Goal: Task Accomplishment & Management: Use online tool/utility

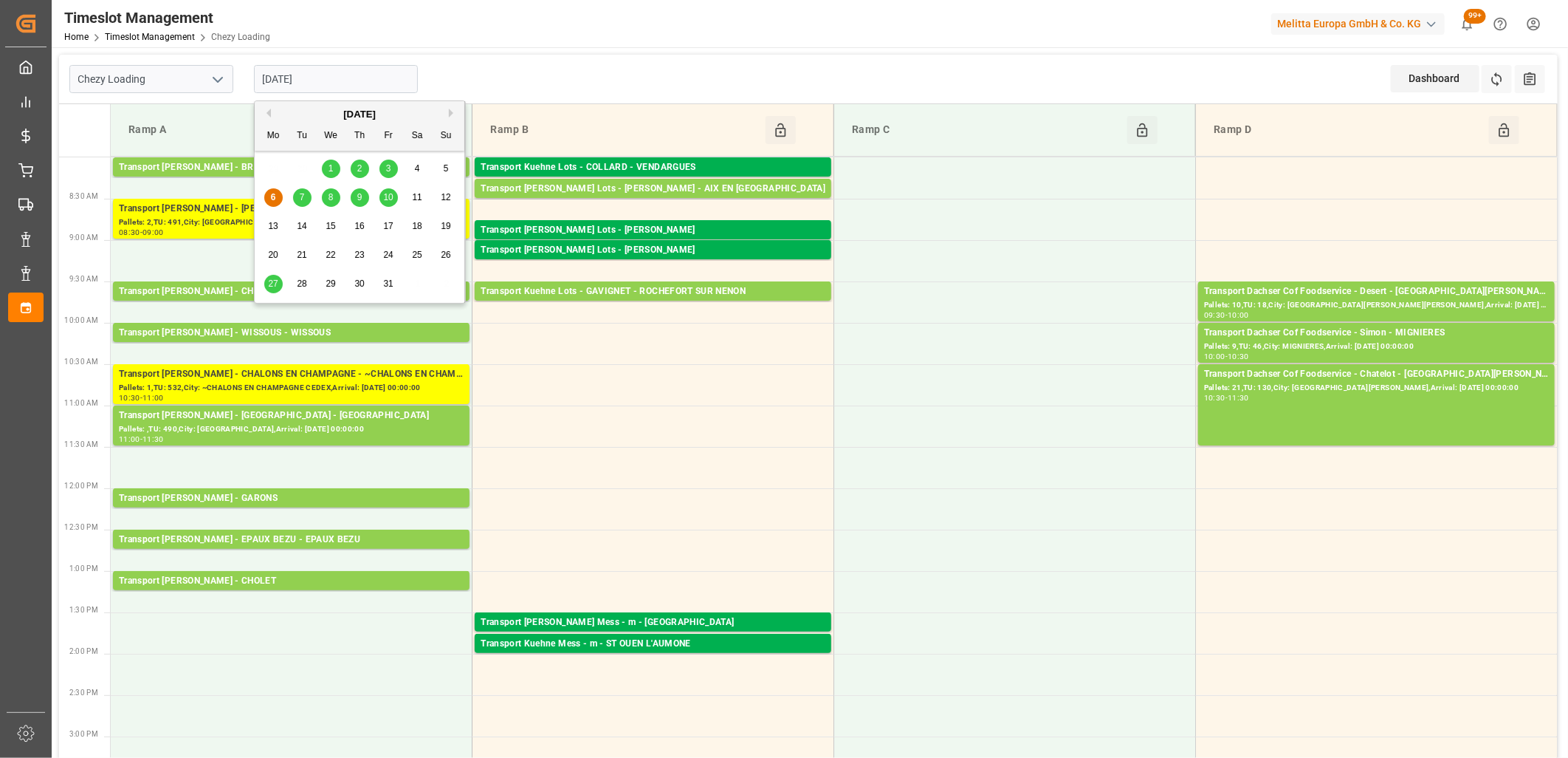
click at [351, 83] on input "[DATE]" at bounding box center [336, 79] width 164 height 28
click at [303, 201] on span "7" at bounding box center [302, 197] width 5 height 11
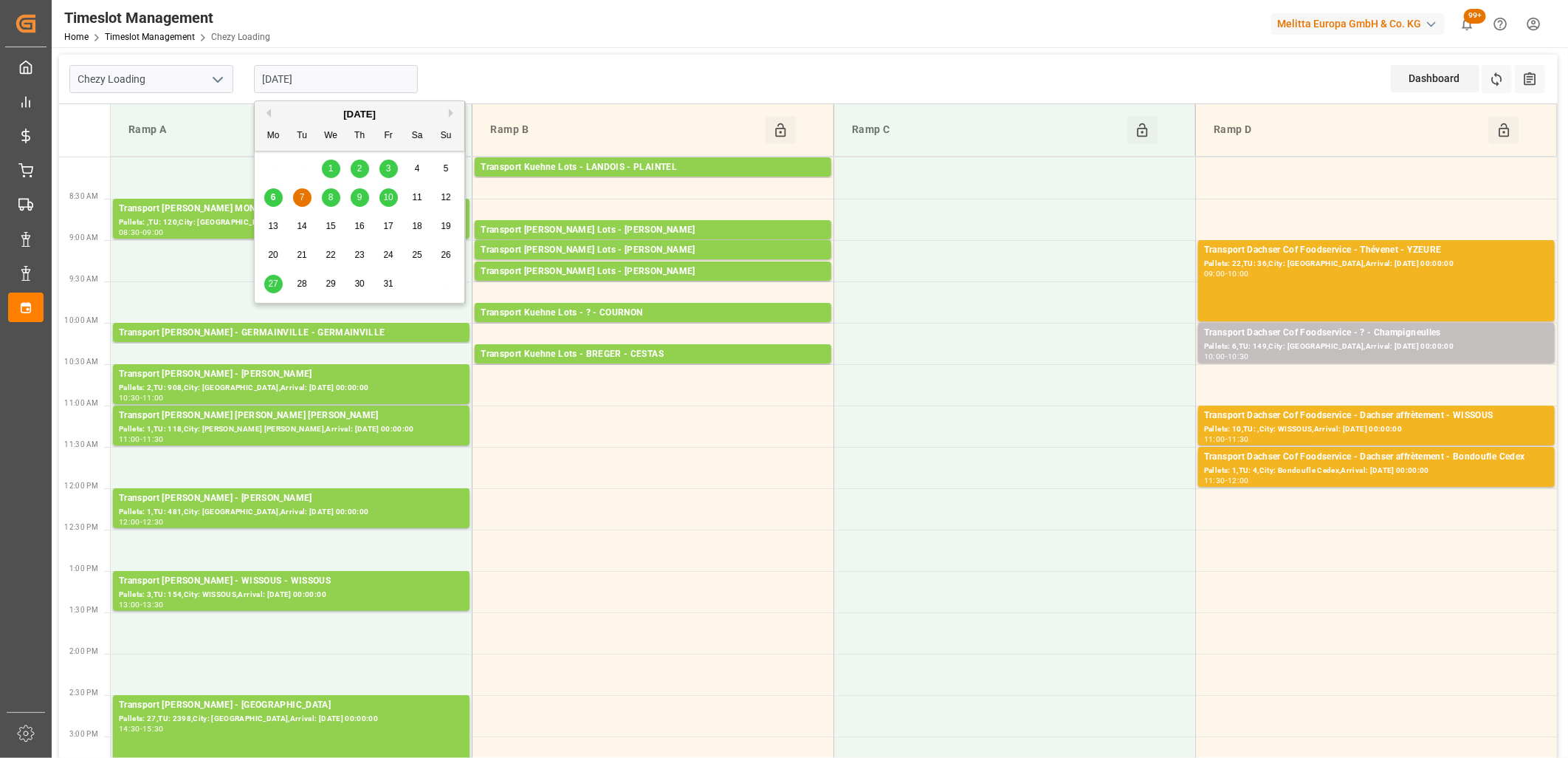
click at [386, 75] on input "07-10-2025" at bounding box center [336, 79] width 164 height 28
click at [333, 195] on span "8" at bounding box center [331, 197] width 5 height 11
type input "[DATE]"
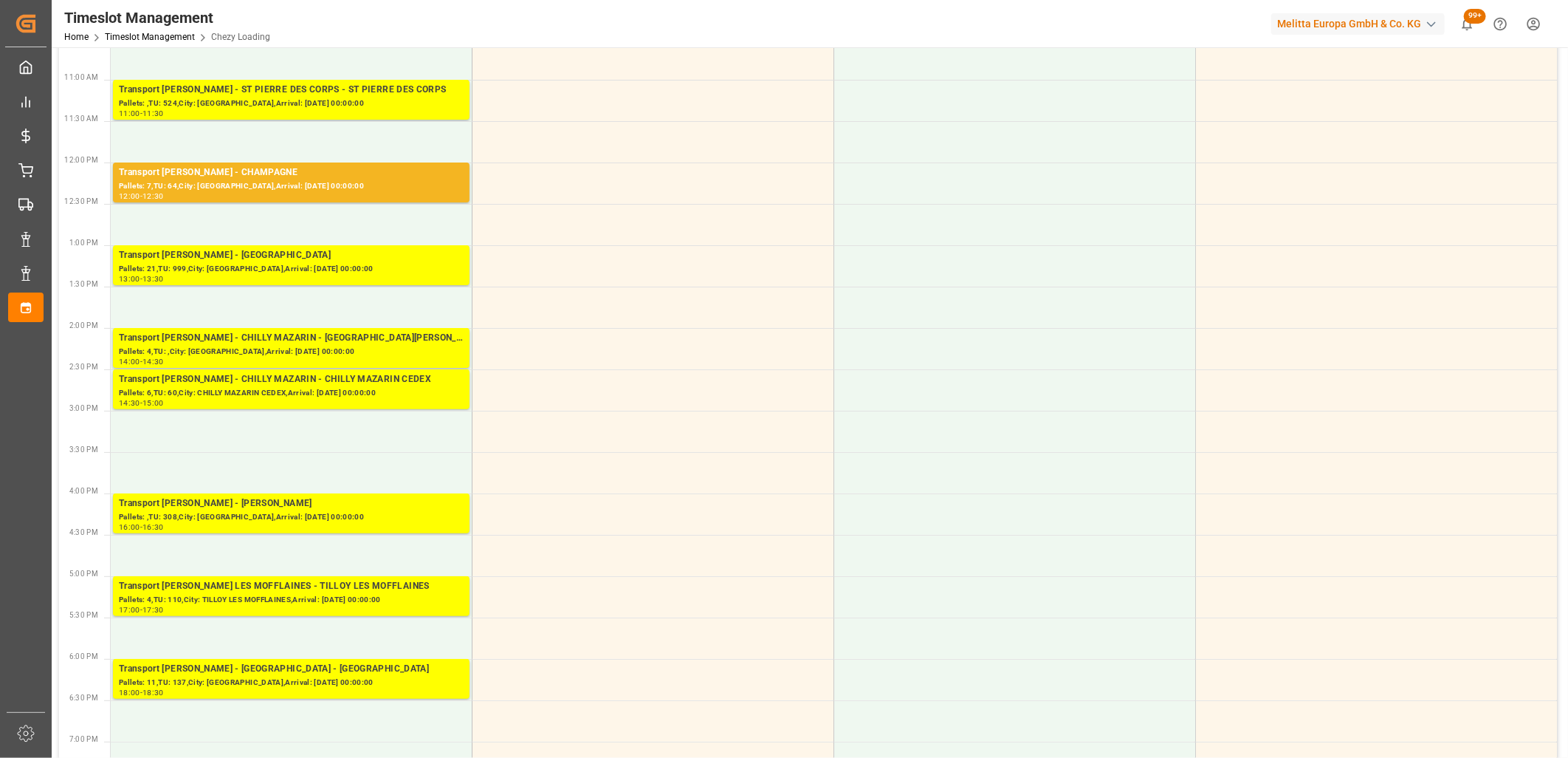
scroll to position [328, 0]
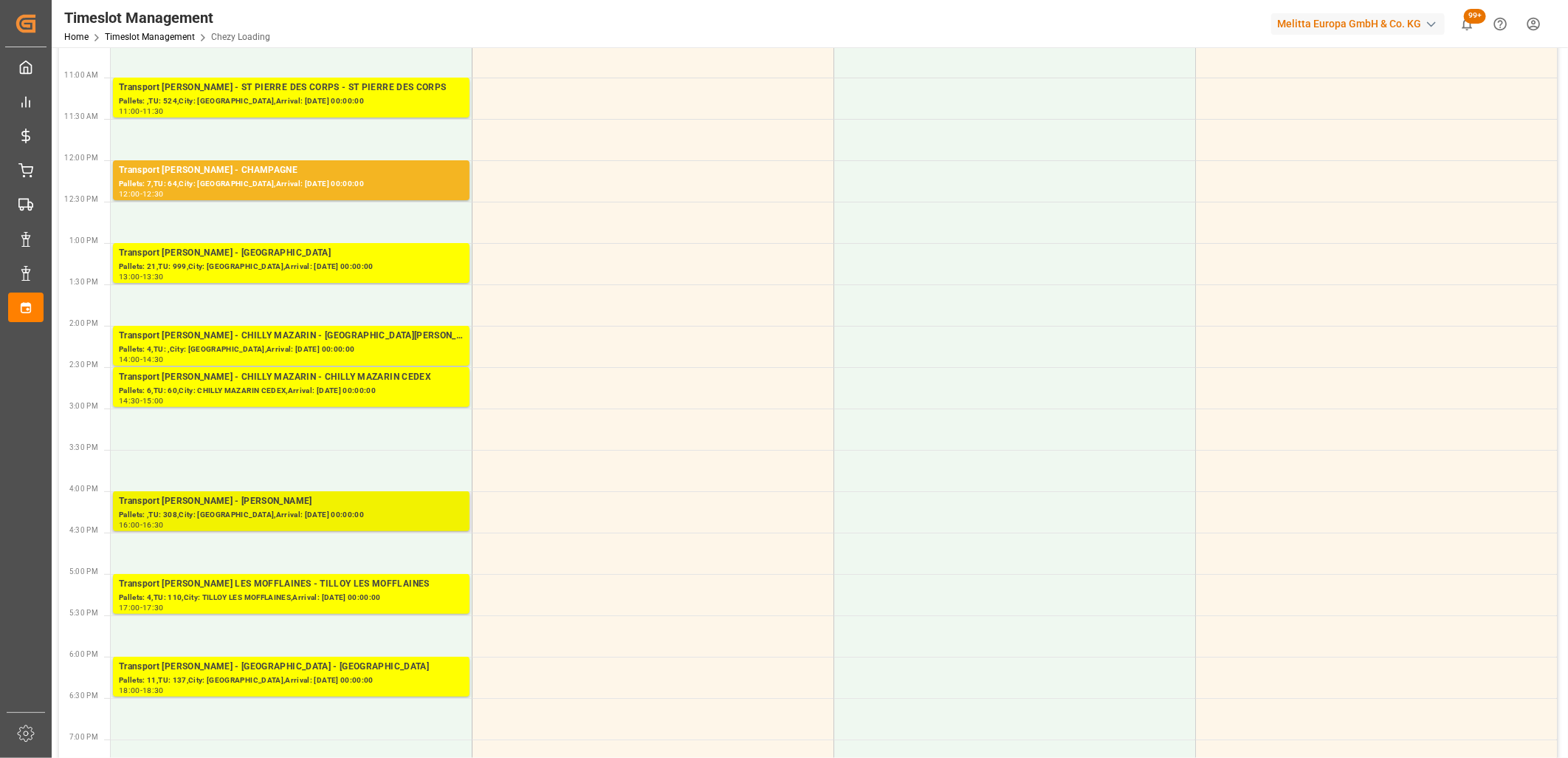
click at [281, 514] on div "Pallets: ,TU: 308,City: LOMME,Arrival: 2025-10-09 00:00:00" at bounding box center [291, 514] width 345 height 12
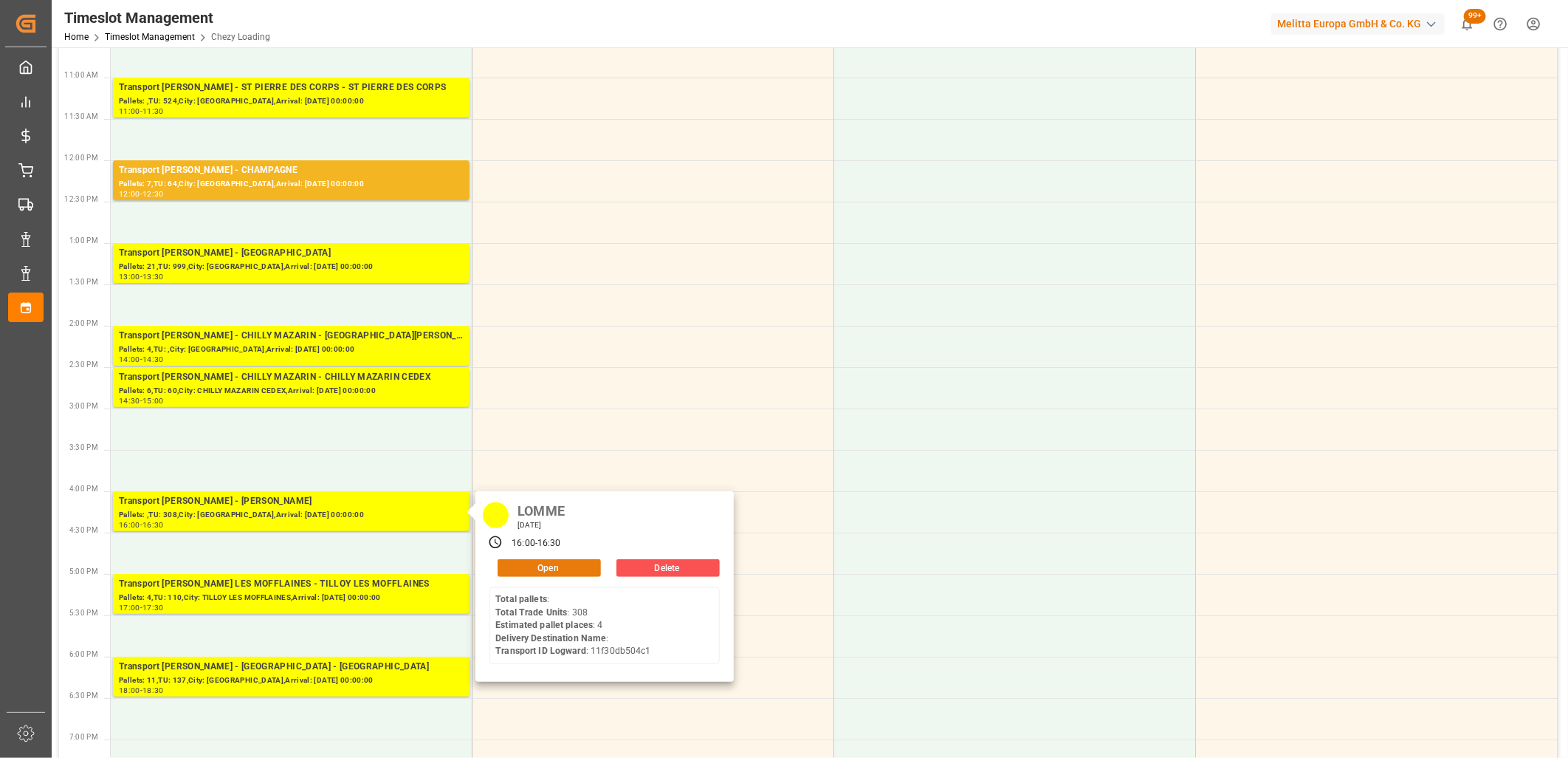
click at [548, 570] on button "Open" at bounding box center [549, 567] width 103 height 17
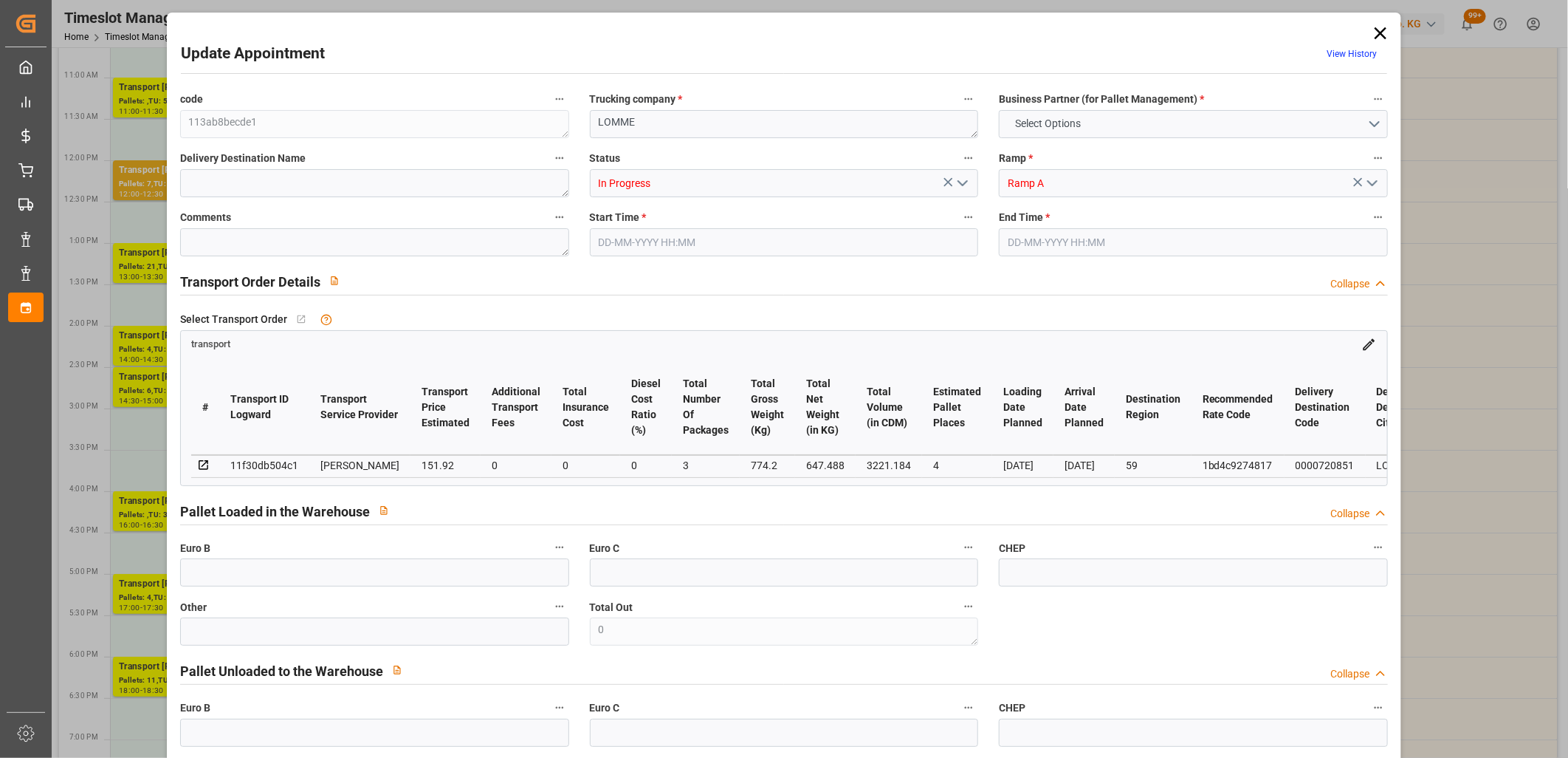
type input "4"
type input "151.92"
type input "0"
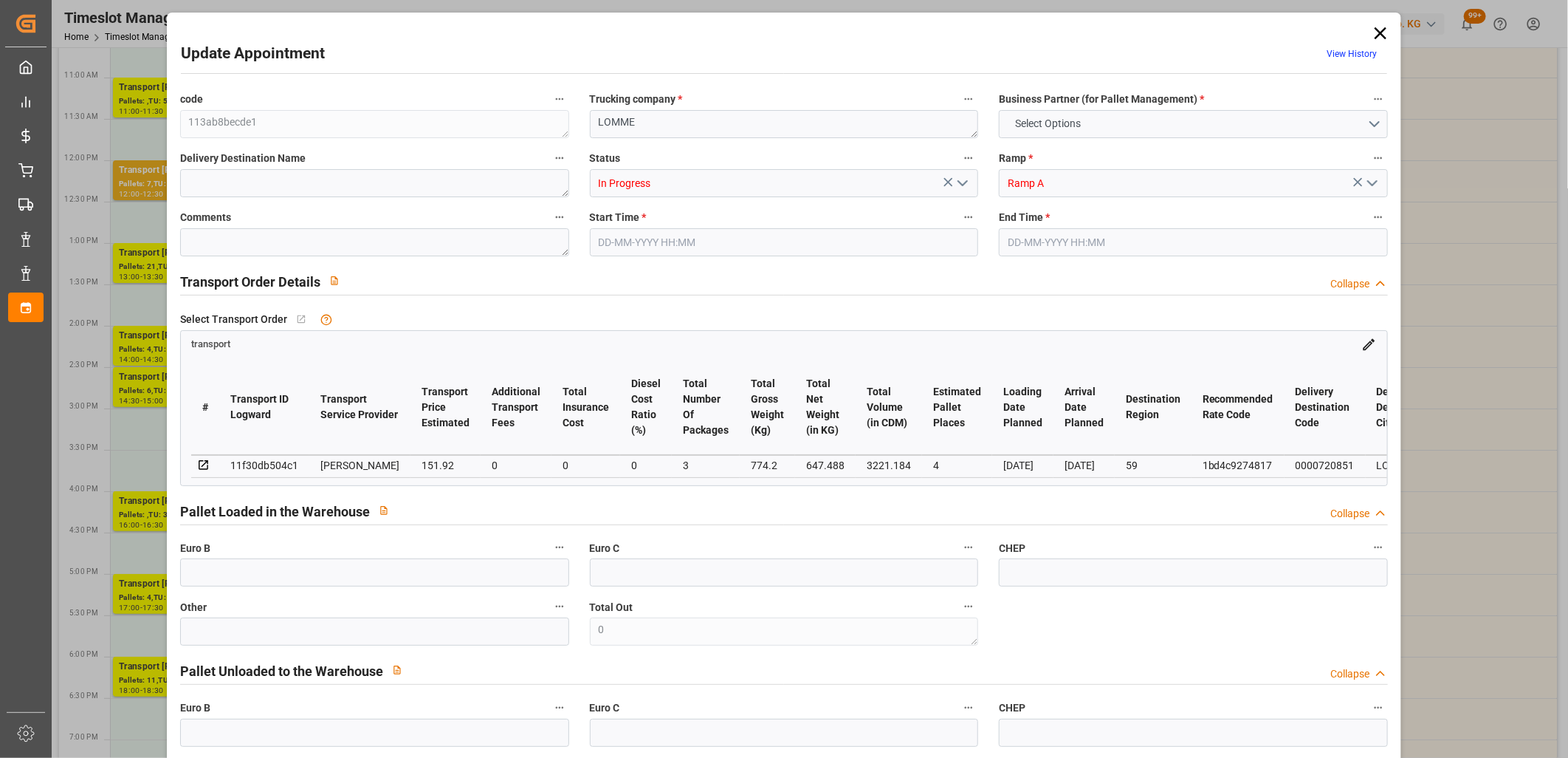
type input "146.7851"
type input "-5.1349"
type input "3"
type input "647.488"
type input "986.56"
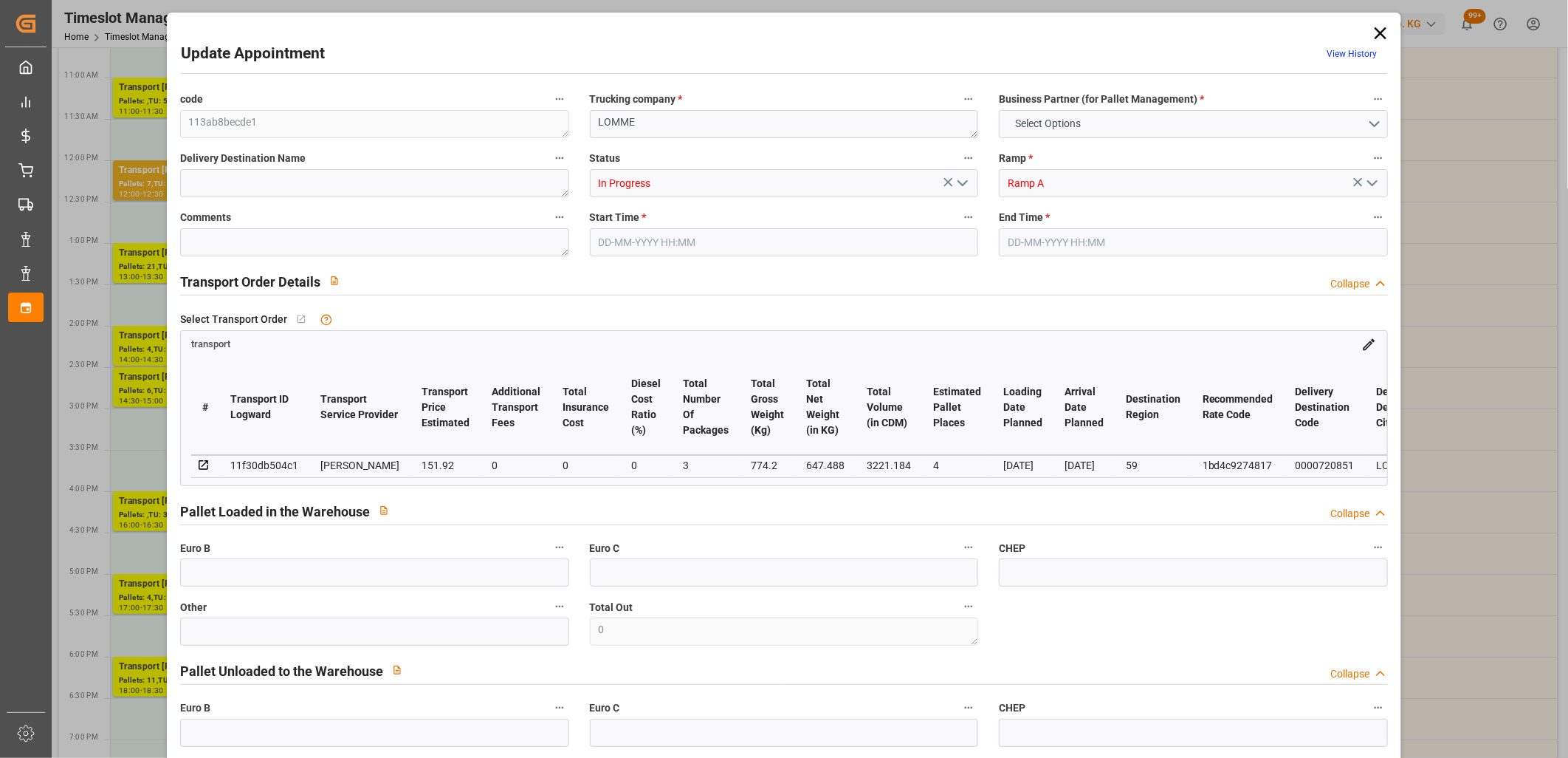
type input "3221.184"
type input "59"
type input "0"
type input "308"
type input "9"
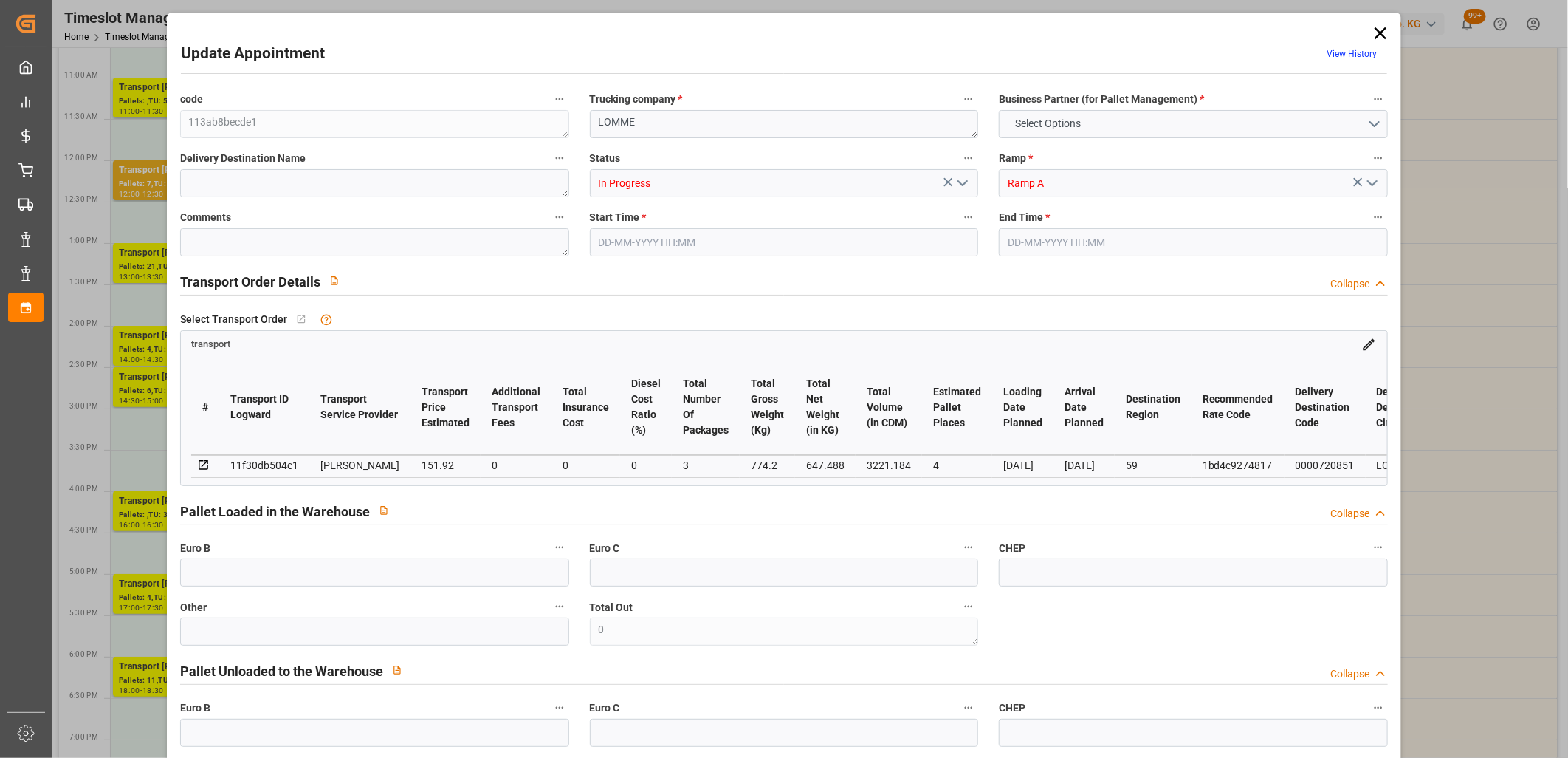
type input "101"
type input "774.2"
type input "0"
type input "4710.8598"
type input "0"
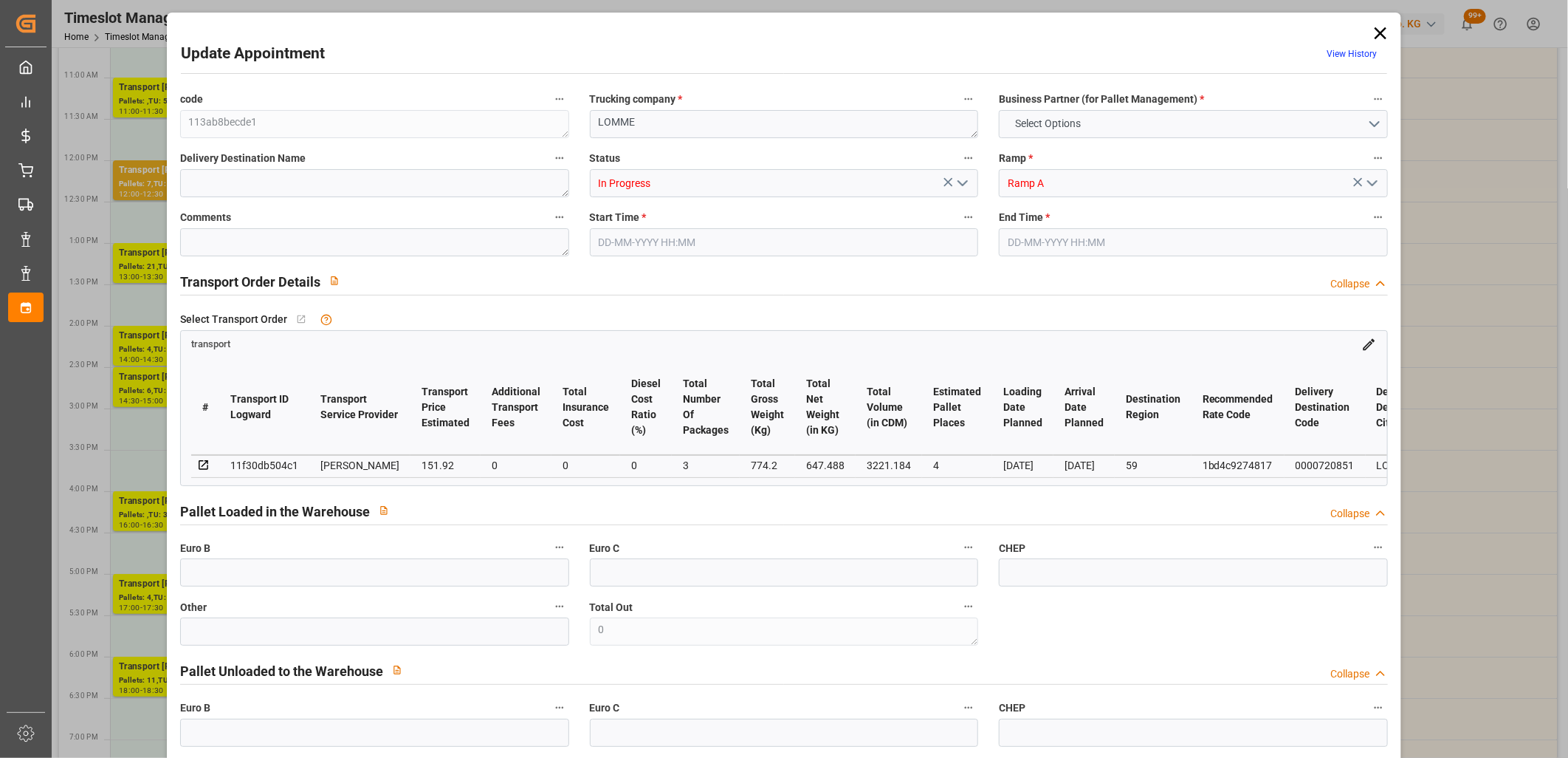
type input "0"
type input "21"
type input "35"
type input "08-10-2025 16:00"
type input "08-10-2025 16:30"
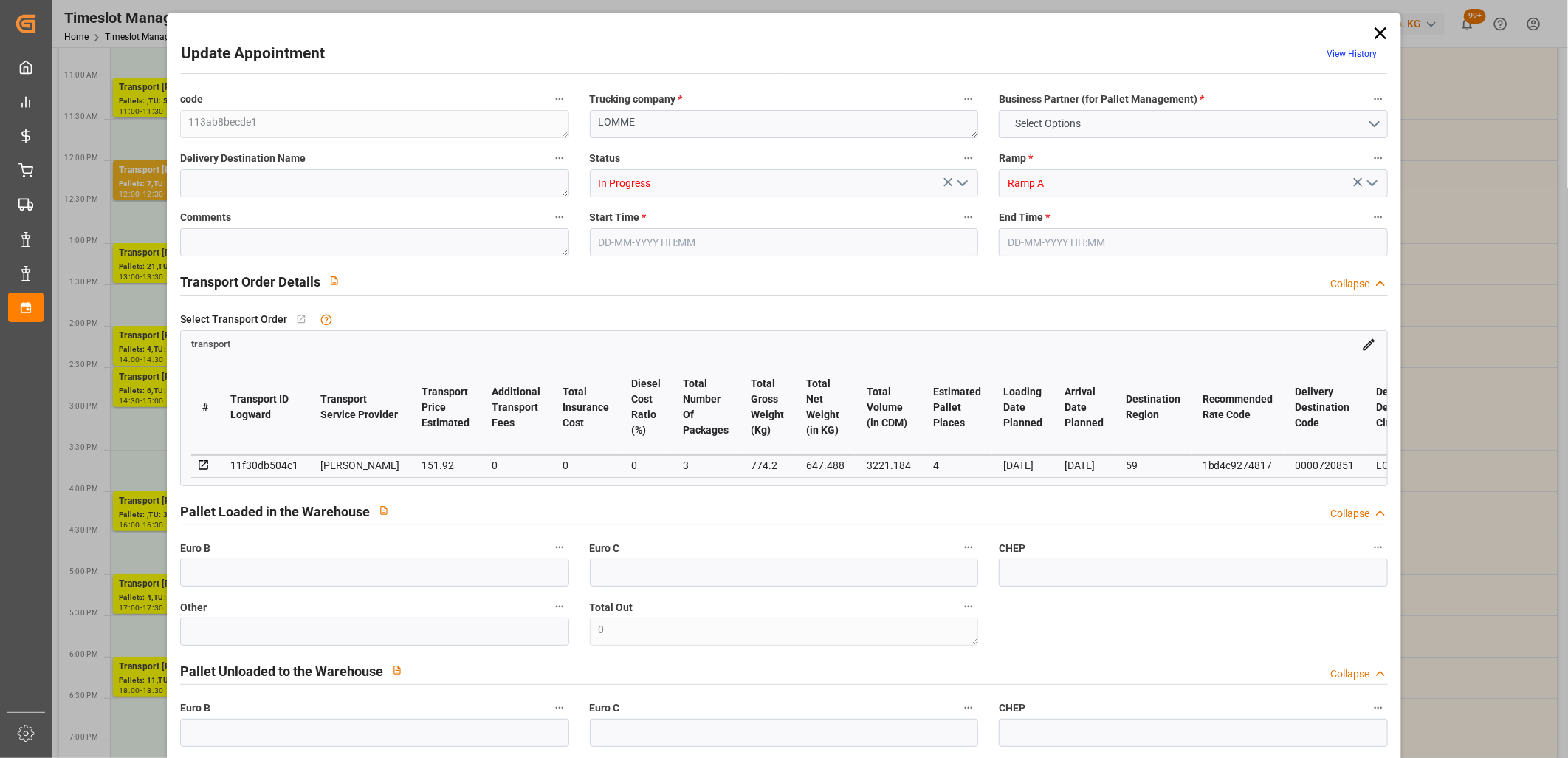
type input "03-10-2025 12:34"
type input "03-10-2025 11:53"
type input "[DATE]"
type input "08-10-2025"
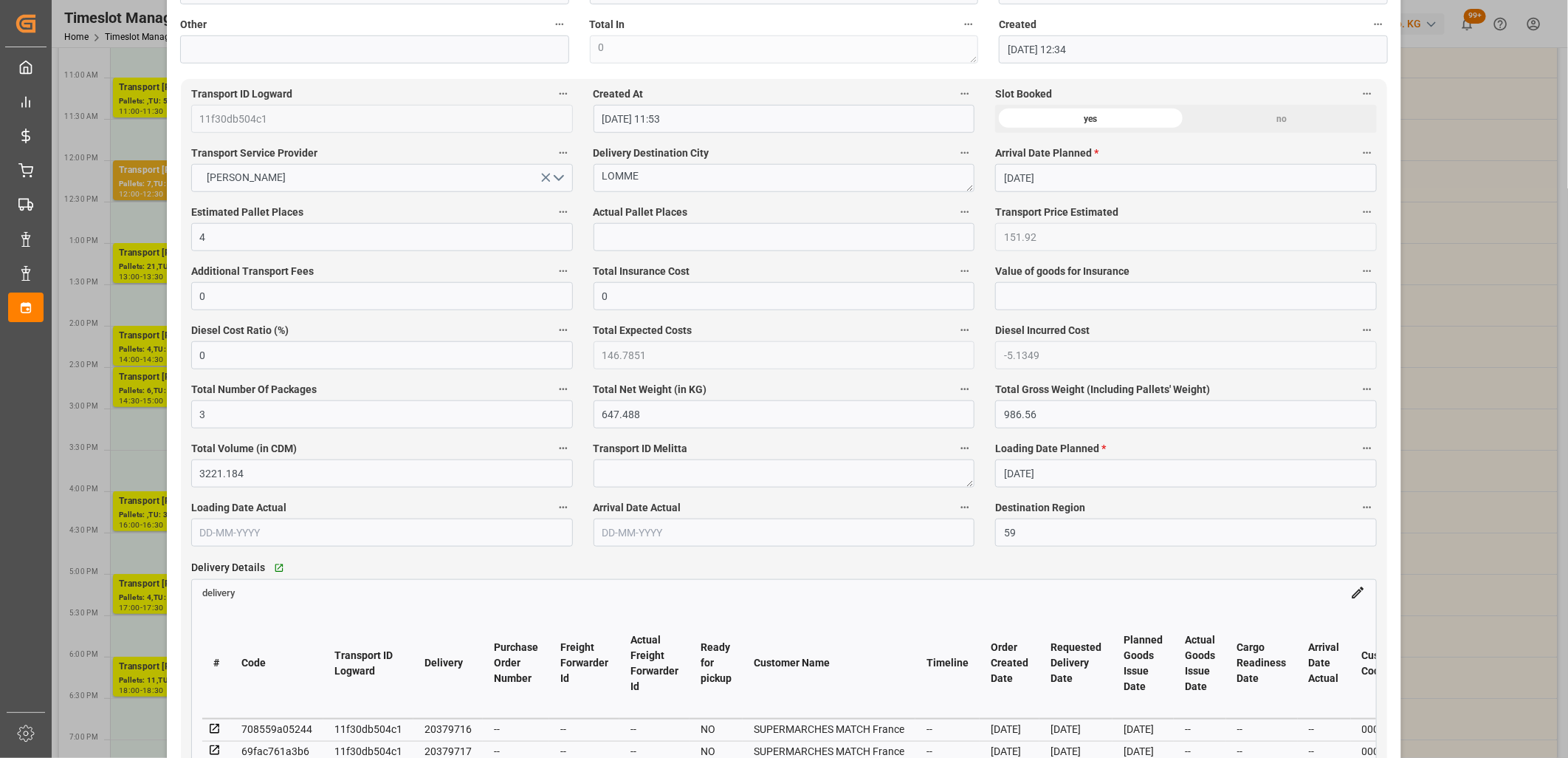
scroll to position [821, 0]
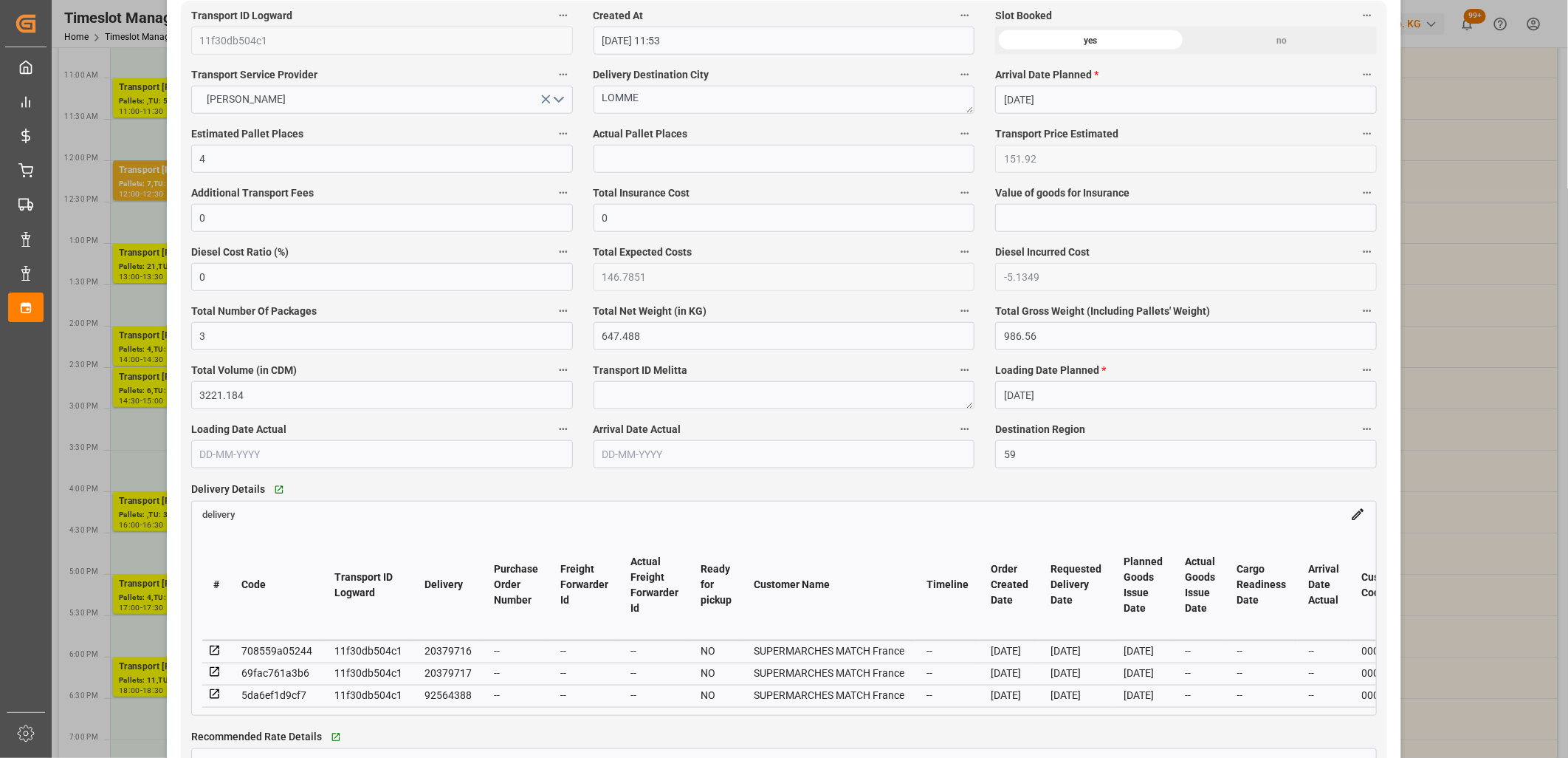
click at [215, 675] on icon at bounding box center [215, 672] width 13 height 13
click at [210, 700] on icon at bounding box center [215, 694] width 13 height 13
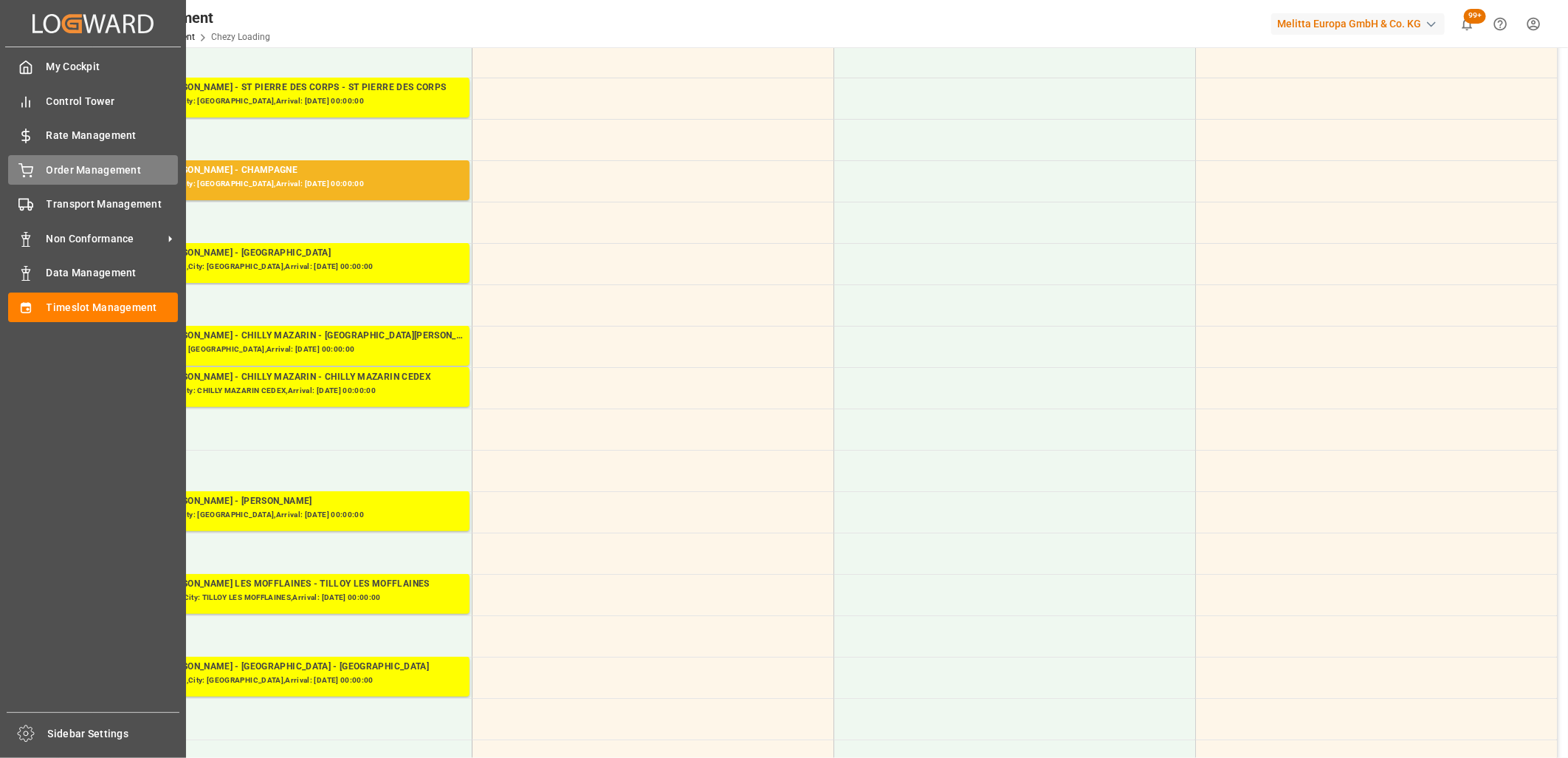
click at [17, 172] on div at bounding box center [21, 170] width 25 height 16
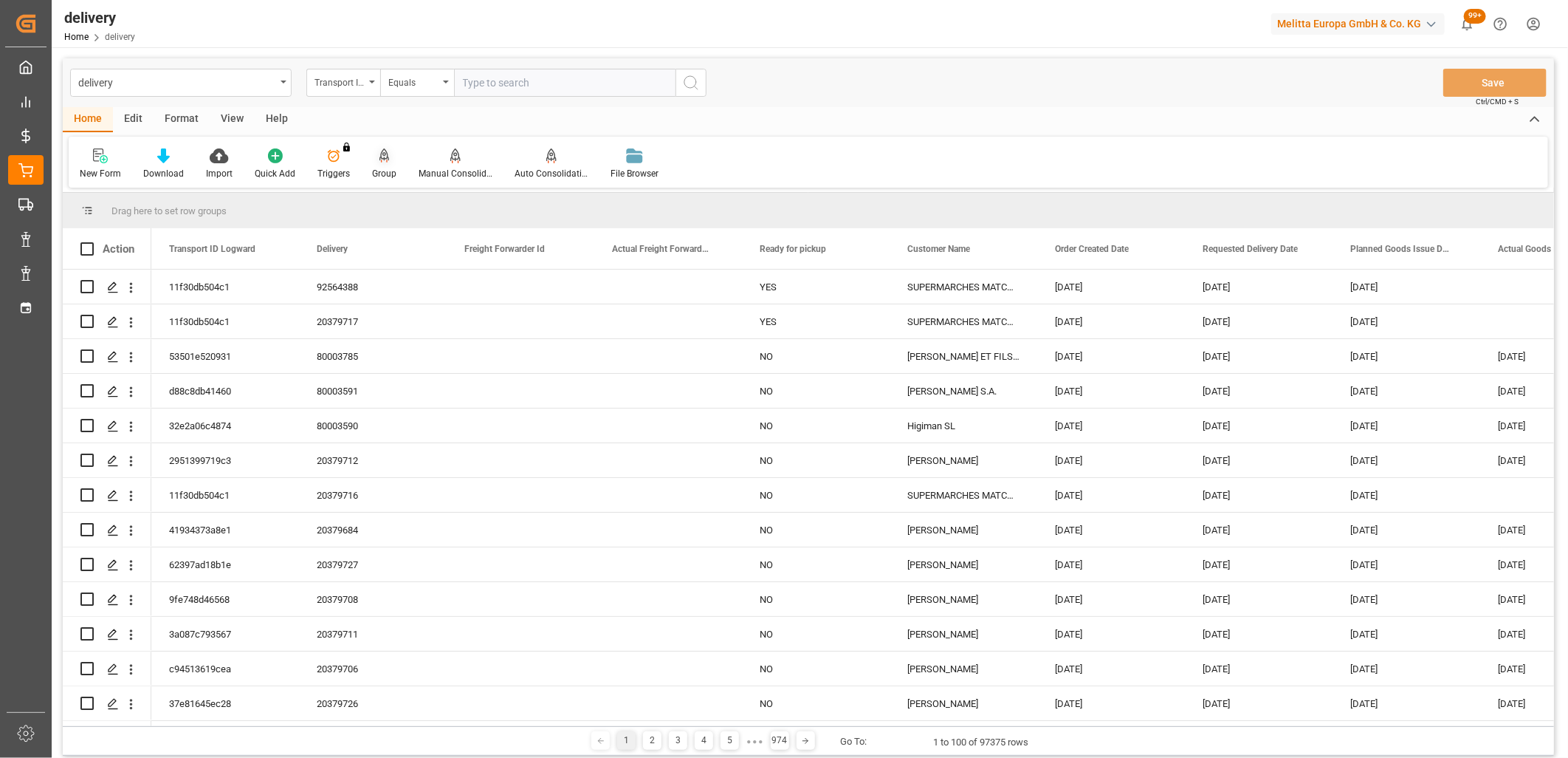
click at [380, 151] on icon at bounding box center [385, 156] width 11 height 15
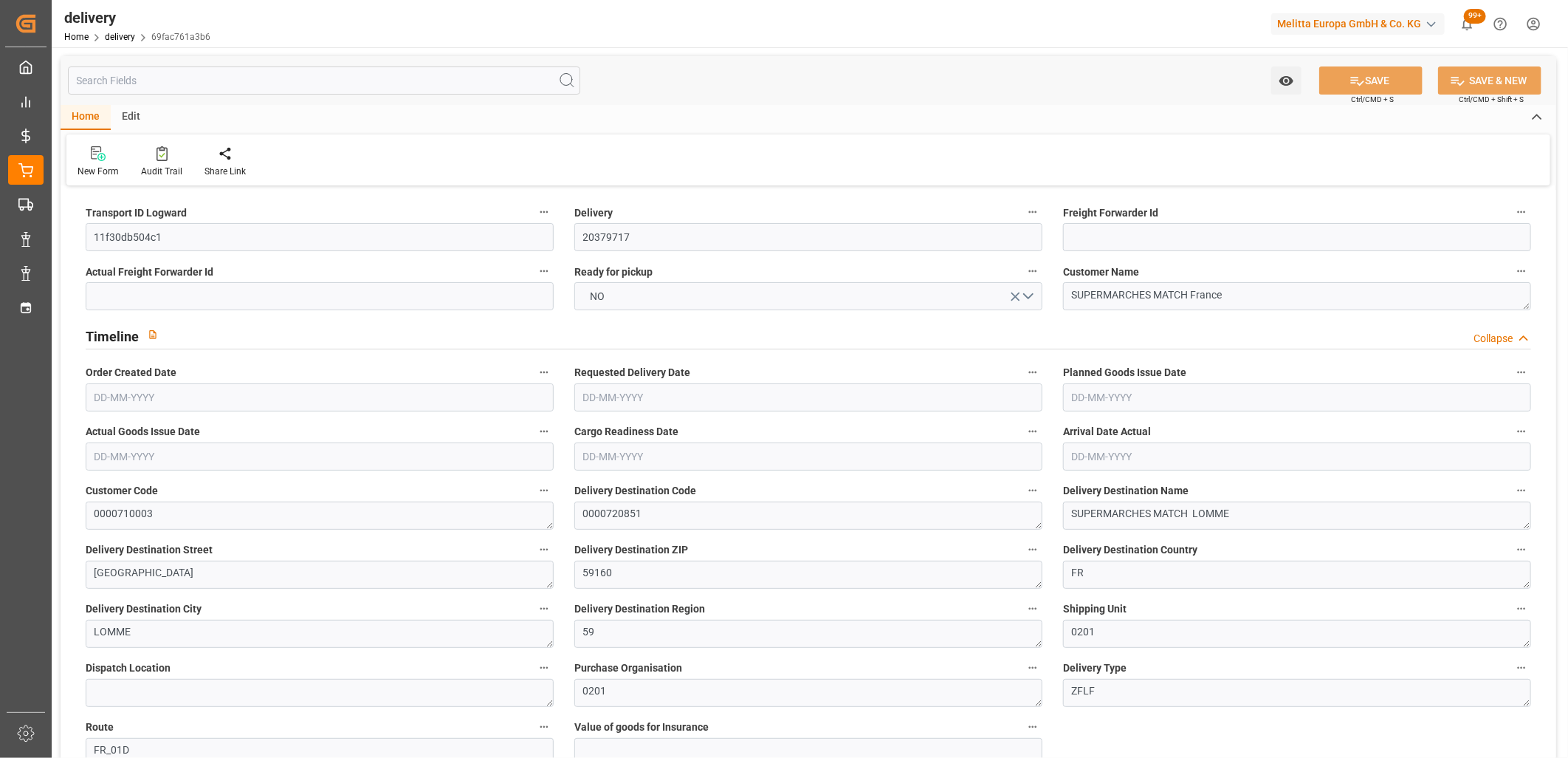
type input "[DATE]"
type input "03-10-2025 11:00"
click at [664, 296] on button "NO" at bounding box center [808, 296] width 468 height 28
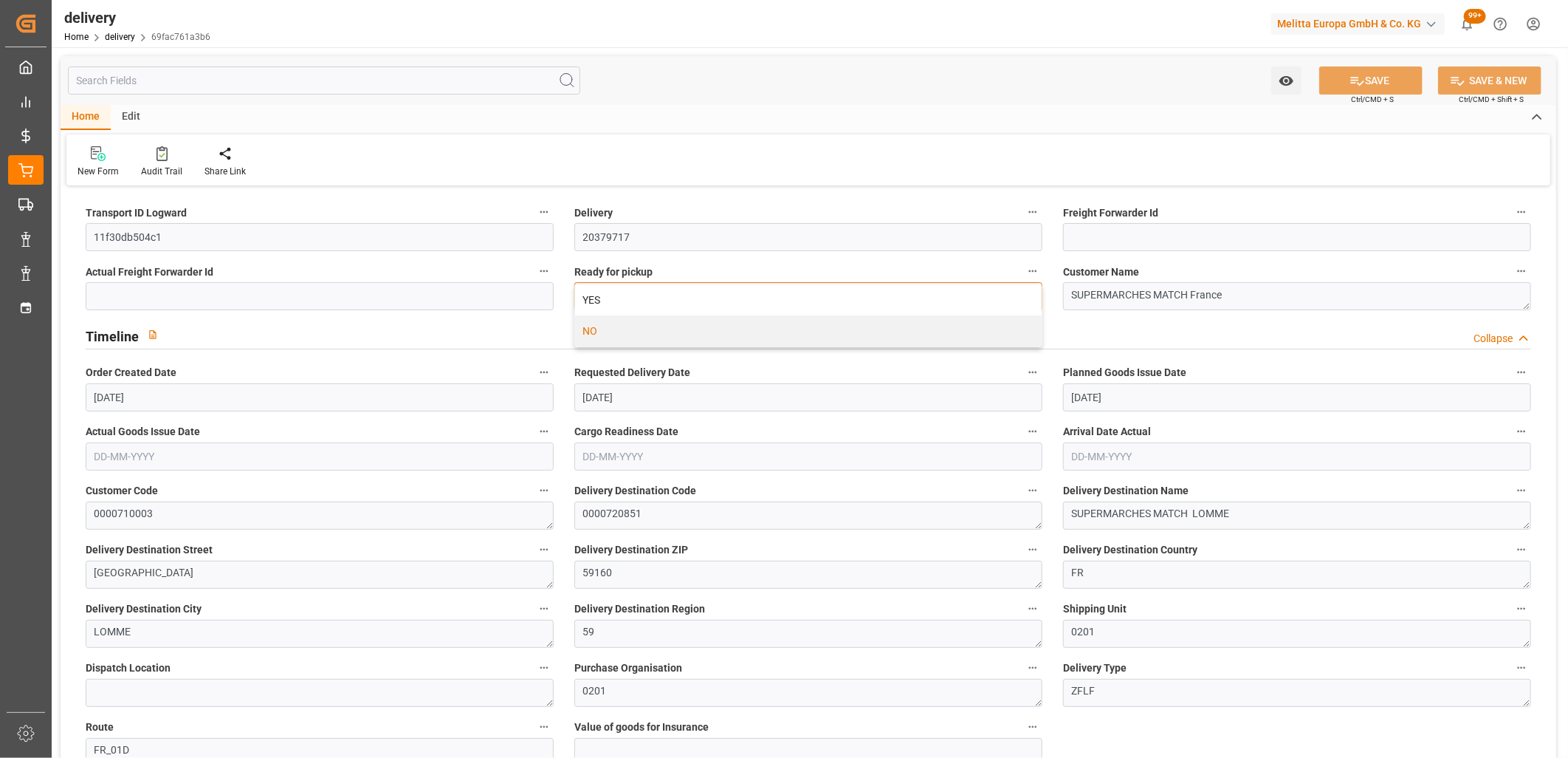
click at [664, 296] on div "YES" at bounding box center [808, 300] width 466 height 31
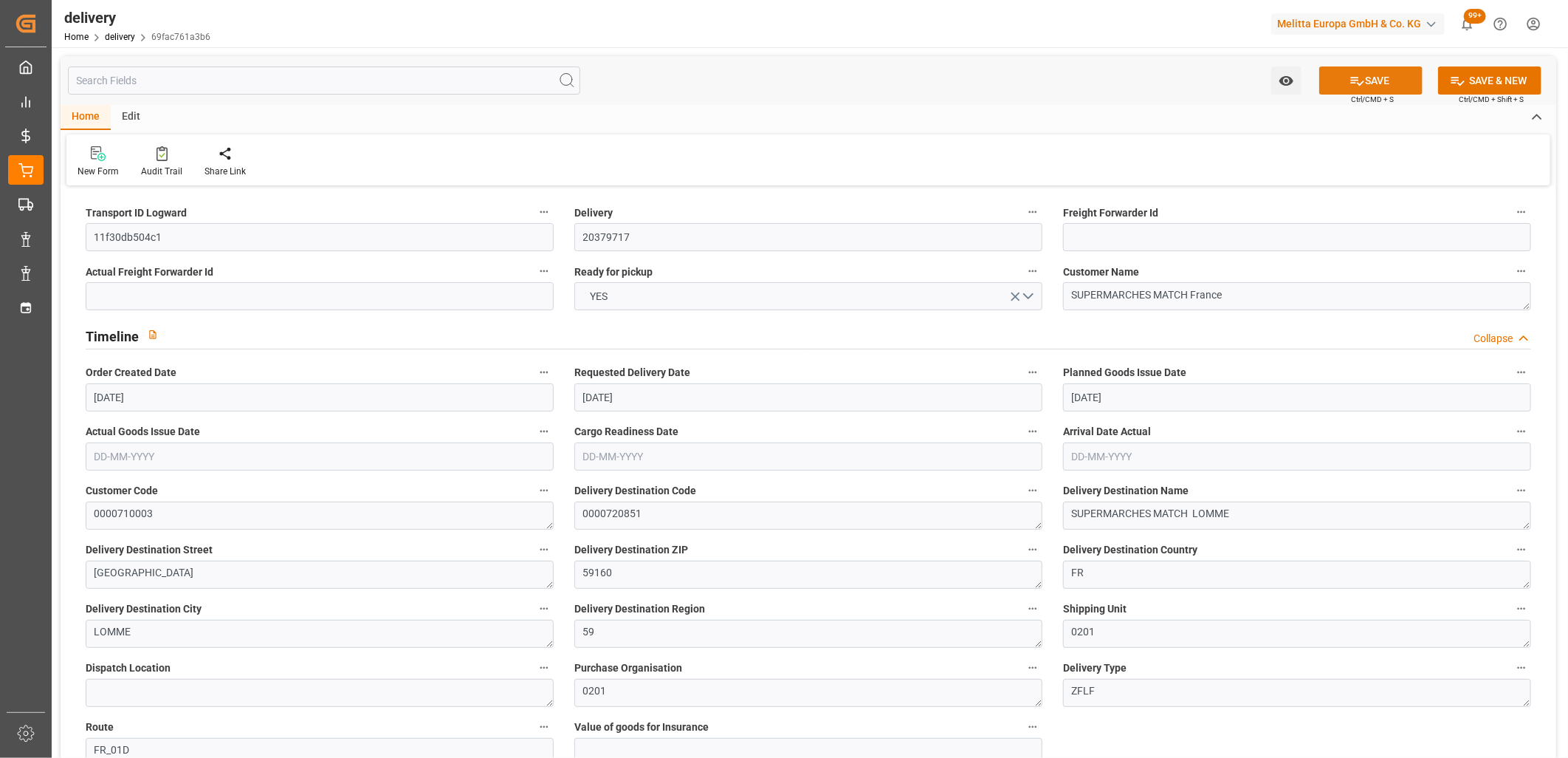
click at [1377, 73] on button "SAVE" at bounding box center [1371, 81] width 103 height 28
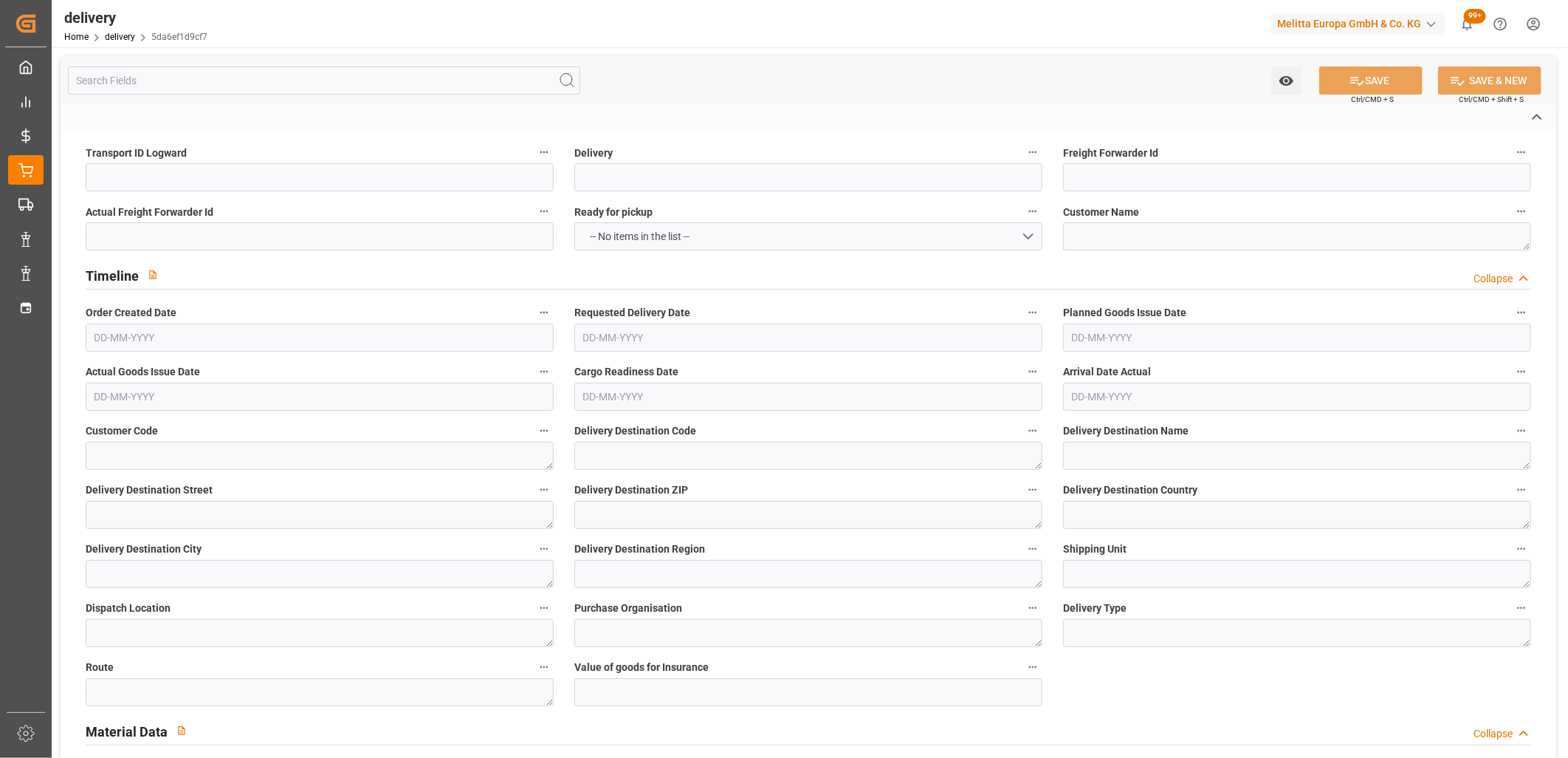
type input "11f30db504c1"
type input "92564388"
type textarea "SUPERMARCHES MATCH France"
type textarea "0000710003"
type textarea "0000720851"
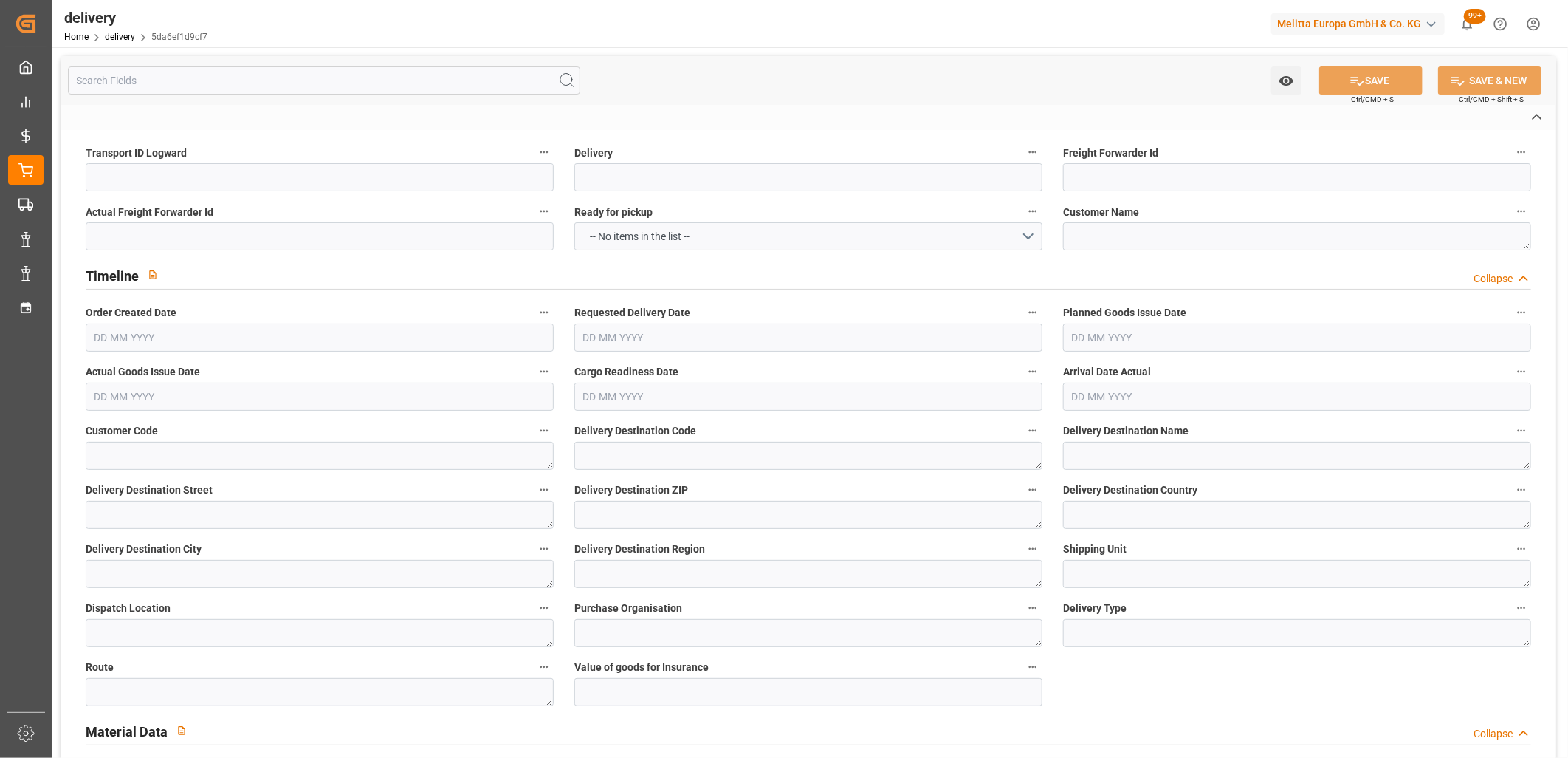
type textarea "SUPERMARCHES MATCH LOMME"
type textarea "[GEOGRAPHIC_DATA]"
type textarea "59160"
type textarea "FR"
type textarea "LOMME"
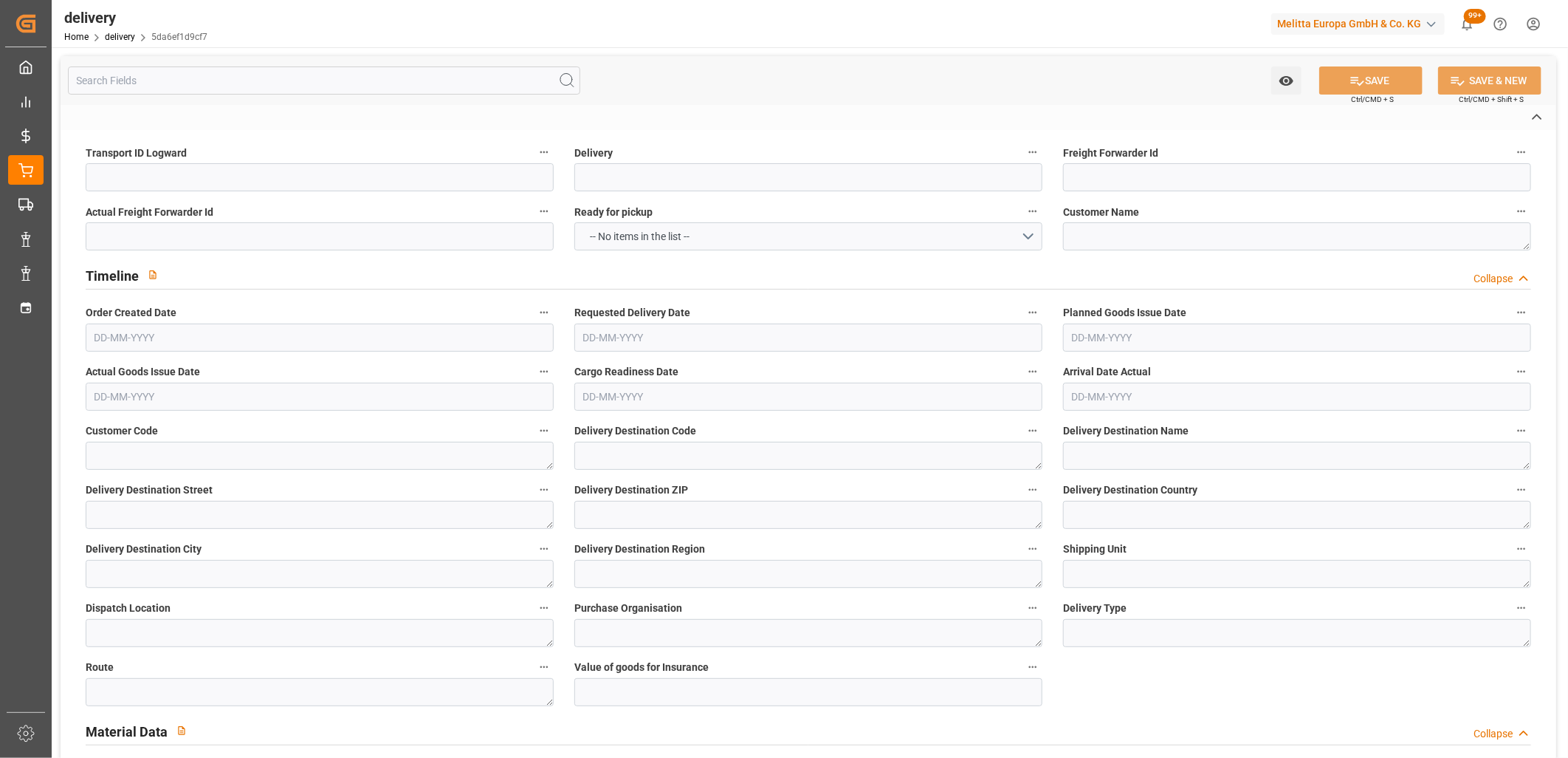
type textarea "59"
type textarea "0206"
type textarea "0001"
type textarea "LF"
type textarea "FR_03K"
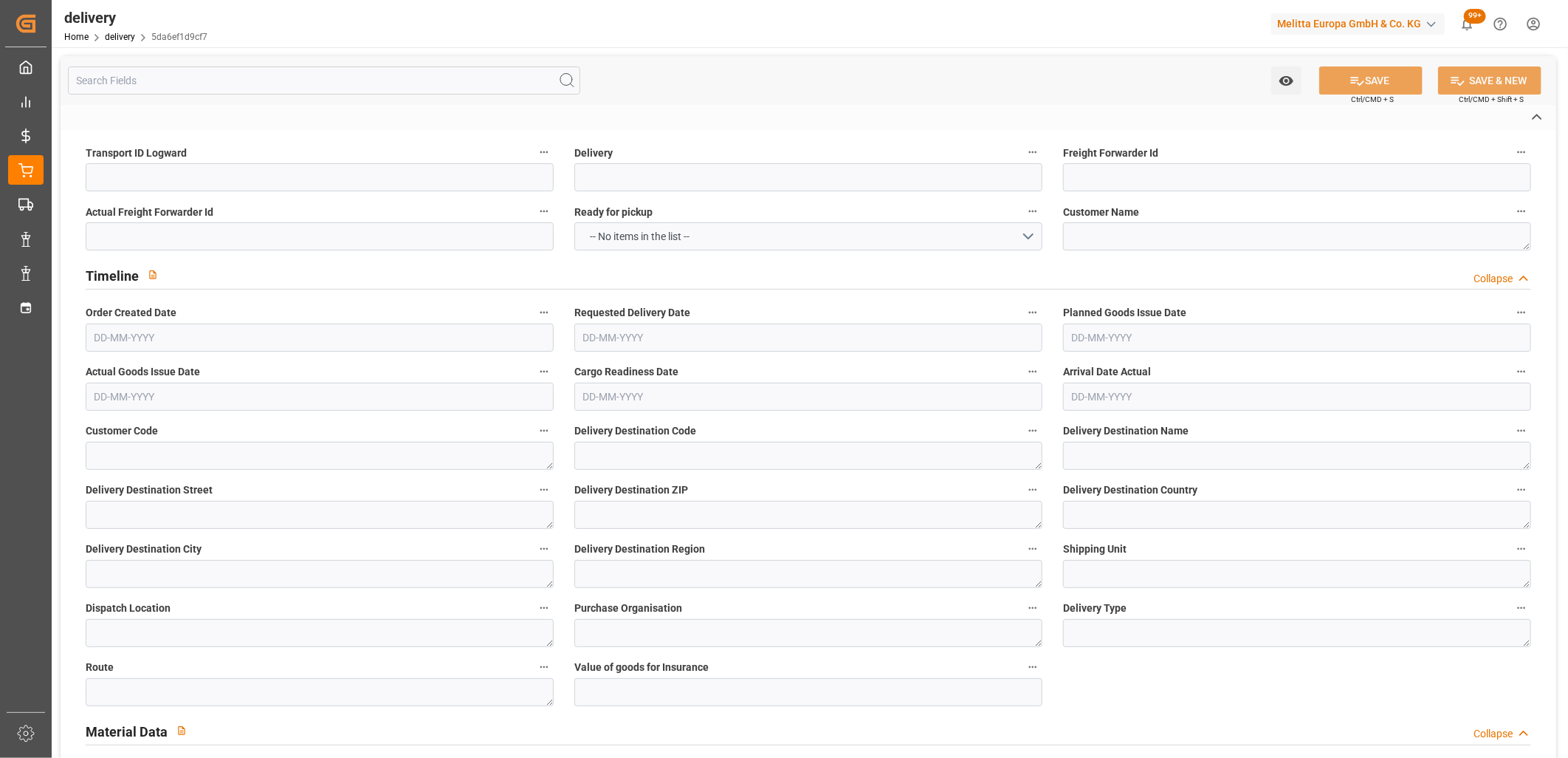
type textarea "[PERSON_NAME]"
type textarea "07250905"
type textarea "rdv 03 20 87 70 24 matin"
type textarea "6"
type textarea "11f30db504c1 ~ Pallet(s) ~ 2025-10-03 00:00:00 ~ FR_03K ~ 2025-10-09 00:00:00~0…"
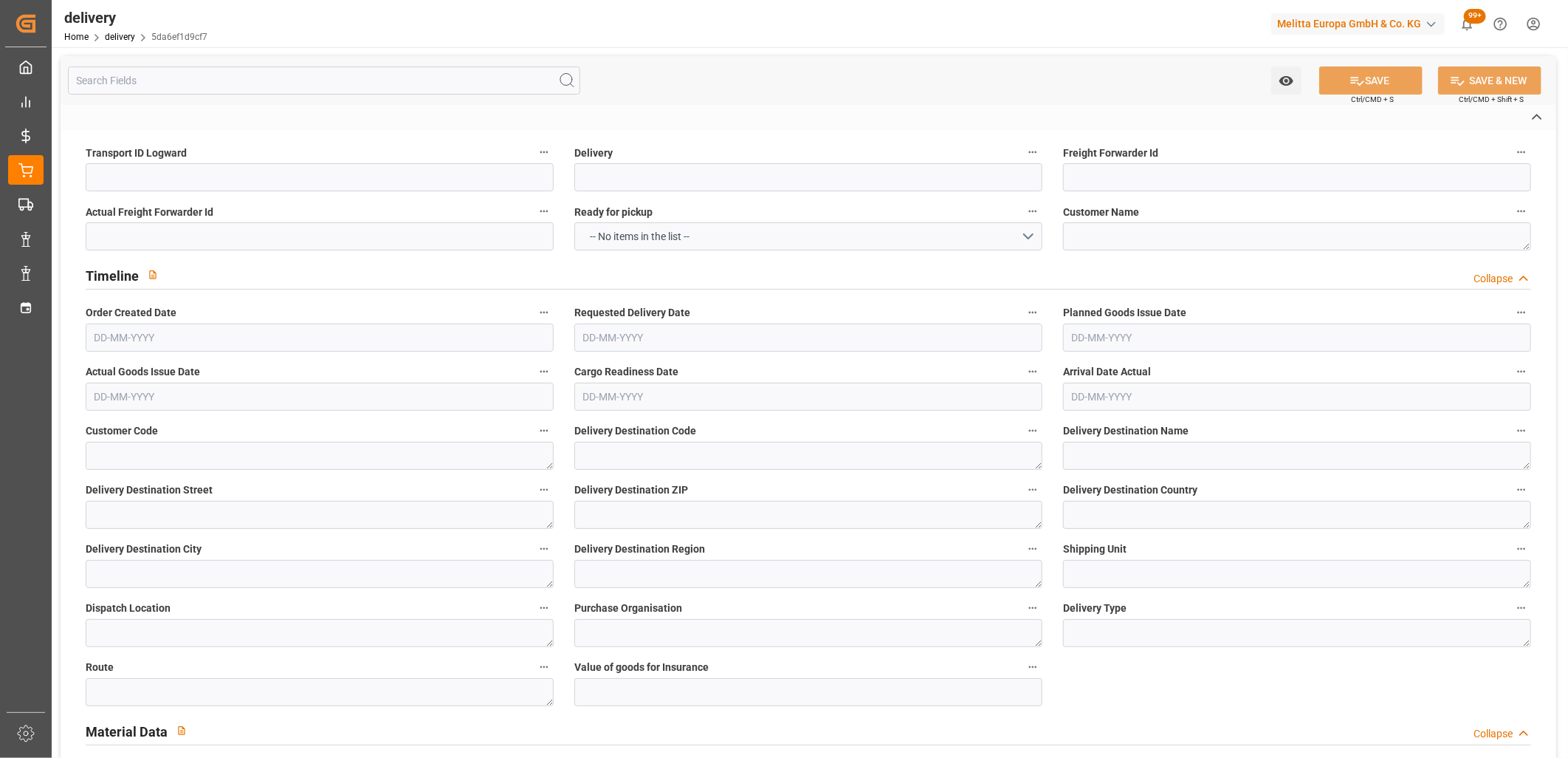
type input "EUR"
type textarea "Cofresco chez [PERSON_NAME][GEOGRAPHIC_DATA]"
type textarea "[STREET_ADDRESS]"
type textarea "Chézy sur Marne"
type textarea "02570"
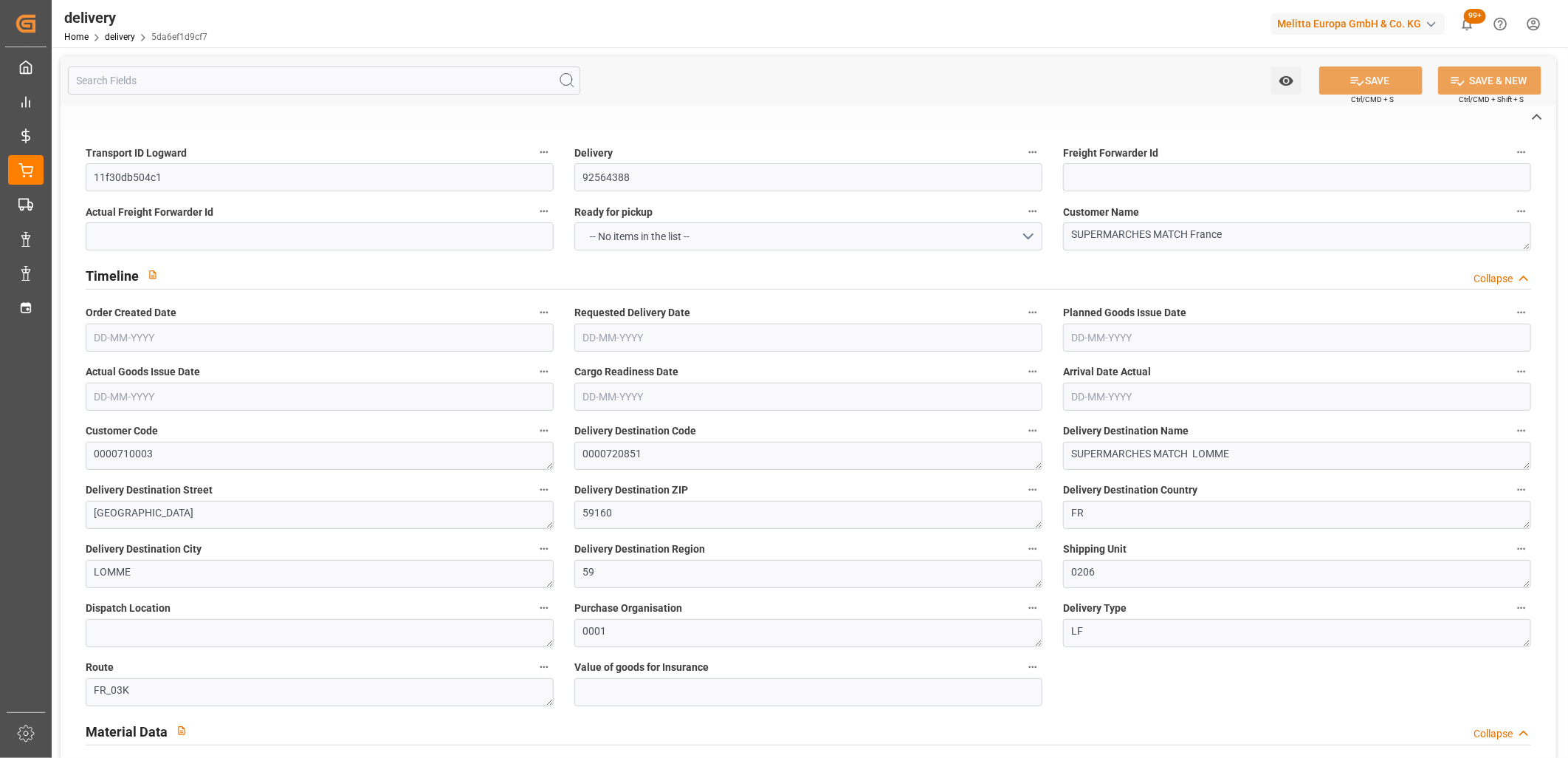
type textarea "FR"
type input "DAP"
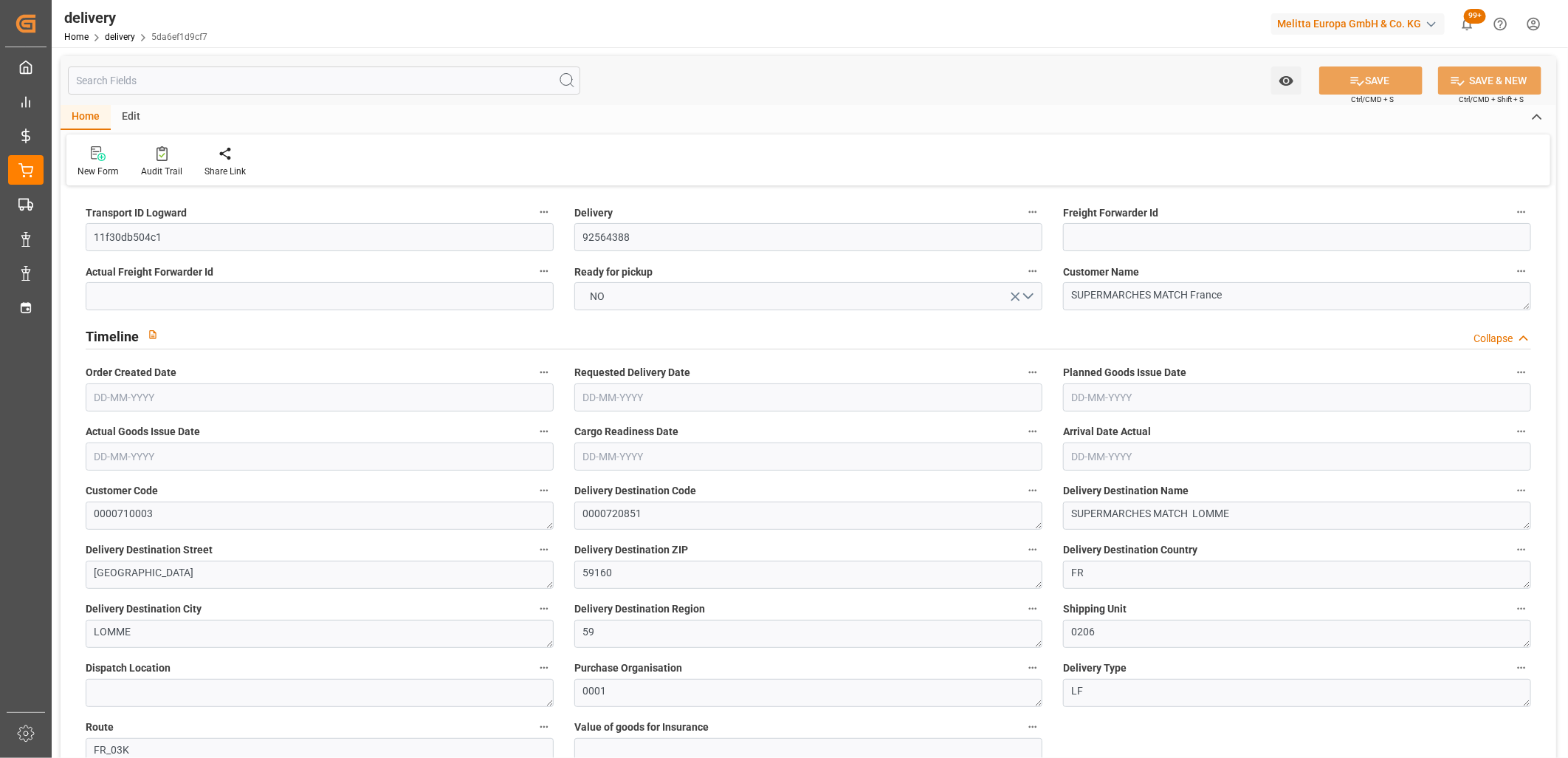
type input "93.96"
type input "145"
type input "712.8"
type input "36"
type input "1"
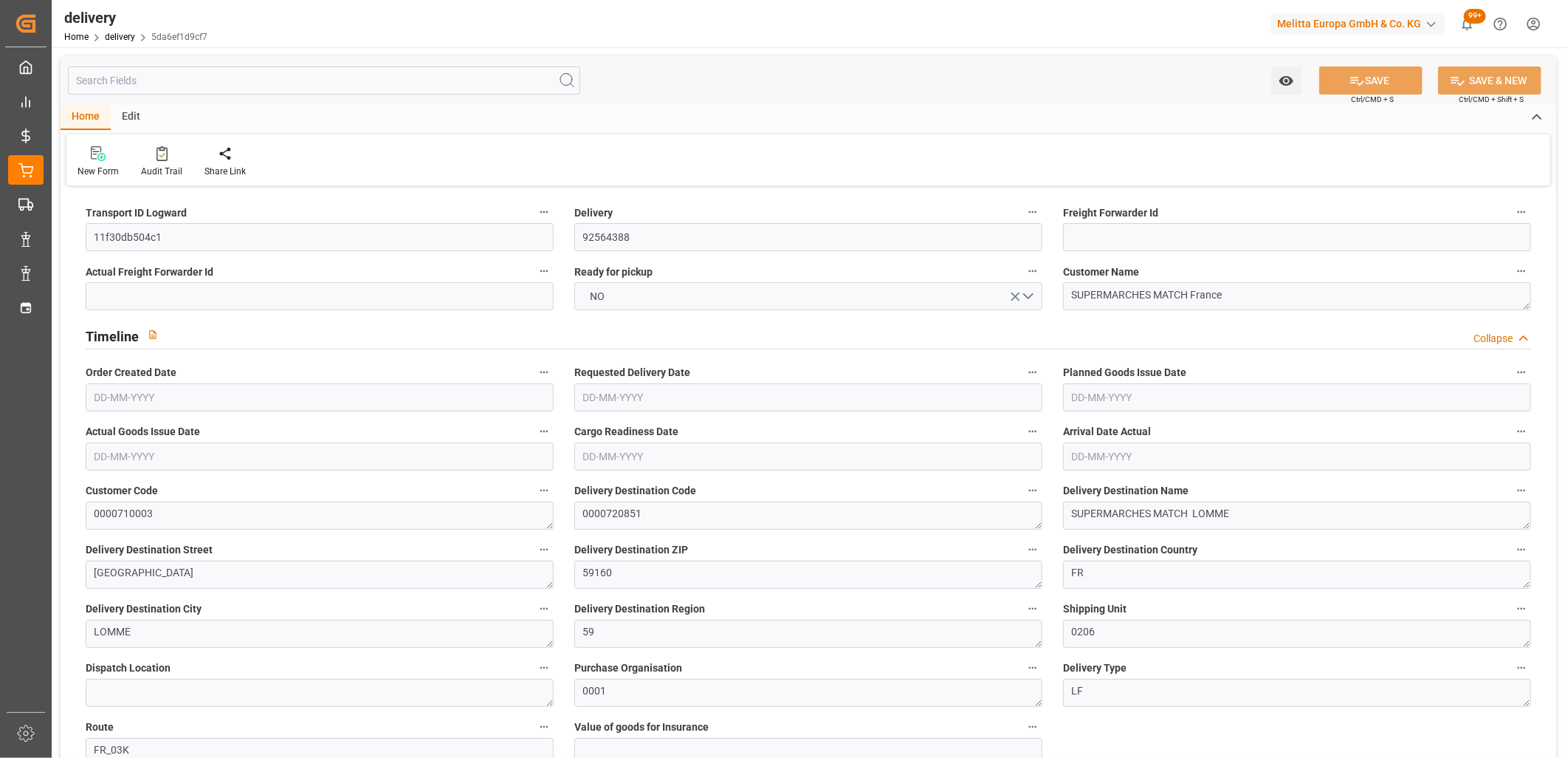
type input "0"
type input "1"
type input "0"
type input "-1.2837"
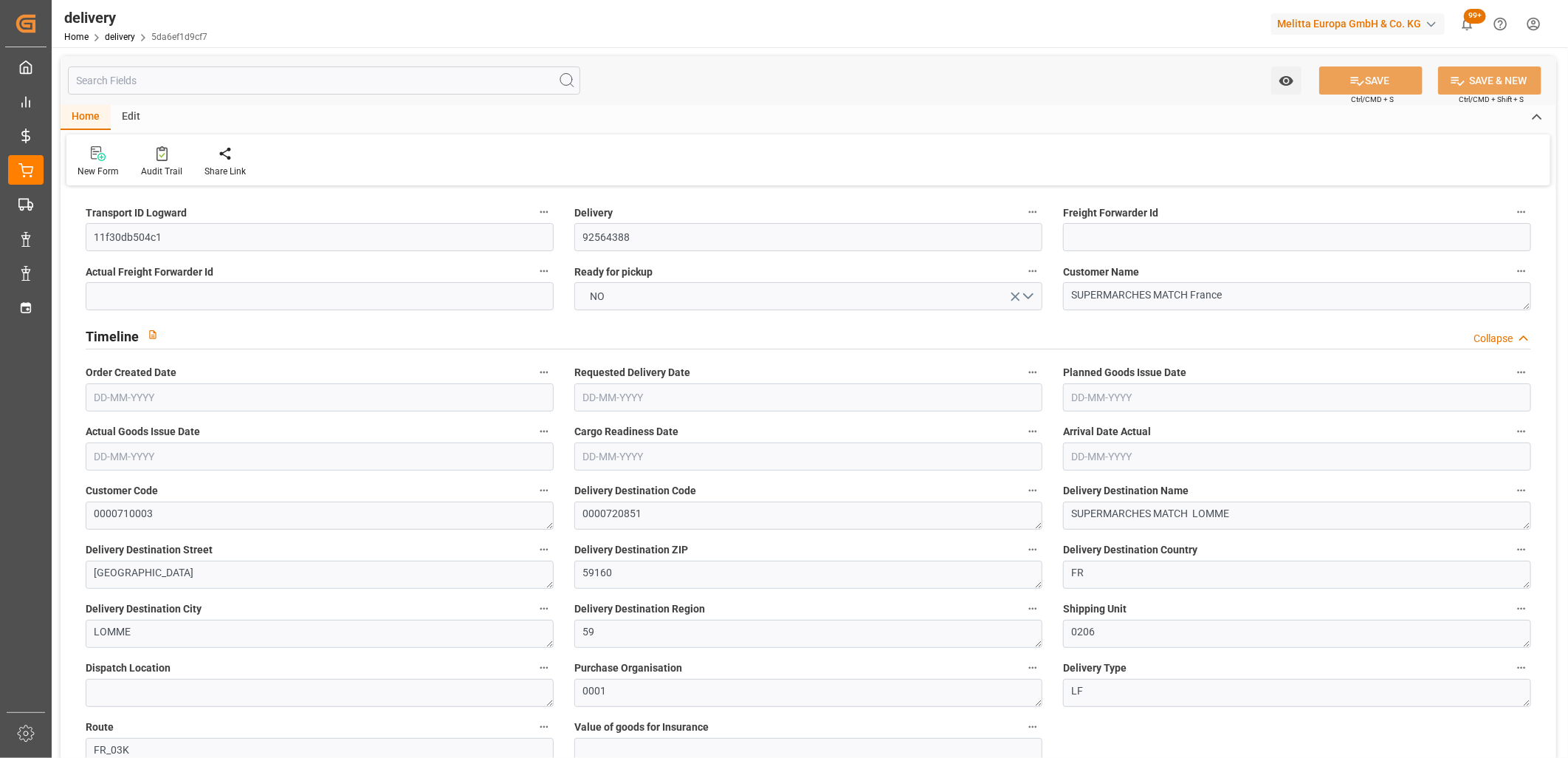
type input "37.98"
type input "36.6963"
type input "0"
type input "12.96"
type input "1.5"
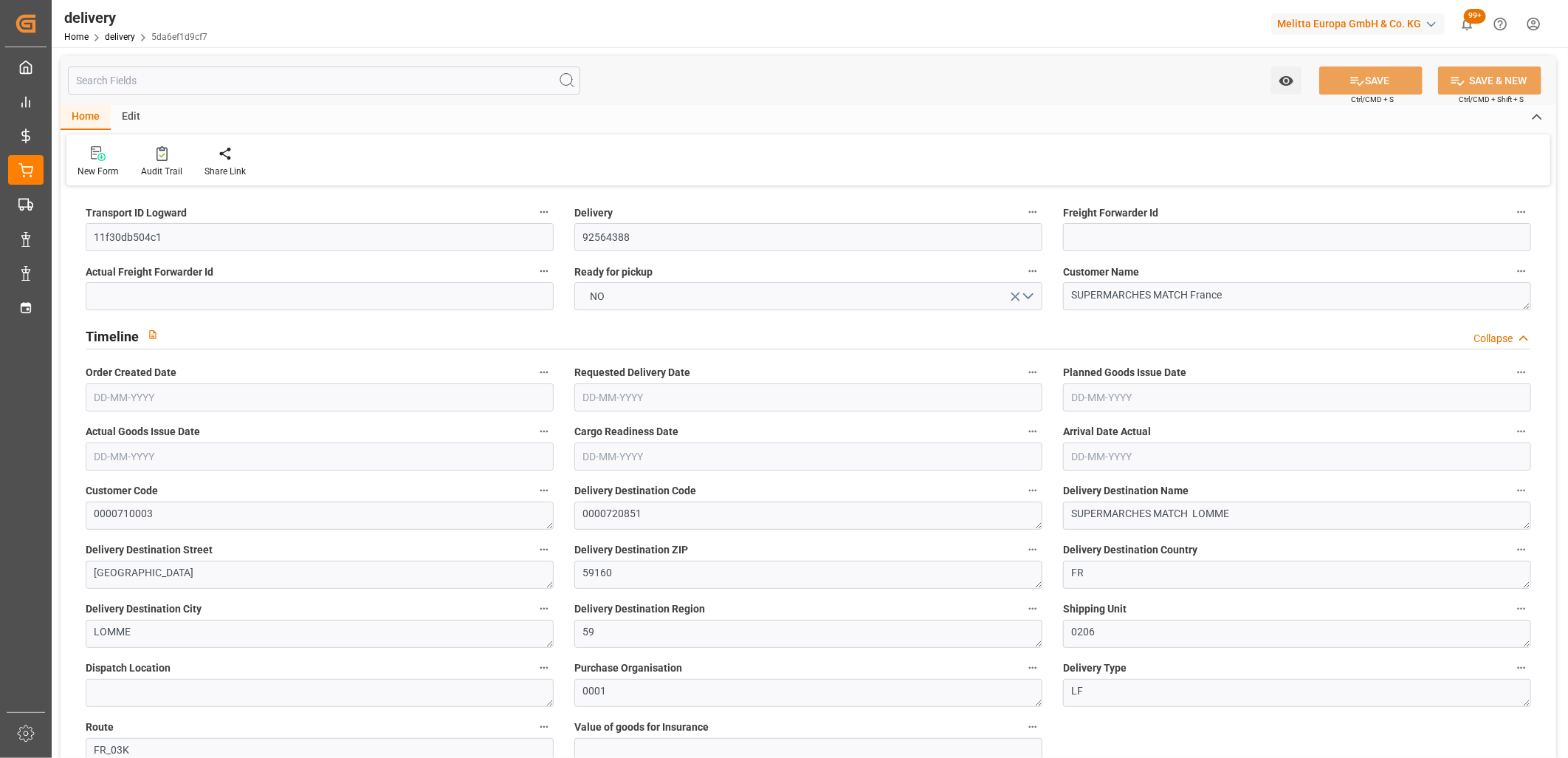
type input "1.3"
type input "0"
type input "1.5"
type input "116.64"
type input "101"
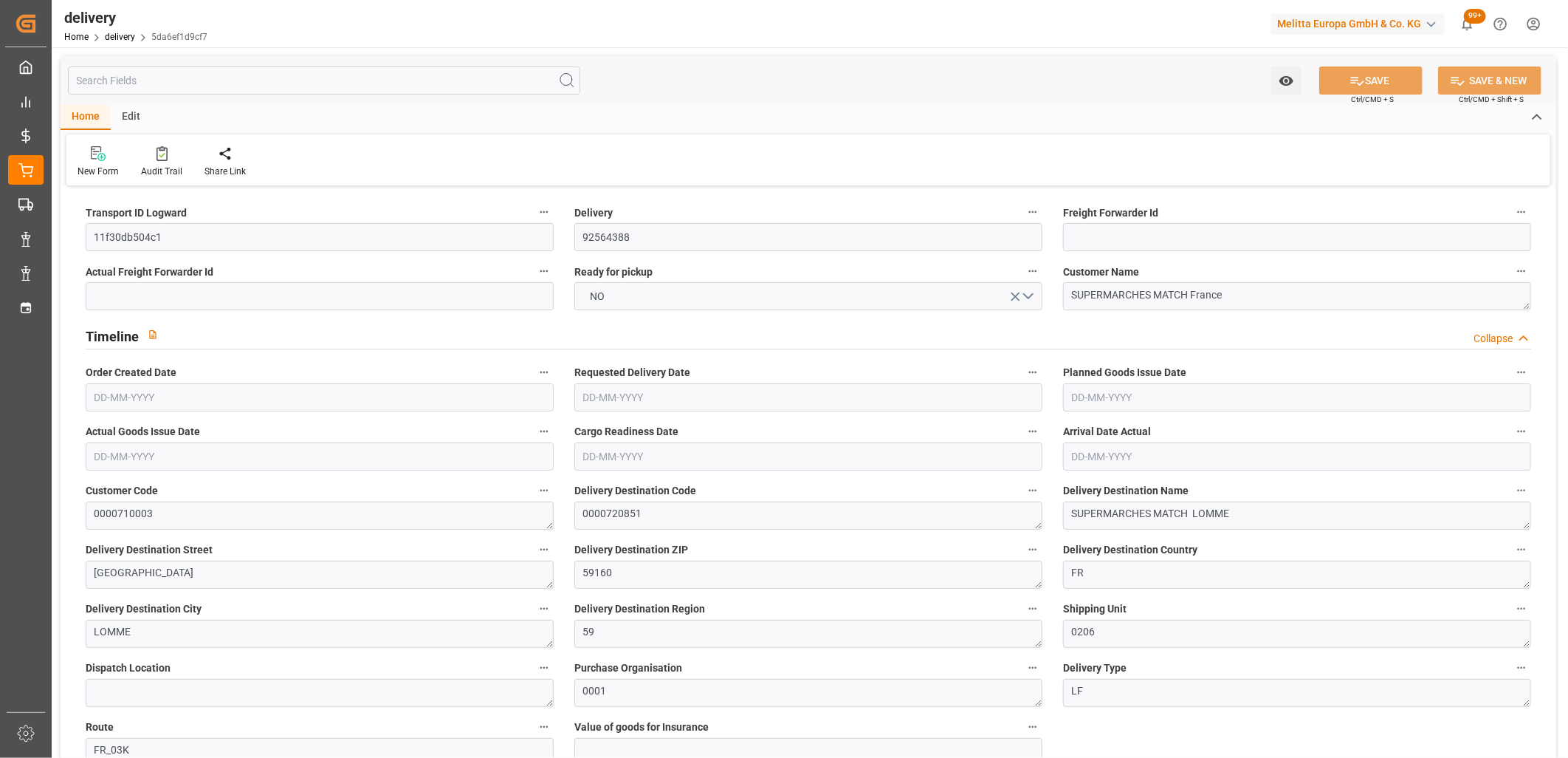
type input "0"
type input "03-10-2025"
type input "[DATE]"
type input "03-10-2025 11:00"
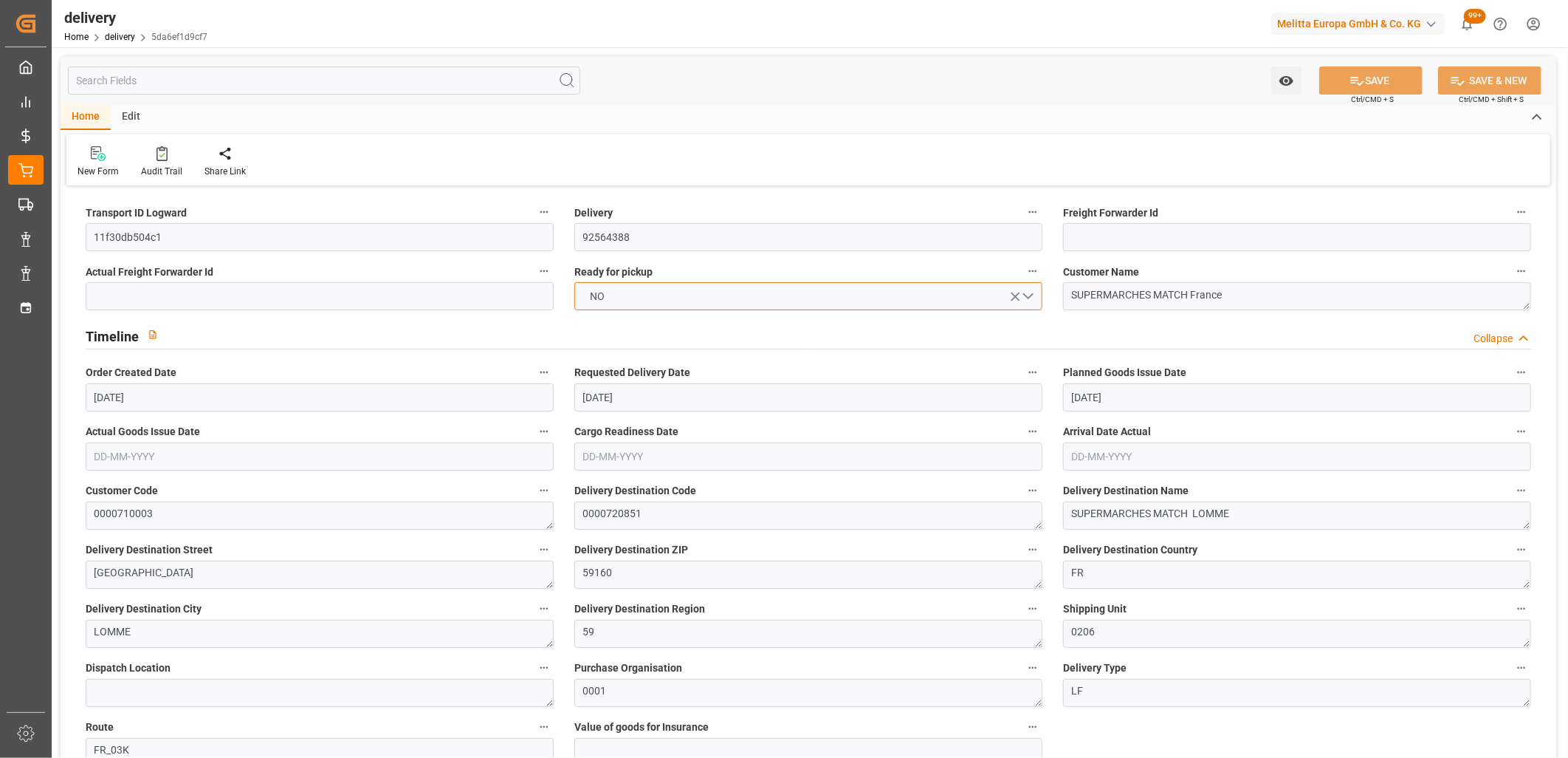
click at [607, 304] on span "NO" at bounding box center [598, 296] width 30 height 16
click at [607, 304] on div "YES" at bounding box center [808, 300] width 466 height 31
click at [1364, 70] on button "SAVE" at bounding box center [1371, 81] width 103 height 28
type textarea "rdv 03 20 87 70 24 matin"
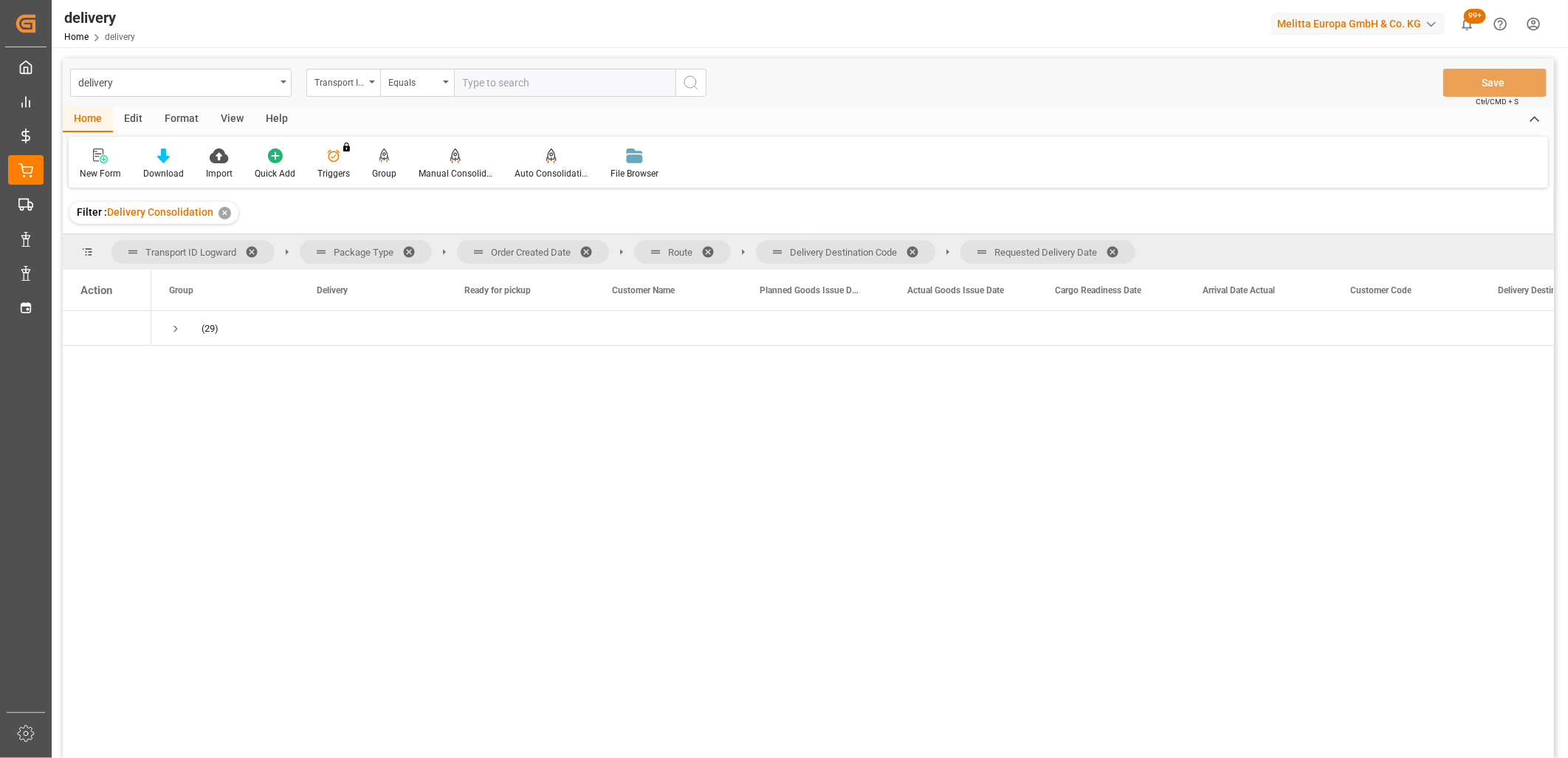
click at [1120, 253] on span at bounding box center [1117, 252] width 24 height 13
click at [919, 252] on span at bounding box center [918, 252] width 24 height 13
click at [709, 253] on span at bounding box center [713, 252] width 24 height 13
click at [589, 249] on span at bounding box center [591, 252] width 24 height 13
click at [175, 333] on span "Press SPACE to select this row." at bounding box center [176, 329] width 13 height 13
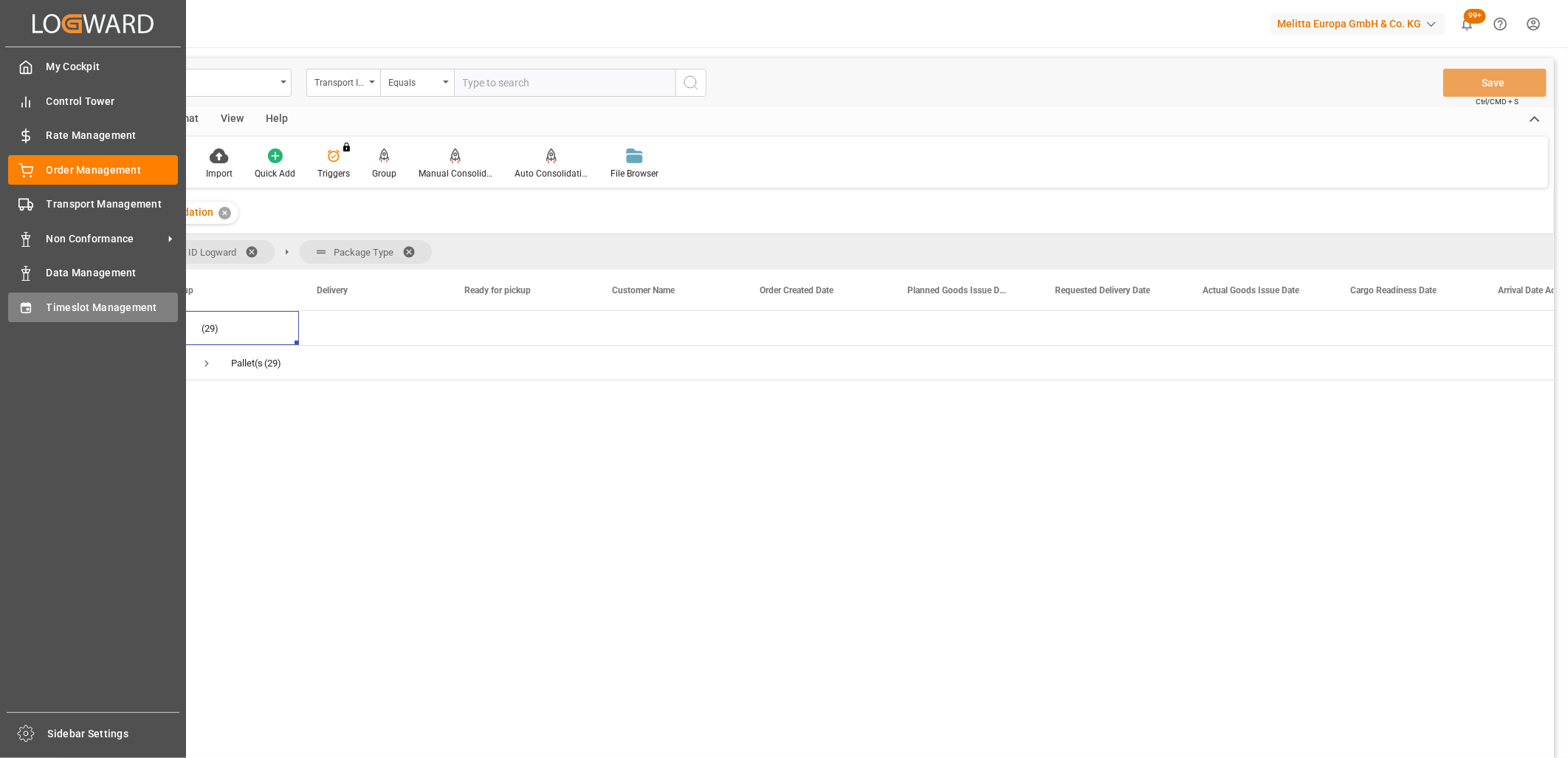
click at [26, 311] on icon at bounding box center [26, 307] width 10 height 11
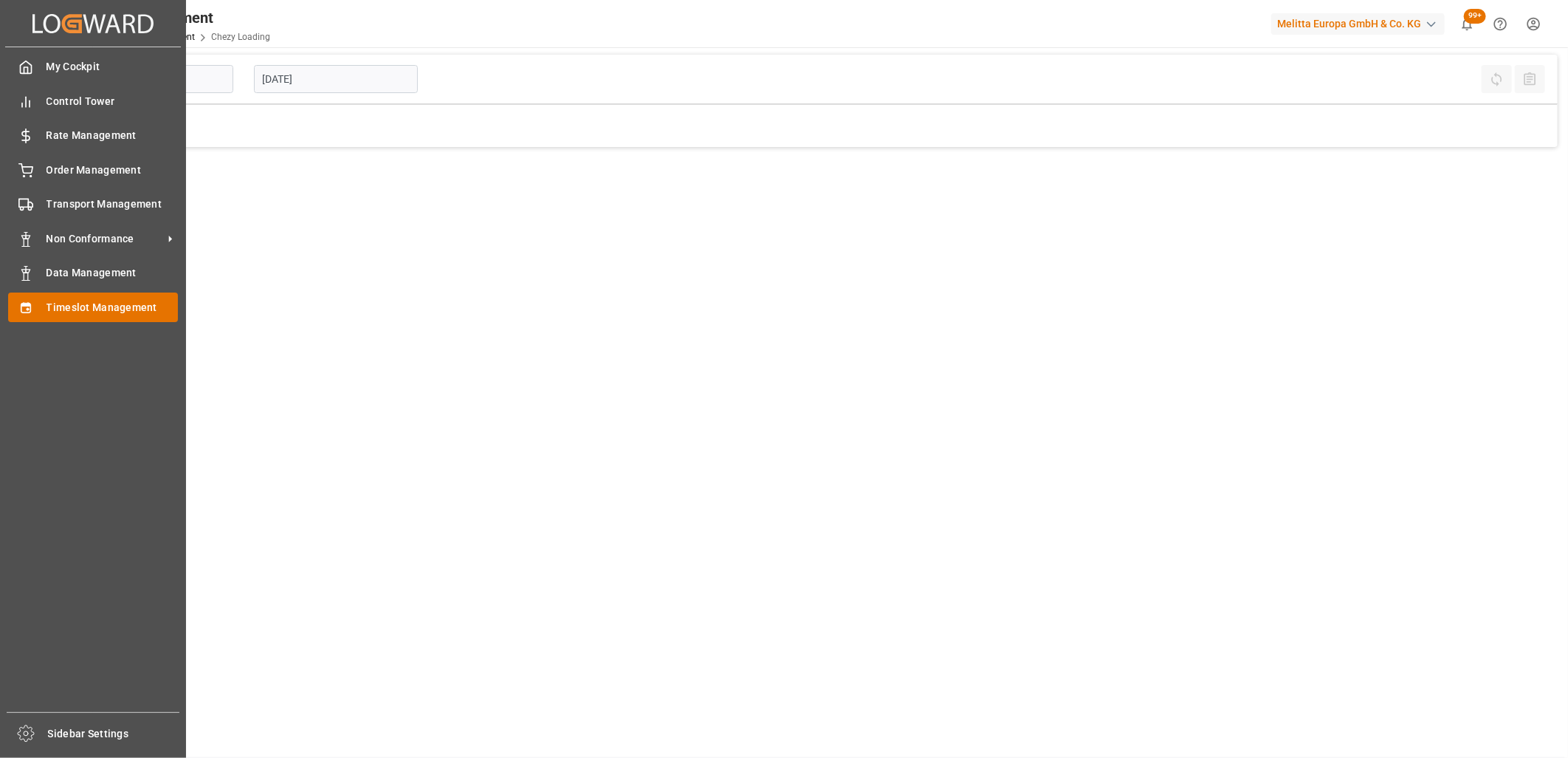
type input "Chezy Loading"
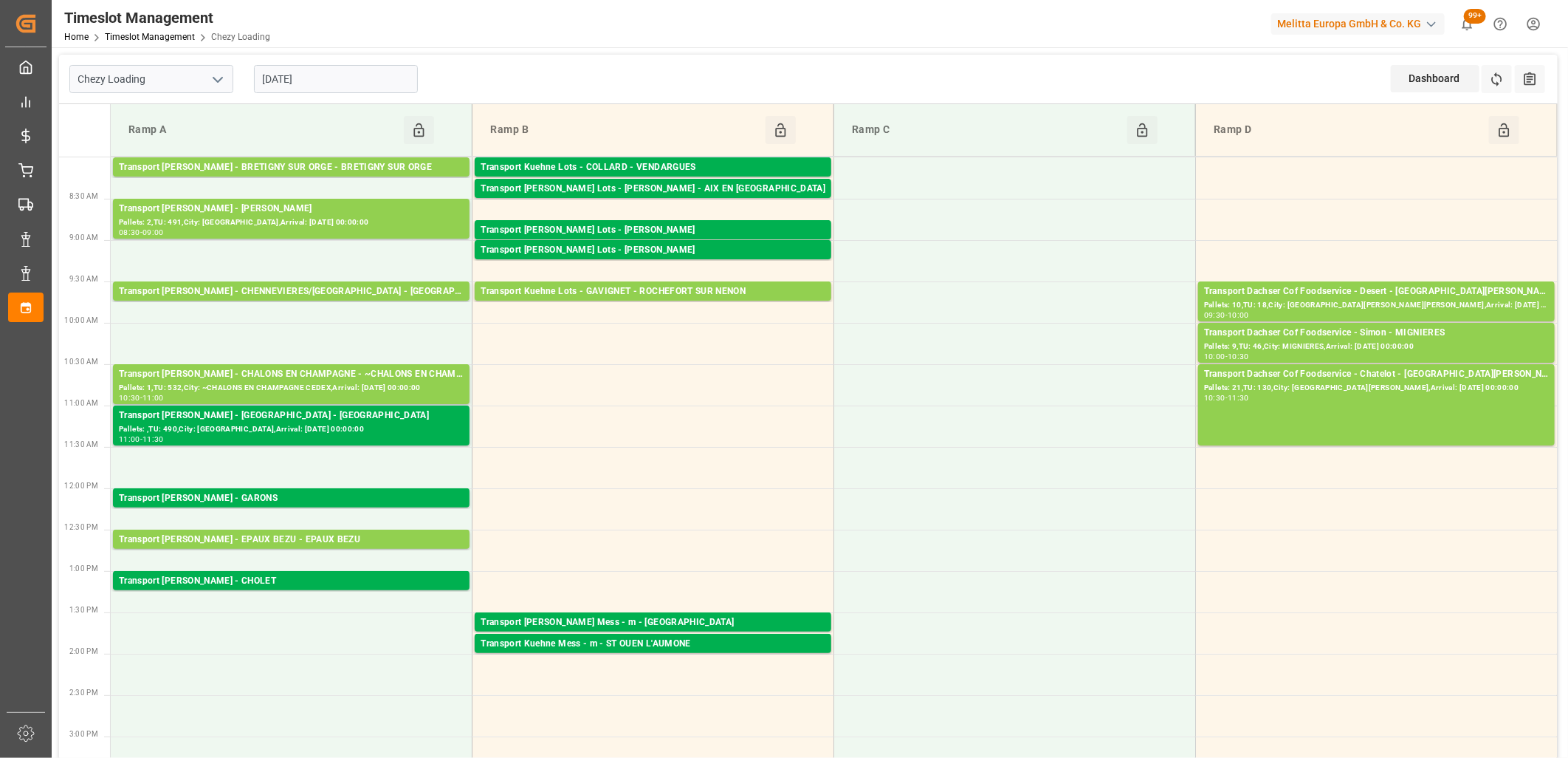
click at [350, 70] on input "[DATE]" at bounding box center [336, 79] width 164 height 28
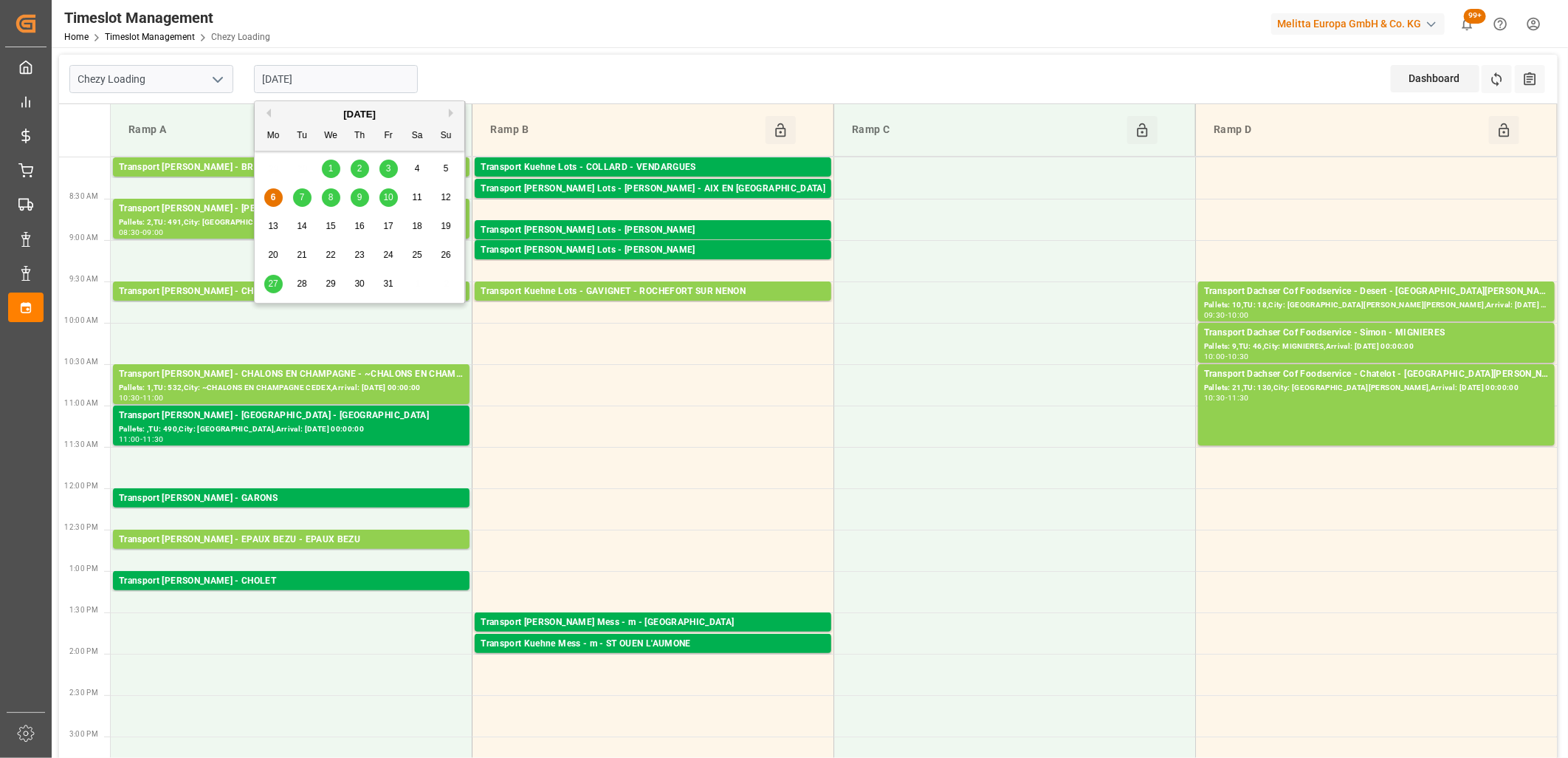
click at [300, 197] on span "7" at bounding box center [302, 197] width 5 height 11
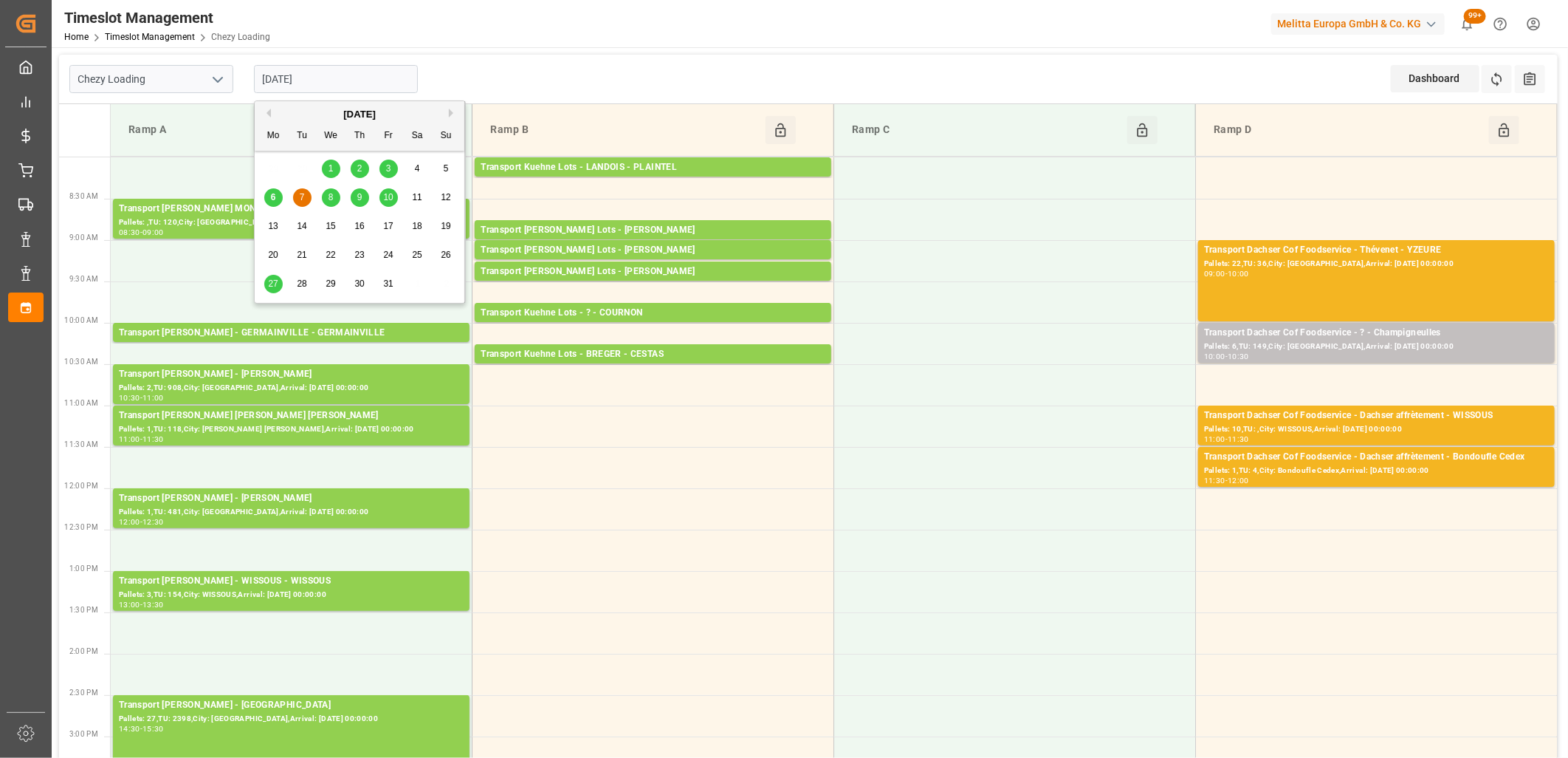
click at [371, 72] on input "[DATE]" at bounding box center [336, 79] width 164 height 28
click at [333, 200] on span "8" at bounding box center [331, 197] width 5 height 11
type input "[DATE]"
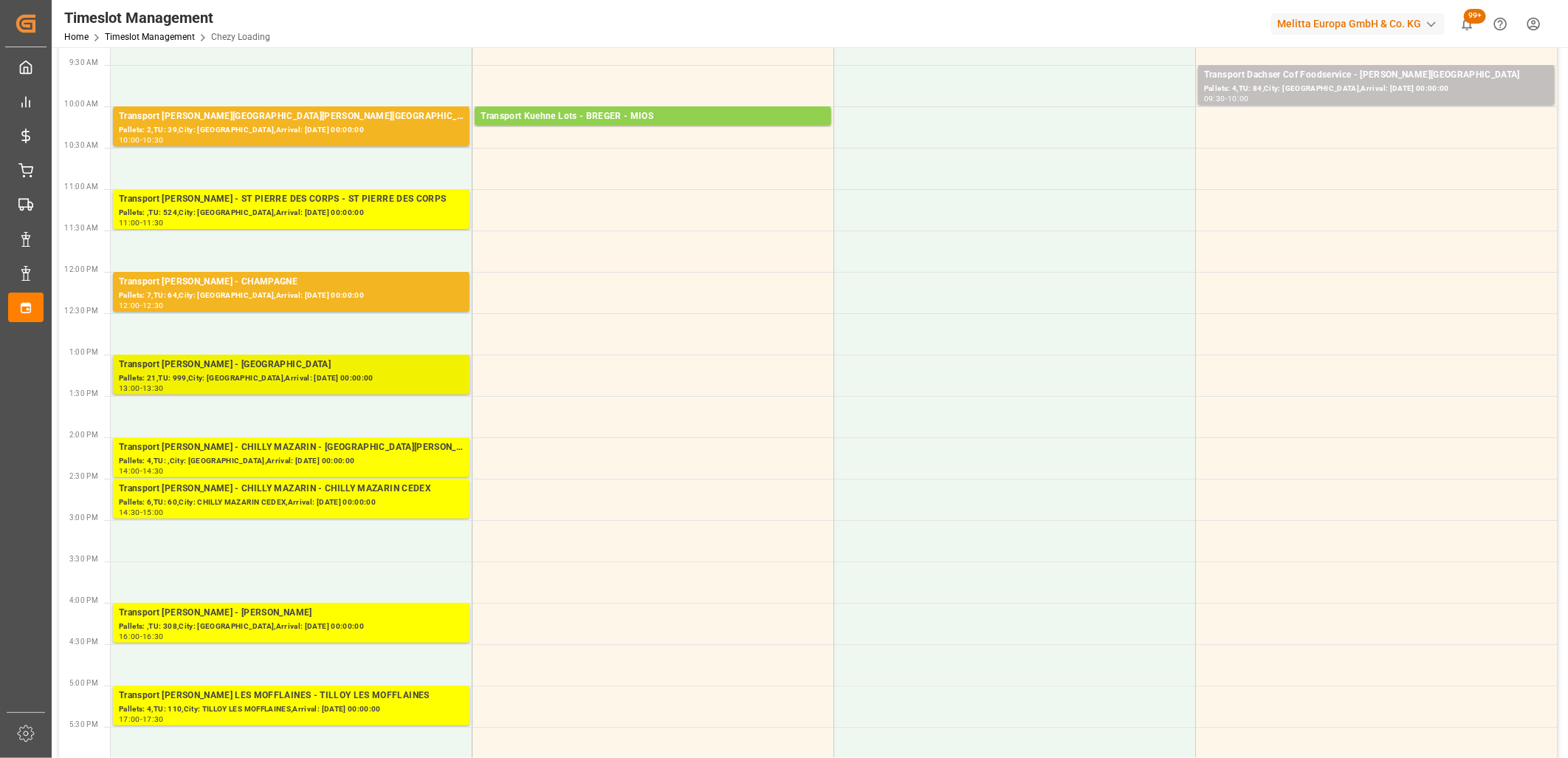
scroll to position [246, 0]
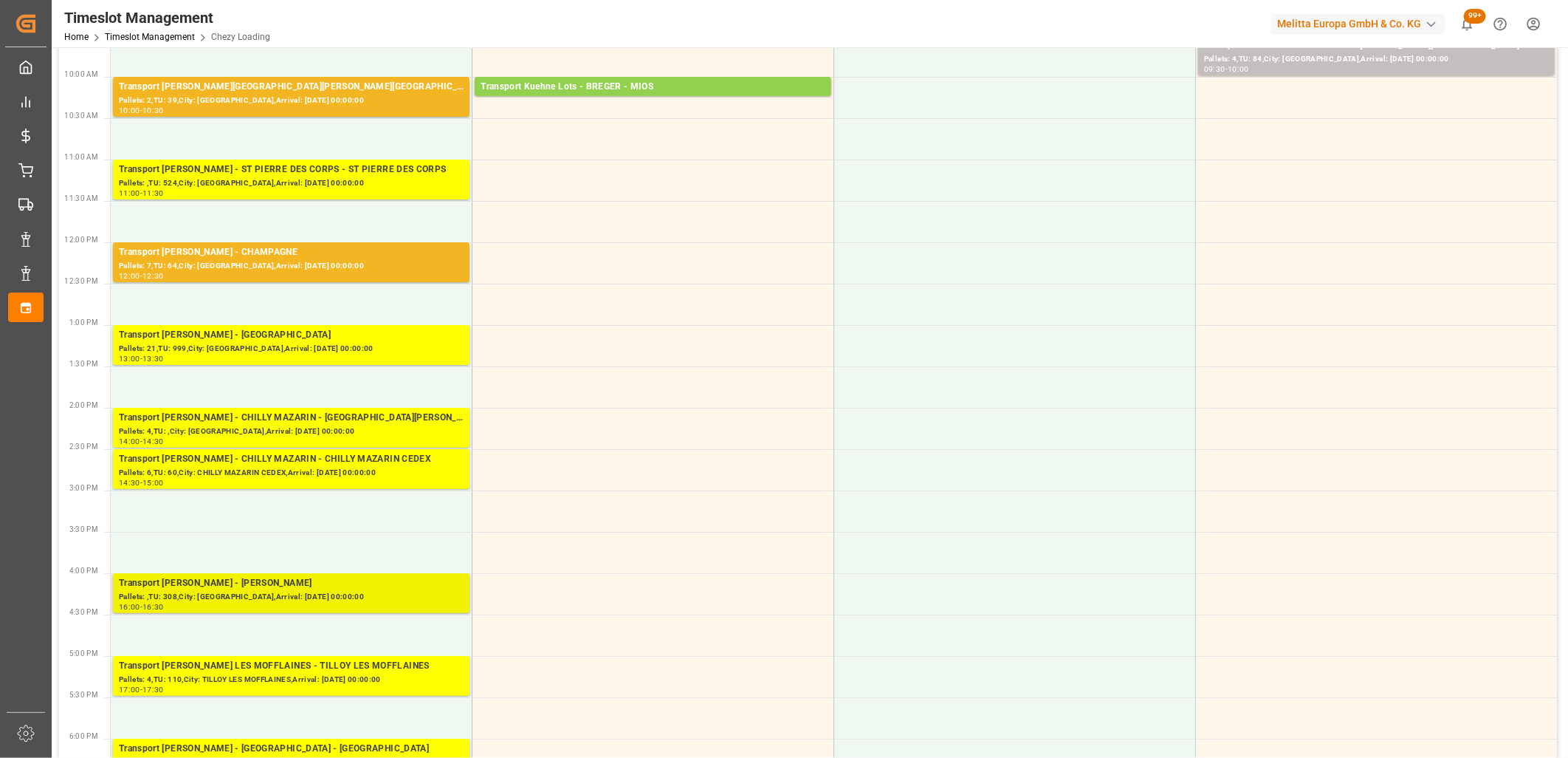
click at [289, 592] on div "Pallets: ,TU: 308,City: [GEOGRAPHIC_DATA],Arrival: [DATE] 00:00:00" at bounding box center [291, 597] width 345 height 12
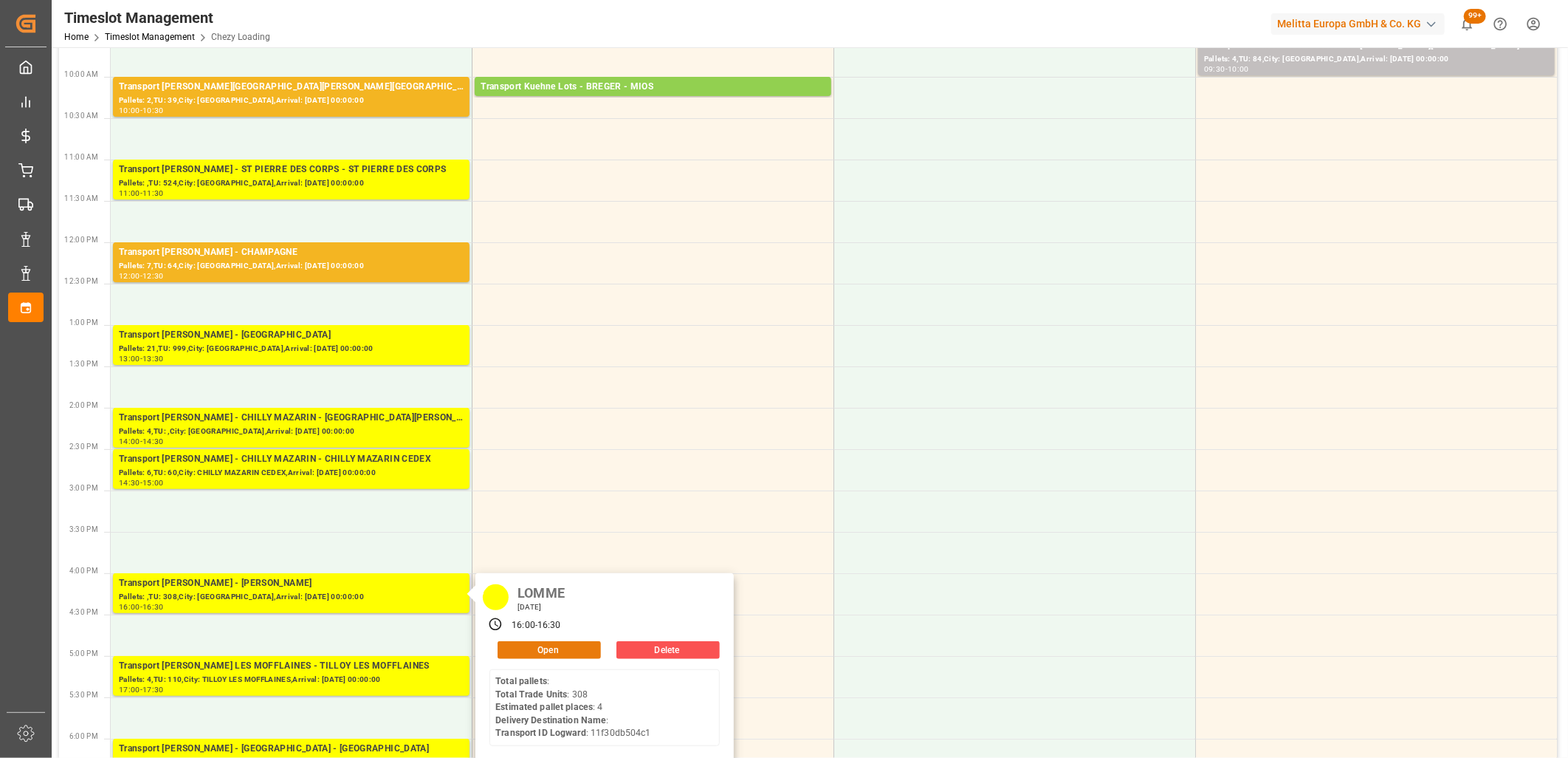
click at [540, 647] on button "Open" at bounding box center [549, 649] width 103 height 17
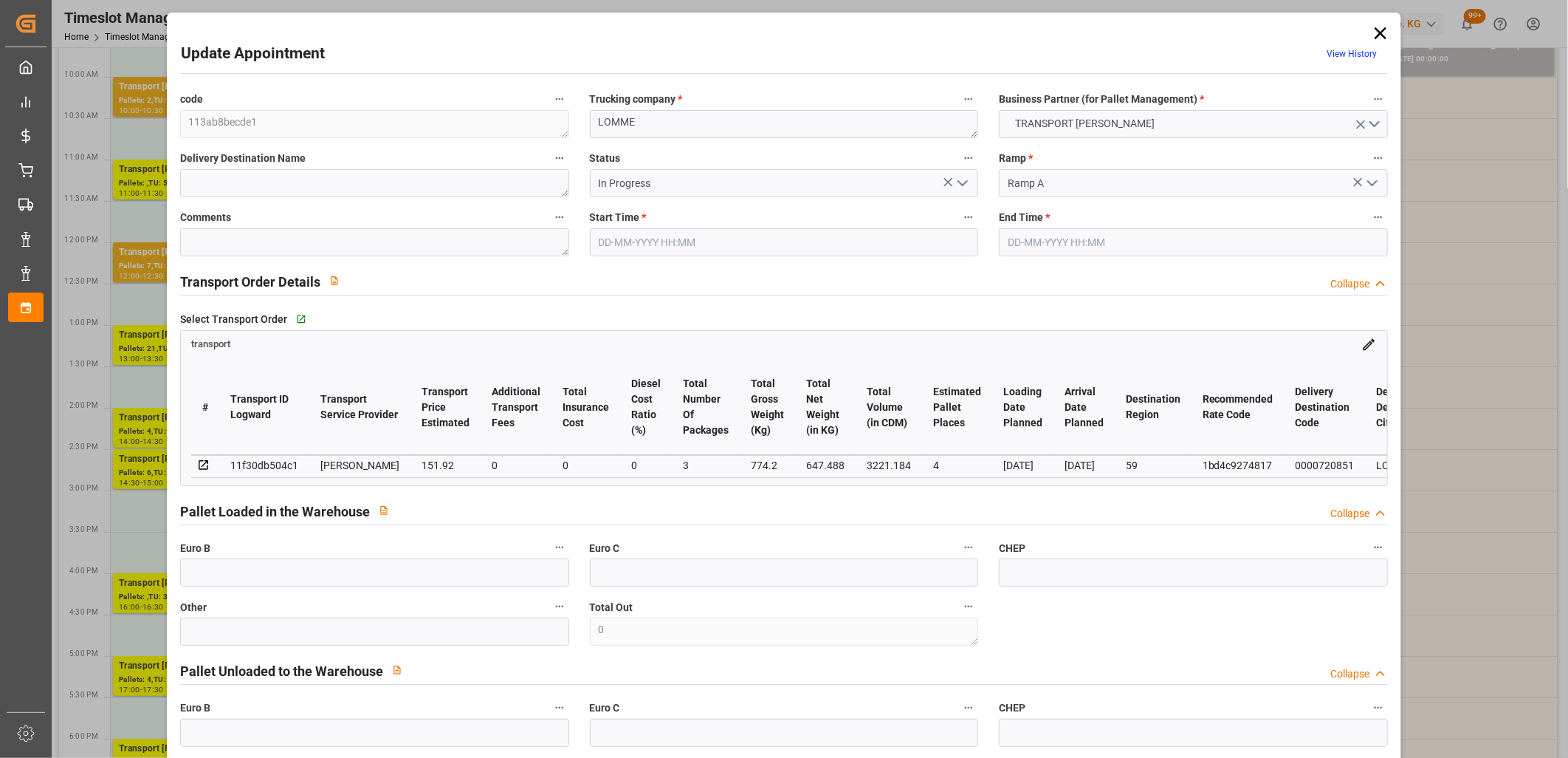
type input "4"
type input "151.92"
type input "0"
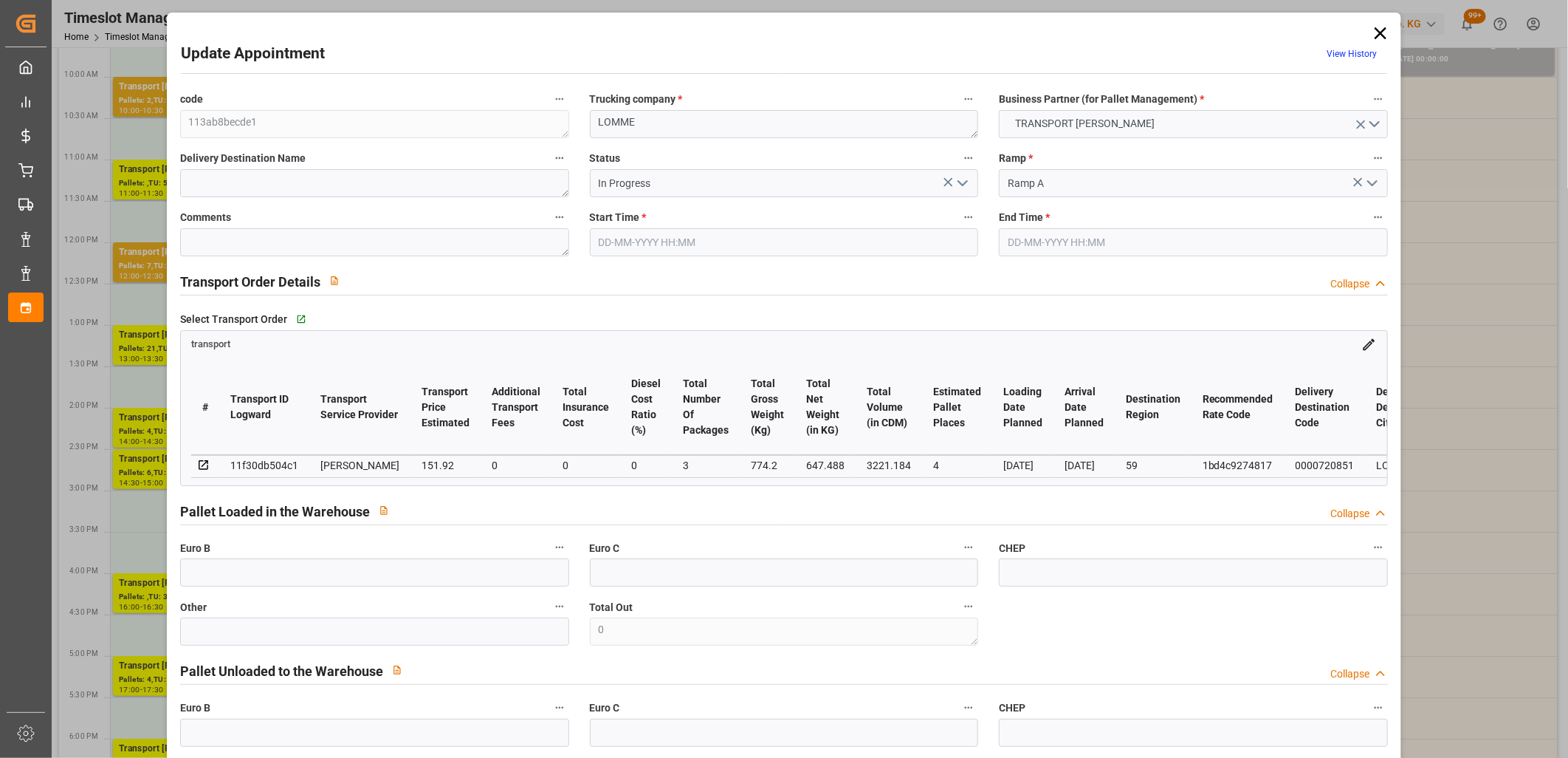
type input "146.7851"
type input "-5.1349"
type input "3"
type input "647.488"
type input "986.56"
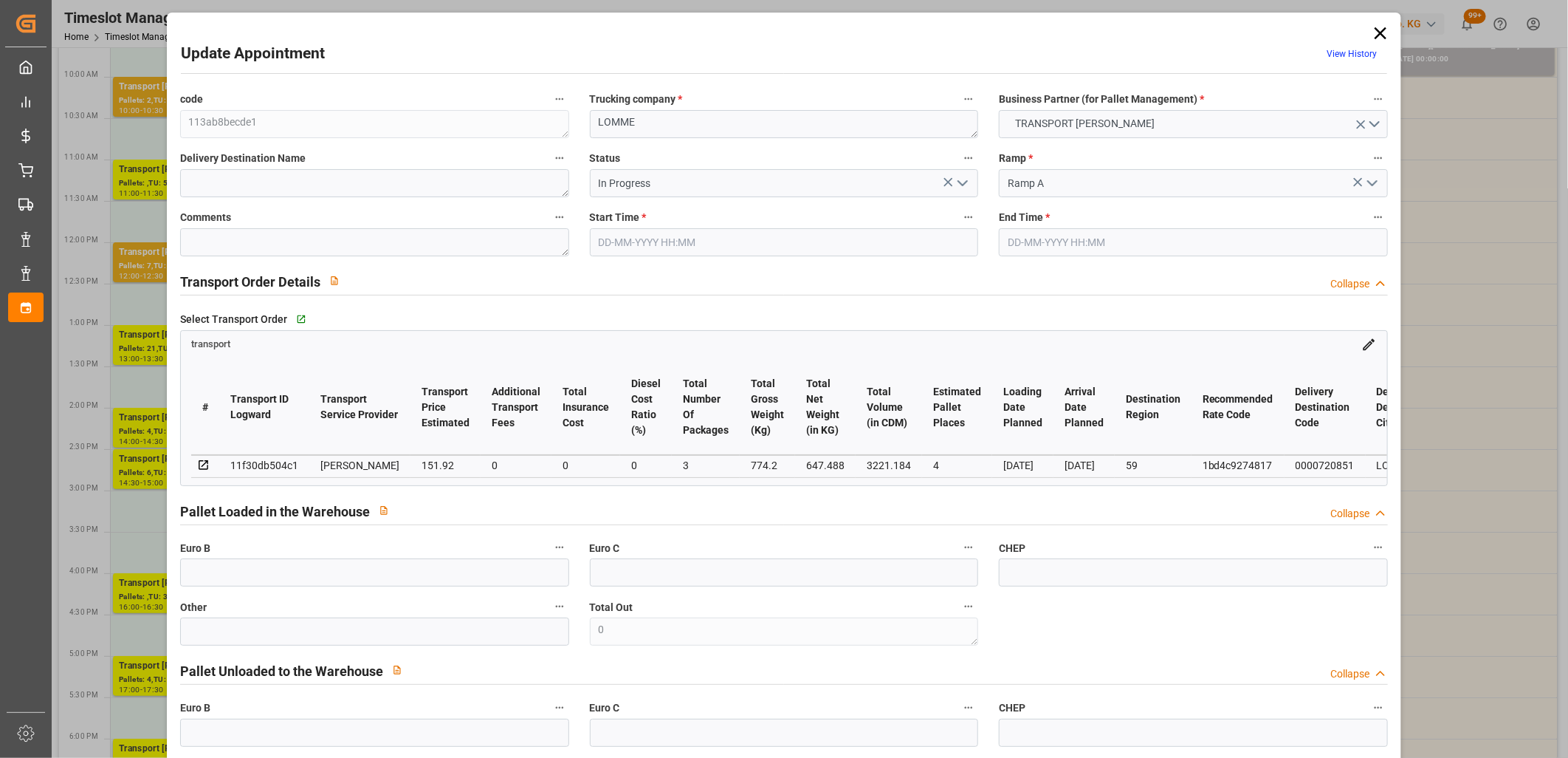
type input "3221.184"
type input "59"
type input "0"
type input "308"
type input "9"
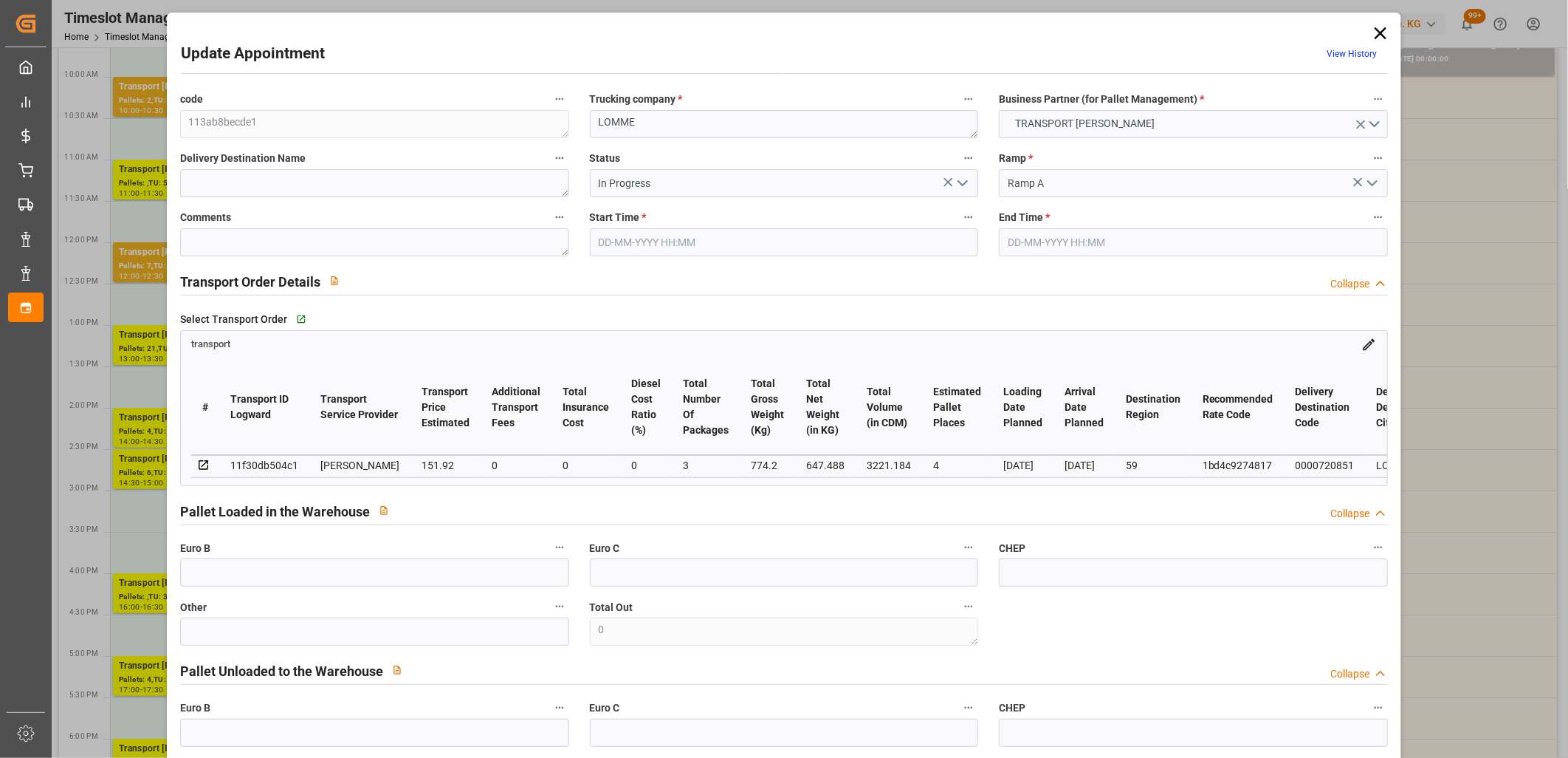
type input "101"
type input "774.2"
type input "0"
type input "4710.8598"
type input "0"
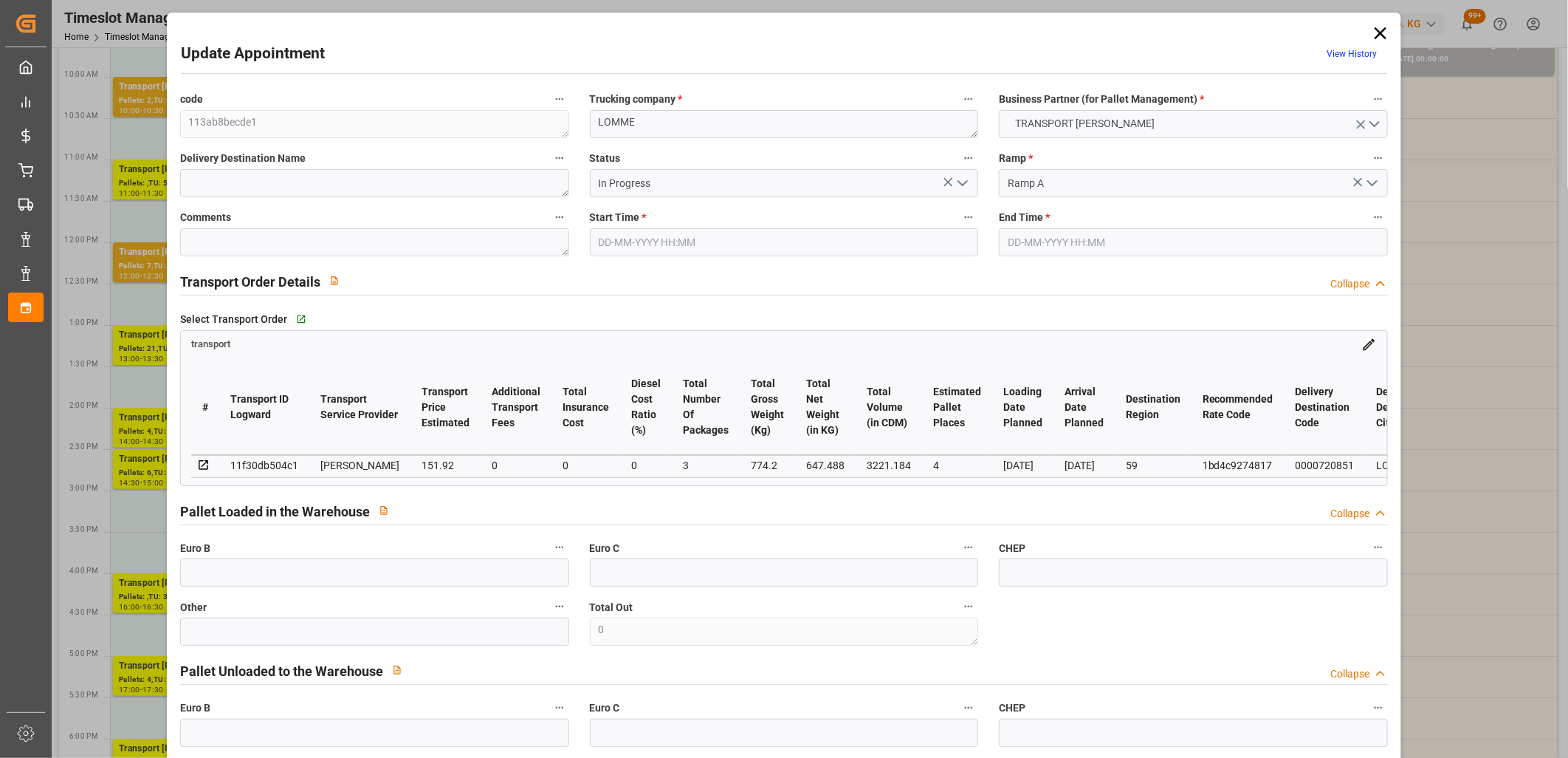
type input "0"
type input "21"
type input "35"
type input "08-10-2025 16:00"
type input "08-10-2025 16:30"
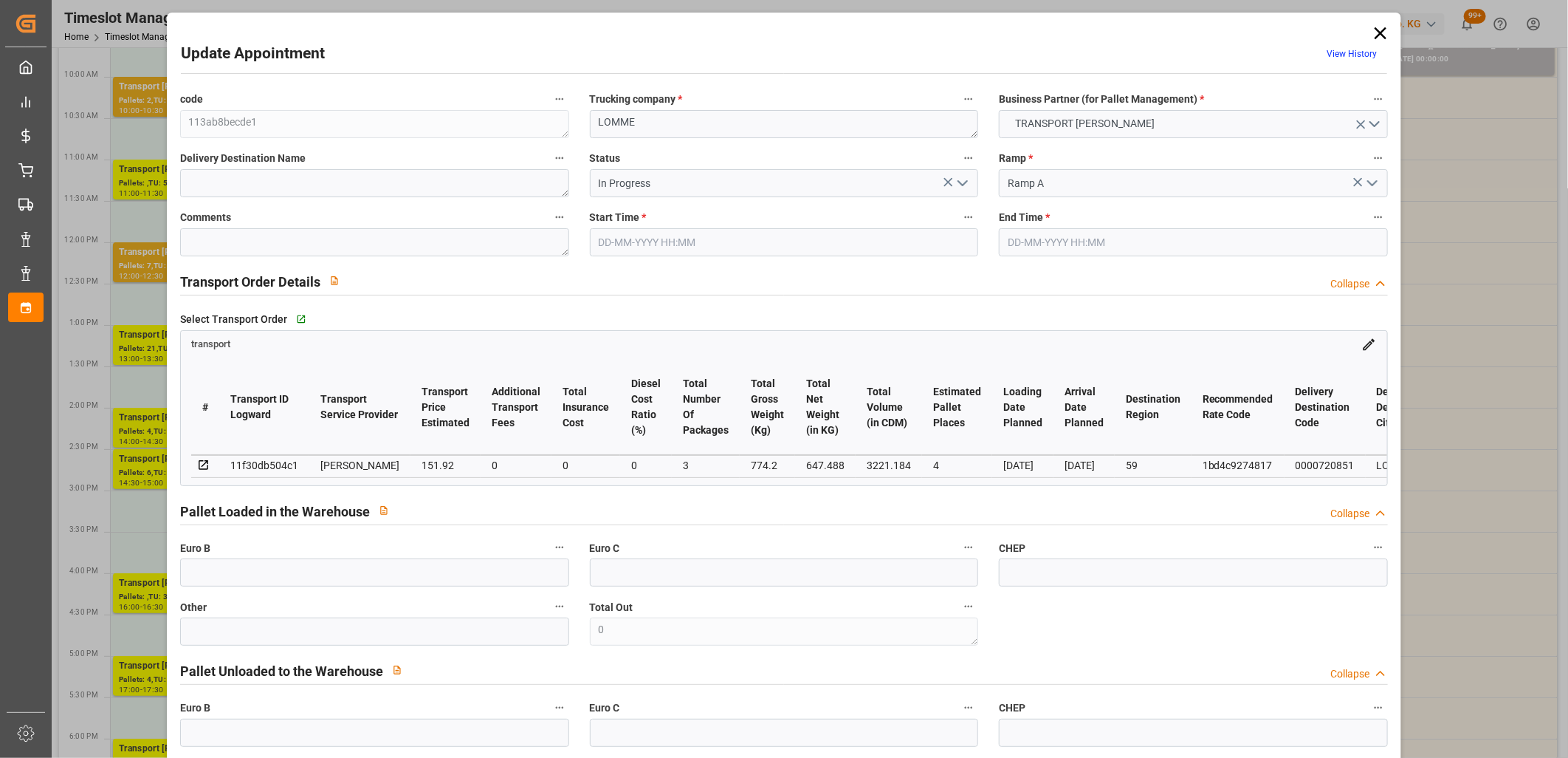
type input "03-10-2025 12:34"
type input "03-10-2025 11:53"
type input "[DATE]"
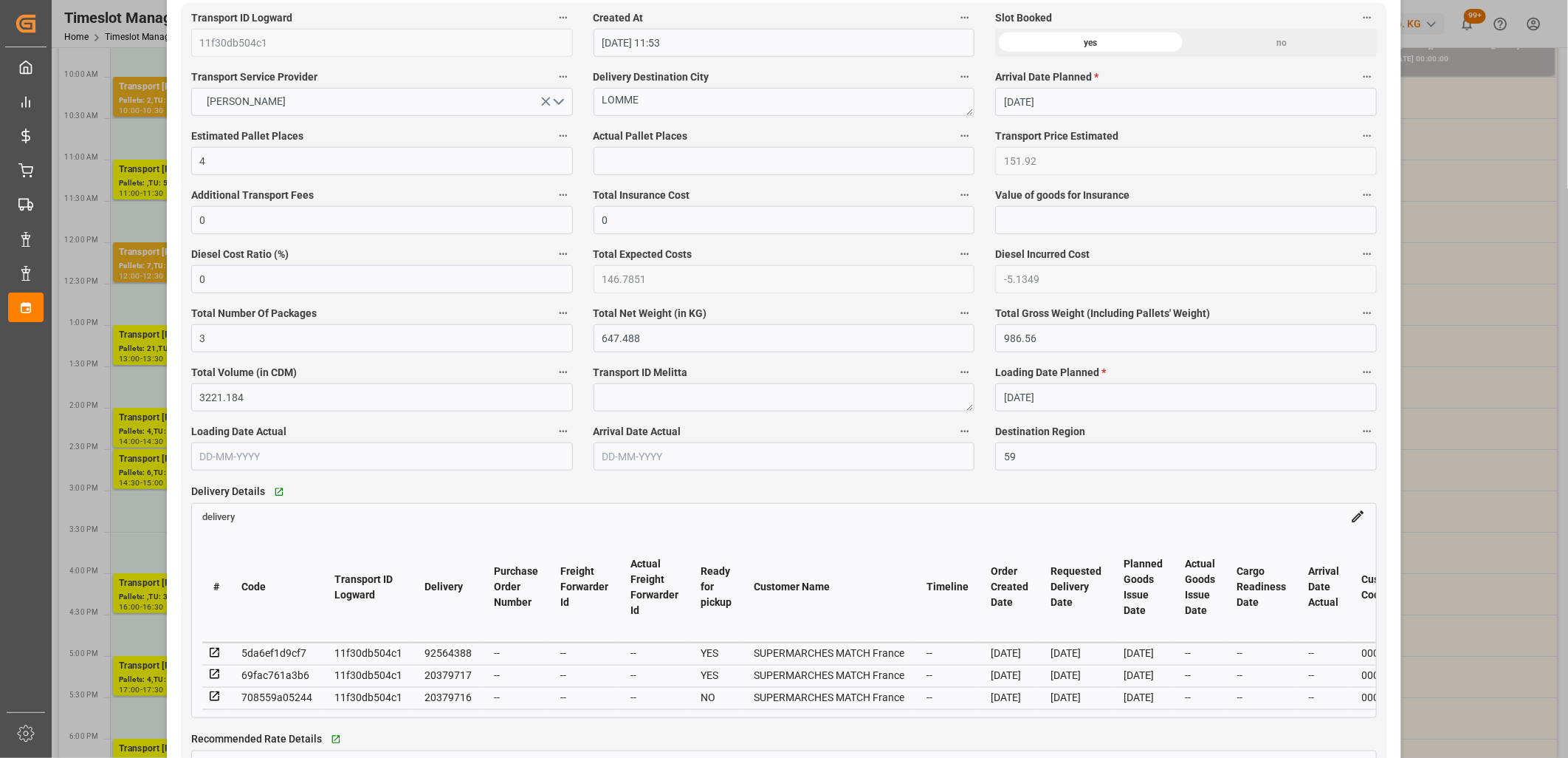
scroll to position [821, 0]
click at [211, 700] on icon at bounding box center [215, 694] width 13 height 13
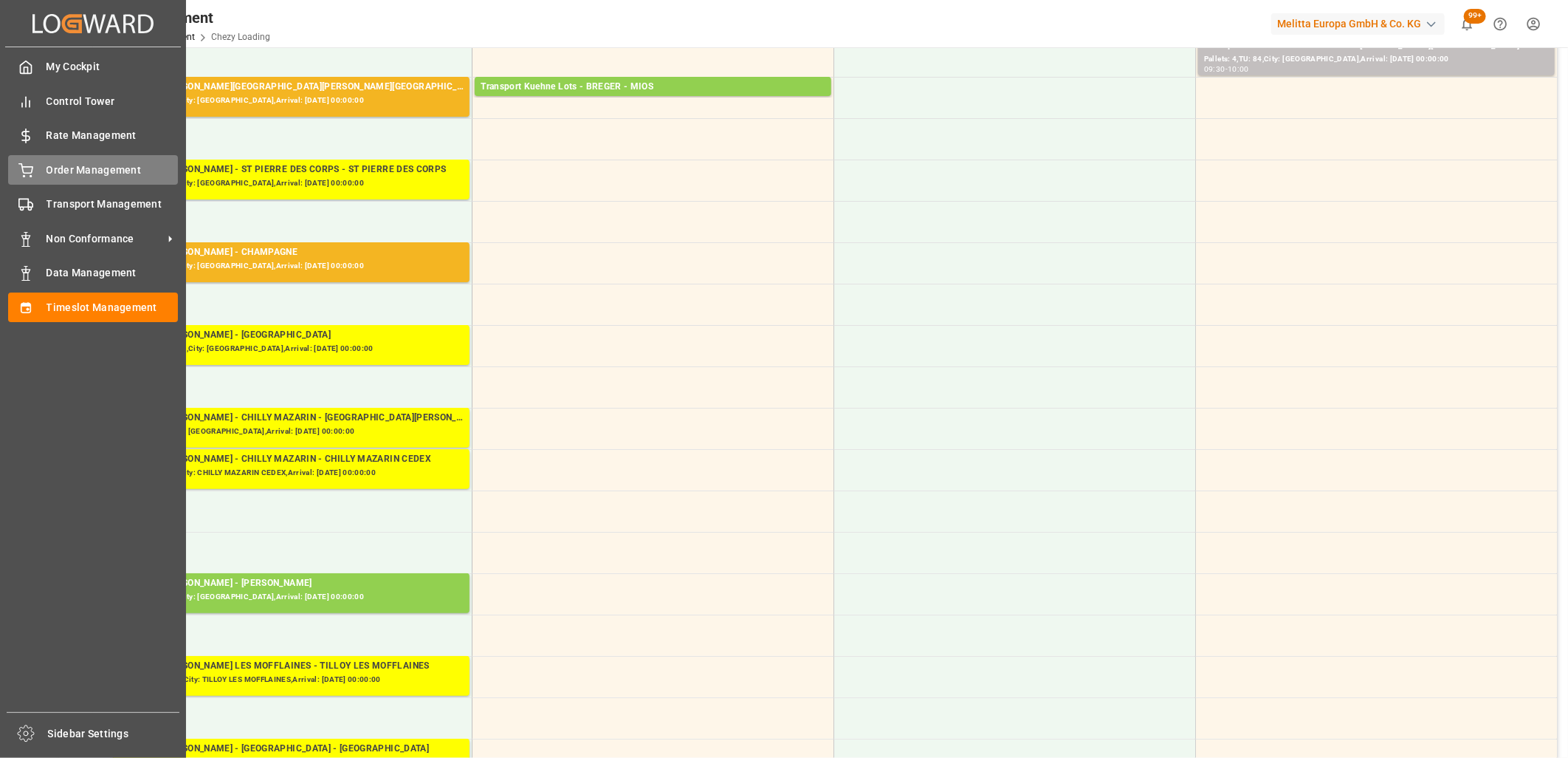
click at [35, 161] on div "Order Management Order Management" at bounding box center [93, 169] width 170 height 29
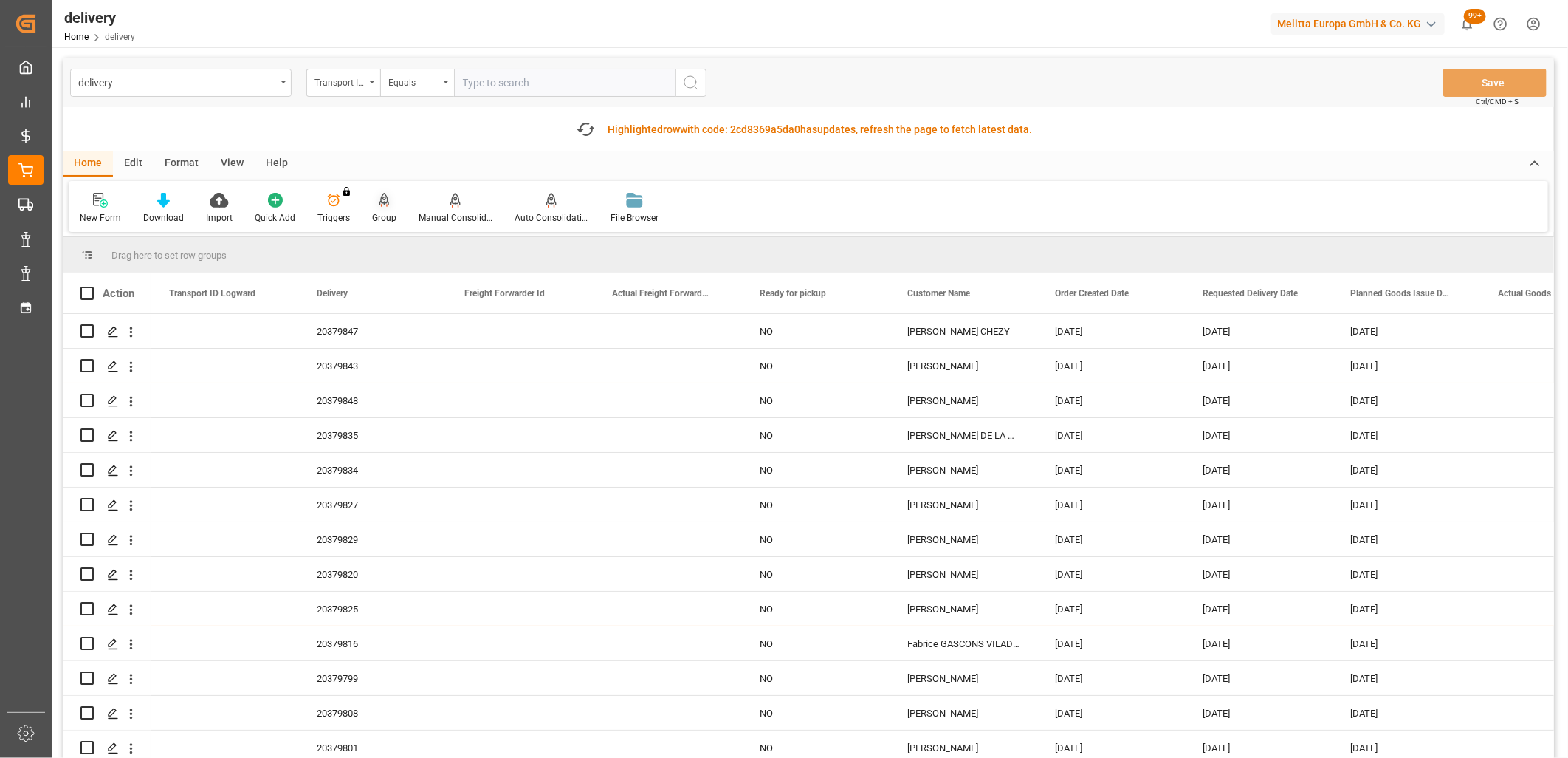
click at [380, 195] on icon at bounding box center [385, 200] width 11 height 15
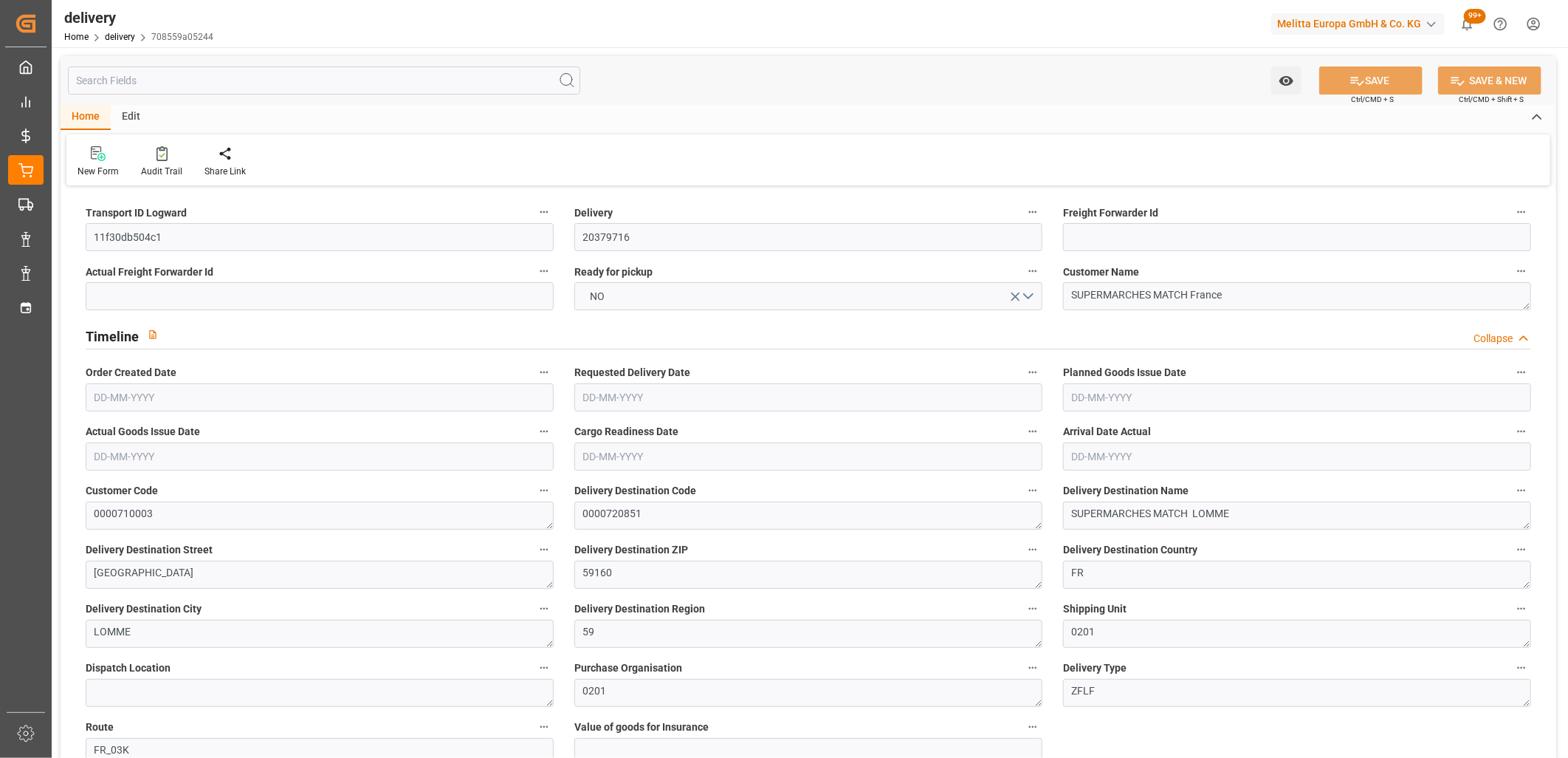
type input "[DATE]"
type input "[DATE] 11:00"
click at [603, 296] on span "NO" at bounding box center [598, 296] width 30 height 16
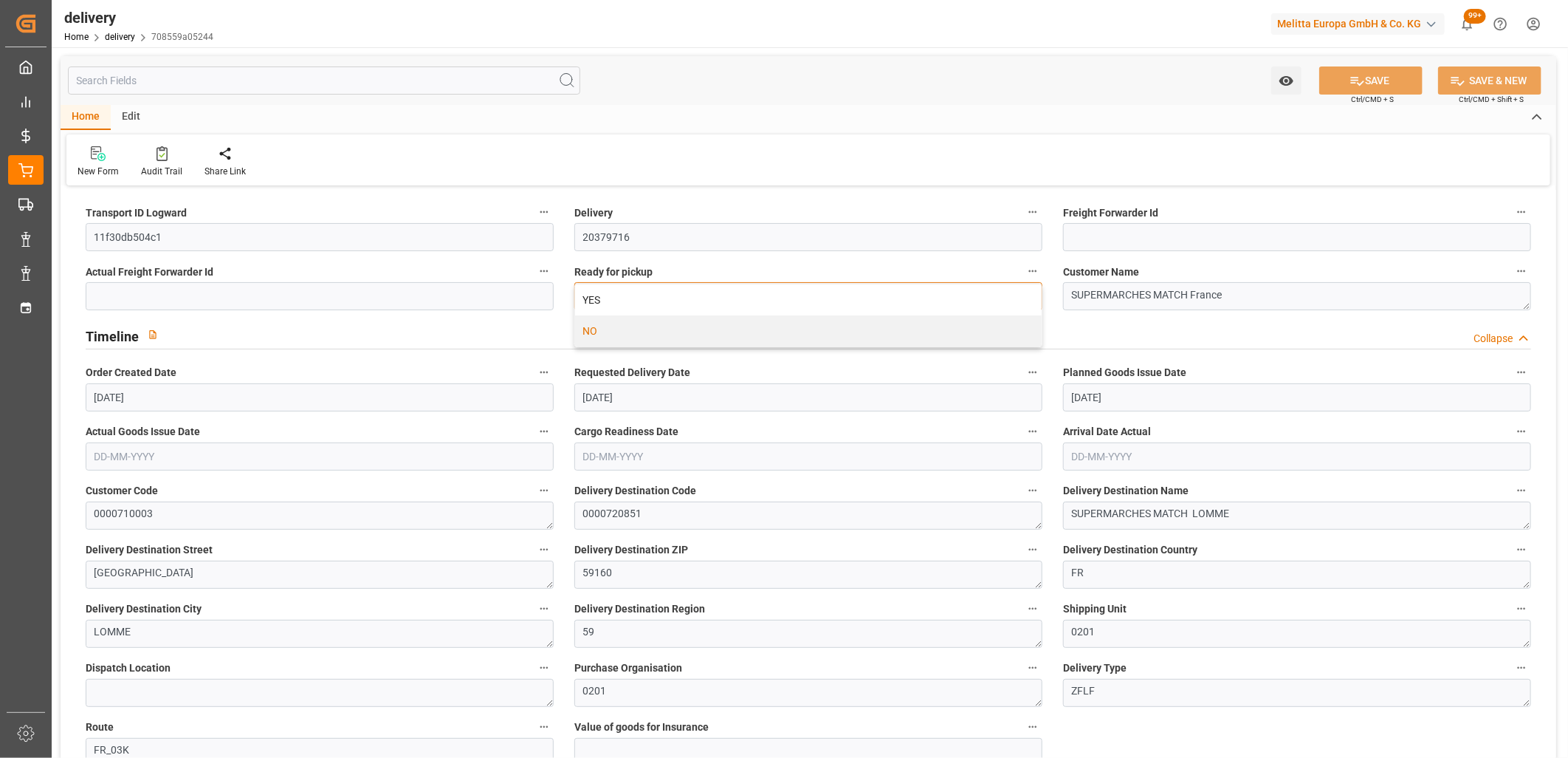
click at [603, 296] on div "YES" at bounding box center [808, 300] width 466 height 31
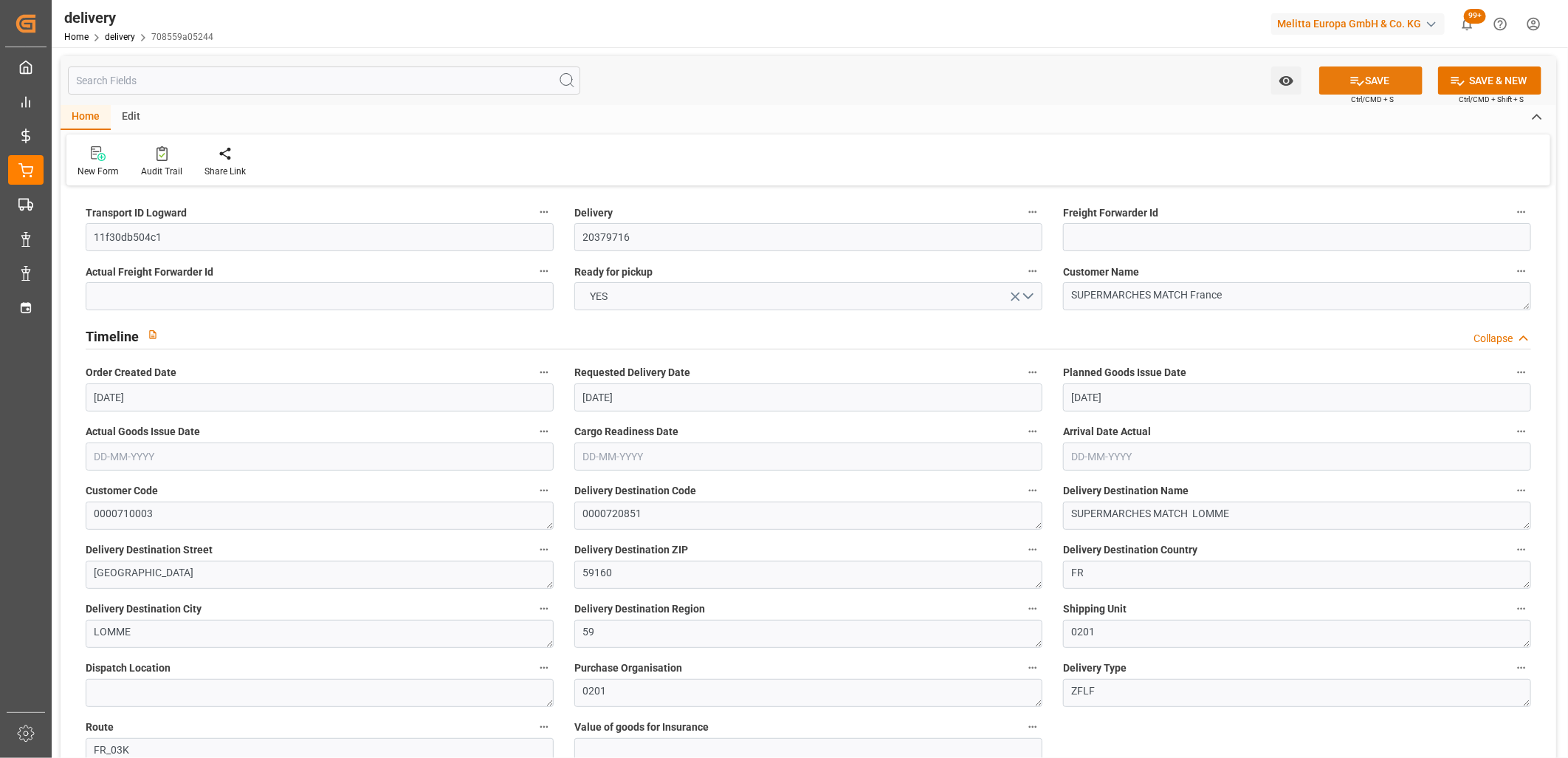
click at [1360, 85] on icon at bounding box center [1357, 81] width 16 height 16
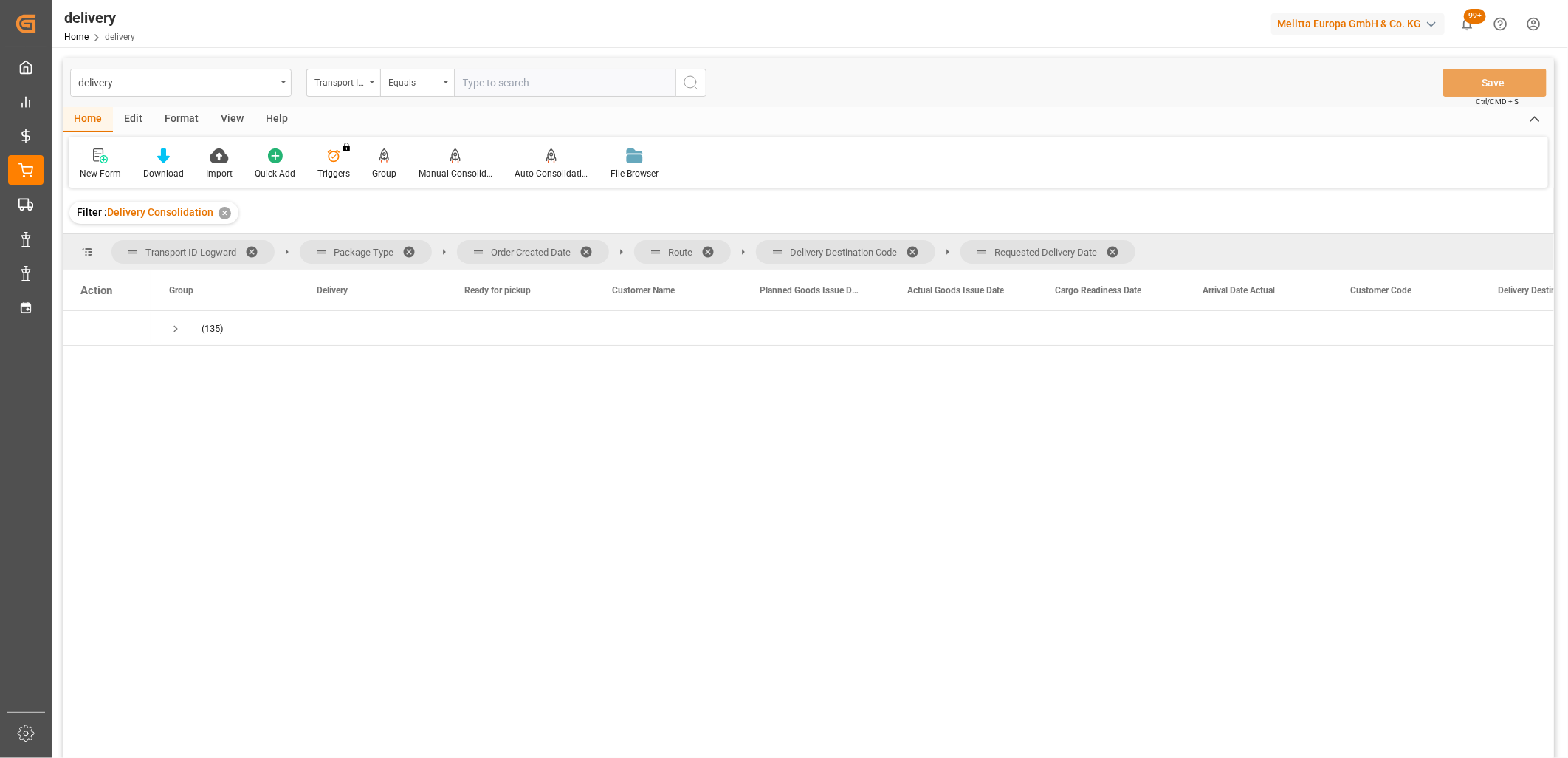
click at [1121, 247] on span at bounding box center [1117, 252] width 24 height 13
click at [919, 245] on span at bounding box center [918, 252] width 24 height 13
click at [710, 249] on span at bounding box center [713, 252] width 24 height 13
click at [588, 252] on span at bounding box center [591, 252] width 24 height 13
click at [175, 329] on span "Press SPACE to select this row." at bounding box center [176, 329] width 13 height 13
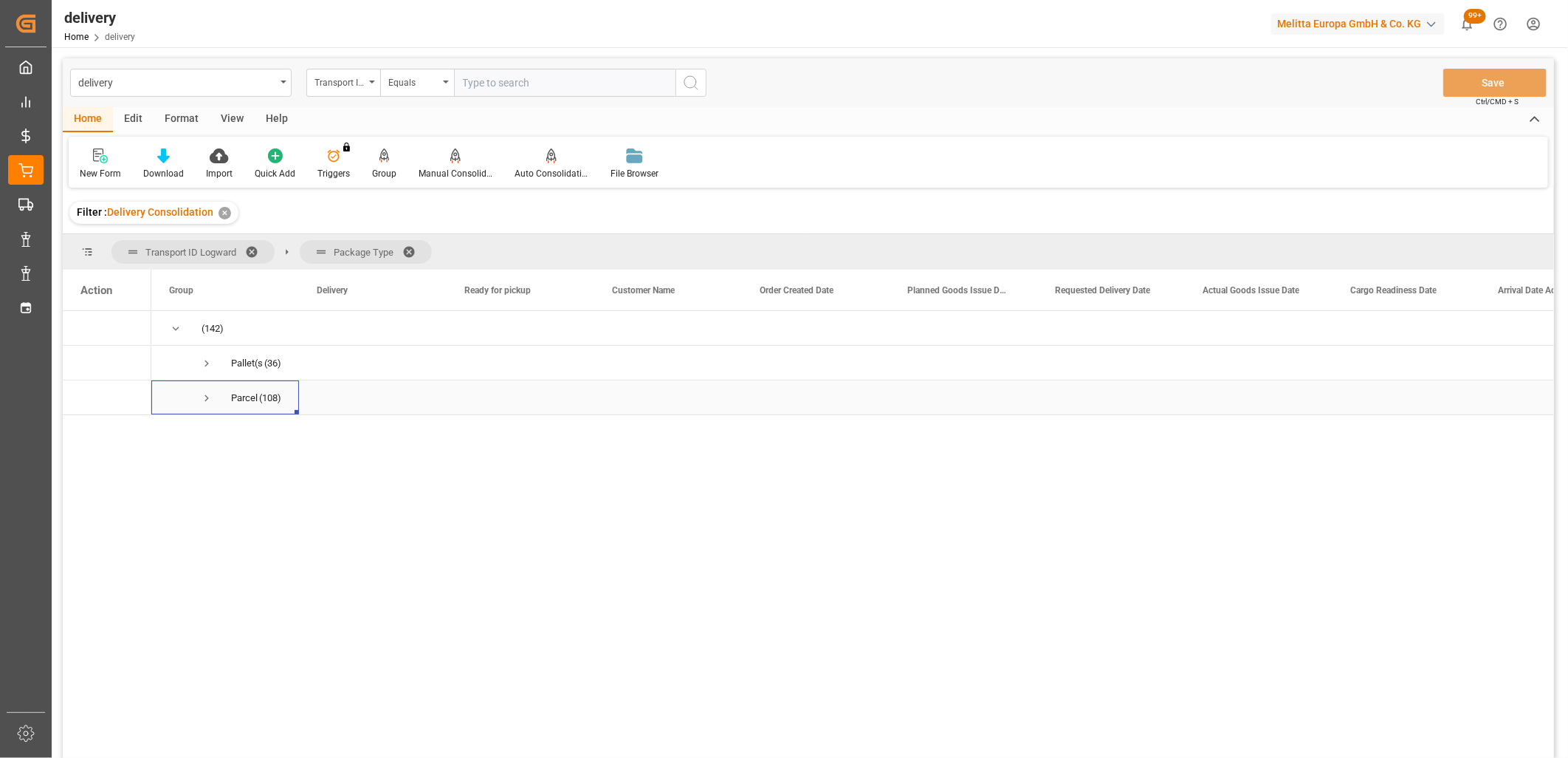
click at [203, 400] on span "Press SPACE to select this row." at bounding box center [206, 398] width 13 height 13
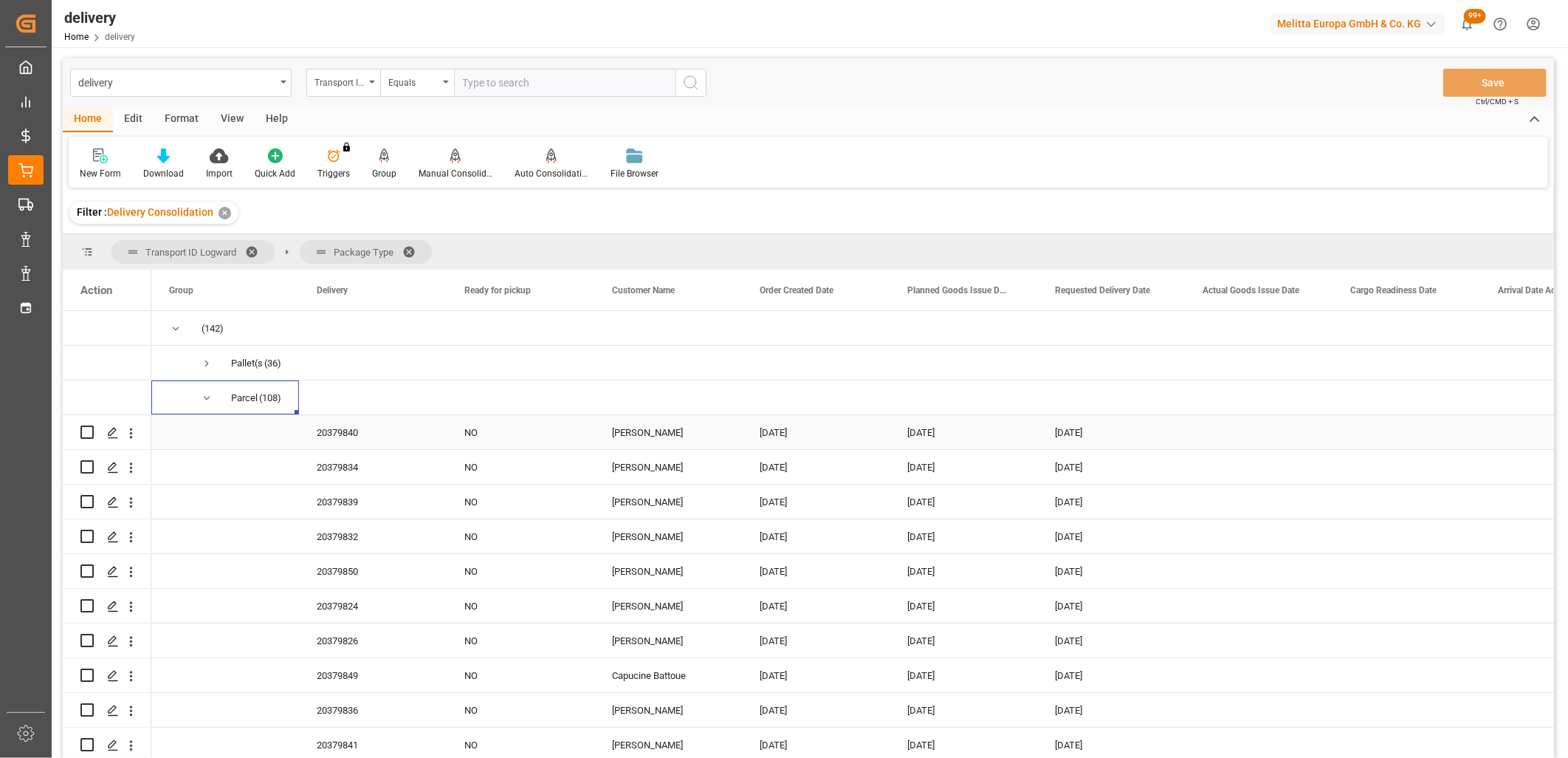
click at [87, 434] on input "Press Space to toggle row selection (unchecked)" at bounding box center [87, 432] width 13 height 13
checkbox input "true"
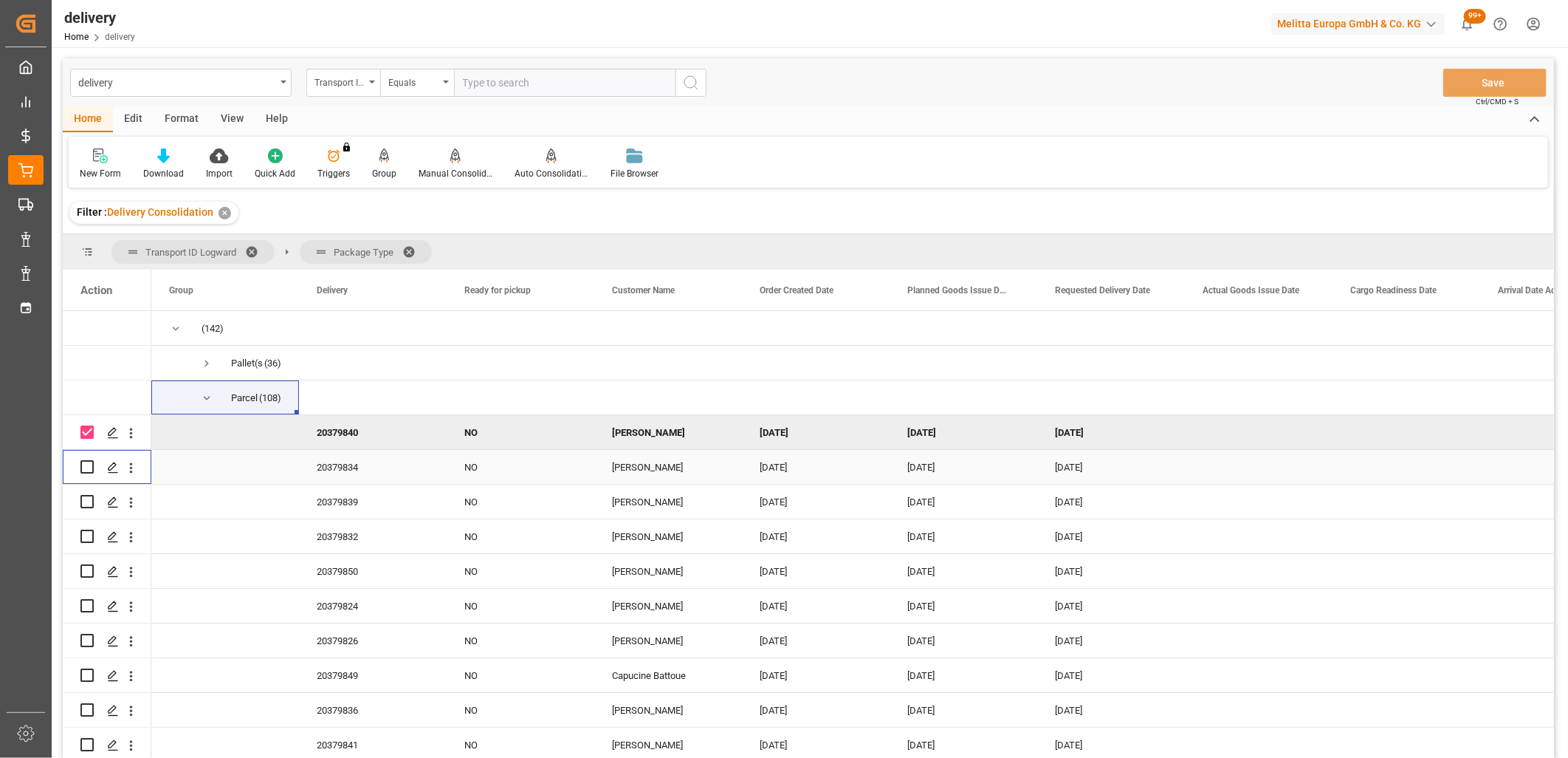
click at [87, 462] on input "Press Space to toggle row selection (unchecked)" at bounding box center [87, 467] width 13 height 13
checkbox input "true"
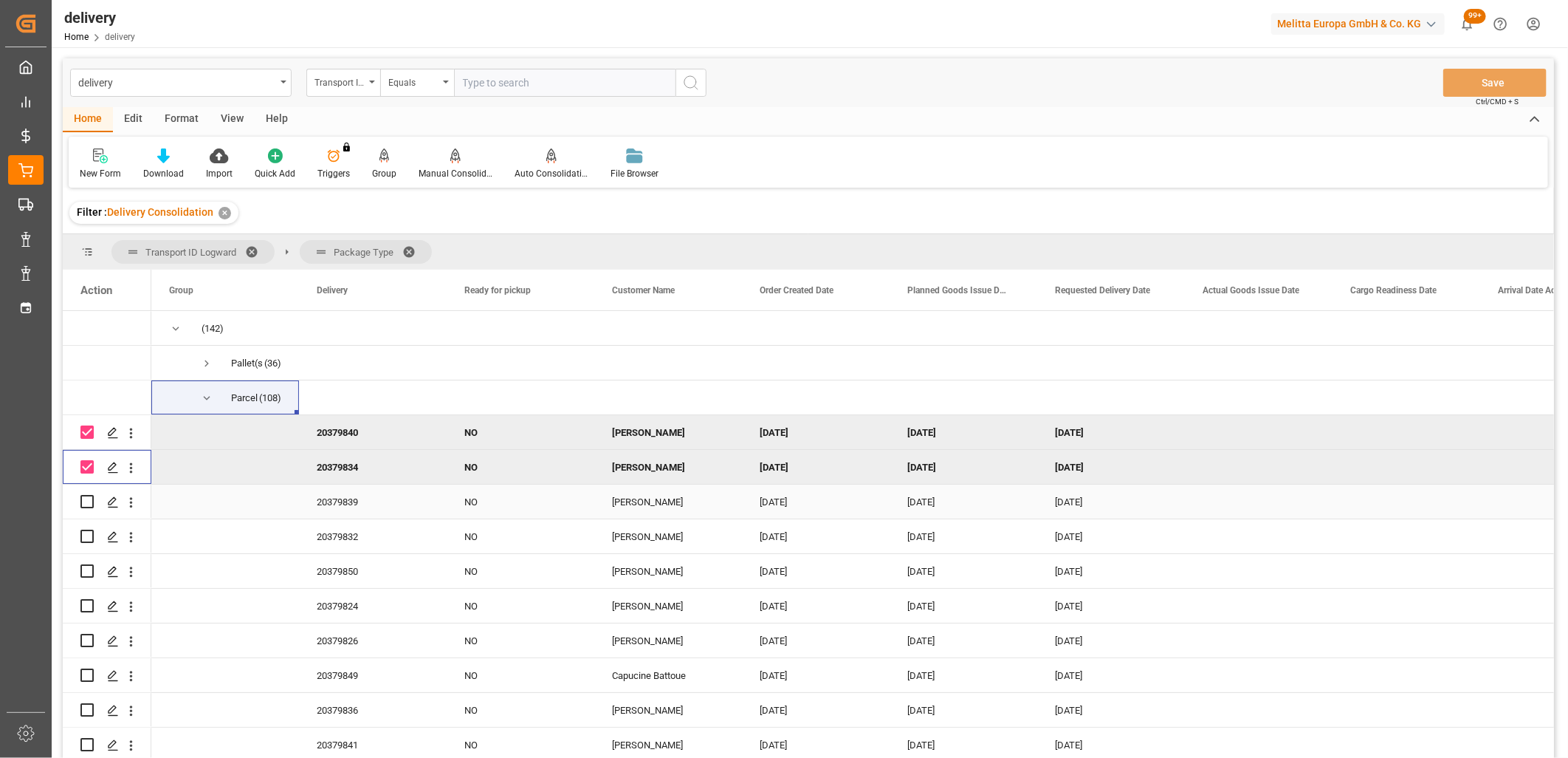
click at [86, 498] on input "Press Space to toggle row selection (unchecked)" at bounding box center [87, 501] width 13 height 13
checkbox input "true"
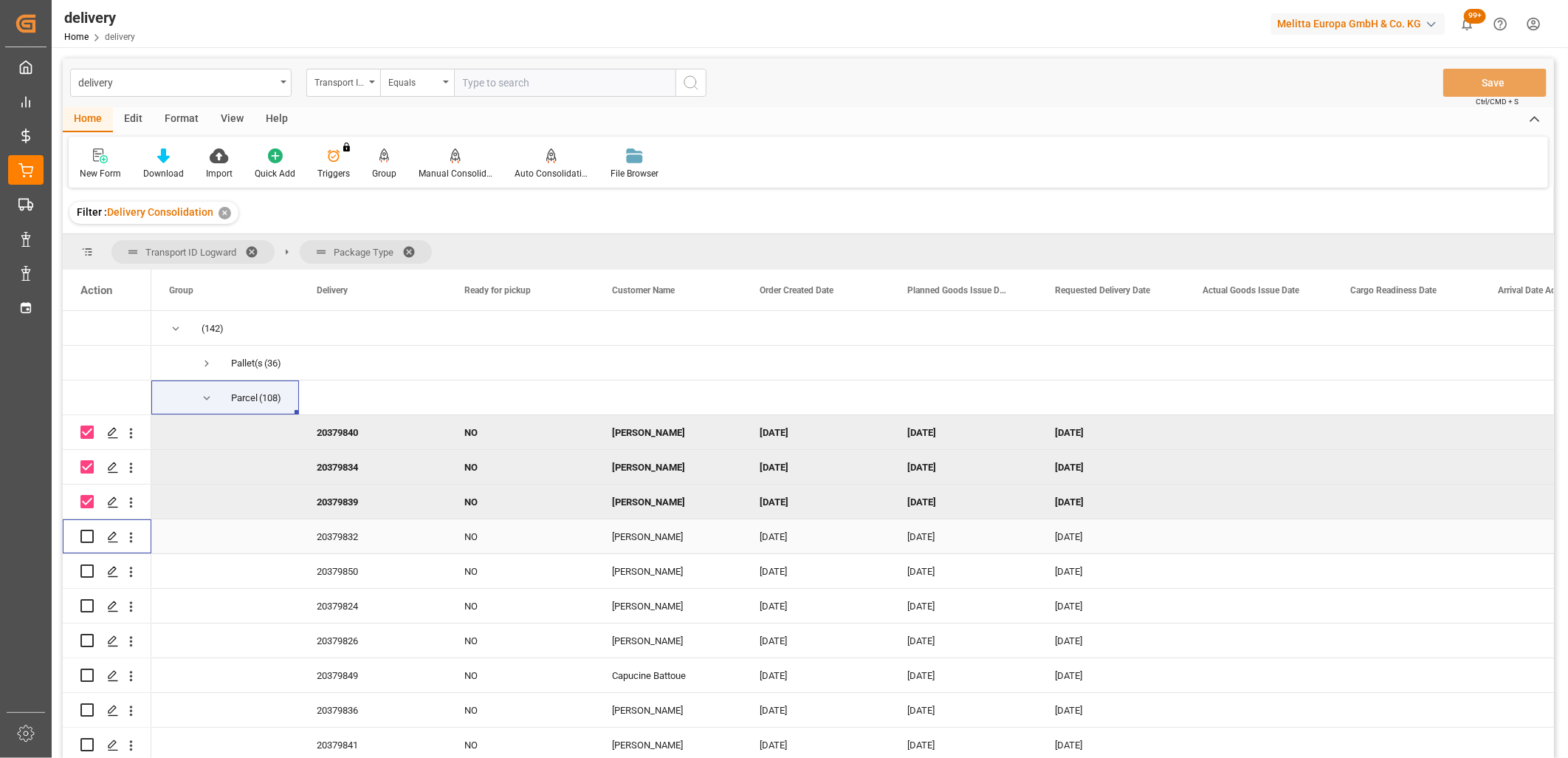
click at [87, 529] on input "Press Space to toggle row selection (unchecked)" at bounding box center [87, 536] width 13 height 13
checkbox input "true"
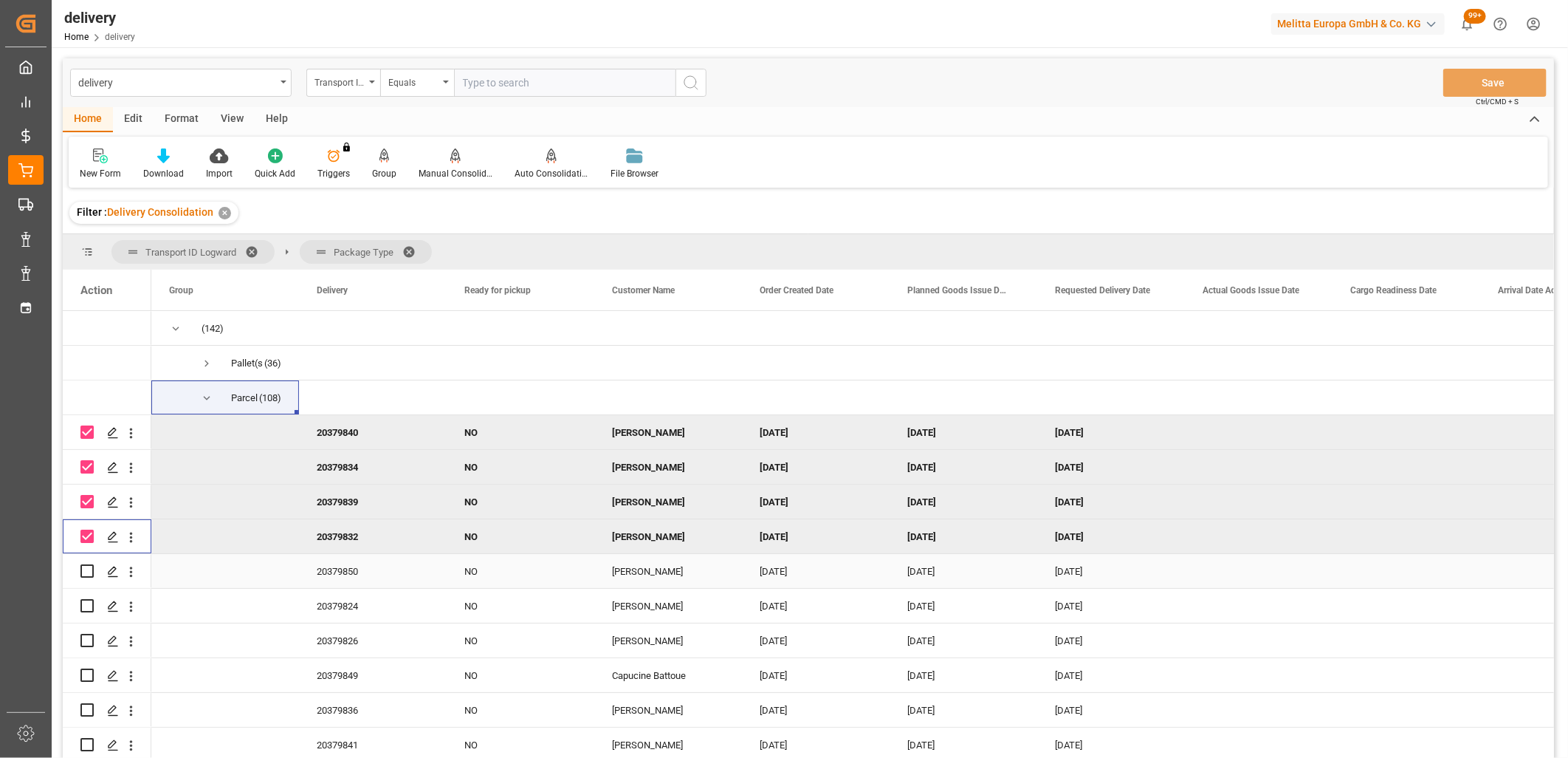
click at [87, 571] on input "Press Space to toggle row selection (unchecked)" at bounding box center [87, 571] width 13 height 13
checkbox input "true"
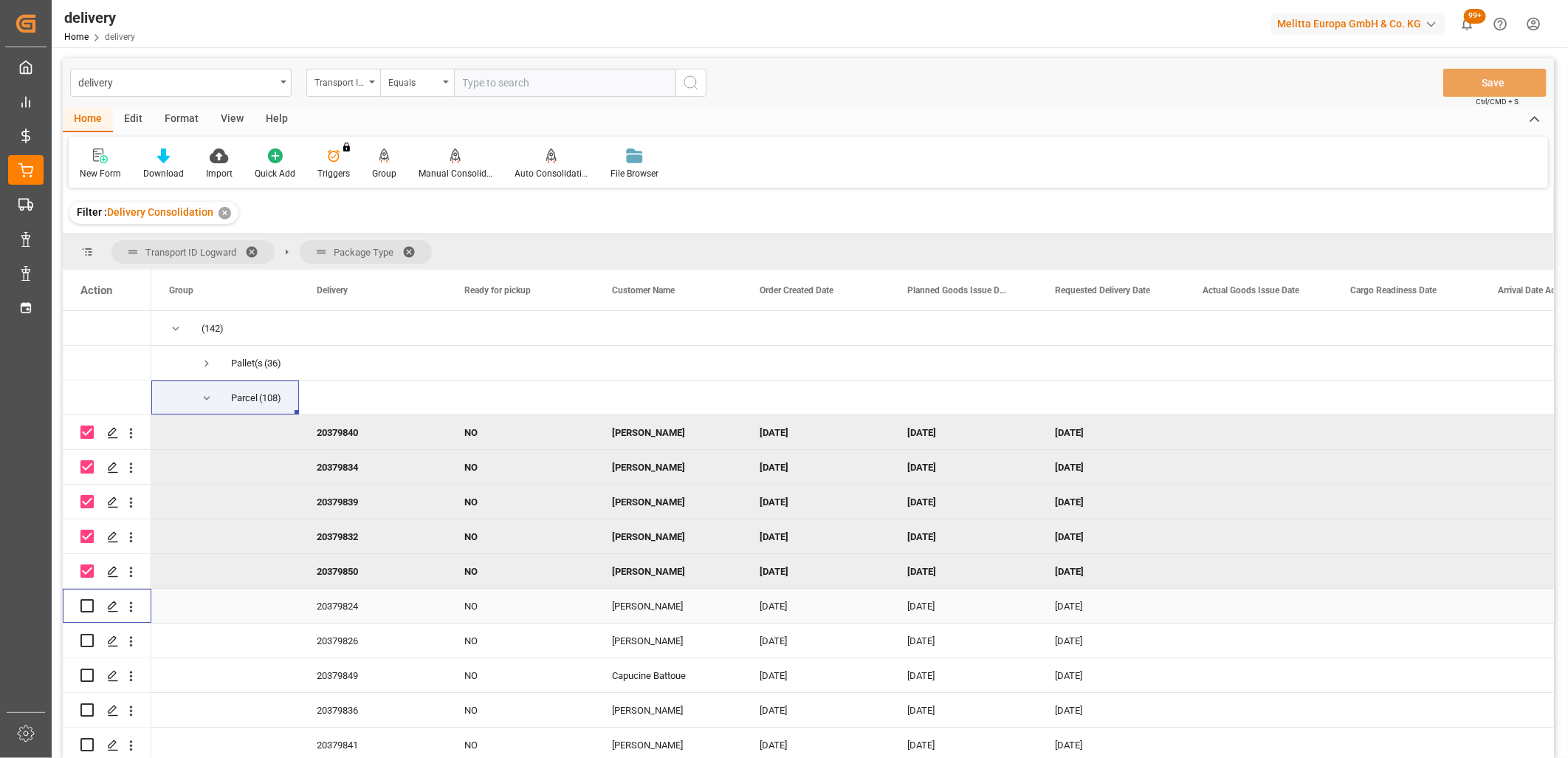
click at [87, 600] on input "Press Space to toggle row selection (unchecked)" at bounding box center [87, 605] width 13 height 13
checkbox input "true"
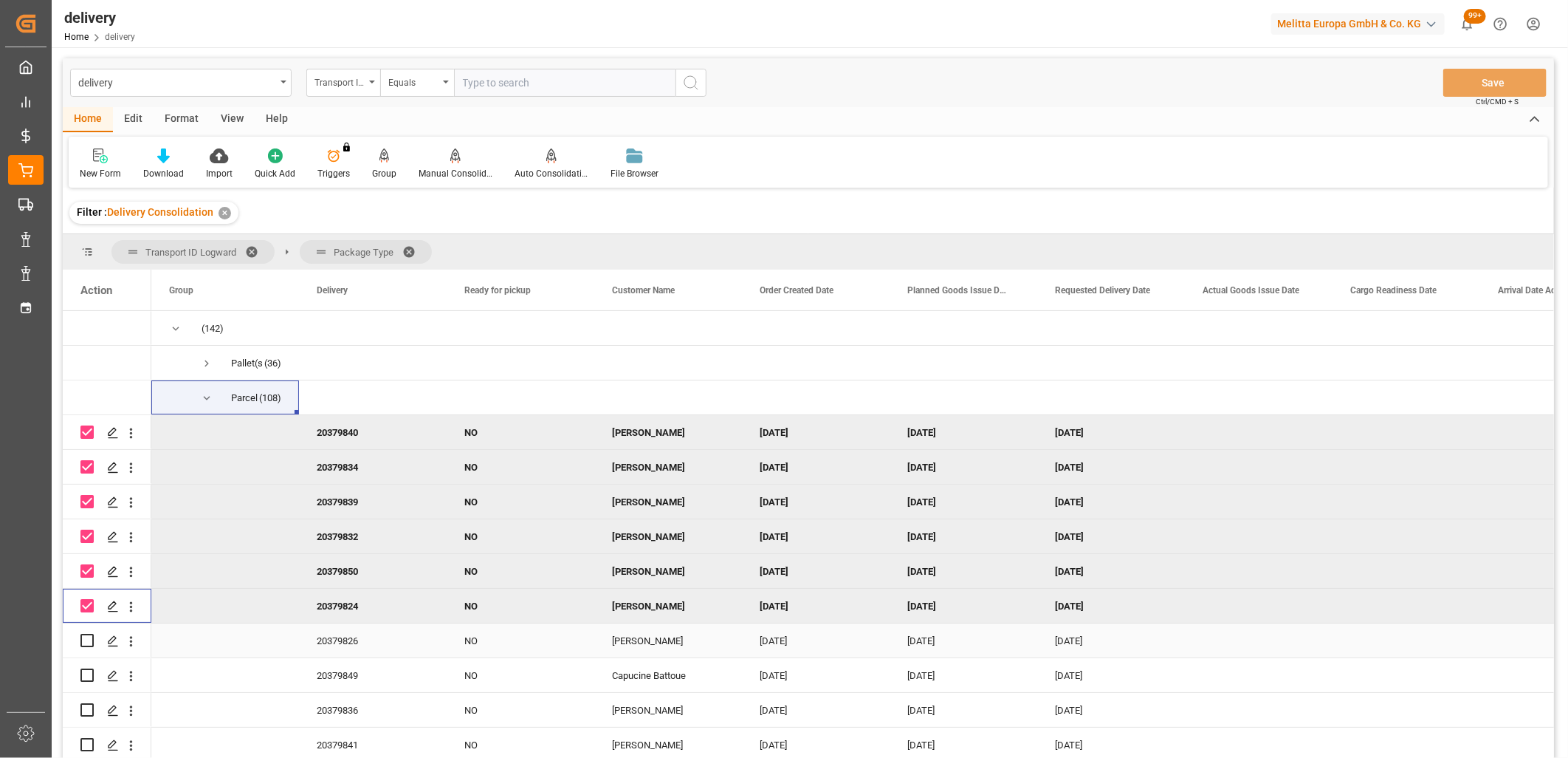
click at [86, 647] on div "Press SPACE to select this row." at bounding box center [87, 640] width 13 height 34
click at [83, 632] on div "Press SPACE to select this row." at bounding box center [87, 640] width 13 height 34
click at [85, 643] on input "Press Space to toggle row selection (unchecked)" at bounding box center [87, 641] width 13 height 13
checkbox input "true"
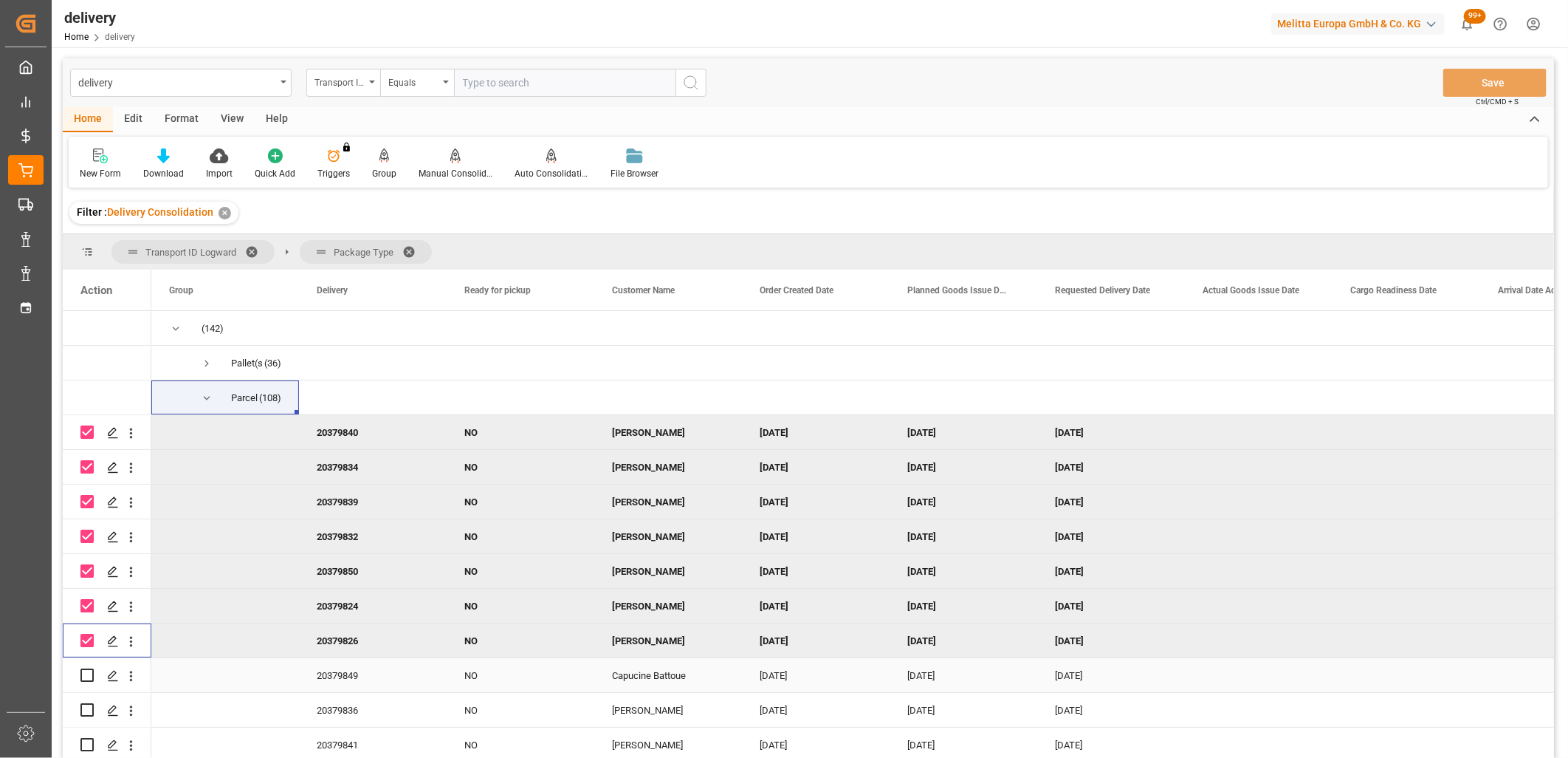
click at [85, 675] on input "Press Space to toggle row selection (unchecked)" at bounding box center [87, 675] width 13 height 13
checkbox input "true"
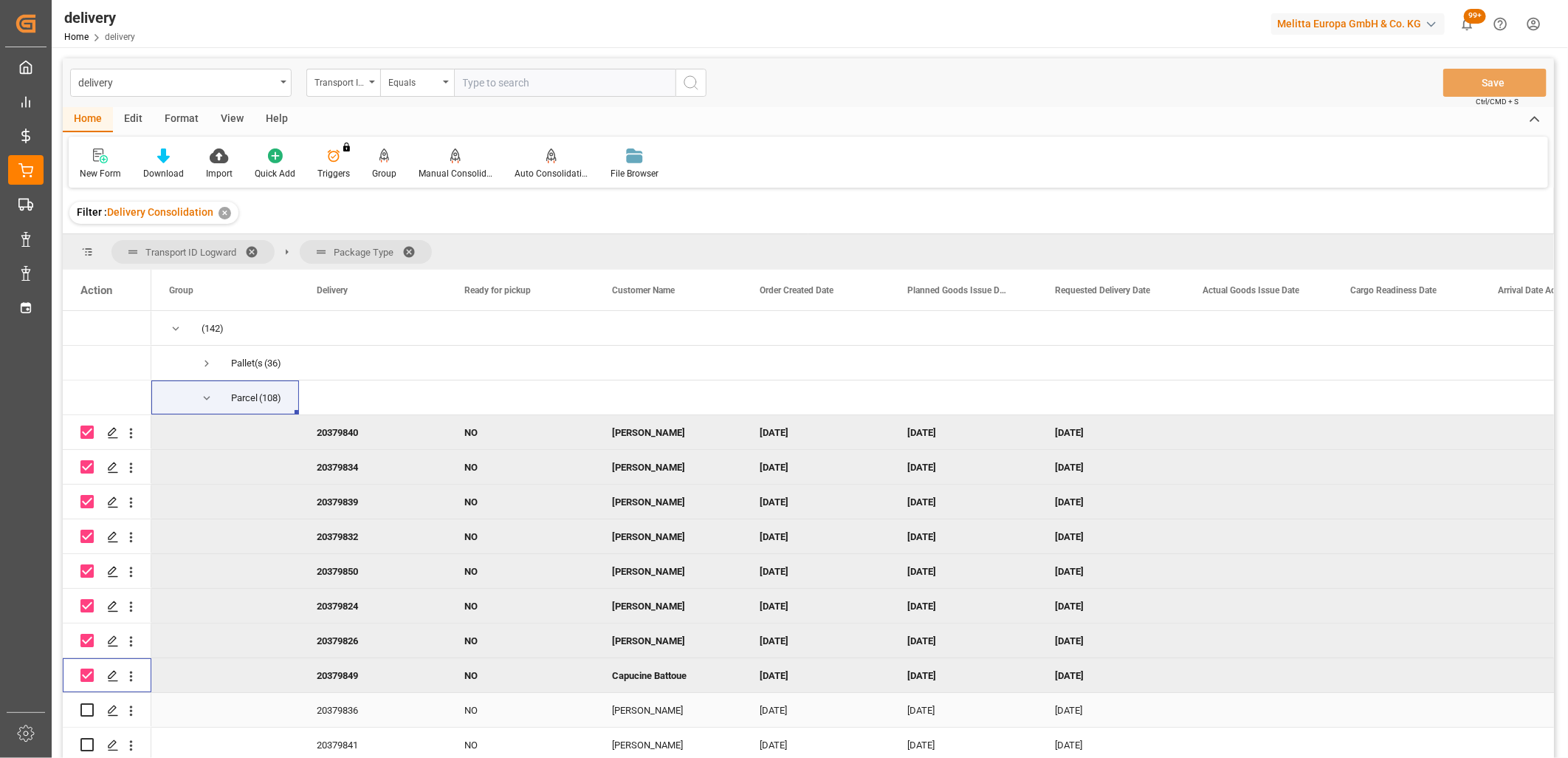
click at [85, 708] on input "Press Space to toggle row selection (unchecked)" at bounding box center [87, 710] width 13 height 13
checkbox input "true"
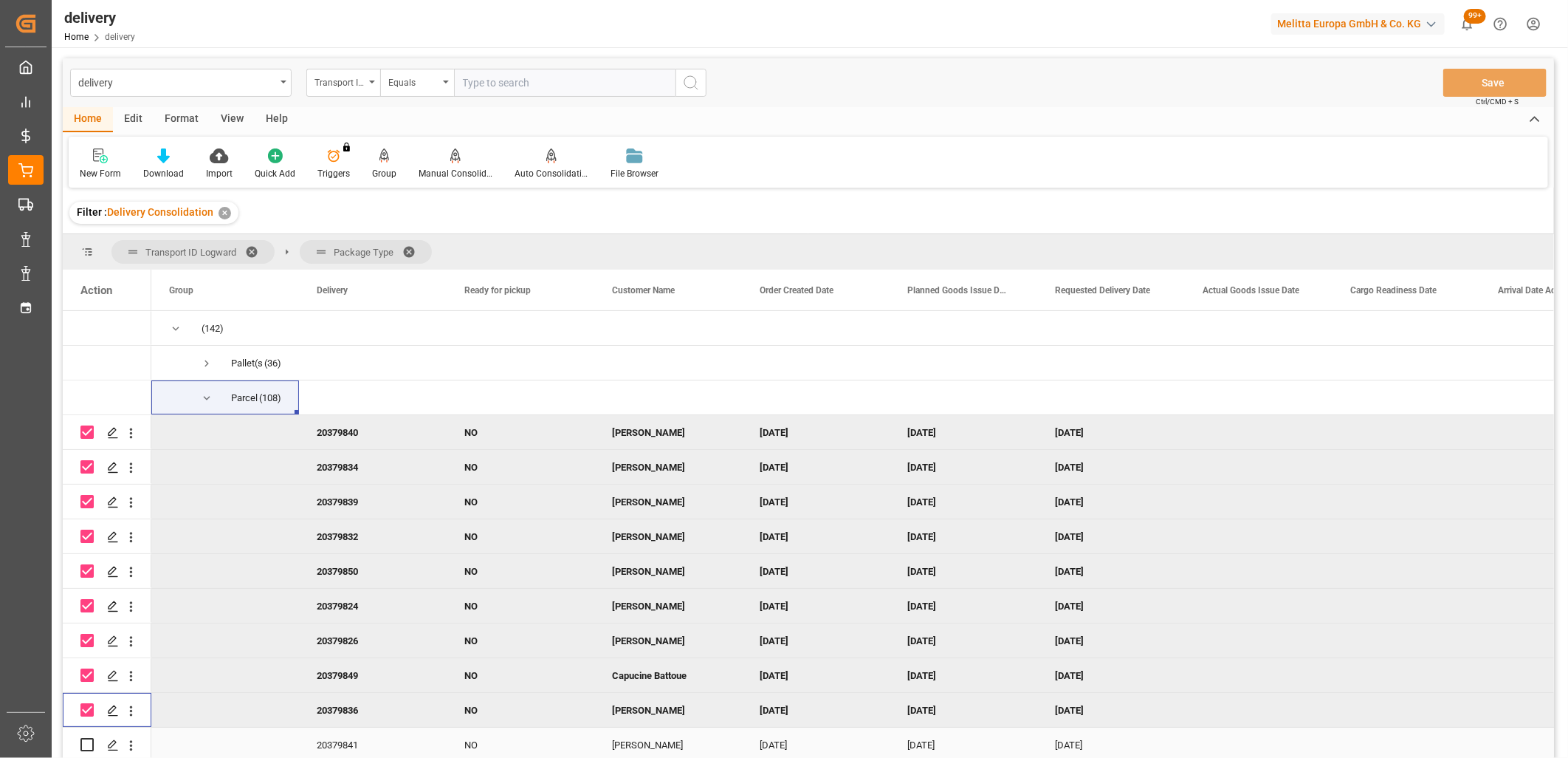
click at [83, 741] on input "Press Space to toggle row selection (unchecked)" at bounding box center [87, 745] width 13 height 13
checkbox input "true"
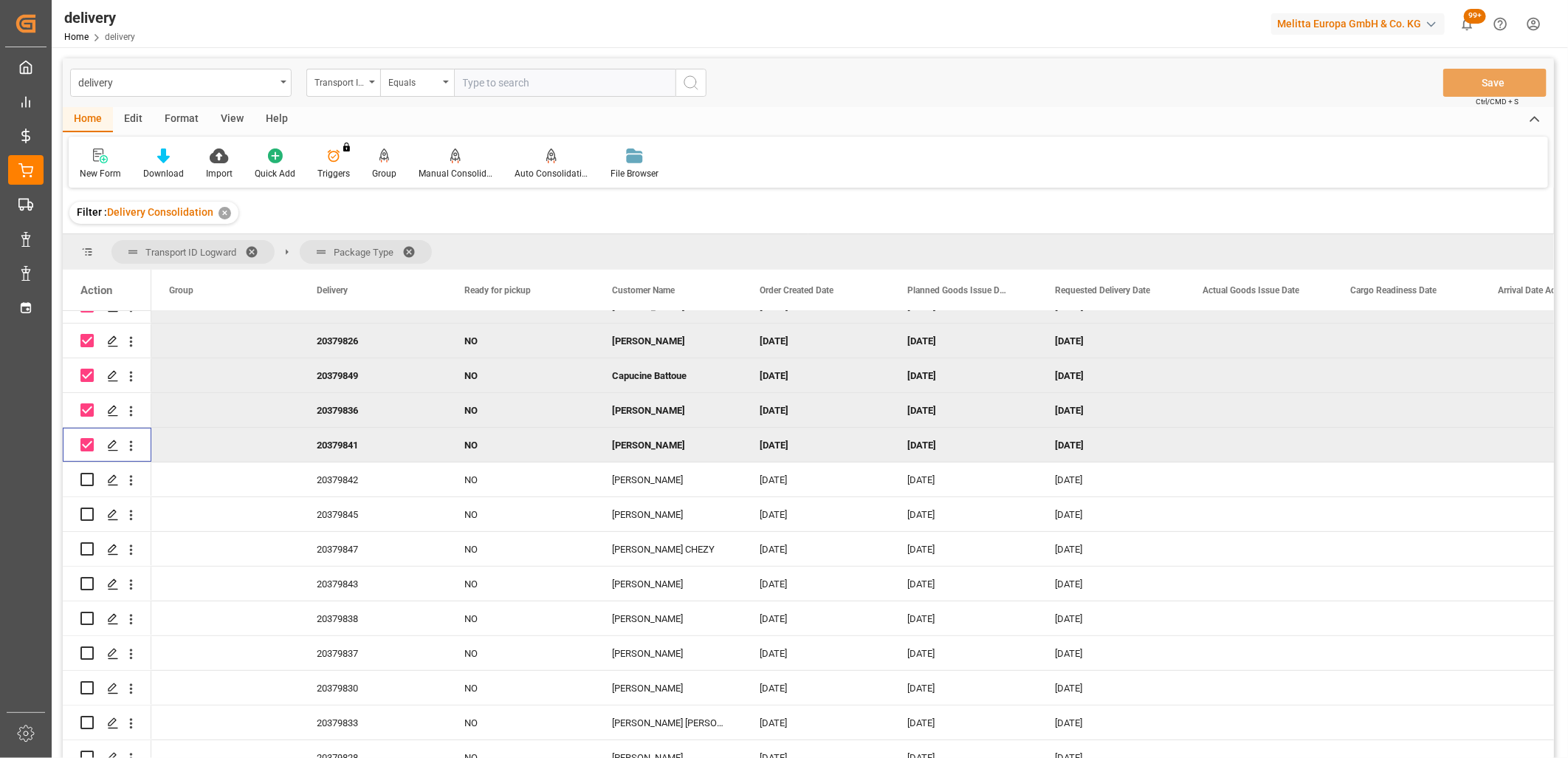
scroll to position [328, 0]
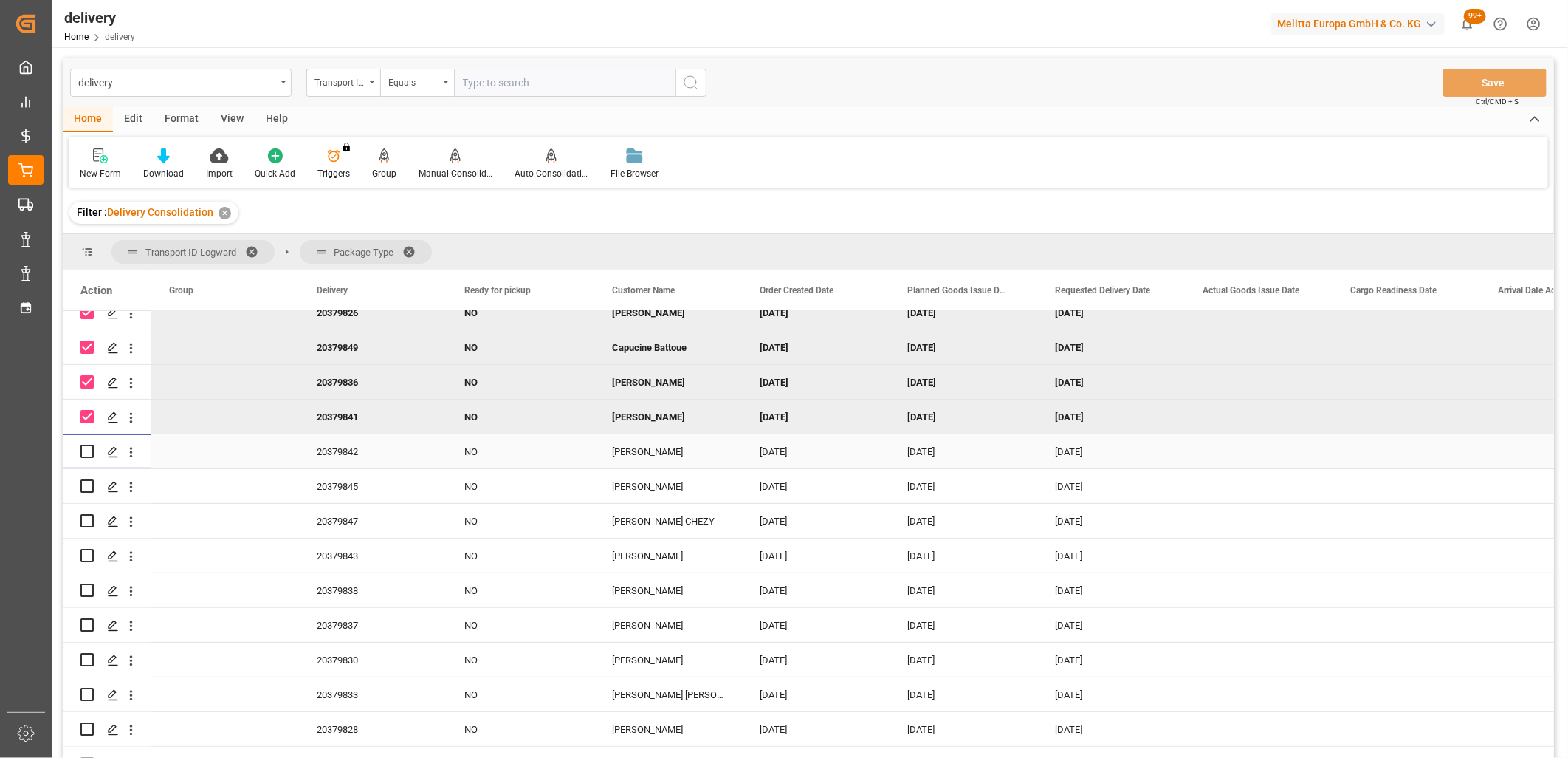
click at [89, 448] on input "Press Space to toggle row selection (unchecked)" at bounding box center [87, 452] width 13 height 13
checkbox input "true"
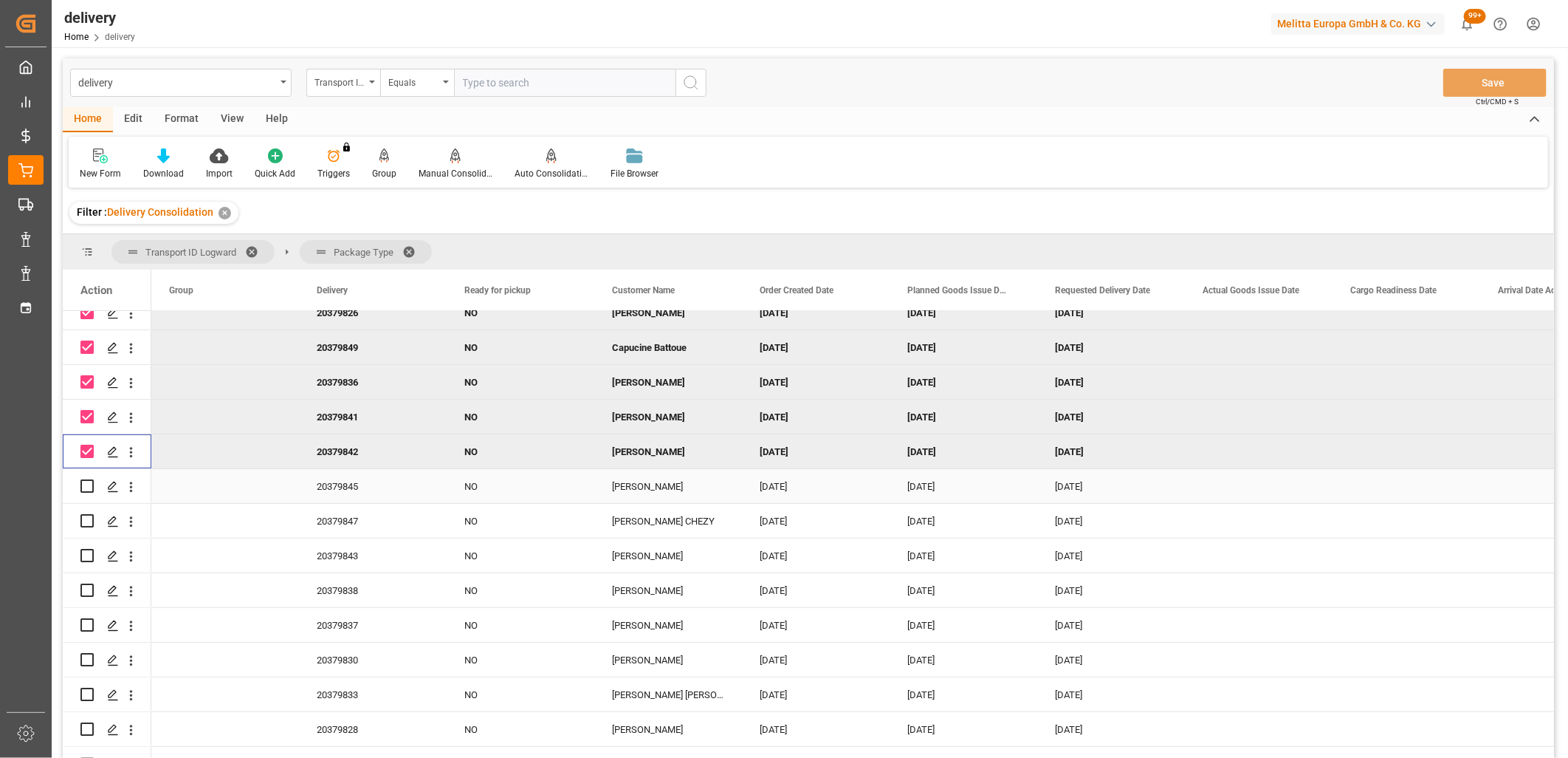
click at [86, 486] on input "Press Space to toggle row selection (unchecked)" at bounding box center [87, 486] width 13 height 13
checkbox input "true"
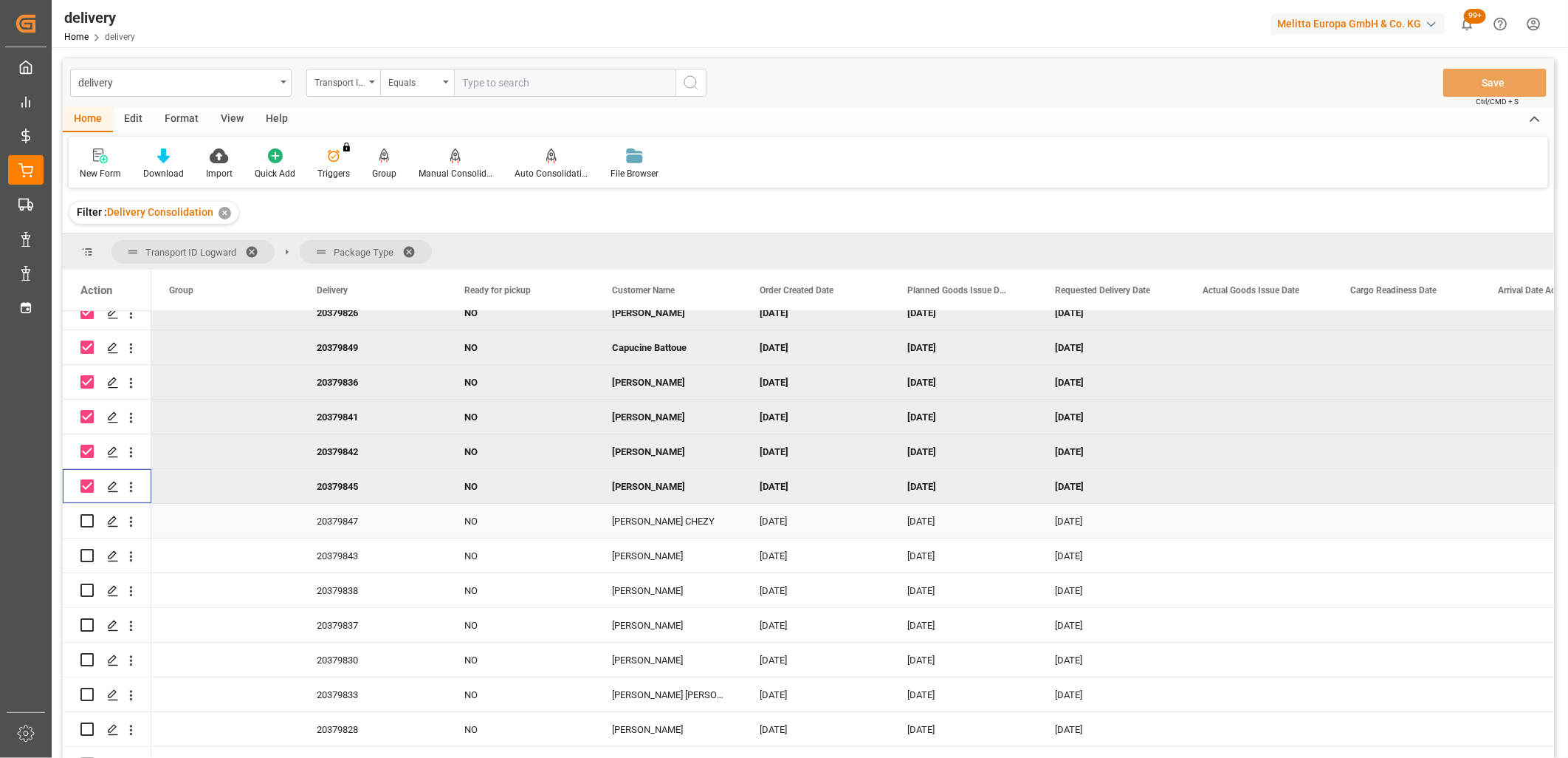
click at [84, 520] on input "Press Space to toggle row selection (unchecked)" at bounding box center [87, 521] width 13 height 13
checkbox input "true"
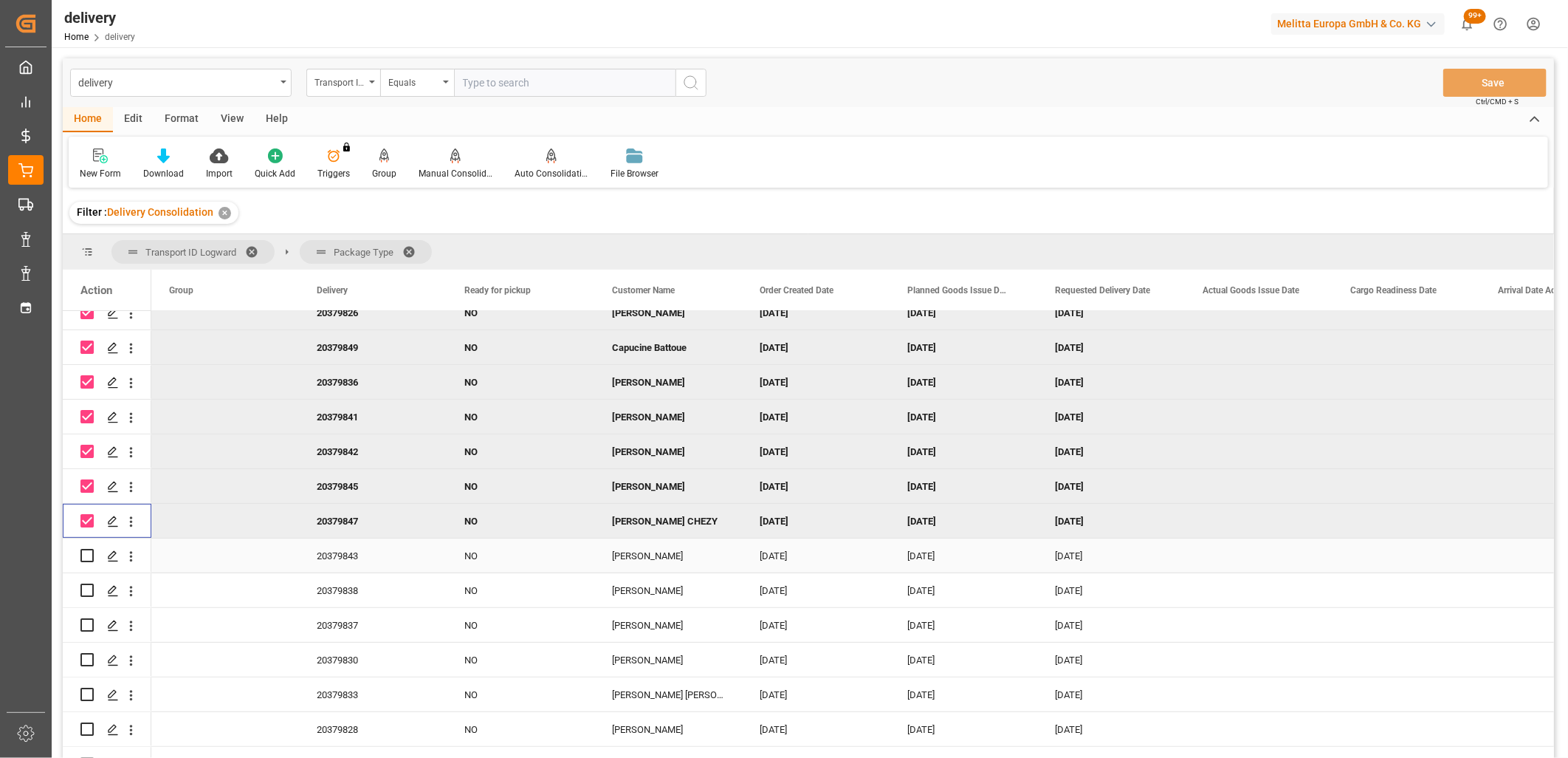
click at [85, 554] on input "Press Space to toggle row selection (unchecked)" at bounding box center [87, 556] width 13 height 13
checkbox input "true"
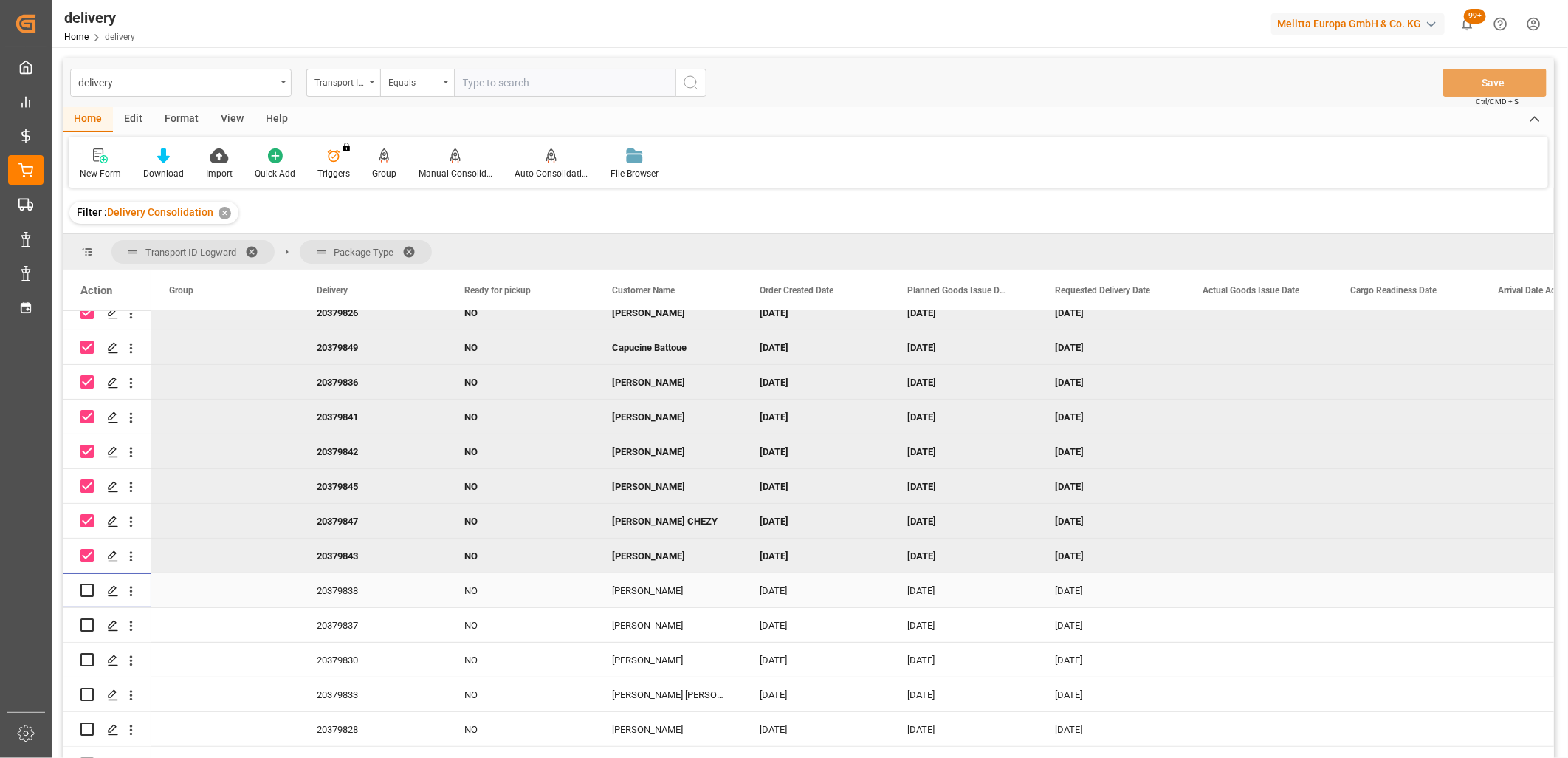
click at [83, 588] on input "Press Space to toggle row selection (unchecked)" at bounding box center [87, 590] width 13 height 13
checkbox input "true"
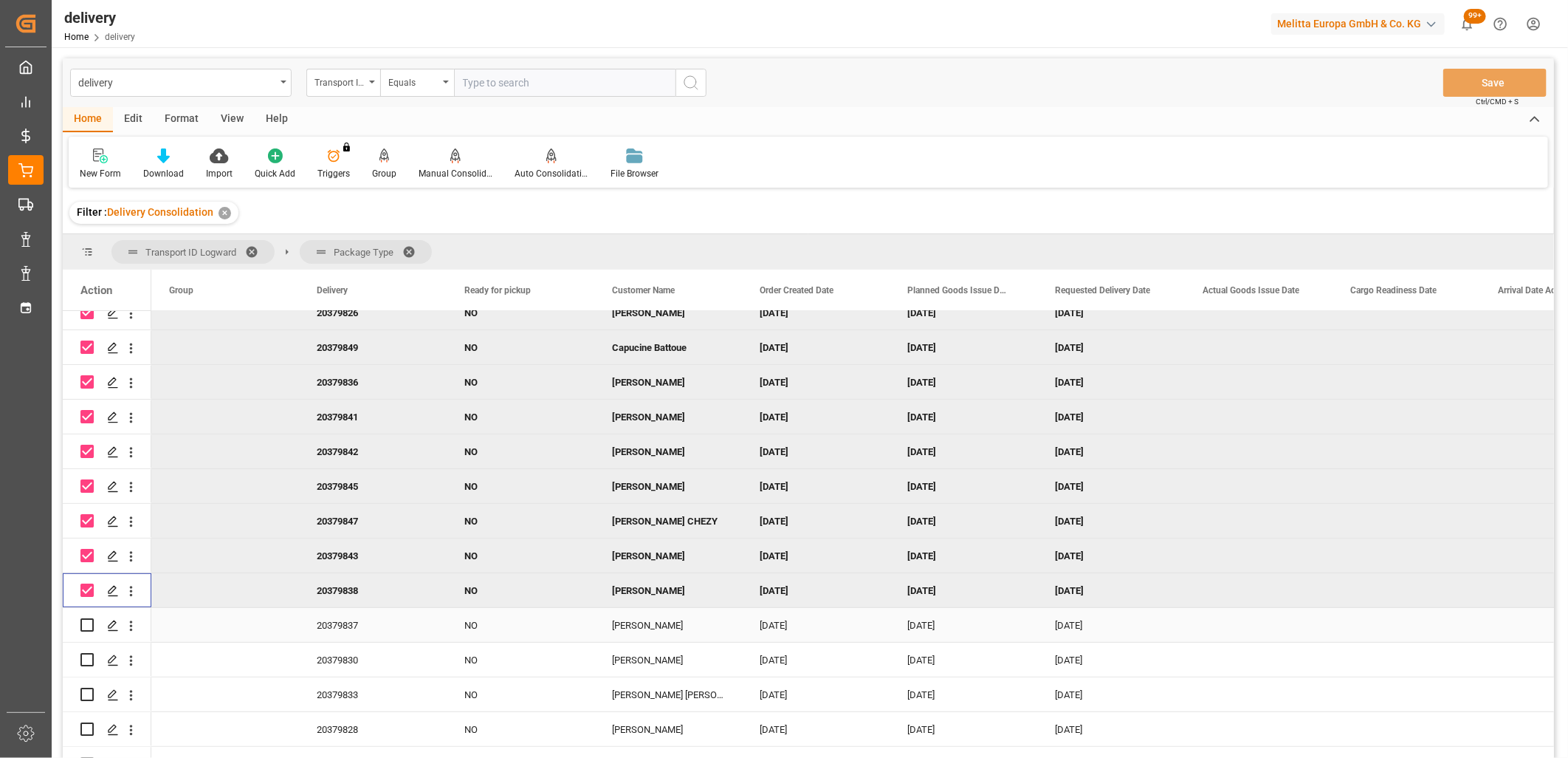
click at [87, 627] on input "Press Space to toggle row selection (unchecked)" at bounding box center [87, 625] width 13 height 13
checkbox input "true"
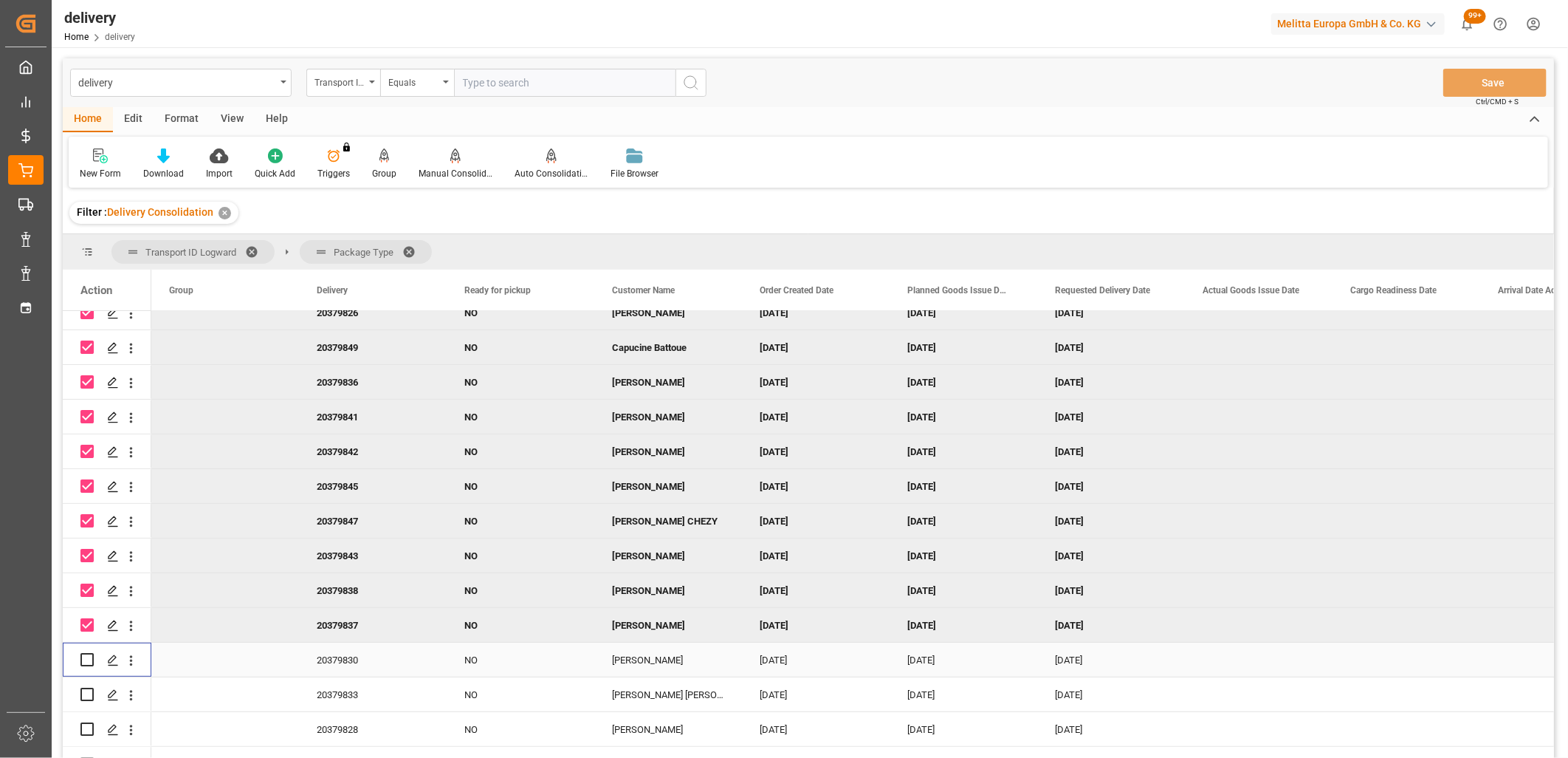
click at [89, 655] on input "Press Space to toggle row selection (unchecked)" at bounding box center [87, 660] width 13 height 13
checkbox input "true"
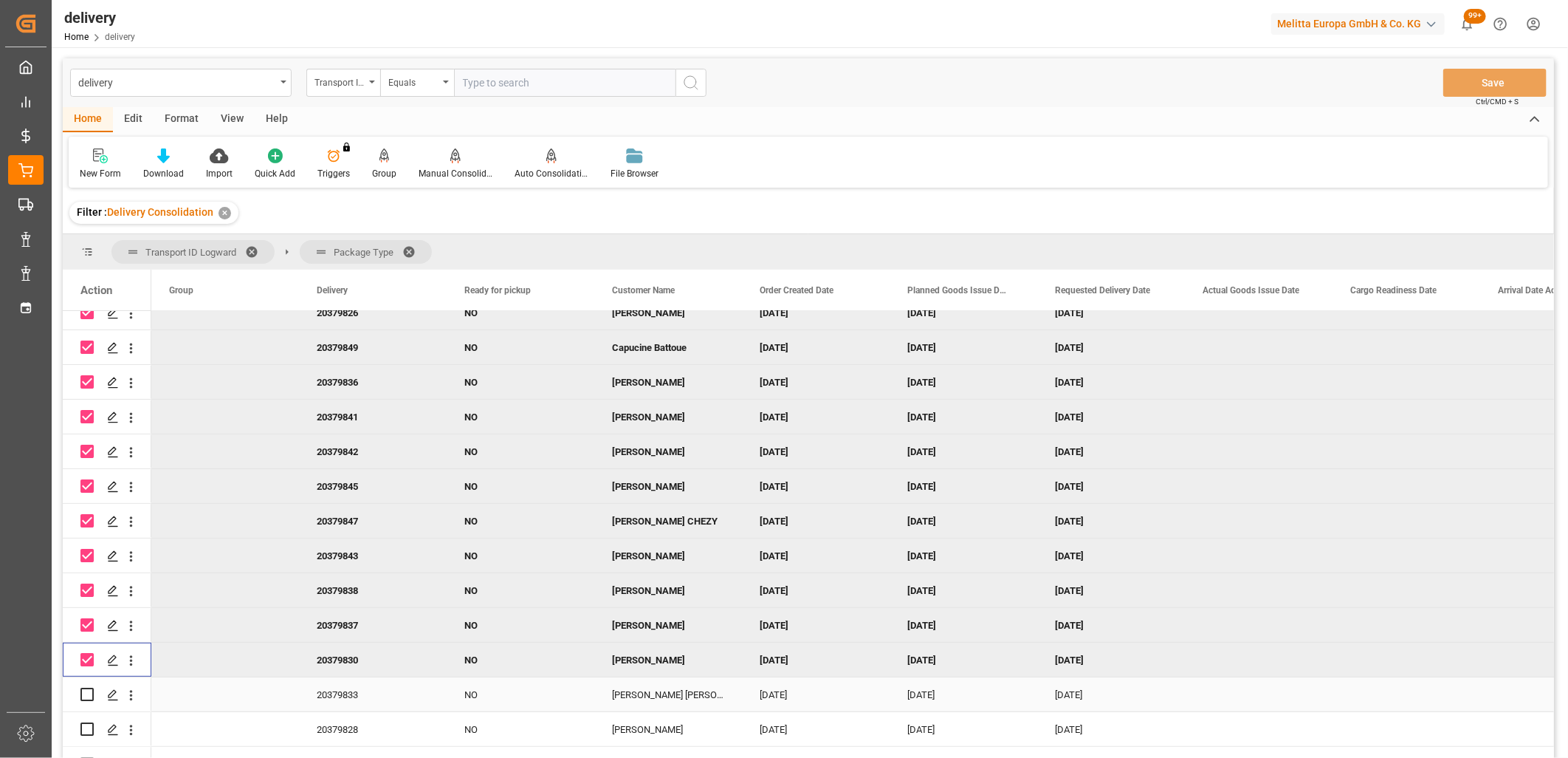
click at [90, 691] on input "Press Space to toggle row selection (unchecked)" at bounding box center [87, 694] width 13 height 13
checkbox input "true"
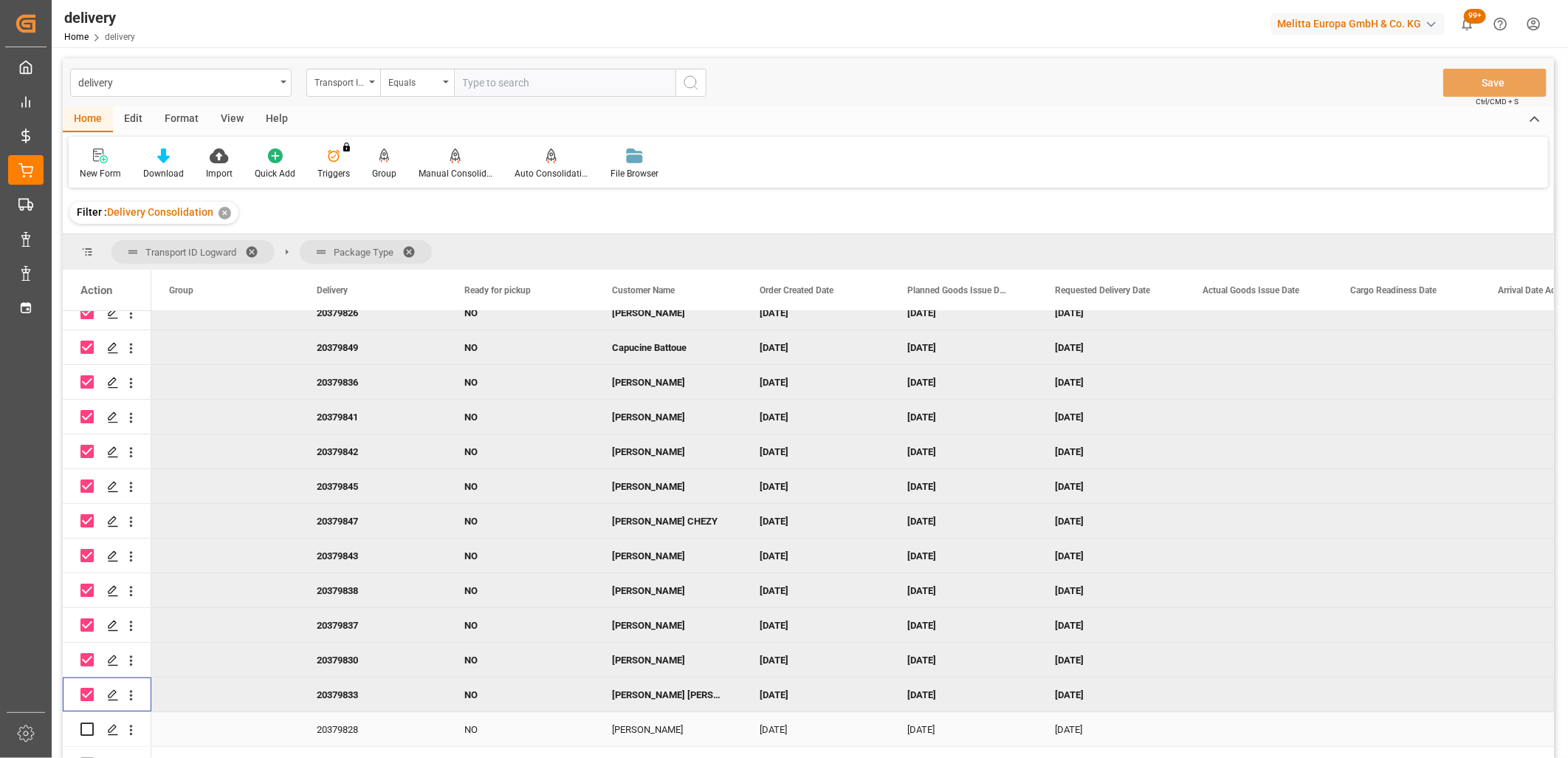
click at [88, 728] on input "Press Space to toggle row selection (unchecked)" at bounding box center [87, 729] width 13 height 13
checkbox input "true"
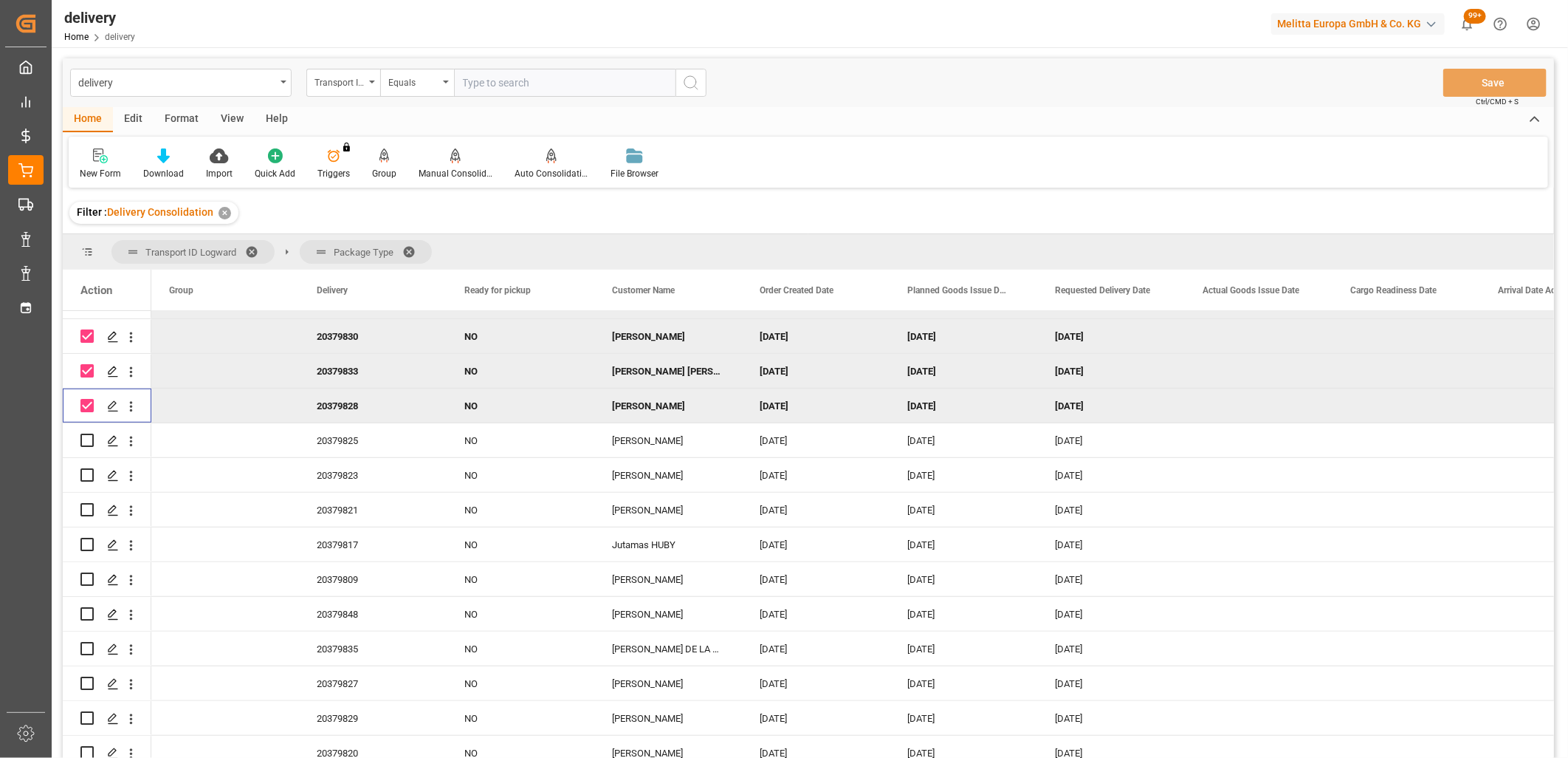
scroll to position [656, 0]
click at [87, 438] on input "Press Space to toggle row selection (unchecked)" at bounding box center [87, 436] width 13 height 13
checkbox input "true"
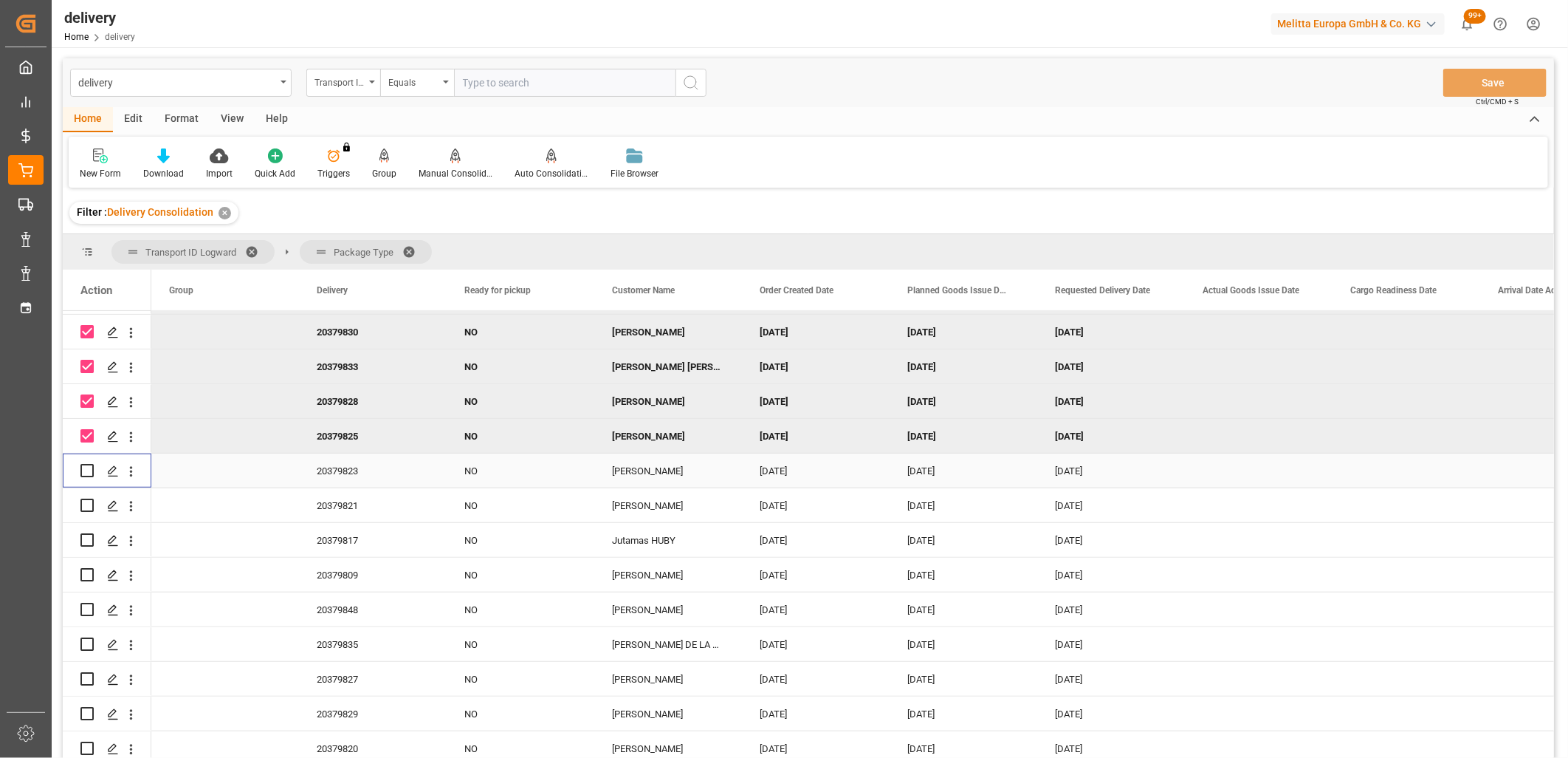
click at [86, 467] on input "Press Space to toggle row selection (unchecked)" at bounding box center [87, 471] width 13 height 13
checkbox input "true"
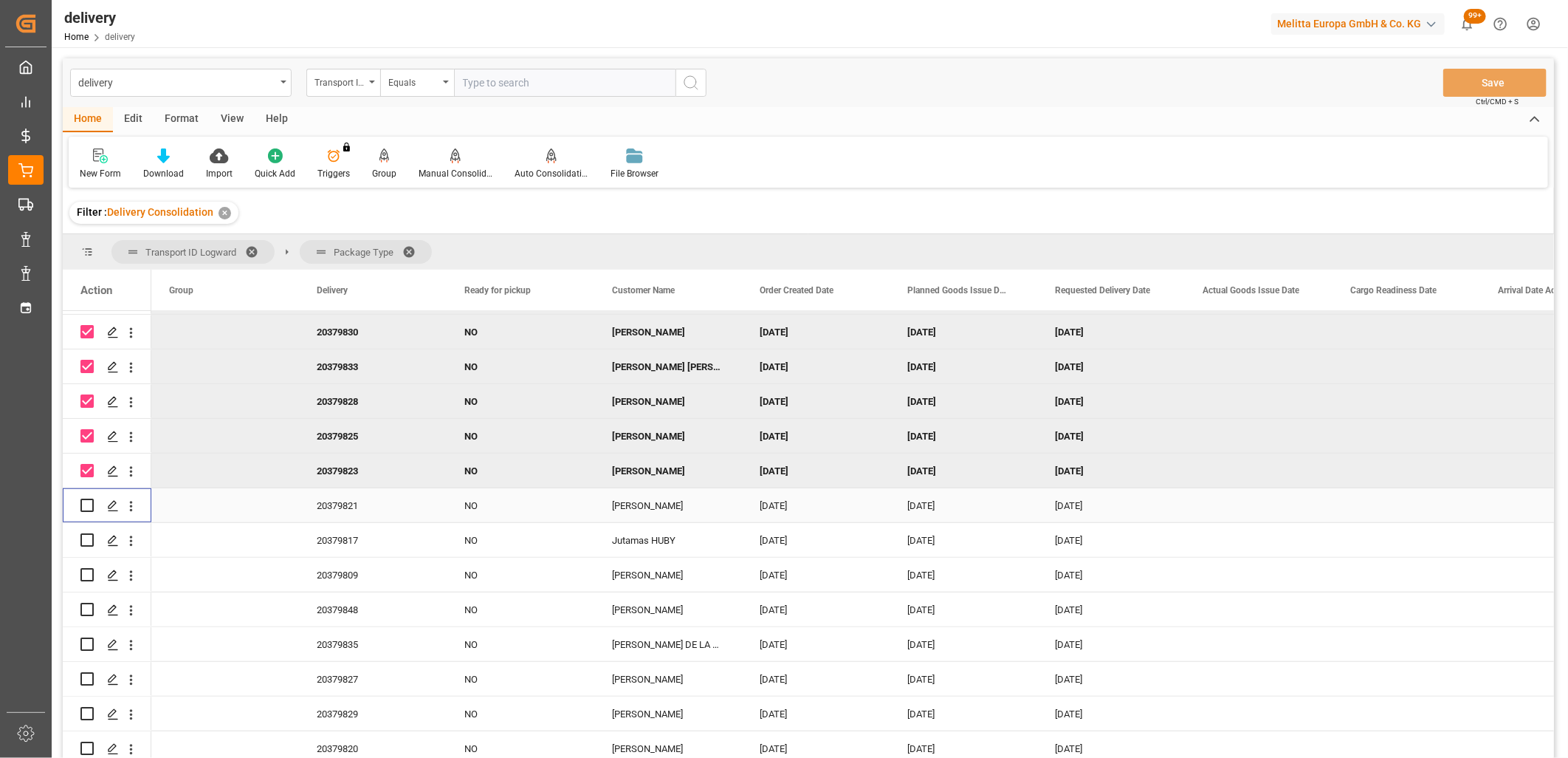
click at [85, 505] on input "Press Space to toggle row selection (unchecked)" at bounding box center [87, 505] width 13 height 13
checkbox input "true"
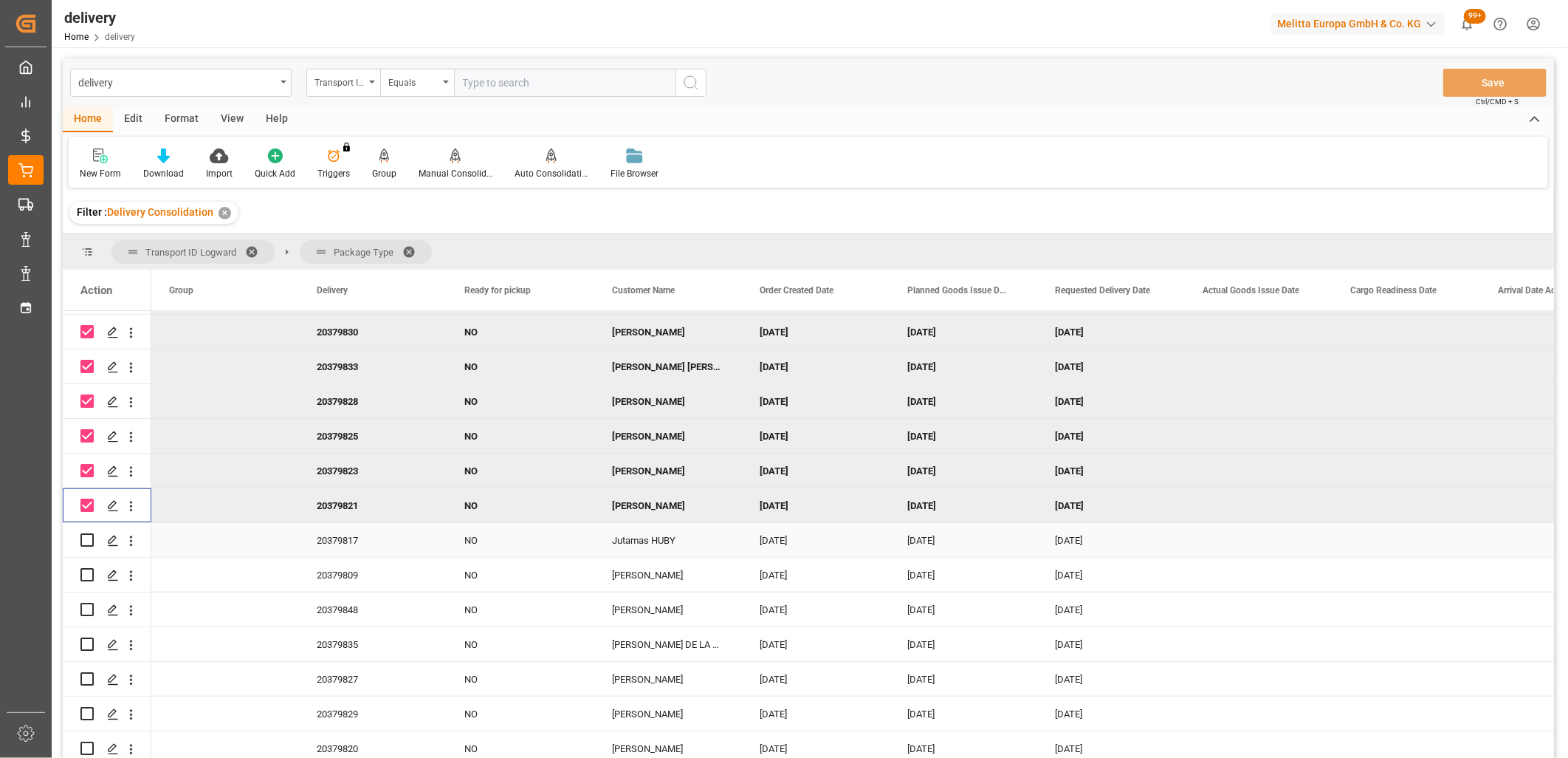
click at [83, 541] on input "Press Space to toggle row selection (unchecked)" at bounding box center [87, 540] width 13 height 13
checkbox input "true"
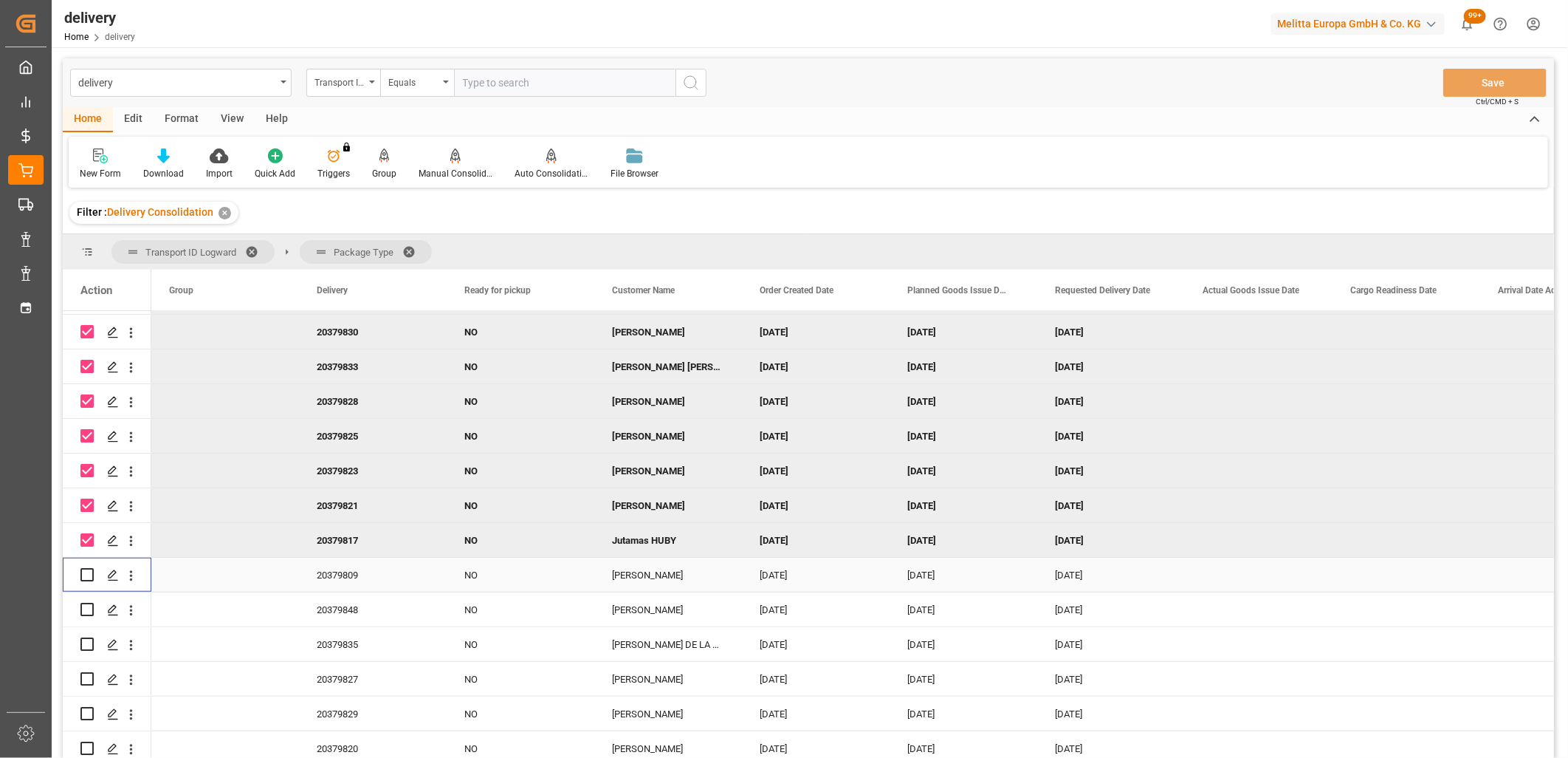
click at [83, 571] on input "Press Space to toggle row selection (unchecked)" at bounding box center [87, 575] width 13 height 13
checkbox input "true"
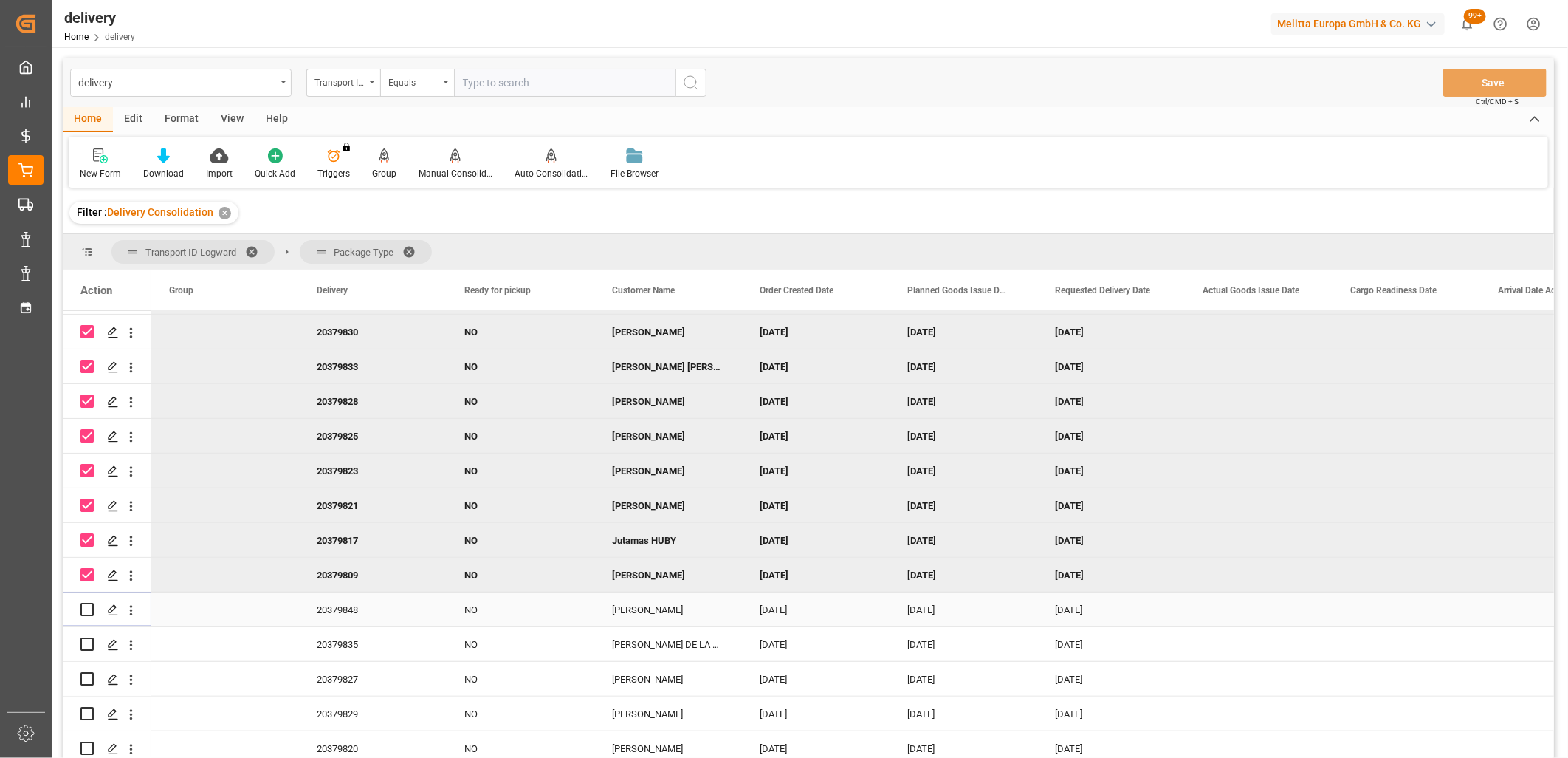
click at [83, 603] on input "Press Space to toggle row selection (unchecked)" at bounding box center [87, 609] width 13 height 13
checkbox input "true"
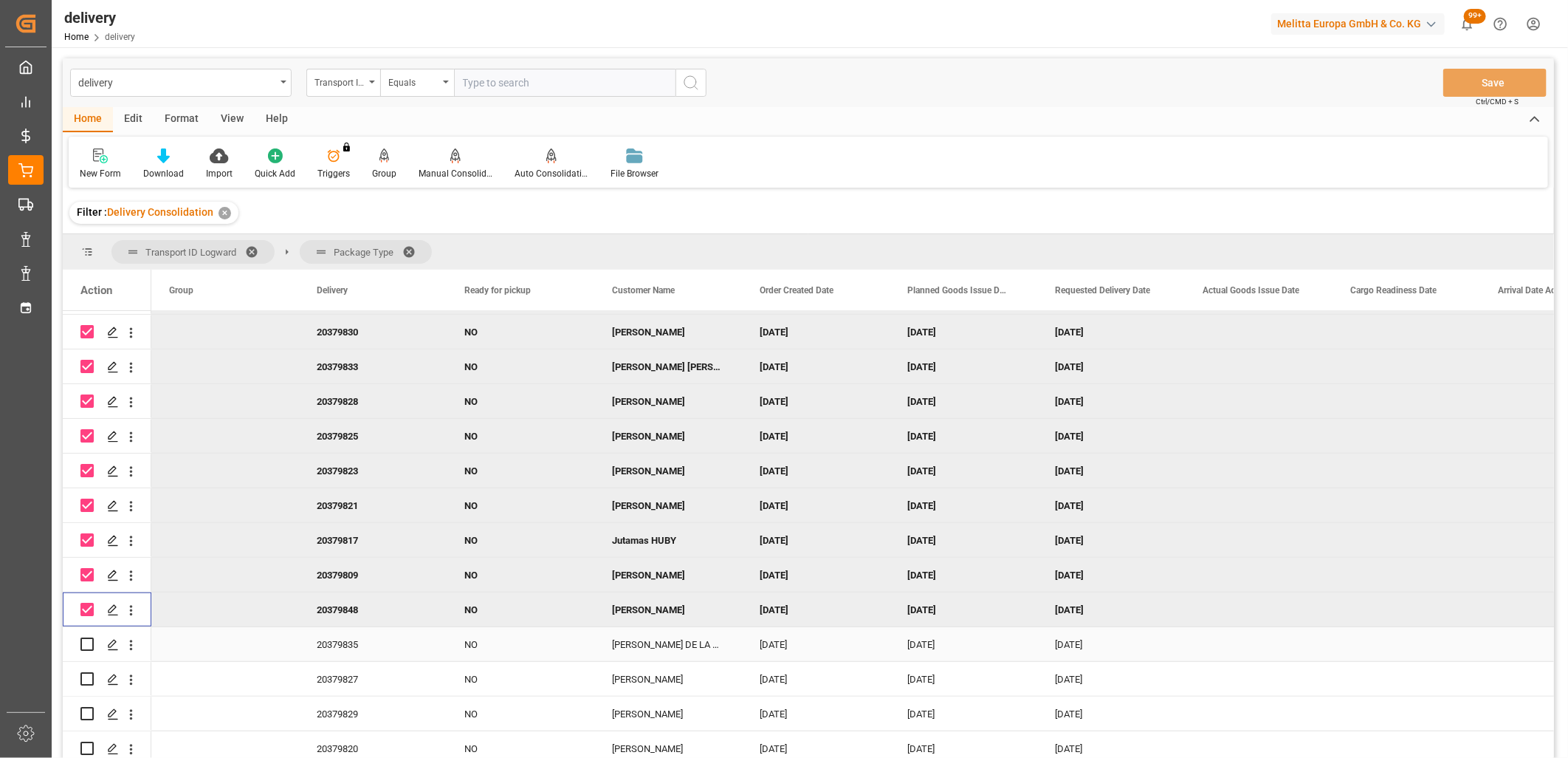
click at [86, 642] on input "Press Space to toggle row selection (unchecked)" at bounding box center [87, 644] width 13 height 13
checkbox input "true"
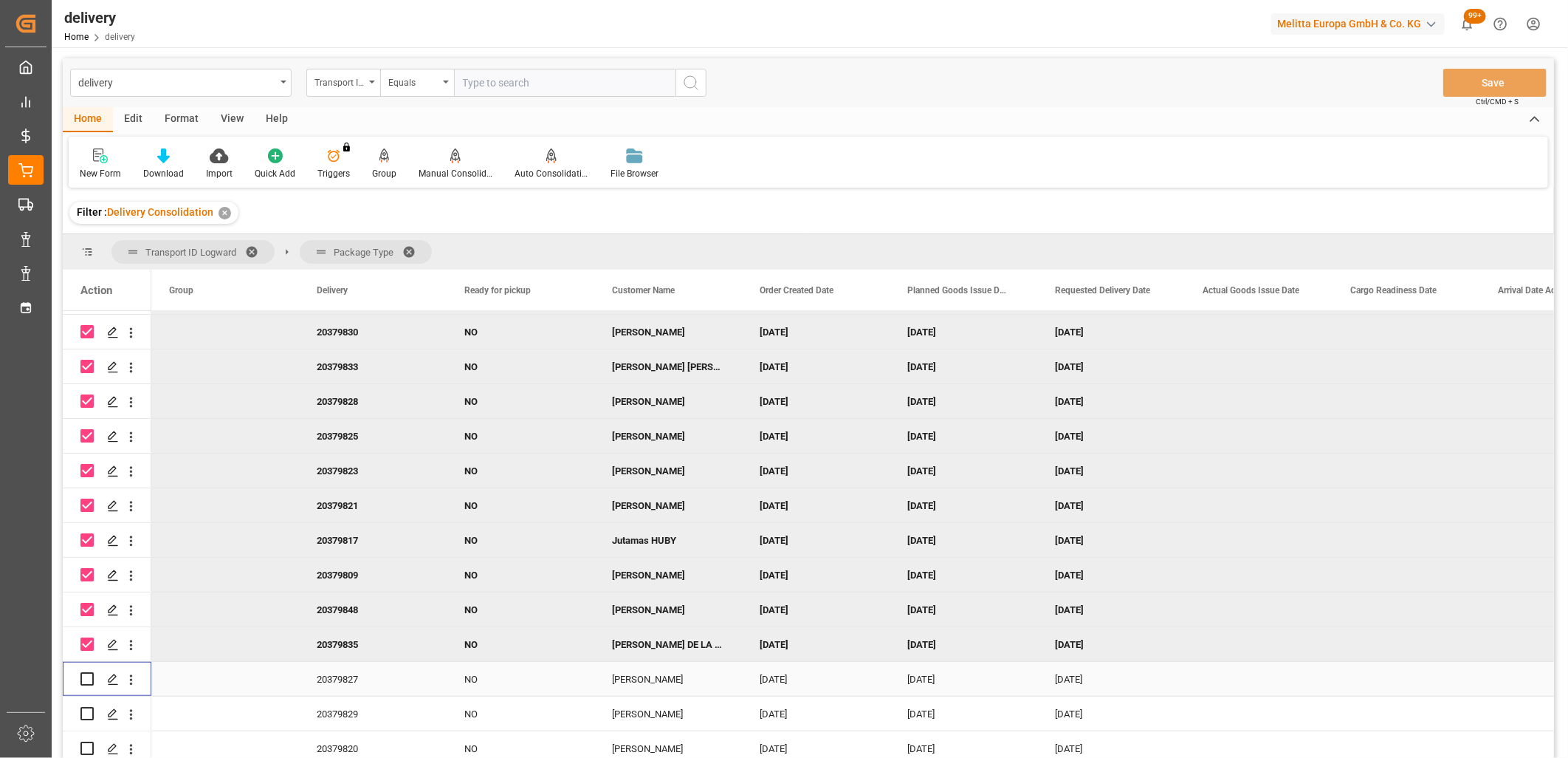
click at [86, 676] on input "Press Space to toggle row selection (unchecked)" at bounding box center [87, 679] width 13 height 13
checkbox input "true"
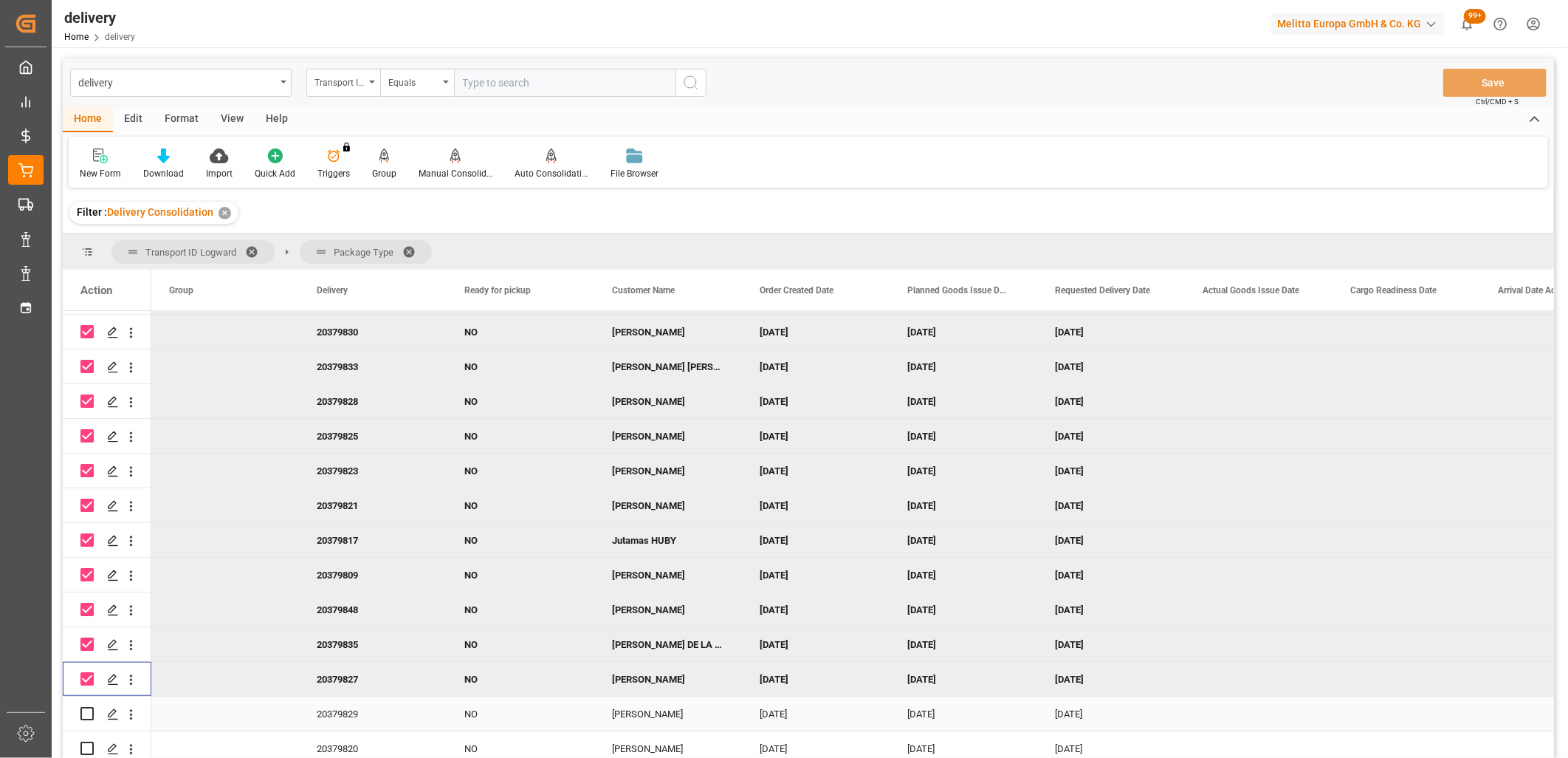
click at [83, 714] on input "Press Space to toggle row selection (unchecked)" at bounding box center [87, 713] width 13 height 13
checkbox input "true"
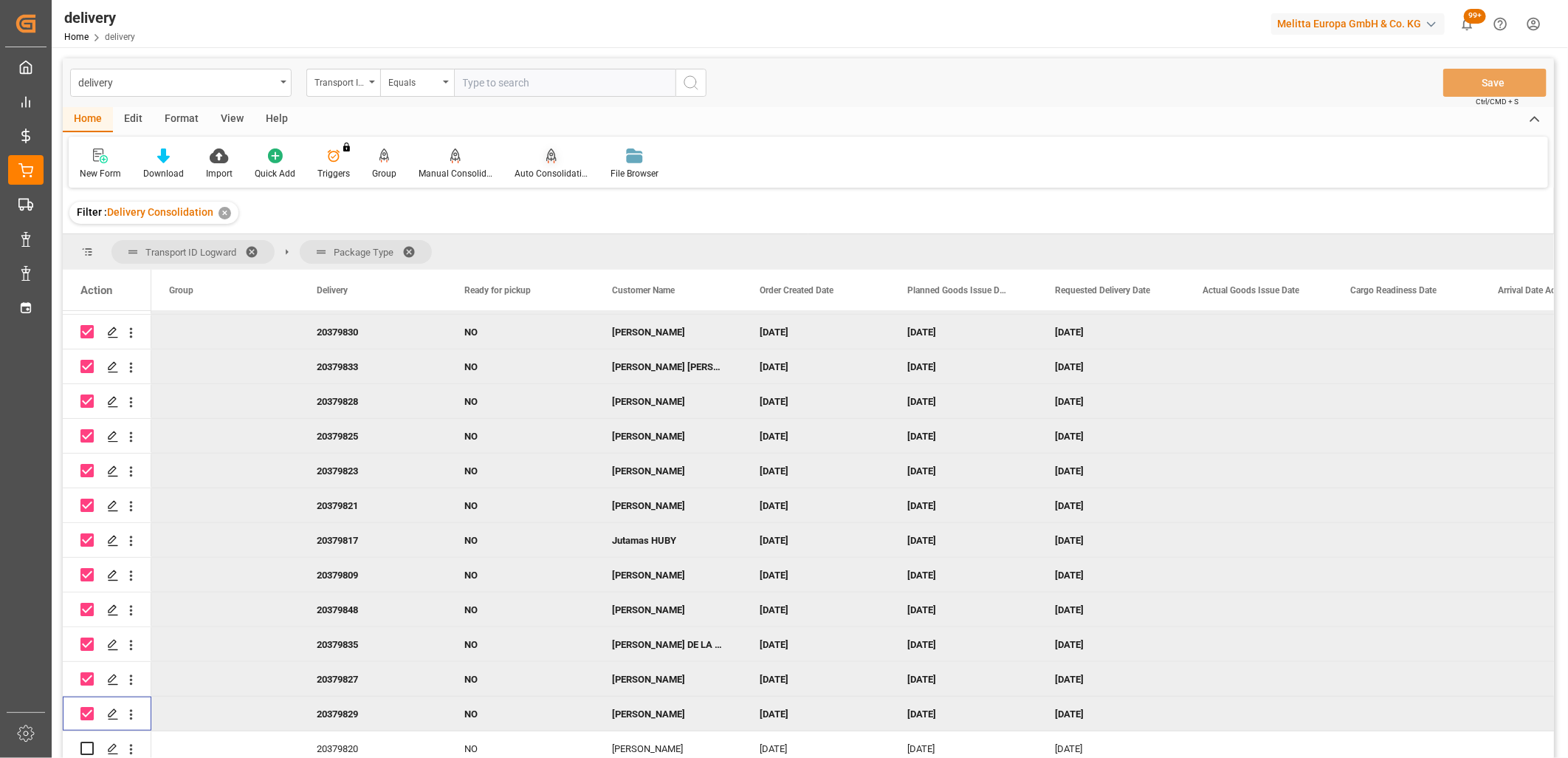
click at [547, 158] on icon at bounding box center [551, 156] width 11 height 15
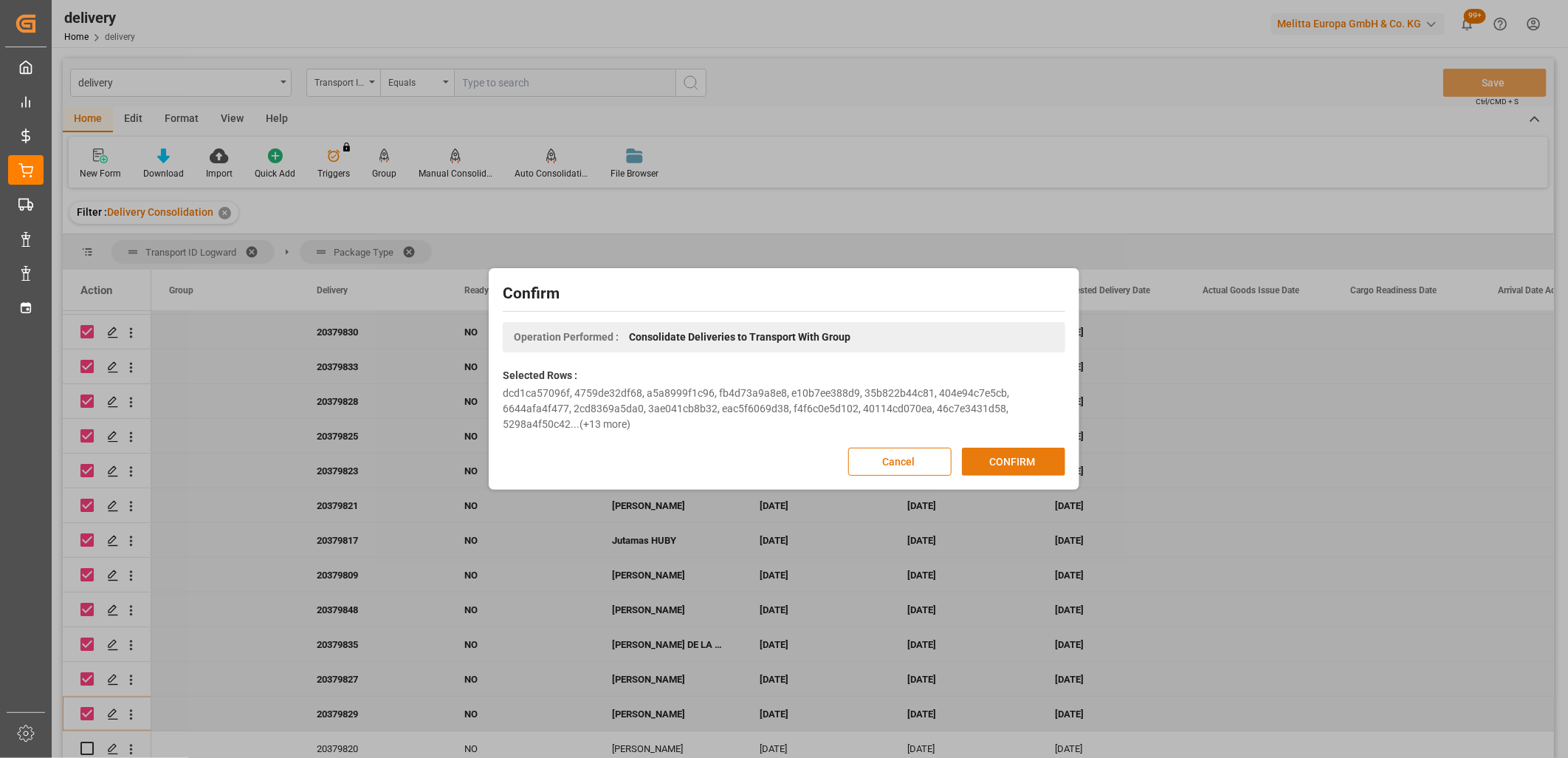
click at [985, 469] on button "CONFIRM" at bounding box center [1013, 462] width 103 height 28
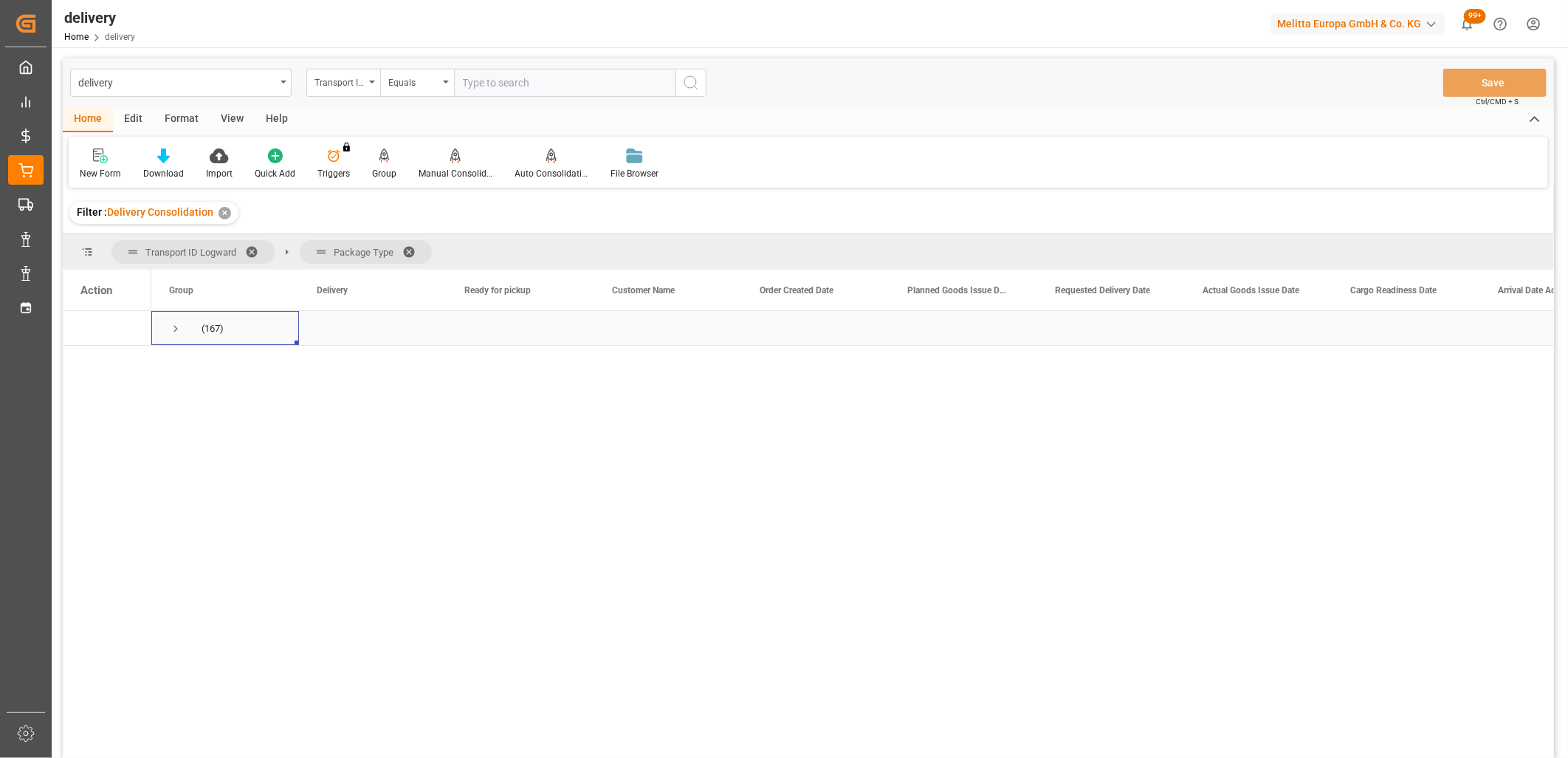
click at [175, 328] on span "Press SPACE to select this row." at bounding box center [176, 329] width 13 height 13
click at [201, 399] on span "Press SPACE to select this row." at bounding box center [206, 398] width 13 height 13
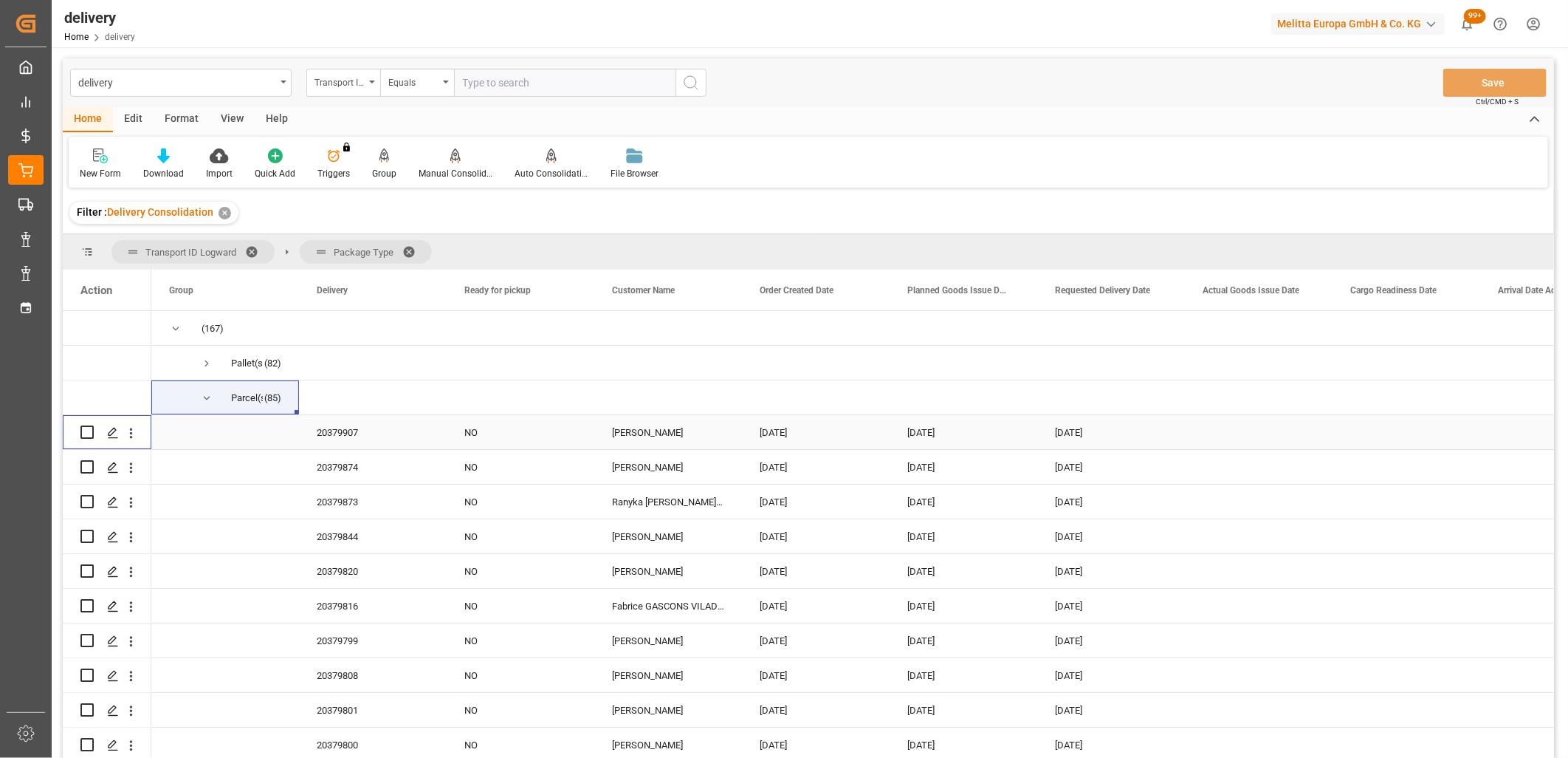
click at [87, 432] on input "Press Space to toggle row selection (unchecked)" at bounding box center [87, 432] width 13 height 13
checkbox input "true"
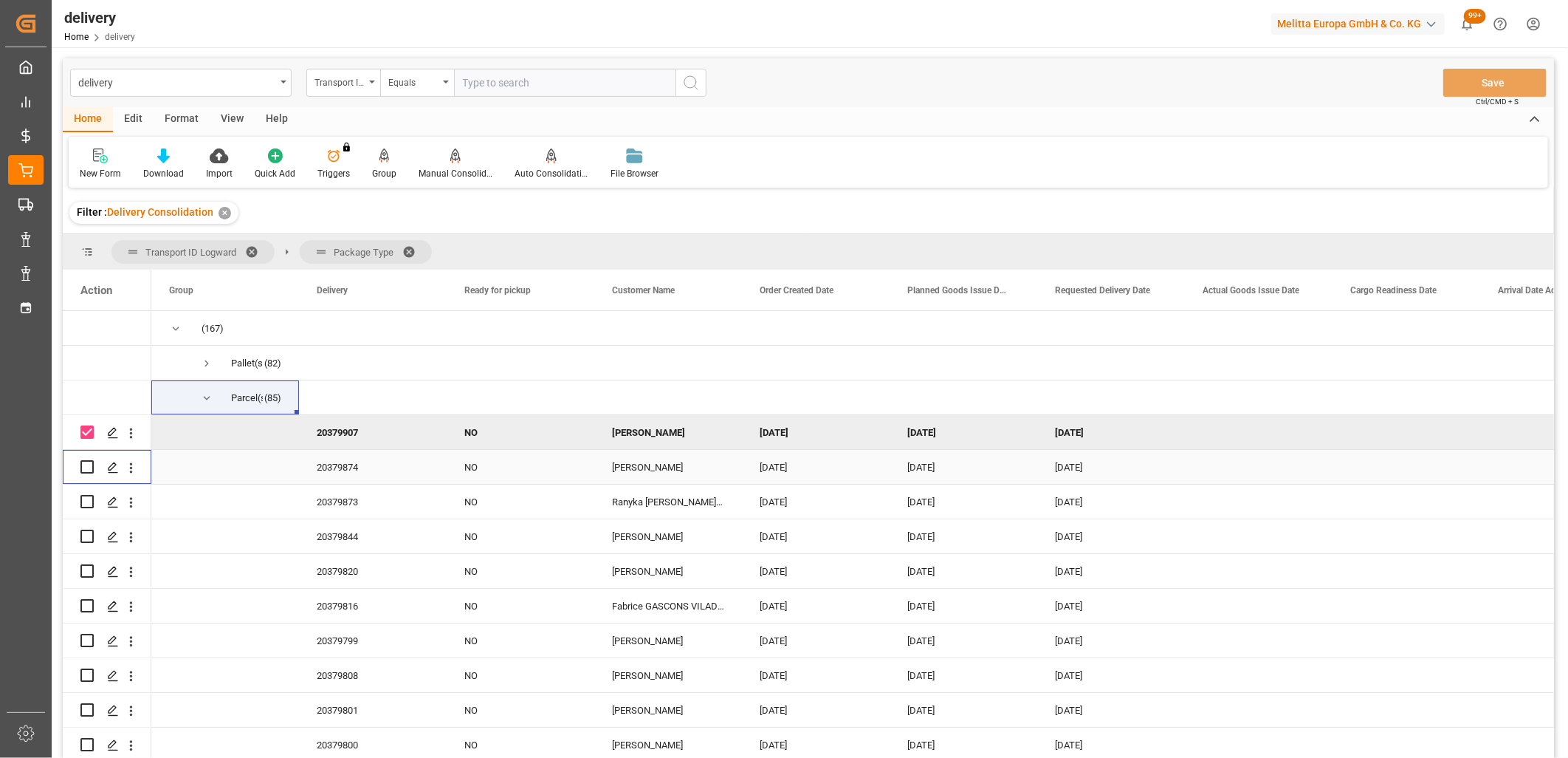
click at [88, 461] on input "Press Space to toggle row selection (unchecked)" at bounding box center [87, 467] width 13 height 13
checkbox input "true"
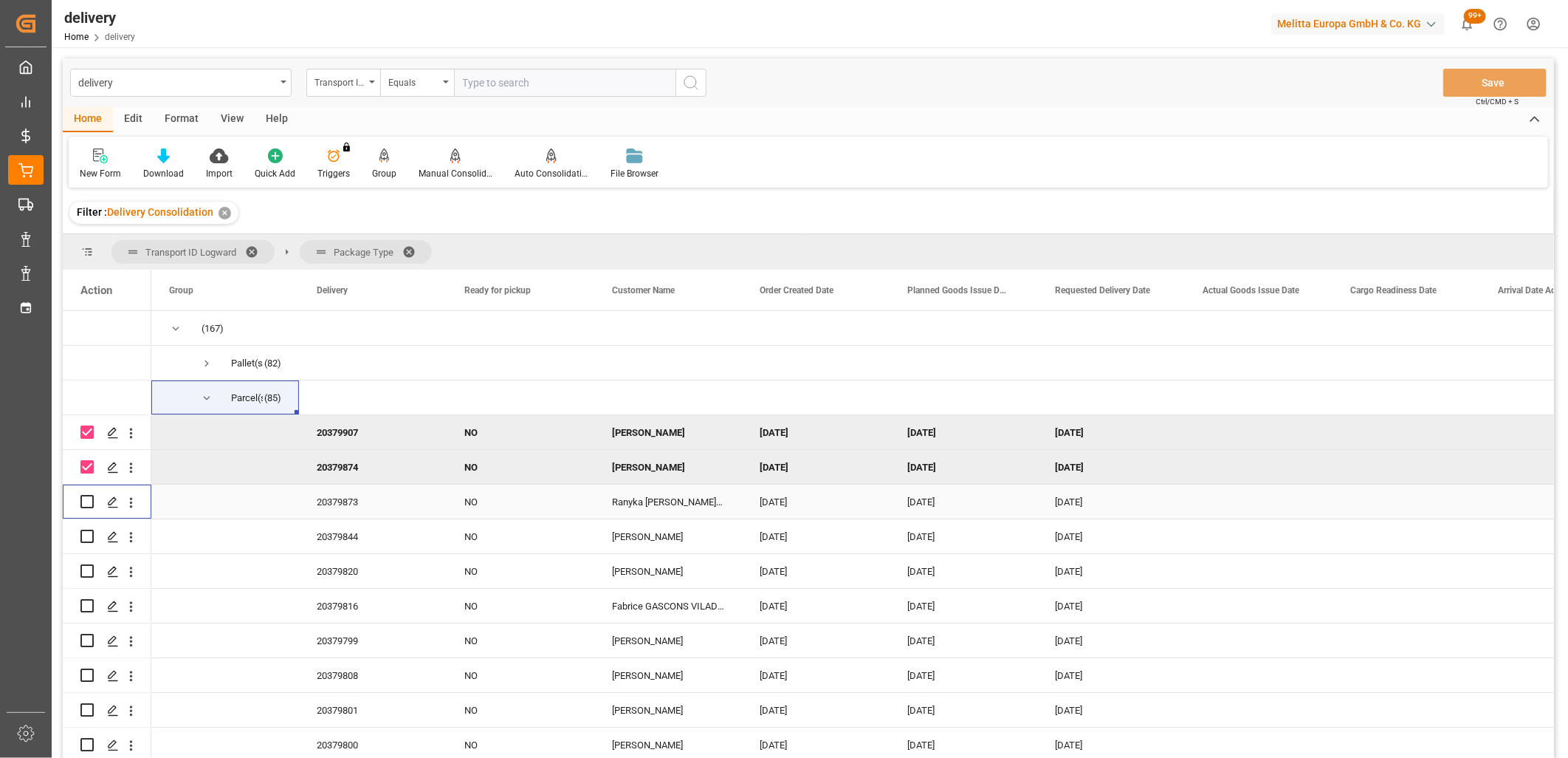
click at [88, 503] on input "Press Space to toggle row selection (unchecked)" at bounding box center [87, 501] width 13 height 13
checkbox input "true"
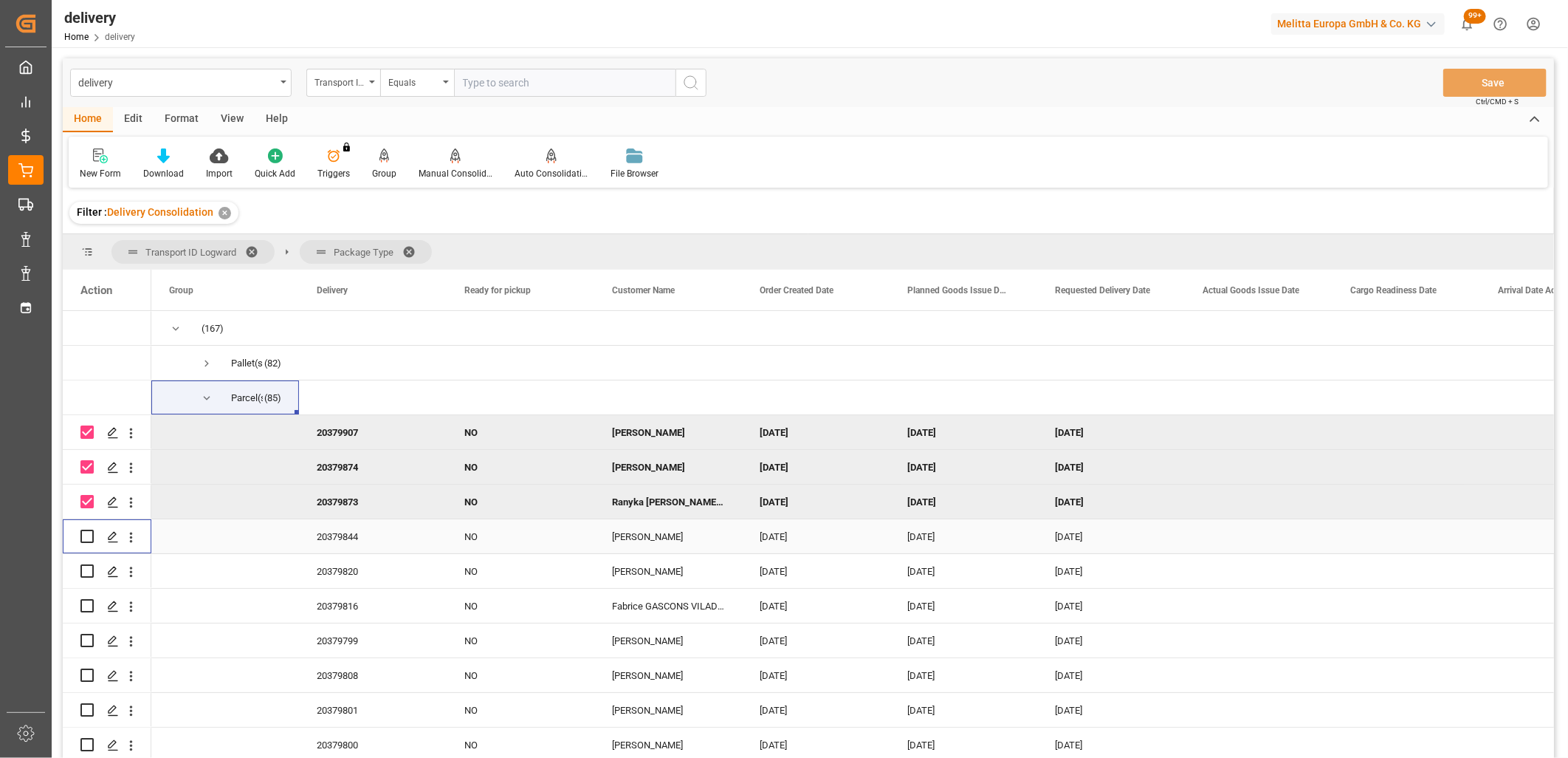
click at [87, 533] on input "Press Space to toggle row selection (unchecked)" at bounding box center [87, 536] width 13 height 13
checkbox input "true"
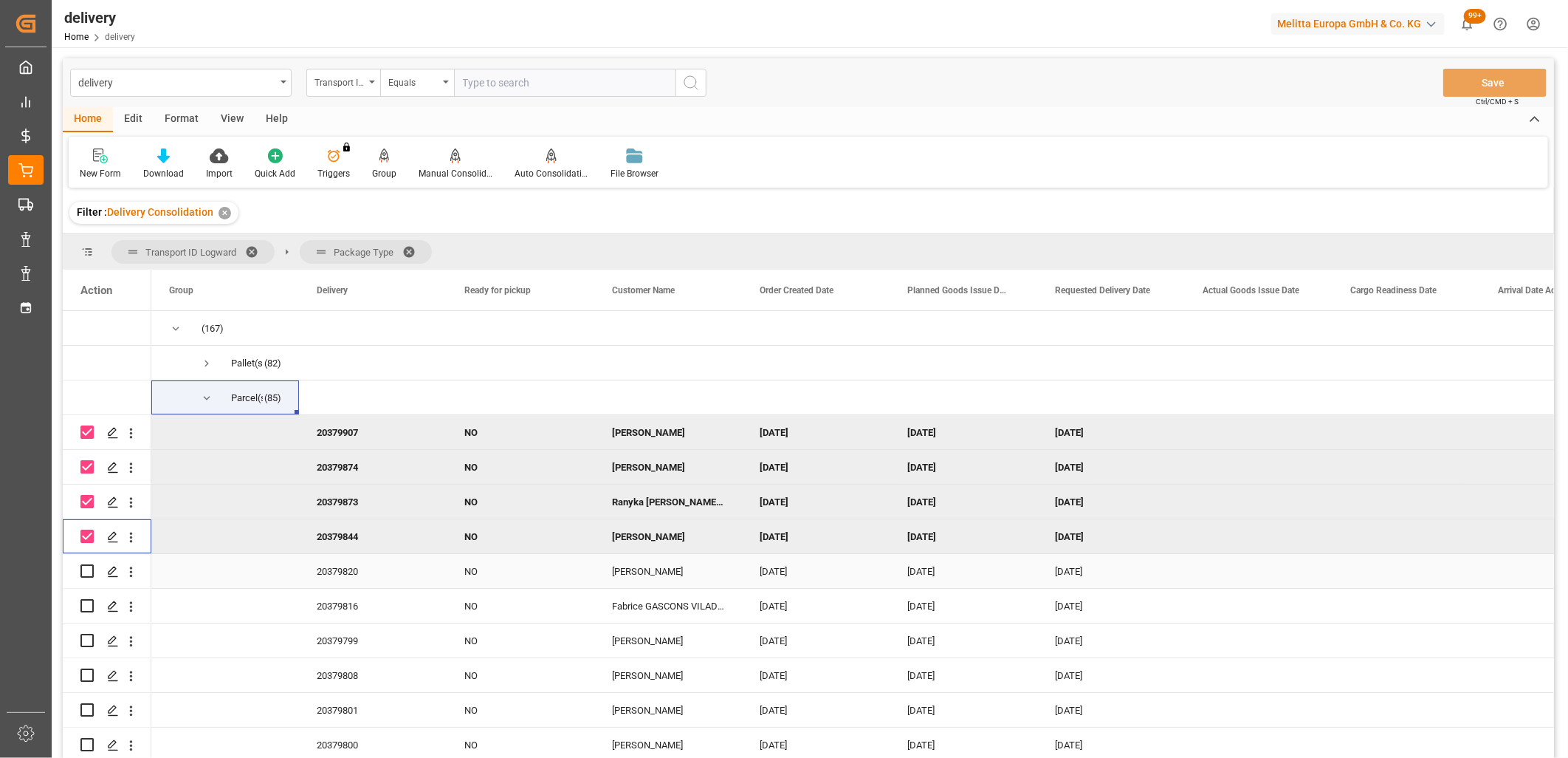
click at [87, 573] on input "Press Space to toggle row selection (unchecked)" at bounding box center [87, 571] width 13 height 13
checkbox input "true"
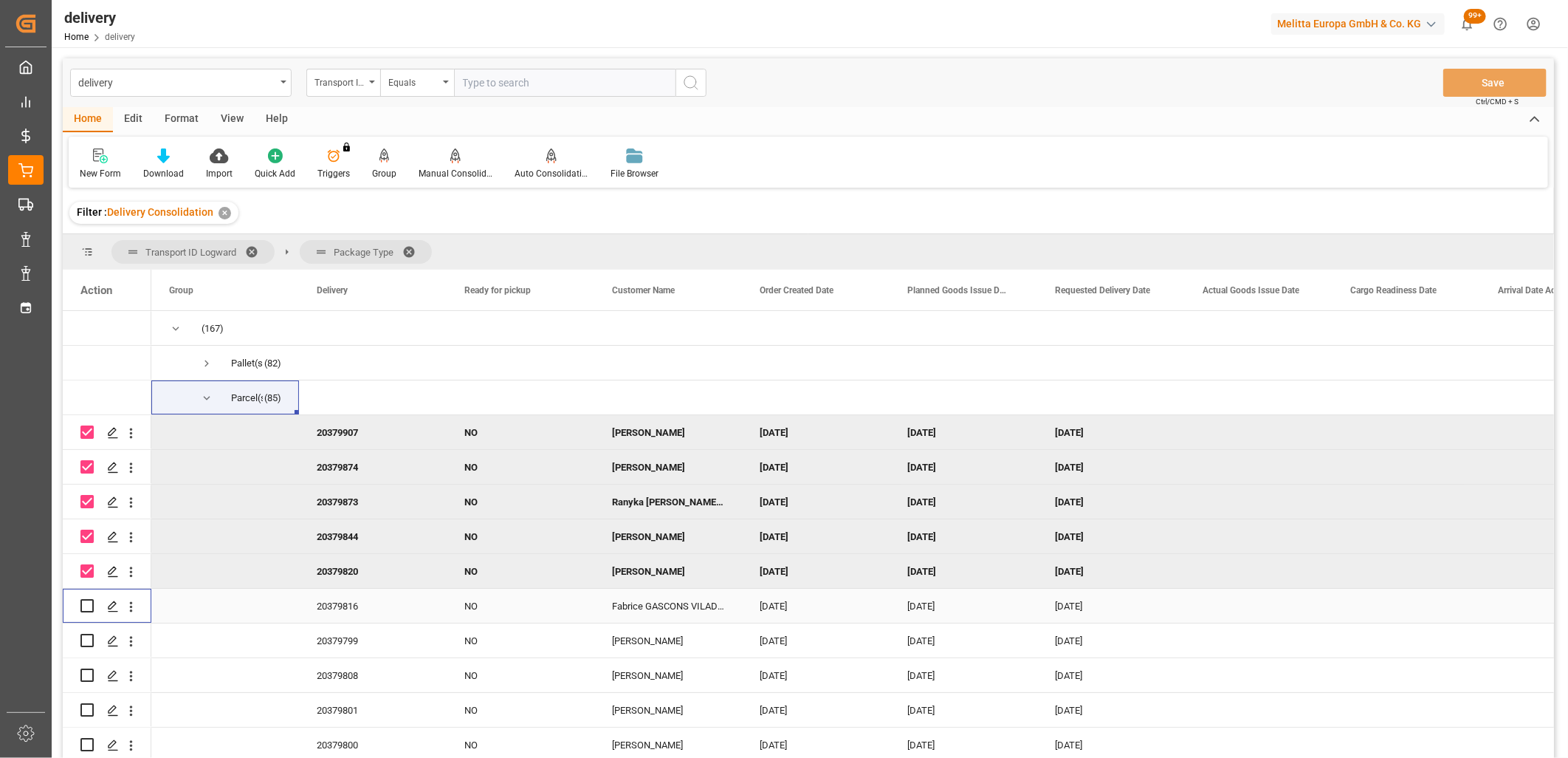
click at [87, 612] on input "Press Space to toggle row selection (unchecked)" at bounding box center [87, 605] width 13 height 13
checkbox input "true"
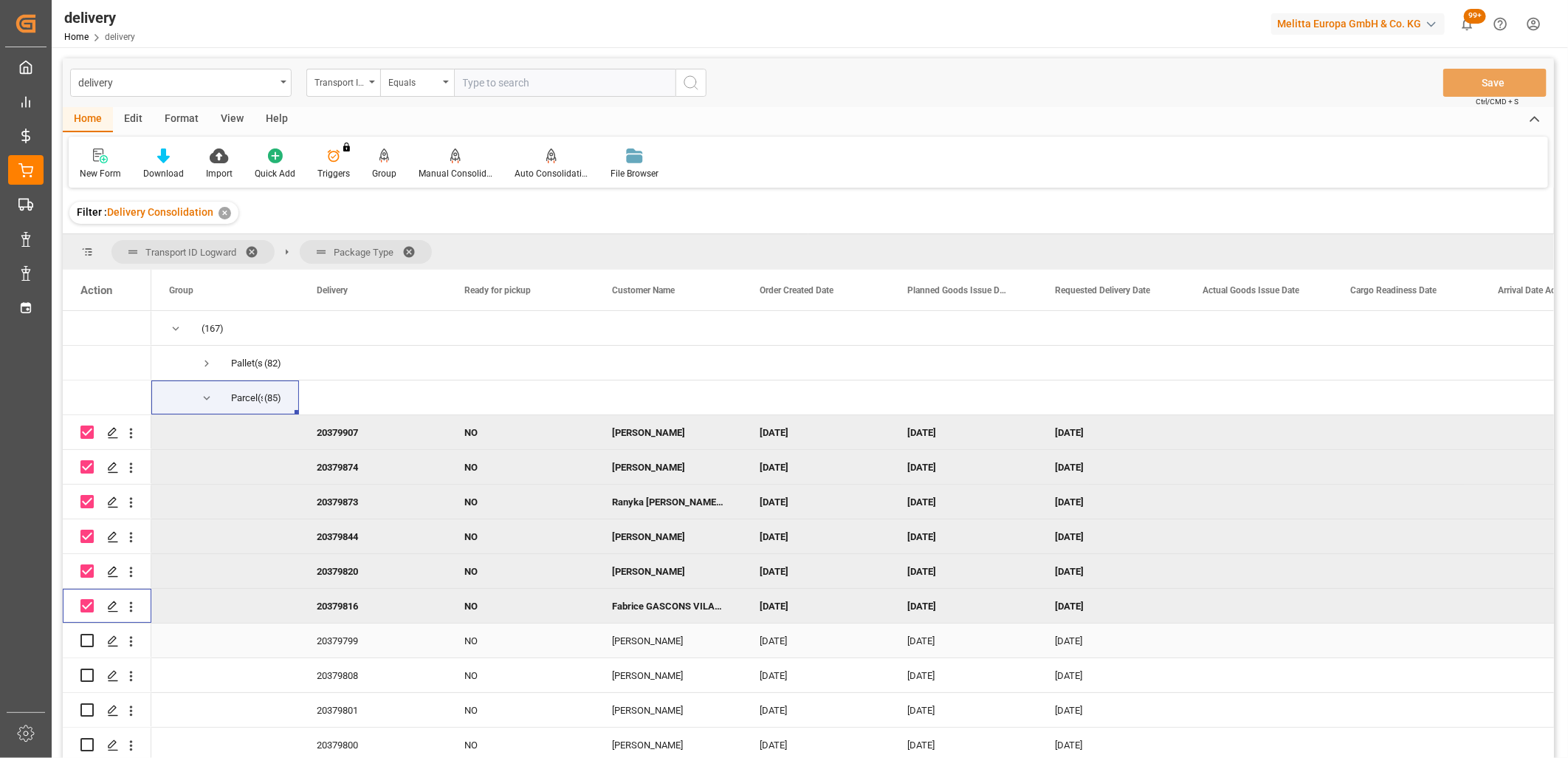
click at [87, 638] on input "Press Space to toggle row selection (unchecked)" at bounding box center [87, 641] width 13 height 13
checkbox input "true"
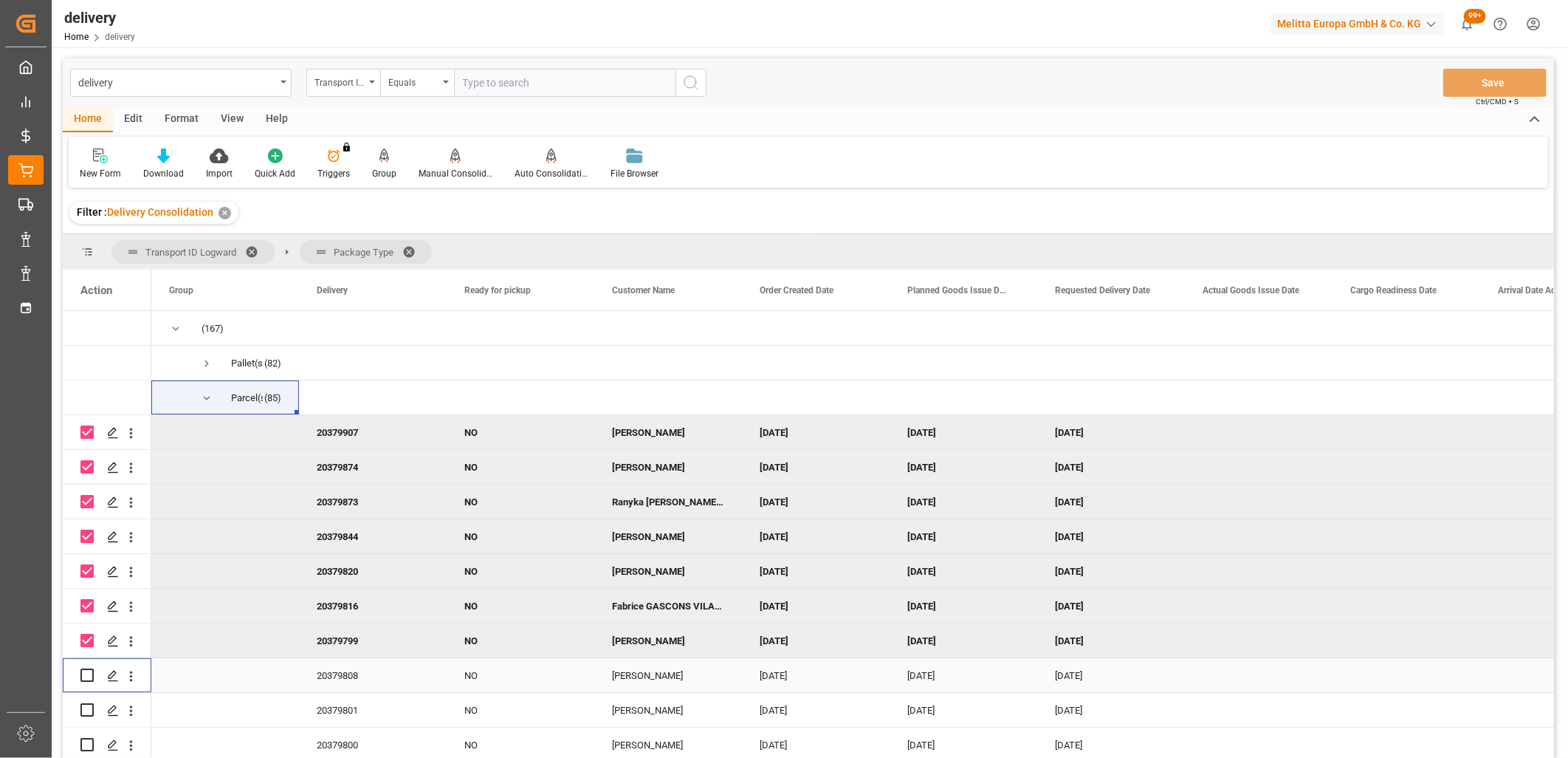
click at [87, 675] on input "Press Space to toggle row selection (unchecked)" at bounding box center [87, 675] width 13 height 13
checkbox input "true"
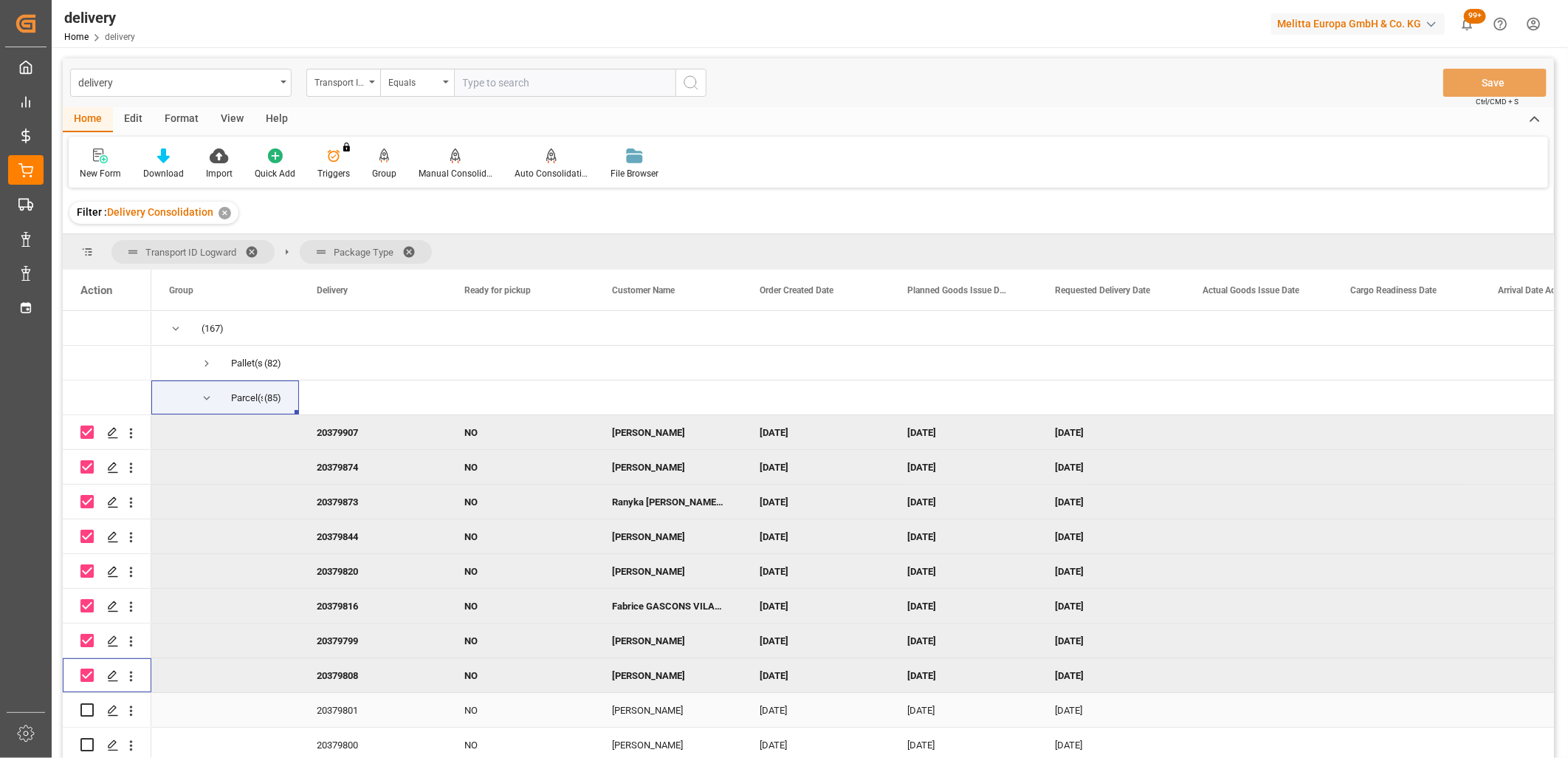
click at [85, 705] on input "Press Space to toggle row selection (unchecked)" at bounding box center [87, 710] width 13 height 13
checkbox input "true"
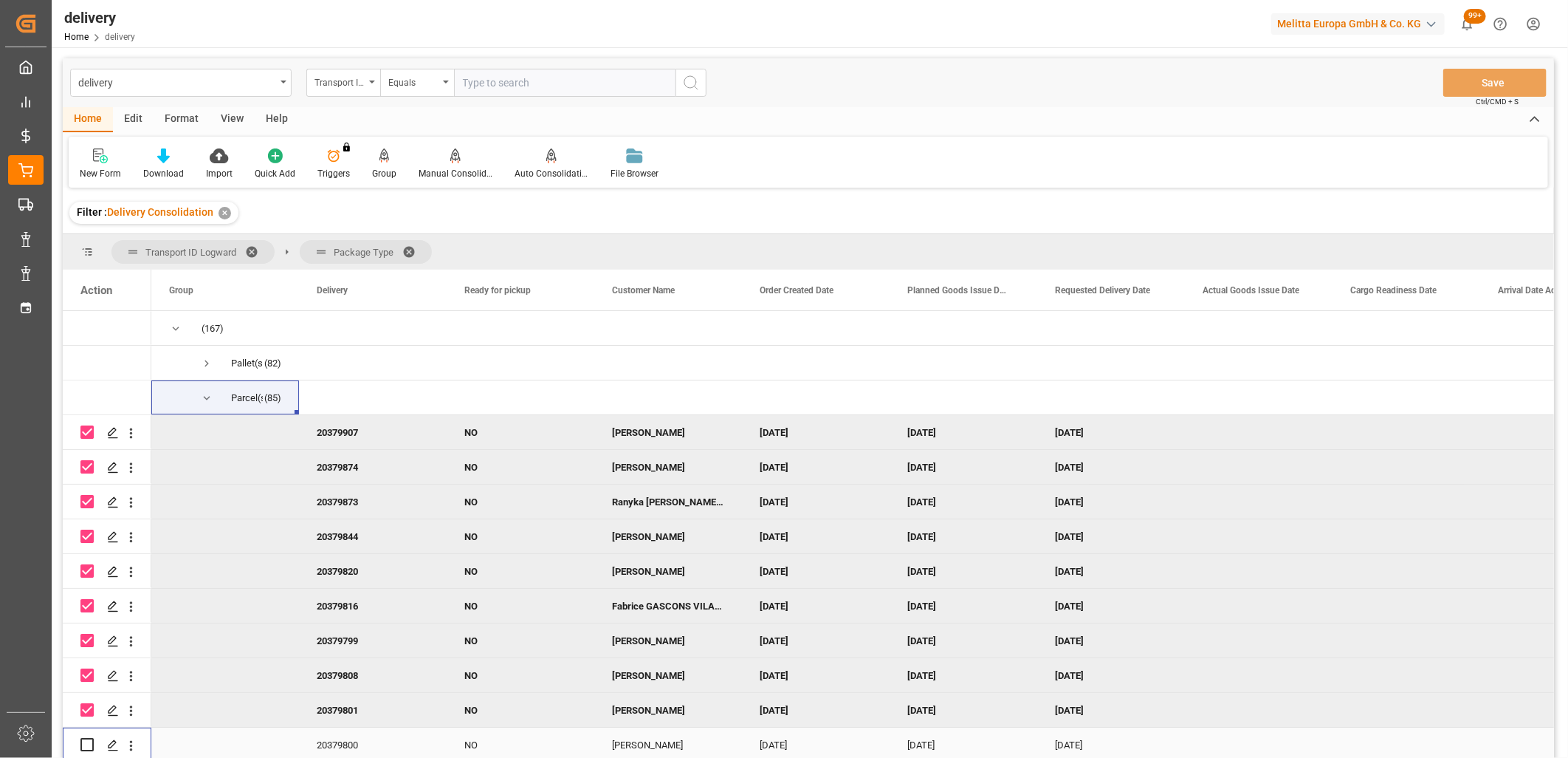
click at [87, 748] on input "Press Space to toggle row selection (unchecked)" at bounding box center [87, 745] width 13 height 13
checkbox input "true"
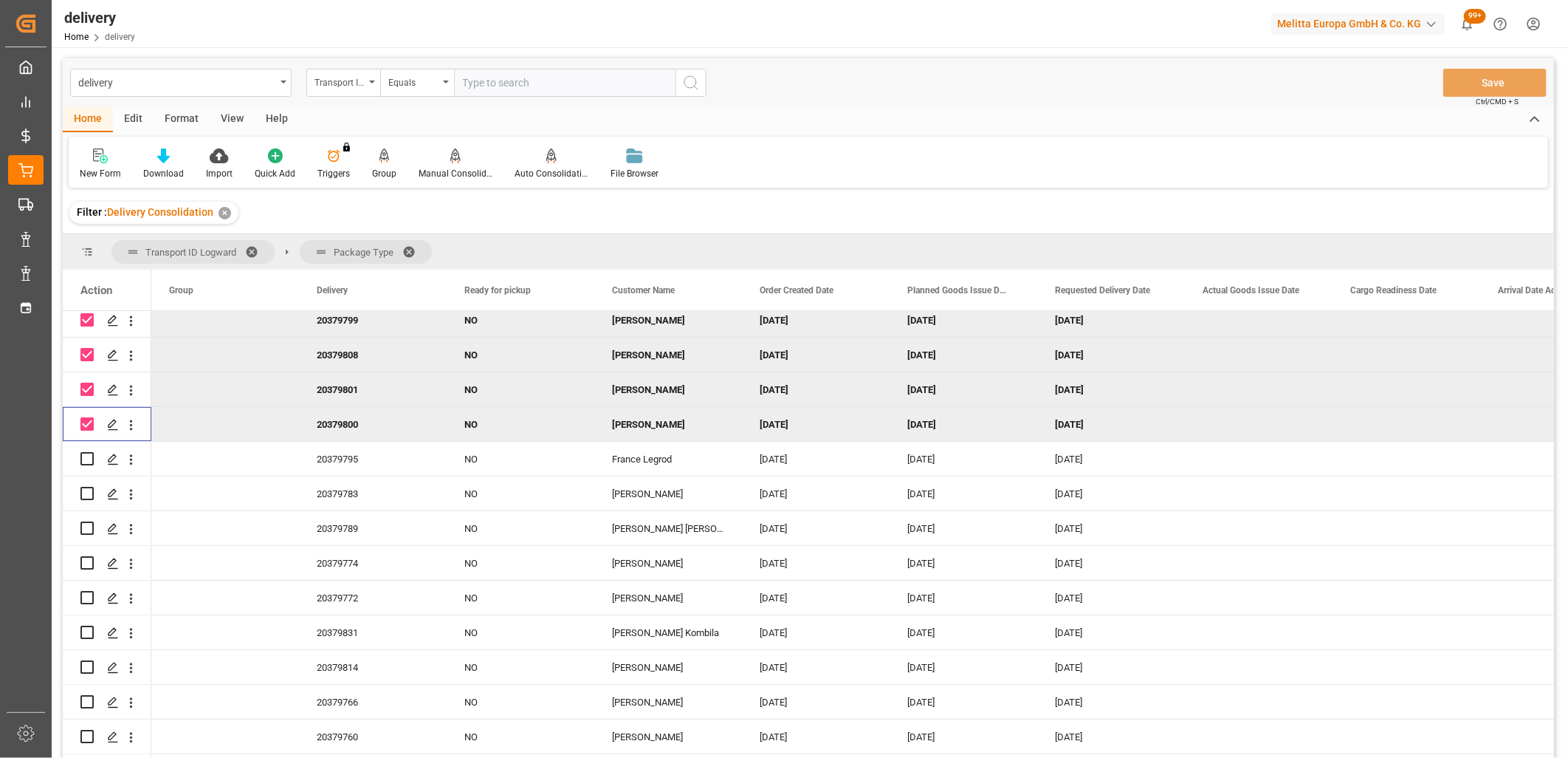
scroll to position [328, 0]
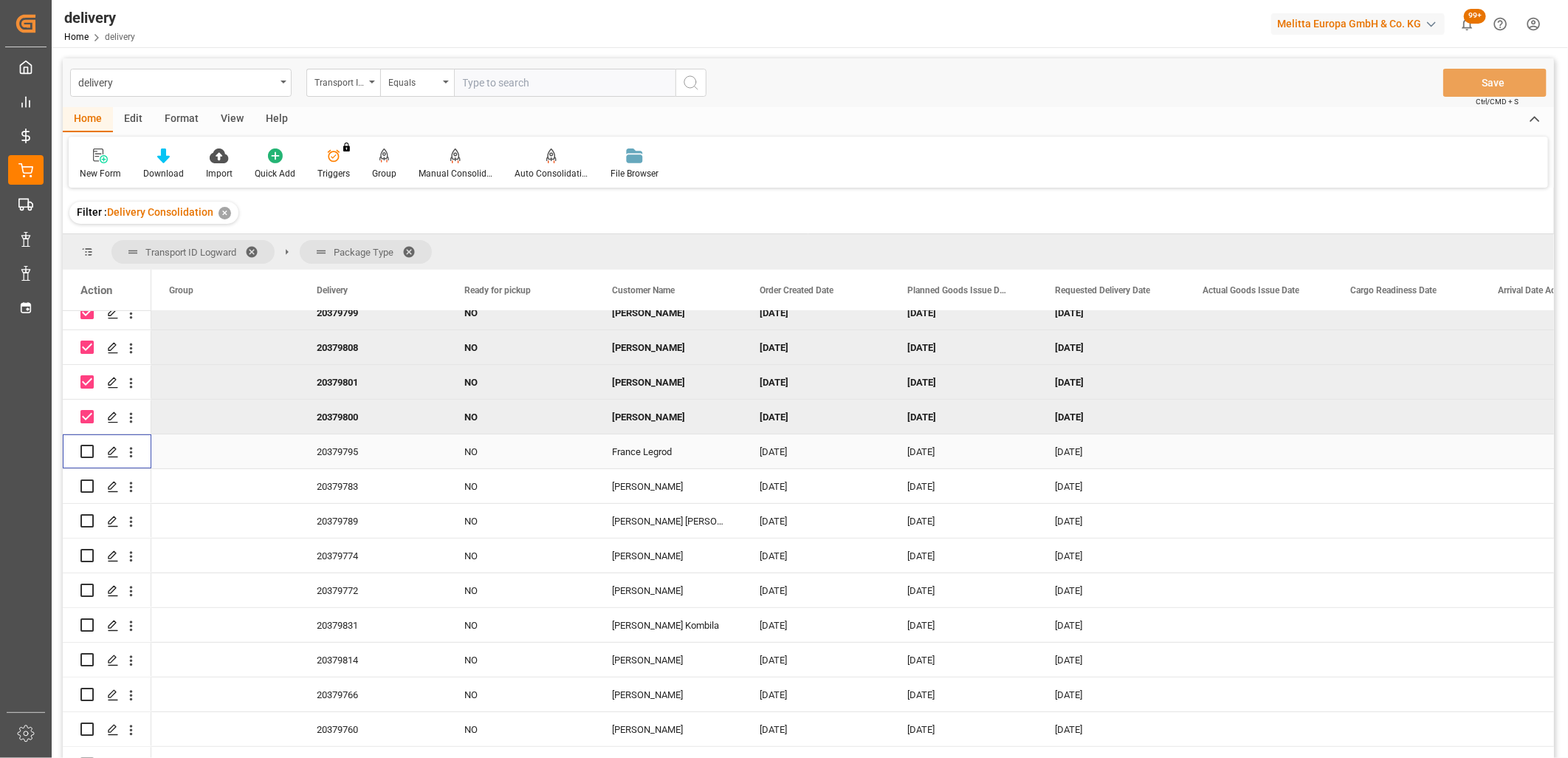
click at [88, 448] on input "Press Space to toggle row selection (unchecked)" at bounding box center [87, 452] width 13 height 13
checkbox input "true"
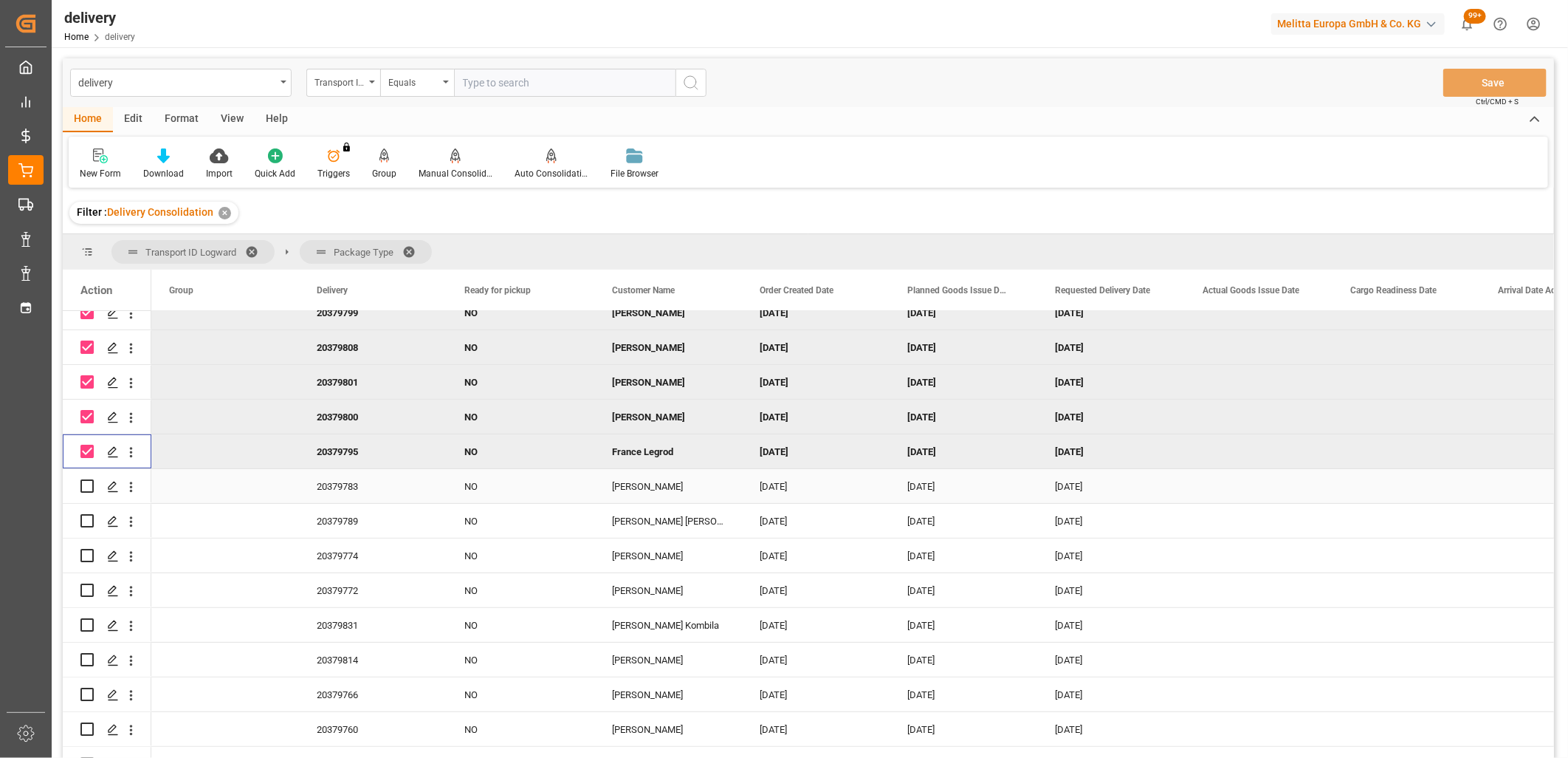
click at [89, 485] on input "Press Space to toggle row selection (unchecked)" at bounding box center [87, 486] width 13 height 13
checkbox input "true"
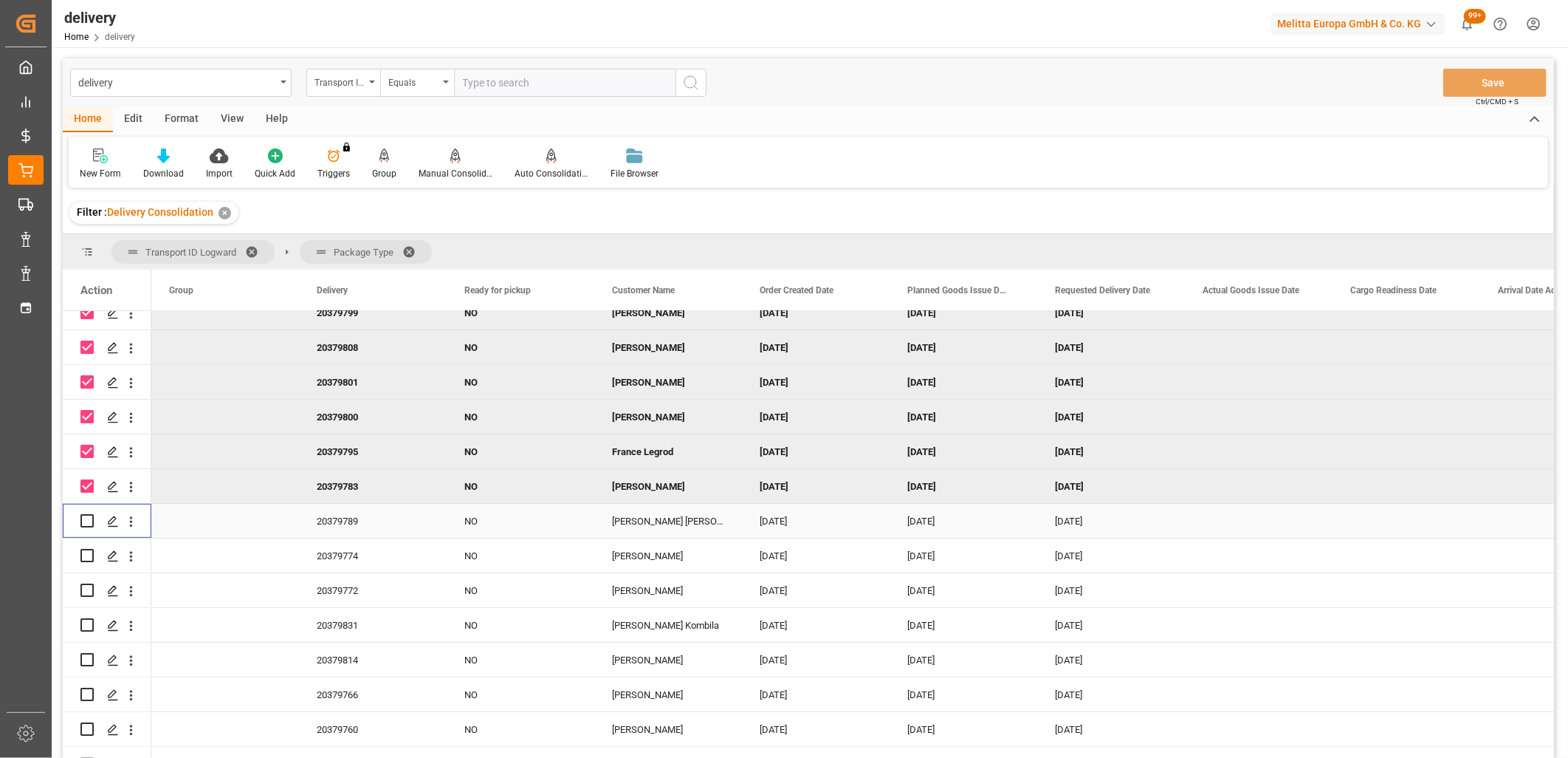
click at [88, 518] on input "Press Space to toggle row selection (unchecked)" at bounding box center [87, 521] width 13 height 13
checkbox input "true"
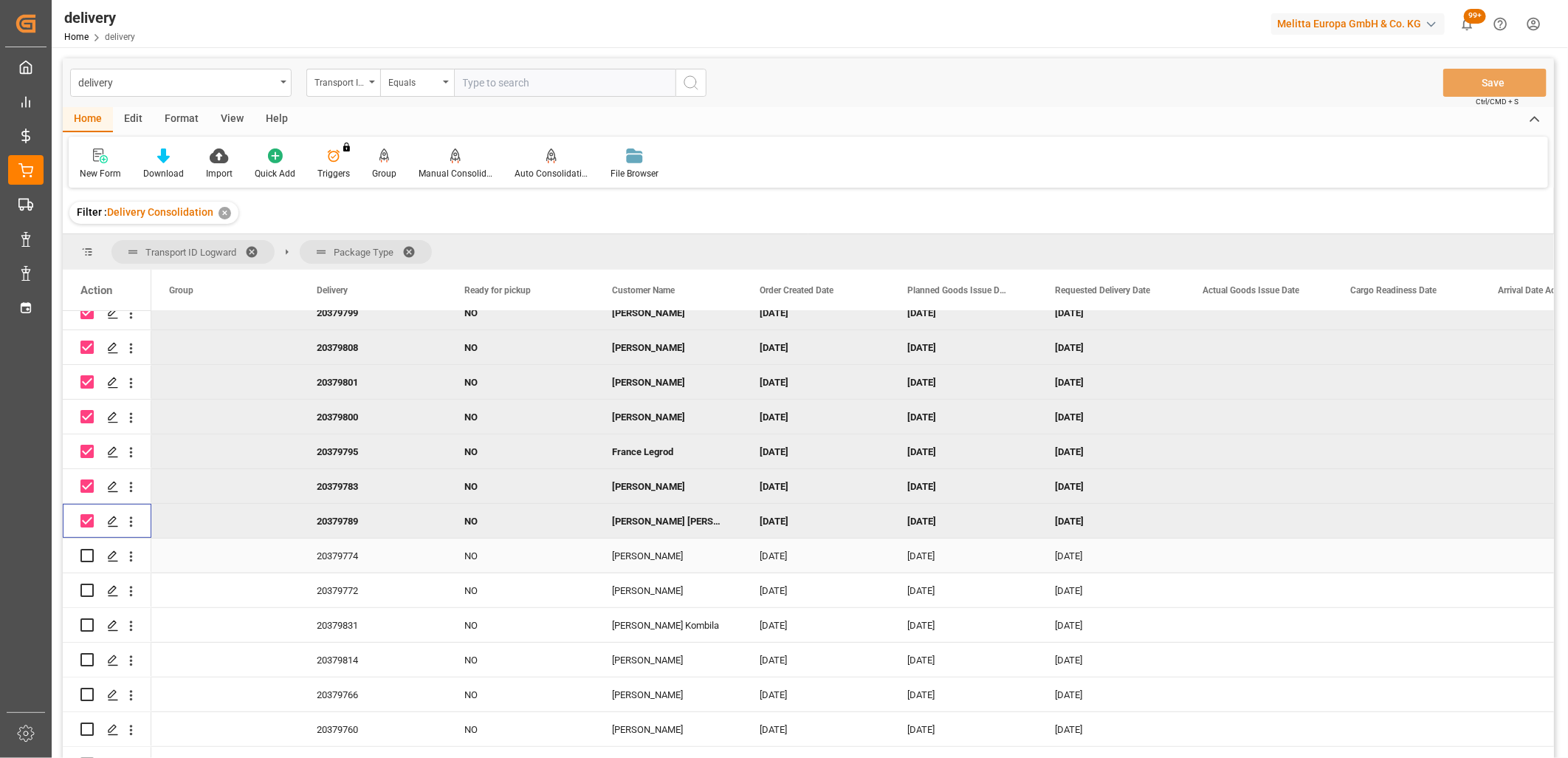
click at [89, 556] on input "Press Space to toggle row selection (unchecked)" at bounding box center [87, 556] width 13 height 13
checkbox input "true"
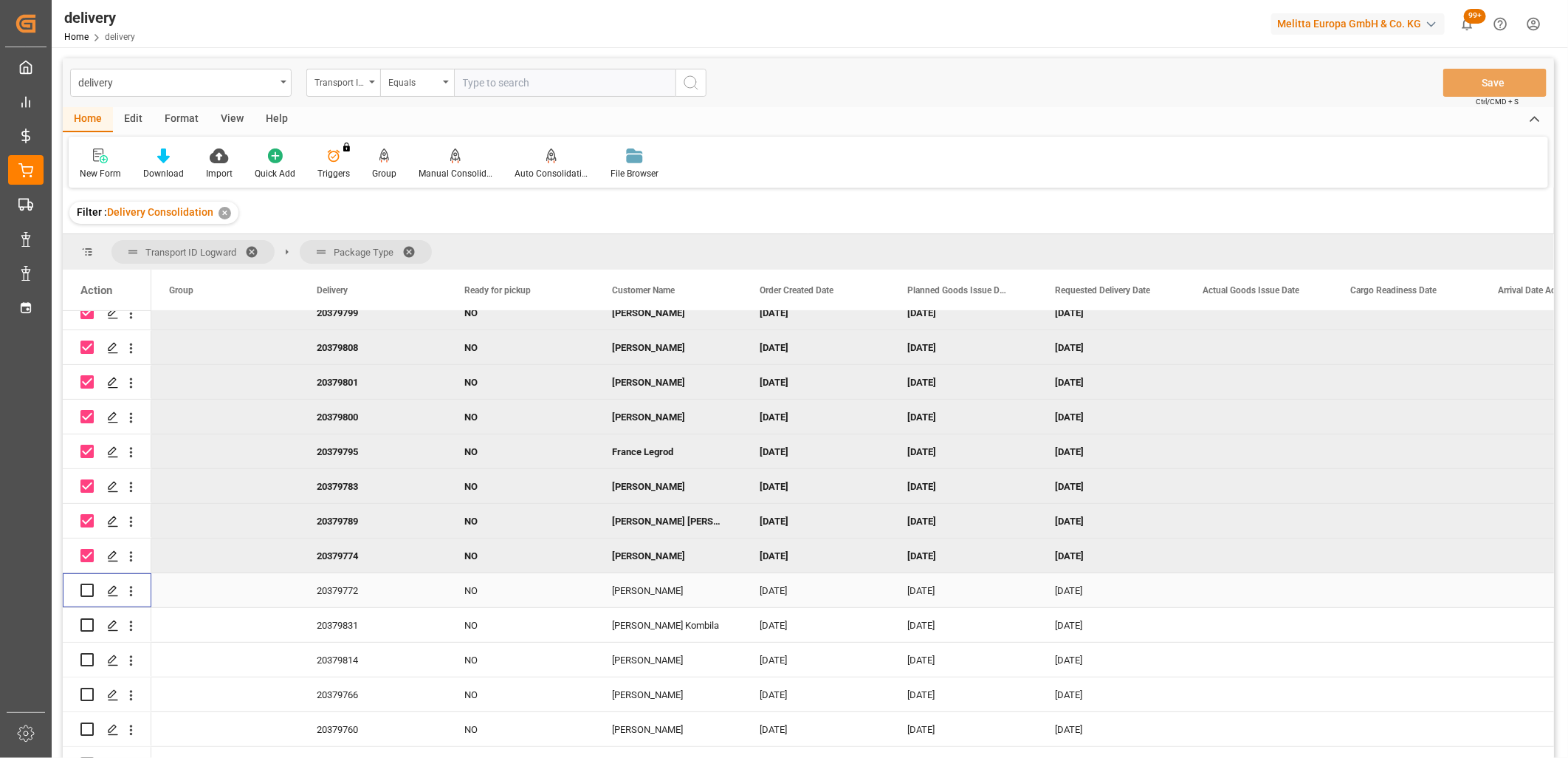
click at [88, 590] on input "Press Space to toggle row selection (unchecked)" at bounding box center [87, 590] width 13 height 13
checkbox input "true"
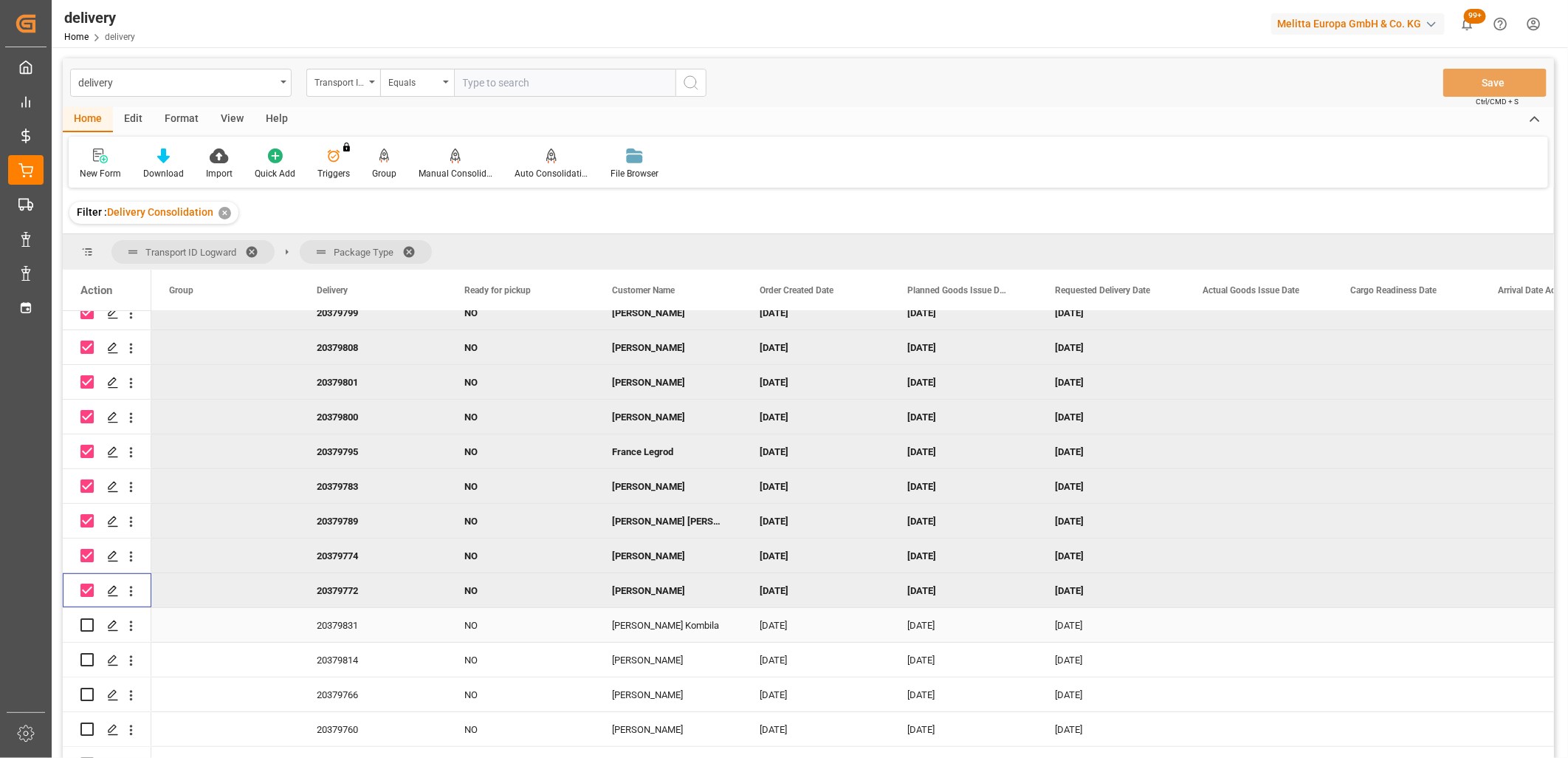
click at [87, 623] on input "Press Space to toggle row selection (unchecked)" at bounding box center [87, 625] width 13 height 13
checkbox input "true"
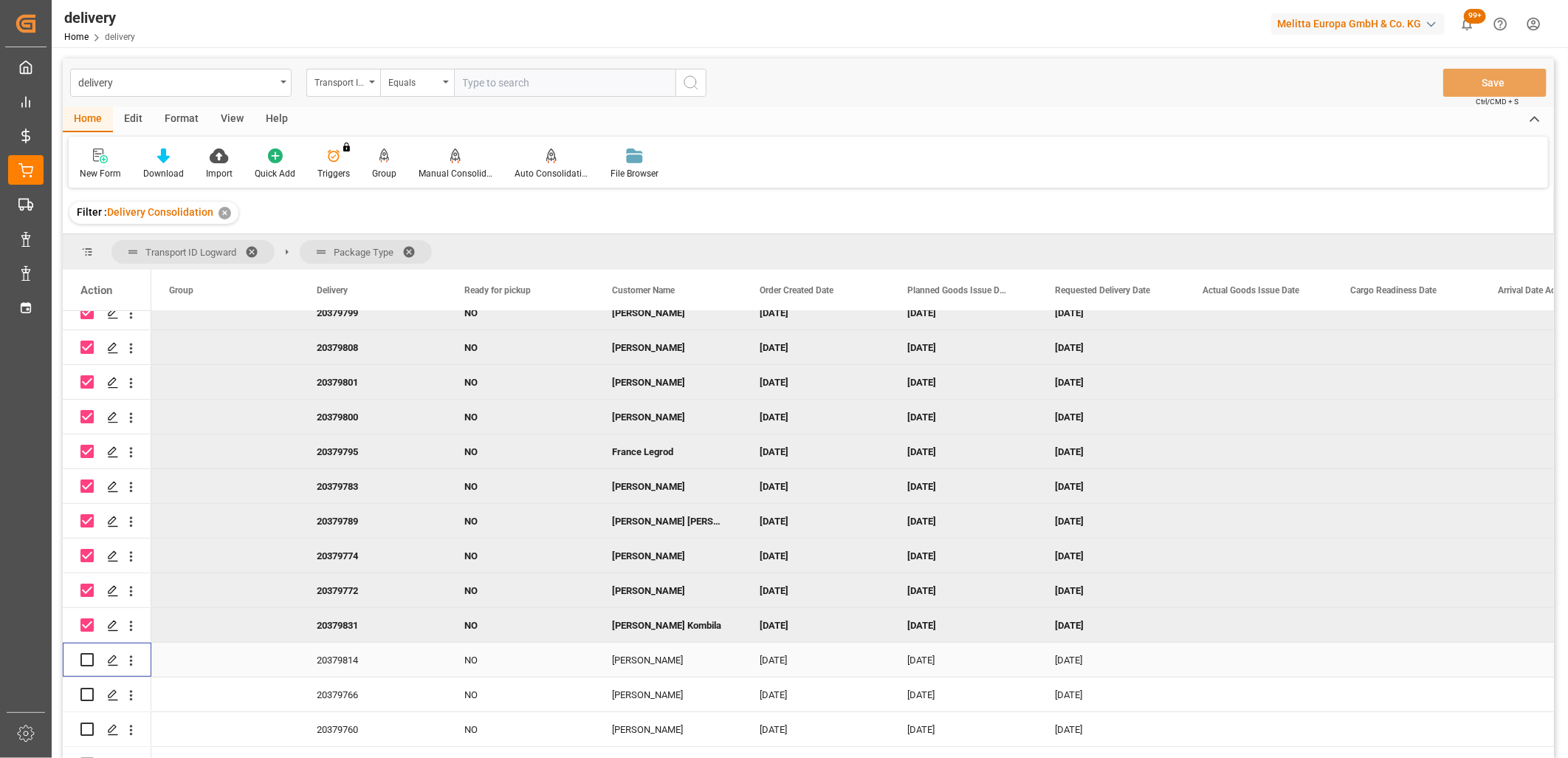
click at [84, 656] on input "Press Space to toggle row selection (unchecked)" at bounding box center [87, 660] width 13 height 13
checkbox input "true"
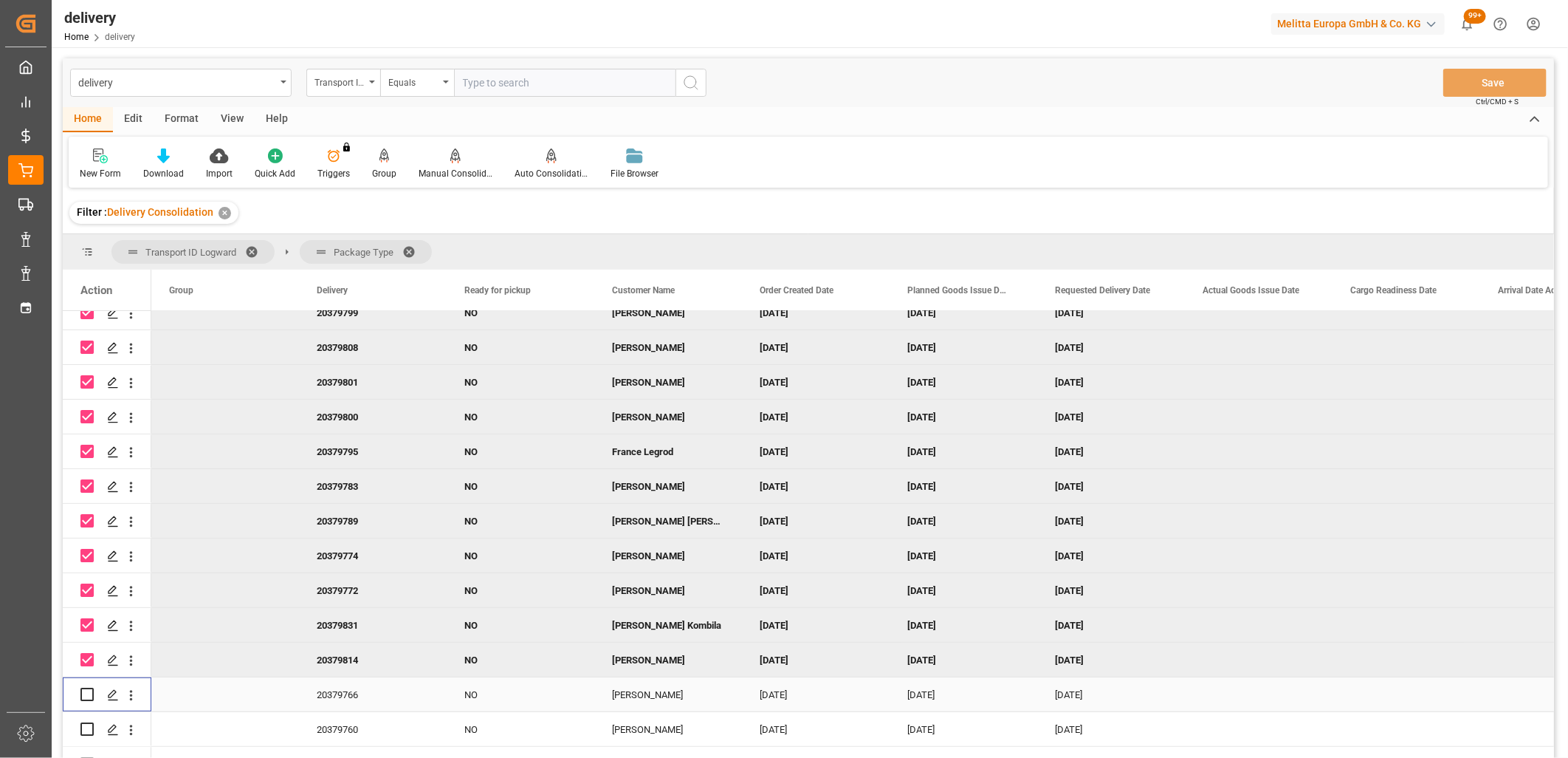
click at [84, 691] on input "Press Space to toggle row selection (unchecked)" at bounding box center [87, 694] width 13 height 13
checkbox input "true"
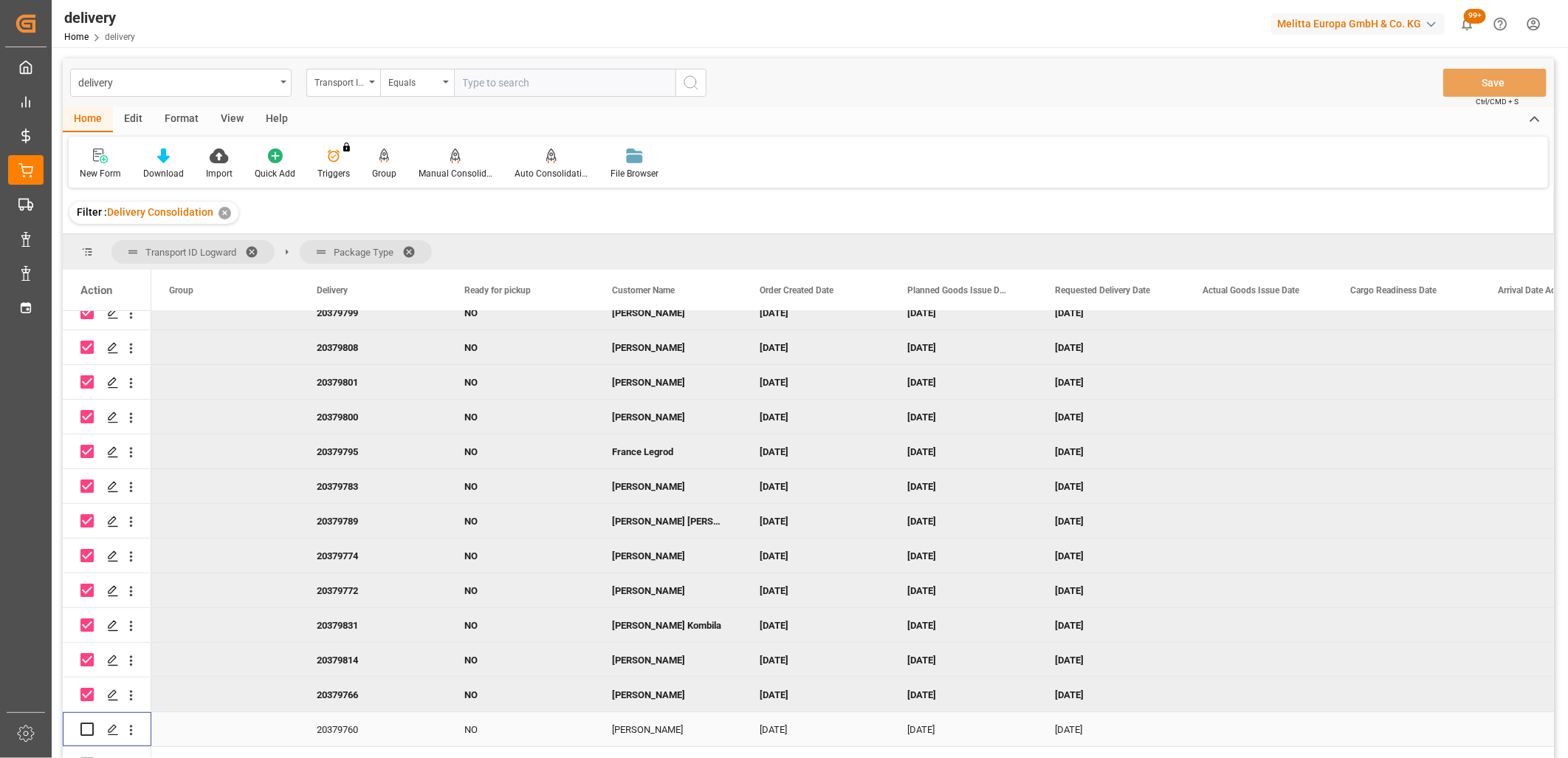
click at [84, 729] on input "Press Space to toggle row selection (unchecked)" at bounding box center [87, 729] width 13 height 13
checkbox input "true"
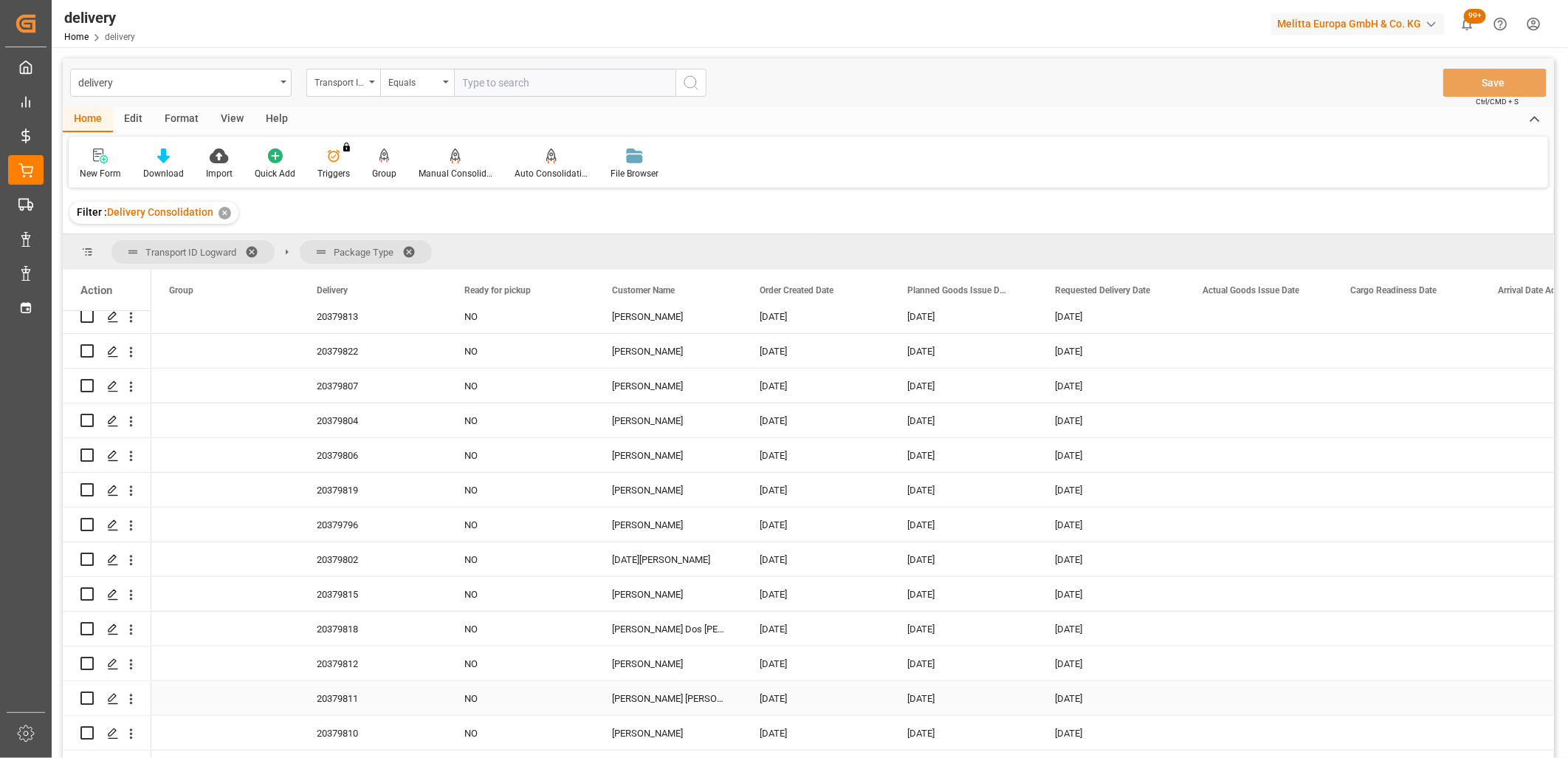
scroll to position [739, 0]
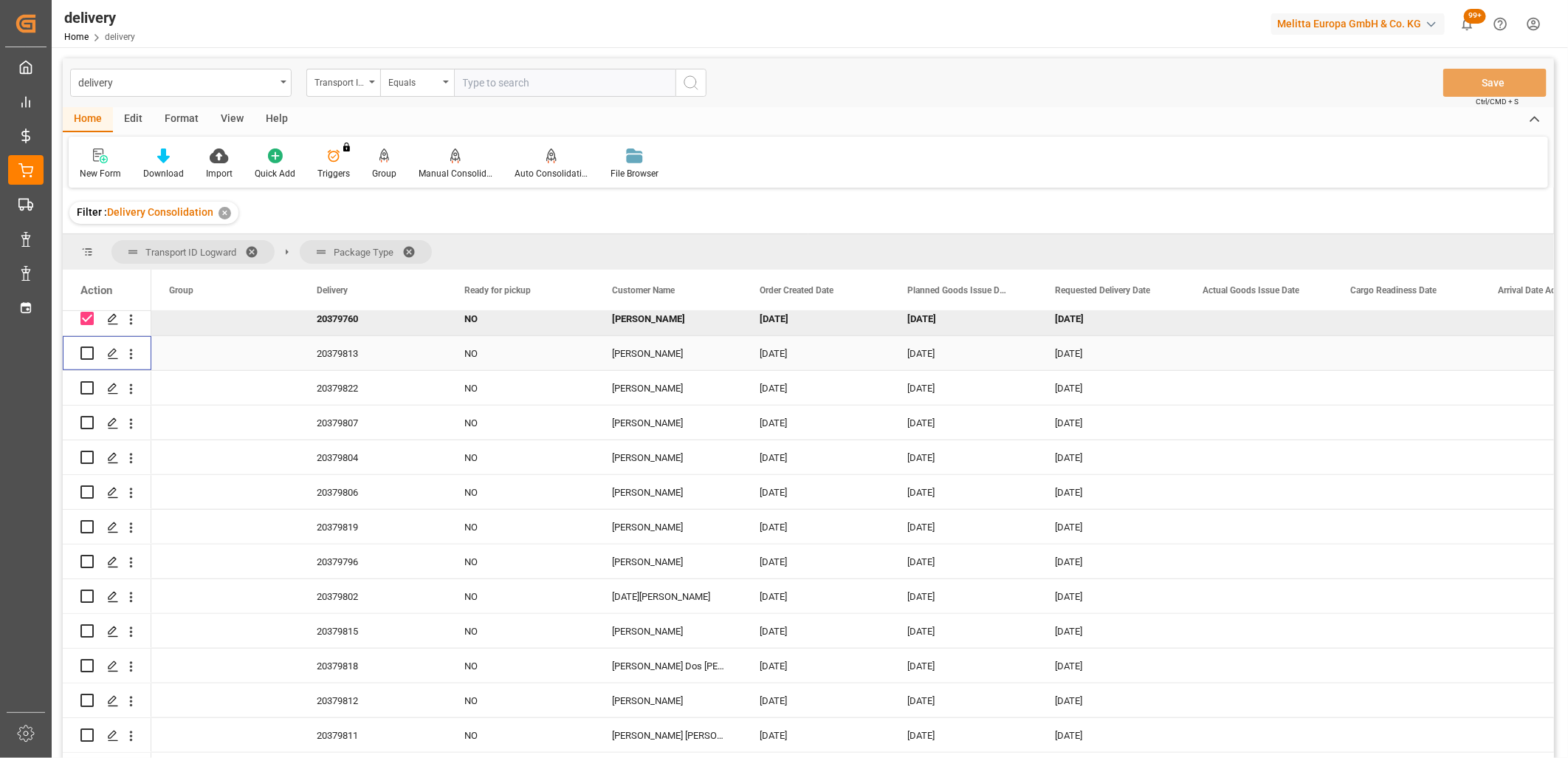
click at [86, 353] on input "Press Space to toggle row selection (unchecked)" at bounding box center [87, 353] width 13 height 13
checkbox input "true"
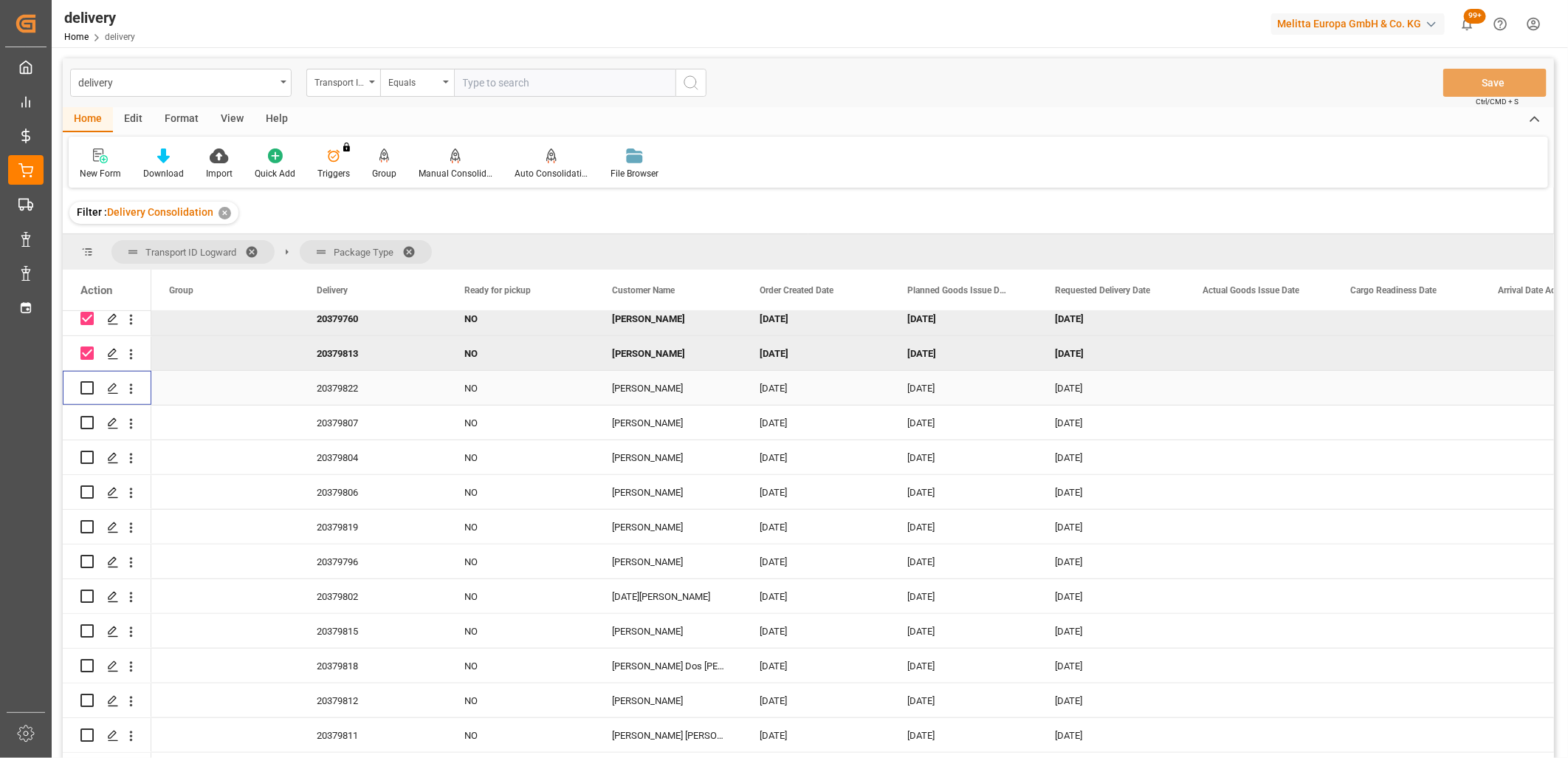
click at [86, 386] on input "Press Space to toggle row selection (unchecked)" at bounding box center [87, 388] width 13 height 13
checkbox input "true"
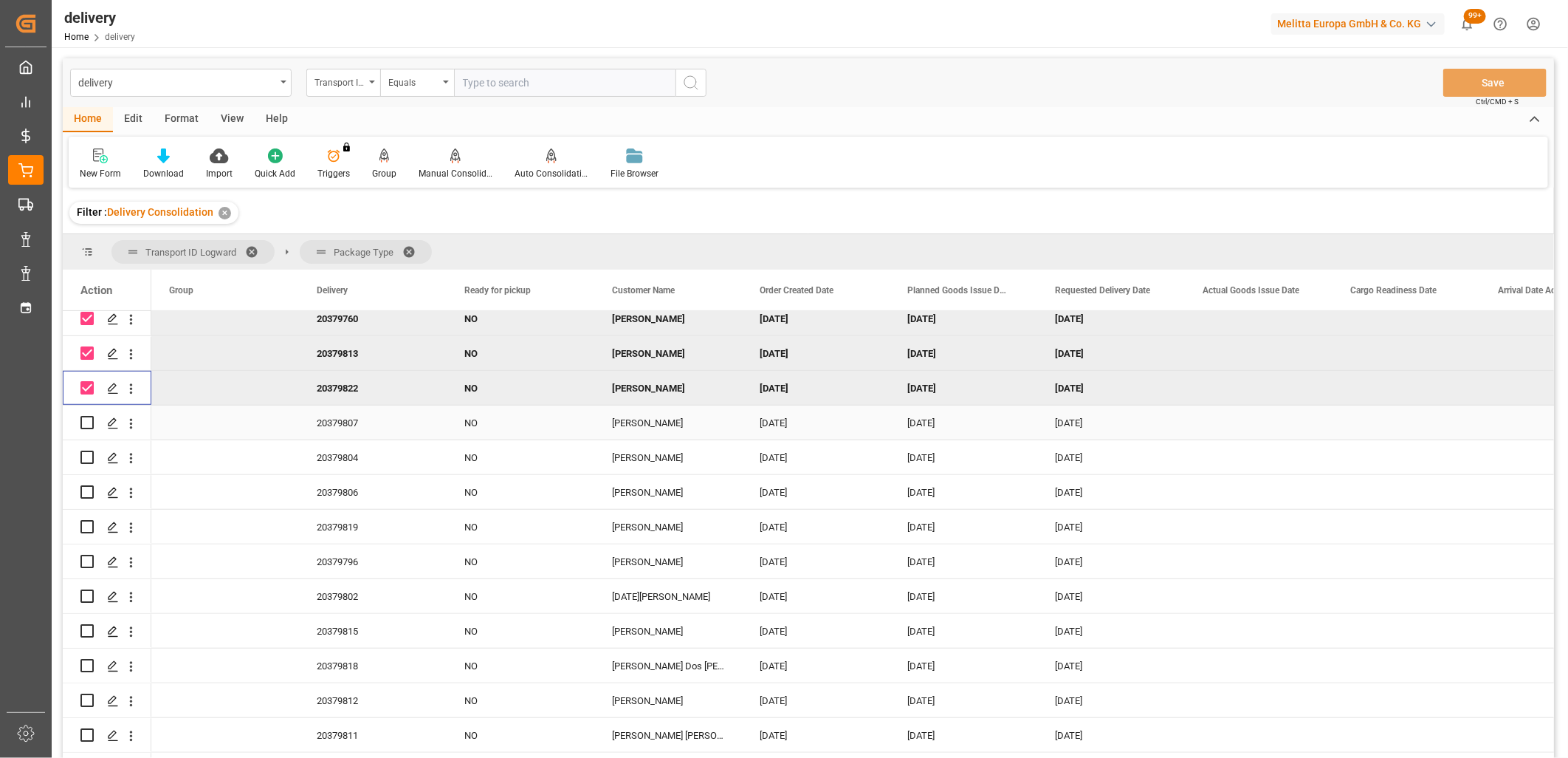
click at [85, 424] on input "Press Space to toggle row selection (unchecked)" at bounding box center [87, 423] width 13 height 13
checkbox input "true"
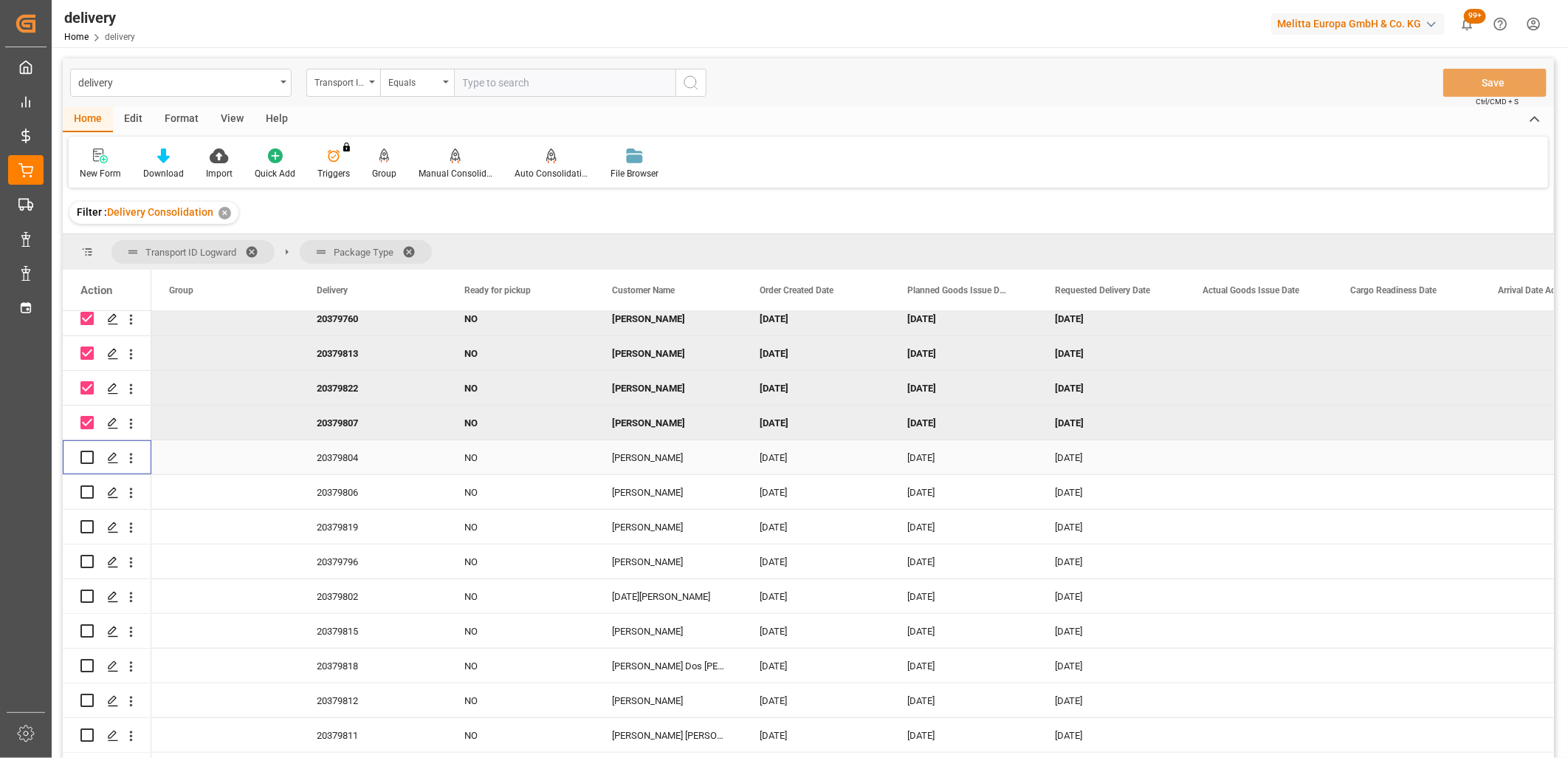
click at [84, 457] on input "Press Space to toggle row selection (unchecked)" at bounding box center [87, 457] width 13 height 13
checkbox input "true"
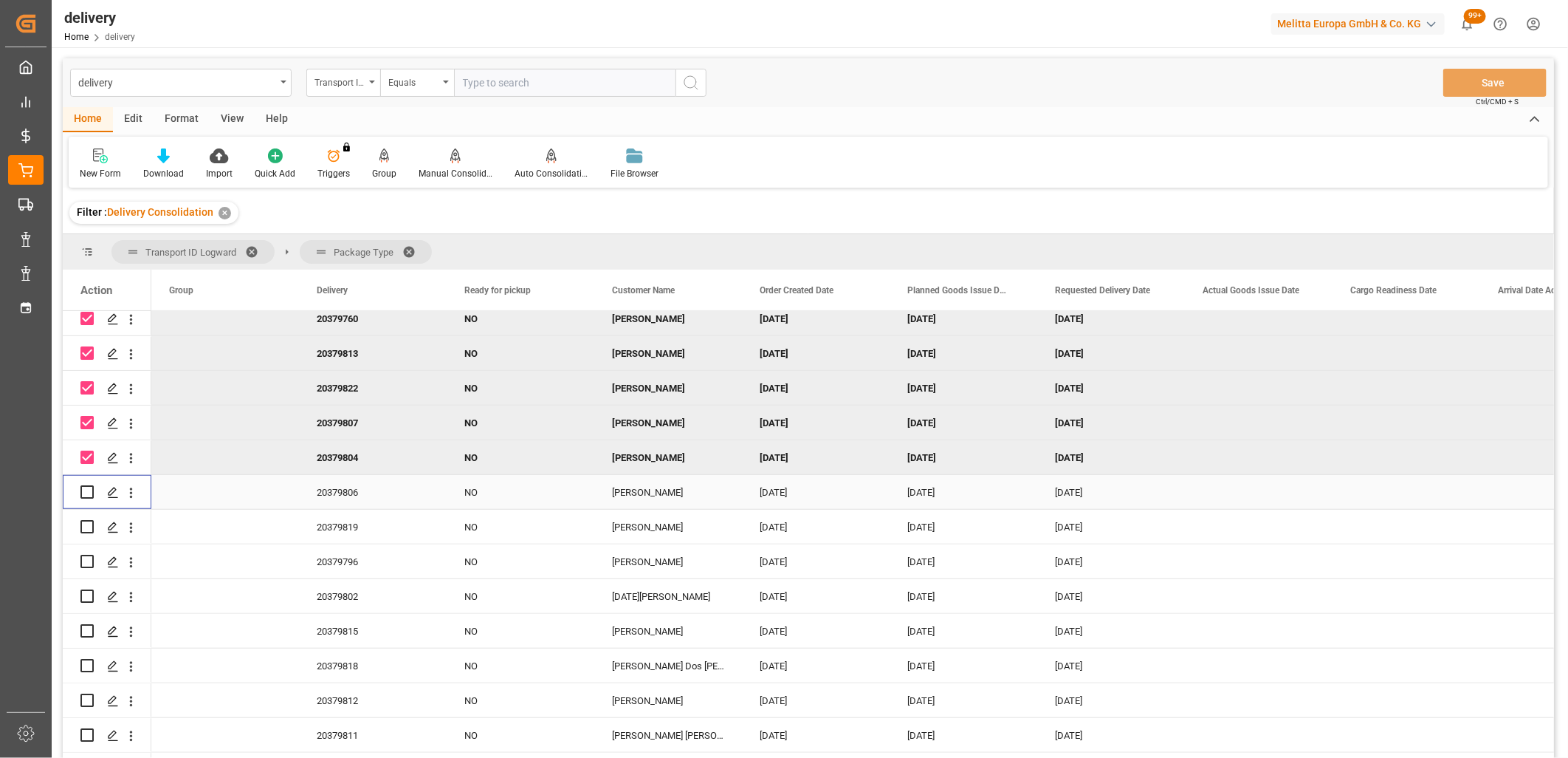
click at [84, 495] on input "Press Space to toggle row selection (unchecked)" at bounding box center [87, 492] width 13 height 13
checkbox input "true"
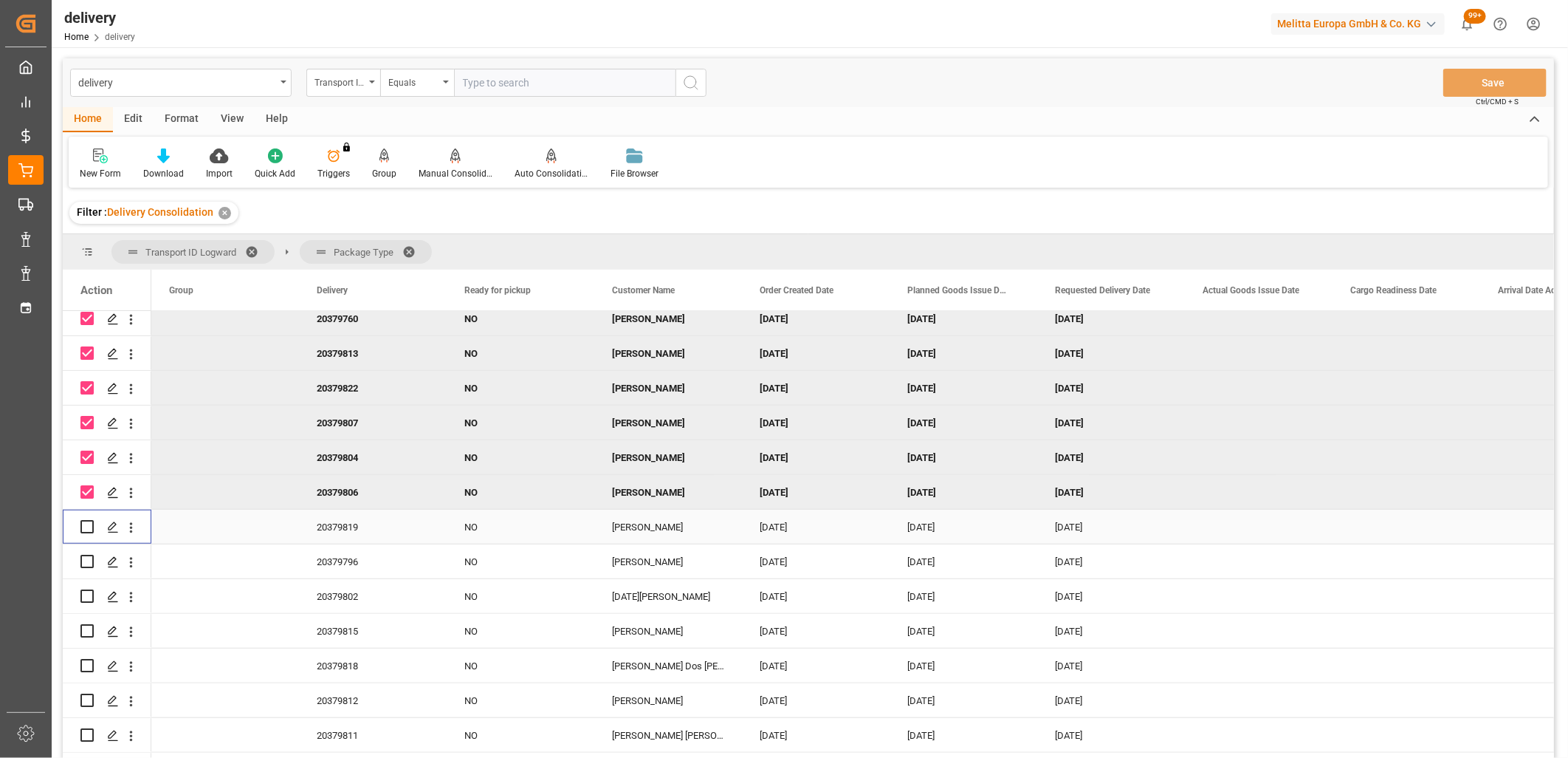
click at [83, 526] on input "Press Space to toggle row selection (unchecked)" at bounding box center [87, 527] width 13 height 13
checkbox input "true"
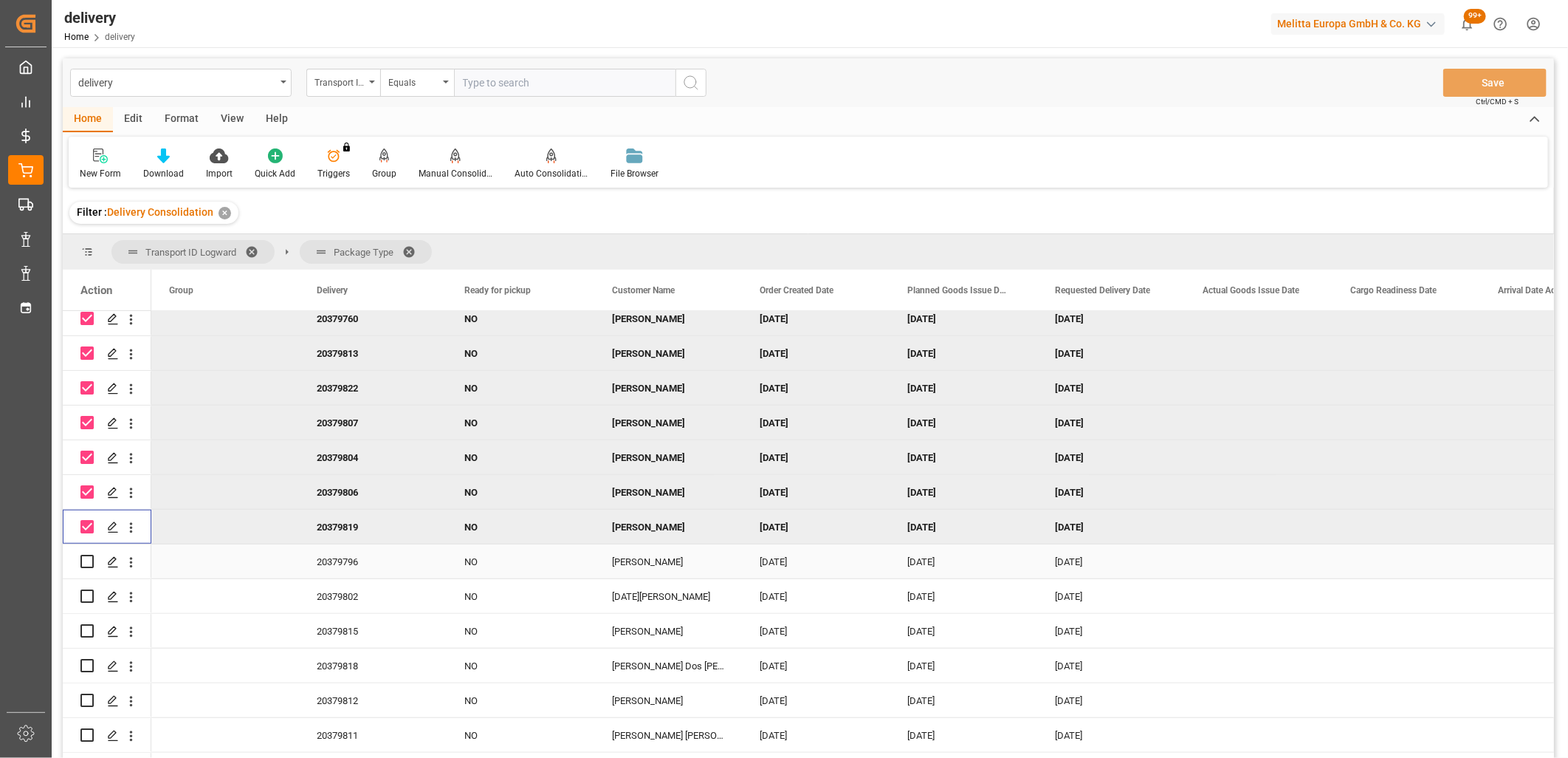
click at [85, 557] on input "Press Space to toggle row selection (unchecked)" at bounding box center [87, 561] width 13 height 13
checkbox input "true"
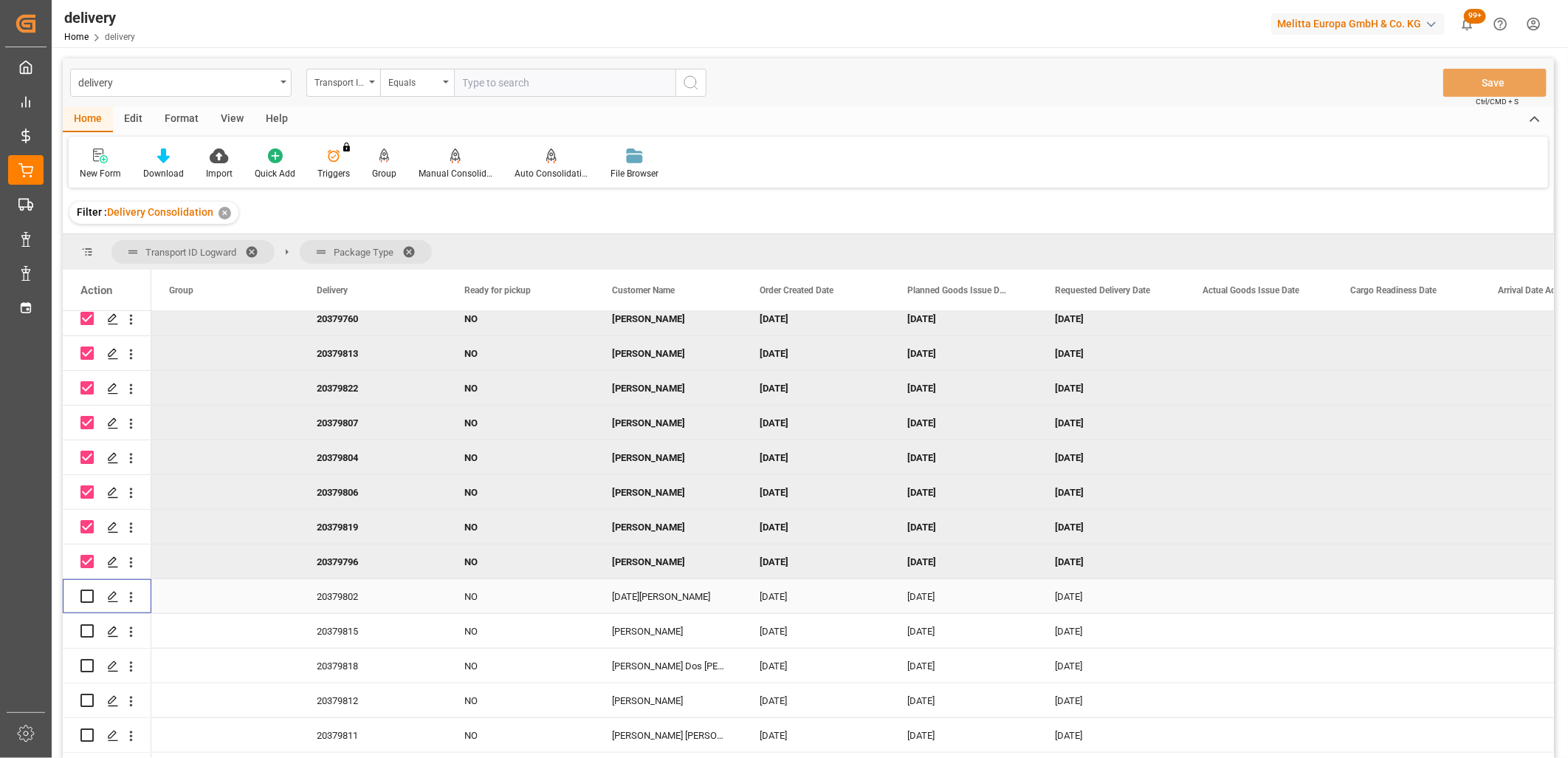
click at [87, 599] on input "Press Space to toggle row selection (unchecked)" at bounding box center [87, 596] width 13 height 13
checkbox input "true"
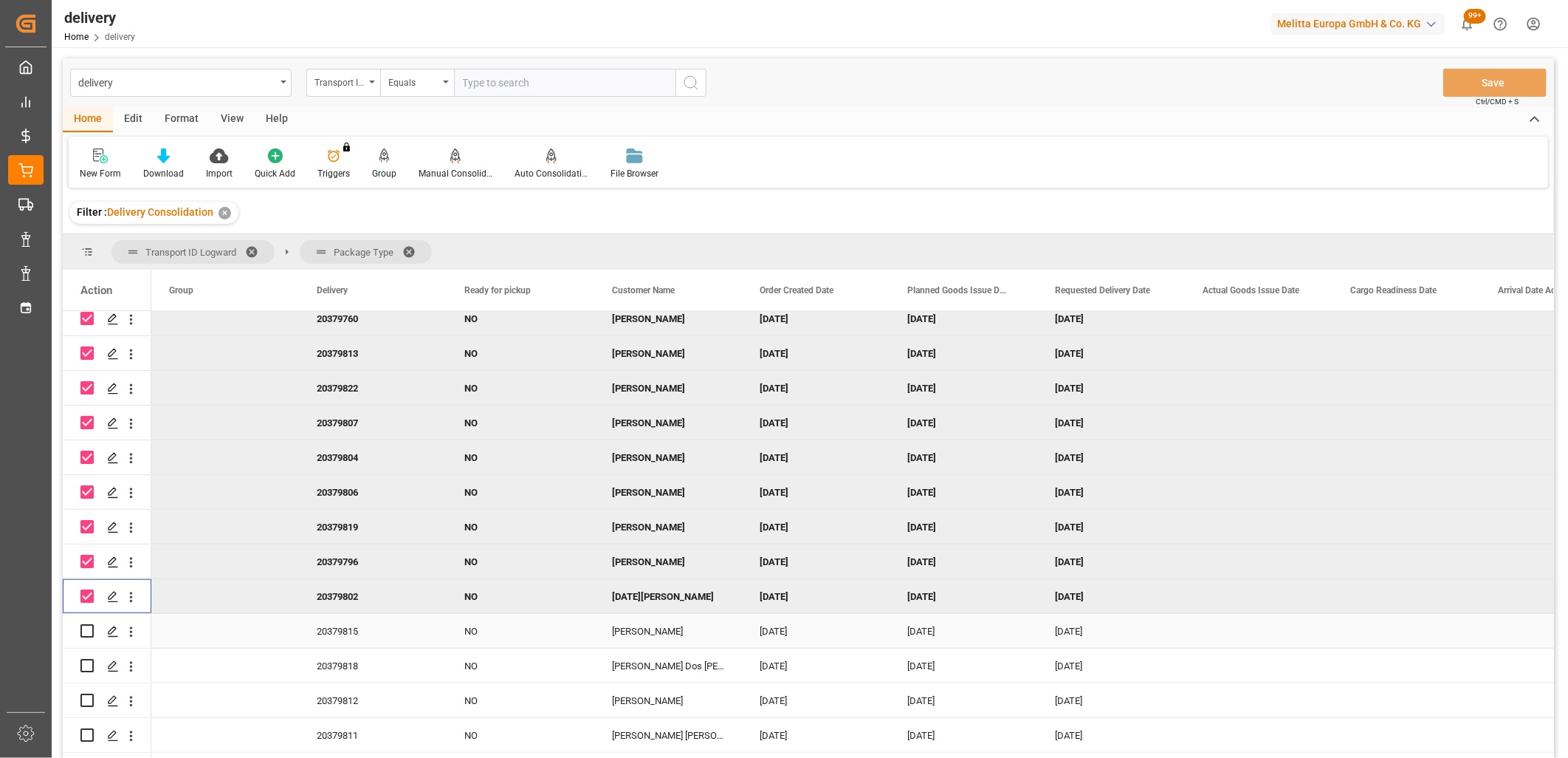
click at [83, 627] on input "Press Space to toggle row selection (unchecked)" at bounding box center [87, 631] width 13 height 13
checkbox input "true"
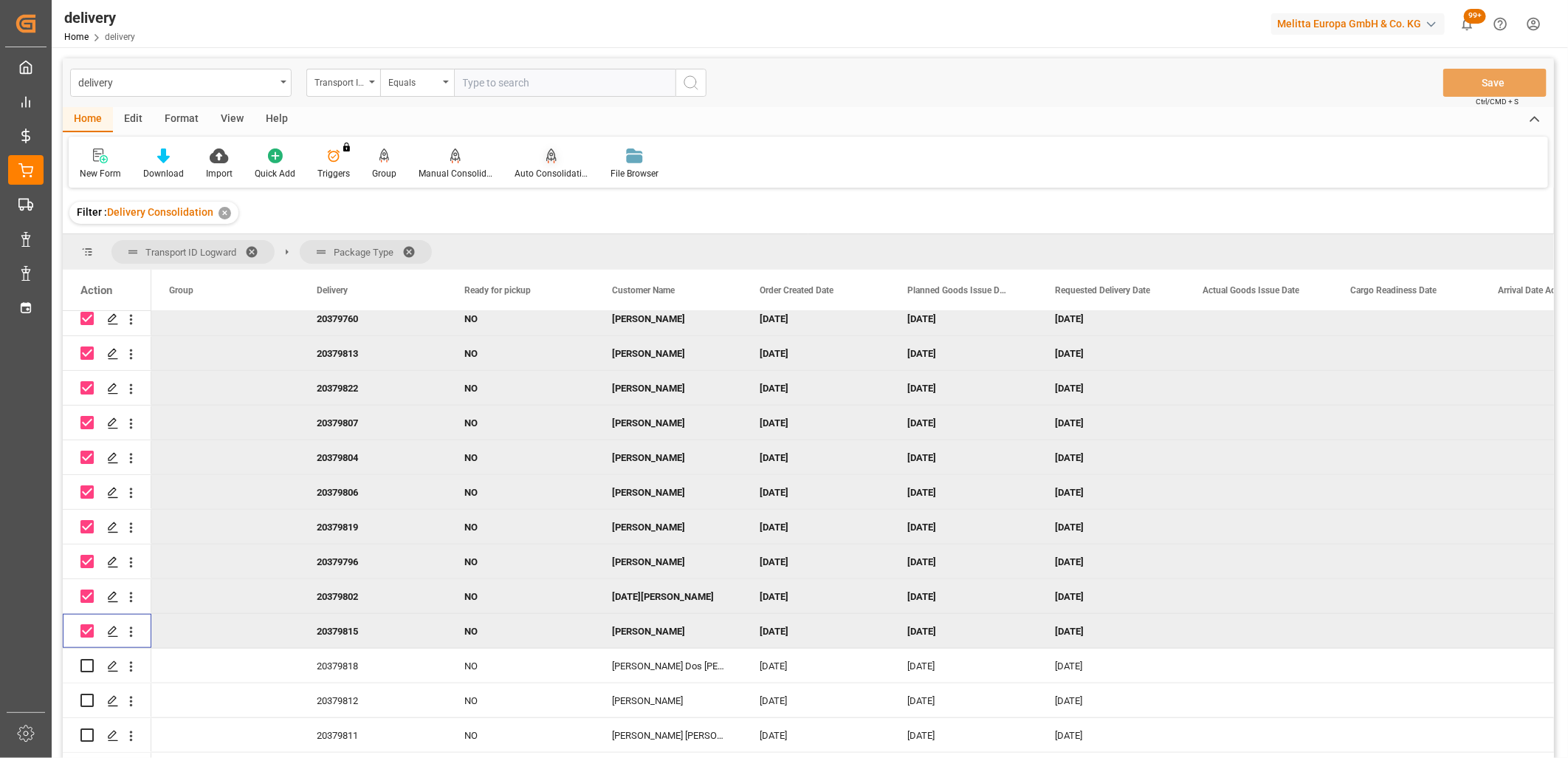
click at [539, 171] on div "Auto Consolidation" at bounding box center [550, 173] width 73 height 13
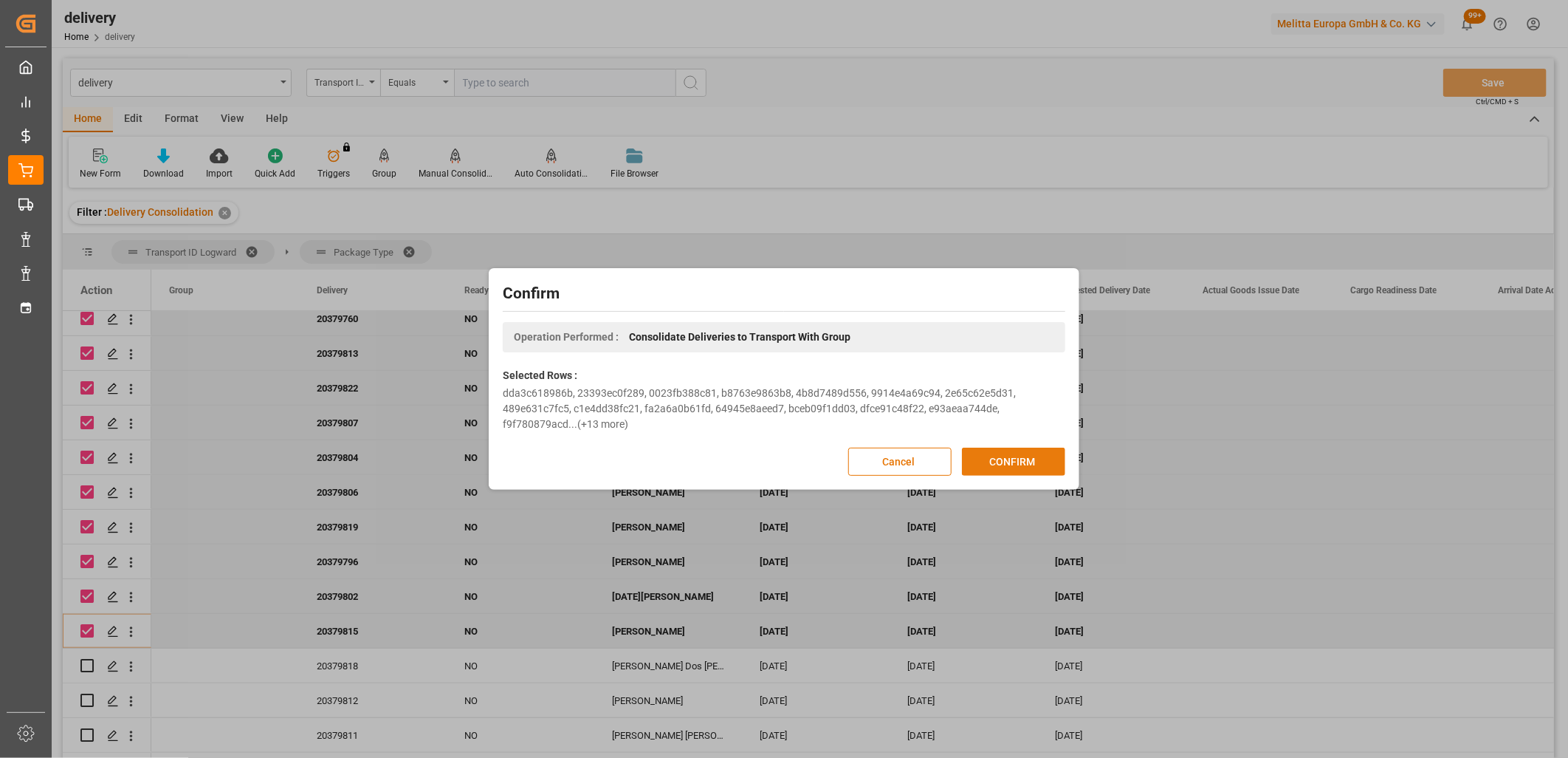
click at [991, 459] on button "CONFIRM" at bounding box center [1013, 462] width 103 height 28
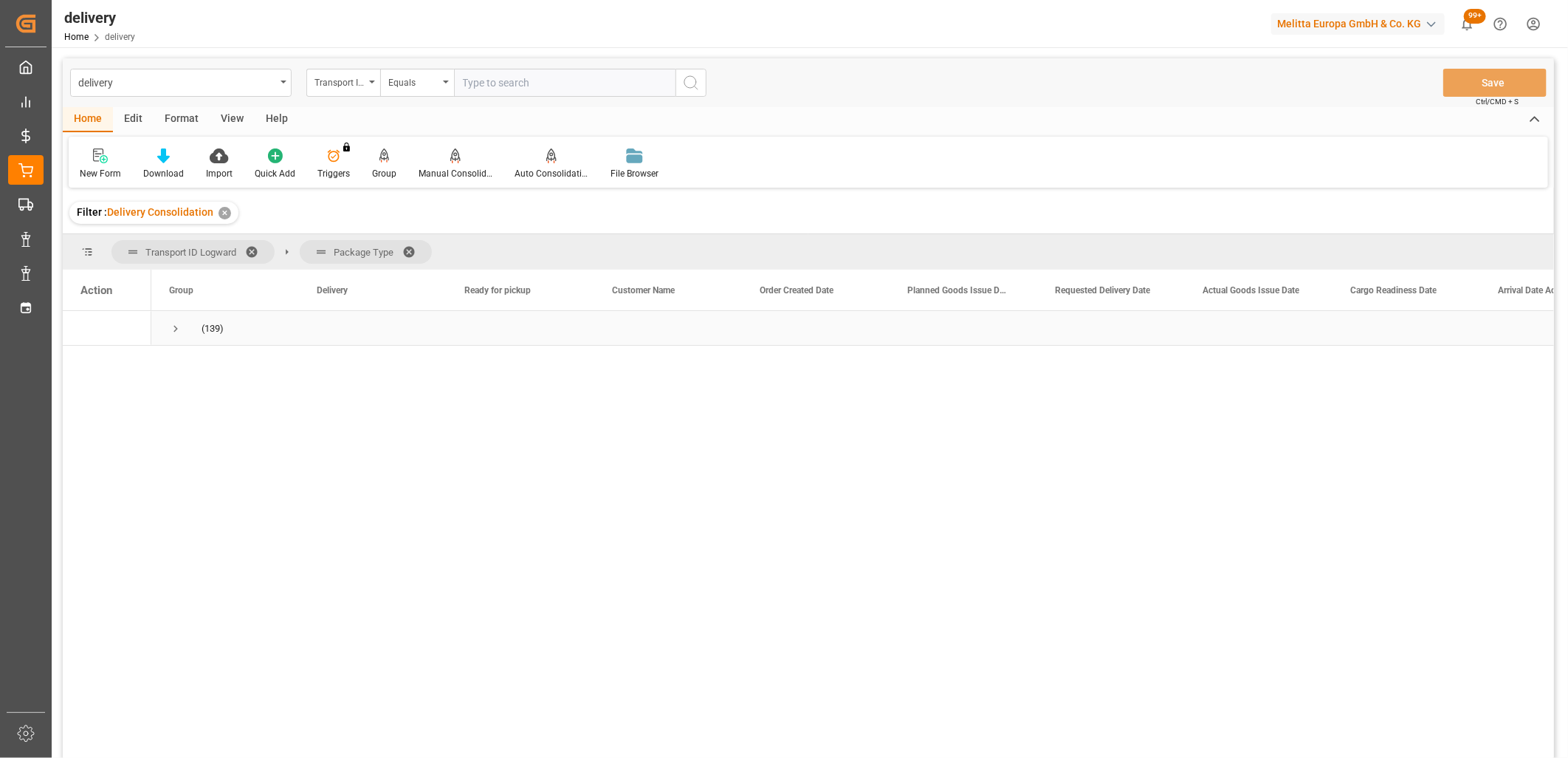
click at [176, 325] on span "Press SPACE to select this row." at bounding box center [176, 329] width 13 height 13
click at [205, 404] on span "Press SPACE to select this row." at bounding box center [206, 398] width 13 height 13
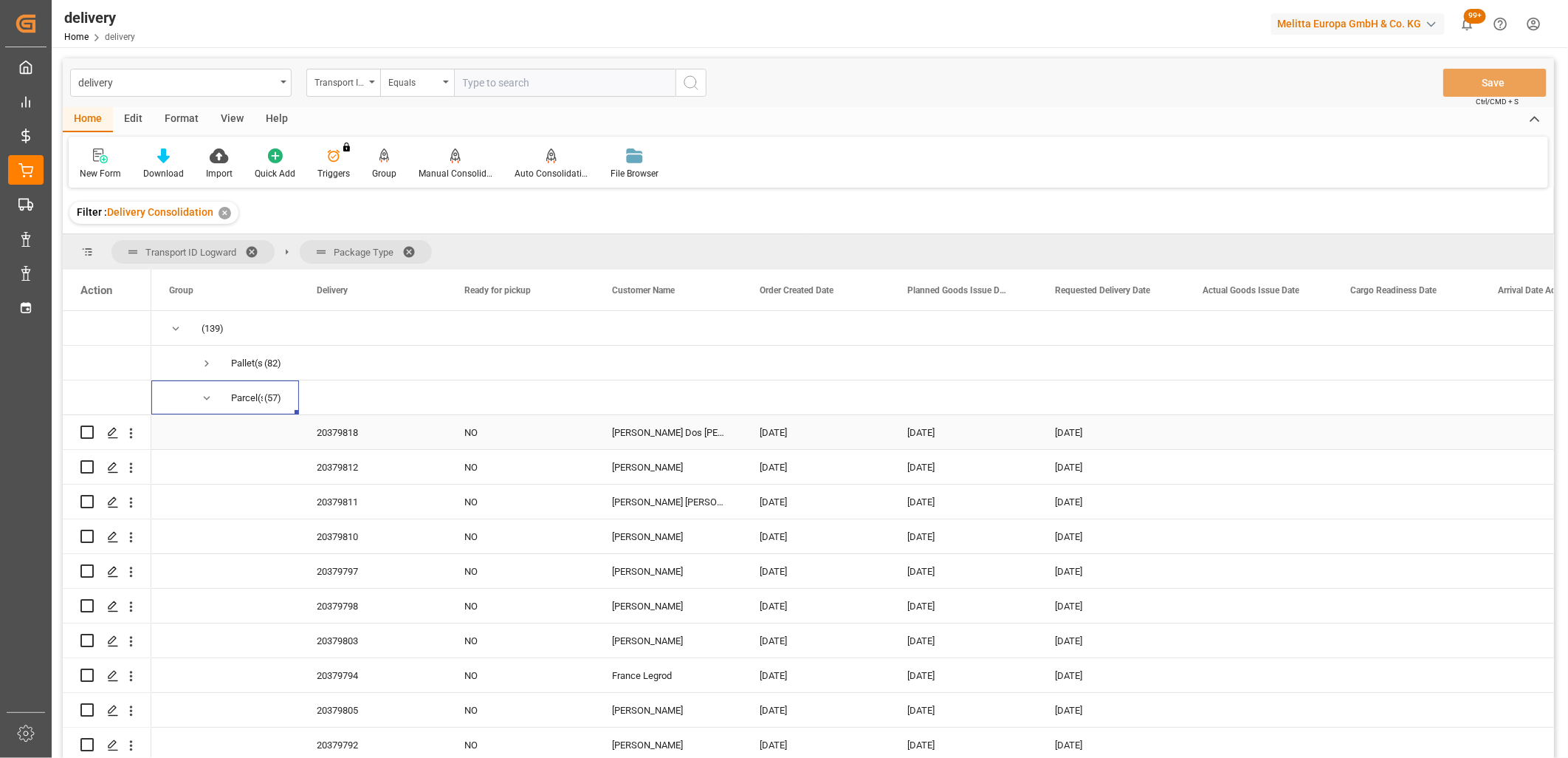
click at [87, 432] on input "Press Space to toggle row selection (unchecked)" at bounding box center [87, 432] width 13 height 13
checkbox input "true"
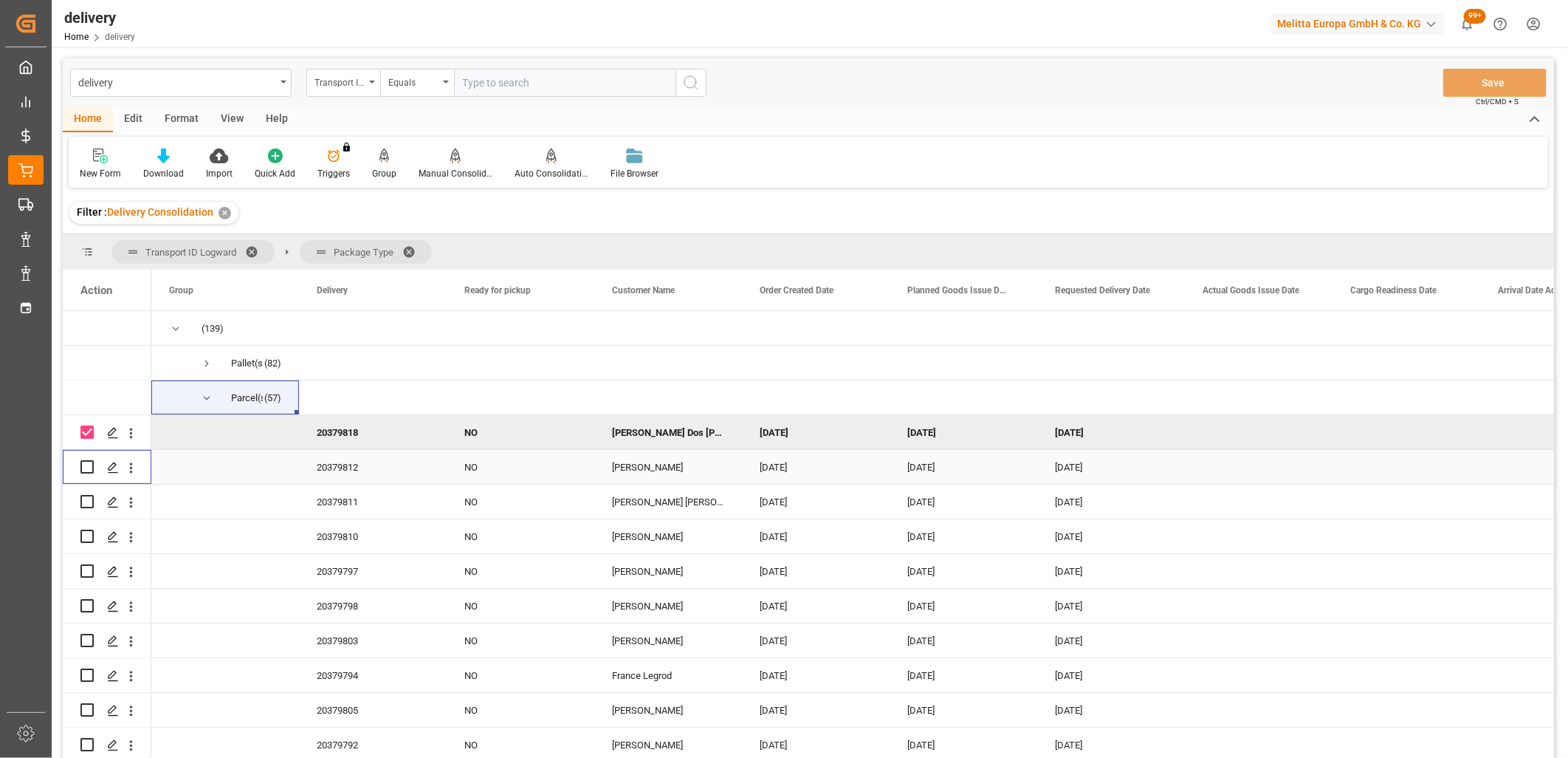
click at [88, 463] on input "Press Space to toggle row selection (unchecked)" at bounding box center [87, 467] width 13 height 13
checkbox input "true"
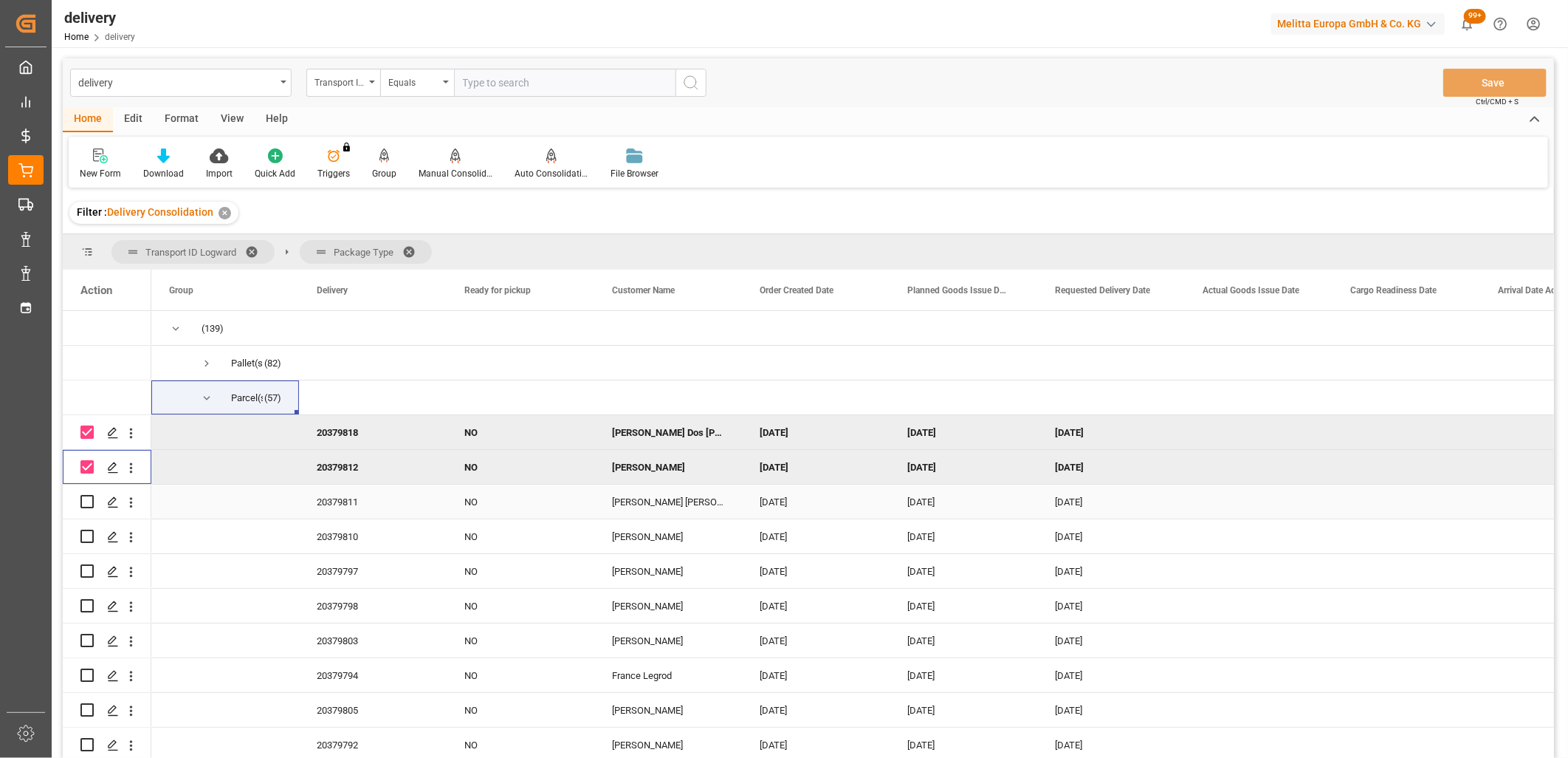
click at [84, 505] on input "Press Space to toggle row selection (unchecked)" at bounding box center [87, 501] width 13 height 13
checkbox input "true"
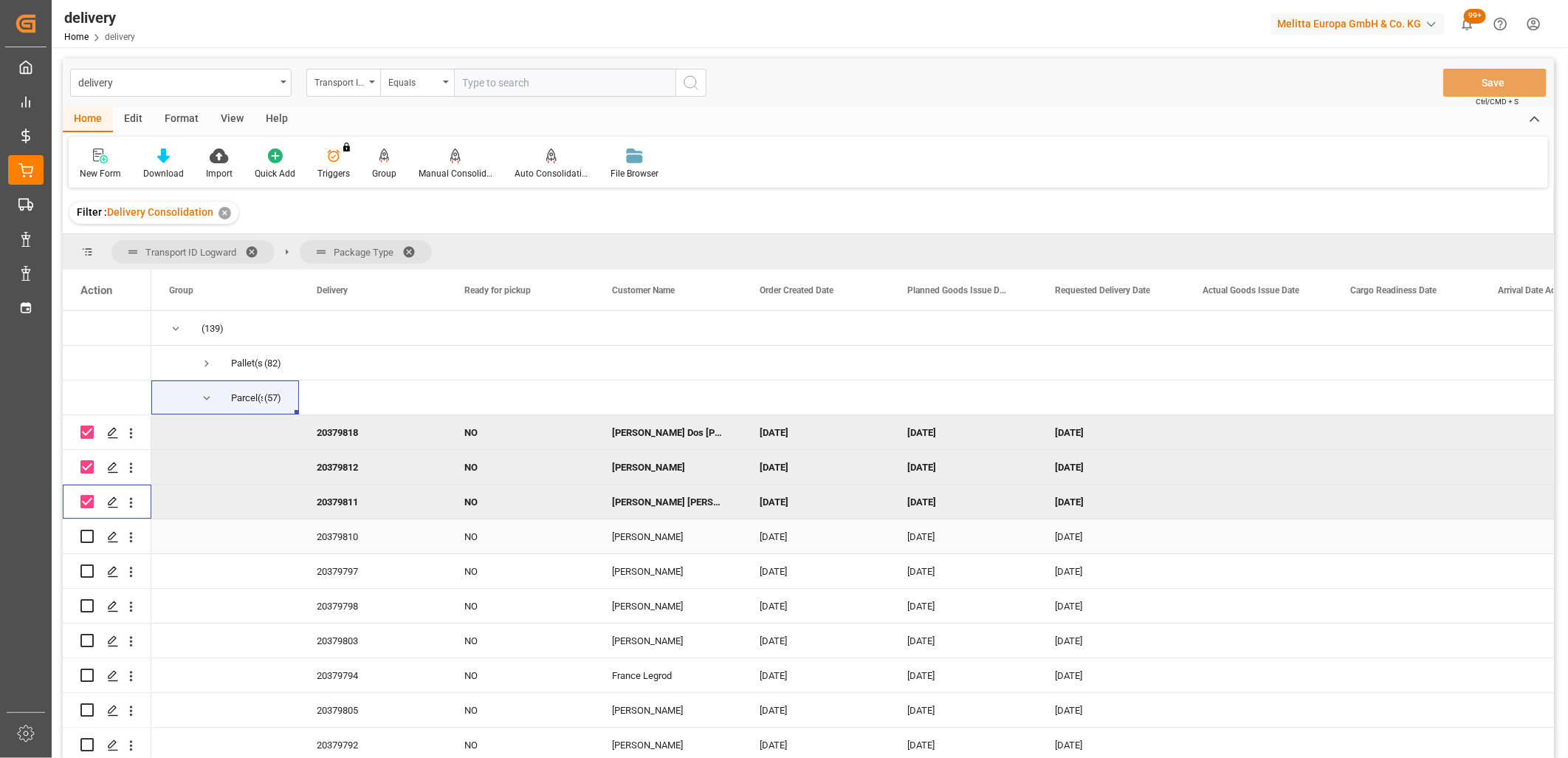
click at [81, 542] on input "Press Space to toggle row selection (unchecked)" at bounding box center [87, 536] width 13 height 13
checkbox input "true"
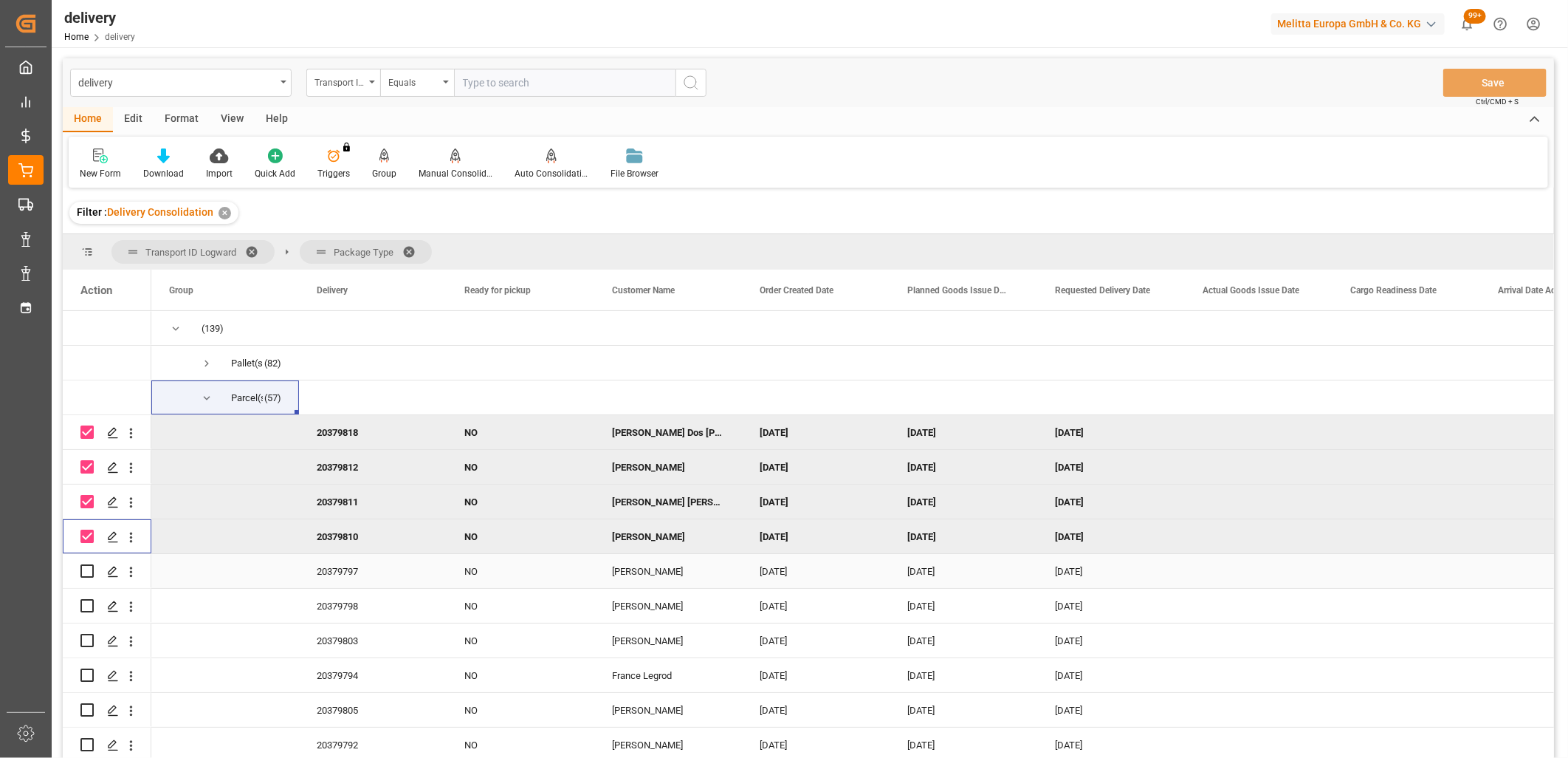
click at [81, 571] on input "Press Space to toggle row selection (unchecked)" at bounding box center [87, 571] width 13 height 13
checkbox input "true"
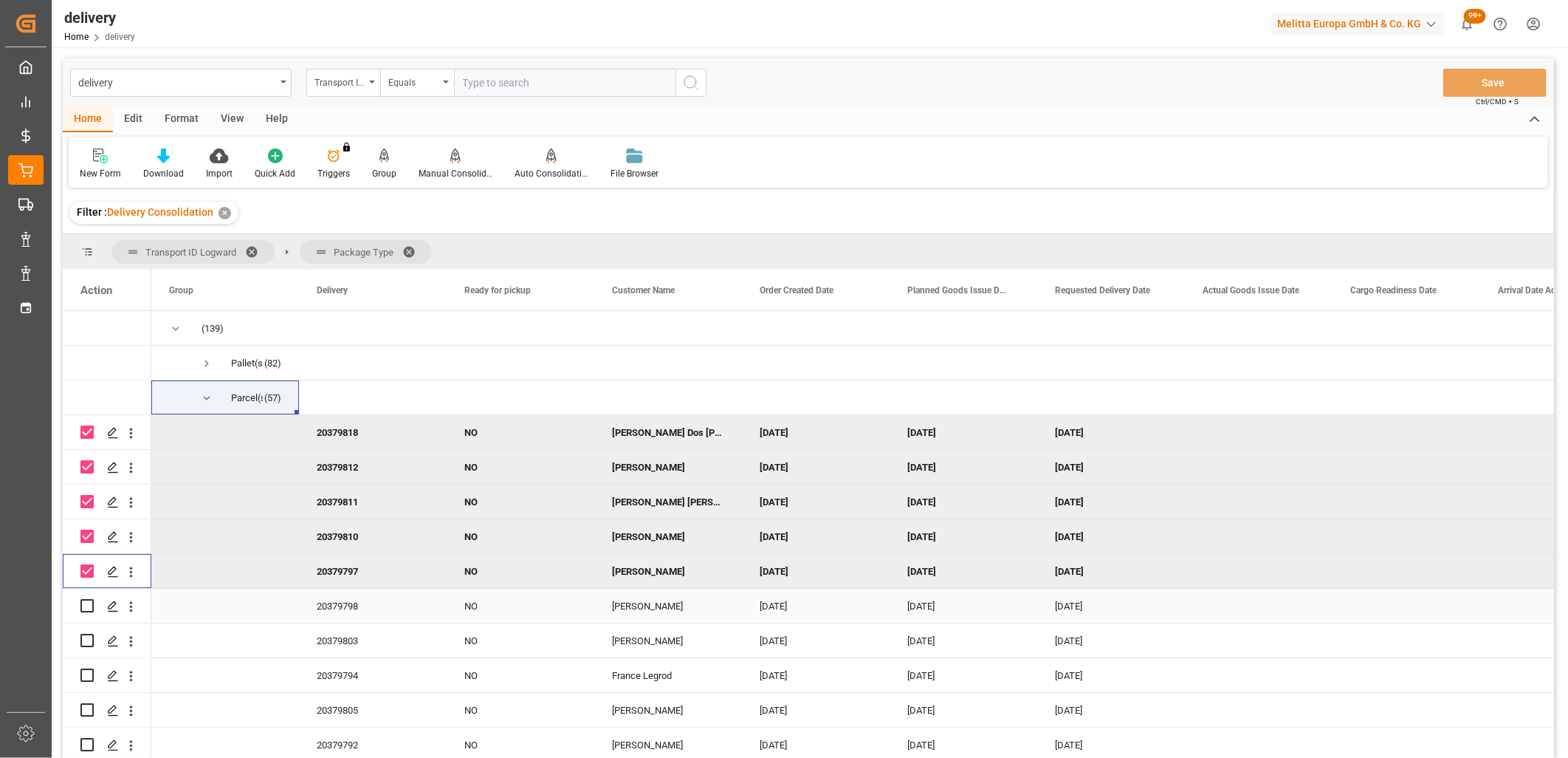
click at [92, 606] on input "Press Space to toggle row selection (unchecked)" at bounding box center [87, 605] width 13 height 13
checkbox input "true"
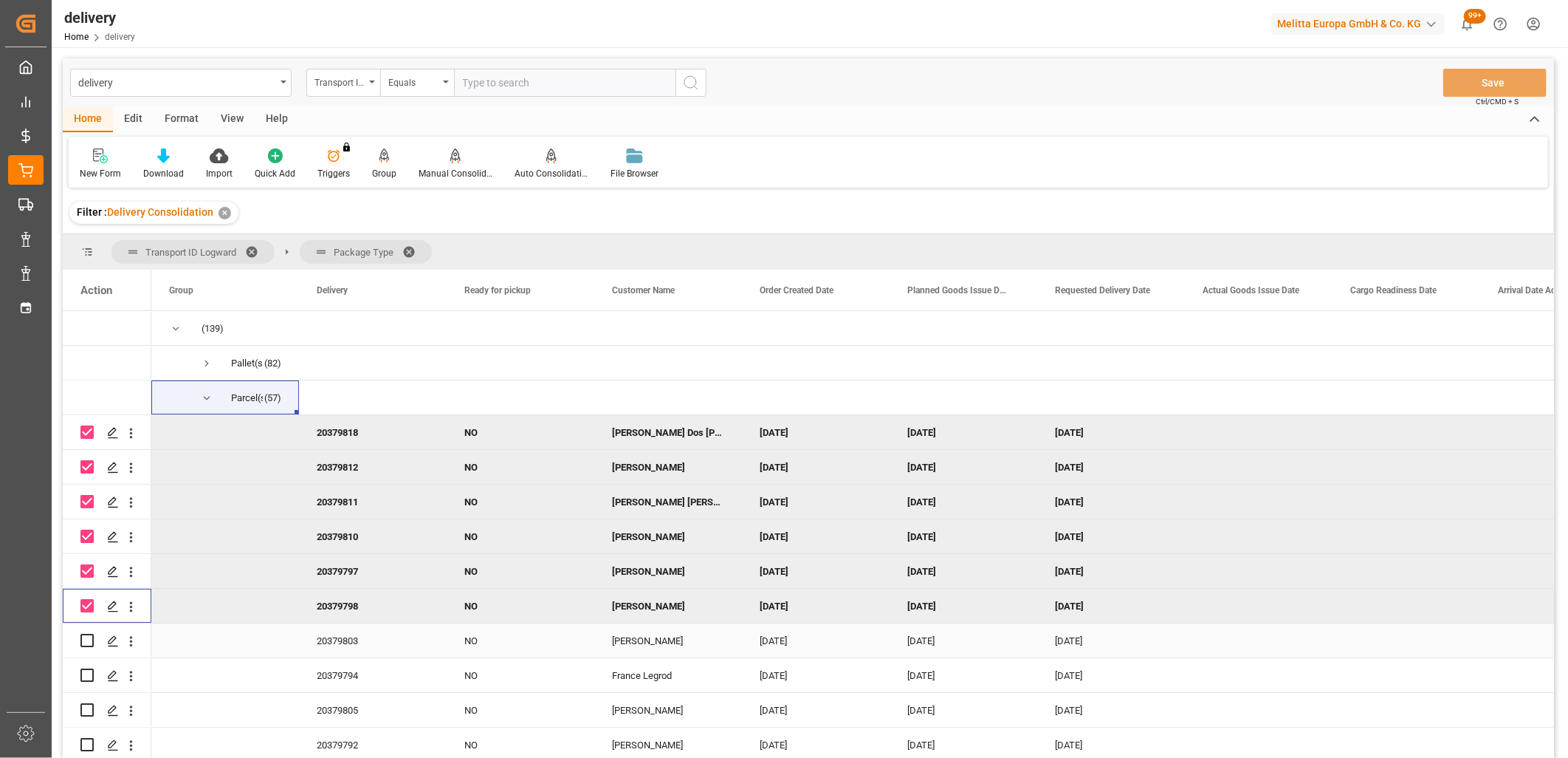
click at [90, 646] on input "Press Space to toggle row selection (unchecked)" at bounding box center [87, 641] width 13 height 13
checkbox input "true"
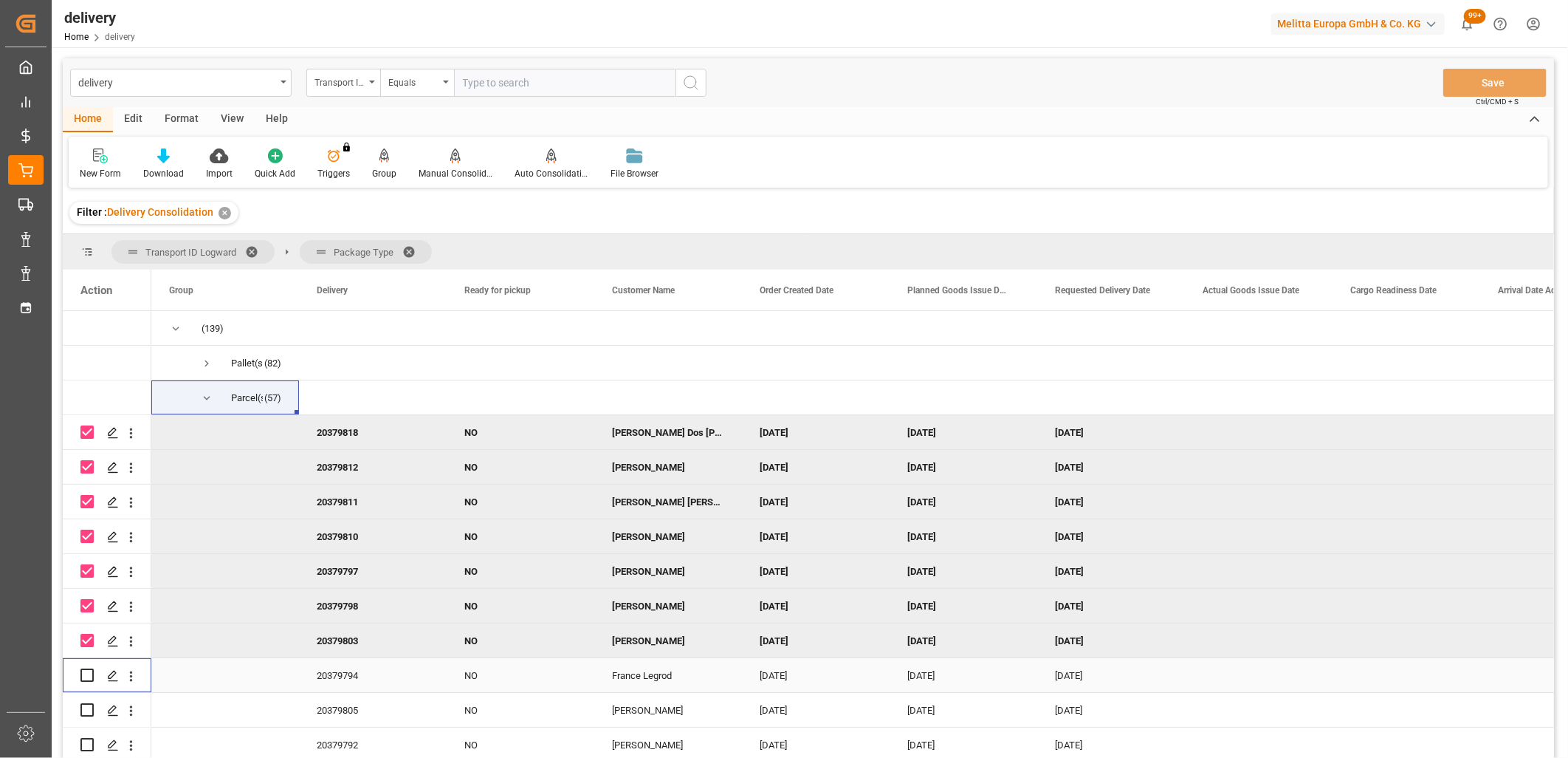
click at [86, 670] on input "Press Space to toggle row selection (unchecked)" at bounding box center [87, 675] width 13 height 13
checkbox input "true"
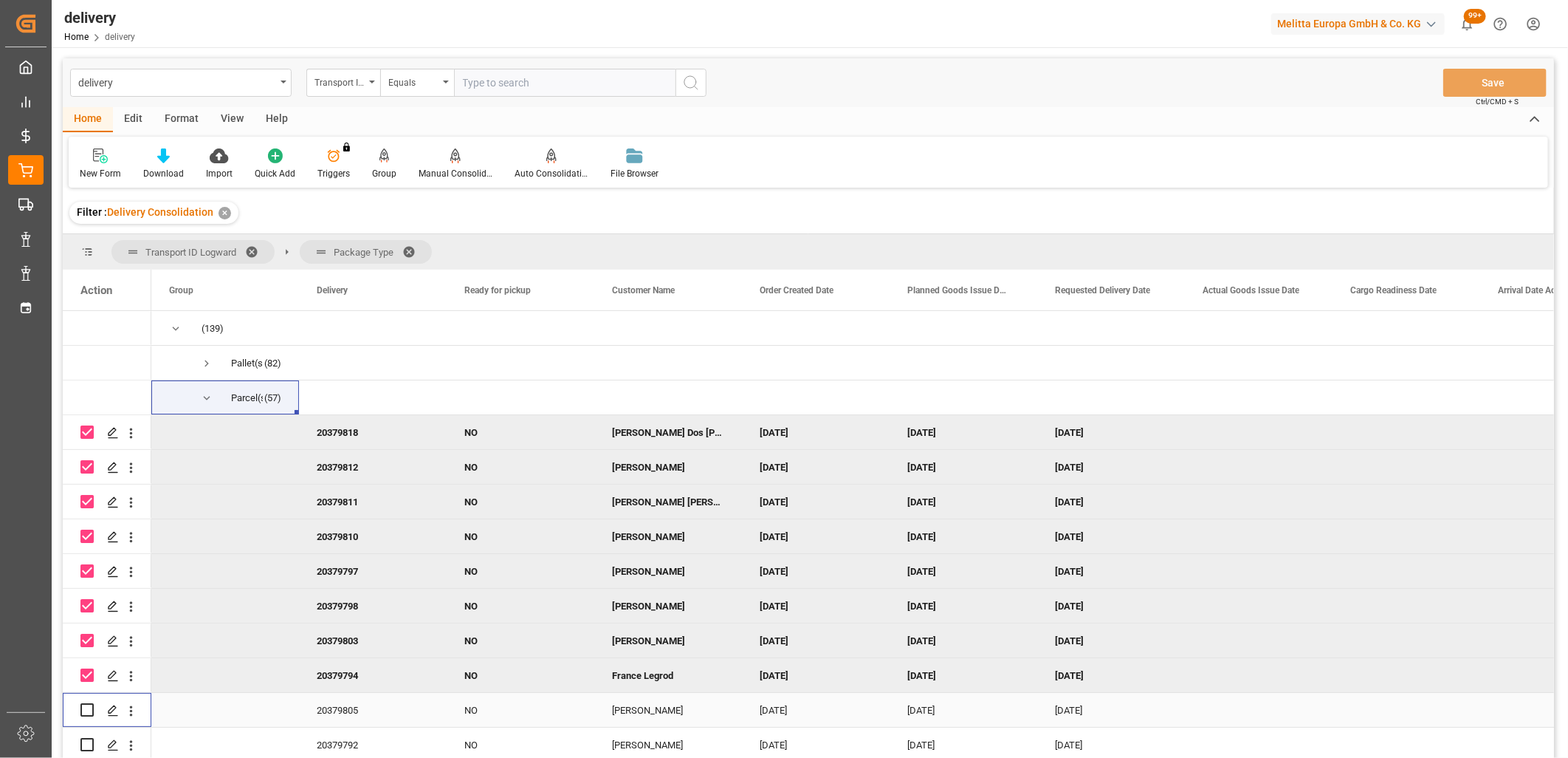
click at [88, 704] on input "Press Space to toggle row selection (unchecked)" at bounding box center [87, 710] width 13 height 13
checkbox input "true"
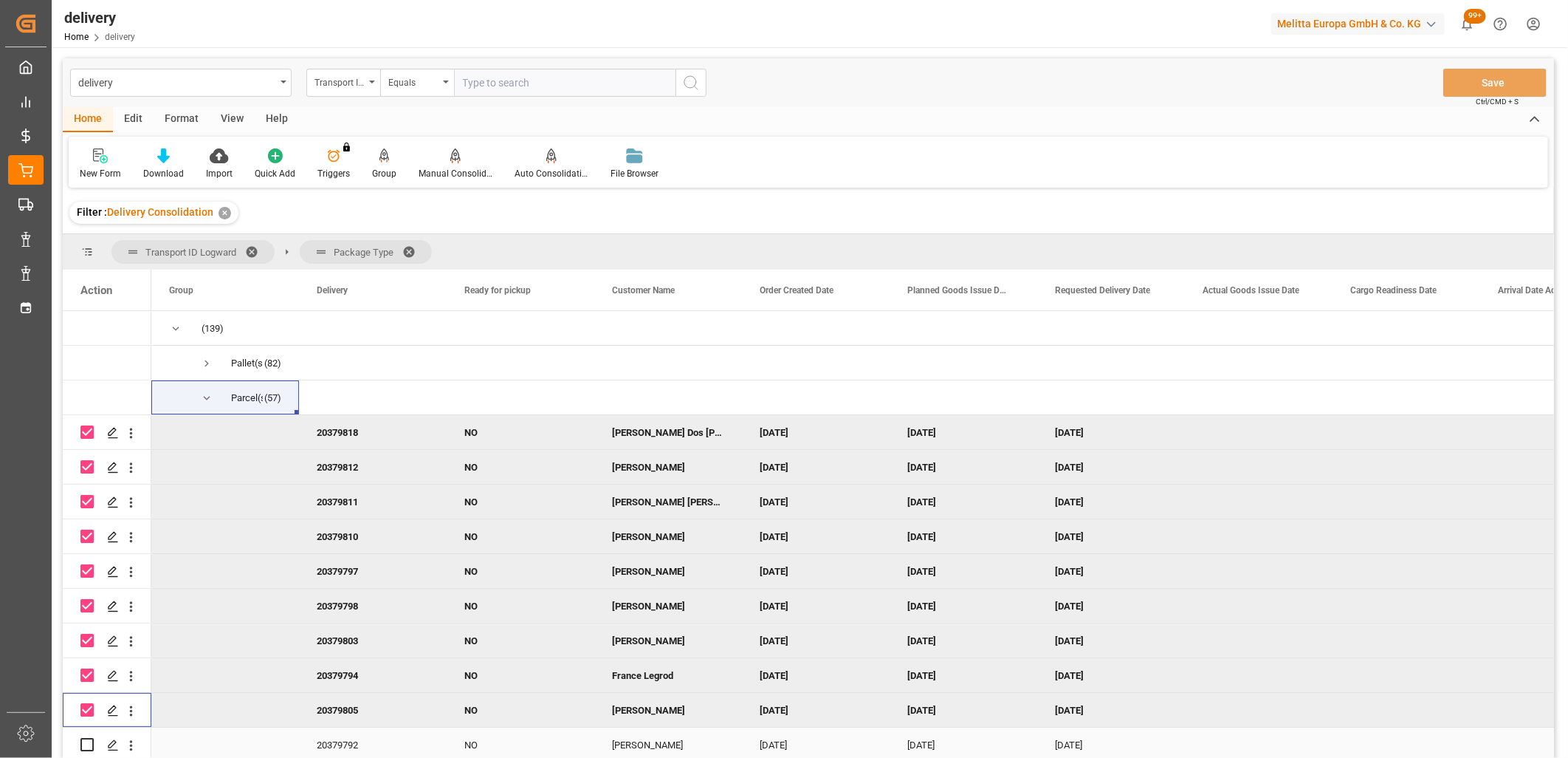
click at [88, 743] on input "Press Space to toggle row selection (unchecked)" at bounding box center [87, 745] width 13 height 13
checkbox input "true"
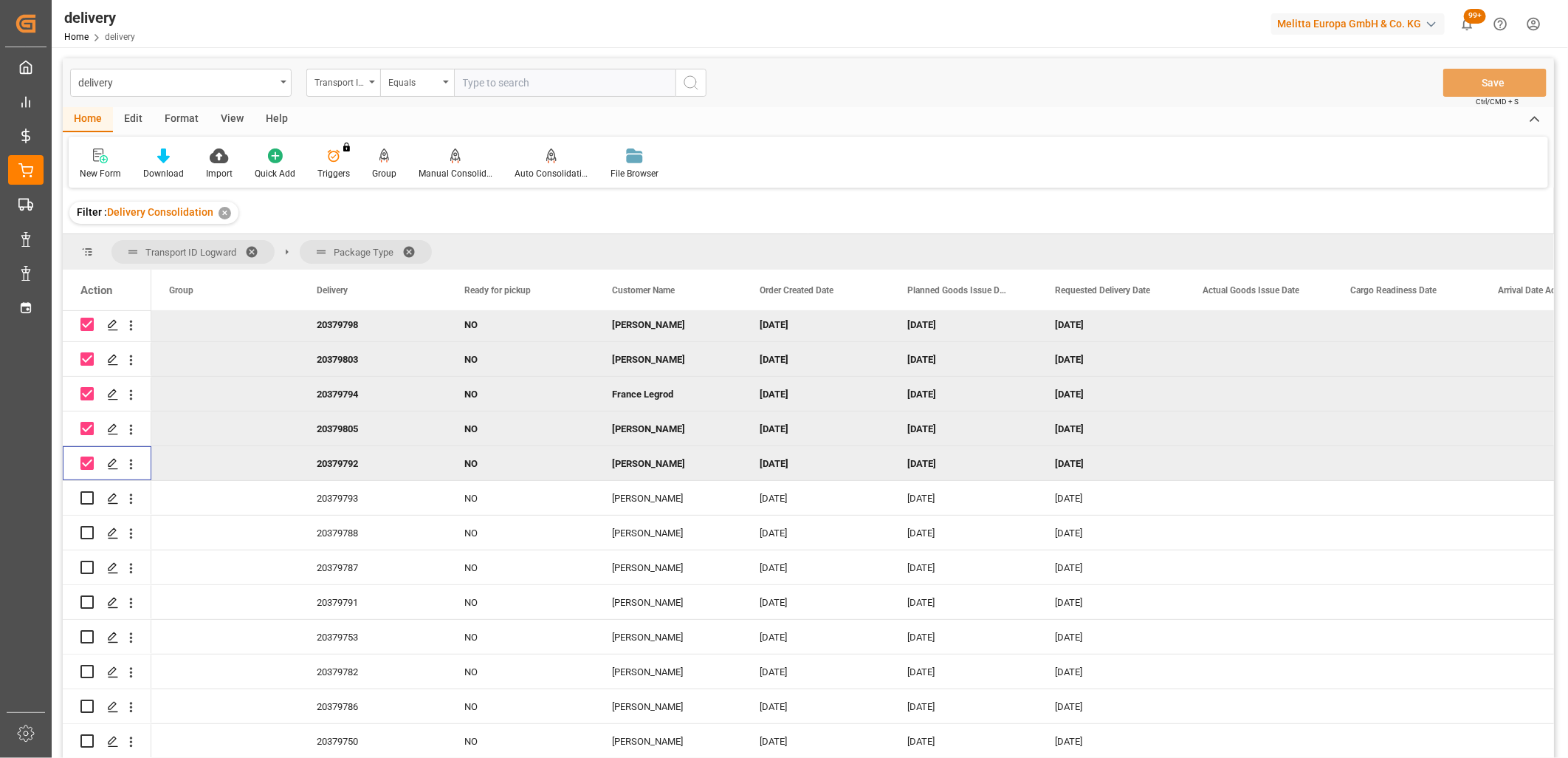
scroll to position [328, 0]
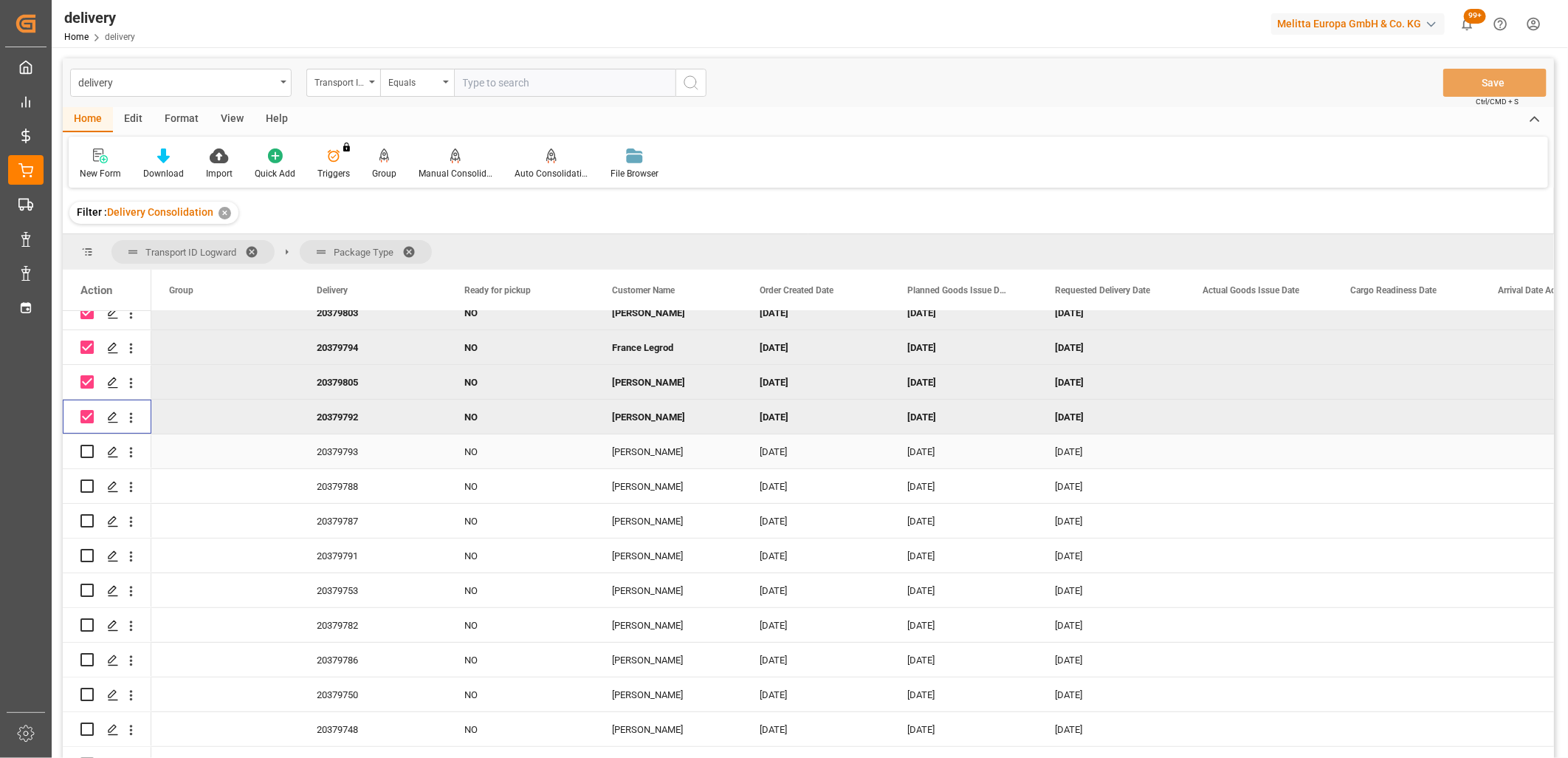
click at [88, 451] on input "Press Space to toggle row selection (unchecked)" at bounding box center [87, 452] width 13 height 13
checkbox input "true"
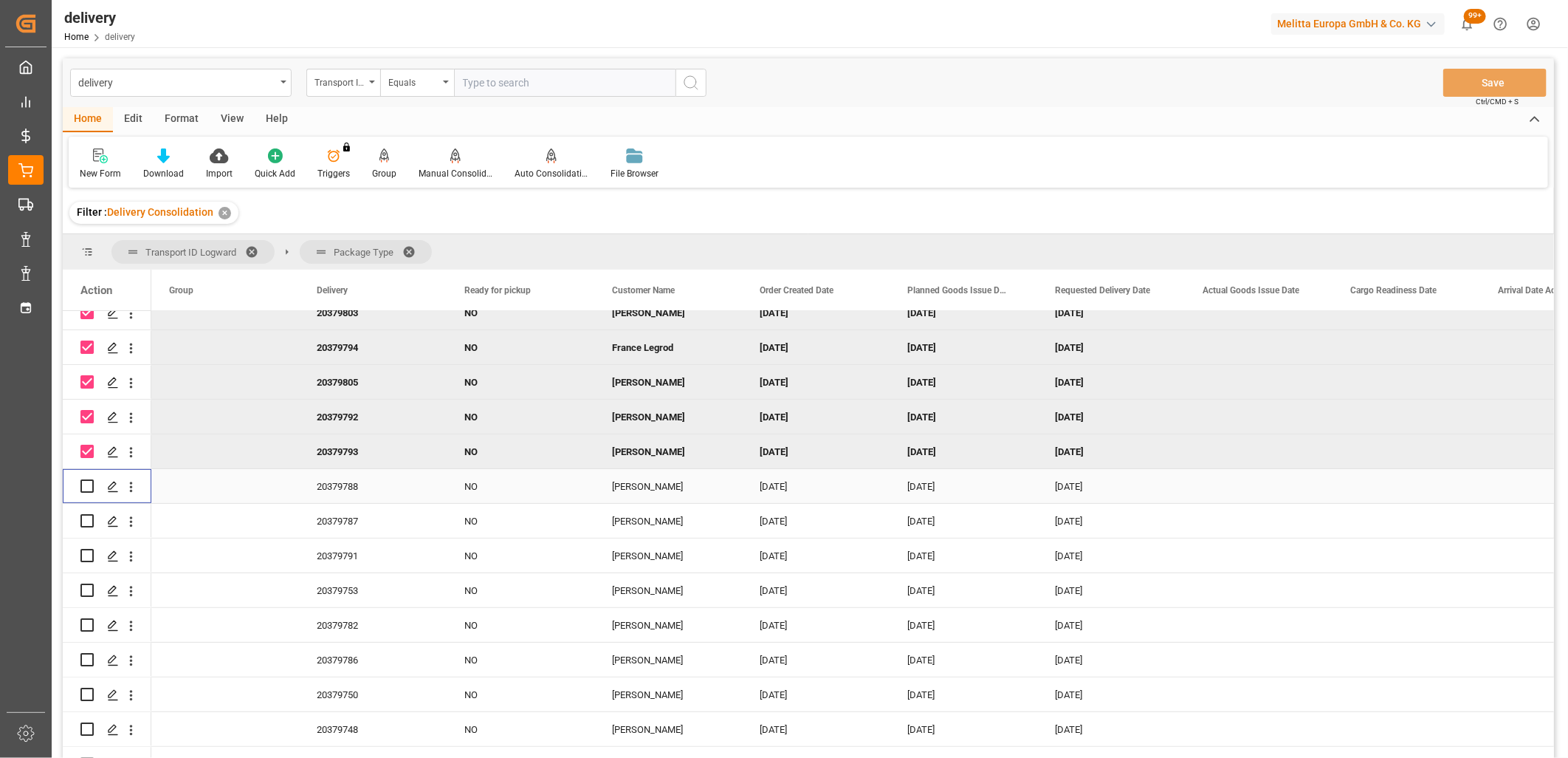
click at [82, 495] on div "Press SPACE to select this row." at bounding box center [87, 486] width 13 height 34
click at [85, 487] on input "Press Space to toggle row selection (unchecked)" at bounding box center [87, 486] width 13 height 13
checkbox input "true"
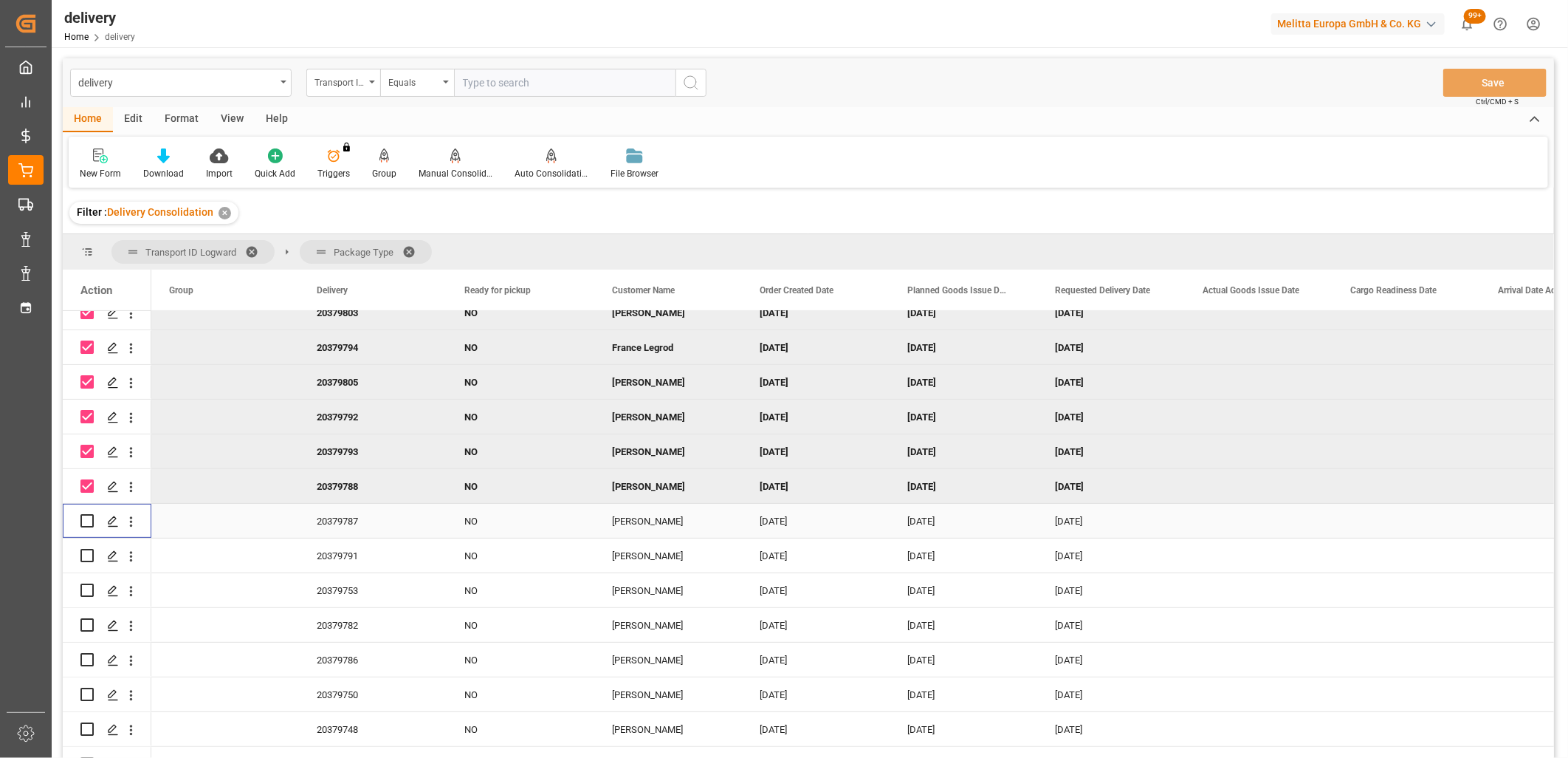
click at [86, 515] on input "Press Space to toggle row selection (unchecked)" at bounding box center [87, 521] width 13 height 13
checkbox input "true"
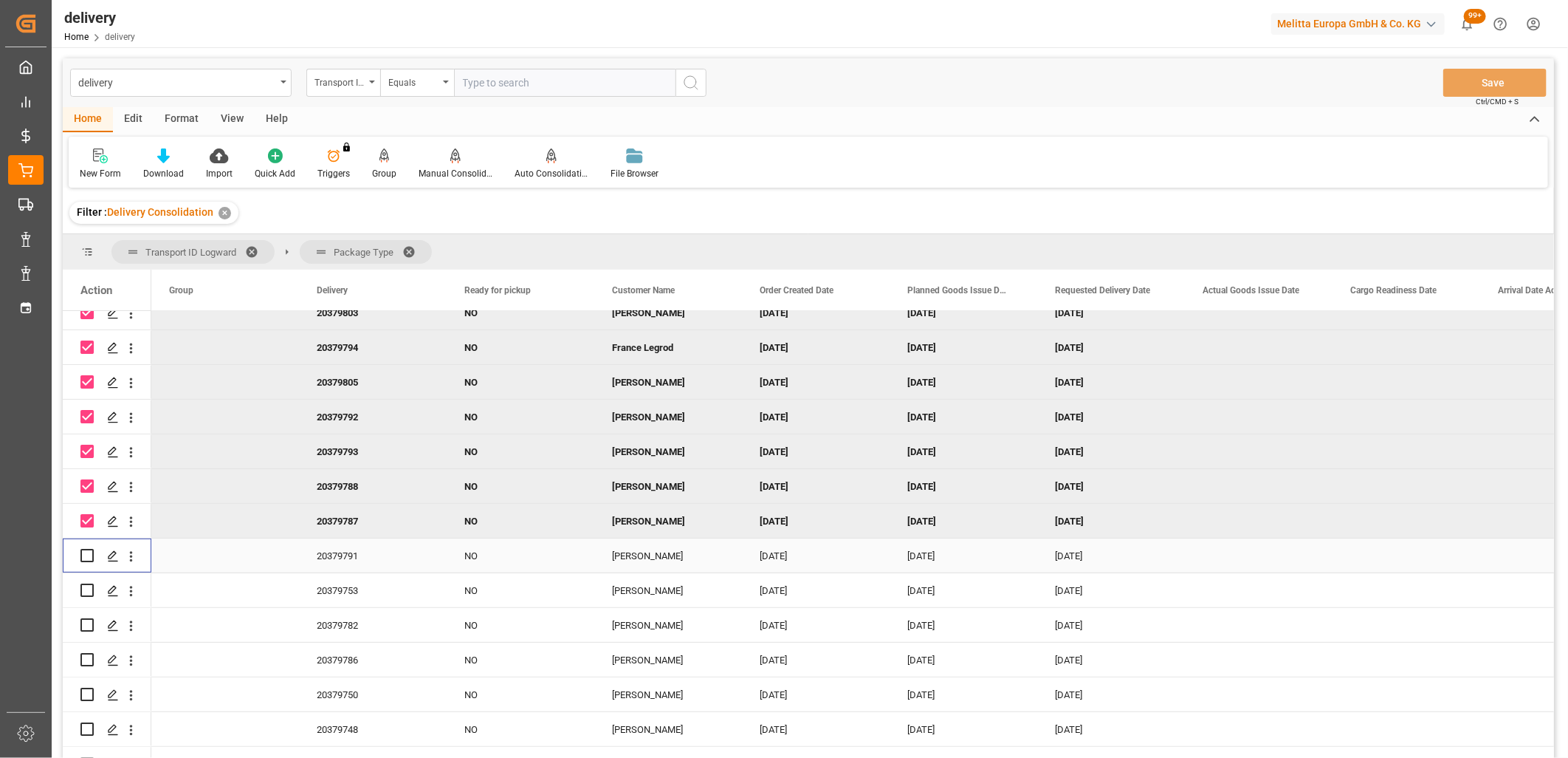
click at [83, 554] on input "Press Space to toggle row selection (unchecked)" at bounding box center [87, 556] width 13 height 13
checkbox input "true"
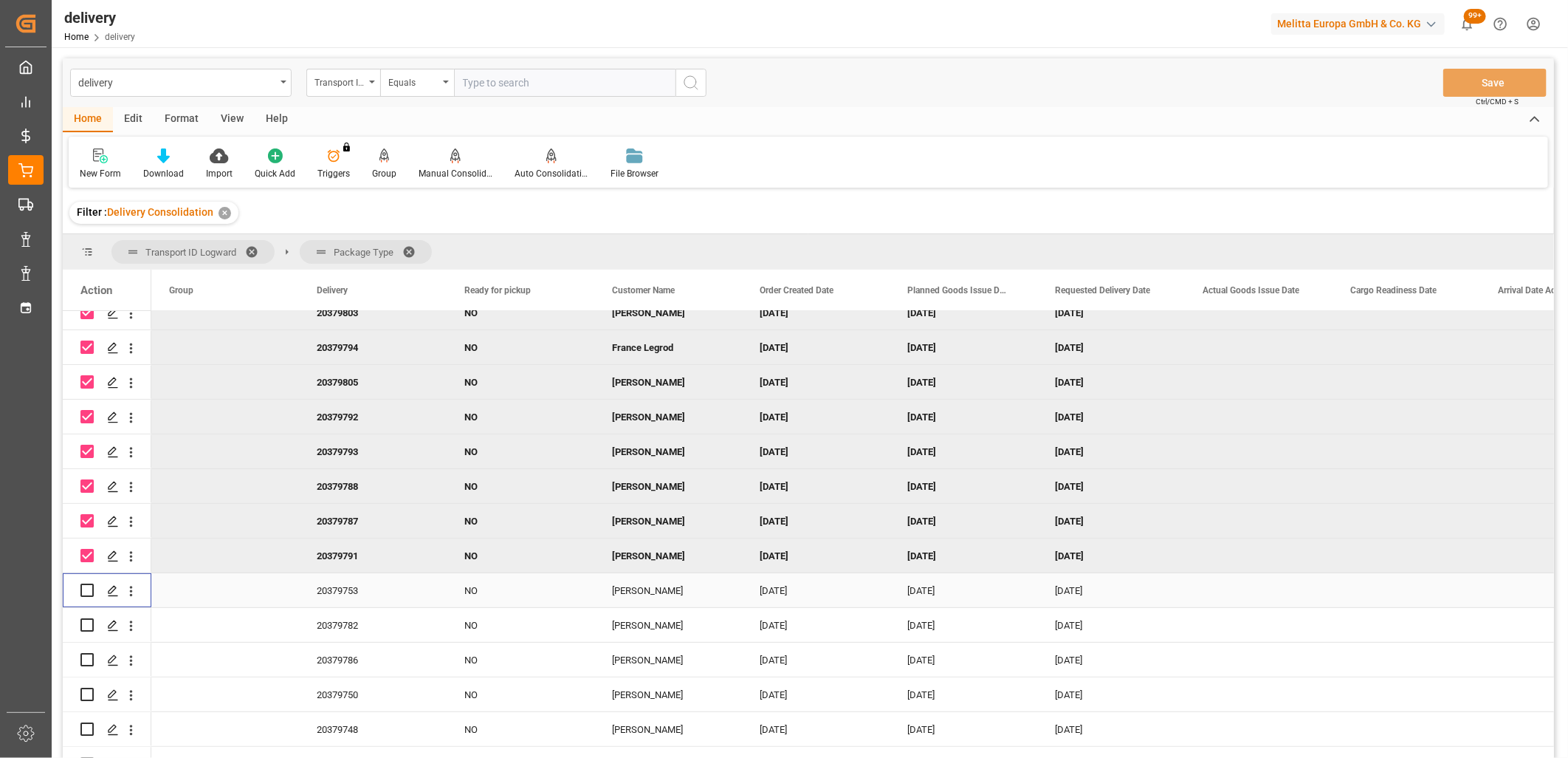
click at [83, 586] on input "Press Space to toggle row selection (unchecked)" at bounding box center [87, 590] width 13 height 13
checkbox input "true"
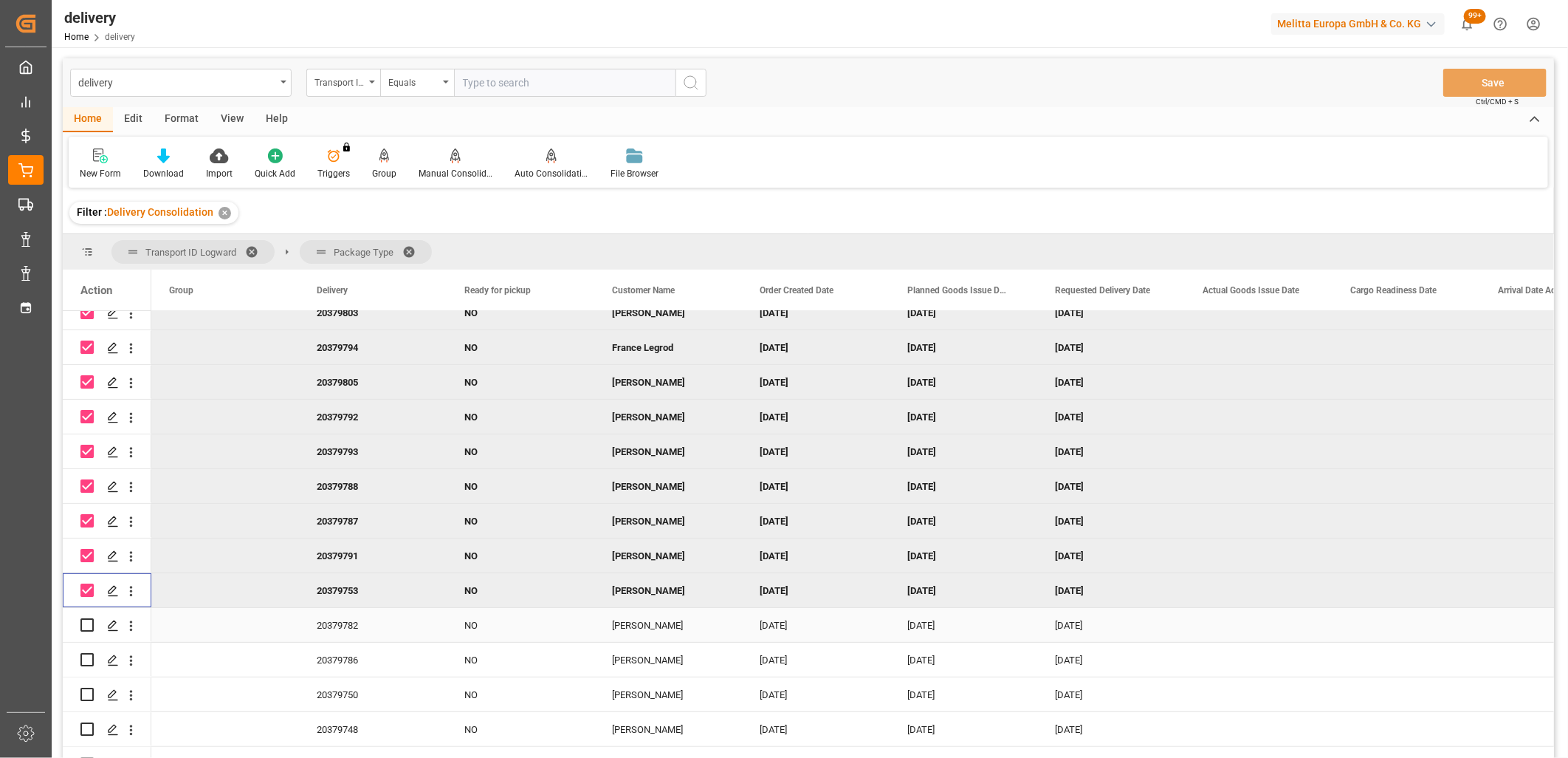
click at [83, 618] on input "Press Space to toggle row selection (unchecked)" at bounding box center [87, 625] width 13 height 13
checkbox input "true"
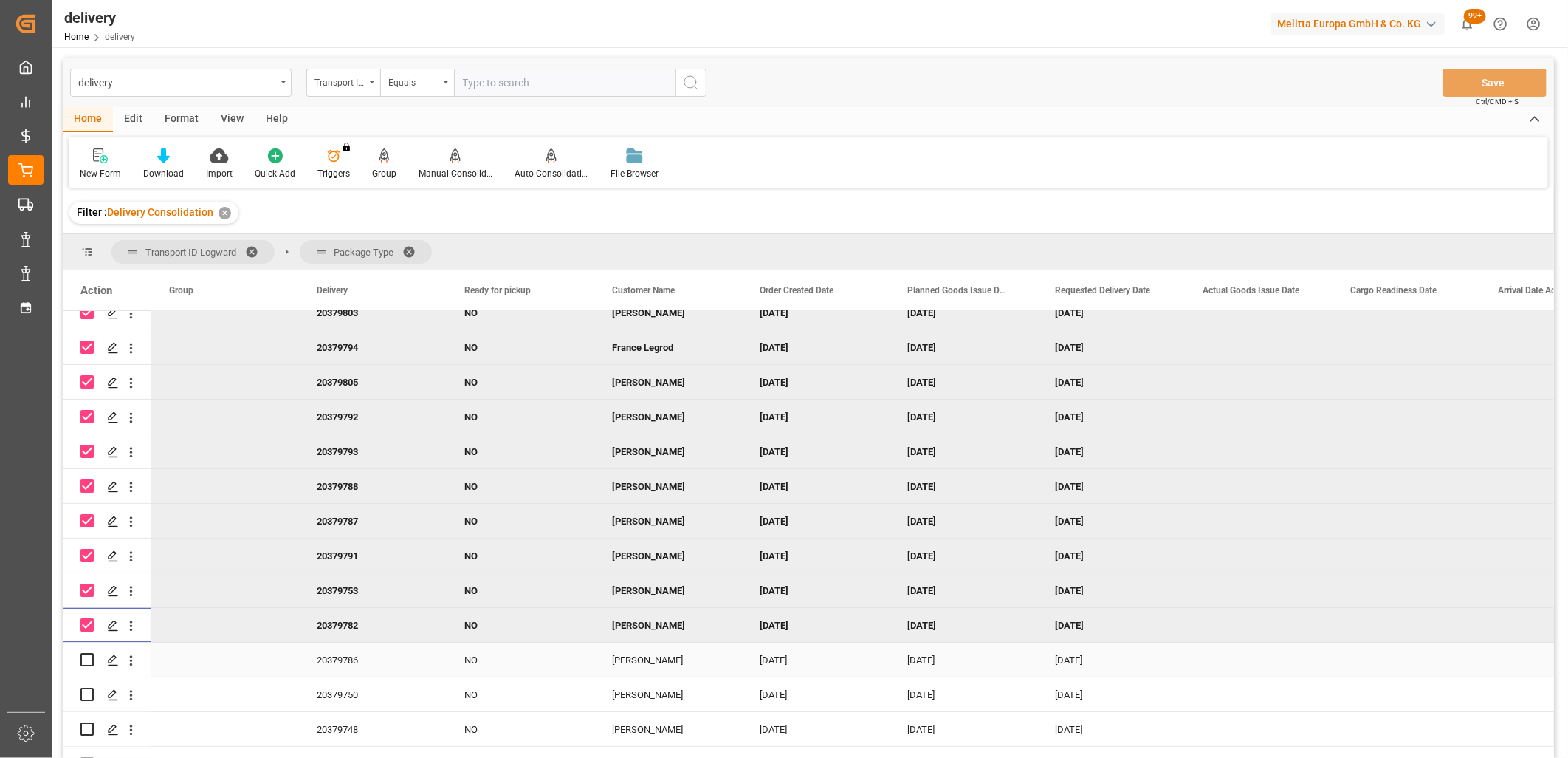
click at [84, 654] on input "Press Space to toggle row selection (unchecked)" at bounding box center [87, 660] width 13 height 13
checkbox input "true"
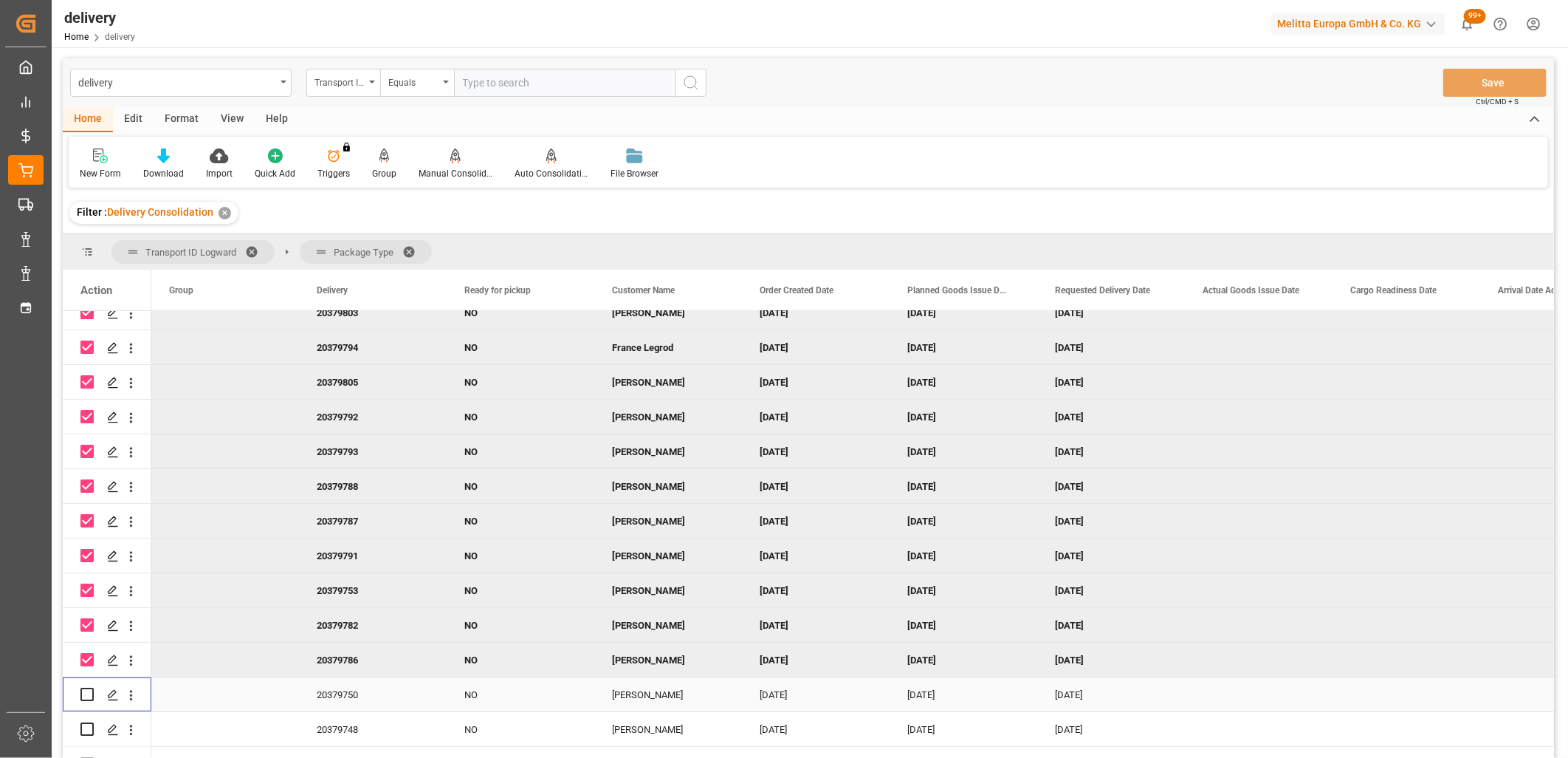
click at [85, 688] on input "Press Space to toggle row selection (unchecked)" at bounding box center [87, 694] width 13 height 13
checkbox input "true"
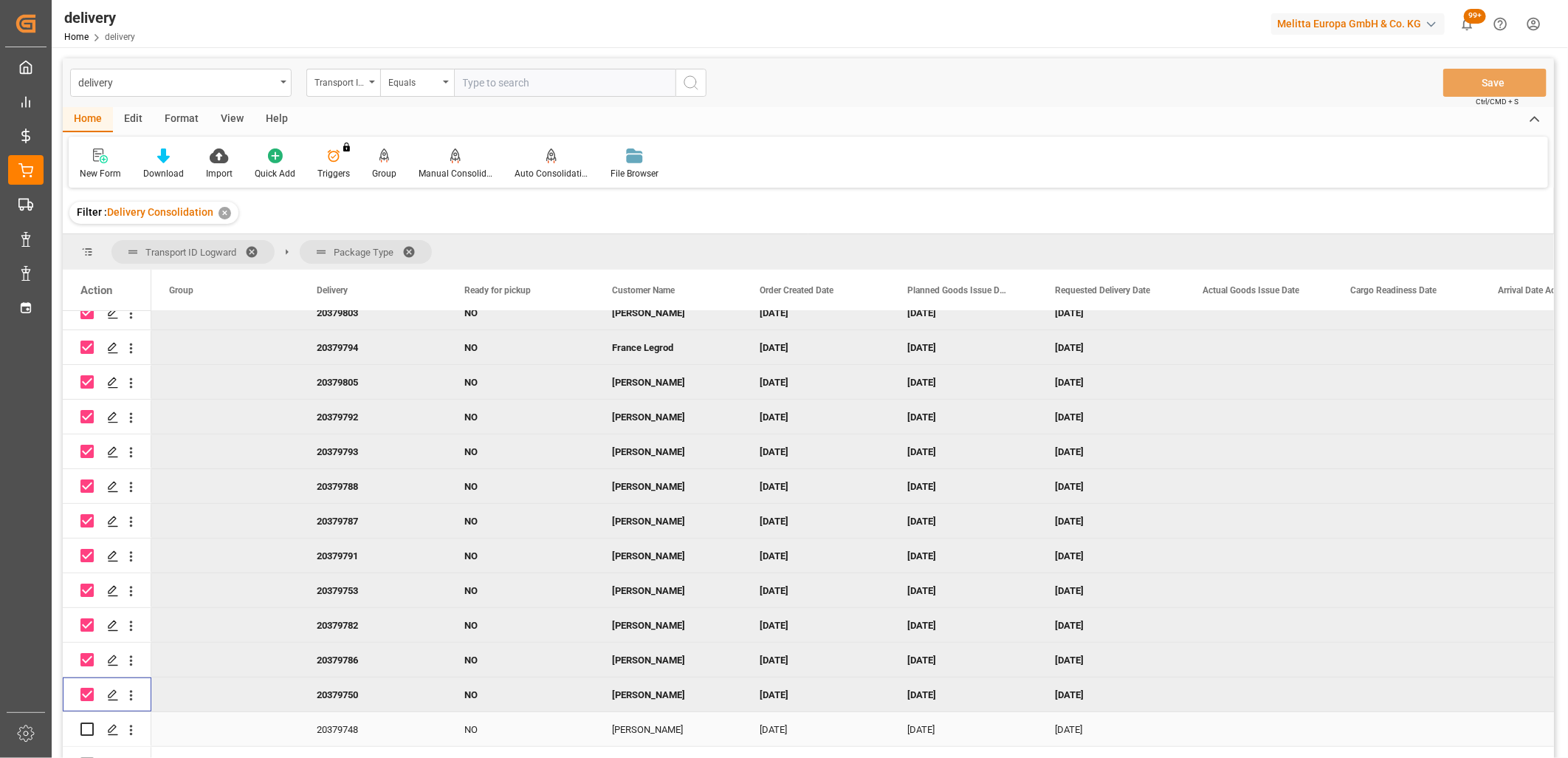
click at [85, 727] on input "Press Space to toggle row selection (unchecked)" at bounding box center [87, 729] width 13 height 13
checkbox input "true"
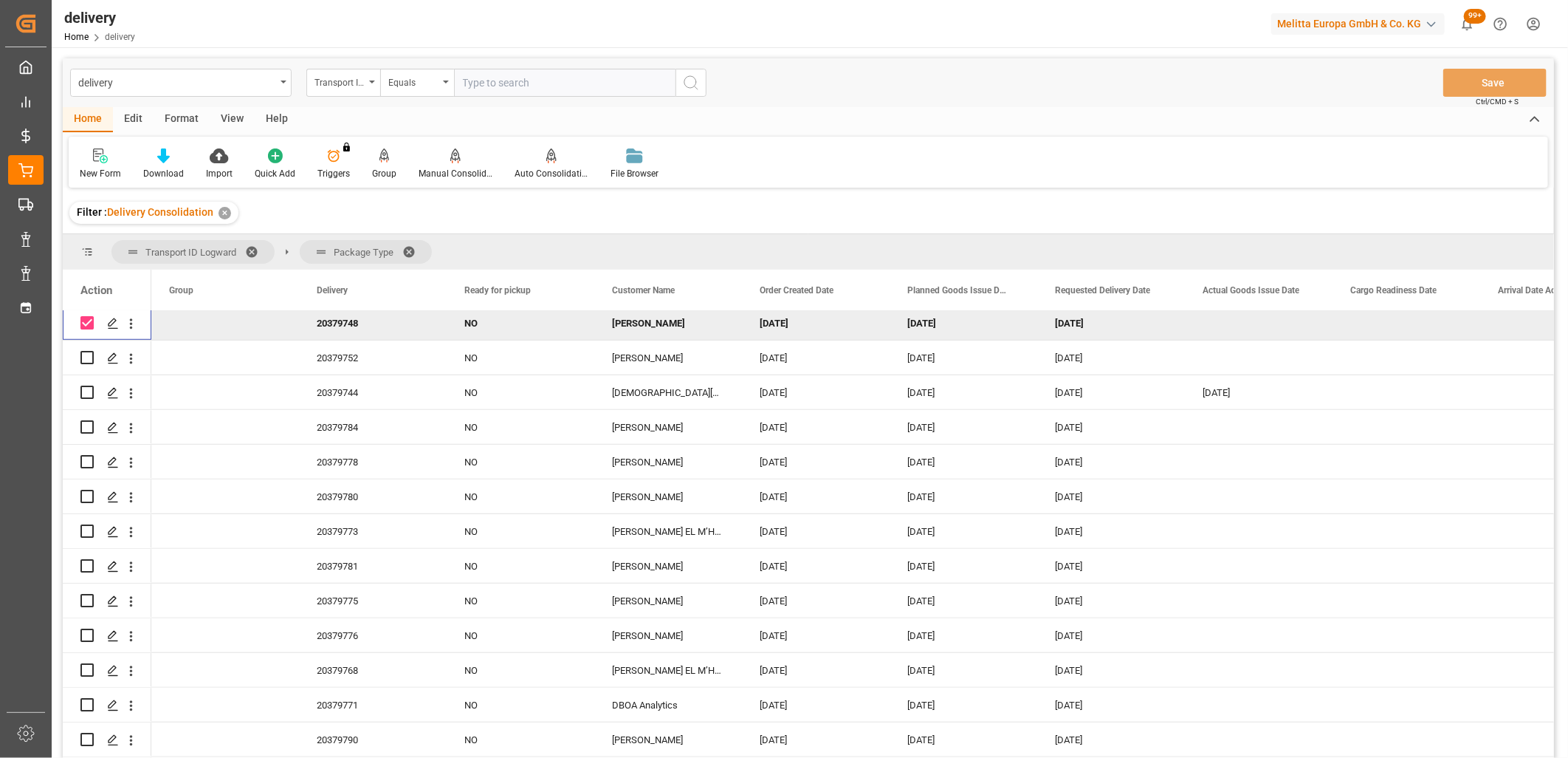
scroll to position [739, 0]
click at [87, 355] on input "Press Space to toggle row selection (unchecked)" at bounding box center [87, 353] width 13 height 13
checkbox input "true"
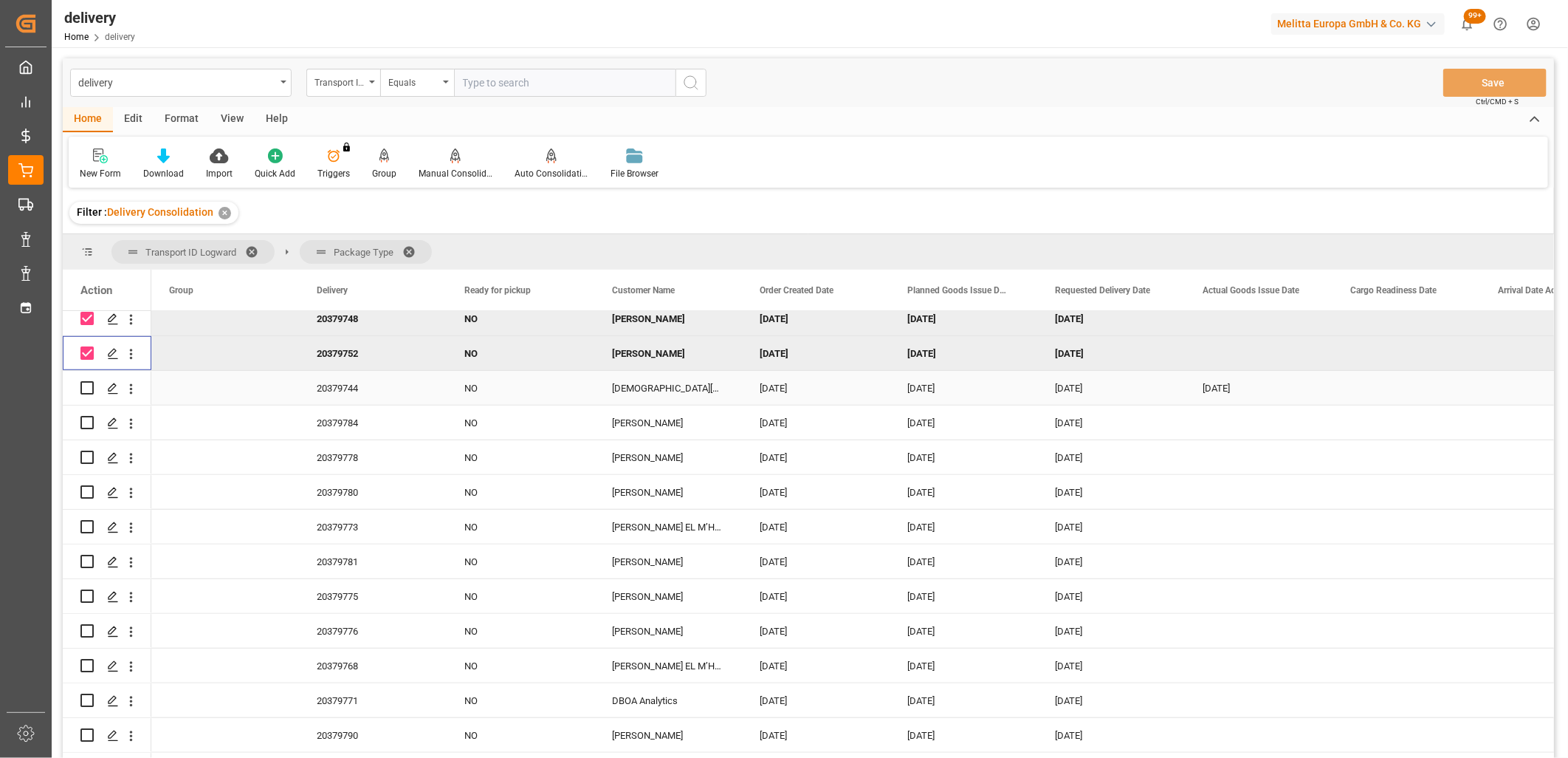
click at [86, 388] on input "Press Space to toggle row selection (unchecked)" at bounding box center [87, 388] width 13 height 13
checkbox input "true"
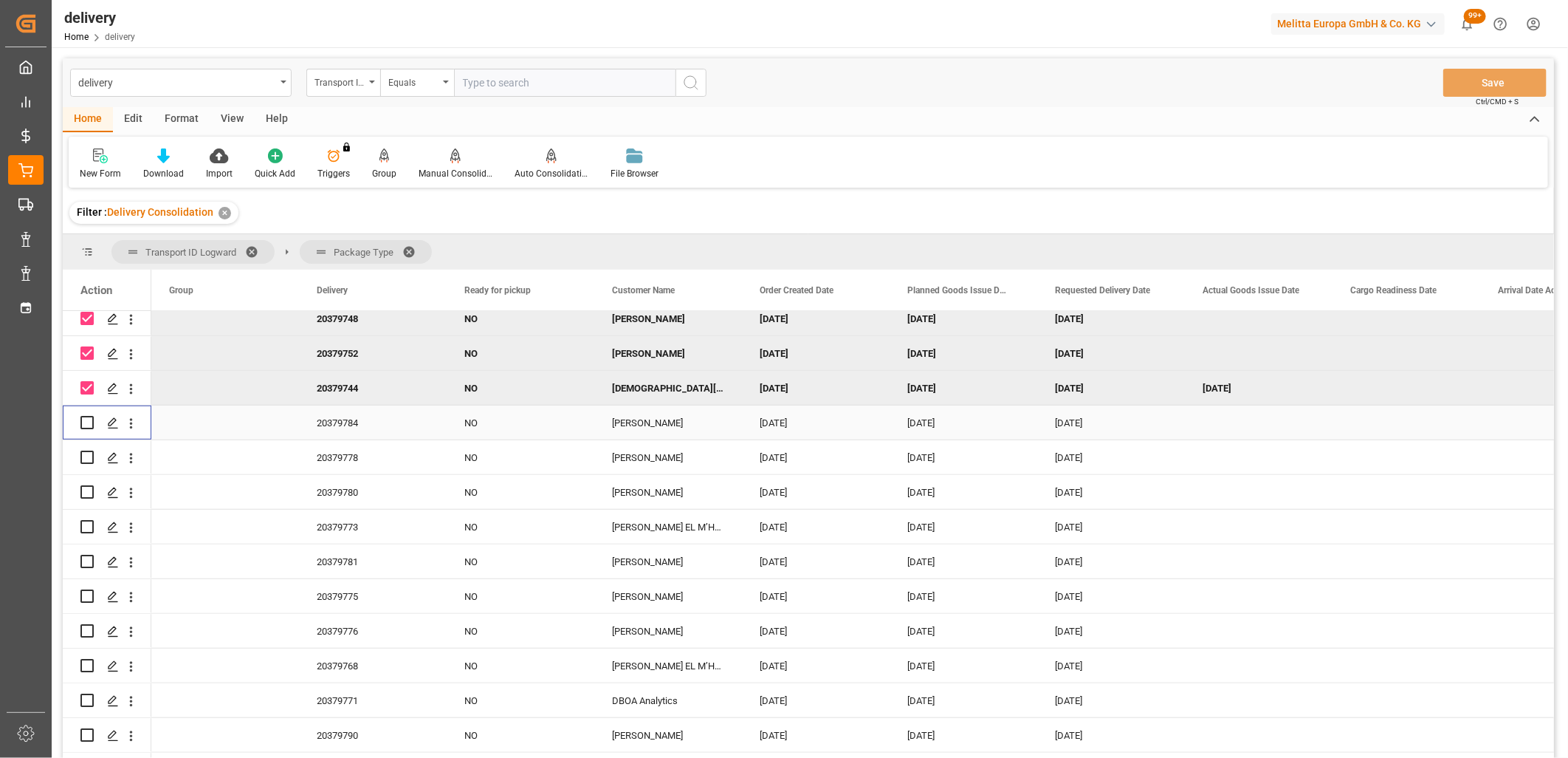
click at [87, 424] on input "Press Space to toggle row selection (unchecked)" at bounding box center [87, 423] width 13 height 13
checkbox input "true"
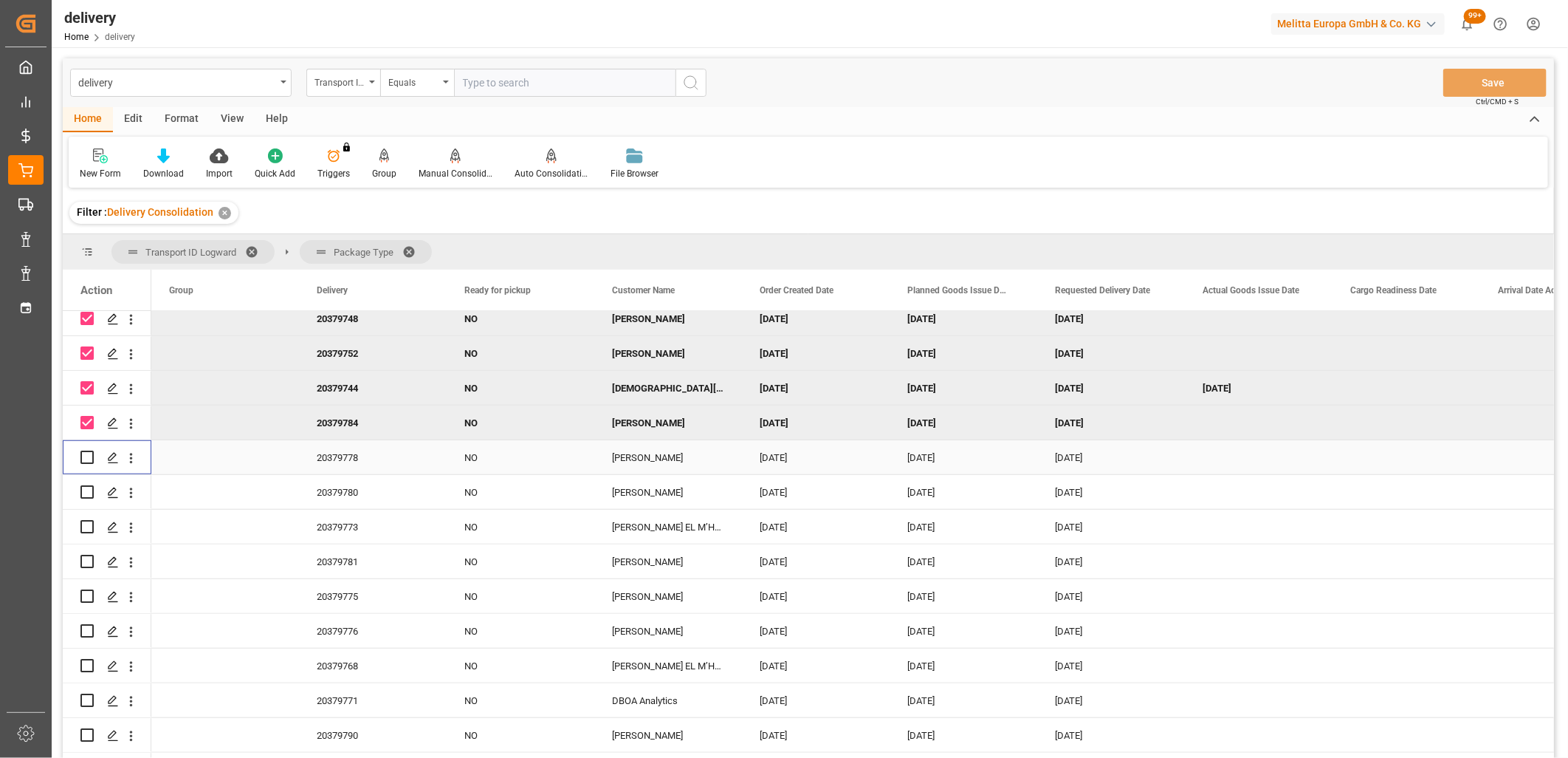
click at [86, 456] on input "Press Space to toggle row selection (unchecked)" at bounding box center [87, 457] width 13 height 13
checkbox input "true"
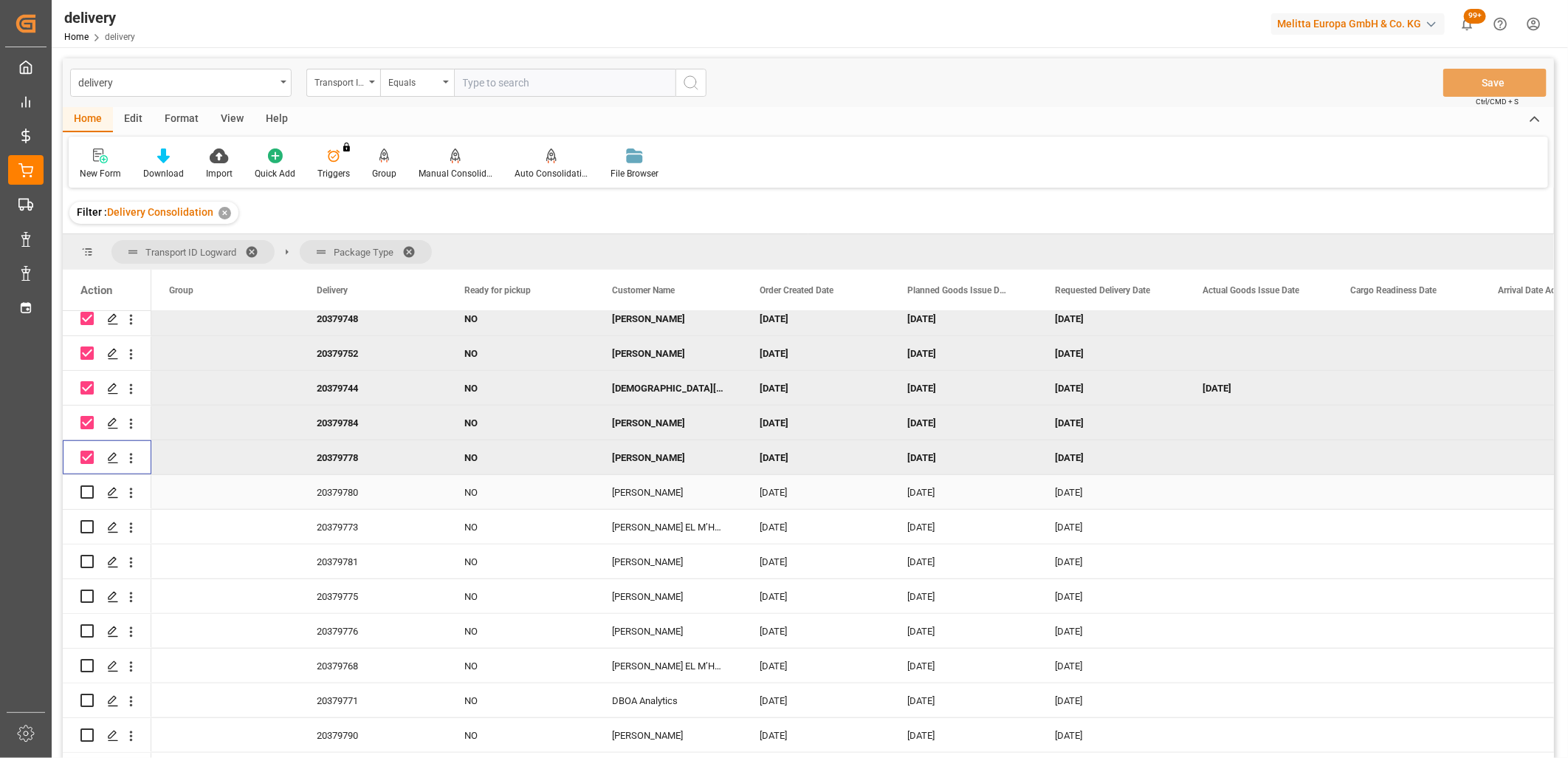
click at [83, 492] on input "Press Space to toggle row selection (unchecked)" at bounding box center [87, 492] width 13 height 13
checkbox input "true"
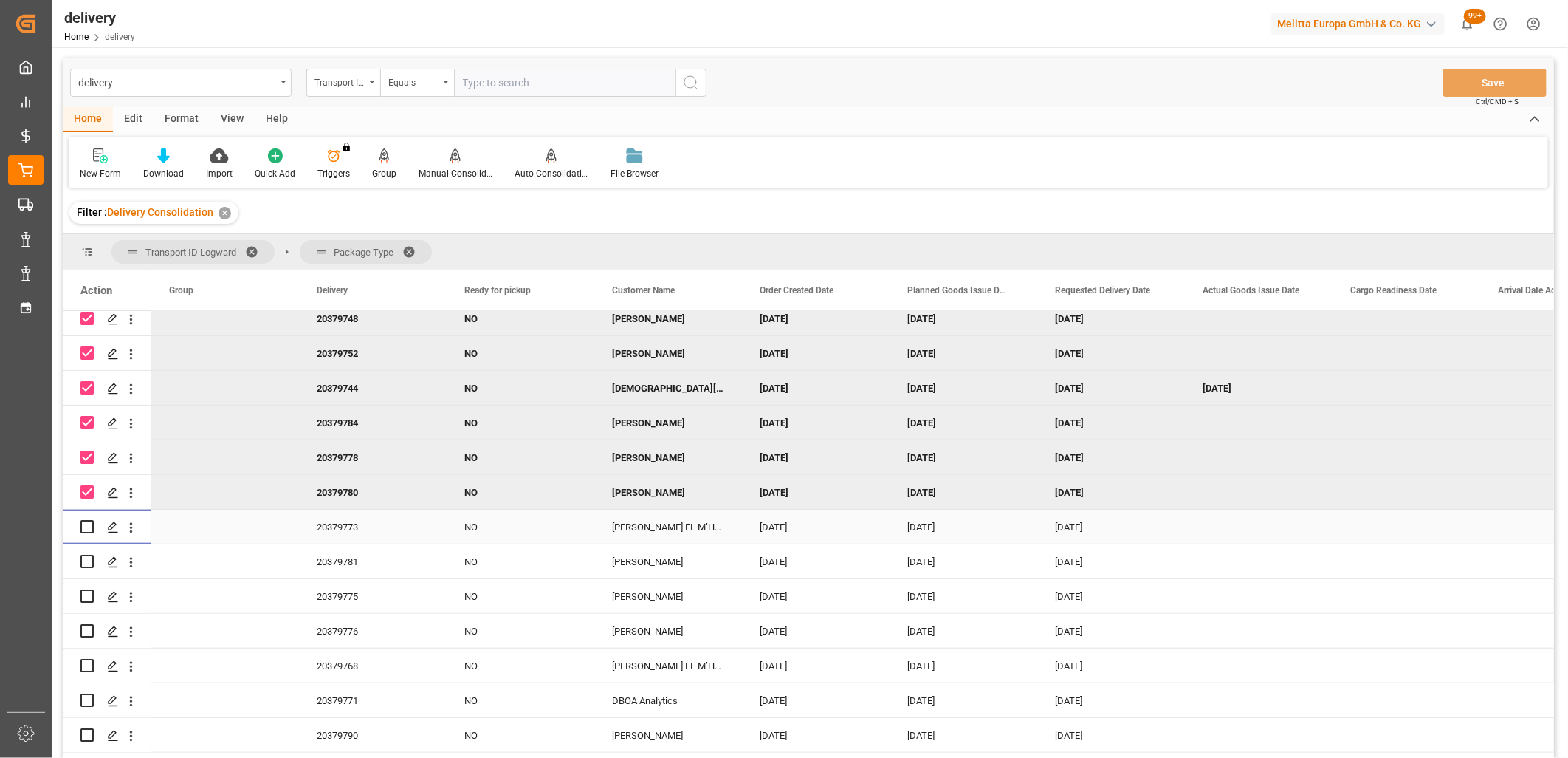
click at [85, 527] on input "Press Space to toggle row selection (unchecked)" at bounding box center [87, 527] width 13 height 13
checkbox input "true"
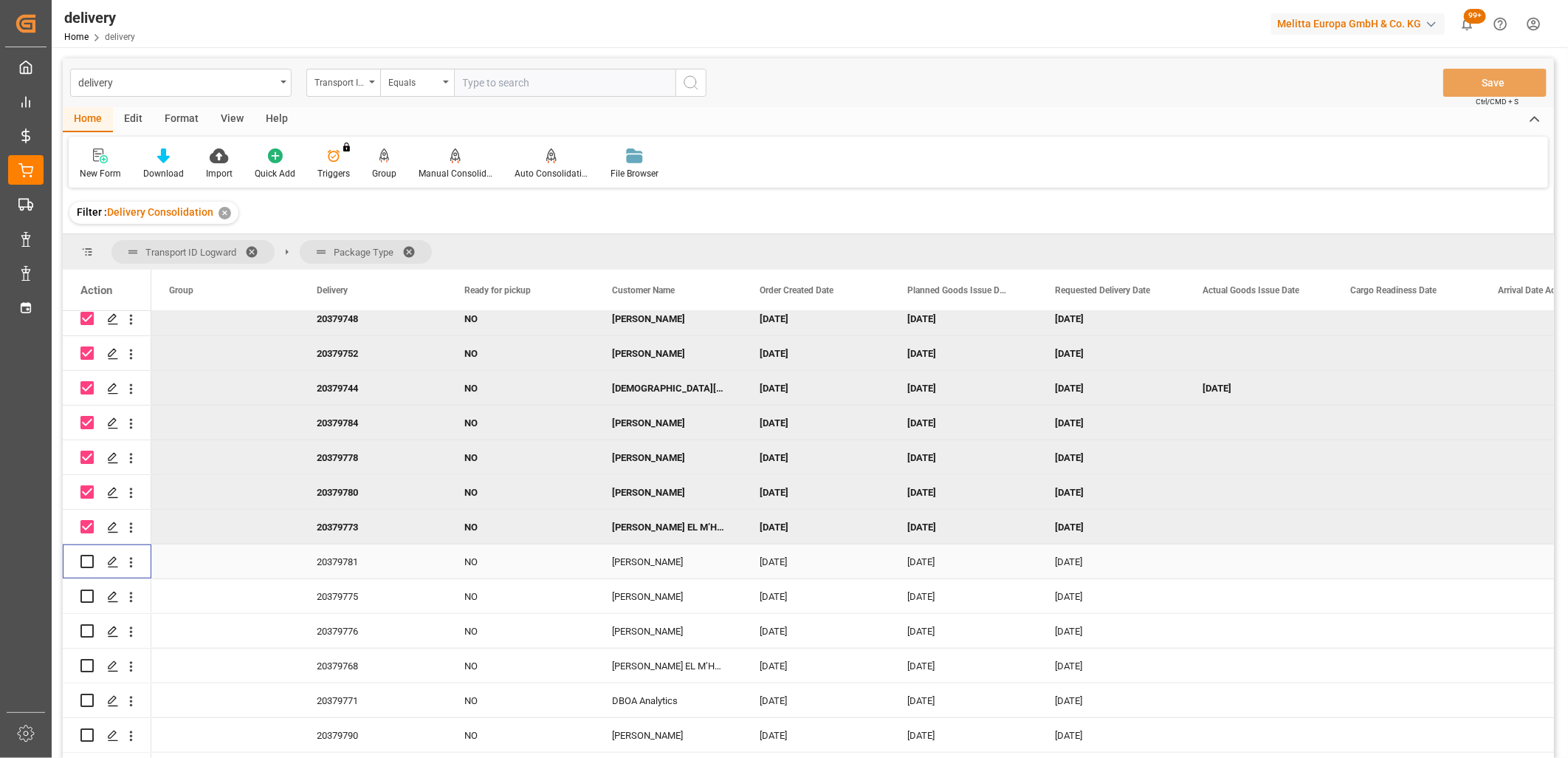
click at [88, 557] on input "Press Space to toggle row selection (unchecked)" at bounding box center [87, 561] width 13 height 13
checkbox input "true"
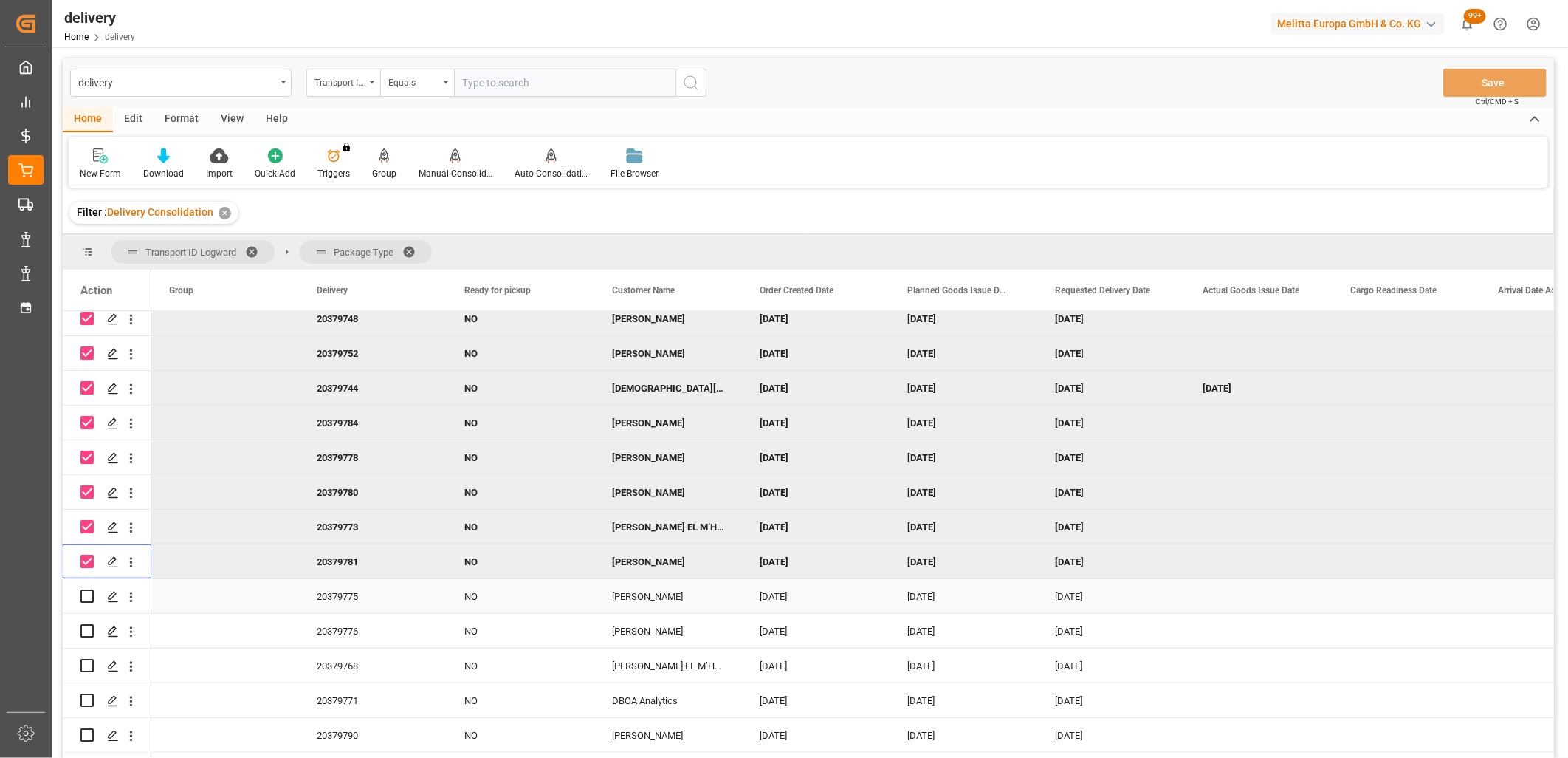
click at [86, 595] on input "Press Space to toggle row selection (unchecked)" at bounding box center [87, 596] width 13 height 13
checkbox input "true"
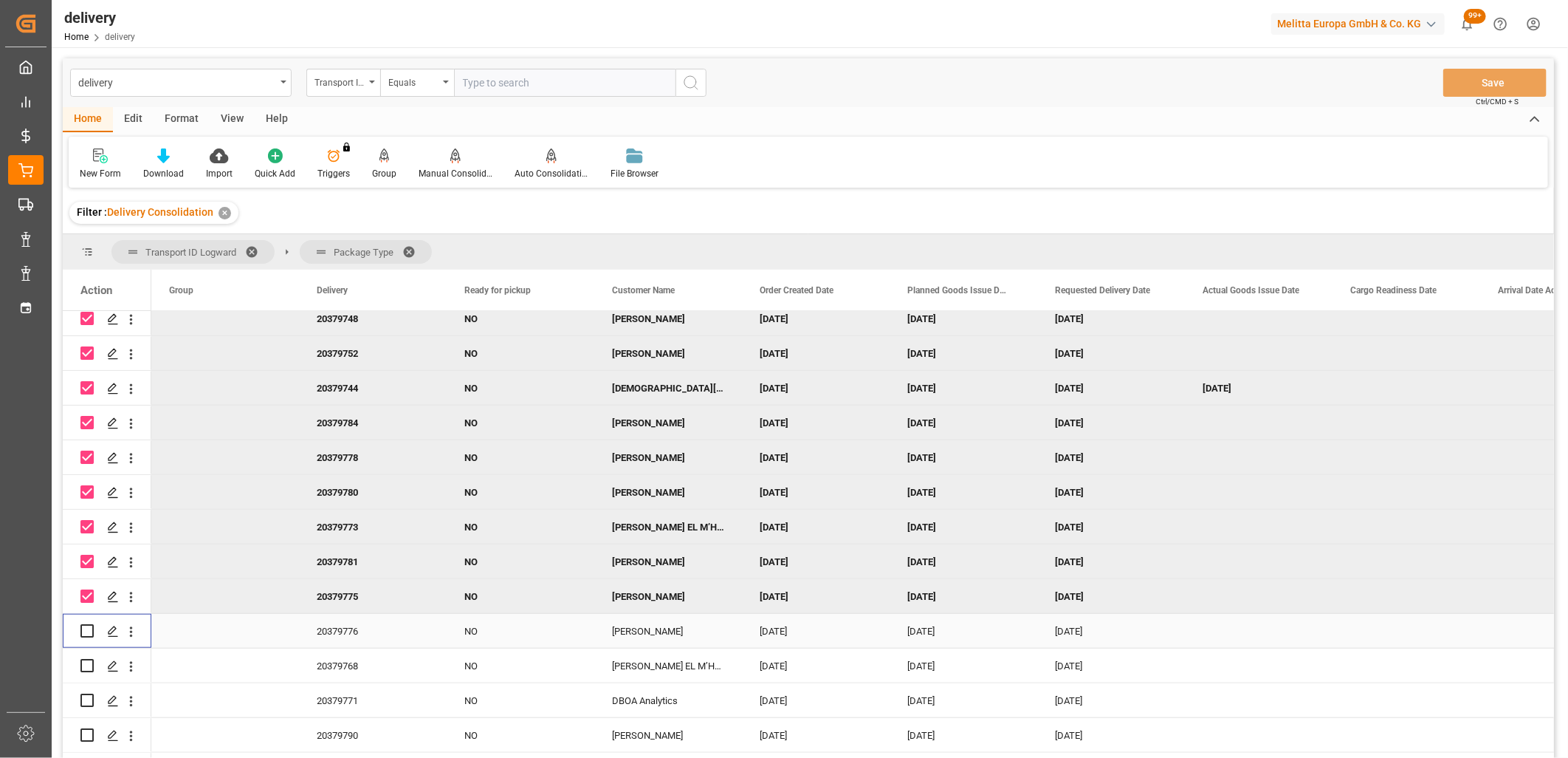
click at [86, 626] on input "Press Space to toggle row selection (unchecked)" at bounding box center [87, 631] width 13 height 13
checkbox input "true"
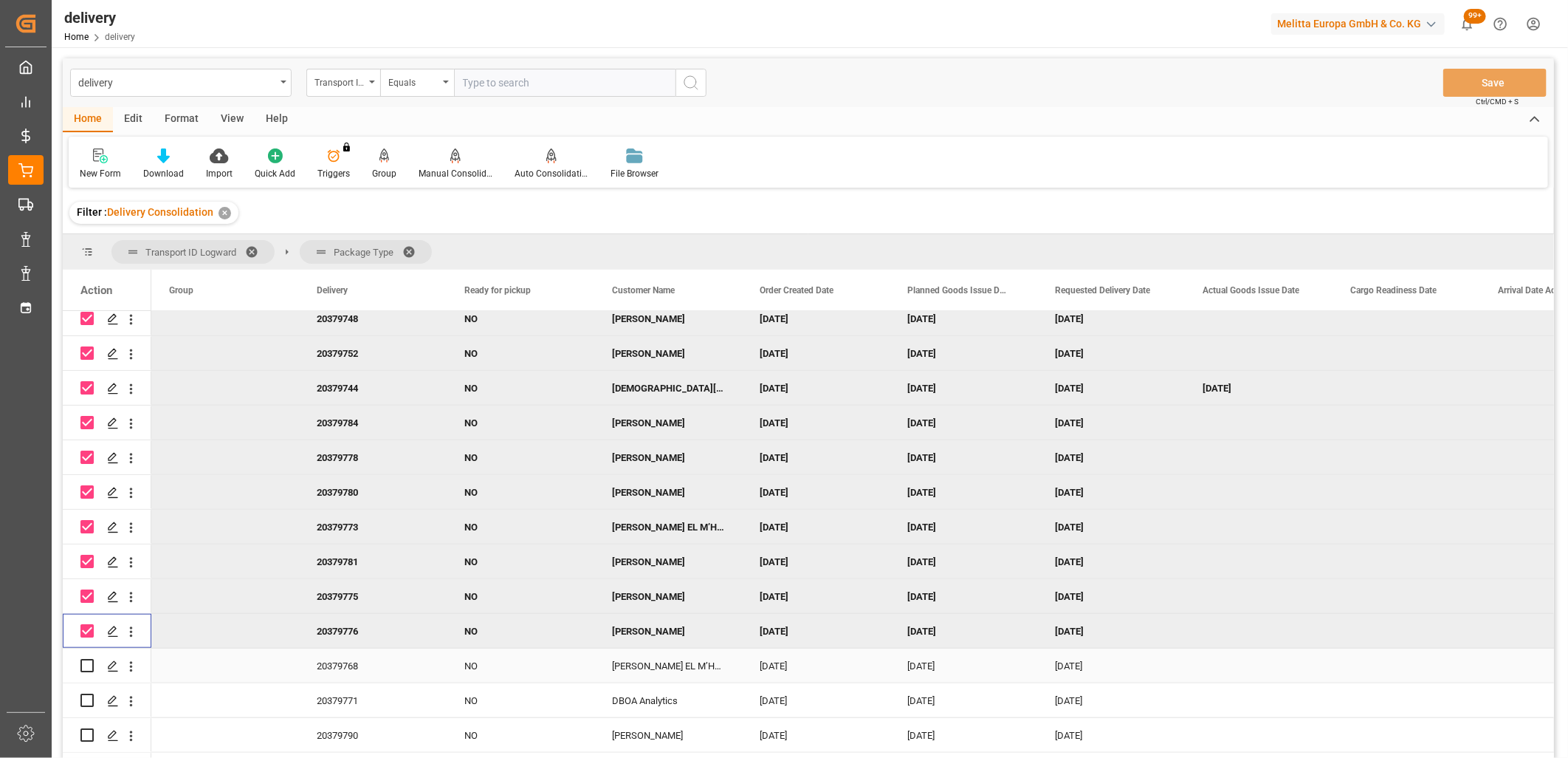
click at [81, 663] on input "Press Space to toggle row selection (unchecked)" at bounding box center [87, 666] width 13 height 13
checkbox input "true"
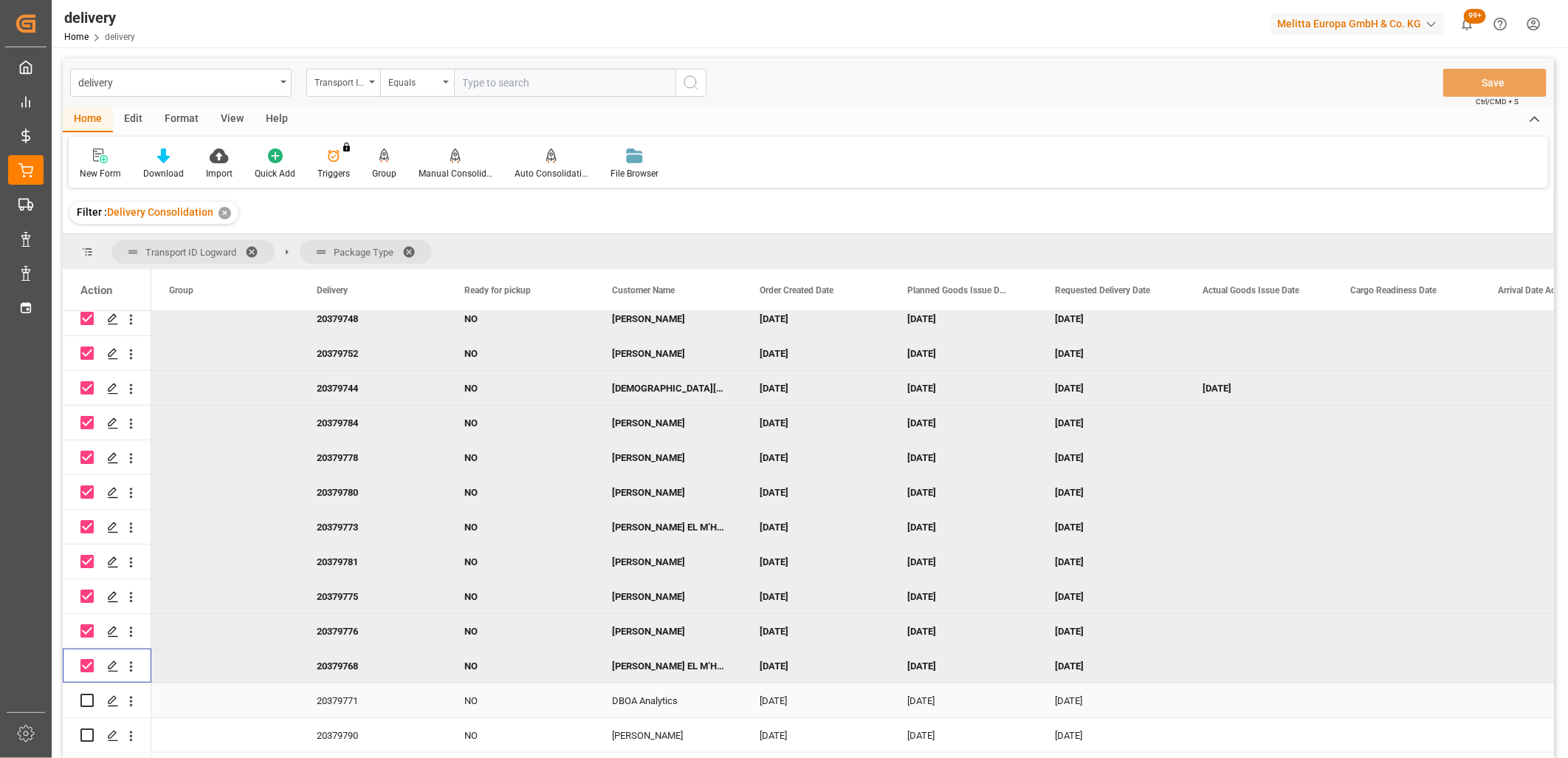
click at [87, 697] on input "Press Space to toggle row selection (unchecked)" at bounding box center [87, 700] width 13 height 13
checkbox input "true"
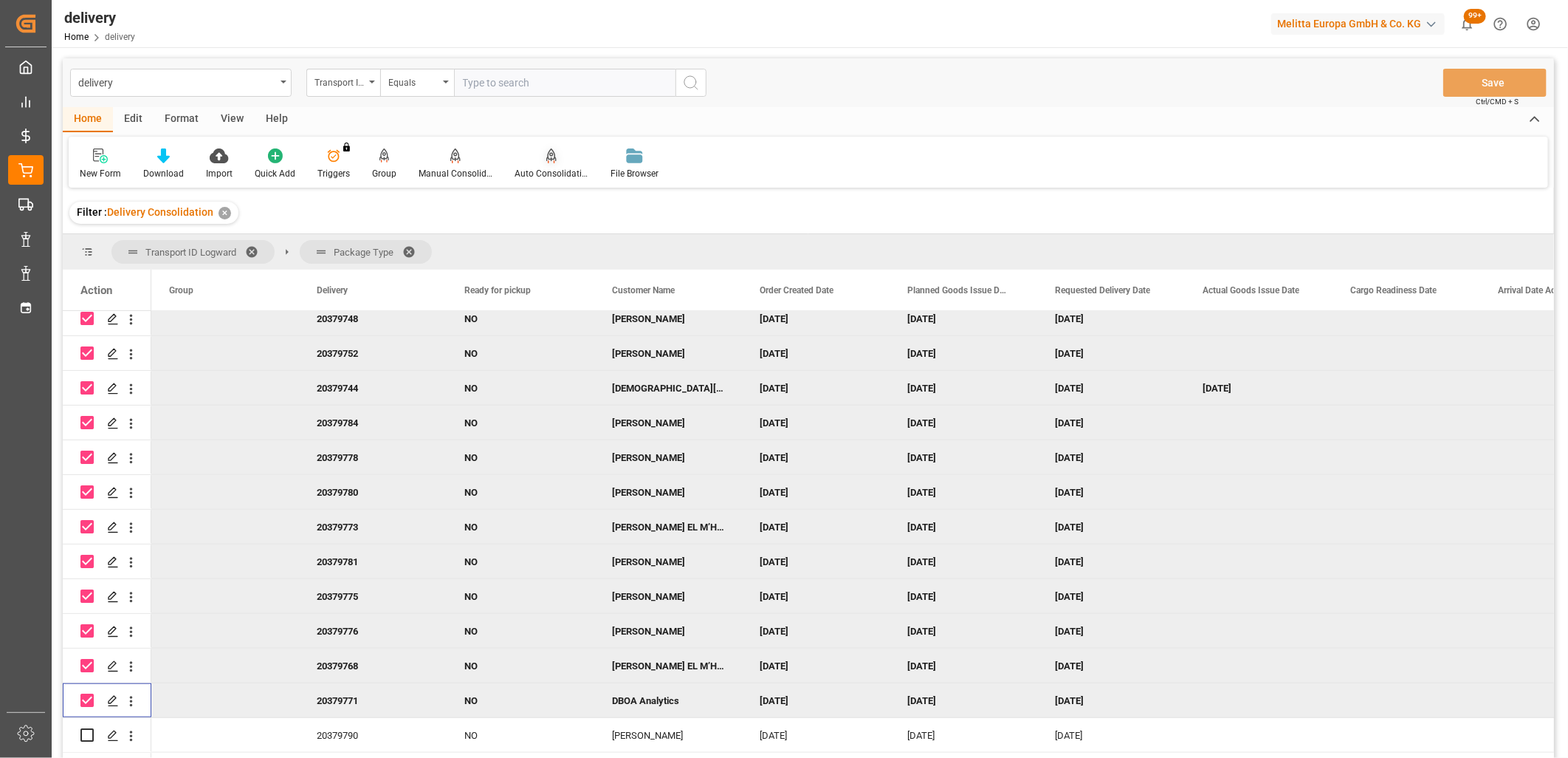
click at [550, 155] on icon at bounding box center [551, 154] width 11 height 12
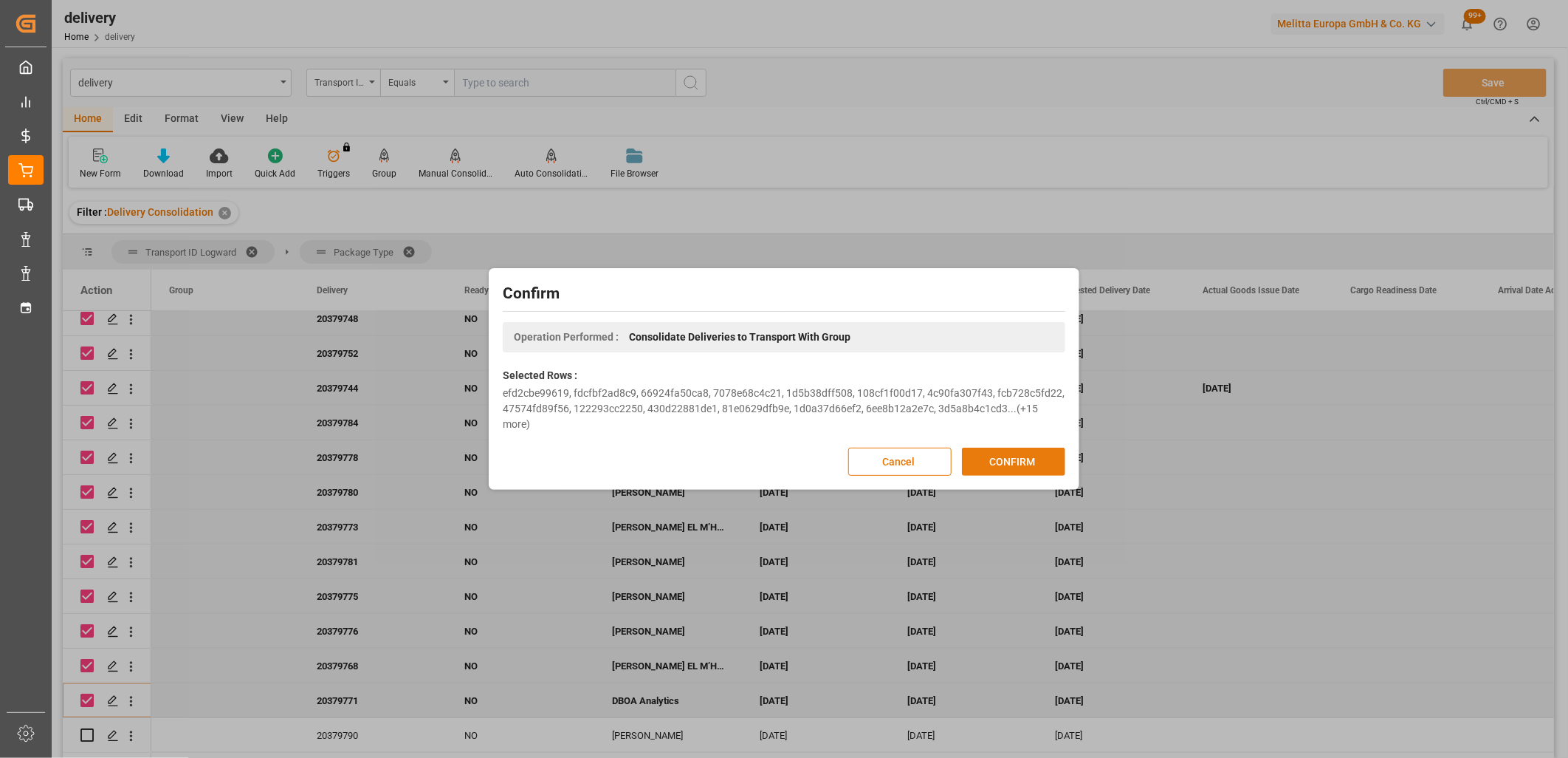
click at [973, 449] on button "CONFIRM" at bounding box center [1013, 462] width 103 height 28
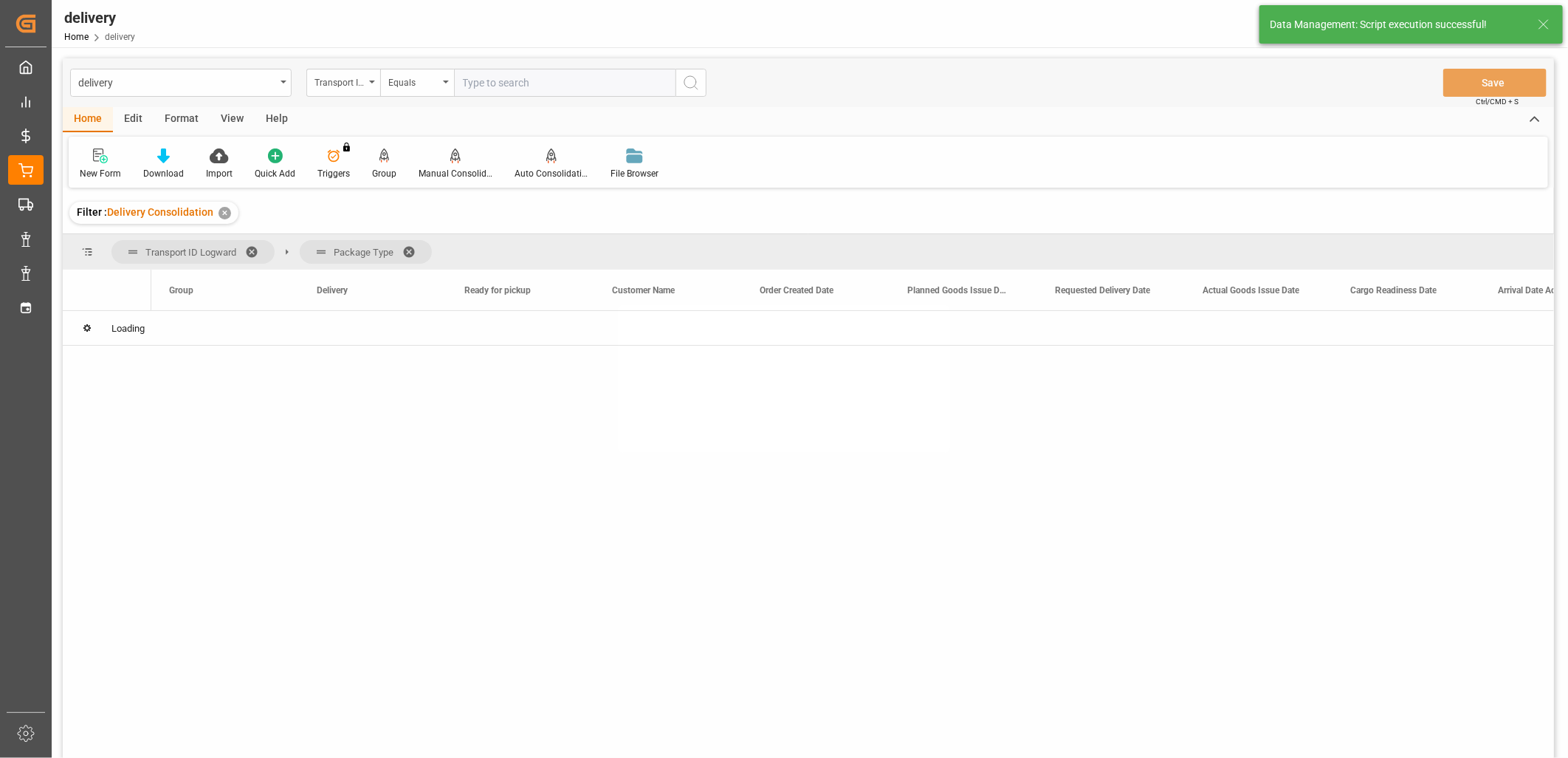
scroll to position [0, 0]
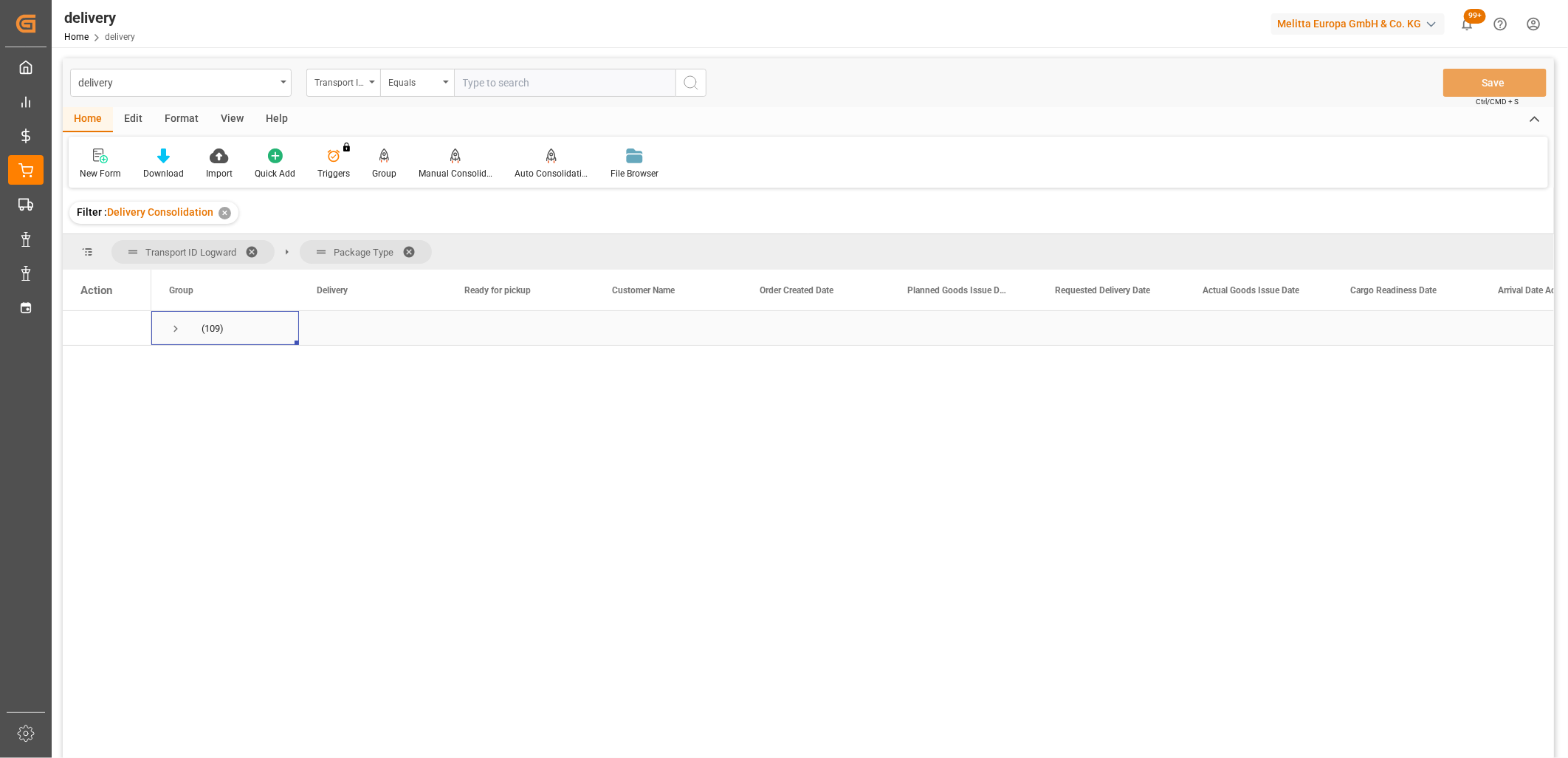
click at [178, 329] on span "Press SPACE to select this row." at bounding box center [176, 329] width 13 height 13
click at [209, 399] on span "Press SPACE to select this row." at bounding box center [206, 398] width 13 height 13
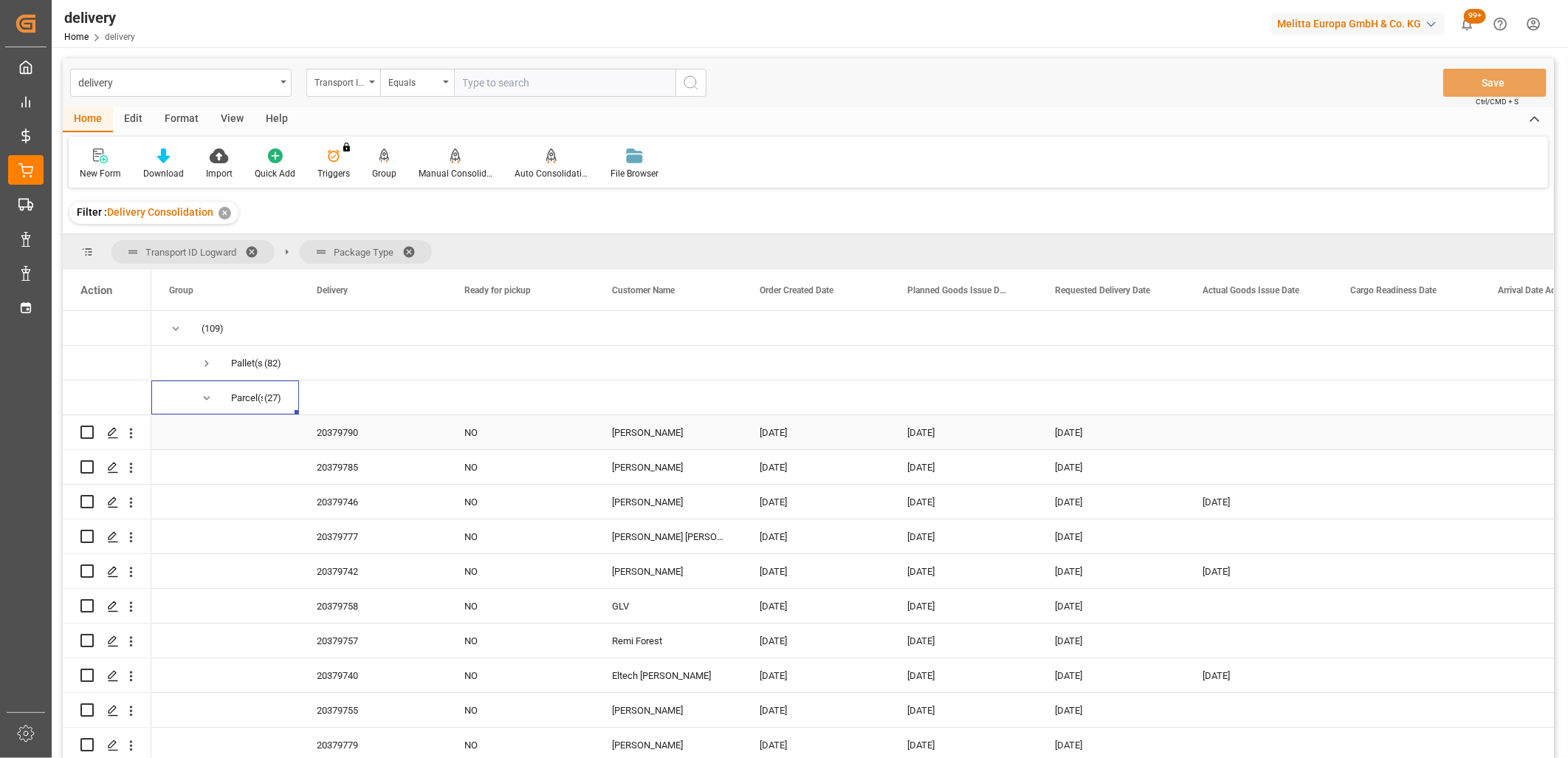
click at [89, 431] on input "Press Space to toggle row selection (unchecked)" at bounding box center [87, 432] width 13 height 13
checkbox input "true"
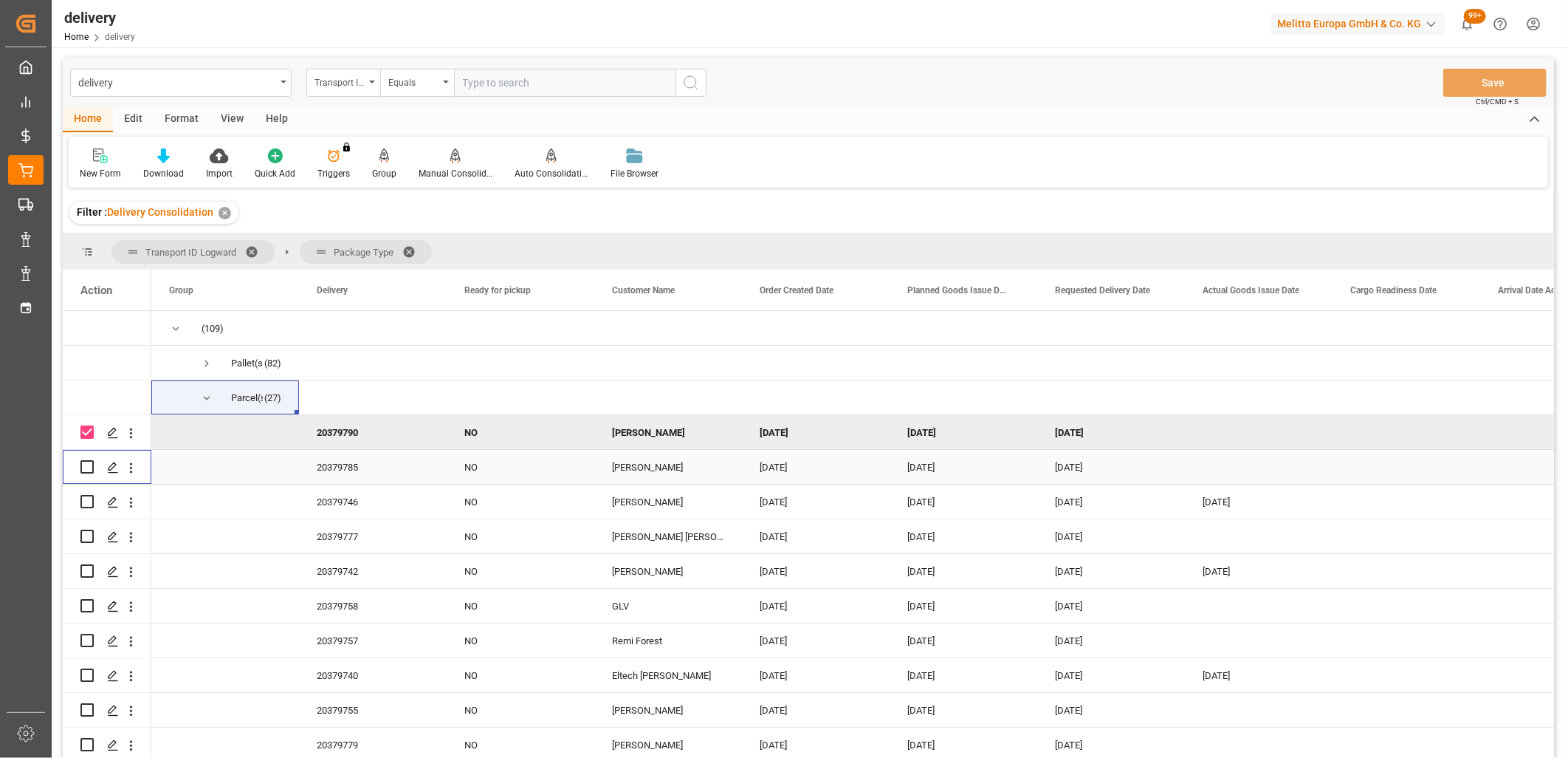
click at [82, 473] on input "Press Space to toggle row selection (unchecked)" at bounding box center [87, 467] width 13 height 13
checkbox input "true"
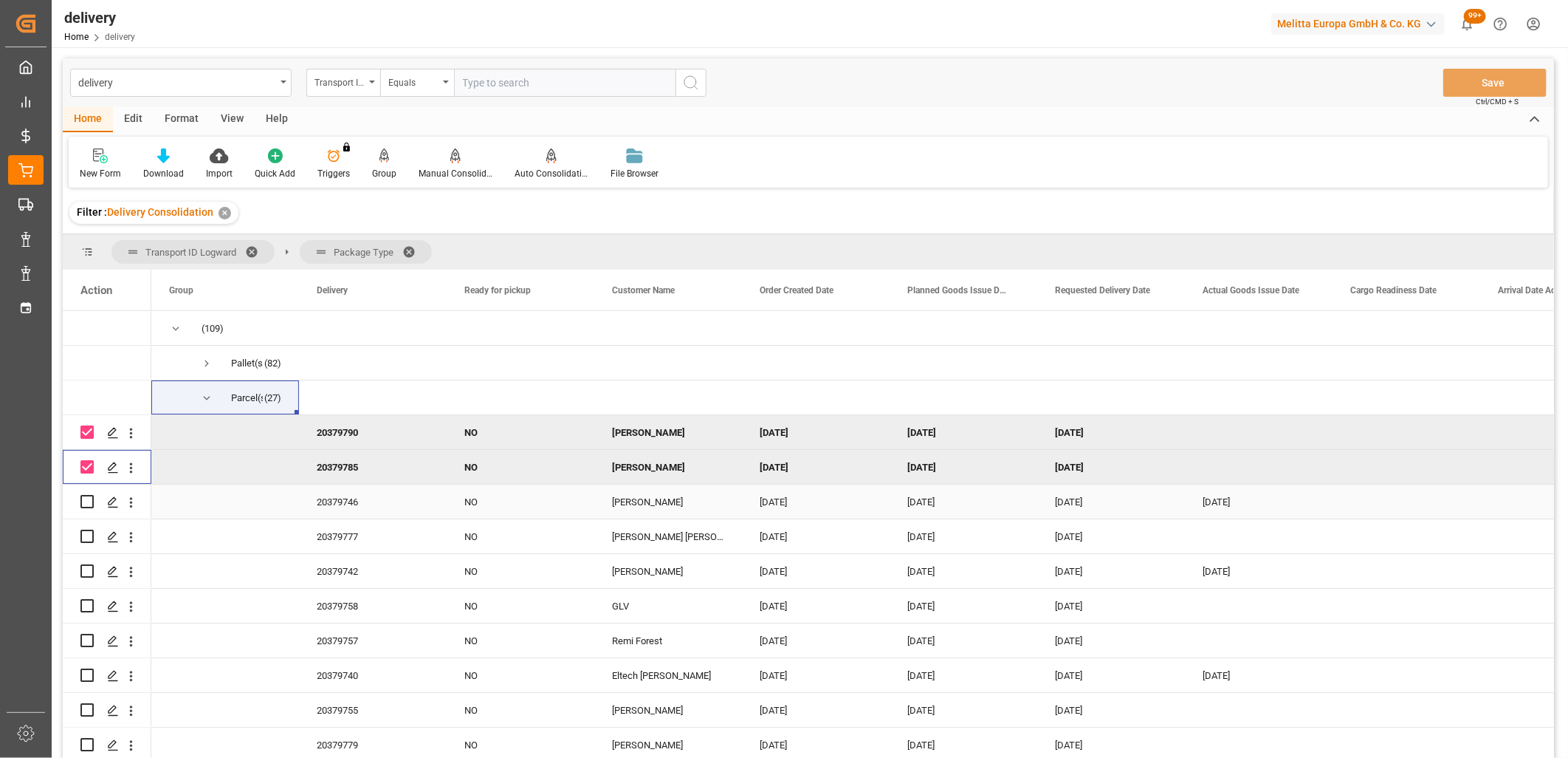
click at [87, 500] on input "Press Space to toggle row selection (unchecked)" at bounding box center [87, 501] width 13 height 13
checkbox input "true"
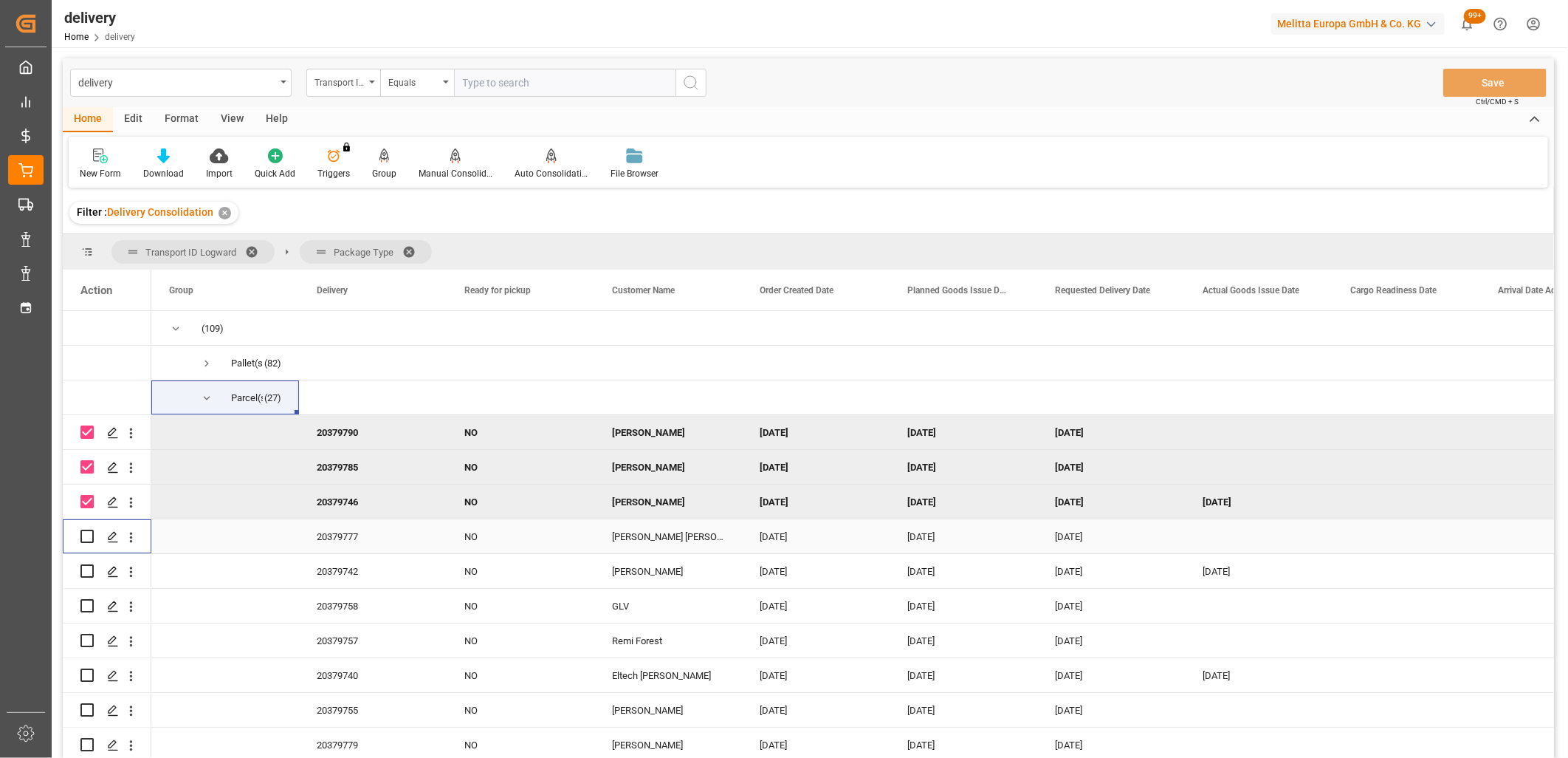
click at [88, 541] on input "Press Space to toggle row selection (unchecked)" at bounding box center [87, 536] width 13 height 13
checkbox input "true"
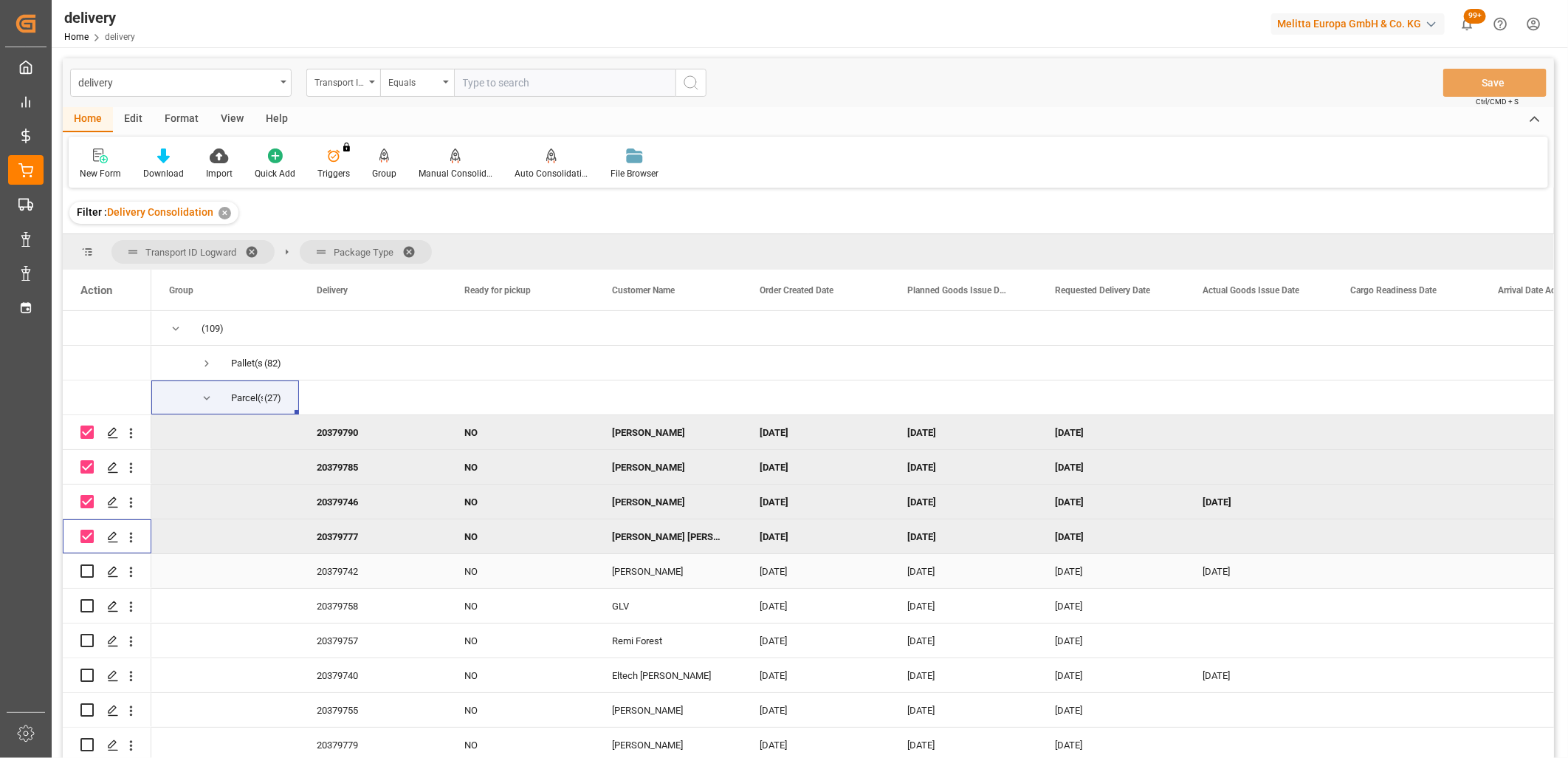
click at [90, 573] on input "Press Space to toggle row selection (unchecked)" at bounding box center [87, 571] width 13 height 13
checkbox input "true"
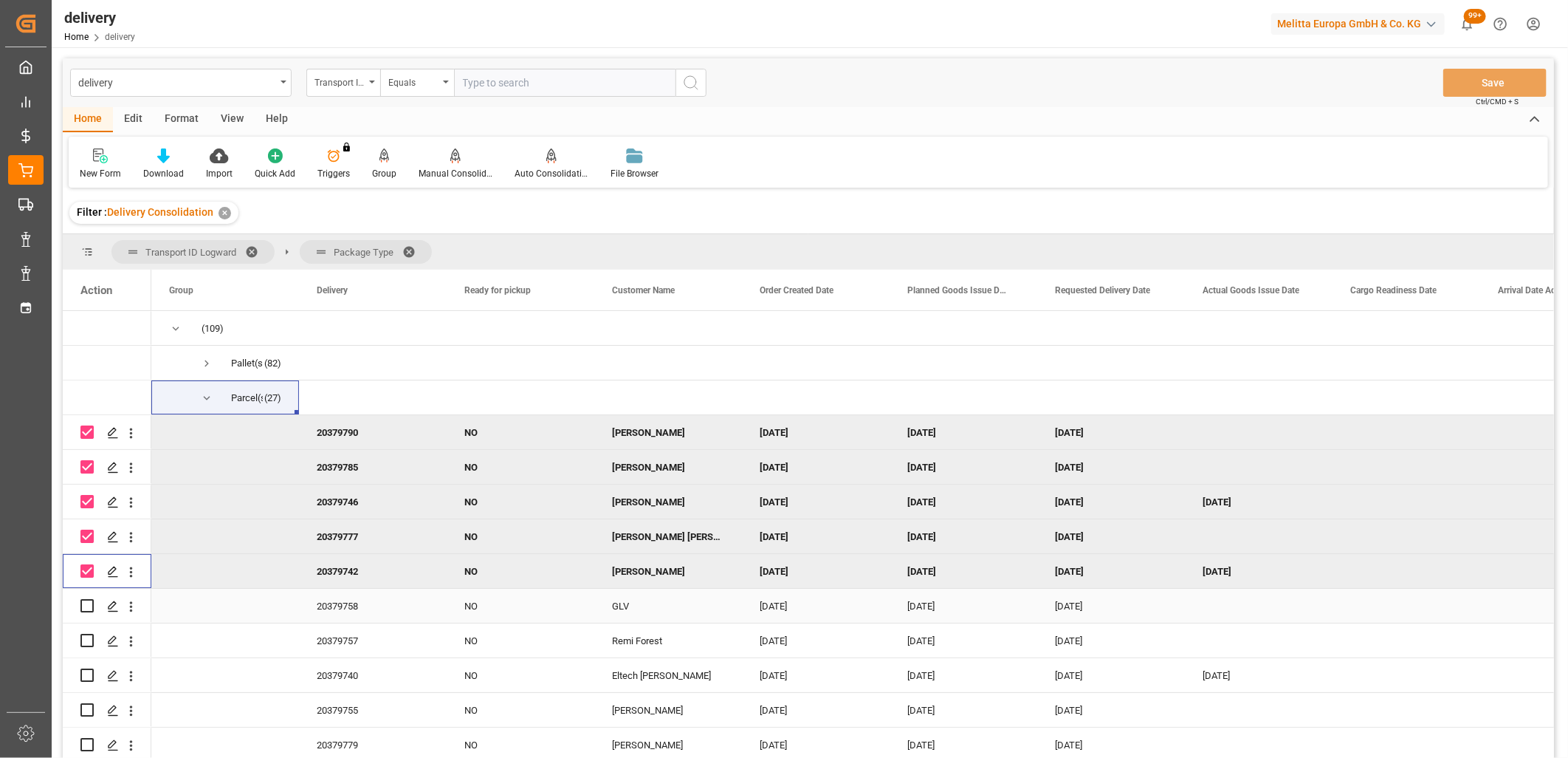
click at [92, 600] on input "Press Space to toggle row selection (unchecked)" at bounding box center [87, 605] width 13 height 13
checkbox input "true"
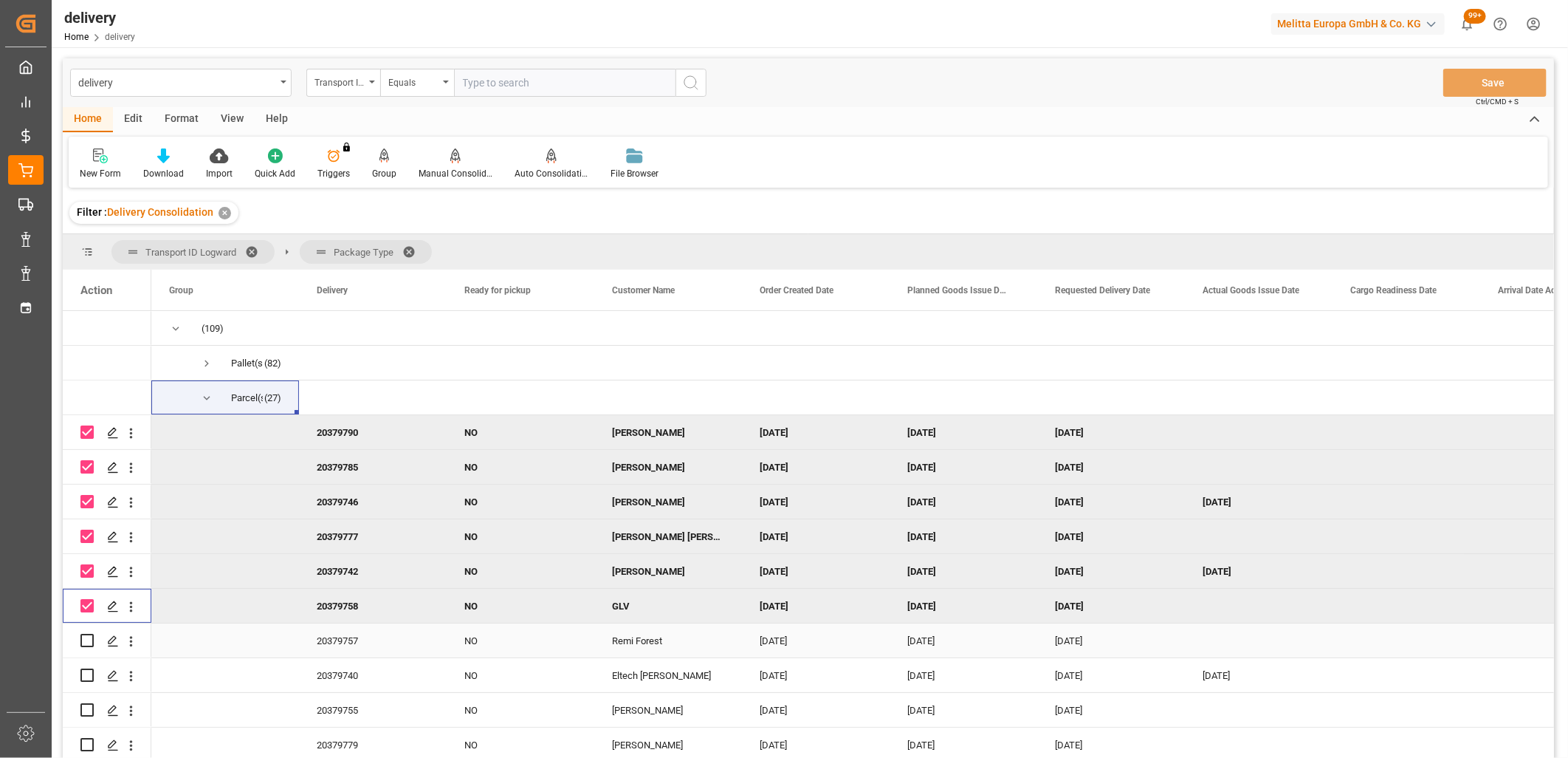
click at [92, 637] on div "Press SPACE to select this row." at bounding box center [107, 640] width 53 height 32
click at [82, 644] on input "Press Space to toggle row selection (unchecked)" at bounding box center [87, 641] width 13 height 13
checkbox input "true"
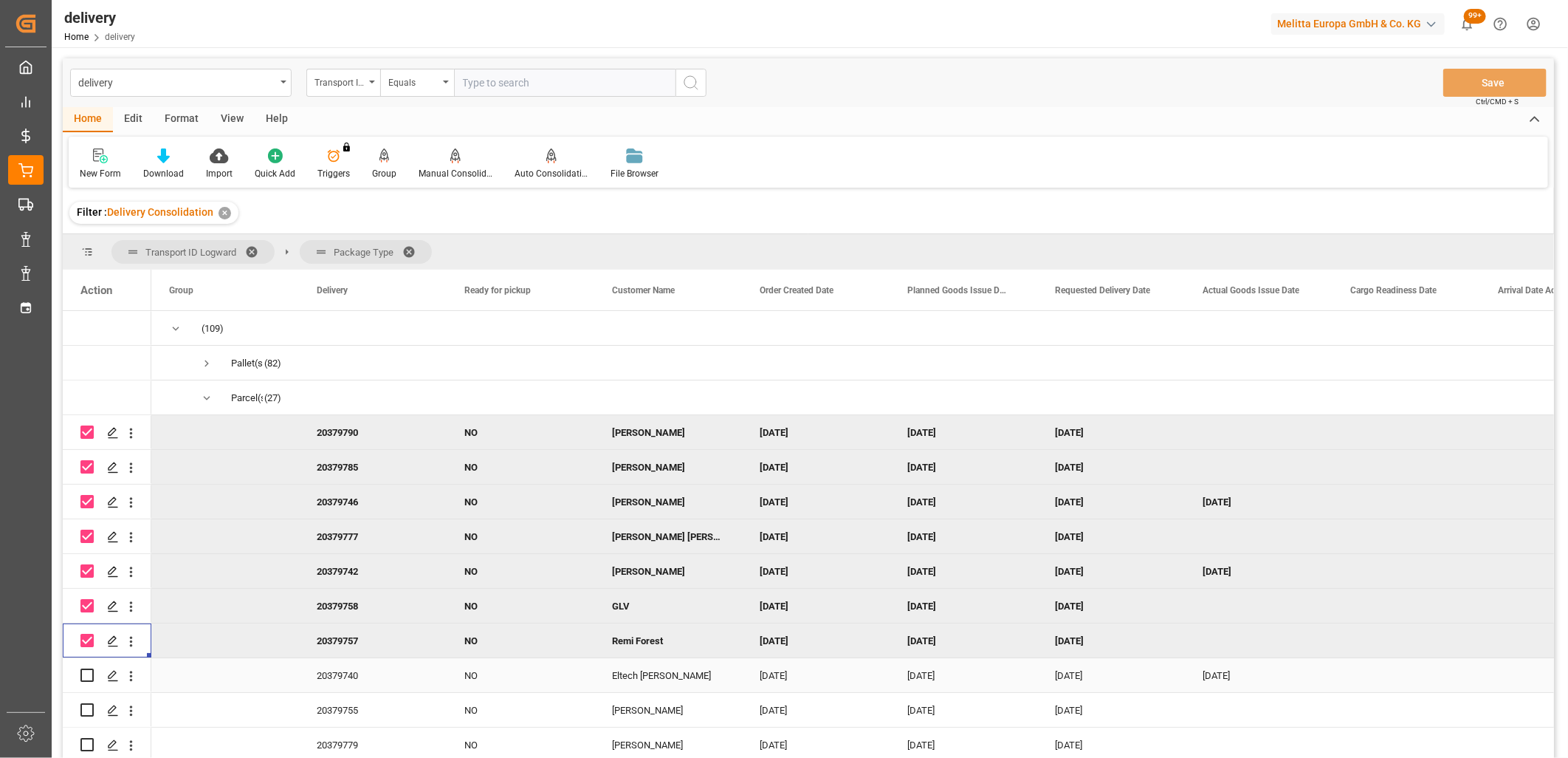
click at [91, 677] on input "Press Space to toggle row selection (unchecked)" at bounding box center [87, 675] width 13 height 13
checkbox input "true"
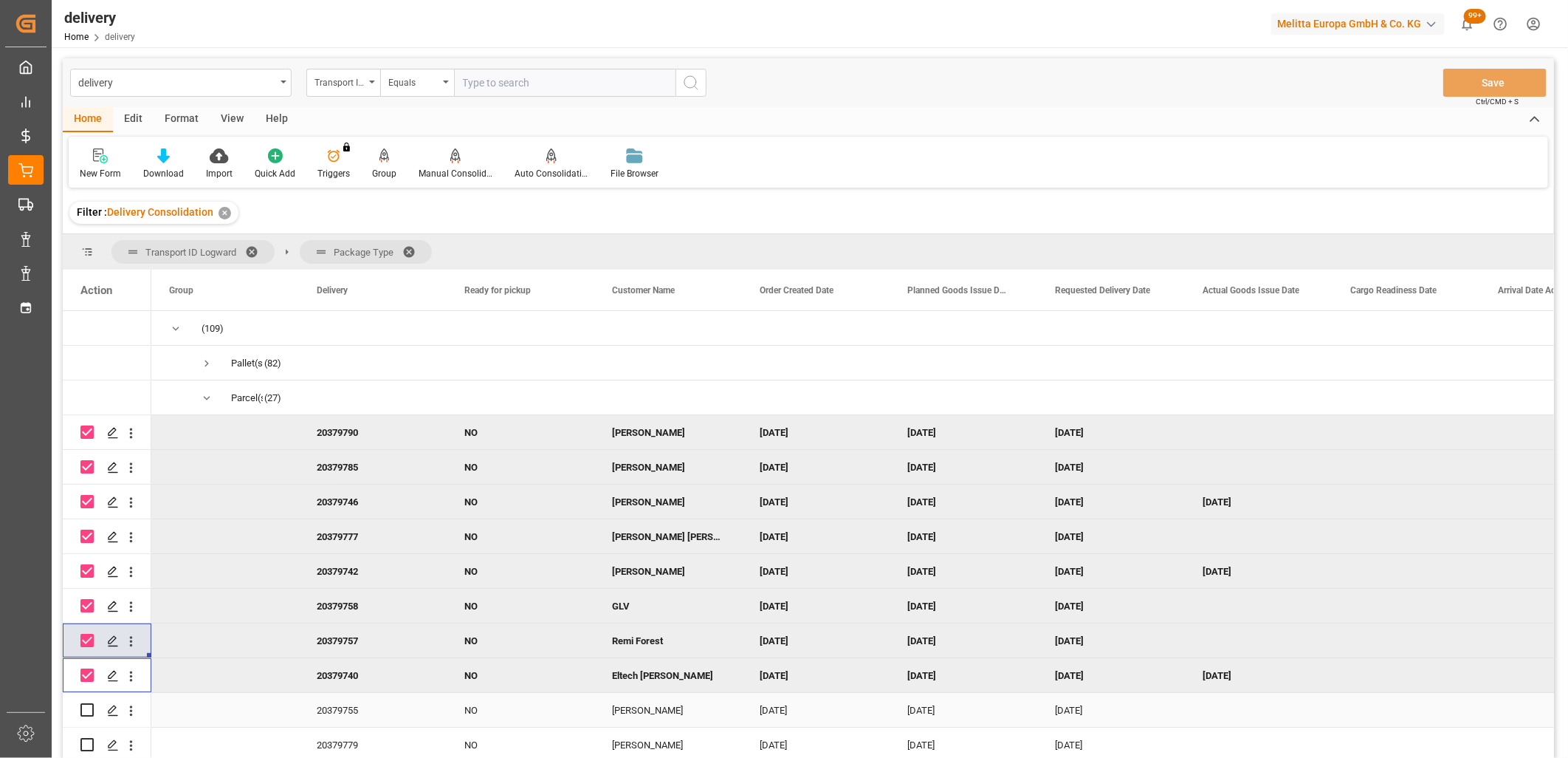
click at [88, 711] on input "Press Space to toggle row selection (unchecked)" at bounding box center [87, 710] width 13 height 13
checkbox input "true"
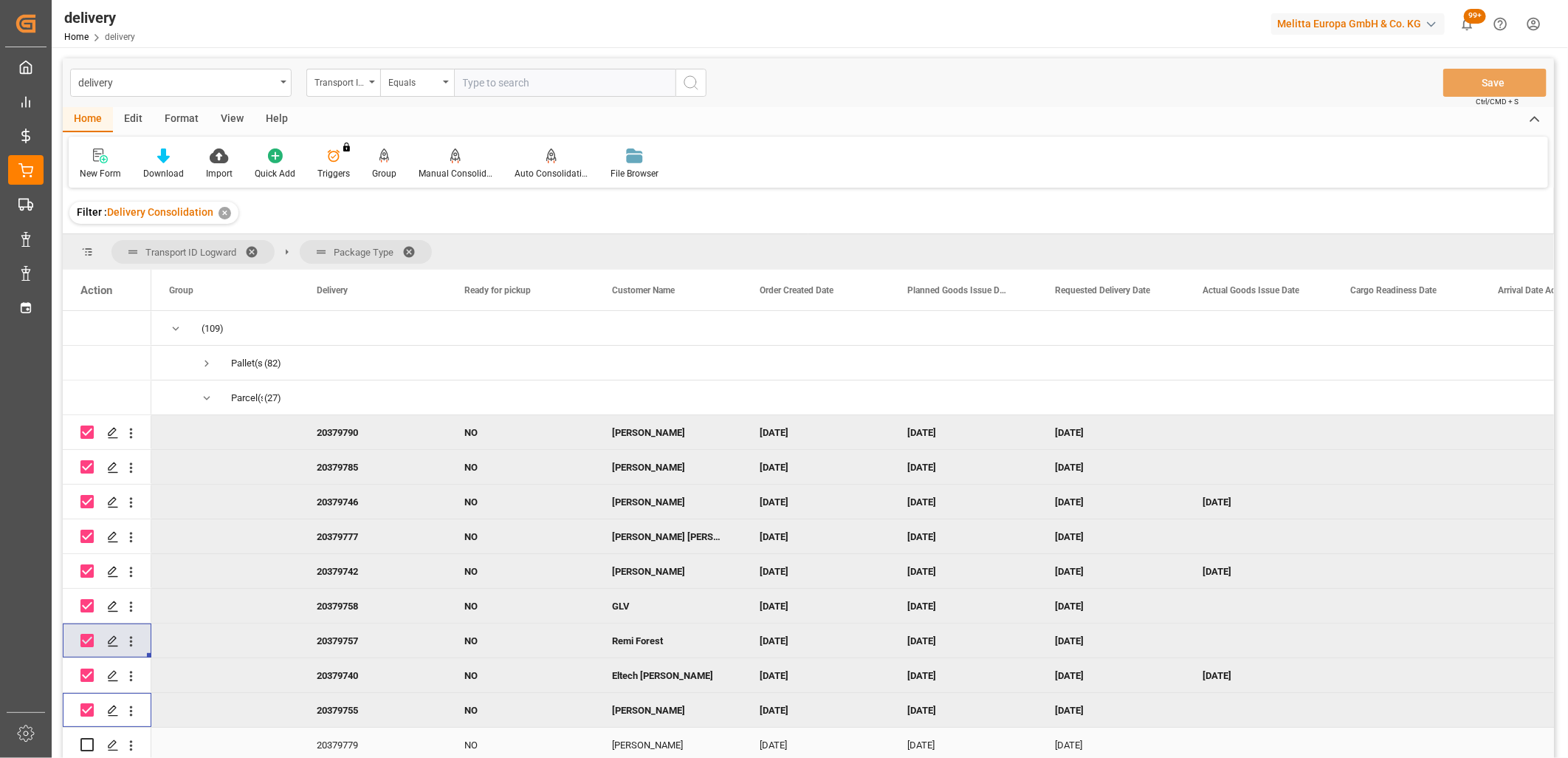
click at [85, 749] on input "Press Space to toggle row selection (unchecked)" at bounding box center [87, 745] width 13 height 13
checkbox input "true"
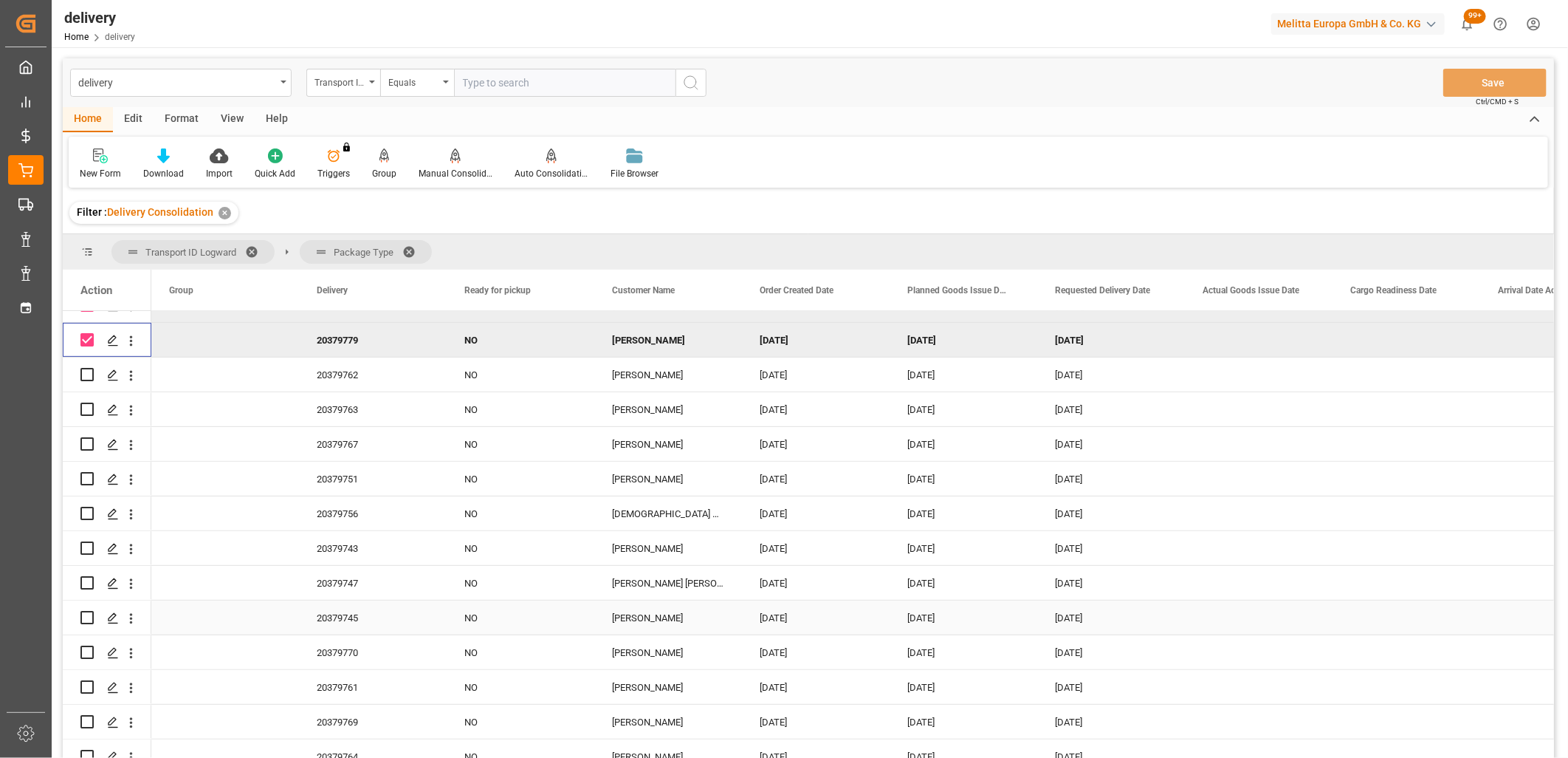
scroll to position [410, 0]
click at [87, 367] on input "Press Space to toggle row selection (unchecked)" at bounding box center [87, 369] width 13 height 13
checkbox input "true"
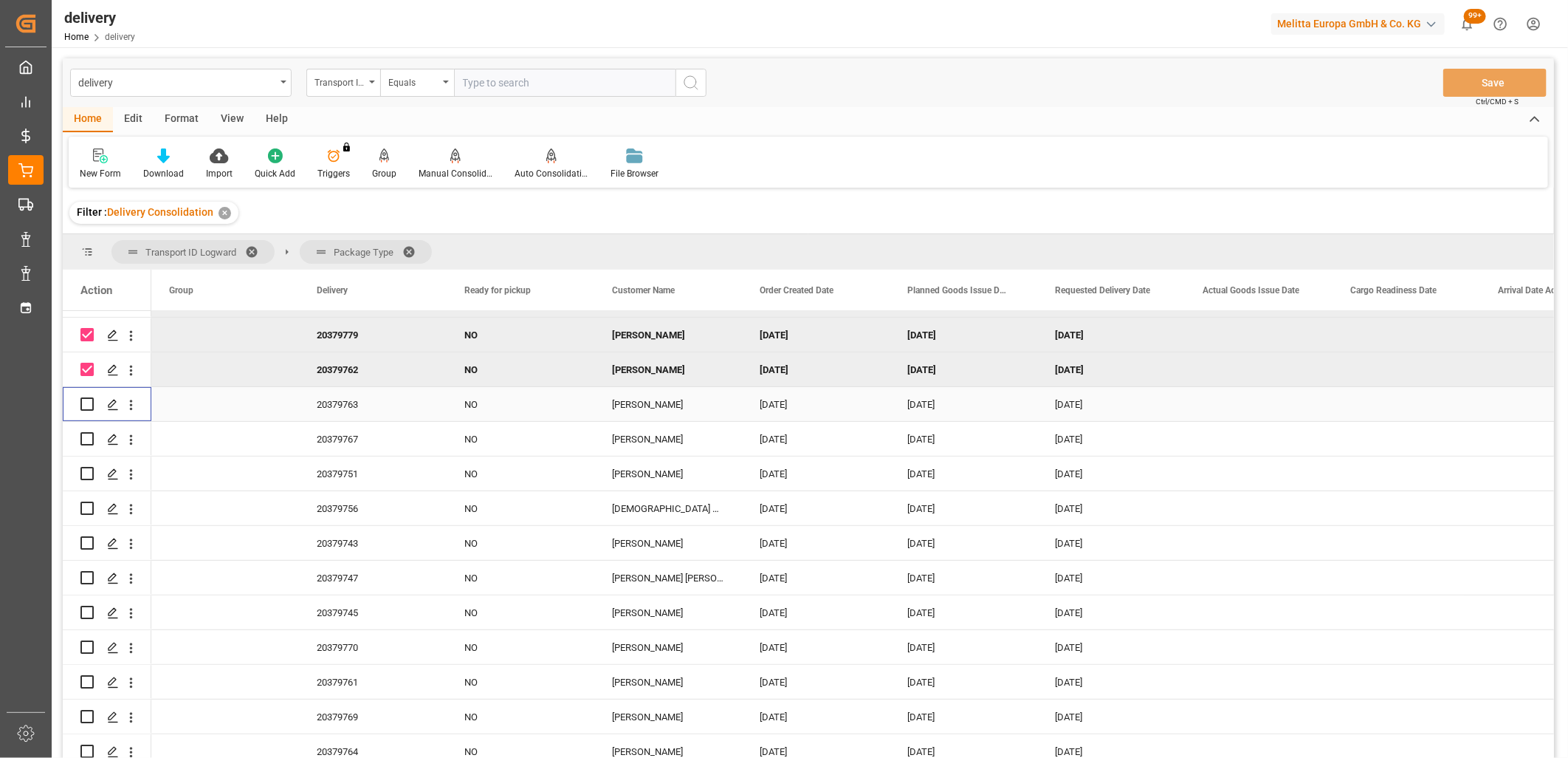
click at [86, 400] on input "Press Space to toggle row selection (unchecked)" at bounding box center [87, 404] width 13 height 13
checkbox input "true"
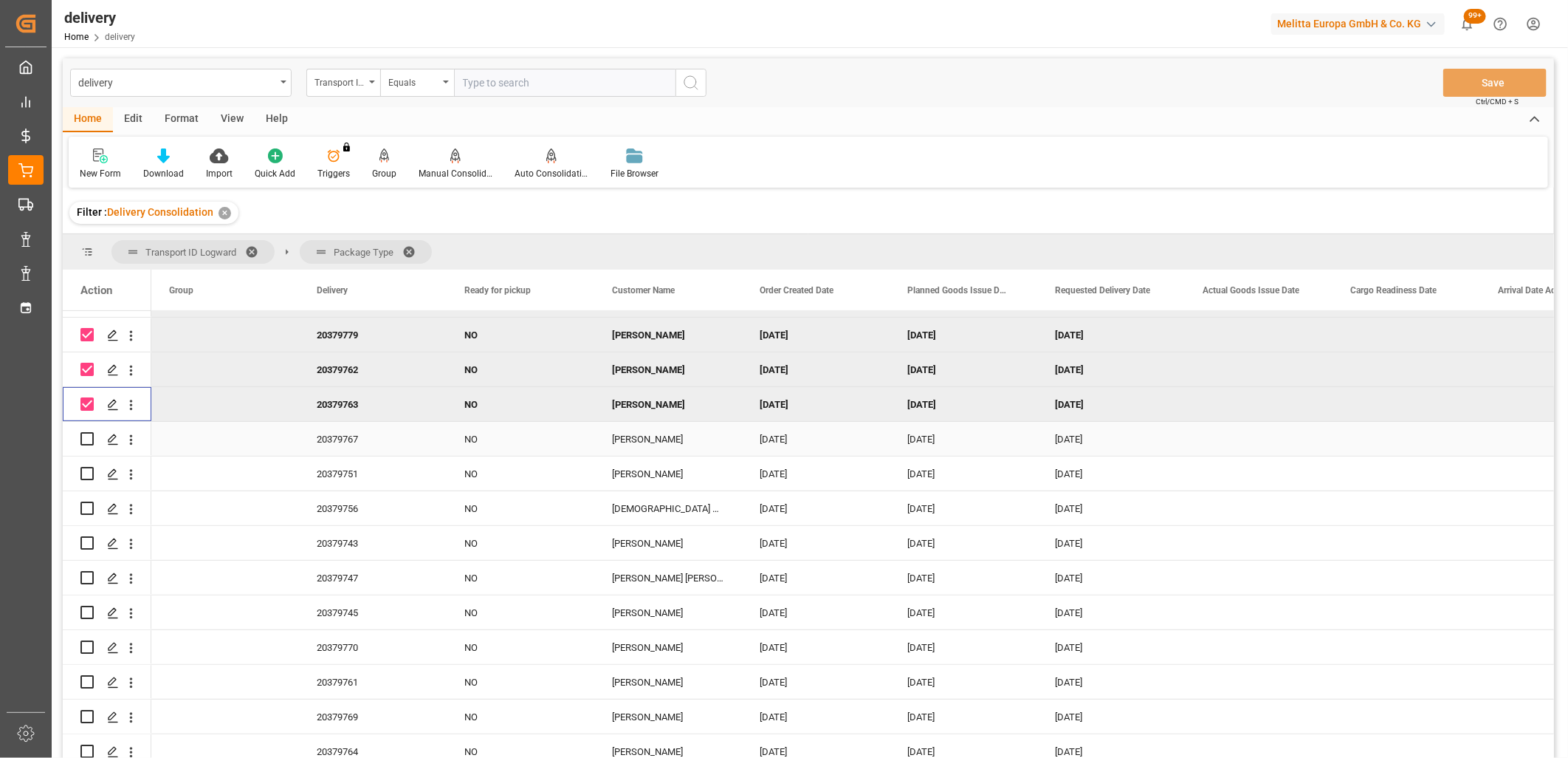
click at [86, 438] on input "Press Space to toggle row selection (unchecked)" at bounding box center [87, 438] width 13 height 13
checkbox input "true"
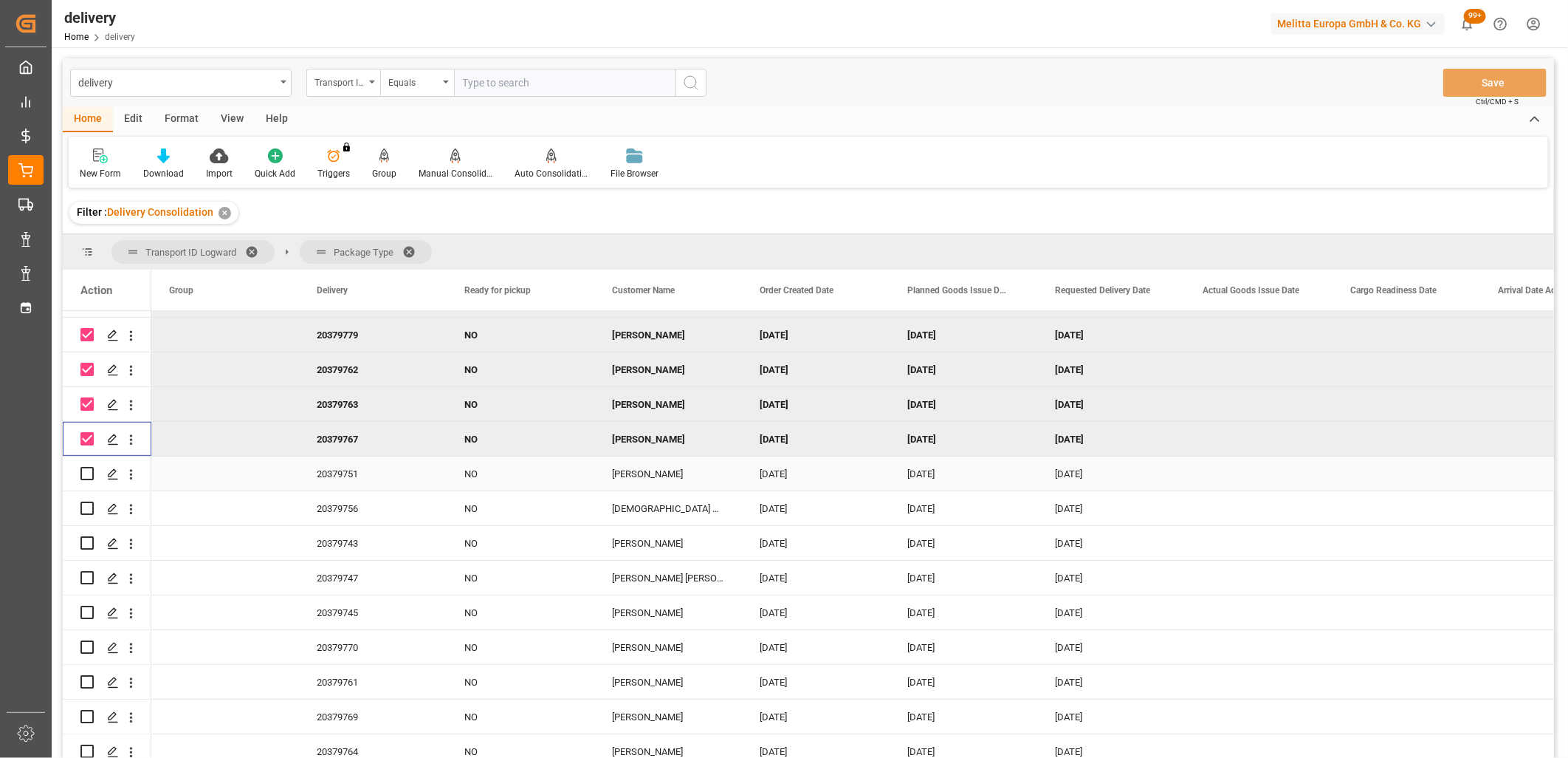
click at [86, 473] on input "Press Space to toggle row selection (unchecked)" at bounding box center [87, 473] width 13 height 13
checkbox input "true"
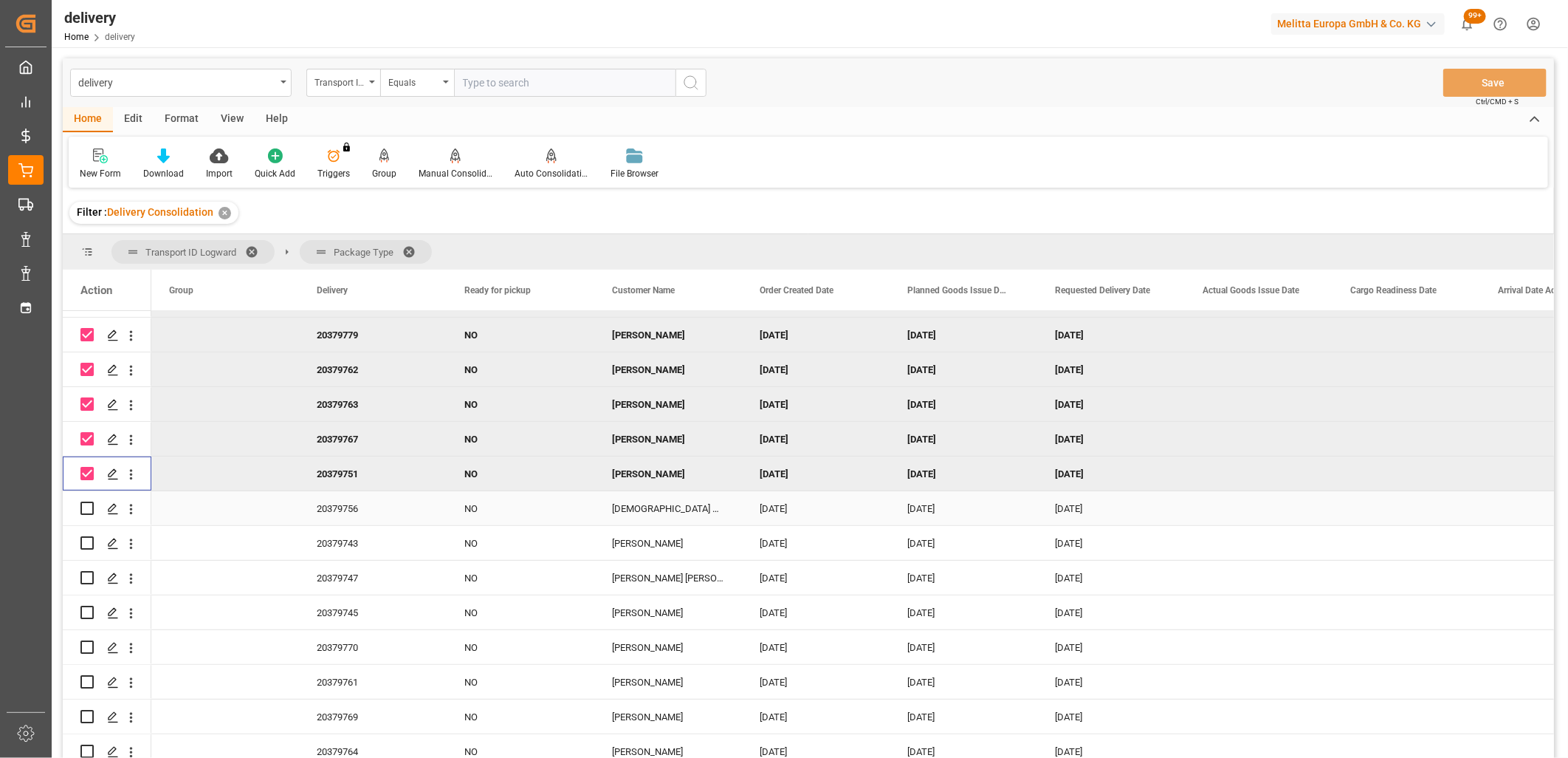
click at [85, 501] on input "Press Space to toggle row selection (unchecked)" at bounding box center [87, 508] width 13 height 13
checkbox input "true"
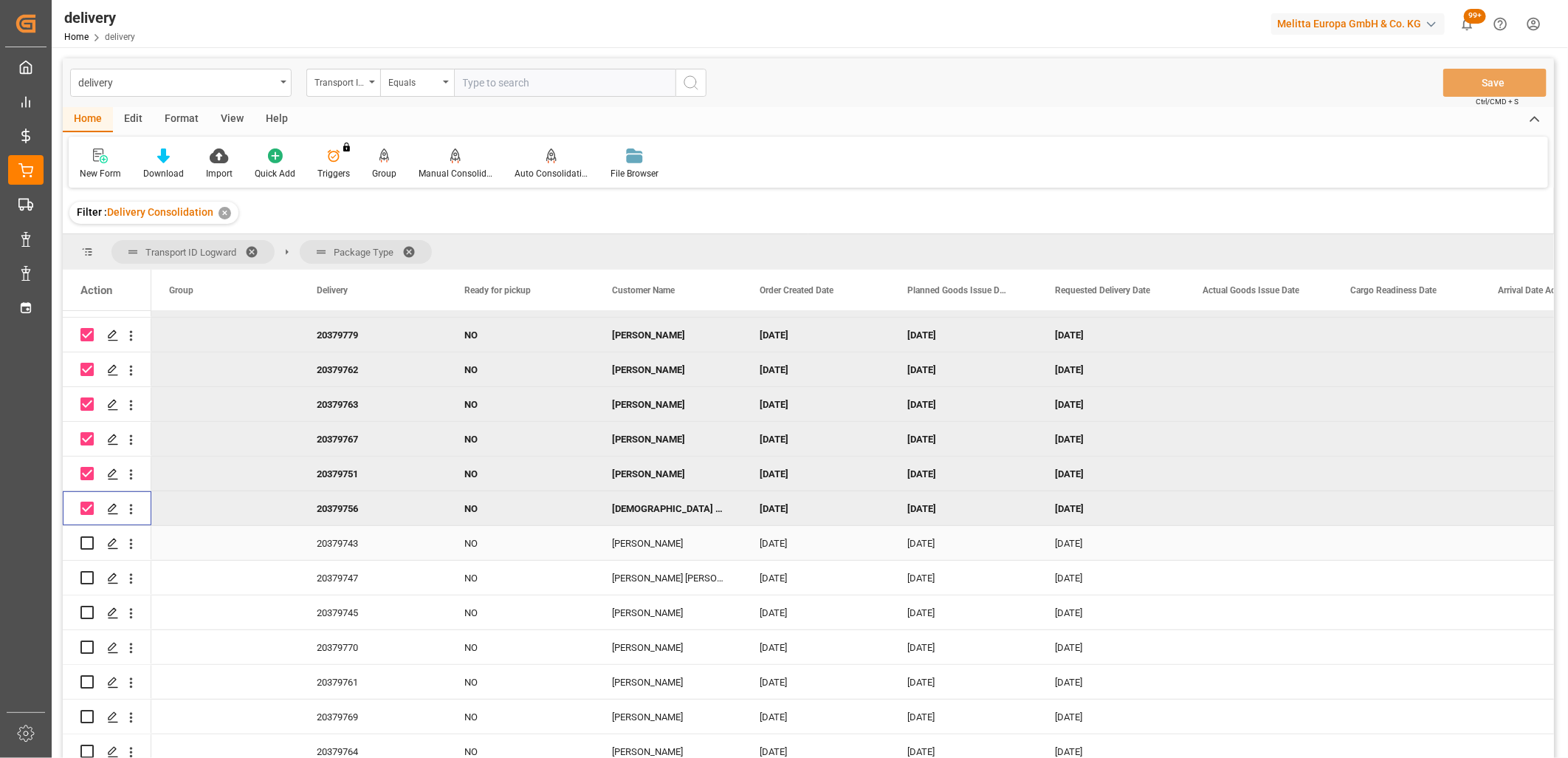
click at [84, 536] on input "Press Space to toggle row selection (unchecked)" at bounding box center [87, 542] width 13 height 13
checkbox input "true"
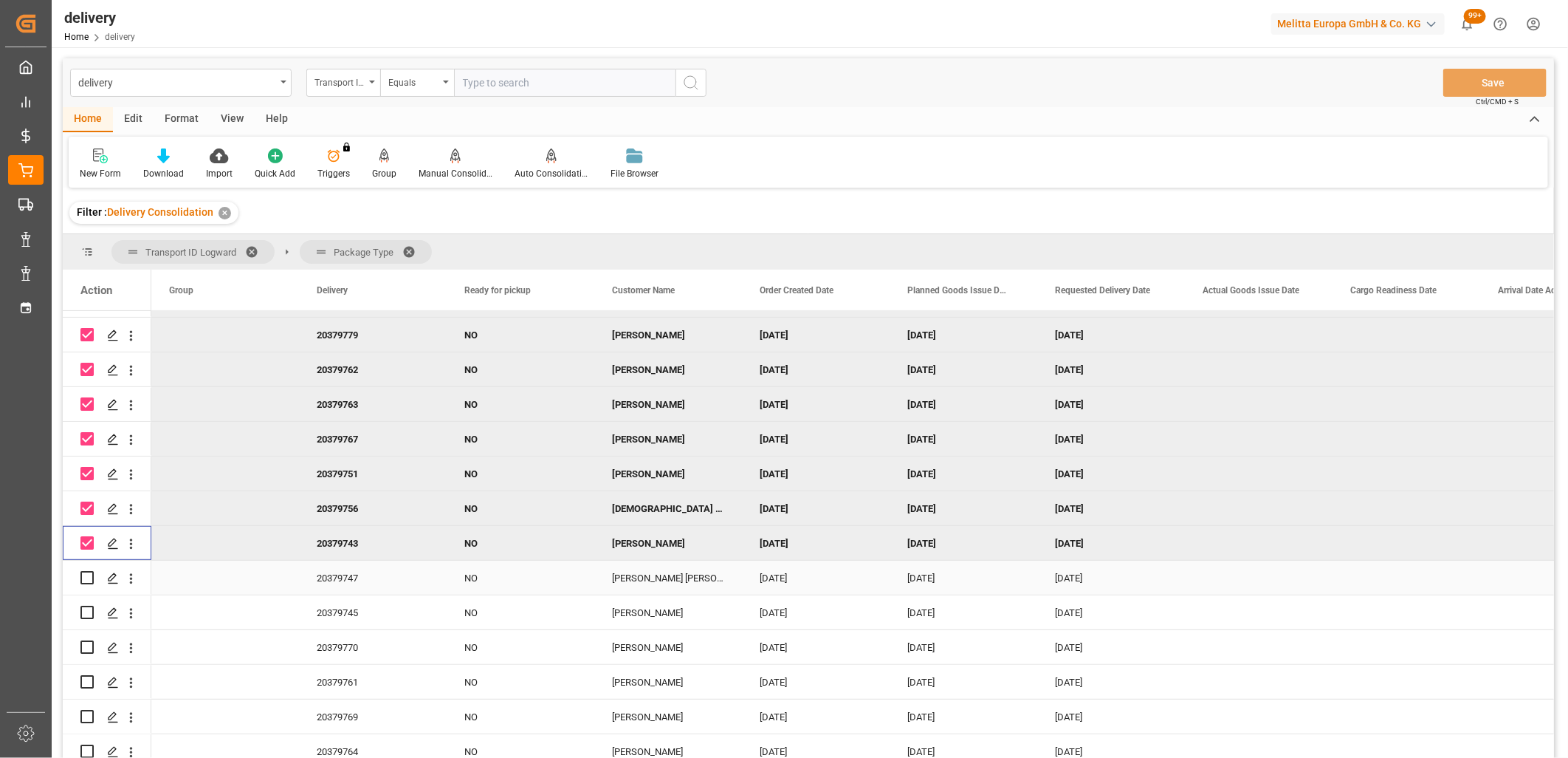
click at [83, 572] on input "Press Space to toggle row selection (unchecked)" at bounding box center [87, 577] width 13 height 13
checkbox input "true"
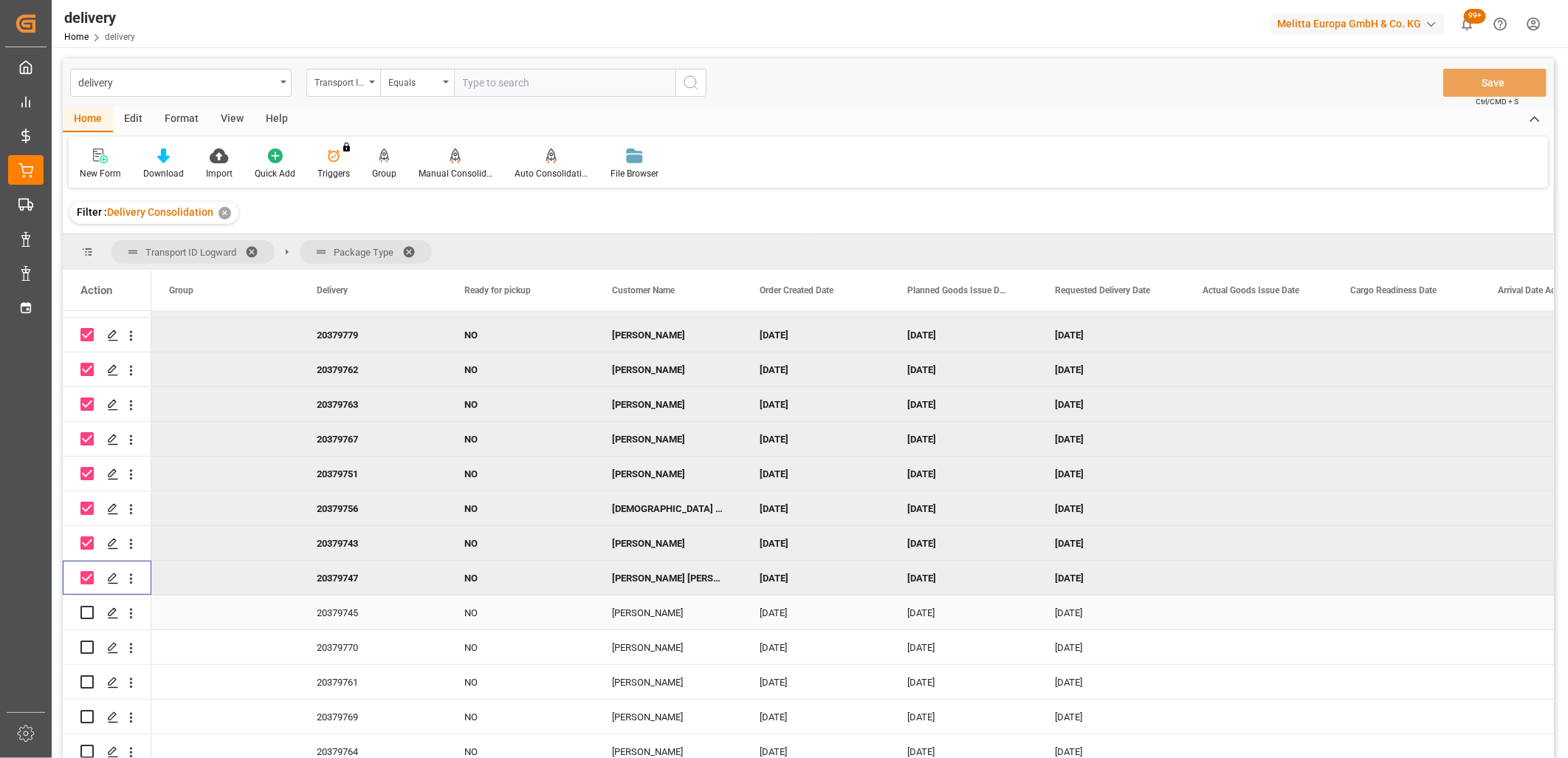
click at [93, 609] on input "Press Space to toggle row selection (unchecked)" at bounding box center [87, 613] width 13 height 13
checkbox input "true"
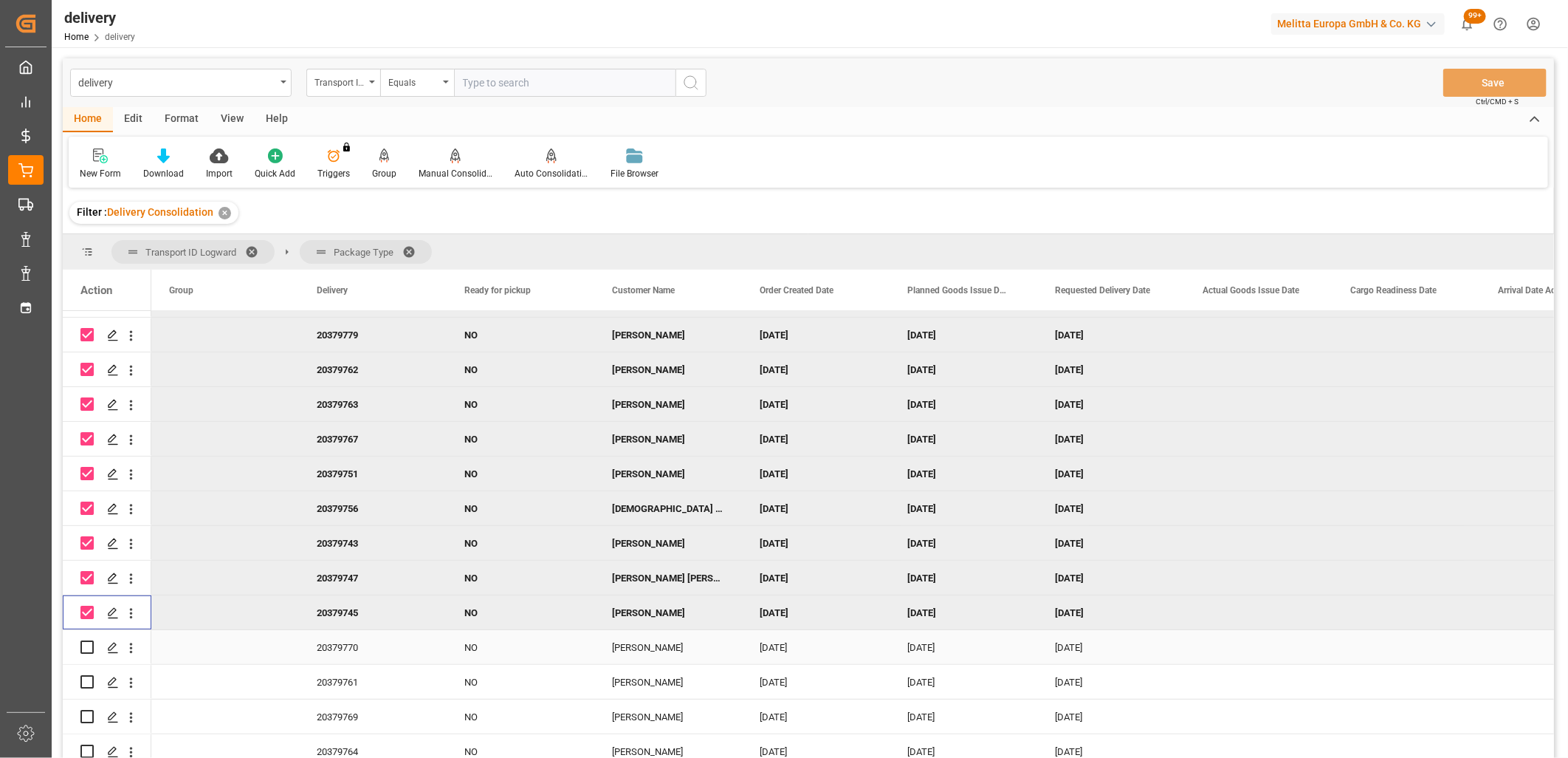
click at [87, 643] on input "Press Space to toggle row selection (unchecked)" at bounding box center [87, 647] width 13 height 13
checkbox input "true"
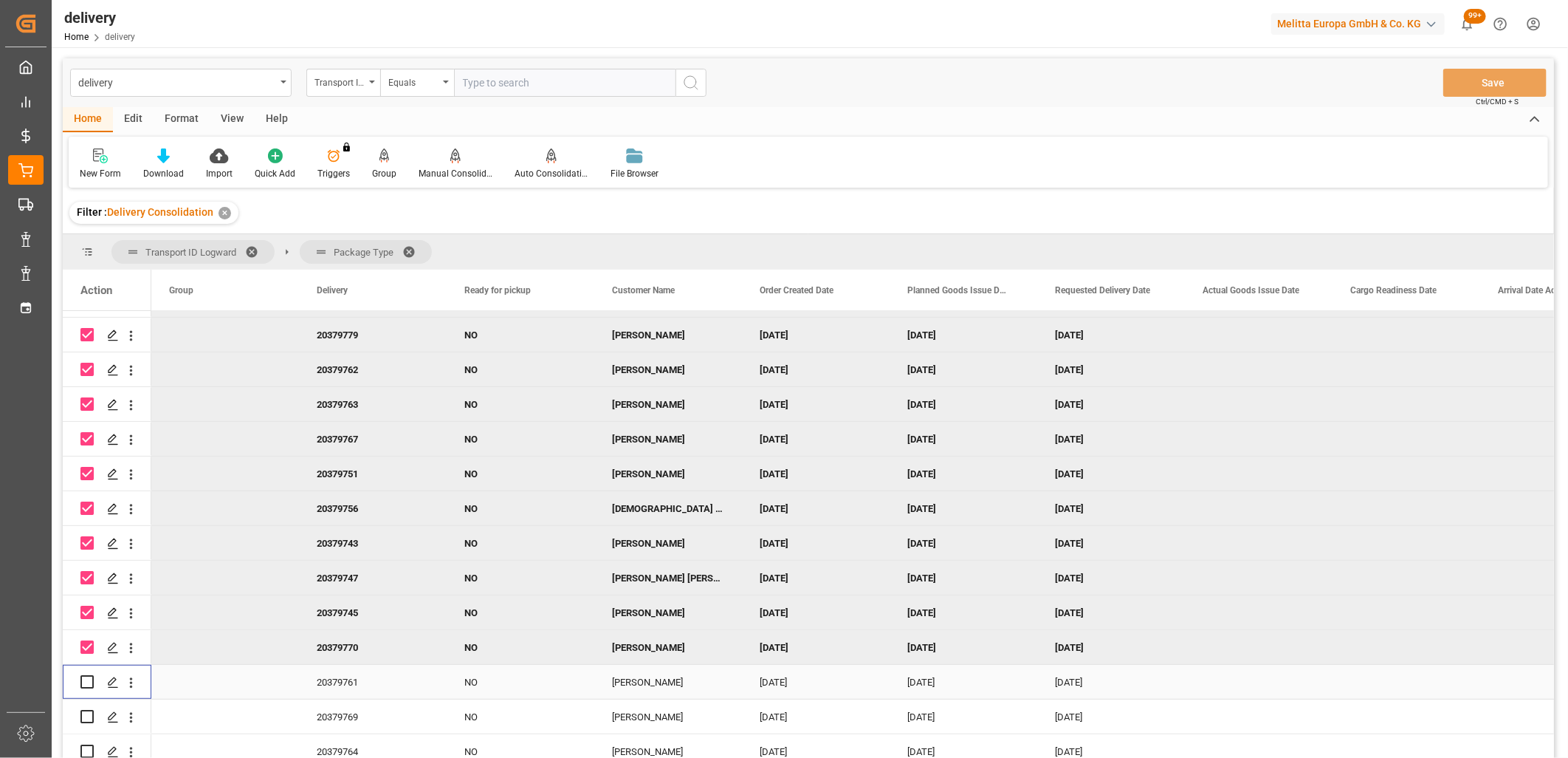
click at [83, 680] on input "Press Space to toggle row selection (unchecked)" at bounding box center [87, 682] width 13 height 13
checkbox input "true"
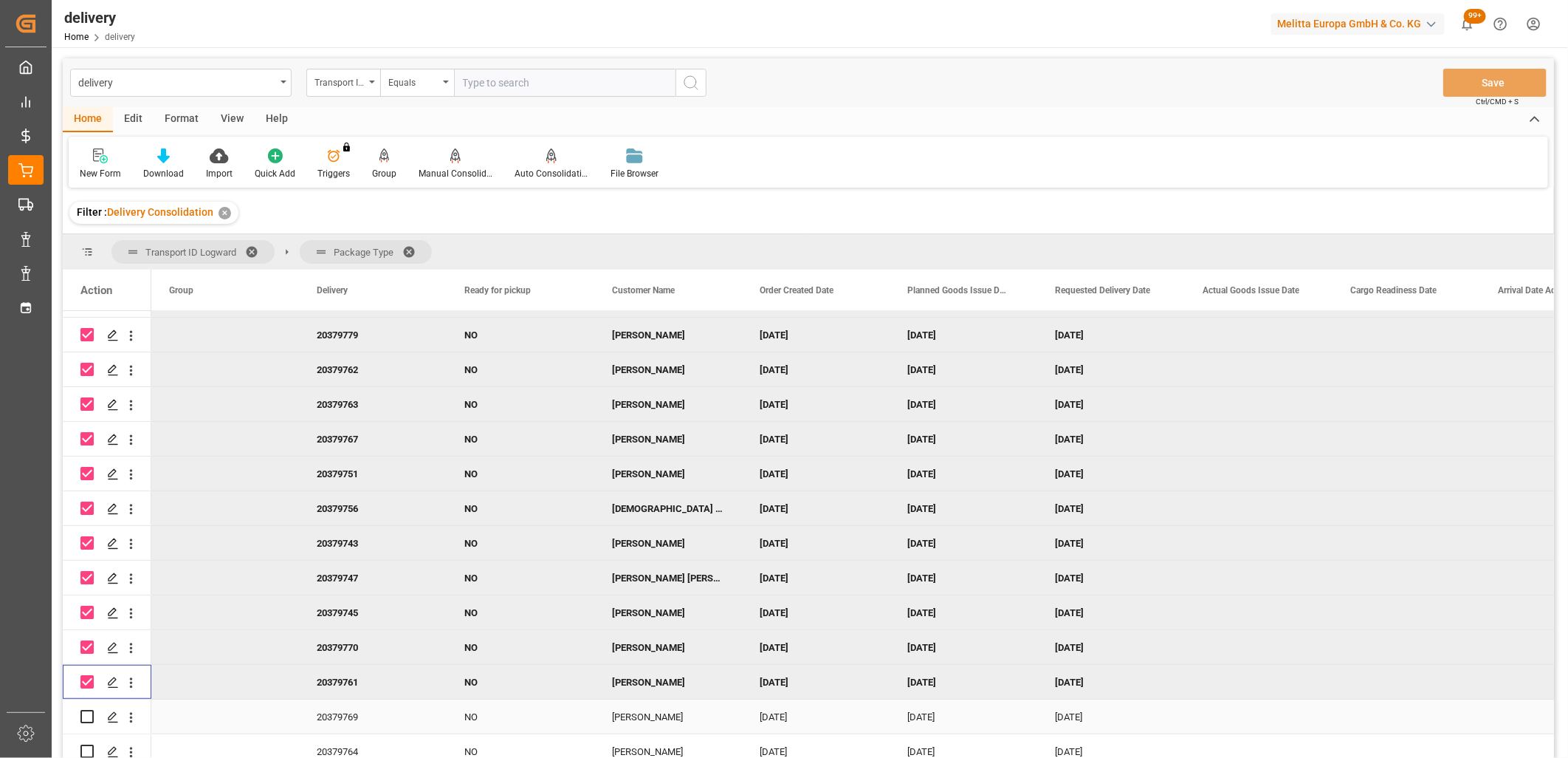
click at [92, 715] on input "Press Space to toggle row selection (unchecked)" at bounding box center [87, 717] width 13 height 13
checkbox input "true"
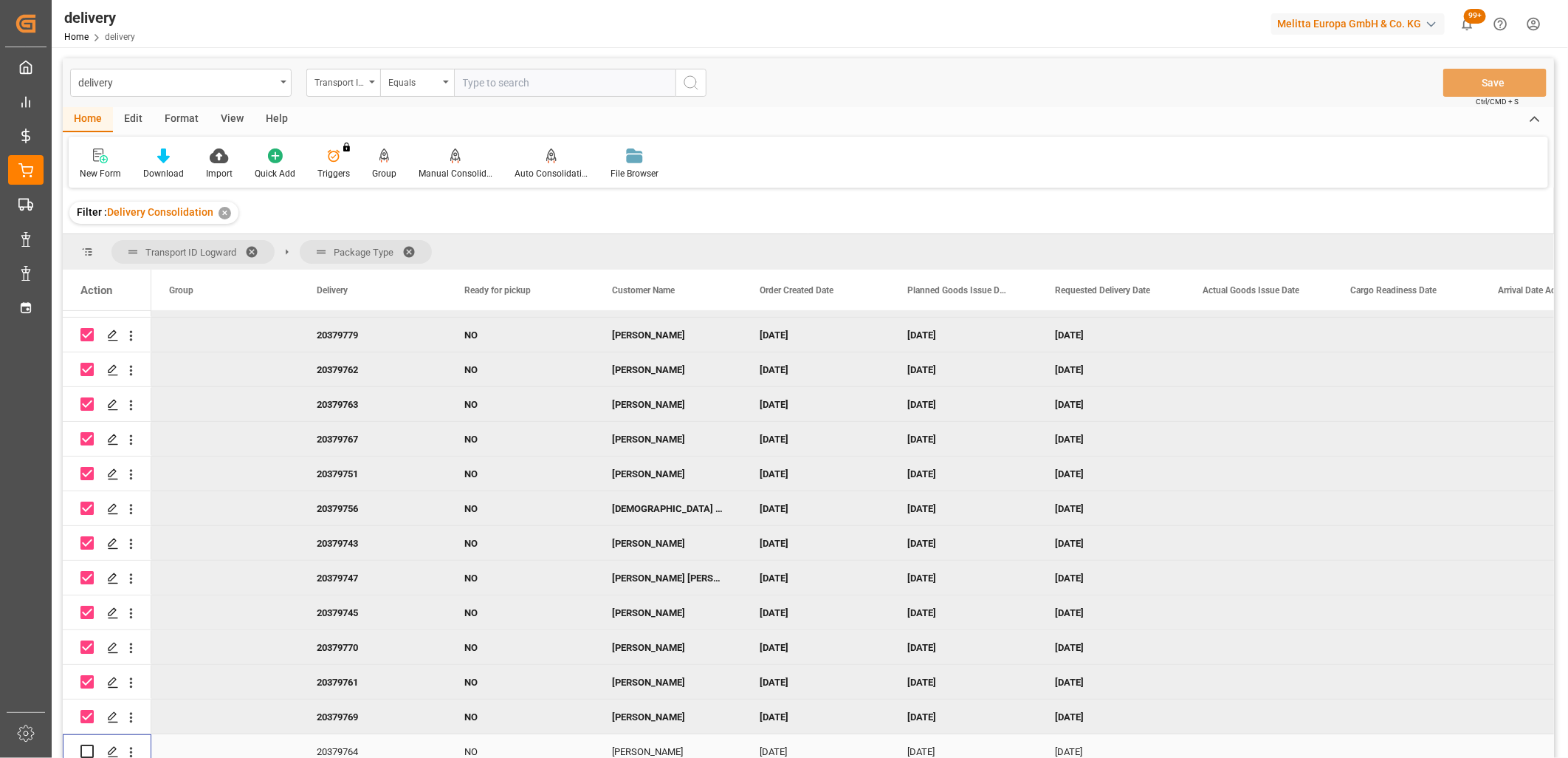
click at [85, 747] on input "Press Space to toggle row selection (unchecked)" at bounding box center [87, 751] width 13 height 13
checkbox input "true"
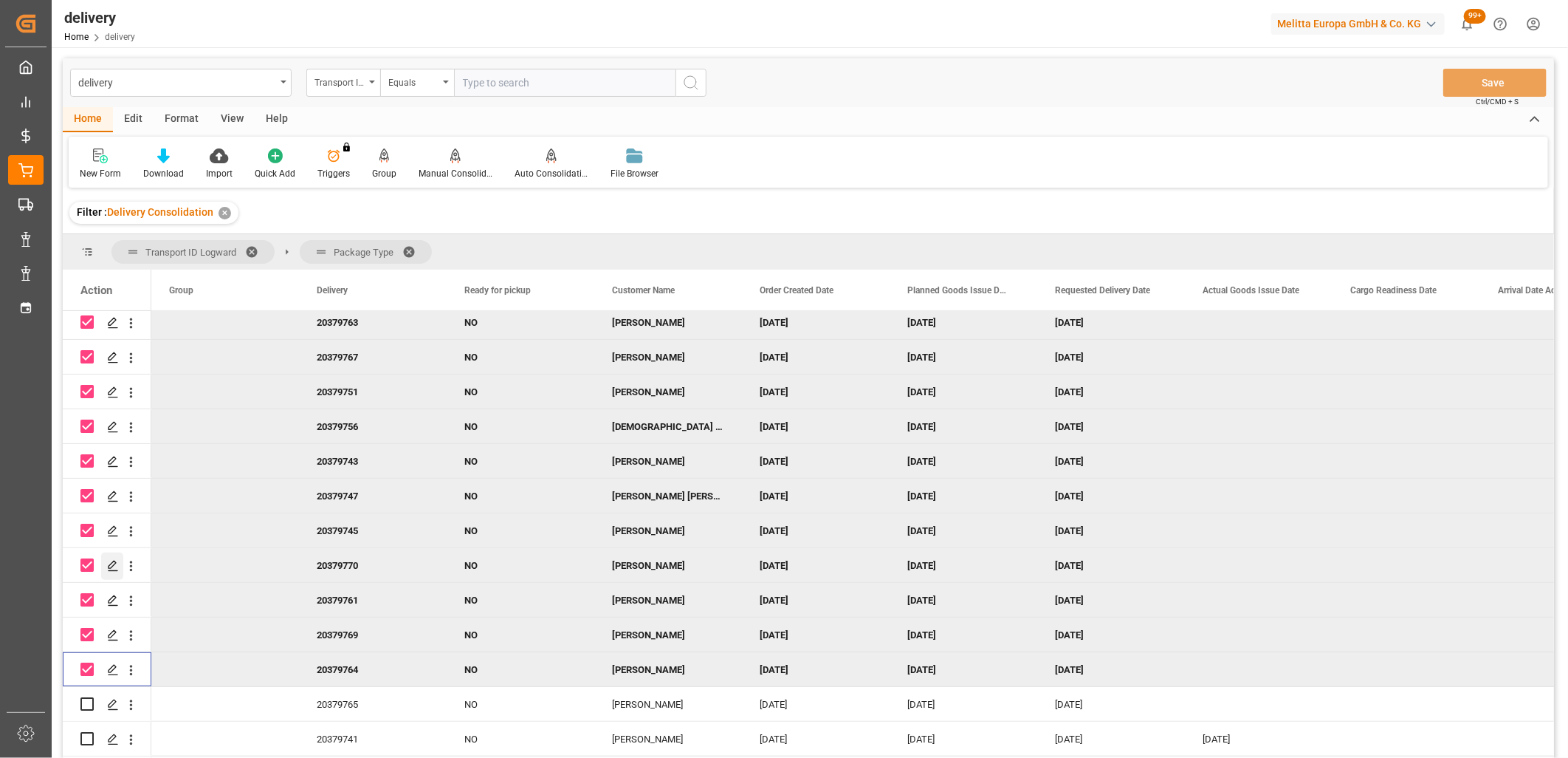
scroll to position [594, 0]
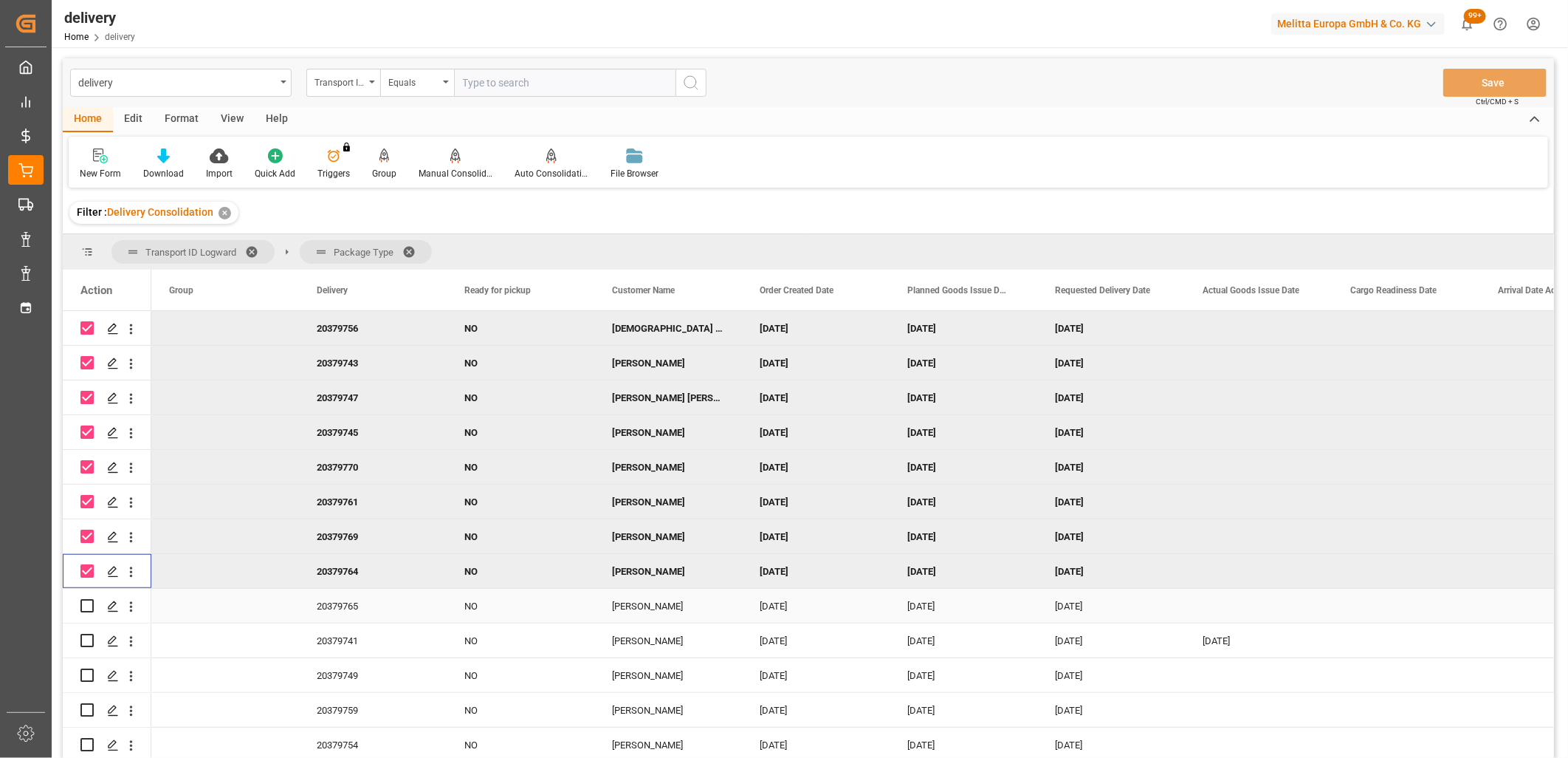
click at [86, 603] on input "Press Space to toggle row selection (unchecked)" at bounding box center [87, 605] width 13 height 13
checkbox input "true"
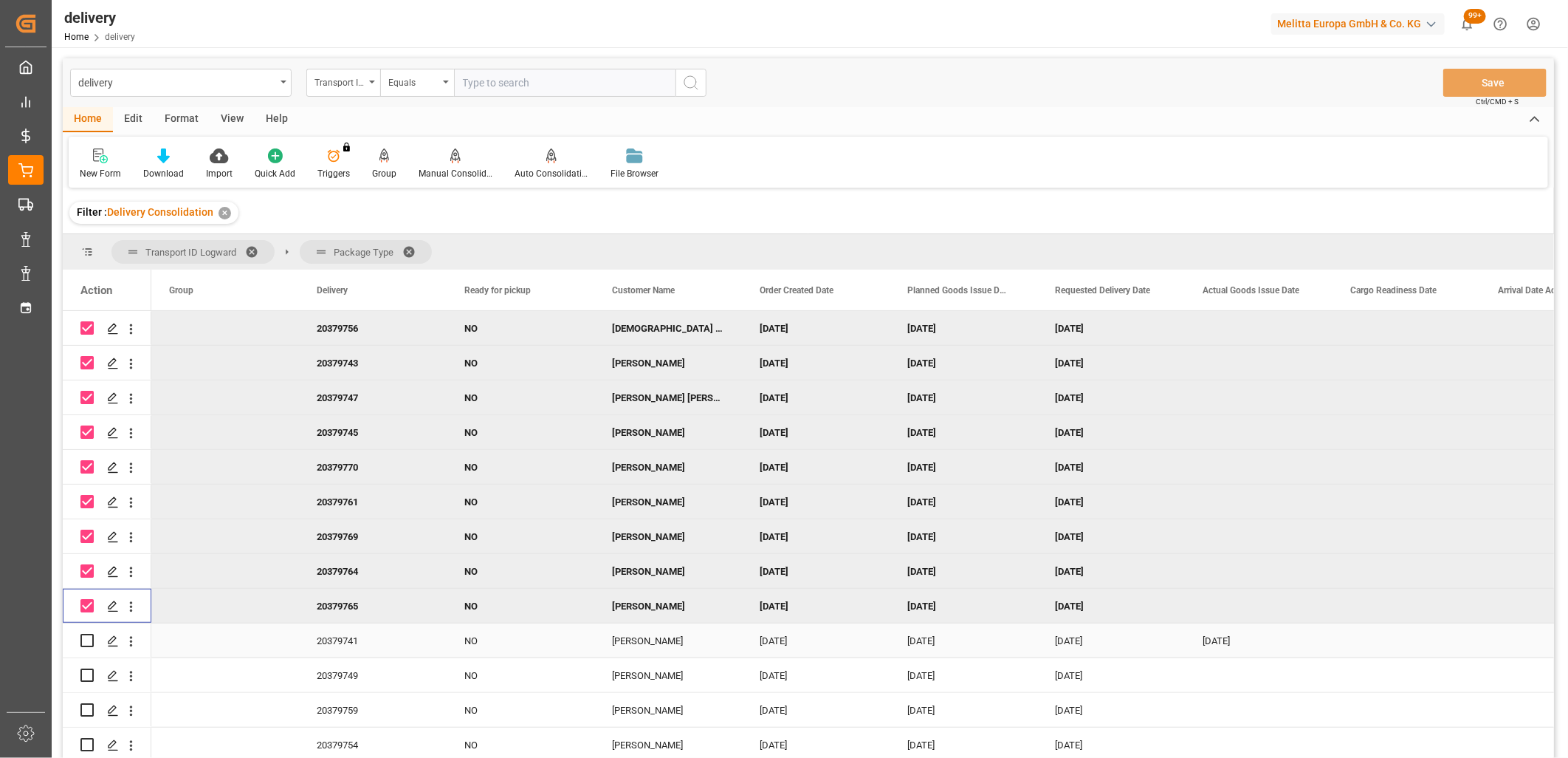
click at [83, 634] on input "Press Space to toggle row selection (unchecked)" at bounding box center [87, 641] width 13 height 13
checkbox input "true"
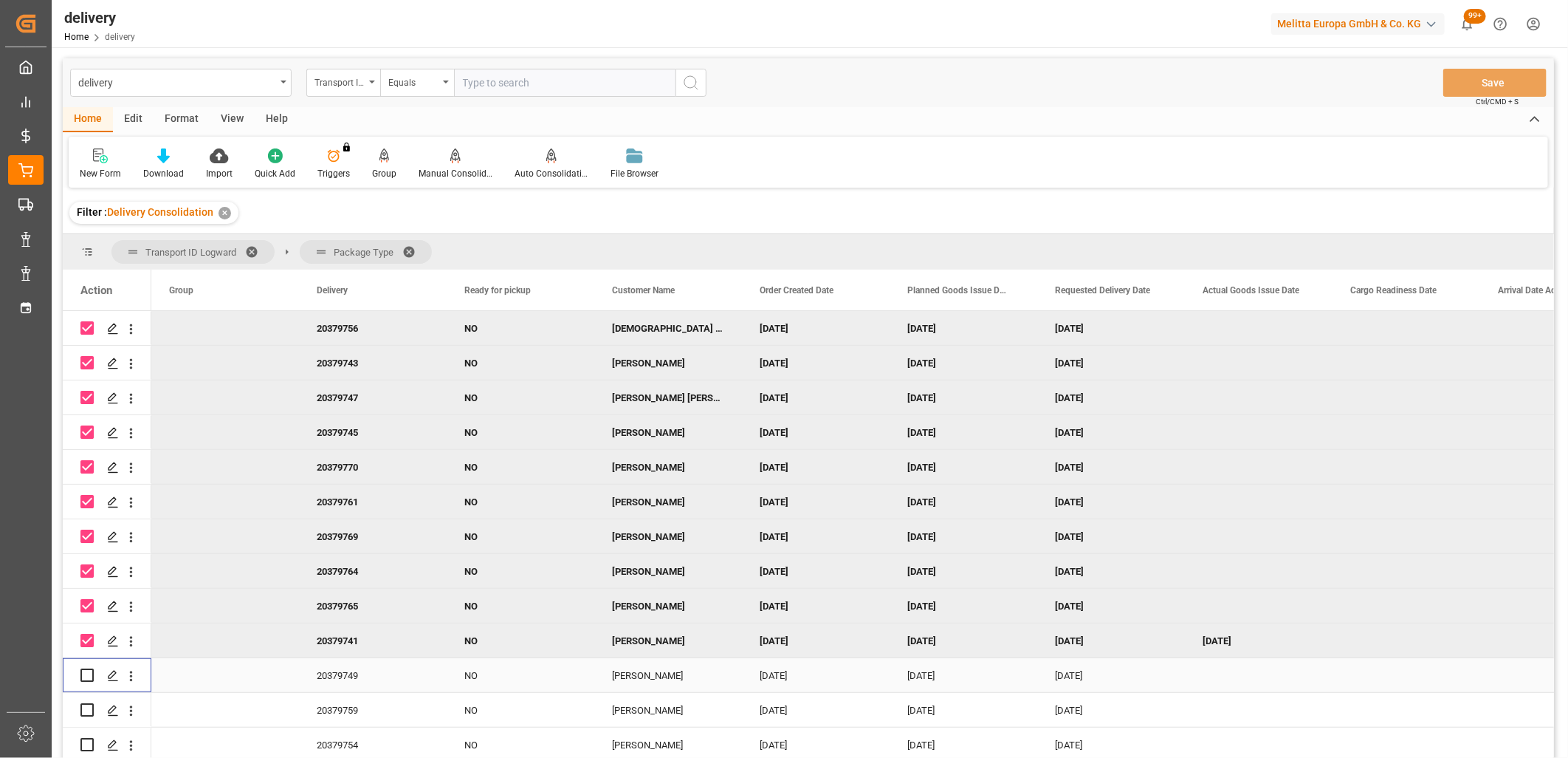
click at [83, 670] on input "Press Space to toggle row selection (unchecked)" at bounding box center [87, 675] width 13 height 13
checkbox input "true"
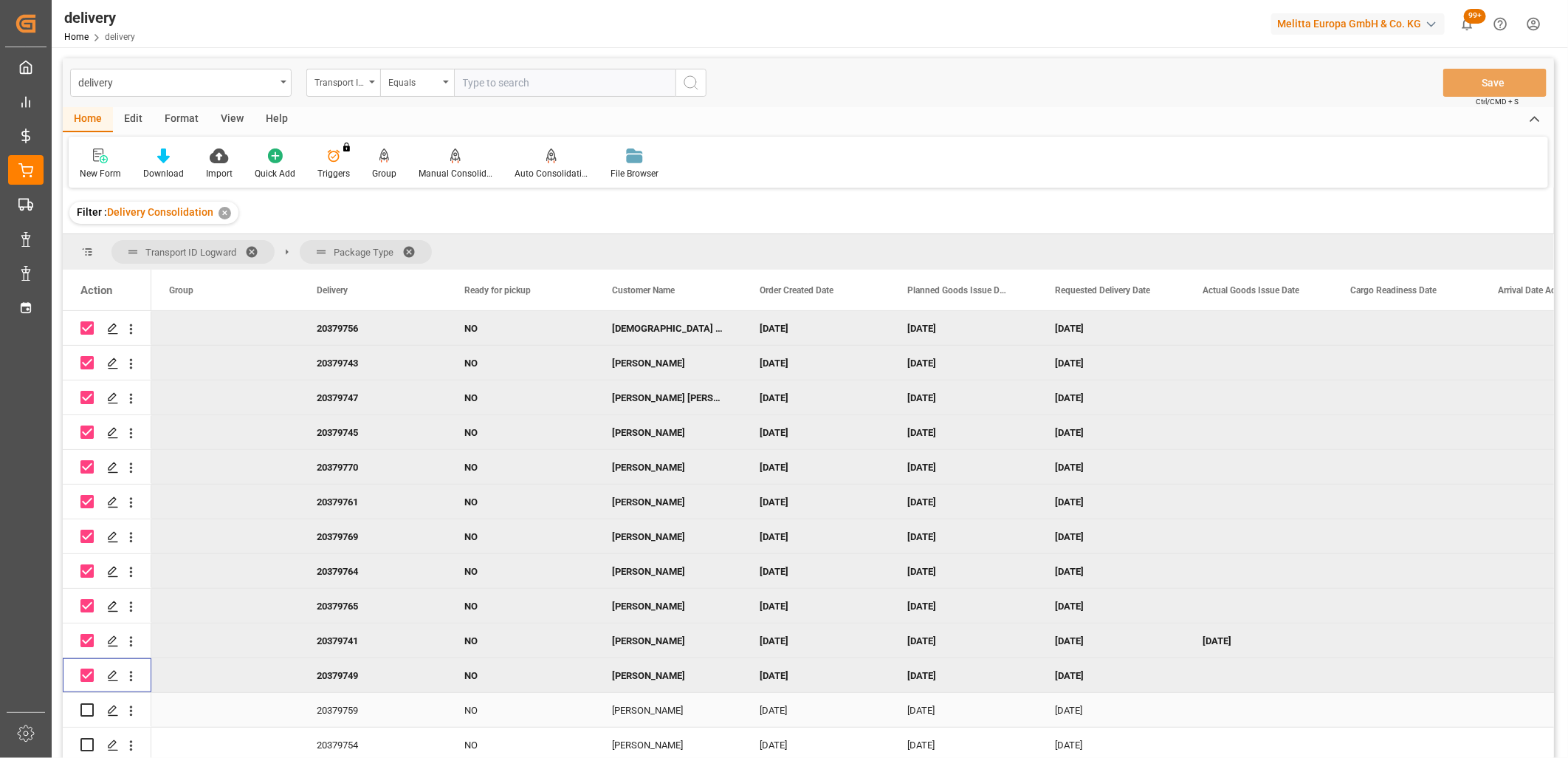
click at [83, 704] on input "Press Space to toggle row selection (unchecked)" at bounding box center [87, 710] width 13 height 13
checkbox input "true"
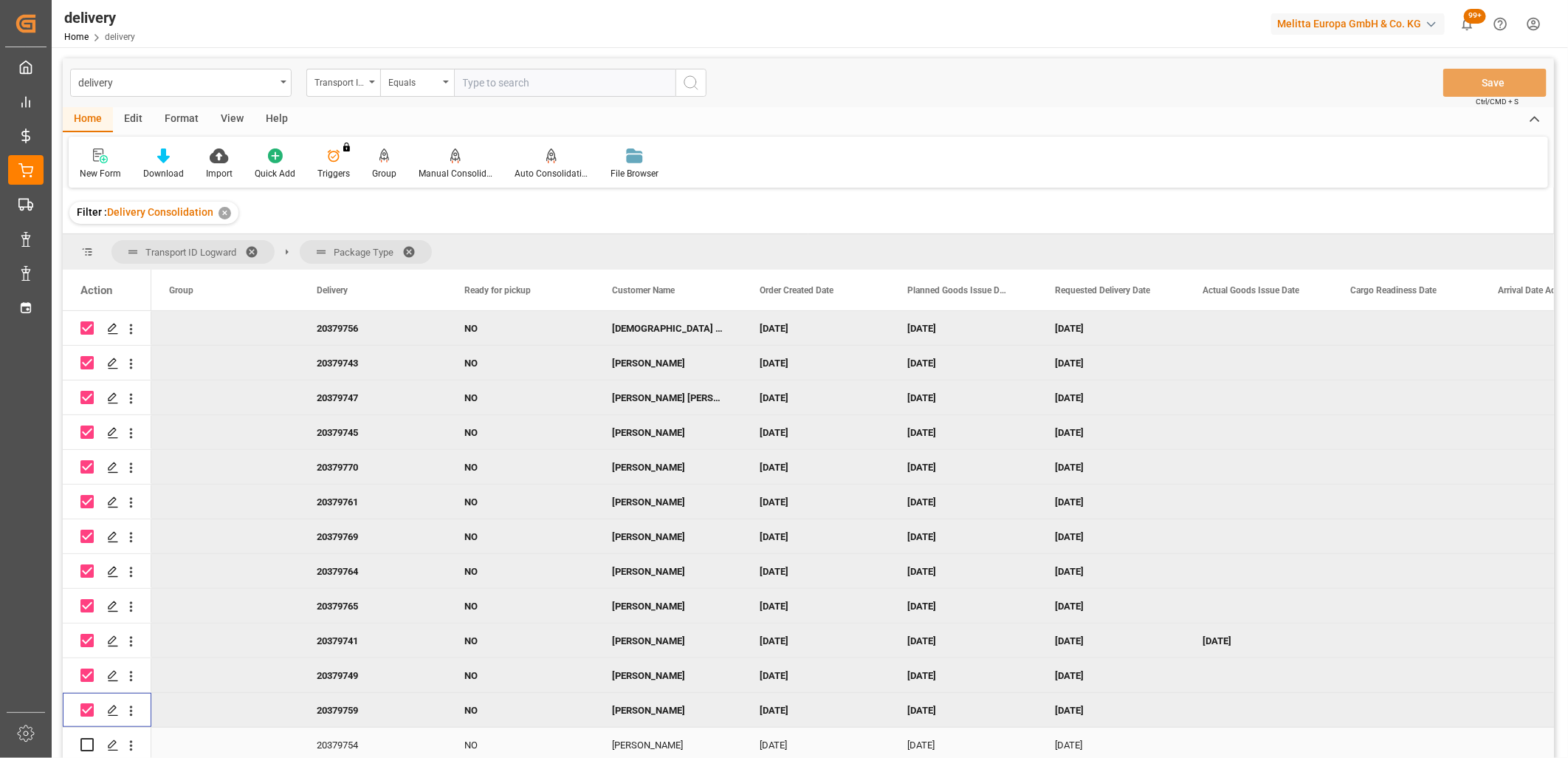
click at [85, 739] on input "Press Space to toggle row selection (unchecked)" at bounding box center [87, 745] width 13 height 13
checkbox input "true"
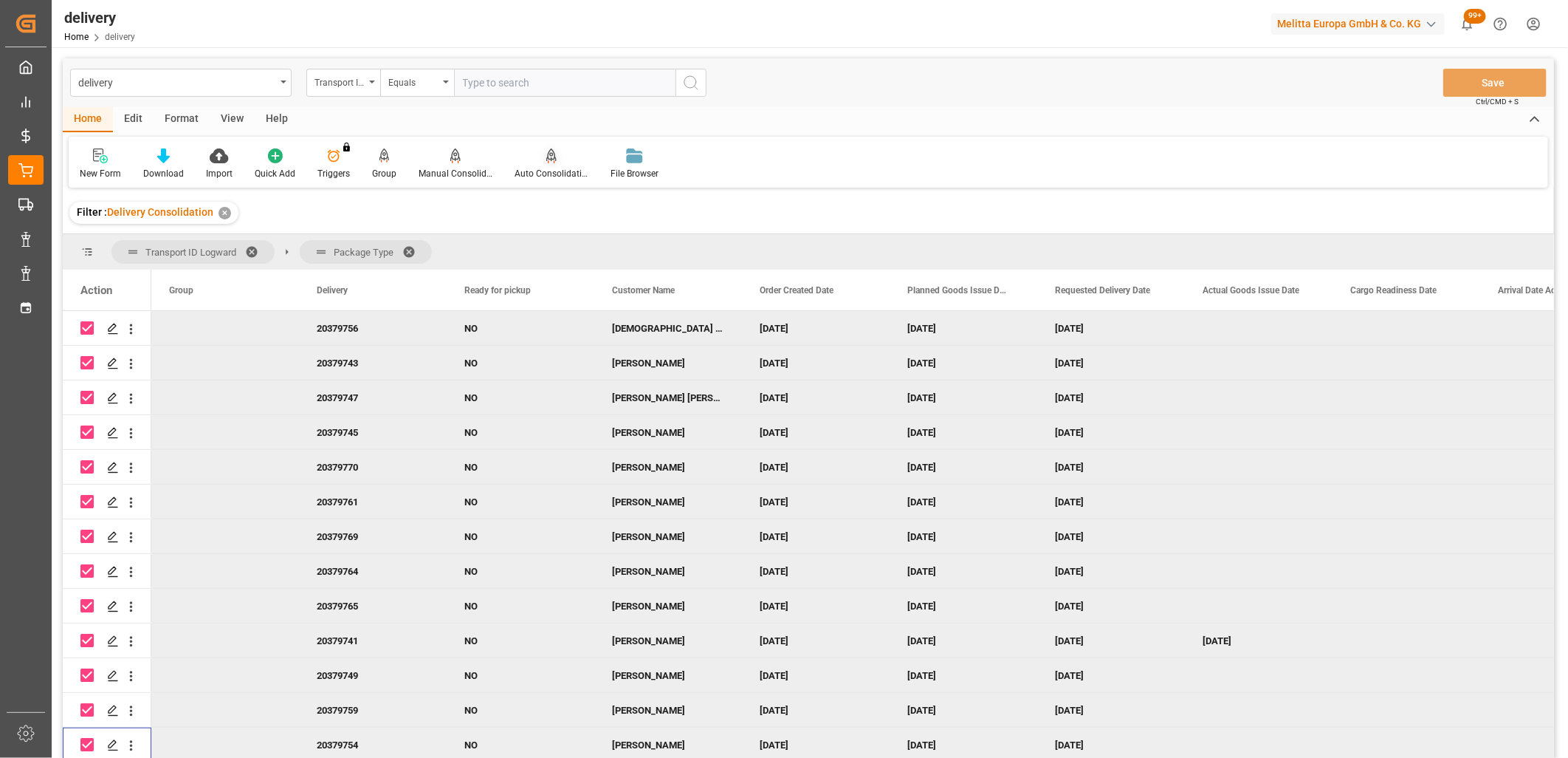
click at [550, 159] on icon at bounding box center [551, 156] width 11 height 15
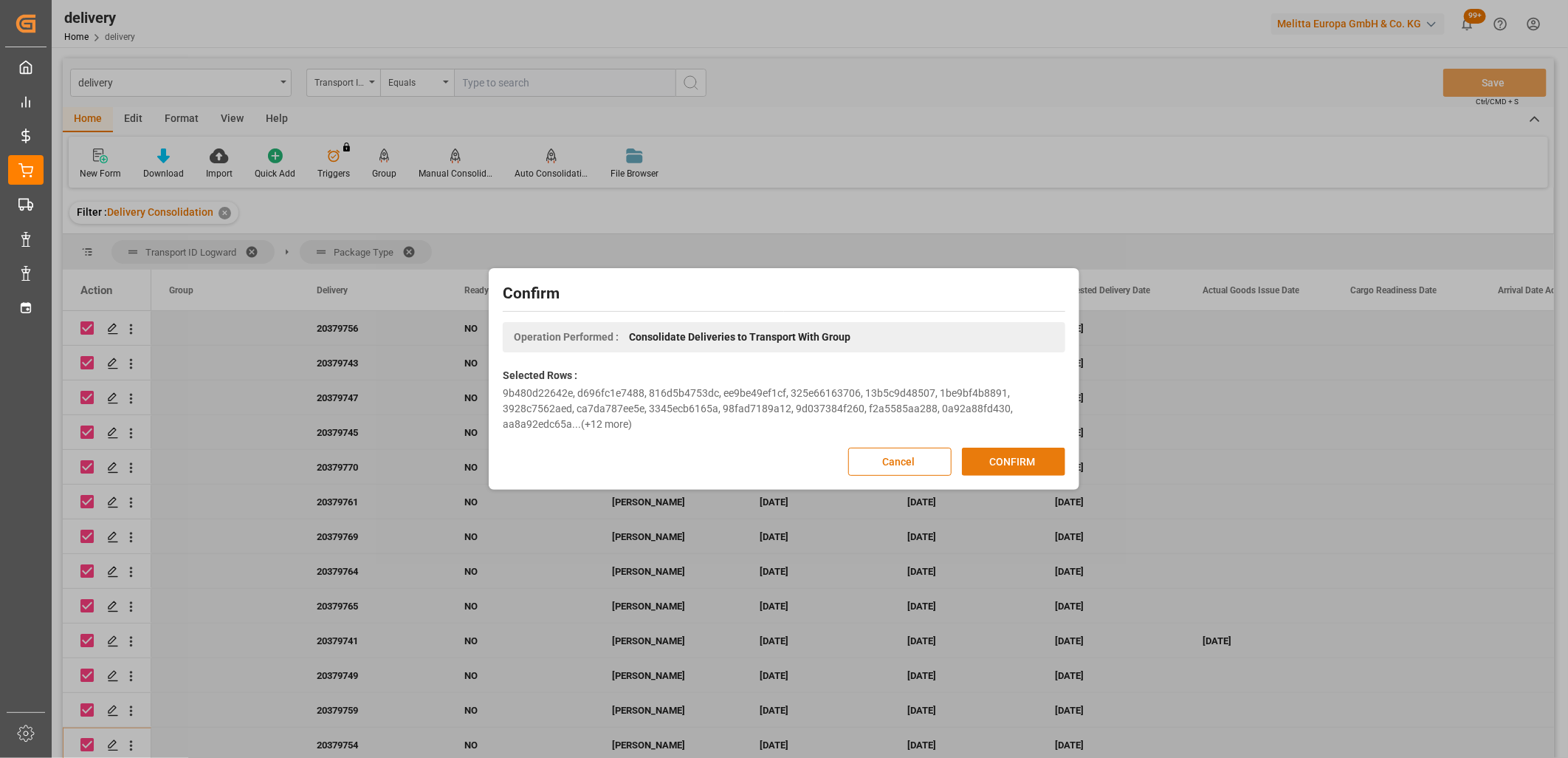
click at [1012, 458] on button "CONFIRM" at bounding box center [1013, 462] width 103 height 28
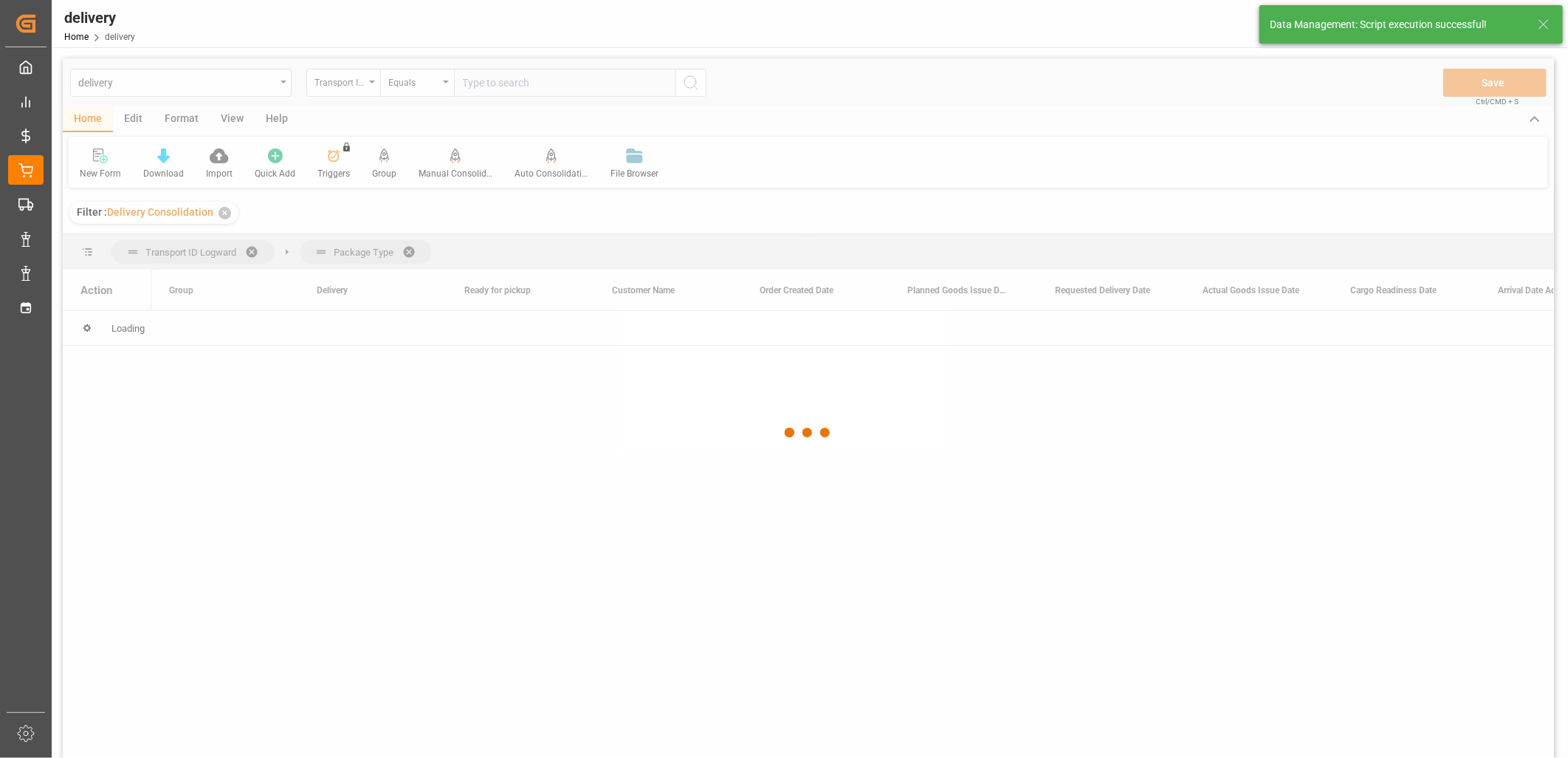
scroll to position [0, 0]
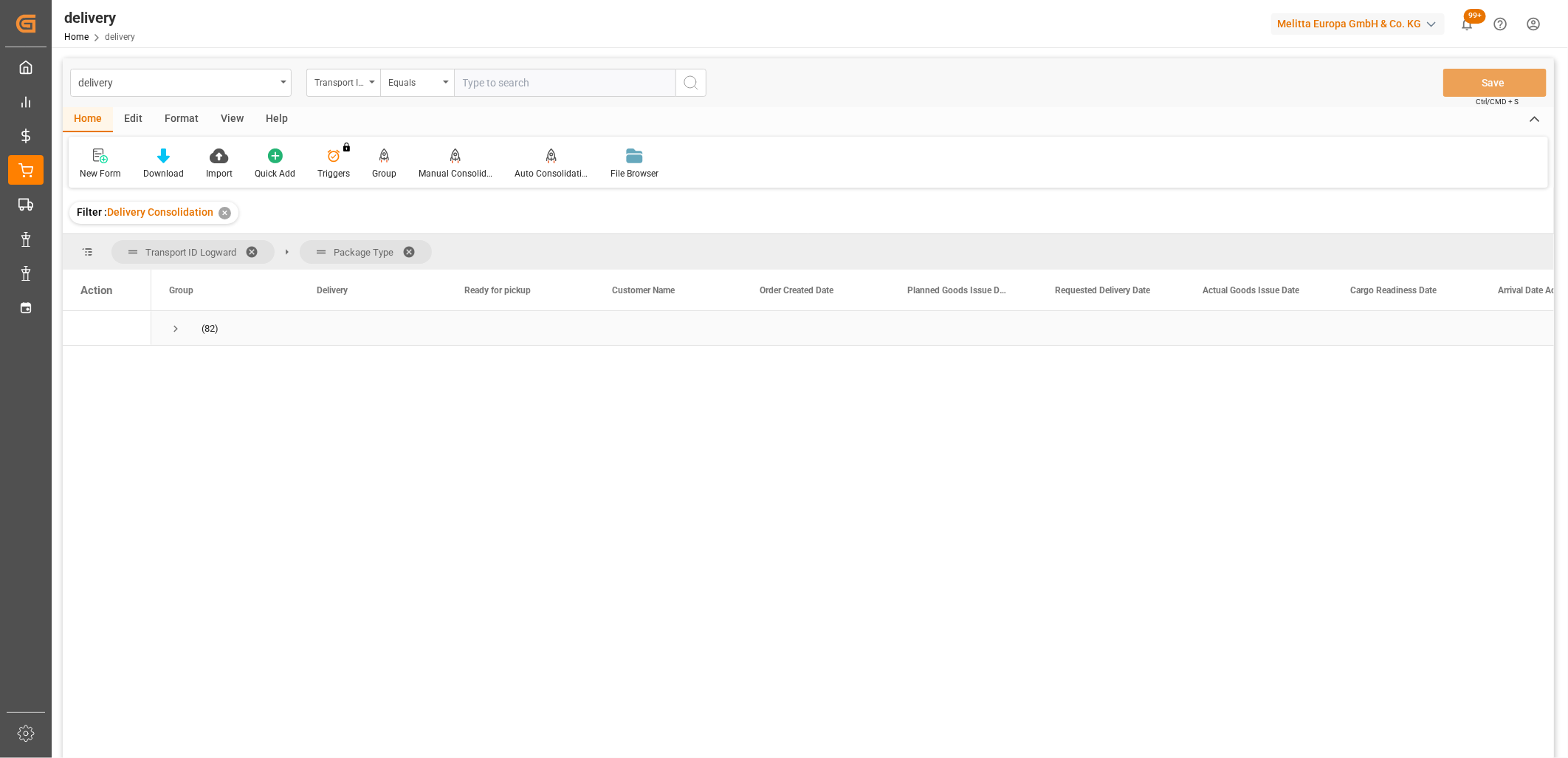
click at [174, 329] on span "Press SPACE to select this row." at bounding box center [176, 329] width 13 height 13
click at [205, 365] on span "Press SPACE to select this row." at bounding box center [206, 363] width 13 height 13
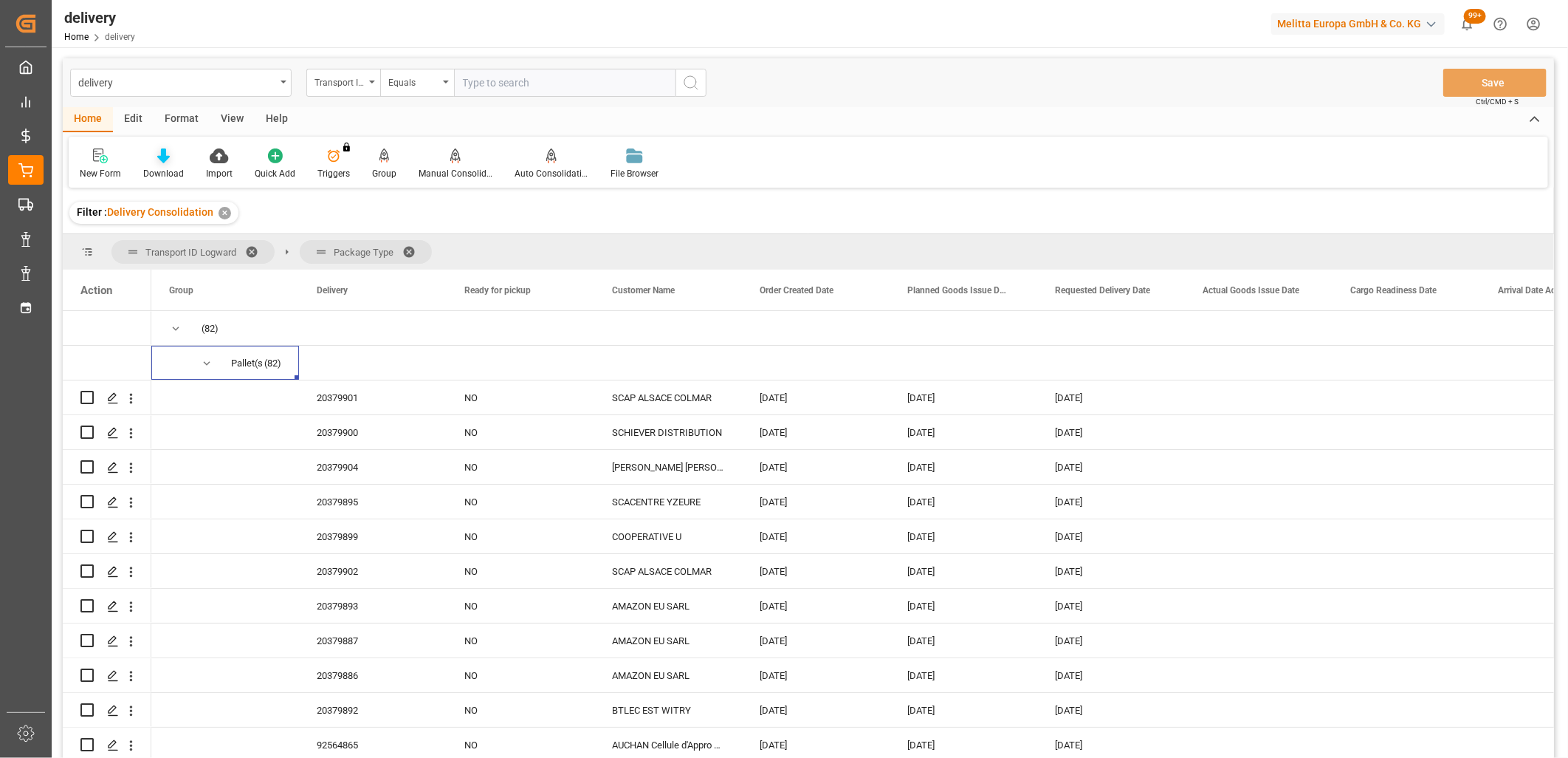
click at [158, 156] on icon at bounding box center [163, 156] width 12 height 15
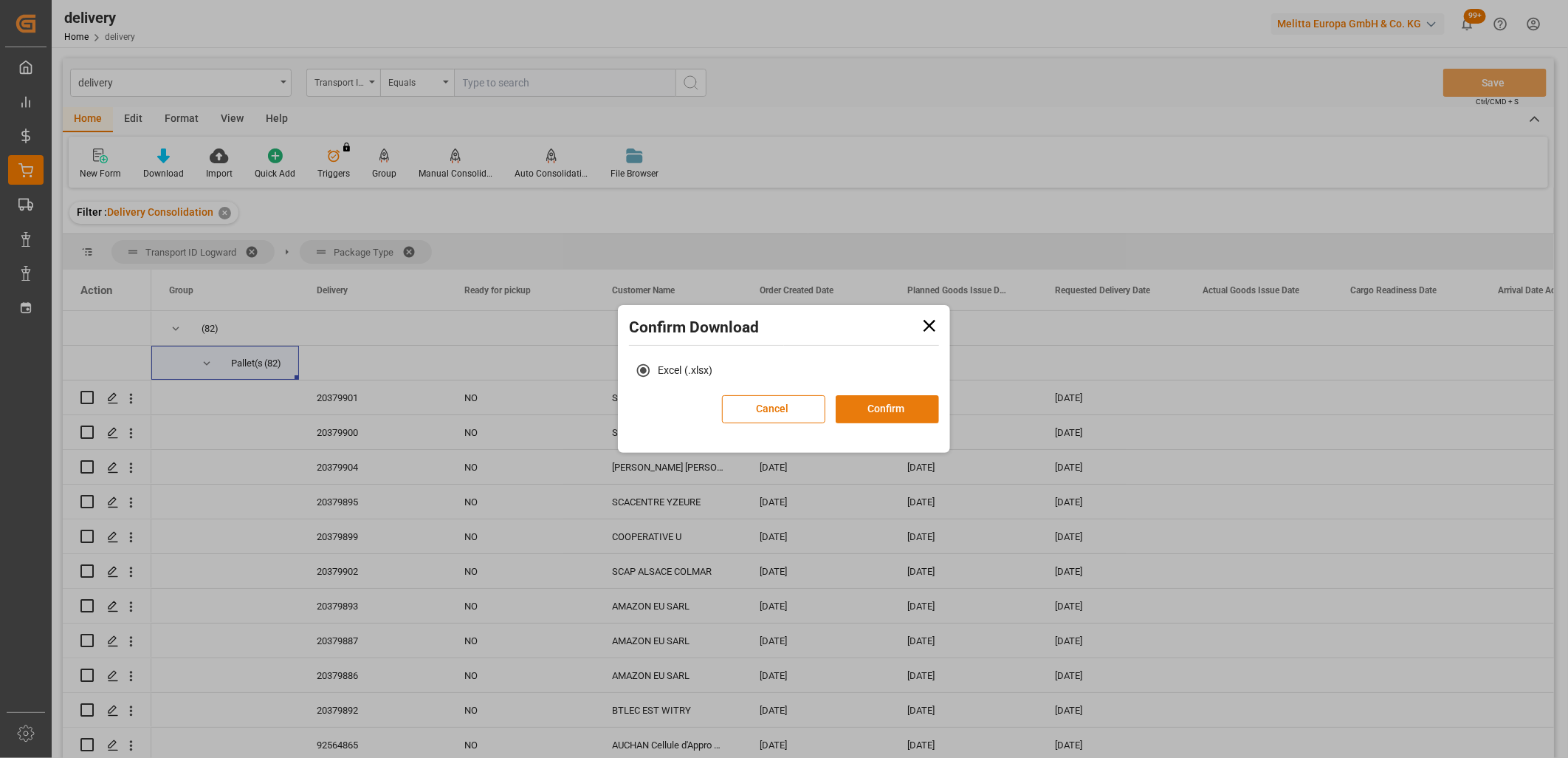
click at [866, 411] on button "Confirm" at bounding box center [887, 410] width 103 height 28
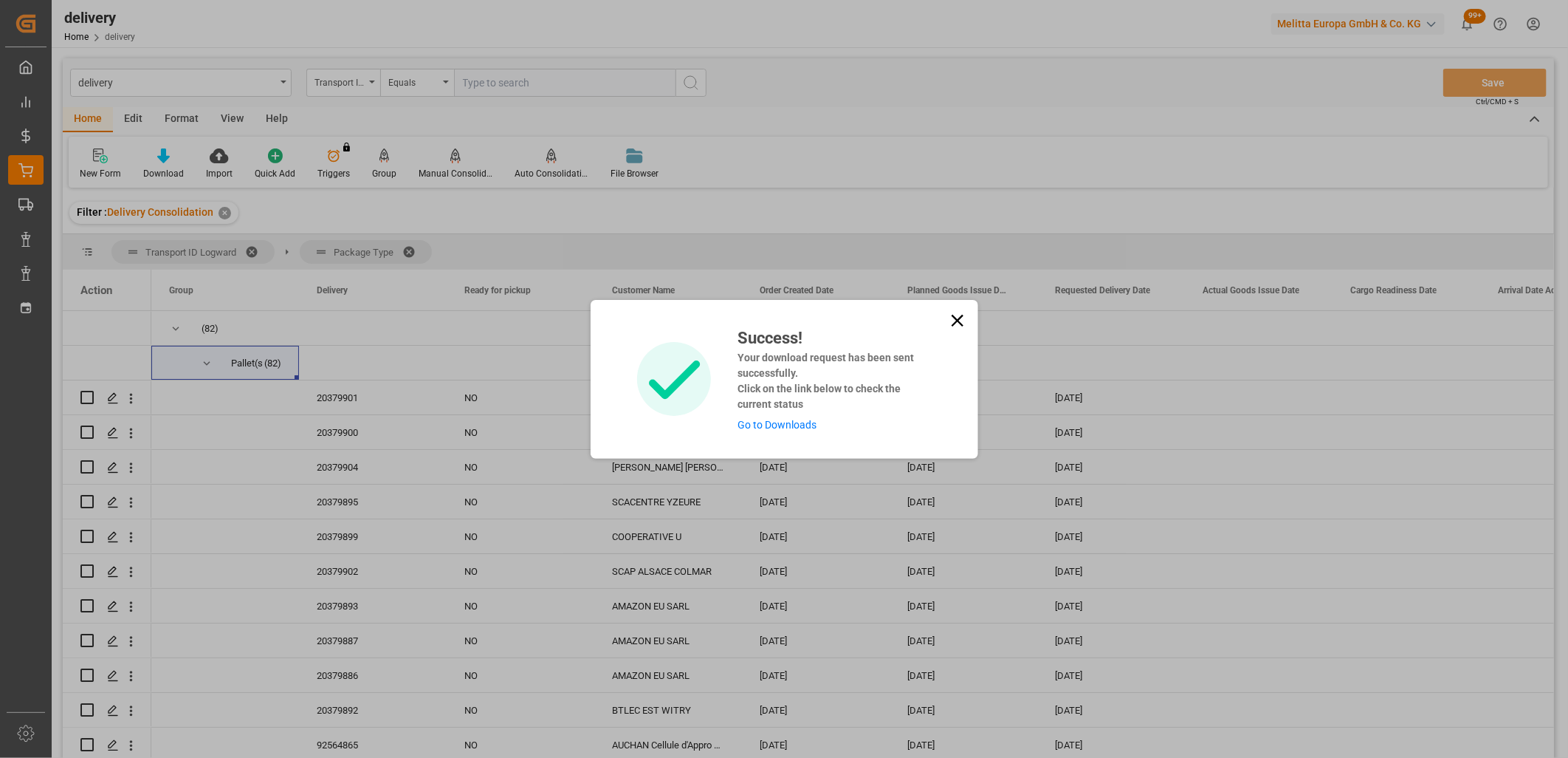
click at [745, 425] on link "Go to Downloads" at bounding box center [777, 424] width 79 height 12
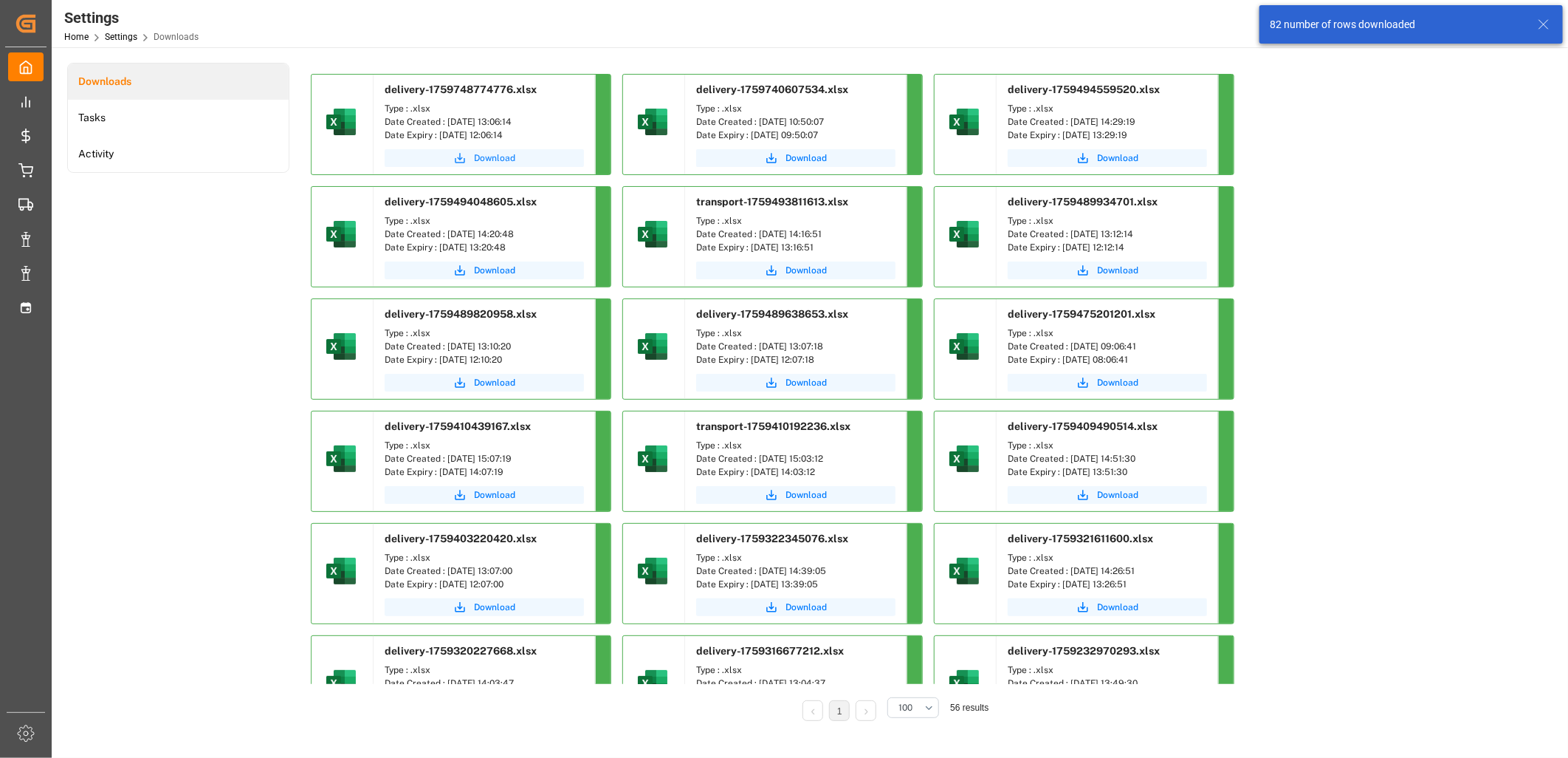
click at [493, 156] on span "Download" at bounding box center [494, 158] width 41 height 13
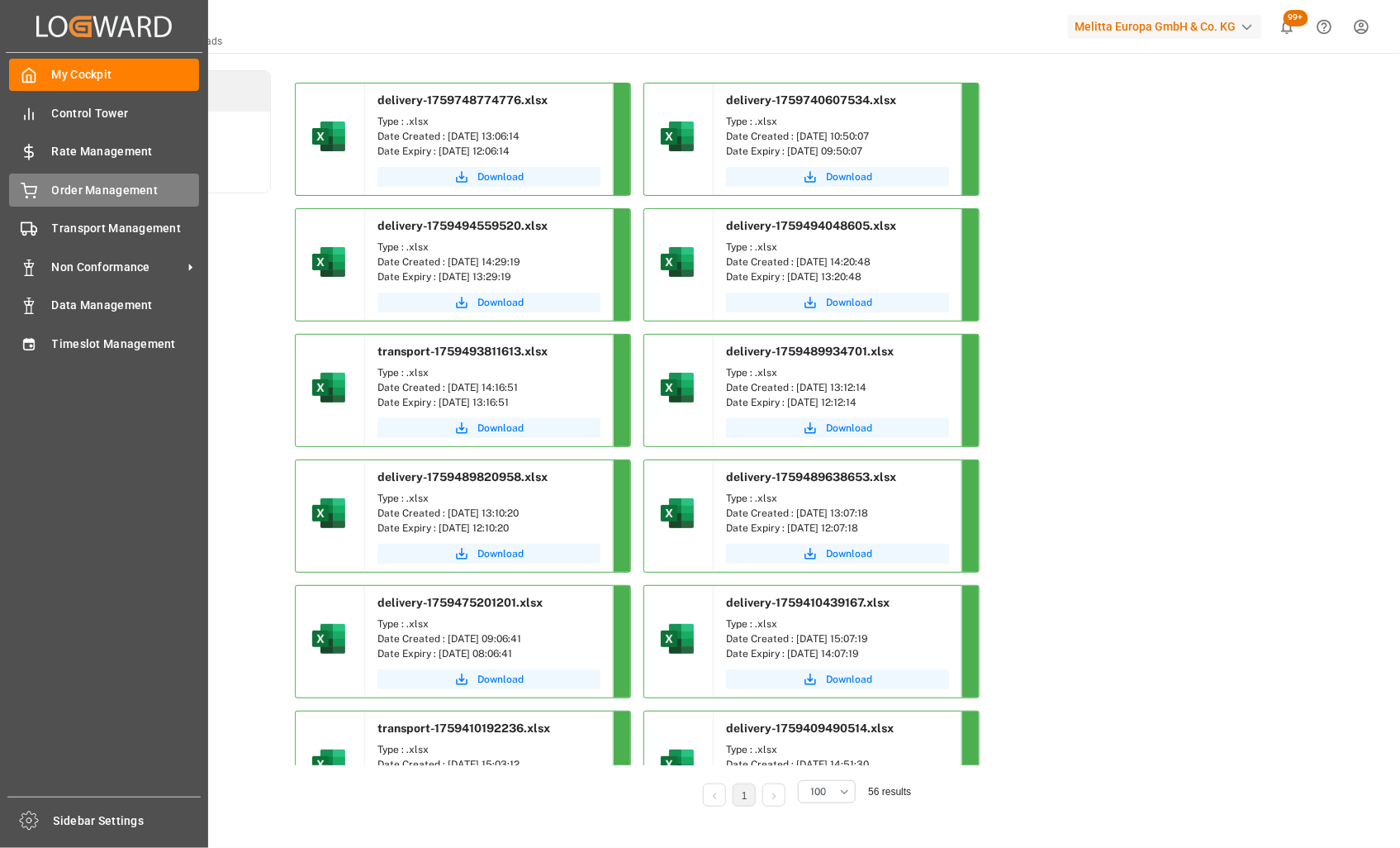
click at [29, 199] on div "Order Management Order Management" at bounding box center [104, 189] width 190 height 32
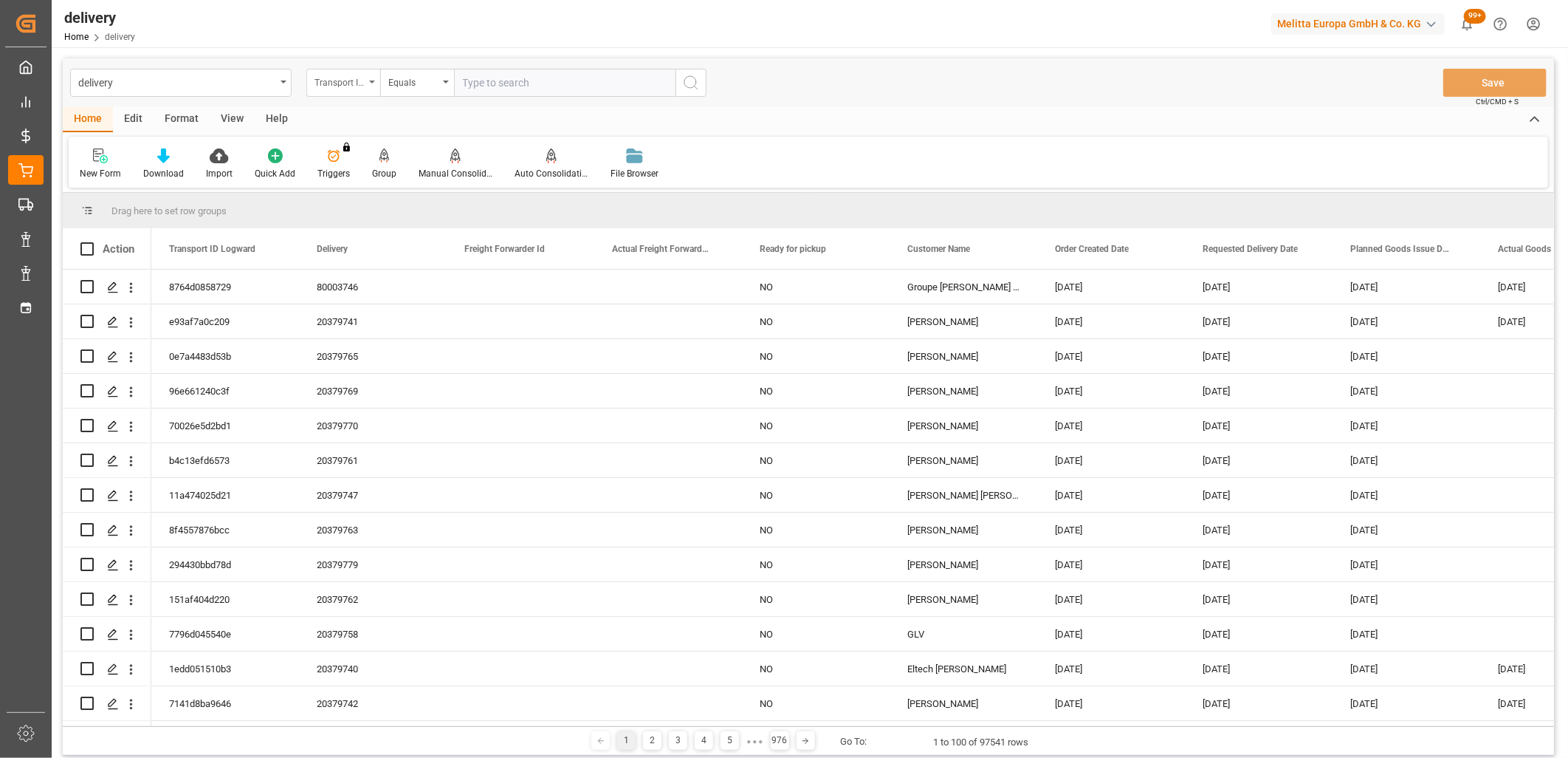
drag, startPoint x: 365, startPoint y: 80, endPoint x: 364, endPoint y: 91, distance: 11.0
click at [365, 80] on div "Transport ID Logward" at bounding box center [342, 83] width 73 height 28
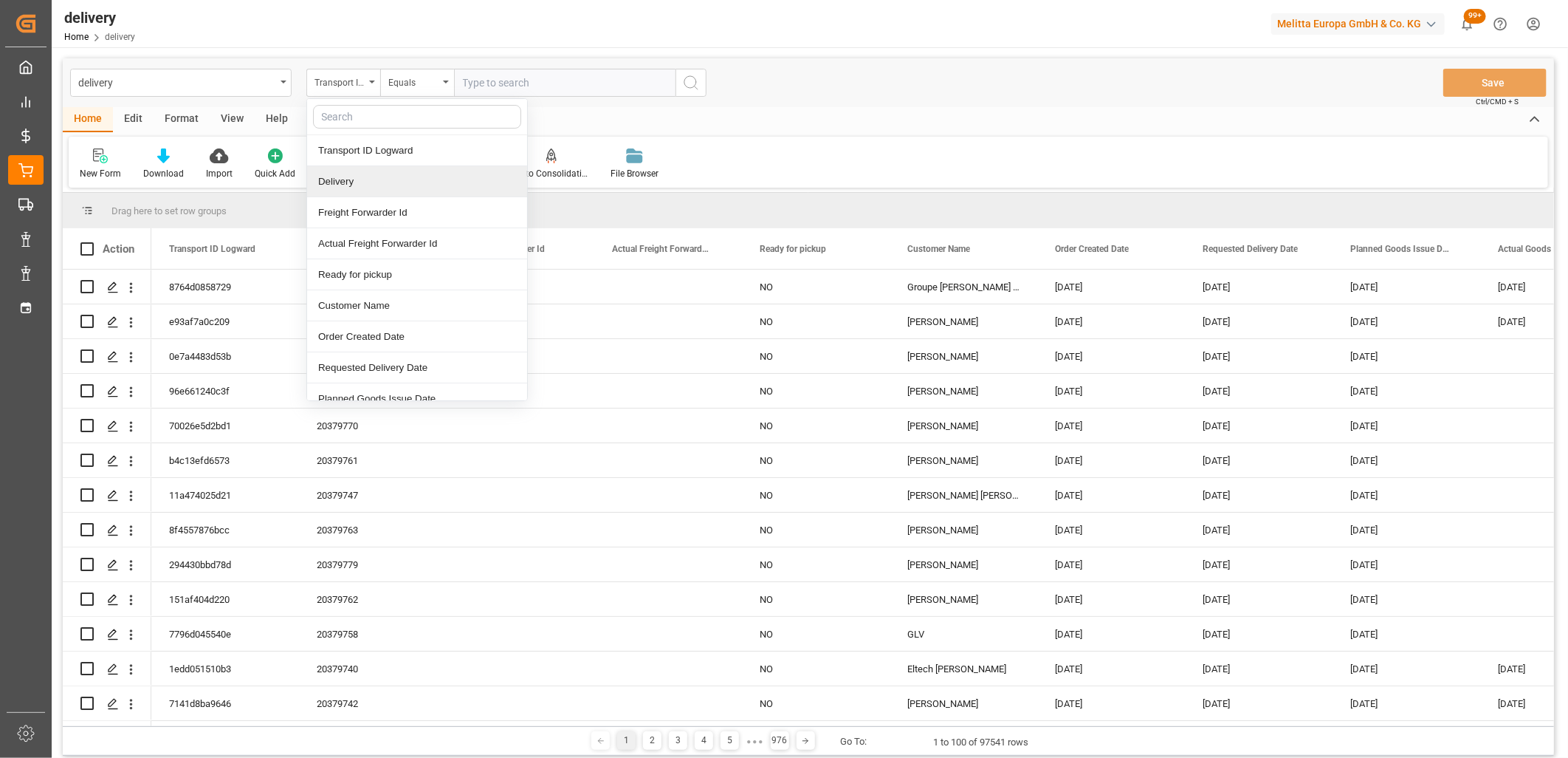
click at [344, 173] on div "Delivery" at bounding box center [417, 182] width 220 height 31
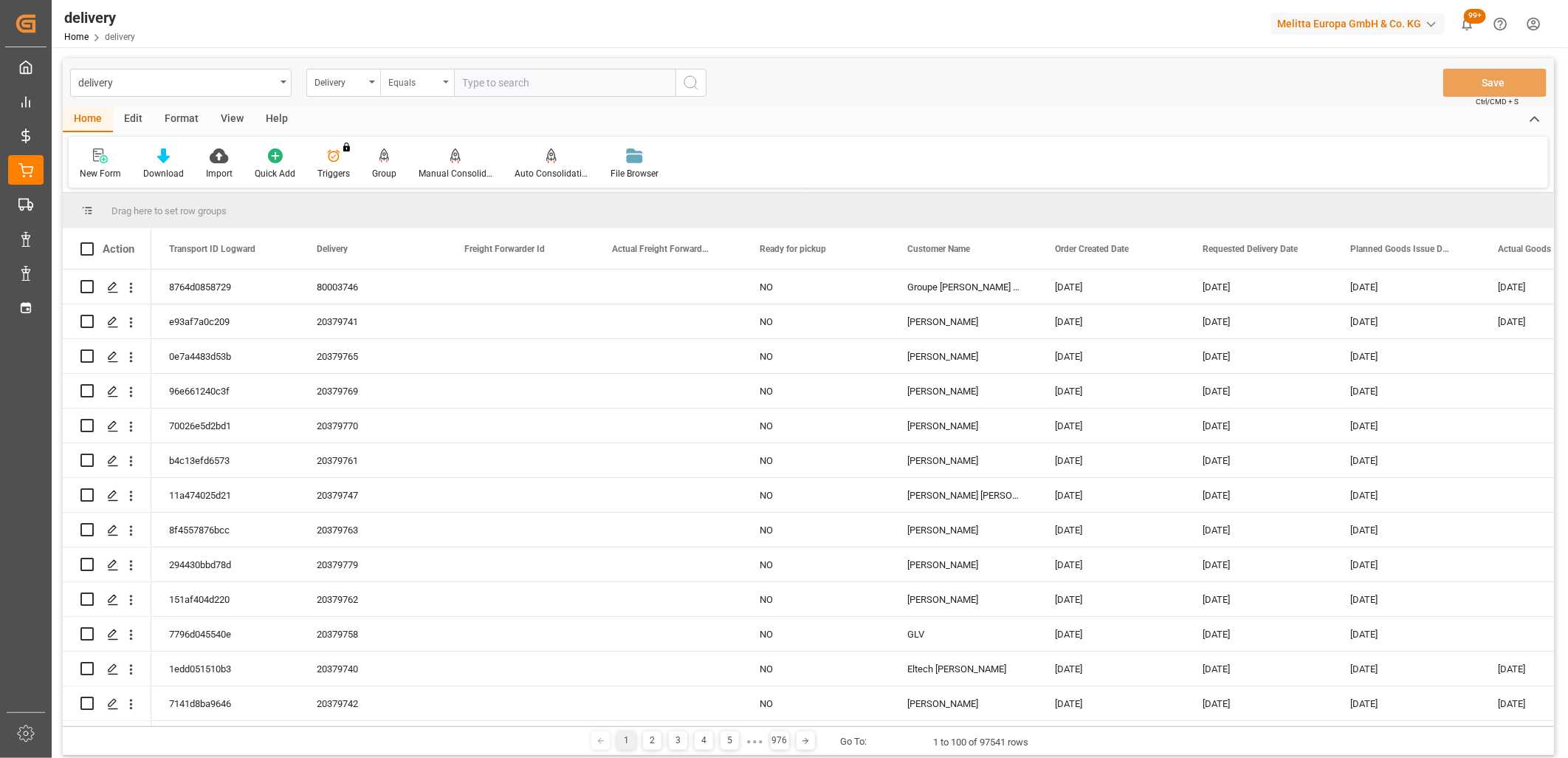
click at [425, 86] on div "Equals" at bounding box center [413, 81] width 50 height 17
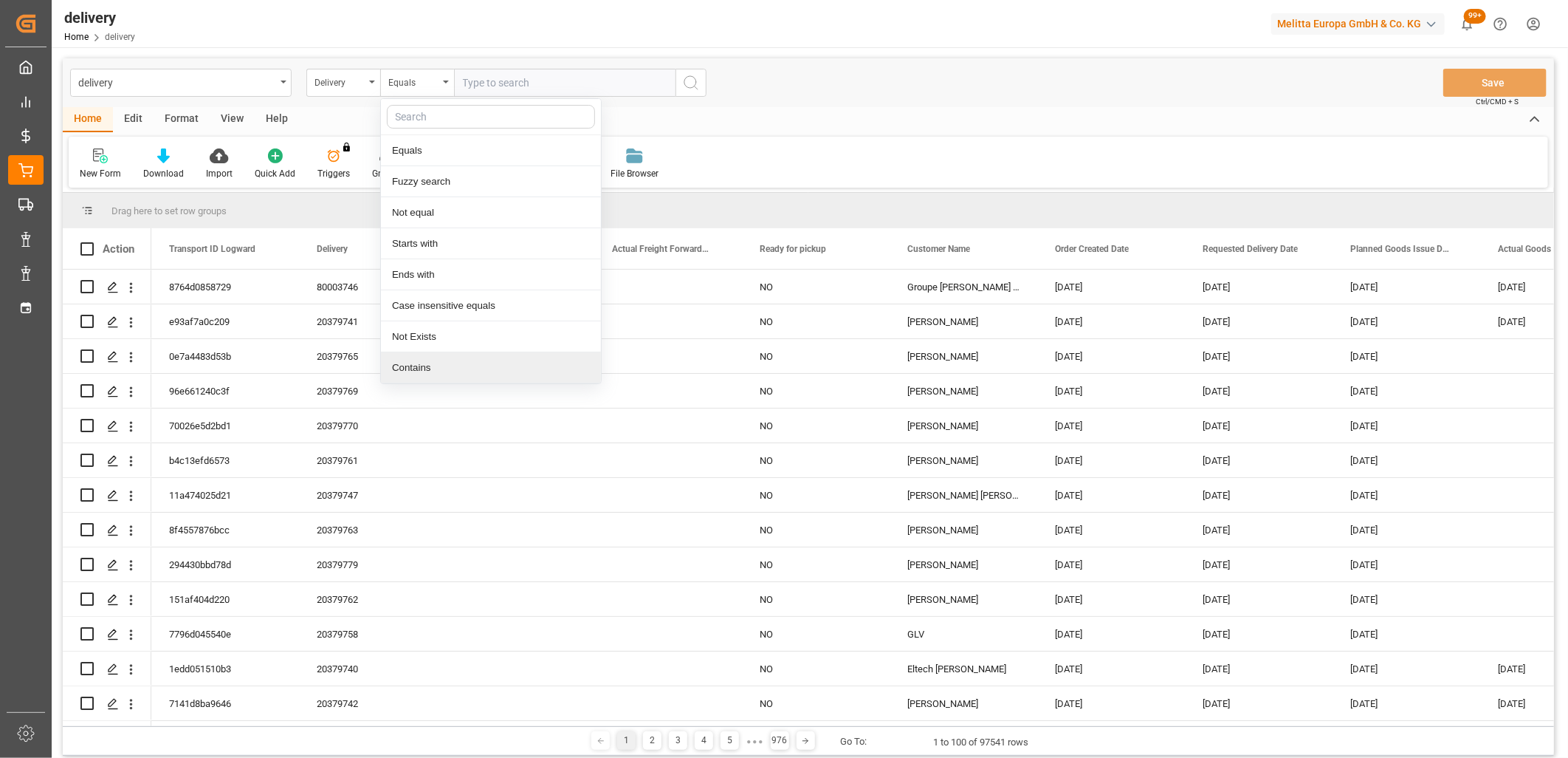
click at [425, 363] on div "Contains" at bounding box center [491, 368] width 220 height 31
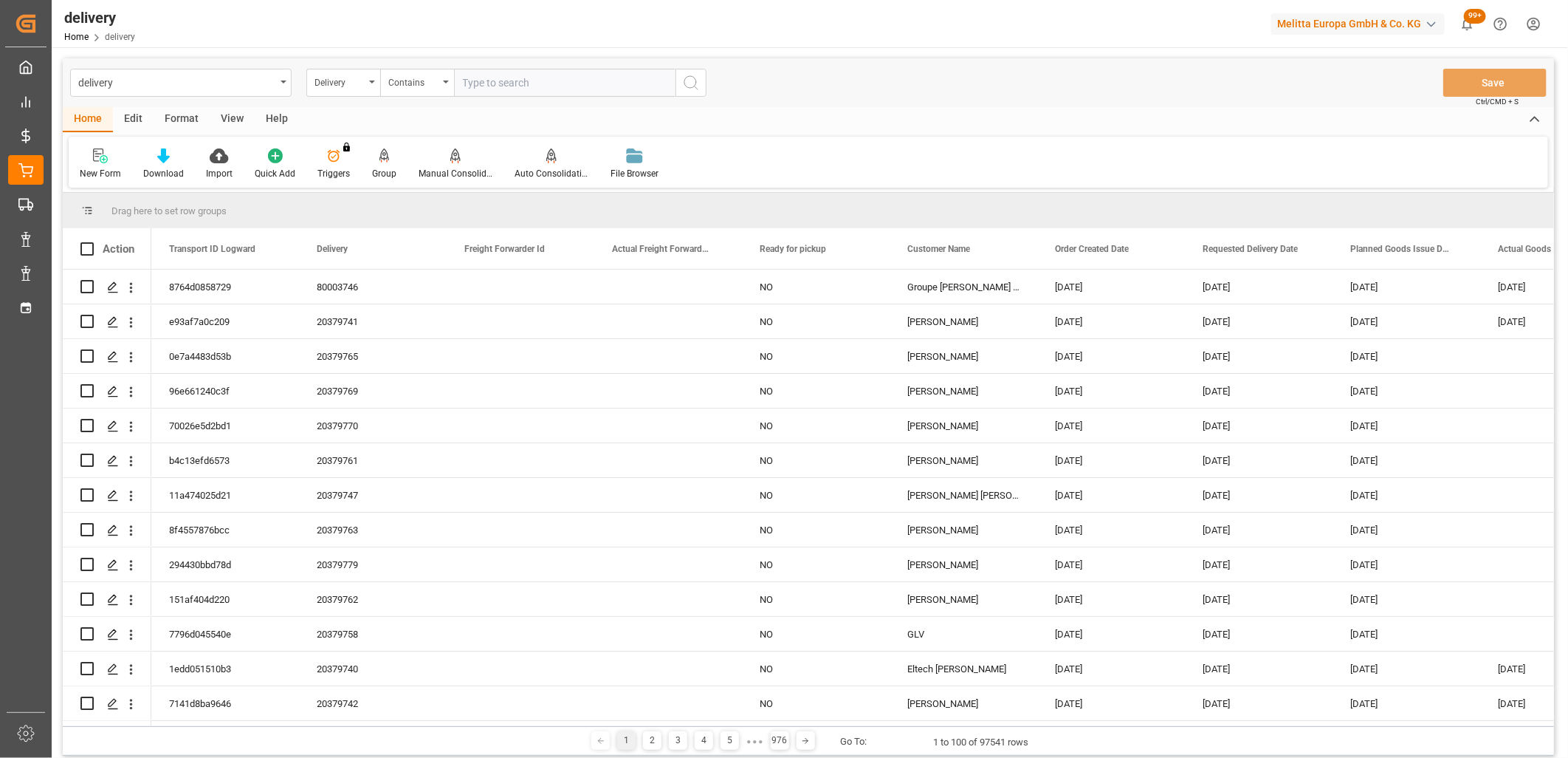
click at [496, 76] on input "text" at bounding box center [564, 83] width 221 height 28
paste input "20379571,20379573,20379572,20379574,20379663,20379665,20379664,20379662,2037973…"
type input "20379571,20379573,20379572,20379574,20379663,20379665,20379664,20379662,2037973…"
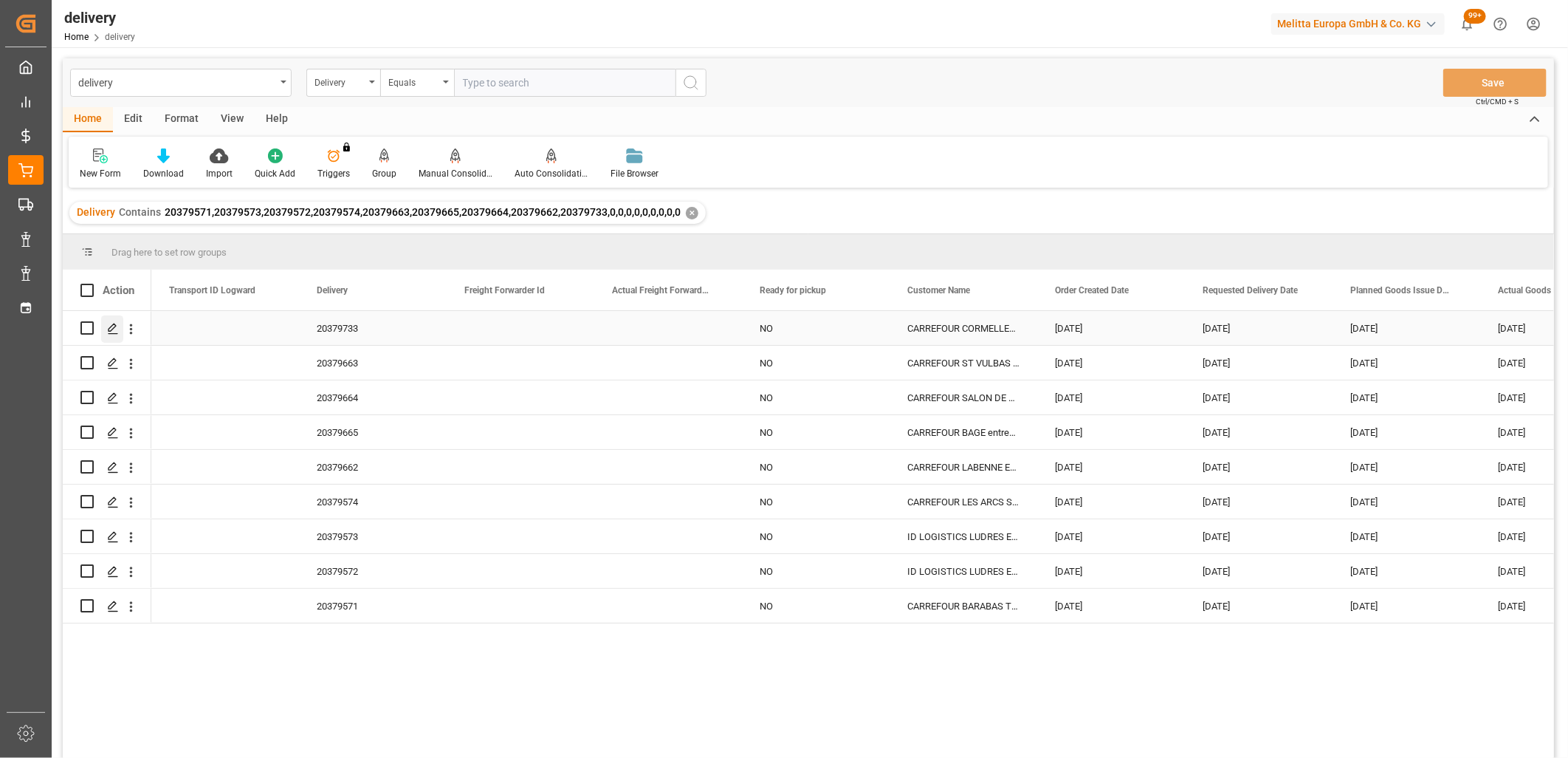
click at [114, 328] on icon "Press SPACE to select this row." at bounding box center [113, 329] width 12 height 12
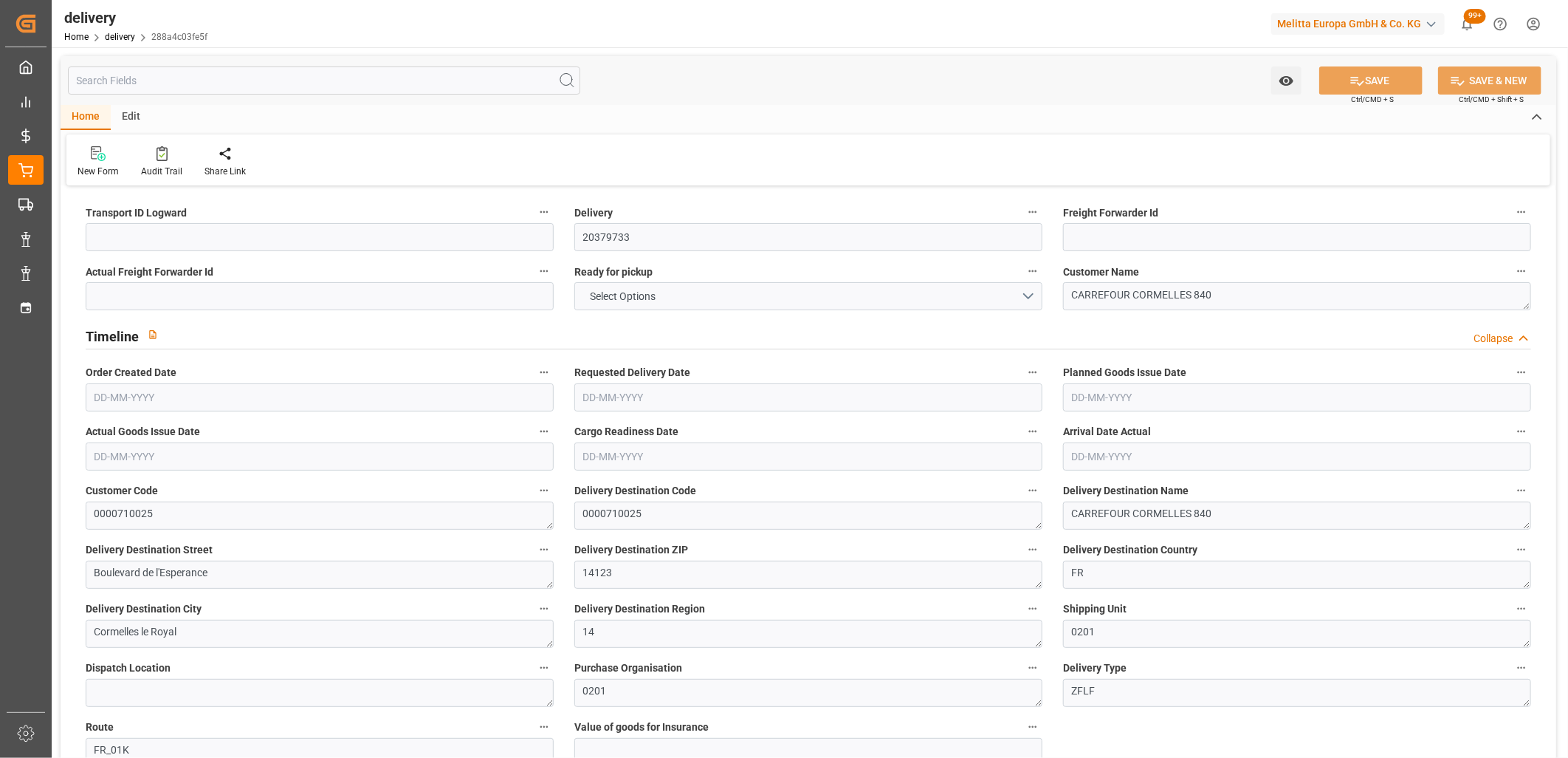
type input "400"
type input "503.368"
type input "1454"
type input "50"
type input "3"
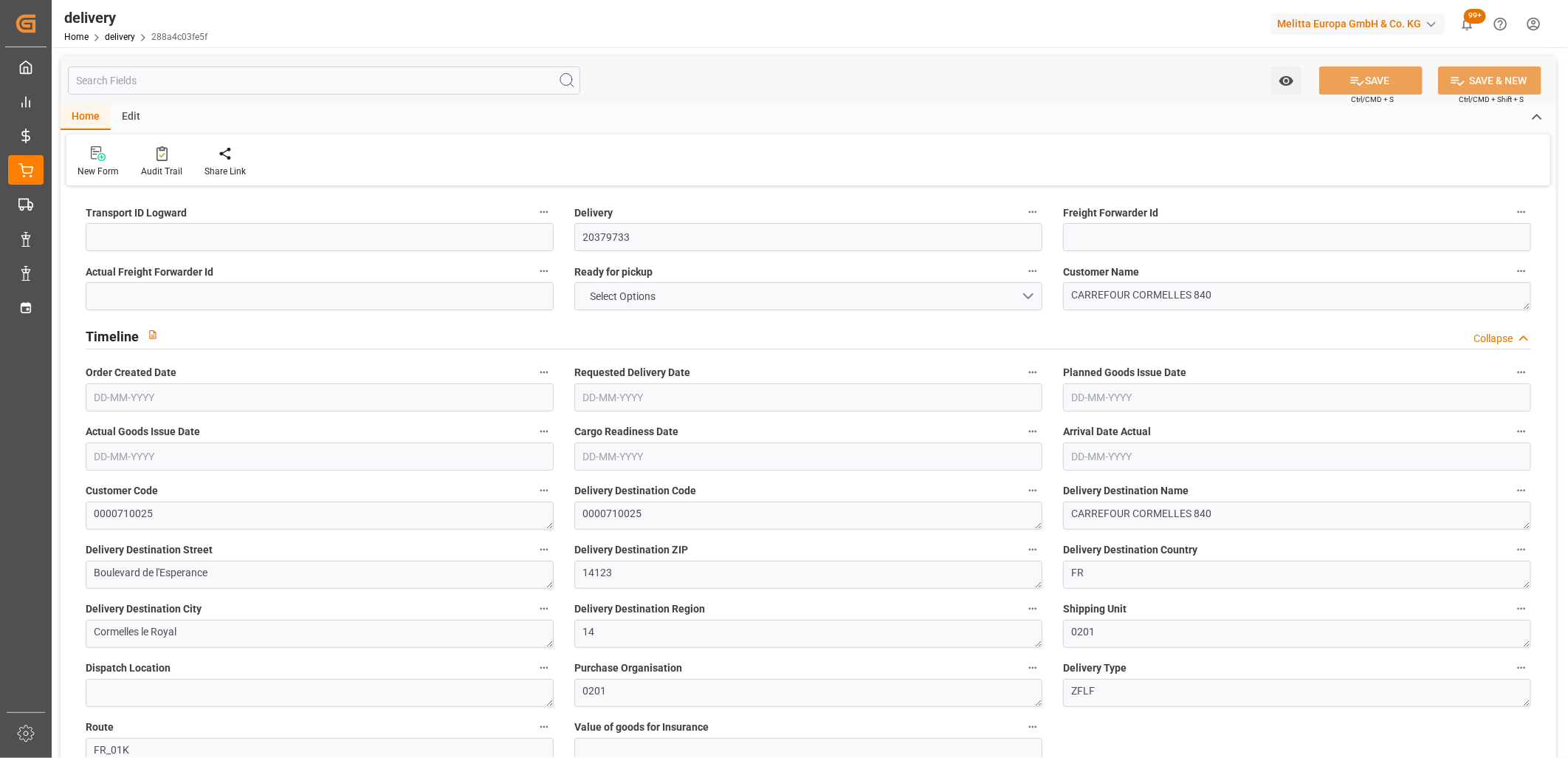
type input "0"
type input "3"
type input "0"
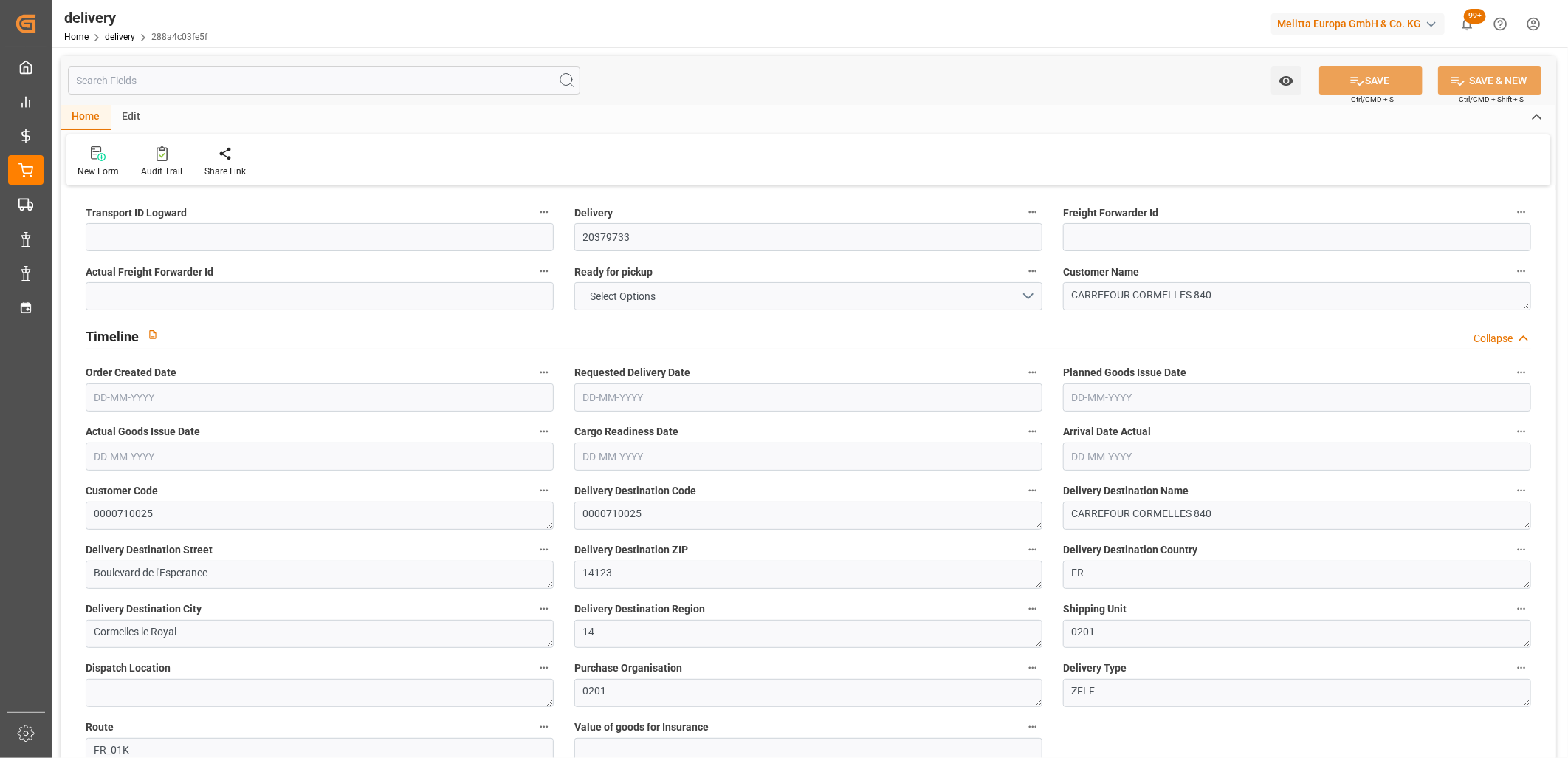
type input "0"
type input "18"
type input "1.5"
type input "1.3"
type input "0"
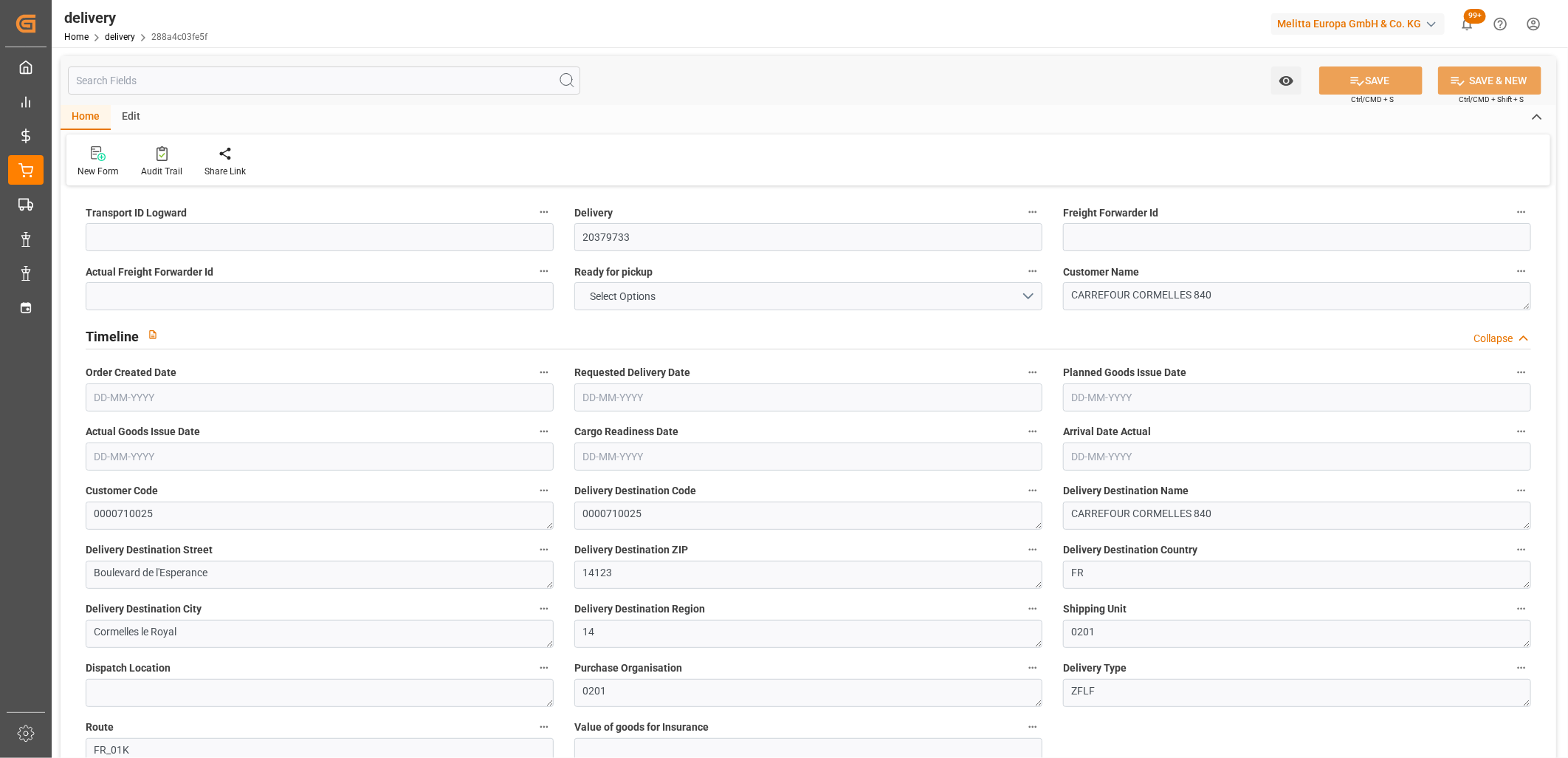
type input "4.5"
type input "409.2"
type input "101"
type input "0"
type input "03-10-2025"
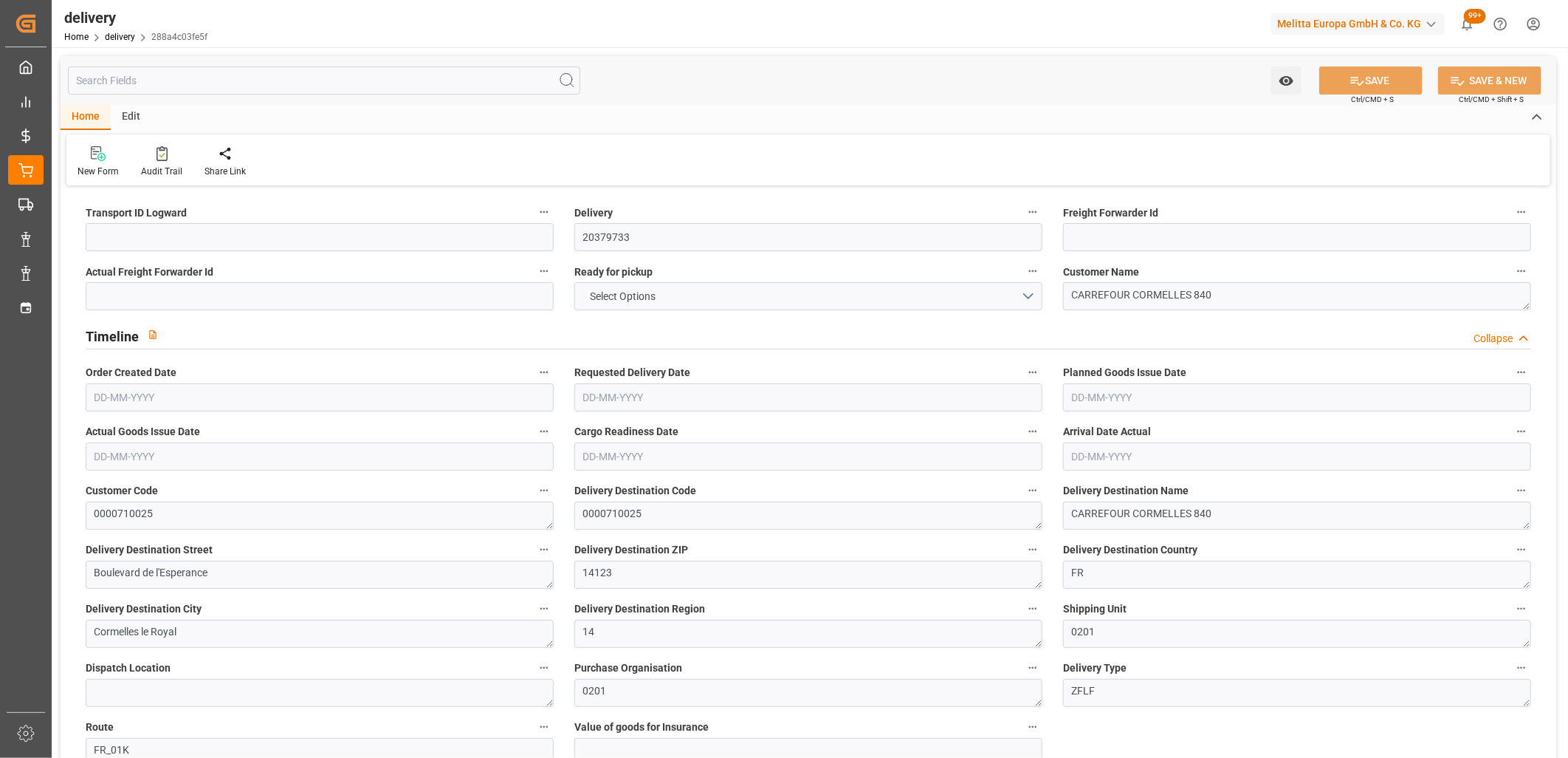
type input "07-10-2025"
type input "[DATE]"
type input "03-10-2025"
type input "03-10-2025 15:00"
click at [150, 242] on input at bounding box center [319, 237] width 468 height 28
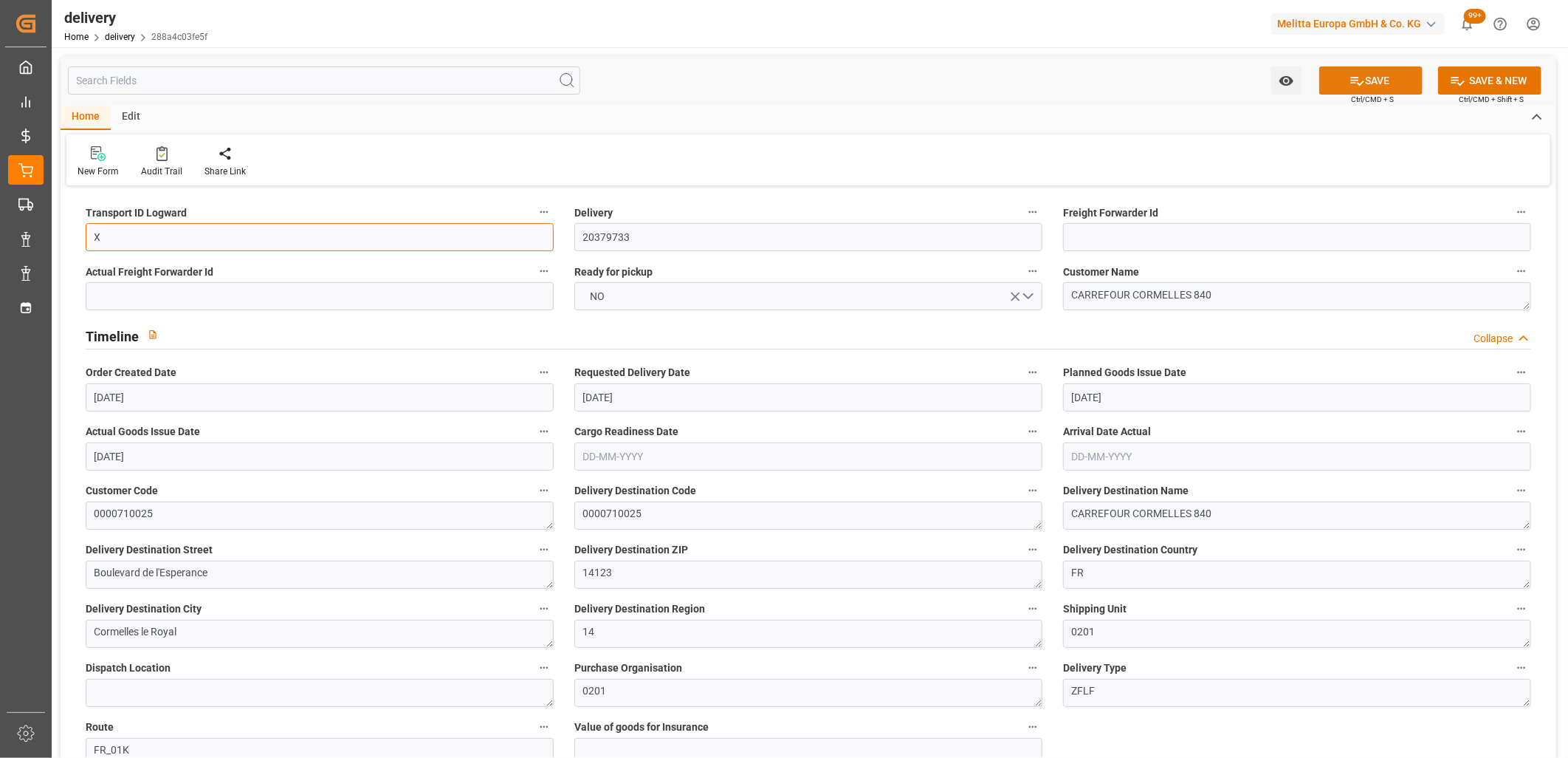
type input "X"
click at [1371, 83] on button "SAVE" at bounding box center [1371, 81] width 103 height 28
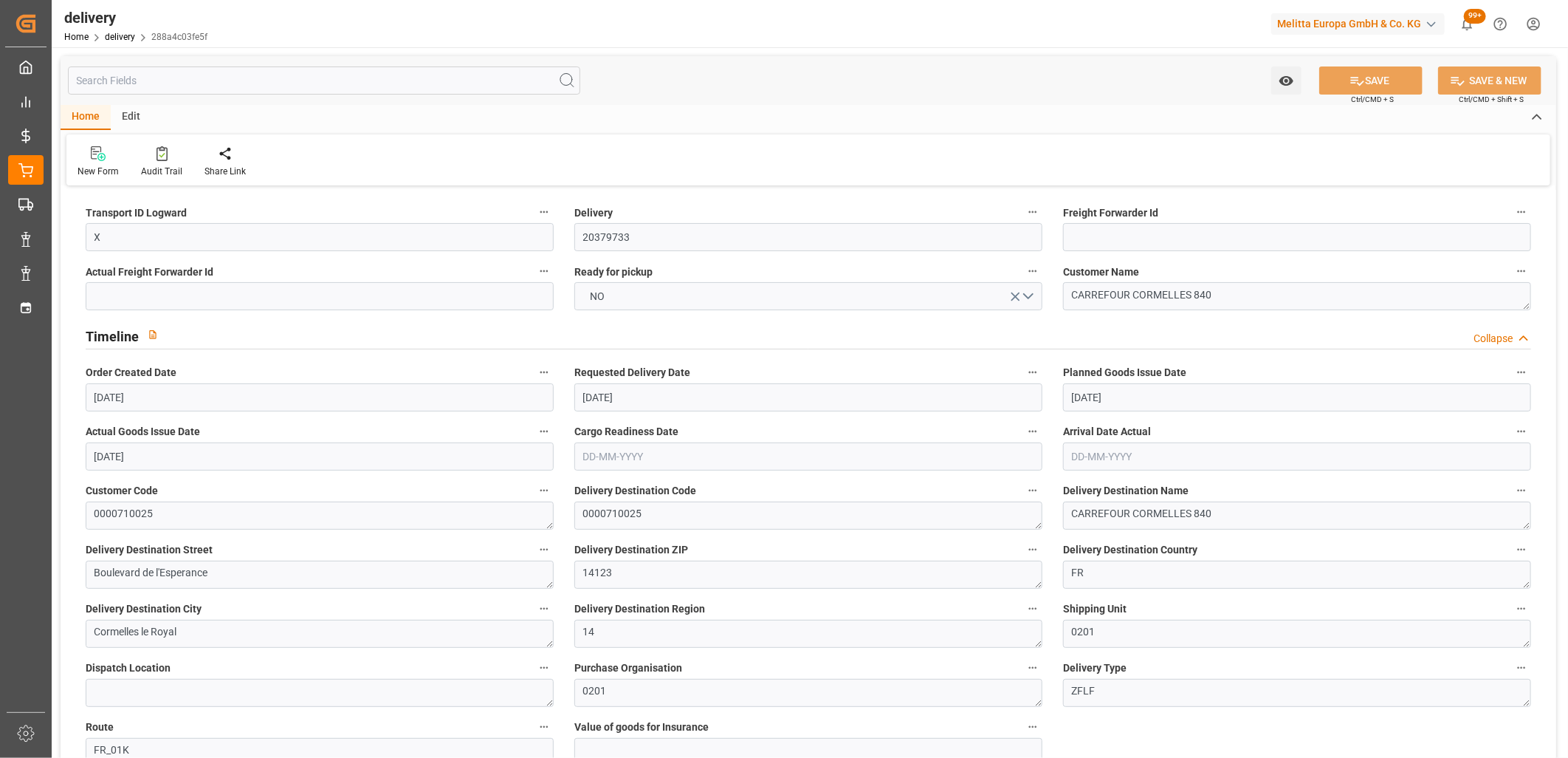
type textarea "X ~ Pallet(s) ~ 2025-10-03 00:00:00 ~ FR_01K ~ 2025-10-07 00:00:00~0000710025"
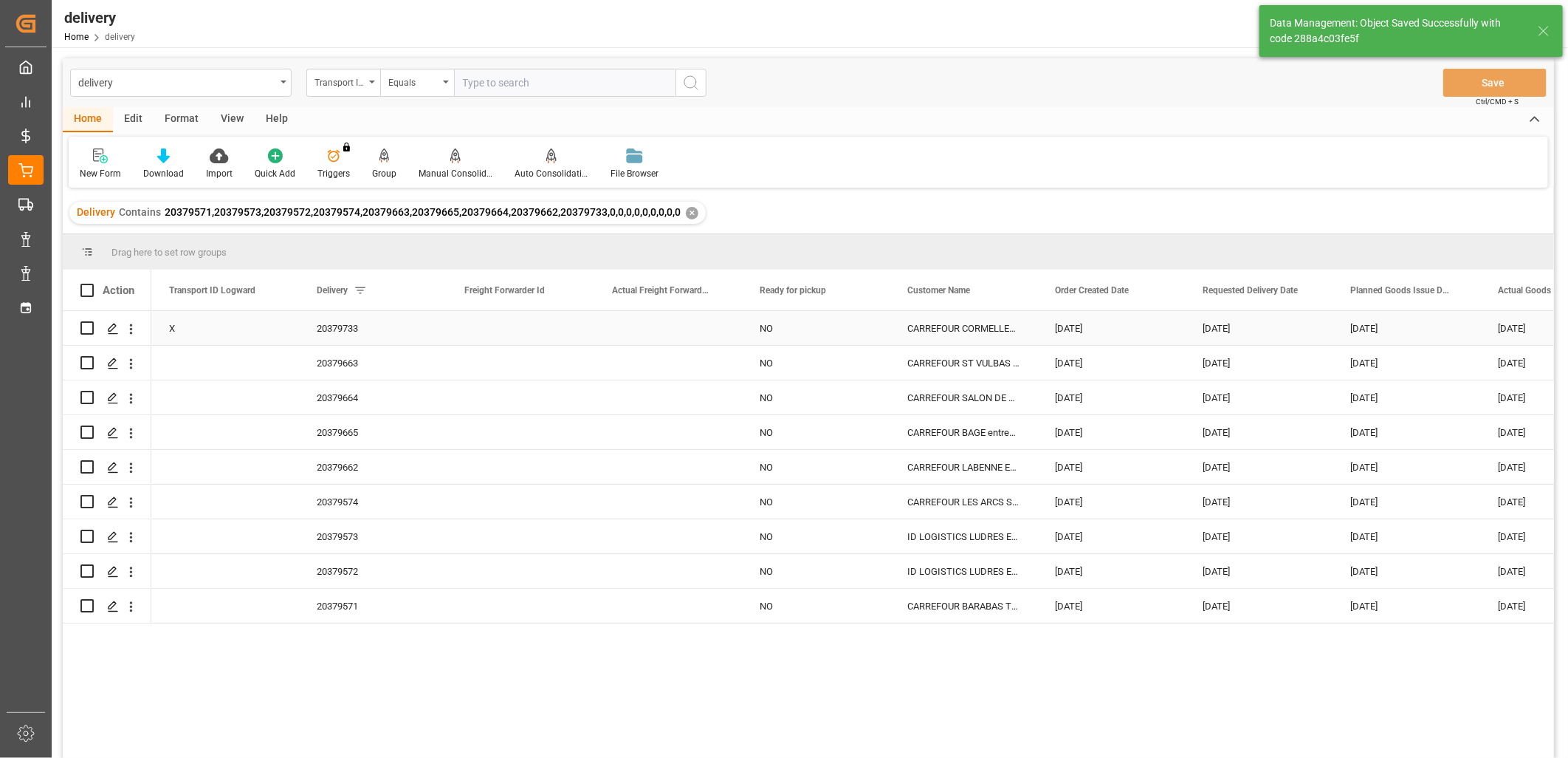
click at [273, 336] on div "X" at bounding box center [224, 328] width 148 height 34
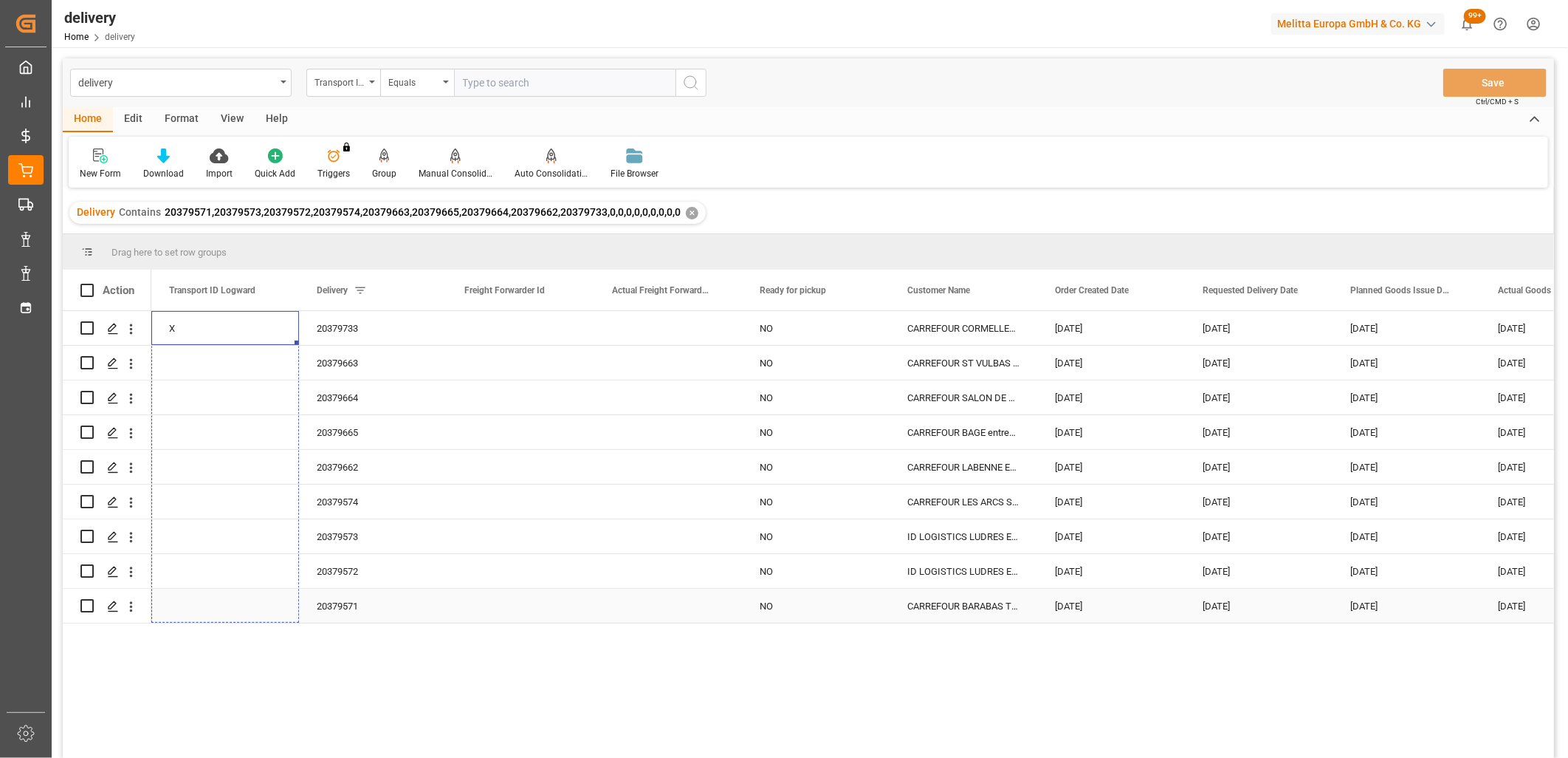
drag, startPoint x: 297, startPoint y: 341, endPoint x: 300, endPoint y: 607, distance: 266.0
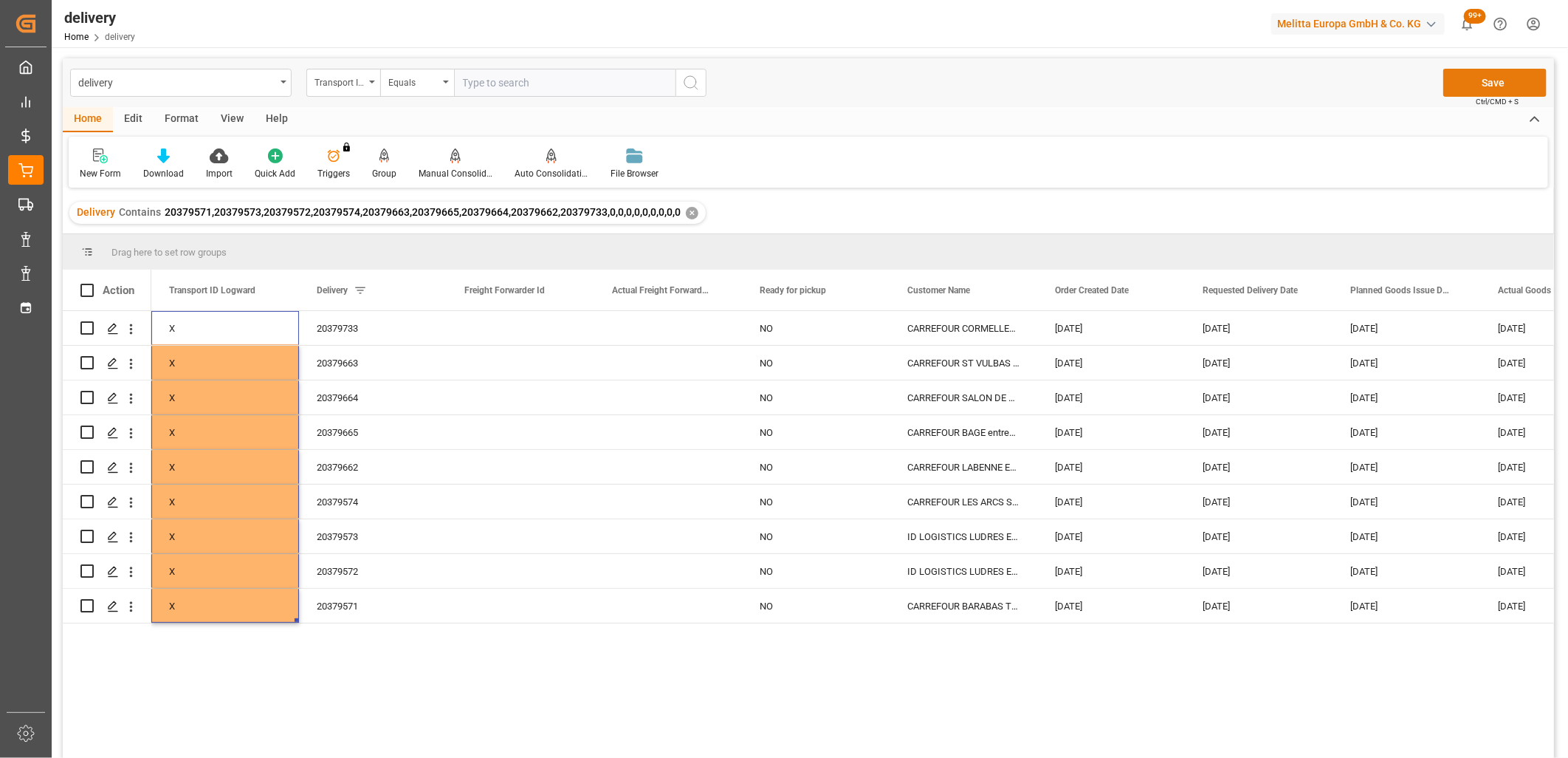
click at [1507, 84] on button "Save" at bounding box center [1495, 83] width 103 height 28
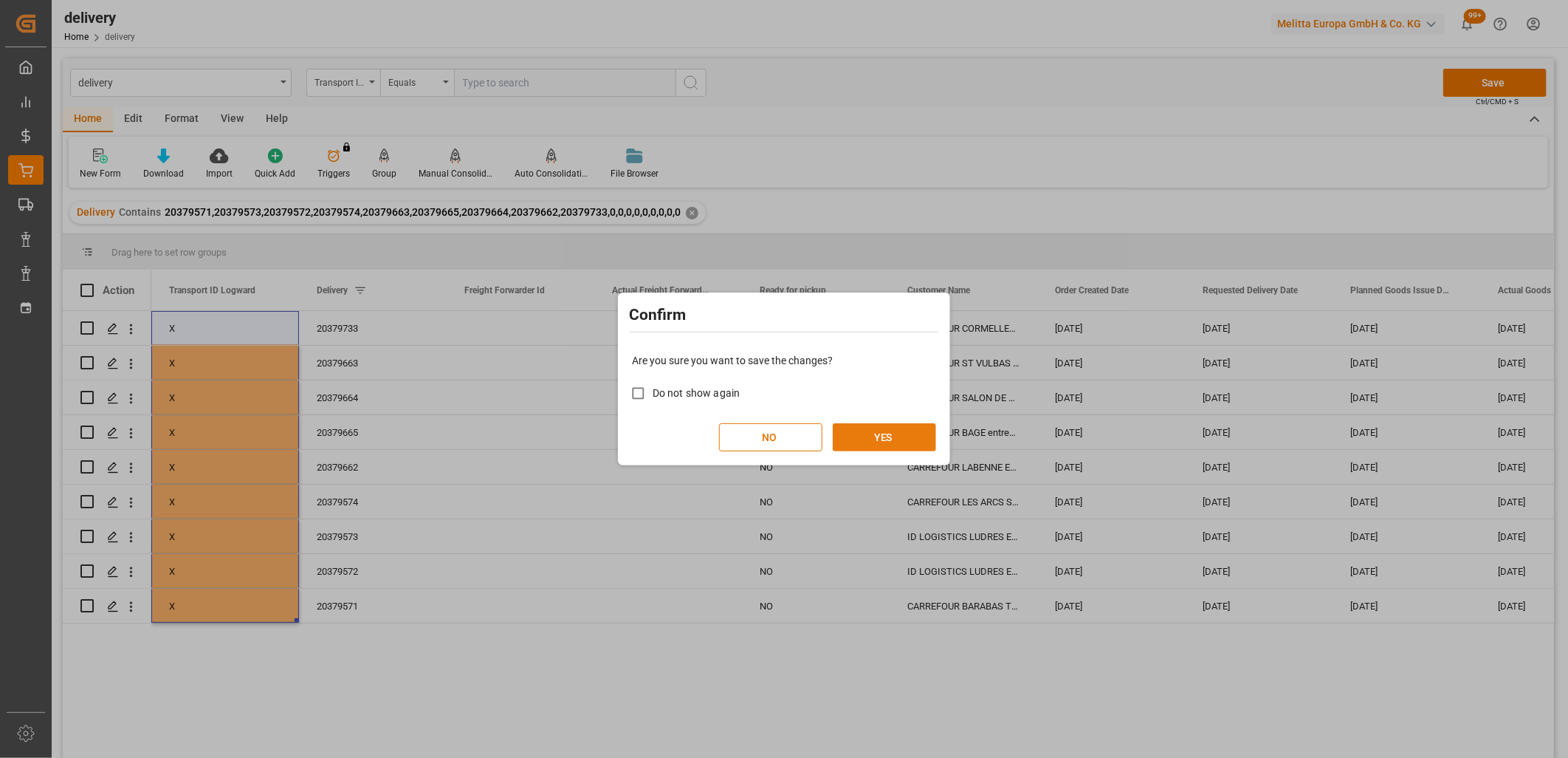
click at [868, 429] on button "YES" at bounding box center [884, 438] width 103 height 28
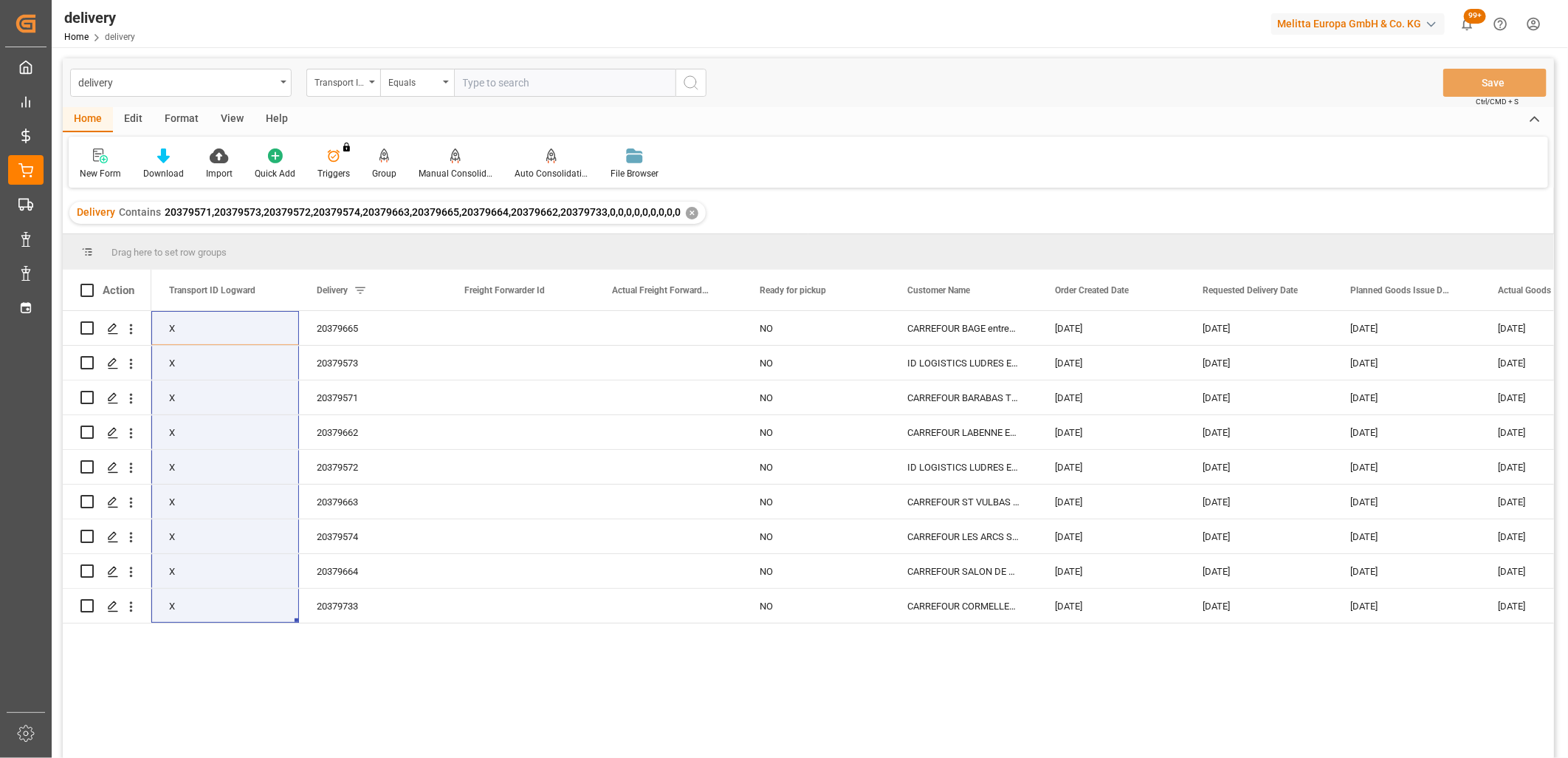
click at [231, 666] on div "X 20379665 NO CARREFOUR BAGE entrepôt 195 02-10-2025 06-10-2025 03-10-2025 02-1…" at bounding box center [852, 539] width 1403 height 457
click at [465, 689] on div "X 20379665 NO CARREFOUR BAGE entrepôt 195 02-10-2025 06-10-2025 03-10-2025 02-1…" at bounding box center [852, 539] width 1403 height 457
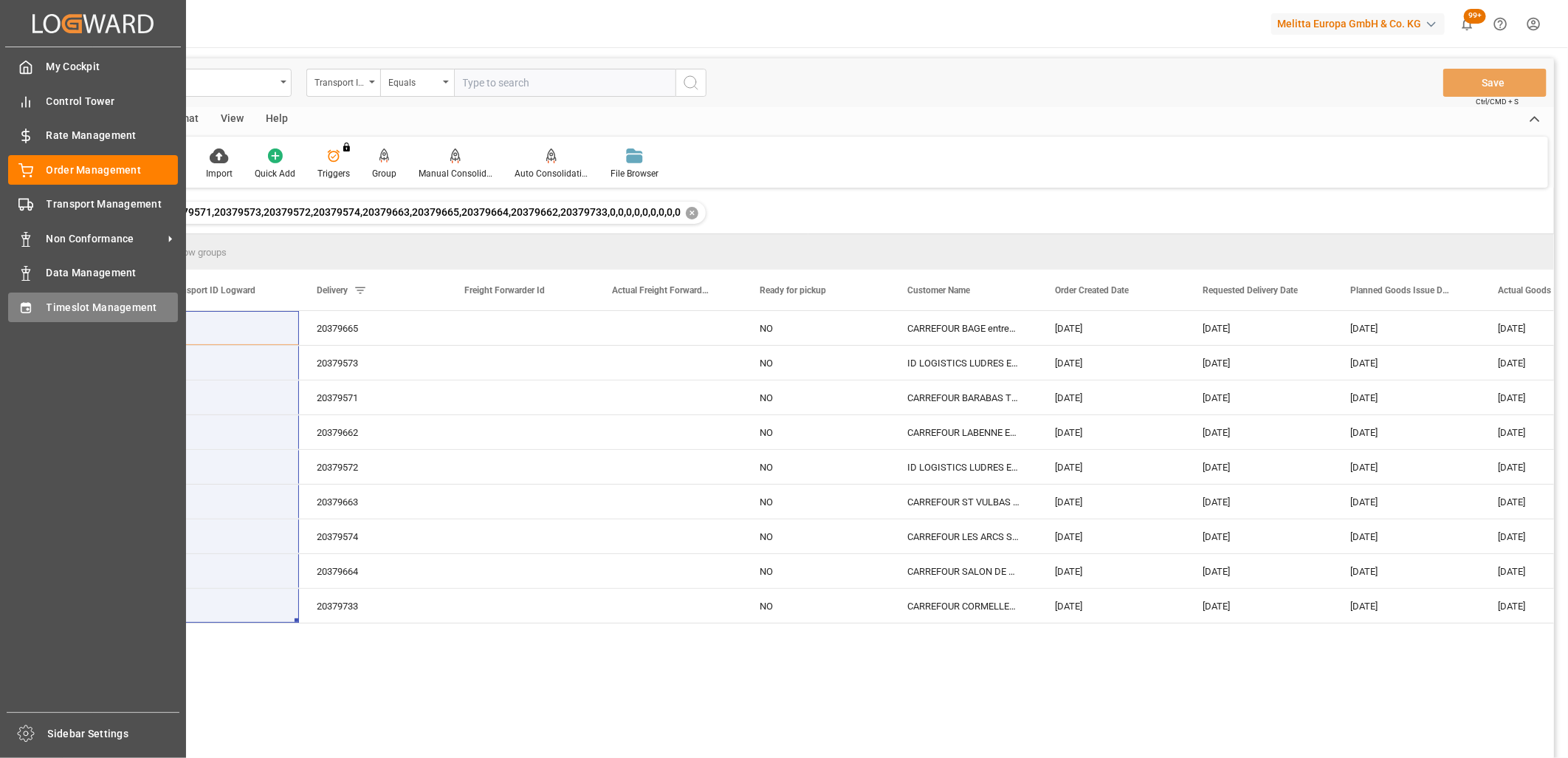
click at [13, 306] on div at bounding box center [21, 306] width 25 height 16
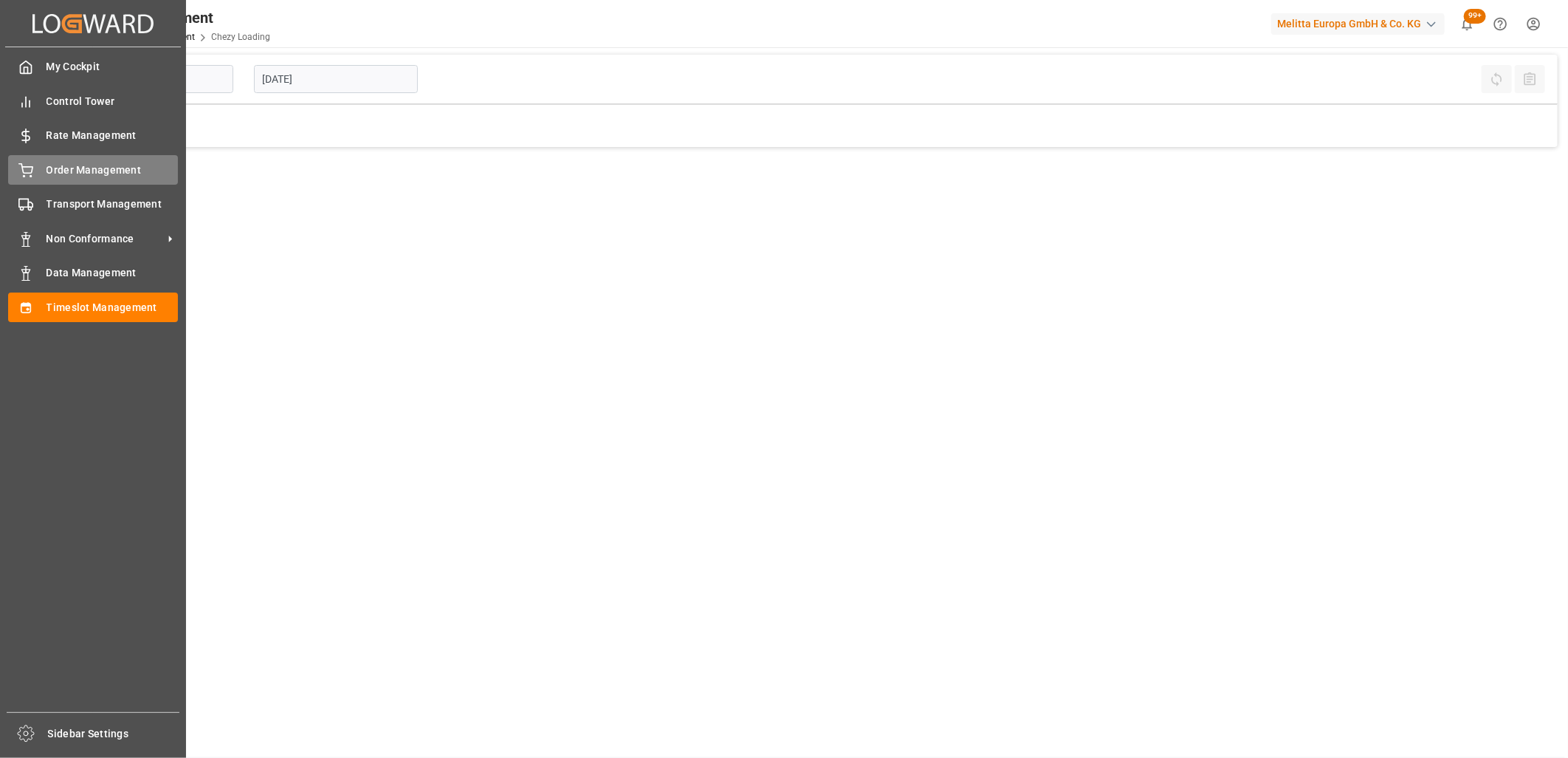
type input "Chezy Loading"
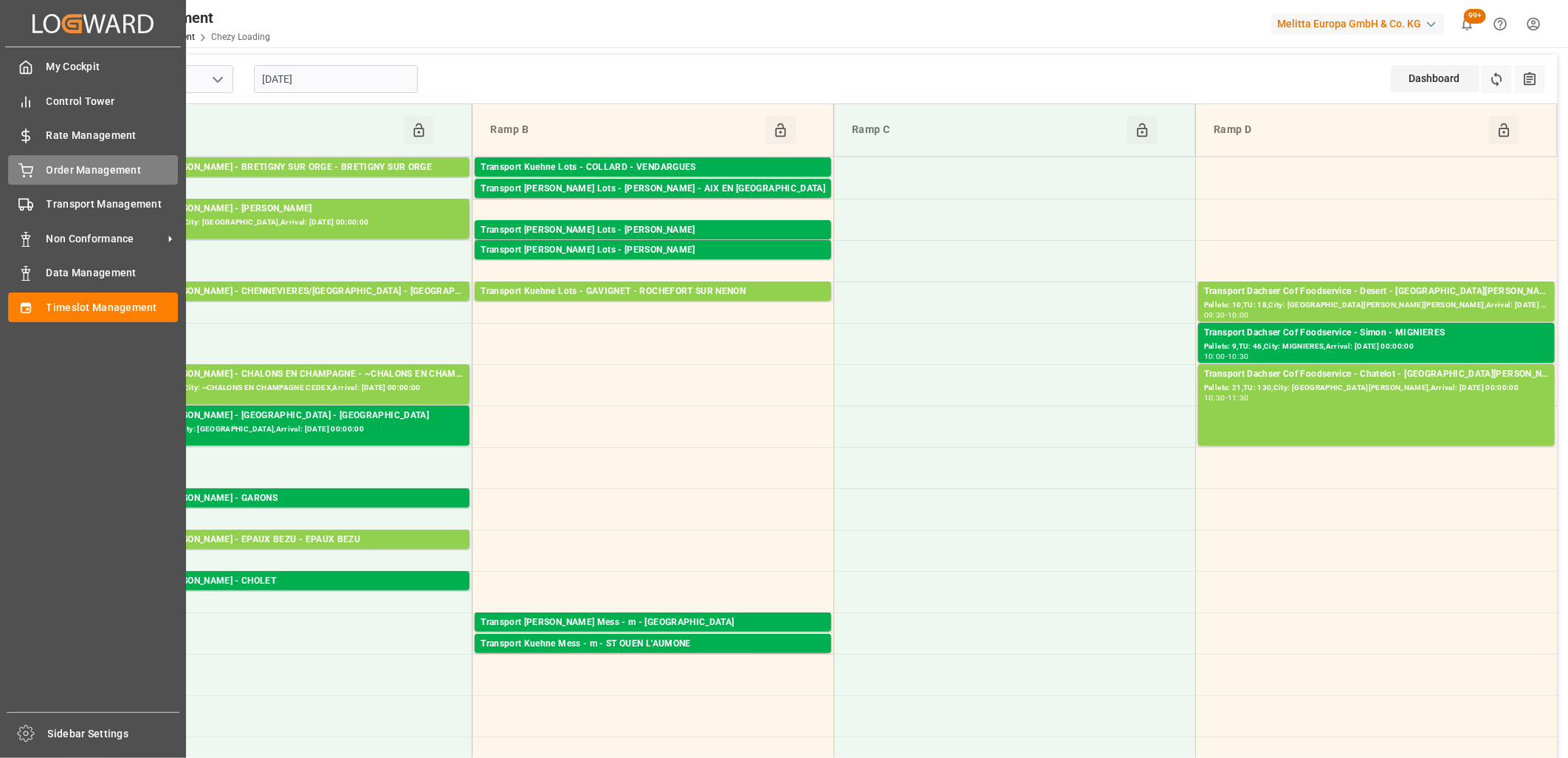
click at [26, 167] on icon at bounding box center [26, 171] width 15 height 15
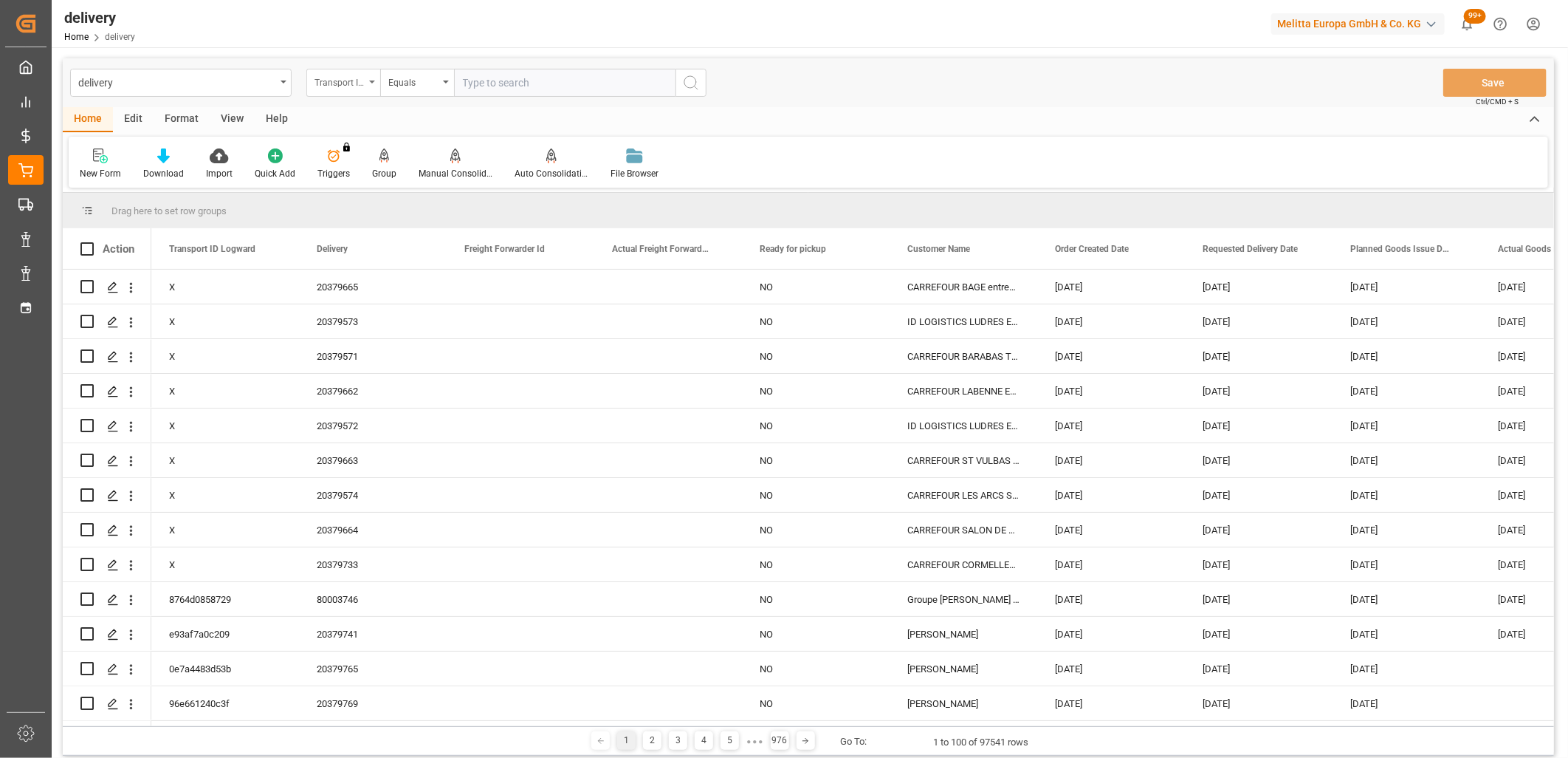
click at [340, 82] on div "Transport ID Logward" at bounding box center [339, 81] width 50 height 17
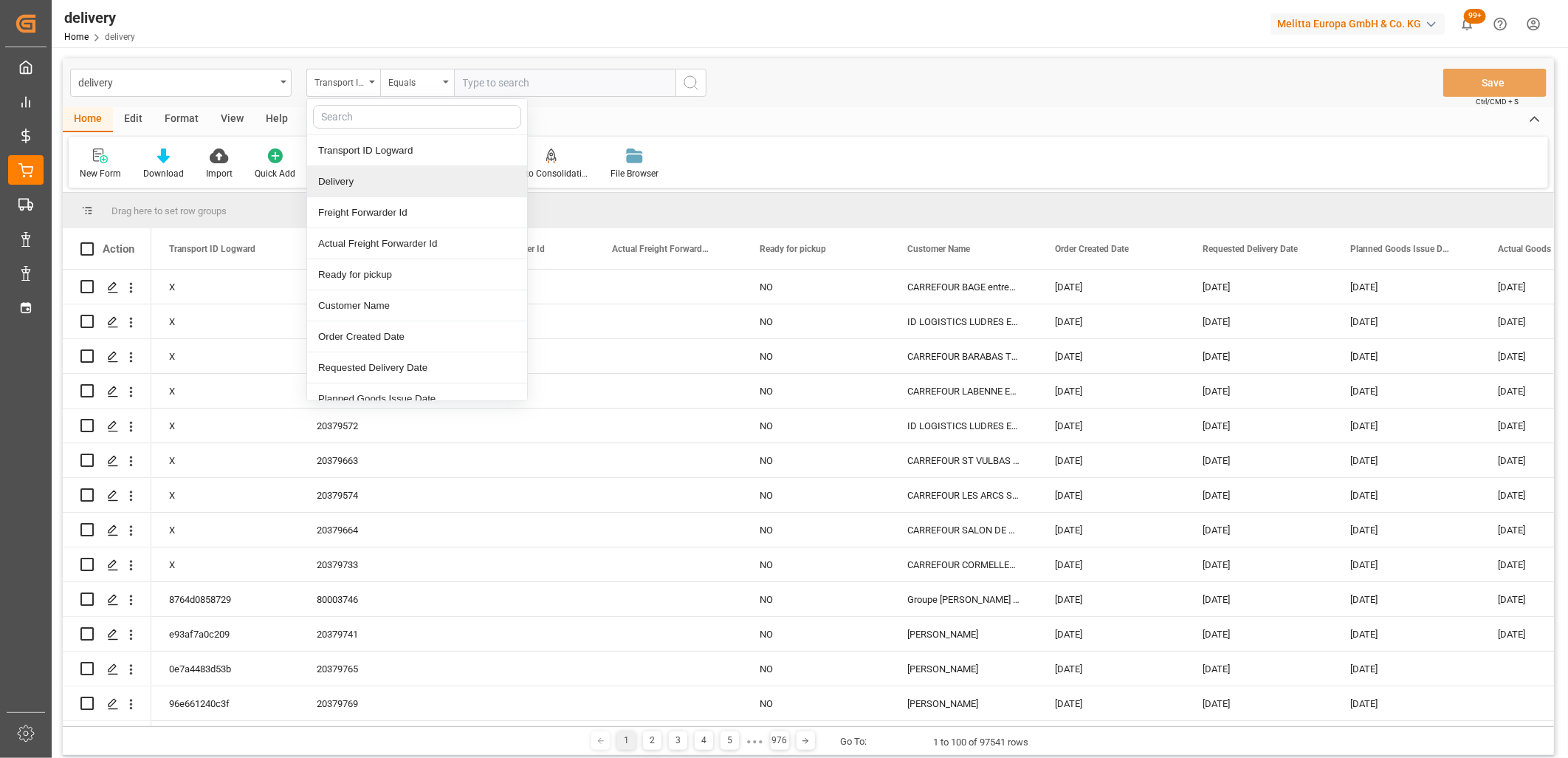
click at [341, 181] on div "Delivery" at bounding box center [417, 182] width 220 height 31
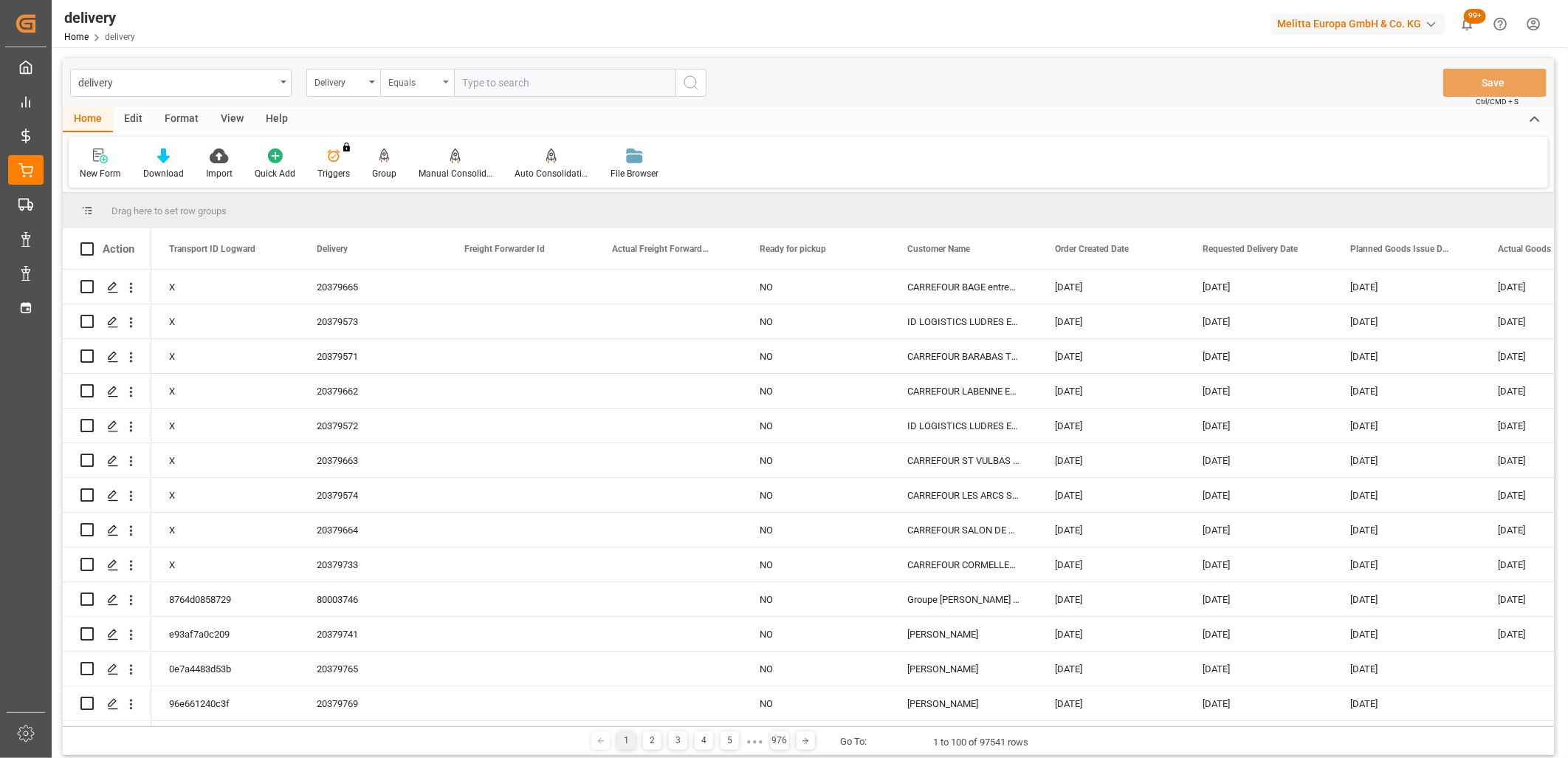
click at [431, 88] on div "Equals" at bounding box center [413, 81] width 50 height 17
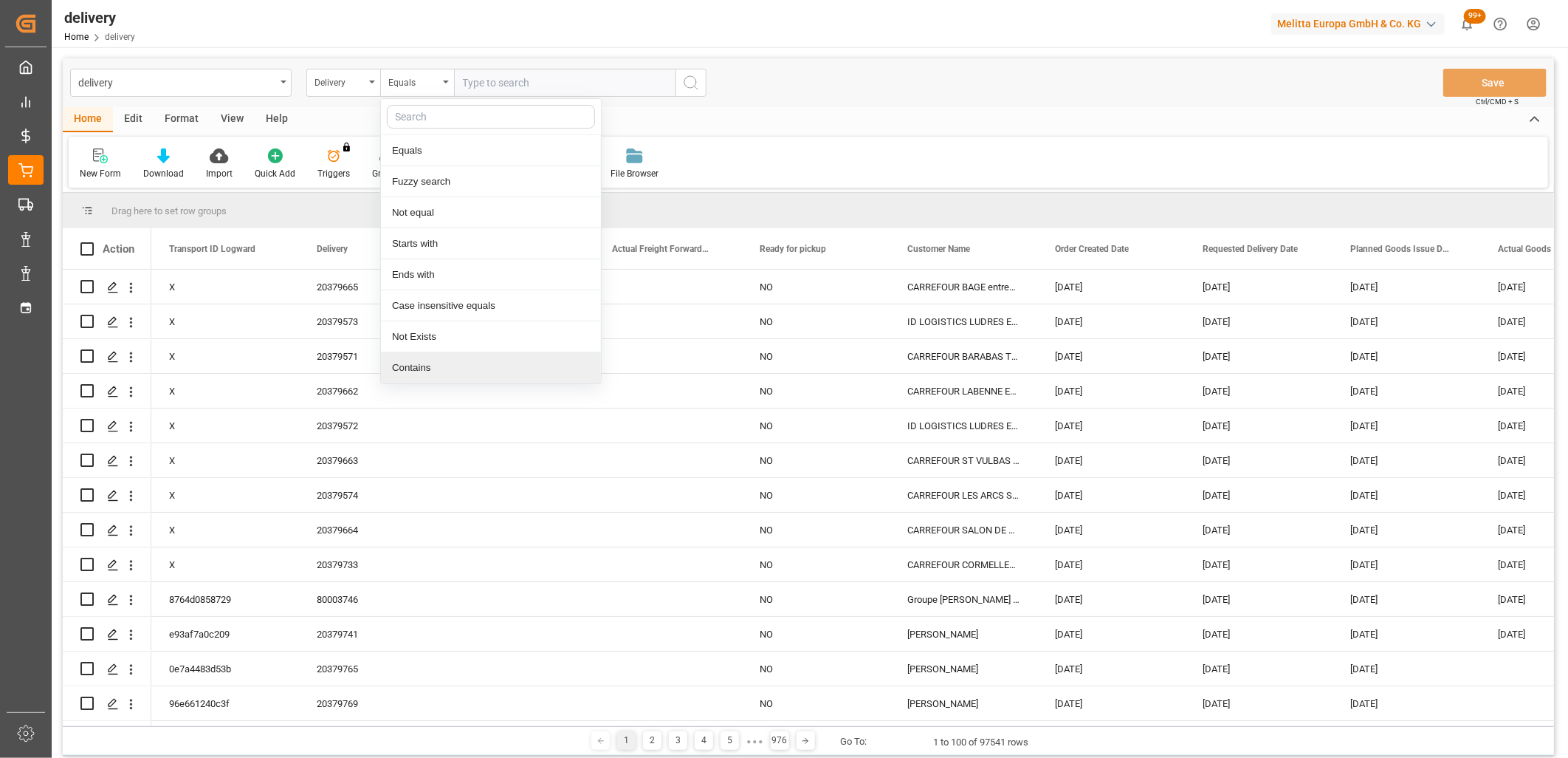
click at [430, 371] on div "Contains" at bounding box center [491, 368] width 220 height 31
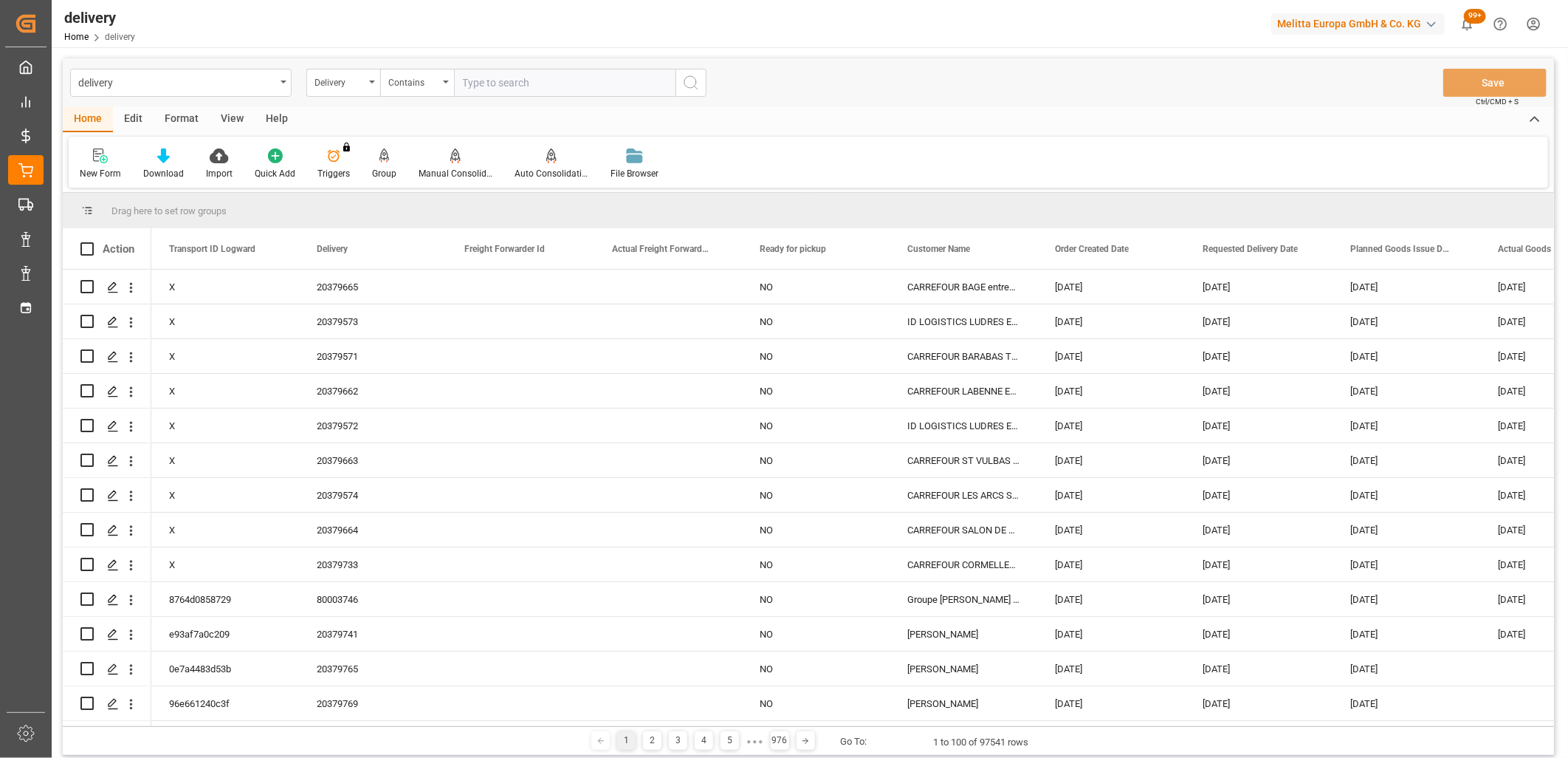
click at [479, 80] on input "text" at bounding box center [564, 83] width 221 height 28
paste input "20379880,20379898,20379887,20379886,20379888,20379889,20379884,20379885,2037988…"
type input "20379880,20379898,20379887,20379886,20379888,20379889,20379884,20379885,2037988…"
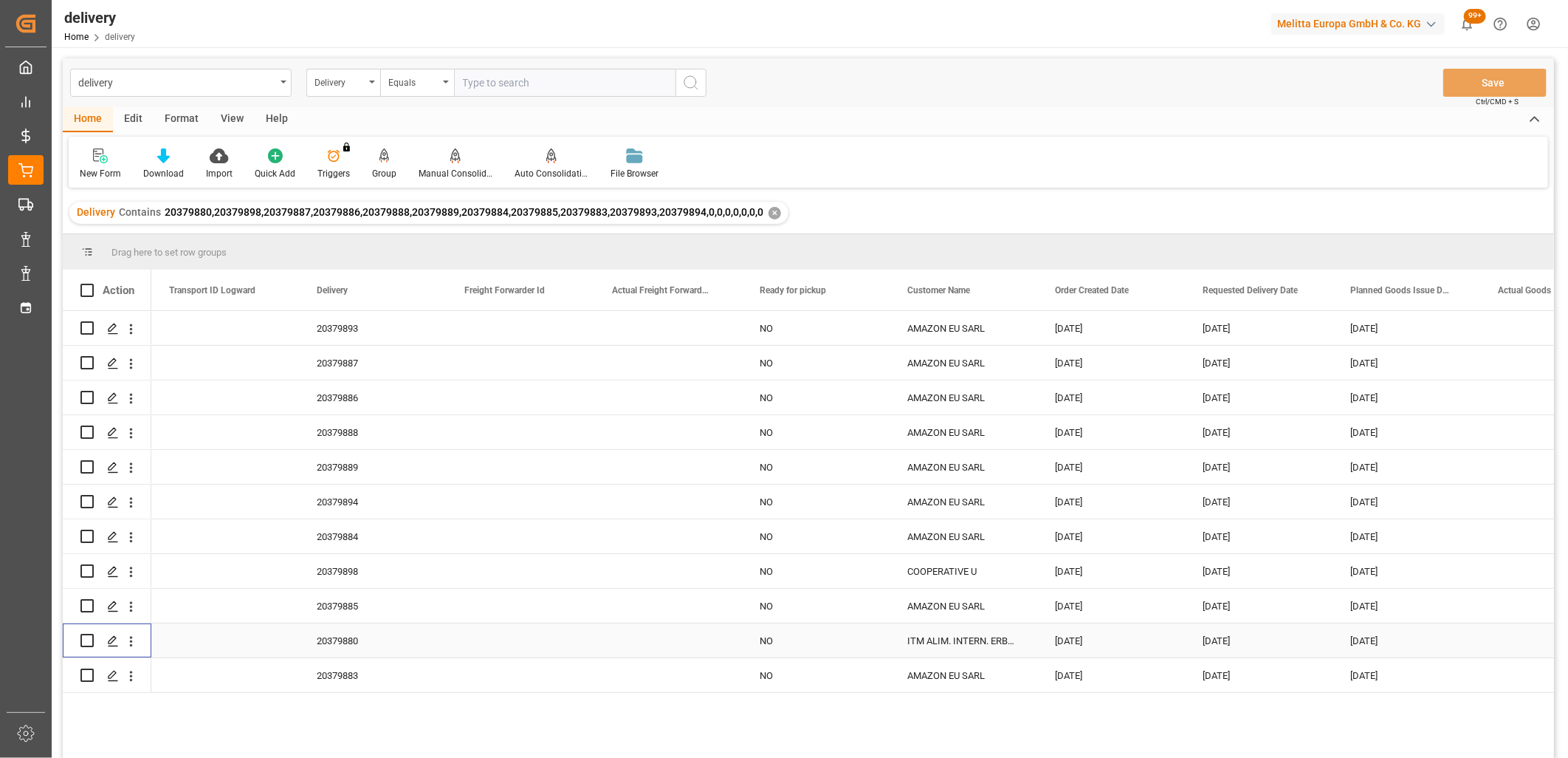
click at [87, 641] on input "Press Space to toggle row selection (unchecked)" at bounding box center [87, 641] width 13 height 13
checkbox input "true"
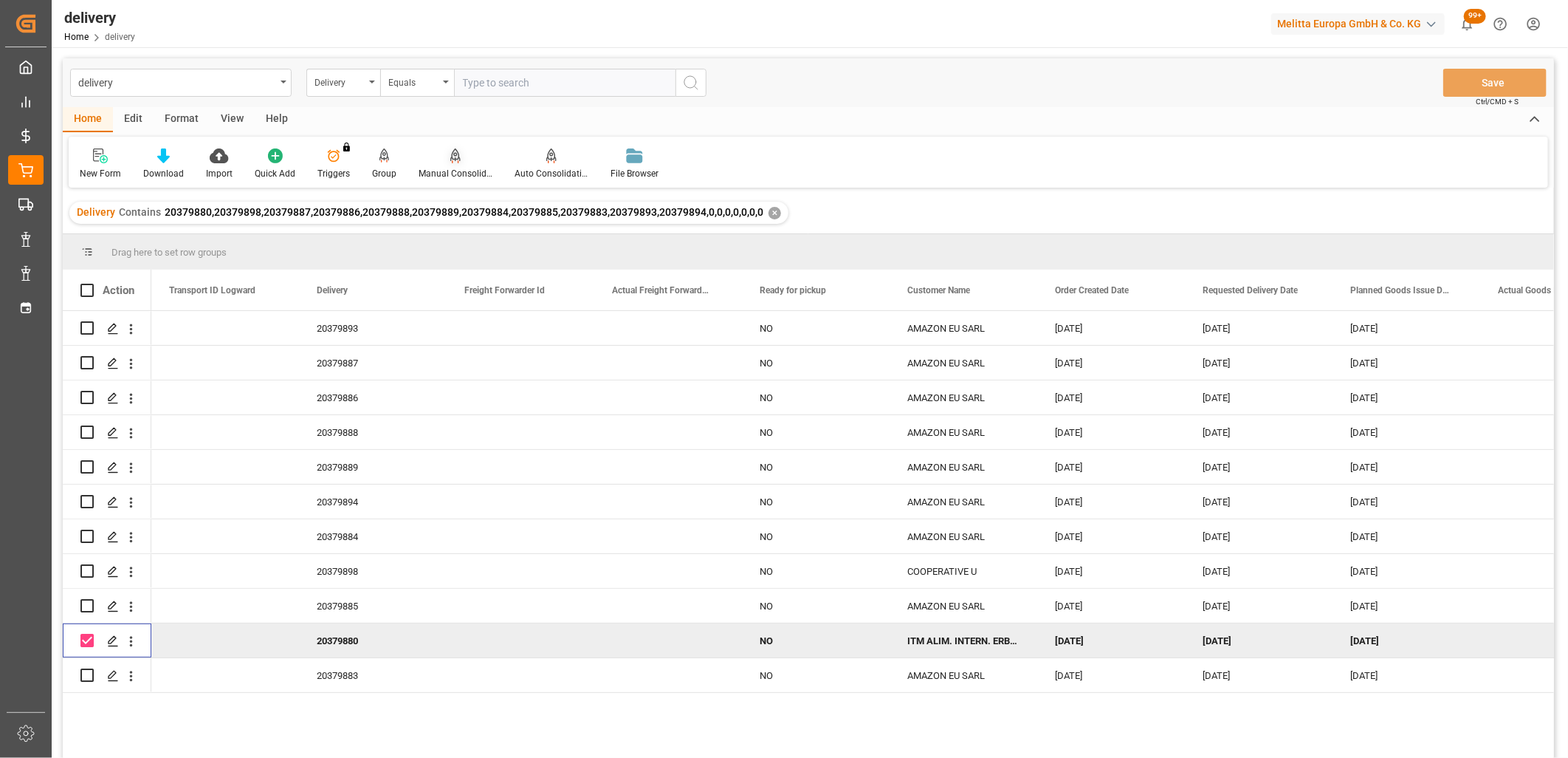
click at [456, 164] on div "Manual Consolidation" at bounding box center [456, 163] width 96 height 32
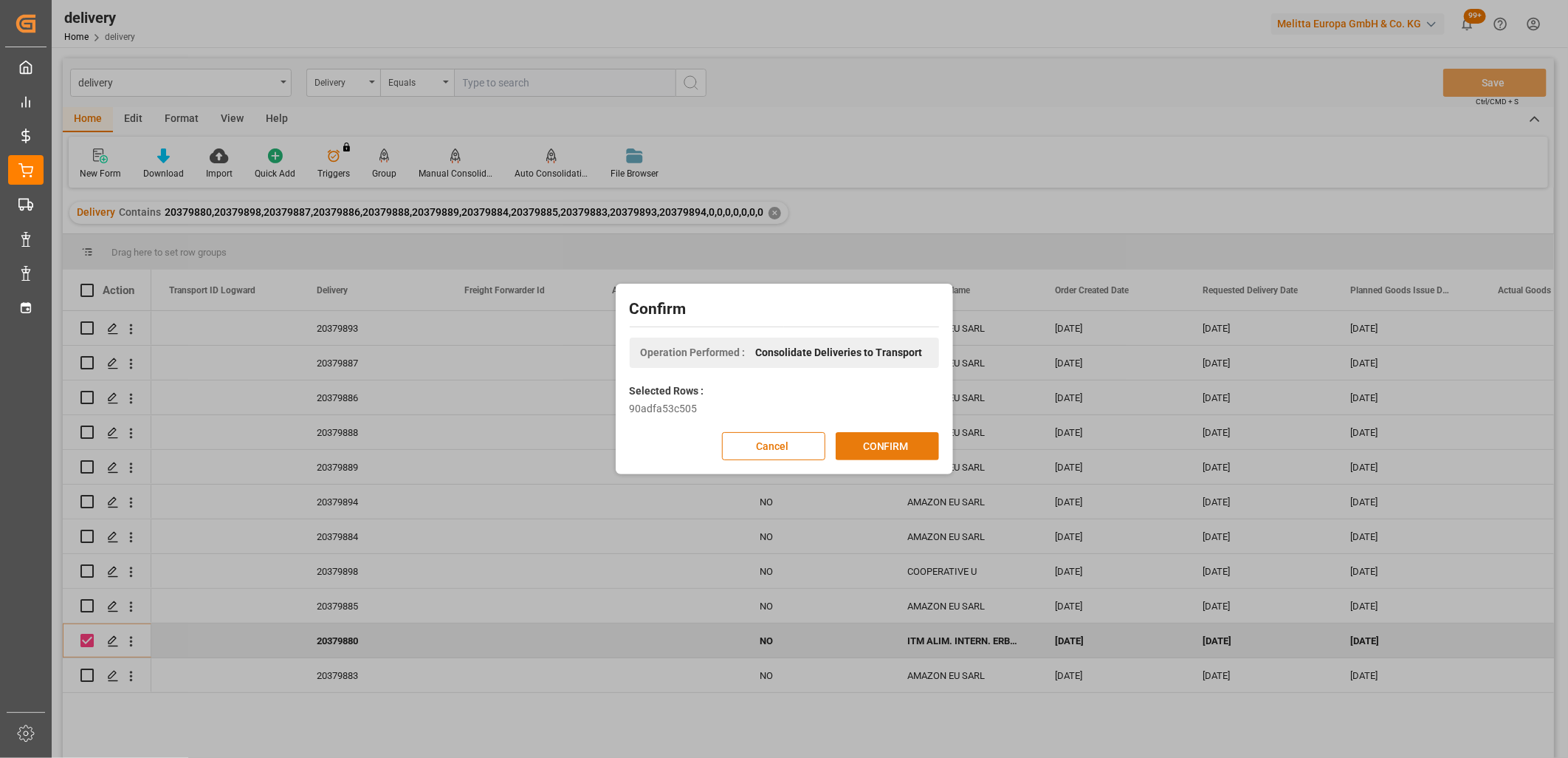
click at [857, 452] on button "CONFIRM" at bounding box center [887, 446] width 103 height 28
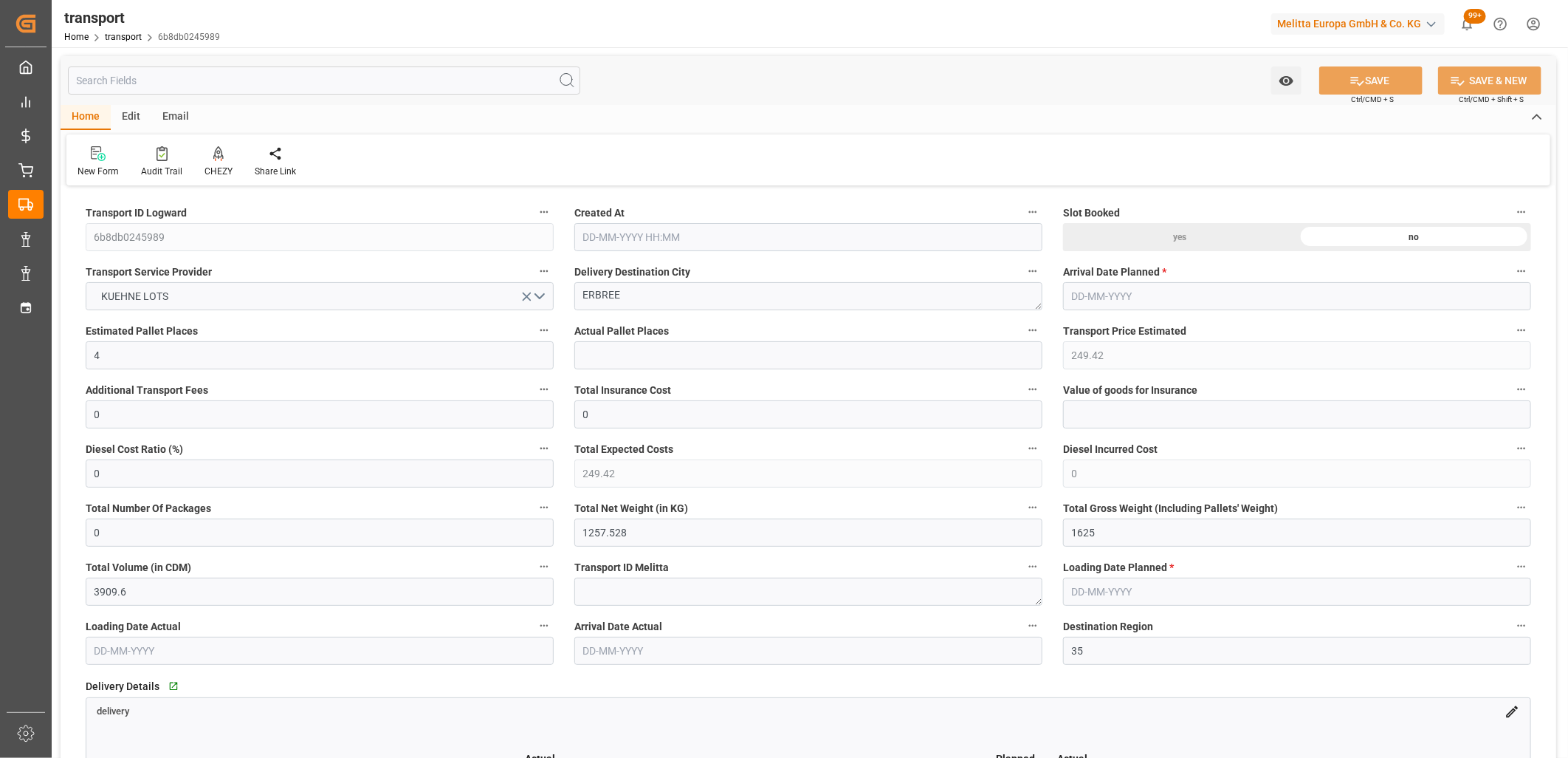
type input "[DATE] 11:18"
type input "[DATE]"
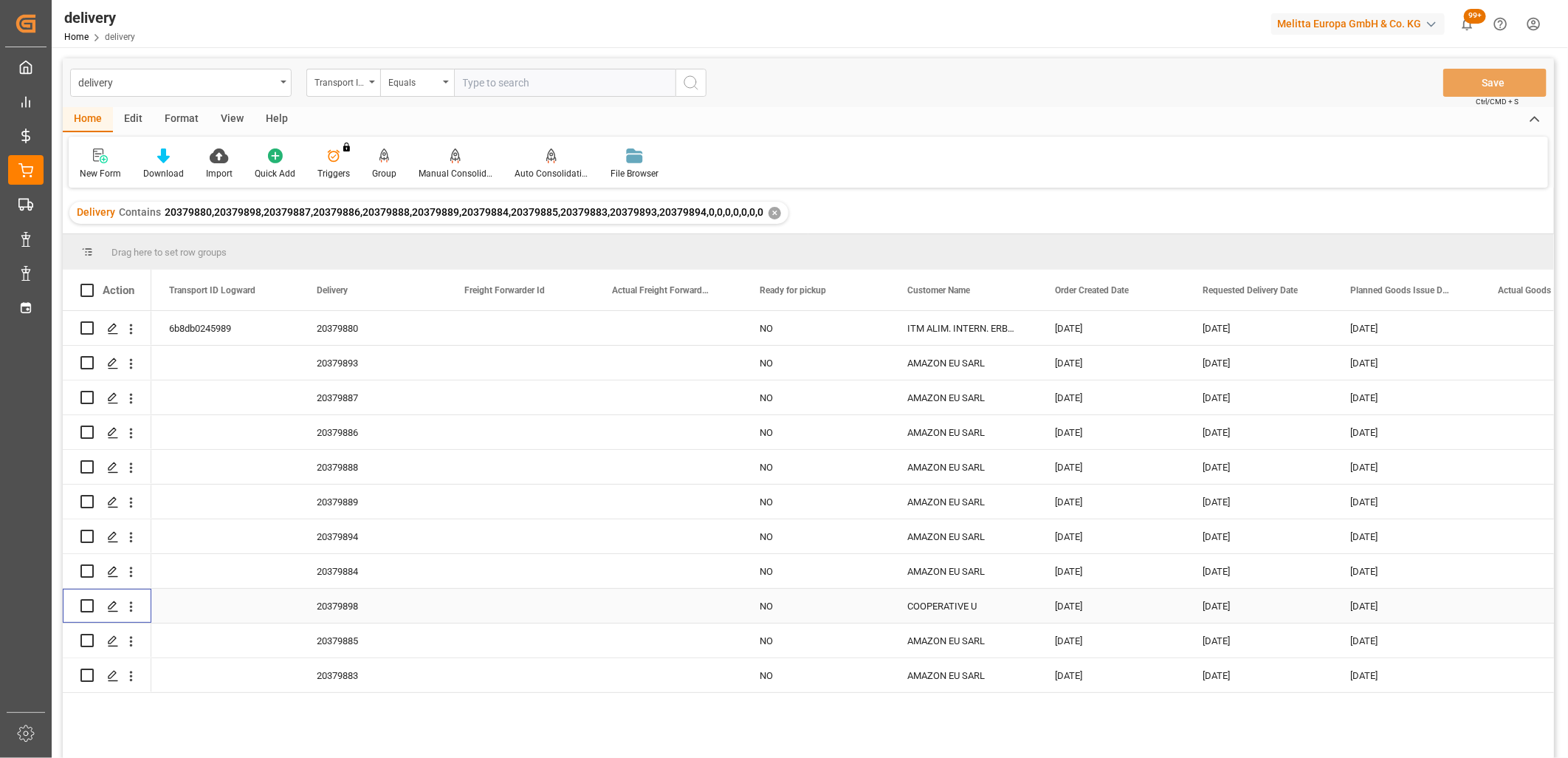
click at [91, 604] on input "Press Space to toggle row selection (unchecked)" at bounding box center [87, 605] width 13 height 13
checkbox input "true"
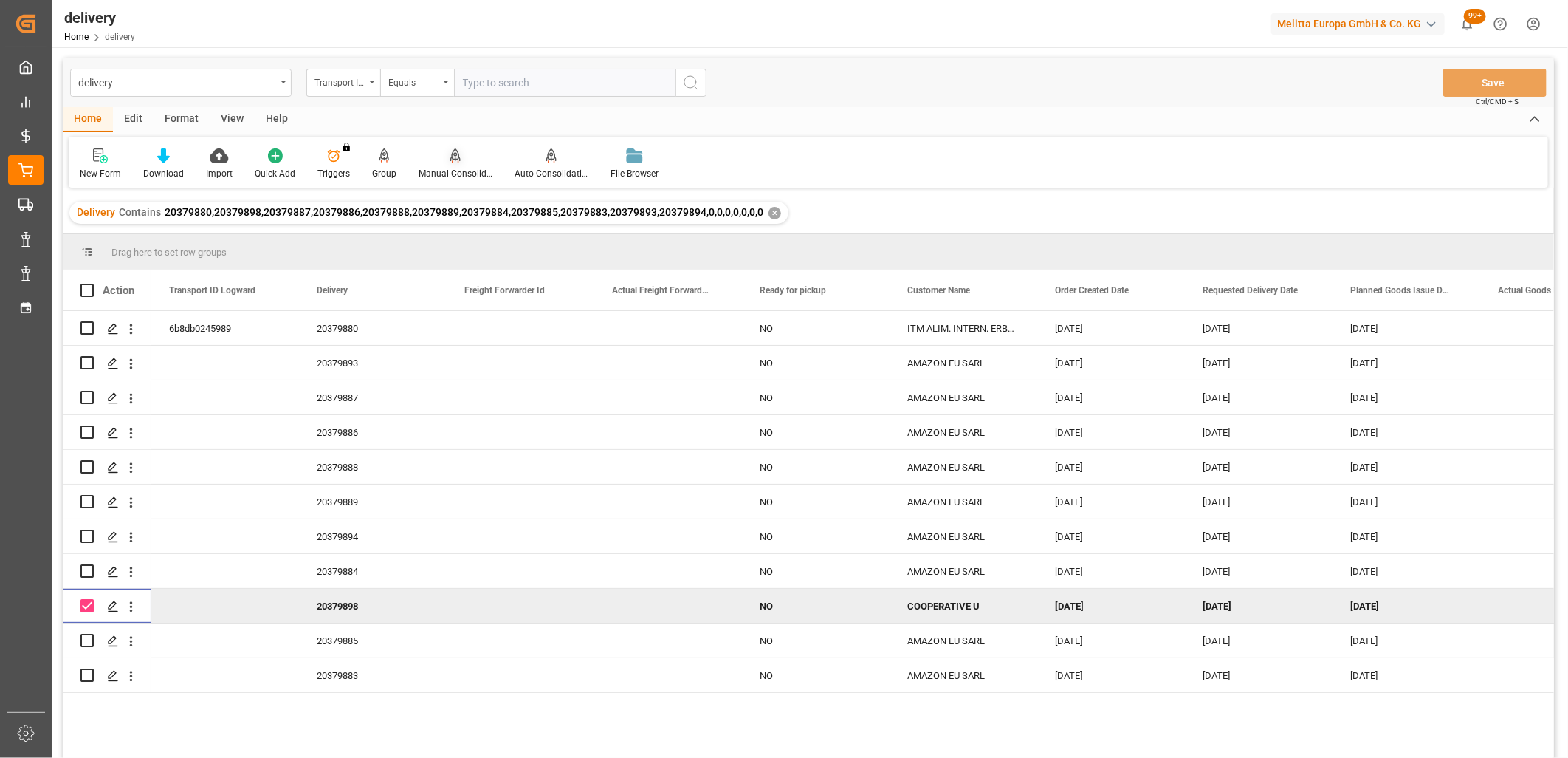
click at [447, 163] on div "Manual Consolidation" at bounding box center [456, 163] width 96 height 32
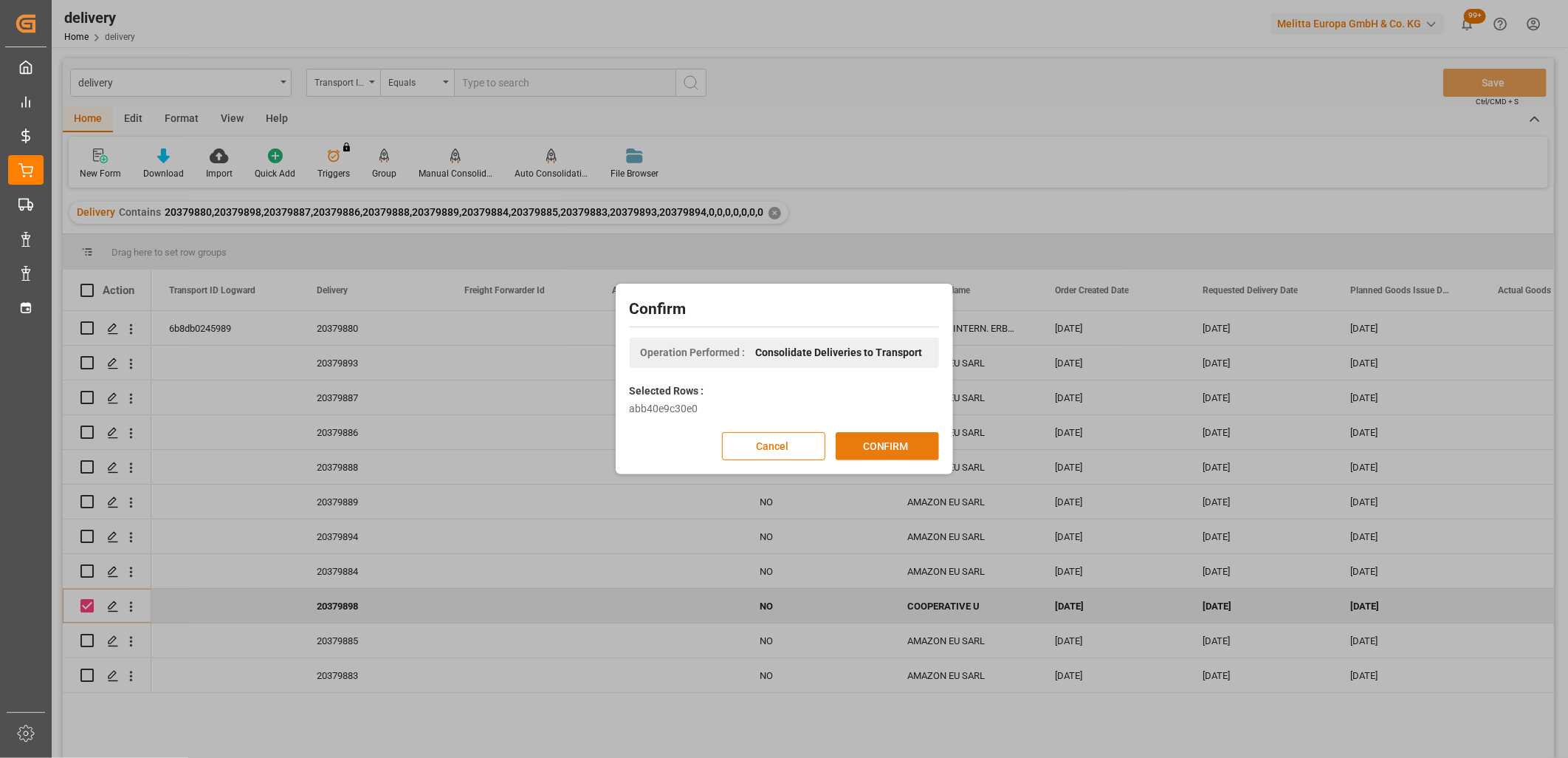
click at [886, 439] on button "CONFIRM" at bounding box center [887, 446] width 103 height 28
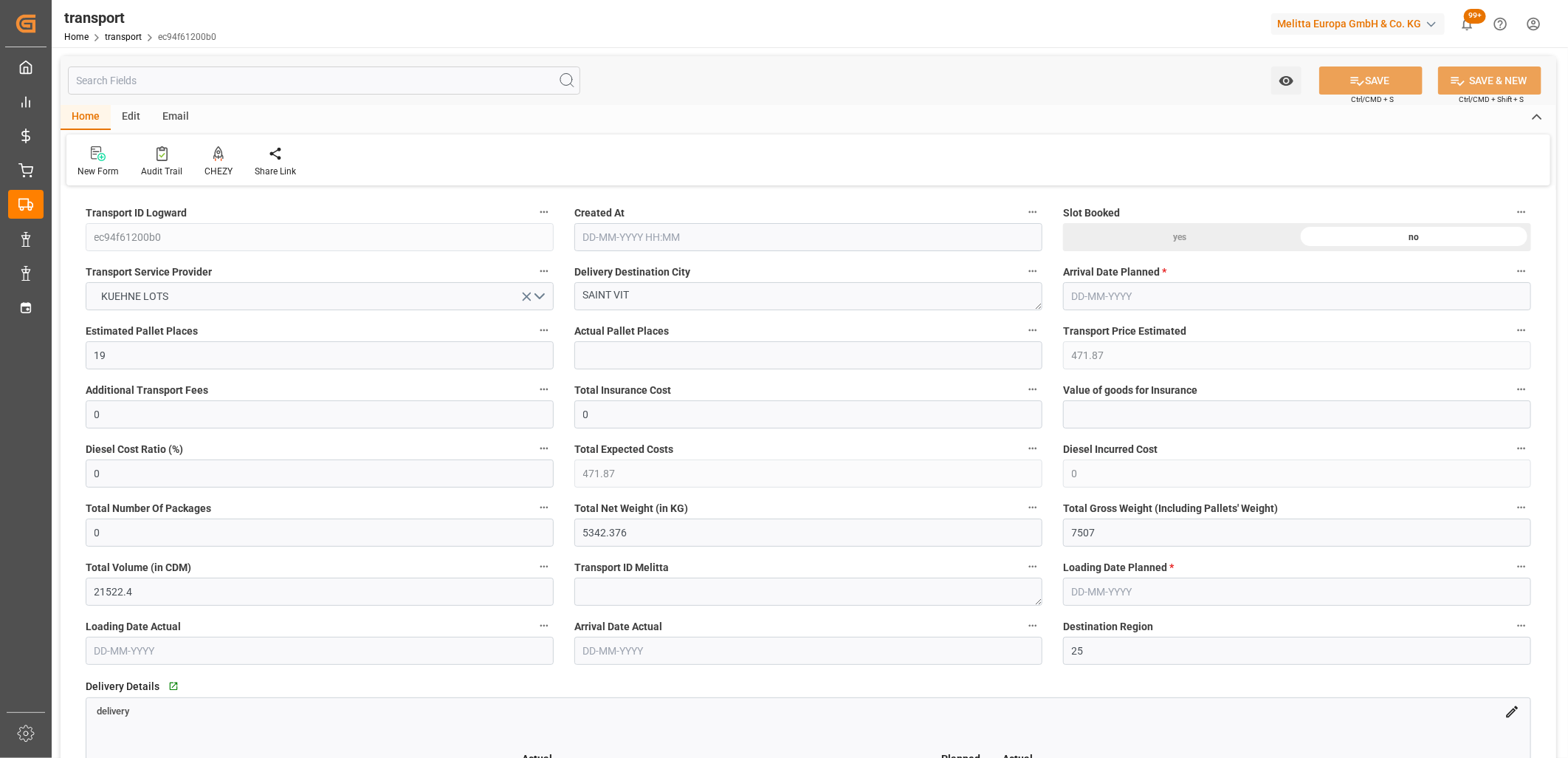
type input "[DATE] 11:18"
type input "[DATE]"
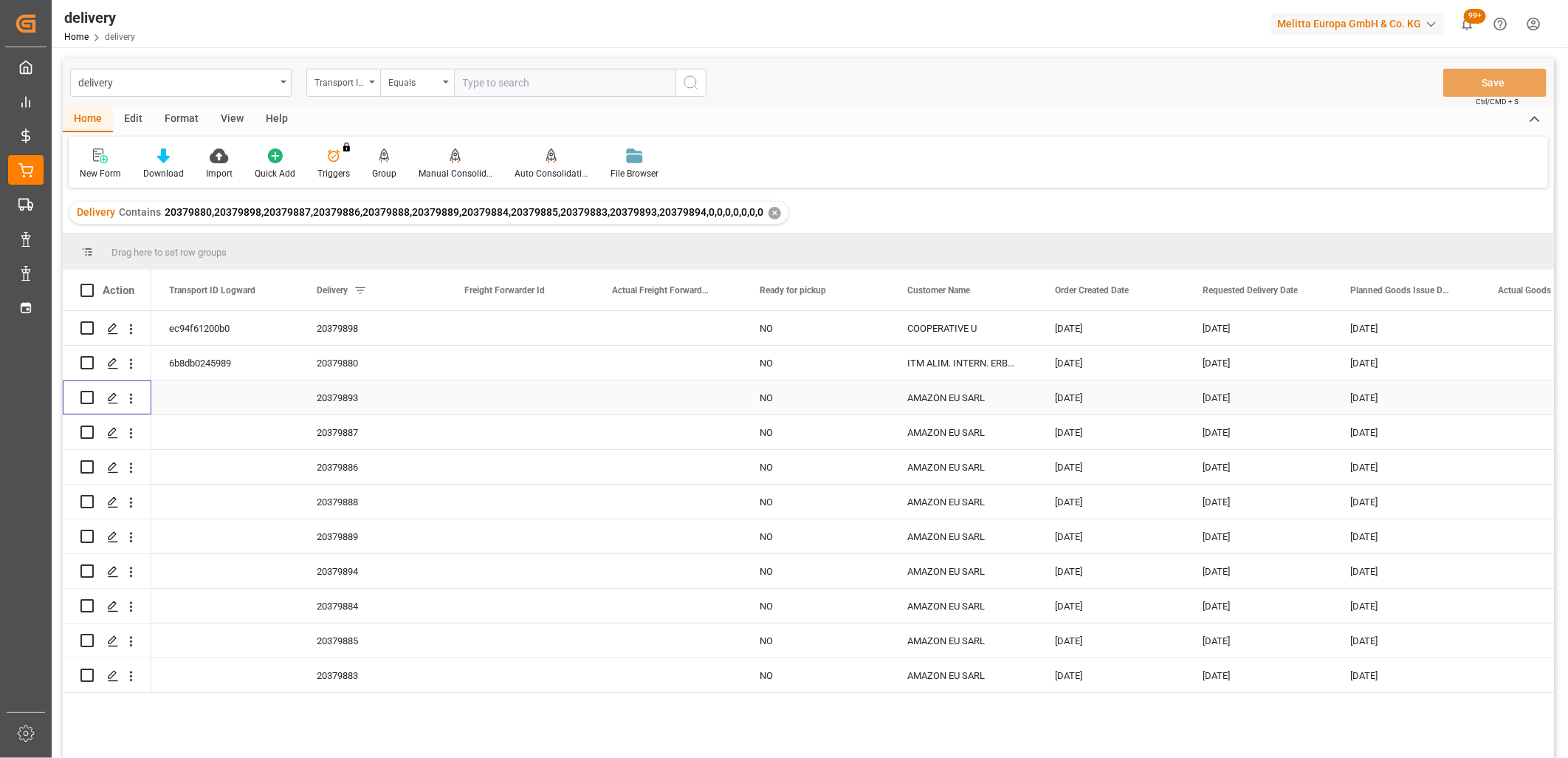
click at [88, 396] on input "Press Space to toggle row selection (unchecked)" at bounding box center [87, 397] width 13 height 13
checkbox input "true"
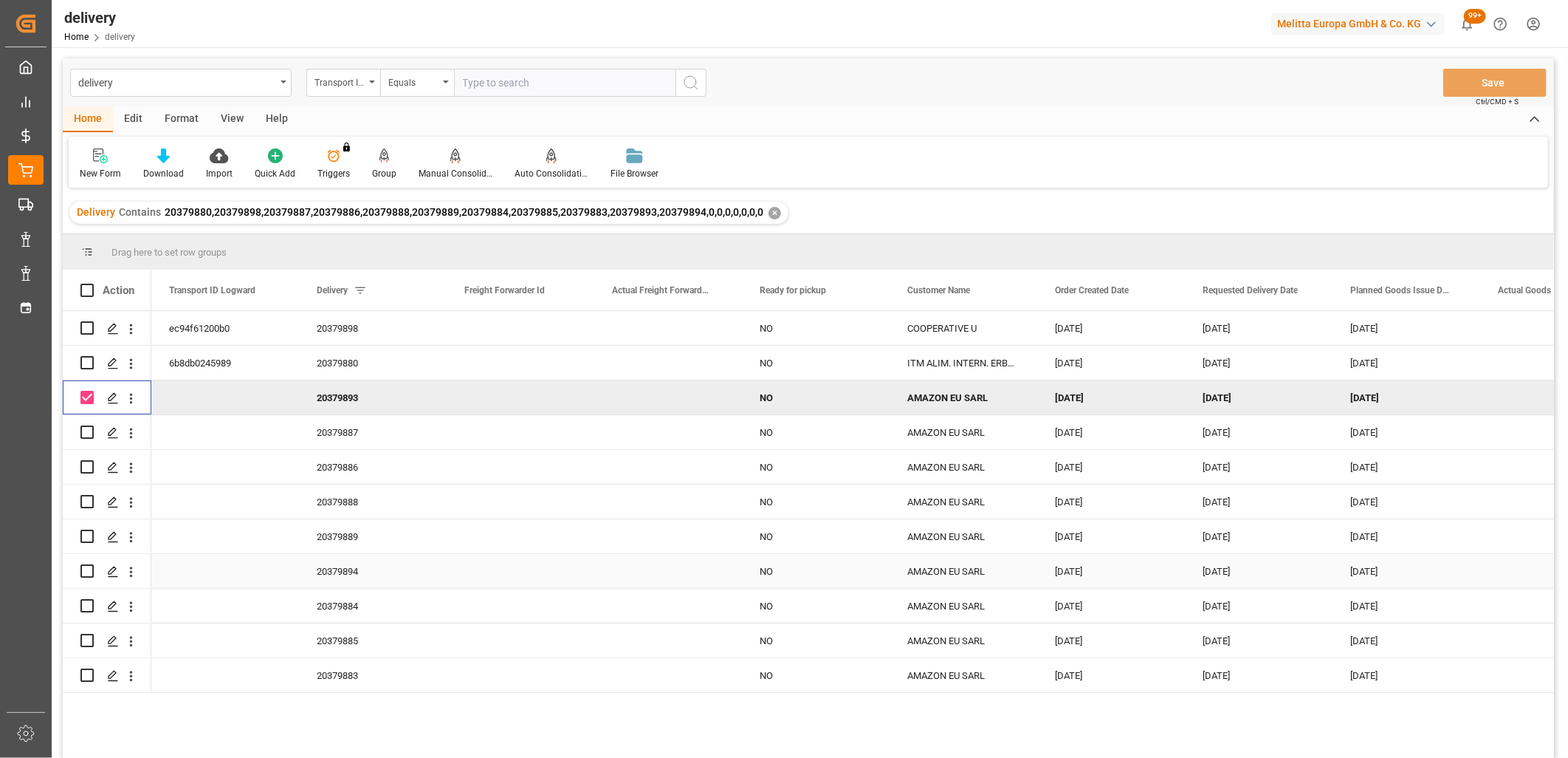
click at [88, 566] on input "Press Space to toggle row selection (unchecked)" at bounding box center [87, 571] width 13 height 13
checkbox input "true"
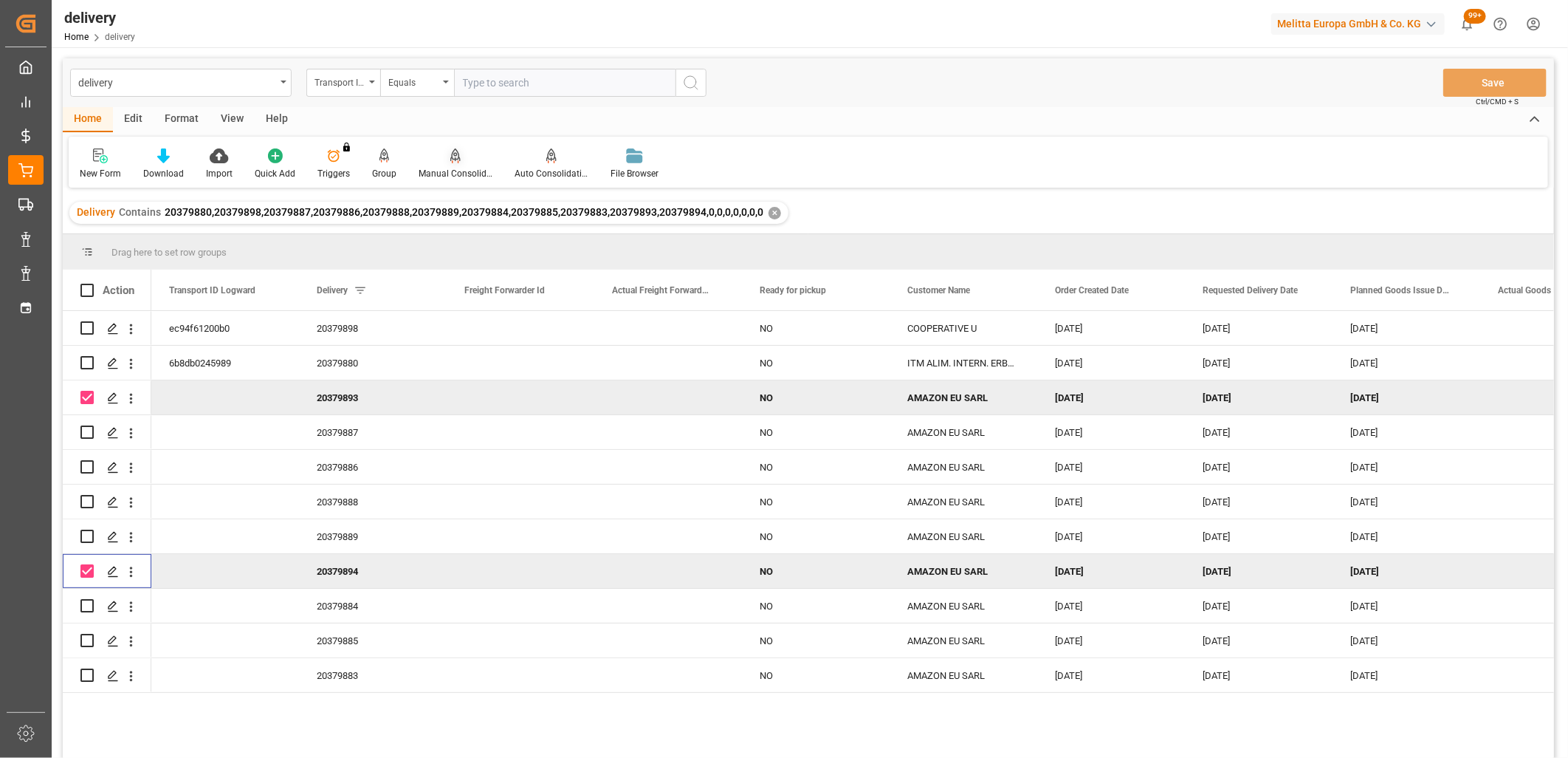
click at [451, 157] on icon at bounding box center [456, 156] width 11 height 15
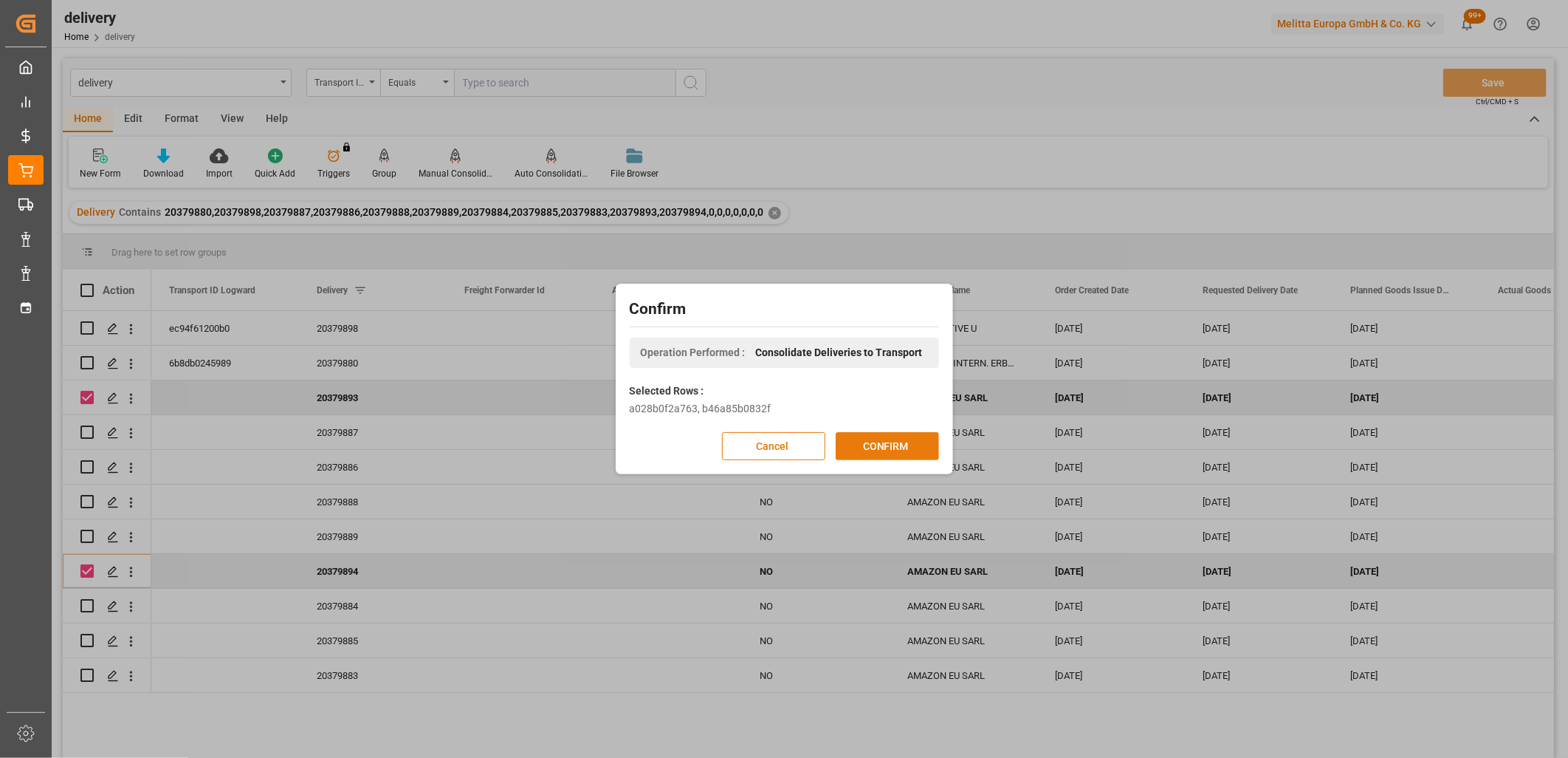
click at [865, 438] on button "CONFIRM" at bounding box center [887, 446] width 103 height 28
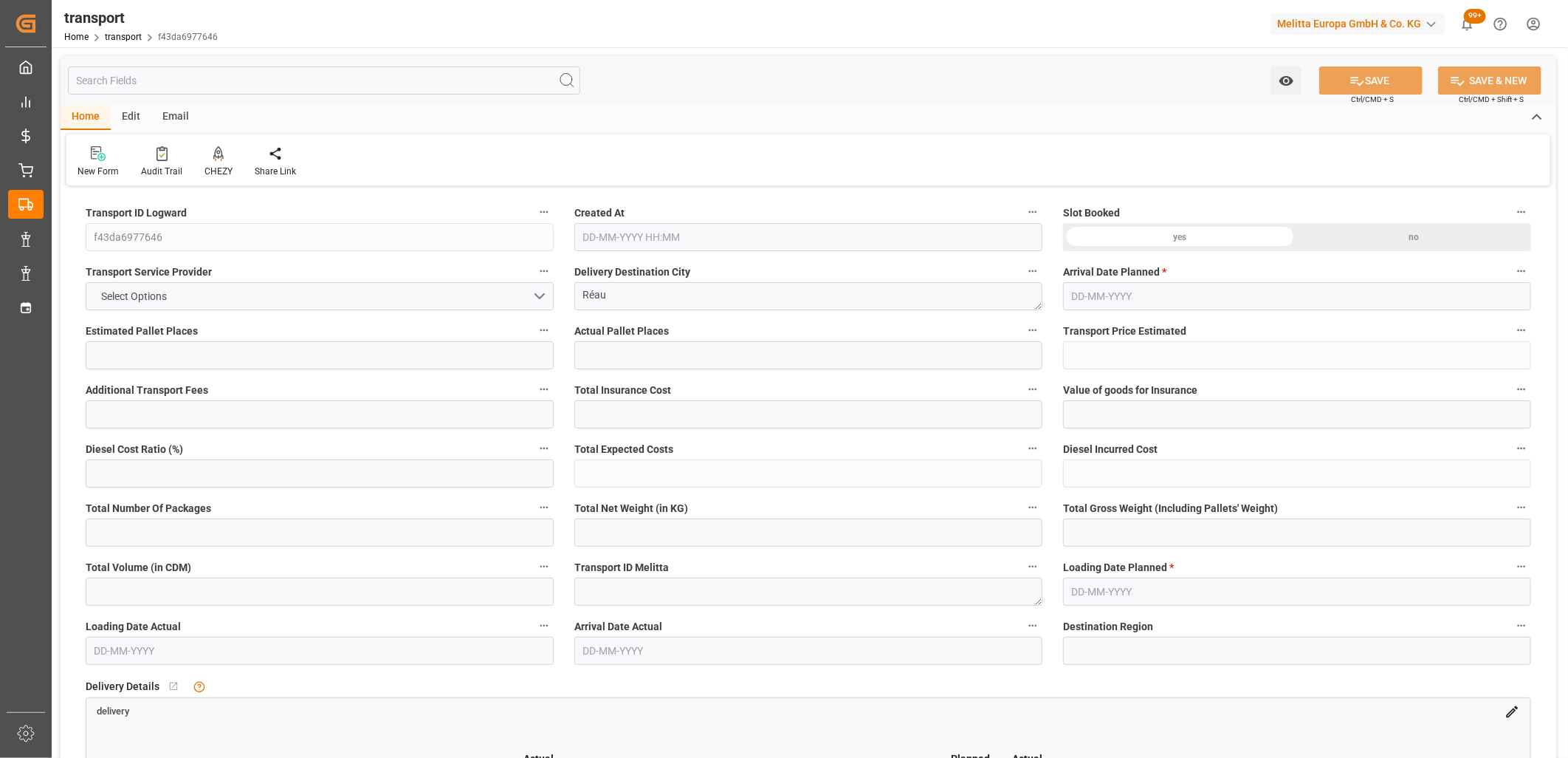
type input "7"
type input "186.2"
type input "0"
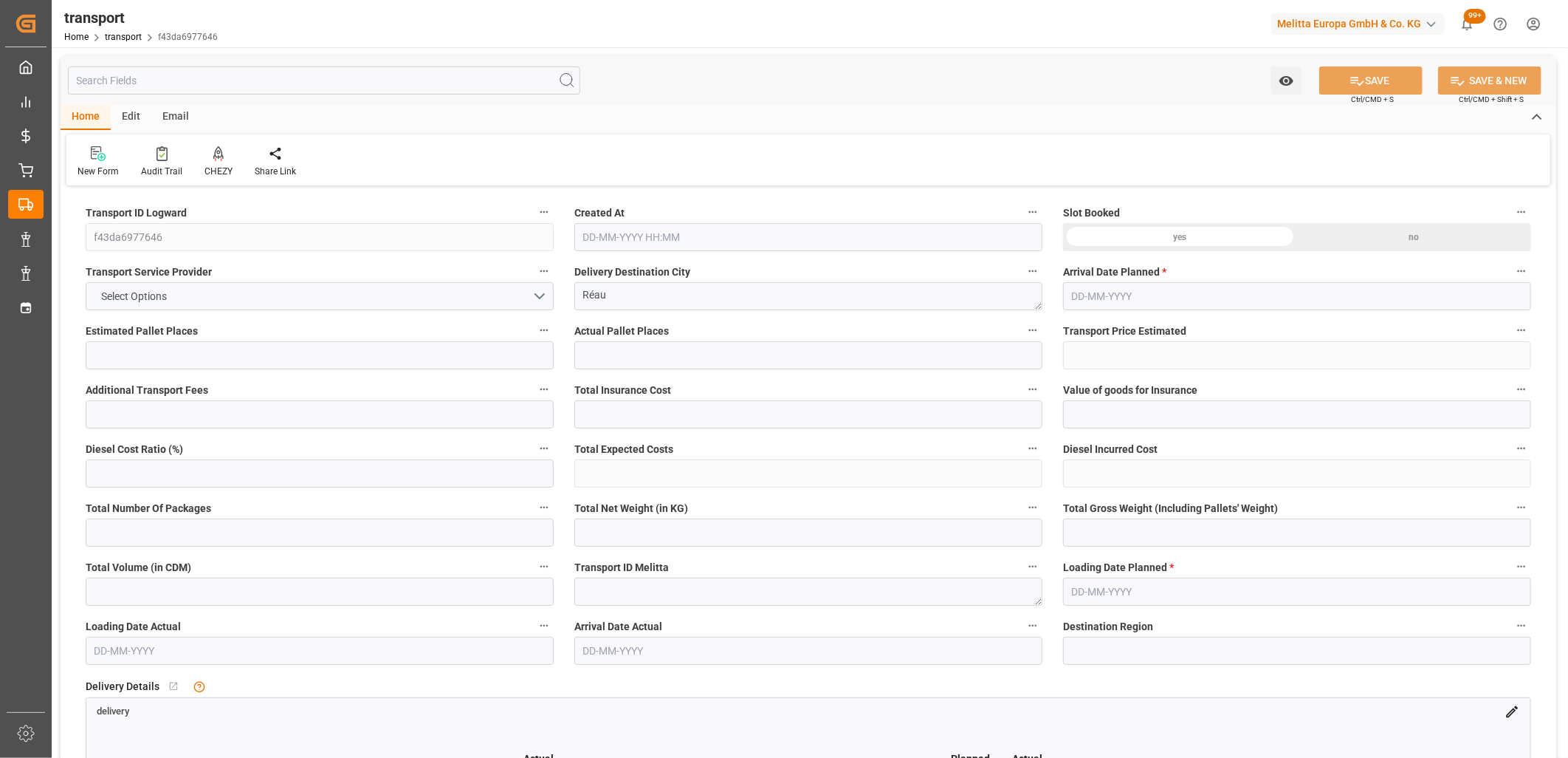
type input "179.9064"
type input "-6.2936"
type input "0"
type input "1164.226"
type input "1486.69"
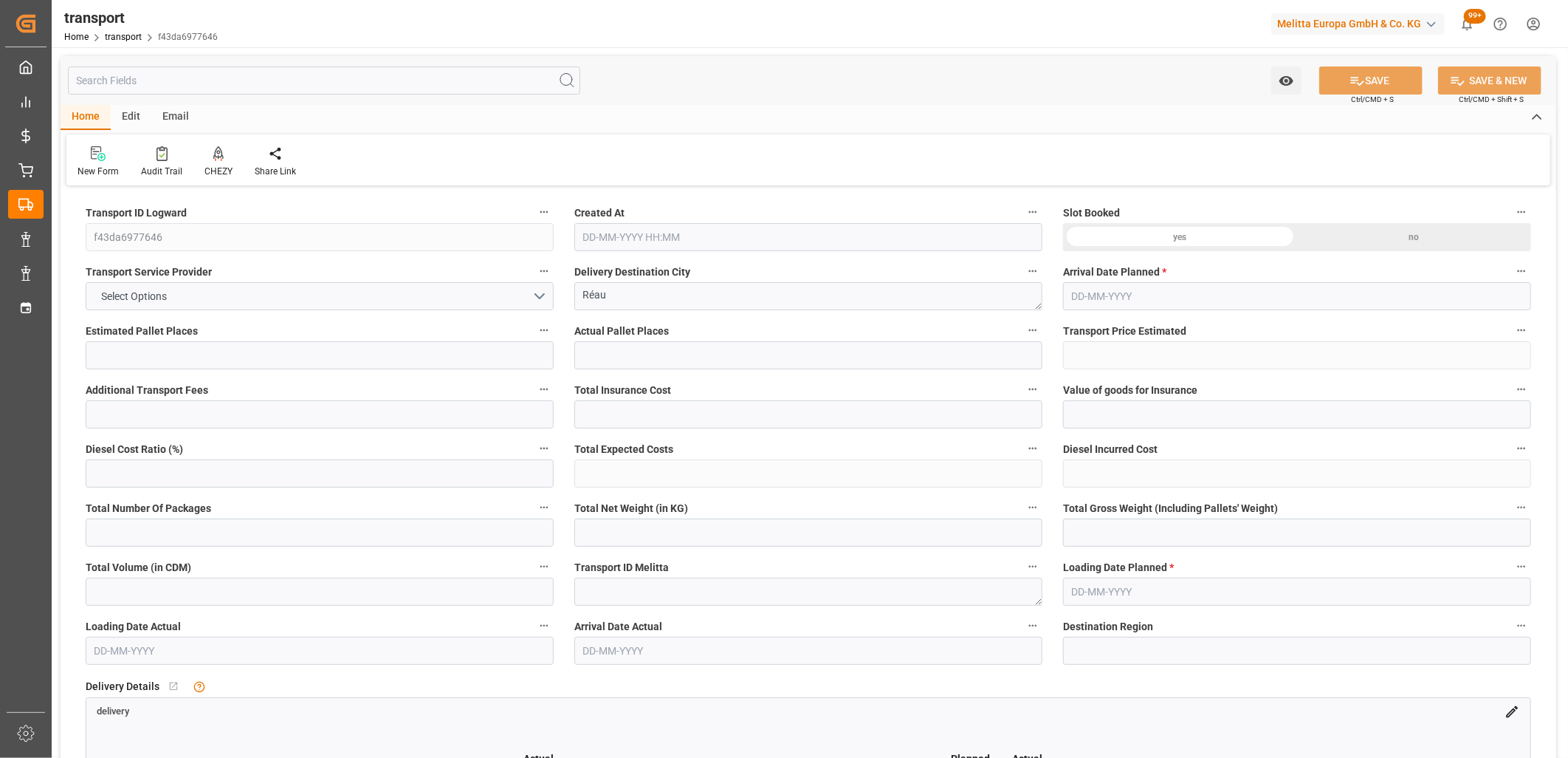
type input "9141.502"
type input "77"
type input "3"
type input "87"
type input "7"
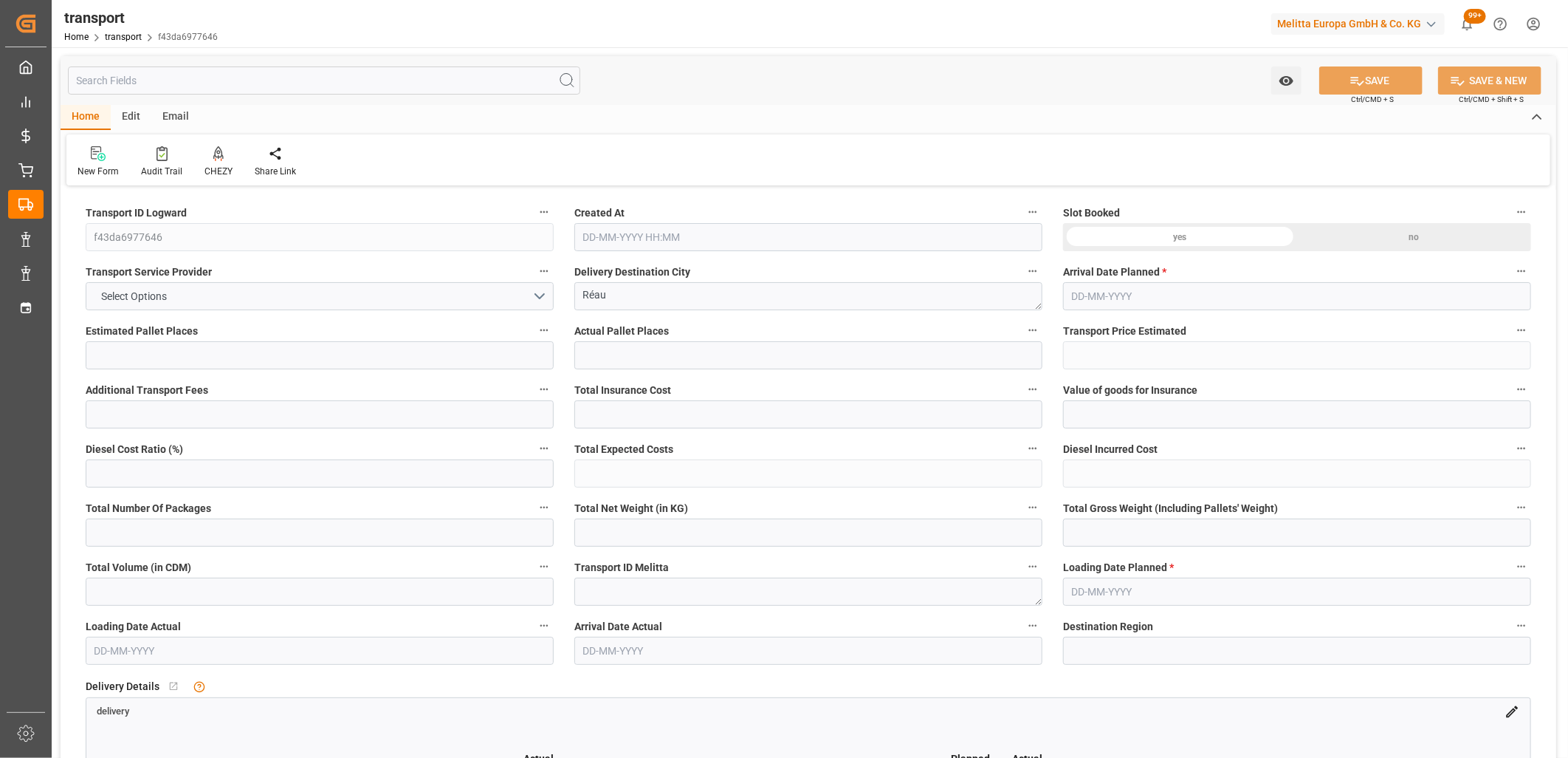
type input "101"
type input "1324.082"
type input "0"
type input "4710.8598"
type input "0"
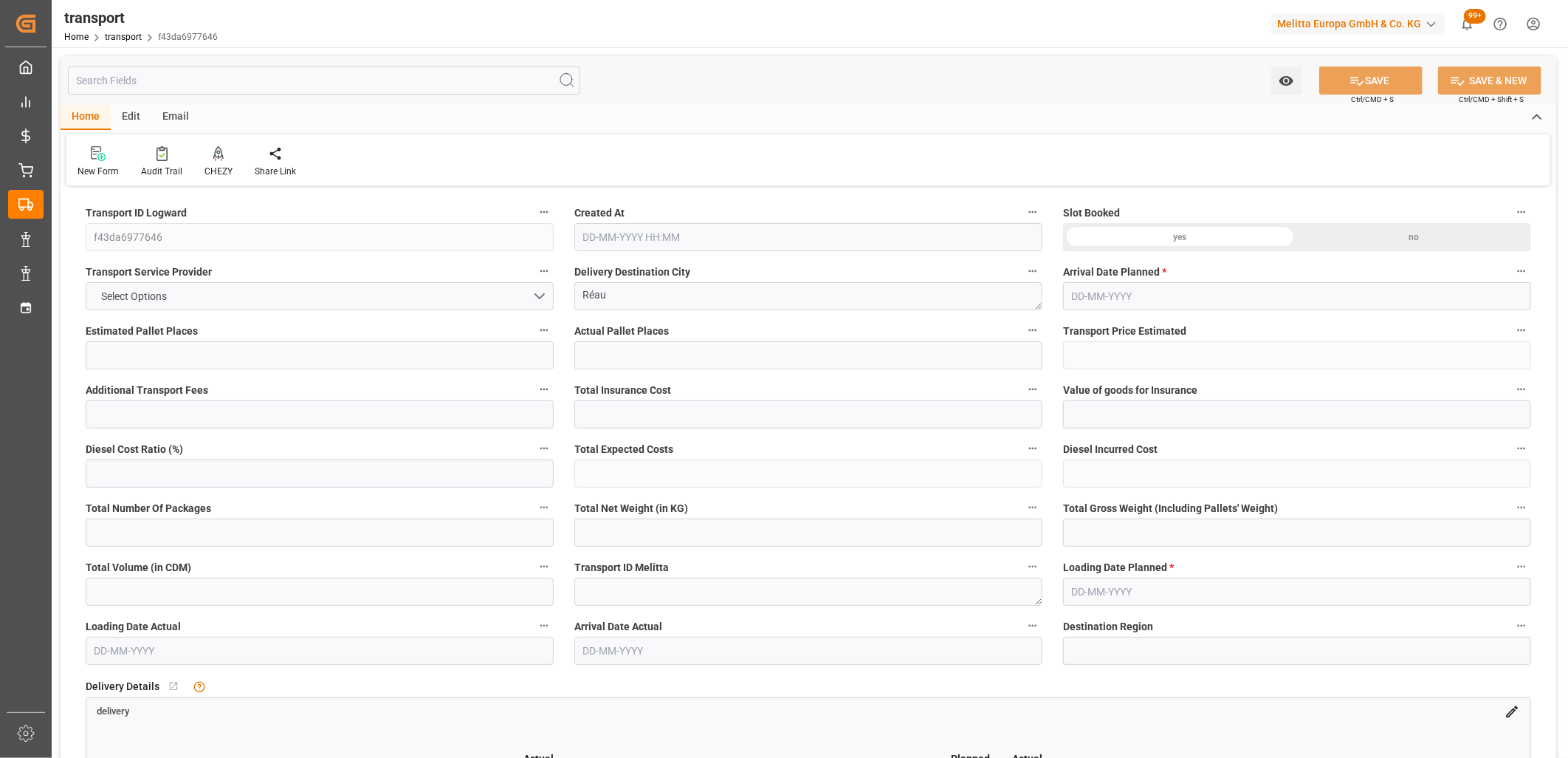
type input "0"
type input "21"
type input "35"
type input "[DATE] 11:18"
type input "[DATE]"
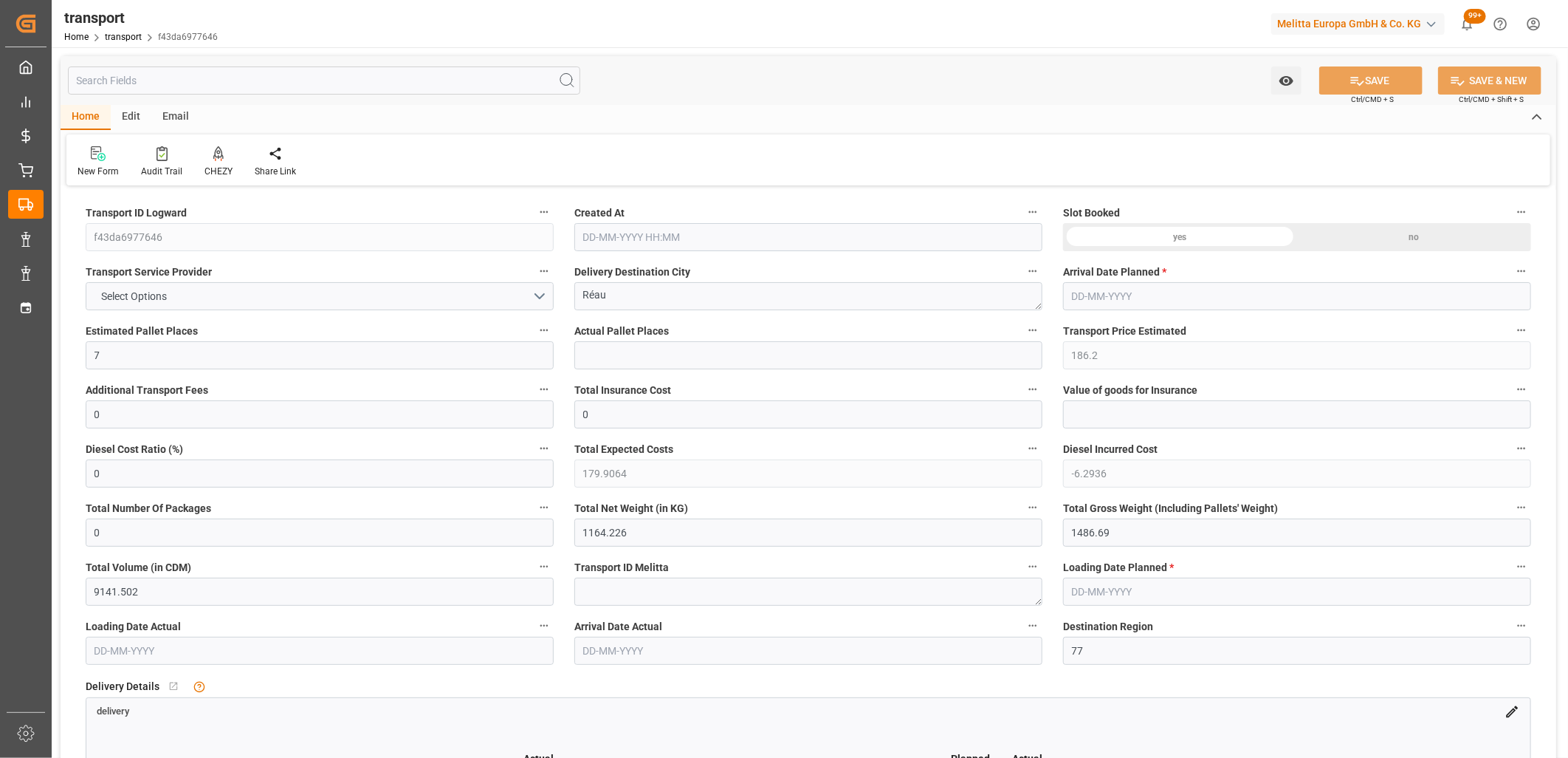
type input "[DATE]"
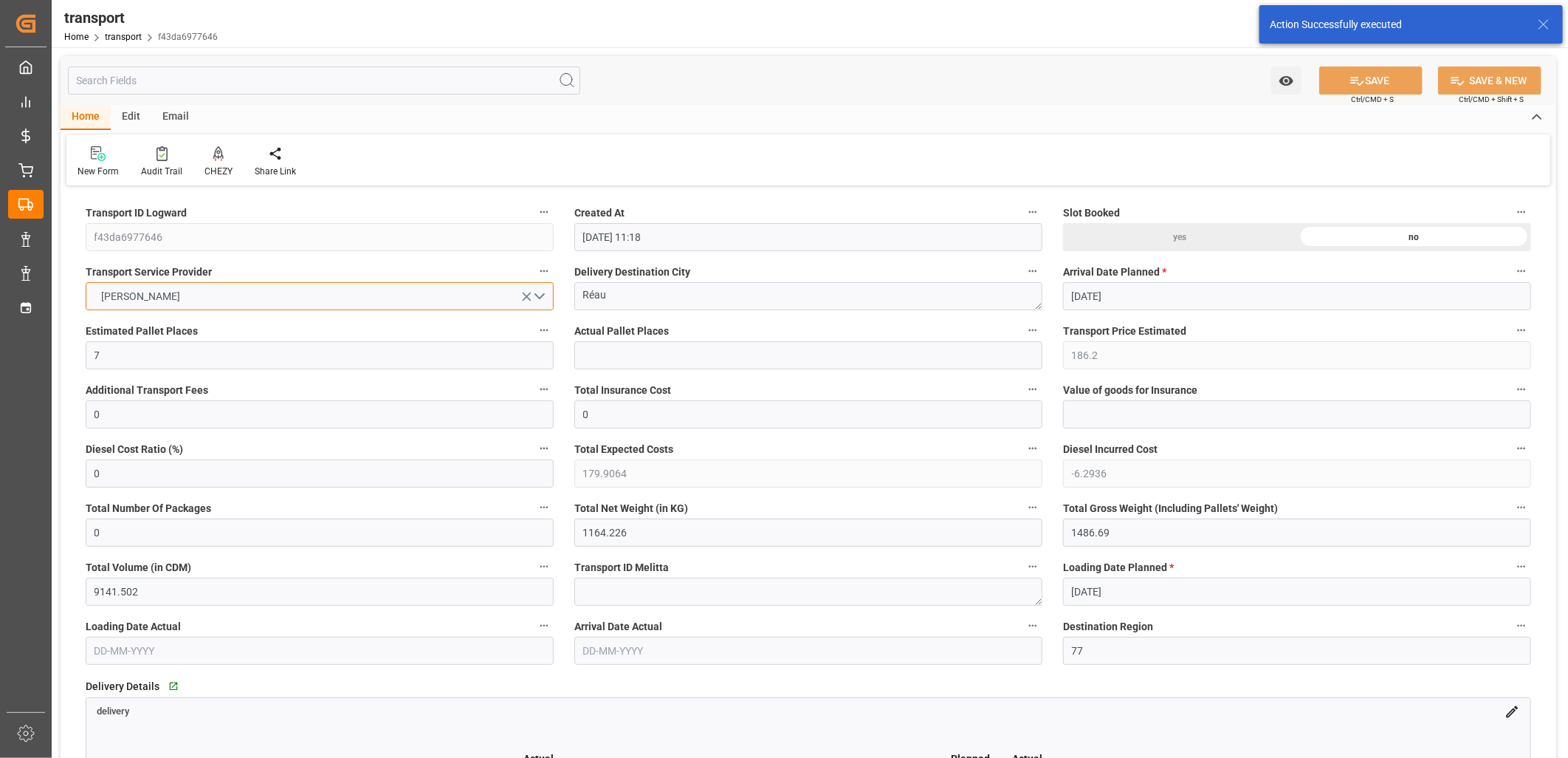
click at [238, 293] on button "[PERSON_NAME]" at bounding box center [319, 296] width 468 height 28
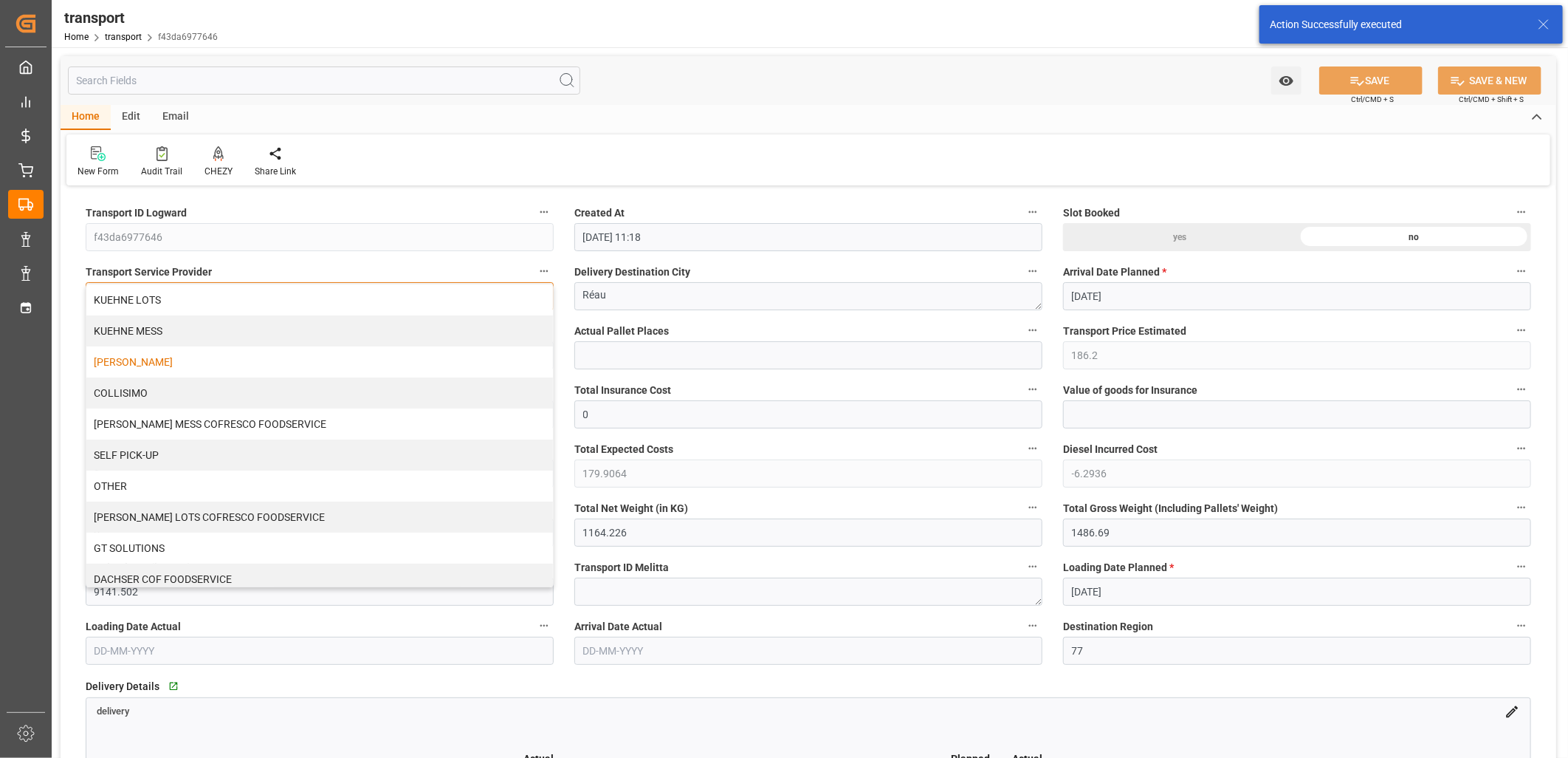
click at [238, 293] on div "KUEHNE LOTS" at bounding box center [319, 300] width 466 height 31
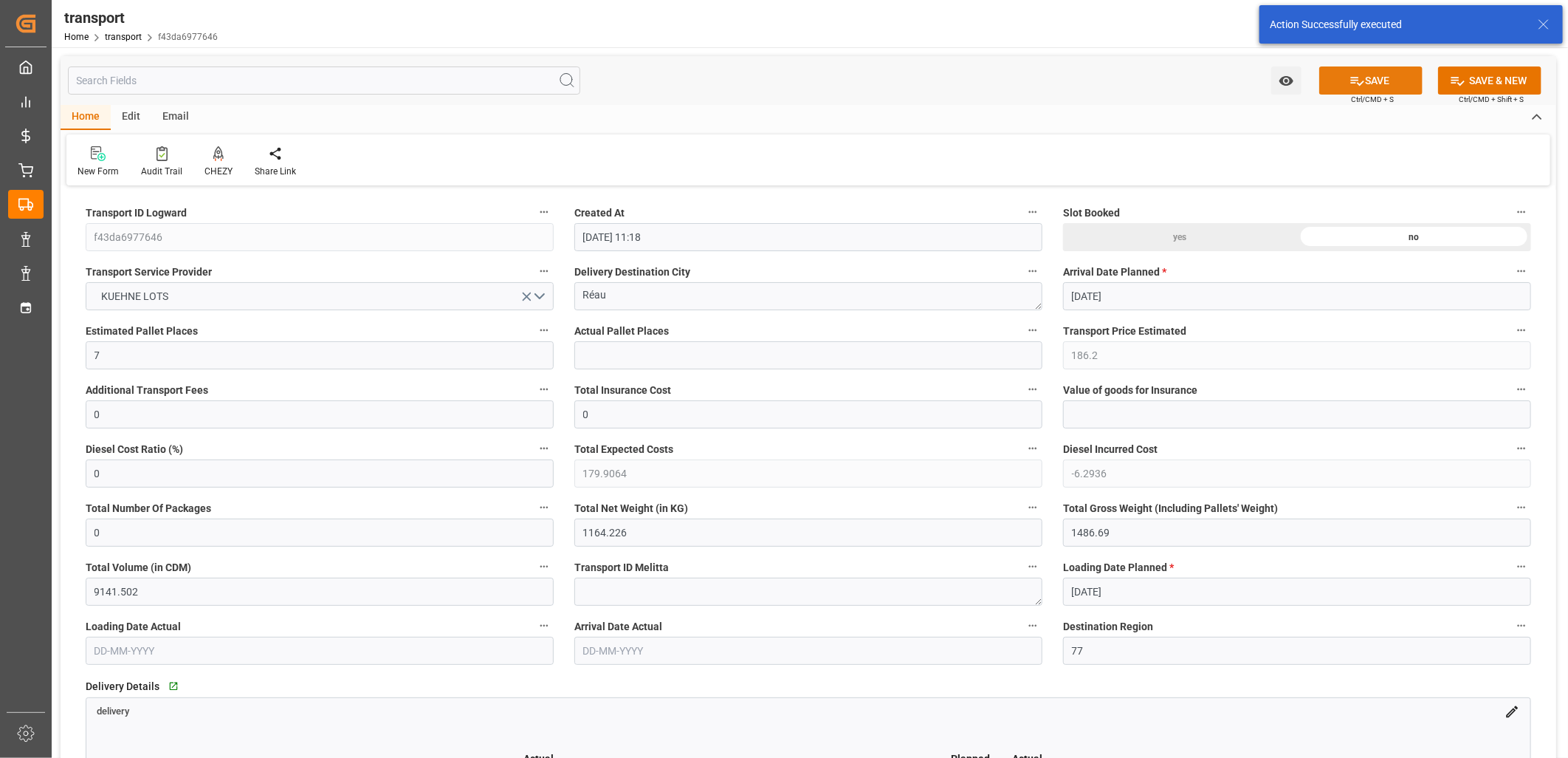
click at [1326, 84] on button "SAVE" at bounding box center [1371, 81] width 103 height 28
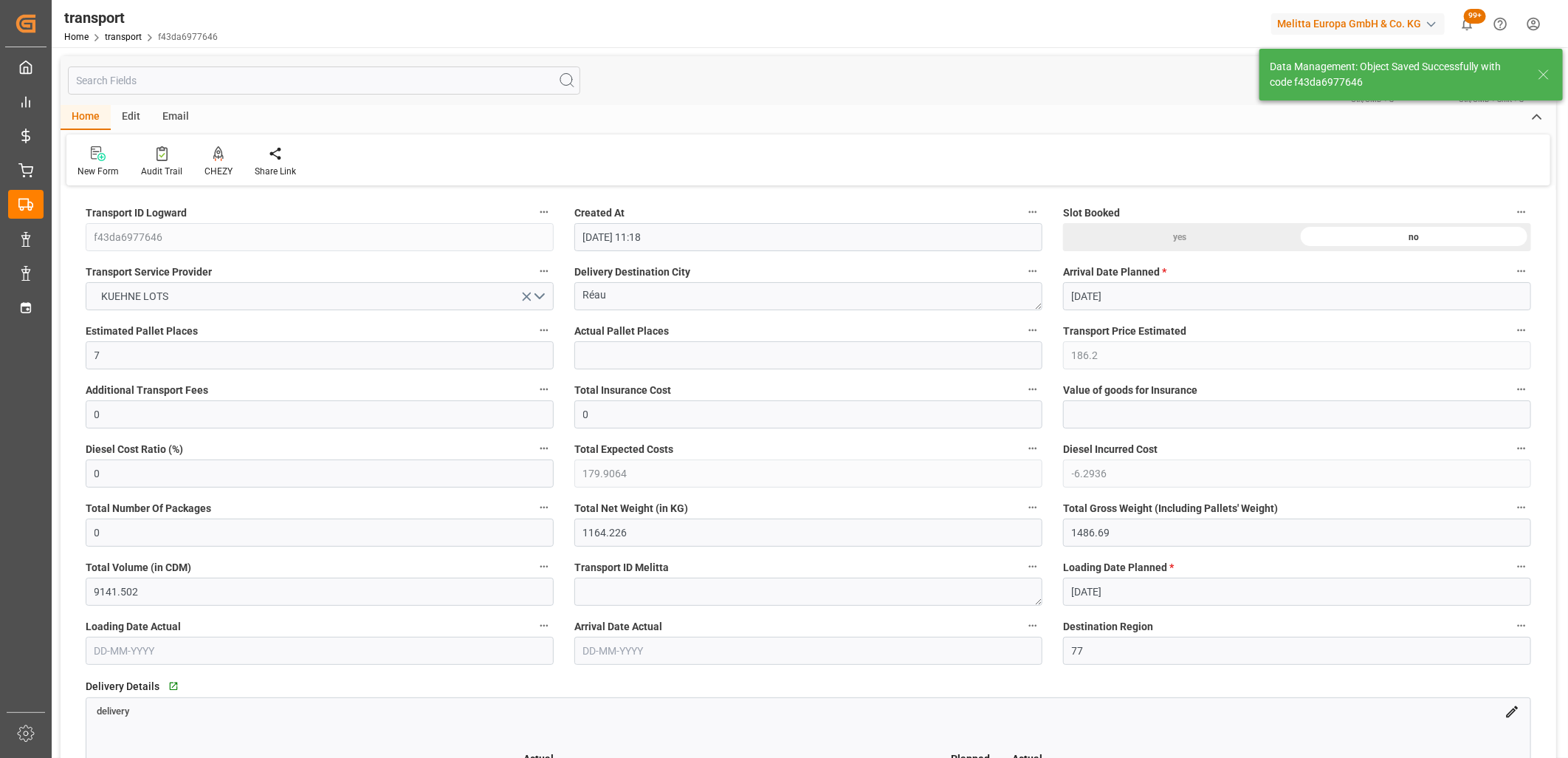
type input "199.98"
type input "0"
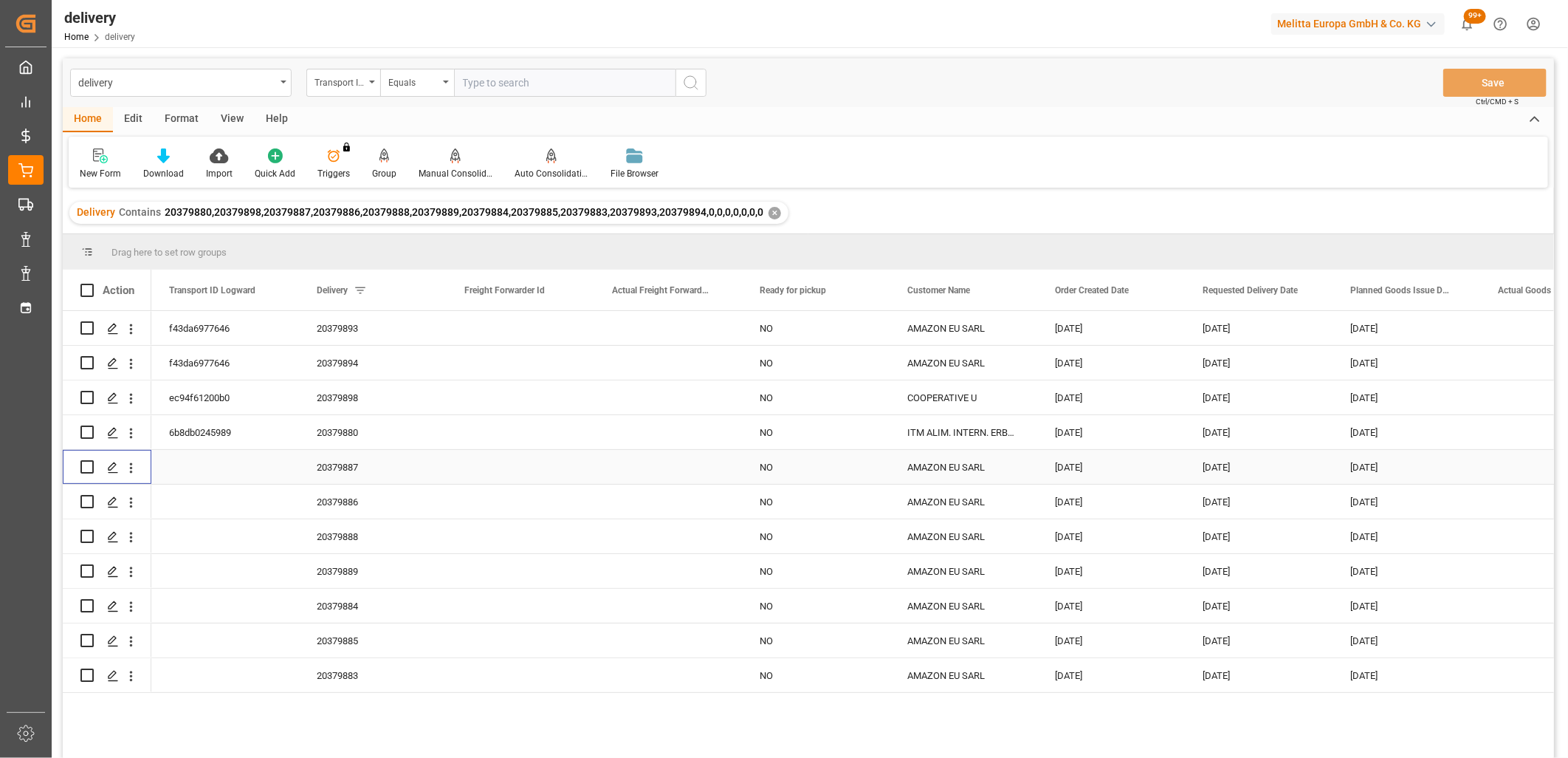
click at [90, 467] on input "Press Space to toggle row selection (unchecked)" at bounding box center [87, 467] width 13 height 13
checkbox input "true"
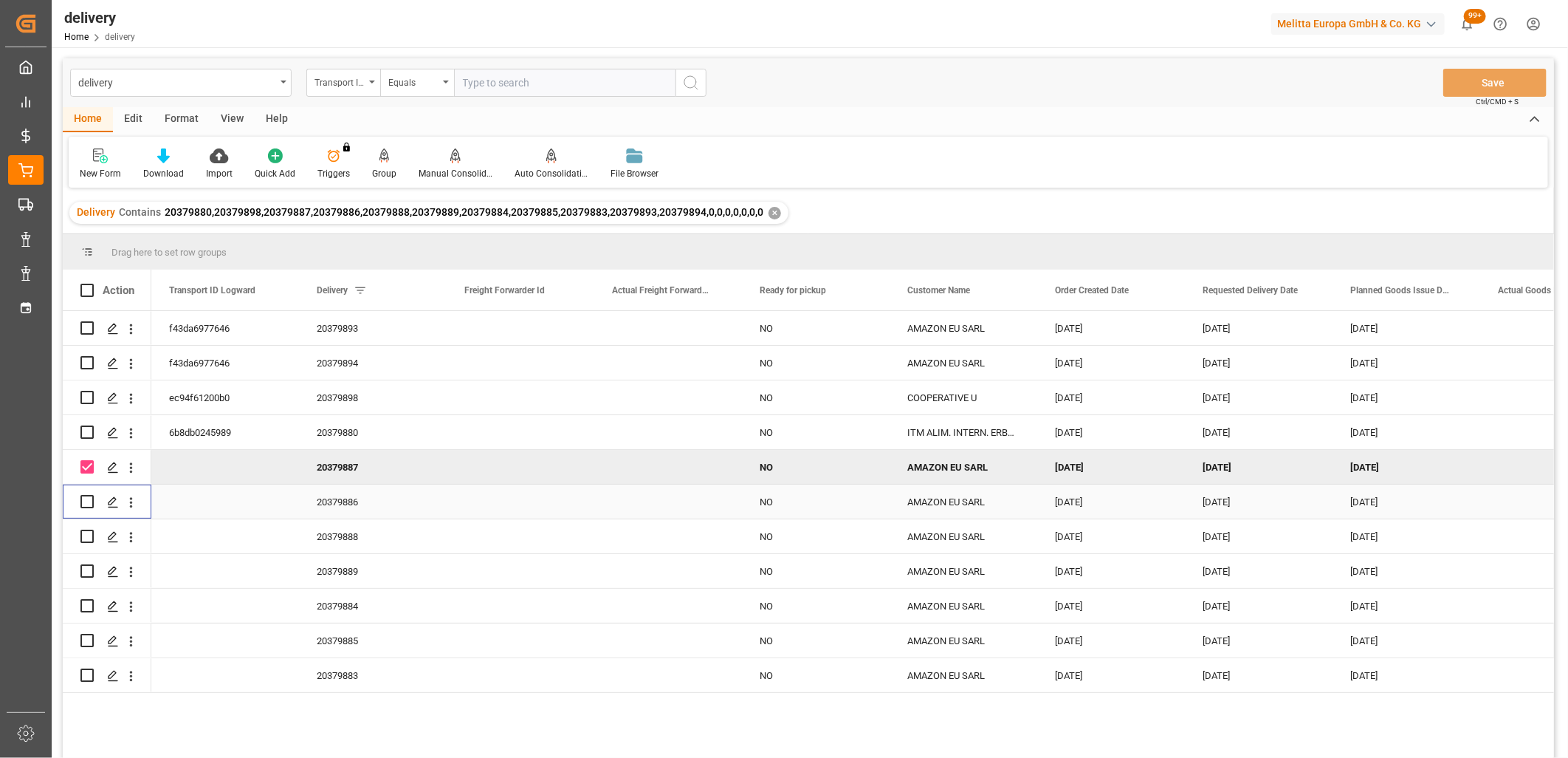
click at [89, 495] on input "Press Space to toggle row selection (unchecked)" at bounding box center [87, 501] width 13 height 13
checkbox input "true"
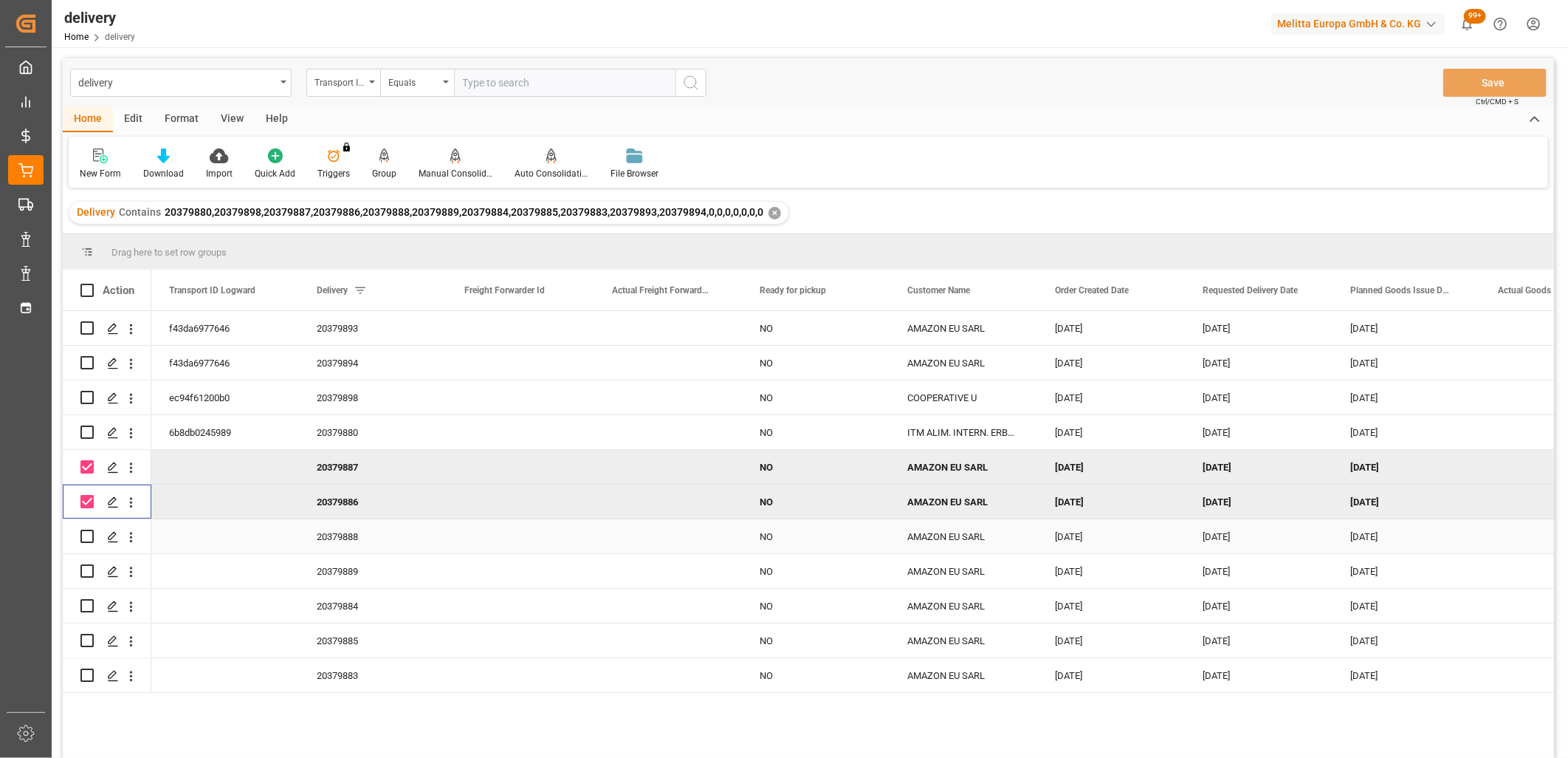
click at [89, 537] on input "Press Space to toggle row selection (unchecked)" at bounding box center [87, 536] width 13 height 13
checkbox input "true"
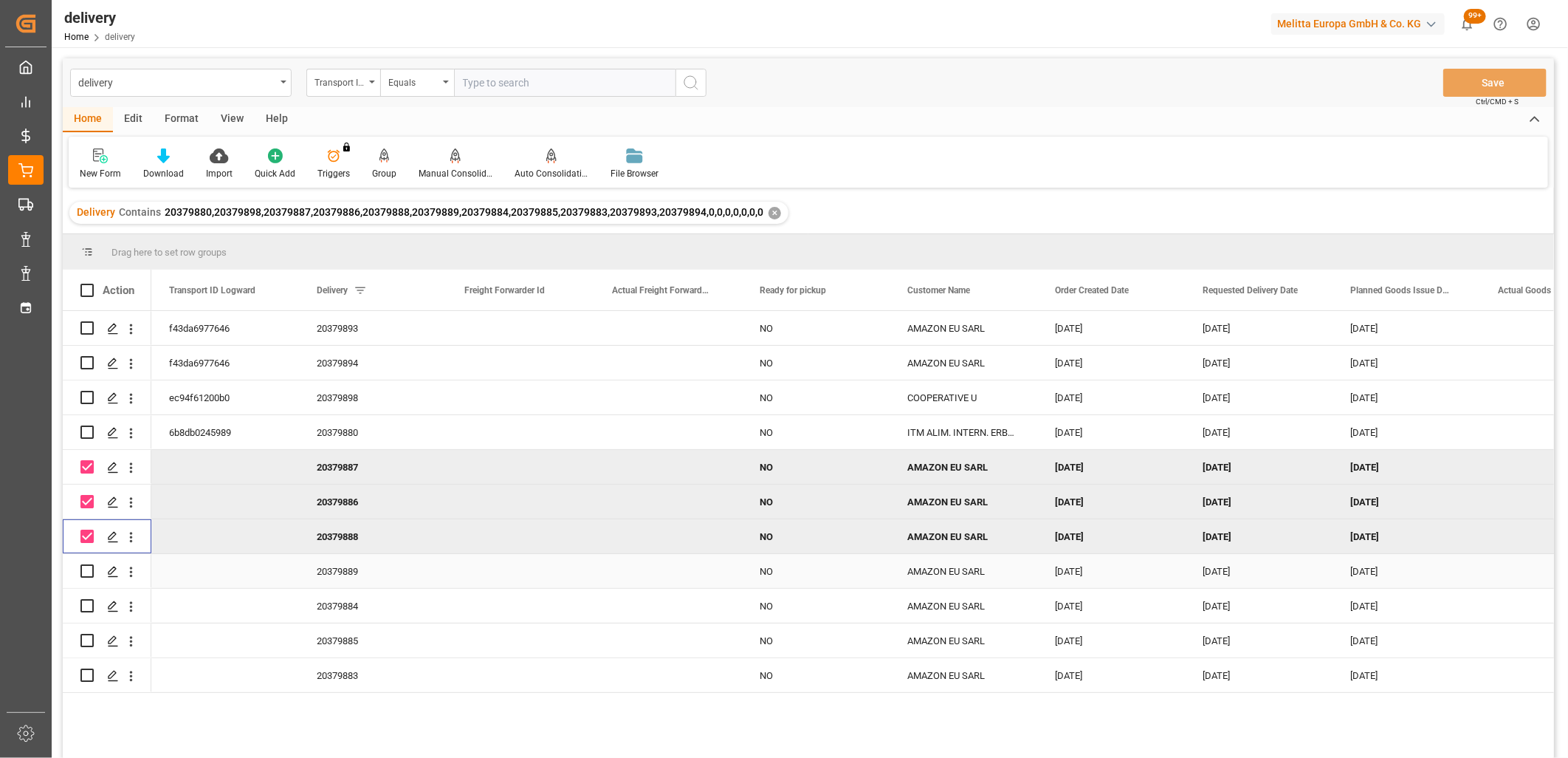
click at [88, 567] on input "Press Space to toggle row selection (unchecked)" at bounding box center [87, 571] width 13 height 13
checkbox input "true"
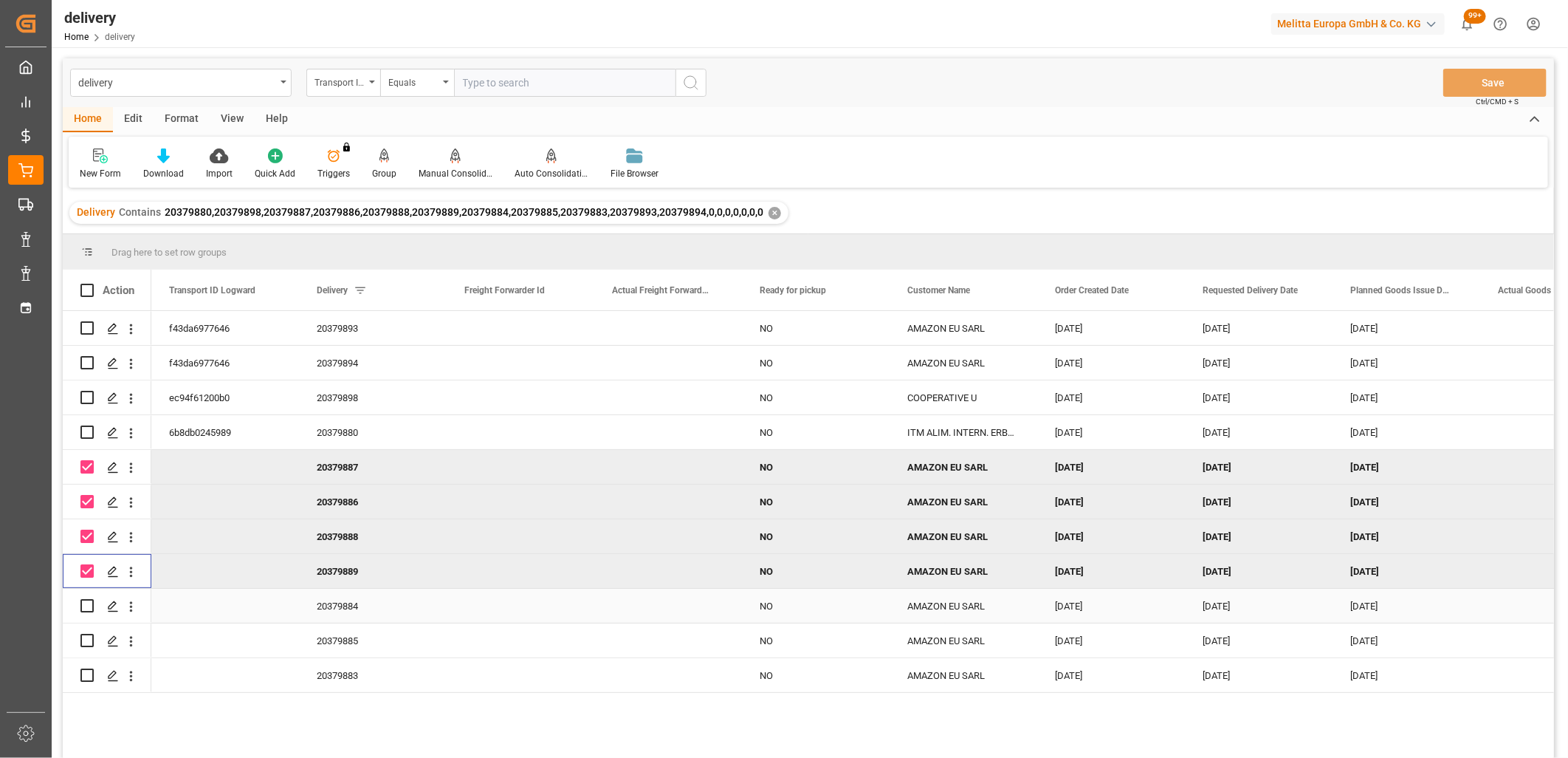
click at [83, 600] on input "Press Space to toggle row selection (unchecked)" at bounding box center [87, 605] width 13 height 13
checkbox input "true"
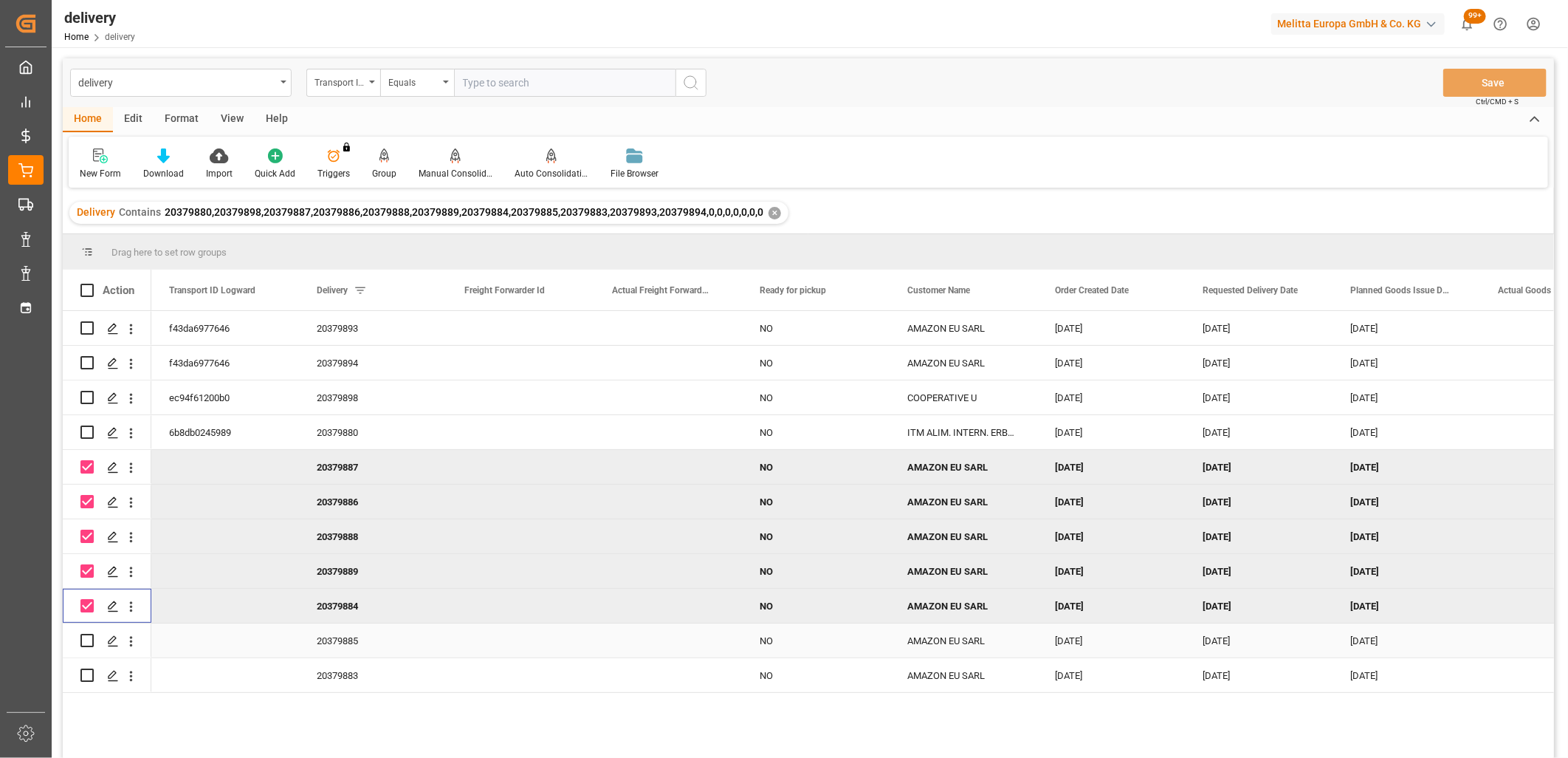
click at [87, 637] on input "Press Space to toggle row selection (unchecked)" at bounding box center [87, 641] width 13 height 13
checkbox input "true"
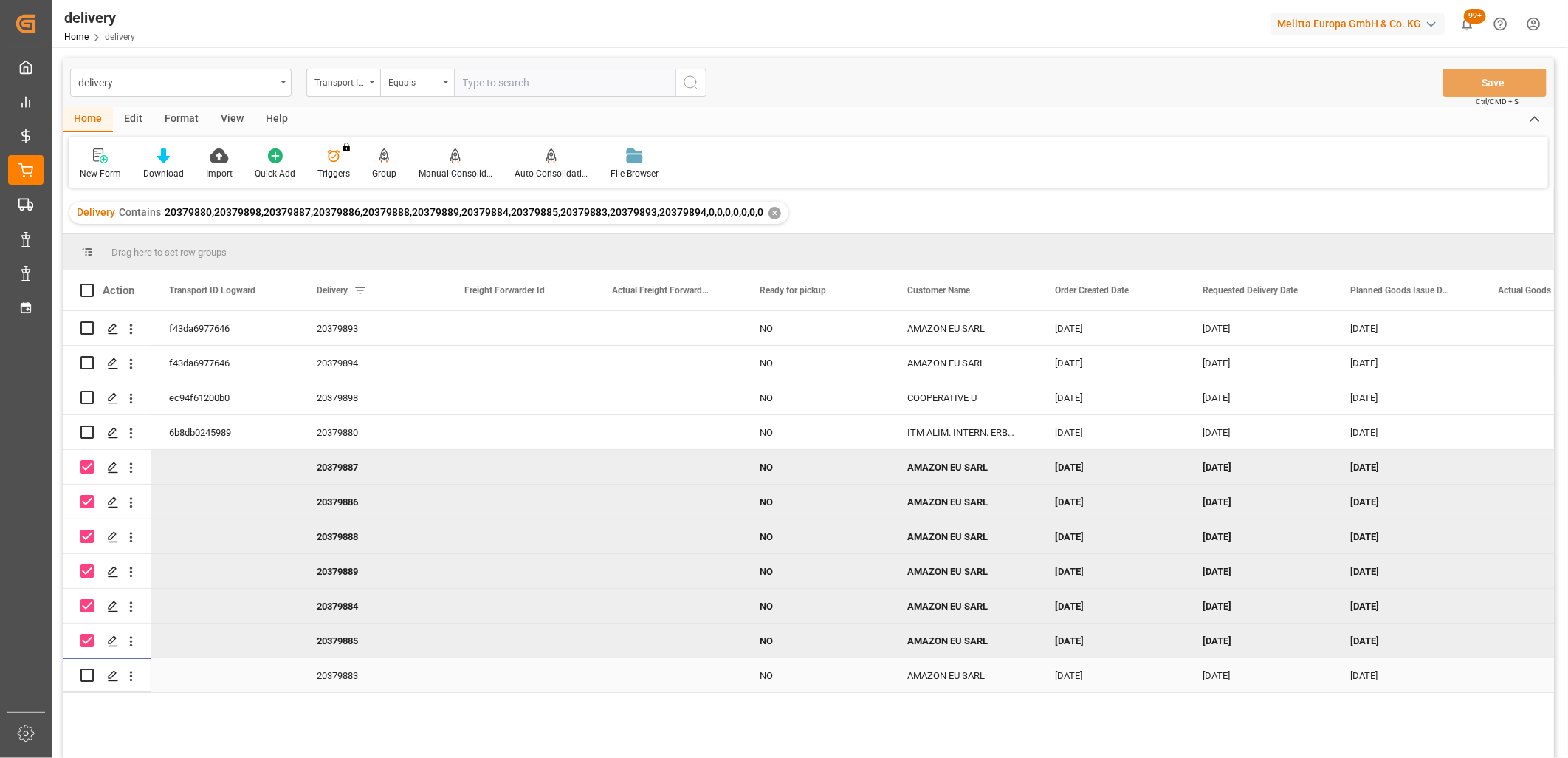
click at [87, 675] on input "Press Space to toggle row selection (unchecked)" at bounding box center [87, 675] width 13 height 13
checkbox input "true"
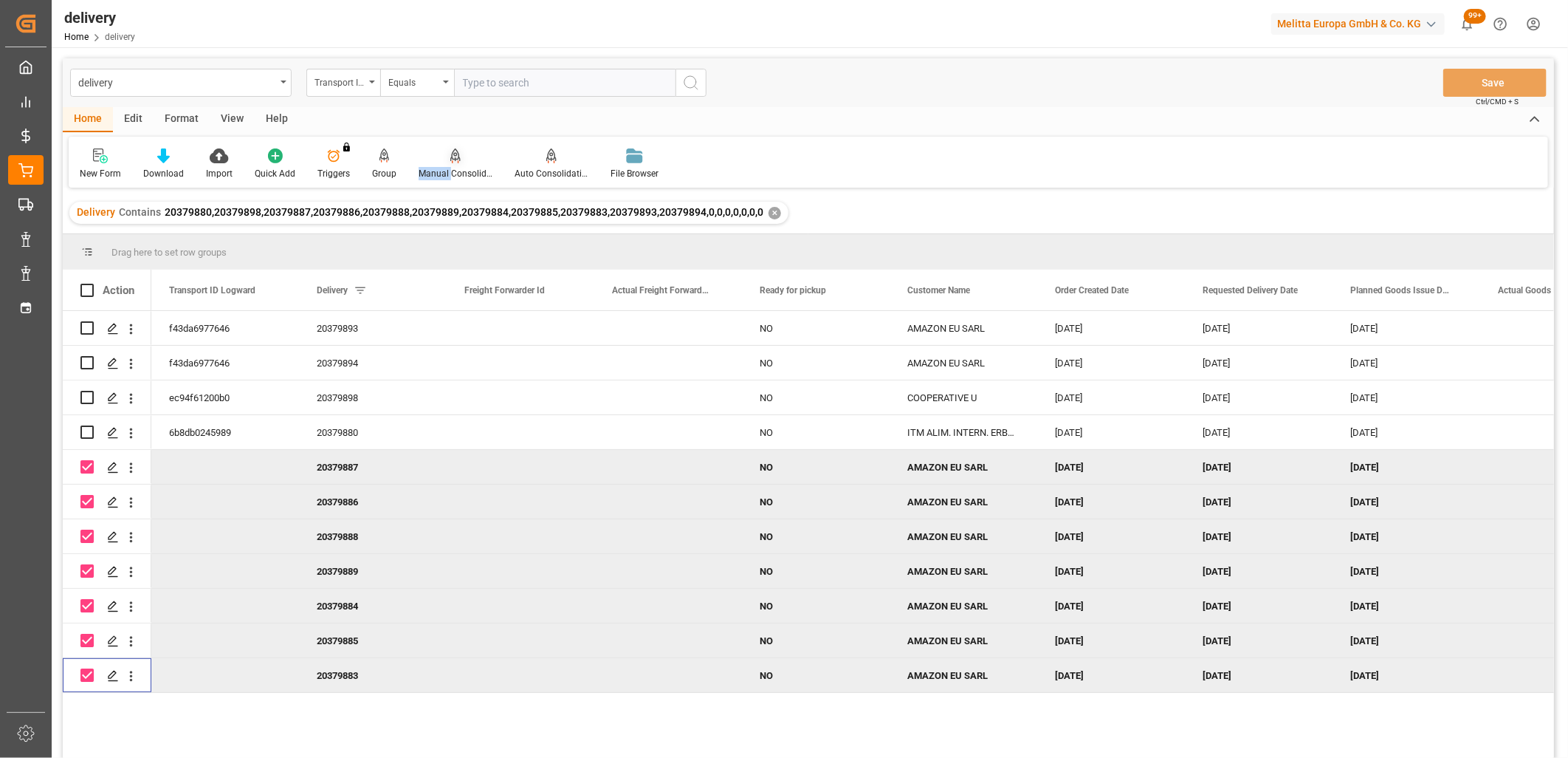
click at [446, 163] on div "Manual Consolidation" at bounding box center [456, 163] width 96 height 32
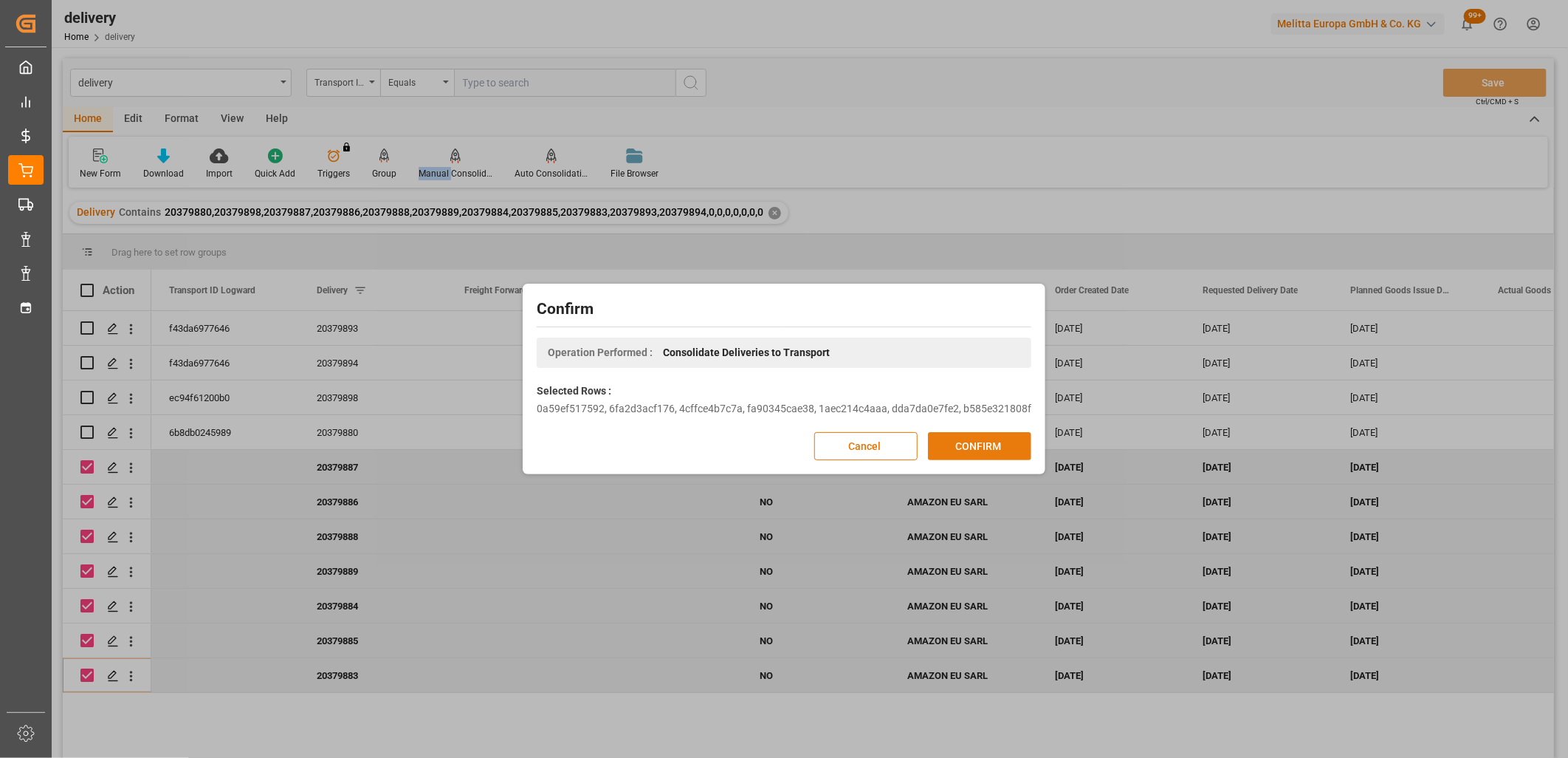
click at [964, 439] on button "CONFIRM" at bounding box center [979, 446] width 103 height 28
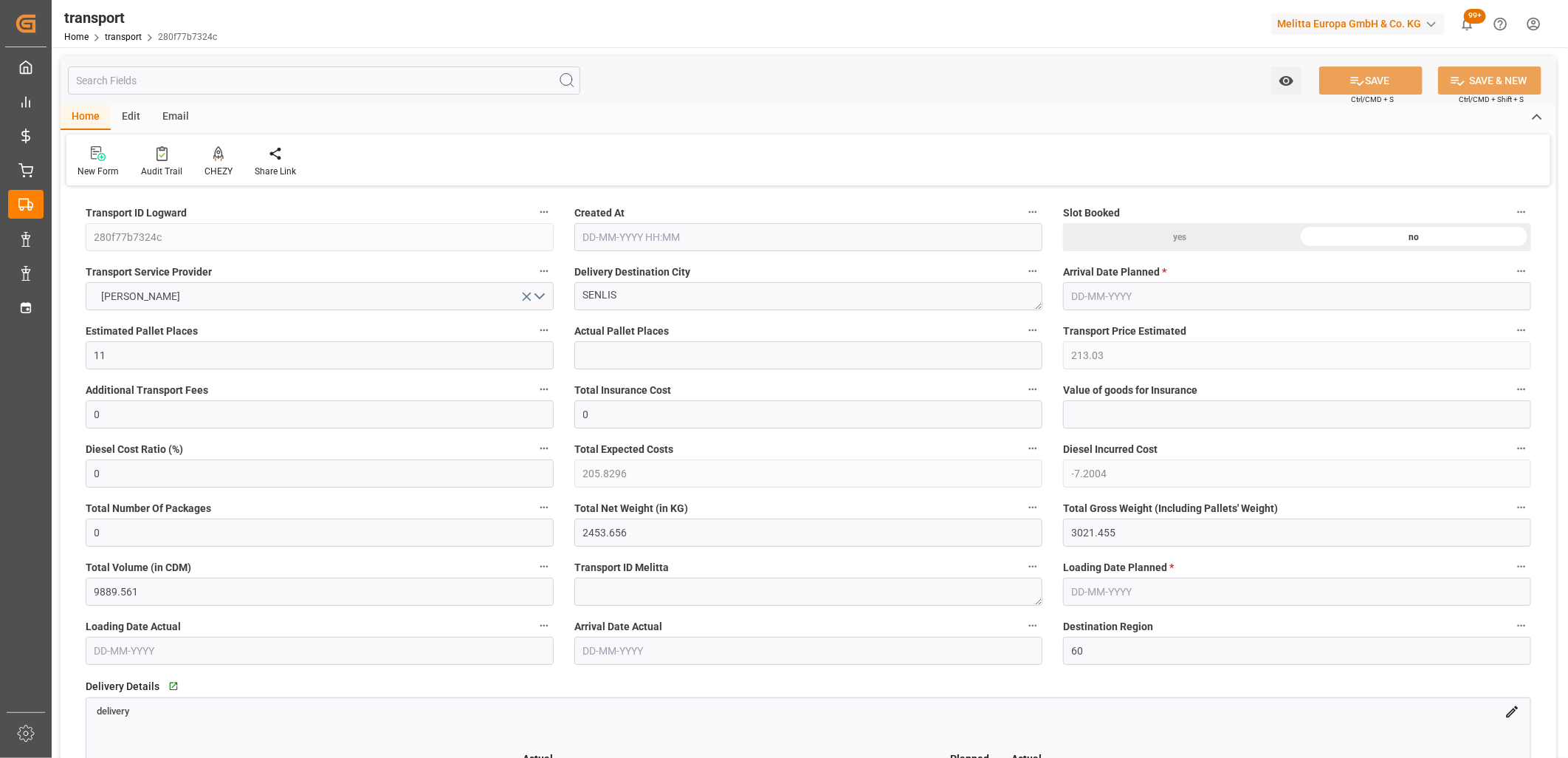
type input "[DATE] 11:19"
type input "[DATE]"
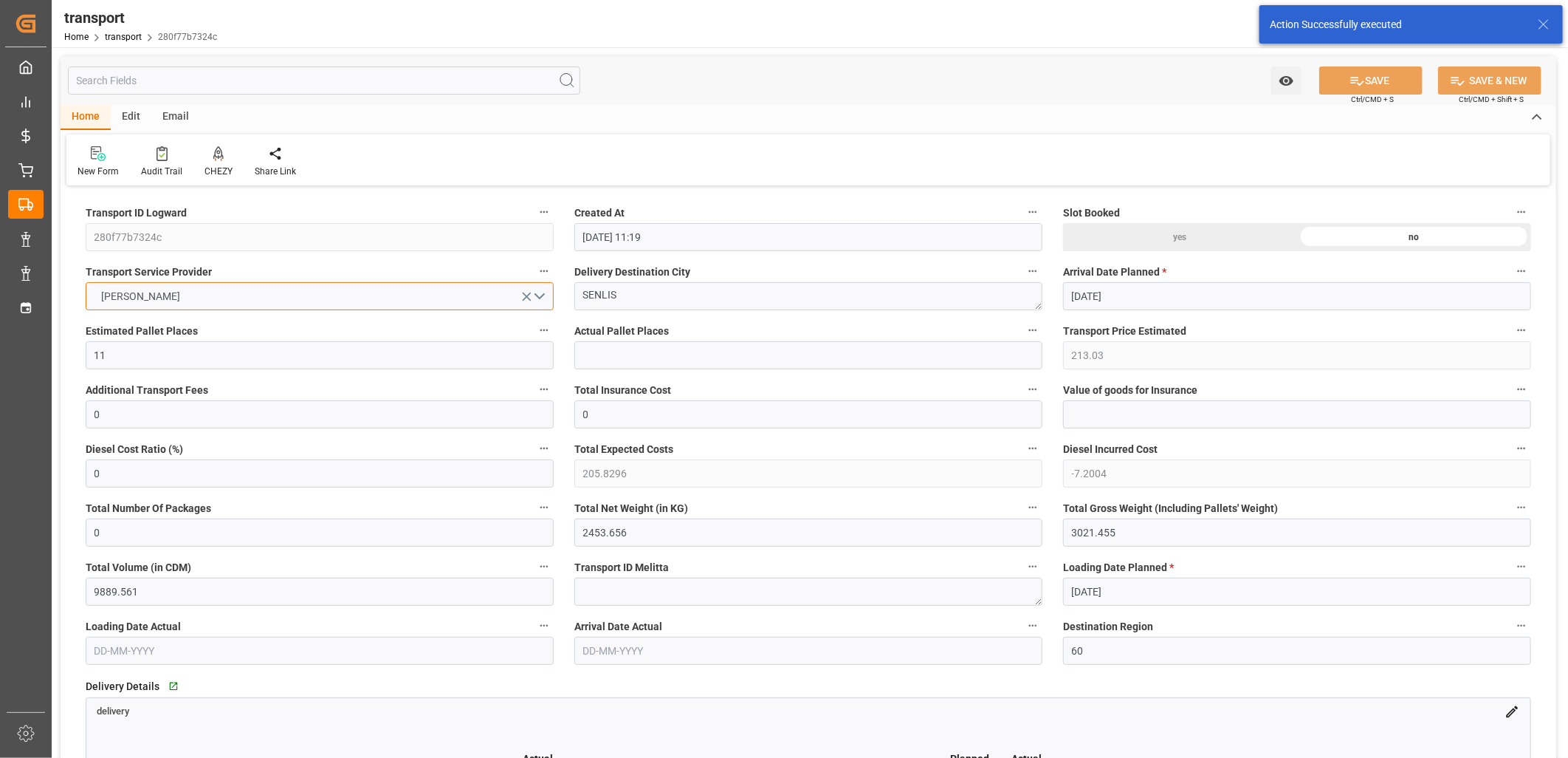
click at [251, 294] on button "DELISLE" at bounding box center [319, 296] width 468 height 28
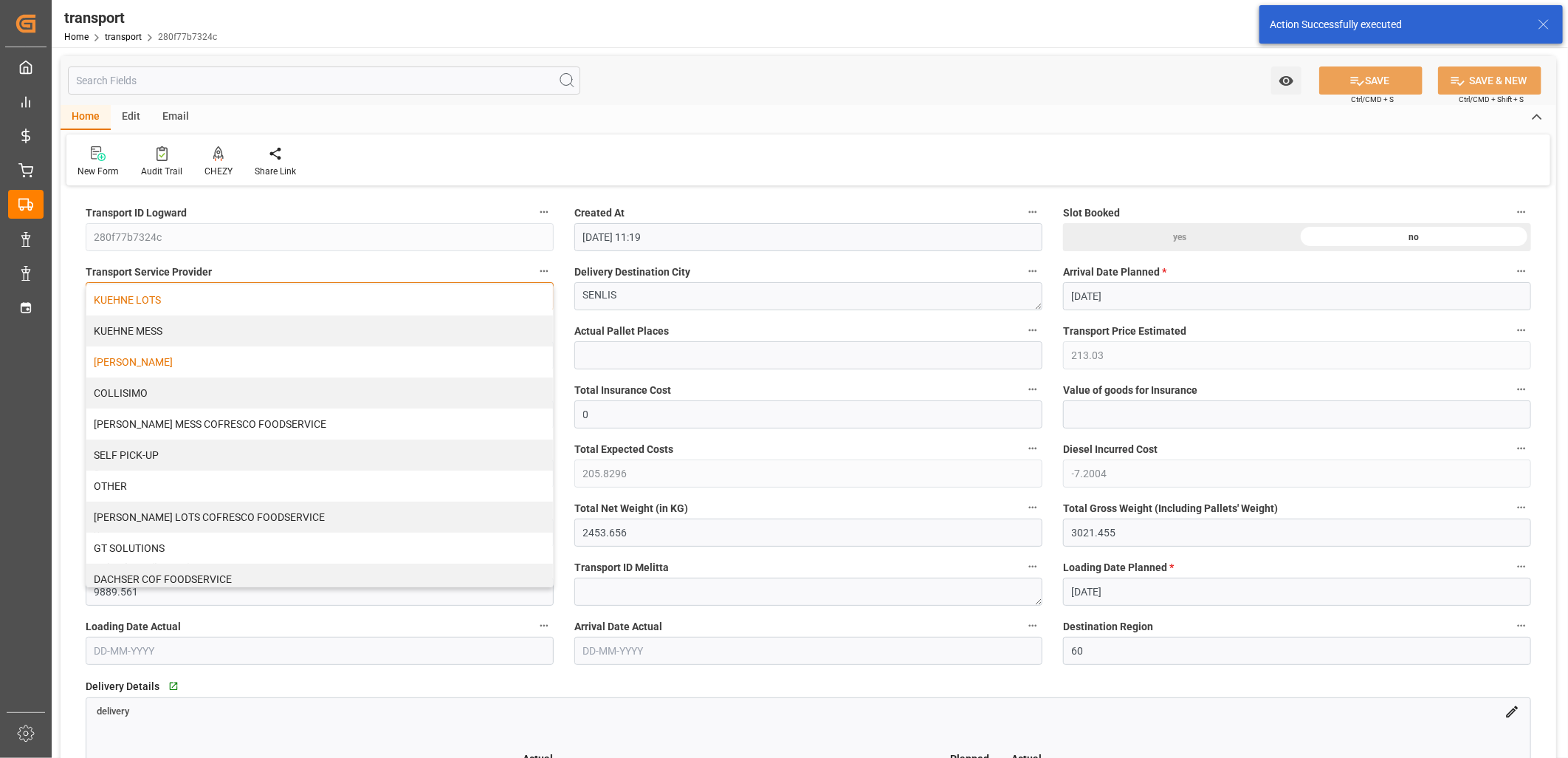
click at [243, 291] on div "KUEHNE LOTS" at bounding box center [319, 300] width 466 height 31
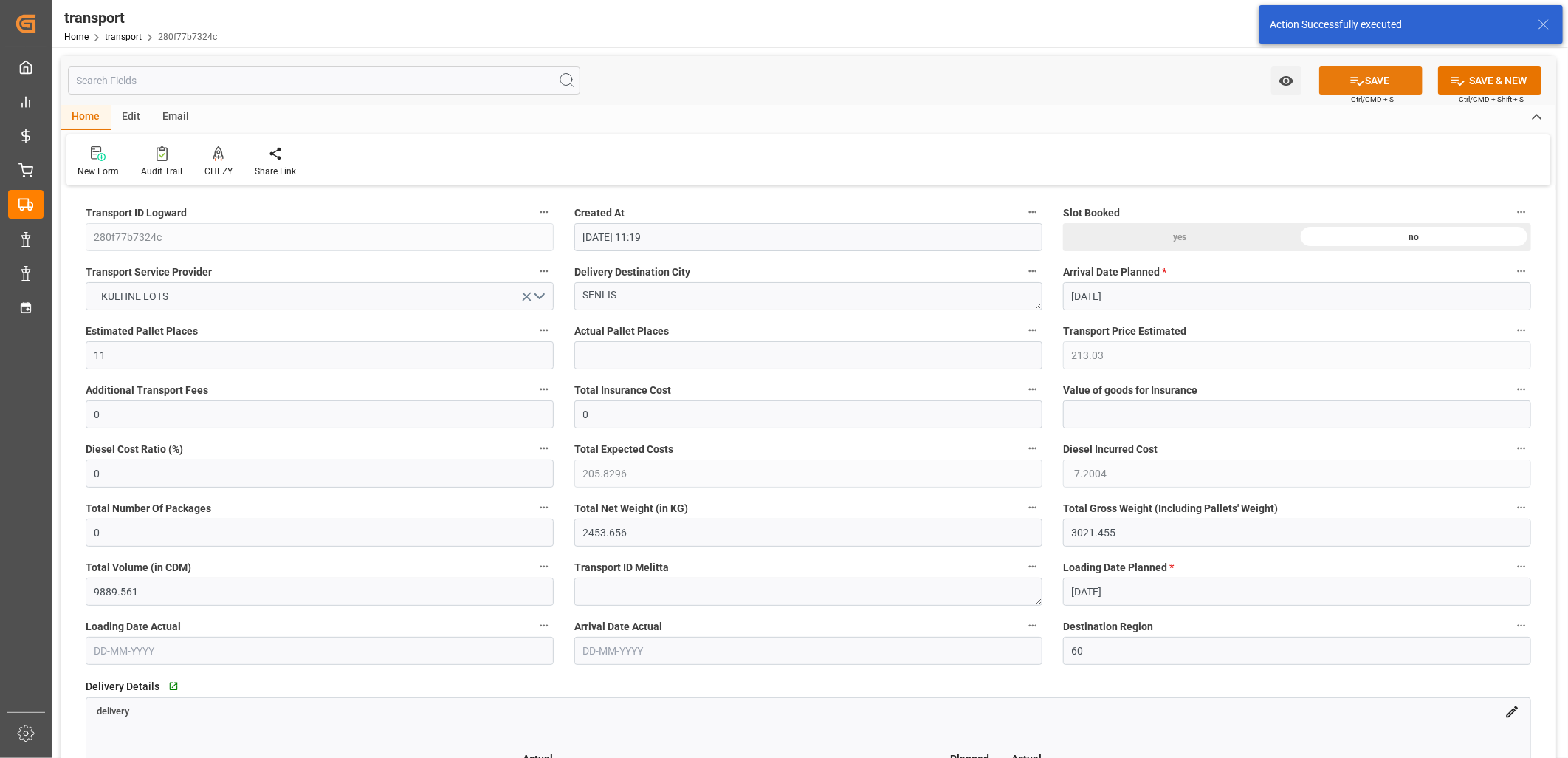
click at [1349, 83] on icon at bounding box center [1357, 81] width 16 height 16
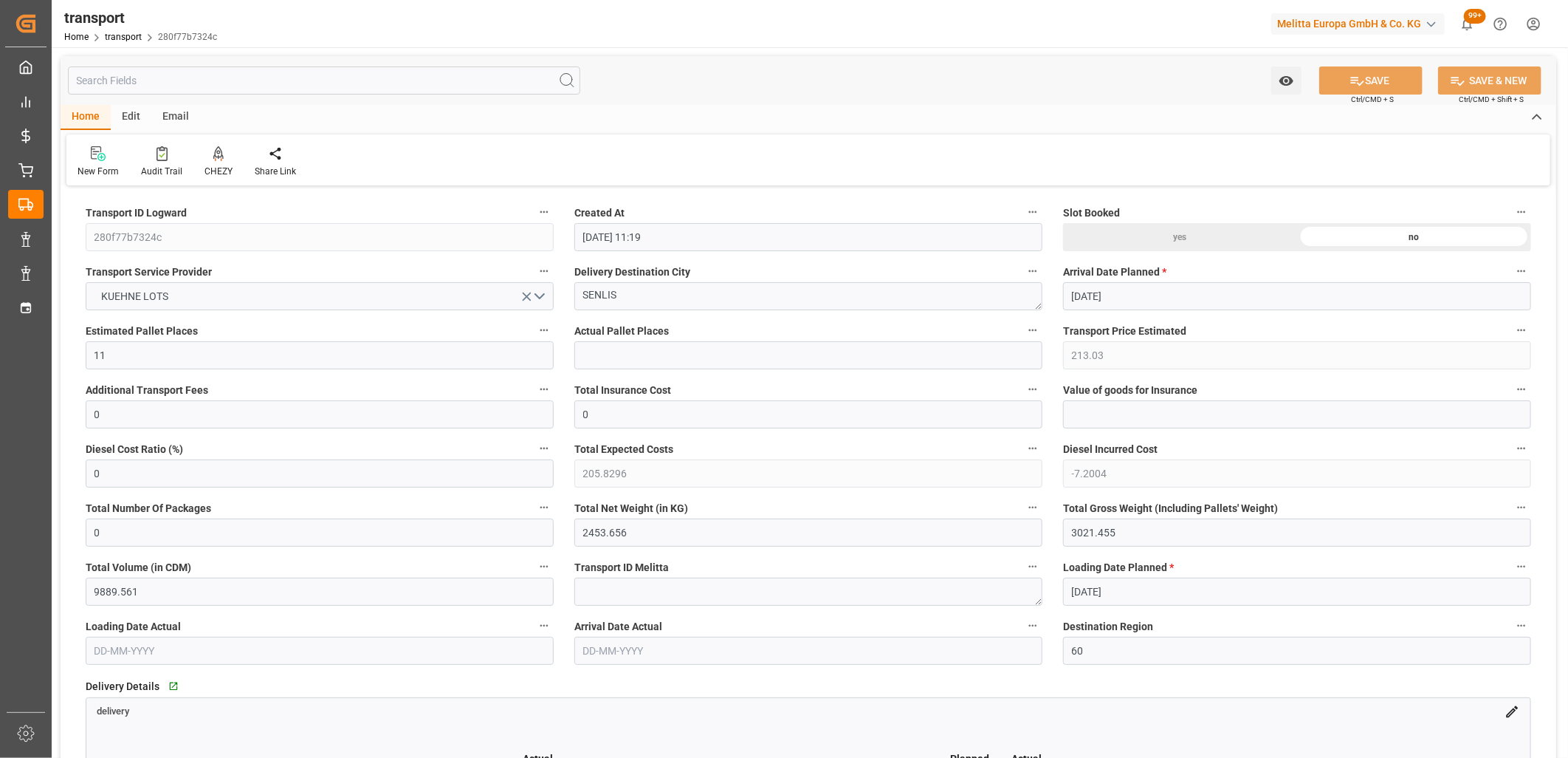
type input "250.54"
type input "0"
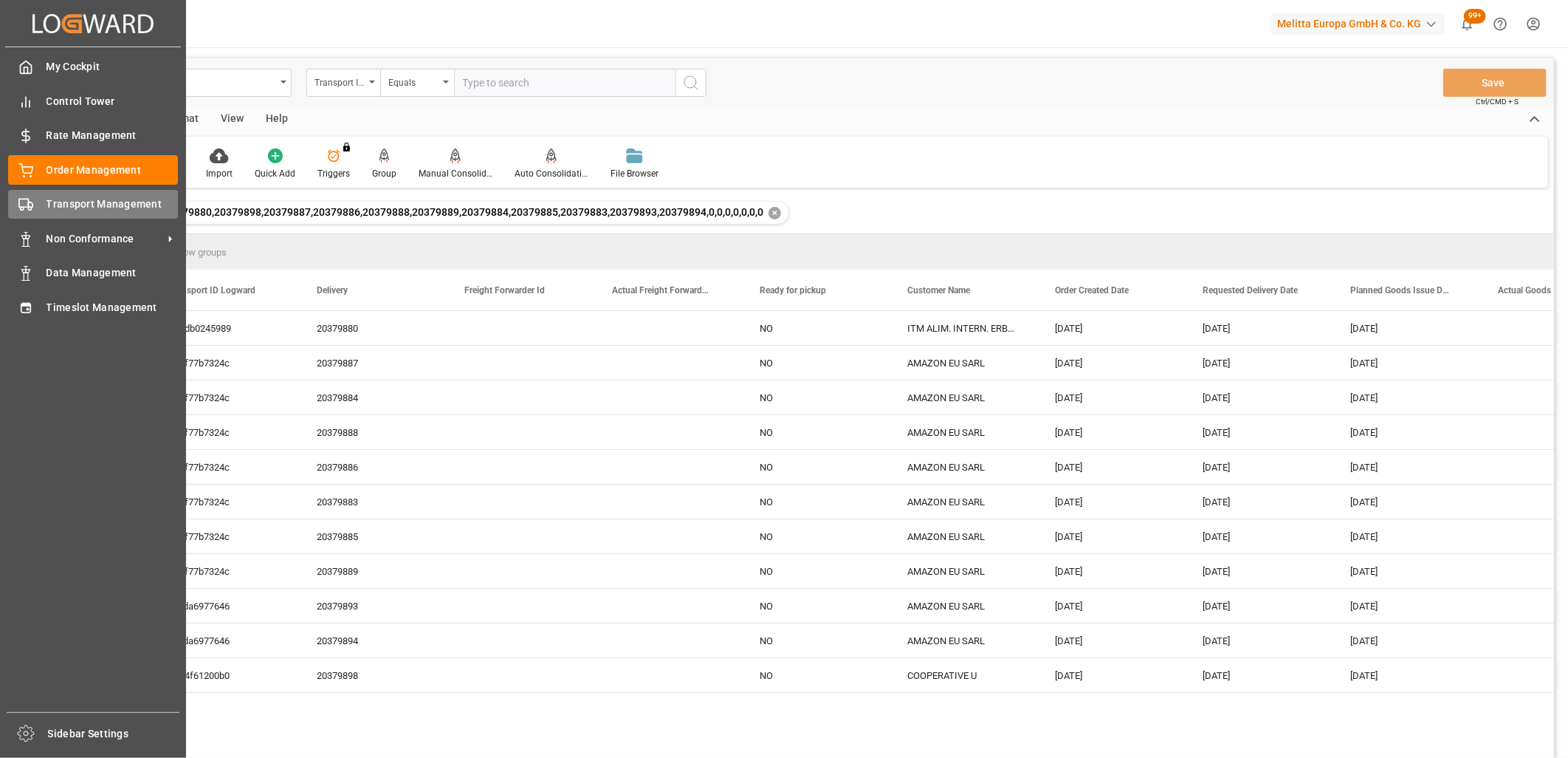
click at [40, 210] on div "Transport Management Transport Management" at bounding box center [93, 204] width 170 height 29
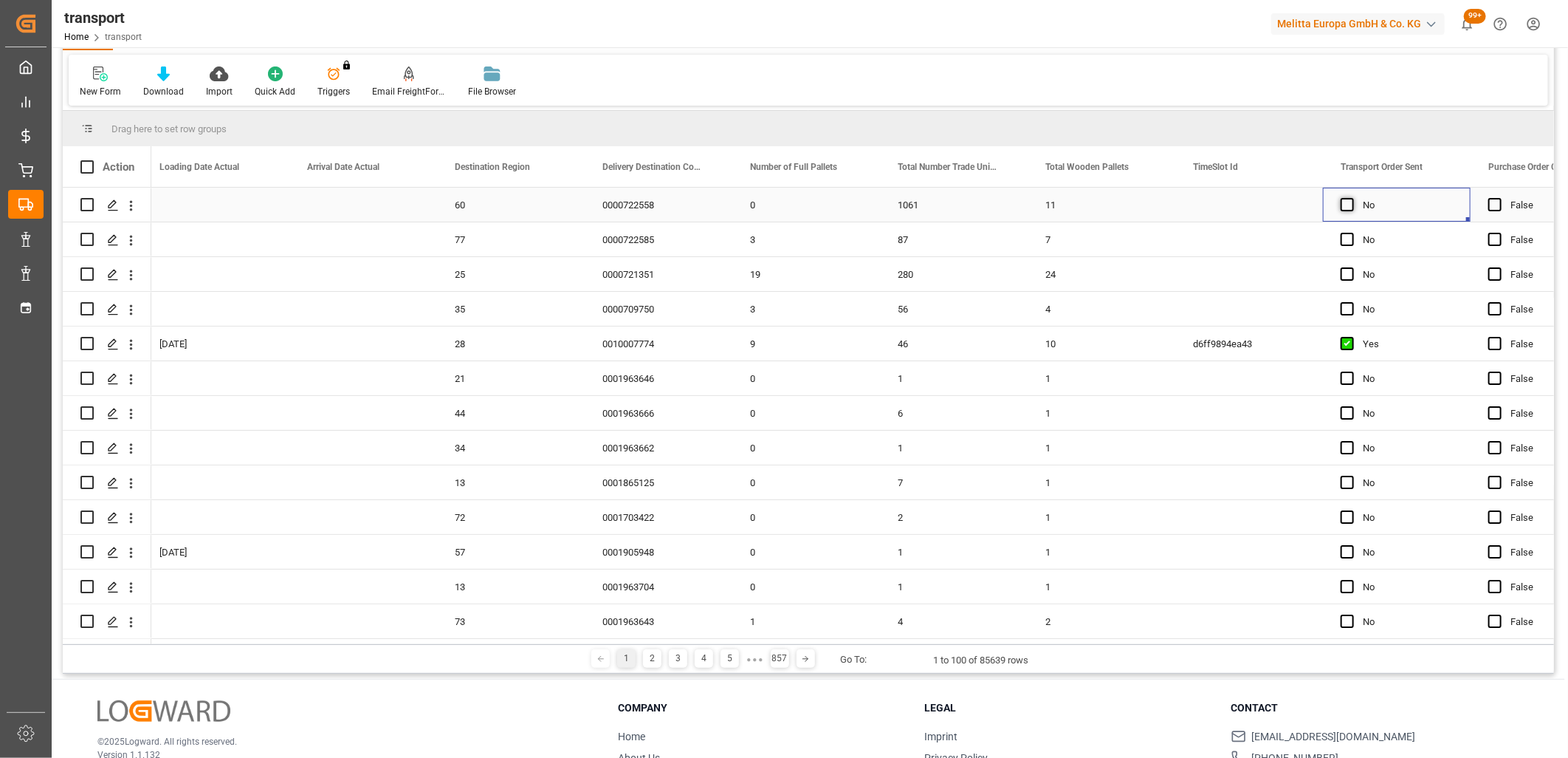
click at [1348, 200] on span "Press SPACE to select this row." at bounding box center [1347, 205] width 13 height 13
click at [1352, 198] on input "Press SPACE to select this row." at bounding box center [1352, 198] width 0 height 0
click at [1349, 242] on span "Press SPACE to select this row." at bounding box center [1347, 239] width 13 height 13
click at [1352, 233] on input "Press SPACE to select this row." at bounding box center [1352, 233] width 0 height 0
click at [1347, 272] on span "Press SPACE to select this row." at bounding box center [1347, 274] width 13 height 13
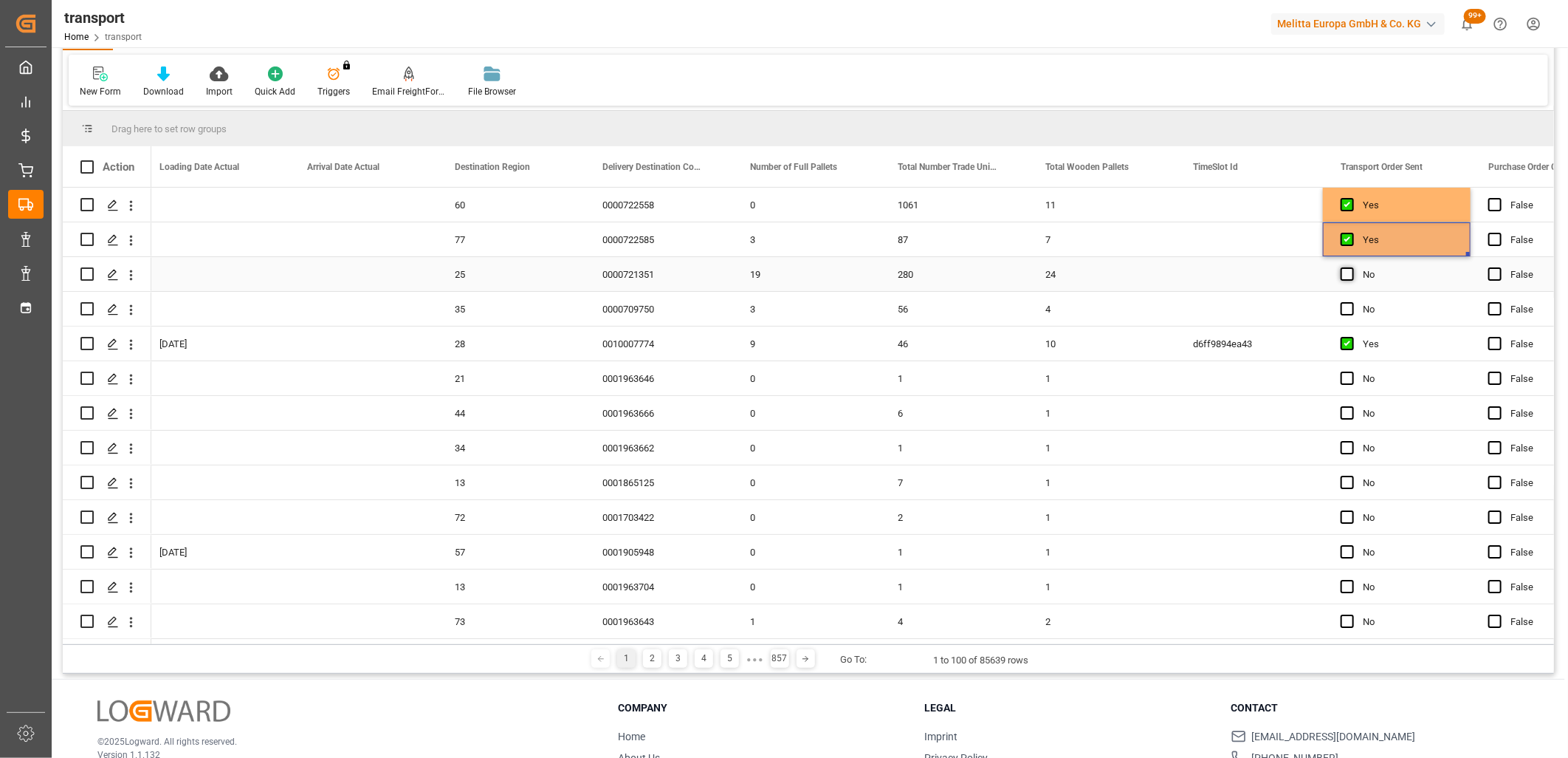
click at [1352, 268] on input "Press SPACE to select this row." at bounding box center [1352, 268] width 0 height 0
click at [1352, 306] on span "Press SPACE to select this row." at bounding box center [1347, 309] width 13 height 13
click at [1352, 302] on input "Press SPACE to select this row." at bounding box center [1352, 302] width 0 height 0
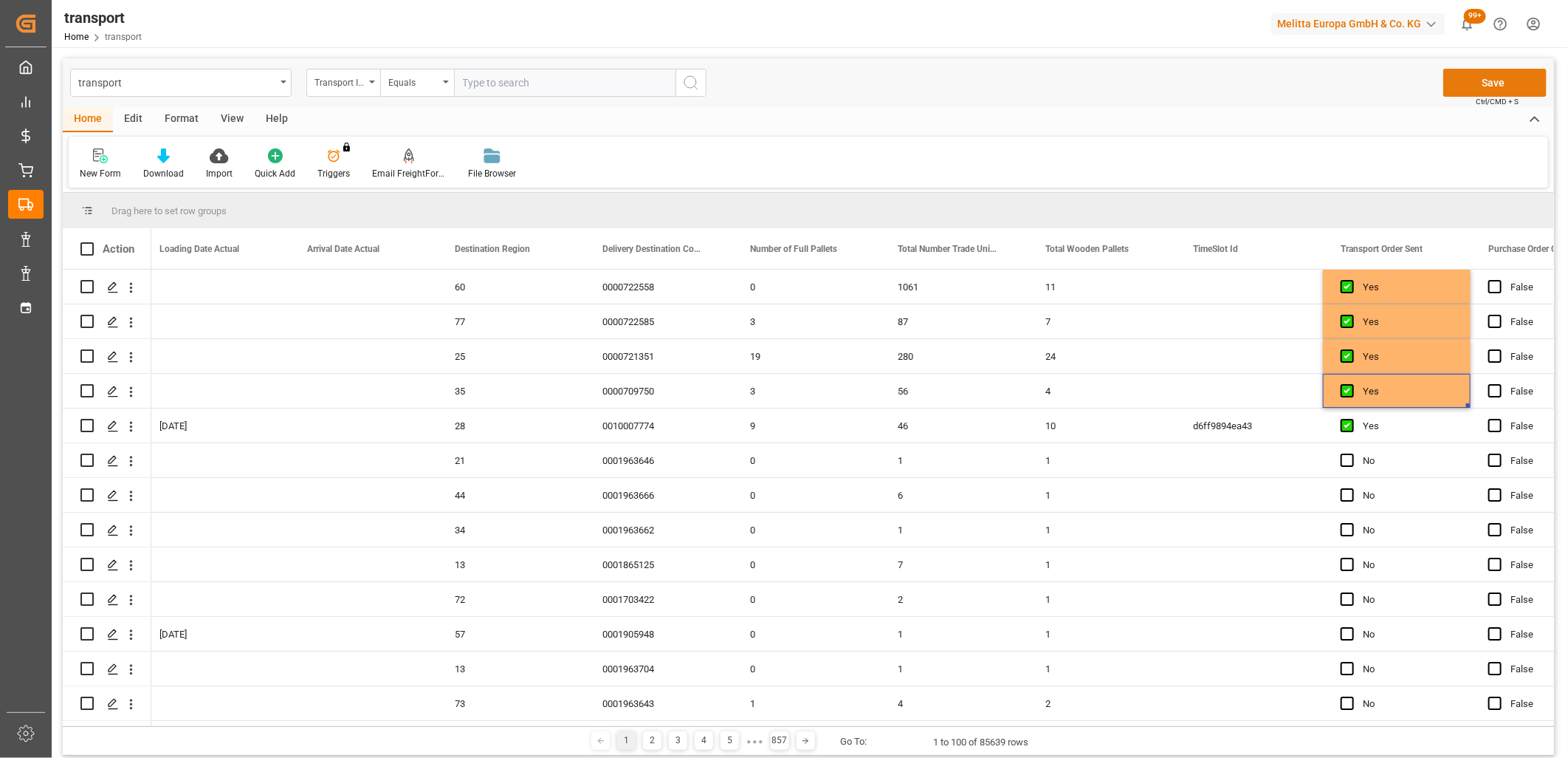
click at [1455, 88] on button "Save" at bounding box center [1495, 83] width 103 height 28
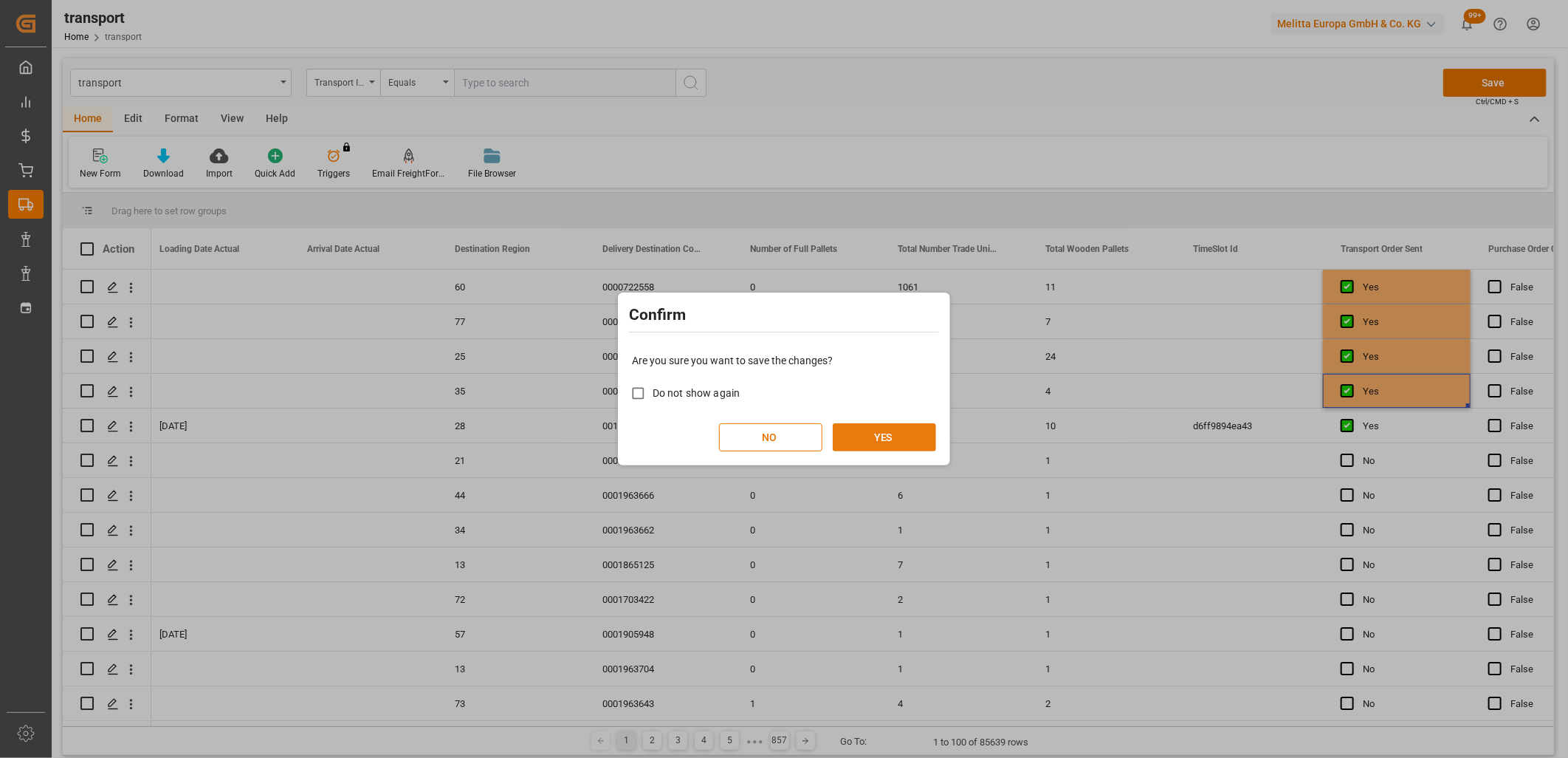
click at [908, 431] on button "YES" at bounding box center [884, 438] width 103 height 28
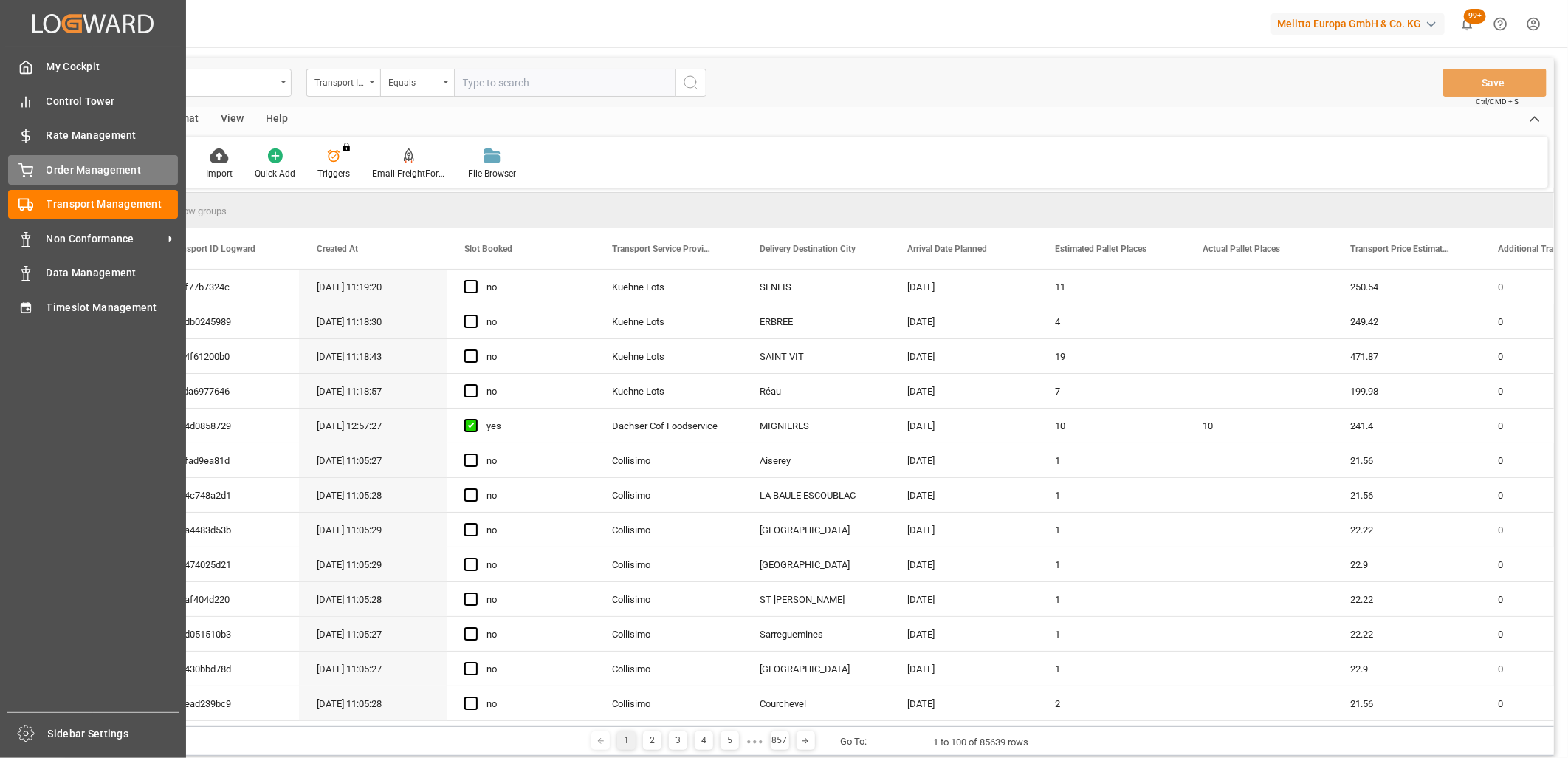
click at [25, 164] on icon at bounding box center [26, 171] width 15 height 15
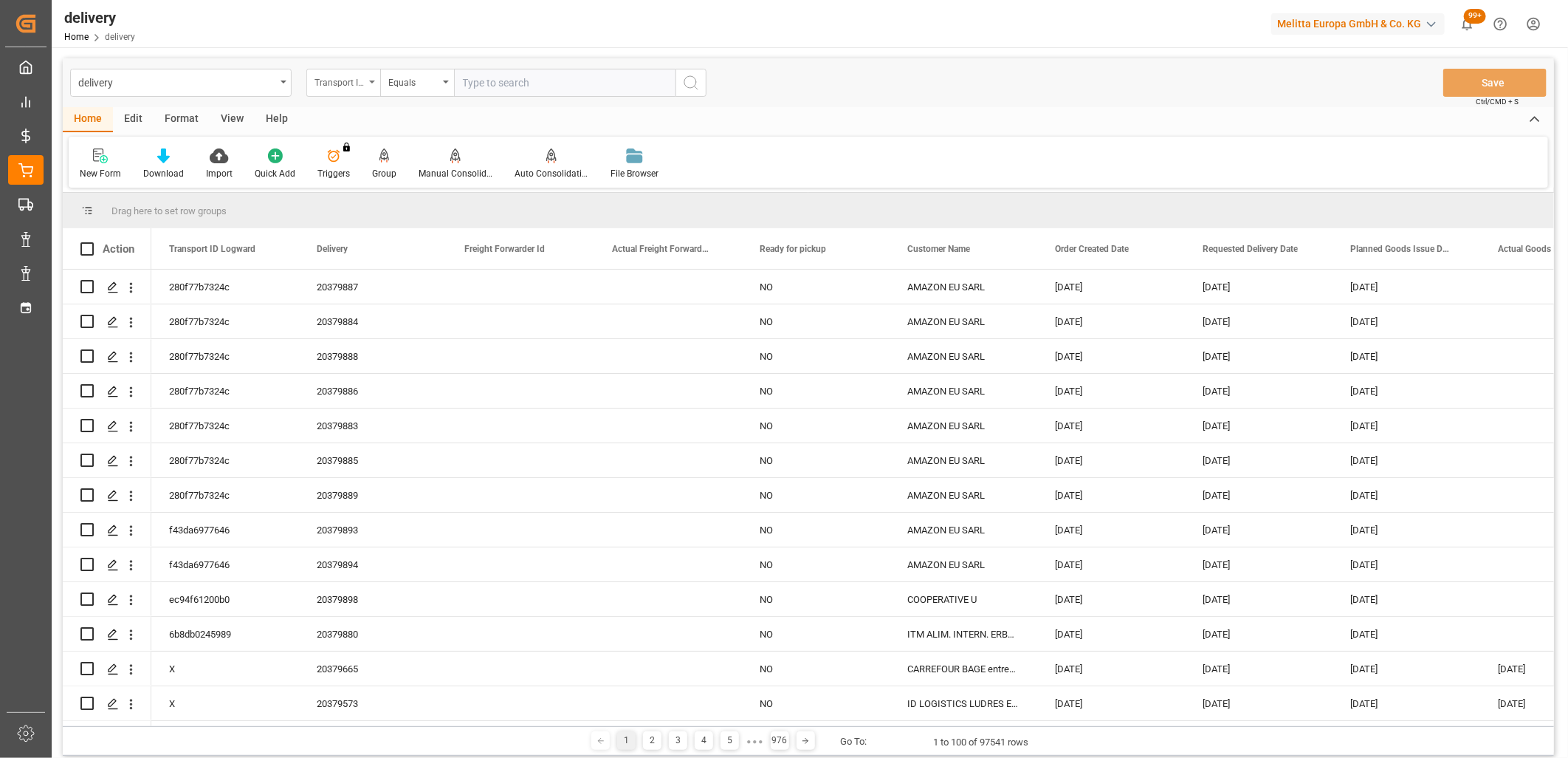
click at [349, 83] on div "Transport ID Logward" at bounding box center [339, 81] width 50 height 17
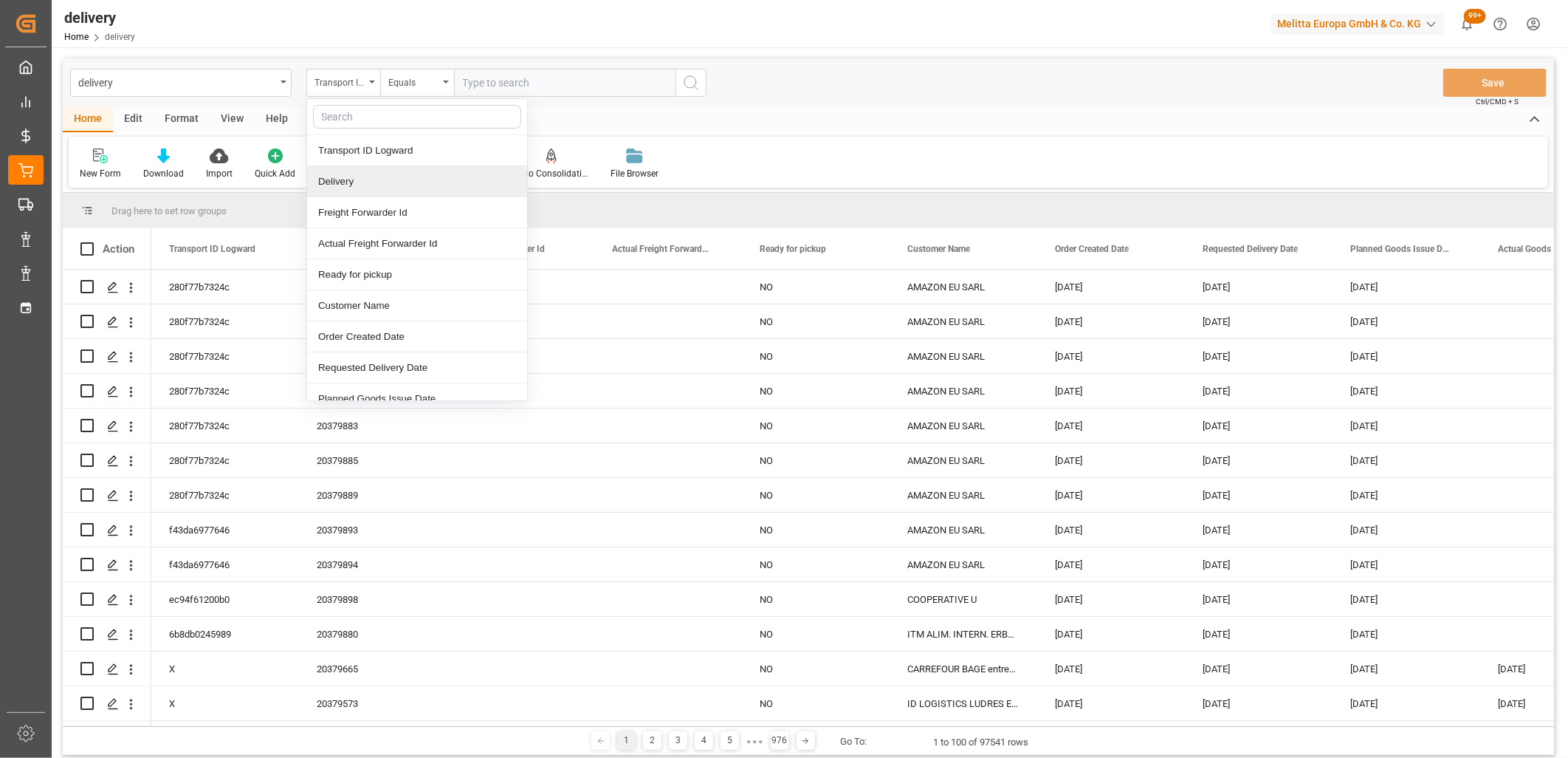
click at [351, 186] on div "Delivery" at bounding box center [417, 182] width 220 height 31
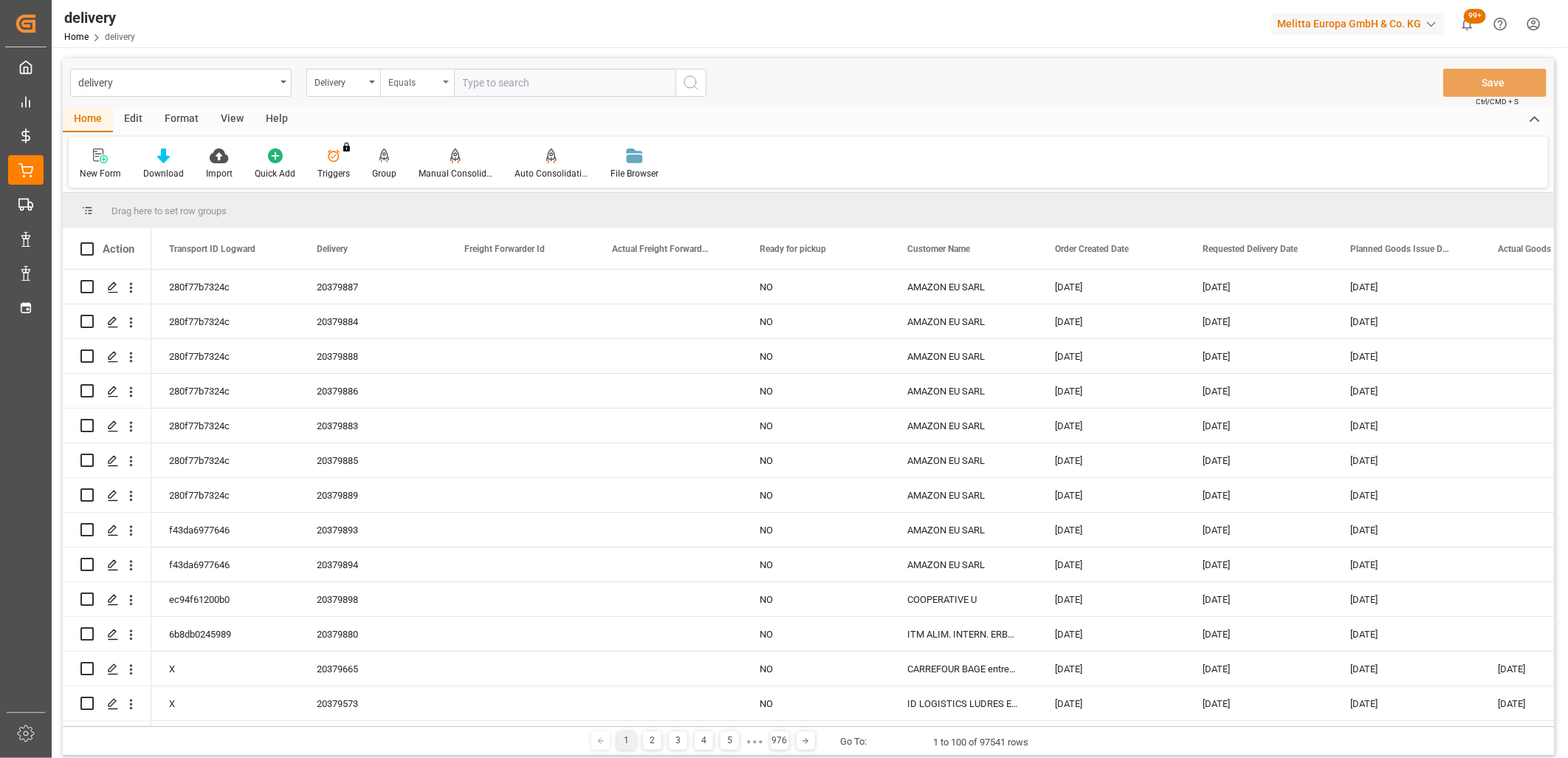
click at [423, 82] on div "Equals" at bounding box center [413, 81] width 50 height 17
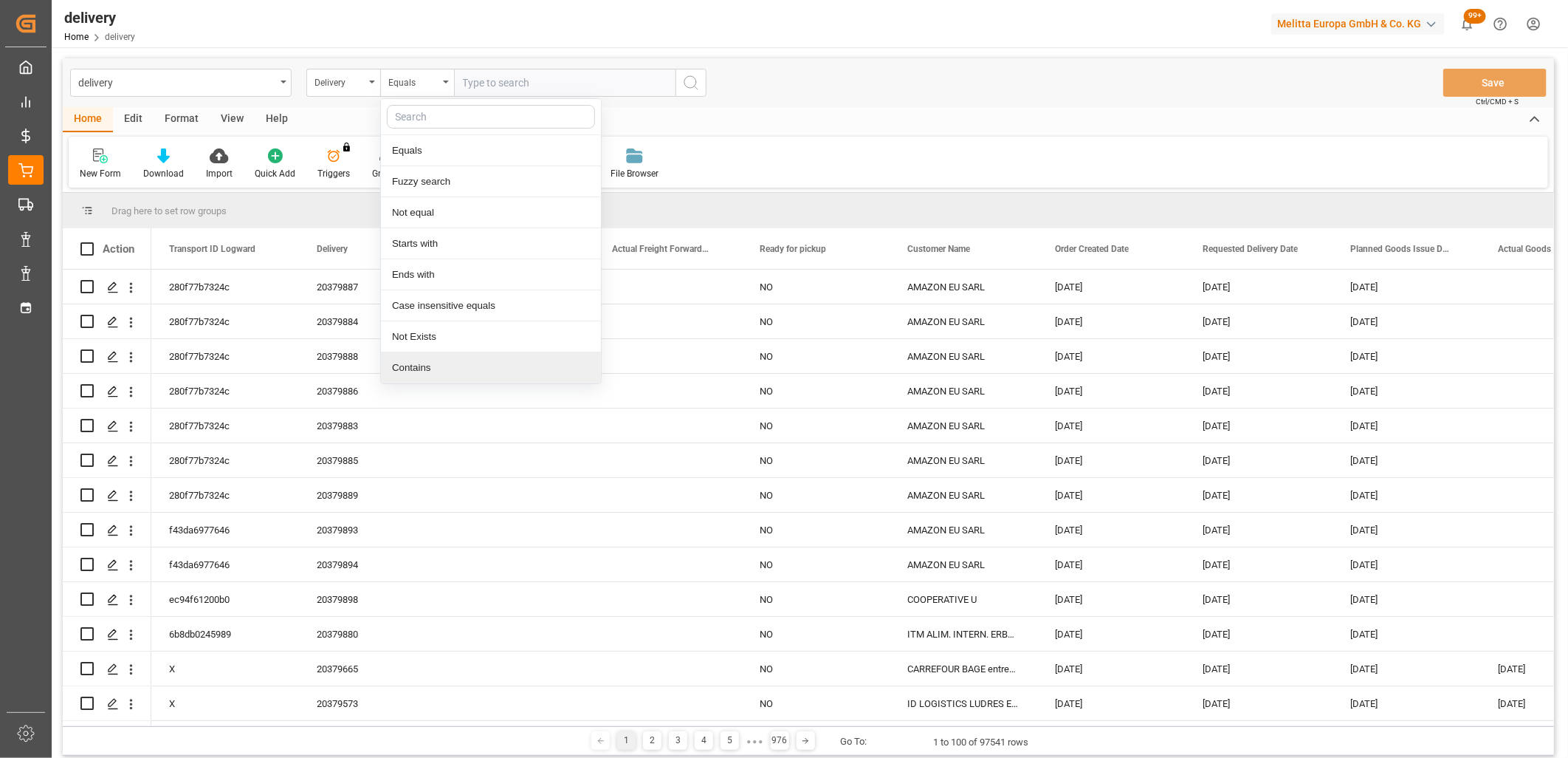
click at [438, 377] on div "Contains" at bounding box center [491, 368] width 220 height 31
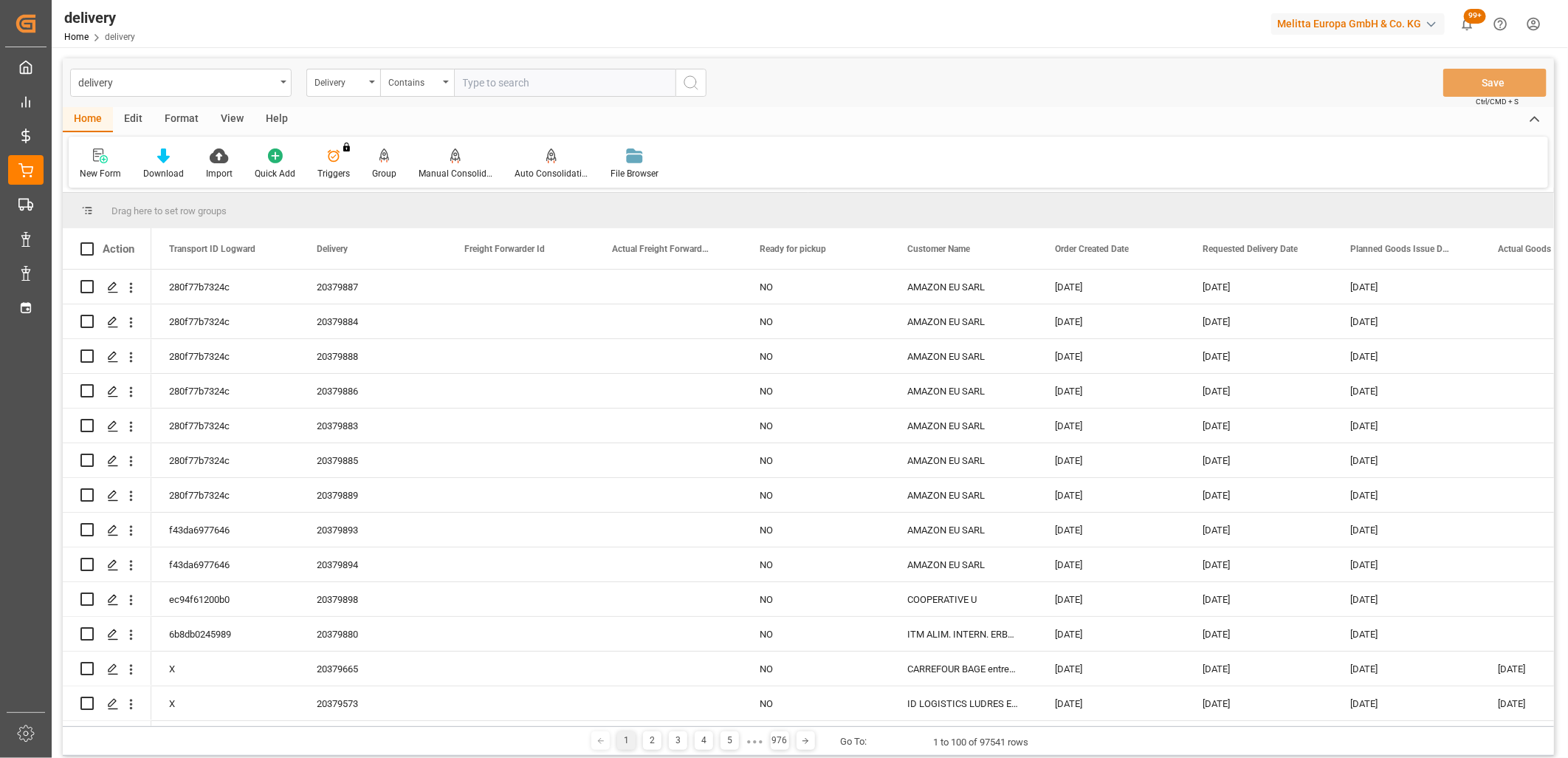
click at [484, 81] on input "text" at bounding box center [564, 83] width 221 height 28
paste input "20379877,20379878,20379879,20379882,20379881,20379895,20379896,20379892,2037989…"
type input "20379877,20379878,20379879,20379882,20379881,20379895,20379896,20379892,2037989…"
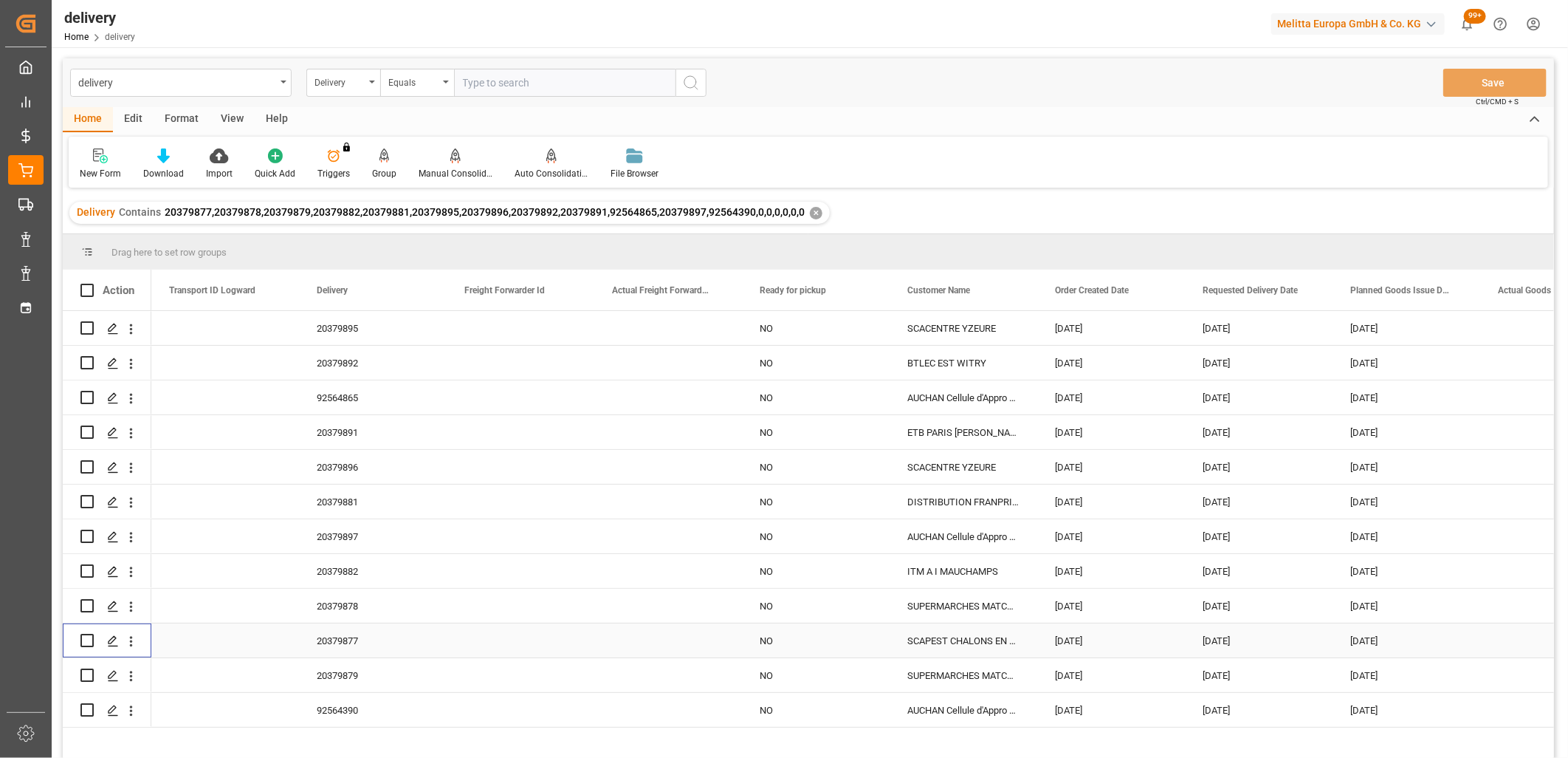
click at [89, 639] on input "Press Space to toggle row selection (unchecked)" at bounding box center [87, 641] width 13 height 13
checkbox input "true"
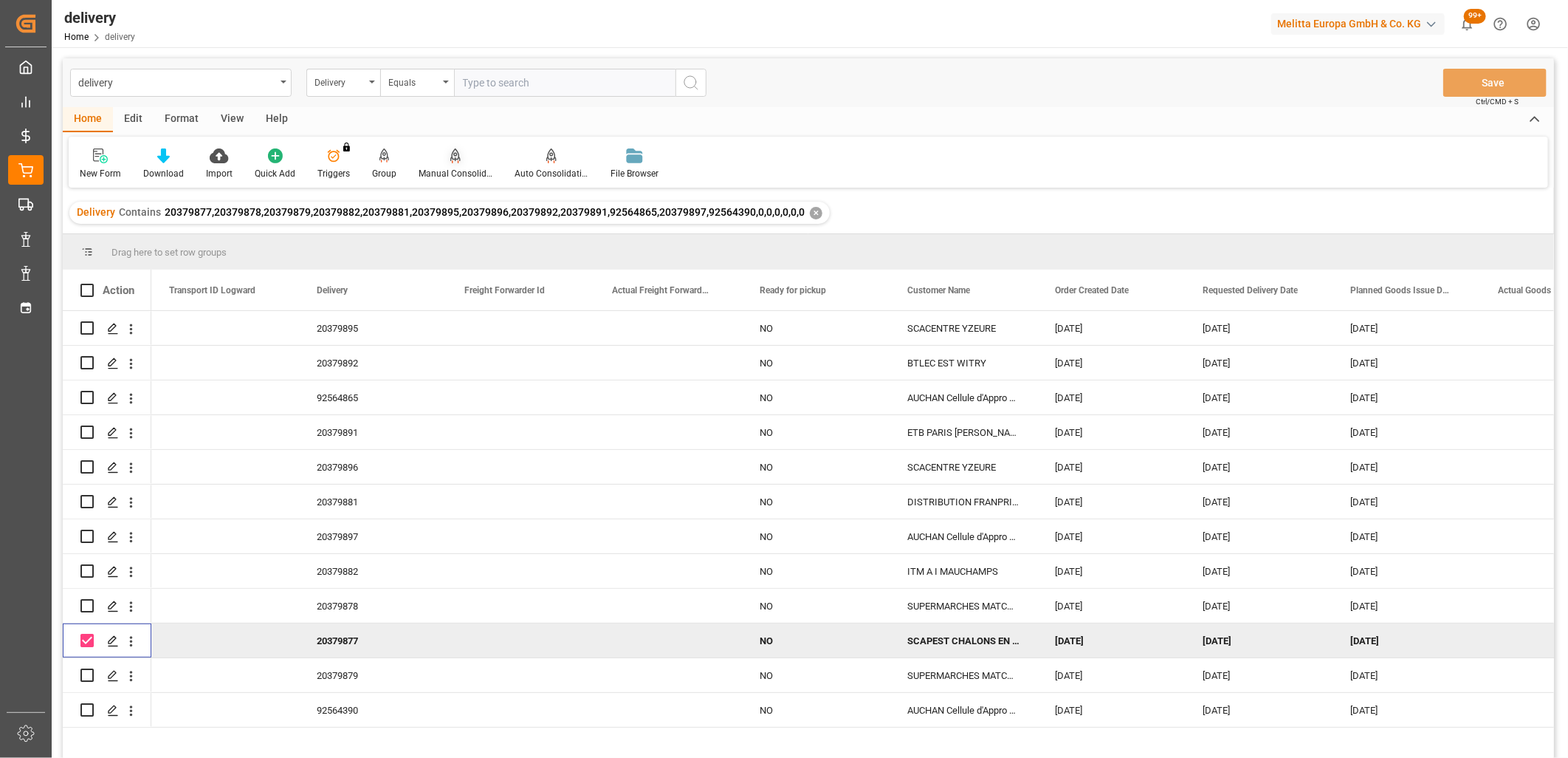
click at [445, 164] on div "Manual Consolidation" at bounding box center [456, 163] width 96 height 32
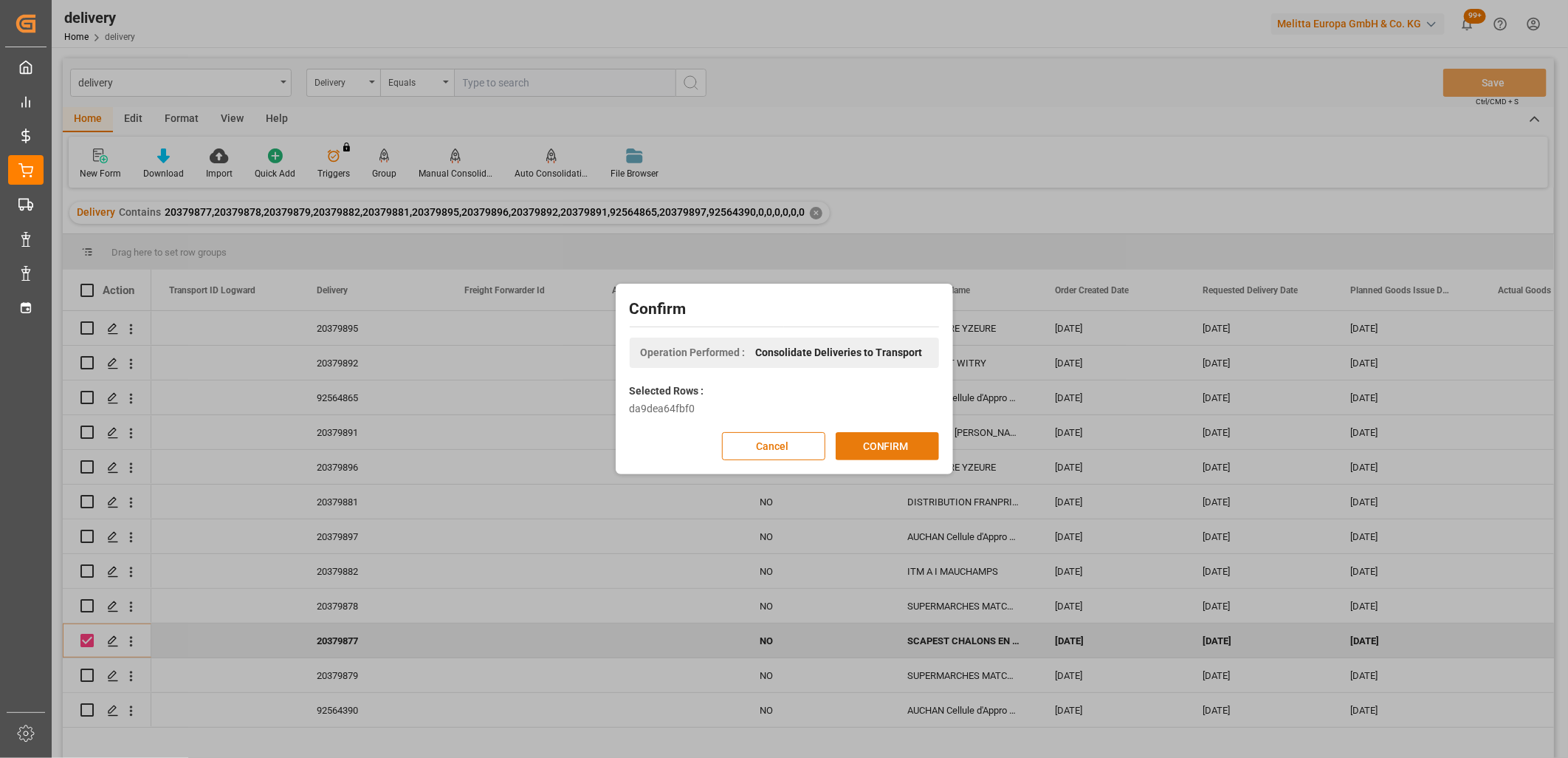
click at [871, 438] on button "CONFIRM" at bounding box center [887, 446] width 103 height 28
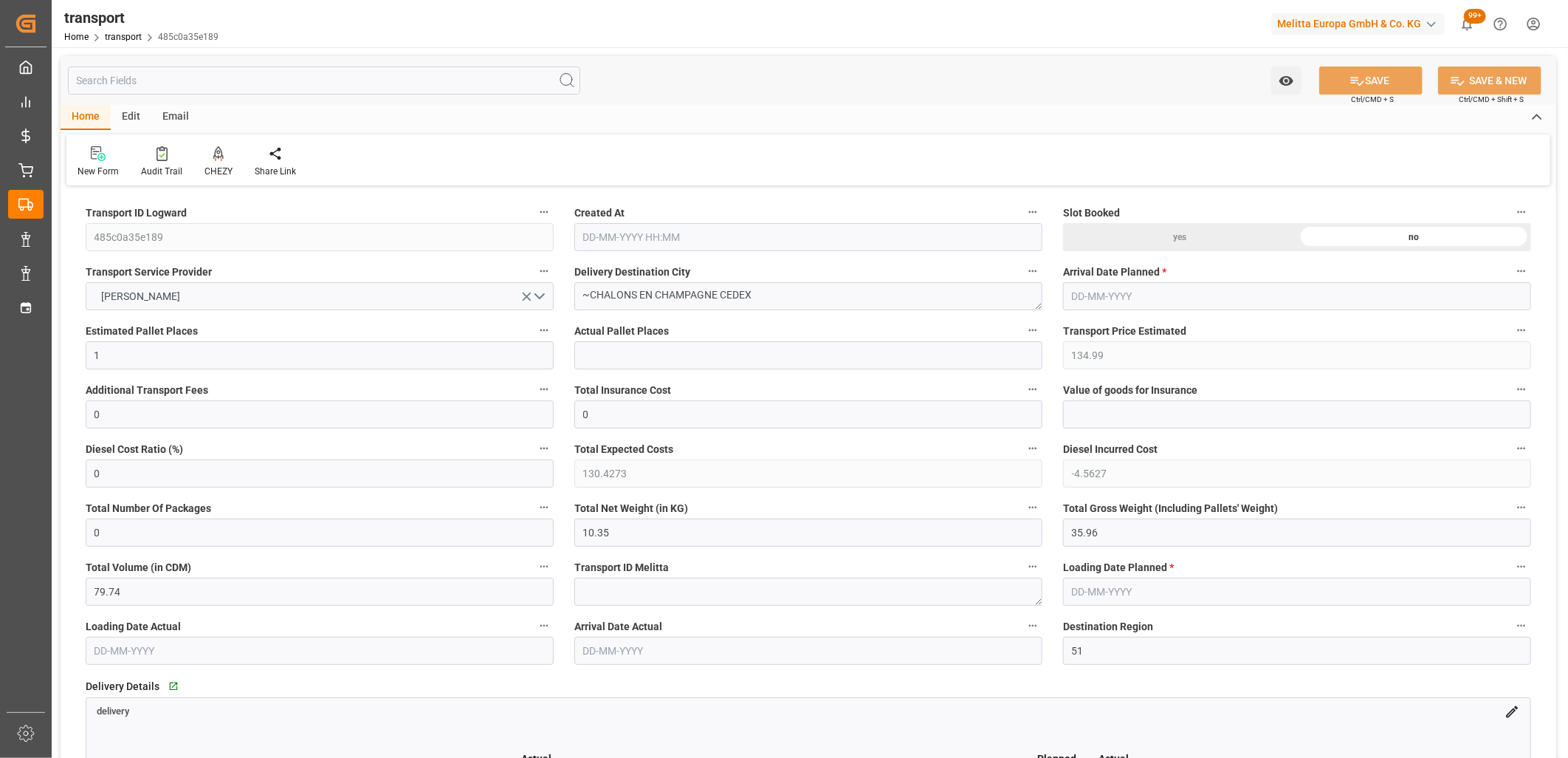
type input "[DATE] 11:21"
type input "[DATE]"
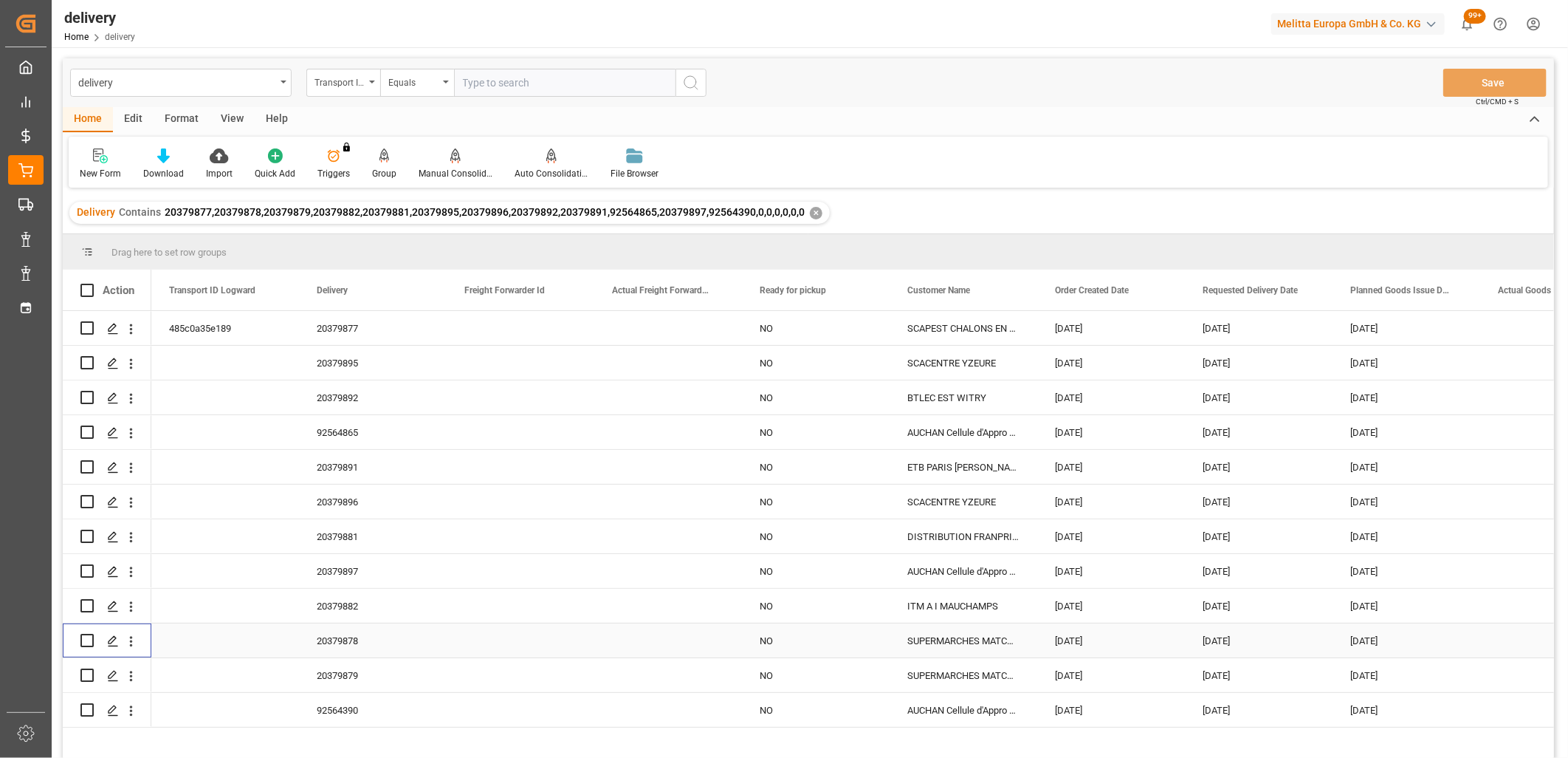
click at [88, 640] on input "Press Space to toggle row selection (unchecked)" at bounding box center [87, 641] width 13 height 13
checkbox input "true"
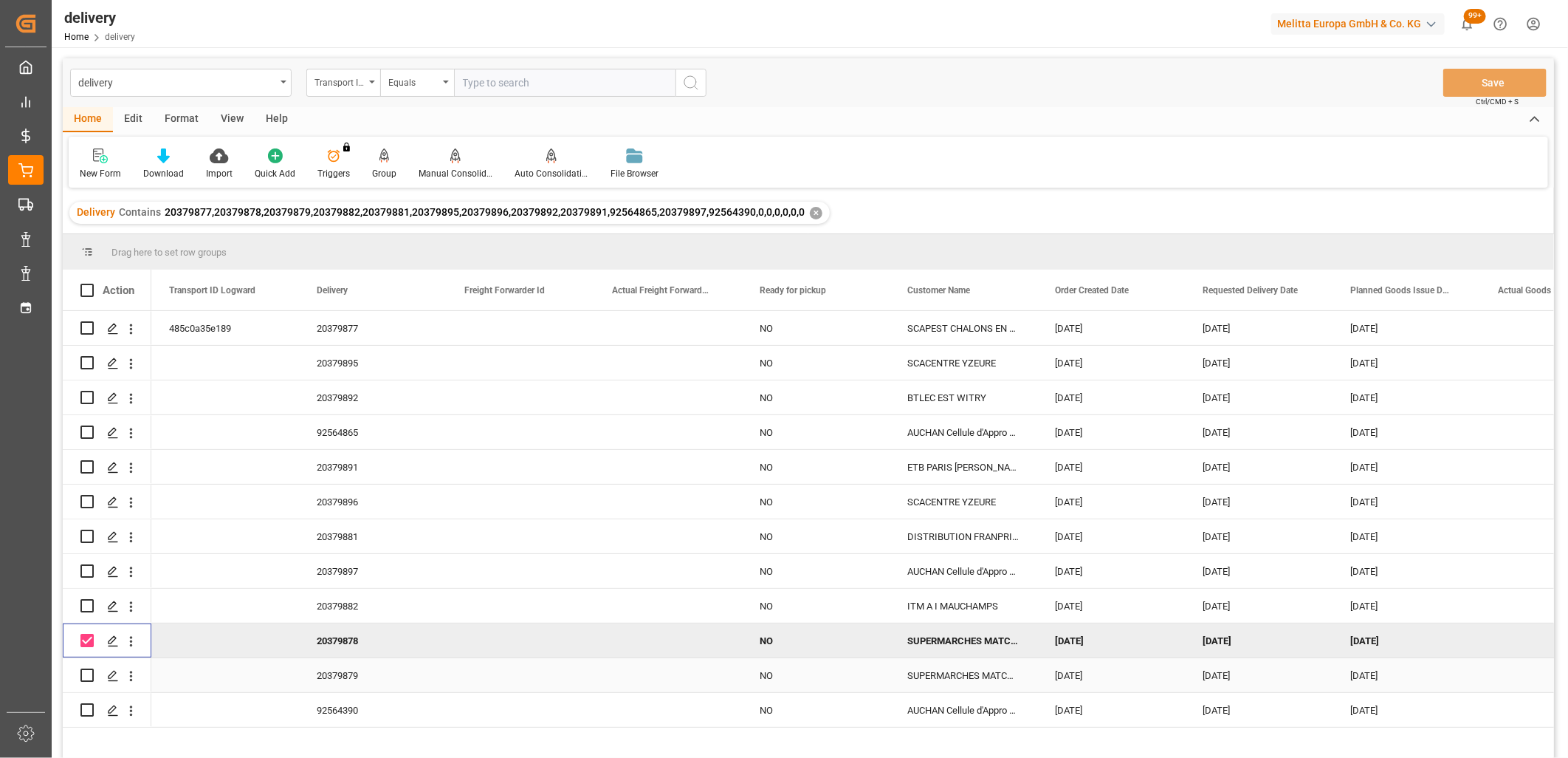
click at [88, 673] on input "Press Space to toggle row selection (unchecked)" at bounding box center [87, 675] width 13 height 13
checkbox input "true"
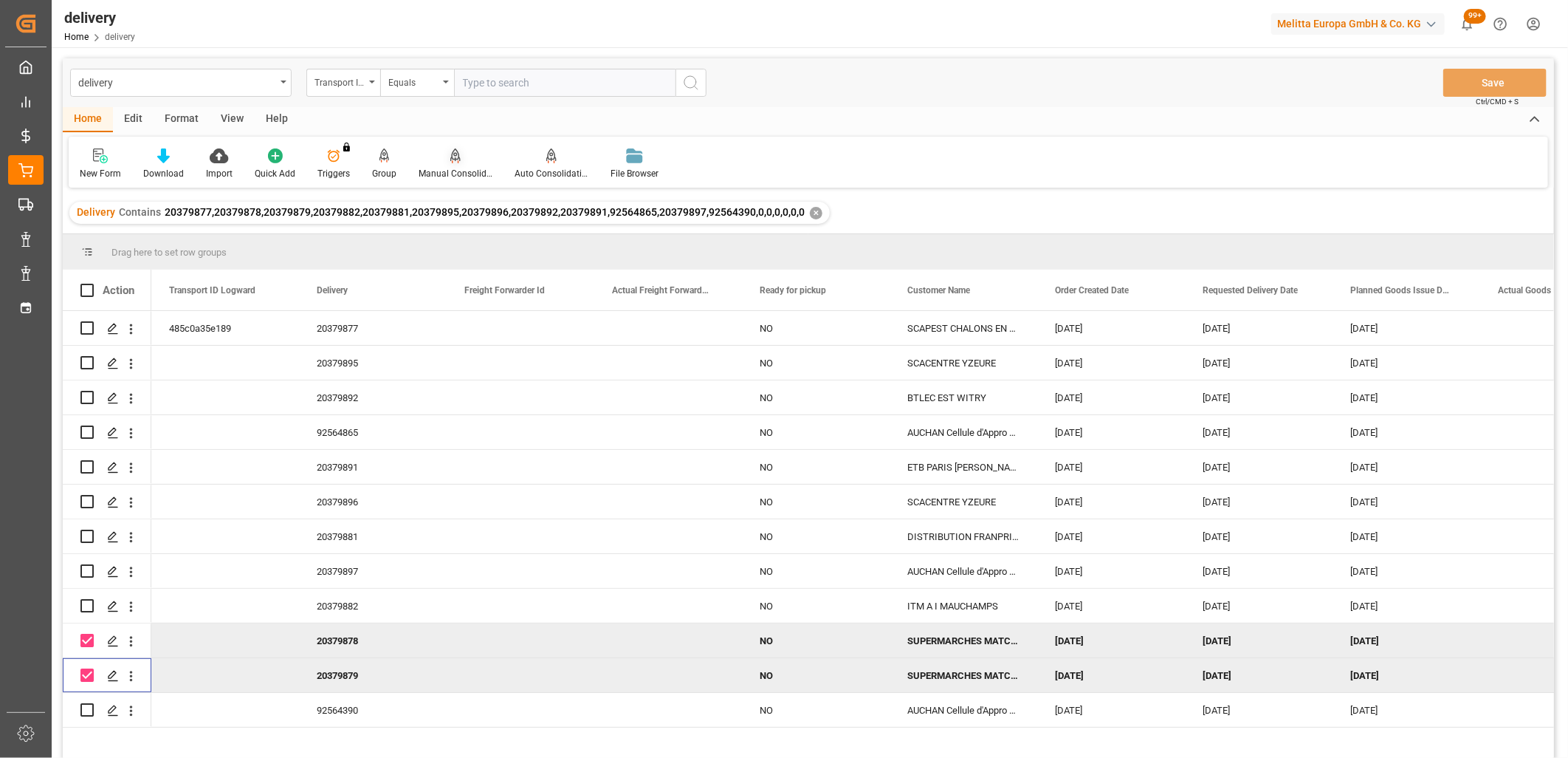
click at [455, 167] on div "Manual Consolidation" at bounding box center [455, 173] width 73 height 13
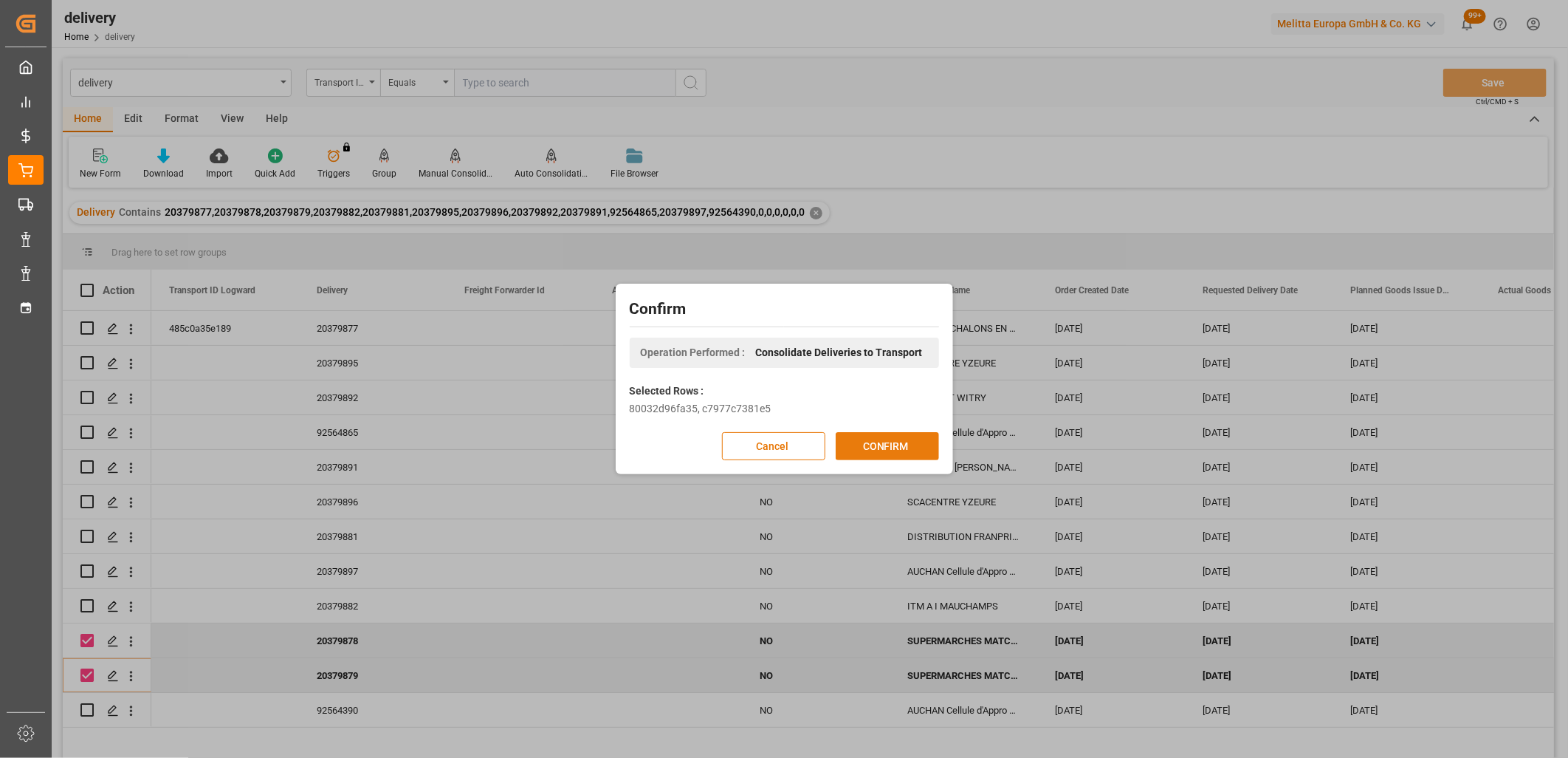
click at [855, 445] on button "CONFIRM" at bounding box center [887, 446] width 103 height 28
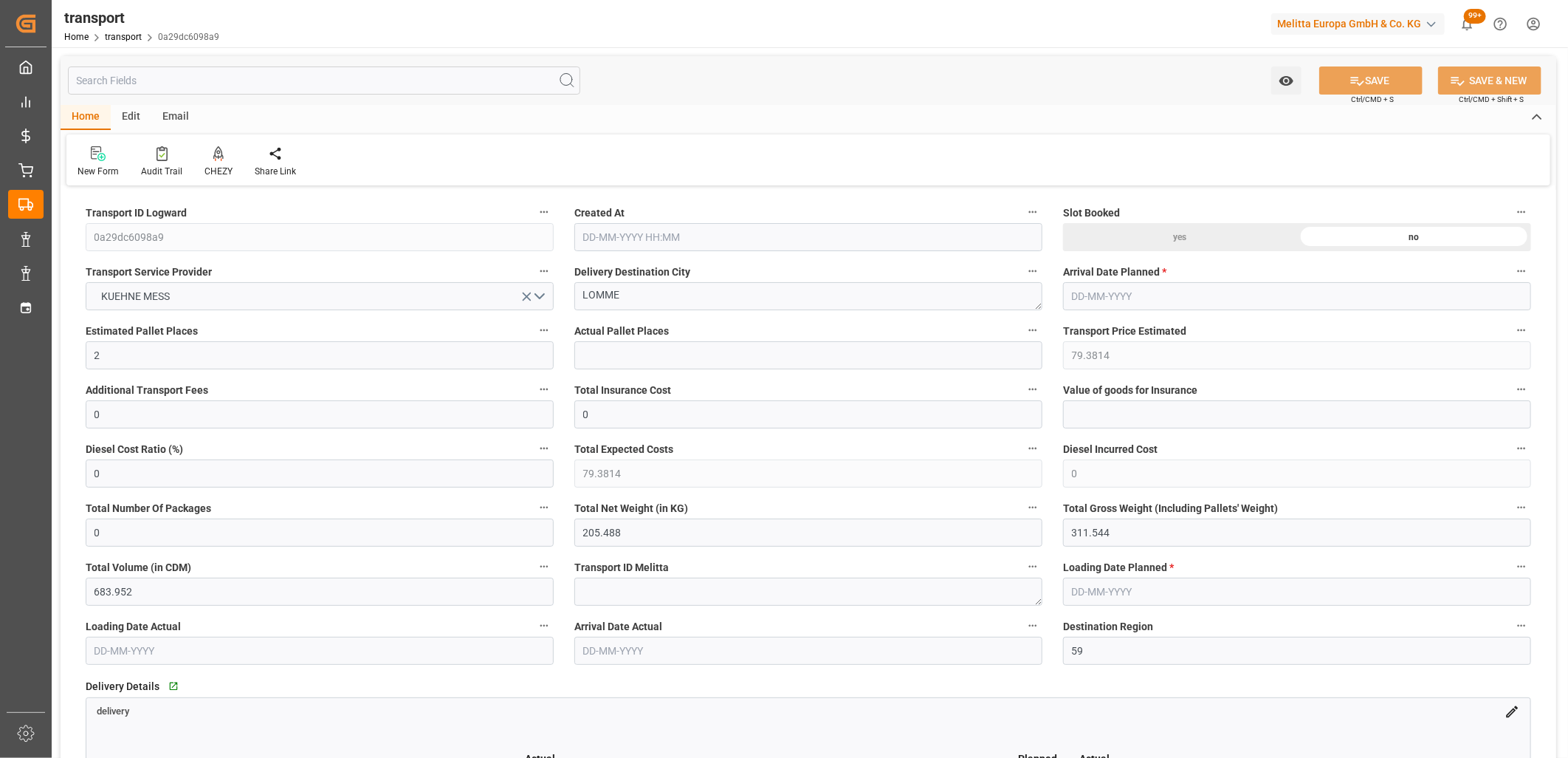
type input "[DATE] 11:21"
type input "[DATE]"
click at [228, 293] on button "KUEHNE MESS" at bounding box center [319, 296] width 468 height 28
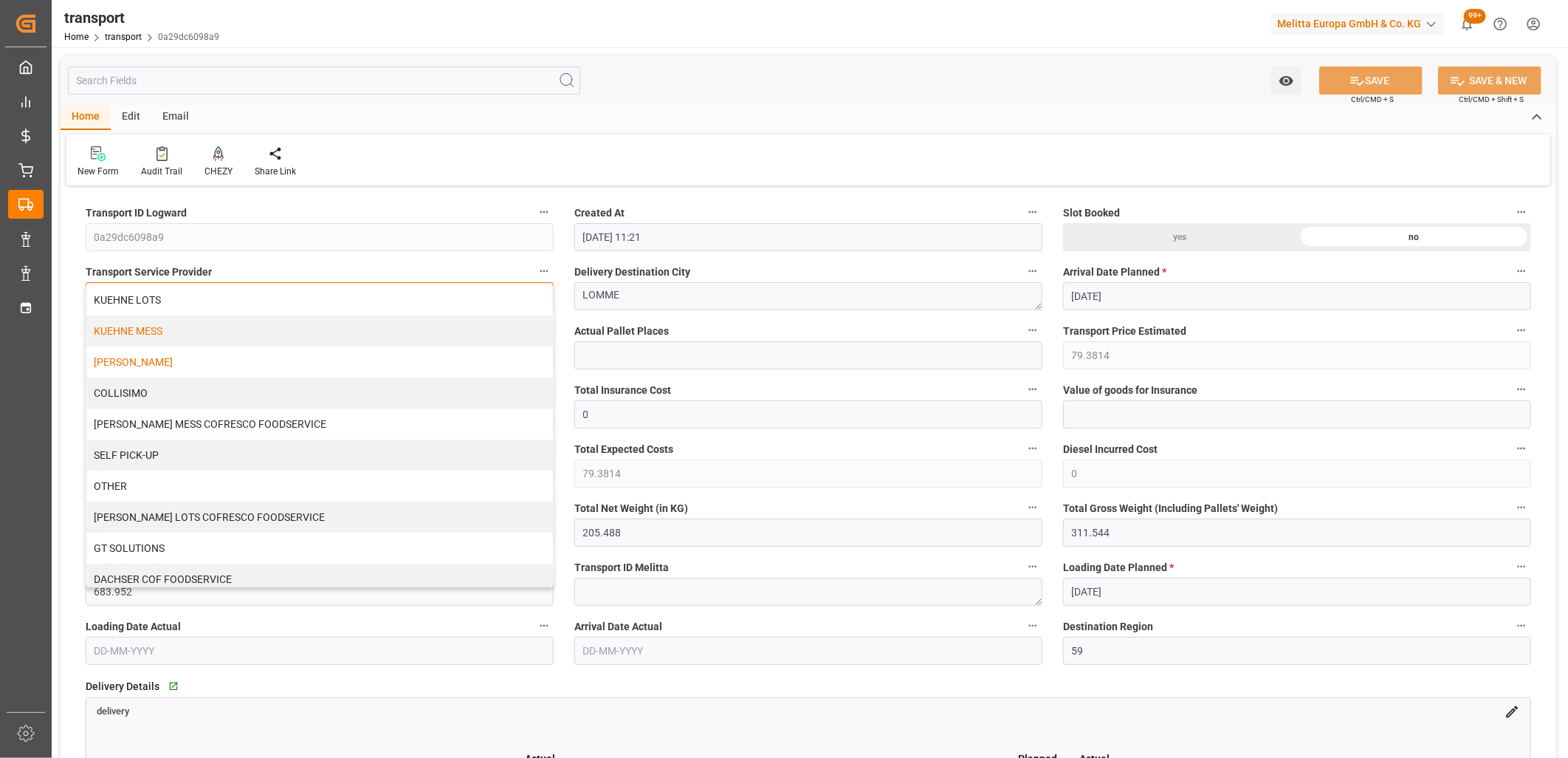
click at [221, 354] on div "[PERSON_NAME]" at bounding box center [319, 362] width 466 height 31
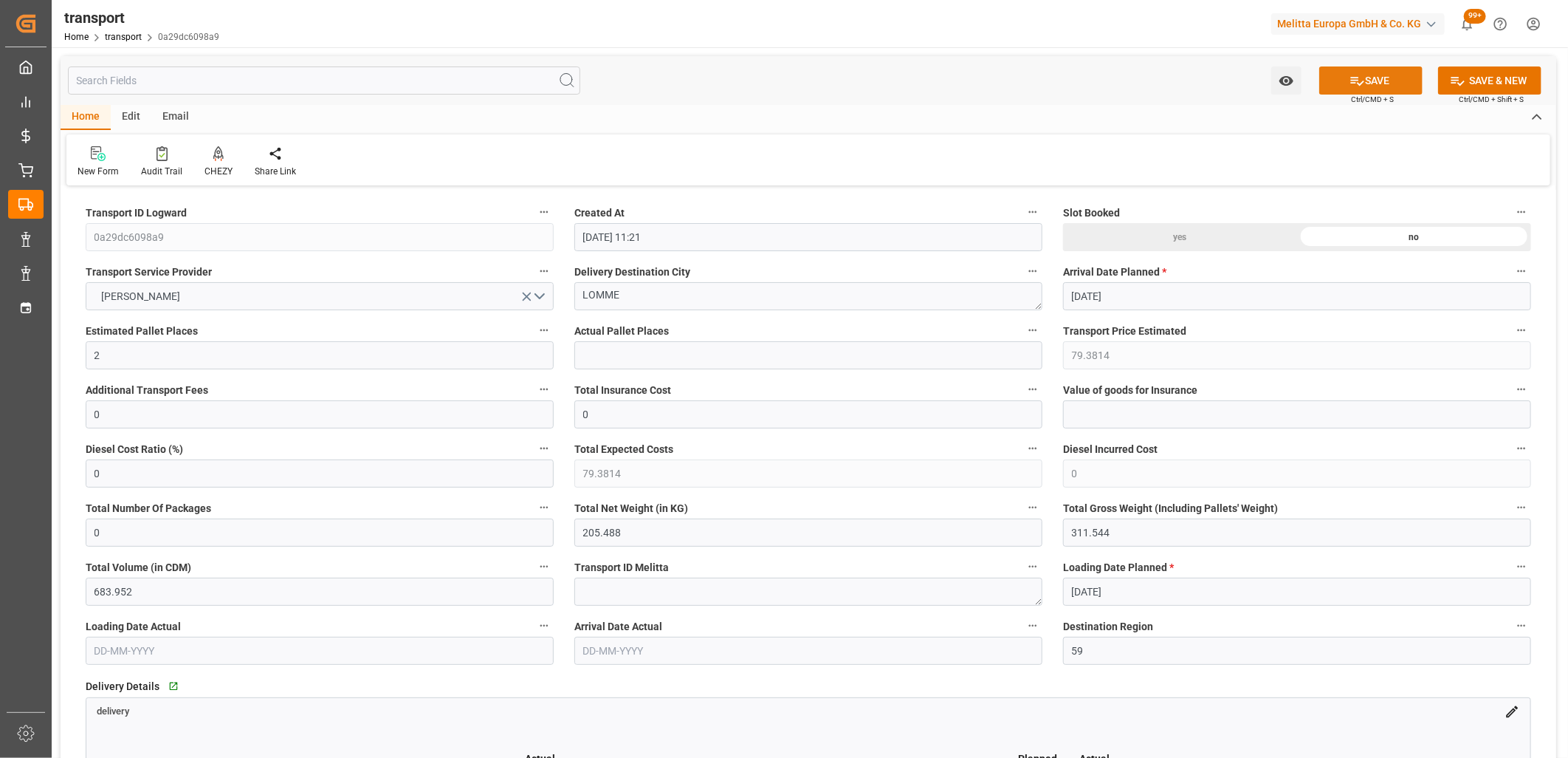
click at [1339, 80] on button "SAVE" at bounding box center [1371, 81] width 103 height 28
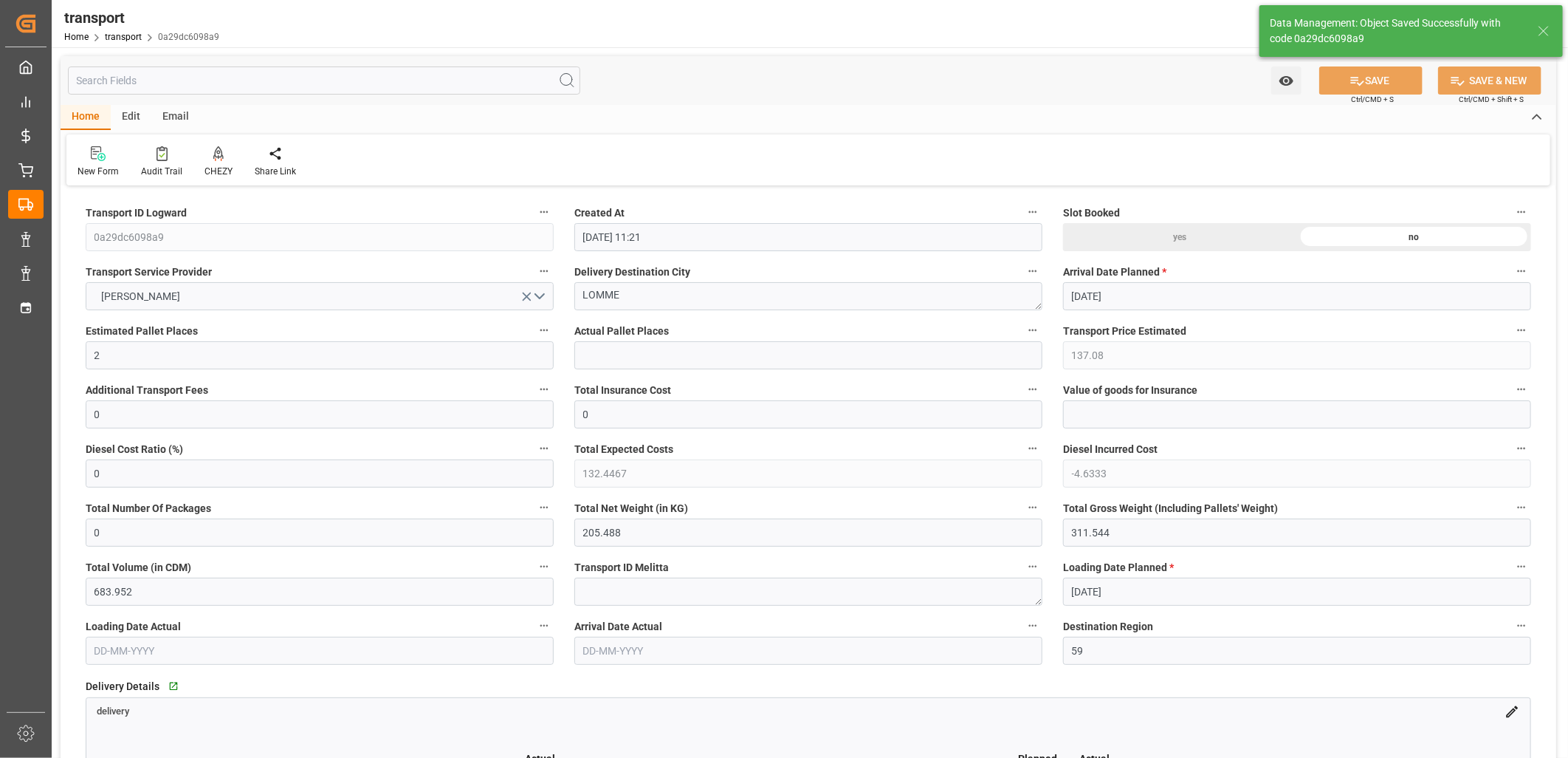
type input "137.08"
type input "132.4467"
type input "-4.6333"
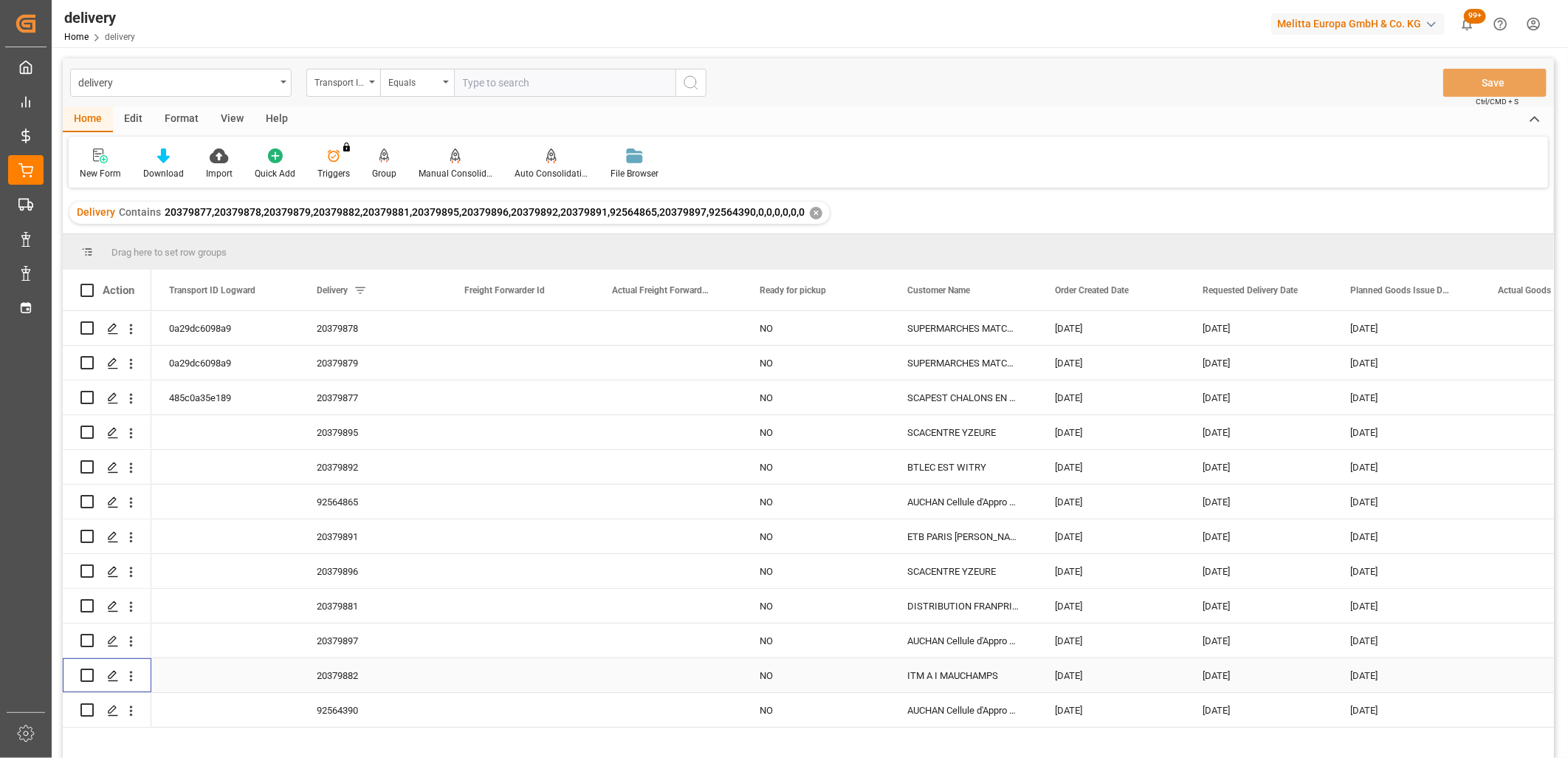
click at [87, 675] on input "Press Space to toggle row selection (unchecked)" at bounding box center [87, 675] width 13 height 13
checkbox input "true"
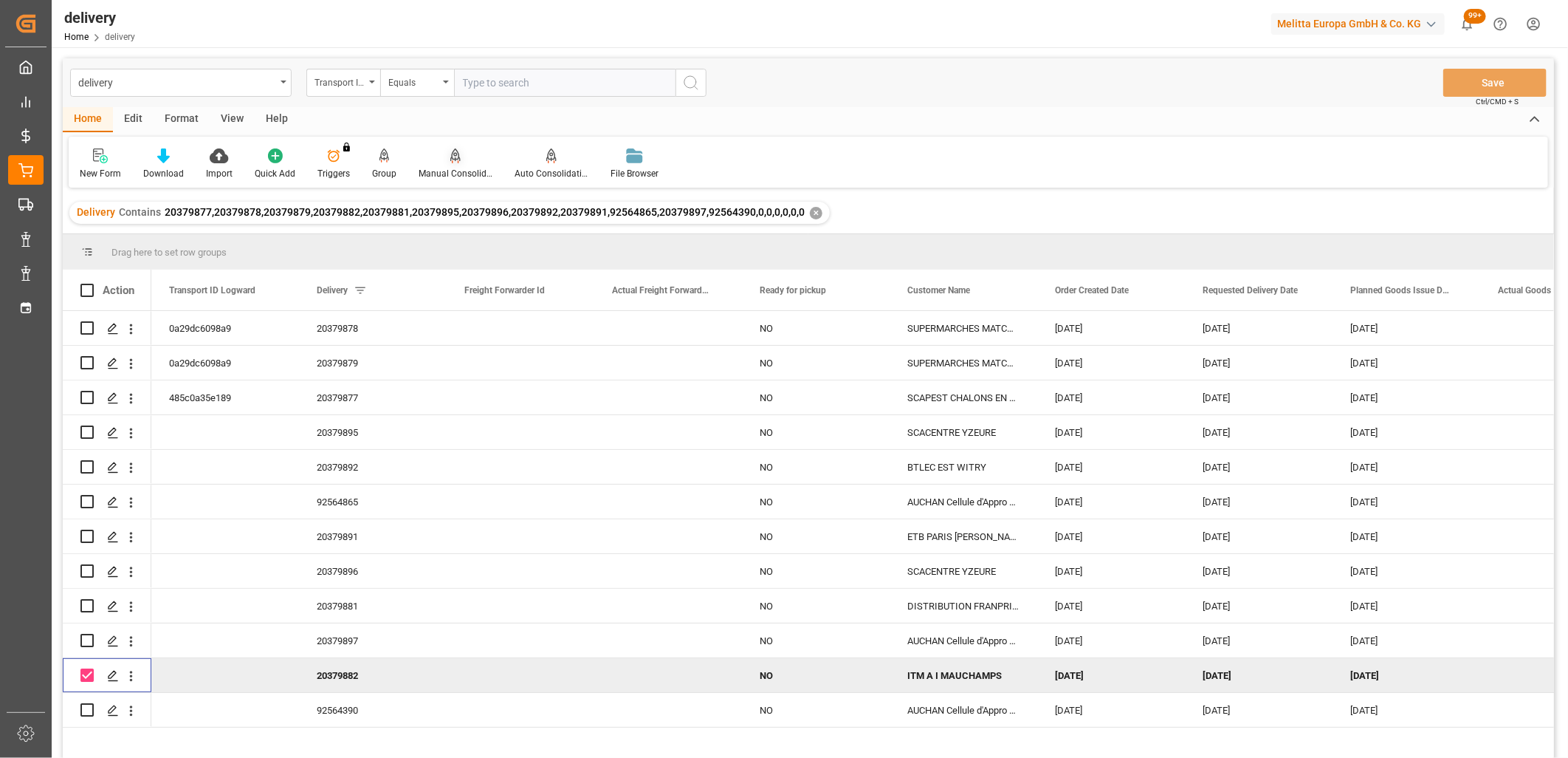
click at [451, 159] on icon at bounding box center [456, 154] width 11 height 12
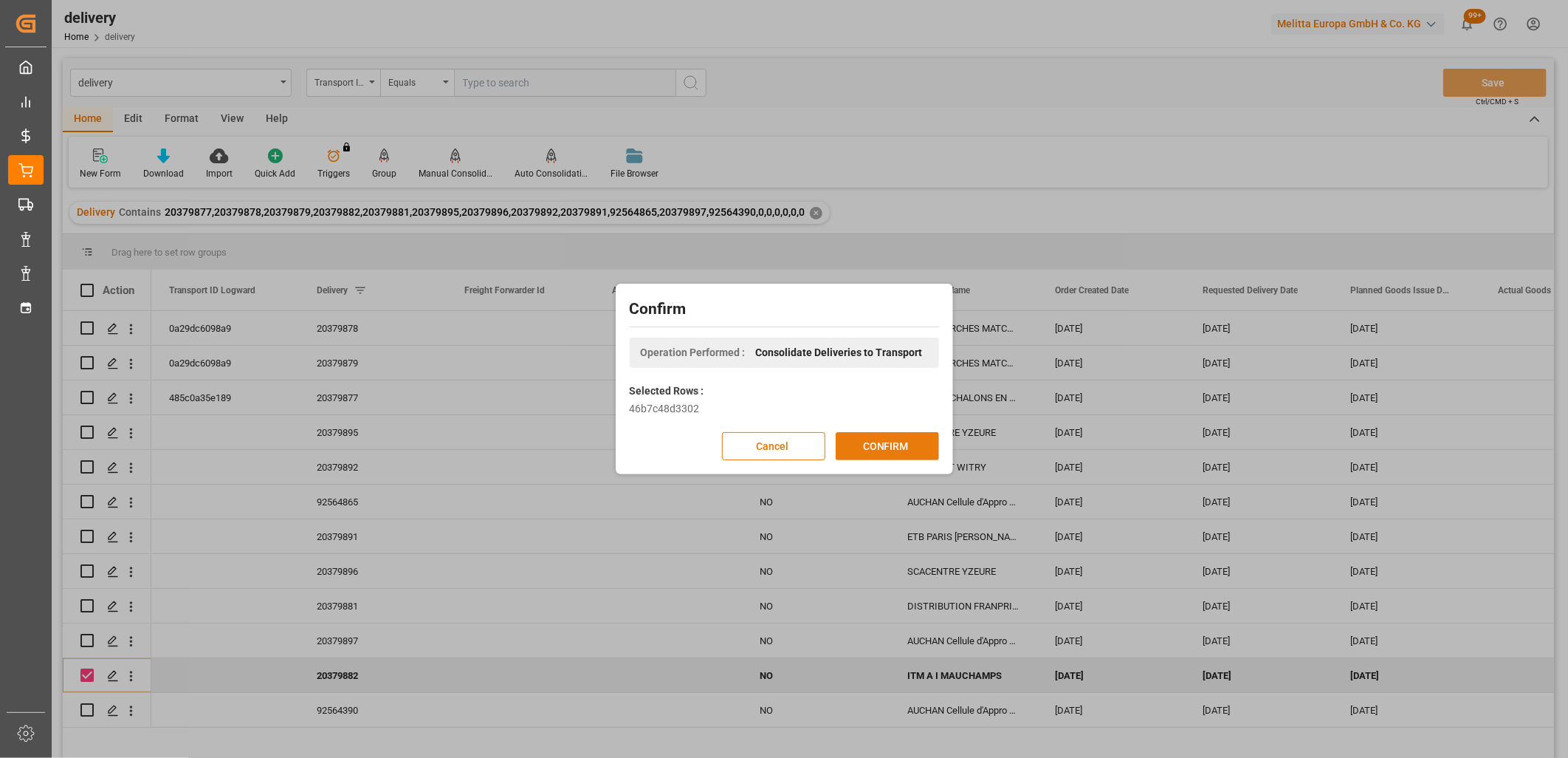
click at [917, 443] on button "CONFIRM" at bounding box center [887, 446] width 103 height 28
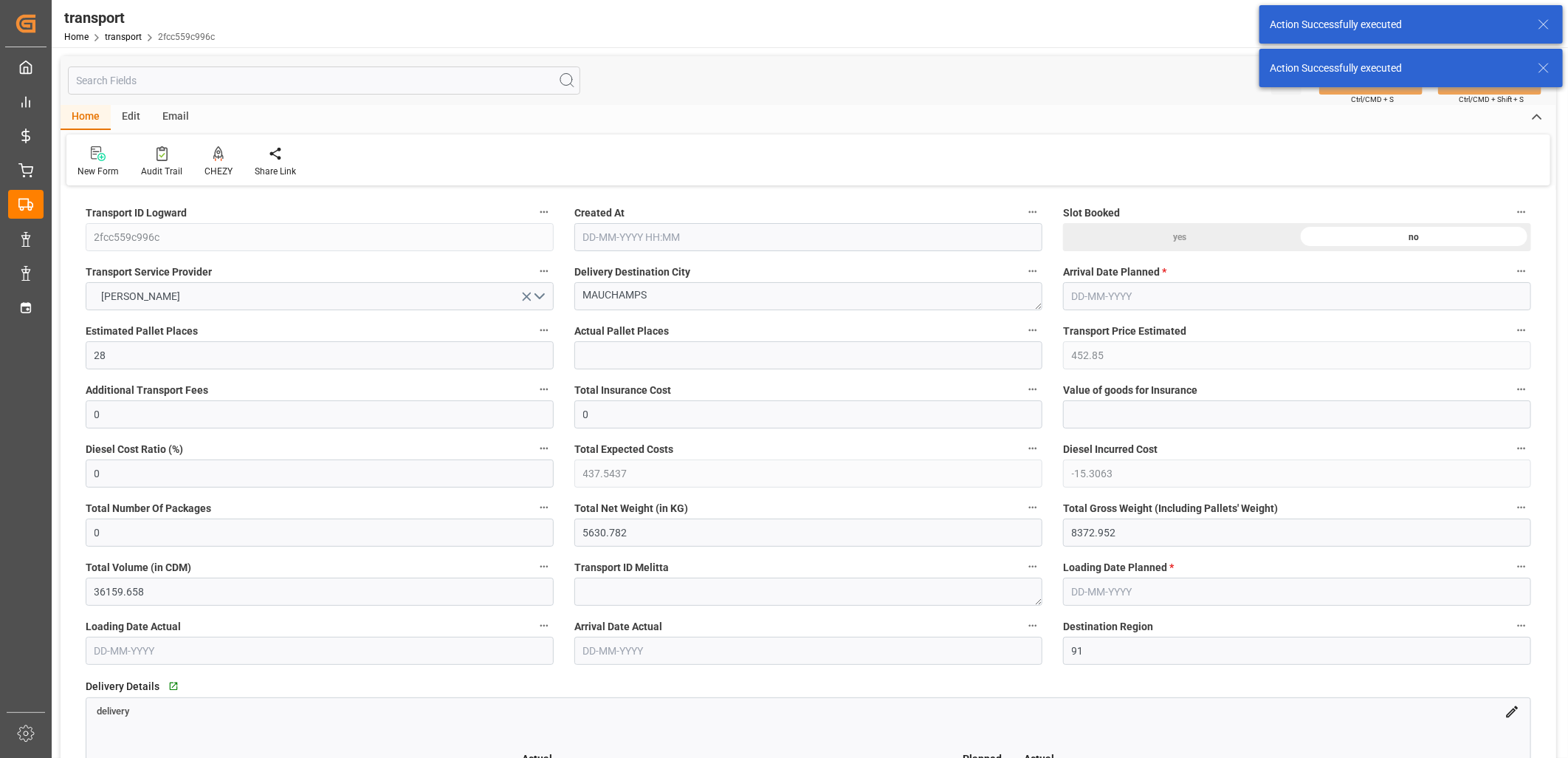
type input "06-10-2025 11:21"
type input "[DATE]"
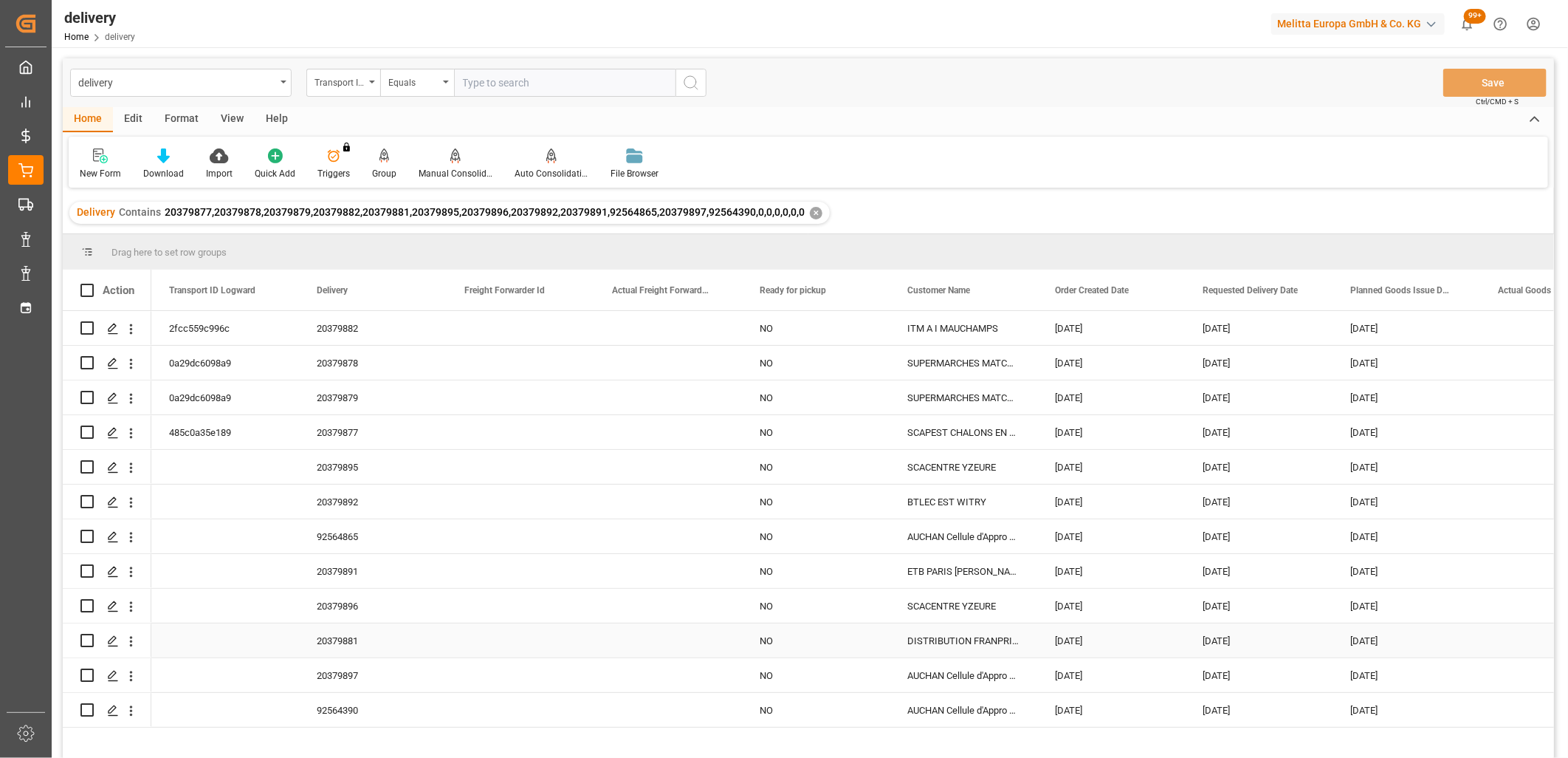
click at [91, 641] on input "Press Space to toggle row selection (unchecked)" at bounding box center [87, 641] width 13 height 13
checkbox input "true"
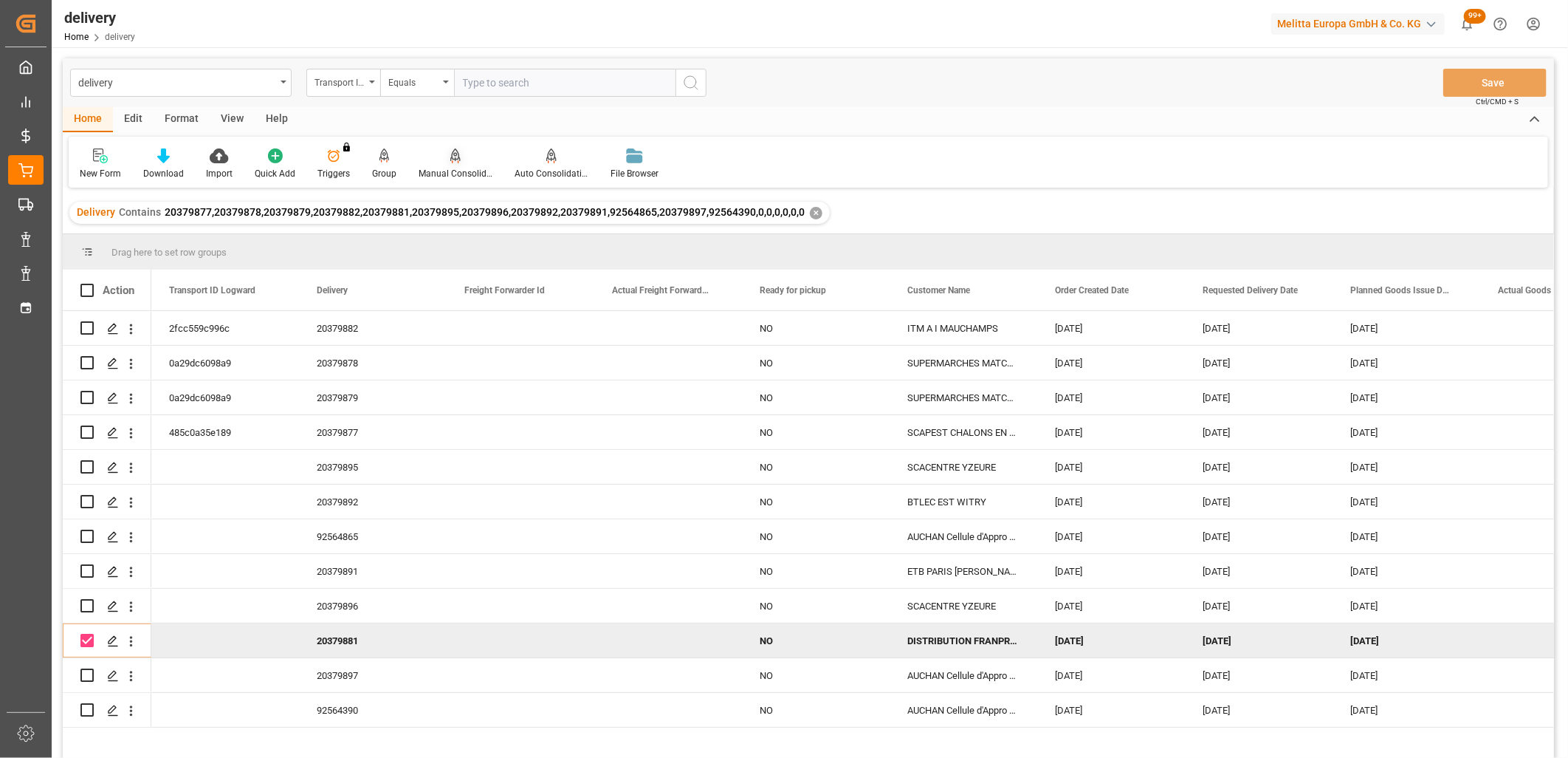
click at [449, 164] on div "Manual Consolidation" at bounding box center [456, 163] width 96 height 32
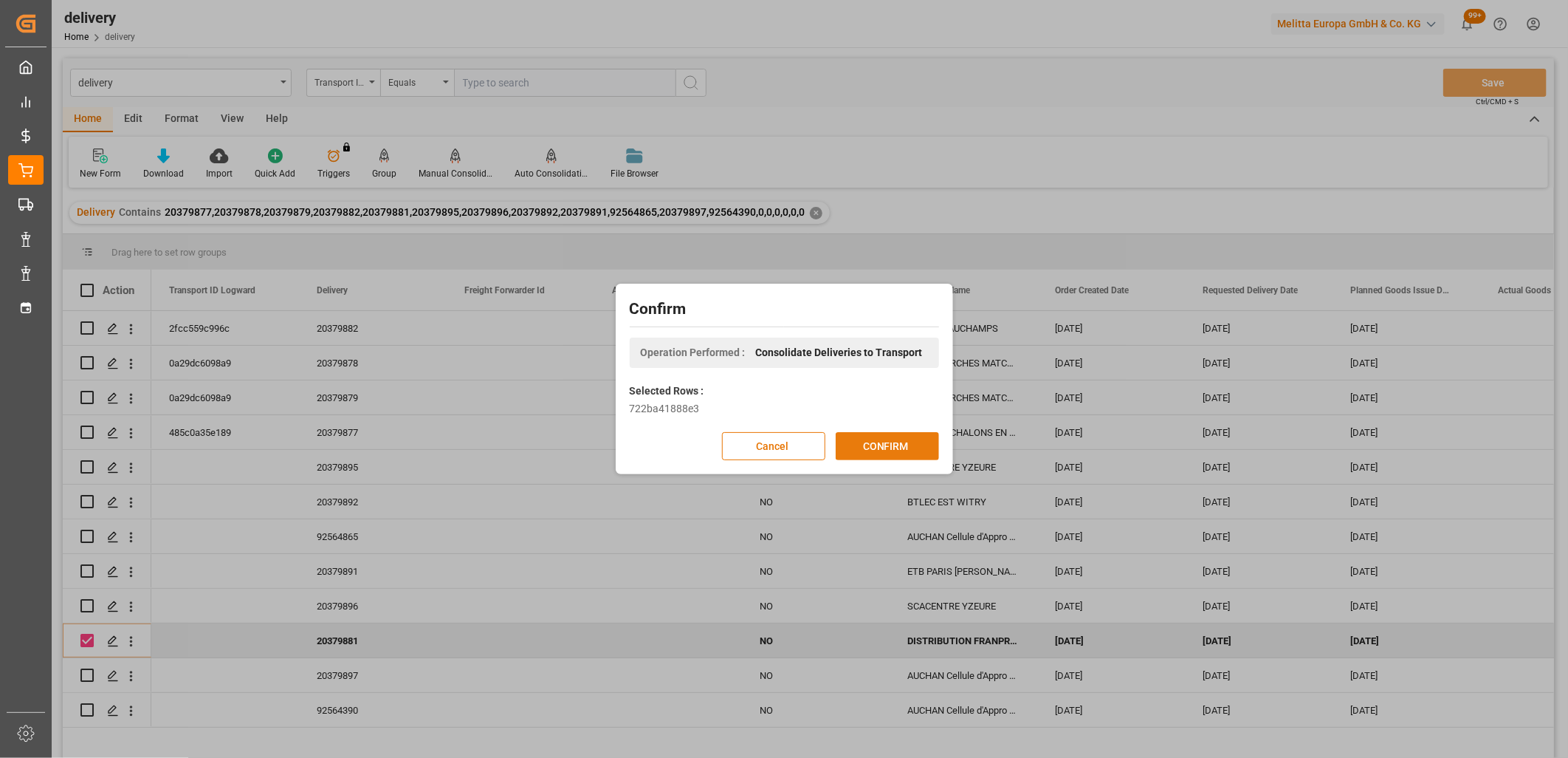
click at [881, 451] on button "CONFIRM" at bounding box center [887, 446] width 103 height 28
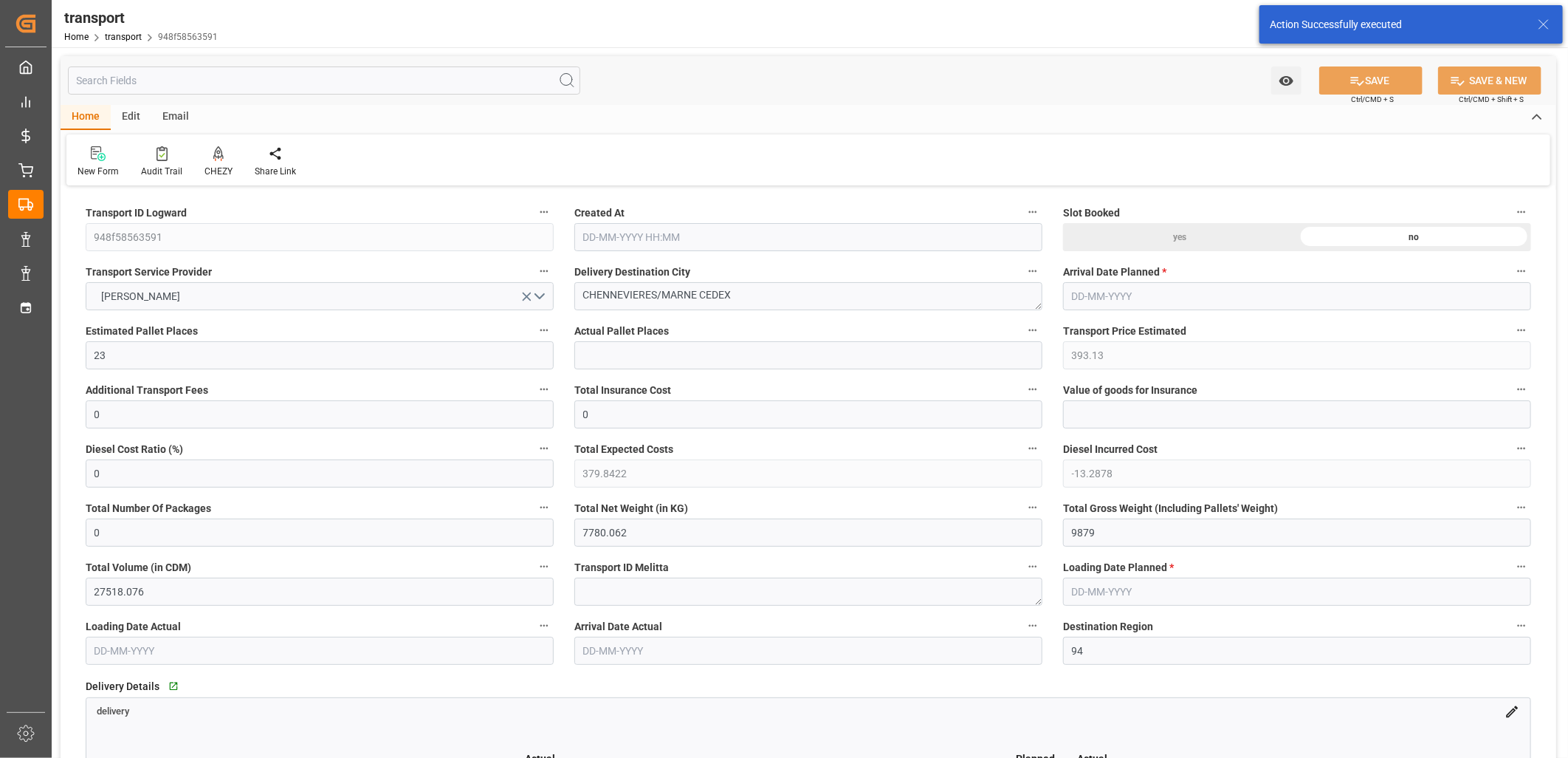
type input "[DATE] 11:22"
type input "[DATE]"
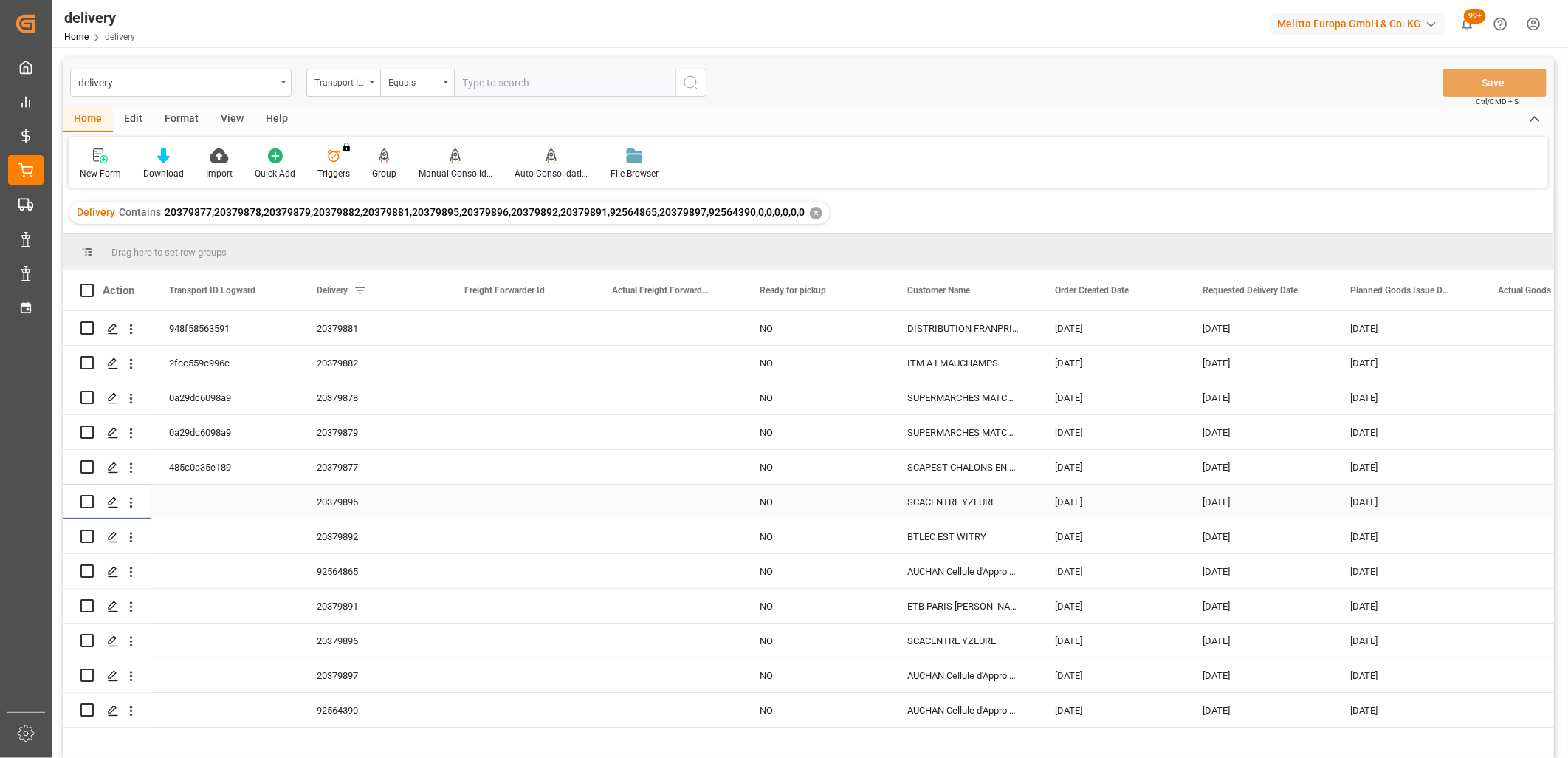
click at [92, 504] on input "Press Space to toggle row selection (unchecked)" at bounding box center [87, 501] width 13 height 13
checkbox input "true"
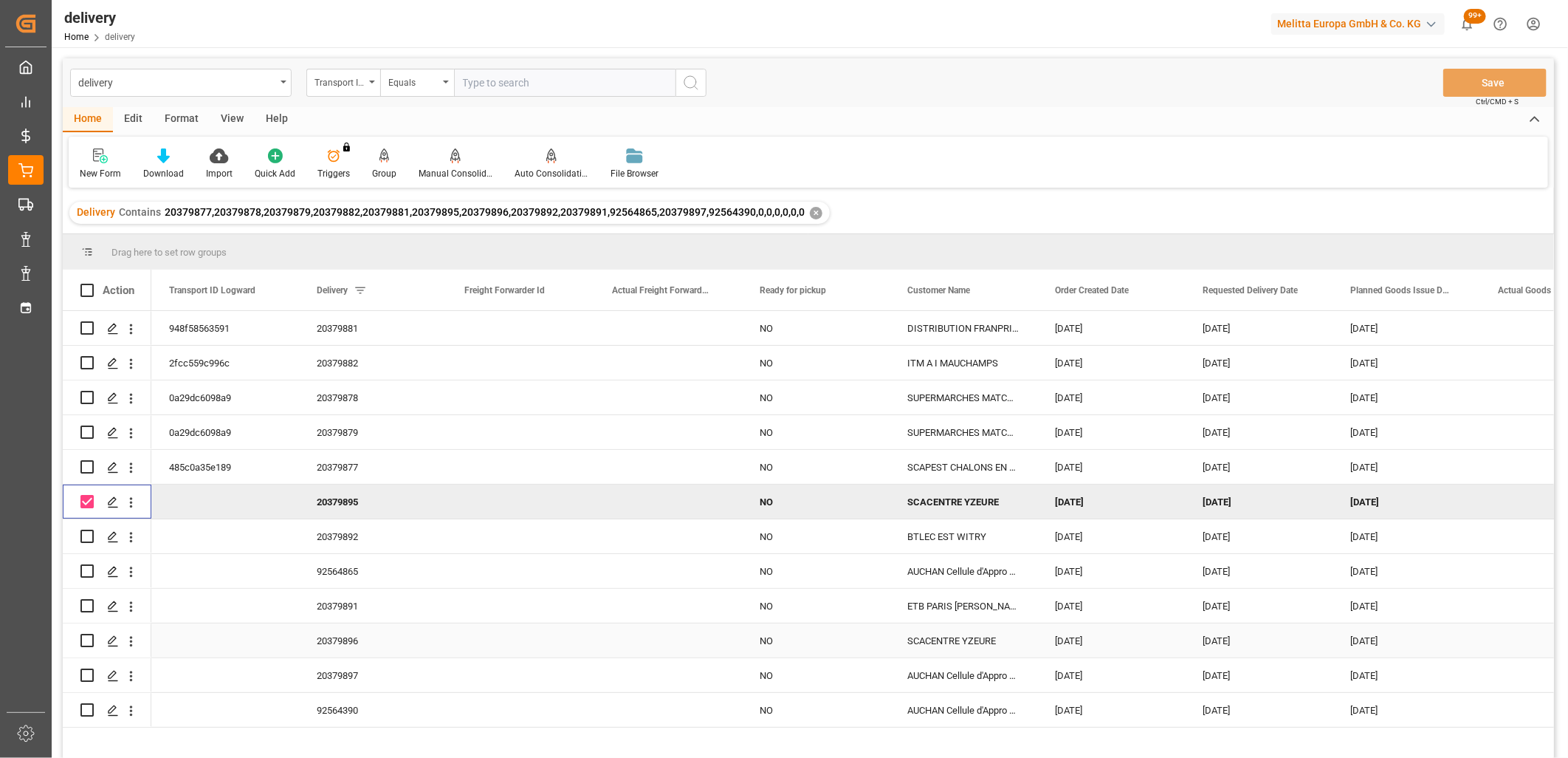
click at [86, 638] on input "Press Space to toggle row selection (unchecked)" at bounding box center [87, 641] width 13 height 13
checkbox input "true"
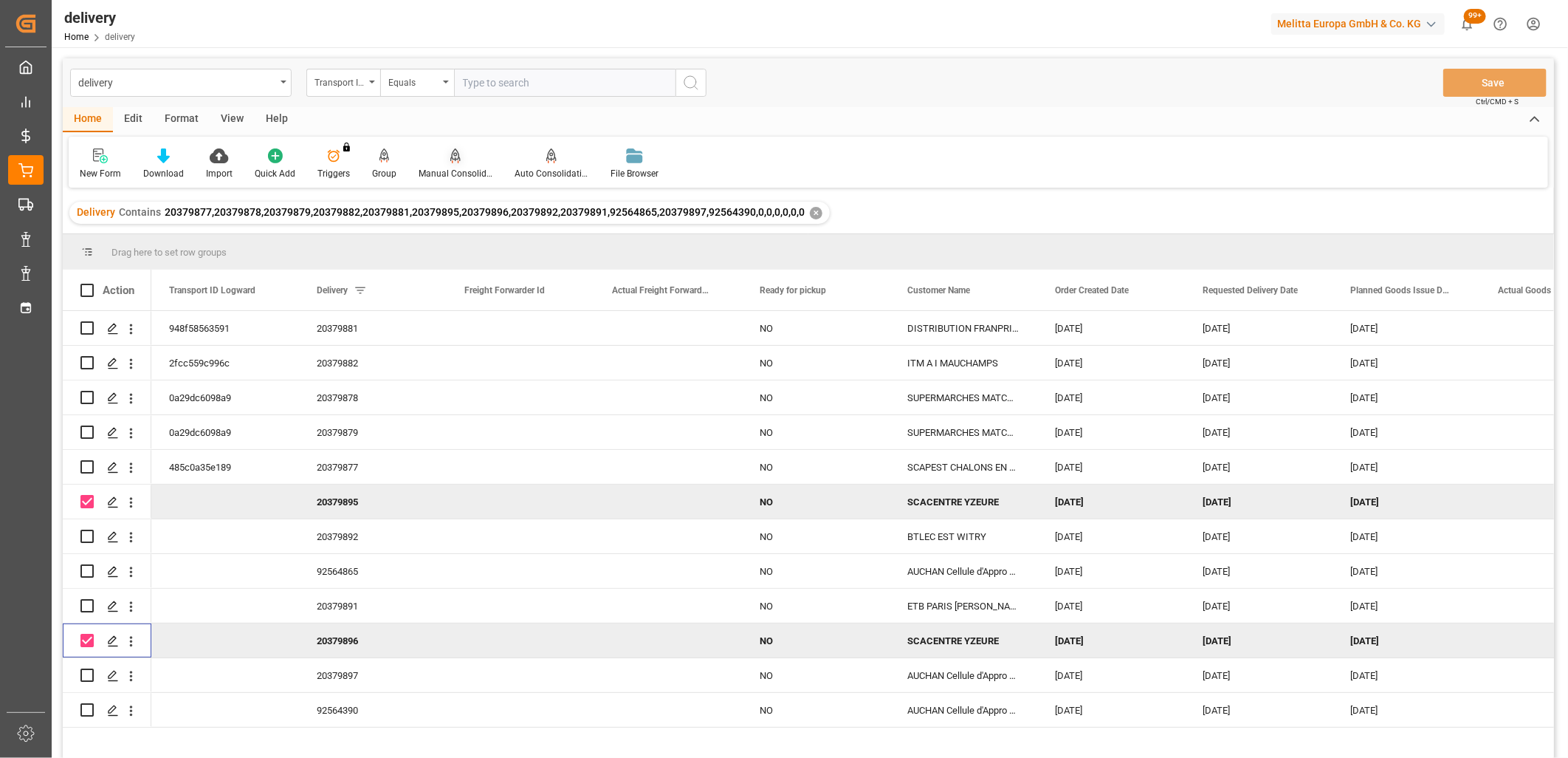
click at [451, 161] on icon at bounding box center [456, 156] width 11 height 15
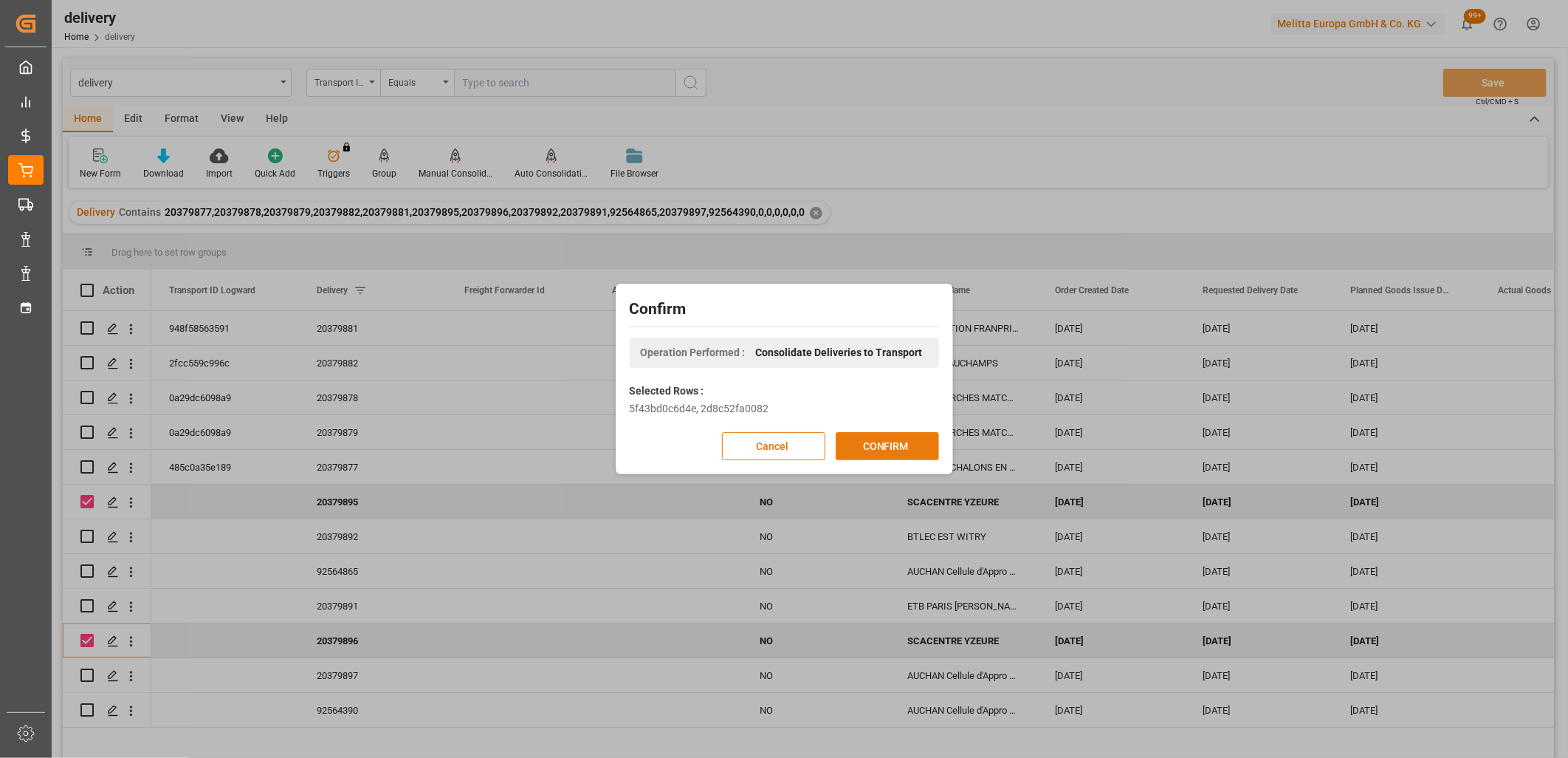
click at [869, 452] on button "CONFIRM" at bounding box center [887, 446] width 103 height 28
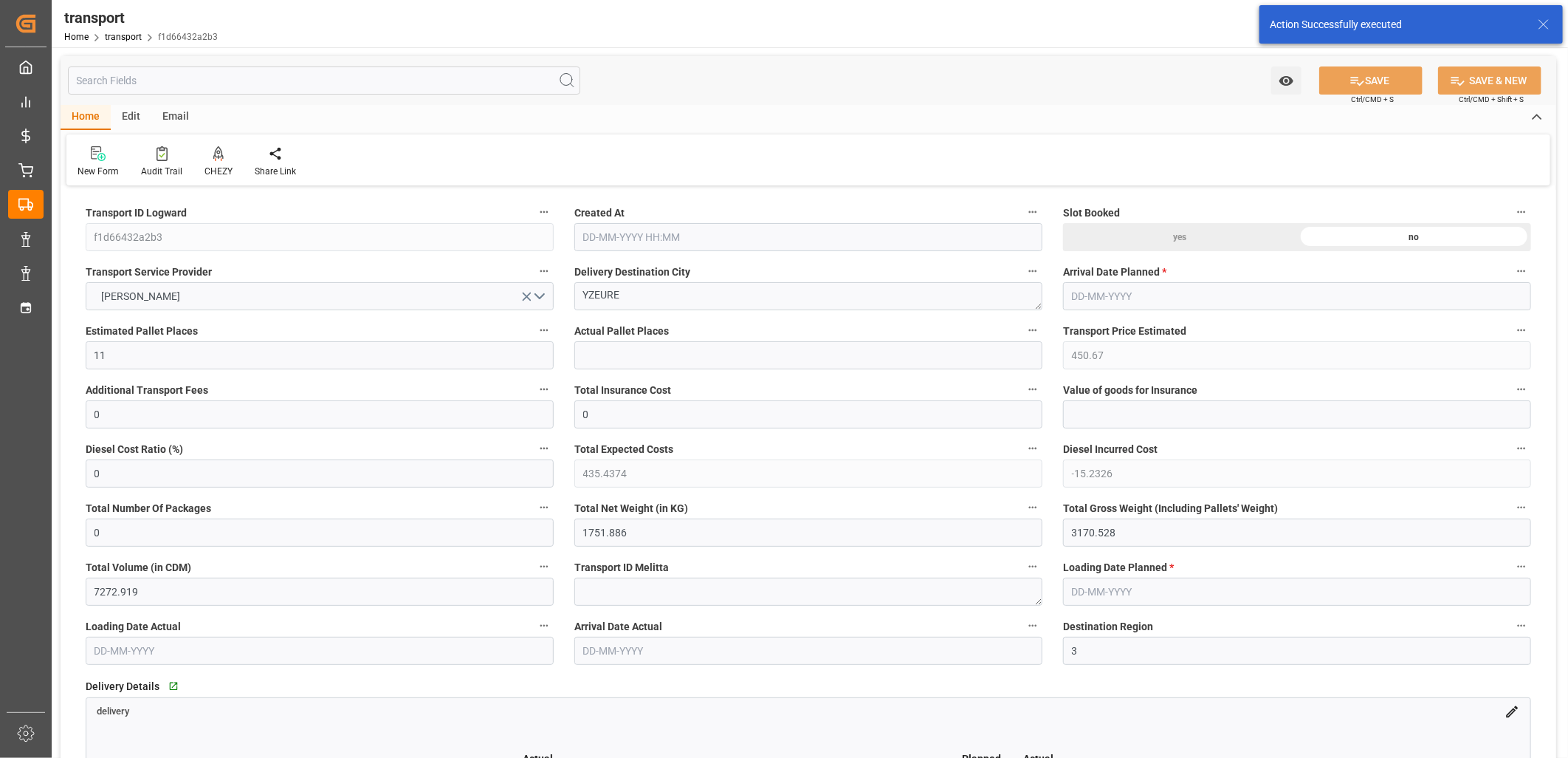
type input "[DATE] 11:22"
type input "[DATE]"
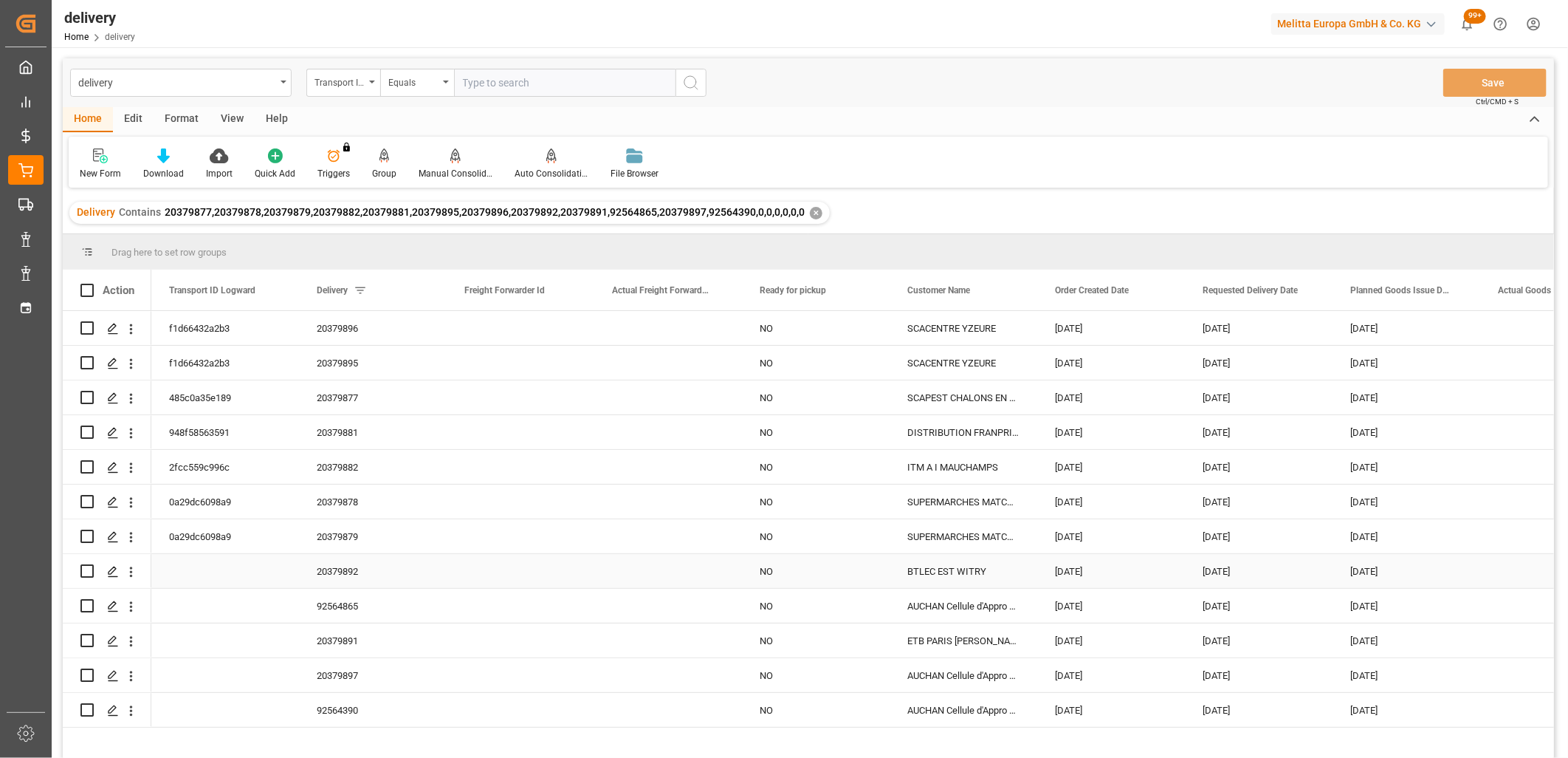
click at [85, 566] on input "Press Space to toggle row selection (unchecked)" at bounding box center [87, 571] width 13 height 13
checkbox input "true"
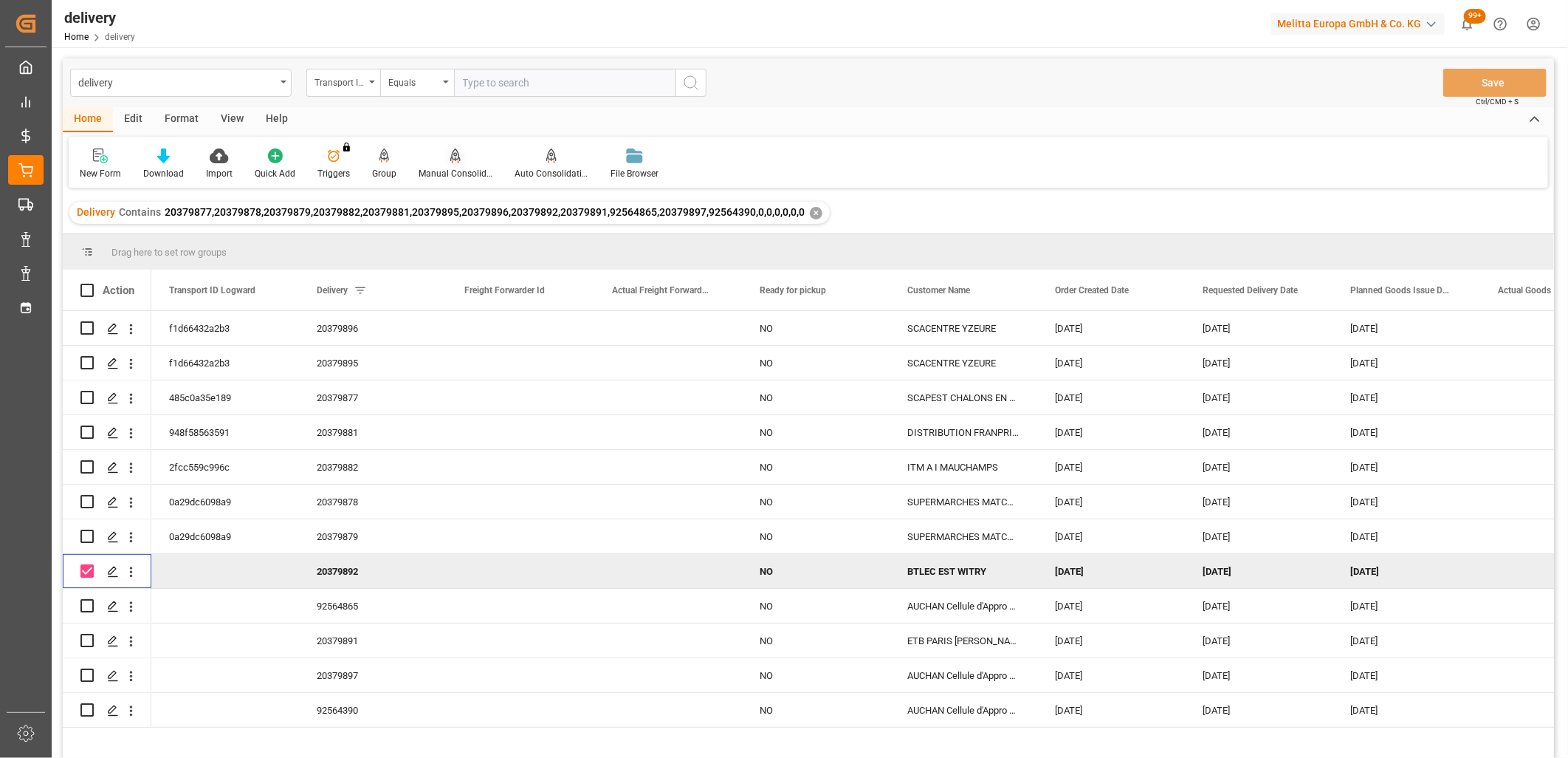
click at [451, 158] on icon at bounding box center [456, 154] width 11 height 12
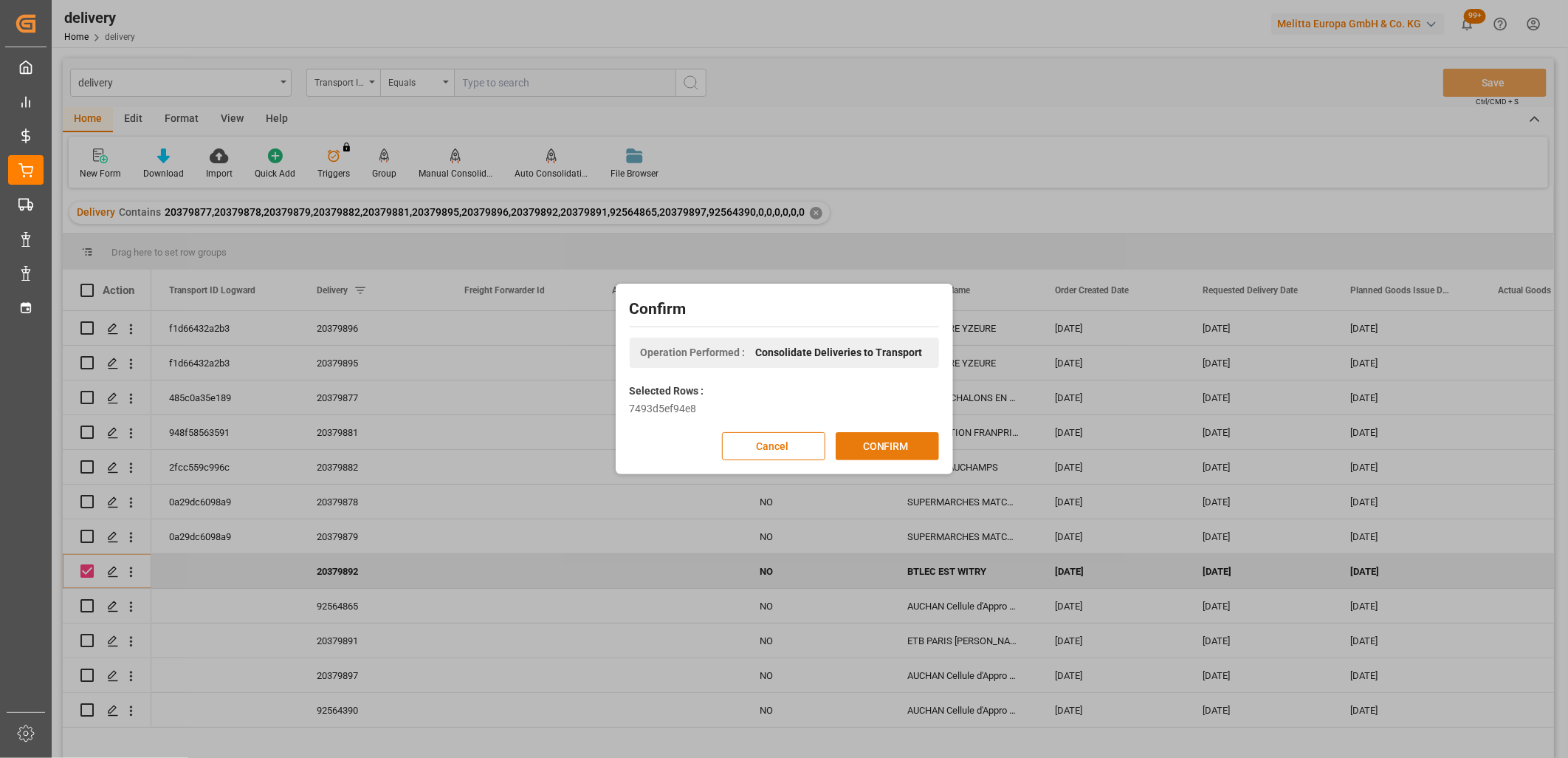
click at [884, 440] on button "CONFIRM" at bounding box center [887, 446] width 103 height 28
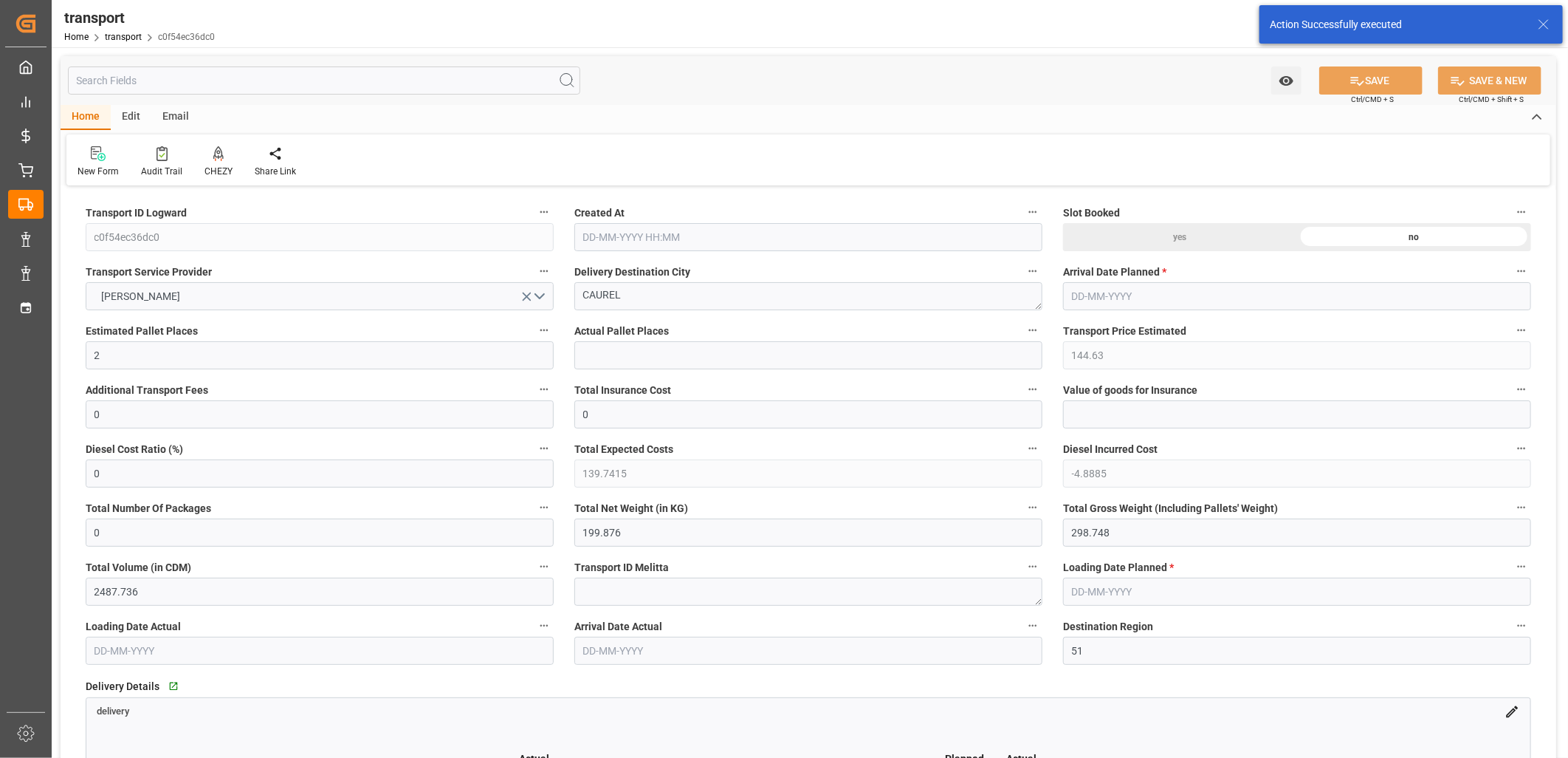
type input "[DATE] 11:22"
type input "[DATE]"
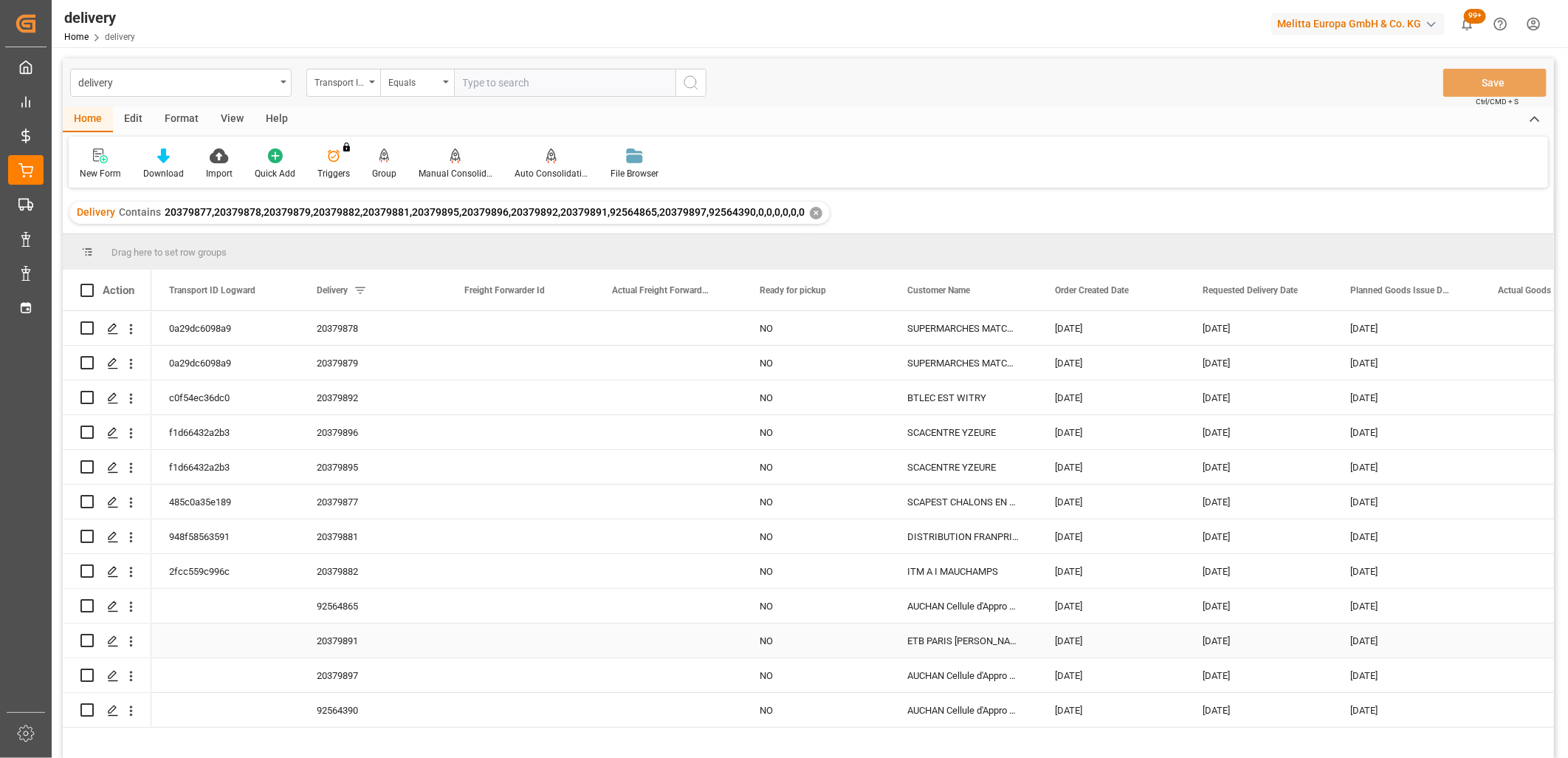
click at [86, 638] on input "Press Space to toggle row selection (unchecked)" at bounding box center [87, 641] width 13 height 13
checkbox input "true"
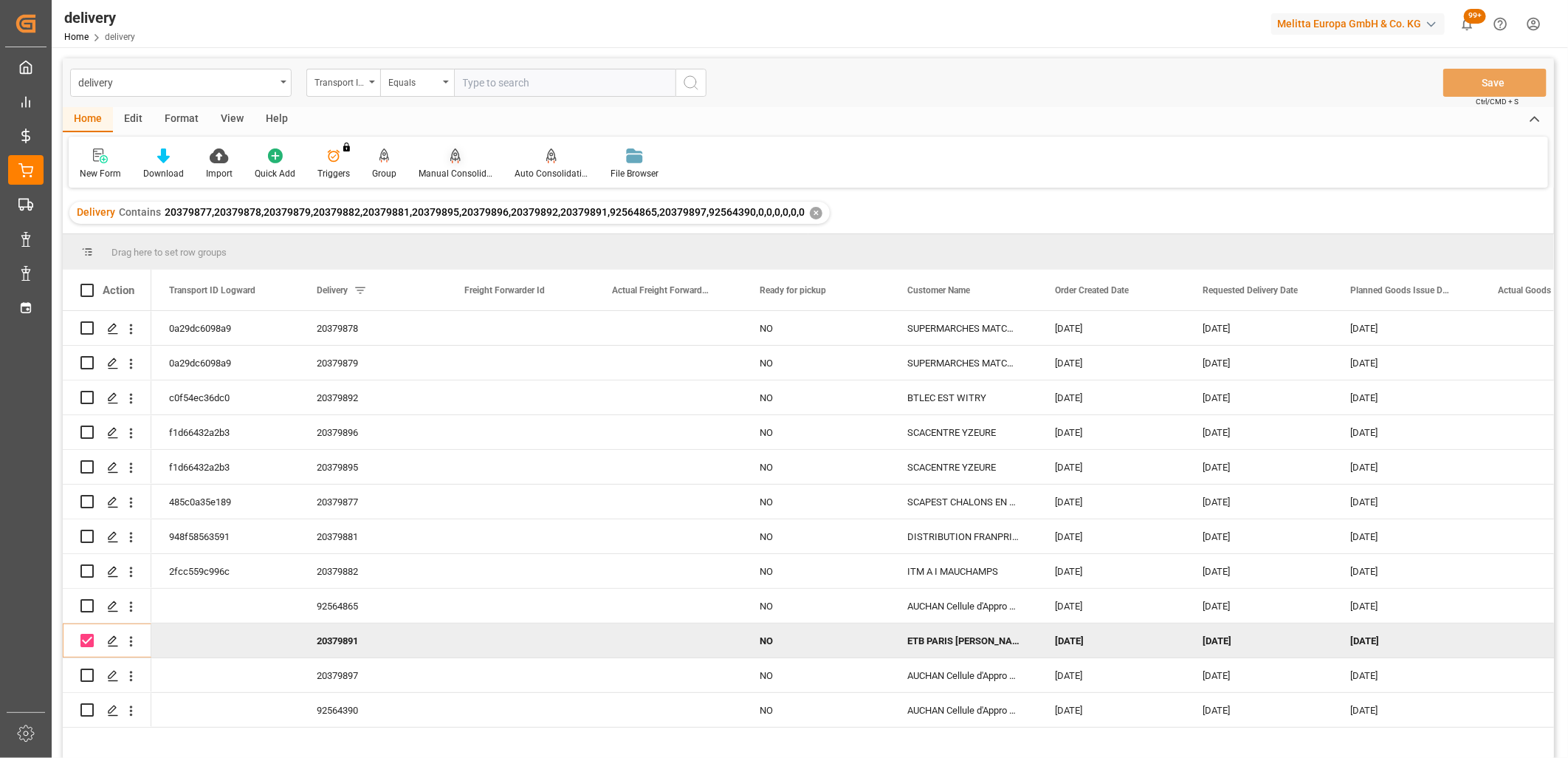
click at [446, 167] on div "Manual Consolidation" at bounding box center [455, 173] width 73 height 13
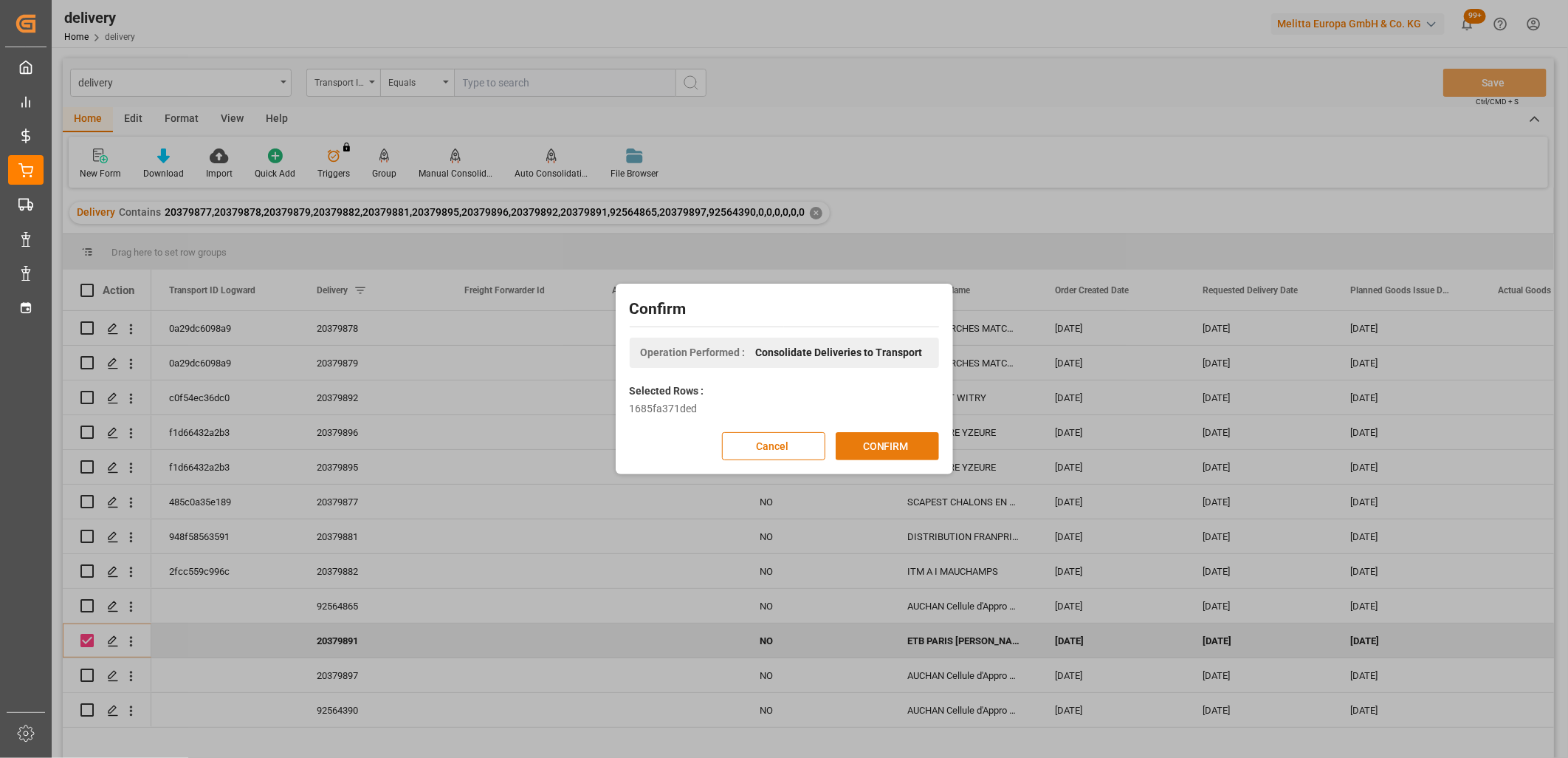
click at [871, 449] on button "CONFIRM" at bounding box center [887, 446] width 103 height 28
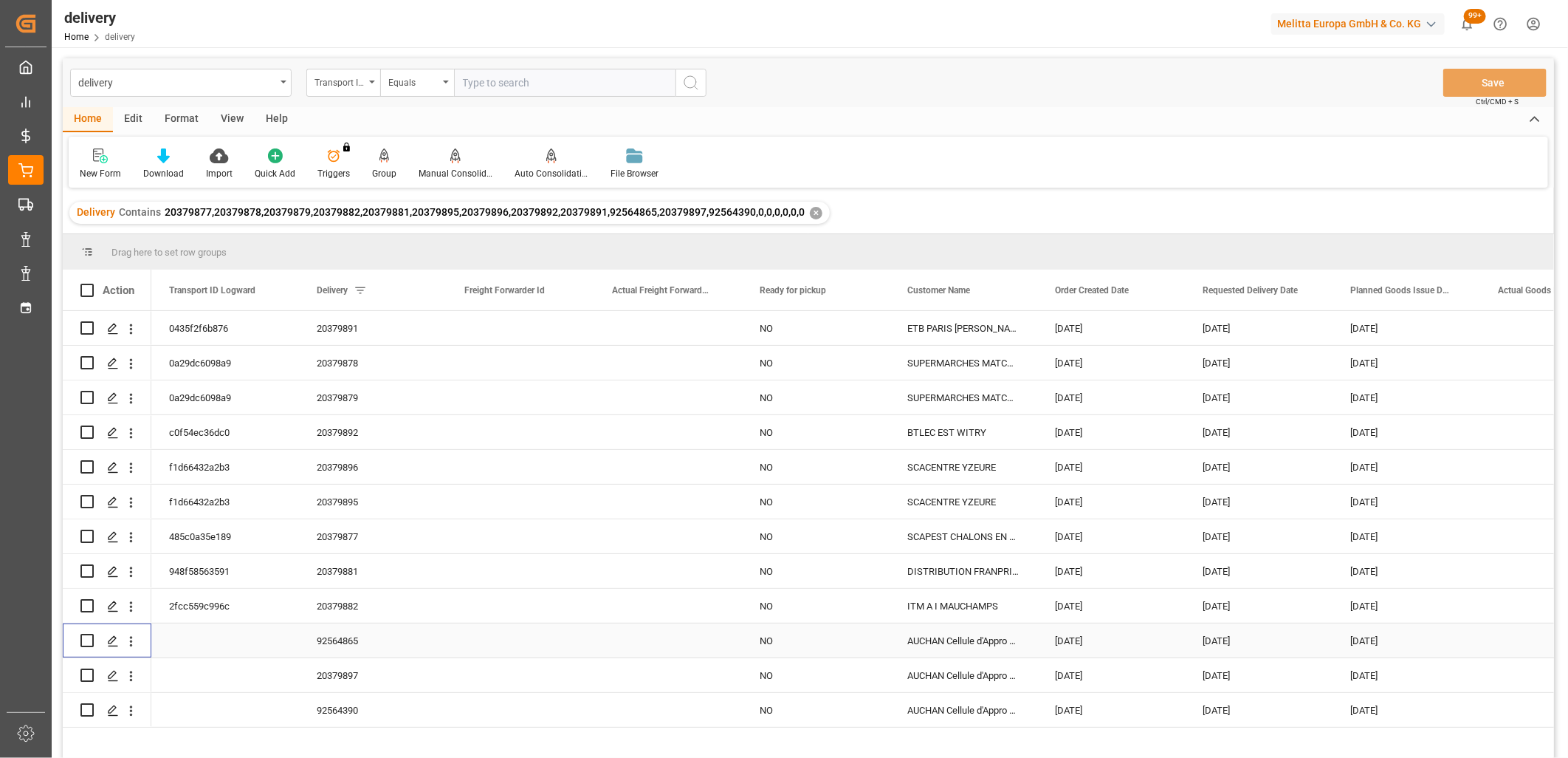
click at [87, 640] on input "Press Space to toggle row selection (unchecked)" at bounding box center [87, 641] width 13 height 13
checkbox input "true"
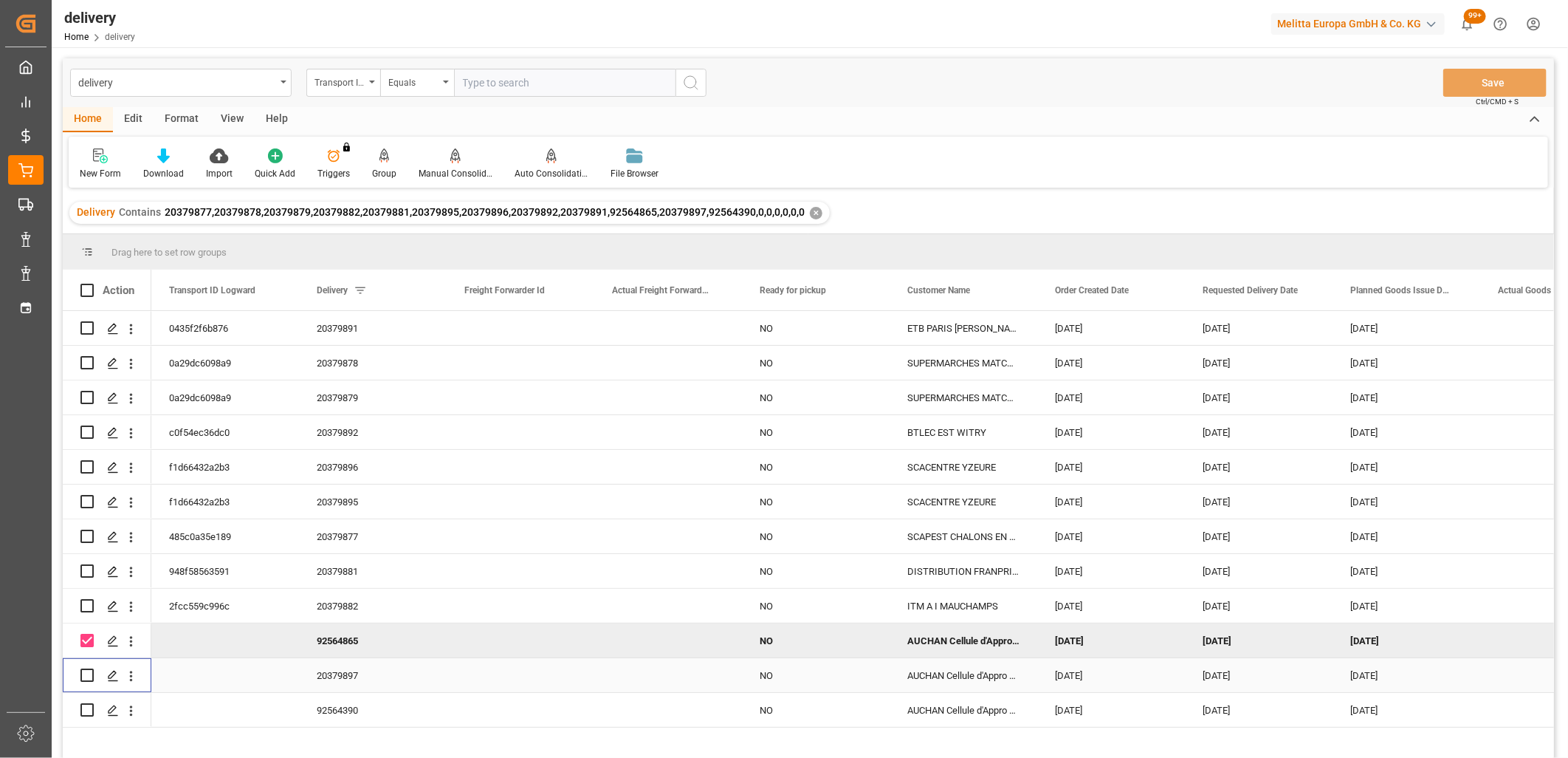
click at [85, 677] on input "Press Space to toggle row selection (unchecked)" at bounding box center [87, 675] width 13 height 13
checkbox input "true"
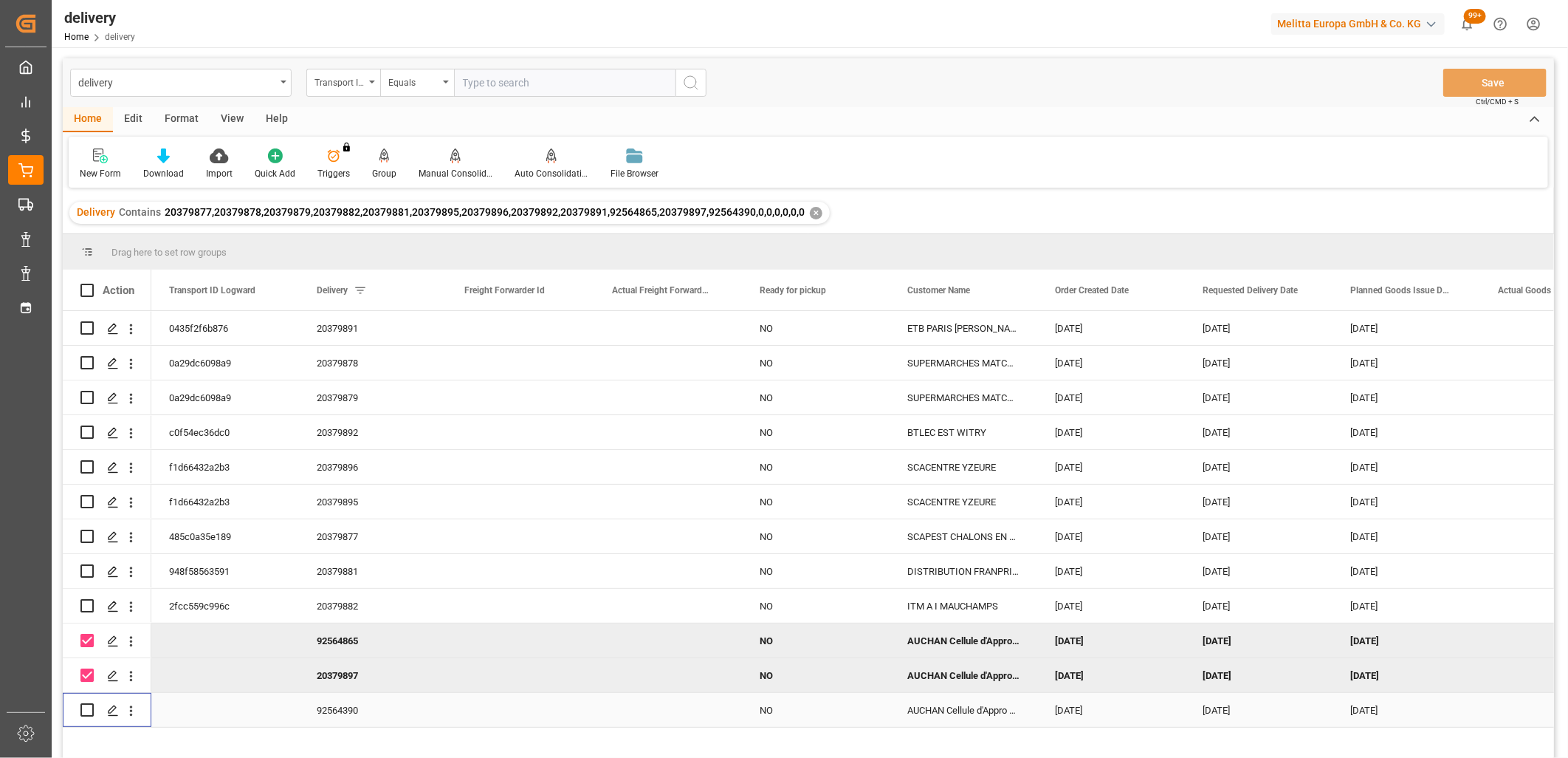
click at [87, 707] on input "Press Space to toggle row selection (unchecked)" at bounding box center [87, 710] width 13 height 13
checkbox input "true"
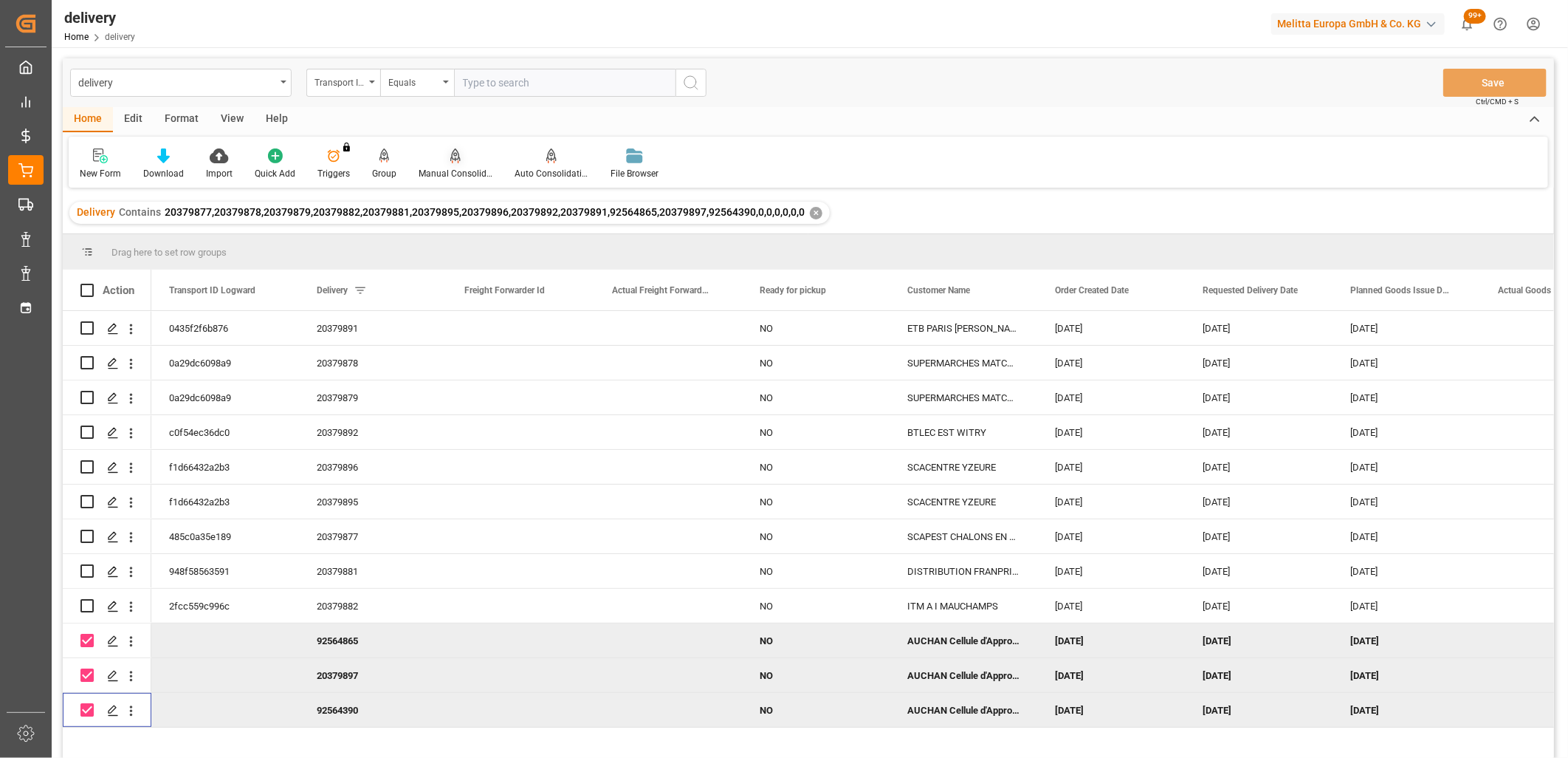
click at [451, 156] on icon at bounding box center [456, 156] width 11 height 15
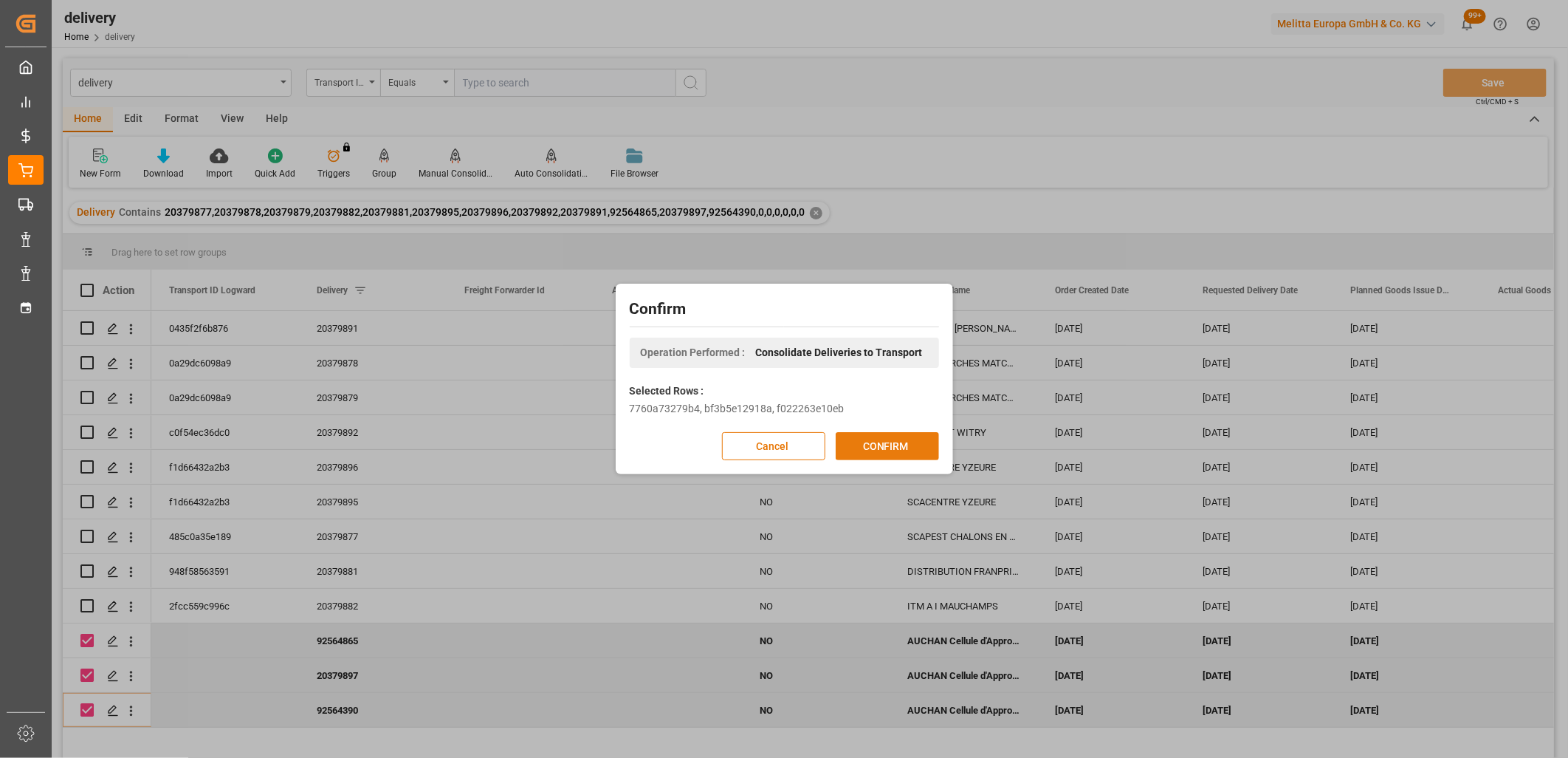
click at [862, 436] on button "CONFIRM" at bounding box center [887, 446] width 103 height 28
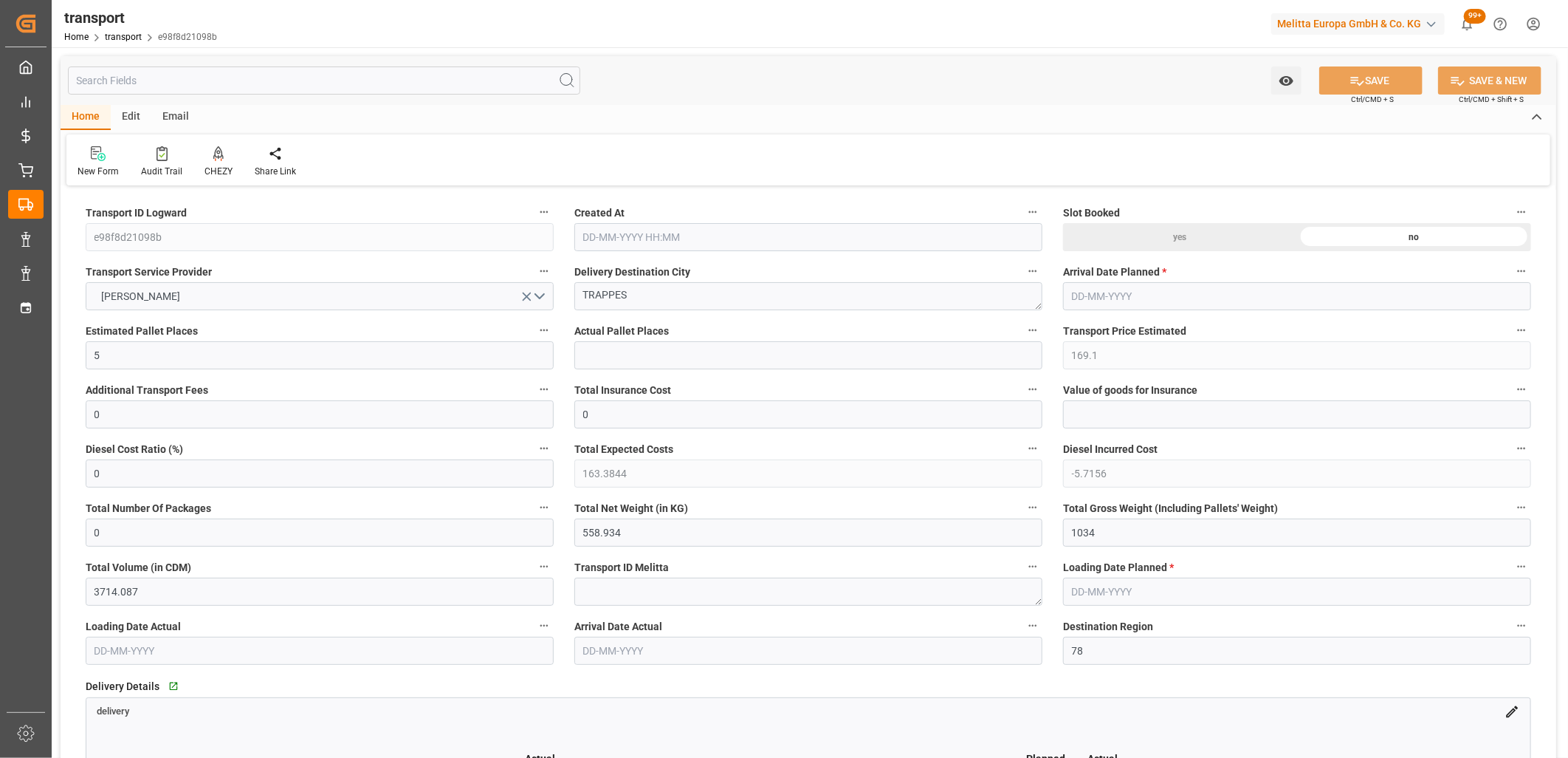
type input "[DATE] 11:22"
type input "[DATE]"
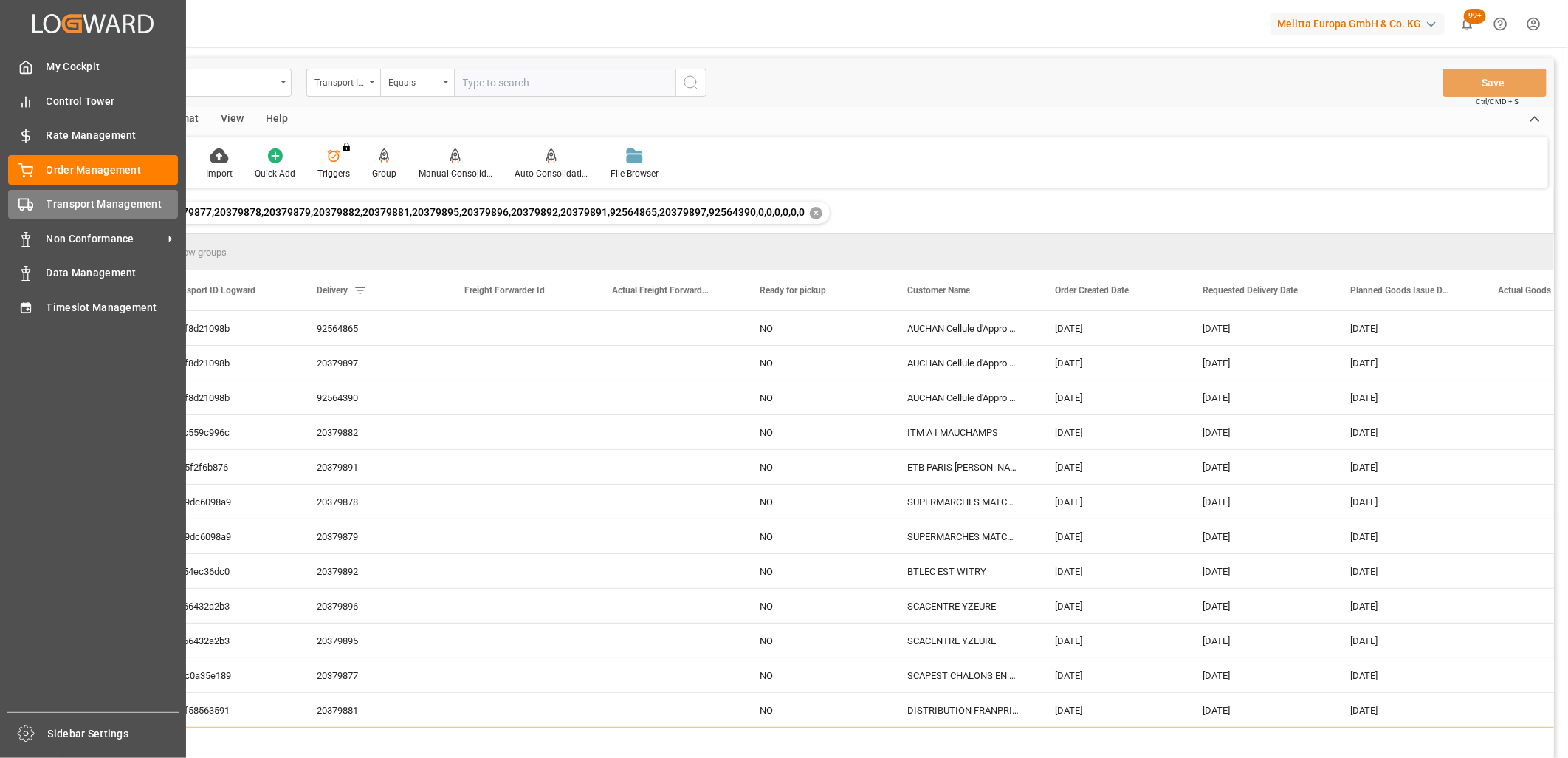
click at [26, 200] on icon at bounding box center [26, 205] width 15 height 15
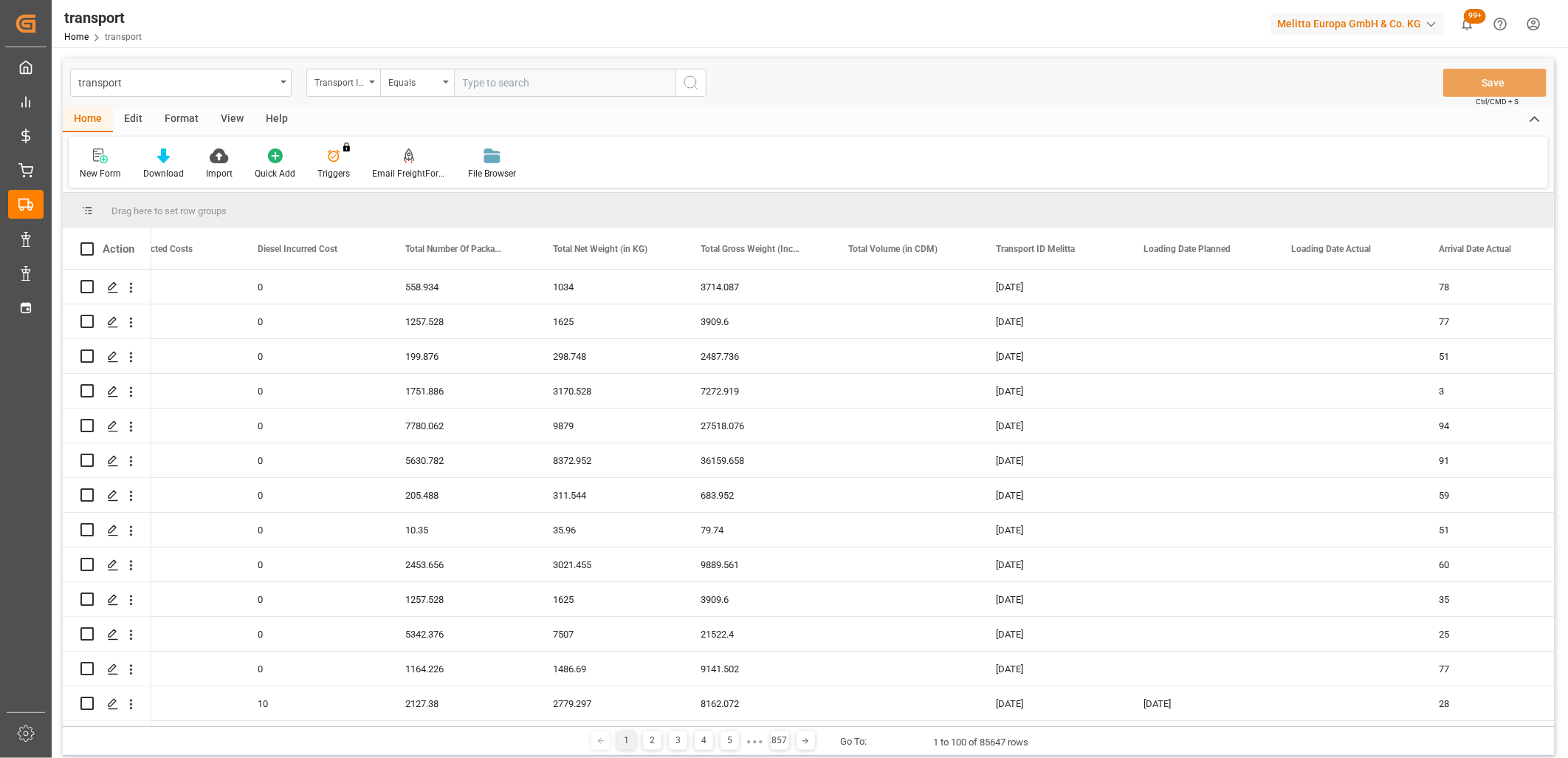
scroll to position [0, 2274]
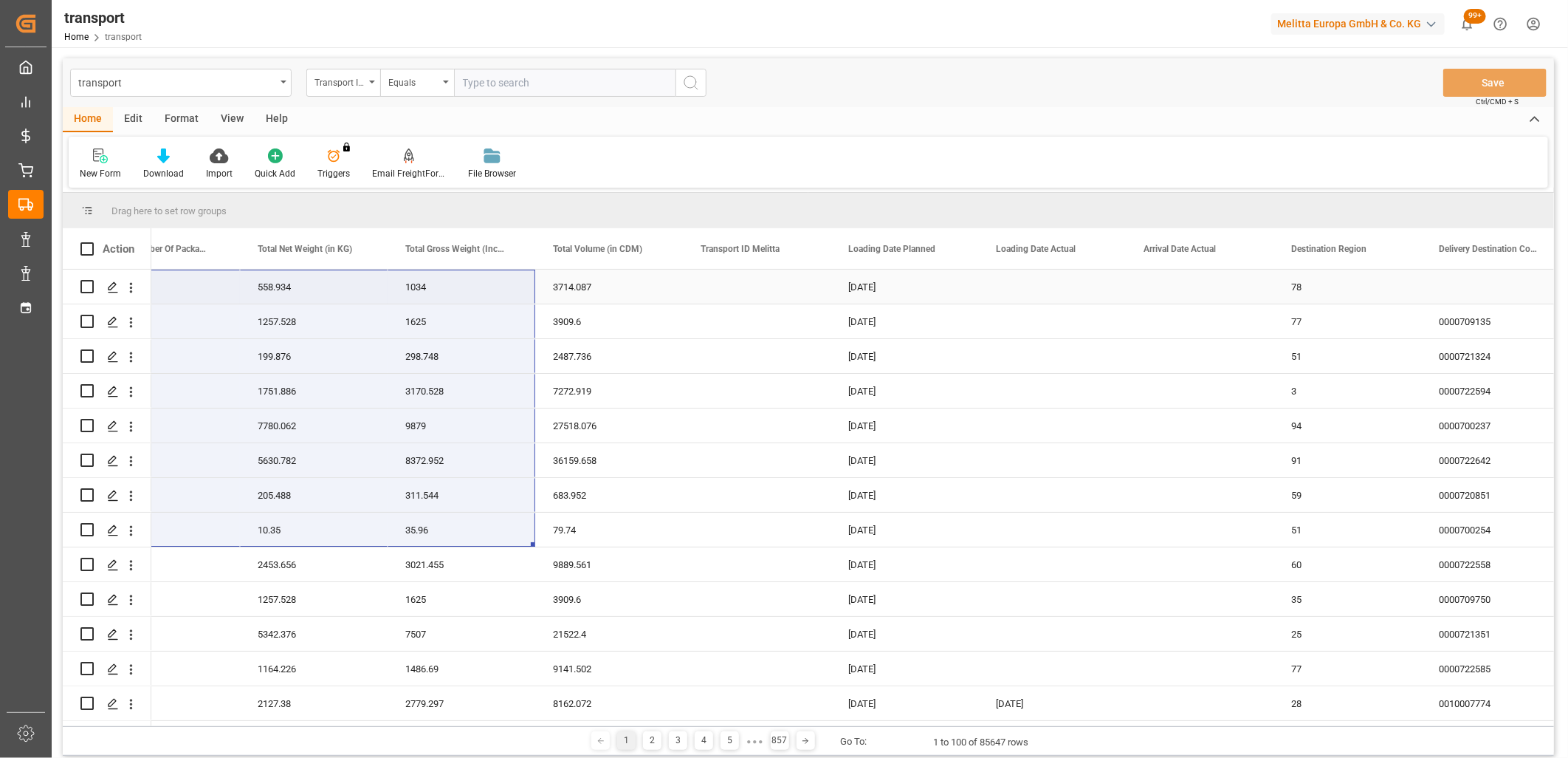
drag, startPoint x: 186, startPoint y: 515, endPoint x: 480, endPoint y: 291, distance: 369.6
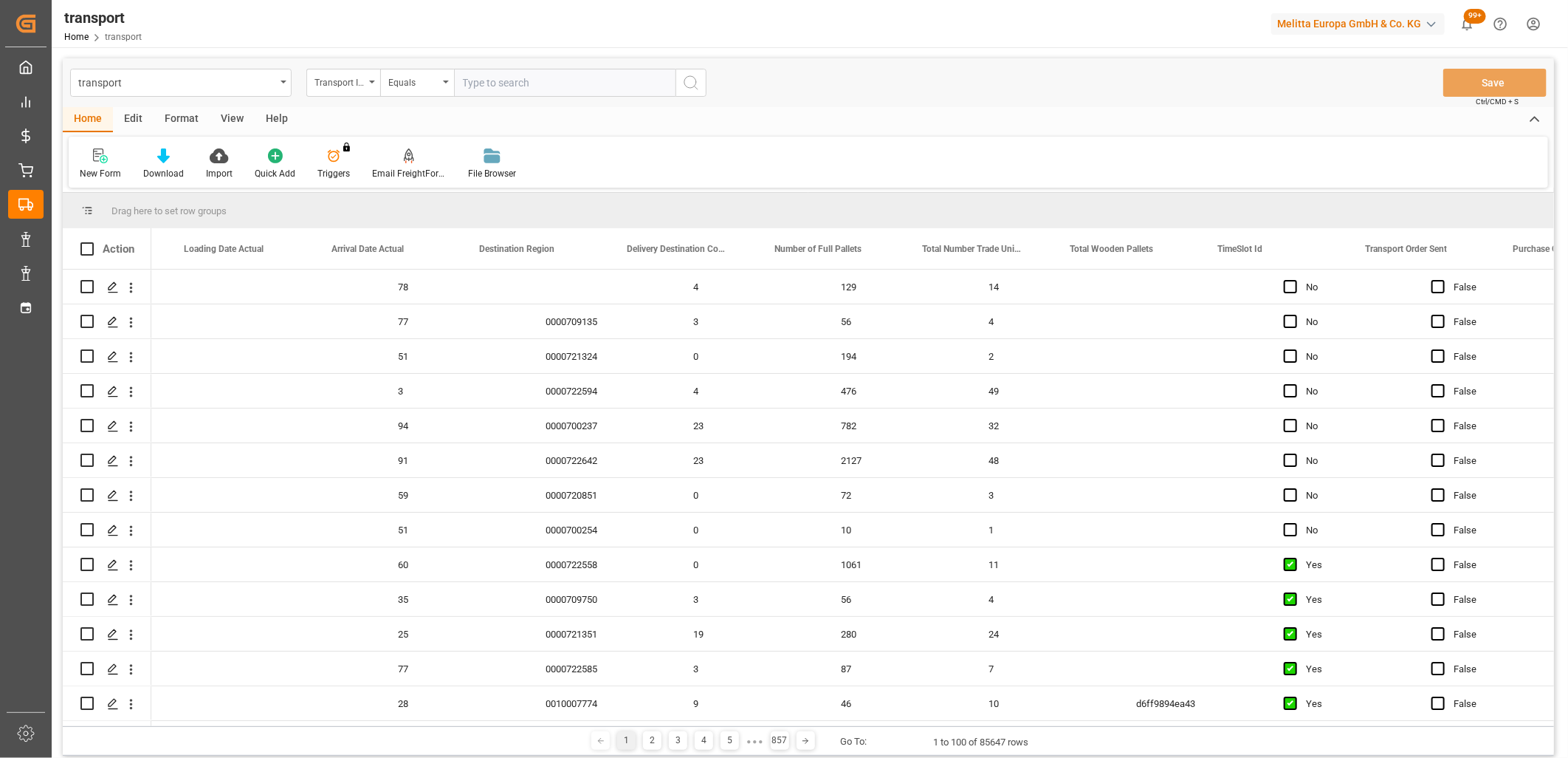
scroll to position [0, 3403]
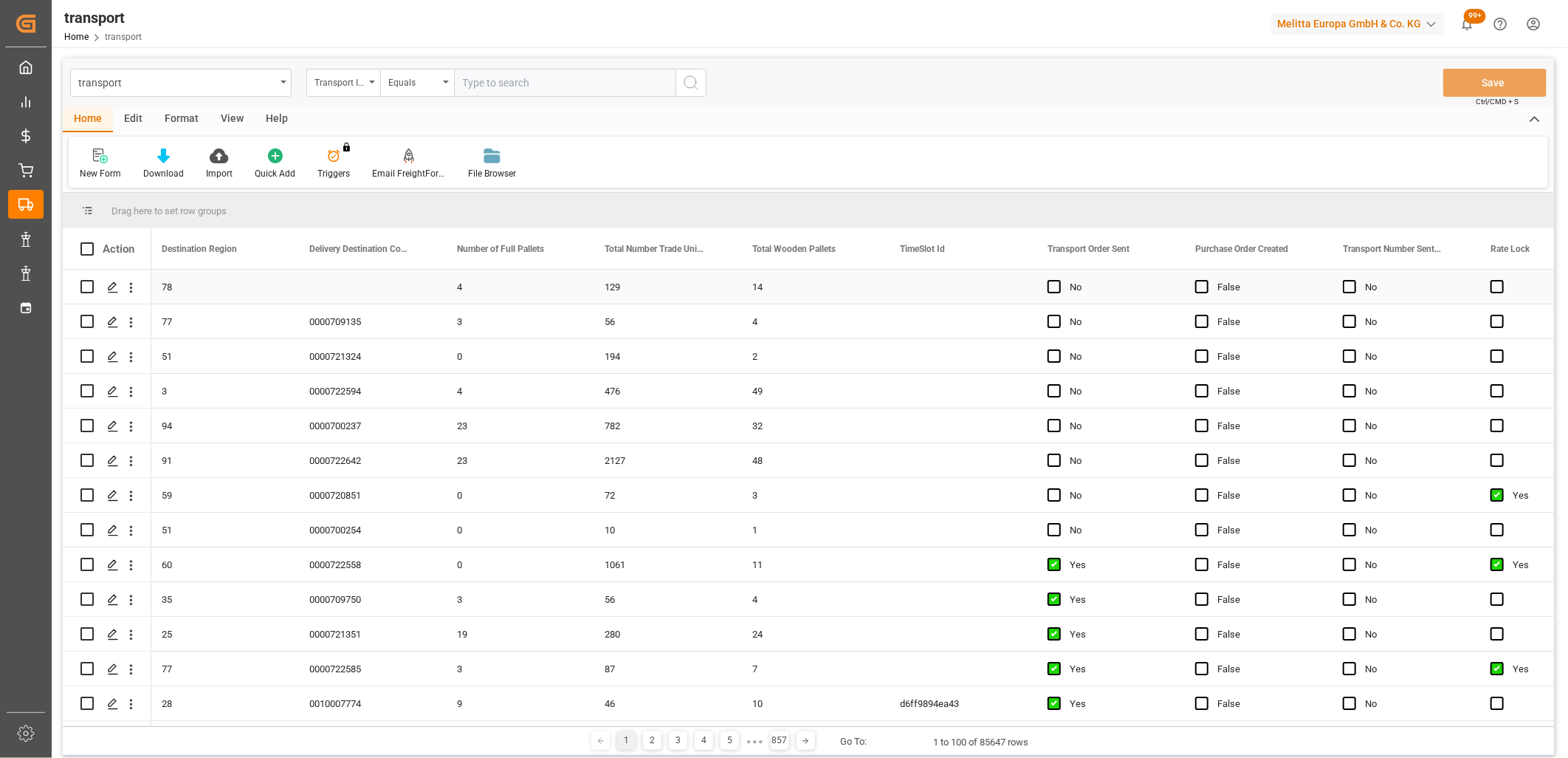
click at [1053, 278] on div "Press SPACE to select this row." at bounding box center [1058, 287] width 22 height 34
click at [1052, 284] on span "Press SPACE to select this row." at bounding box center [1054, 287] width 13 height 13
click at [1059, 280] on input "Press SPACE to select this row." at bounding box center [1059, 280] width 0 height 0
click at [1052, 316] on span "Press SPACE to select this row." at bounding box center [1054, 321] width 13 height 13
click at [1059, 315] on input "Press SPACE to select this row." at bounding box center [1059, 315] width 0 height 0
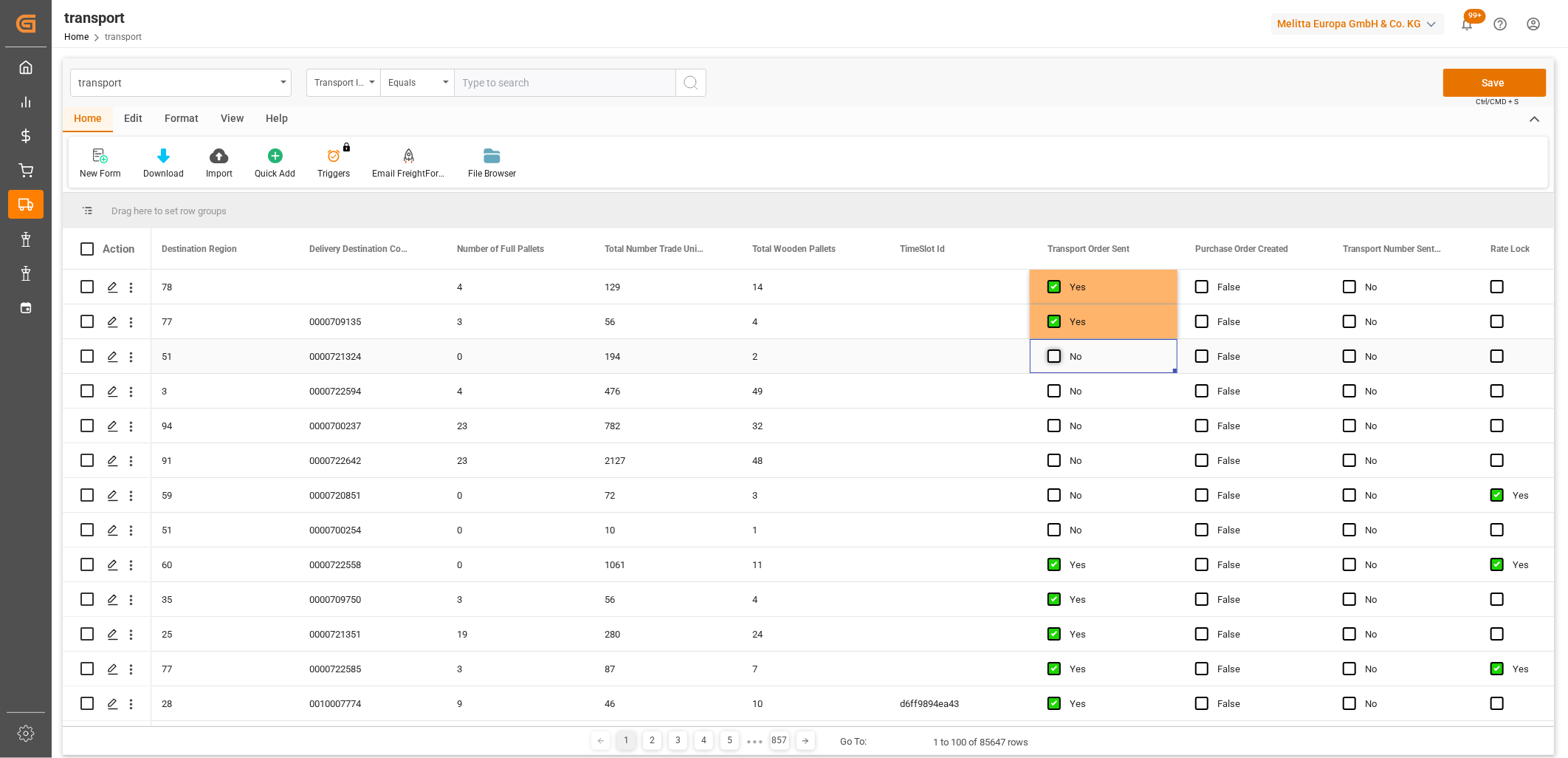
click at [1053, 349] on span "Press SPACE to select this row." at bounding box center [1054, 356] width 13 height 13
click at [1059, 349] on input "Press SPACE to select this row." at bounding box center [1059, 349] width 0 height 0
click at [1053, 390] on span "Press SPACE to select this row." at bounding box center [1054, 391] width 13 height 13
click at [1059, 384] on input "Press SPACE to select this row." at bounding box center [1059, 384] width 0 height 0
click at [1058, 429] on span "Press SPACE to select this row." at bounding box center [1054, 425] width 13 height 13
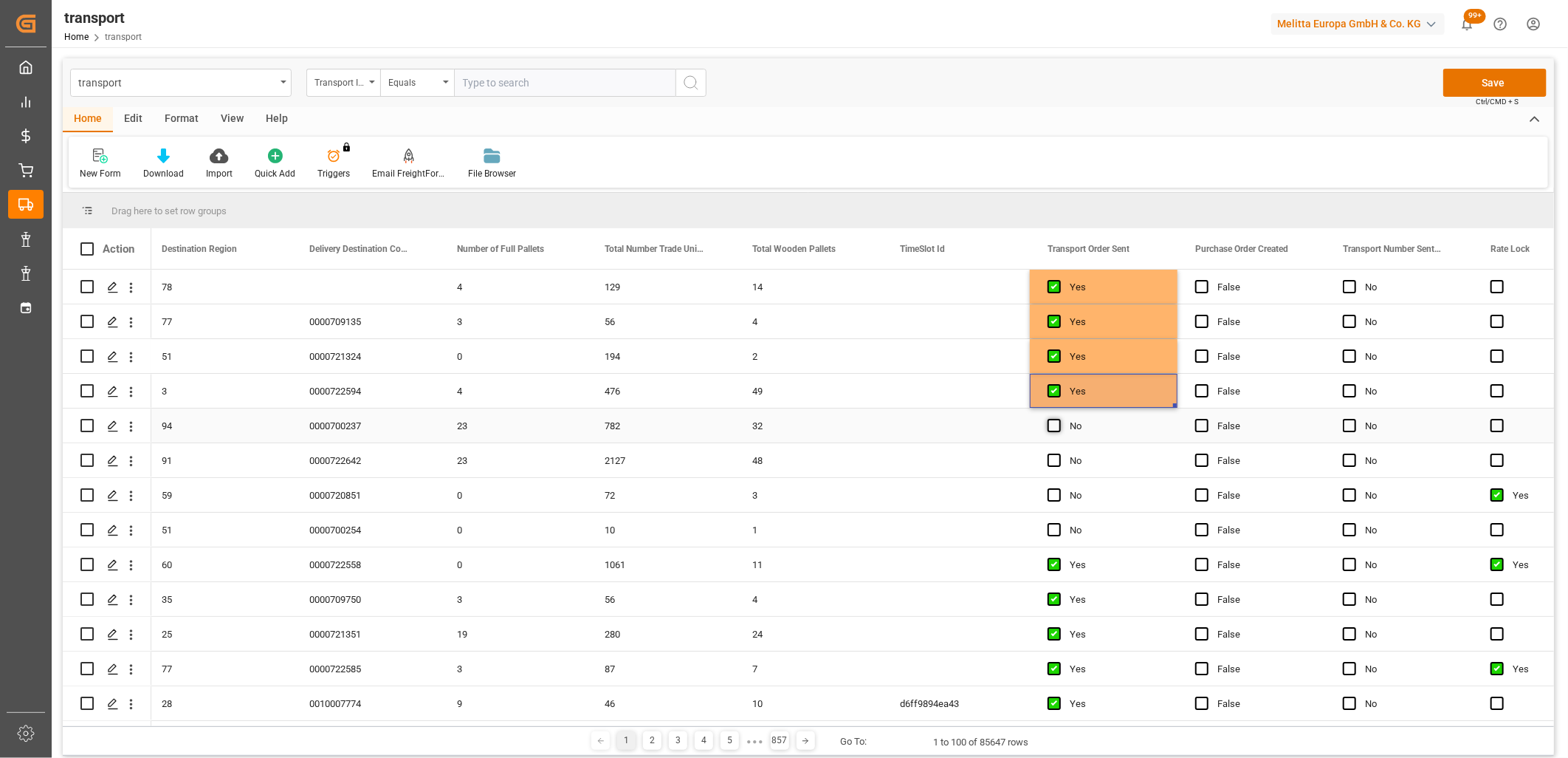
click at [1059, 419] on input "Press SPACE to select this row." at bounding box center [1059, 419] width 0 height 0
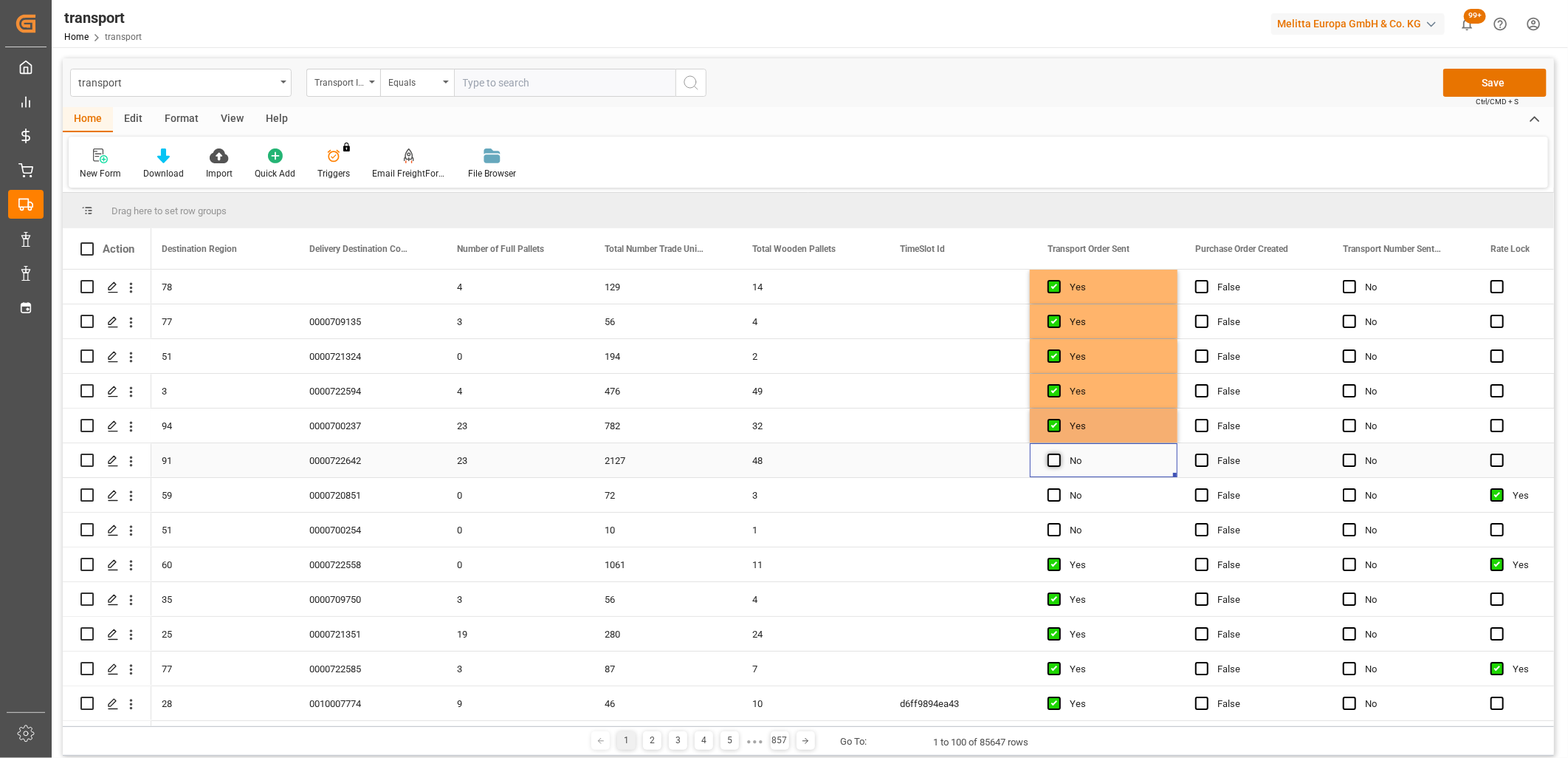
click at [1058, 464] on span "Press SPACE to select this row." at bounding box center [1054, 460] width 13 height 13
click at [1059, 453] on input "Press SPACE to select this row." at bounding box center [1059, 453] width 0 height 0
click at [1056, 498] on span "Press SPACE to select this row." at bounding box center [1054, 495] width 13 height 13
click at [1059, 488] on input "Press SPACE to select this row." at bounding box center [1059, 488] width 0 height 0
click at [1053, 526] on span "Press SPACE to select this row." at bounding box center [1054, 529] width 13 height 13
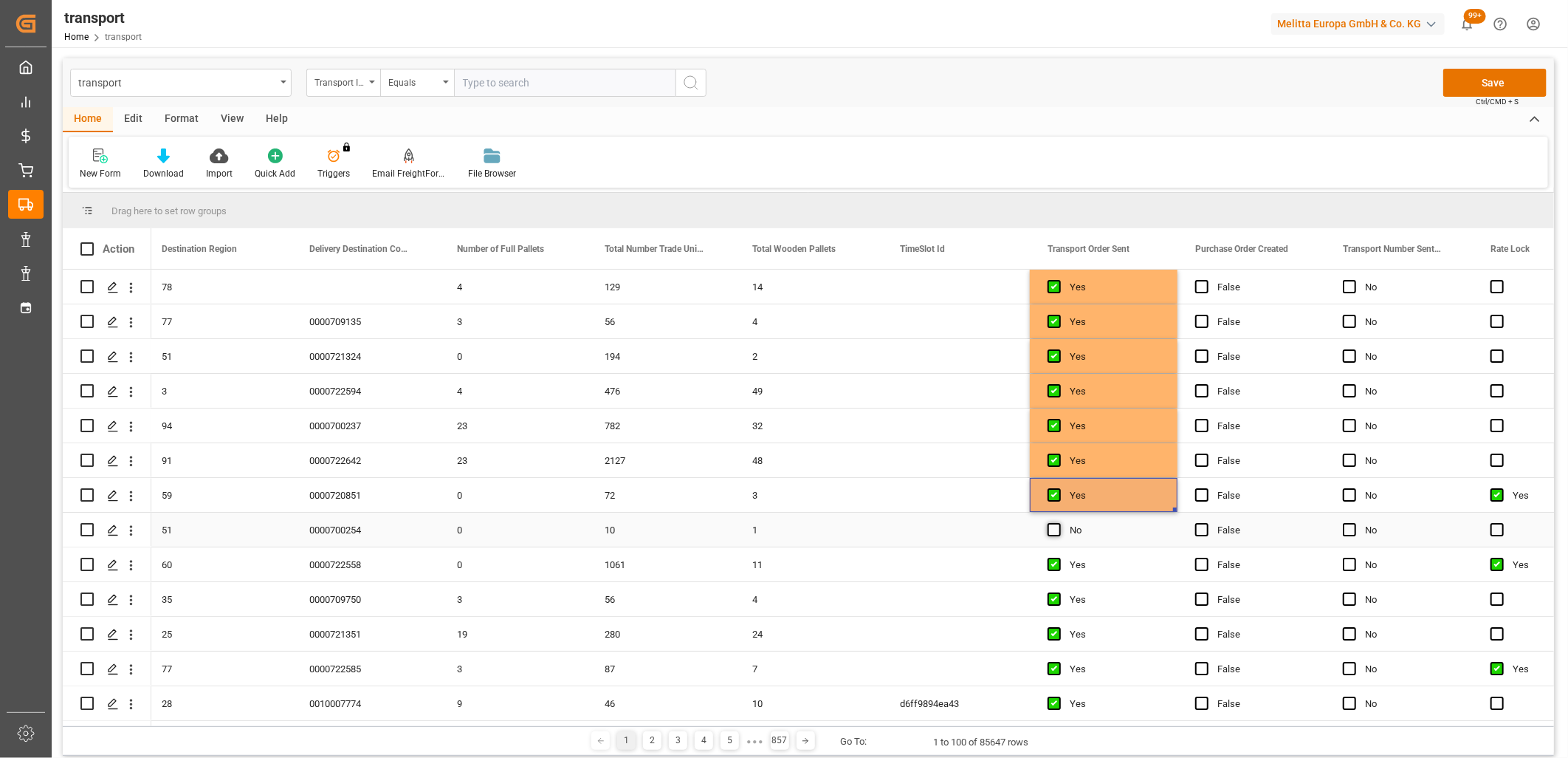
click at [1059, 523] on input "Press SPACE to select this row." at bounding box center [1059, 523] width 0 height 0
click at [1490, 96] on span "Ctrl/CMD + S" at bounding box center [1497, 101] width 43 height 11
click at [1456, 79] on button "Save" at bounding box center [1495, 83] width 103 height 28
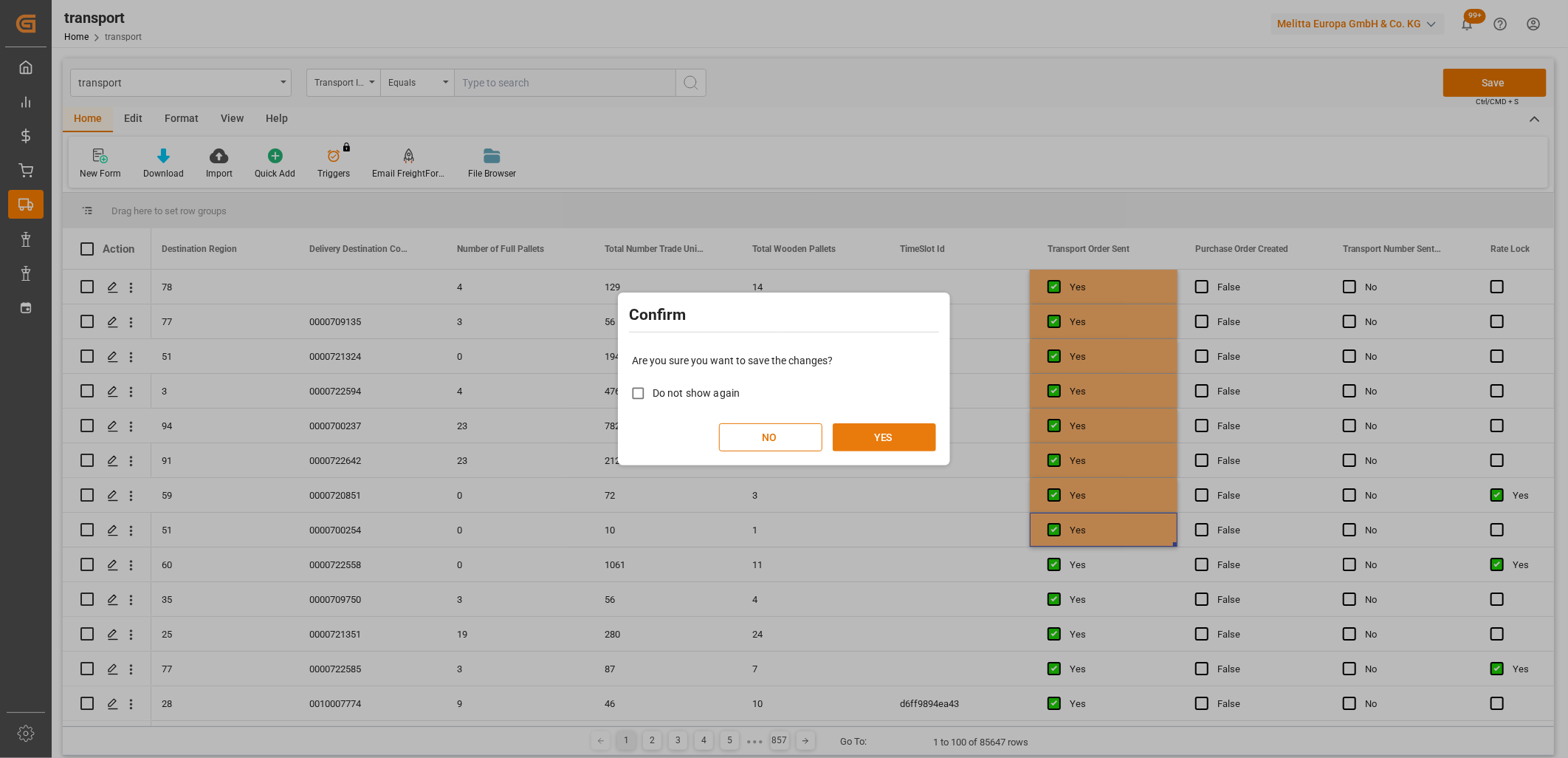
click at [891, 437] on button "YES" at bounding box center [884, 438] width 103 height 28
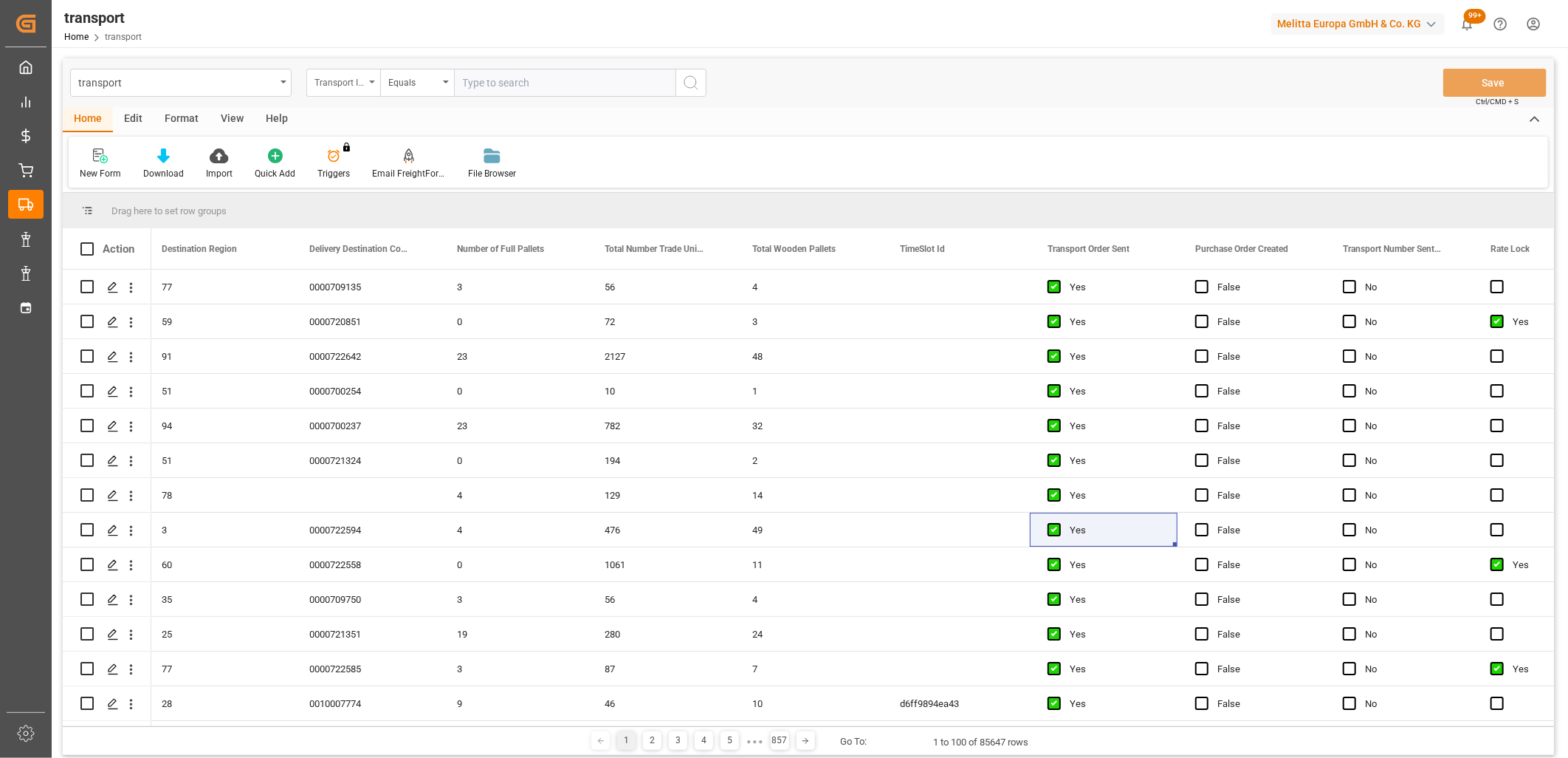
click at [348, 75] on div "Transport ID Logward" at bounding box center [339, 81] width 50 height 17
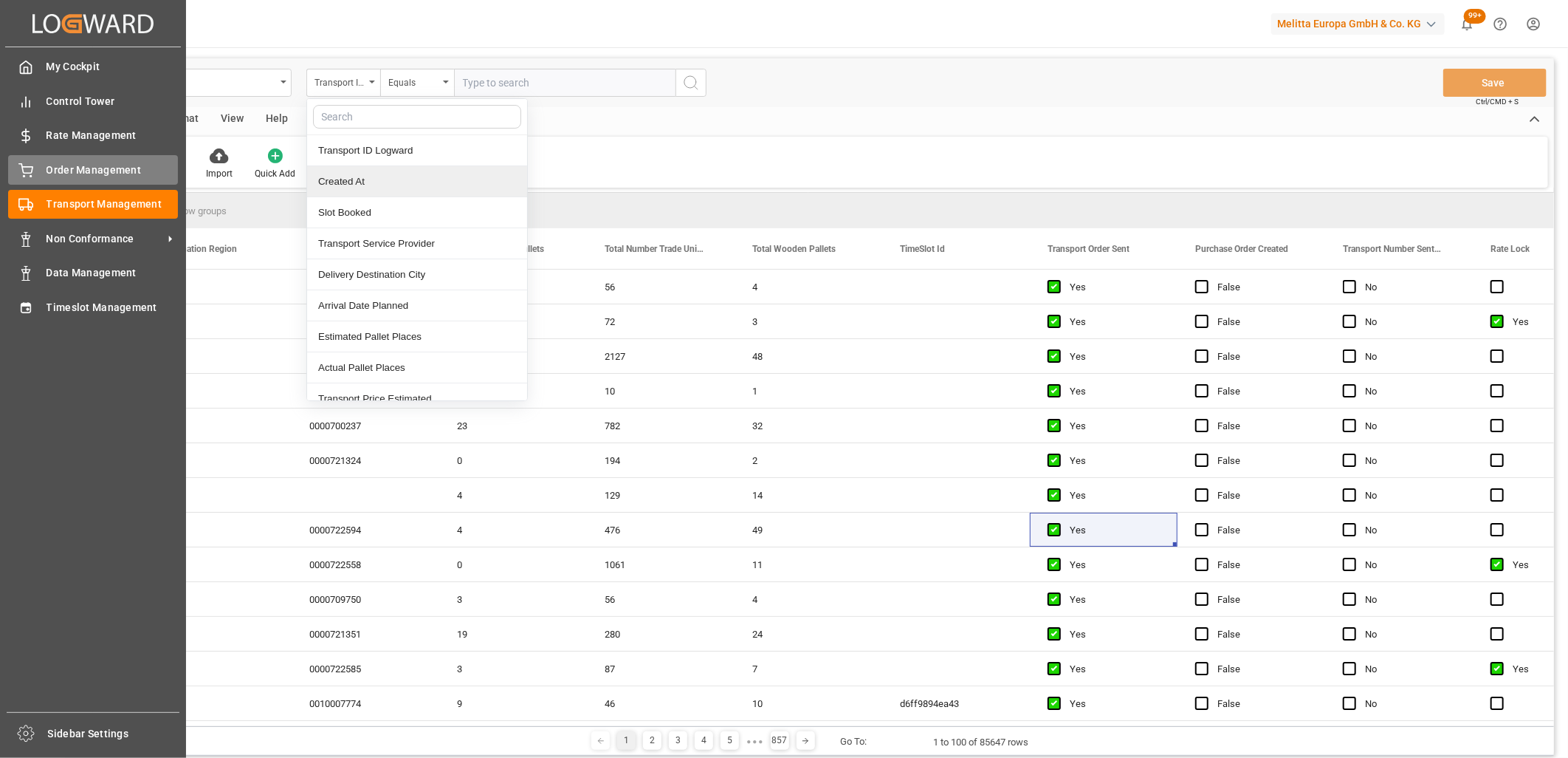
click at [17, 164] on div at bounding box center [21, 170] width 25 height 16
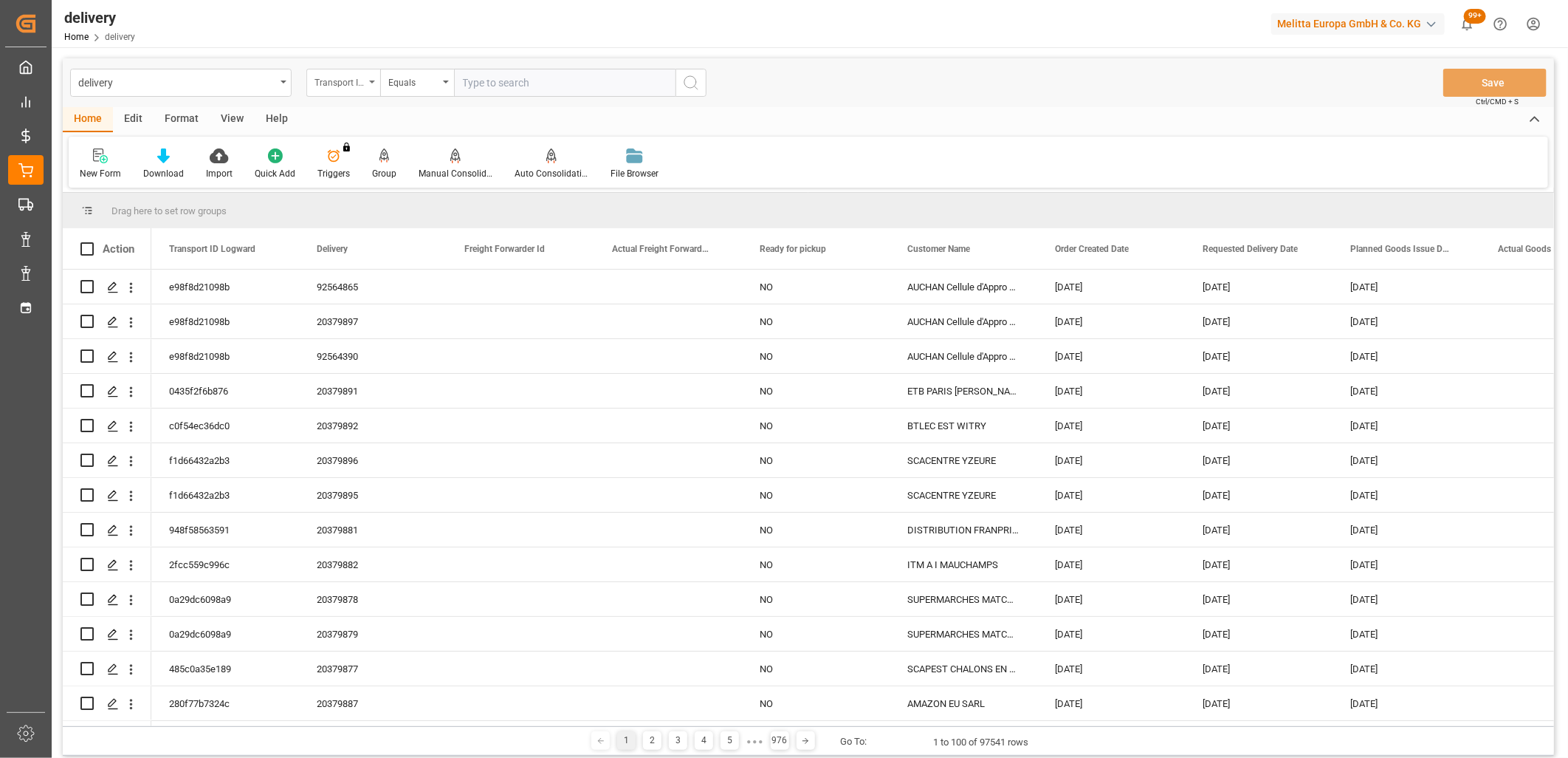
click at [343, 85] on div "Transport ID Logward" at bounding box center [339, 81] width 50 height 17
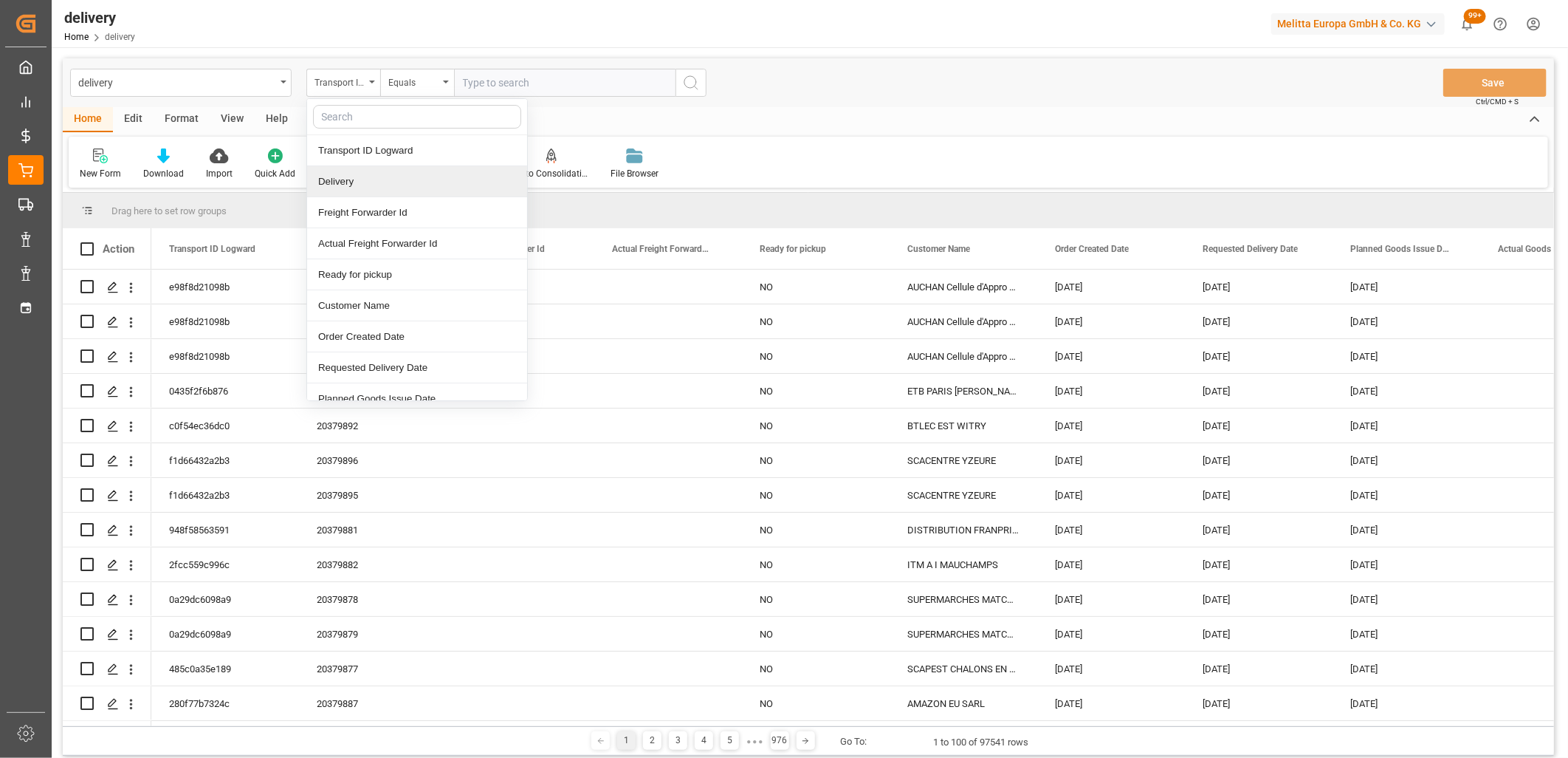
click at [350, 181] on div "Delivery" at bounding box center [417, 182] width 220 height 31
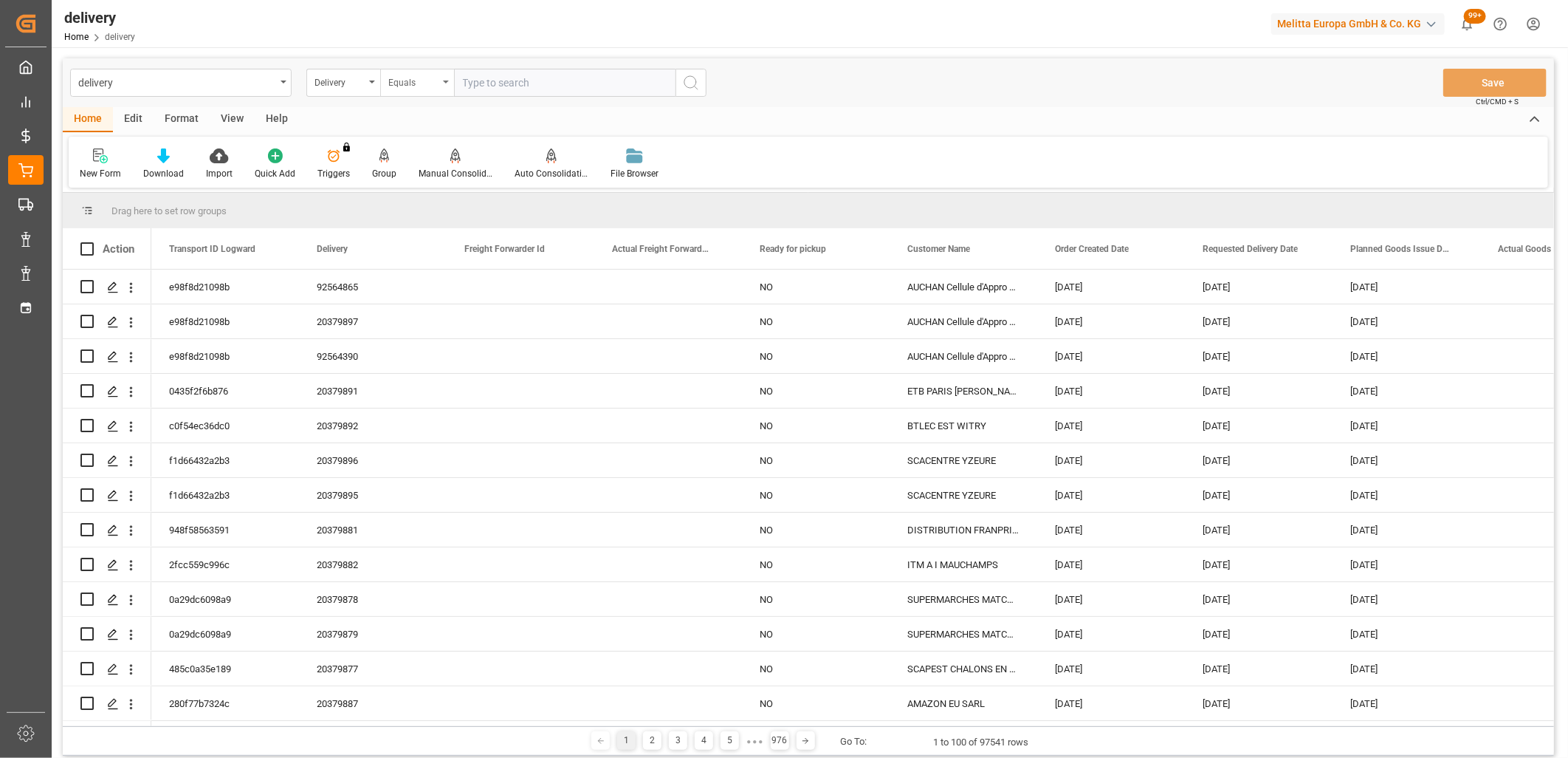
click at [417, 83] on div "Equals" at bounding box center [413, 81] width 50 height 17
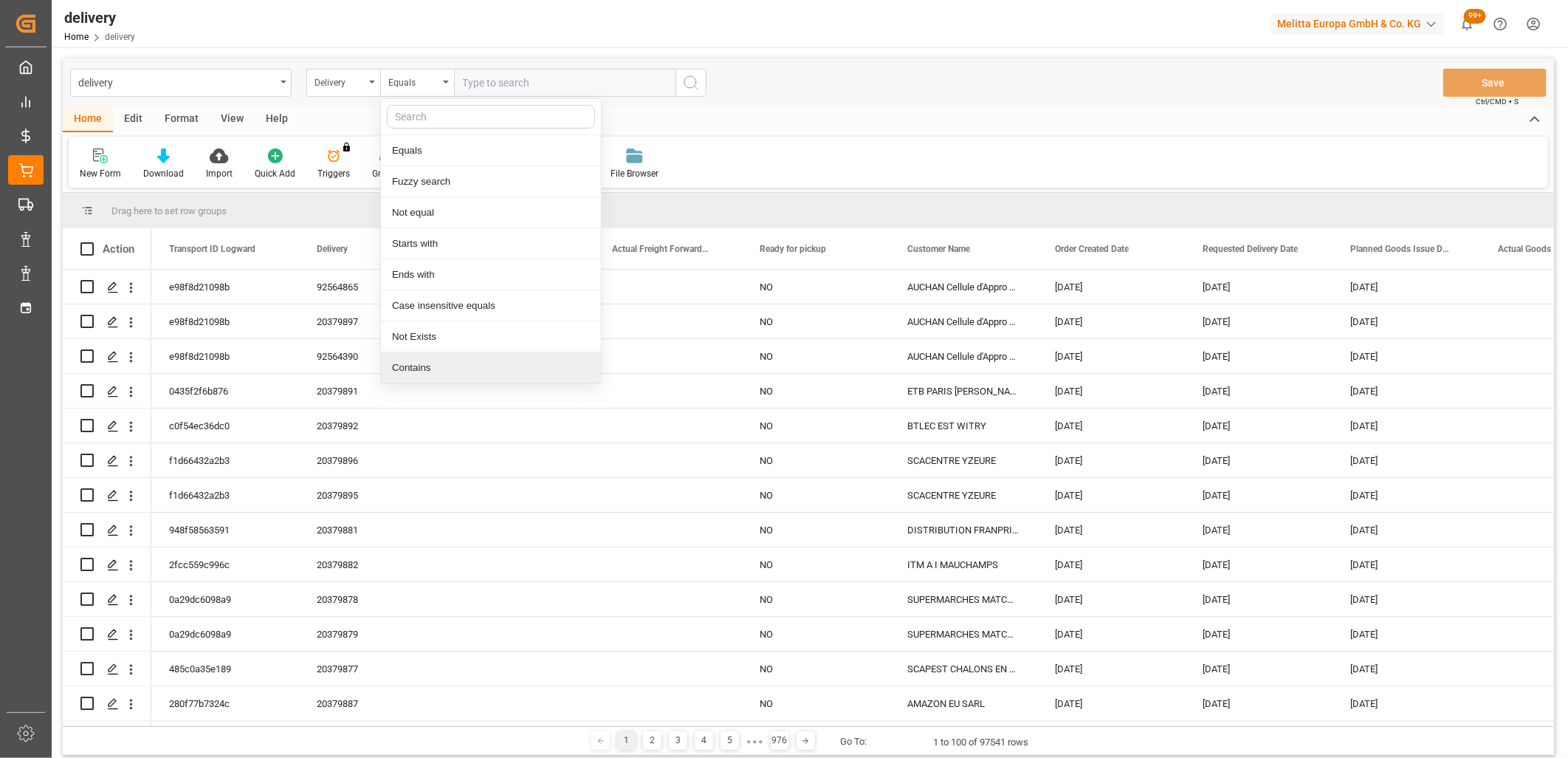
click at [427, 362] on div "Contains" at bounding box center [491, 368] width 220 height 31
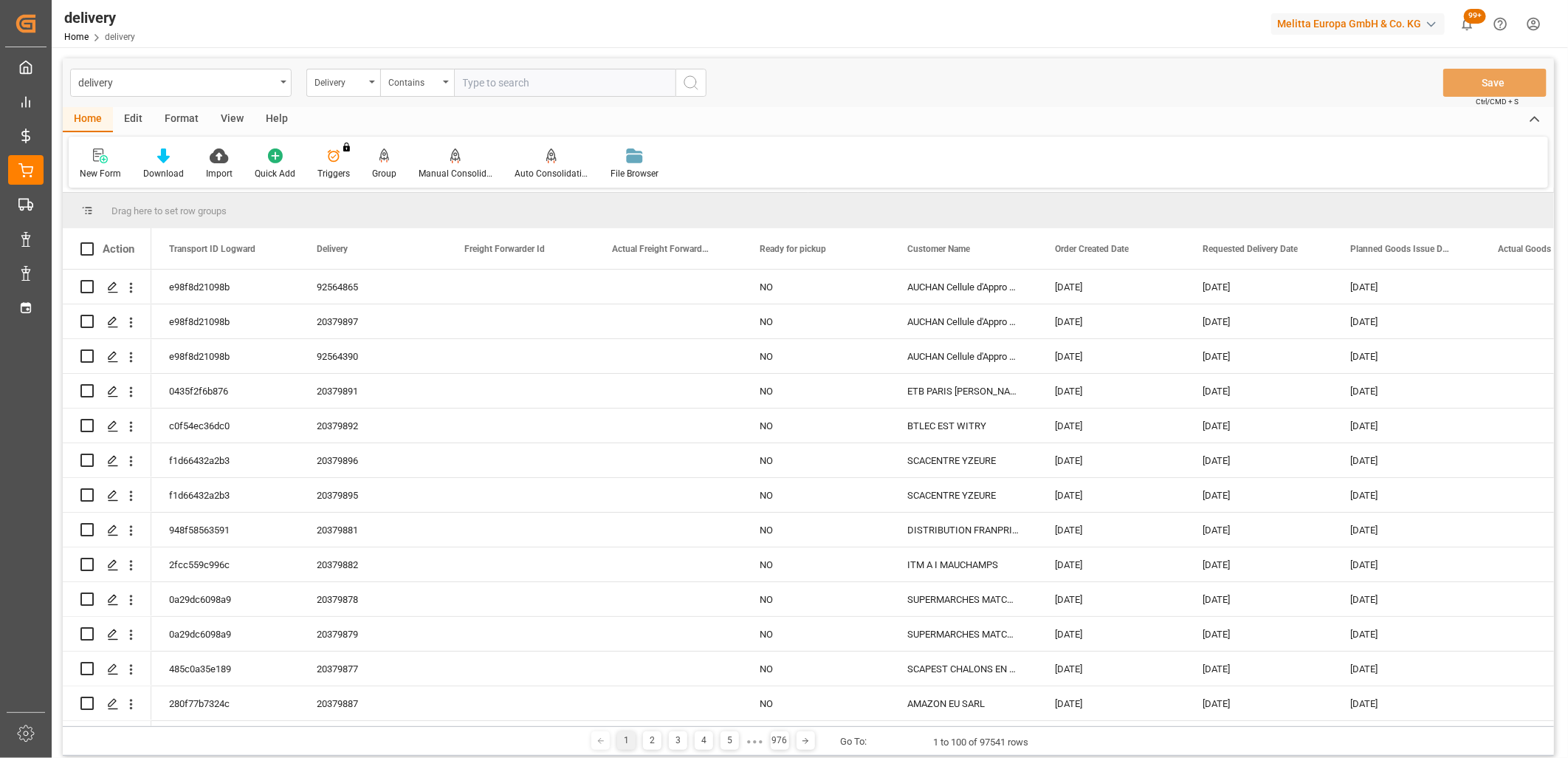
click at [494, 84] on input "text" at bounding box center [564, 83] width 221 height 28
type input "20379875,20379890,20379876"
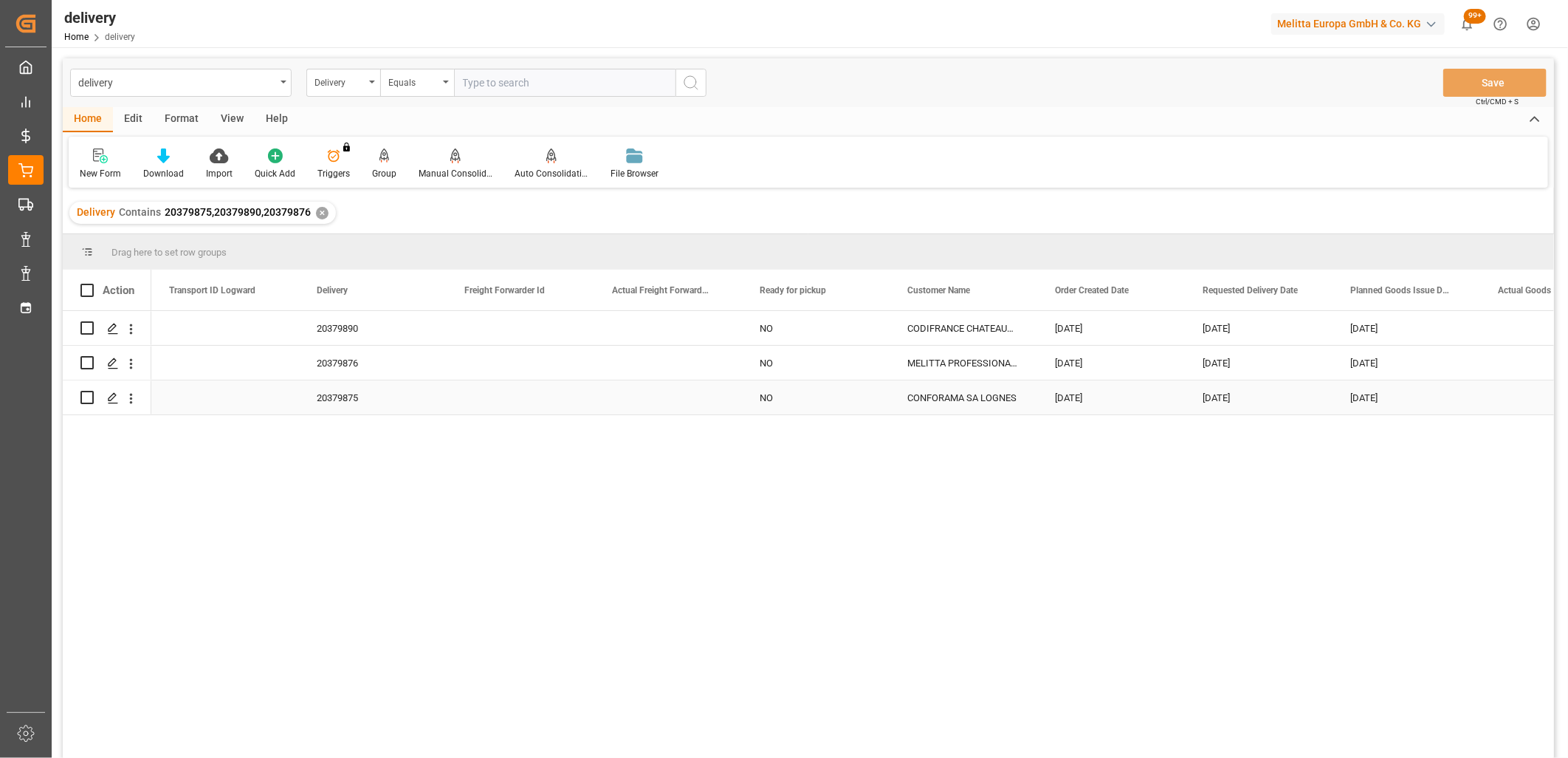
click at [92, 396] on input "Press Space to toggle row selection (unchecked)" at bounding box center [87, 397] width 13 height 13
checkbox input "true"
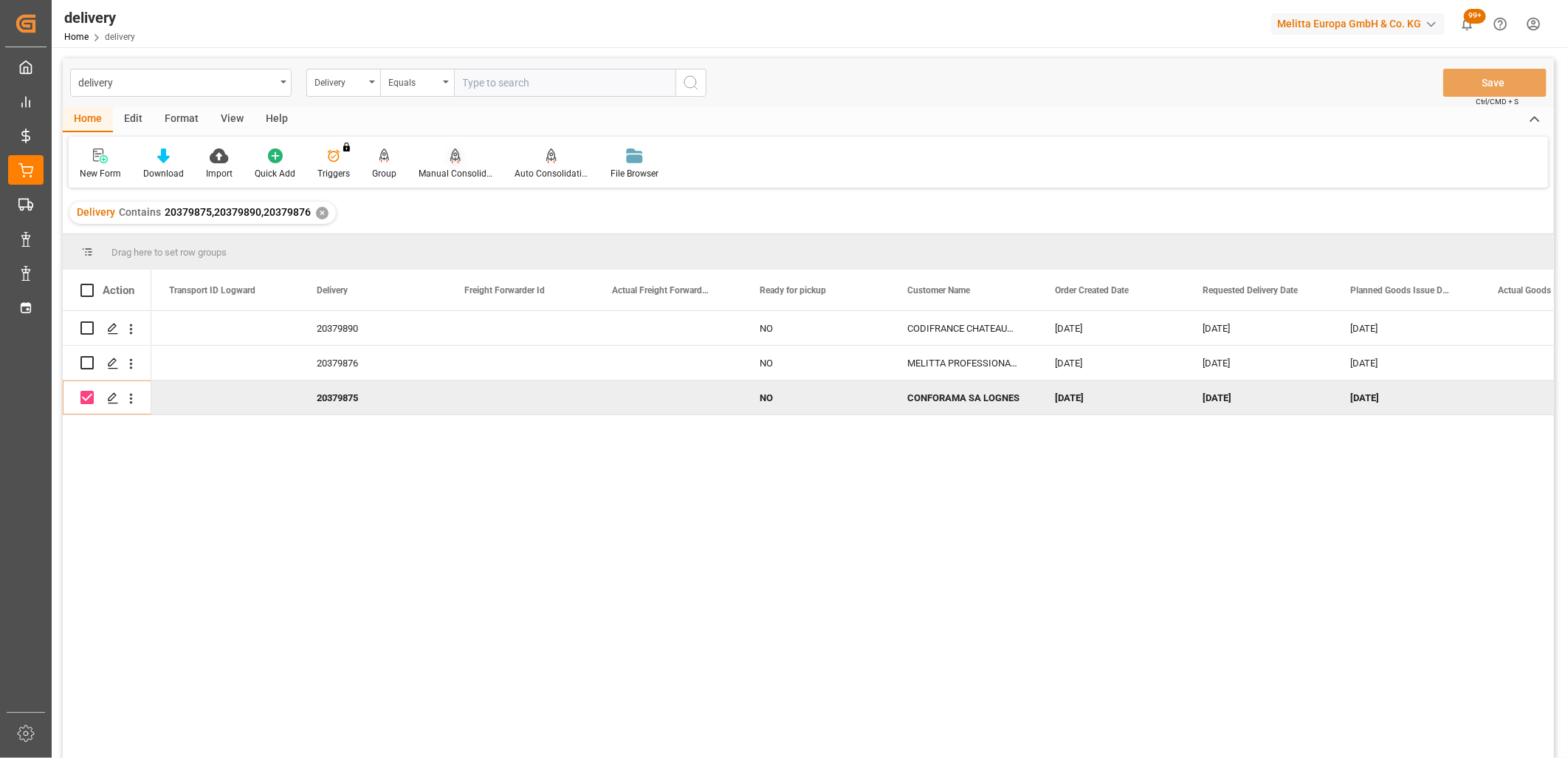
click at [451, 161] on icon at bounding box center [455, 163] width 7 height 3
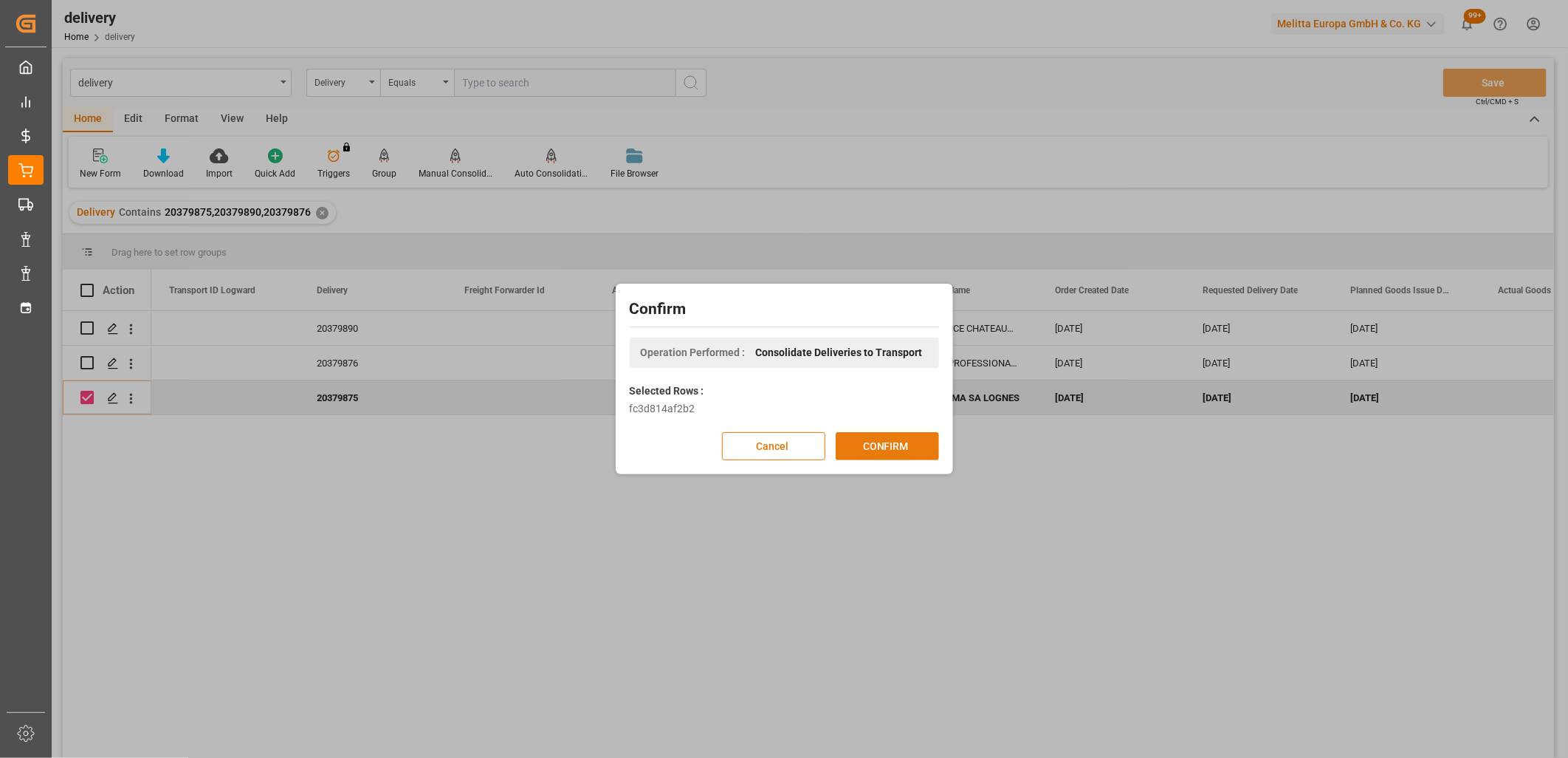
click at [885, 452] on button "CONFIRM" at bounding box center [887, 446] width 103 height 28
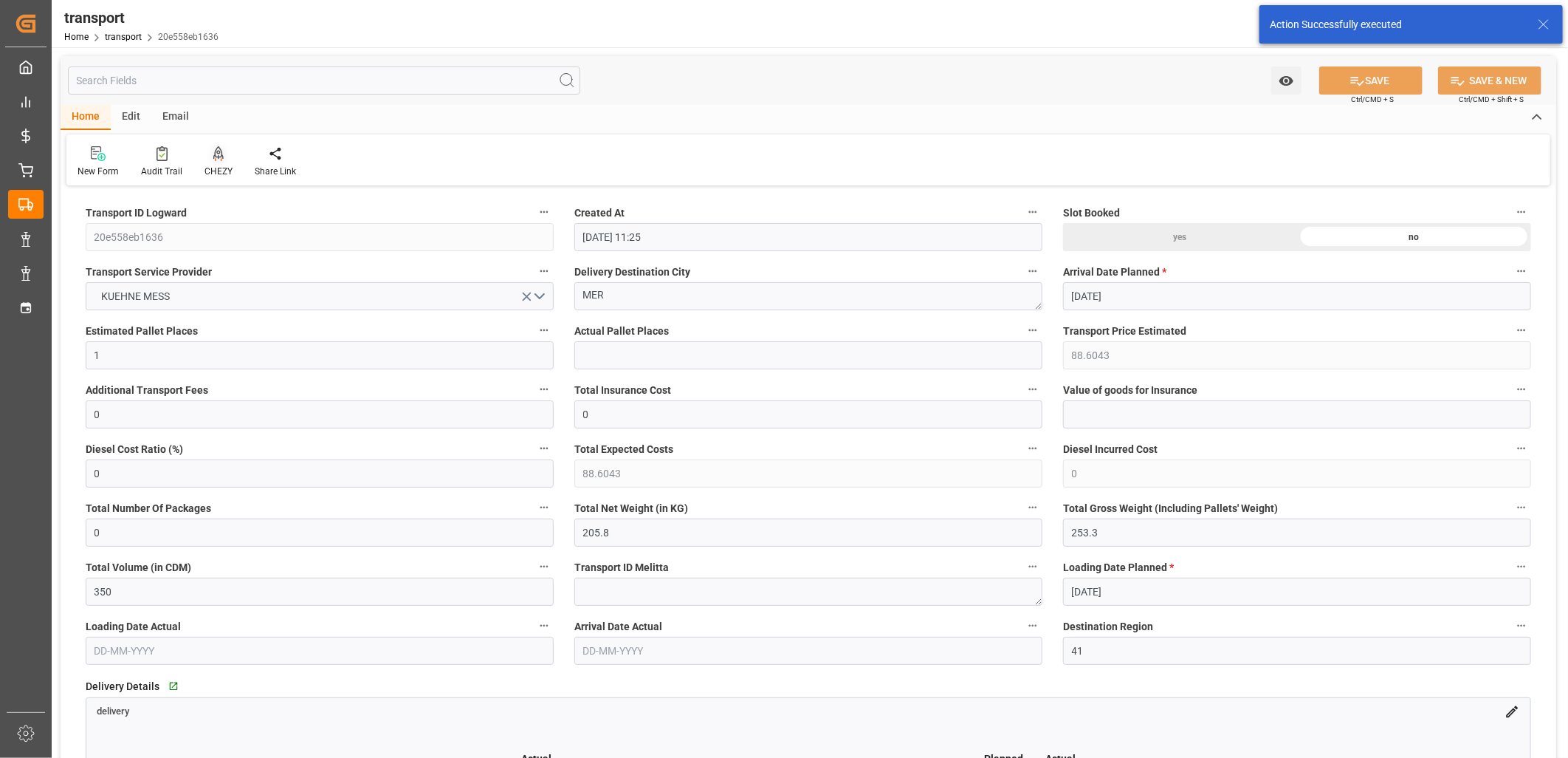
click at [215, 152] on icon at bounding box center [219, 154] width 11 height 15
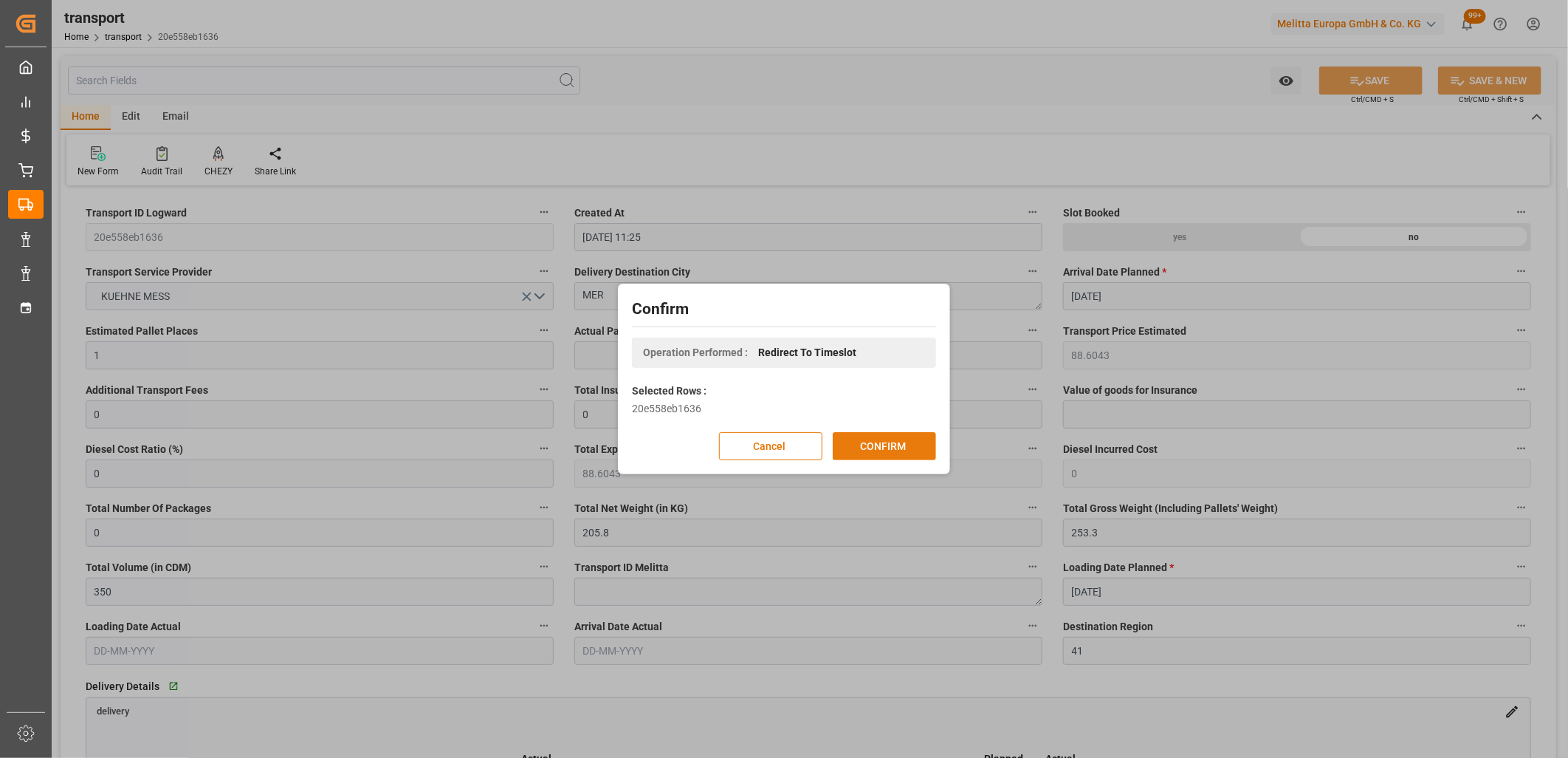
click at [870, 448] on button "CONFIRM" at bounding box center [884, 446] width 103 height 28
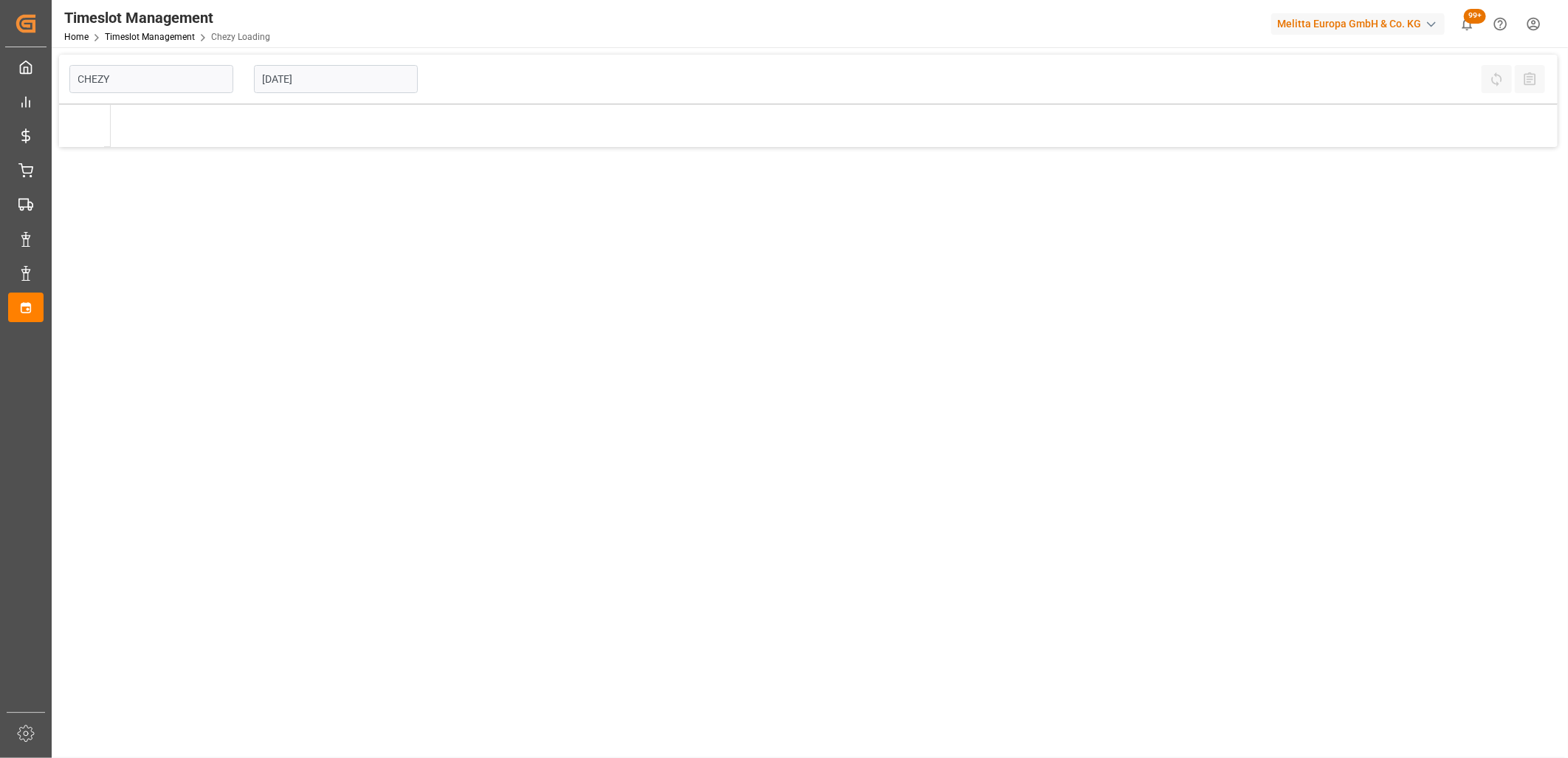
type input "Chezy Loading"
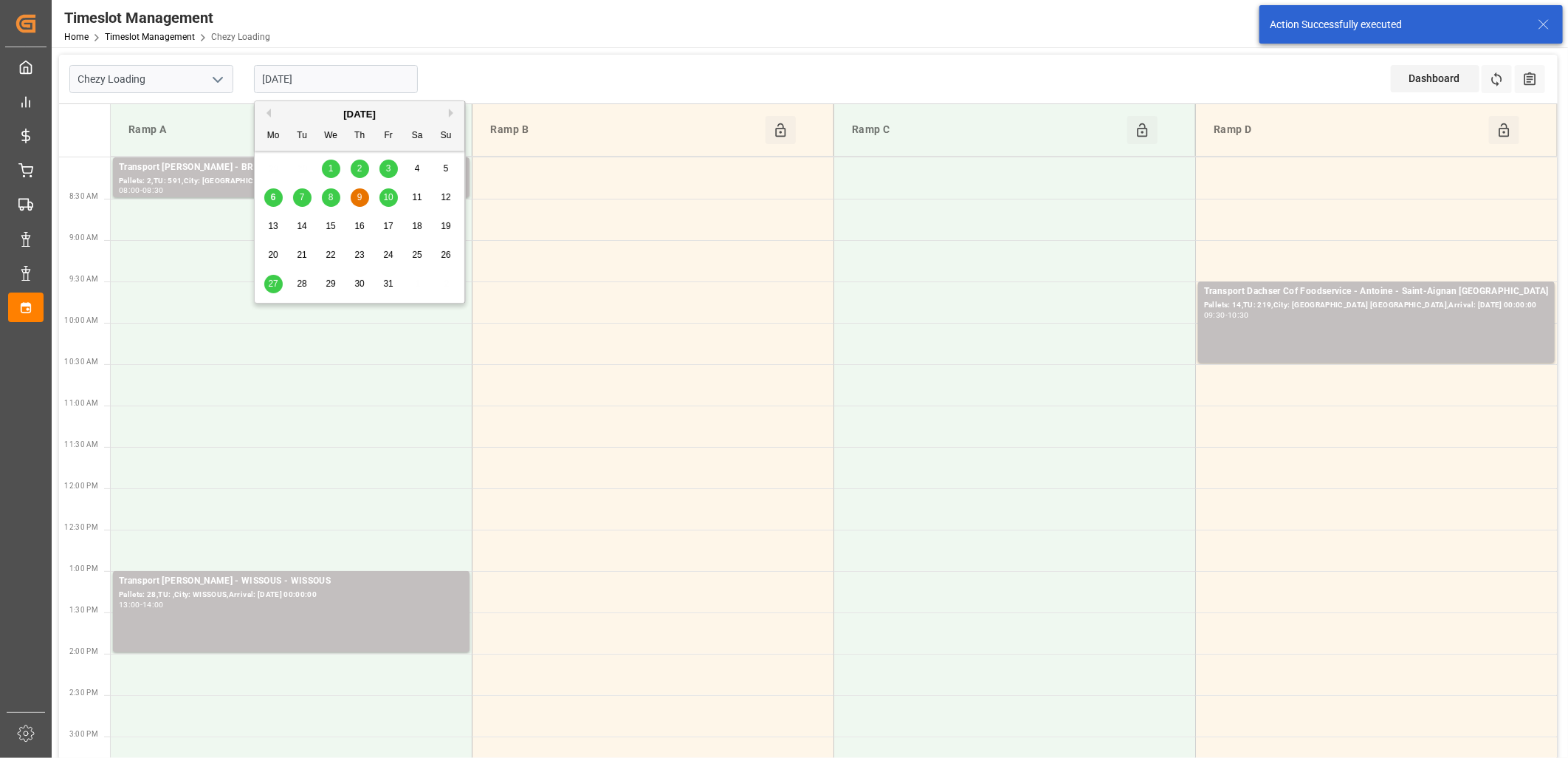
click at [347, 71] on input "[DATE]" at bounding box center [336, 79] width 164 height 28
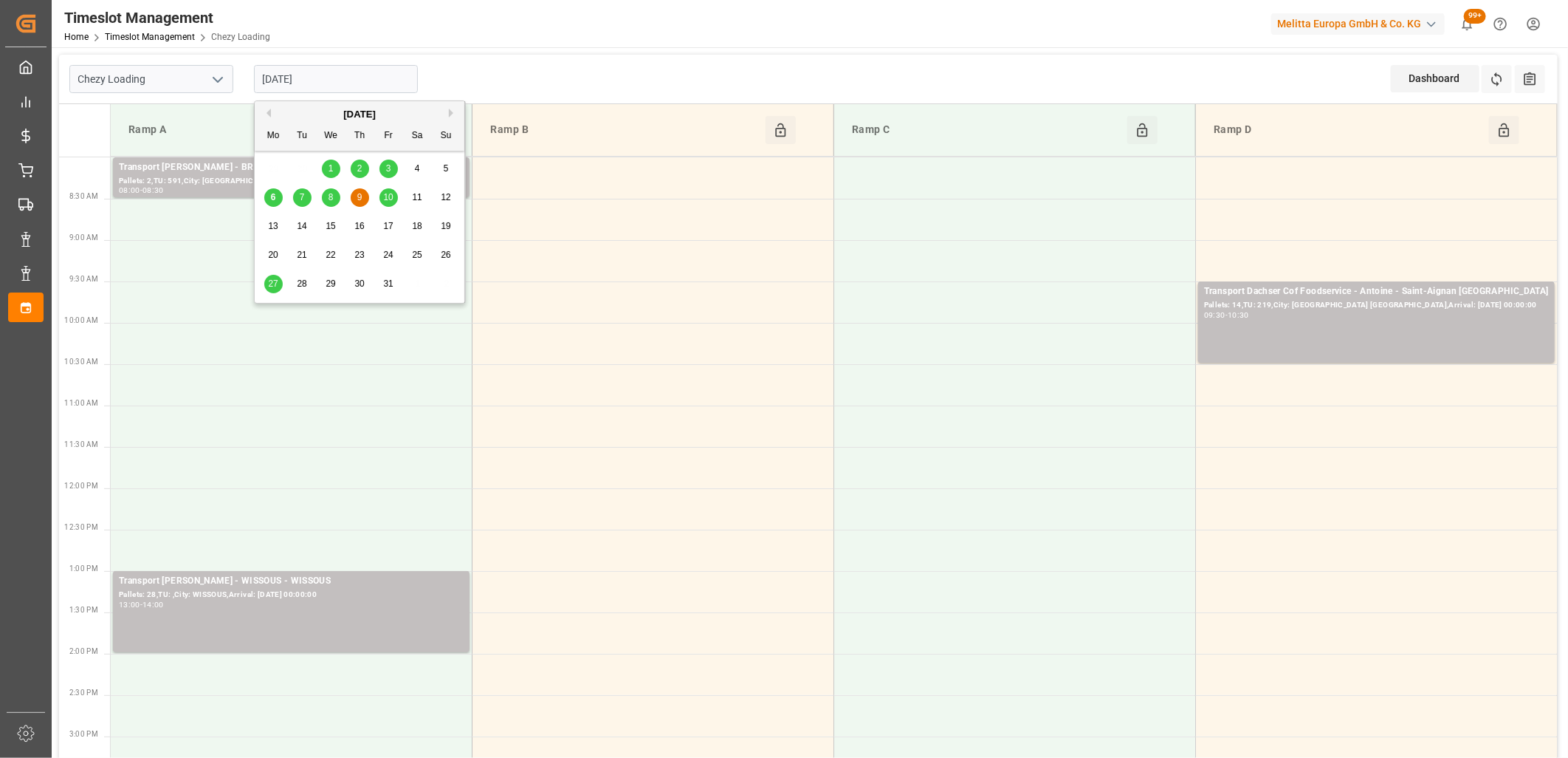
click at [301, 198] on span "7" at bounding box center [302, 197] width 5 height 11
type input "[DATE]"
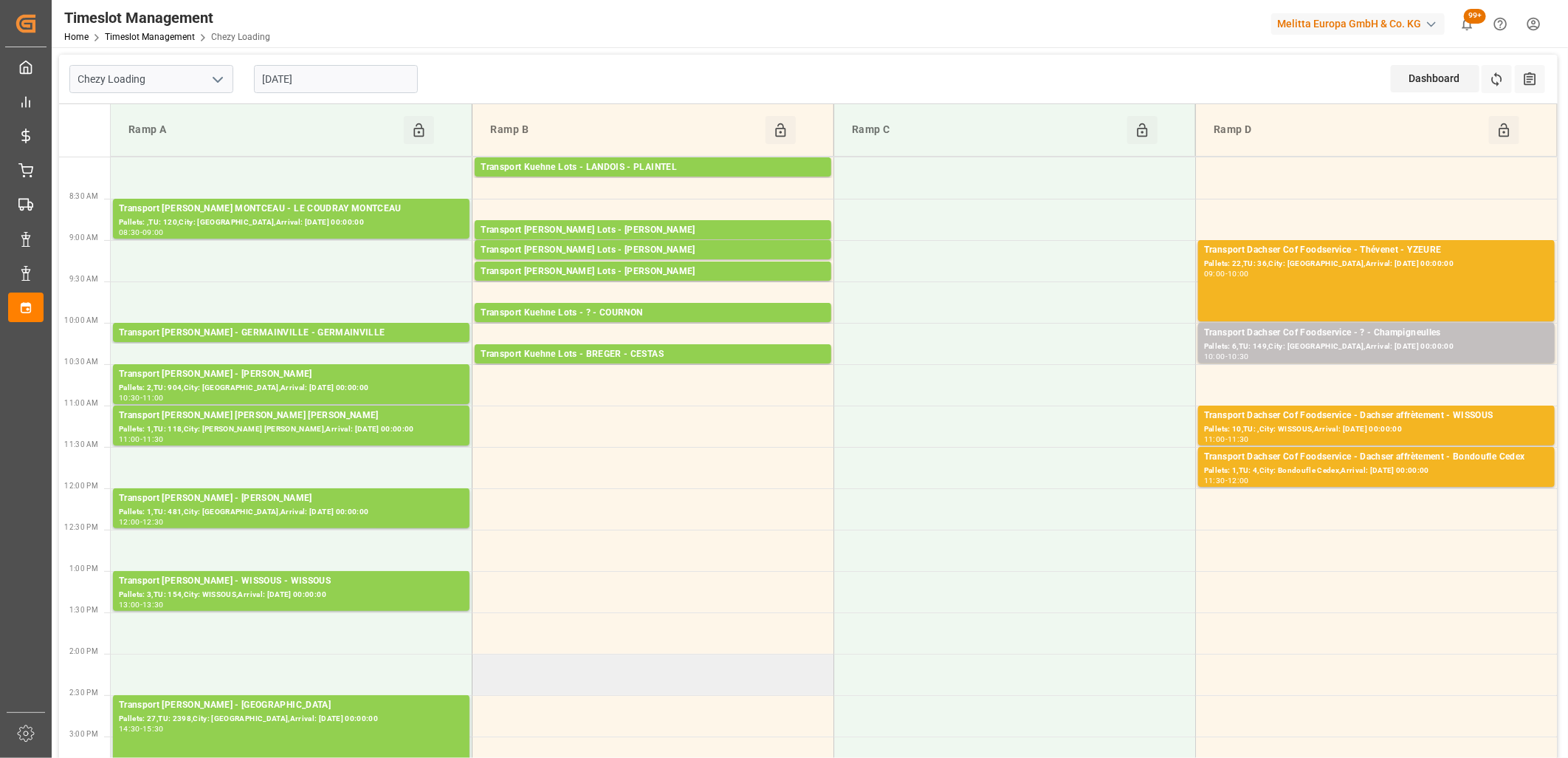
click at [594, 660] on td at bounding box center [654, 675] width 361 height 41
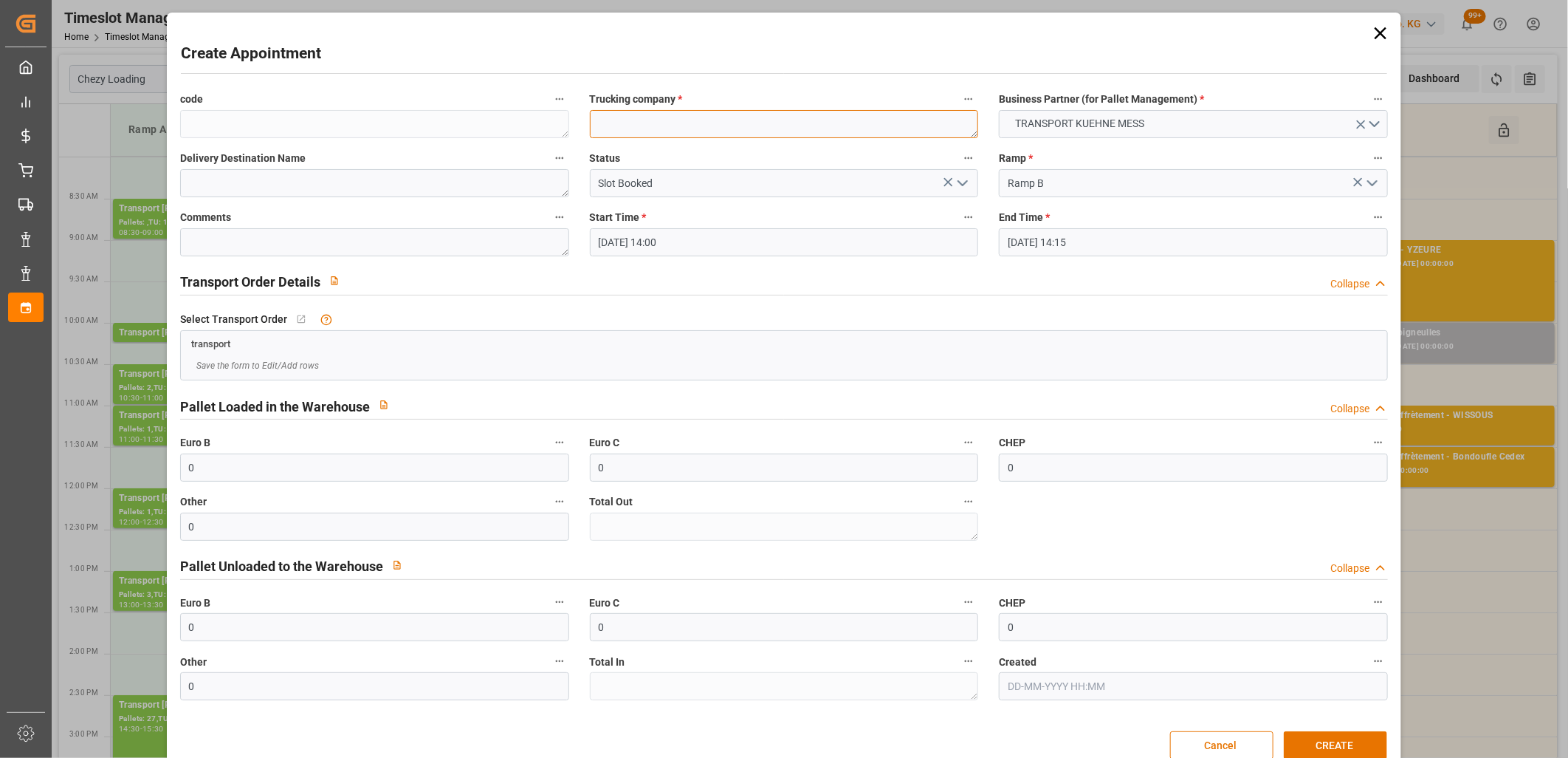
click at [640, 135] on textarea at bounding box center [784, 124] width 389 height 28
type textarea "m"
click at [1303, 737] on button "CREATE" at bounding box center [1335, 746] width 103 height 28
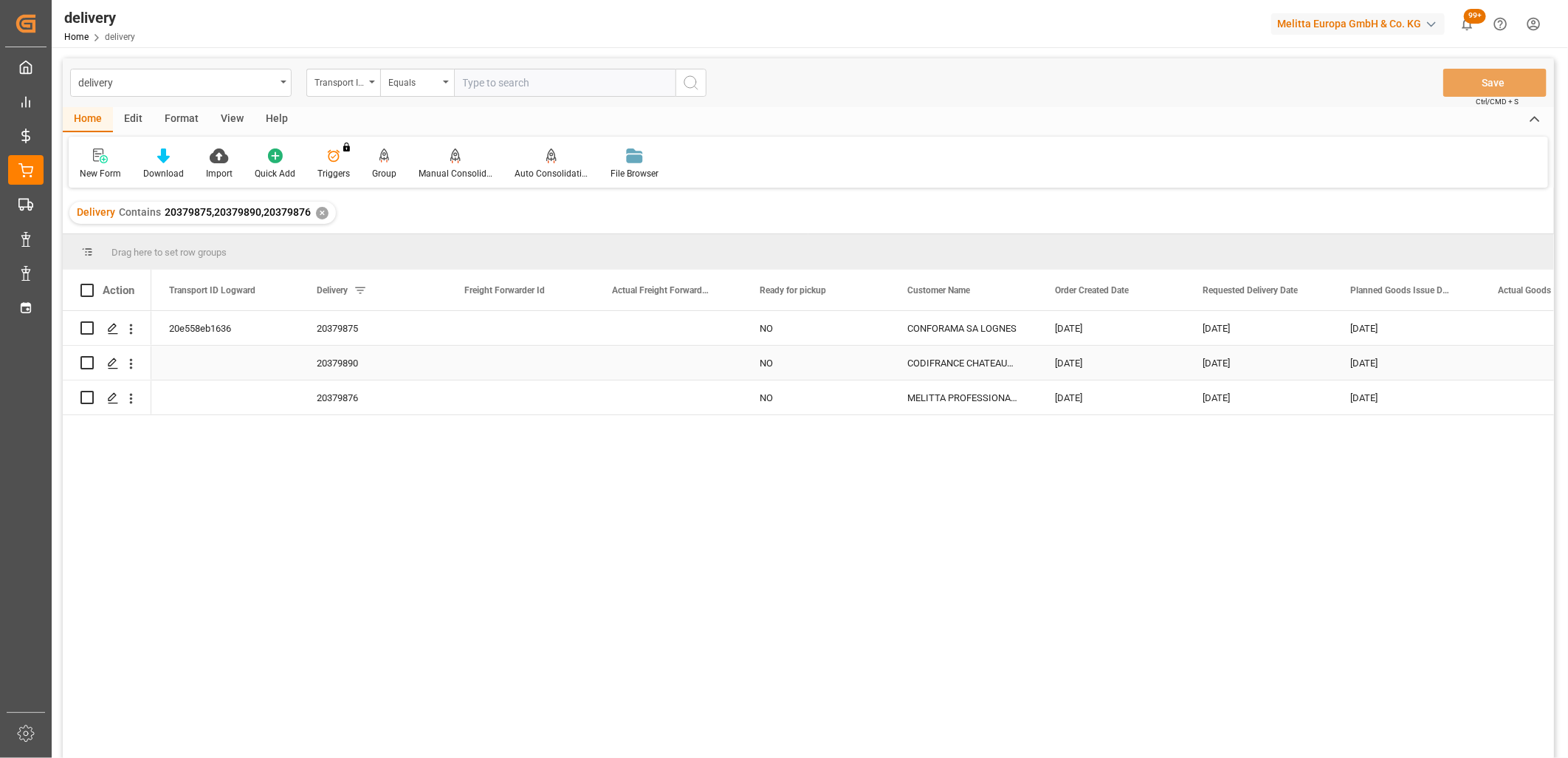
click at [88, 362] on input "Press Space to toggle row selection (unchecked)" at bounding box center [87, 362] width 13 height 13
checkbox input "true"
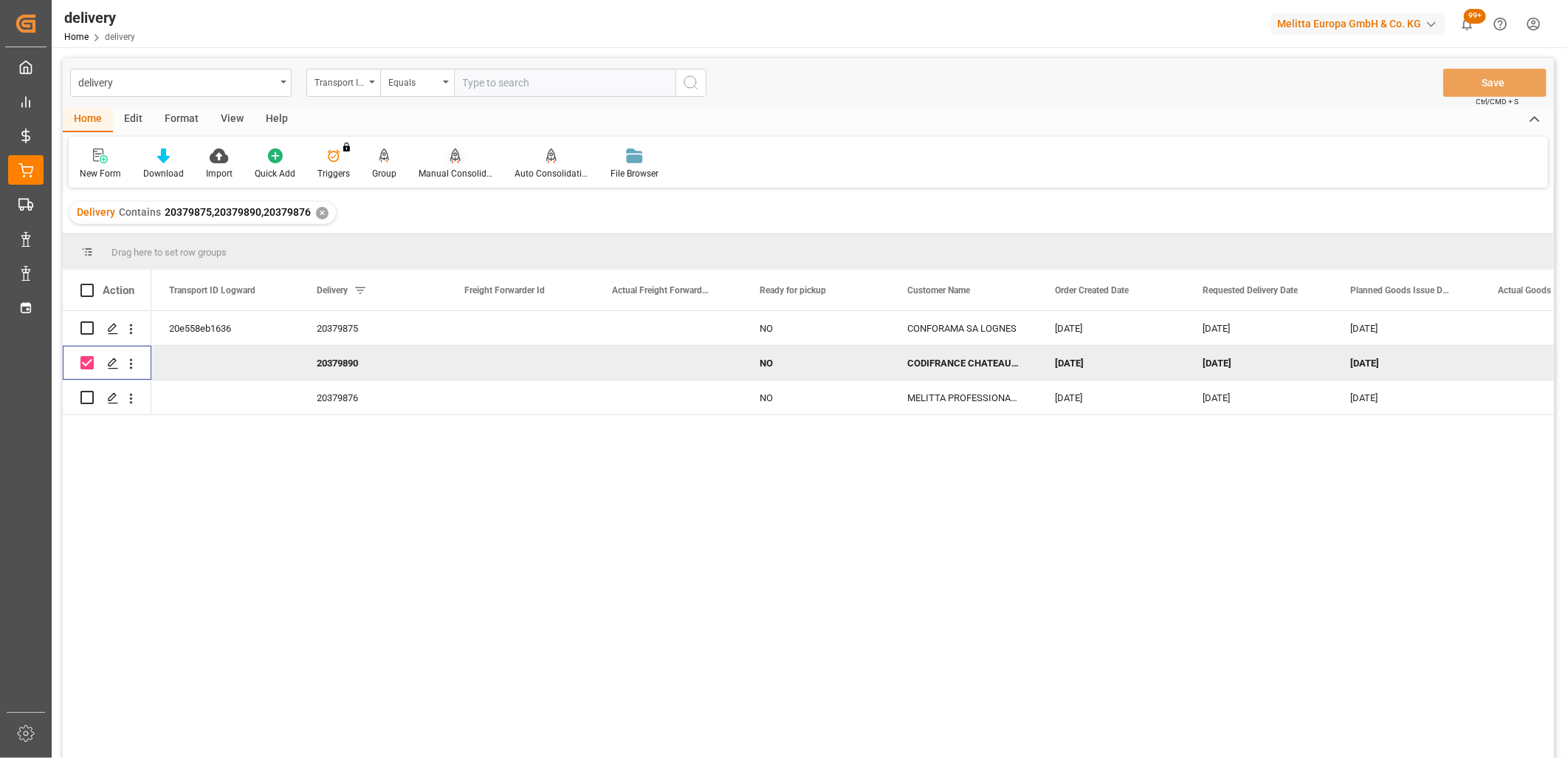
click at [451, 153] on icon at bounding box center [456, 156] width 11 height 15
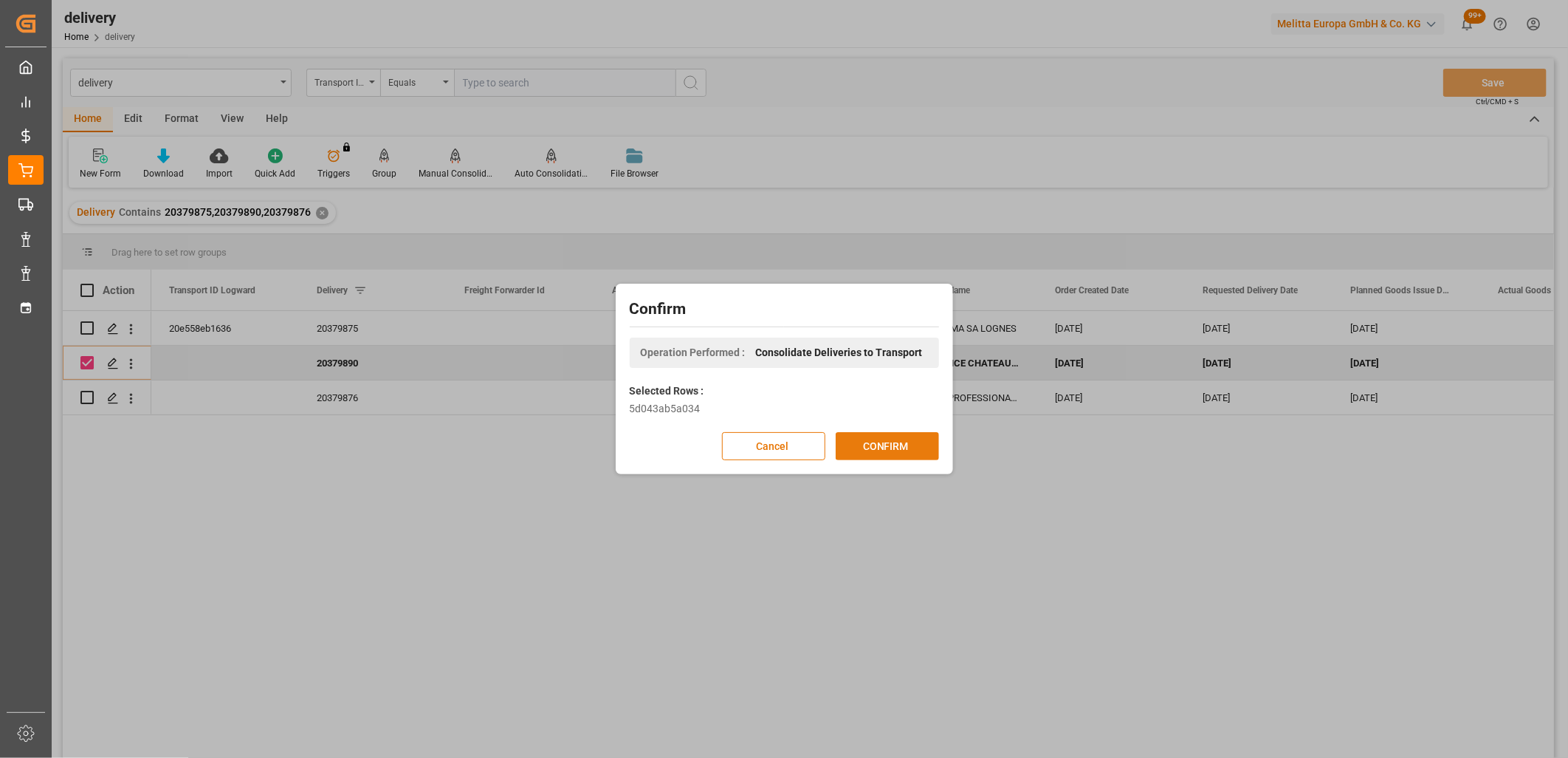
click at [857, 452] on button "CONFIRM" at bounding box center [887, 446] width 103 height 28
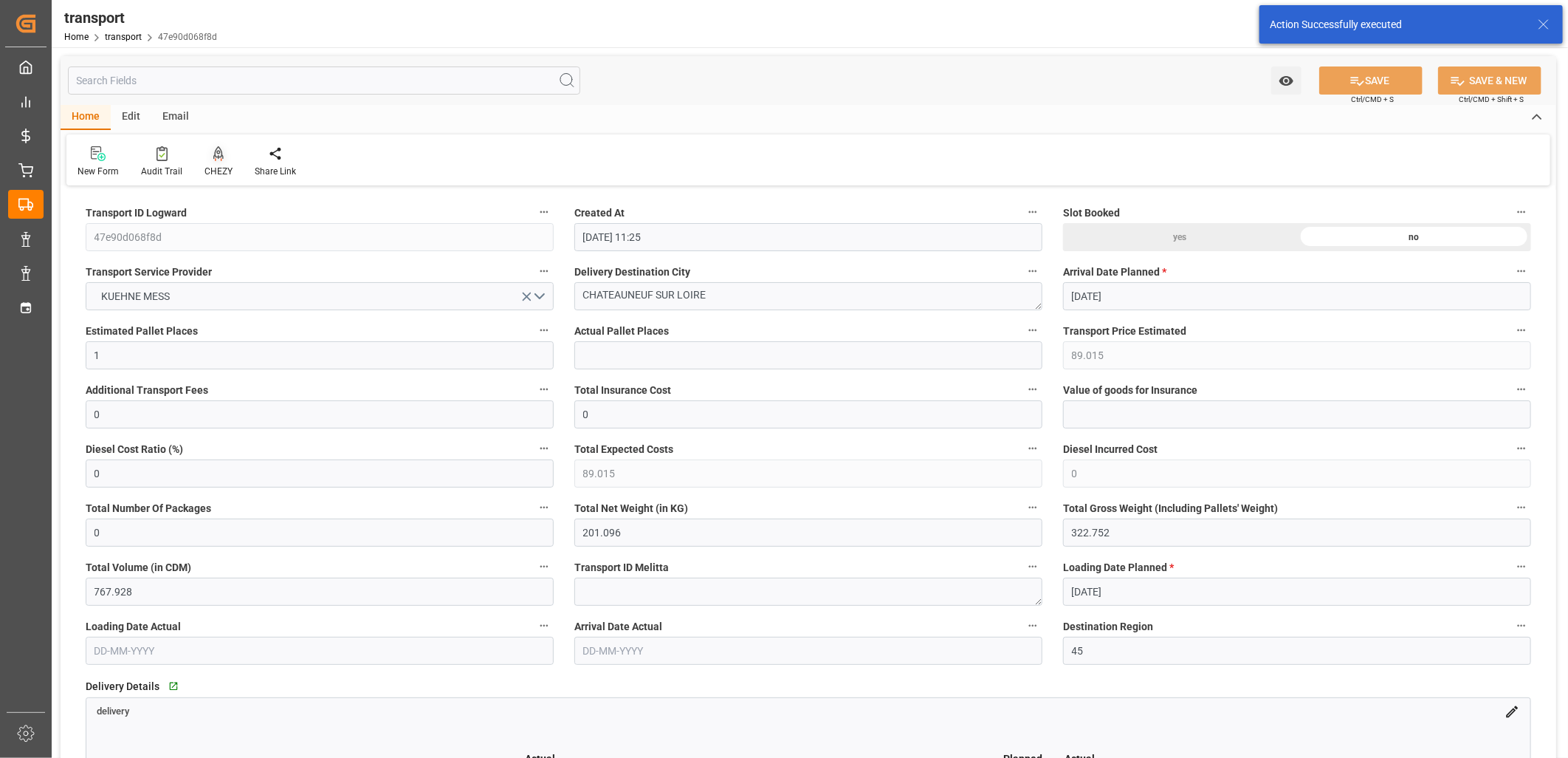
click at [216, 149] on icon at bounding box center [219, 154] width 11 height 15
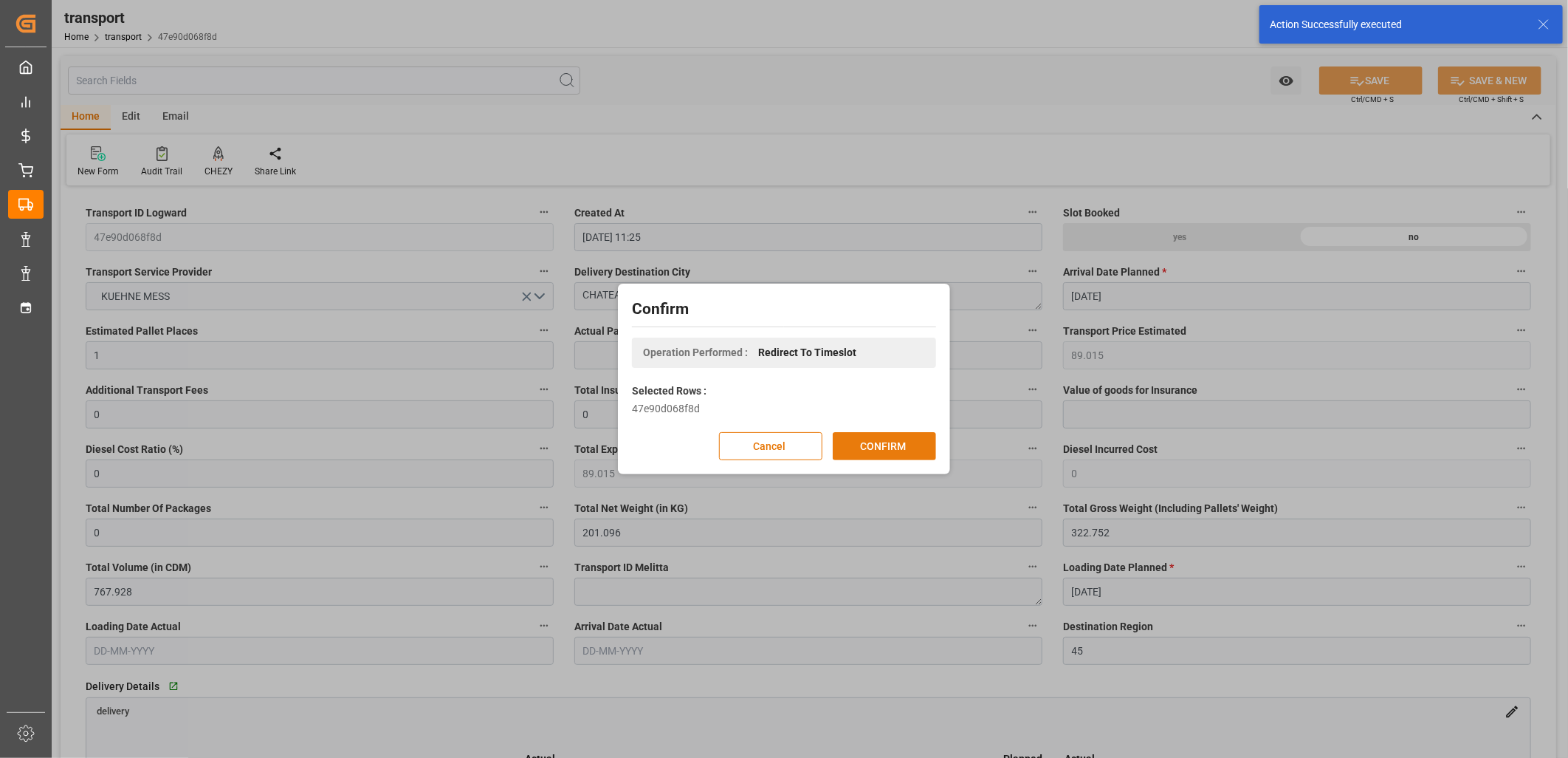
click at [854, 436] on button "CONFIRM" at bounding box center [884, 446] width 103 height 28
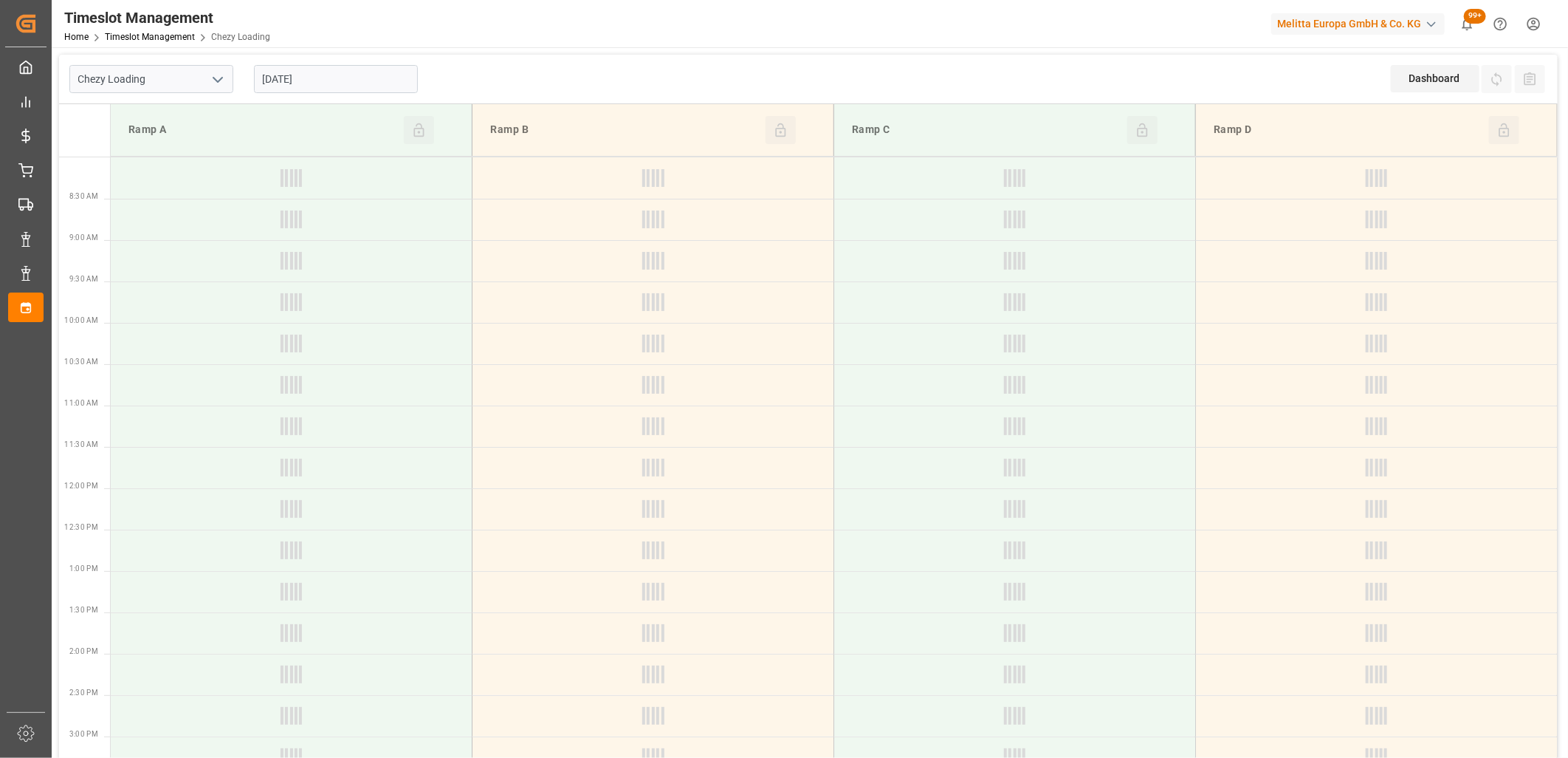
type input "Chezy Loading"
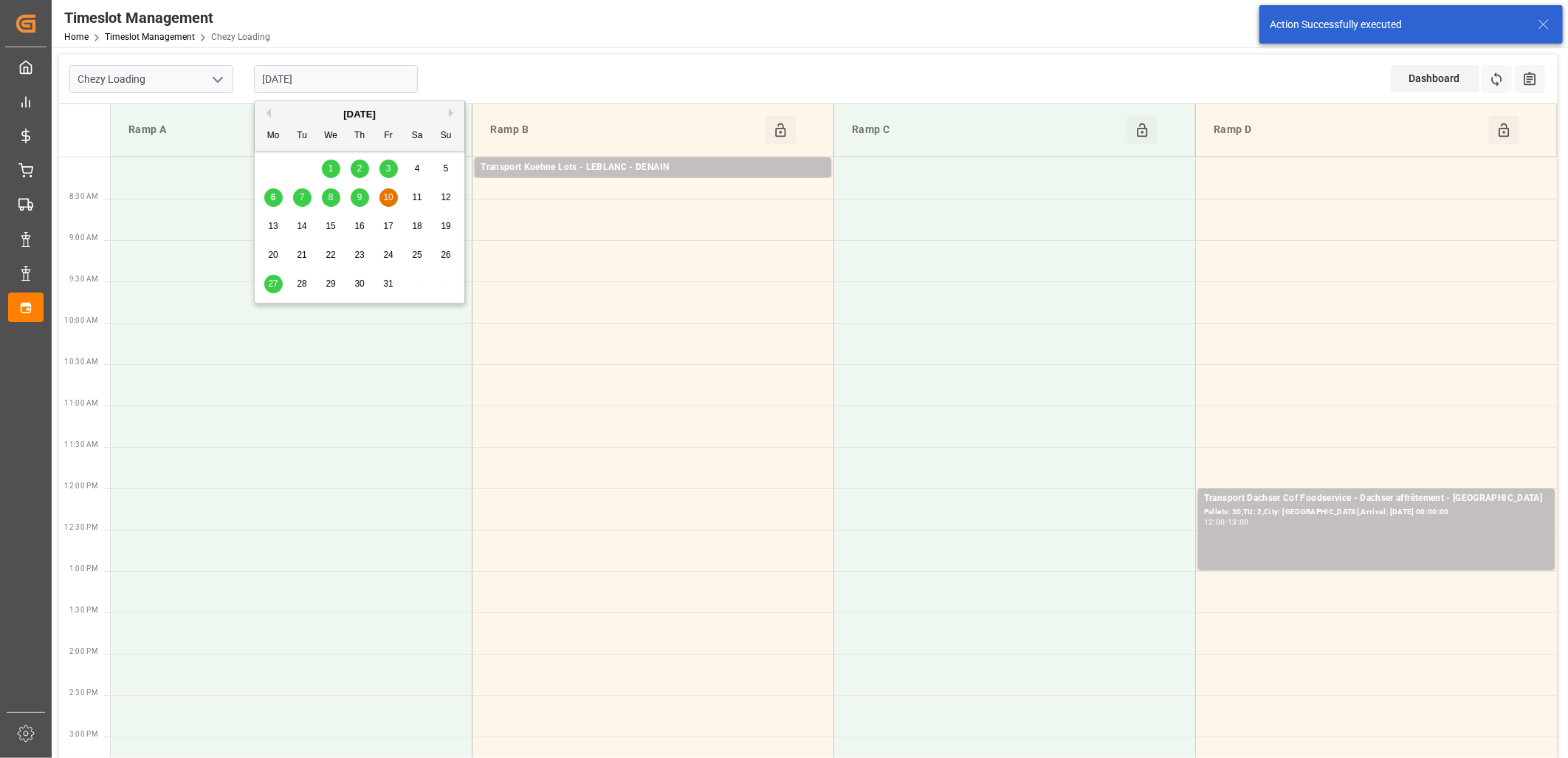
click at [375, 84] on input "[DATE]" at bounding box center [336, 79] width 164 height 28
click at [305, 196] on div "7" at bounding box center [302, 197] width 18 height 17
type input "07-10-2025"
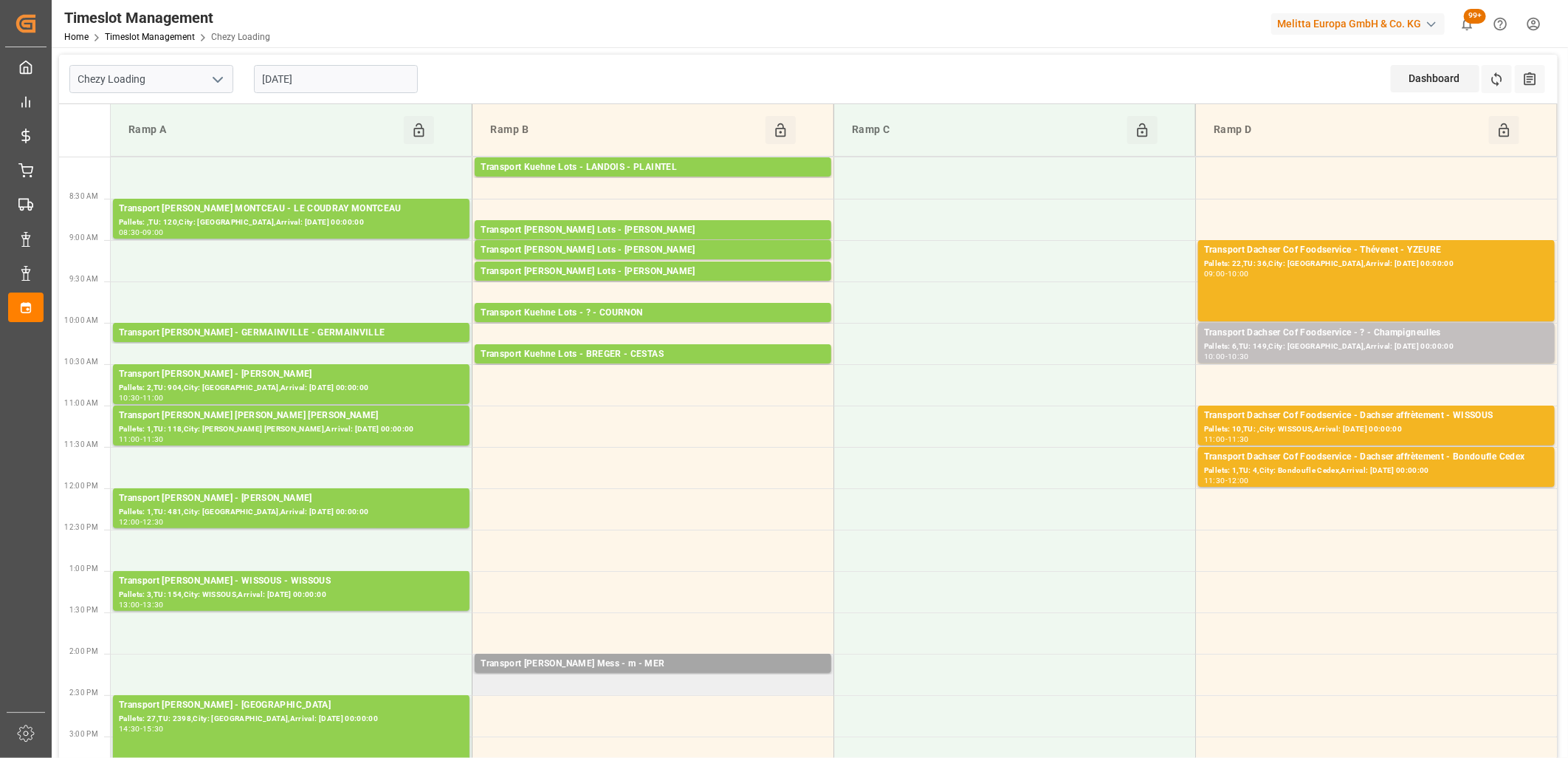
click at [562, 681] on td "Transport Kuehne Mess - m - MER Pallets: ,TU: 70,City: MER,Arrival: 2025-10-10 …" at bounding box center [654, 675] width 361 height 41
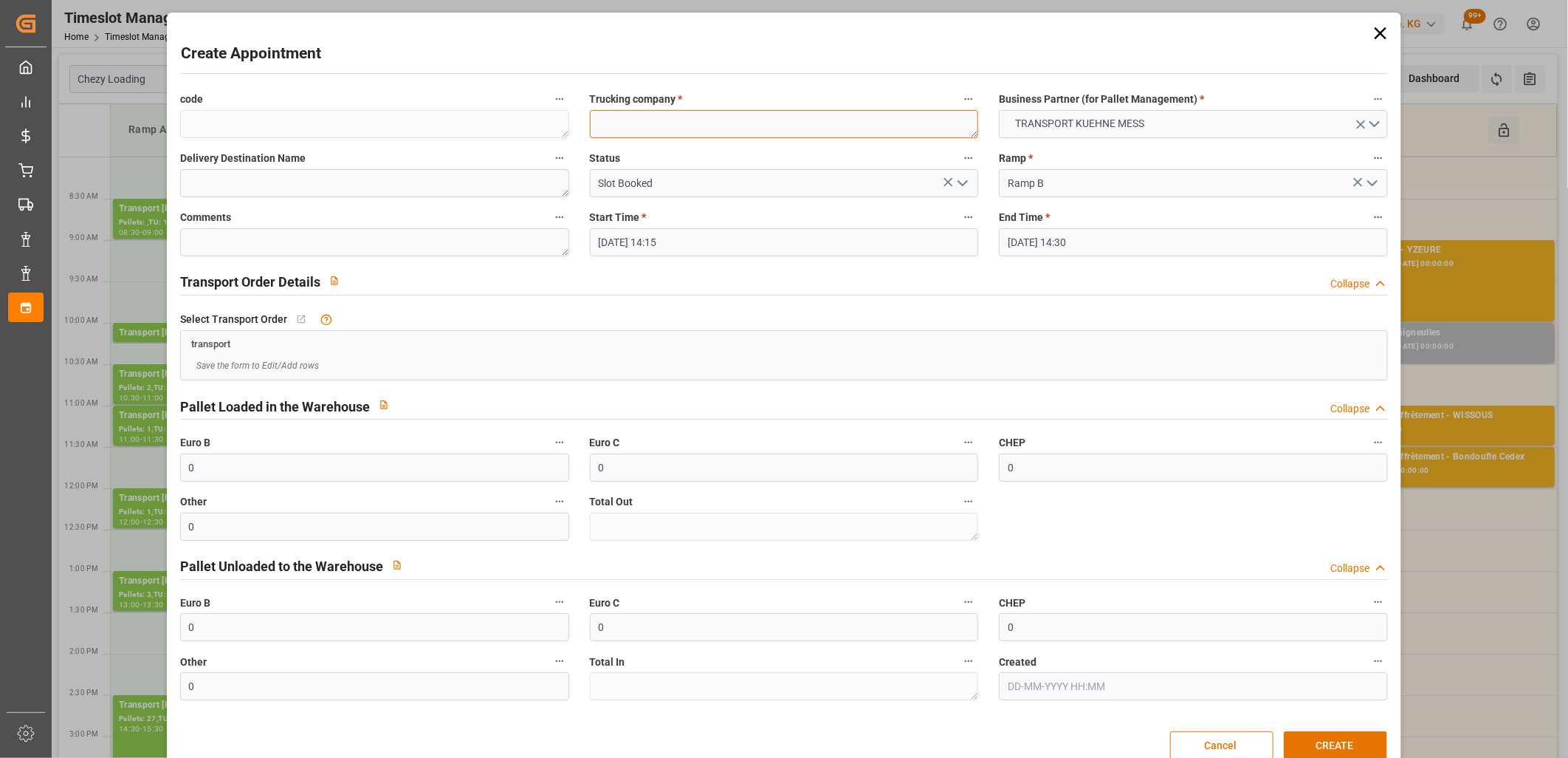
click at [622, 137] on textarea at bounding box center [784, 124] width 389 height 28
type textarea "m"
click at [1332, 742] on button "CREATE" at bounding box center [1335, 746] width 103 height 28
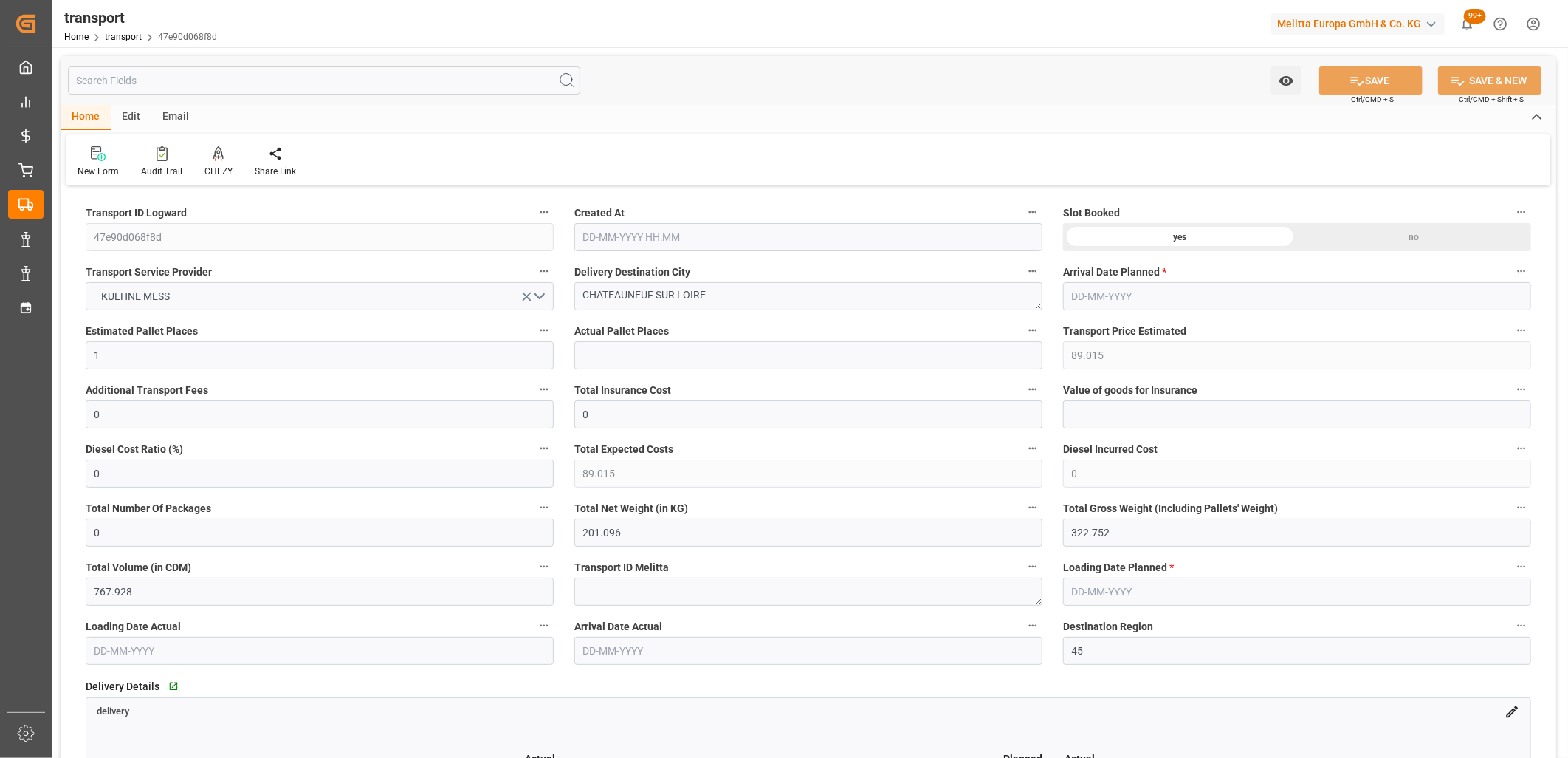
type input "[DATE] 11:25"
type input "[DATE]"
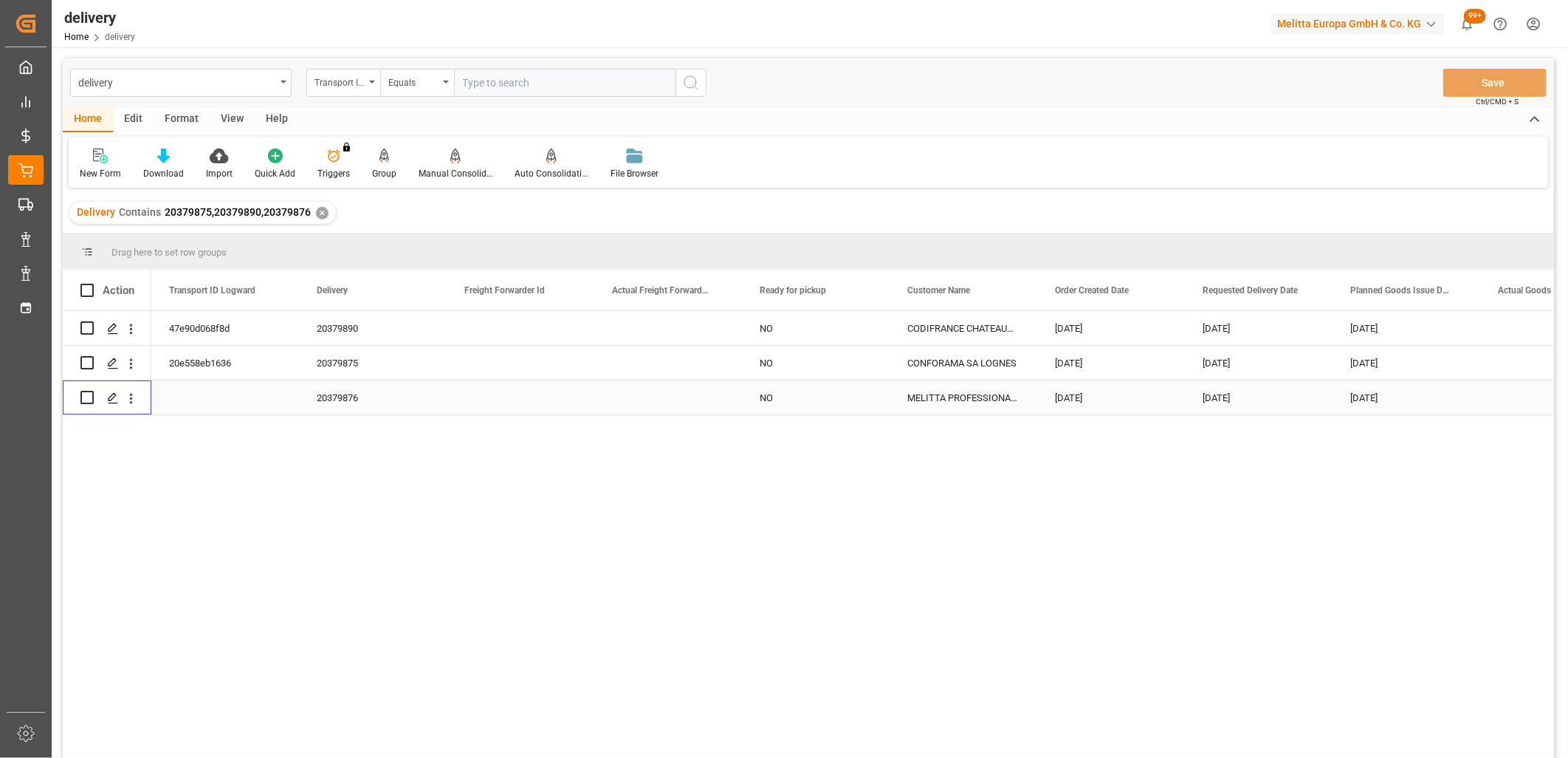
click at [85, 396] on input "Press Space to toggle row selection (unchecked)" at bounding box center [87, 397] width 13 height 13
checkbox input "true"
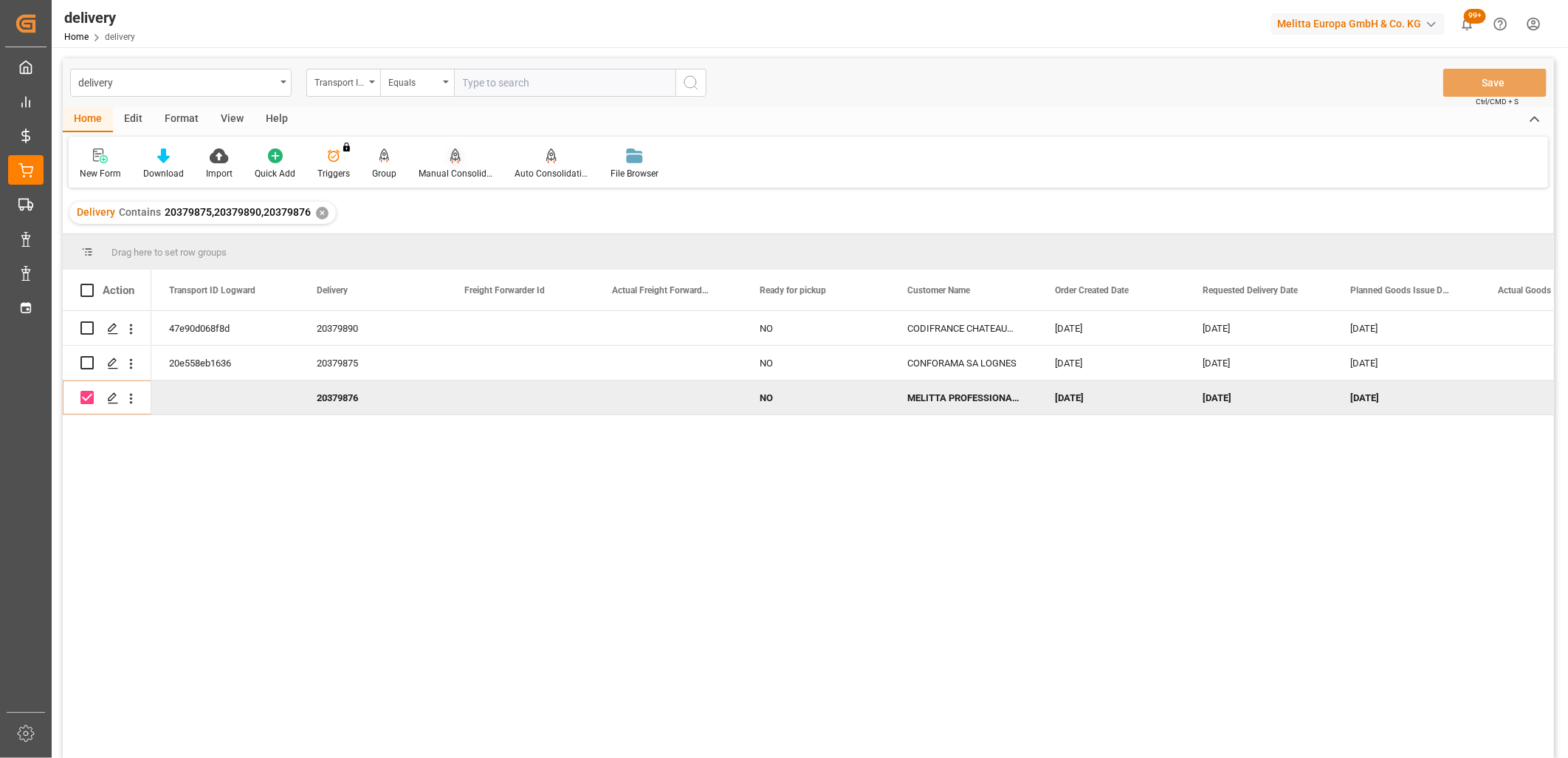
click at [451, 157] on icon at bounding box center [456, 154] width 11 height 12
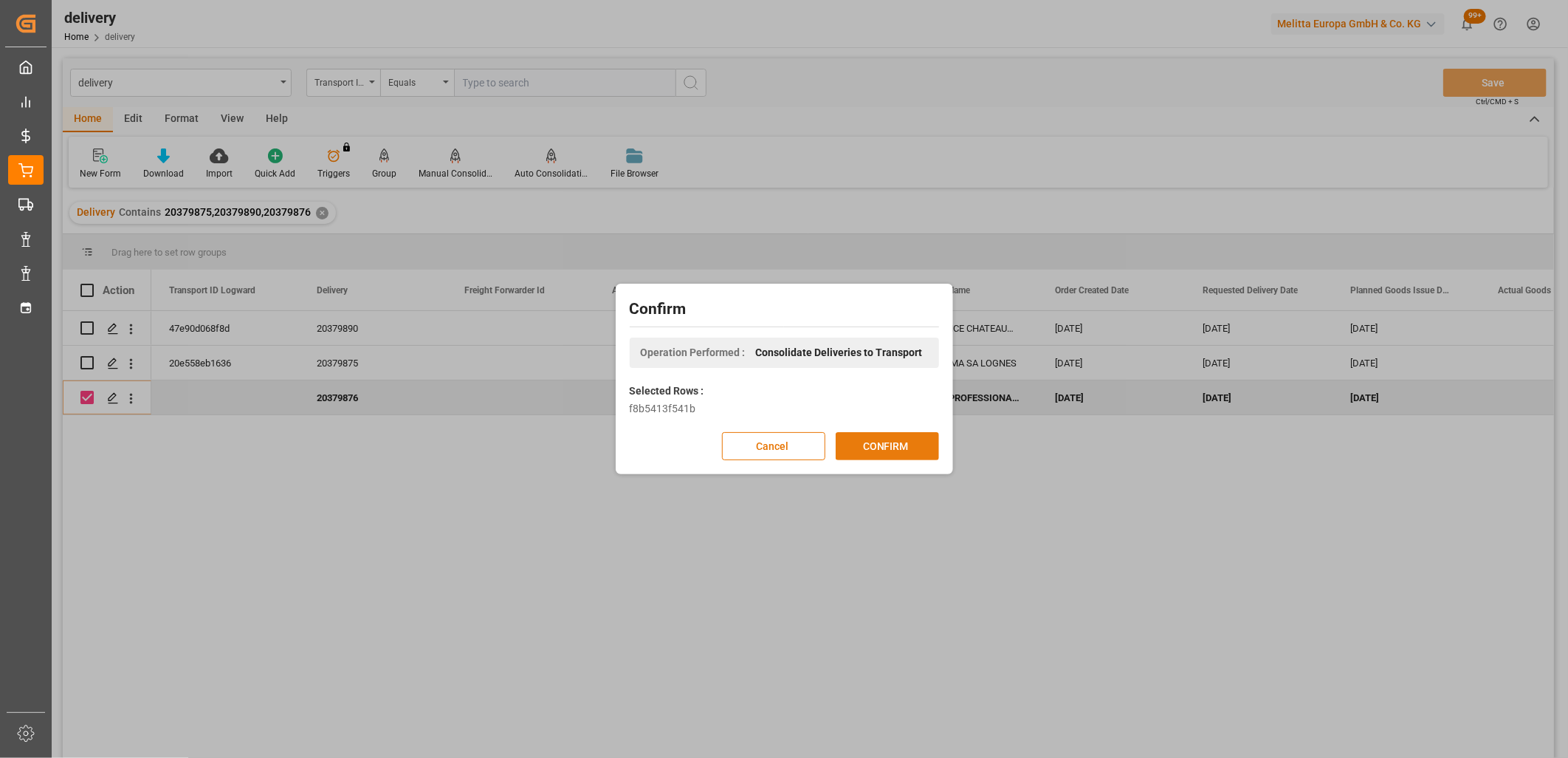
click at [890, 447] on button "CONFIRM" at bounding box center [887, 446] width 103 height 28
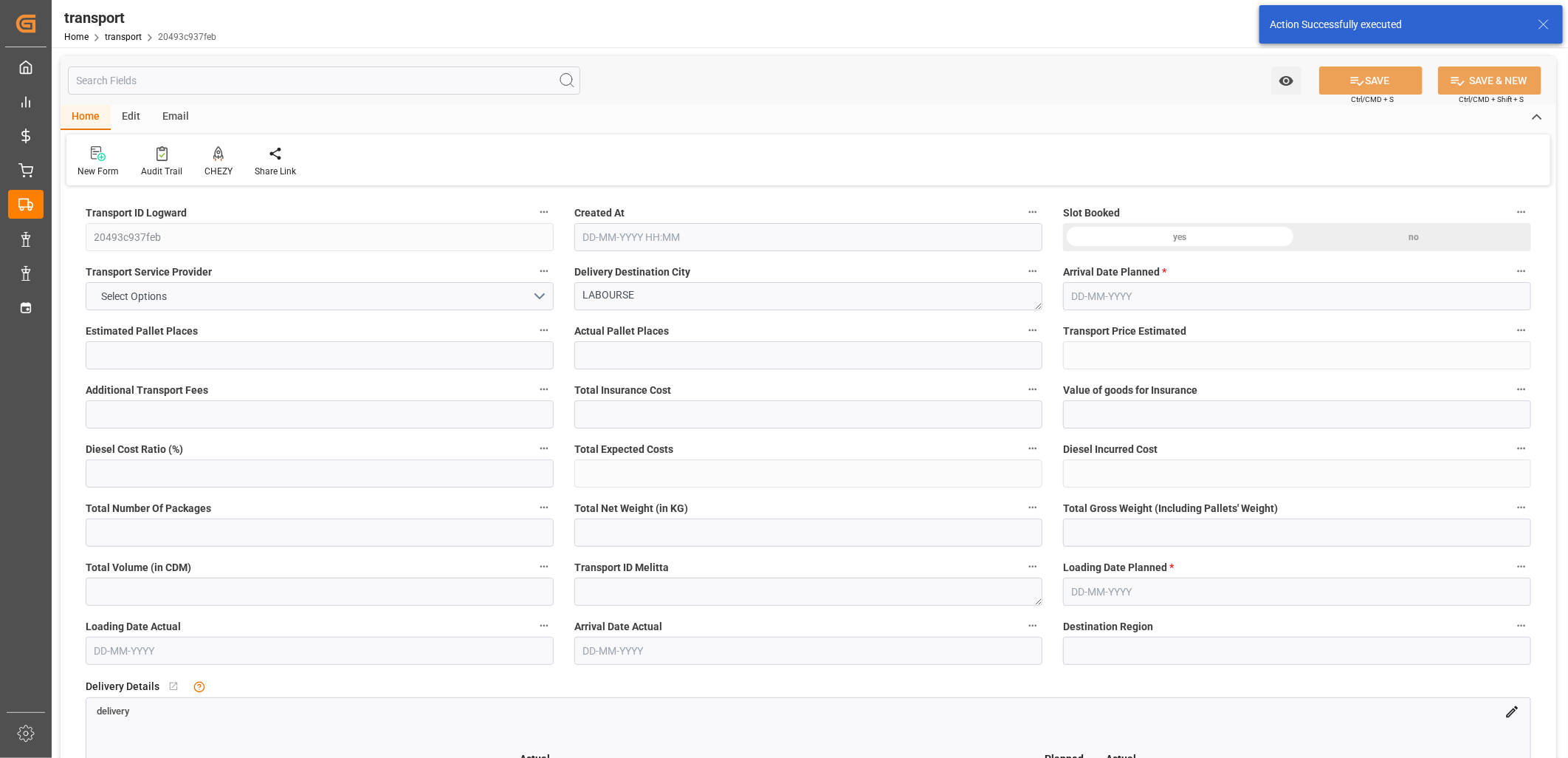
type input "1"
type input "132.92"
type input "0"
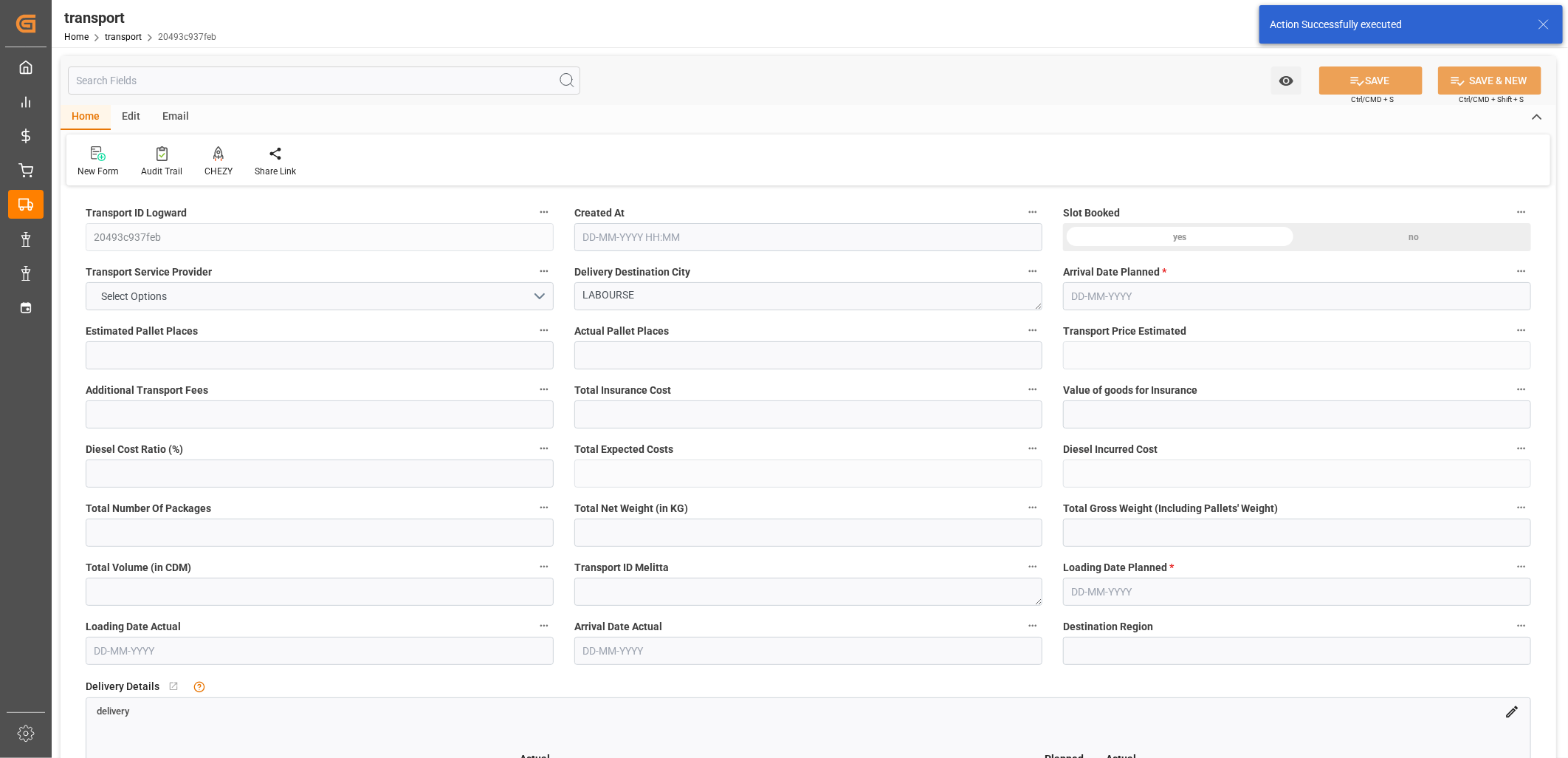
type input "128.4273"
type input "-4.4927"
type input "0"
type input "167.04"
type input "260"
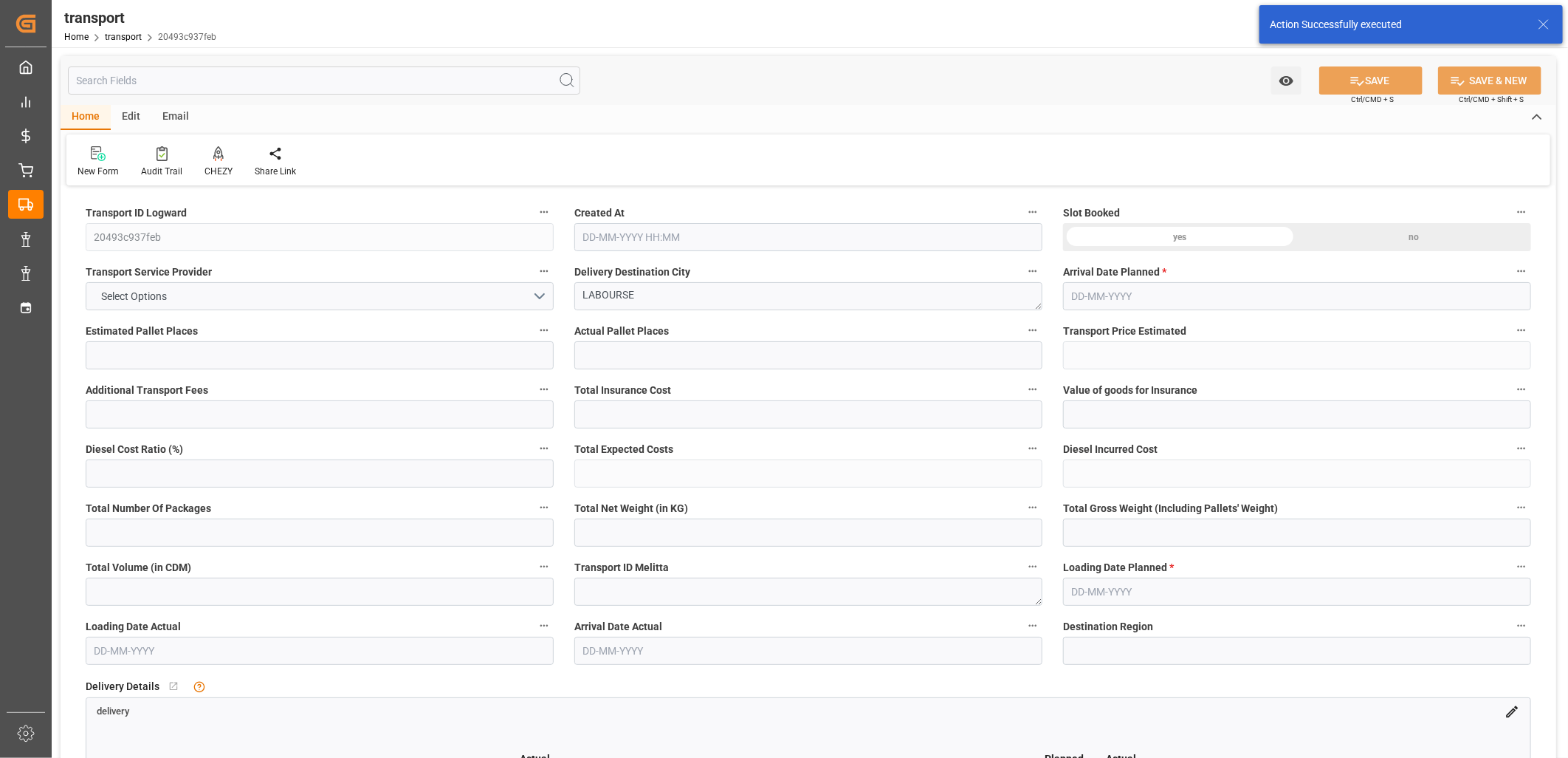
type input "1248.768"
type input "62"
type input "0"
type input "128"
type input "2"
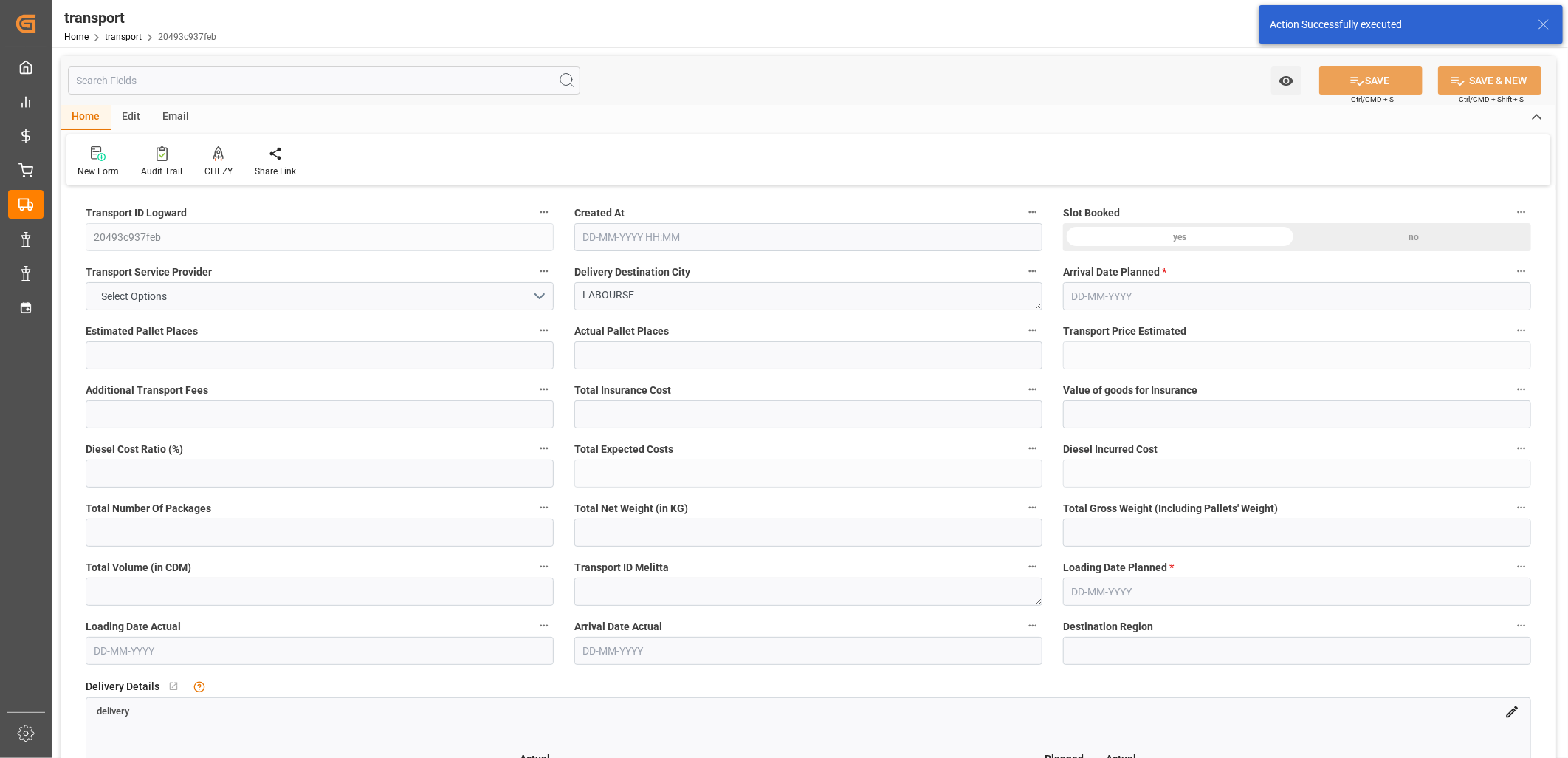
type input "101"
type input "205.056"
type input "0"
type input "4710.8598"
type input "0"
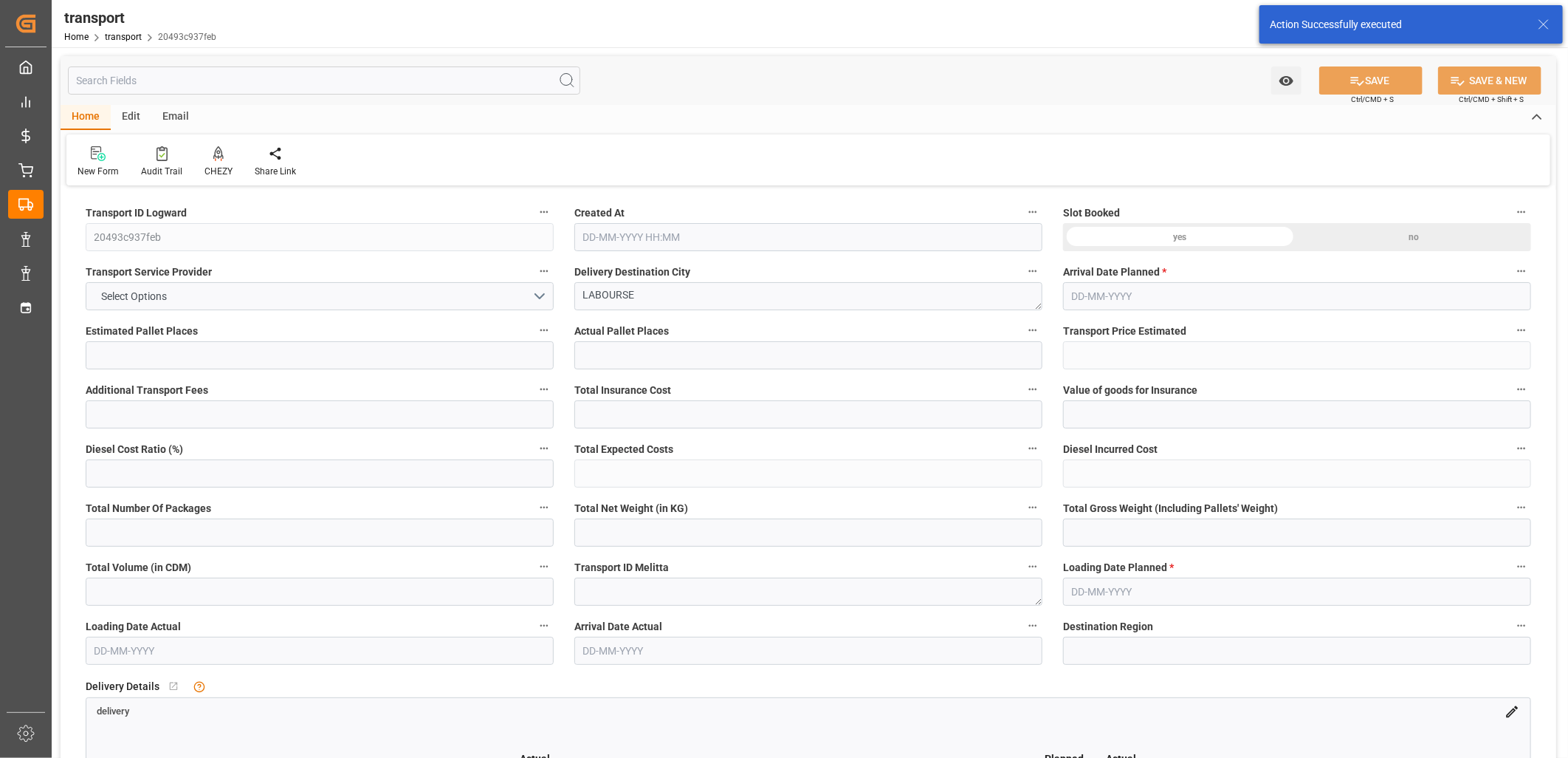
type input "0"
type input "21"
type input "35"
type input "[DATE] 11:26"
type input "[DATE]"
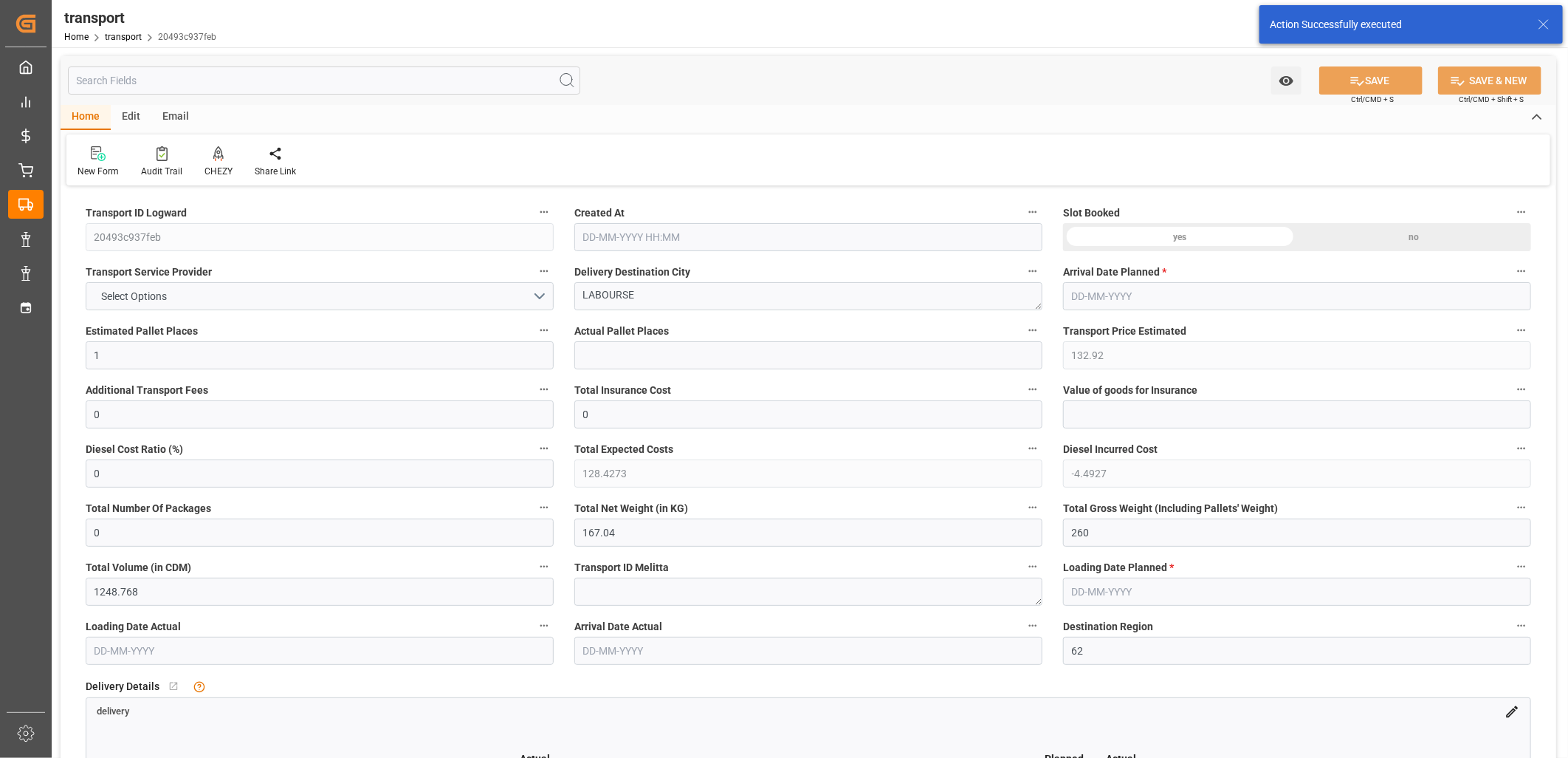
type input "[DATE]"
click at [200, 298] on button "[PERSON_NAME]" at bounding box center [319, 296] width 468 height 28
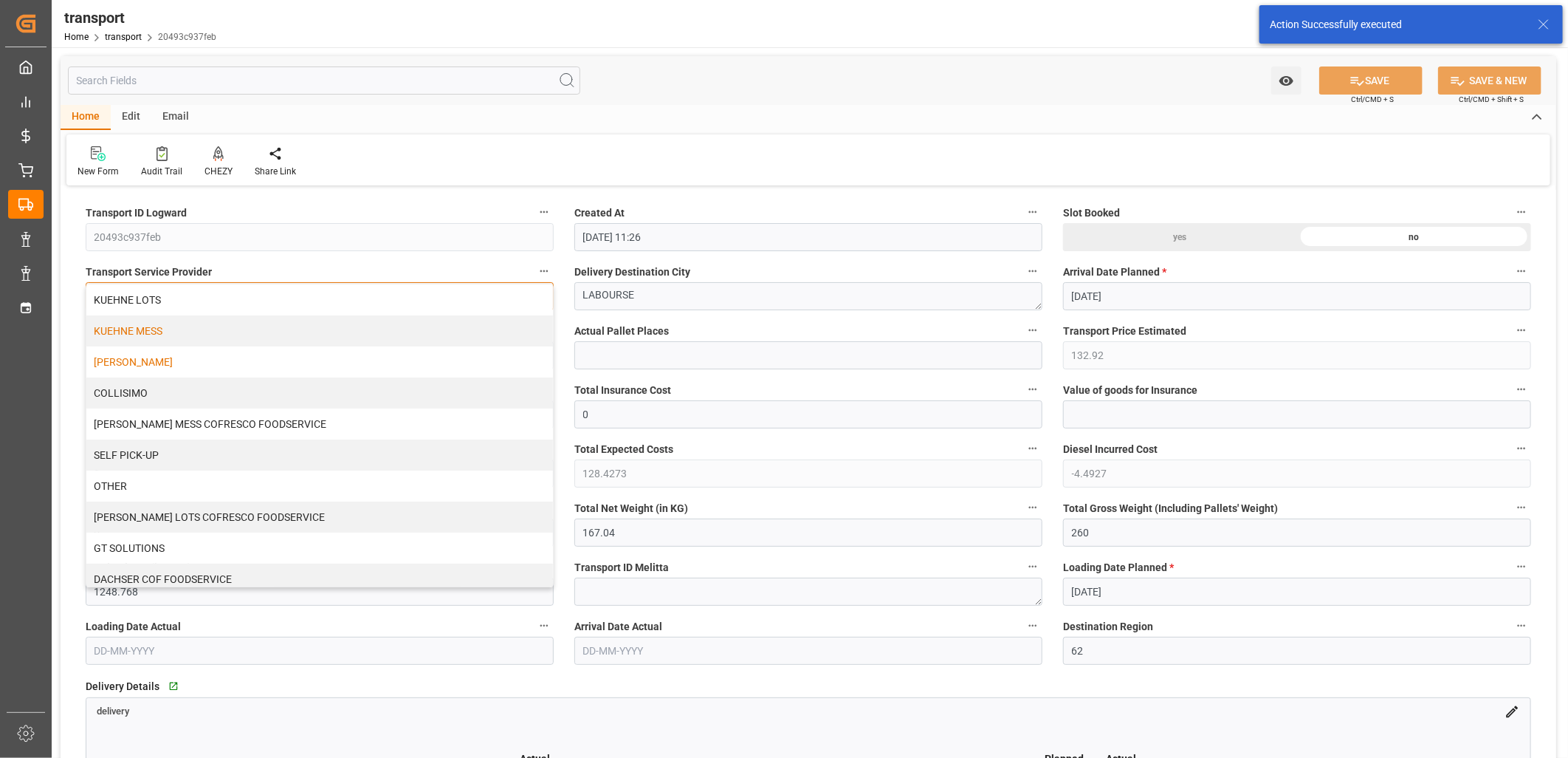
click at [189, 321] on div "KUEHNE MESS" at bounding box center [319, 331] width 466 height 31
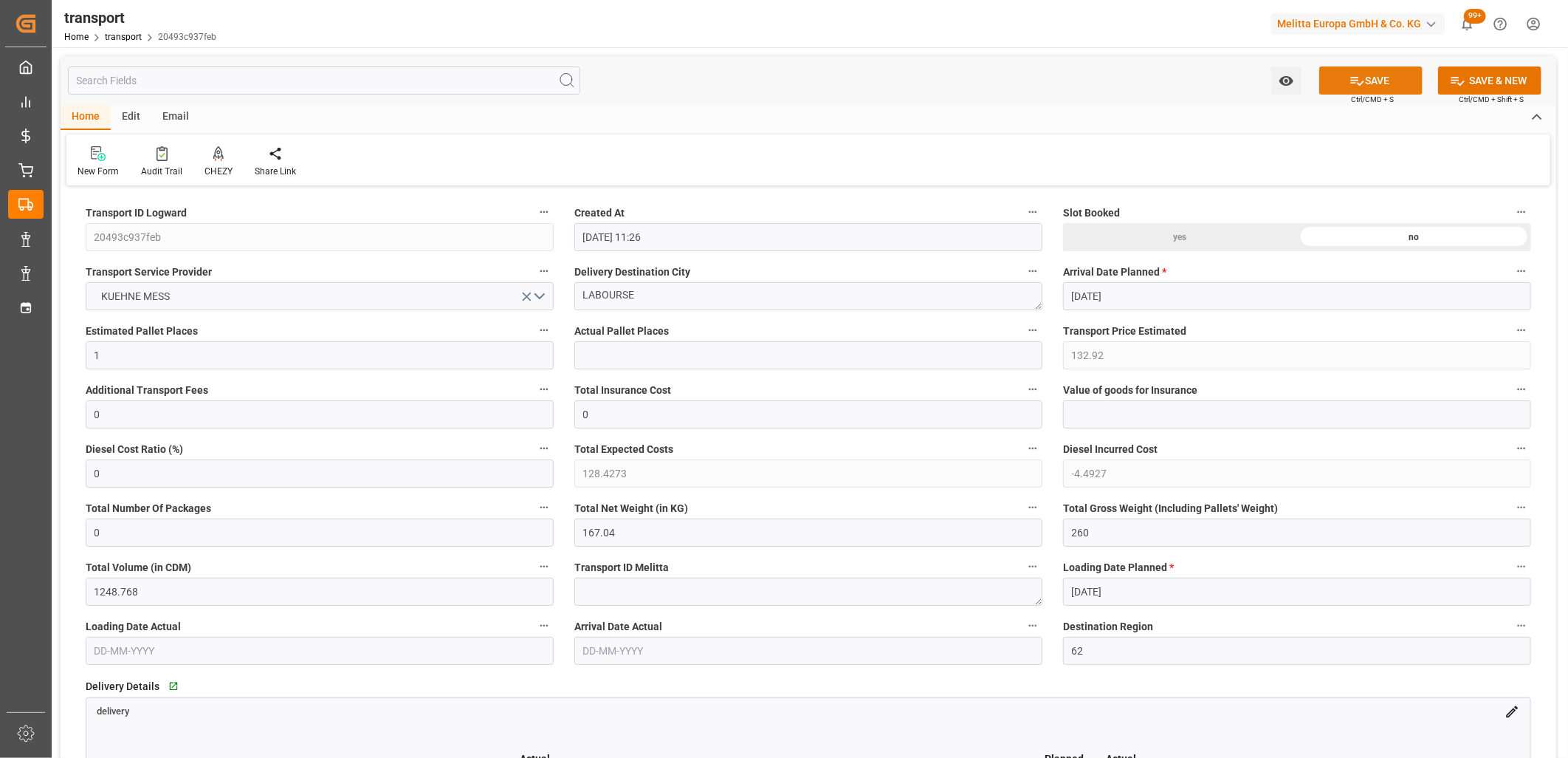
click at [1375, 76] on button "SAVE" at bounding box center [1371, 81] width 103 height 28
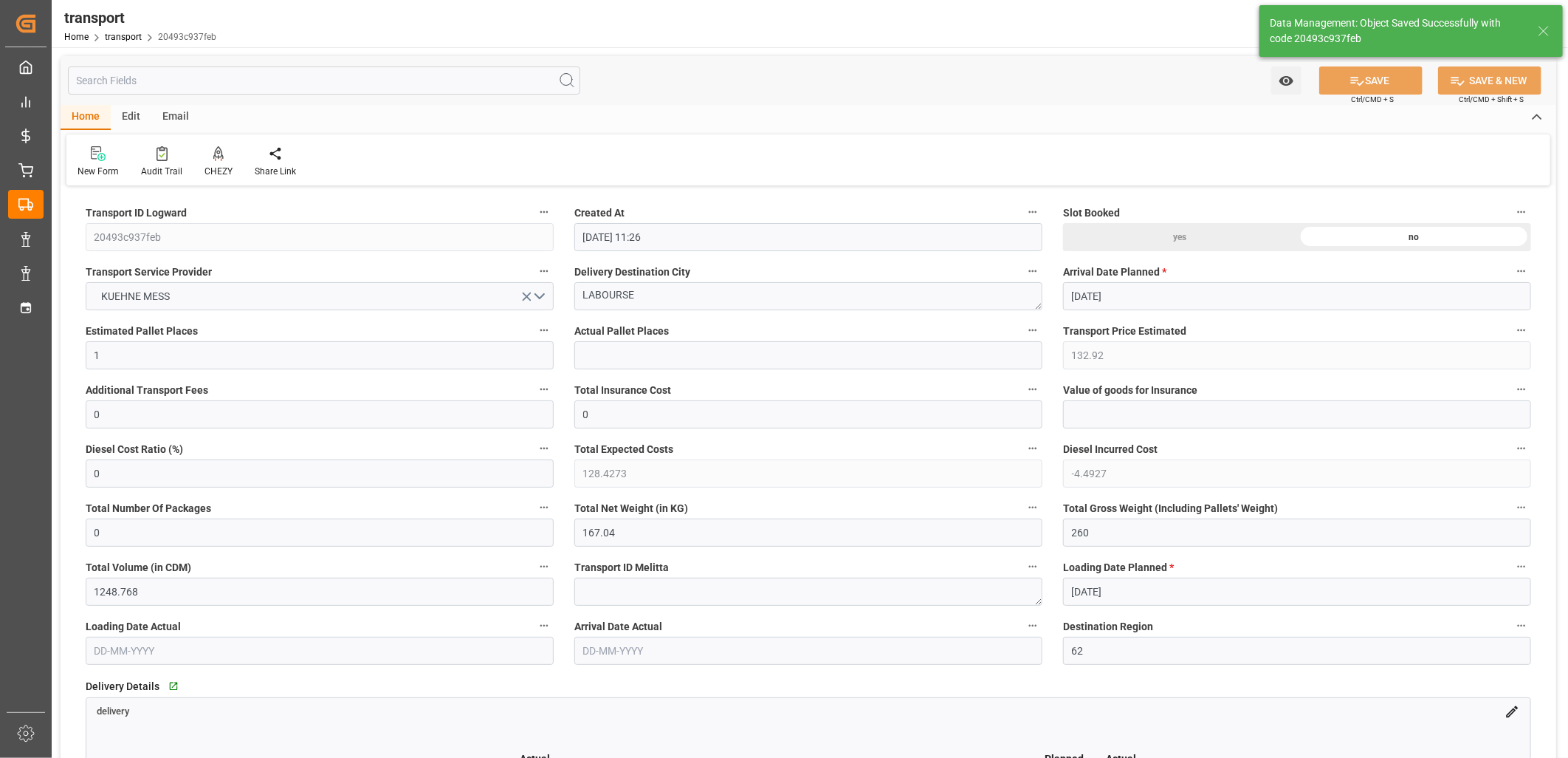
type input "77.09"
type input "0"
click at [219, 149] on icon at bounding box center [219, 154] width 11 height 15
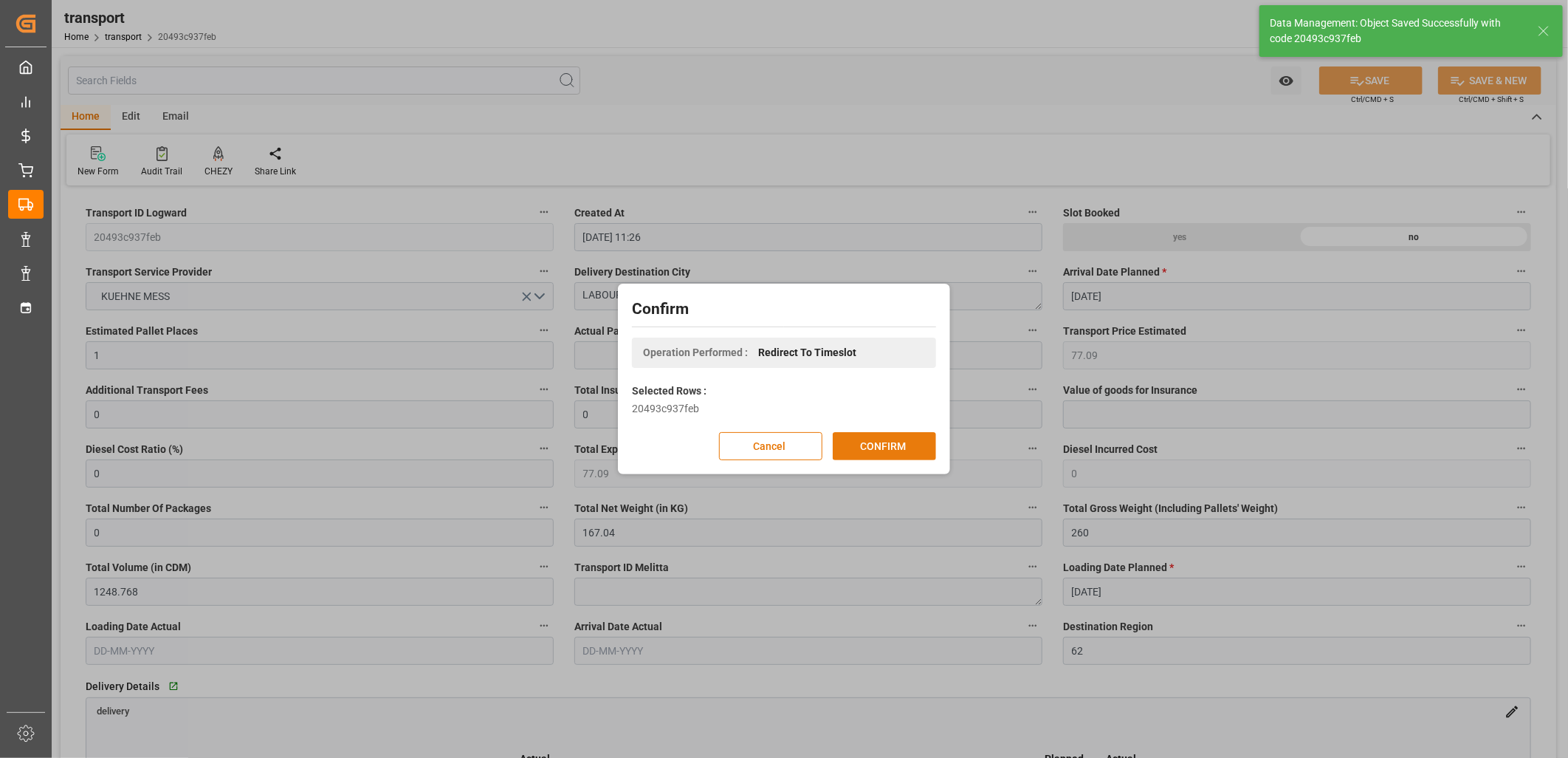
click at [881, 445] on button "CONFIRM" at bounding box center [884, 446] width 103 height 28
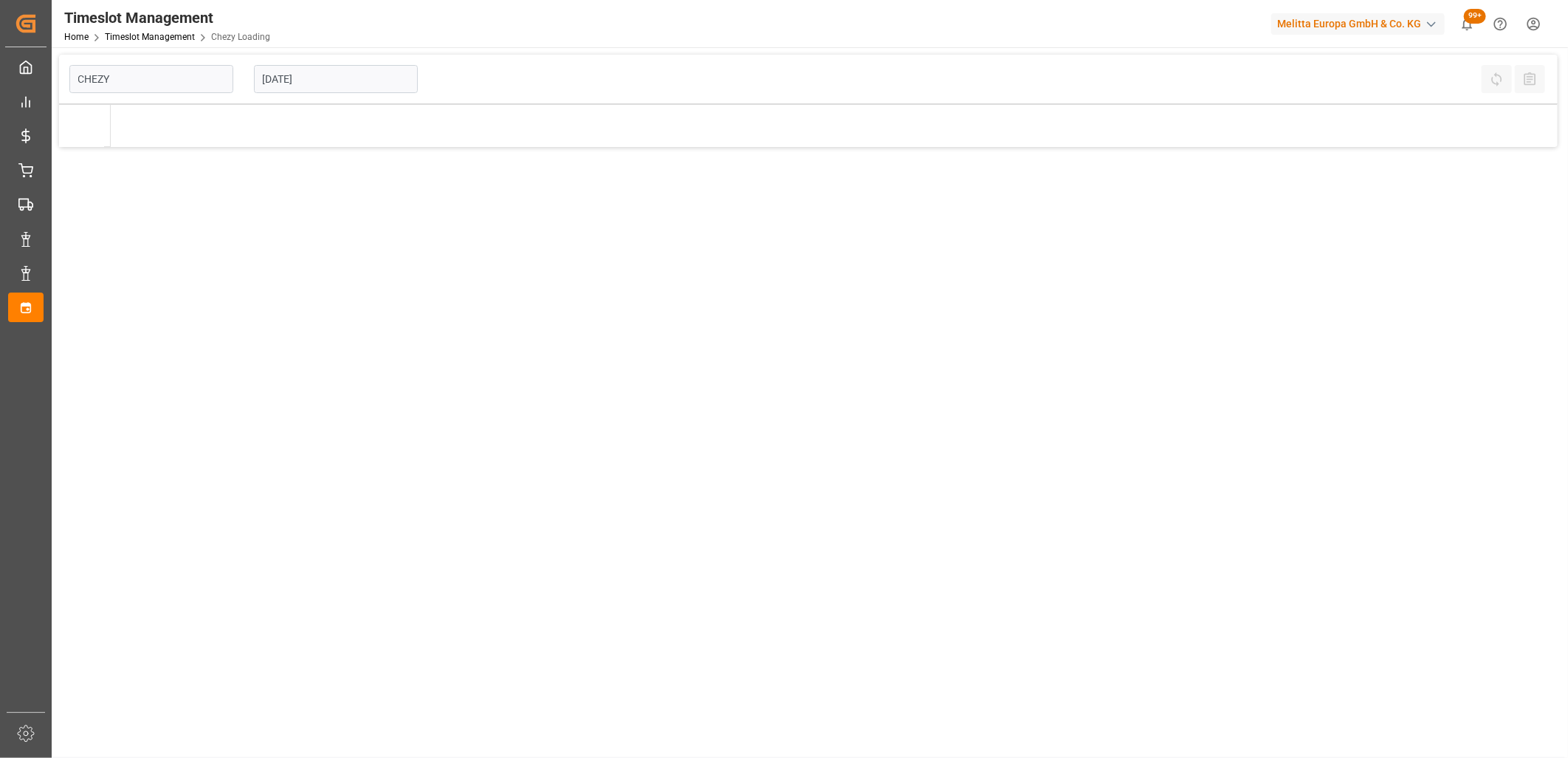
type input "Chezy Loading"
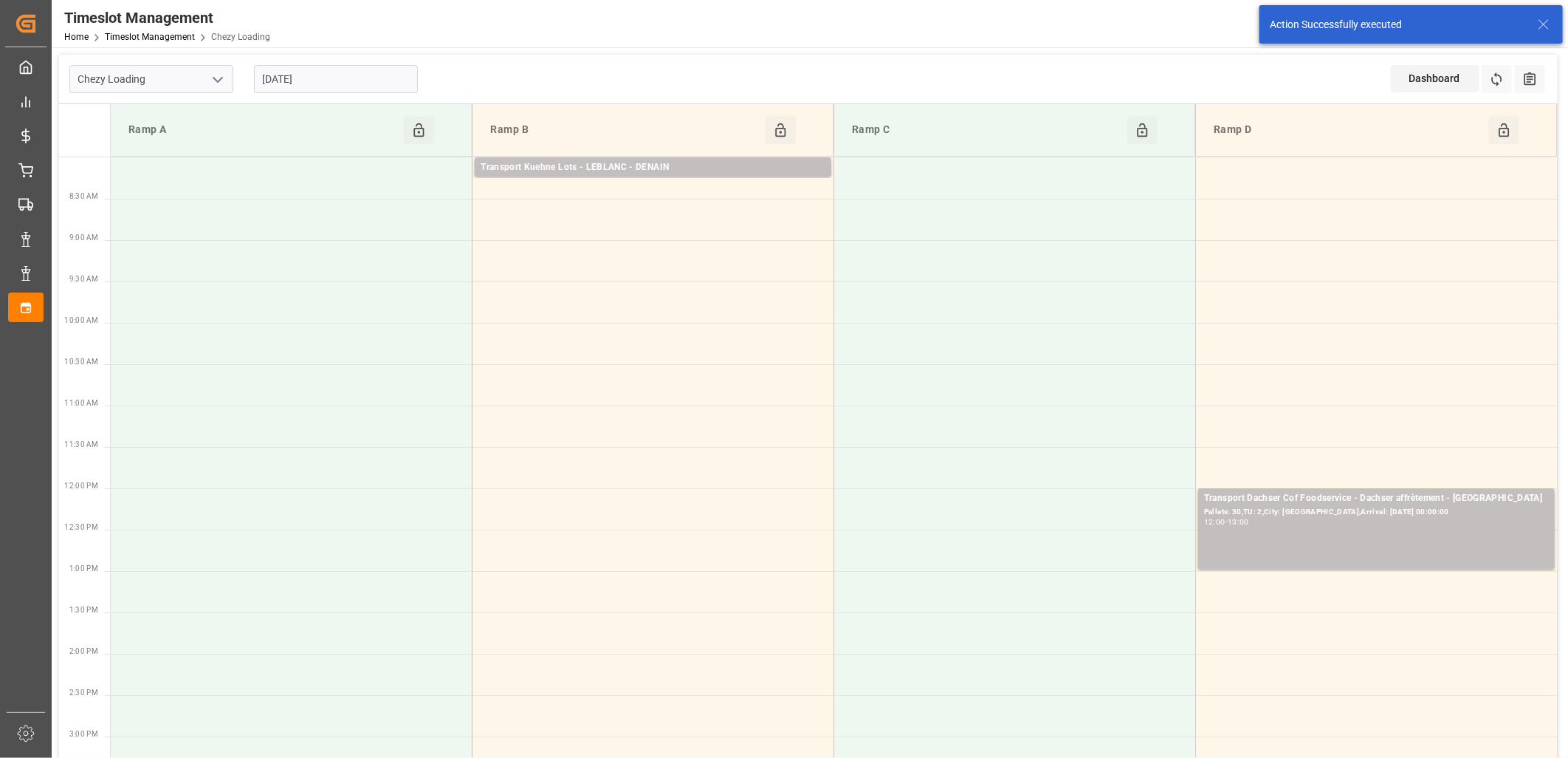
click at [351, 81] on input "[DATE]" at bounding box center [336, 79] width 164 height 28
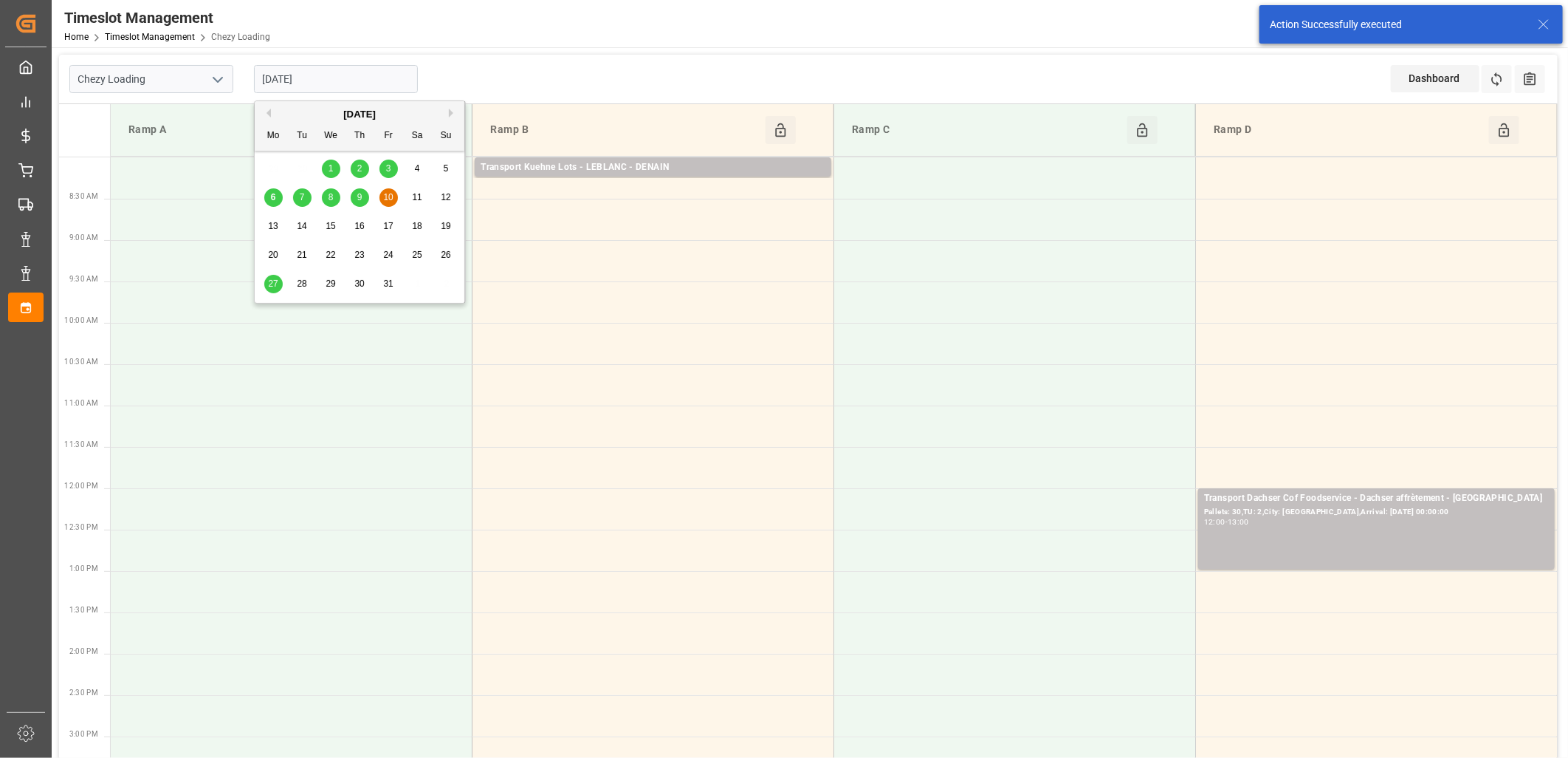
click at [300, 193] on span "7" at bounding box center [302, 197] width 5 height 11
type input "[DATE]"
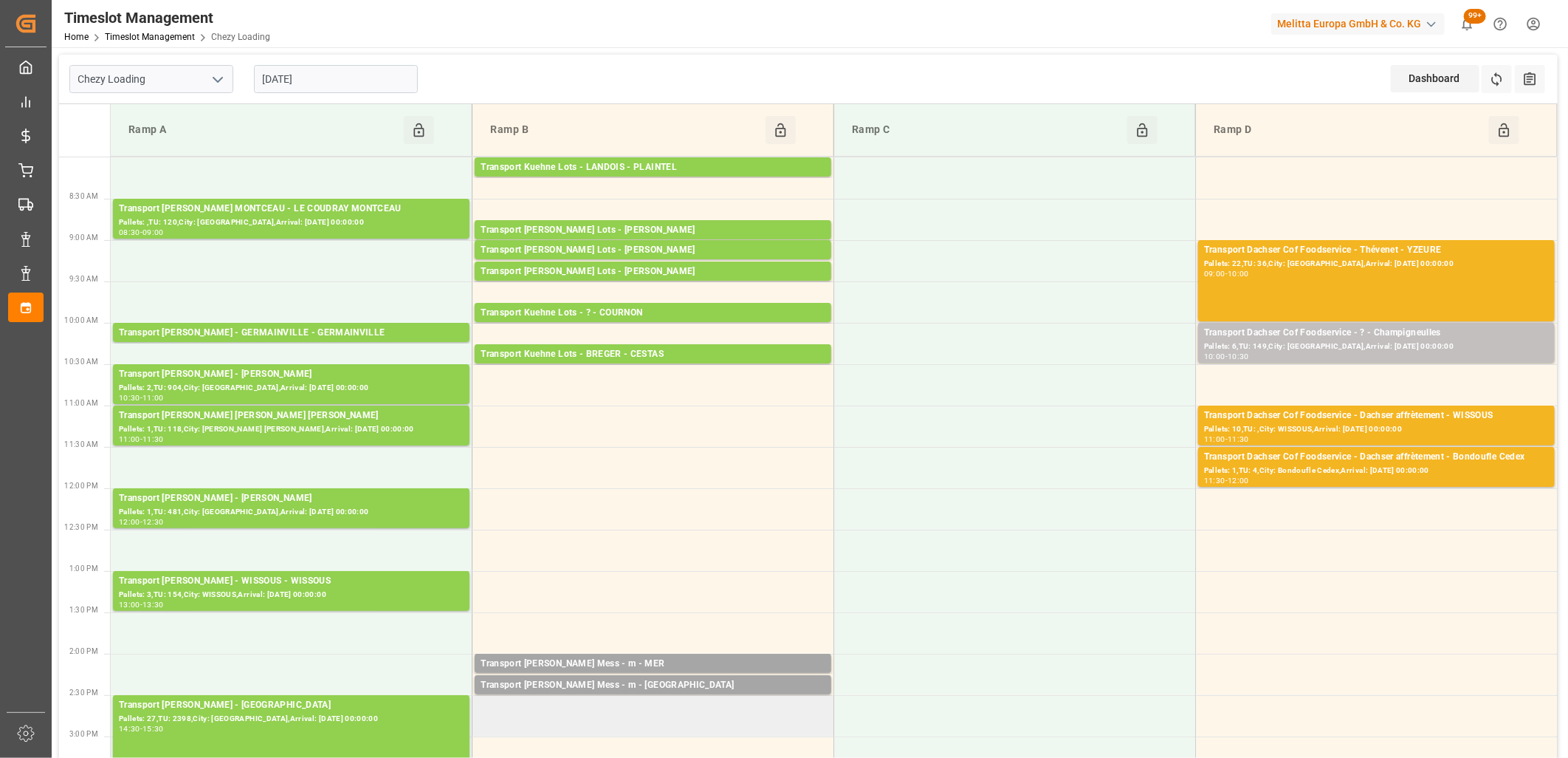
click at [579, 704] on td at bounding box center [654, 716] width 361 height 41
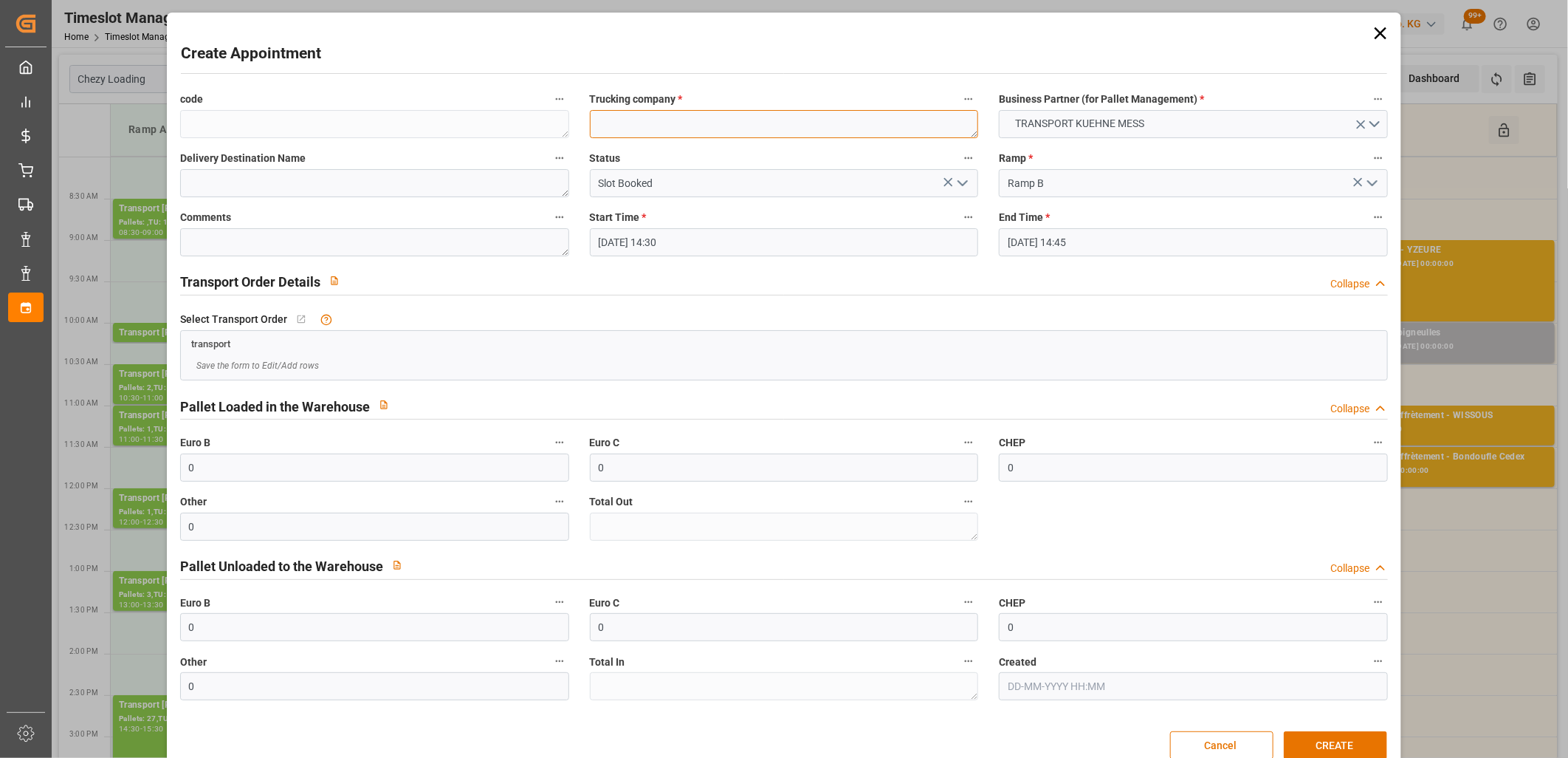
click at [677, 128] on textarea at bounding box center [784, 124] width 389 height 28
type textarea "m"
click at [1339, 742] on button "CREATE" at bounding box center [1335, 746] width 103 height 28
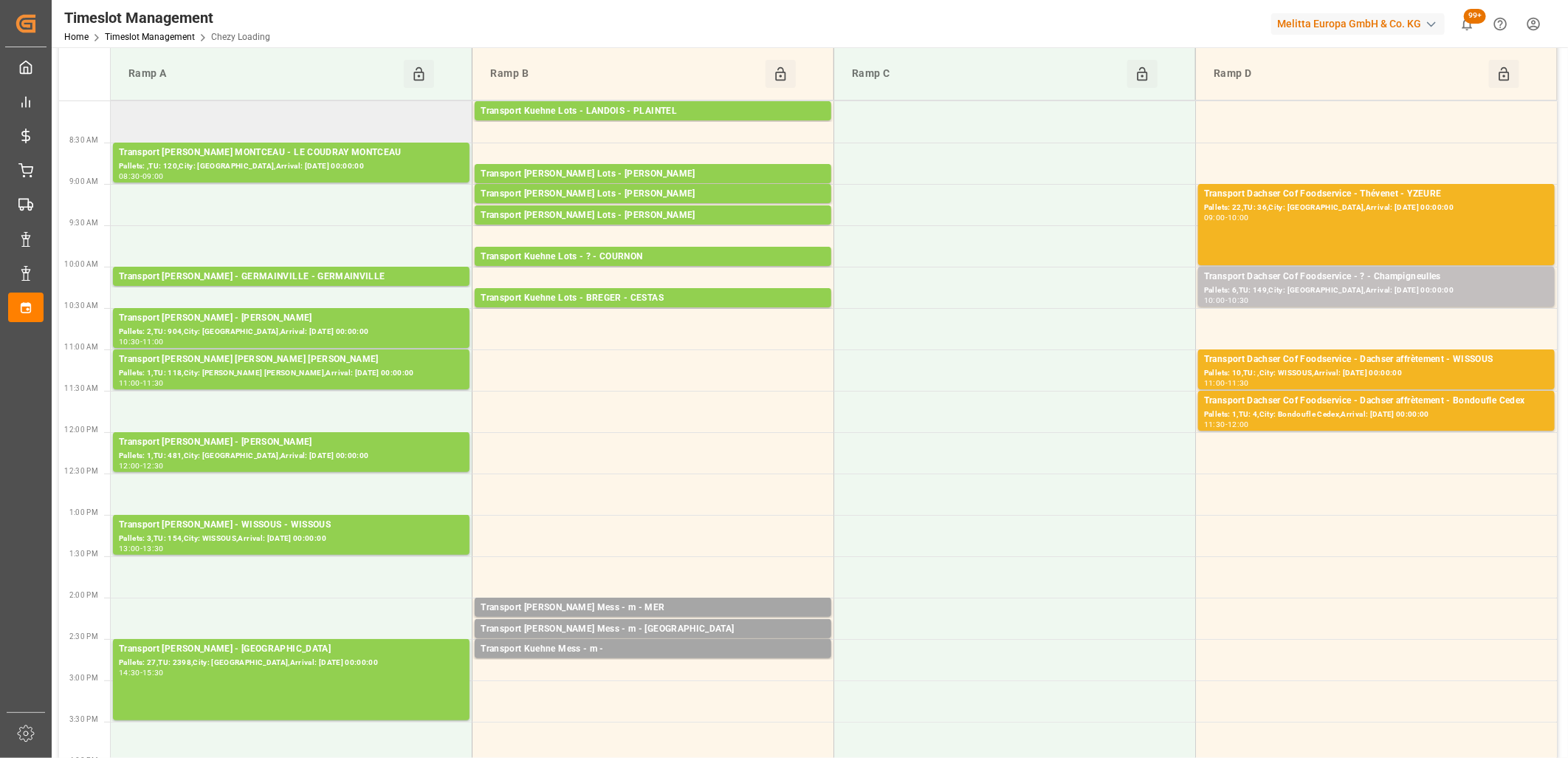
scroll to position [82, 0]
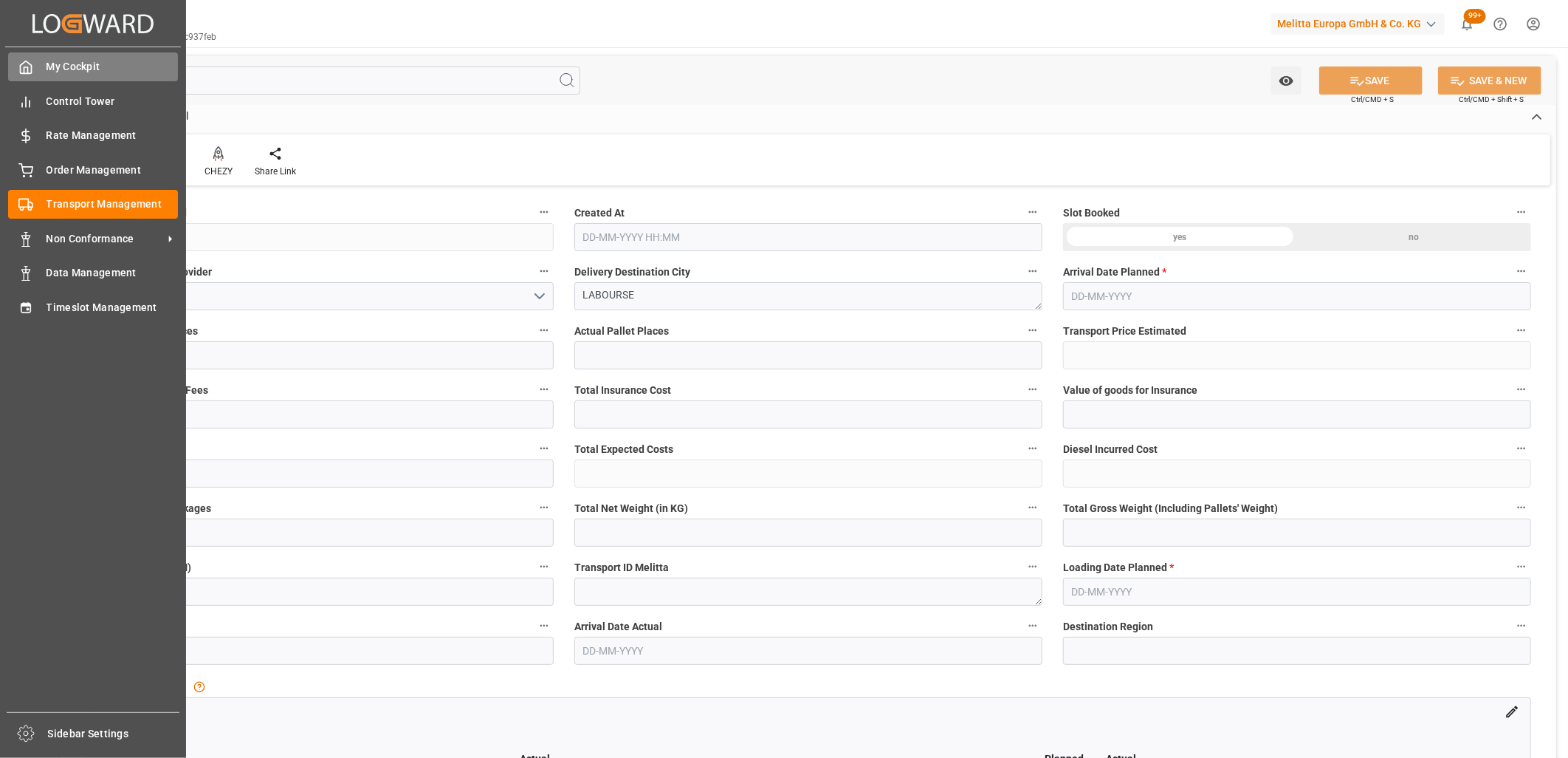
type input "1"
type input "77.09"
type input "0"
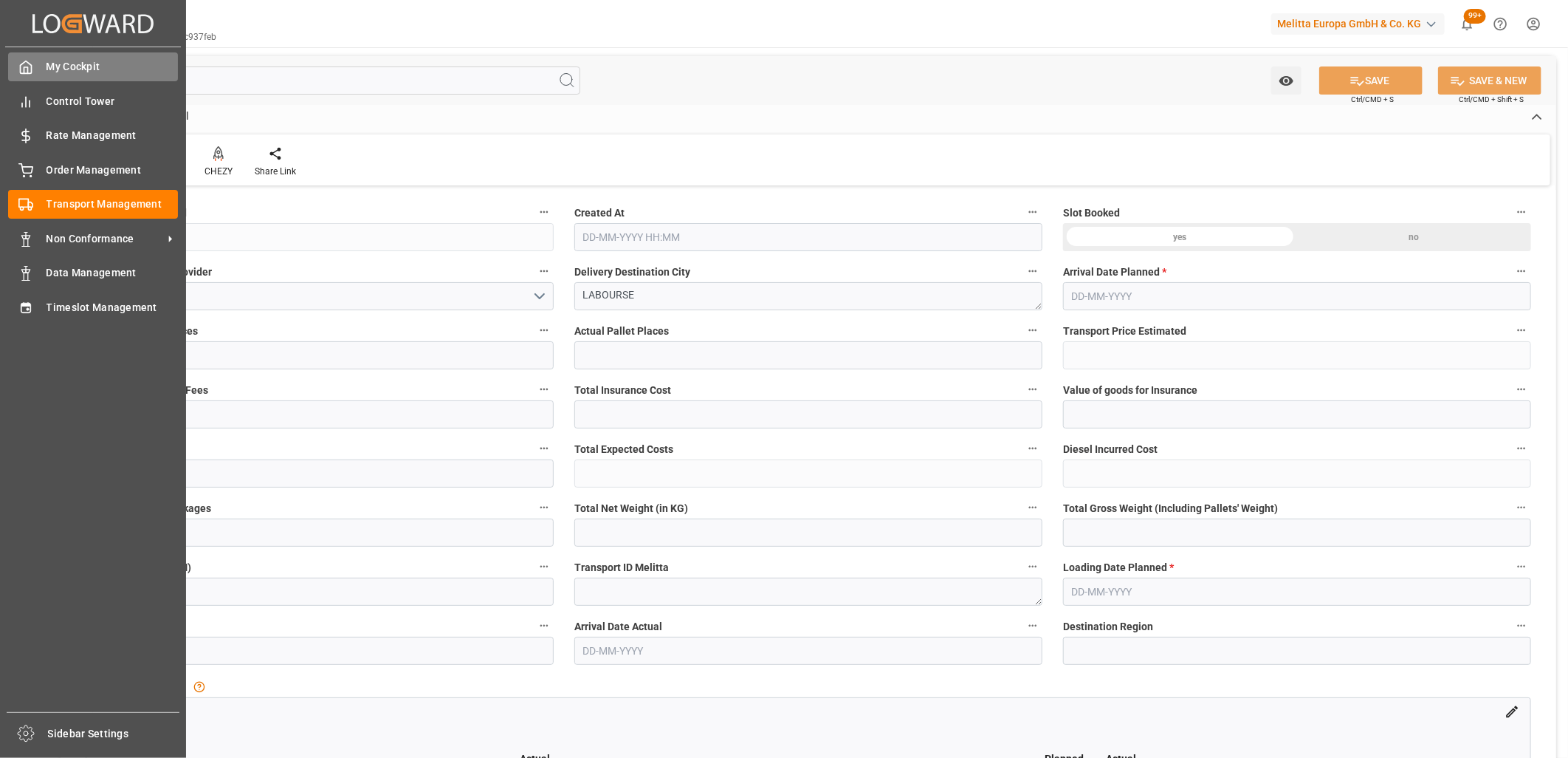
type input "77.09"
type input "0"
type input "167.04"
type input "260"
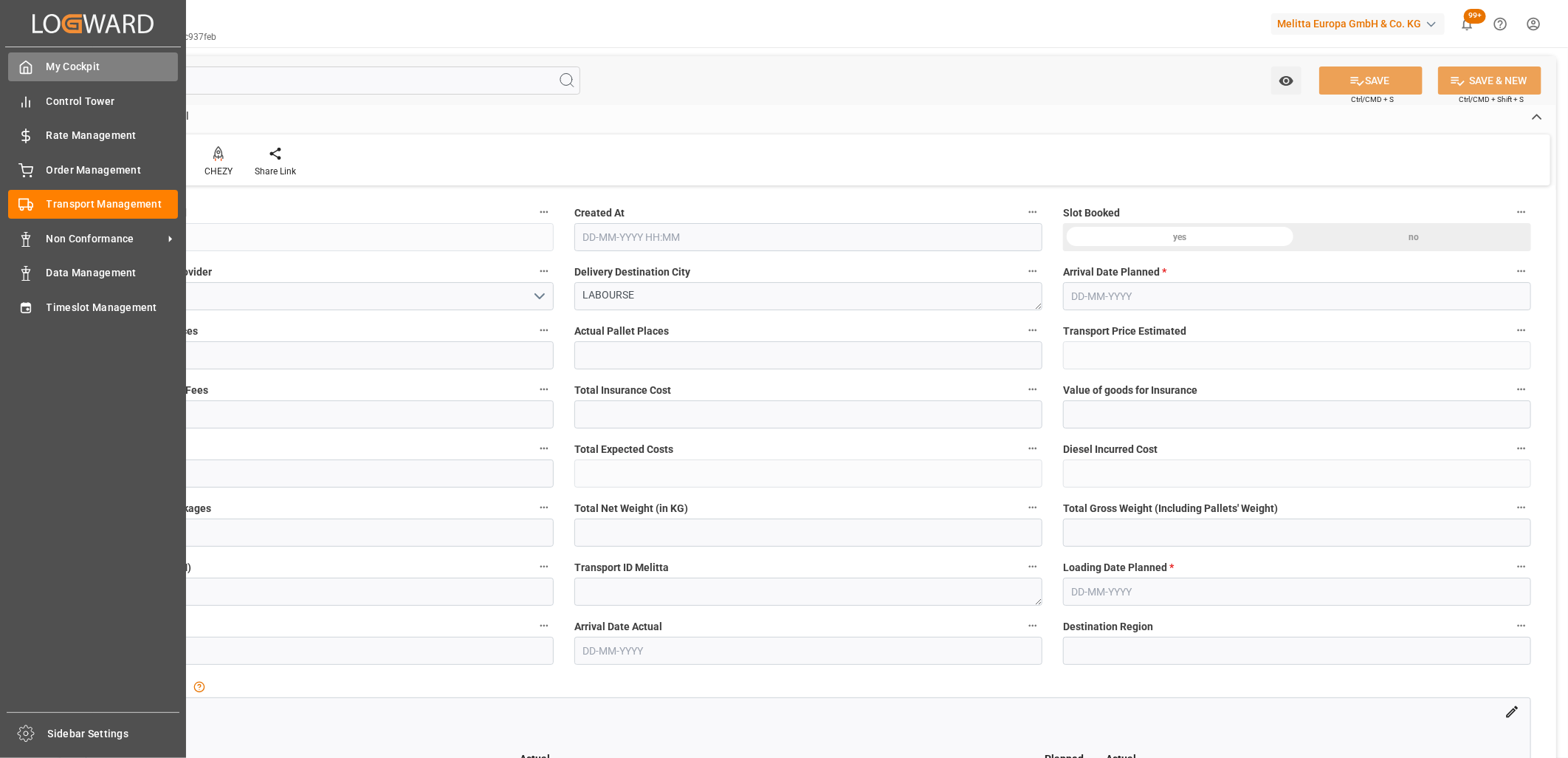
type input "1248.768"
type input "62"
type input "0"
type input "128"
type input "2"
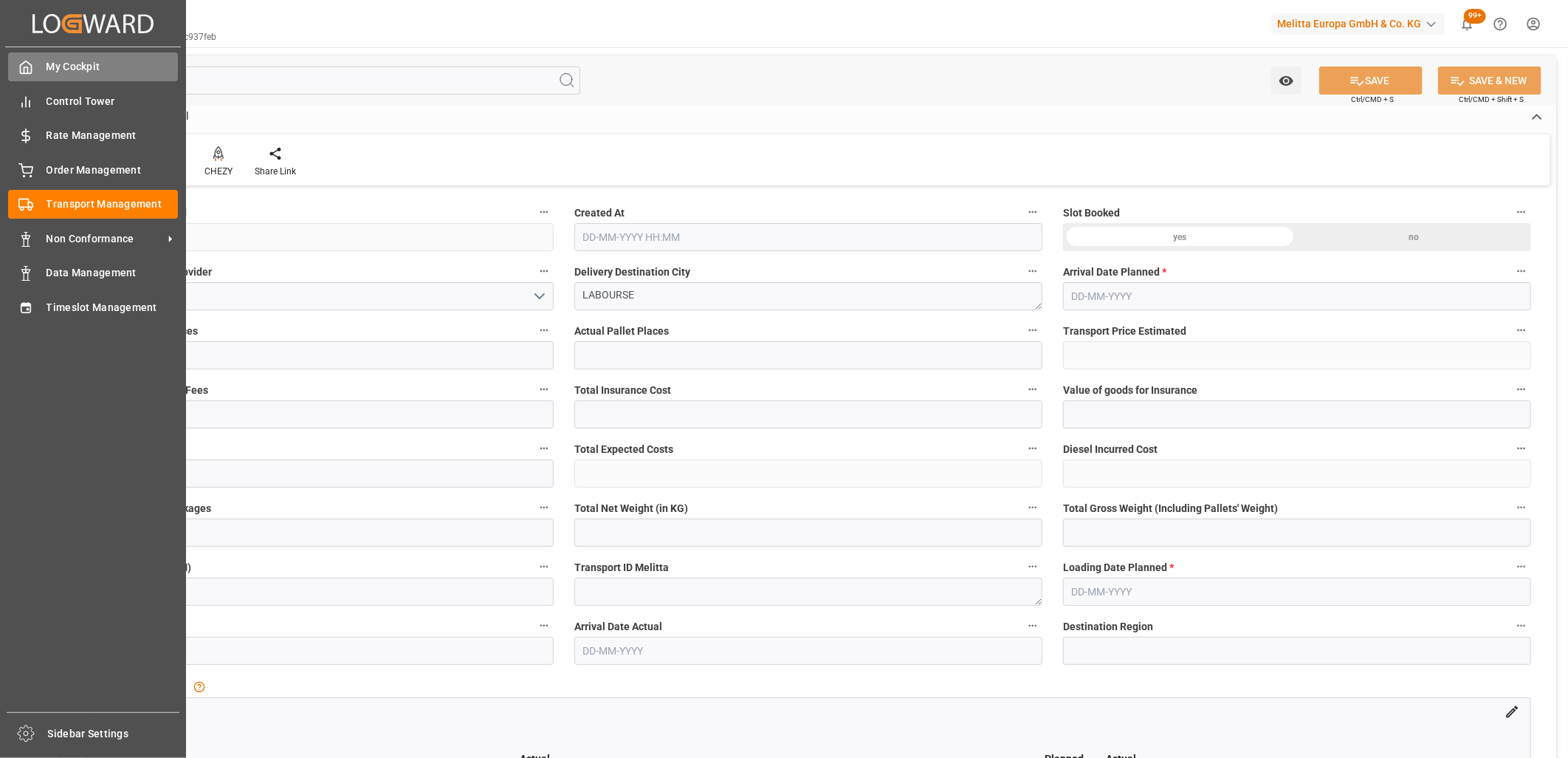
type input "101"
type input "205.056"
type input "0"
type input "4710.8598"
type input "0"
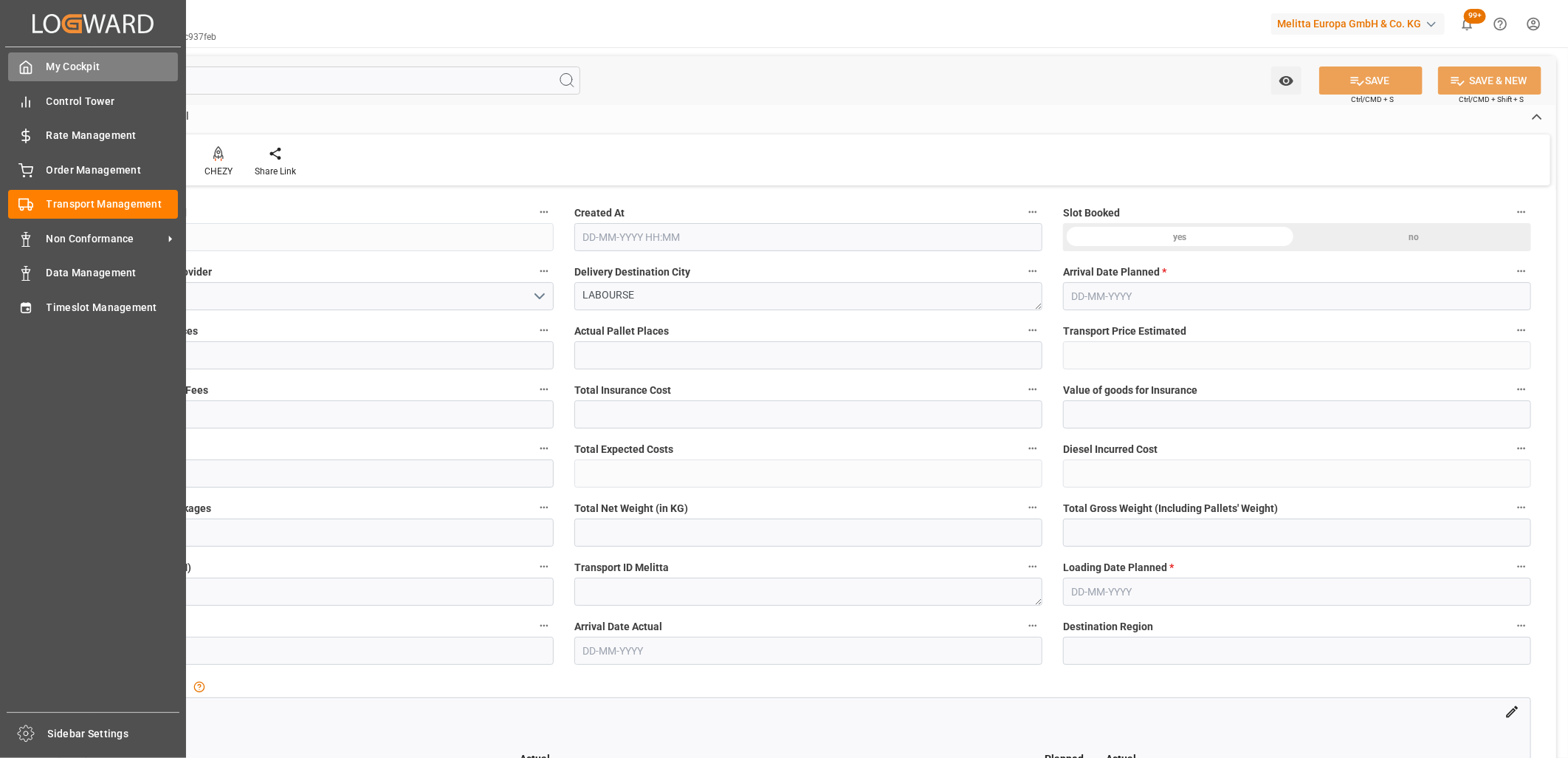
type input "0"
type input "21"
type input "35"
type input "06-10-2025 11:26"
type input "13-10-2025"
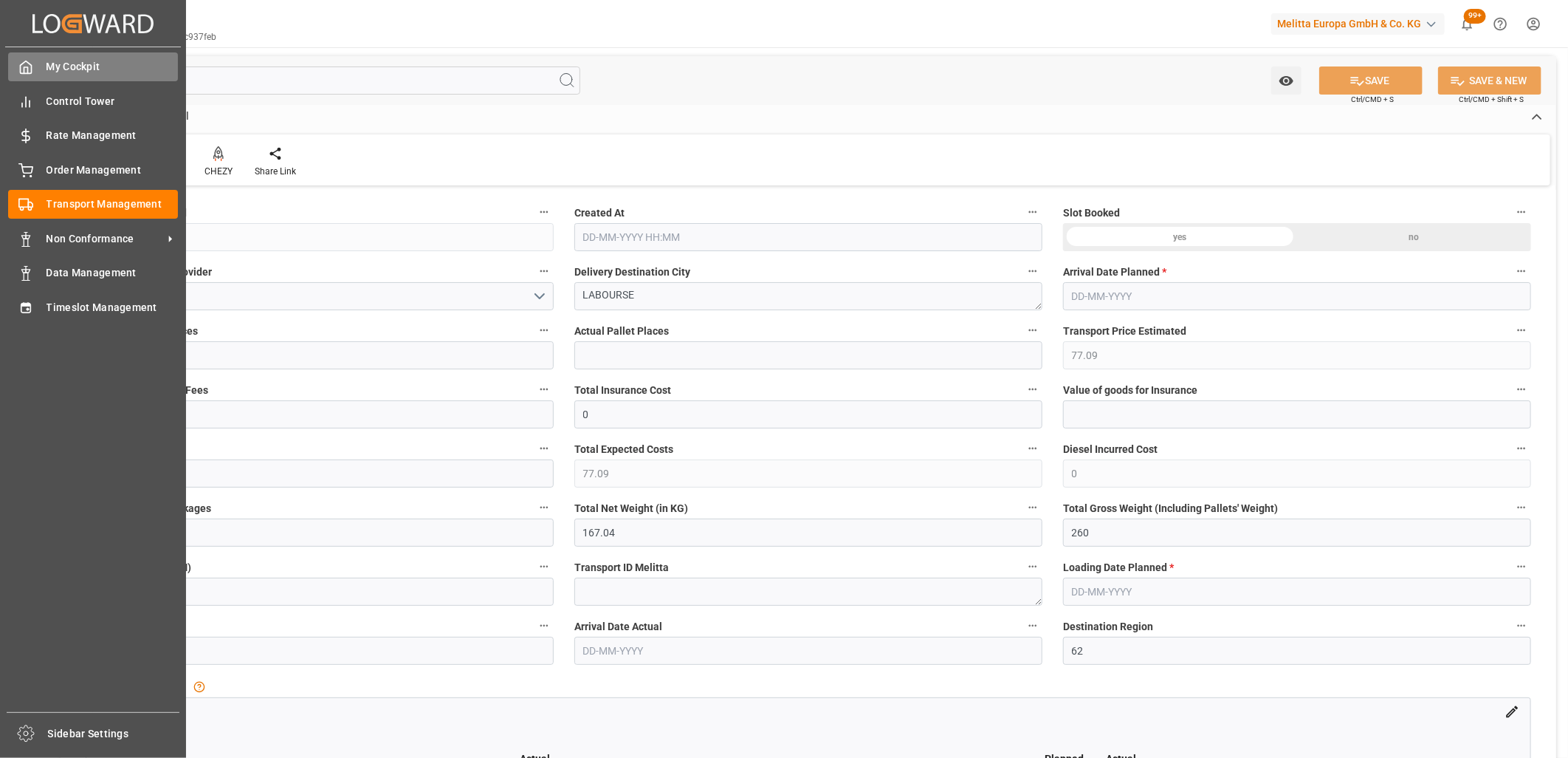
type input "10-10-2025"
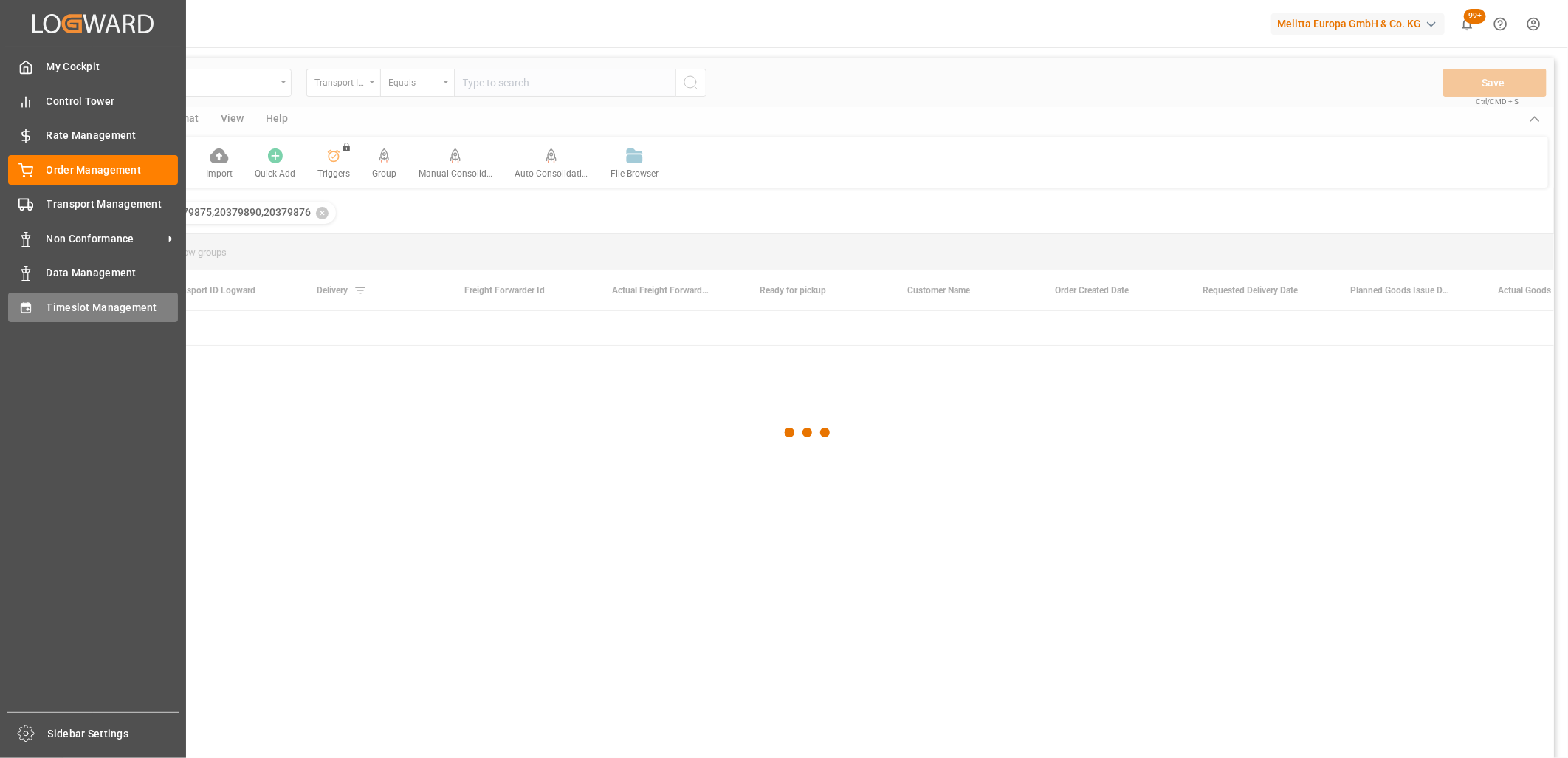
click at [26, 302] on icon at bounding box center [26, 307] width 10 height 11
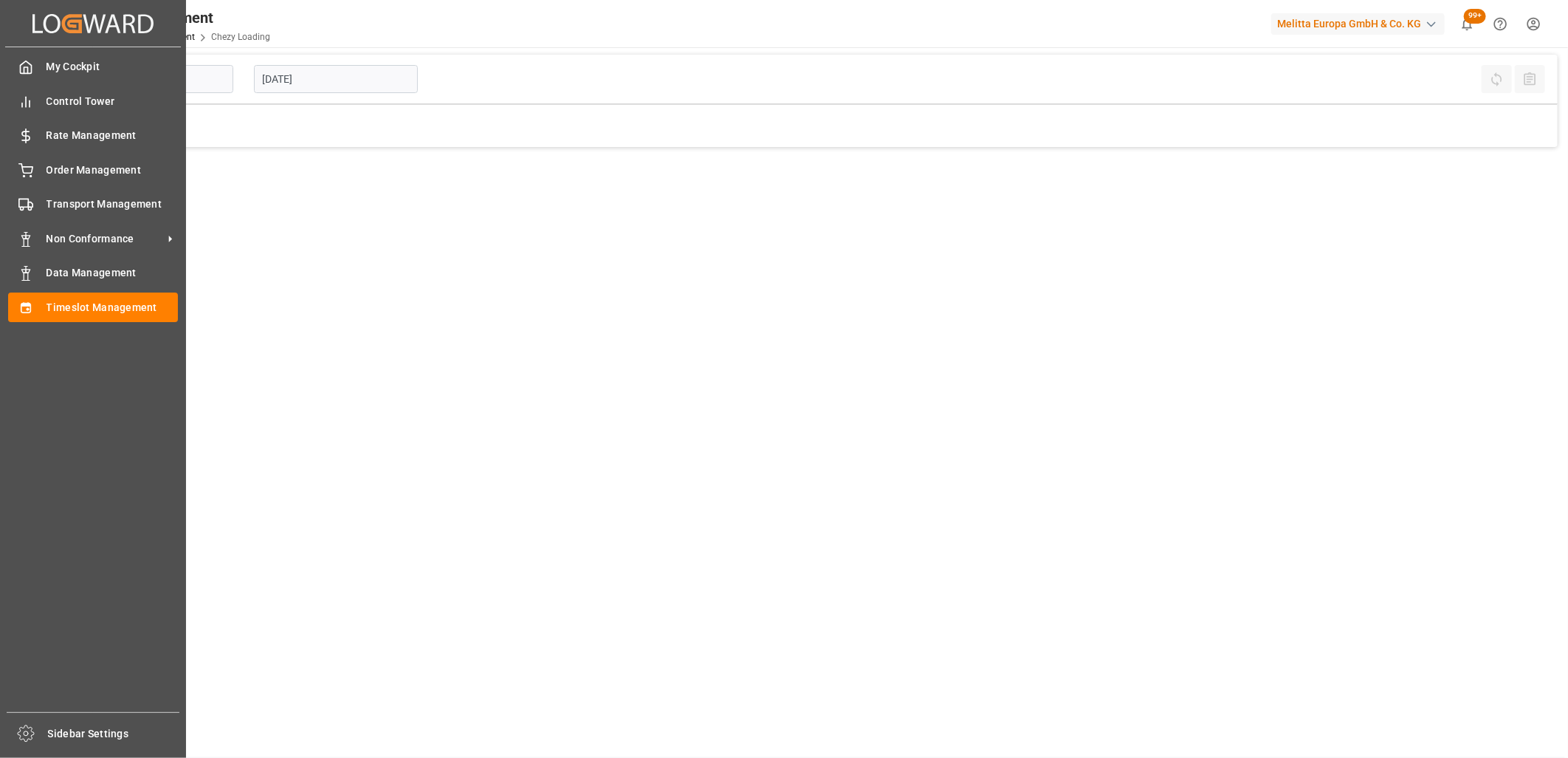
type input "Chezy Loading"
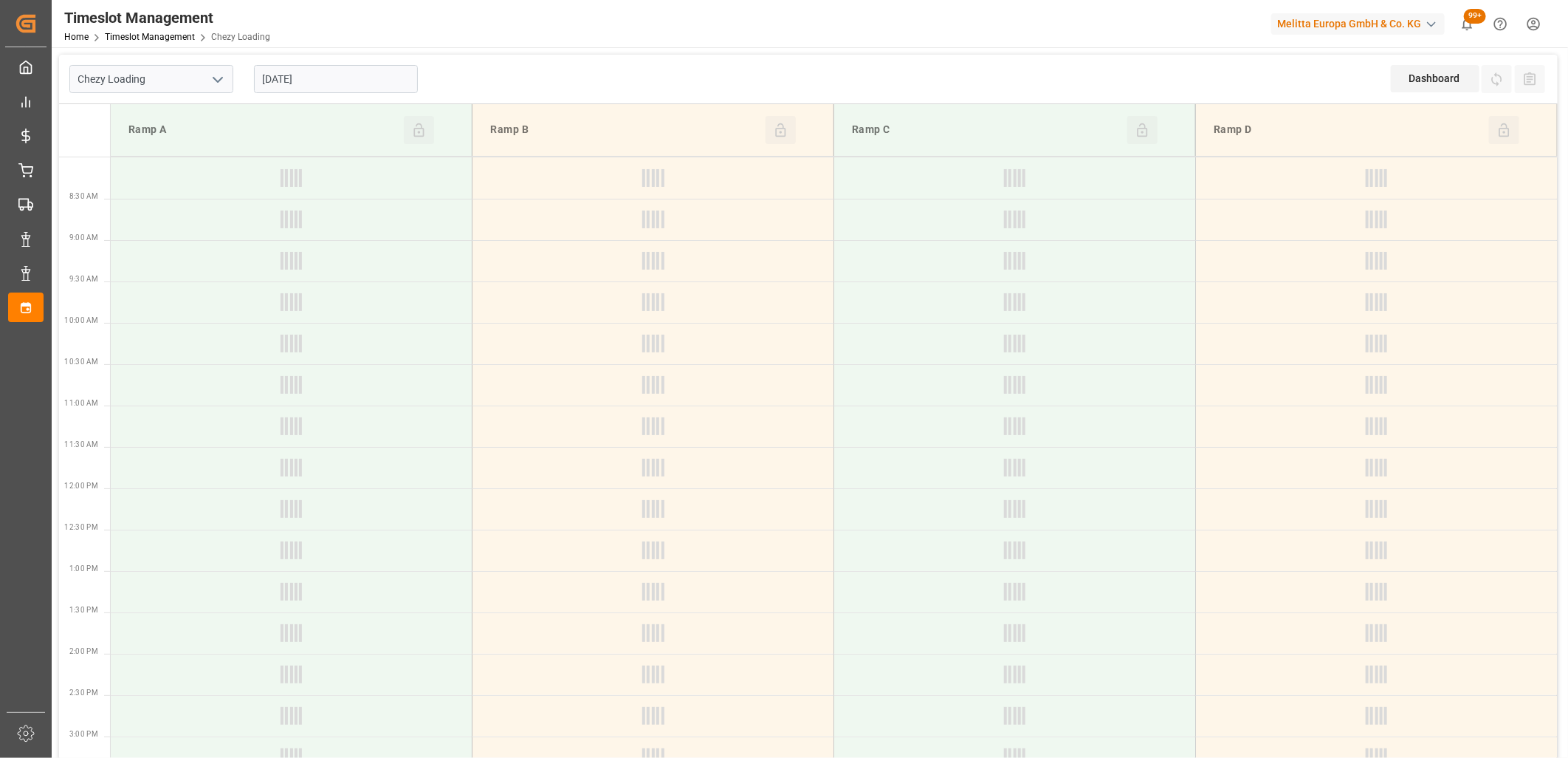
click at [369, 75] on input "[DATE]" at bounding box center [336, 79] width 164 height 28
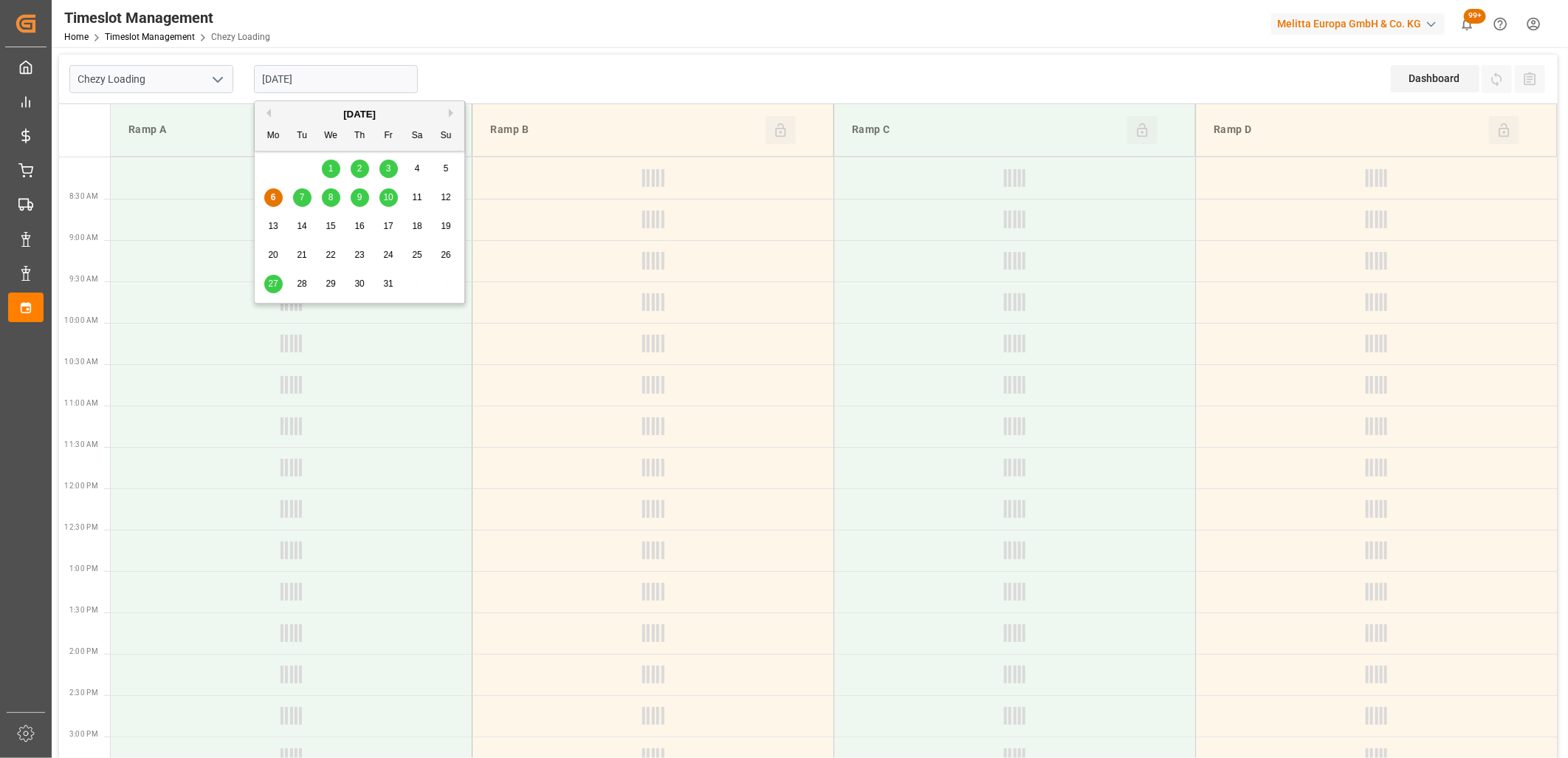
click at [305, 202] on div "7" at bounding box center [302, 197] width 18 height 17
type input "[DATE]"
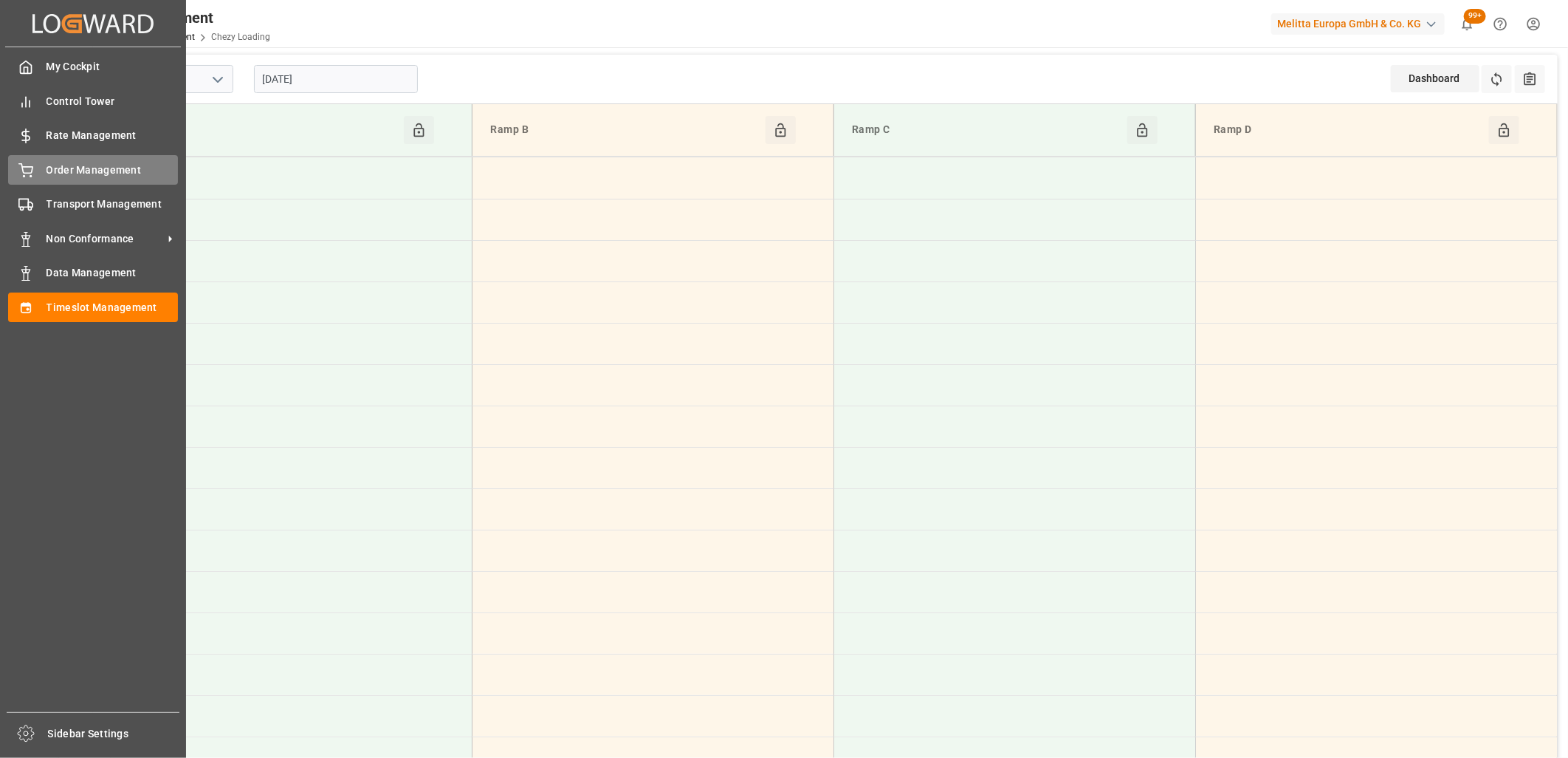
click at [43, 174] on div "Order Management Order Management" at bounding box center [93, 169] width 170 height 29
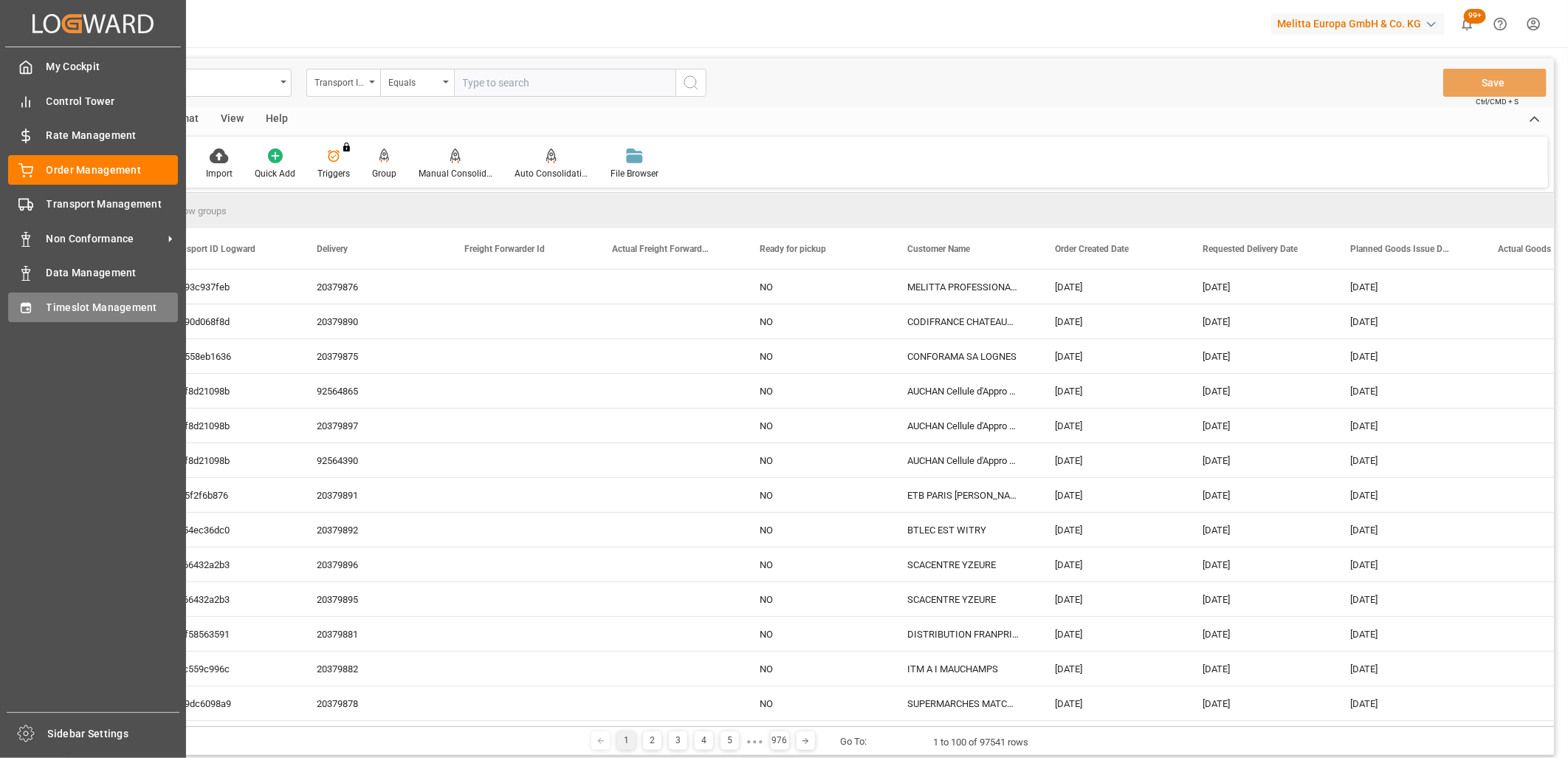
click at [26, 301] on icon at bounding box center [26, 308] width 15 height 15
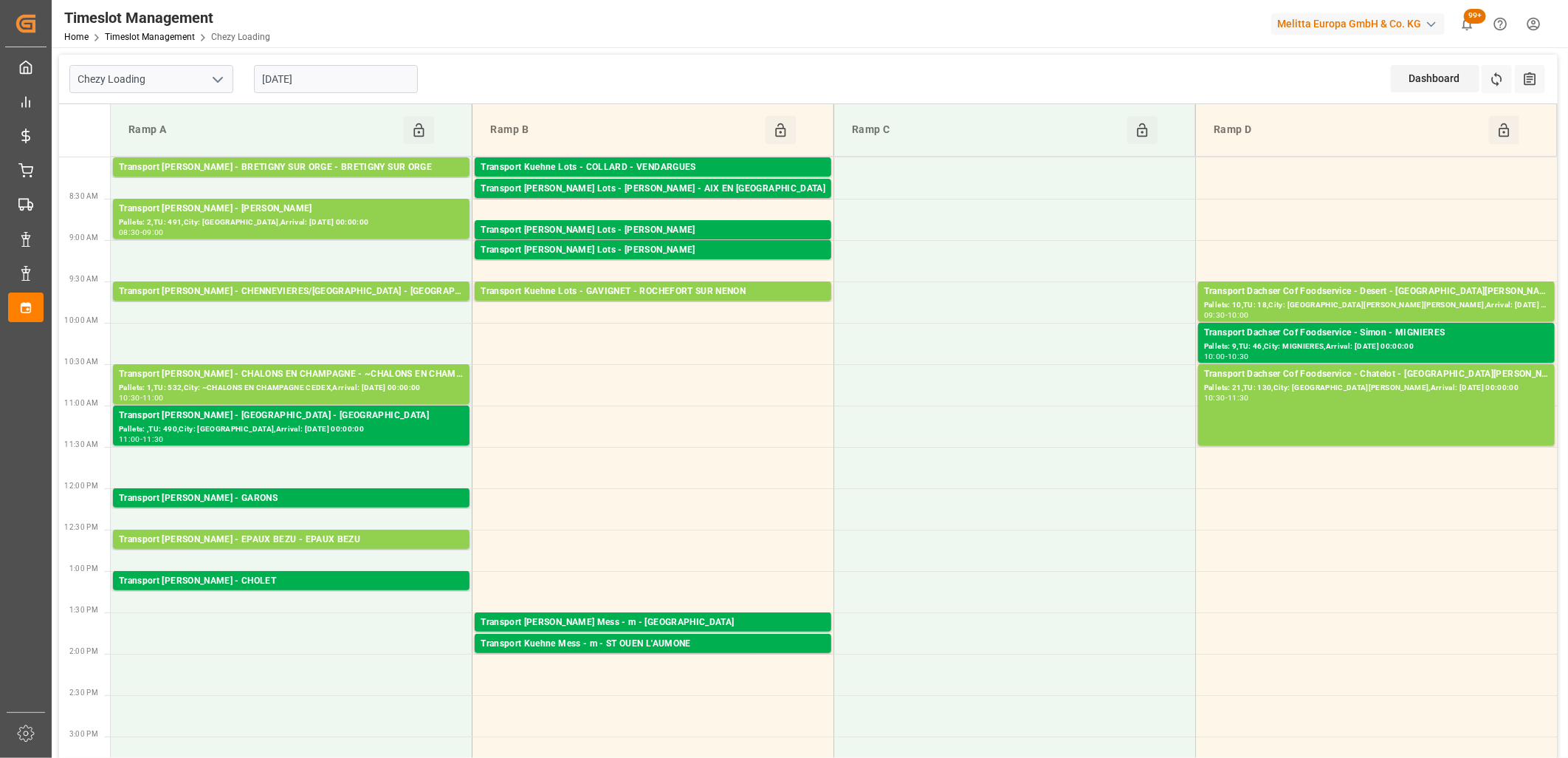
click at [381, 67] on input "[DATE]" at bounding box center [336, 79] width 164 height 28
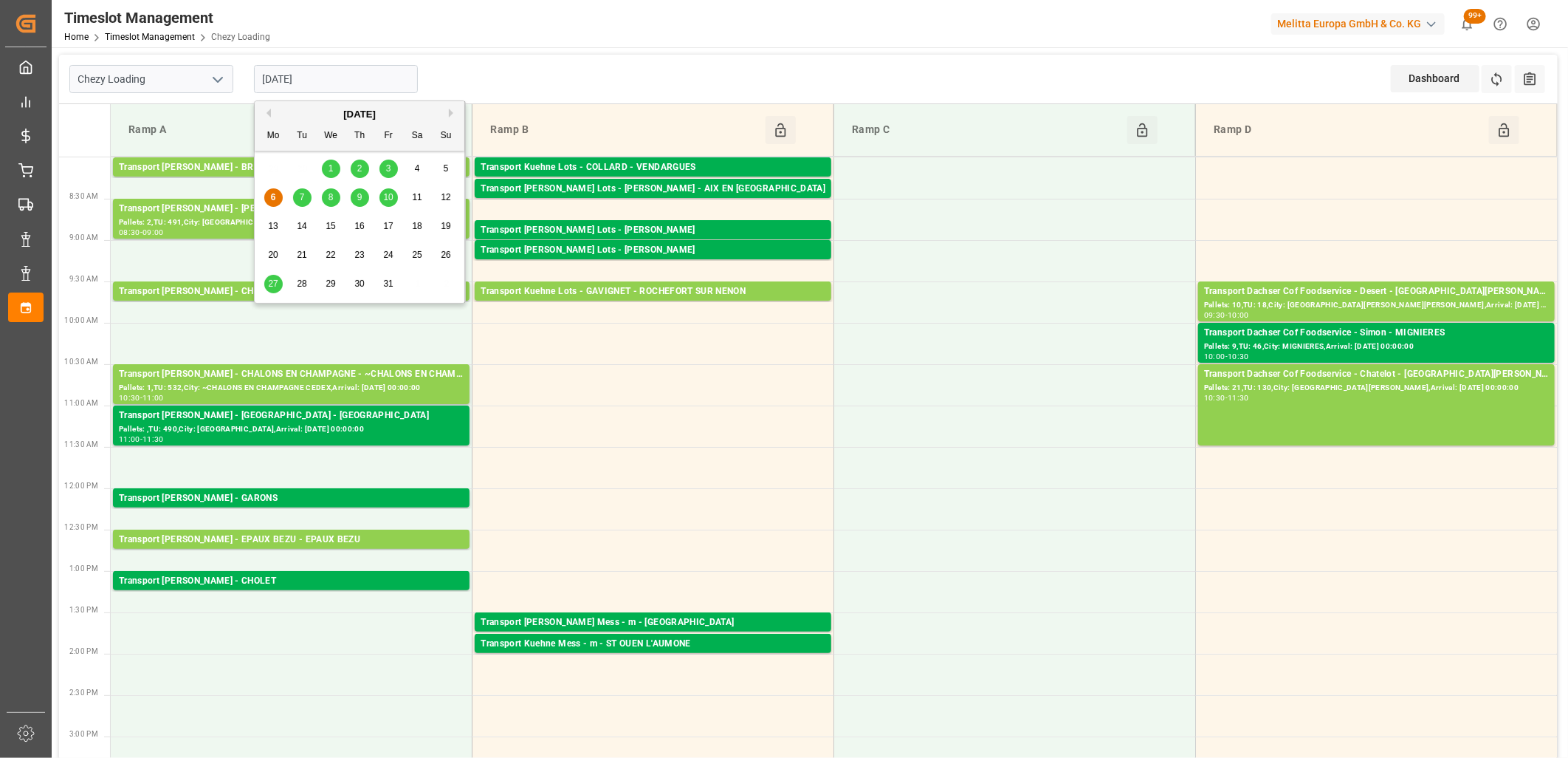
click at [294, 200] on div "7" at bounding box center [302, 197] width 18 height 17
type input "[DATE]"
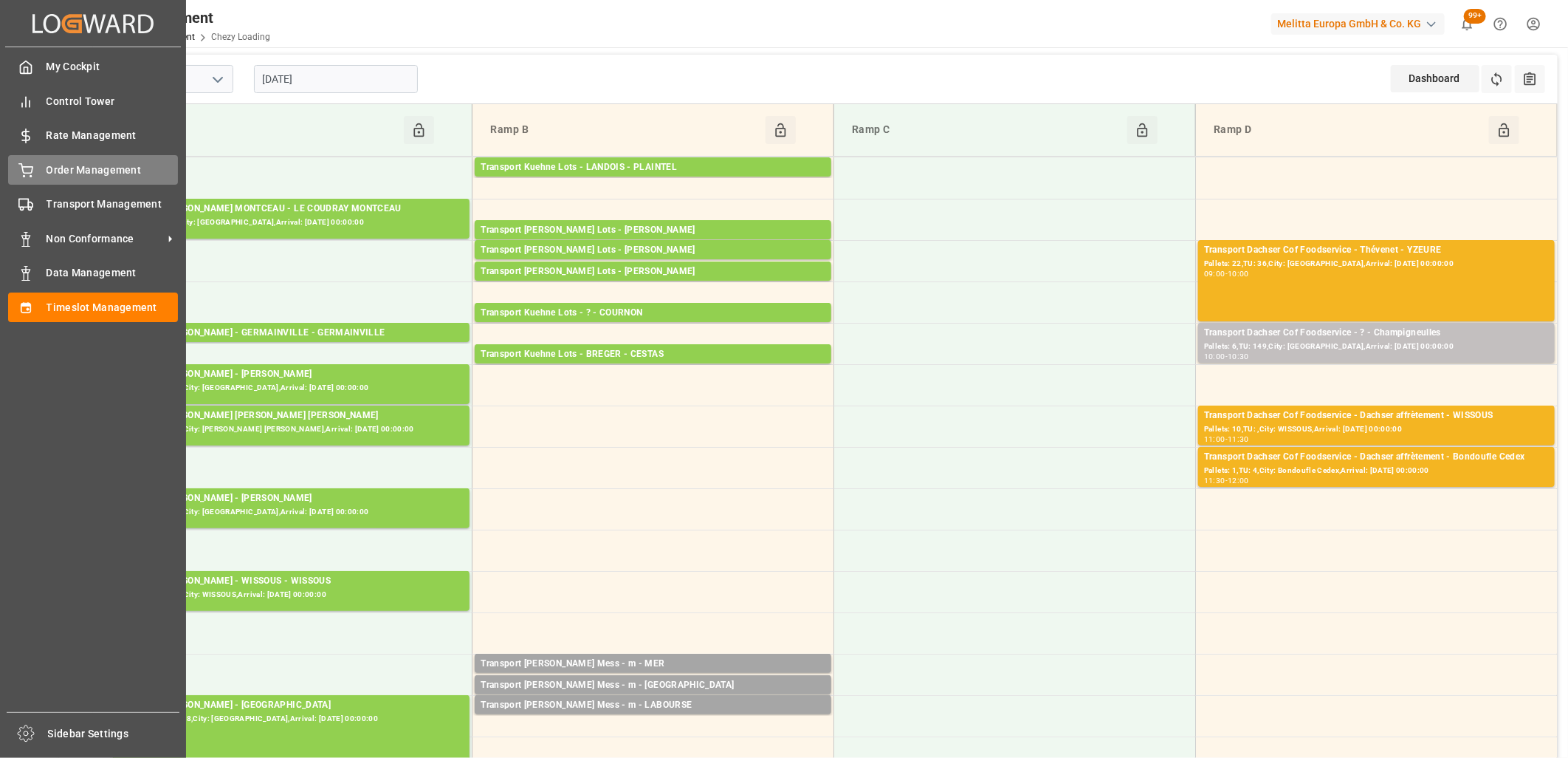
click at [40, 173] on div "Order Management Order Management" at bounding box center [93, 169] width 170 height 29
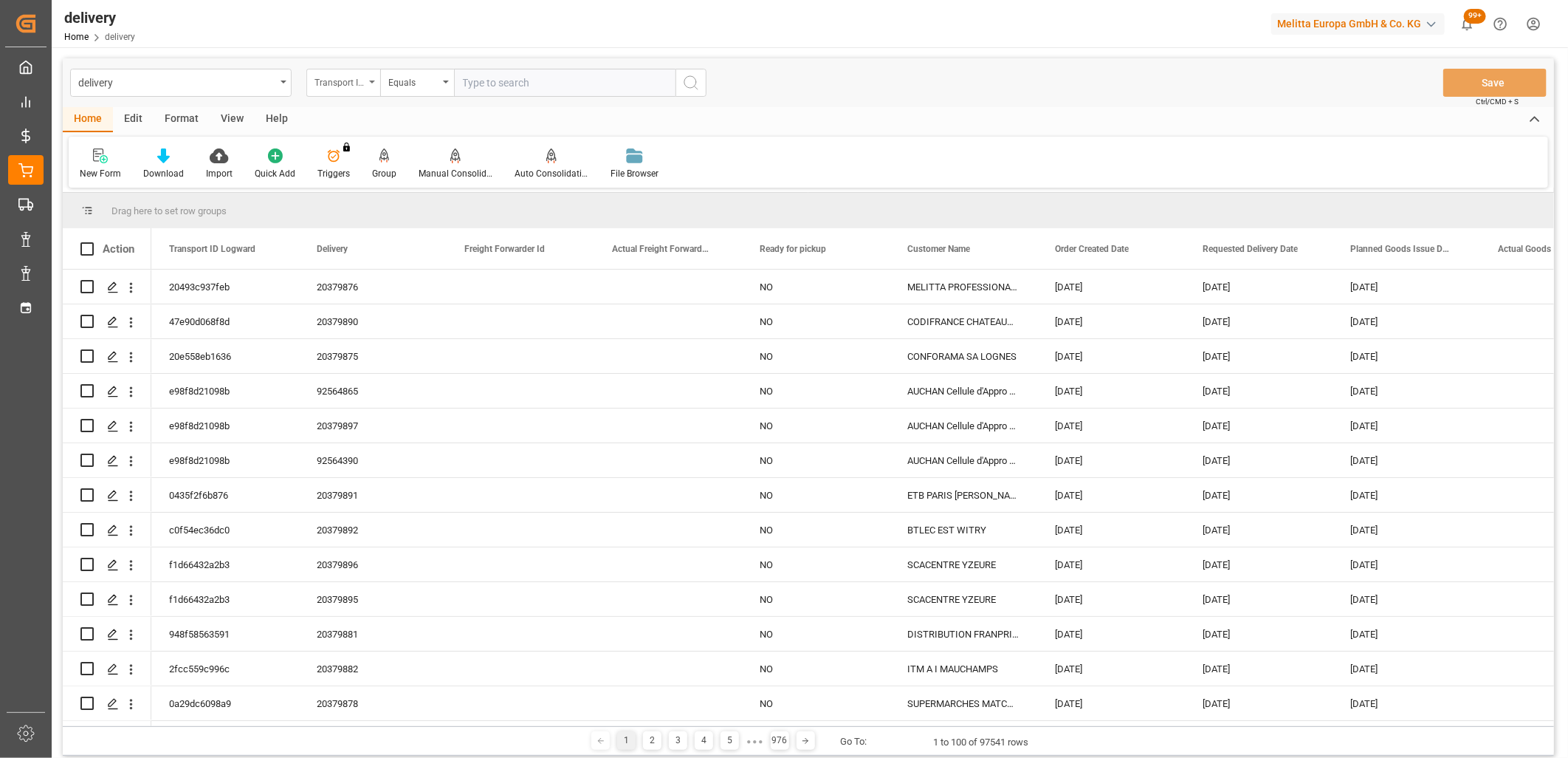
click at [356, 78] on div "Transport ID Logward" at bounding box center [339, 81] width 50 height 17
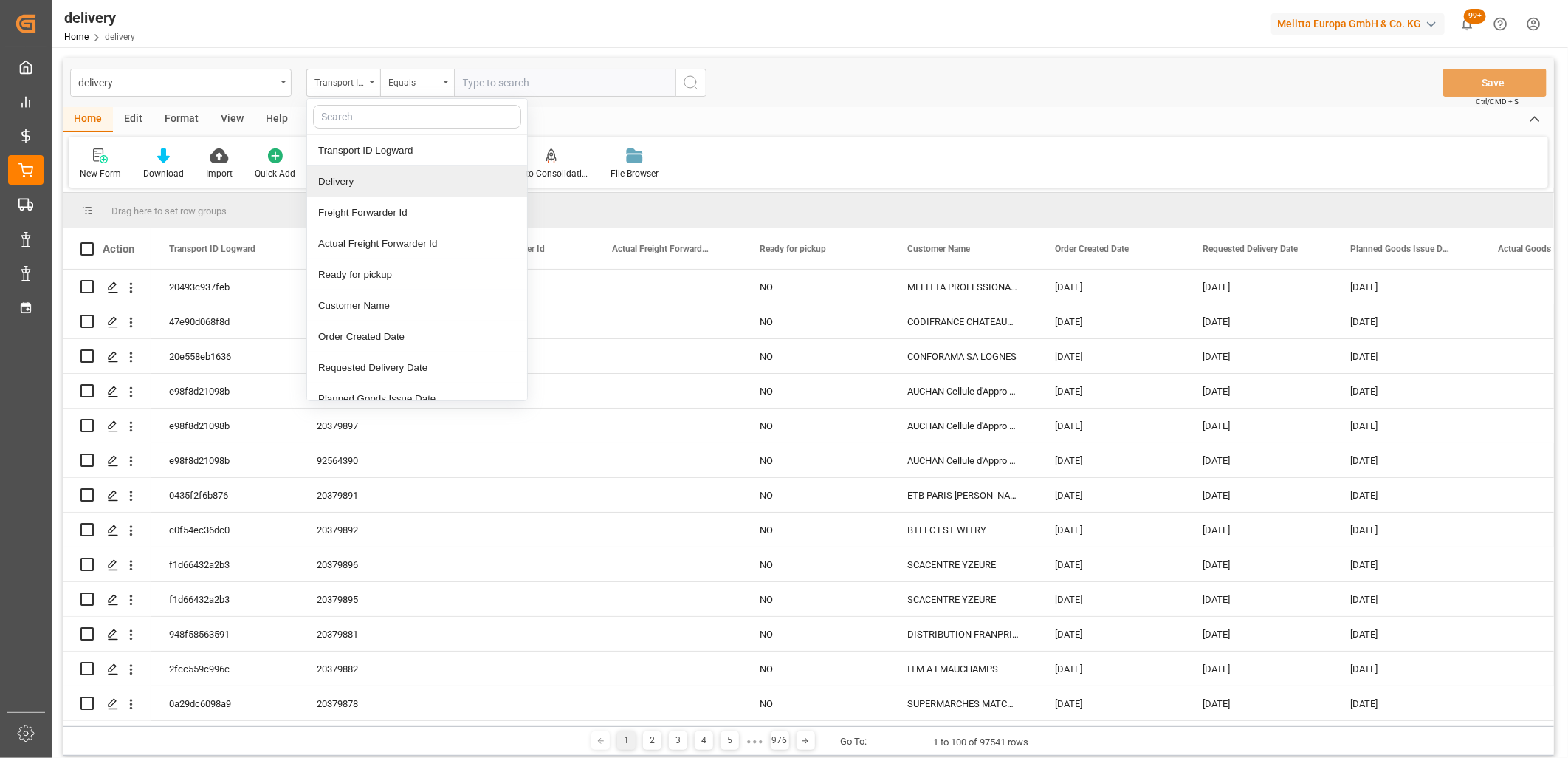
click at [363, 179] on div "Delivery" at bounding box center [417, 182] width 220 height 31
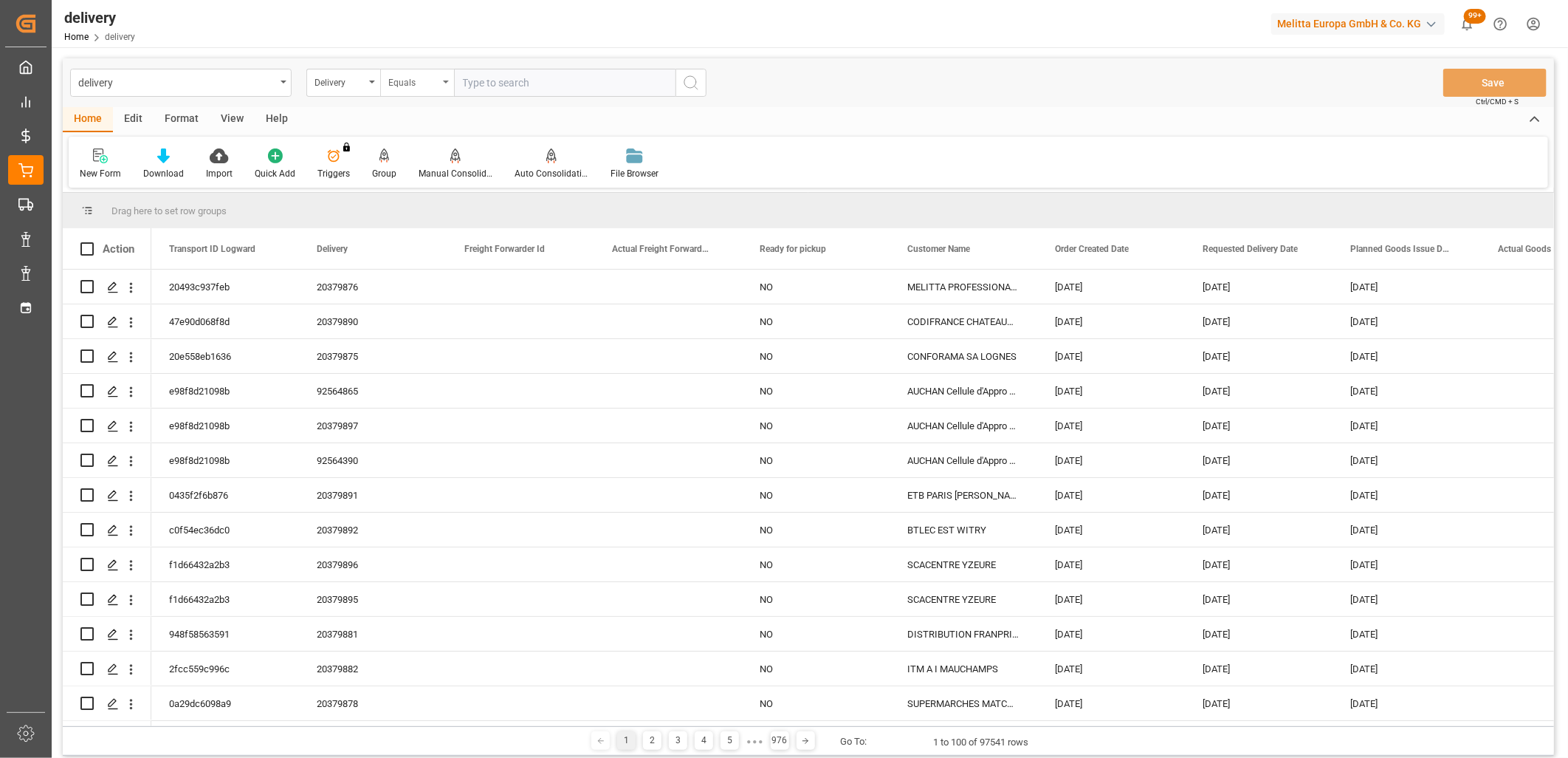
click at [404, 83] on div "Equals" at bounding box center [413, 81] width 50 height 17
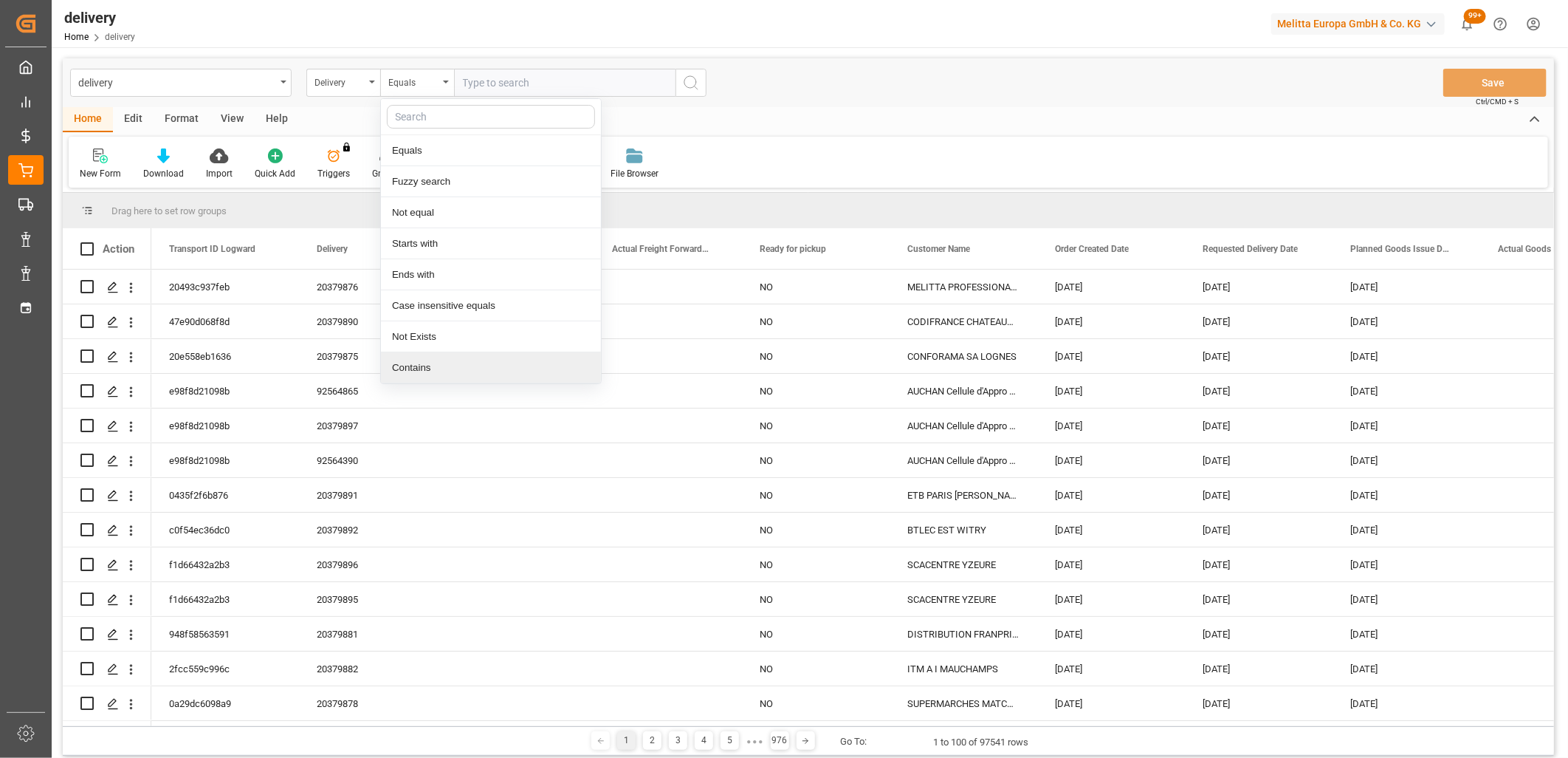
click at [446, 362] on div "Contains" at bounding box center [491, 368] width 220 height 31
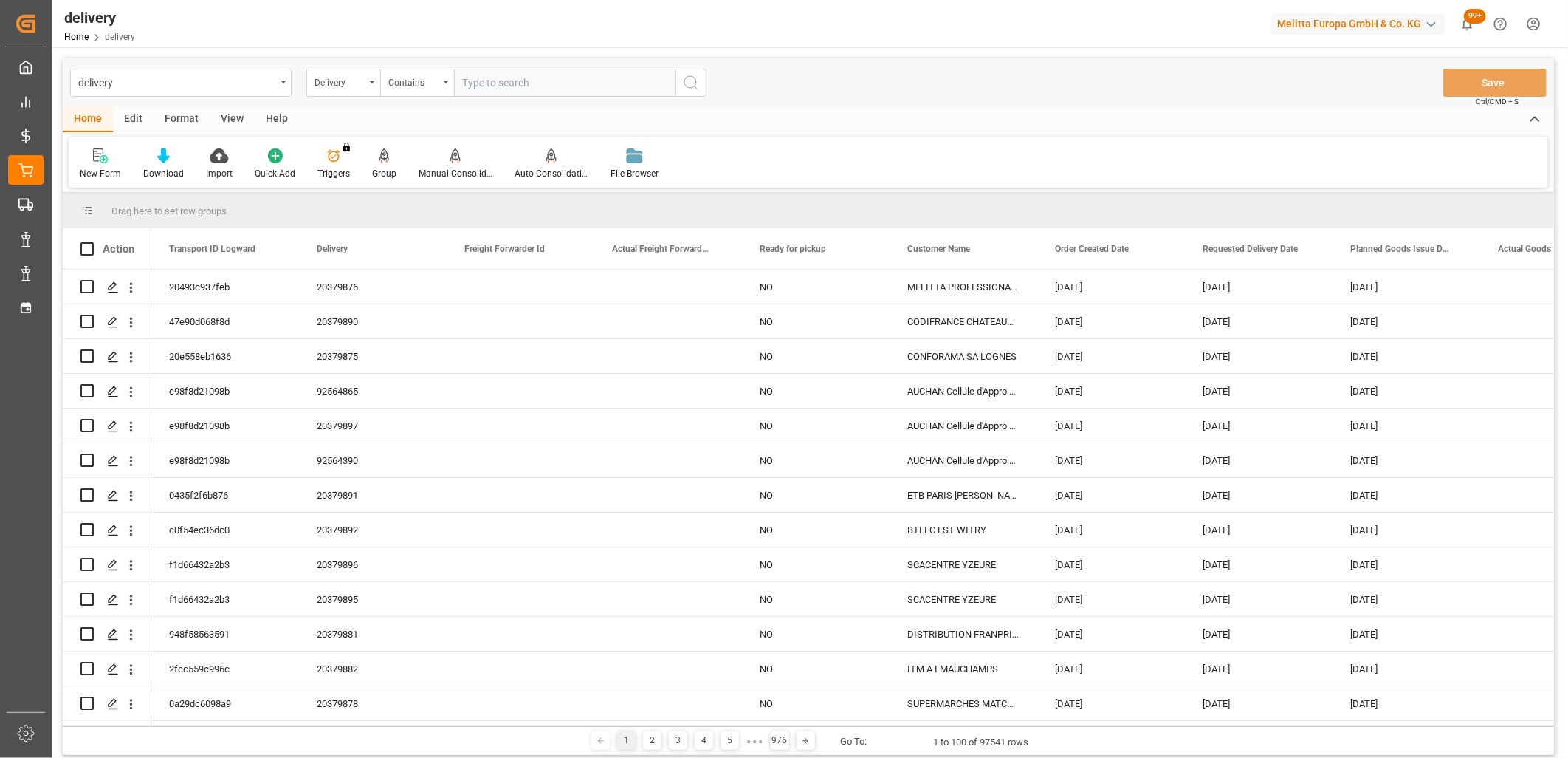
click at [518, 76] on input "text" at bounding box center [564, 83] width 221 height 28
paste input "80003866,80003756,80003748,80003752,80003906,80003905,80003864,80003745,8000386…"
type input "80003866,80003756,80003748,80003752,80003906,80003905,80003864,80003745,8000386…"
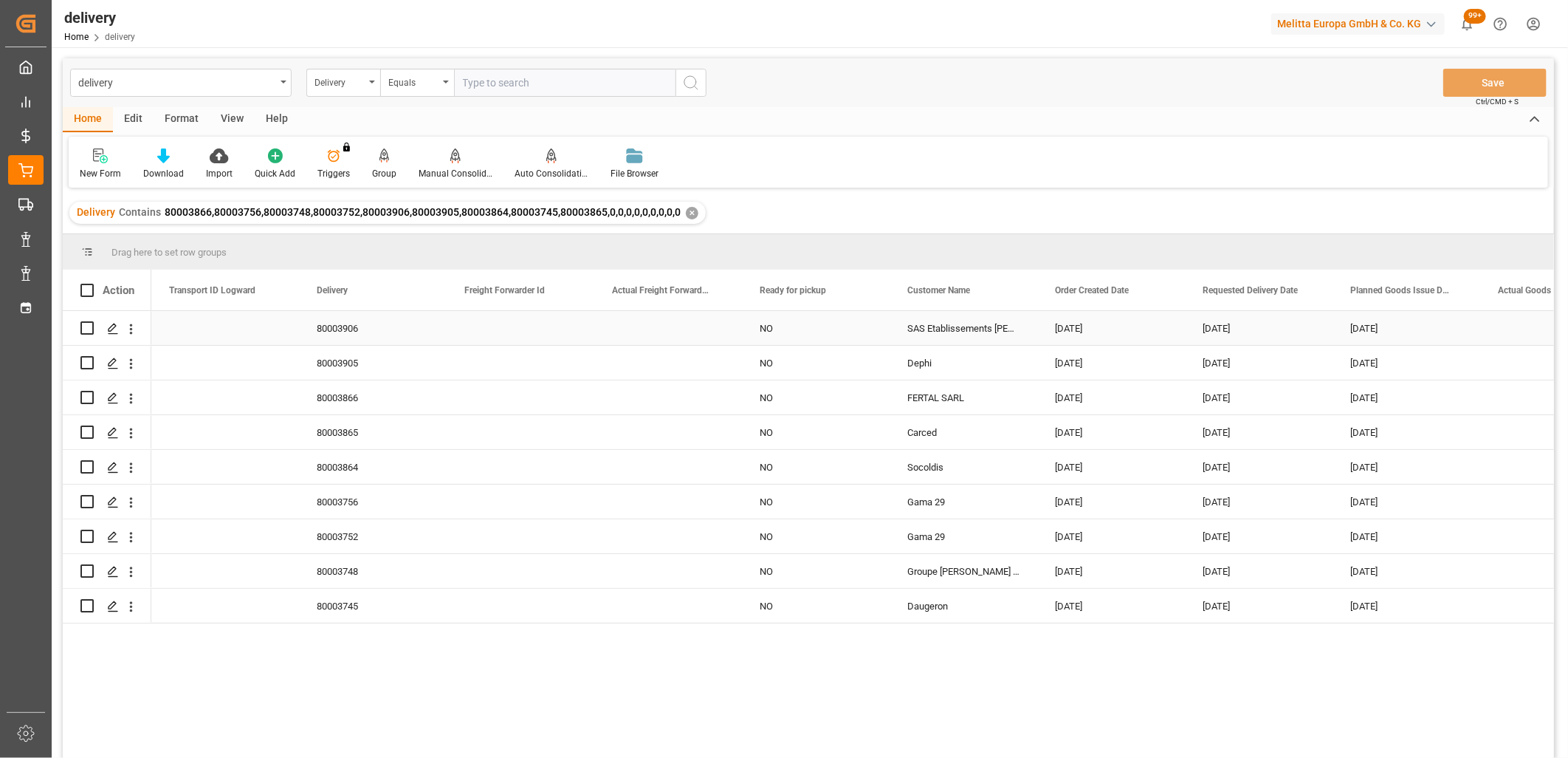
click at [1103, 325] on div "04-10-2025" at bounding box center [1111, 328] width 148 height 34
click at [1066, 464] on span "6" at bounding box center [1069, 461] width 5 height 11
type input "[DATE]"
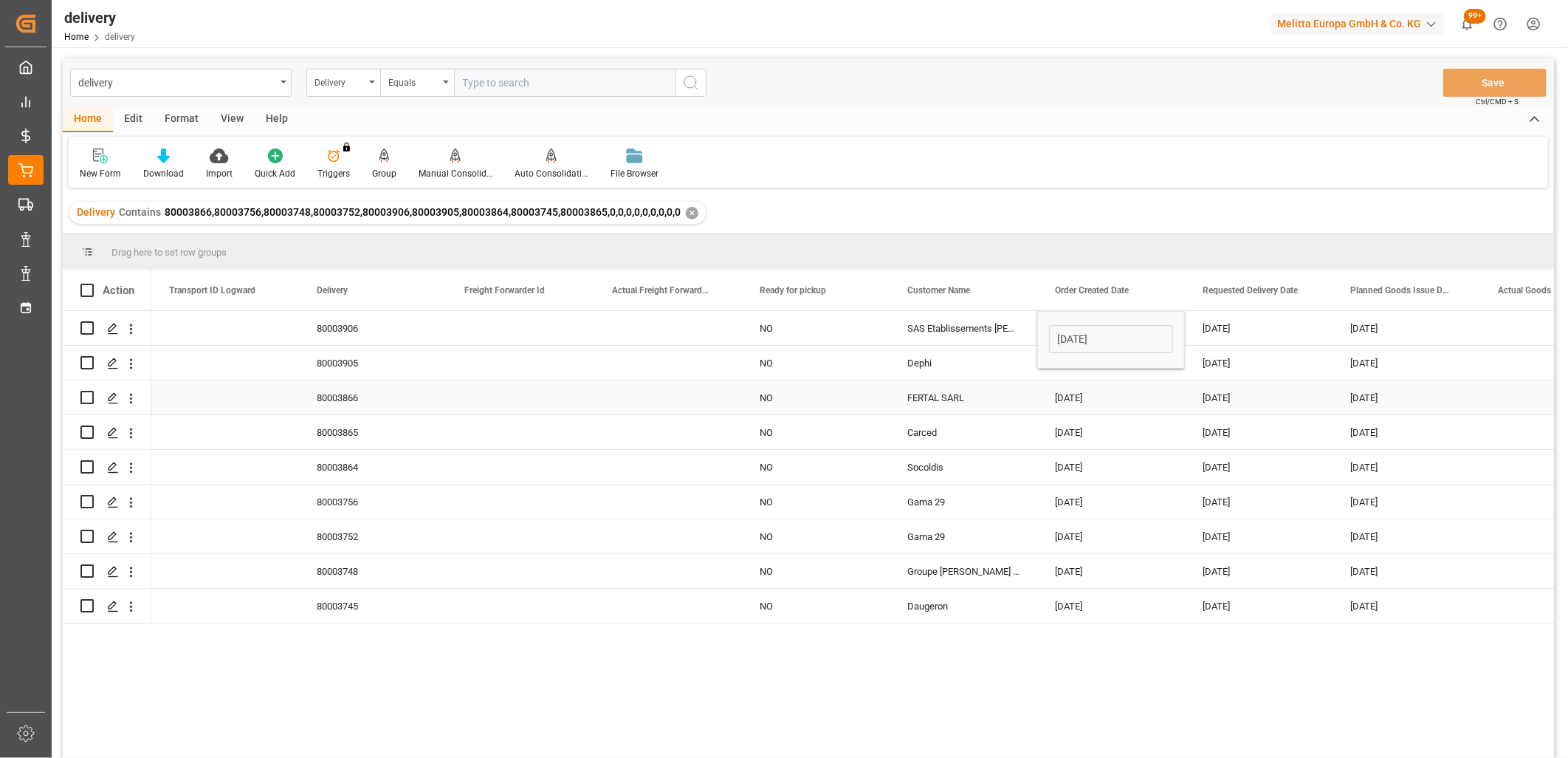
click at [1108, 408] on div "03-10-2025" at bounding box center [1111, 397] width 148 height 34
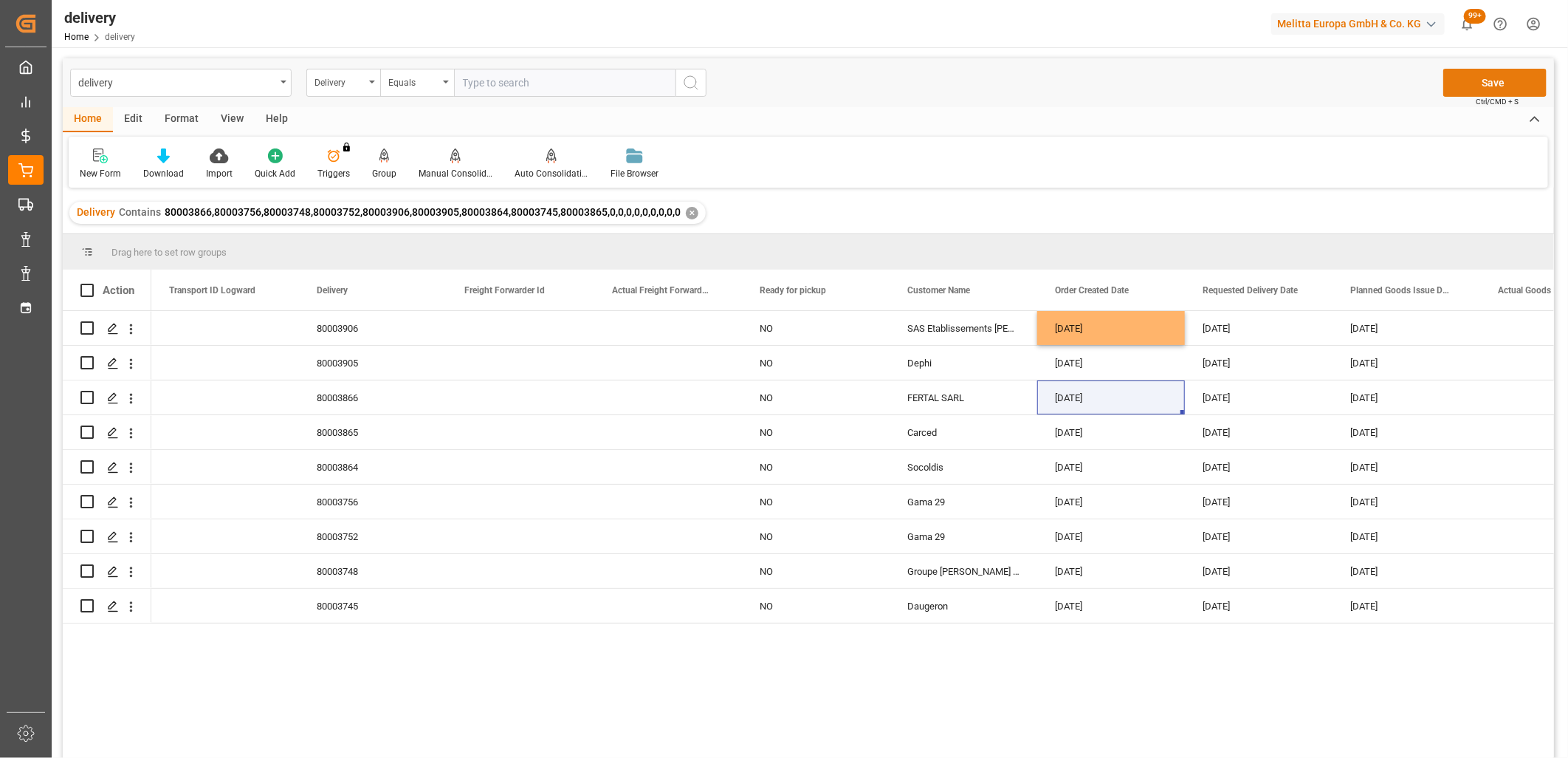
click at [1480, 83] on button "Save" at bounding box center [1495, 83] width 103 height 28
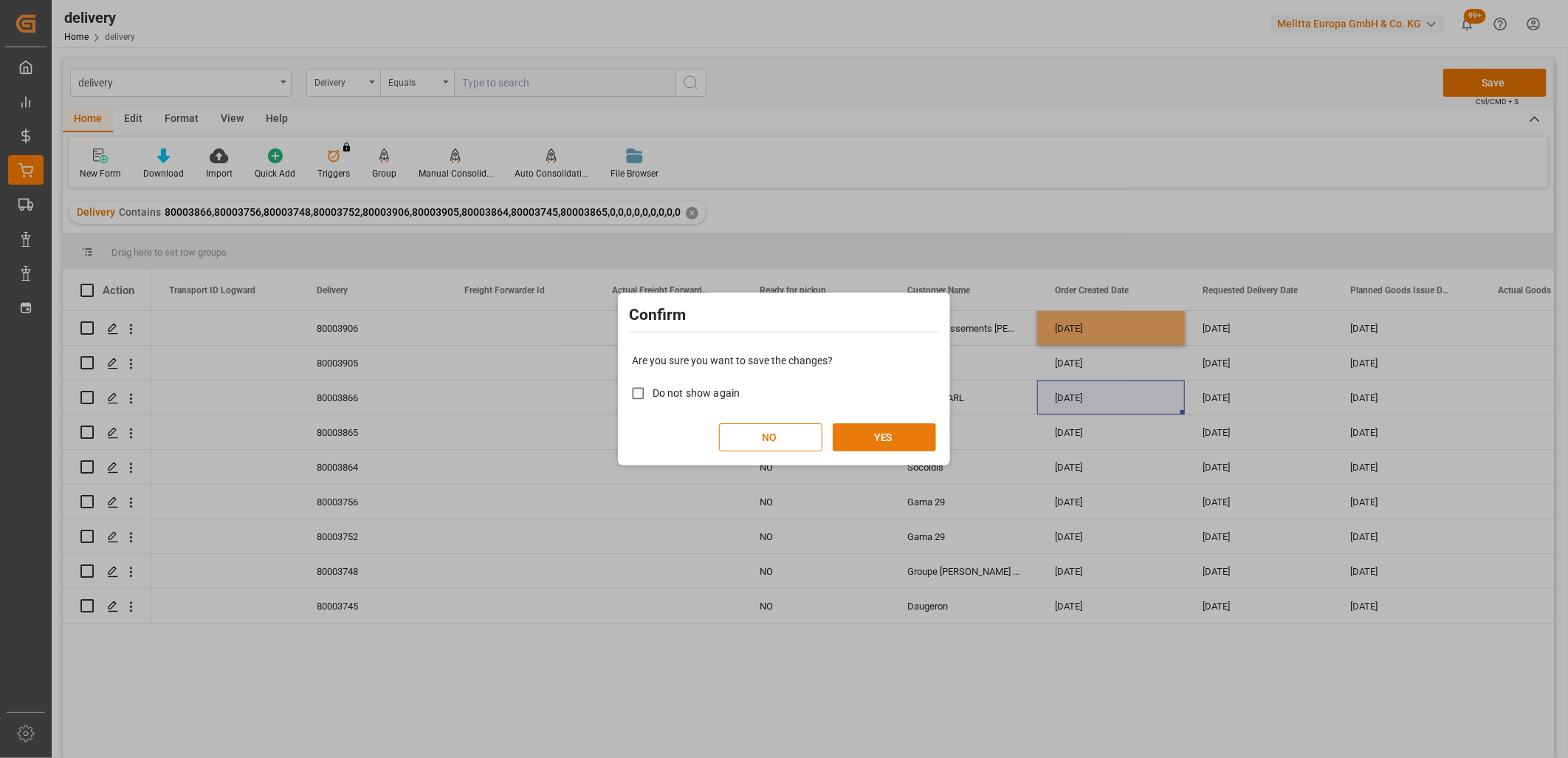
click at [915, 427] on button "YES" at bounding box center [884, 438] width 103 height 28
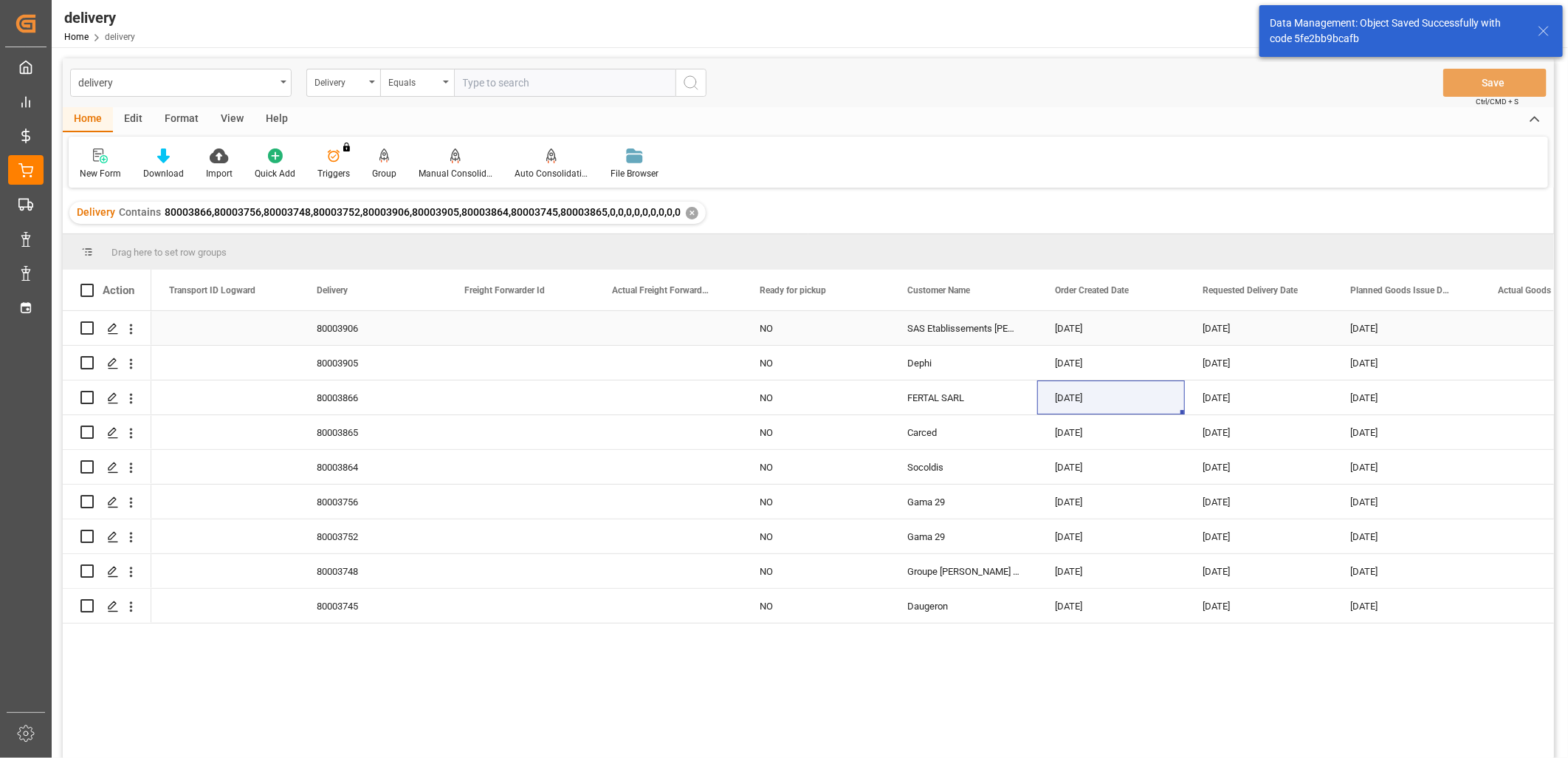
click at [1097, 333] on div "[DATE]" at bounding box center [1111, 328] width 148 height 34
drag, startPoint x: 1182, startPoint y: 342, endPoint x: 1159, endPoint y: 595, distance: 254.0
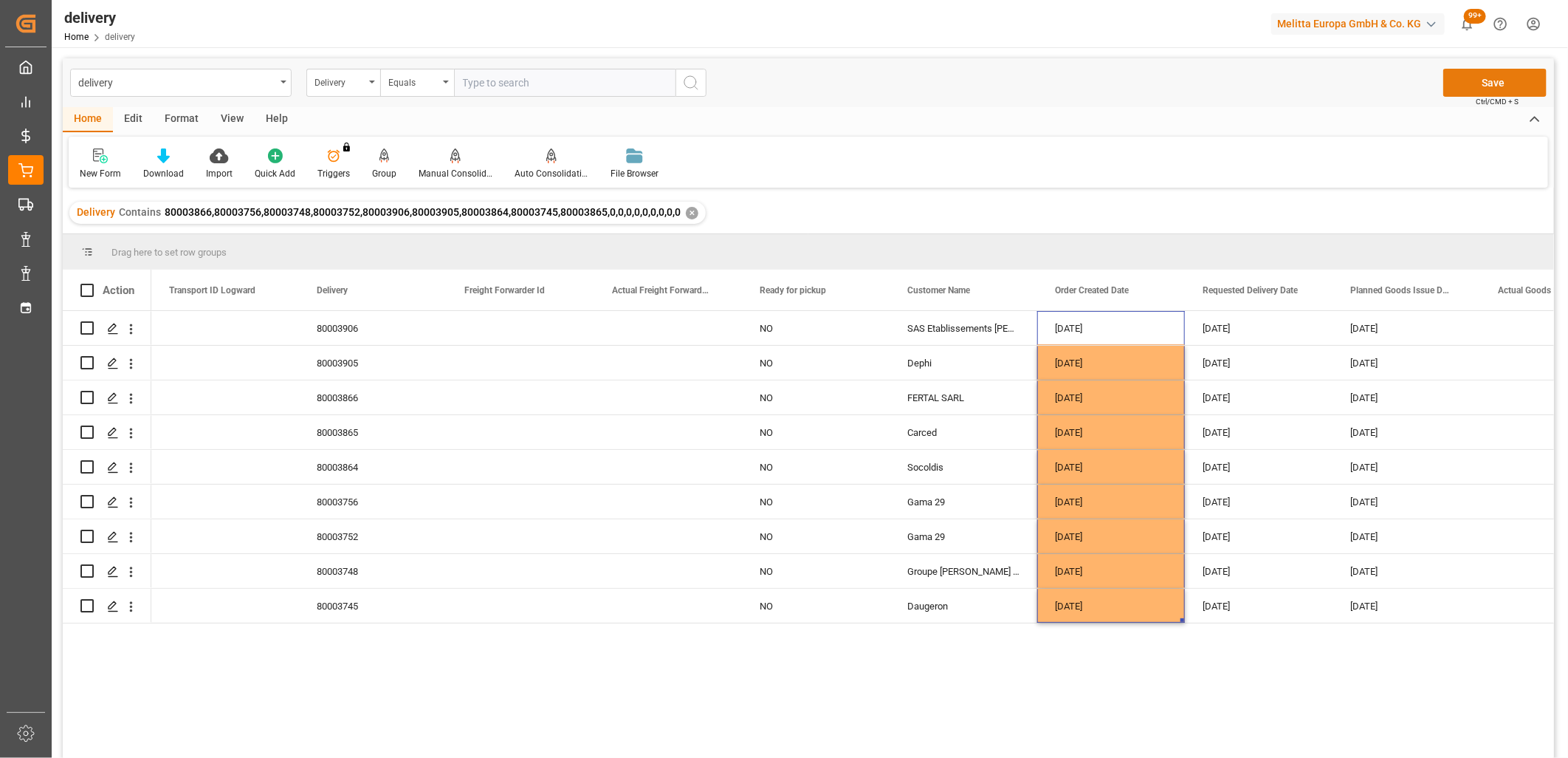
click at [1504, 77] on button "Save" at bounding box center [1495, 83] width 103 height 28
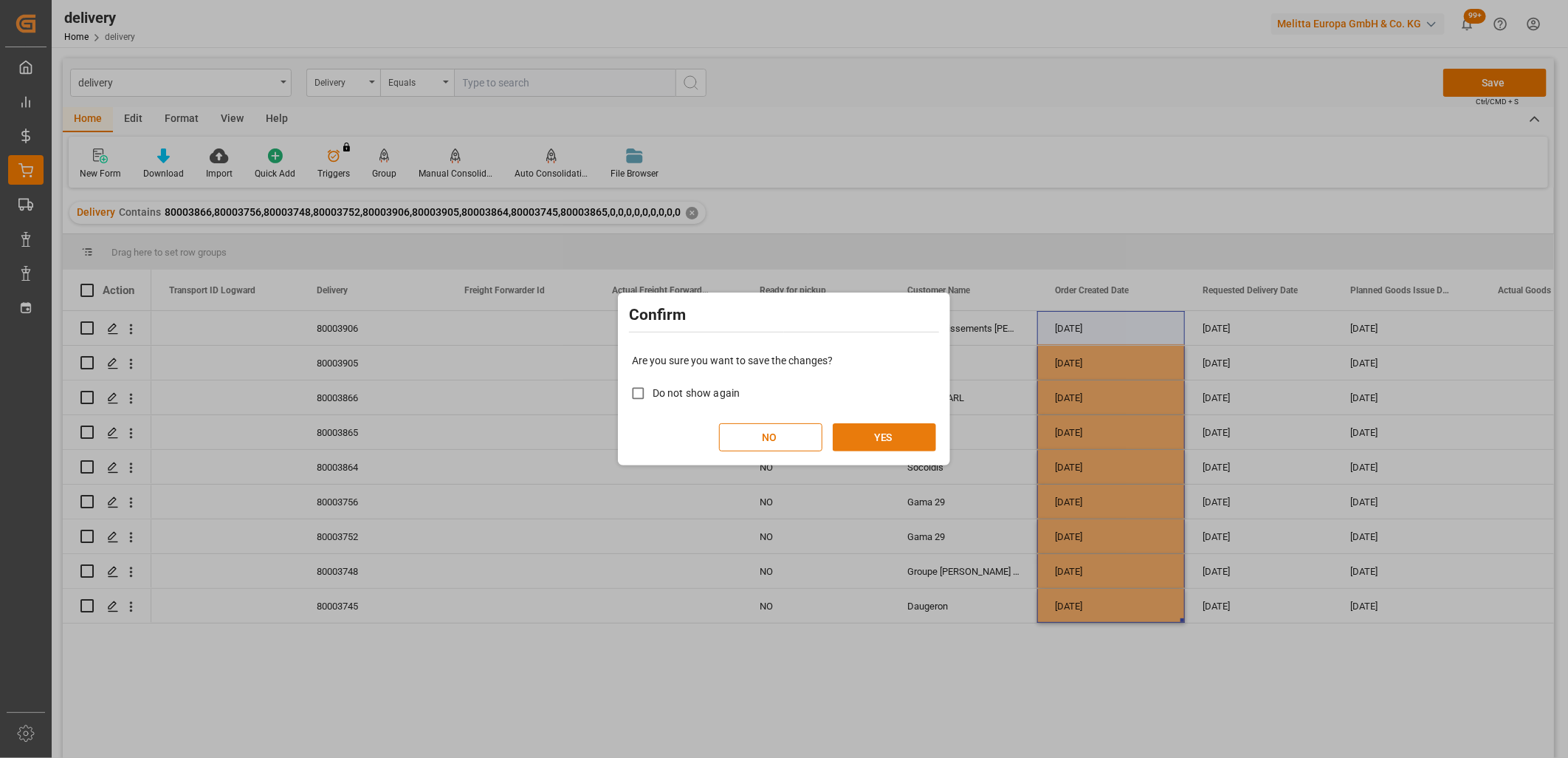
click at [913, 431] on button "YES" at bounding box center [884, 438] width 103 height 28
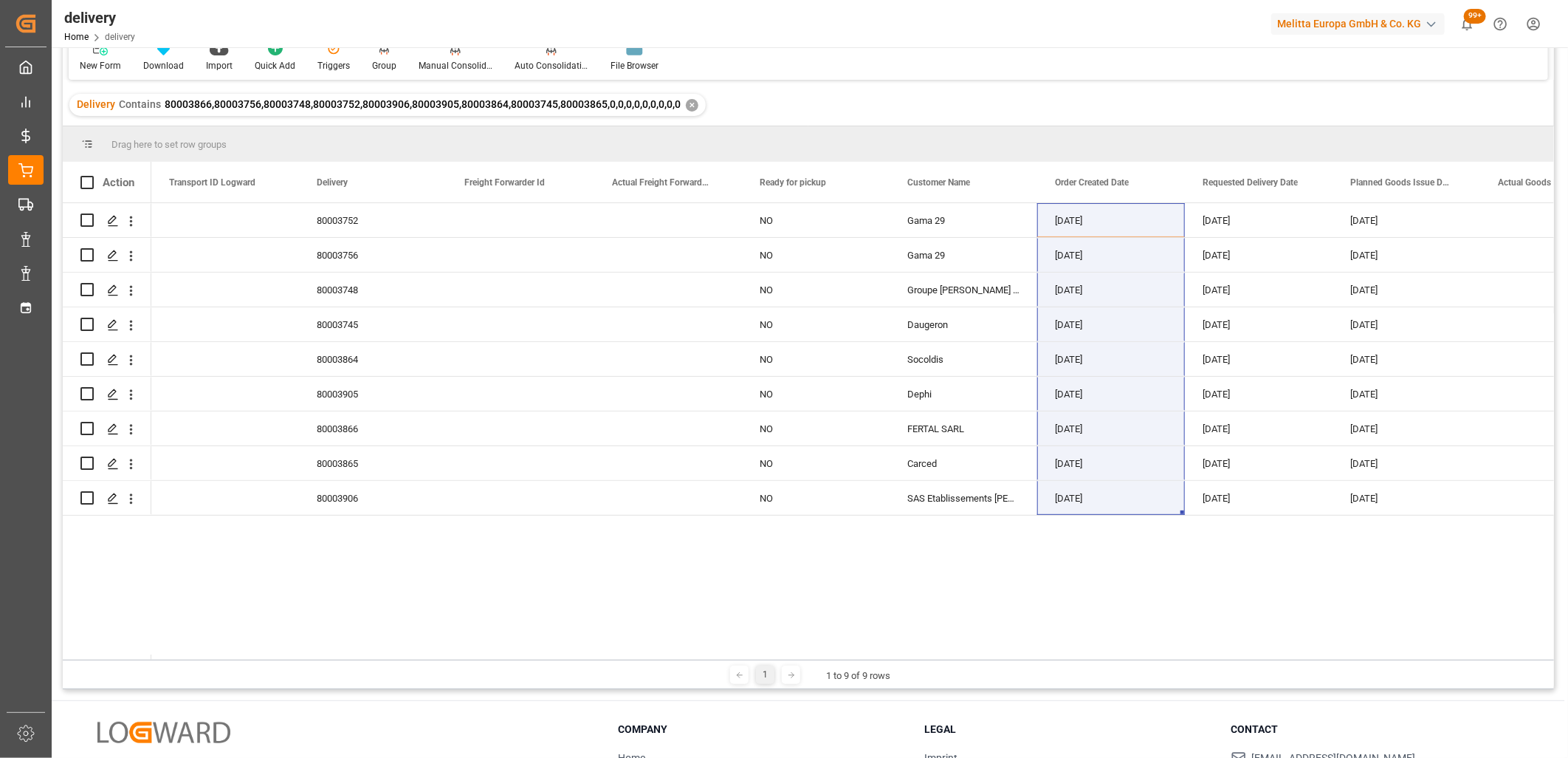
scroll to position [82, 0]
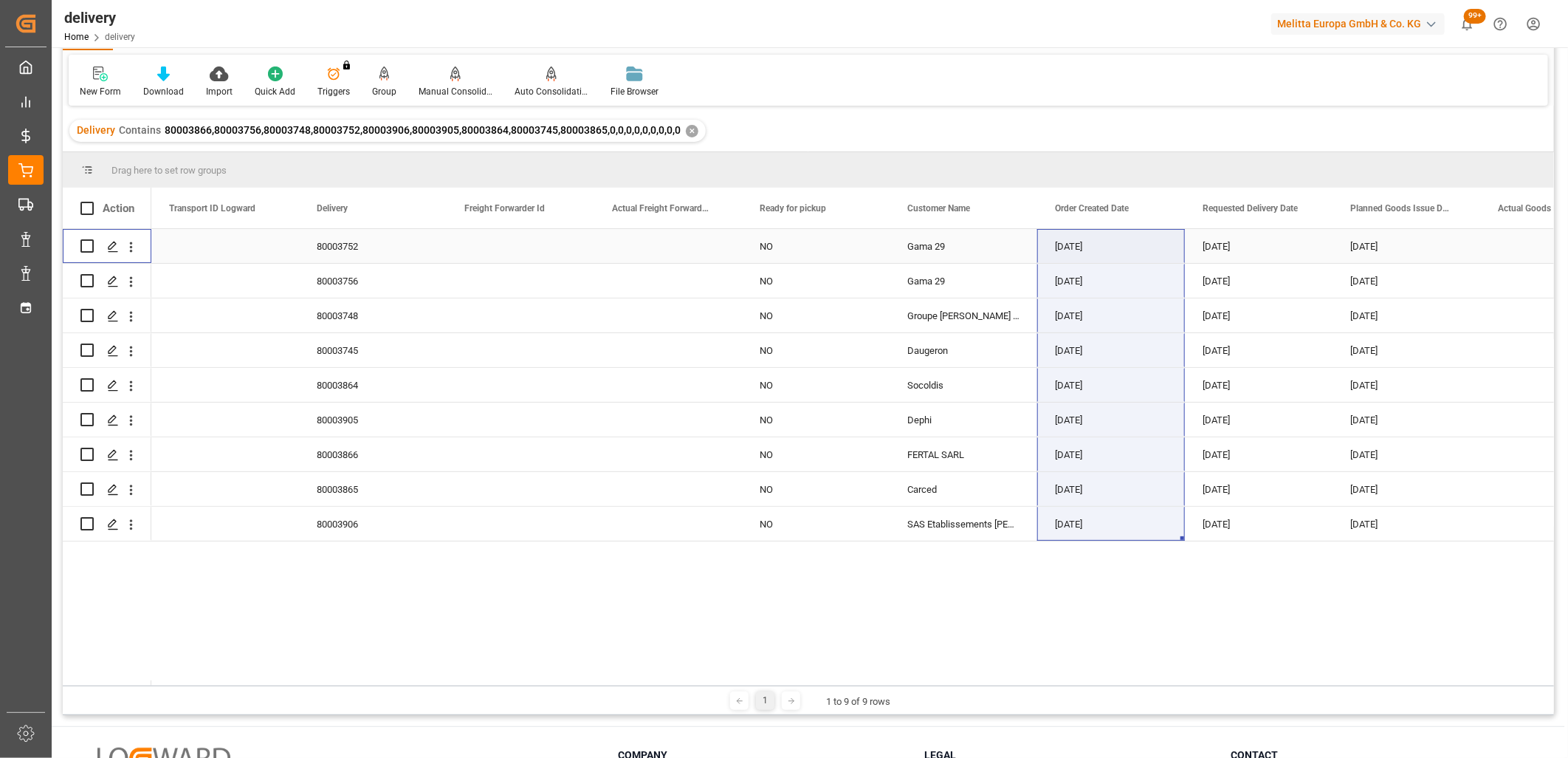
click at [84, 244] on input "Press Space to toggle row selection (unchecked)" at bounding box center [87, 246] width 13 height 13
checkbox input "true"
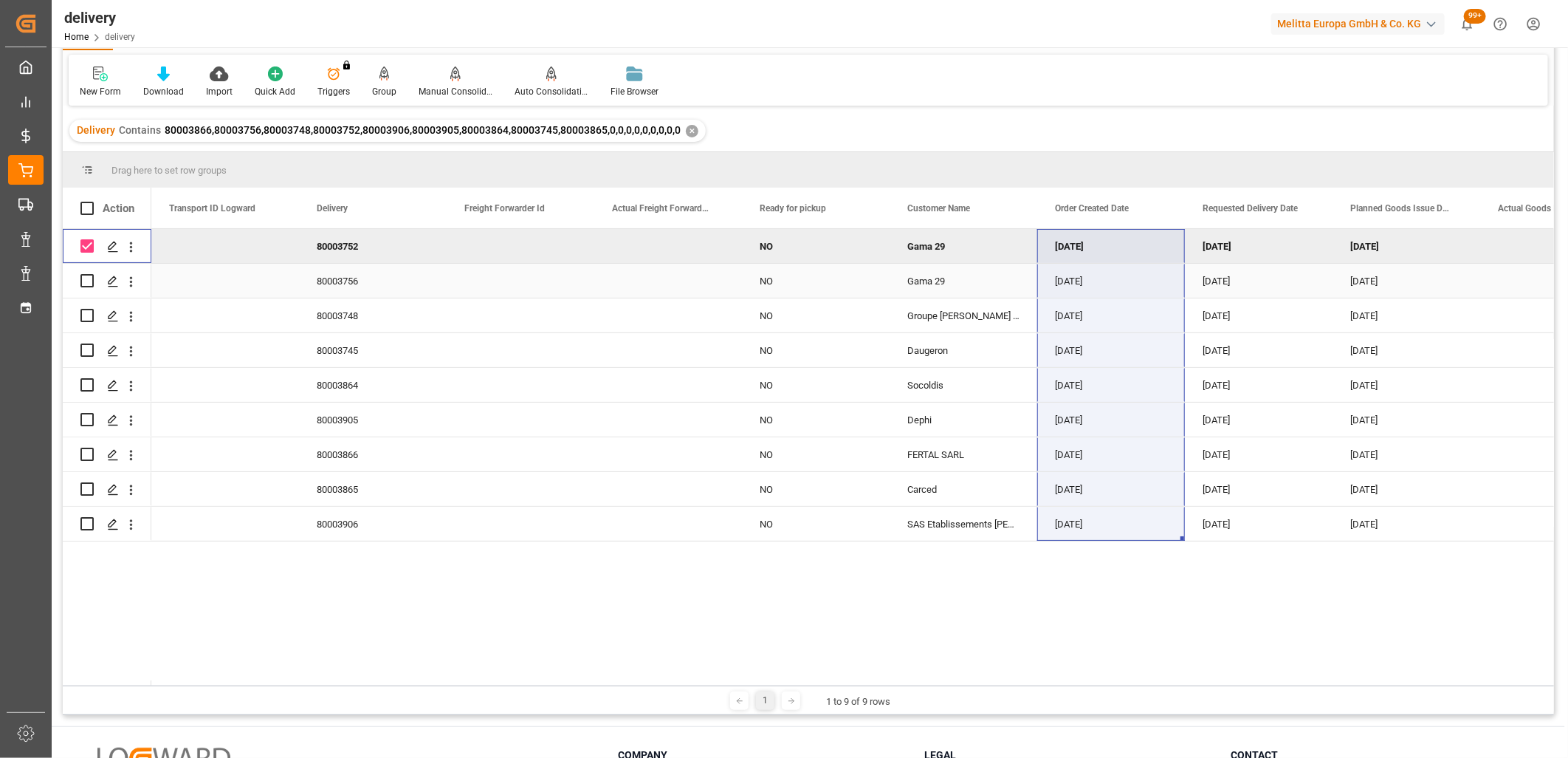
click at [90, 284] on input "Press Space to toggle row selection (unchecked)" at bounding box center [87, 281] width 13 height 13
checkbox input "true"
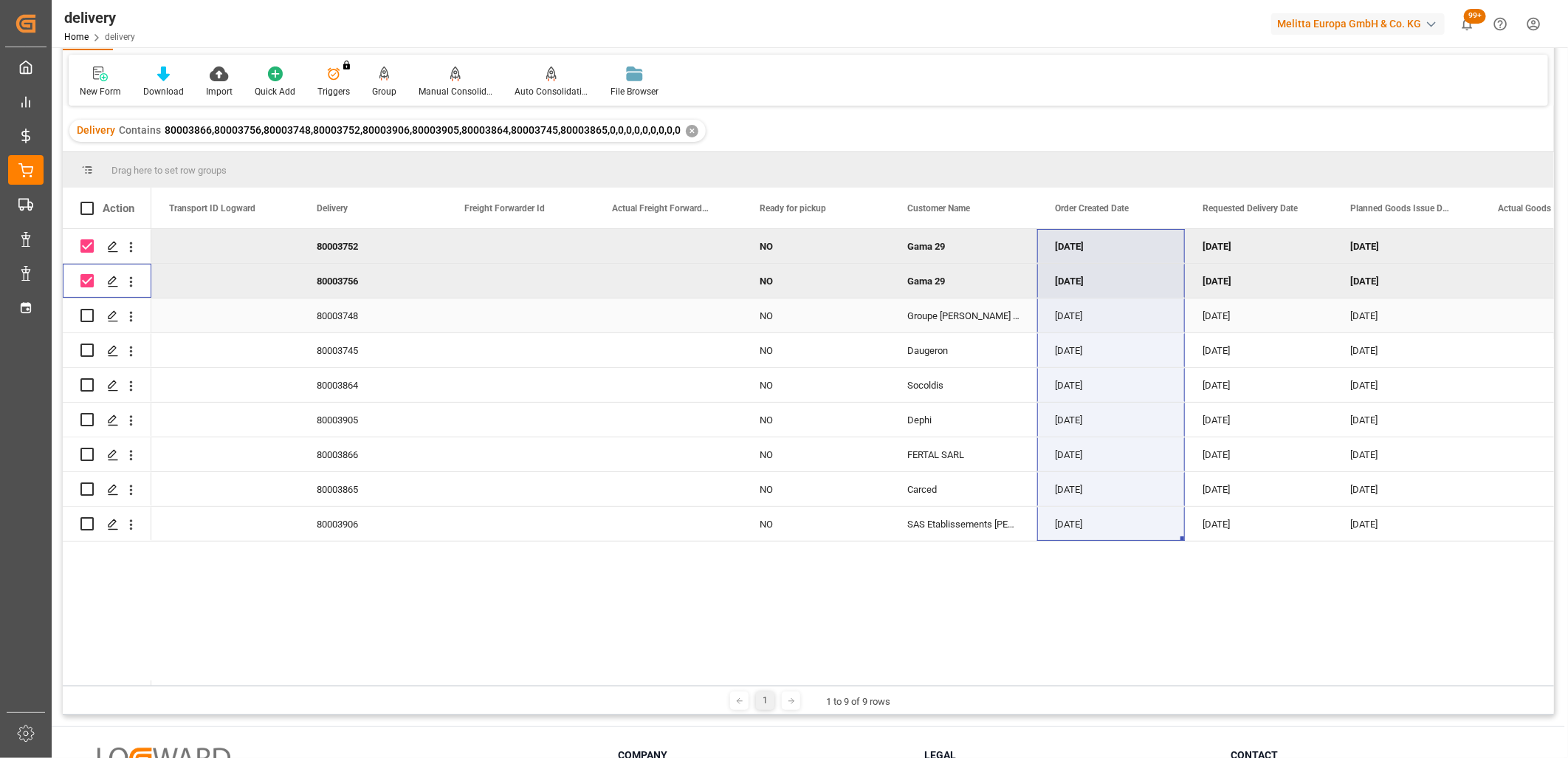
click at [89, 319] on input "Press Space to toggle row selection (unchecked)" at bounding box center [87, 315] width 13 height 13
checkbox input "true"
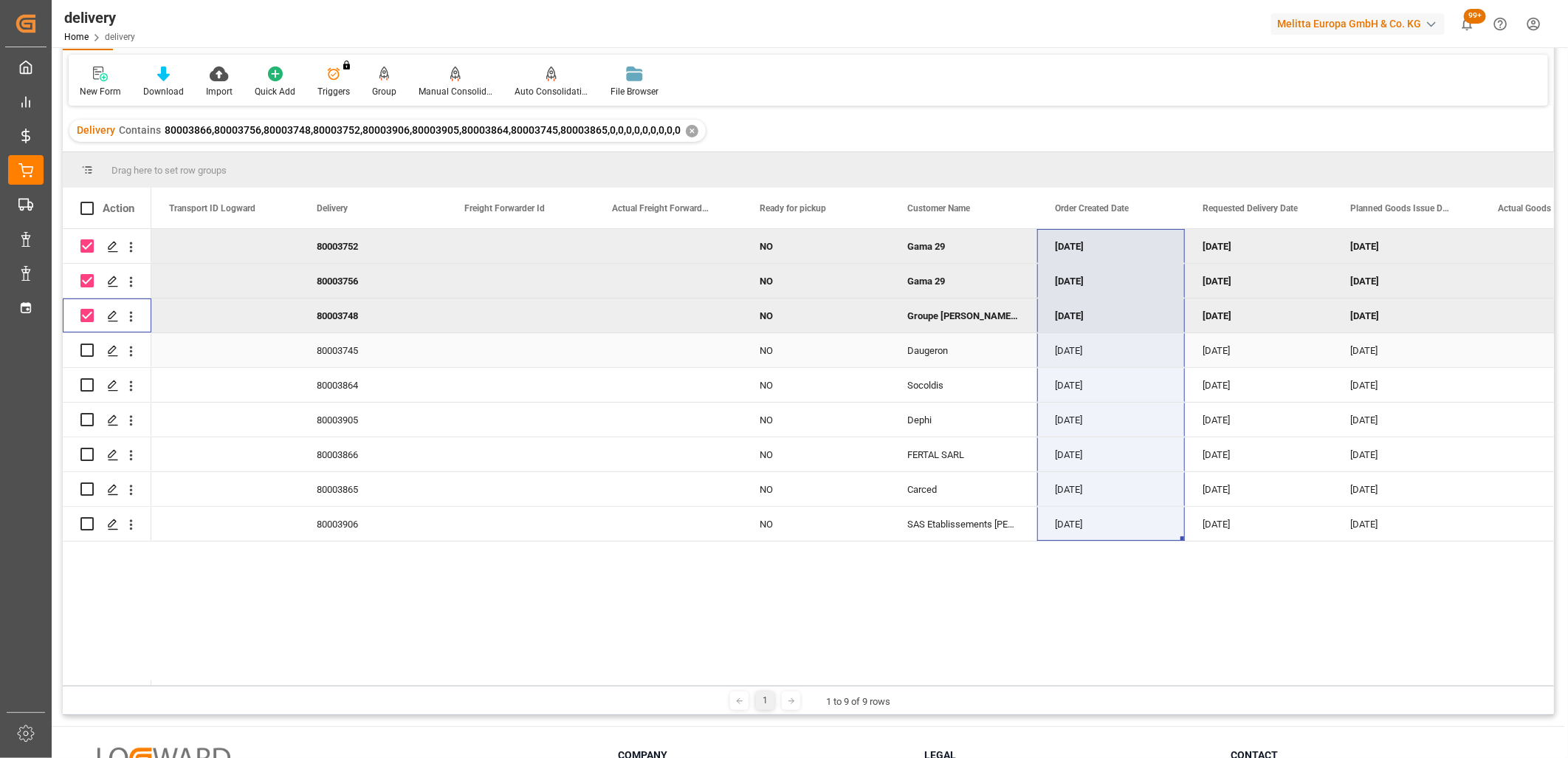
click at [89, 348] on input "Press Space to toggle row selection (unchecked)" at bounding box center [87, 350] width 13 height 13
checkbox input "true"
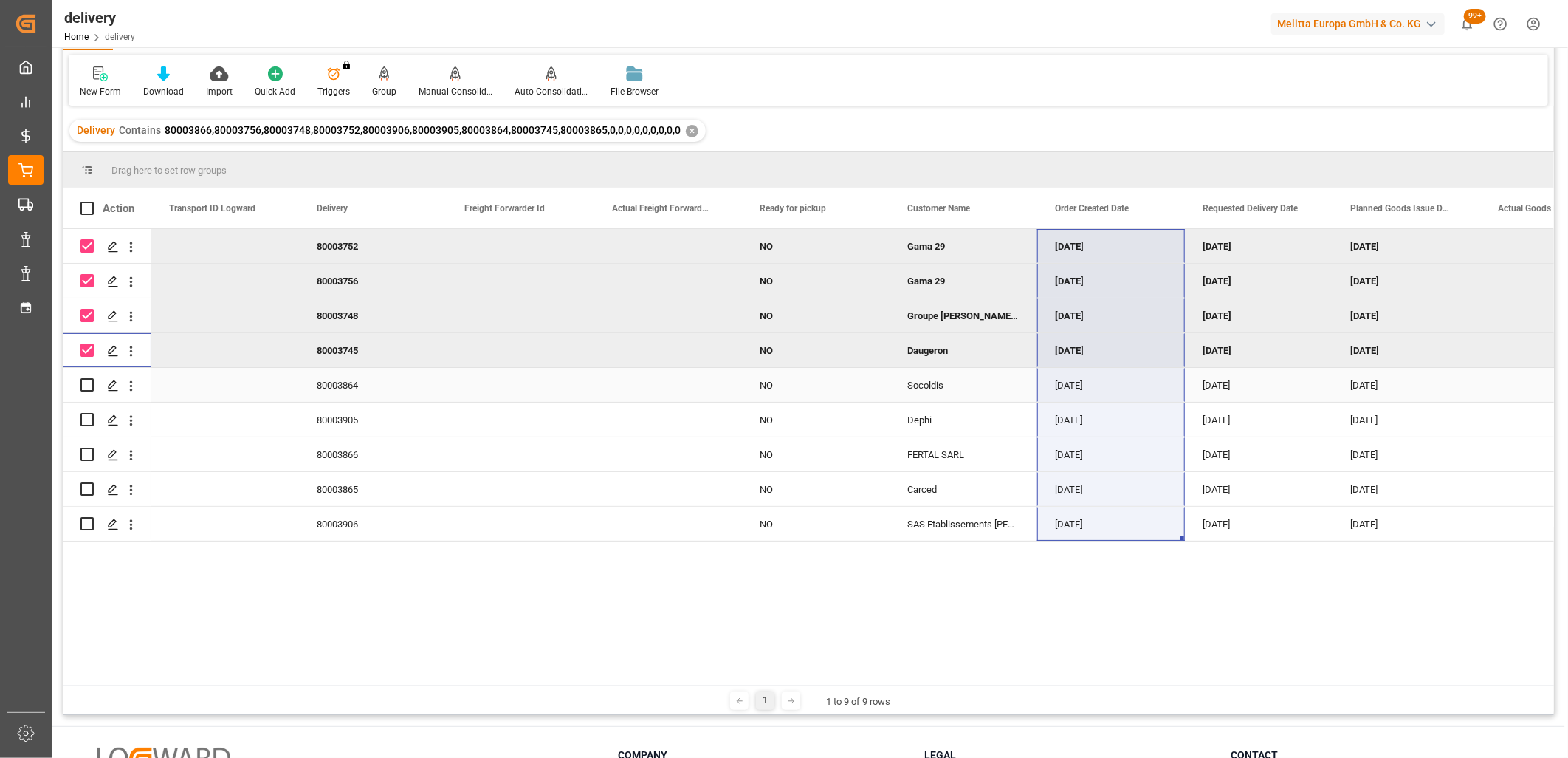
click at [89, 378] on input "Press Space to toggle row selection (unchecked)" at bounding box center [87, 385] width 13 height 13
checkbox input "true"
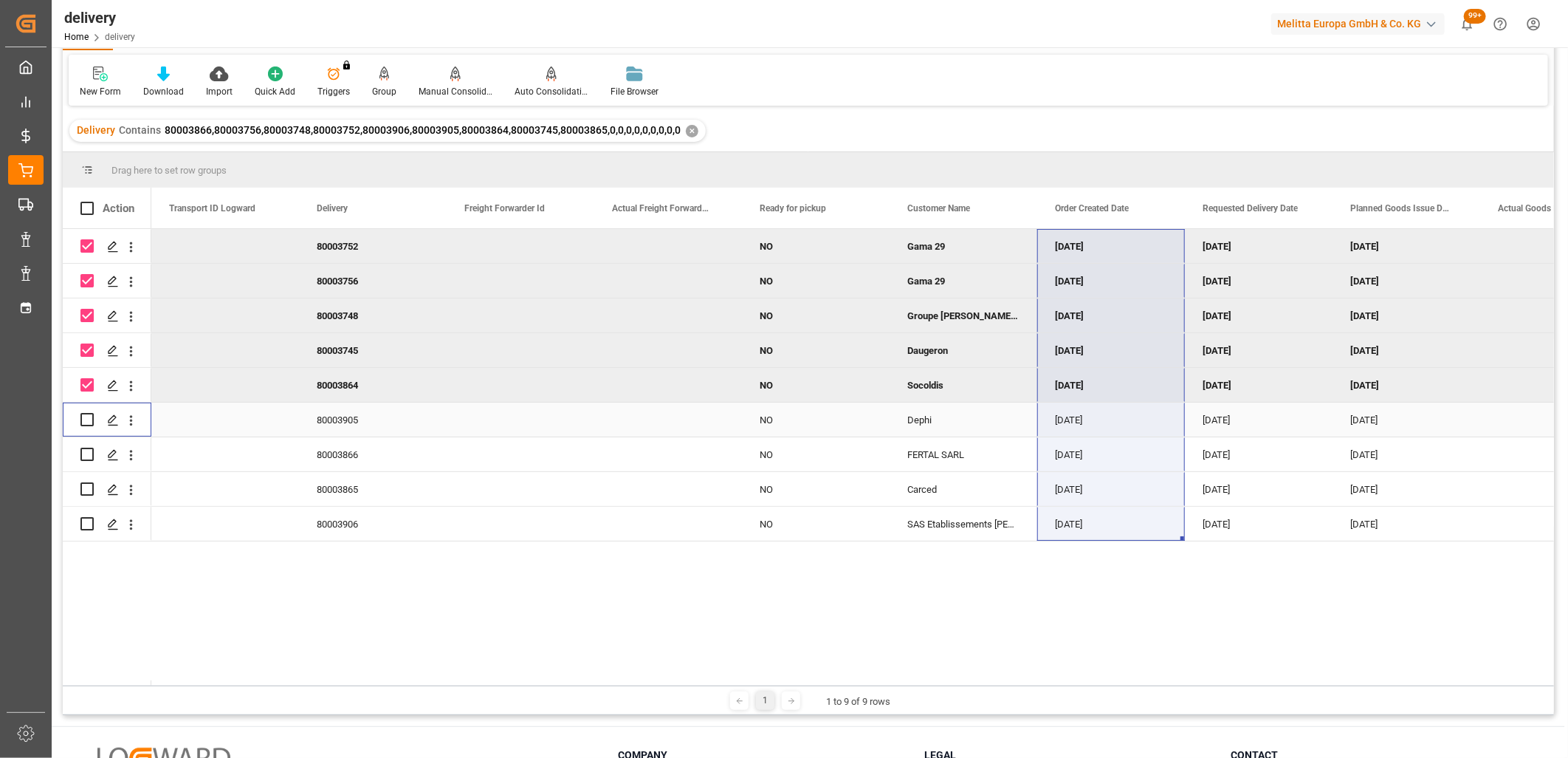
click at [87, 418] on input "Press Space to toggle row selection (unchecked)" at bounding box center [87, 419] width 13 height 13
checkbox input "true"
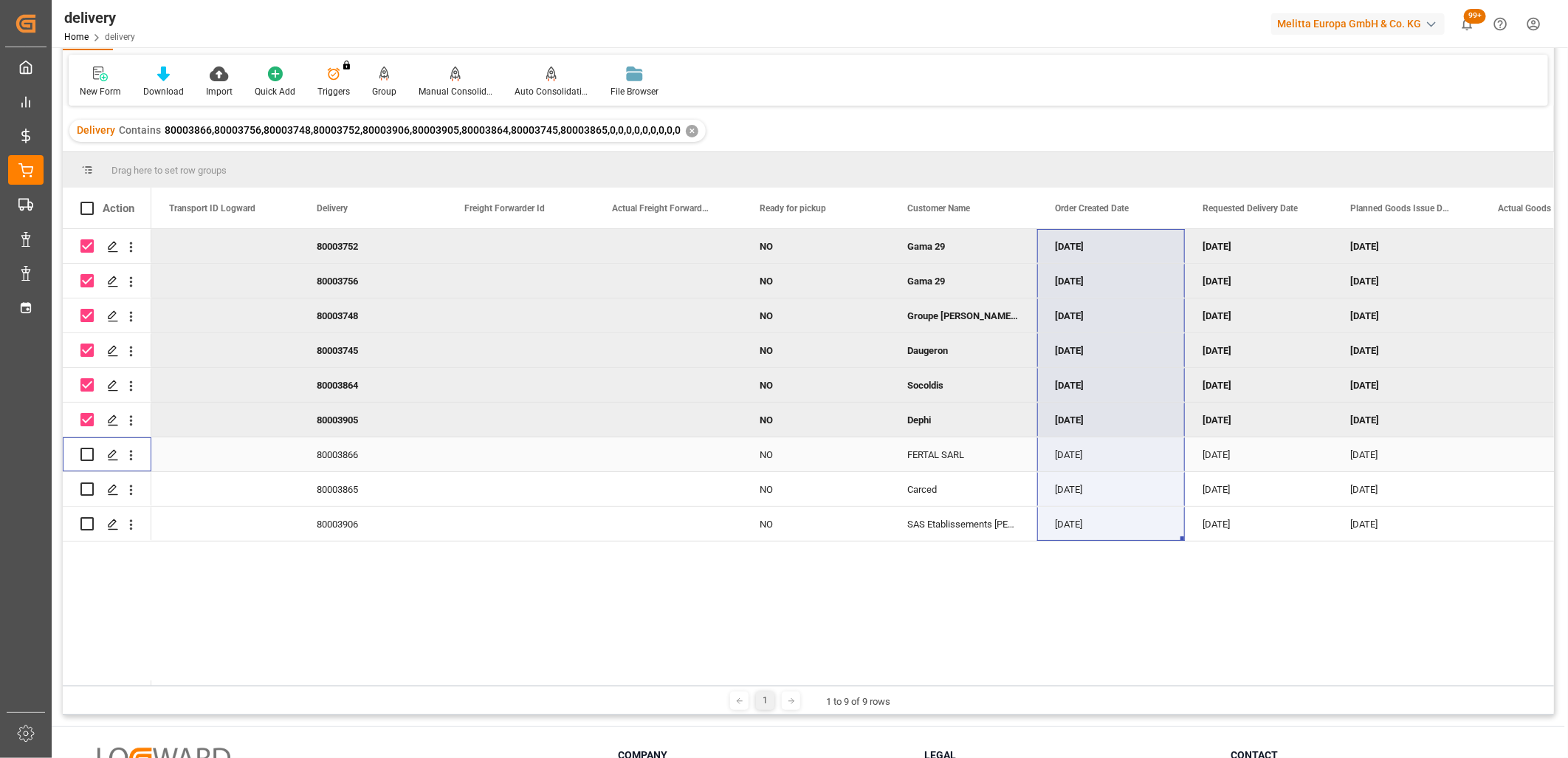
click at [84, 453] on input "Press Space to toggle row selection (unchecked)" at bounding box center [87, 454] width 13 height 13
checkbox input "true"
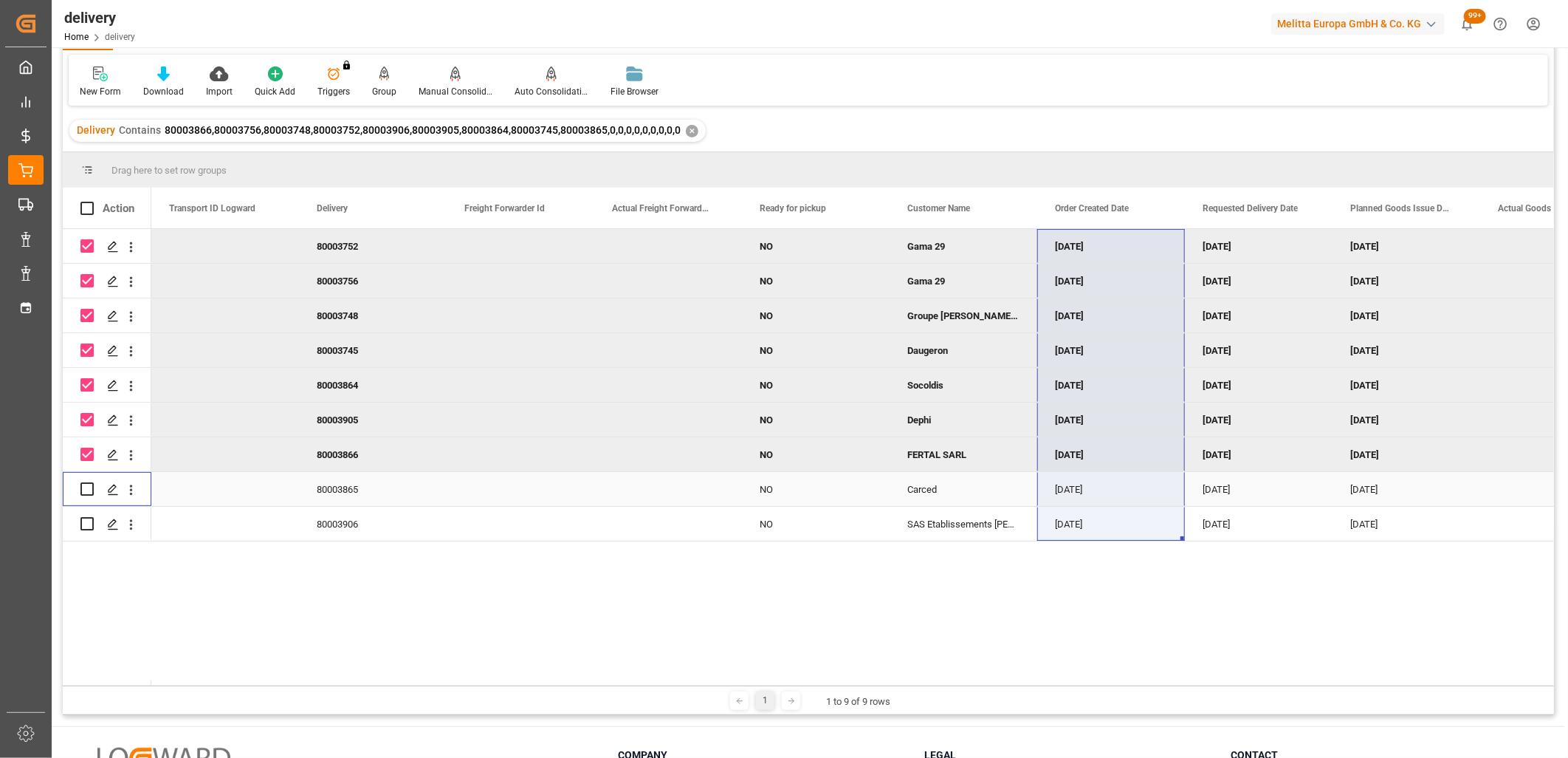
click at [84, 486] on input "Press Space to toggle row selection (unchecked)" at bounding box center [87, 489] width 13 height 13
checkbox input "true"
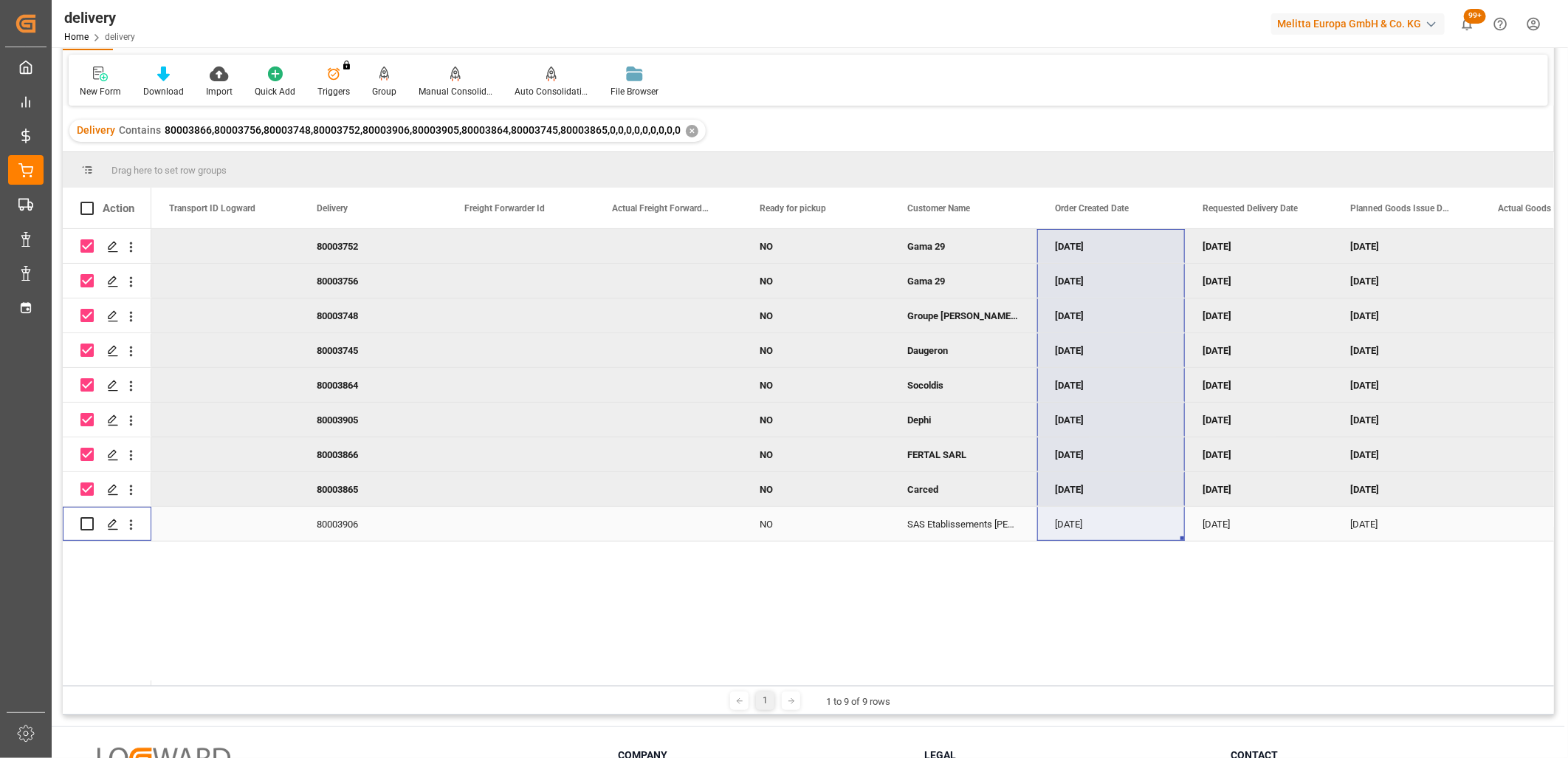
click at [87, 523] on input "Press Space to toggle row selection (unchecked)" at bounding box center [87, 523] width 13 height 13
checkbox input "true"
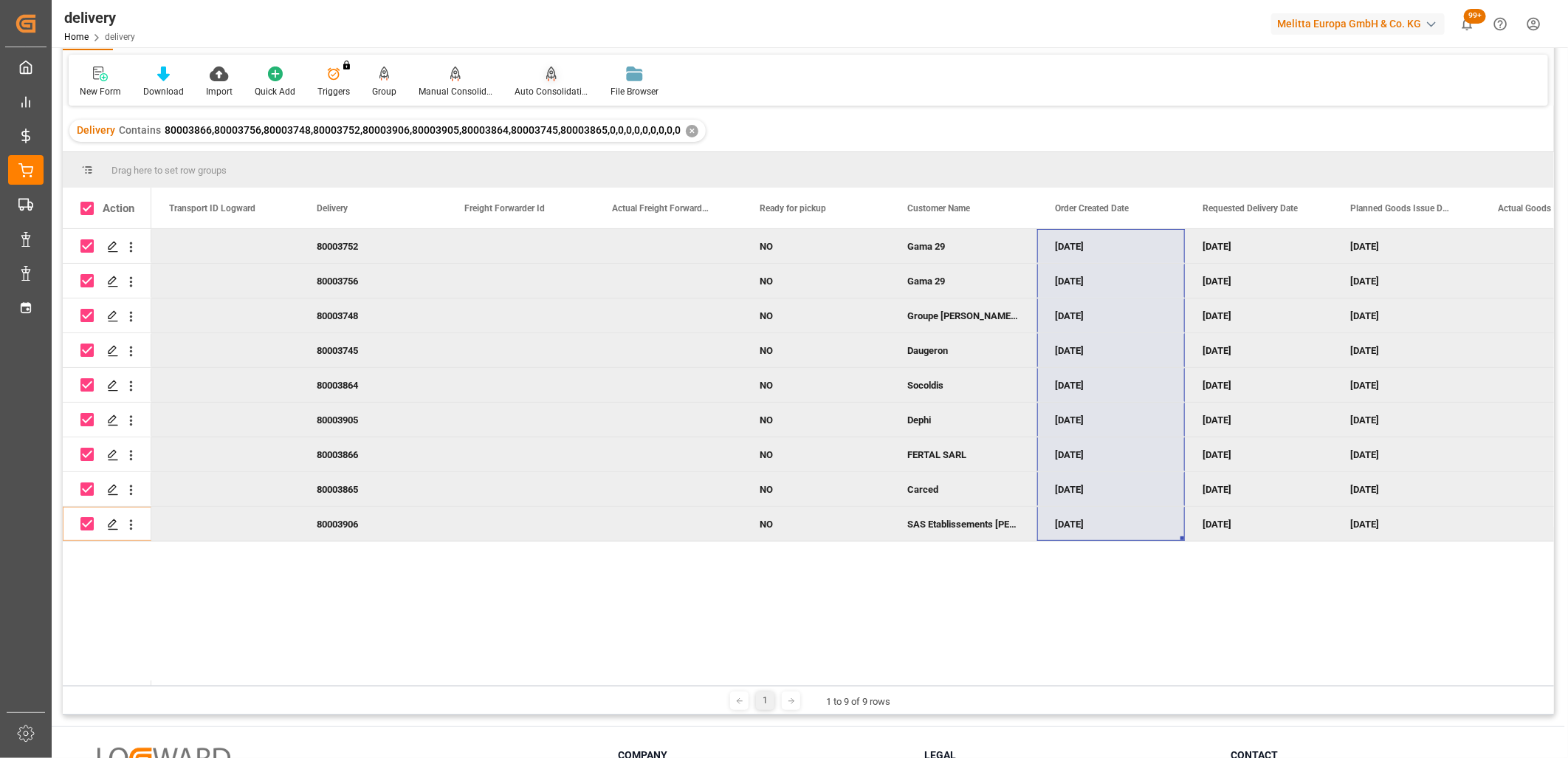
click at [544, 81] on div "Auto Consolidation" at bounding box center [551, 82] width 96 height 32
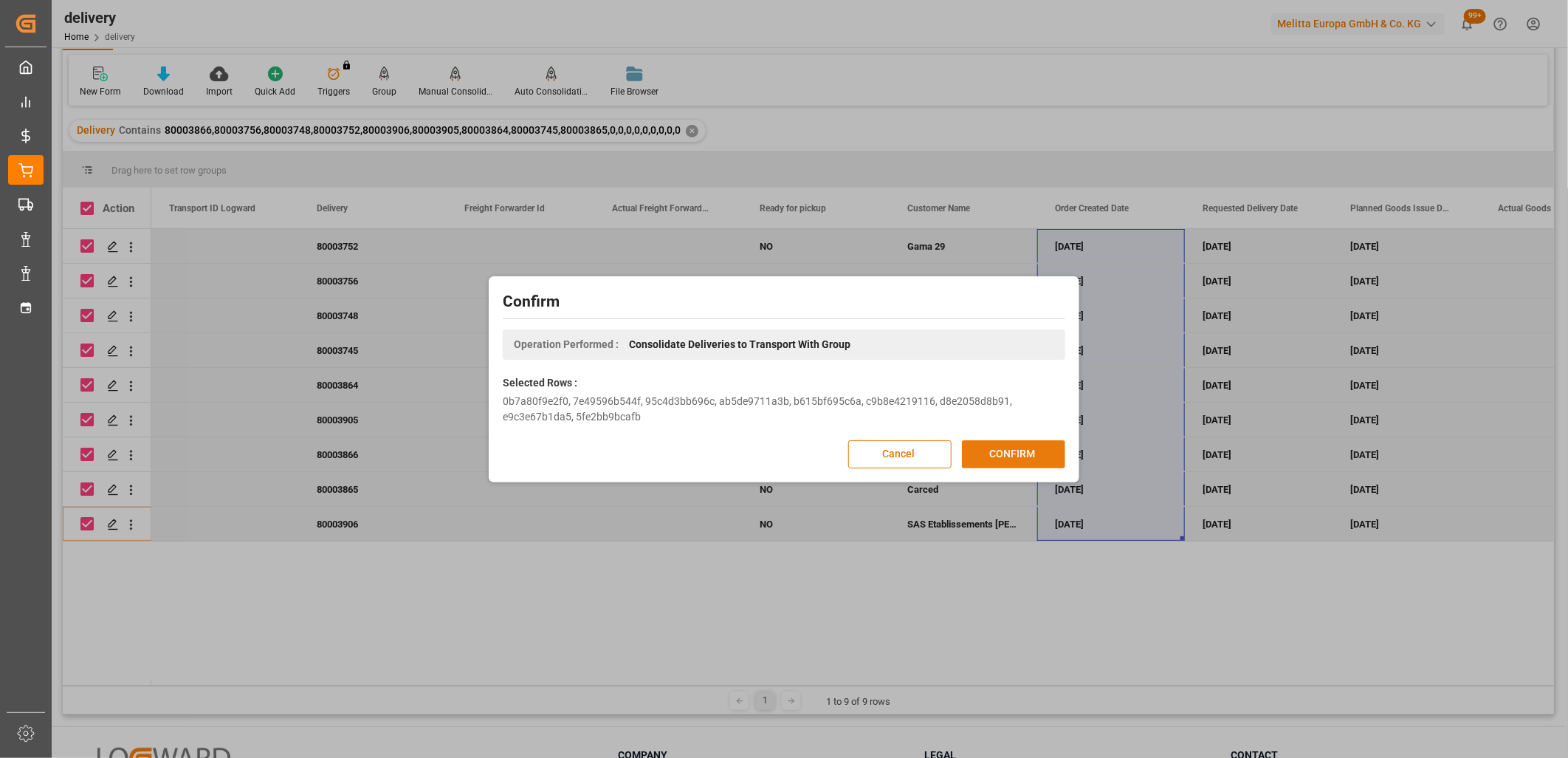
click at [1002, 445] on button "CONFIRM" at bounding box center [1013, 454] width 103 height 28
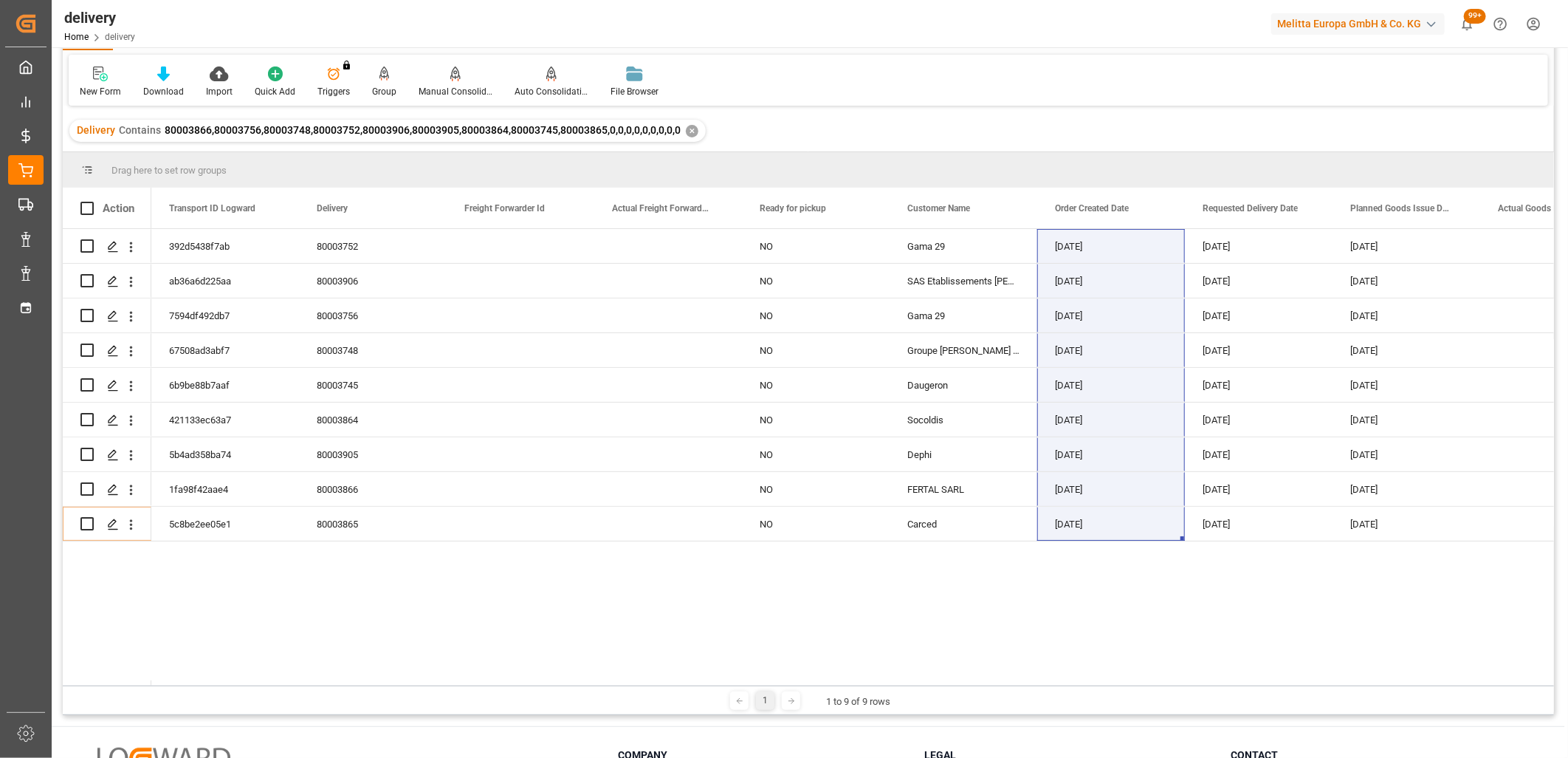
click at [489, 585] on div "392d5438f7ab 80003752 NO Gama 29 06-10-2025 13-10-2025 09-10-2025 ab36a6d225aa …" at bounding box center [852, 457] width 1403 height 457
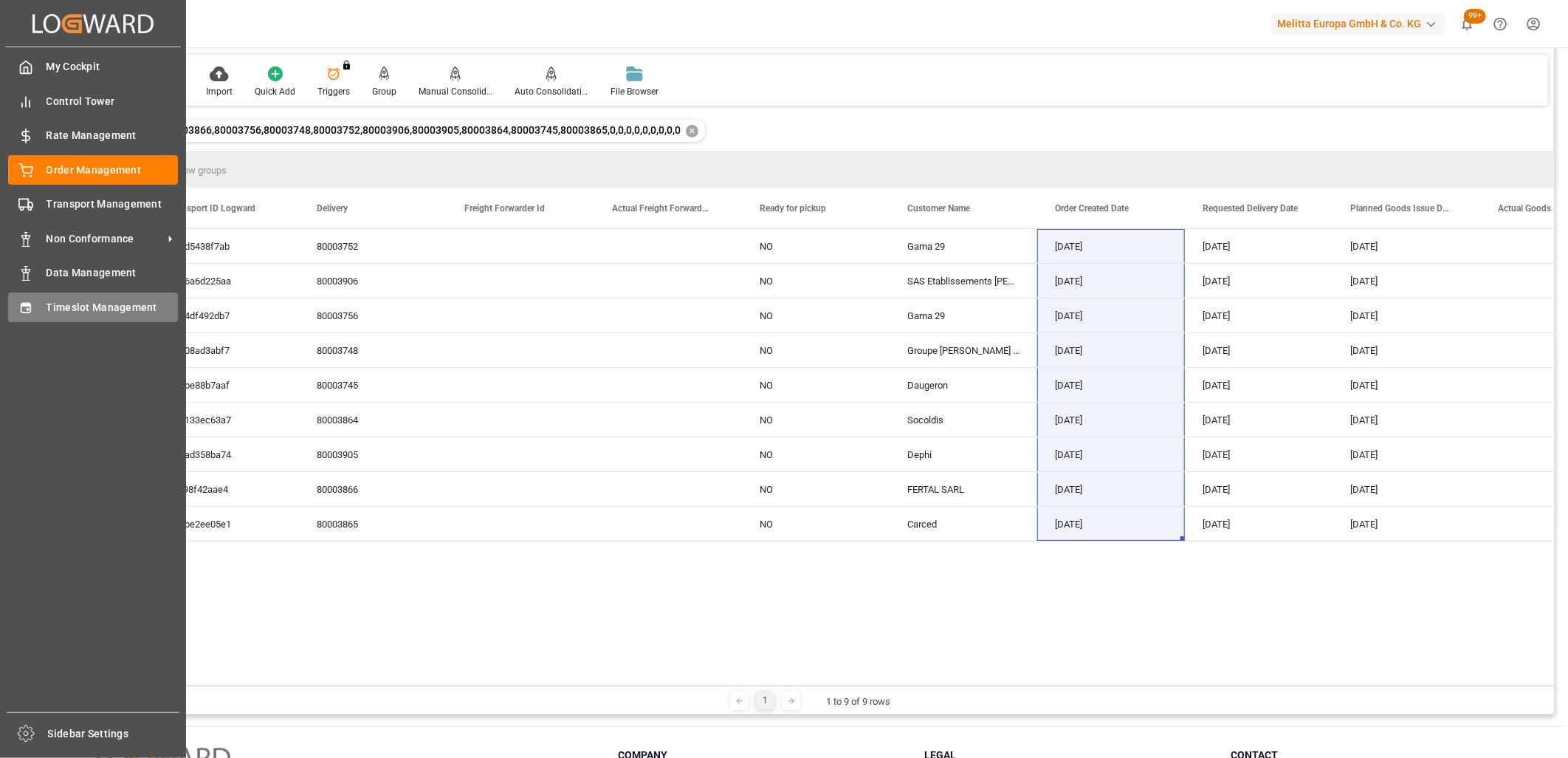
click at [30, 302] on icon at bounding box center [26, 307] width 10 height 11
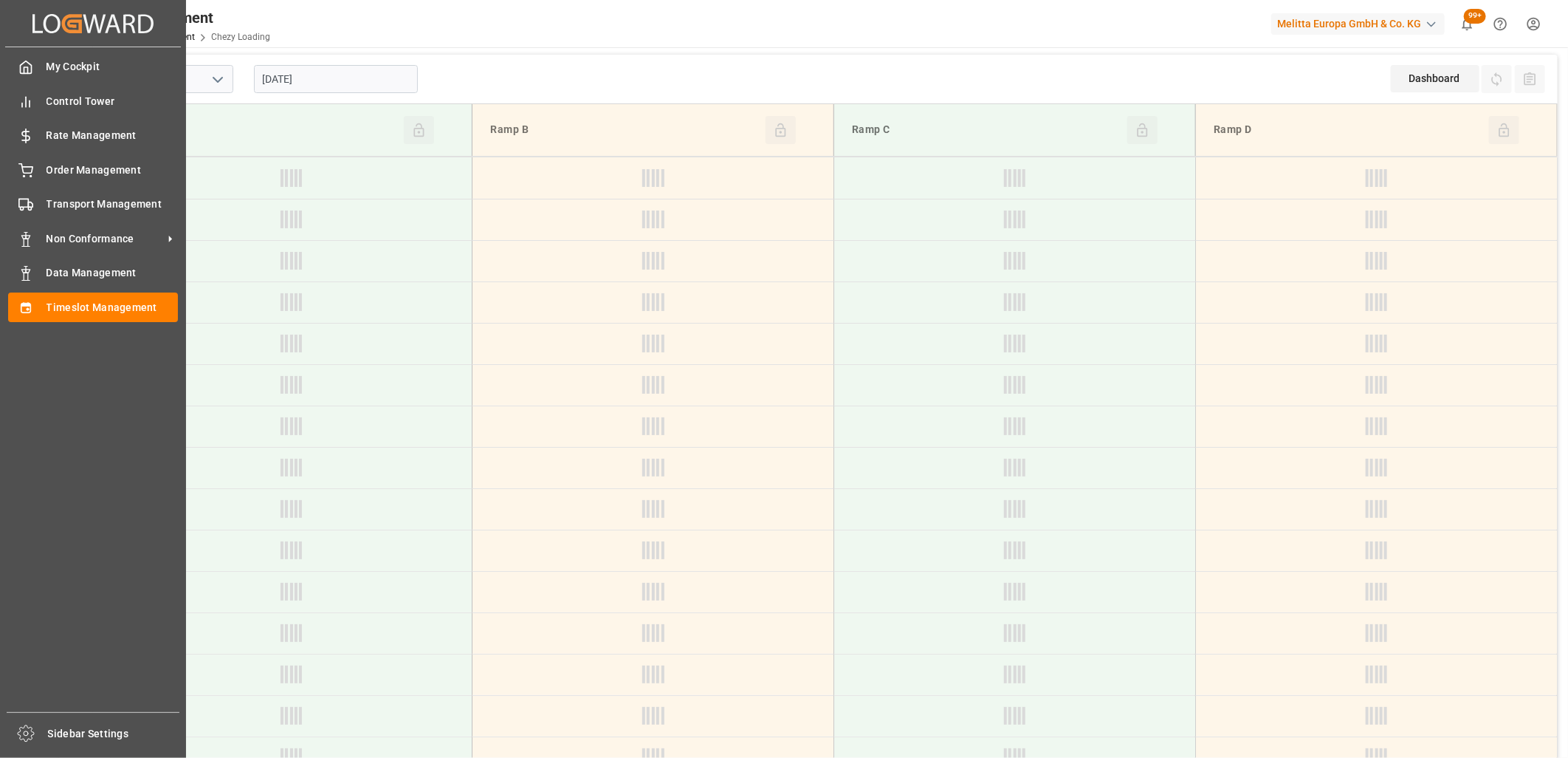
click at [37, 161] on div "Order Management Order Management" at bounding box center [93, 169] width 170 height 29
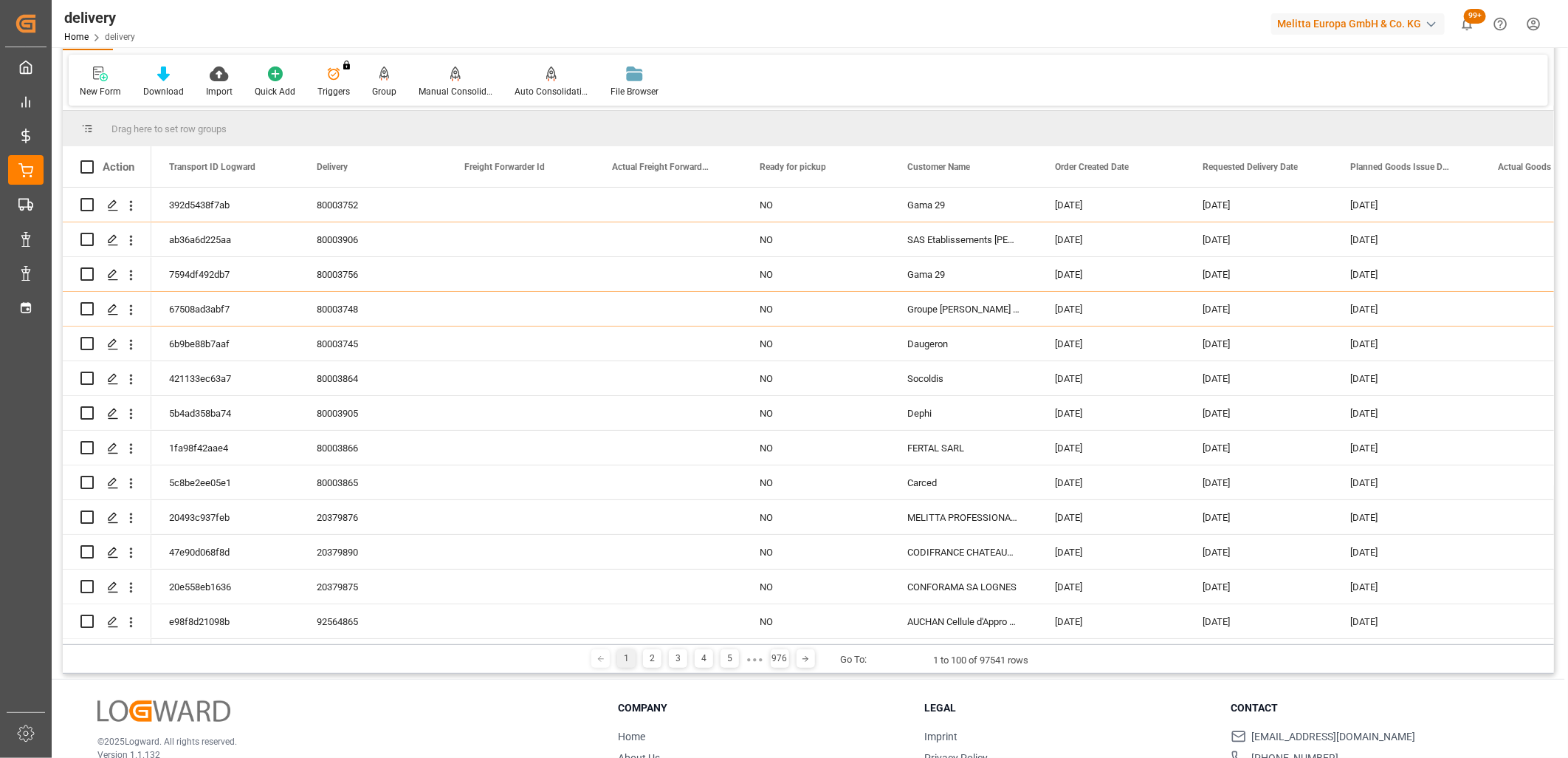
scroll to position [82, 0]
drag, startPoint x: 220, startPoint y: 639, endPoint x: 305, endPoint y: 645, distance: 85.2
click at [305, 645] on div "Drag here to set row groups Drag here to set column labels Action Transport ID …" at bounding box center [808, 392] width 1491 height 563
drag, startPoint x: 220, startPoint y: 644, endPoint x: 285, endPoint y: 648, distance: 65.1
click at [285, 648] on div "1 2 3 4 5 ● ● ● 976 Go To: 1 to 100 of 97541 rows" at bounding box center [808, 659] width 1491 height 30
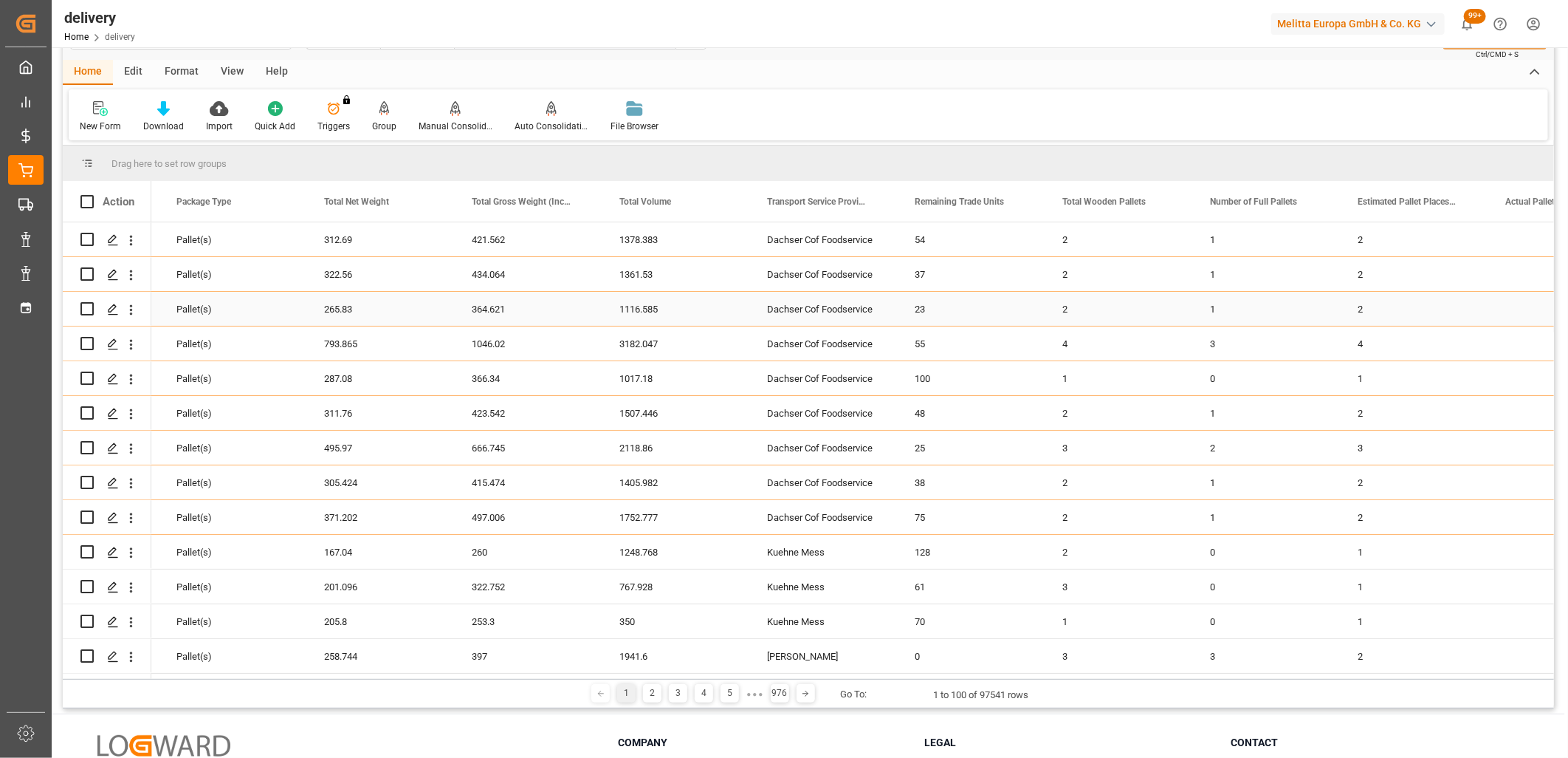
scroll to position [0, 0]
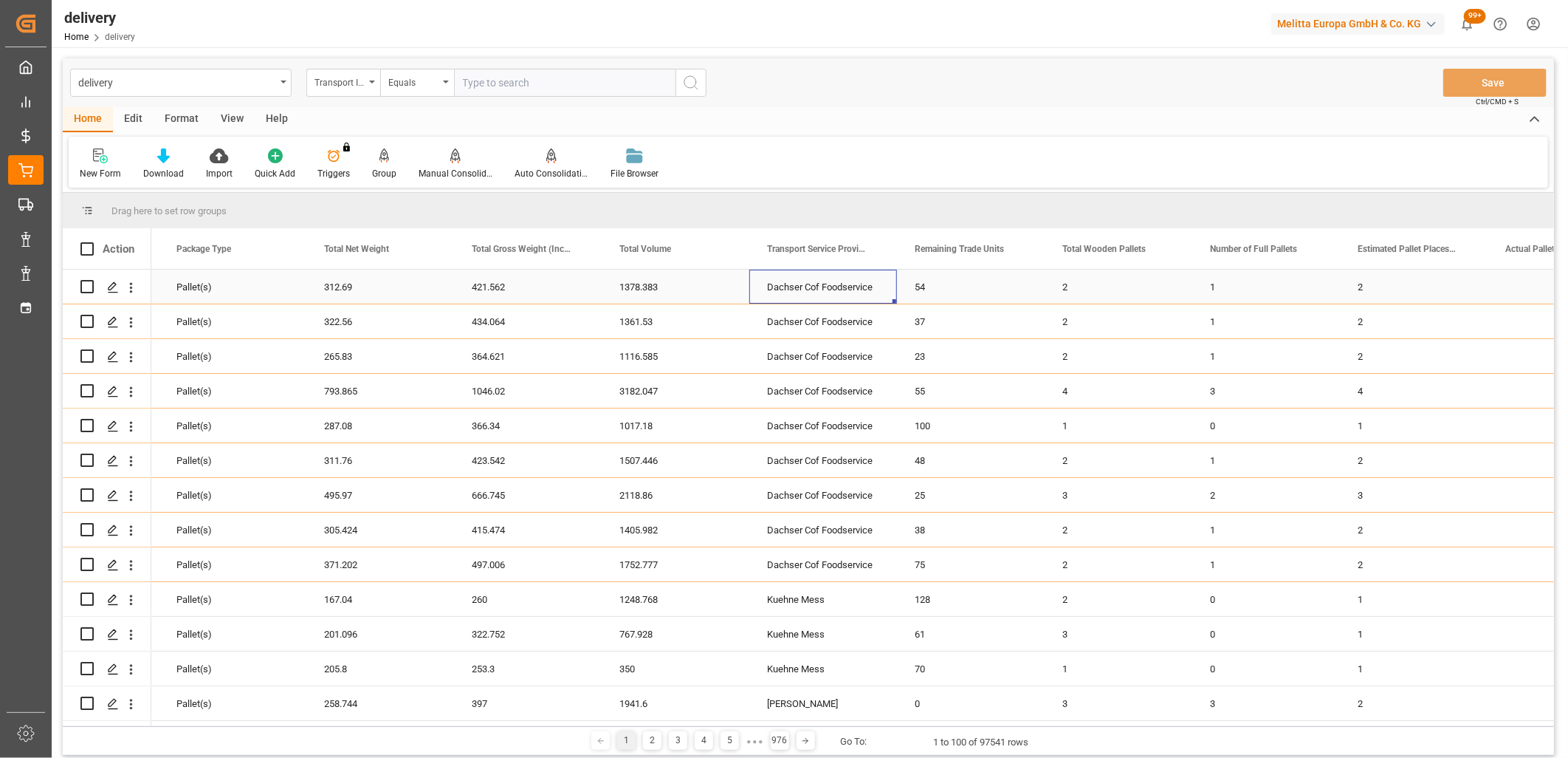
click at [779, 291] on div "Dachser Cof Foodservice" at bounding box center [823, 287] width 148 height 34
click at [872, 249] on span at bounding box center [872, 249] width 13 height 13
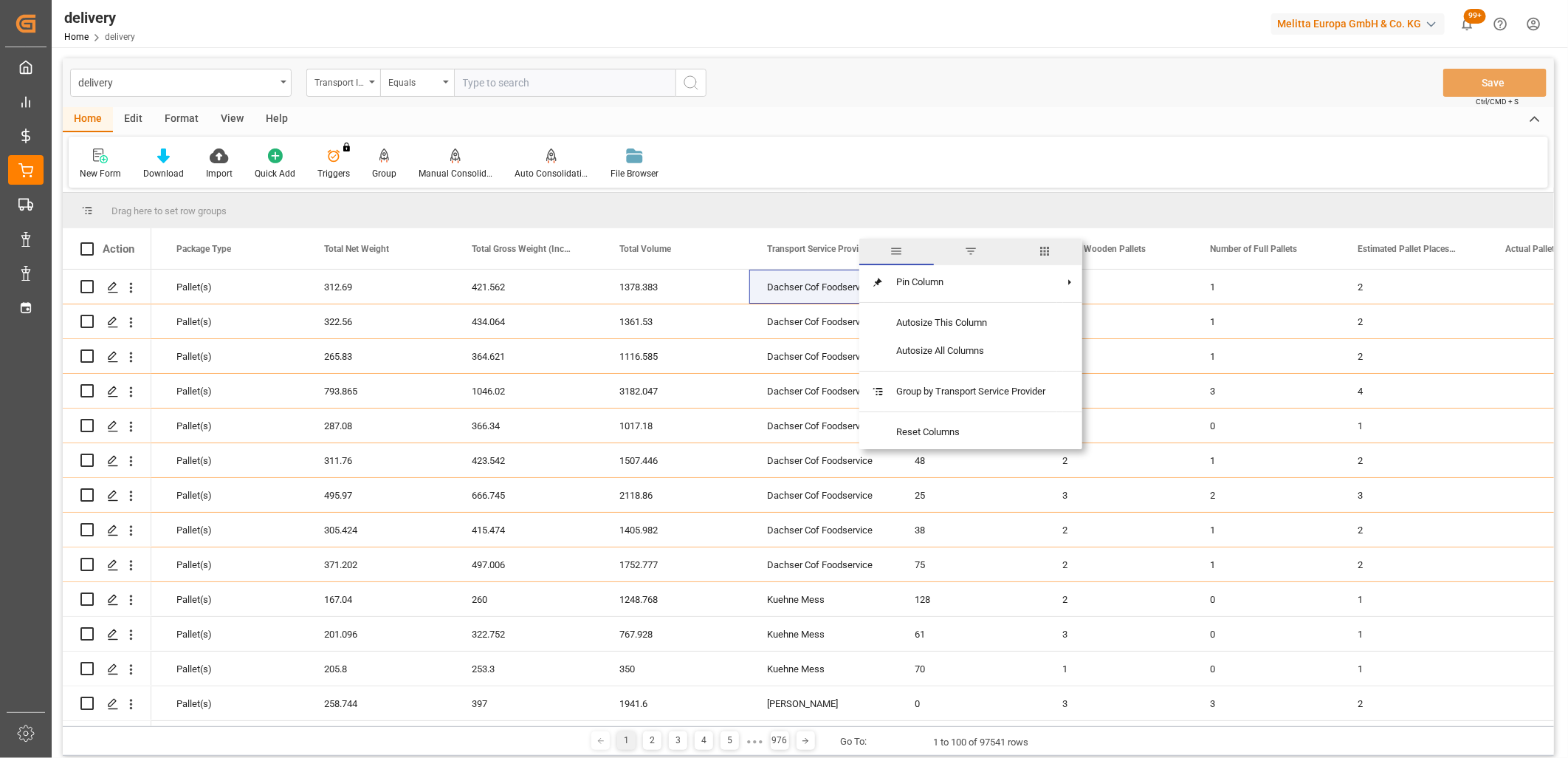
click at [971, 249] on span "filter" at bounding box center [971, 251] width 13 height 13
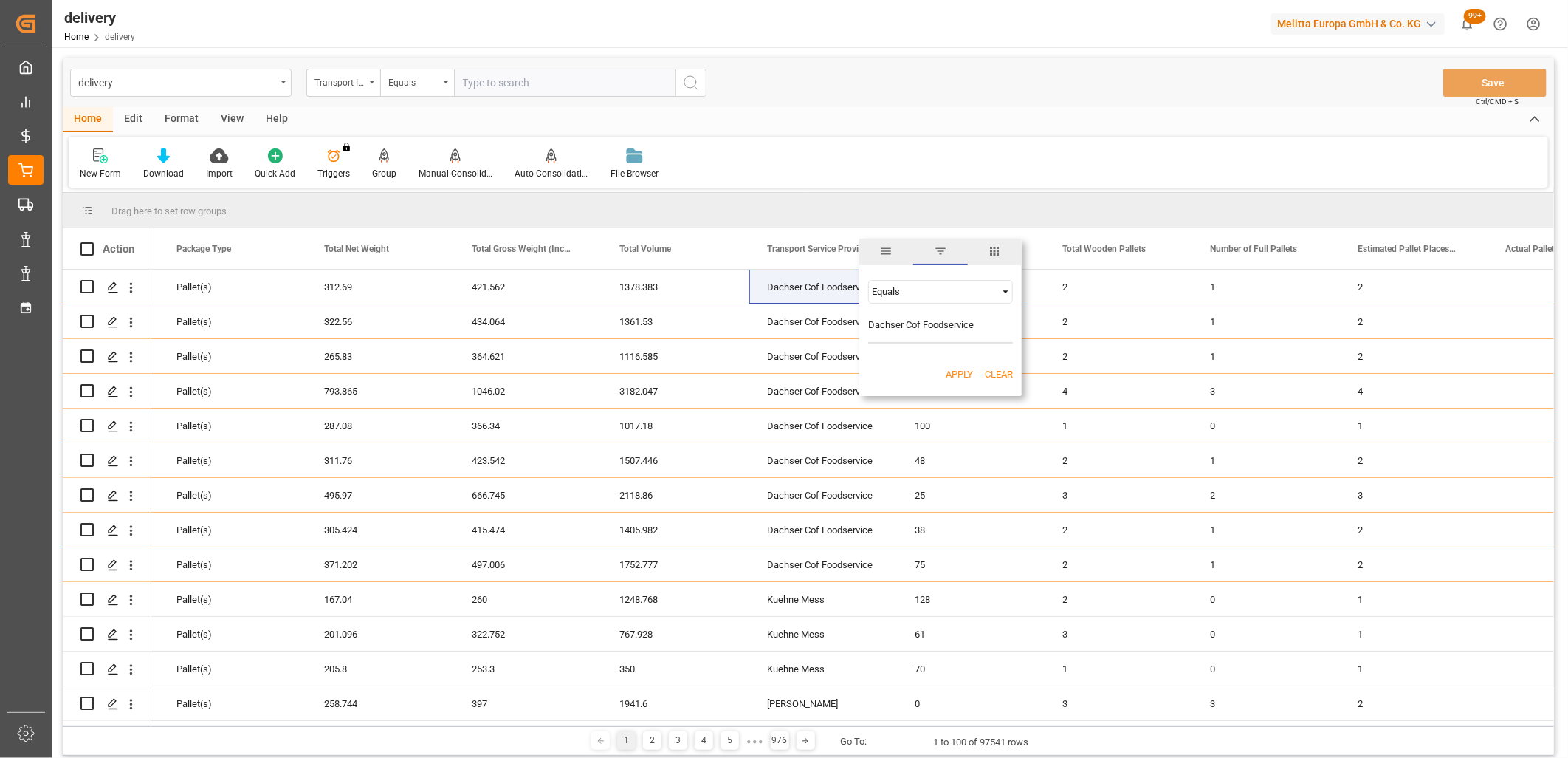
type input "Dachser Cof Foodservice"
click at [950, 372] on button "Apply" at bounding box center [959, 375] width 27 height 15
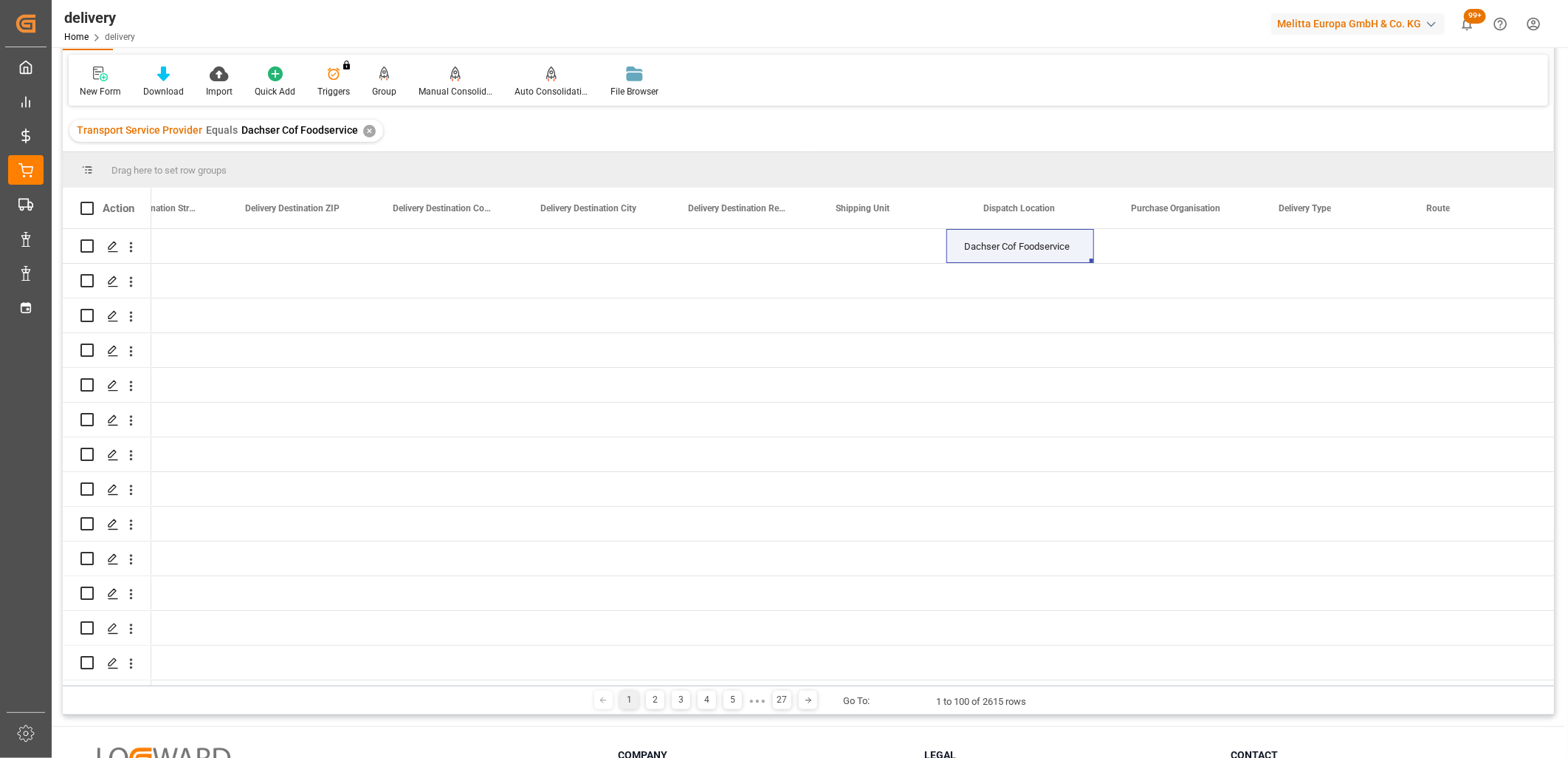
scroll to position [0, 464]
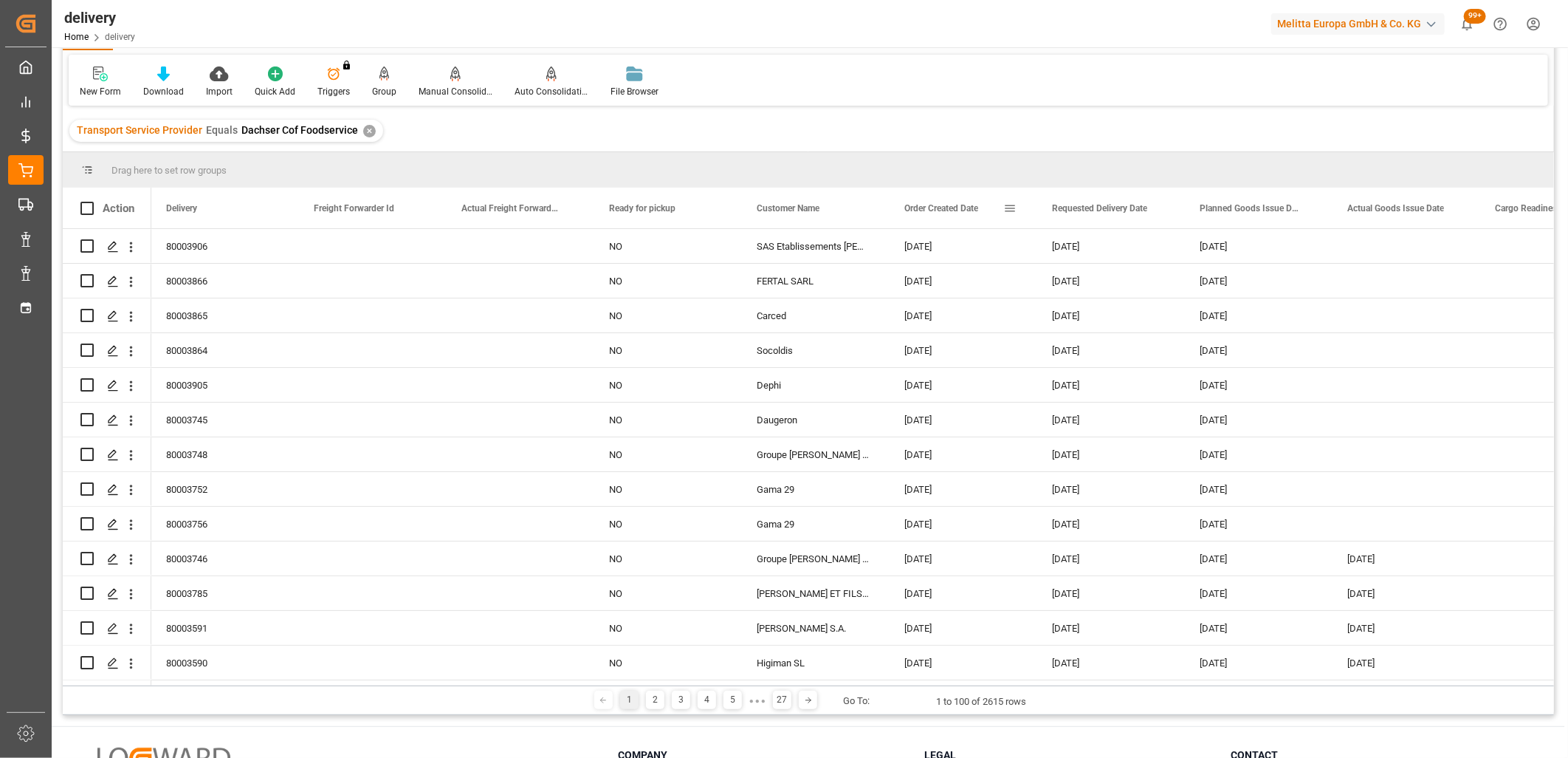
click at [1008, 207] on span at bounding box center [1010, 208] width 13 height 13
type input "2025-10-06"
click at [1091, 331] on button "Apply" at bounding box center [1096, 334] width 27 height 15
click at [158, 73] on icon at bounding box center [163, 74] width 12 height 15
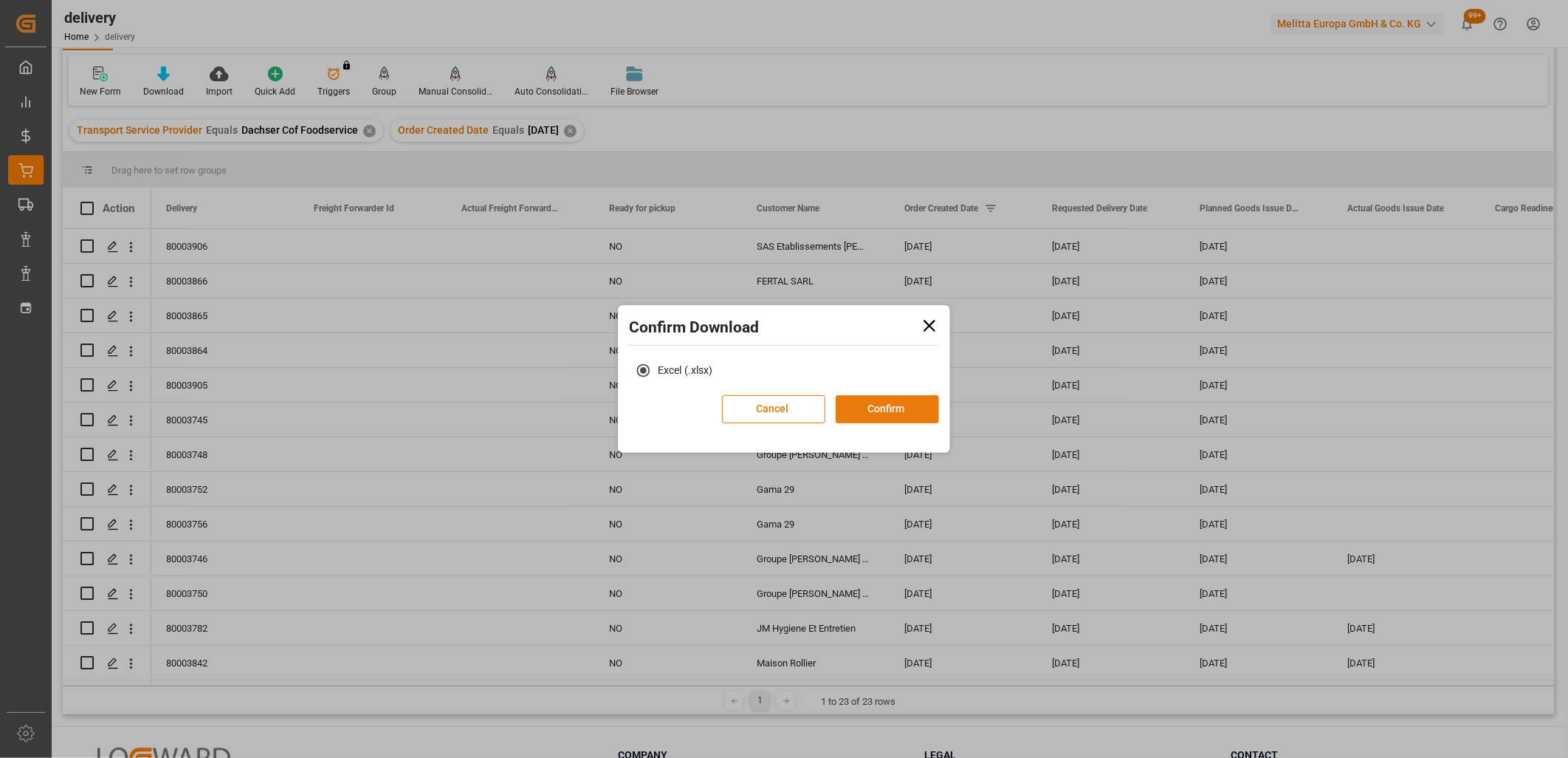
click at [879, 405] on button "Confirm" at bounding box center [887, 410] width 103 height 28
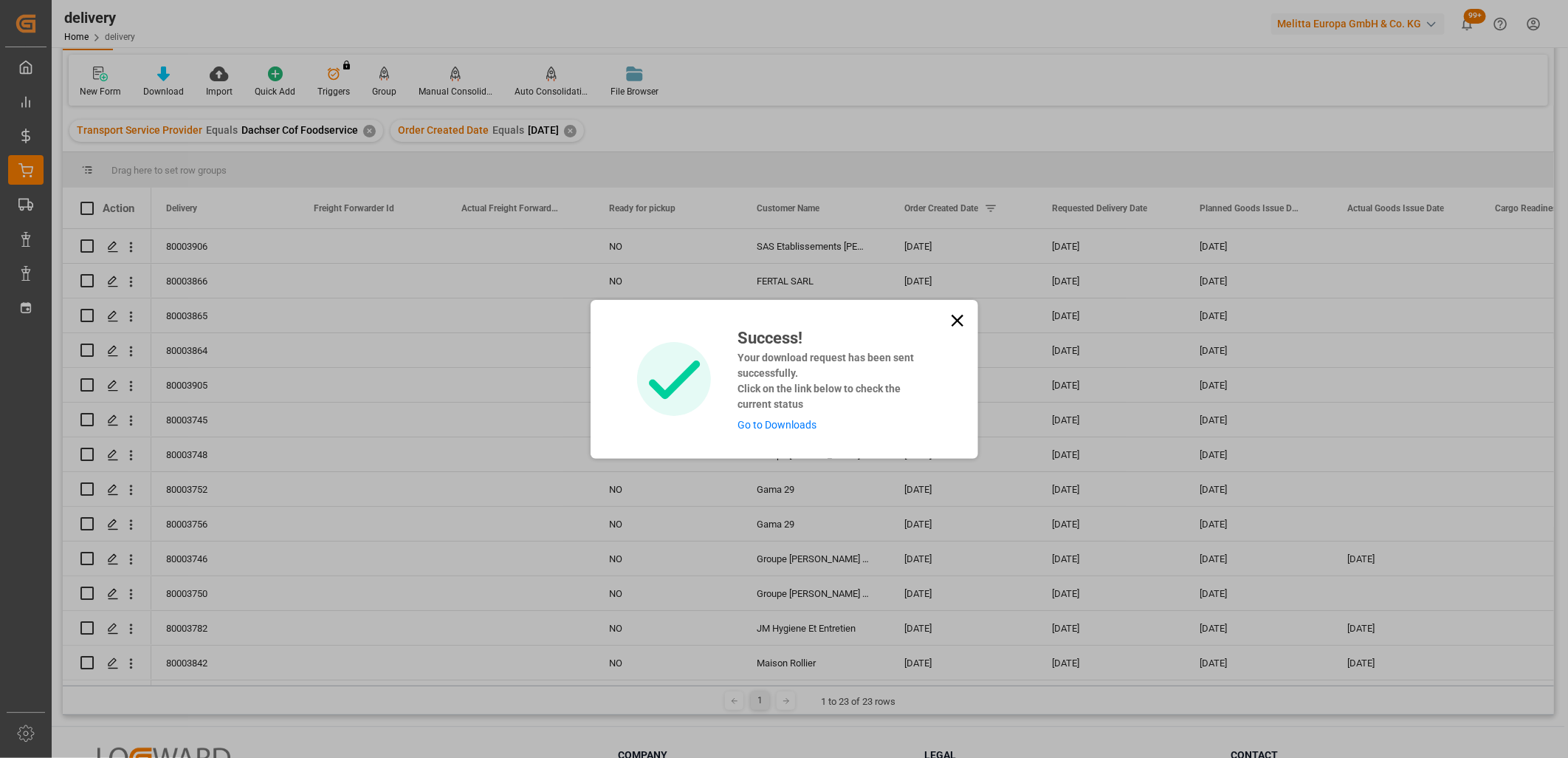
click at [802, 423] on link "Go to Downloads" at bounding box center [777, 424] width 79 height 12
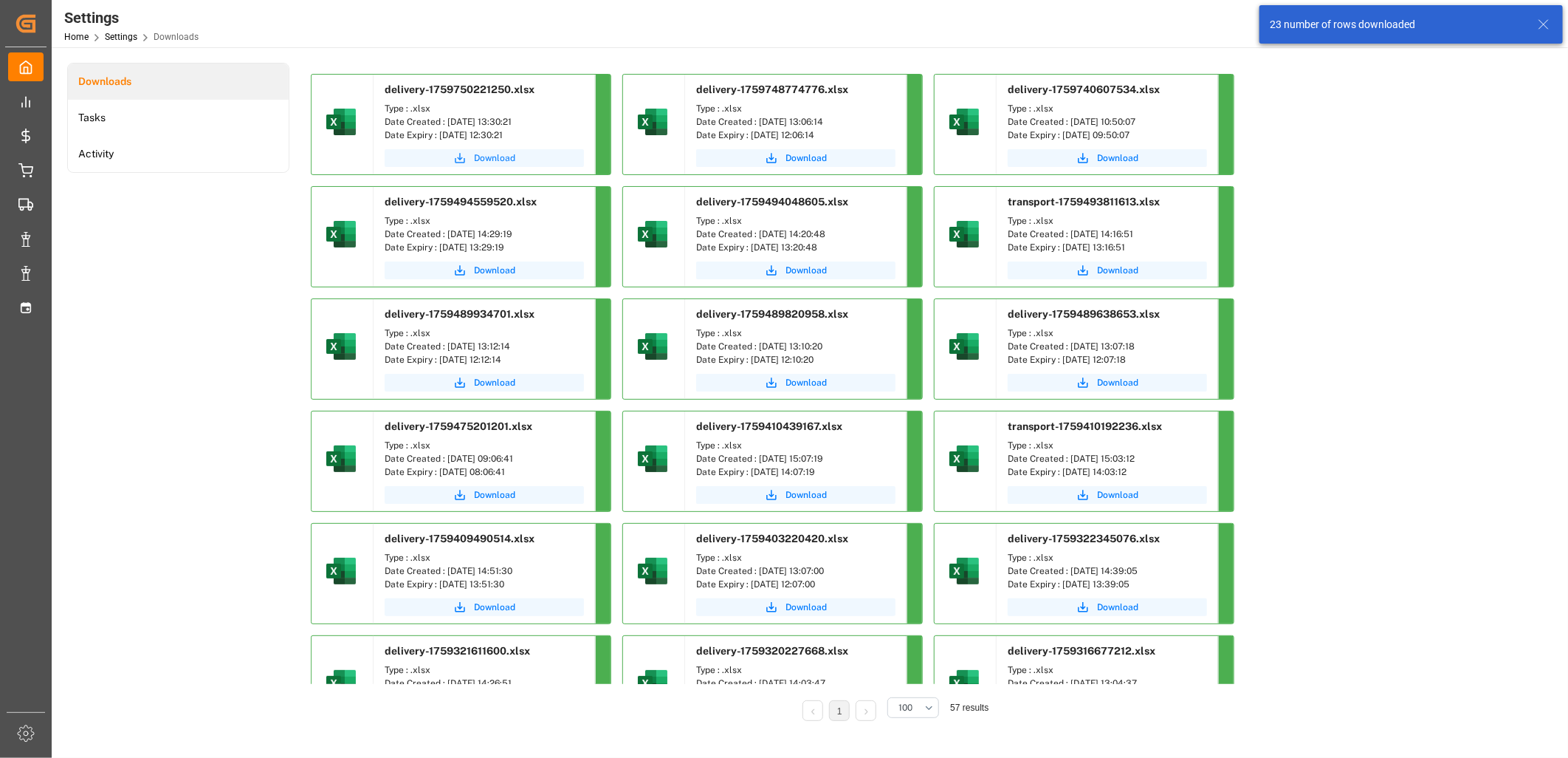
click at [476, 155] on span "Download" at bounding box center [494, 158] width 41 height 13
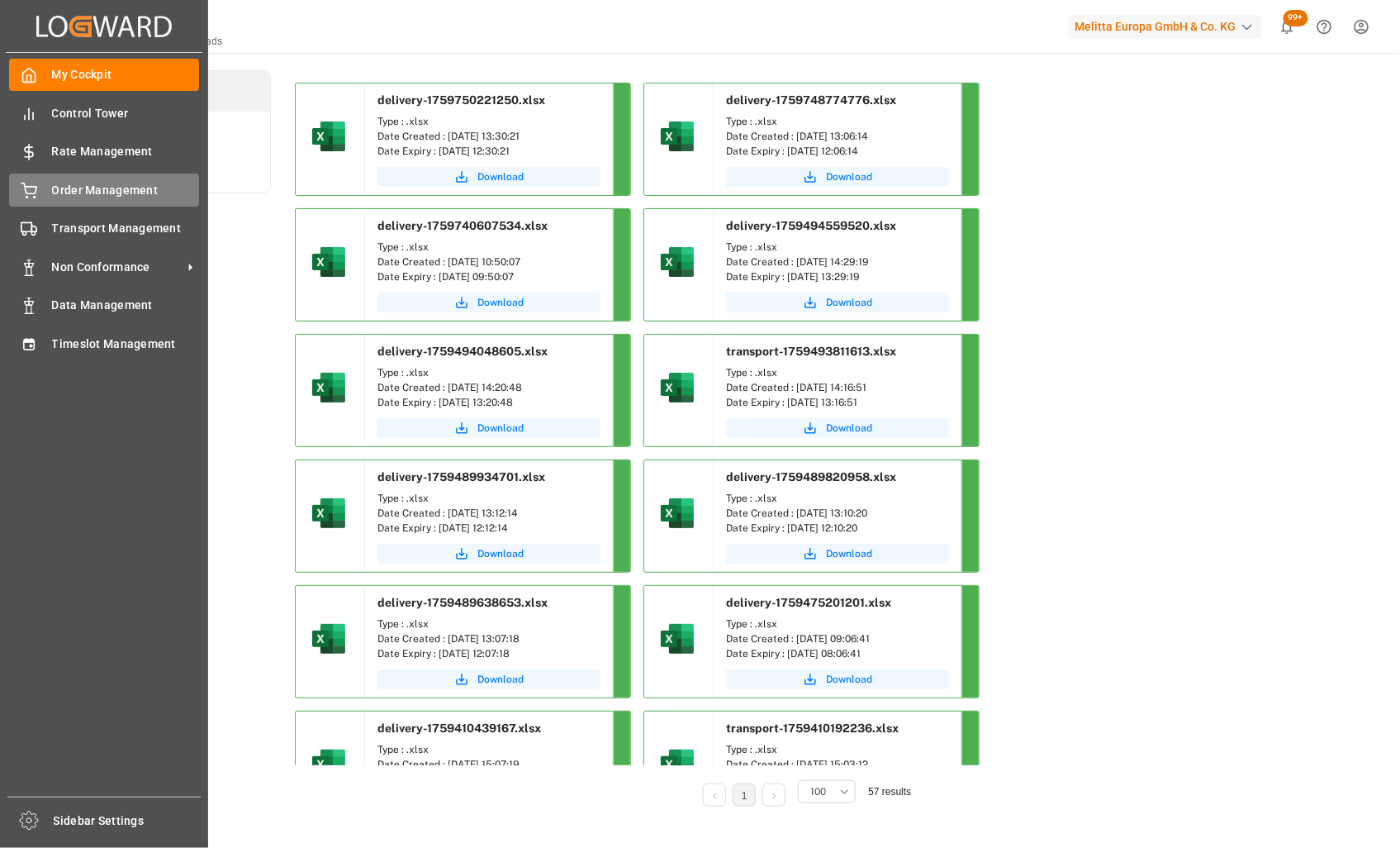
click at [20, 194] on icon at bounding box center [29, 191] width 17 height 17
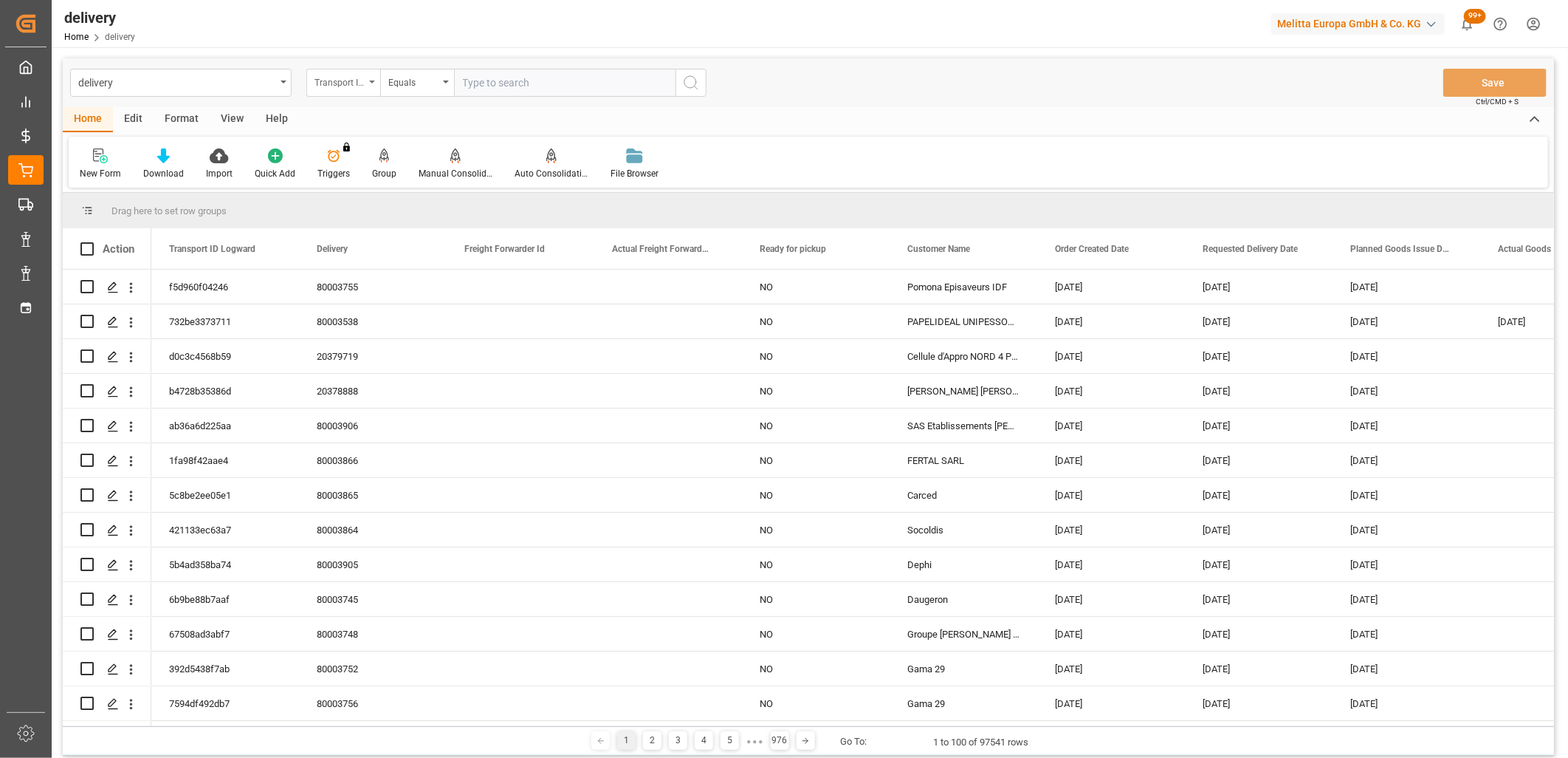
click at [376, 83] on div "Transport ID Logward" at bounding box center [342, 83] width 73 height 28
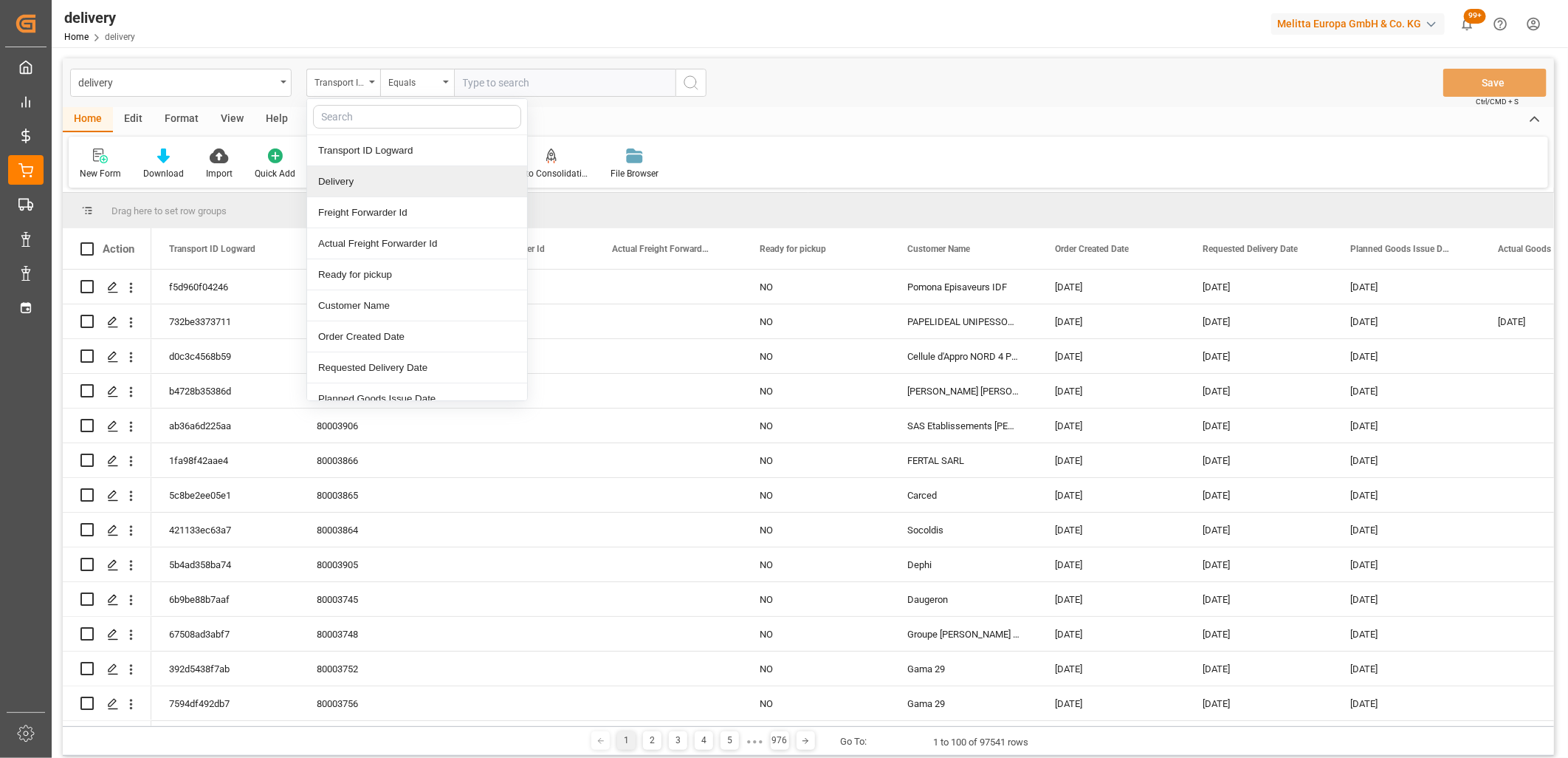
click at [330, 182] on div "Delivery" at bounding box center [417, 182] width 220 height 31
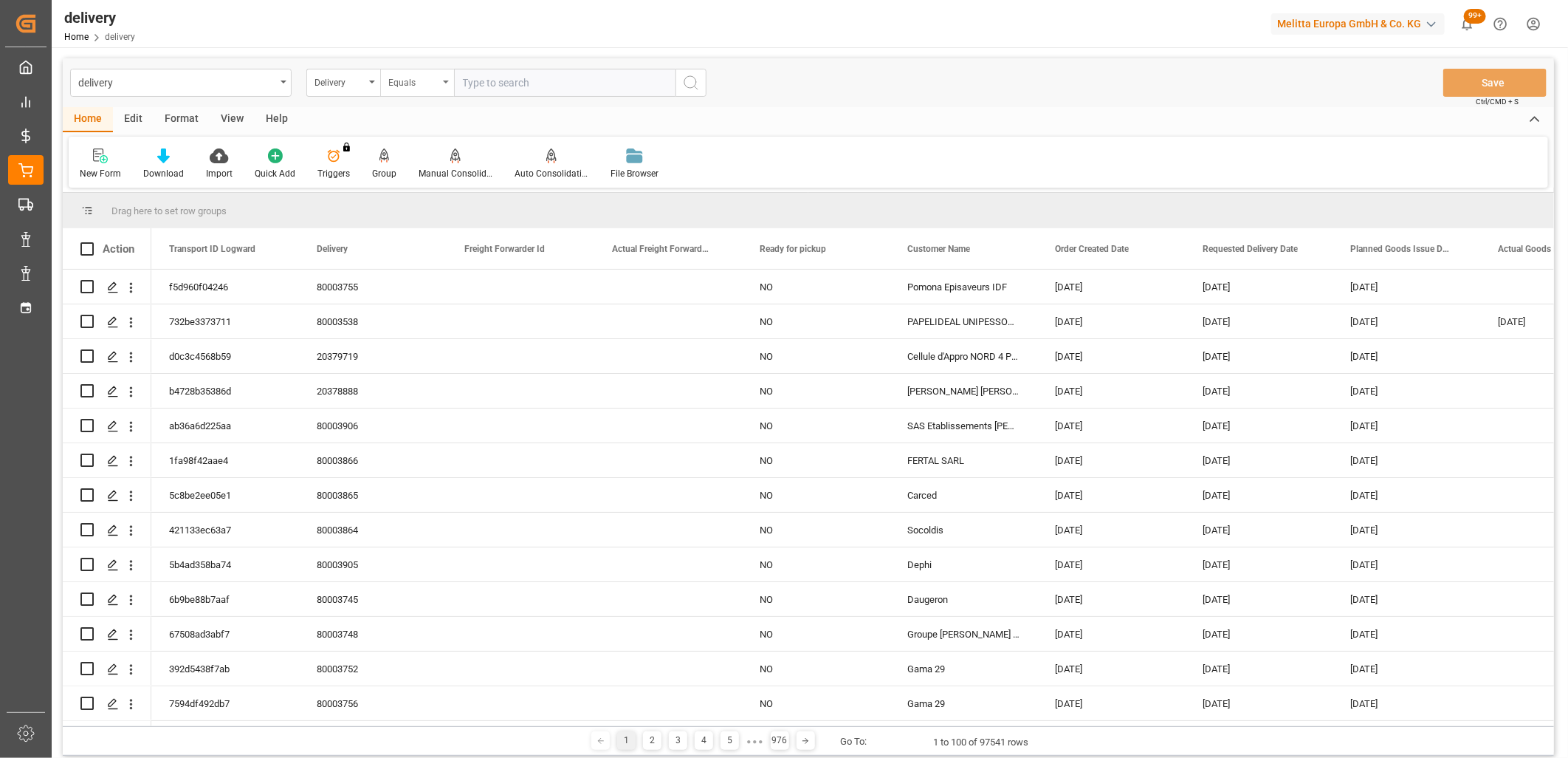
click at [406, 87] on div "Equals" at bounding box center [413, 81] width 50 height 17
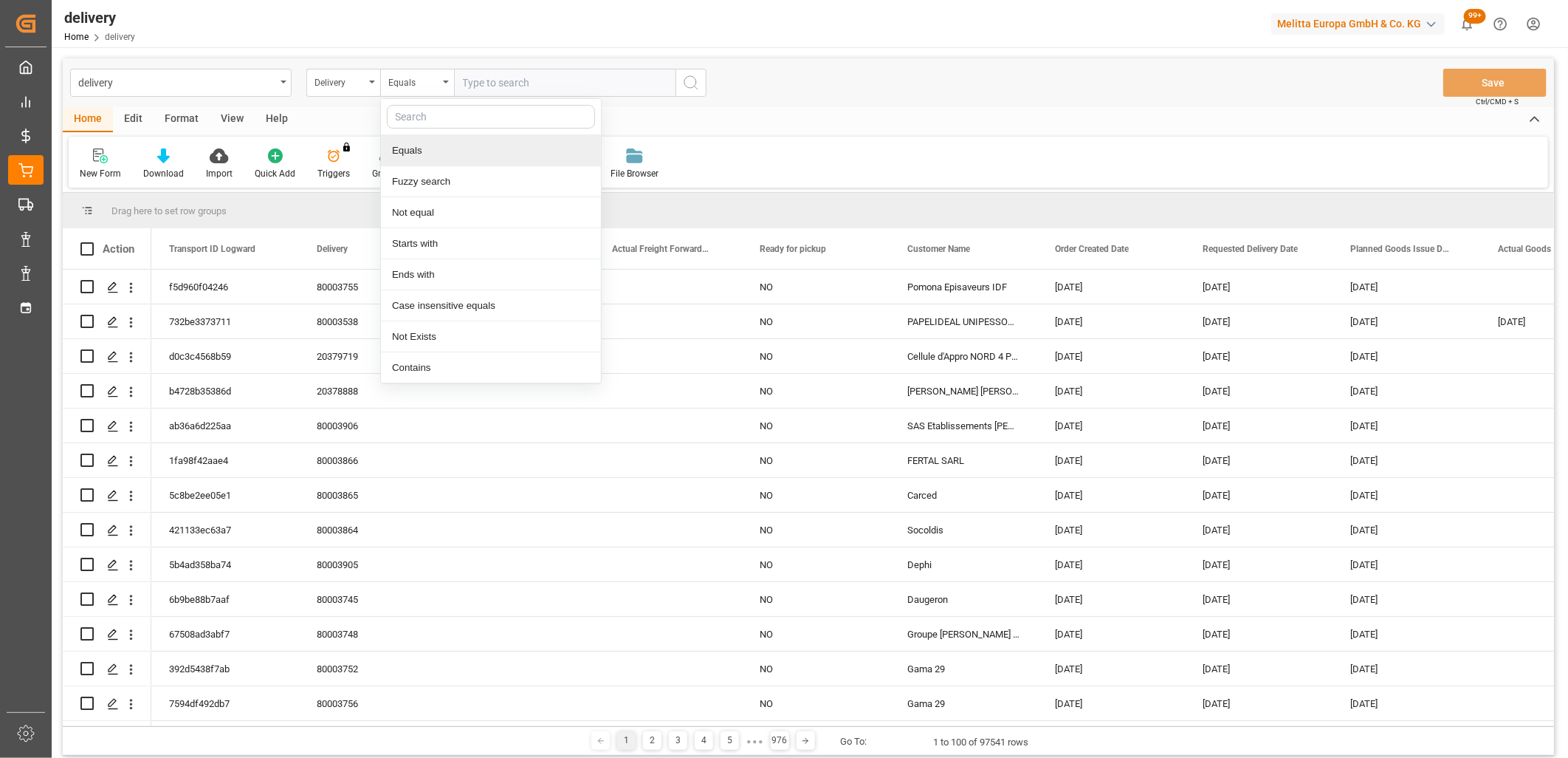
click at [486, 80] on input "text" at bounding box center [564, 83] width 221 height 28
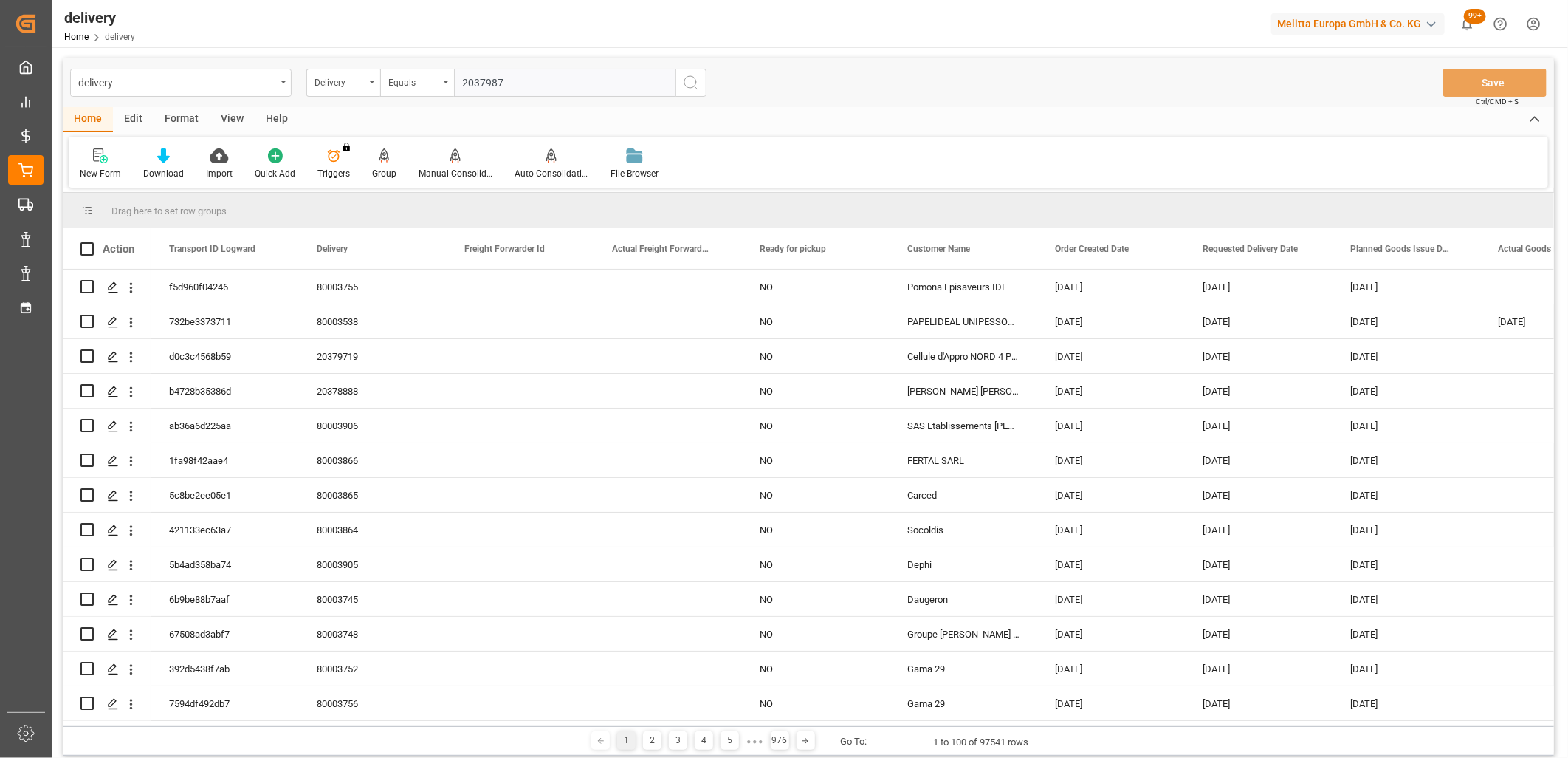
type input "20379877"
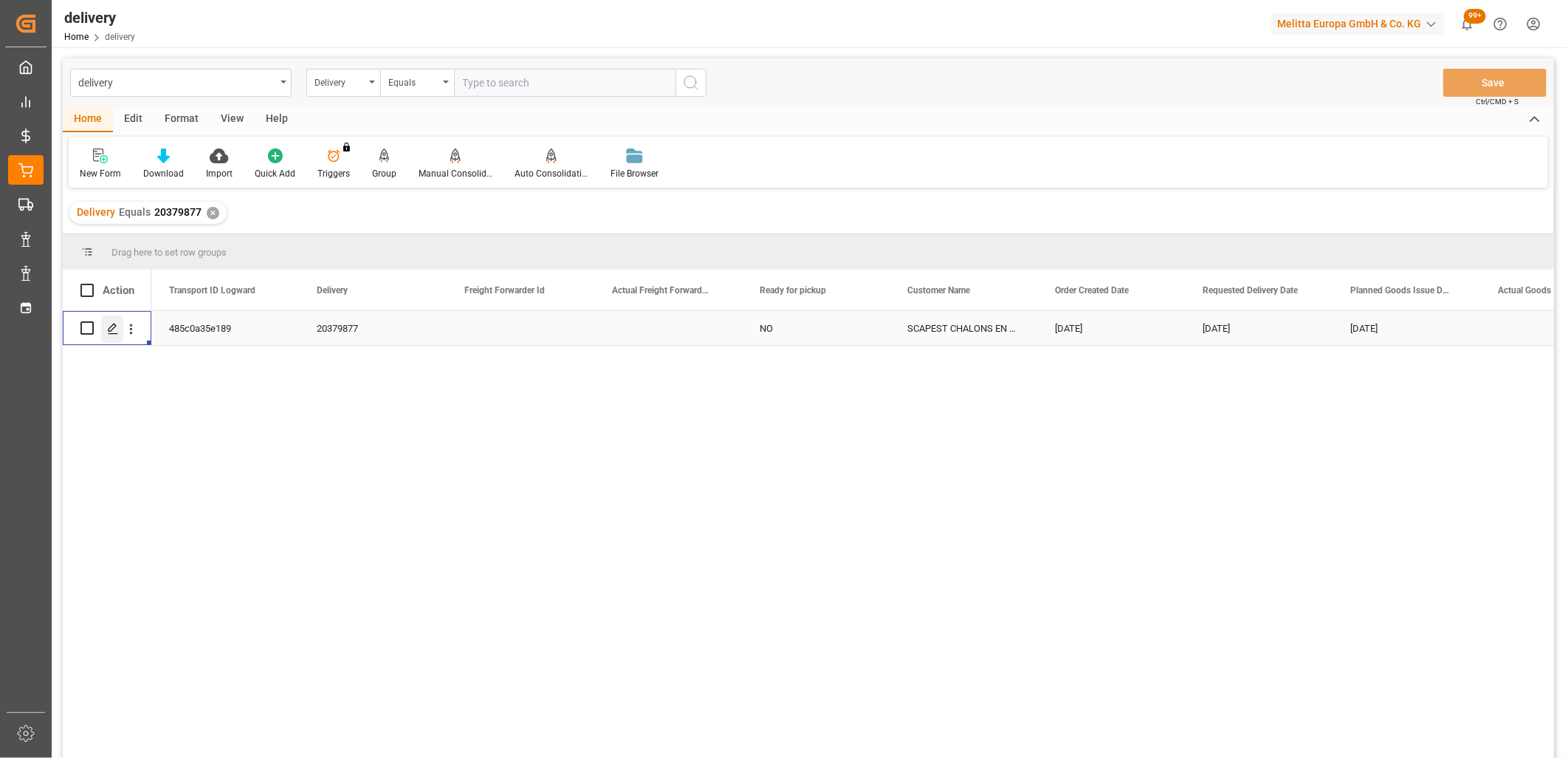
click at [107, 337] on div "Press SPACE to select this row." at bounding box center [112, 329] width 22 height 27
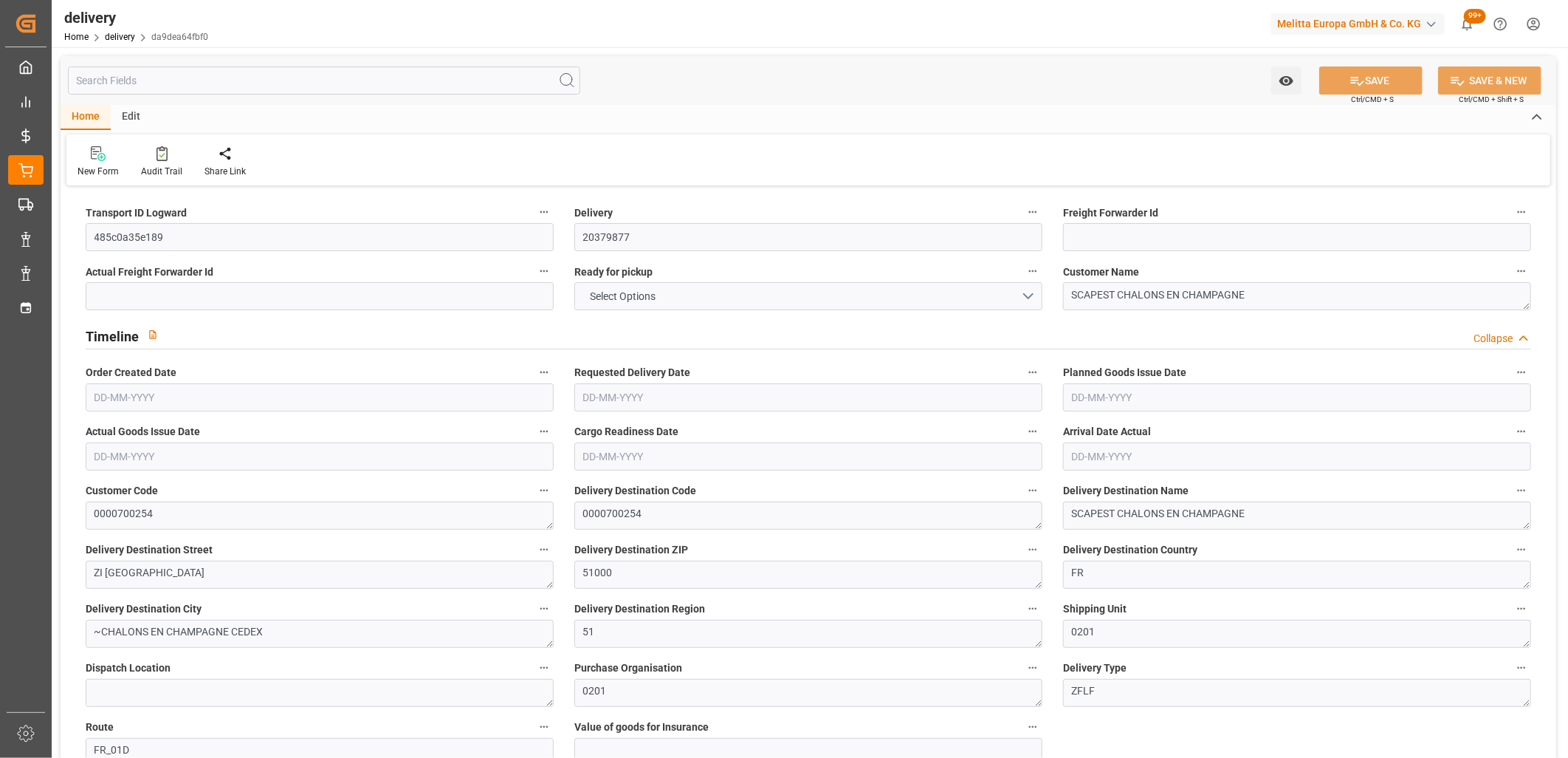
type input "10.35"
type input "35.96"
type input "79.74"
type input "10"
type input "1"
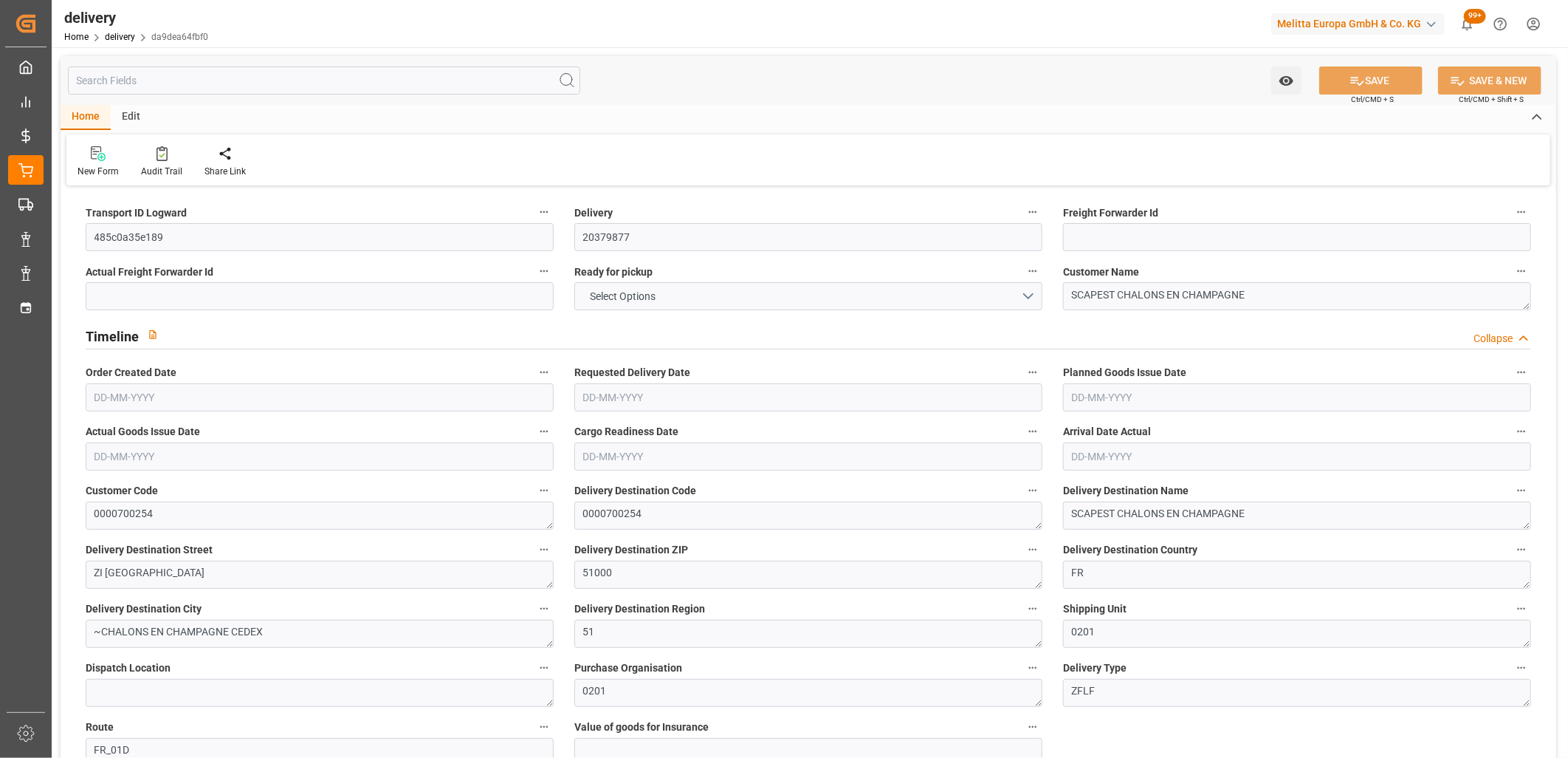
type input "0"
type input "1"
type input "0"
type input "-4.5627"
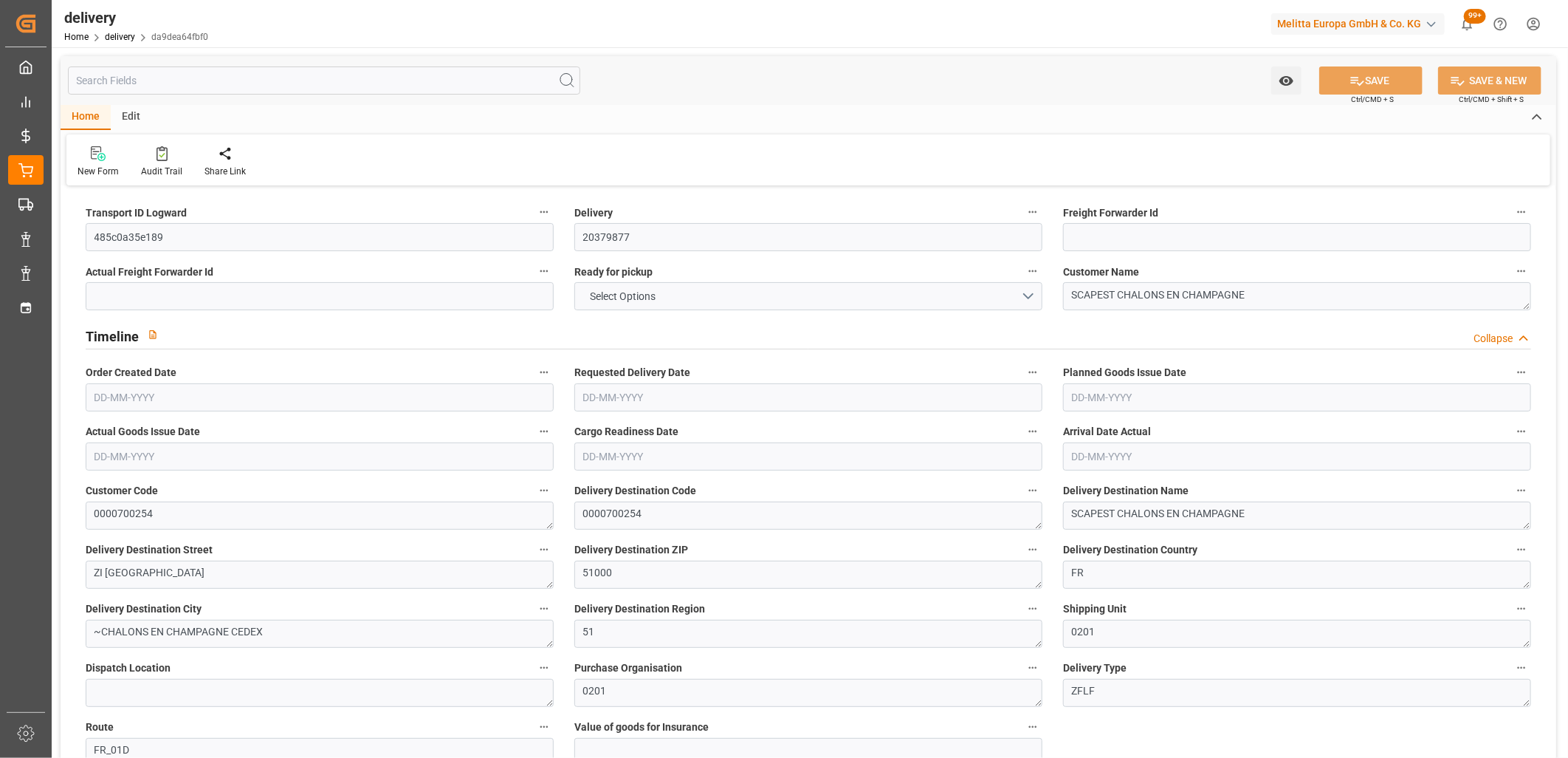
type input "134.99"
type input "130.4273"
type input "0"
type input "3.6"
type input "1.5"
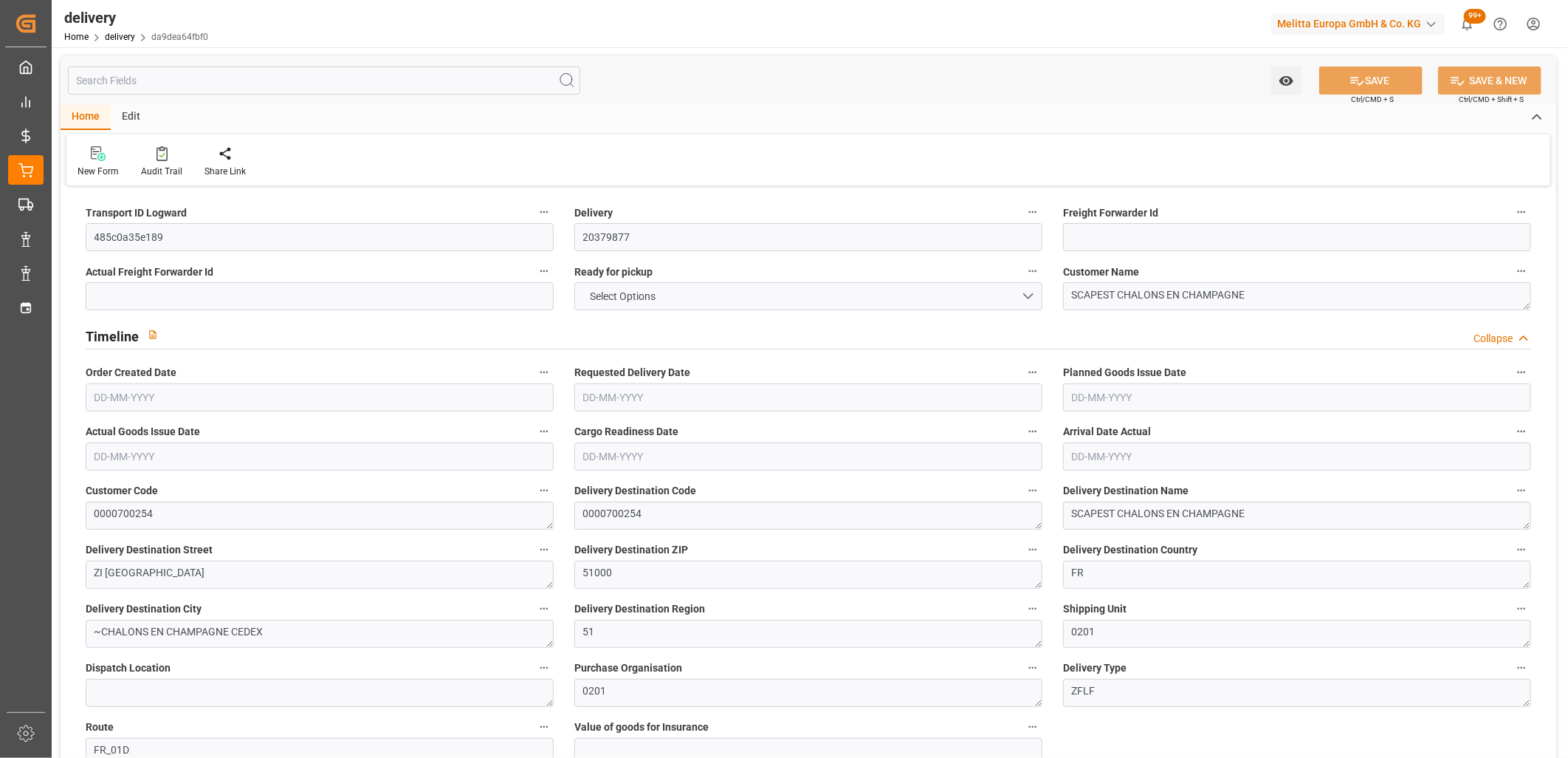
type input "1.3"
type input "0"
type input "1.5"
type input "12.96"
type input "101"
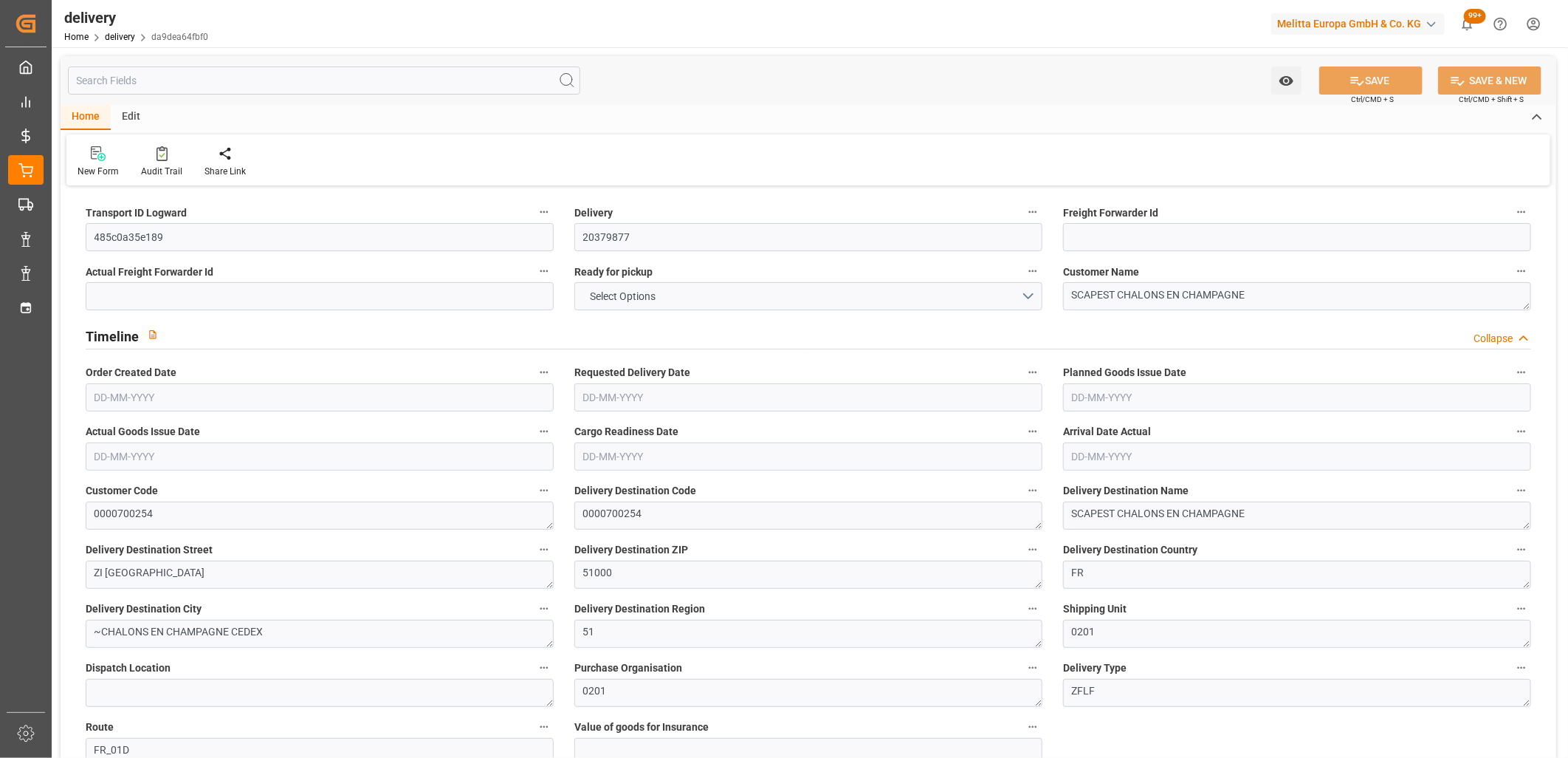
type input "8.7742"
type input "0.0006"
type input "0"
type input "[DATE]"
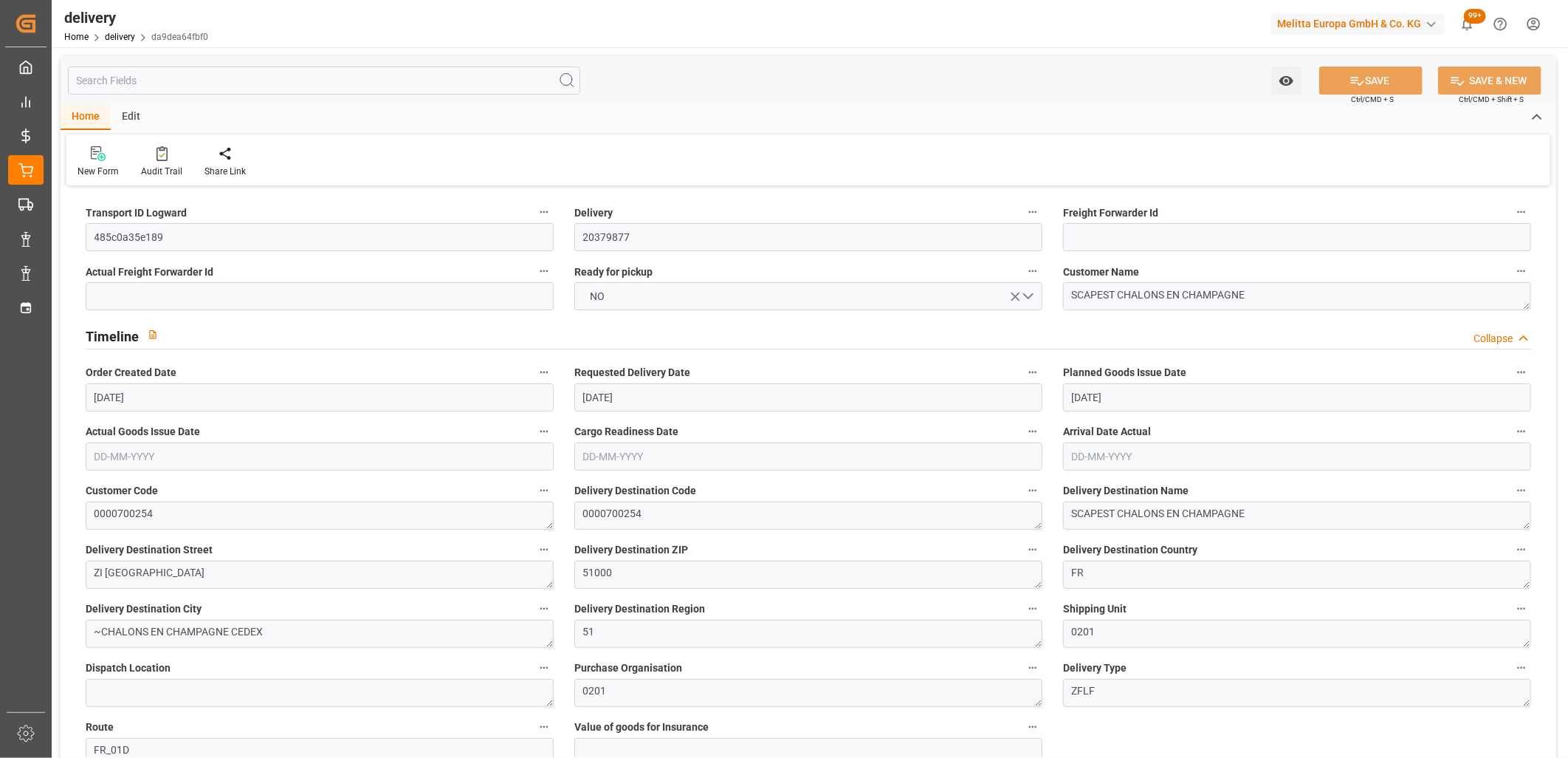
type input "[DATE]"
type input "06-10-2025 11:02"
drag, startPoint x: 170, startPoint y: 241, endPoint x: 2, endPoint y: 230, distance: 168.4
click at [2, 230] on div "Created by potrace 1.15, written by Peter Selinger 2001-2017 Created by potrace…" at bounding box center [784, 379] width 1568 height 758
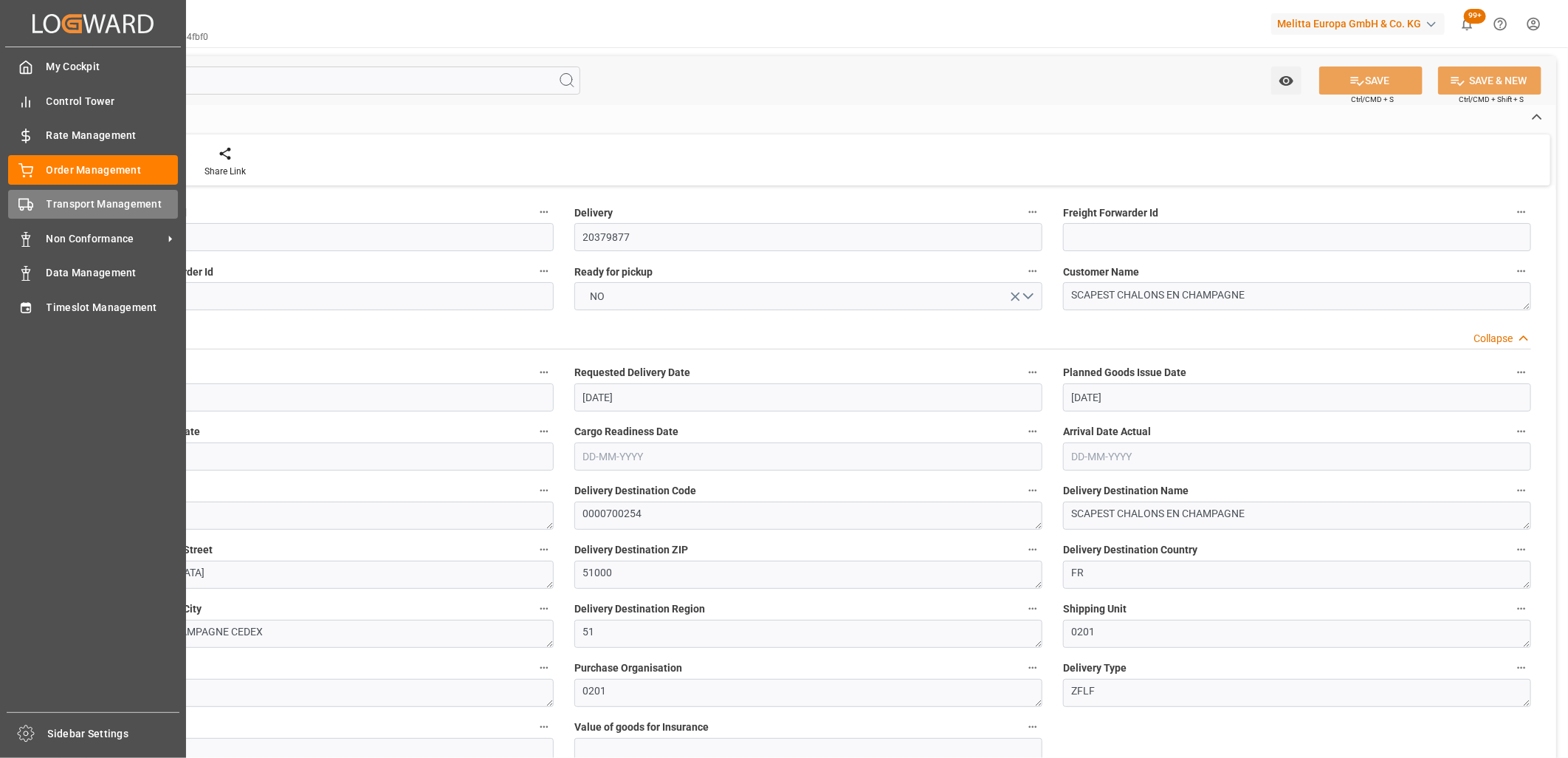
click at [32, 207] on icon at bounding box center [26, 205] width 15 height 15
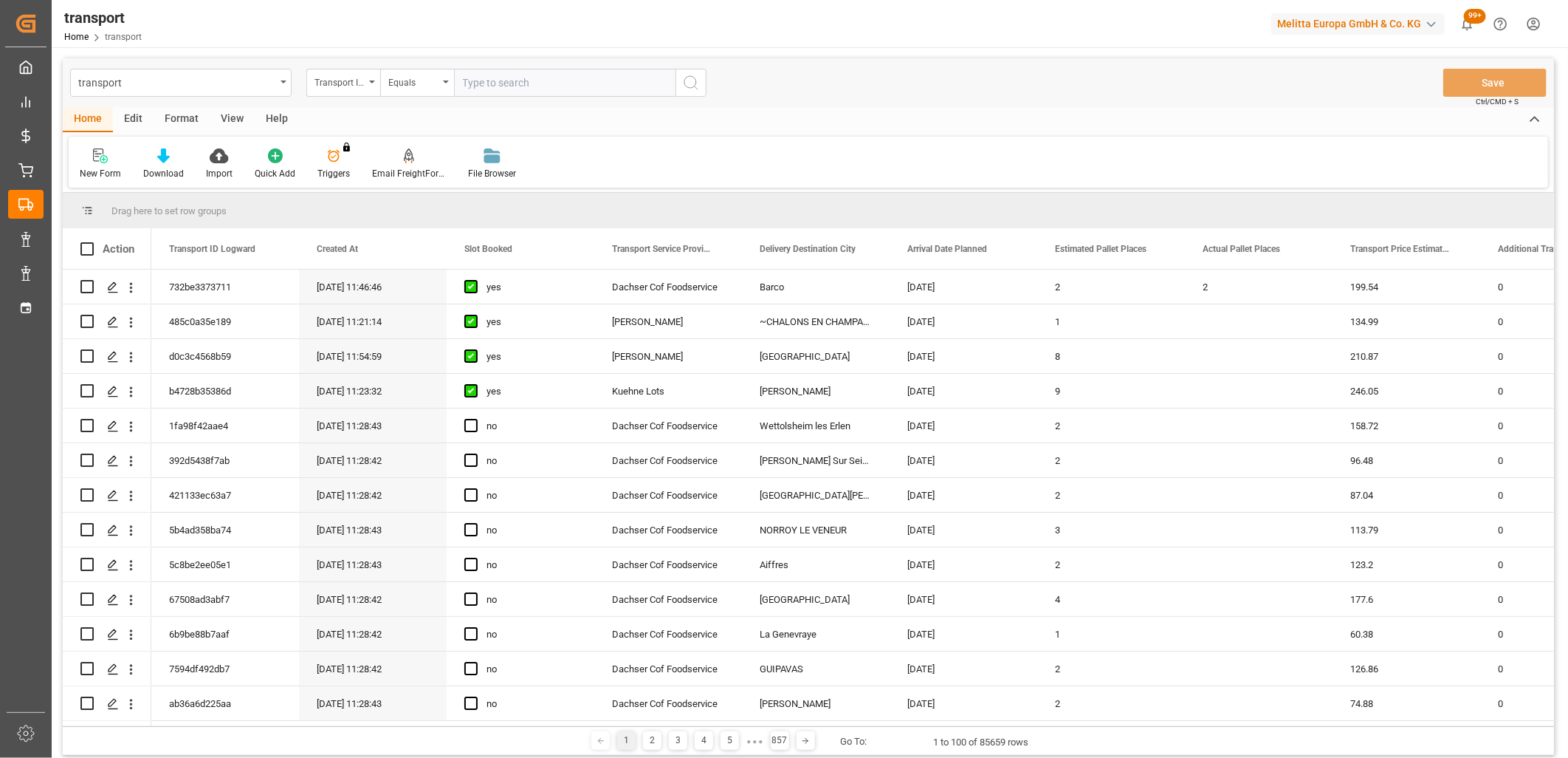
click at [503, 80] on input "text" at bounding box center [564, 83] width 221 height 28
type input "485c0a35e189"
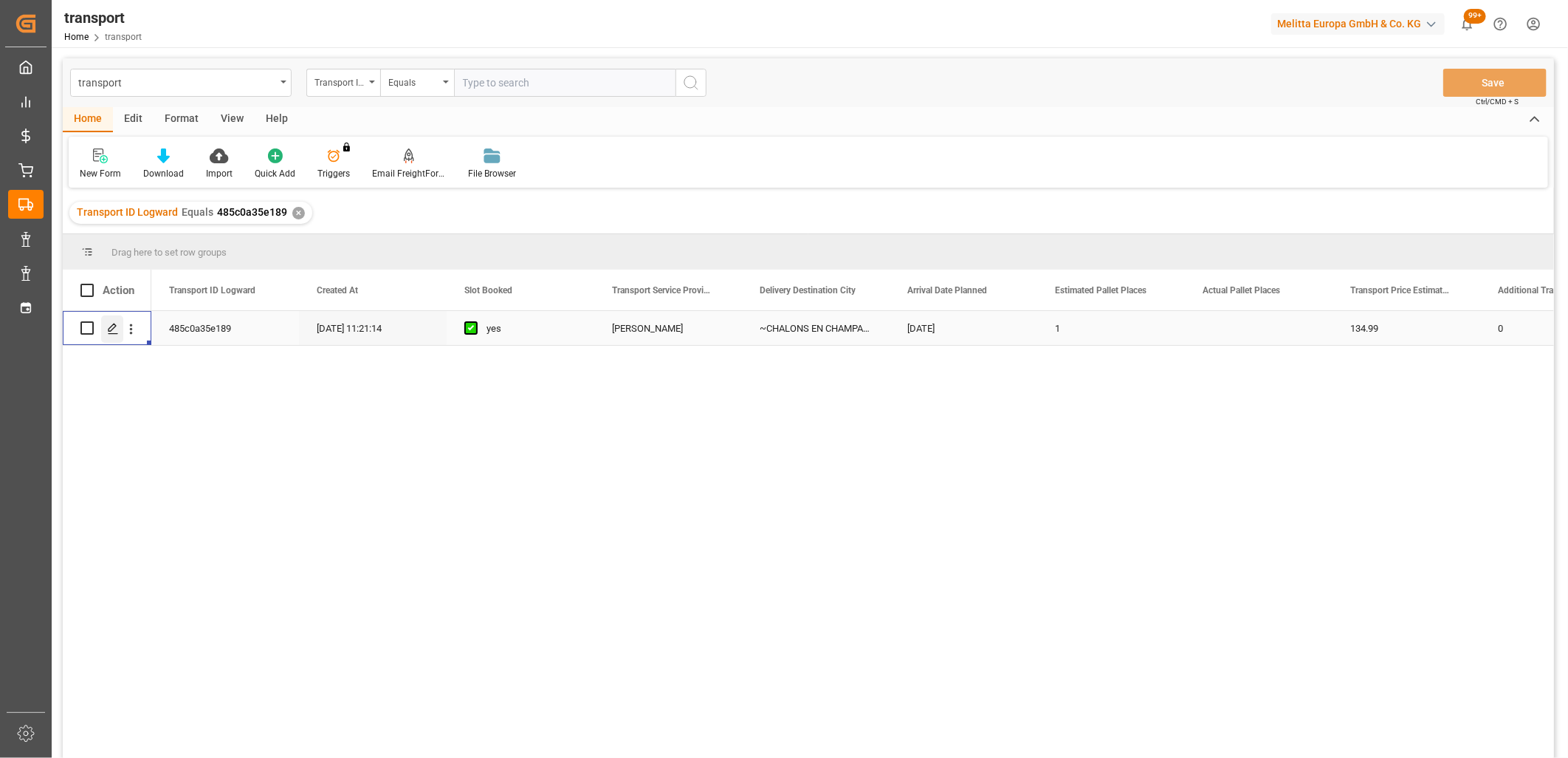
click at [111, 325] on icon "Press SPACE to select this row." at bounding box center [113, 329] width 12 height 12
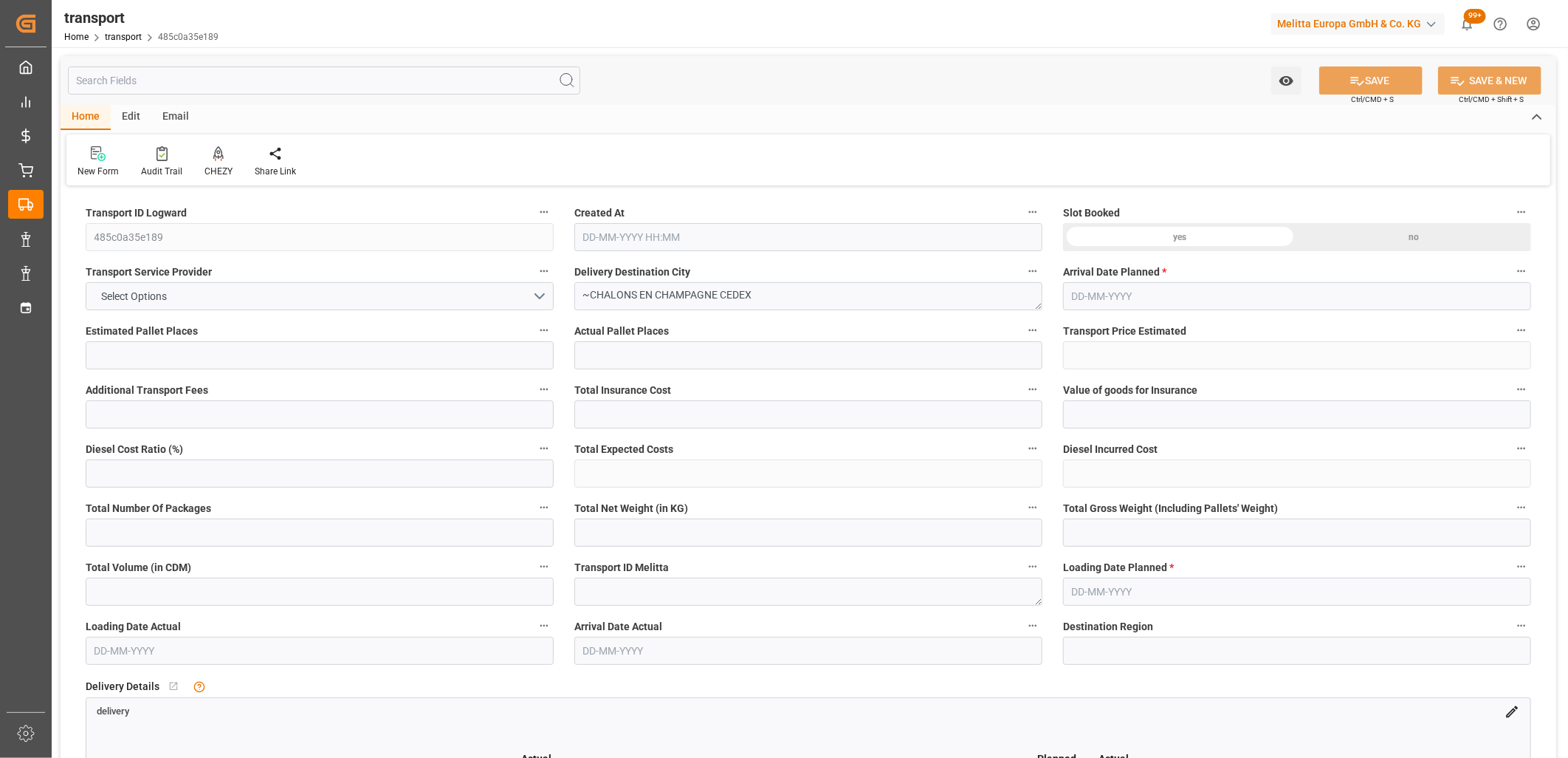
type input "1"
type input "134.99"
type input "0"
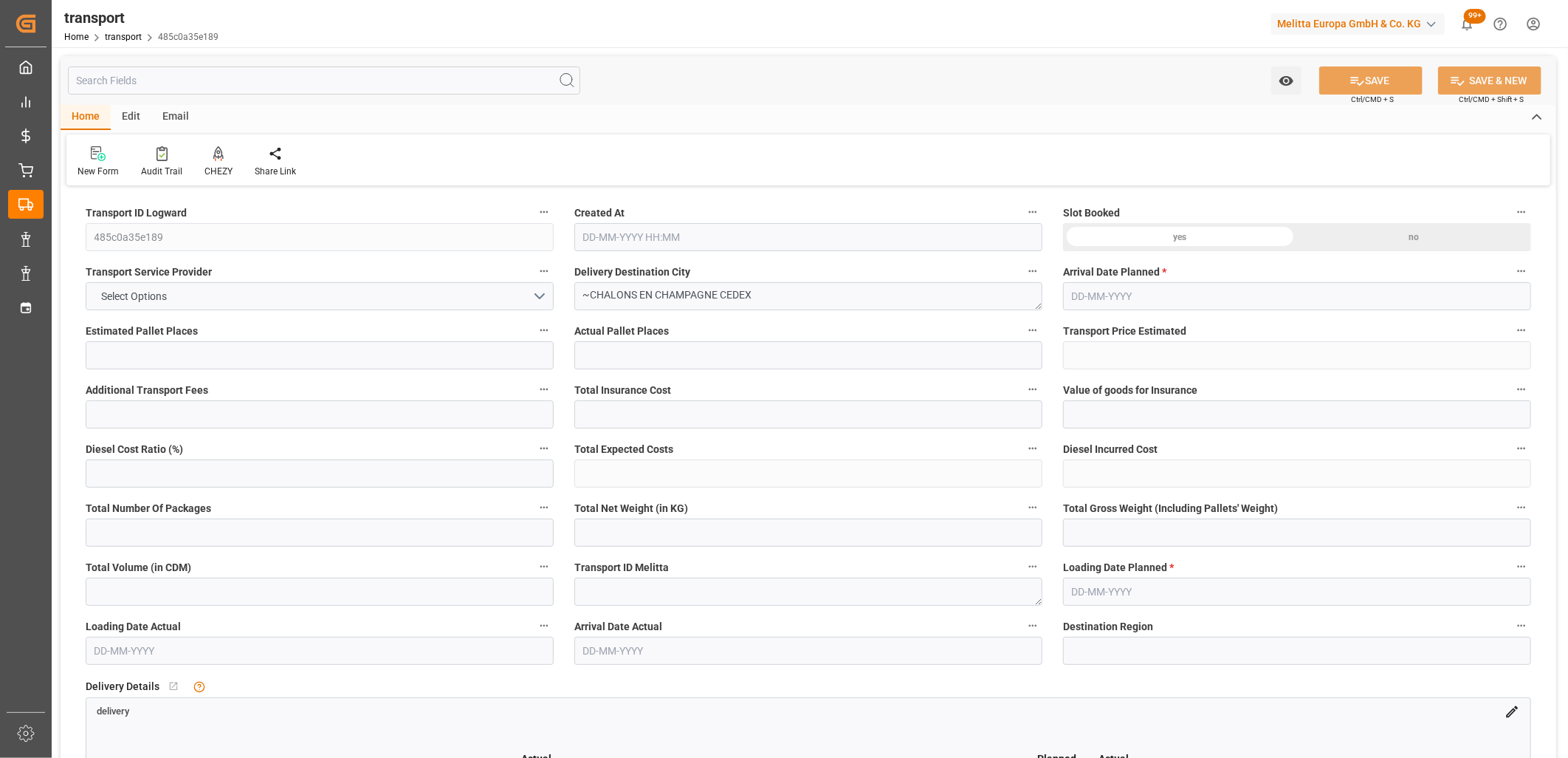
type input "130.4273"
type input "-4.5627"
type input "0"
type input "10.35"
type input "35.96"
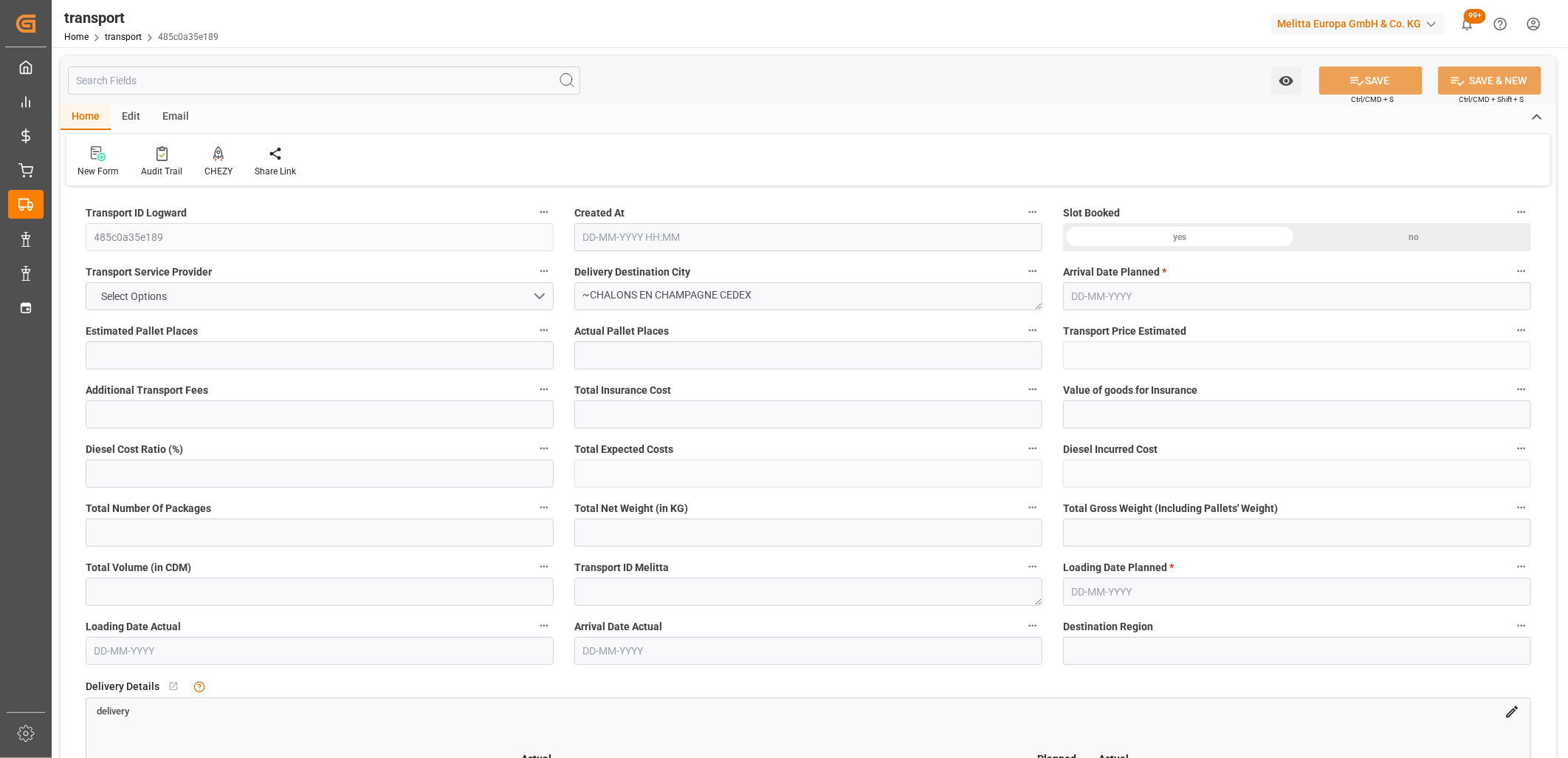
type input "79.74"
type input "51"
type input "0"
type input "10"
type input "1"
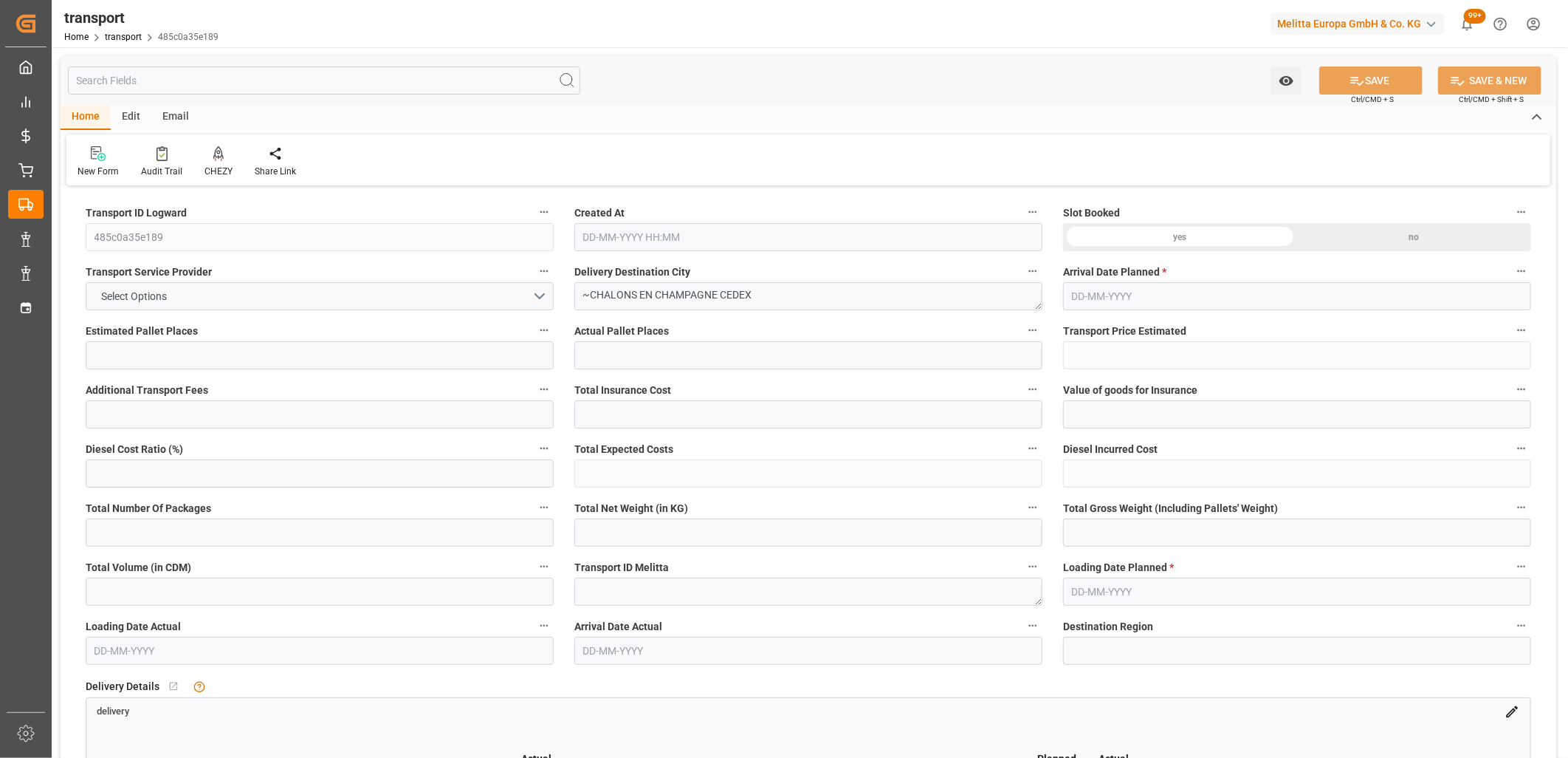
type input "101"
type input "12.96"
type input "0"
type input "4710.8598"
type input "0"
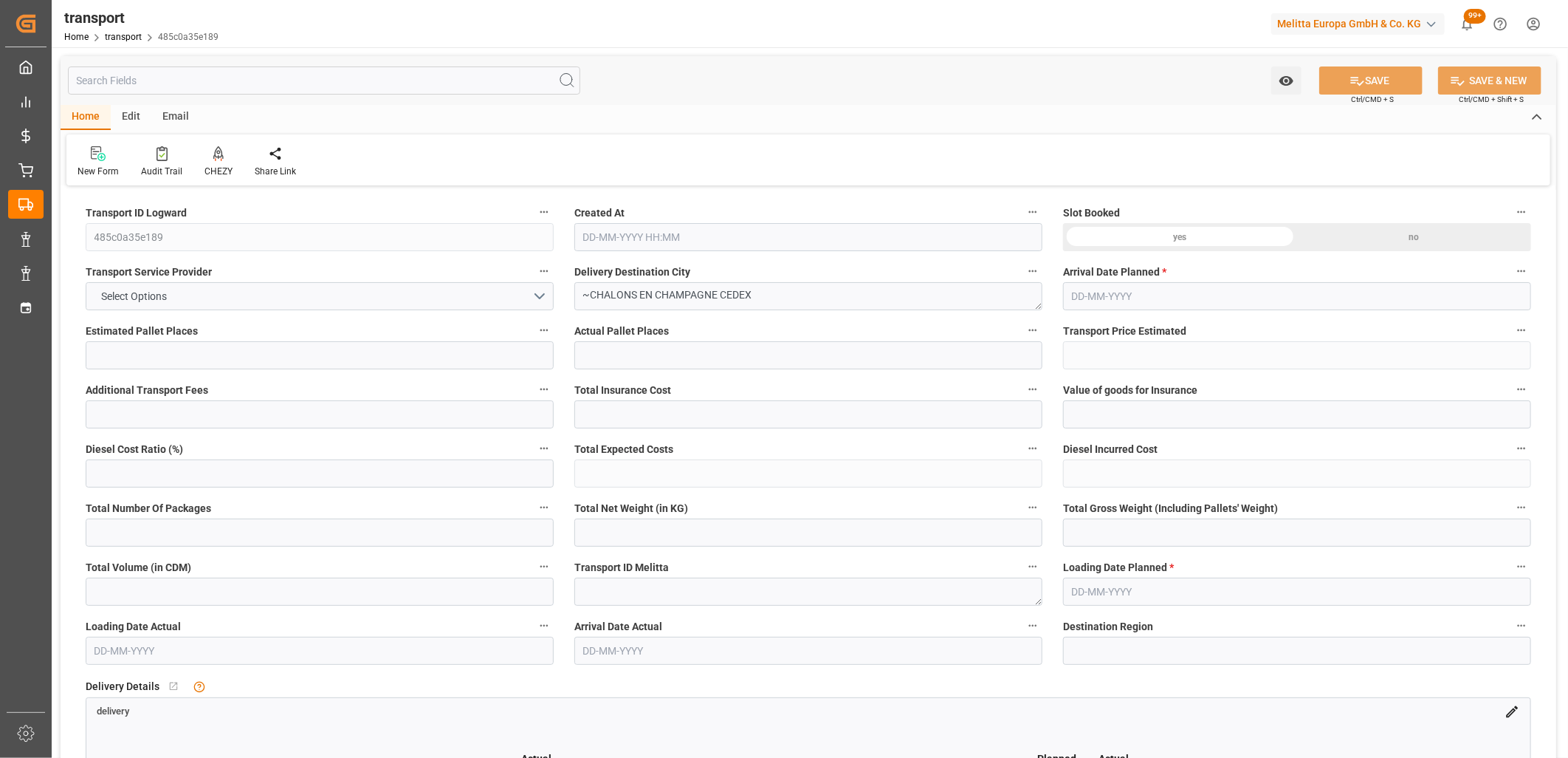
type input "0"
type input "21"
type input "35"
type input "06-10-2025 11:21"
type input "[DATE]"
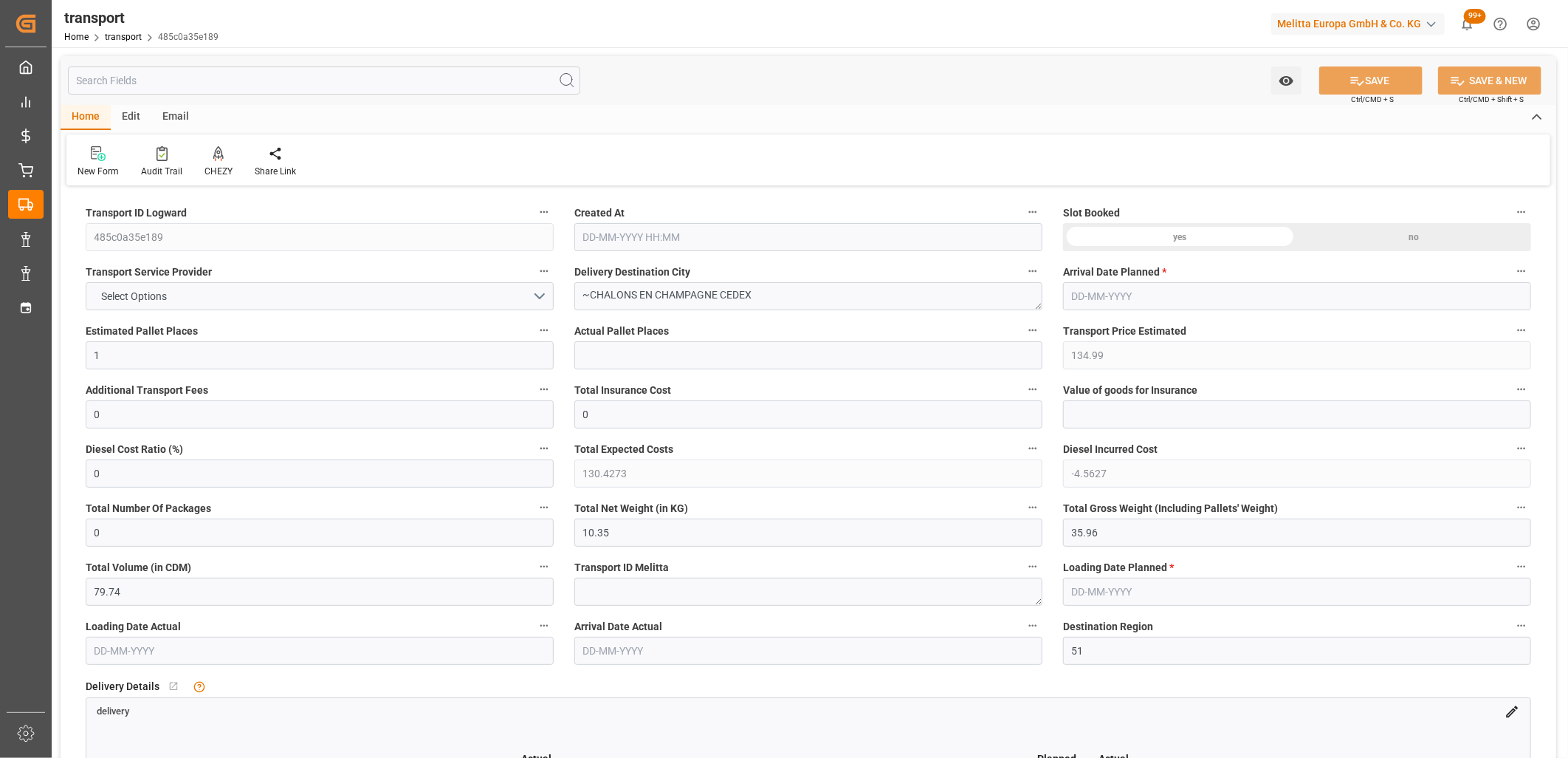
type input "[DATE]"
drag, startPoint x: 1149, startPoint y: 538, endPoint x: 838, endPoint y: 522, distance: 311.4
type input "0"
drag, startPoint x: 637, startPoint y: 539, endPoint x: 446, endPoint y: 515, distance: 192.5
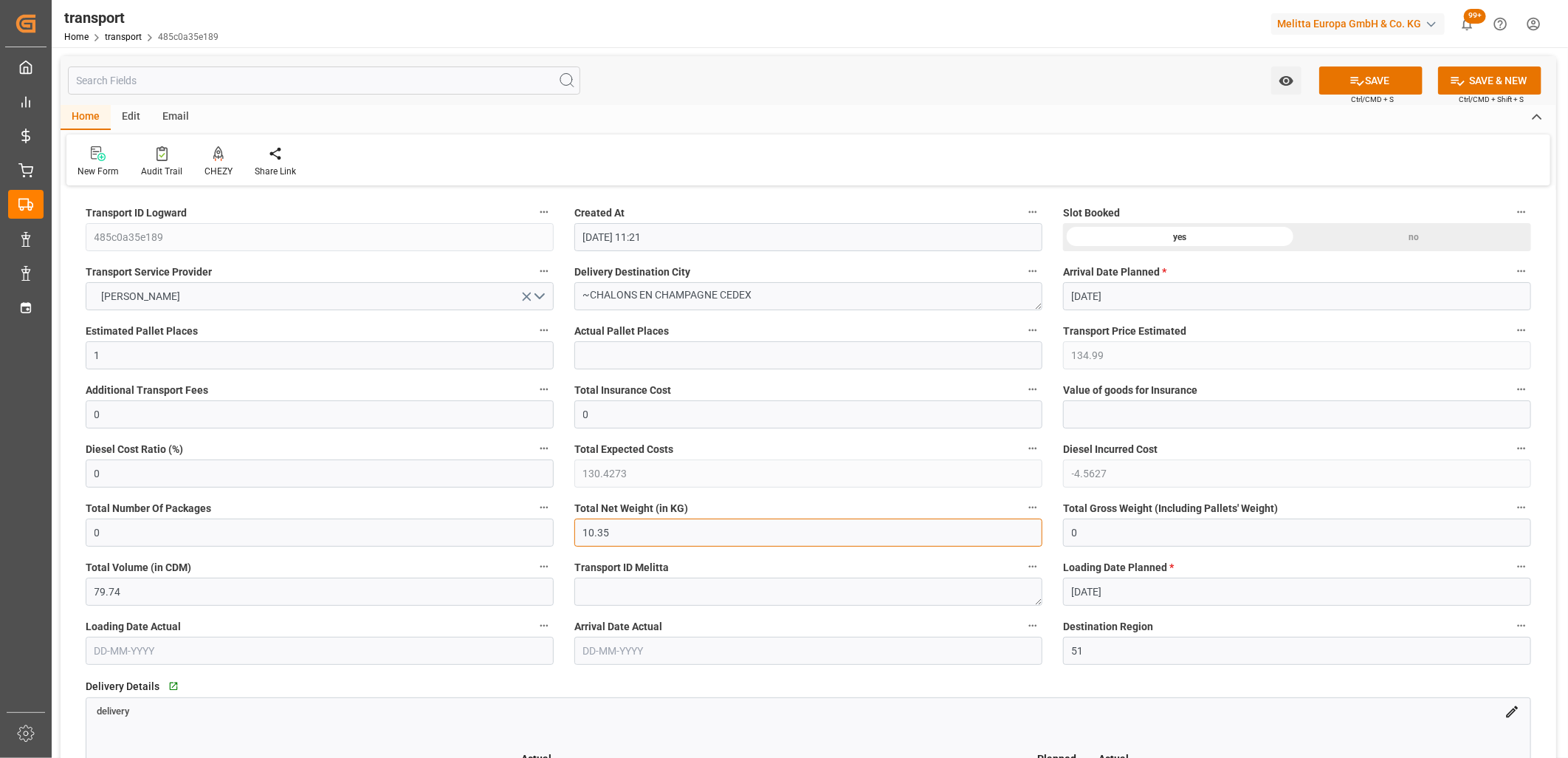
type input "0"
drag, startPoint x: 81, startPoint y: 353, endPoint x: 0, endPoint y: 345, distance: 81.4
click at [0, 345] on html "Created by potrace 1.15, written by Peter Selinger 2001-2017 Created by potrace…" at bounding box center [784, 379] width 1568 height 758
type input "0"
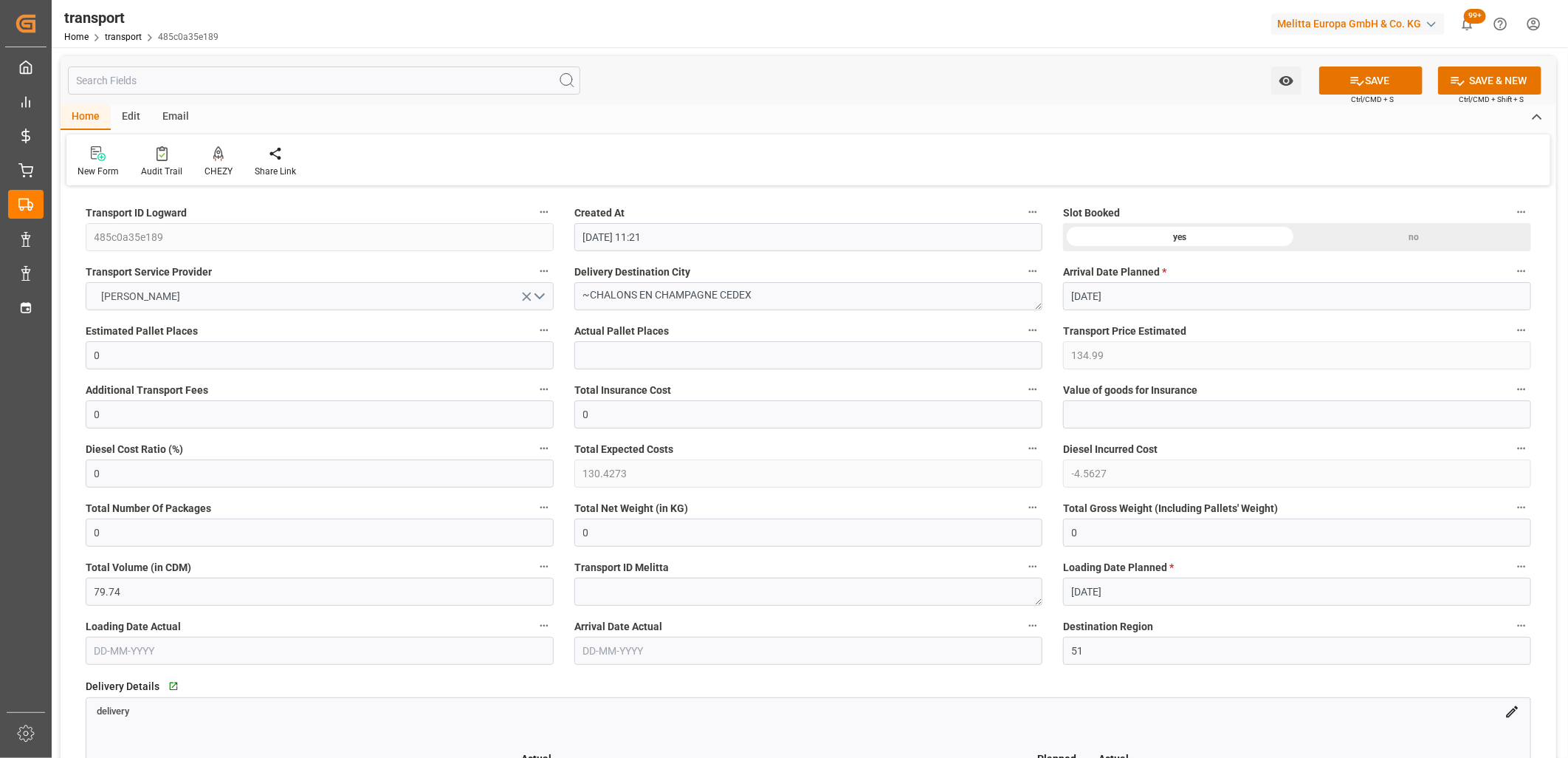
click at [522, 294] on icon "open menu" at bounding box center [527, 296] width 16 height 16
drag, startPoint x: 768, startPoint y: 291, endPoint x: 518, endPoint y: 282, distance: 250.2
click at [1362, 230] on div "no" at bounding box center [1415, 237] width 234 height 28
click at [1396, 83] on button "SAVE" at bounding box center [1371, 81] width 103 height 28
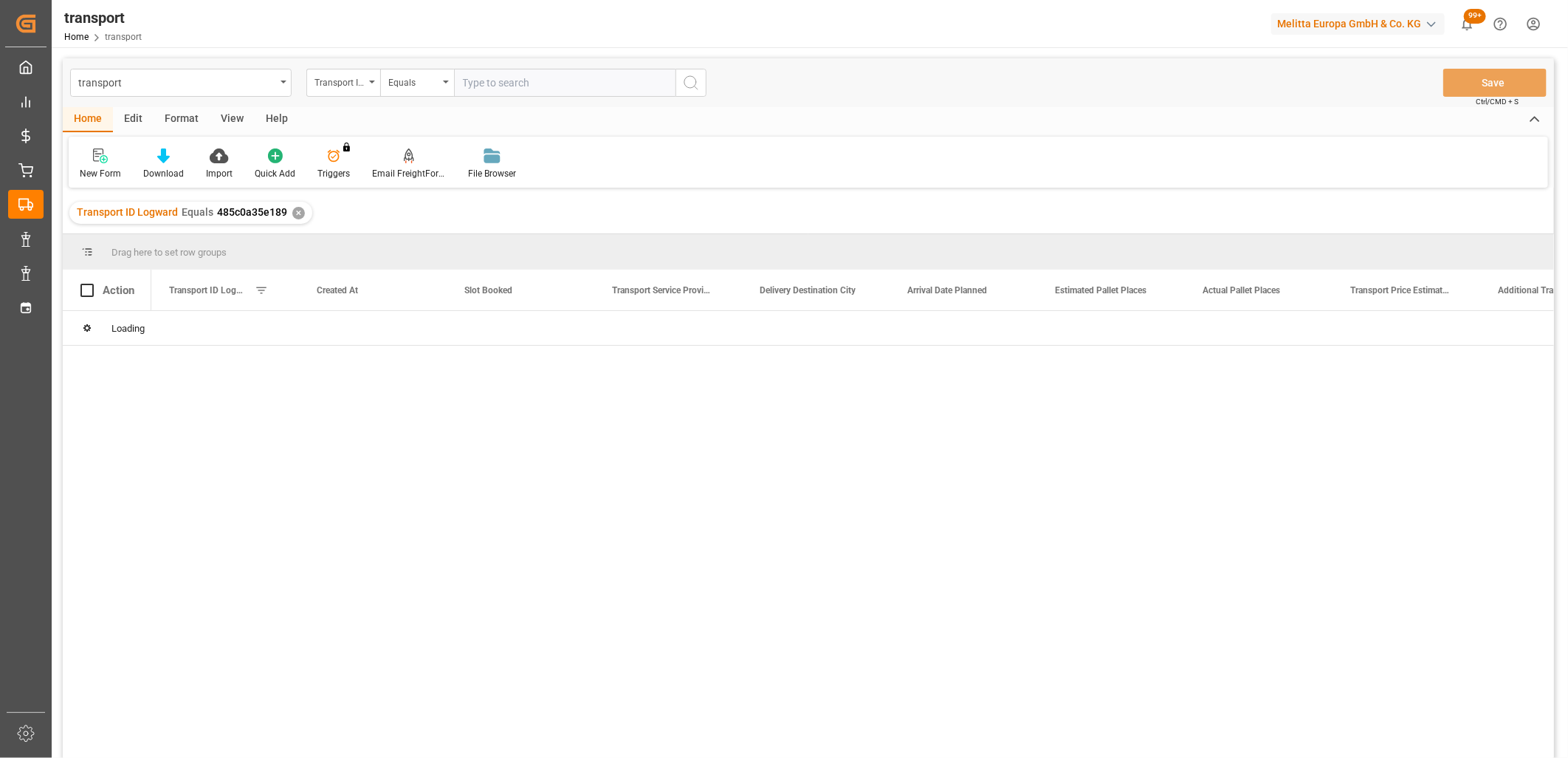
click at [138, 119] on div "Edit" at bounding box center [133, 120] width 40 height 25
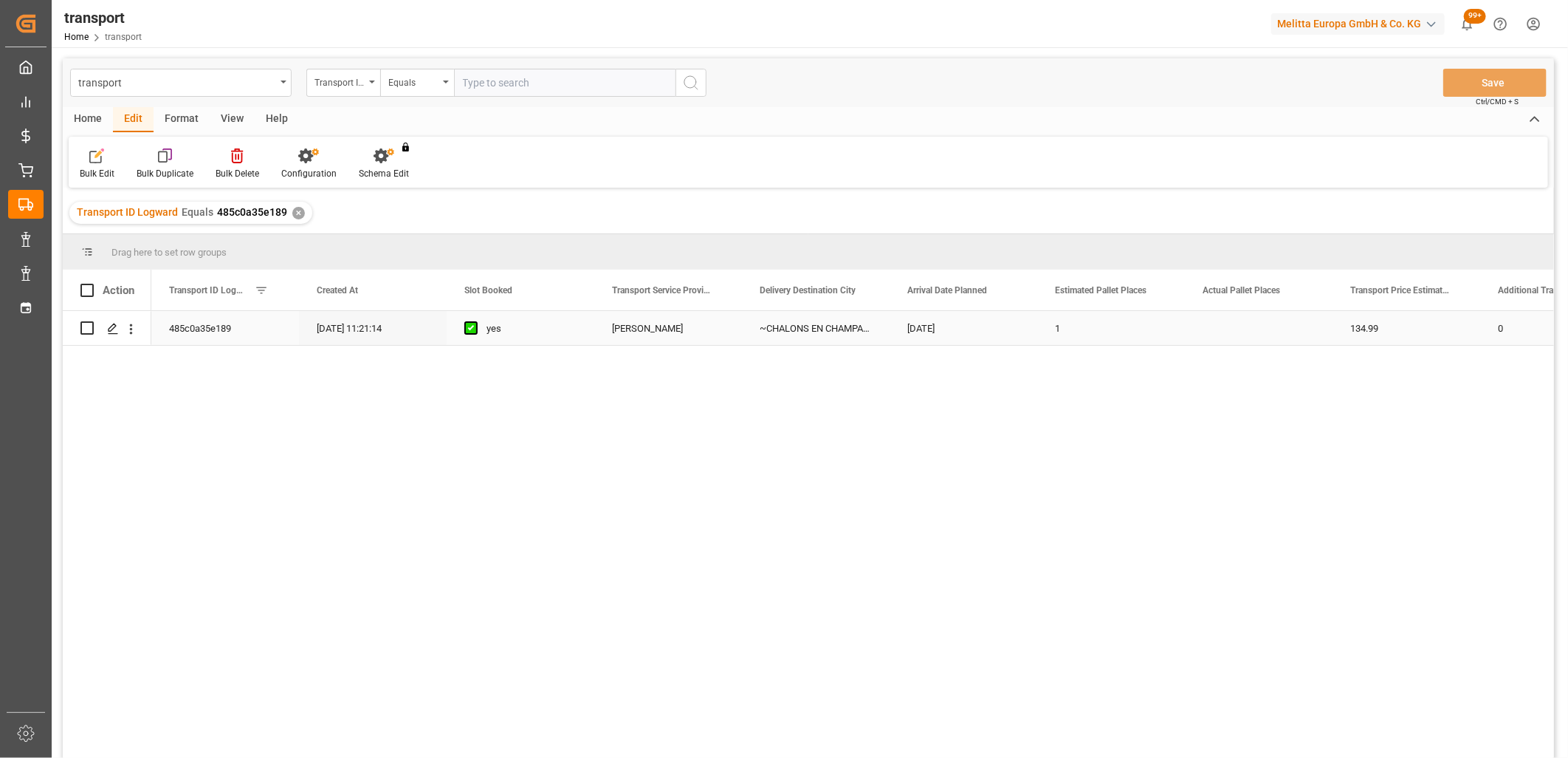
click at [89, 334] on input "Press Space to toggle row selection (unchecked)" at bounding box center [87, 328] width 13 height 13
checkbox input "true"
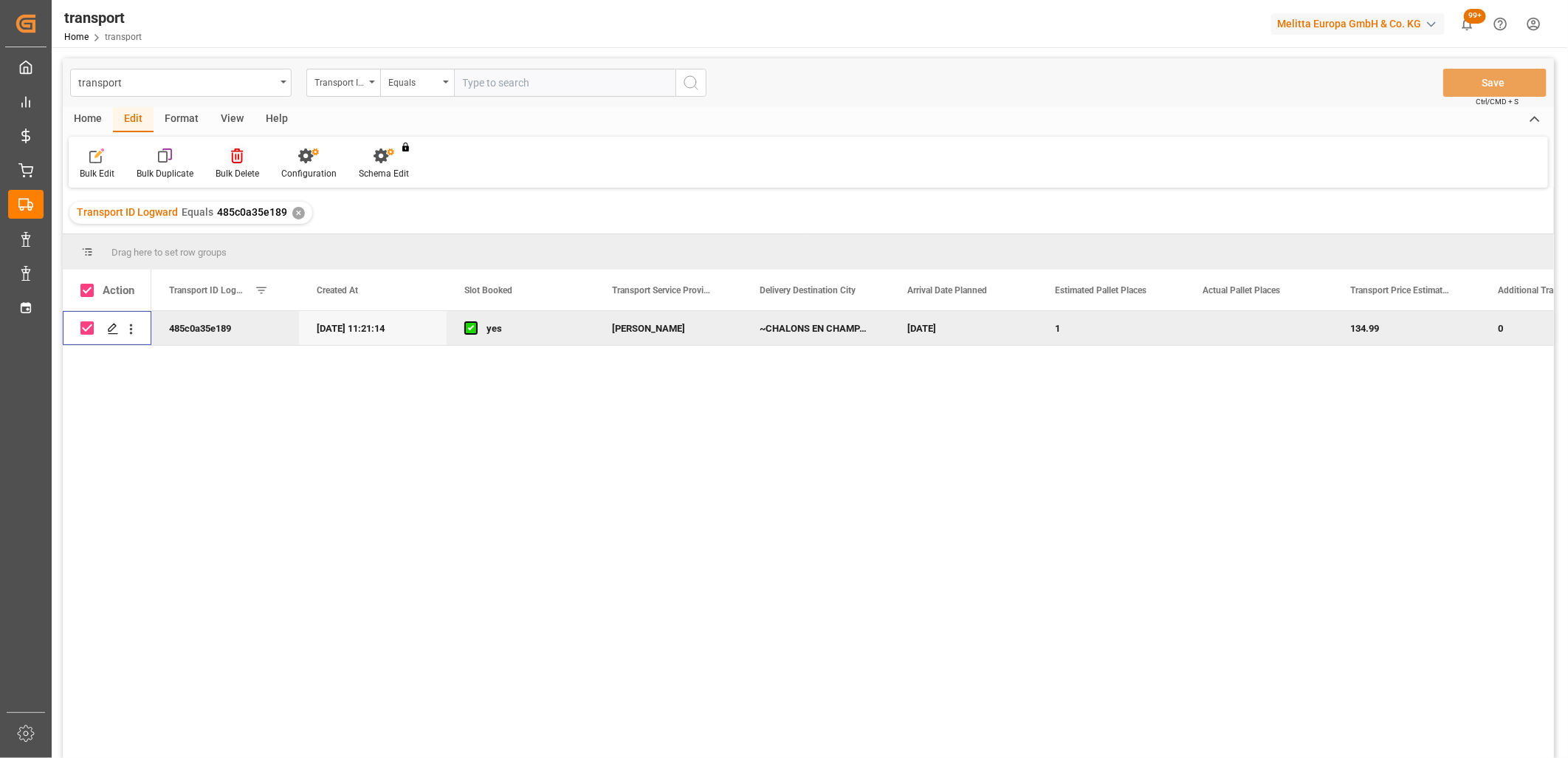
click at [234, 157] on icon at bounding box center [237, 156] width 12 height 15
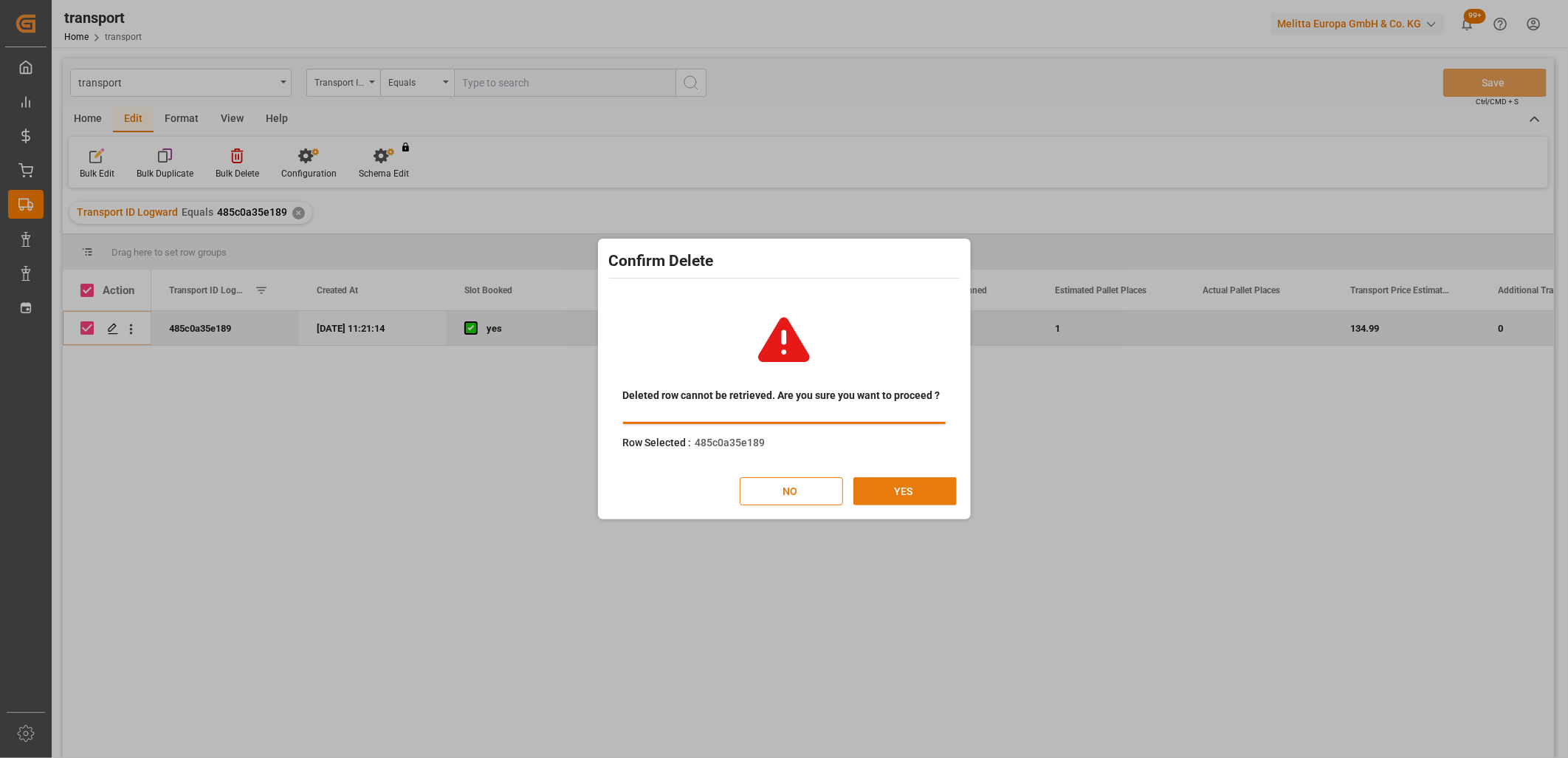
click at [877, 491] on button "YES" at bounding box center [904, 491] width 103 height 28
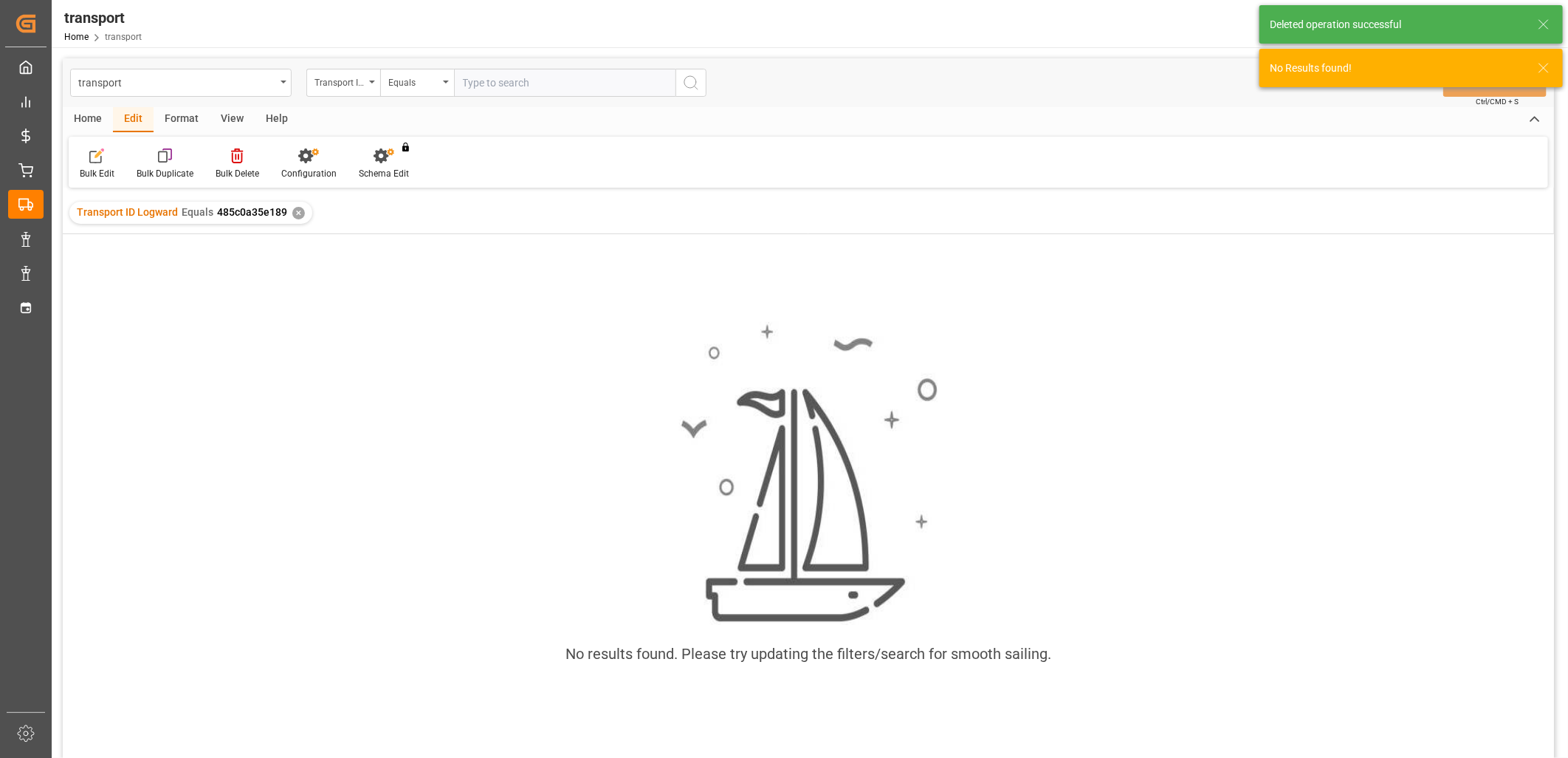
click at [327, 476] on div "No results found. Please try updating the filters/search for smooth sailing." at bounding box center [808, 501] width 1491 height 381
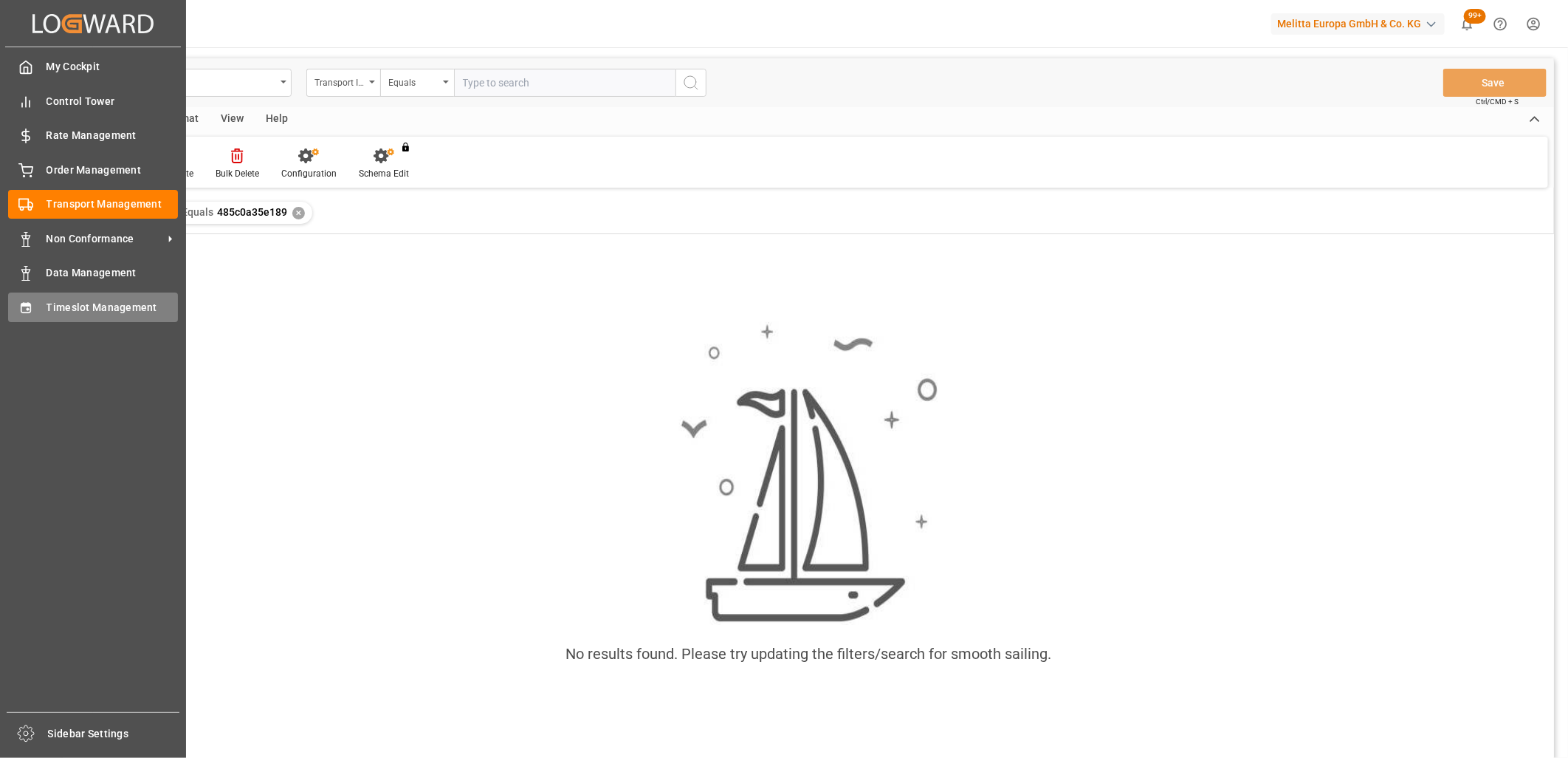
click at [43, 300] on div "Timeslot Management Timeslot Management" at bounding box center [93, 306] width 170 height 29
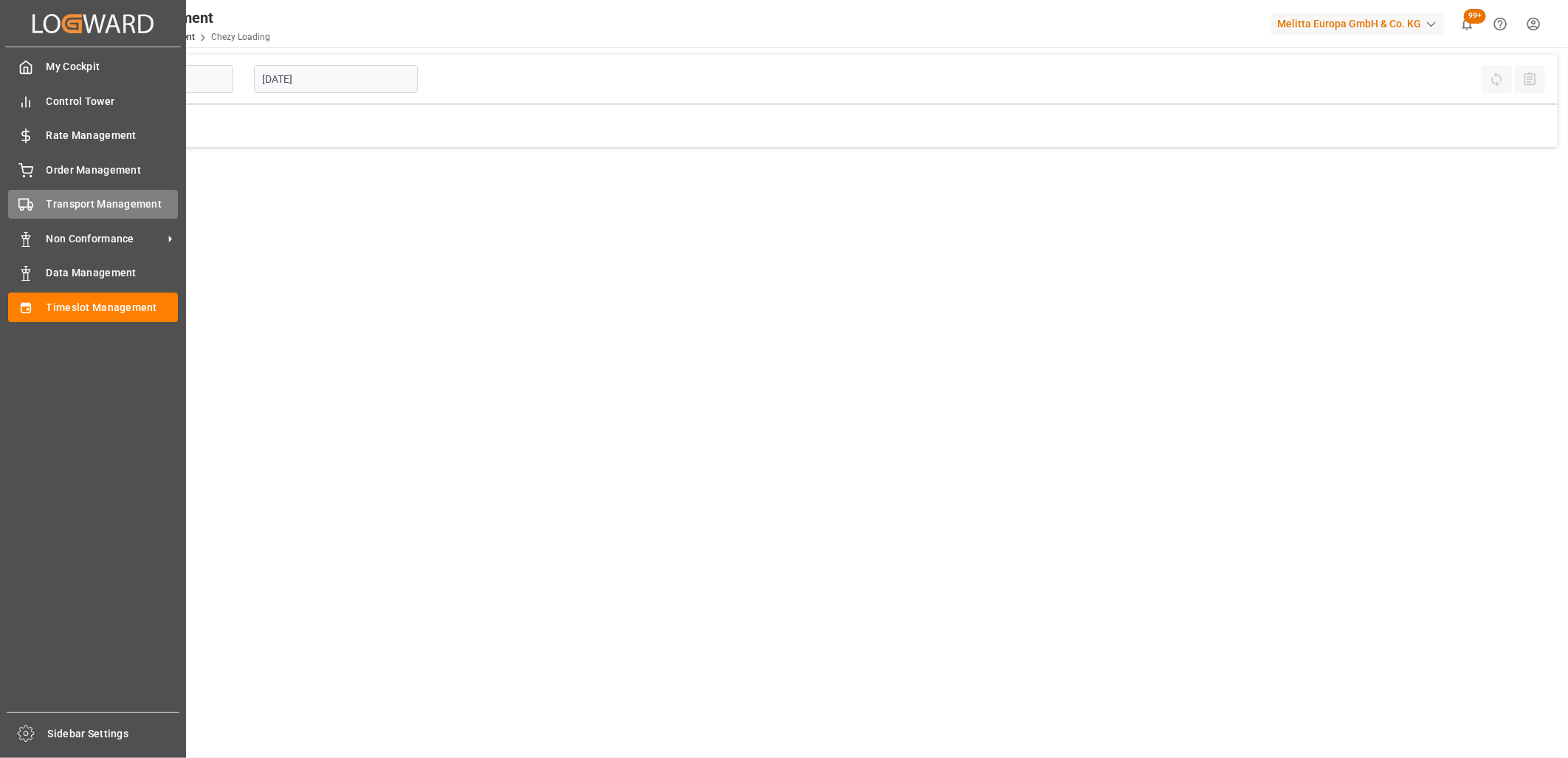
type input "Chezy Loading"
click at [41, 202] on div "Transport Management Transport Management" at bounding box center [93, 204] width 170 height 29
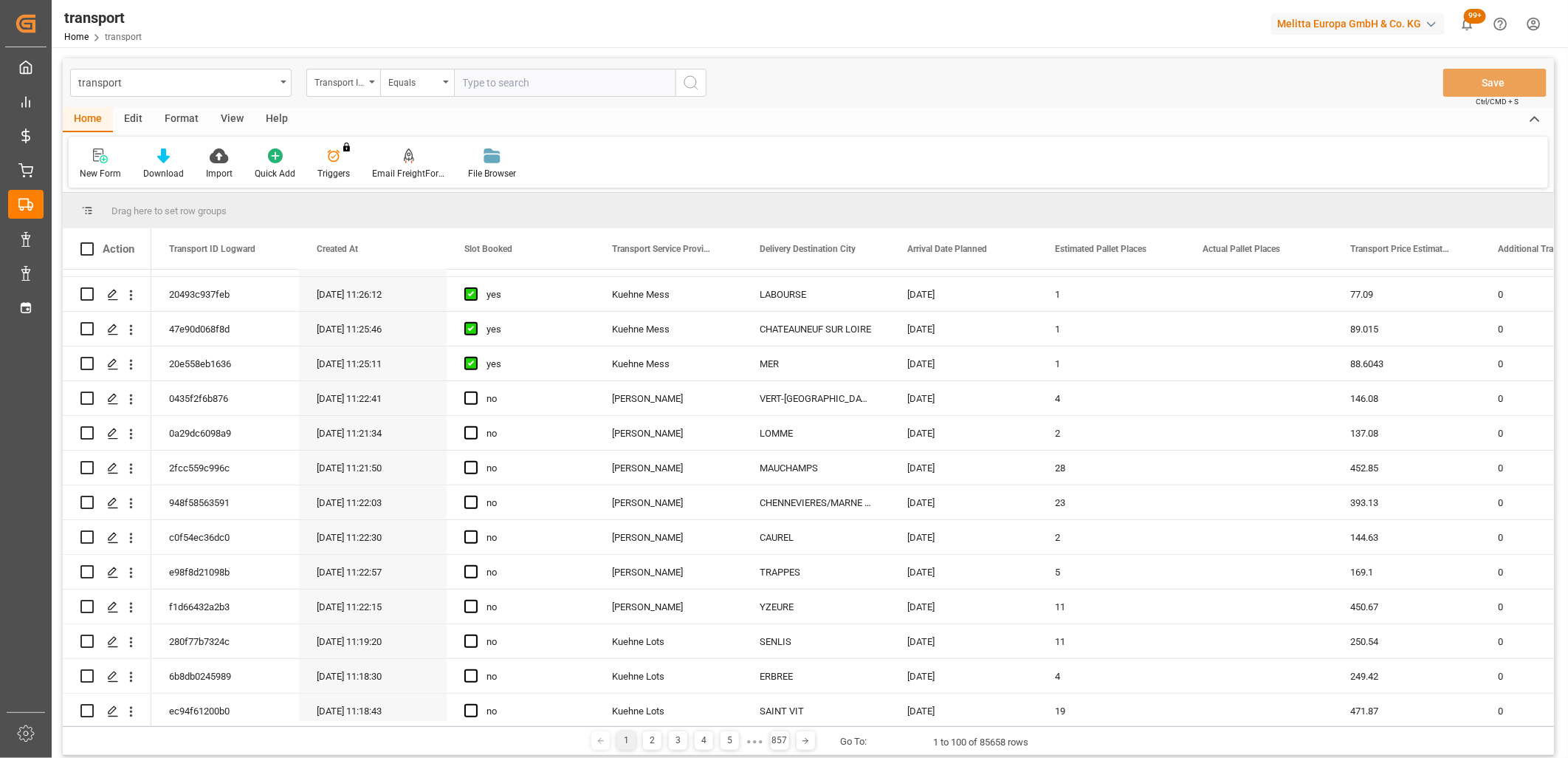
scroll to position [492, 0]
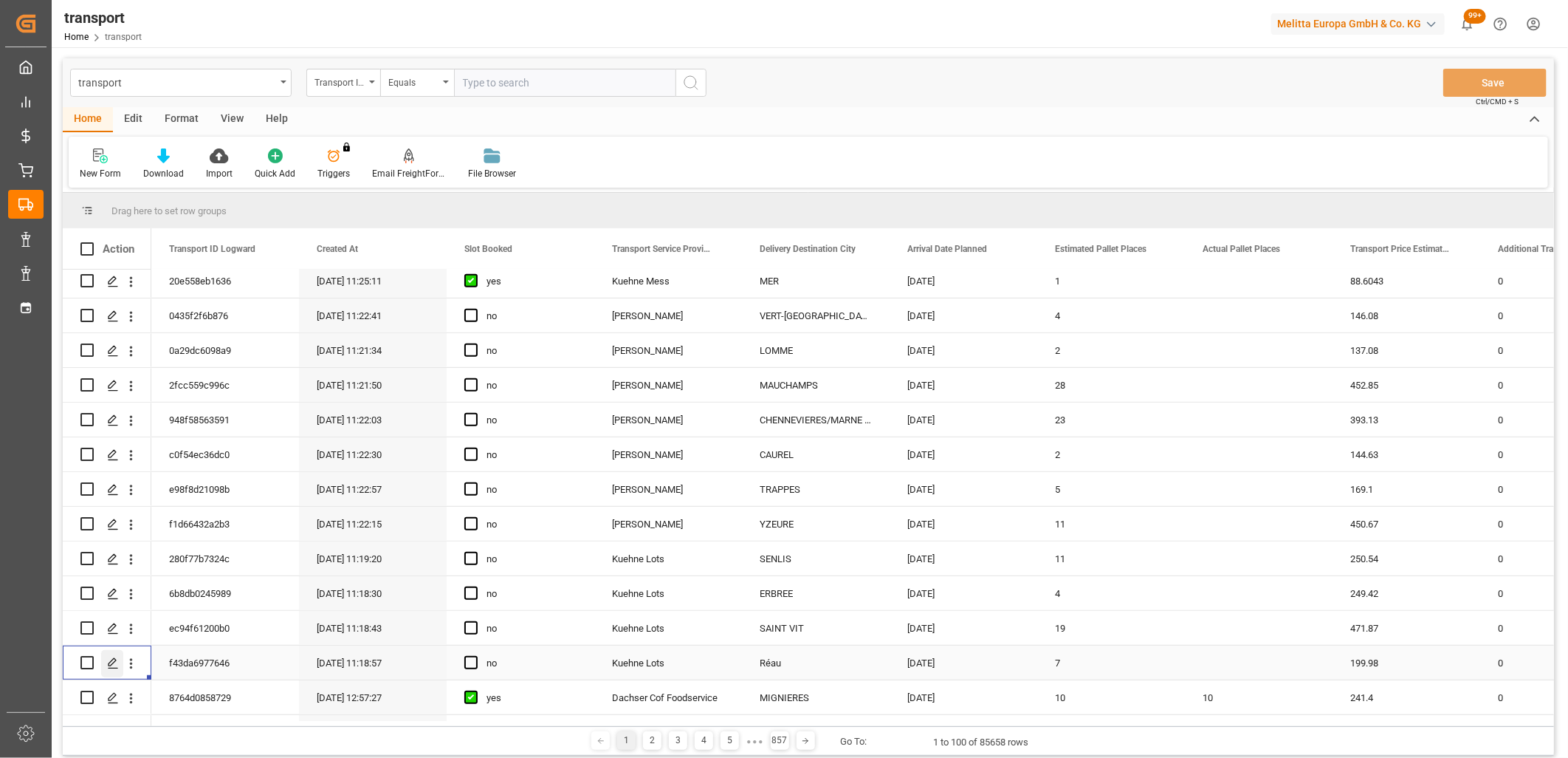
click at [112, 662] on polygon "Press SPACE to select this row." at bounding box center [111, 661] width 7 height 7
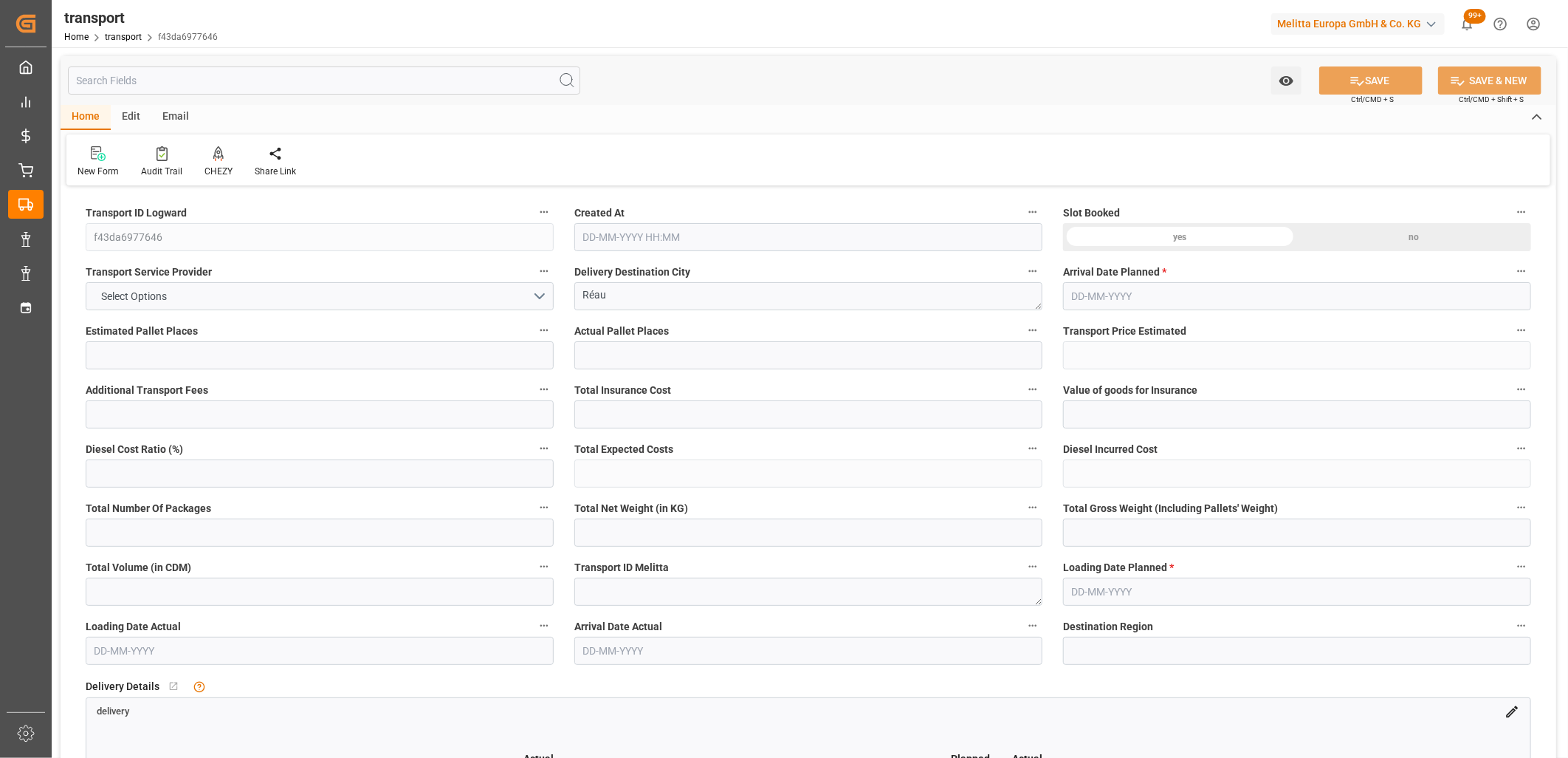
type input "7"
type input "199.98"
type input "0"
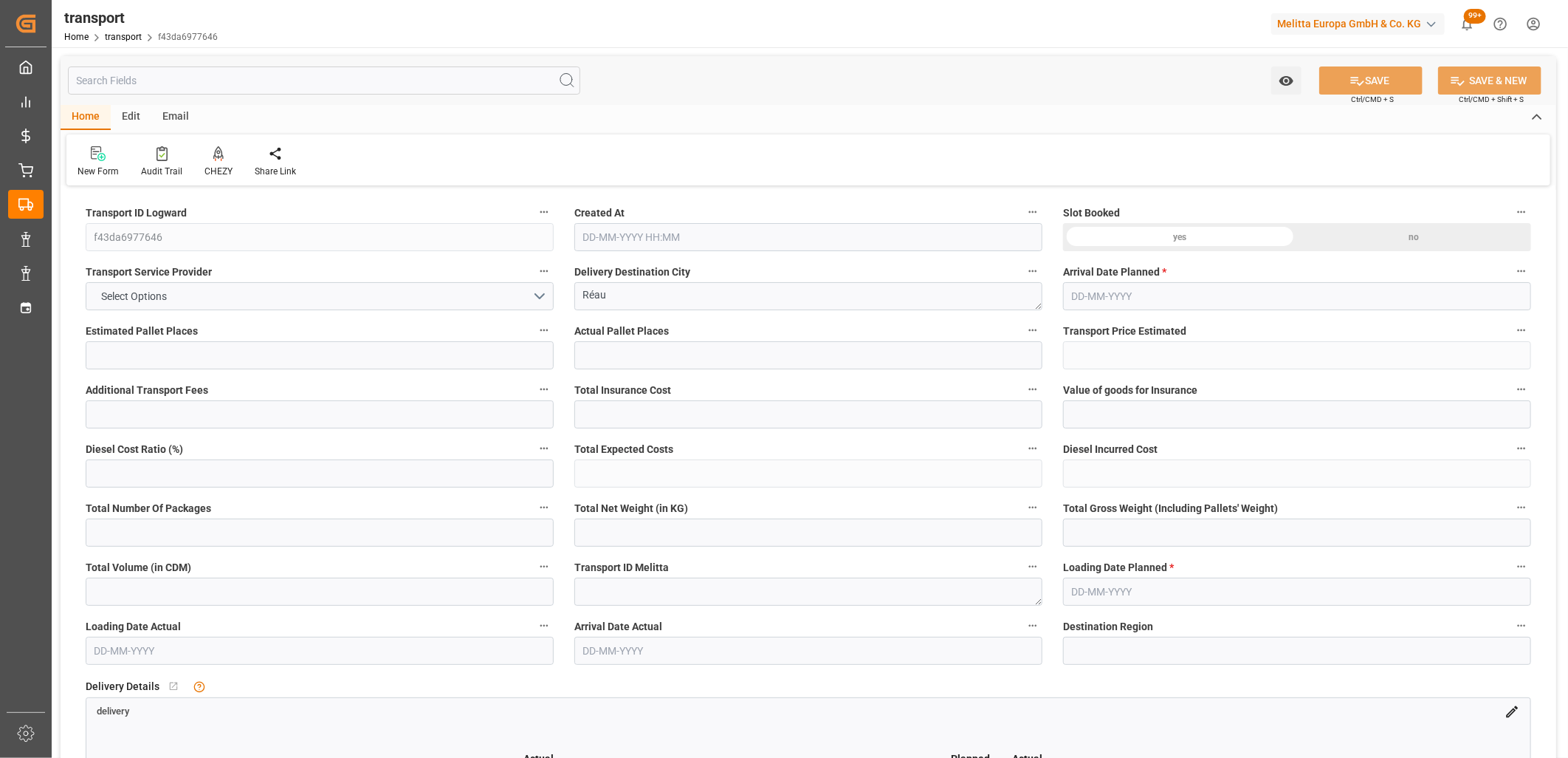
type input "199.98"
type input "0"
type input "1164.226"
type input "1486.69"
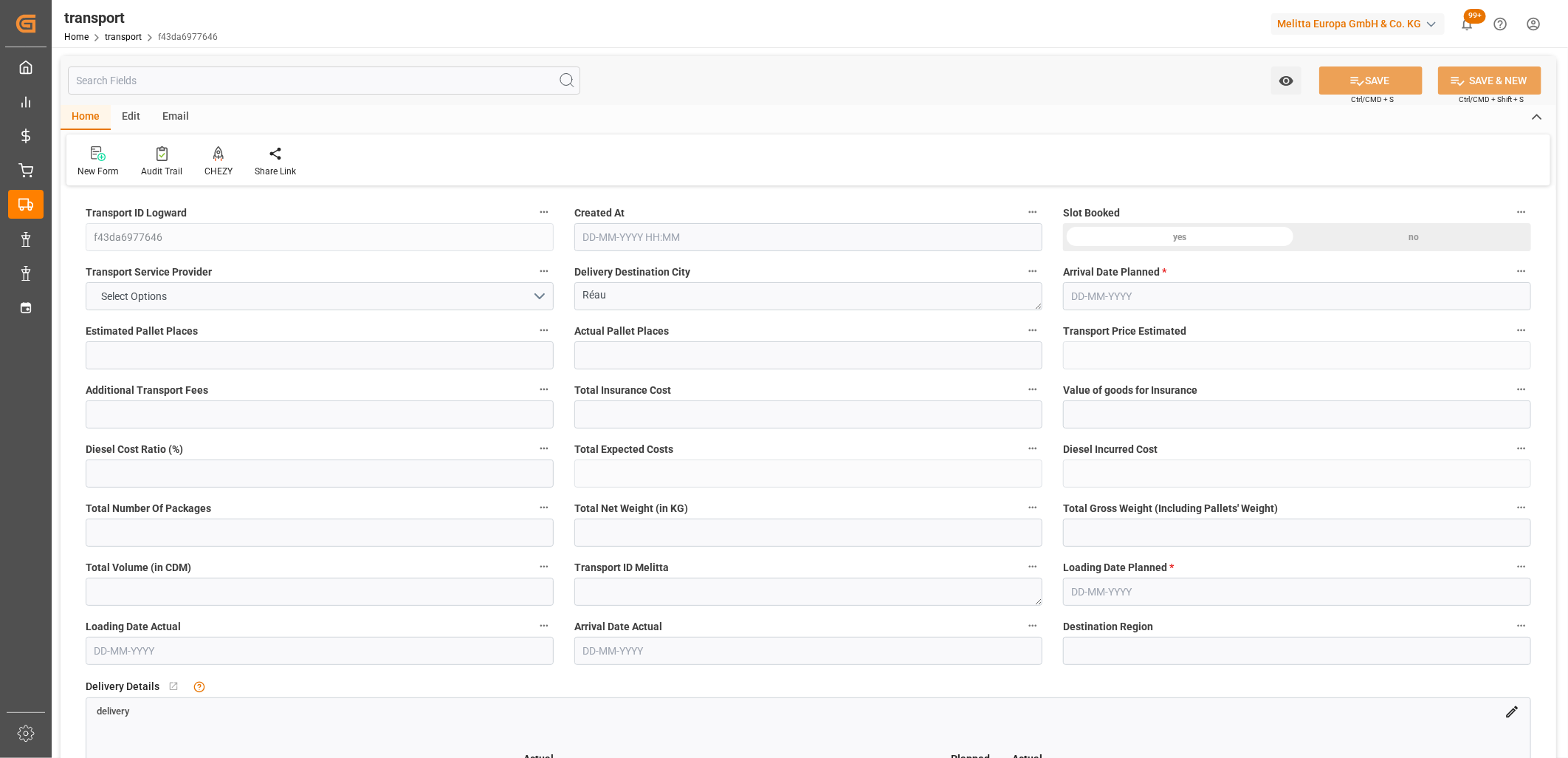
type input "9141.502"
type input "77"
type input "3"
type input "87"
type input "7"
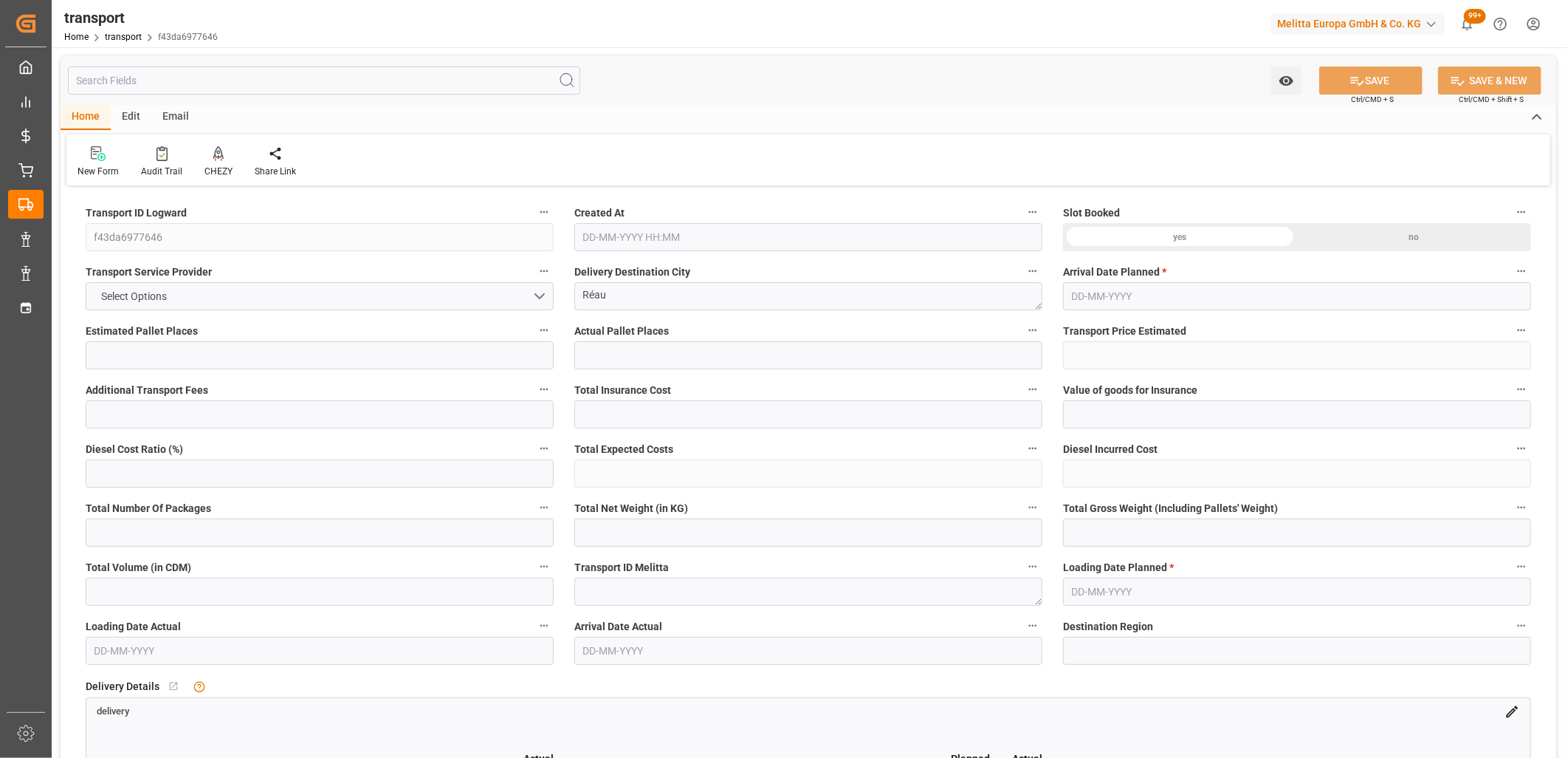
type input "101"
type input "1324.082"
type input "0"
type input "4710.8598"
type input "0"
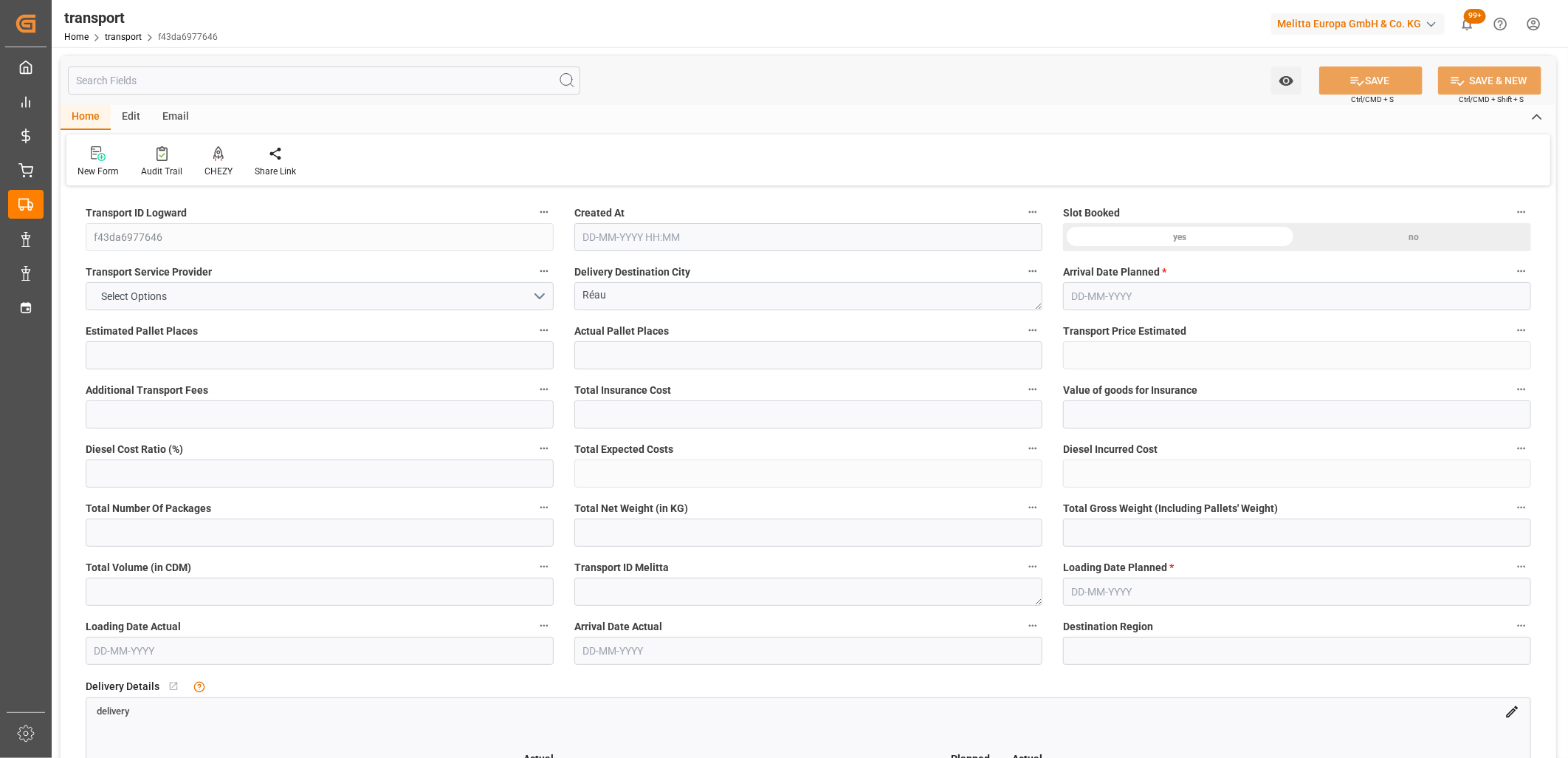
type input "0"
type input "21"
type input "35"
type input "06-10-2025 11:18"
type input "[DATE]"
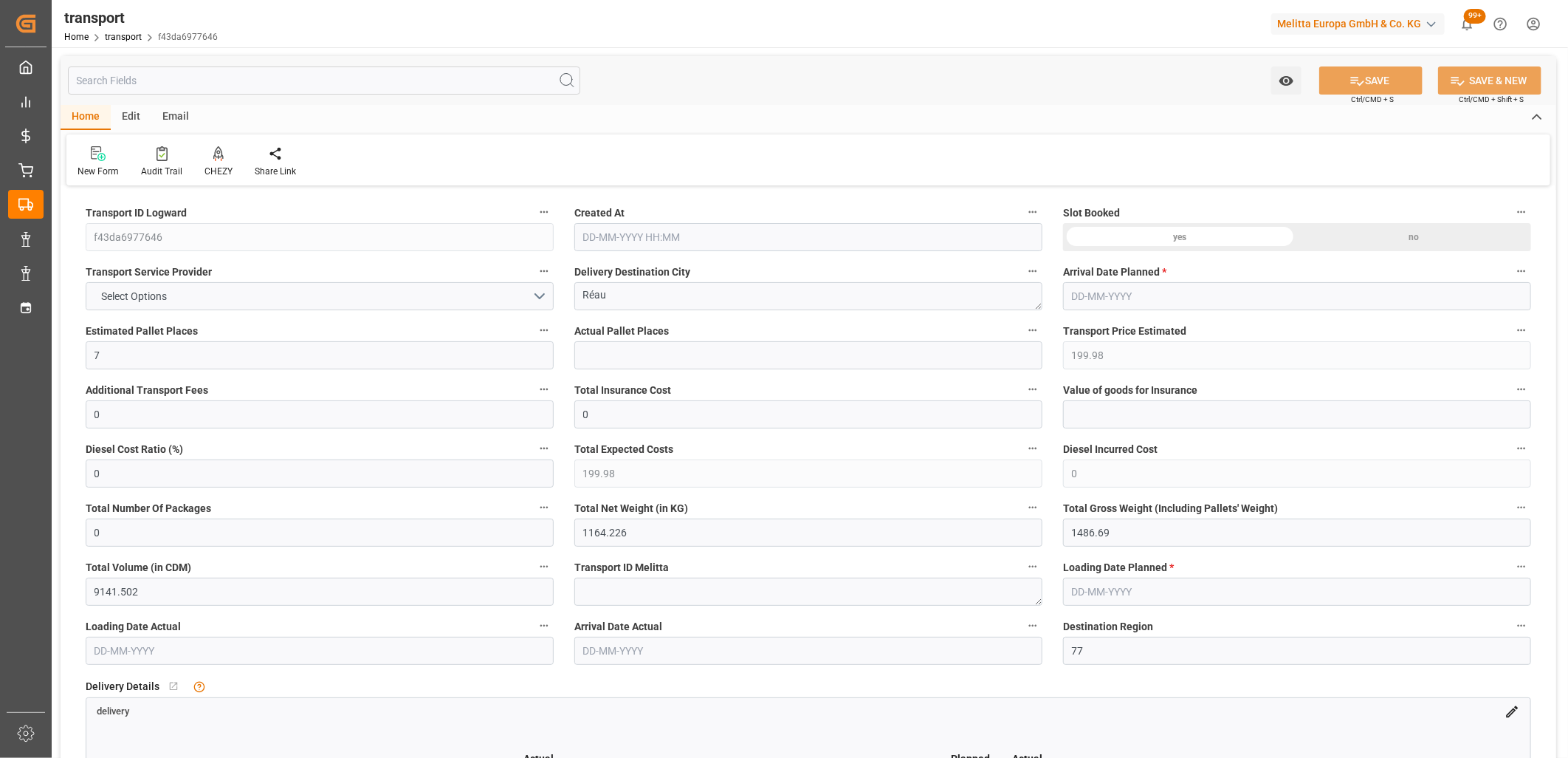
type input "[DATE]"
drag, startPoint x: 481, startPoint y: 418, endPoint x: 474, endPoint y: 419, distance: 7.1
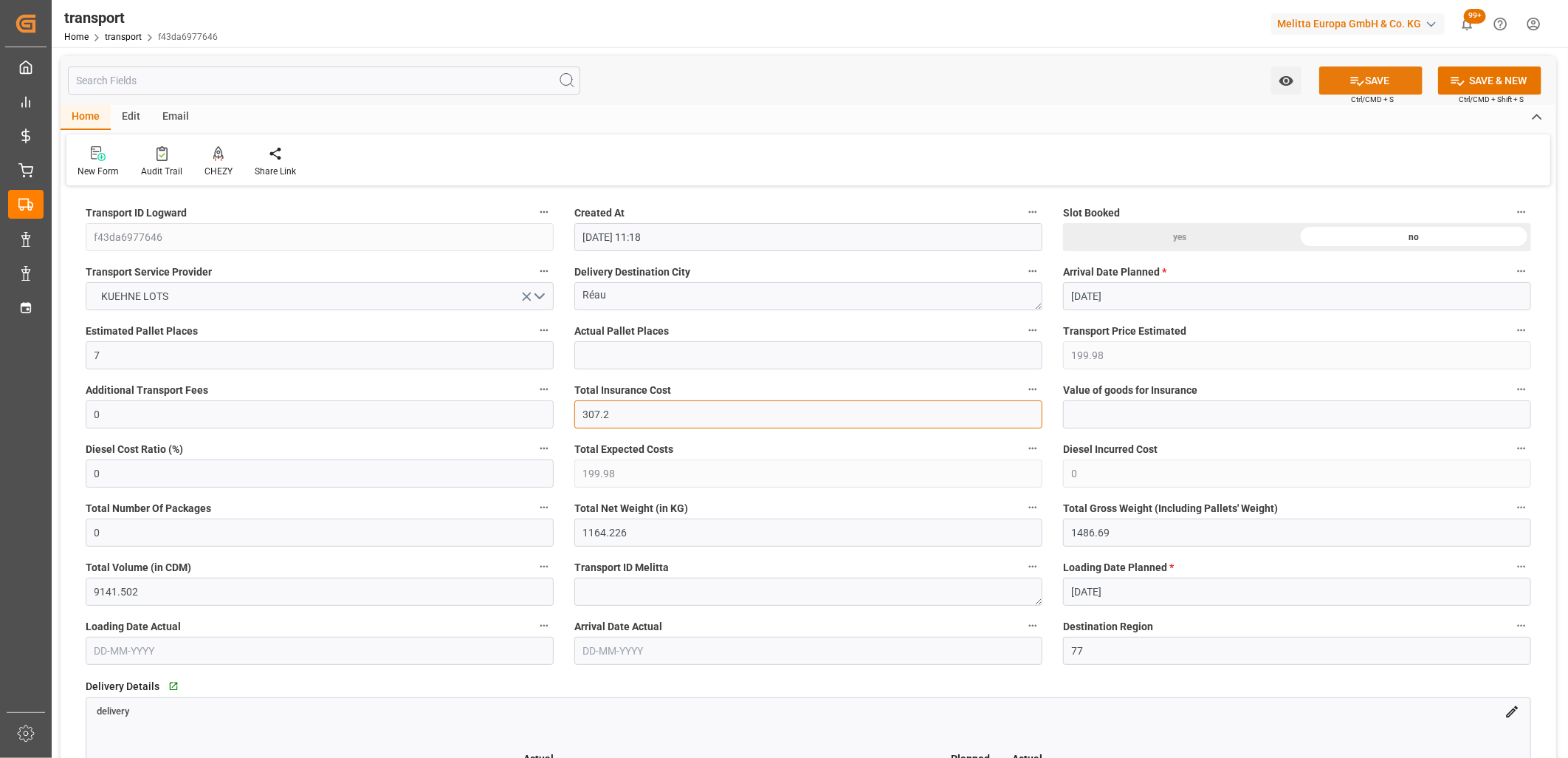
type input "307.2"
click at [1351, 78] on icon at bounding box center [1357, 81] width 16 height 16
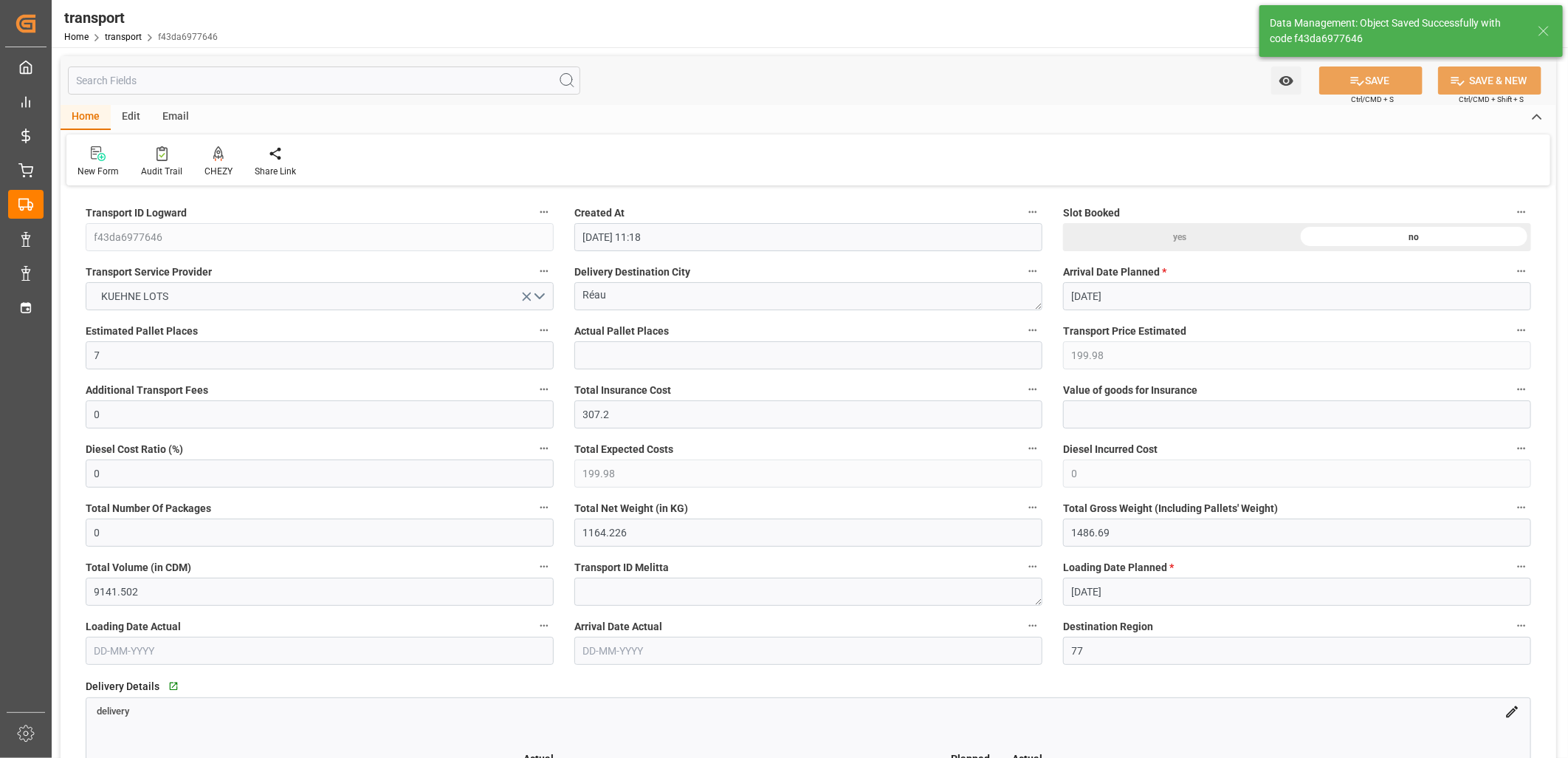
type input "507.18"
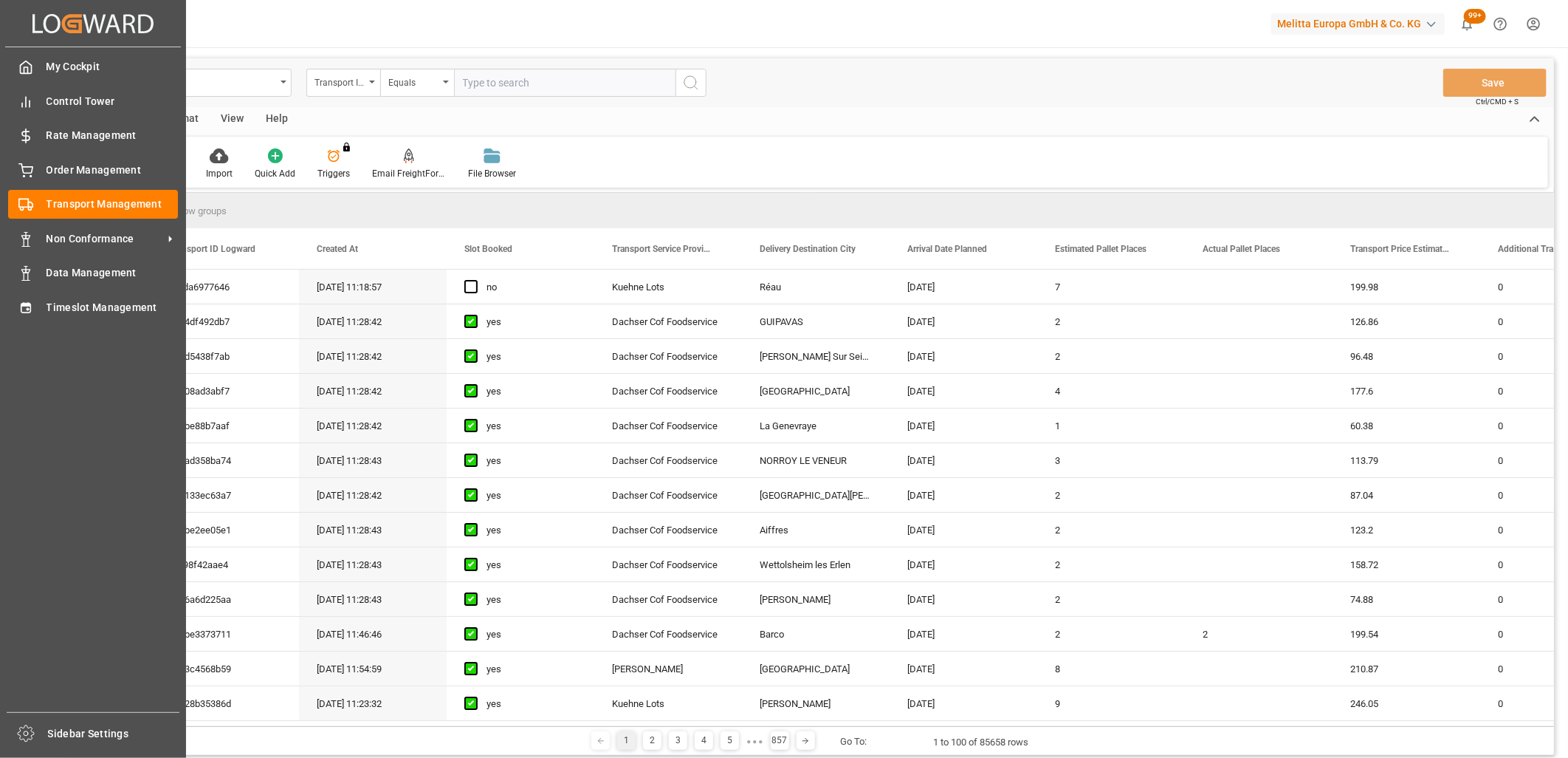
click at [2, 296] on div "Created by potrace 1.15, written by Peter Selinger 2001-2017 Created by potrace…" at bounding box center [92, 374] width 186 height 749
click at [35, 308] on div "Timeslot Management Timeslot Management" at bounding box center [93, 306] width 170 height 29
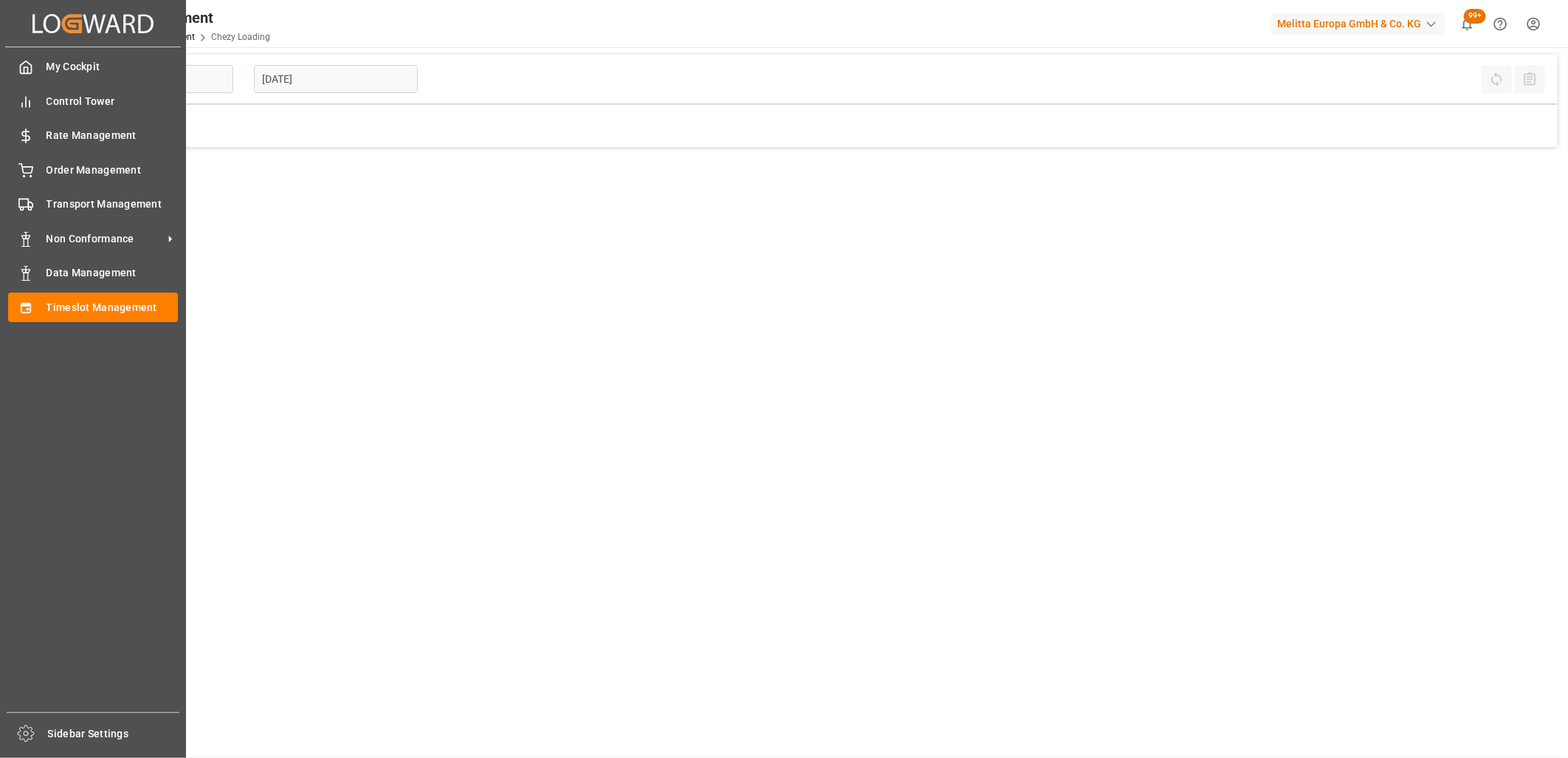
type input "Chezy Loading"
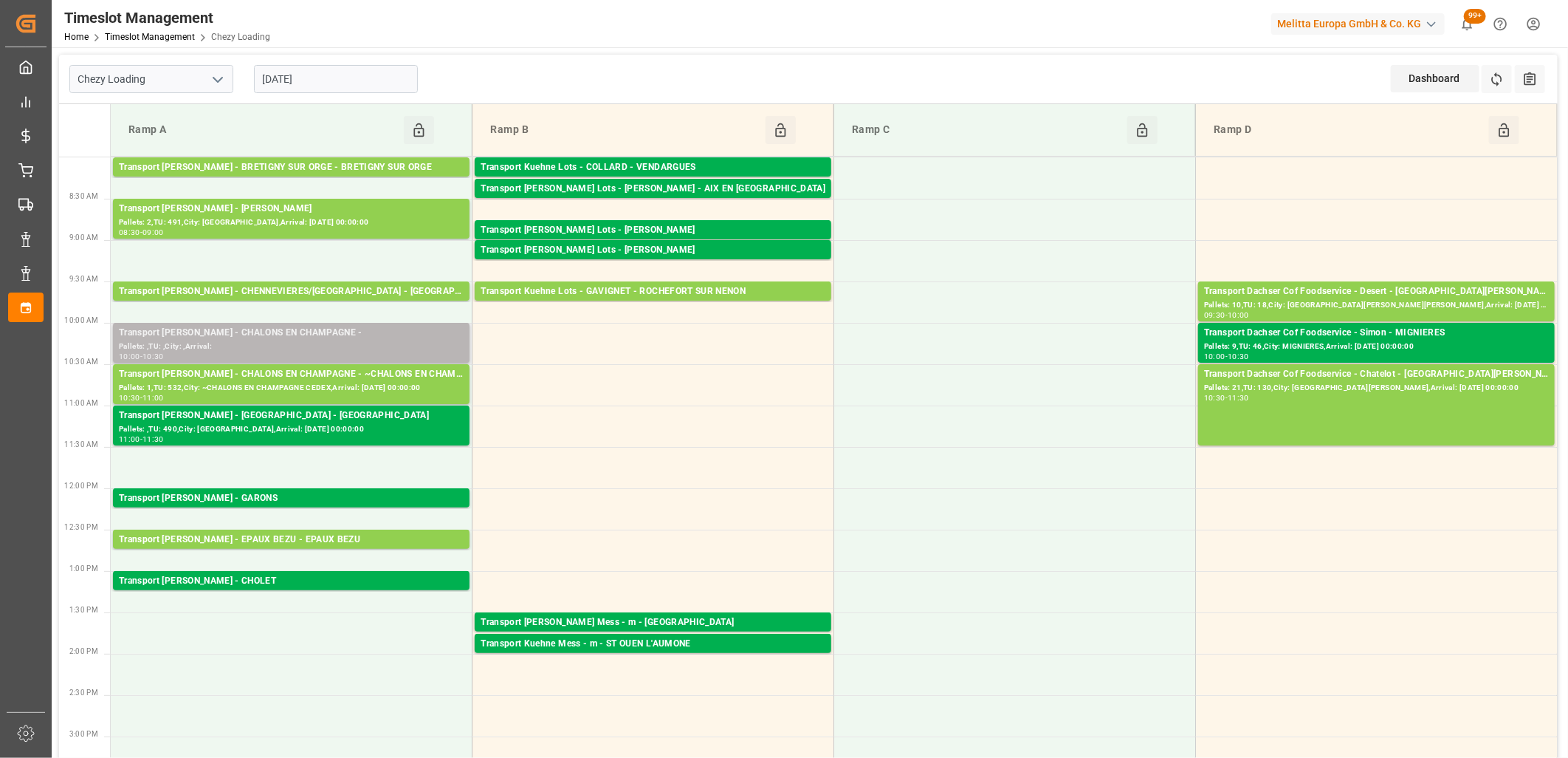
click at [276, 343] on div "Pallets: ,TU: ,City: ,Arrival:" at bounding box center [291, 346] width 345 height 12
click at [338, 337] on div "Transport Delisle - CHALONS EN CHAMPAGNE -" at bounding box center [291, 333] width 345 height 15
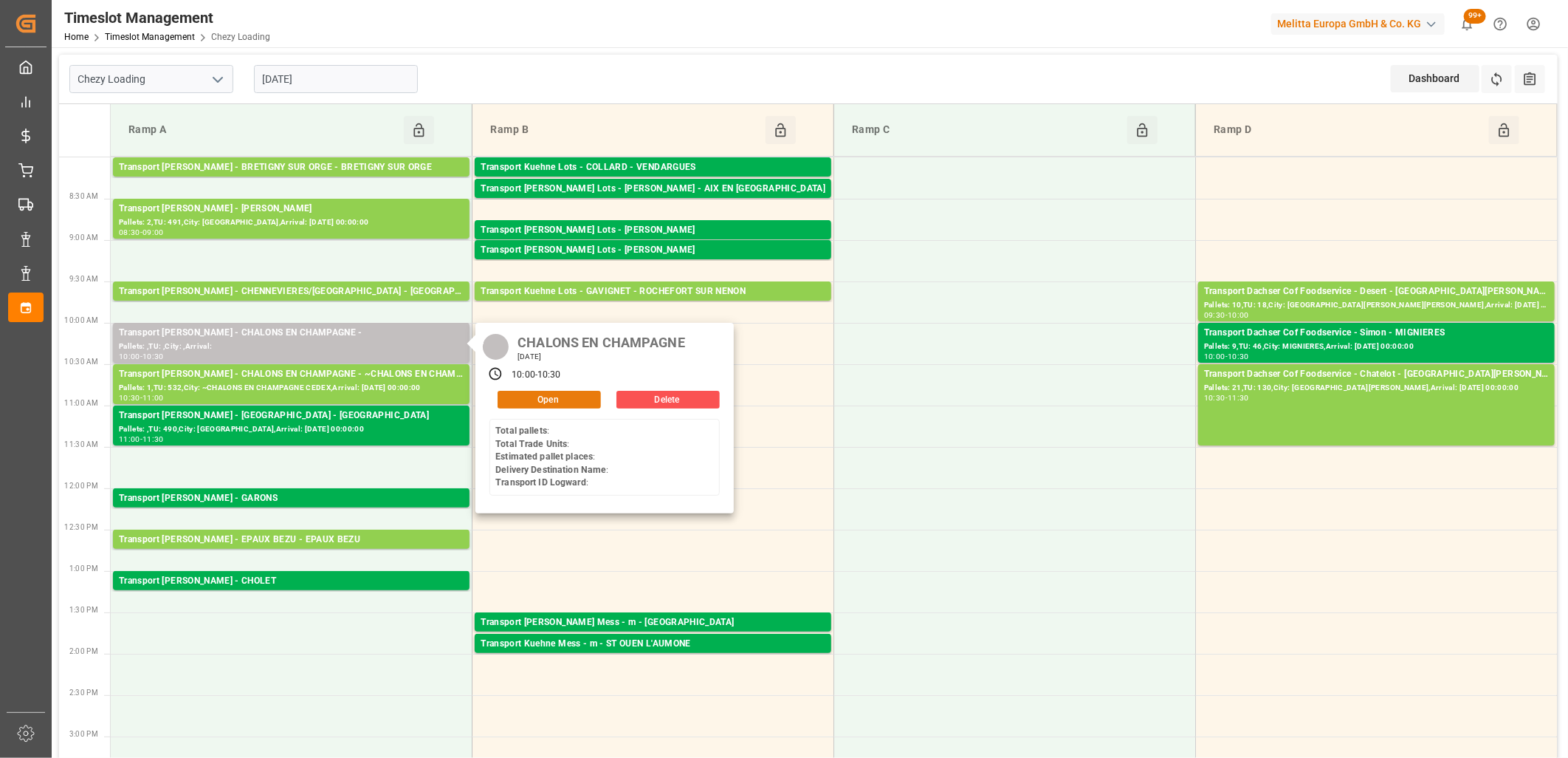
click at [558, 400] on button "Open" at bounding box center [549, 399] width 103 height 17
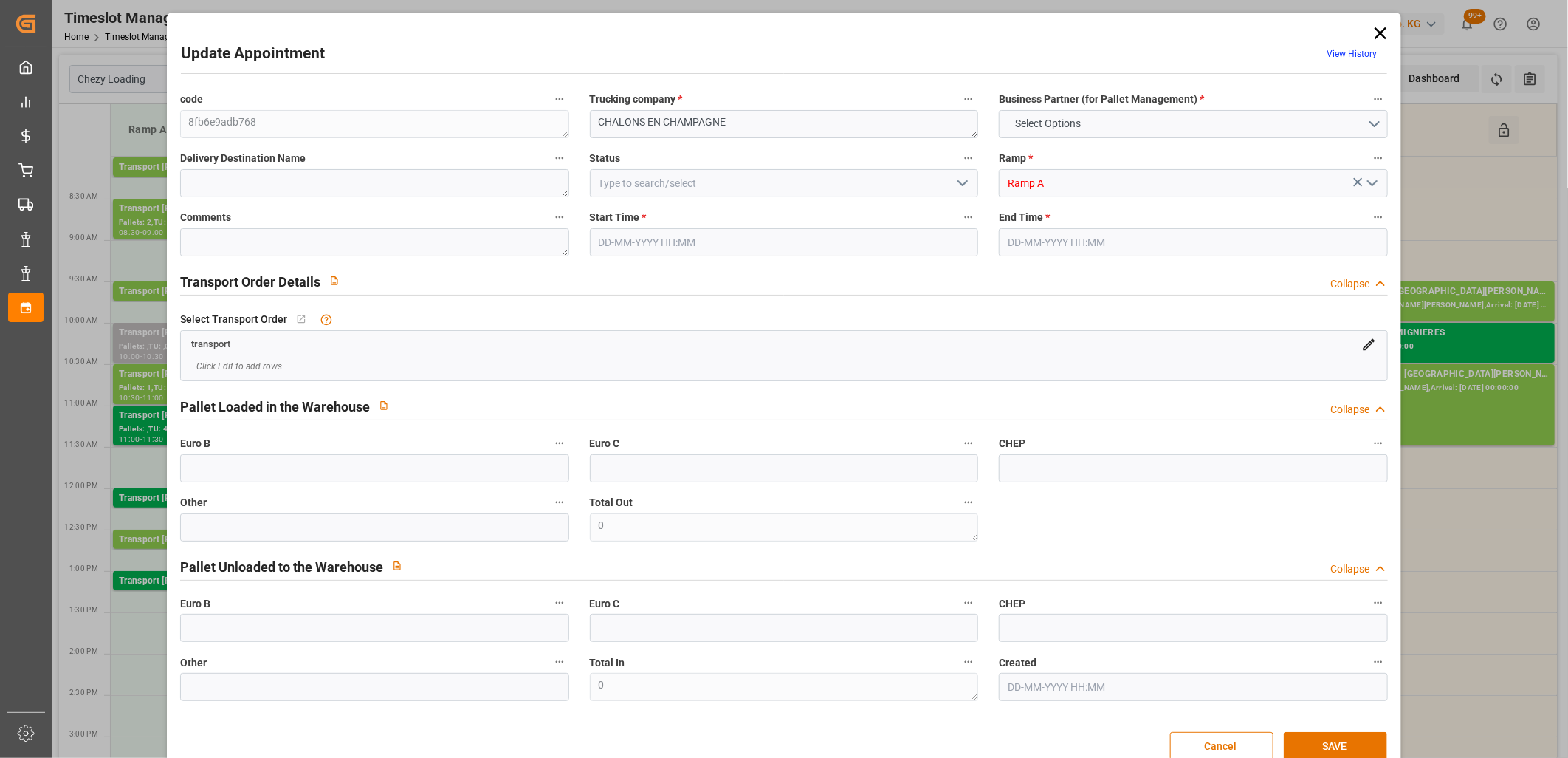
type input "06-10-2025 10:00"
type input "06-10-2025 10:30"
type input "06-10-2025 11:37"
click at [1375, 31] on icon at bounding box center [1381, 33] width 12 height 12
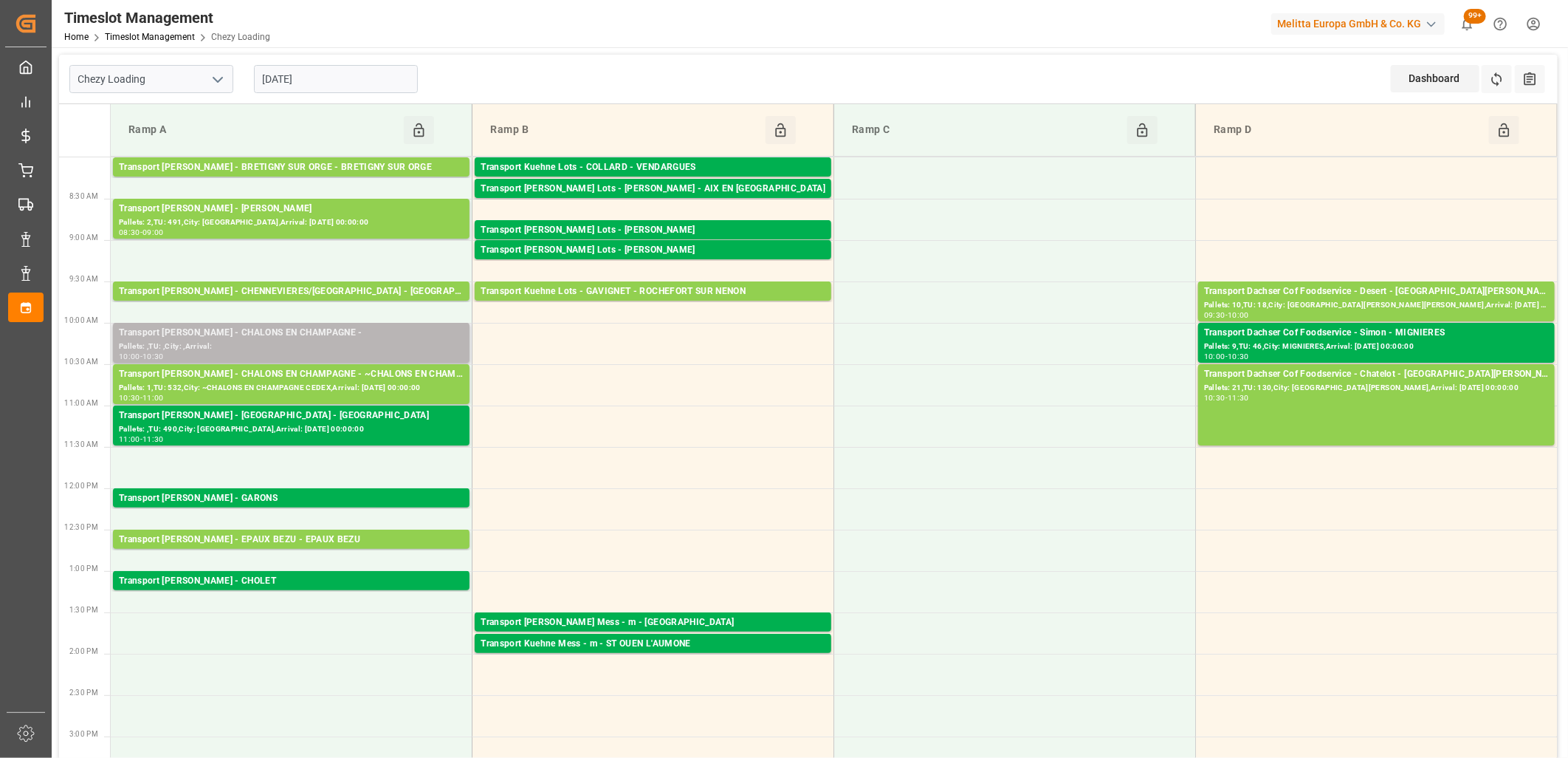
click at [284, 334] on div "Transport Delisle - CHALONS EN CHAMPAGNE -" at bounding box center [291, 333] width 345 height 15
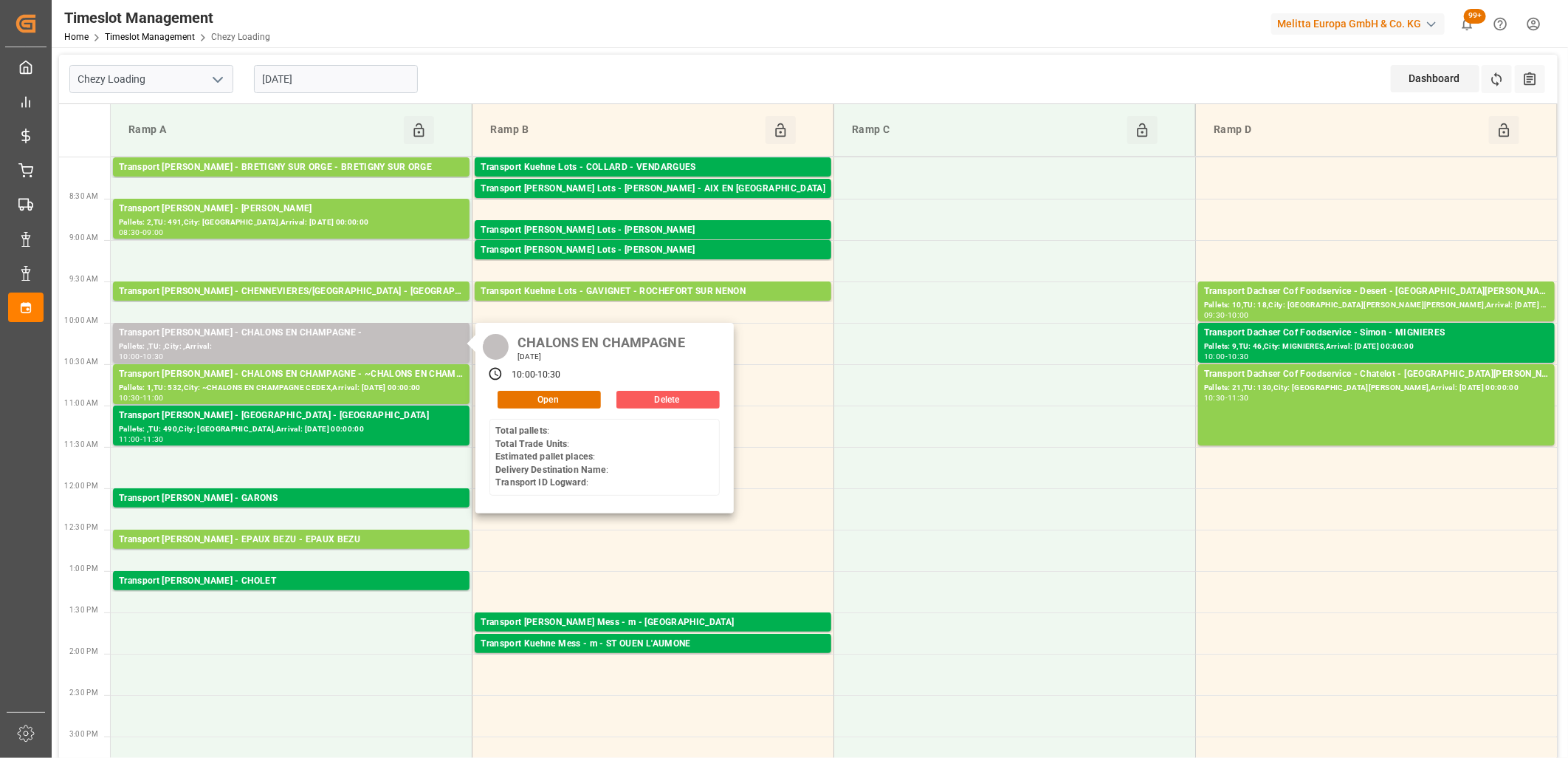
click at [624, 396] on button "Delete" at bounding box center [668, 399] width 103 height 17
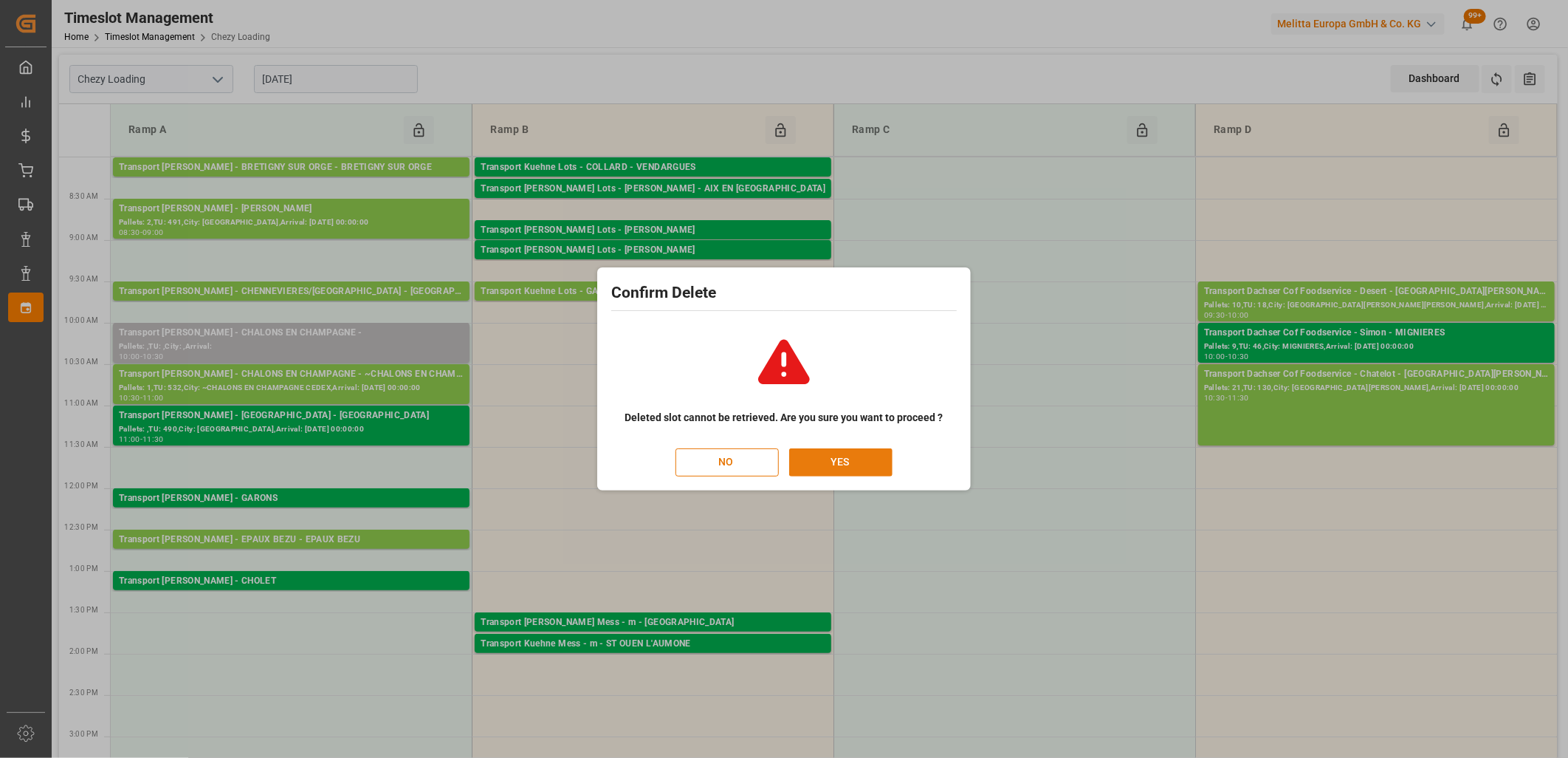
click at [813, 455] on button "YES" at bounding box center [840, 462] width 103 height 28
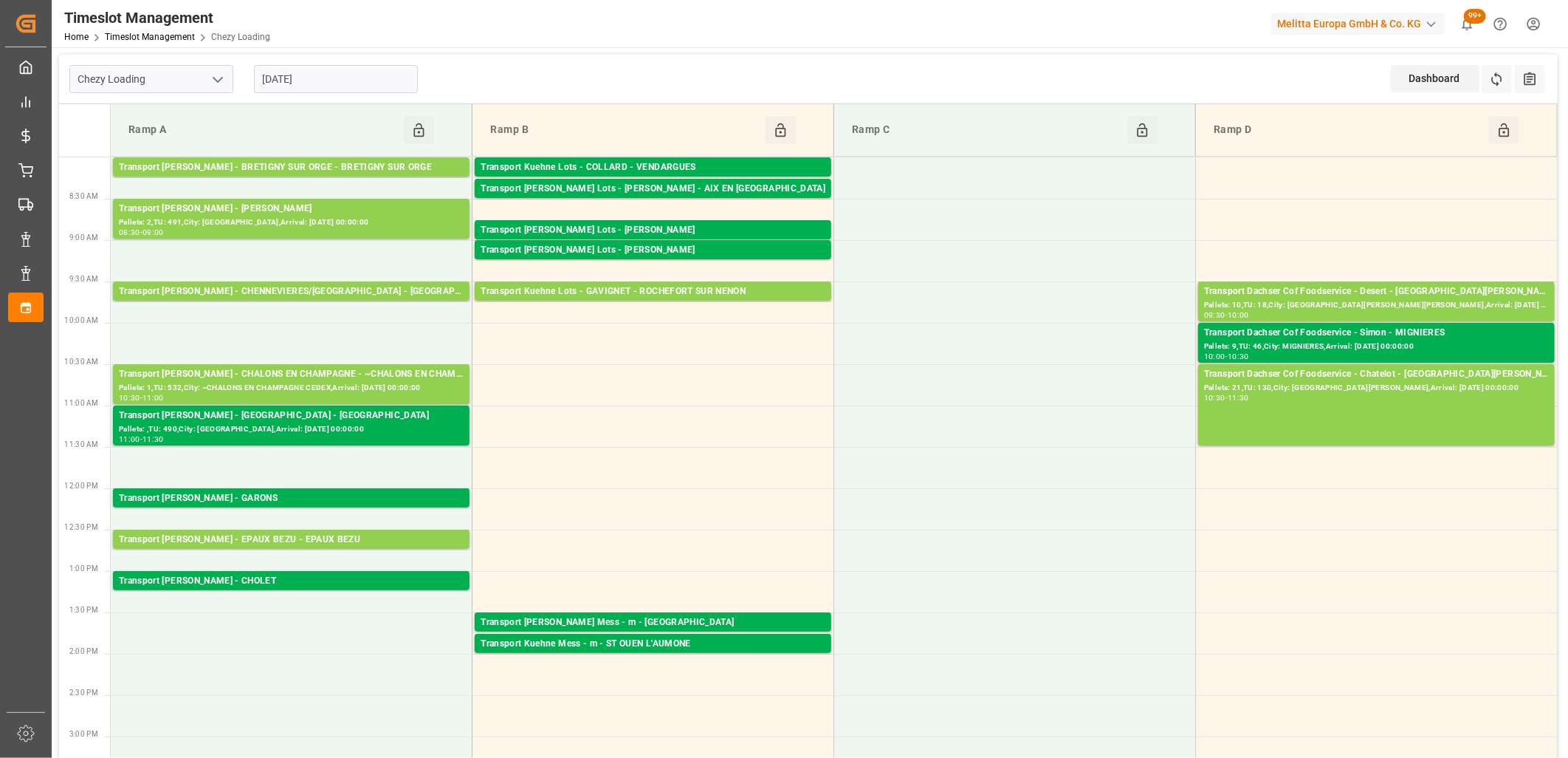
click at [361, 86] on input "[DATE]" at bounding box center [336, 79] width 164 height 28
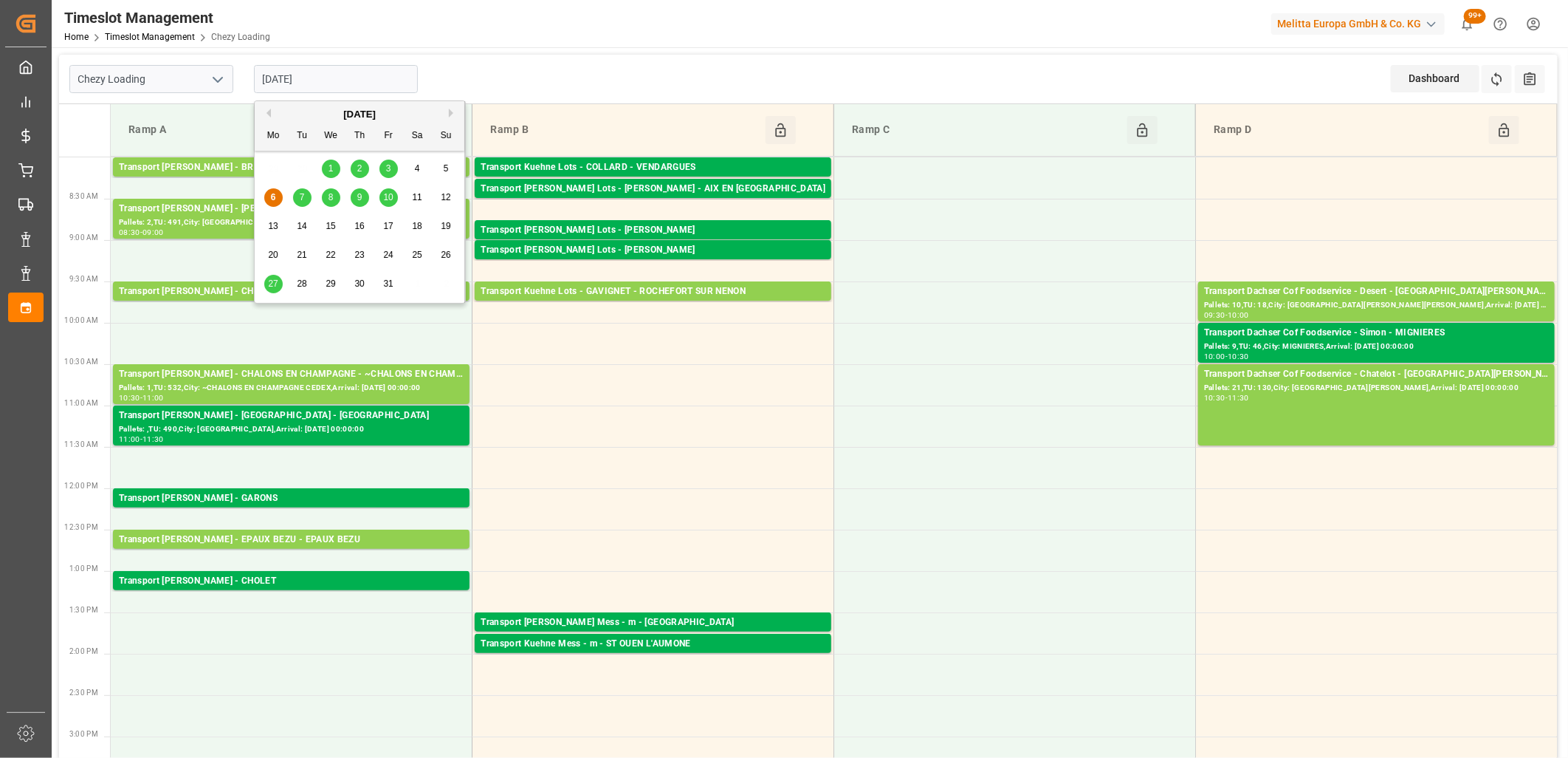
click at [301, 198] on span "7" at bounding box center [302, 197] width 5 height 11
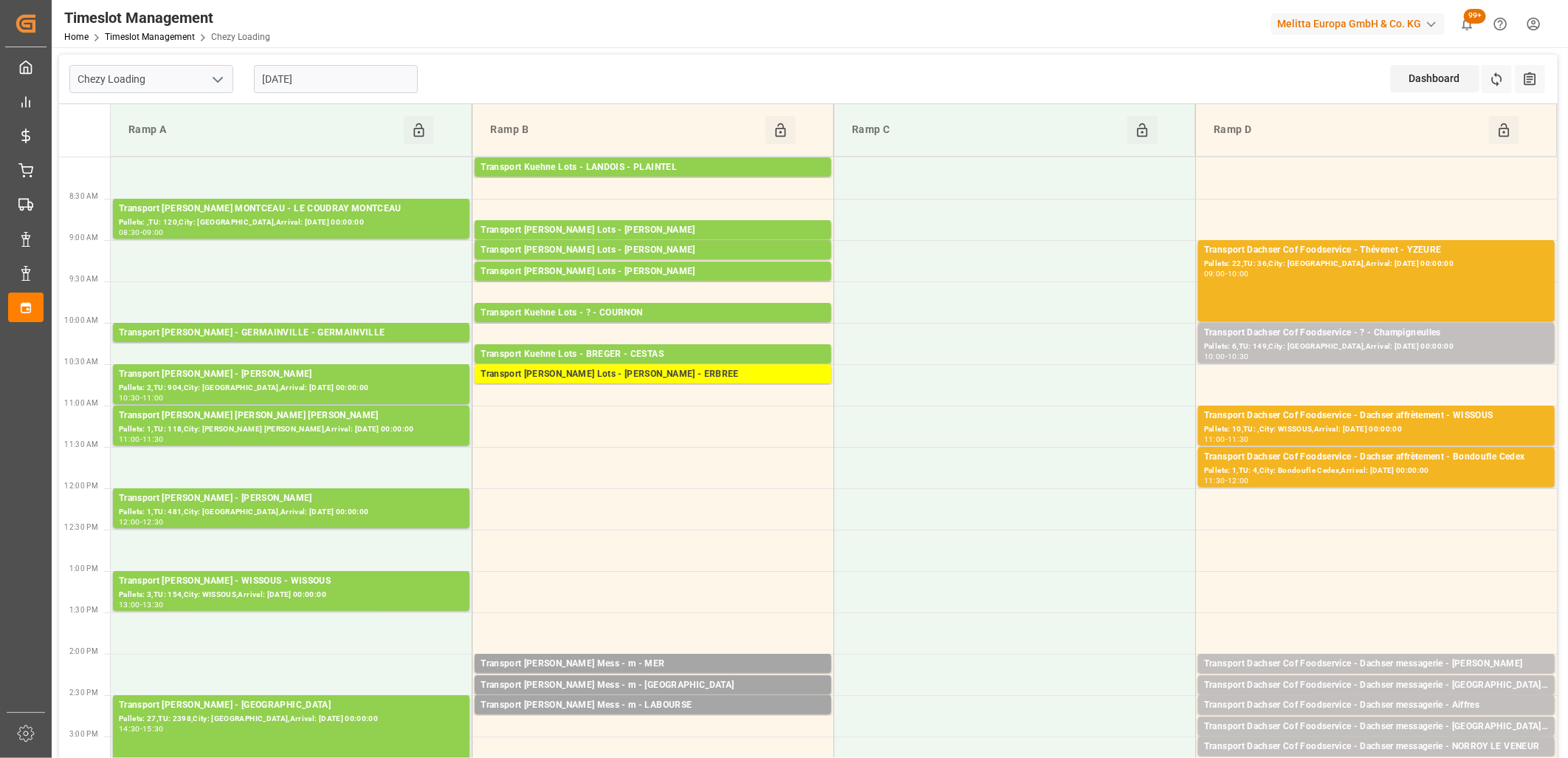
click at [342, 88] on input "[DATE]" at bounding box center [336, 79] width 164 height 28
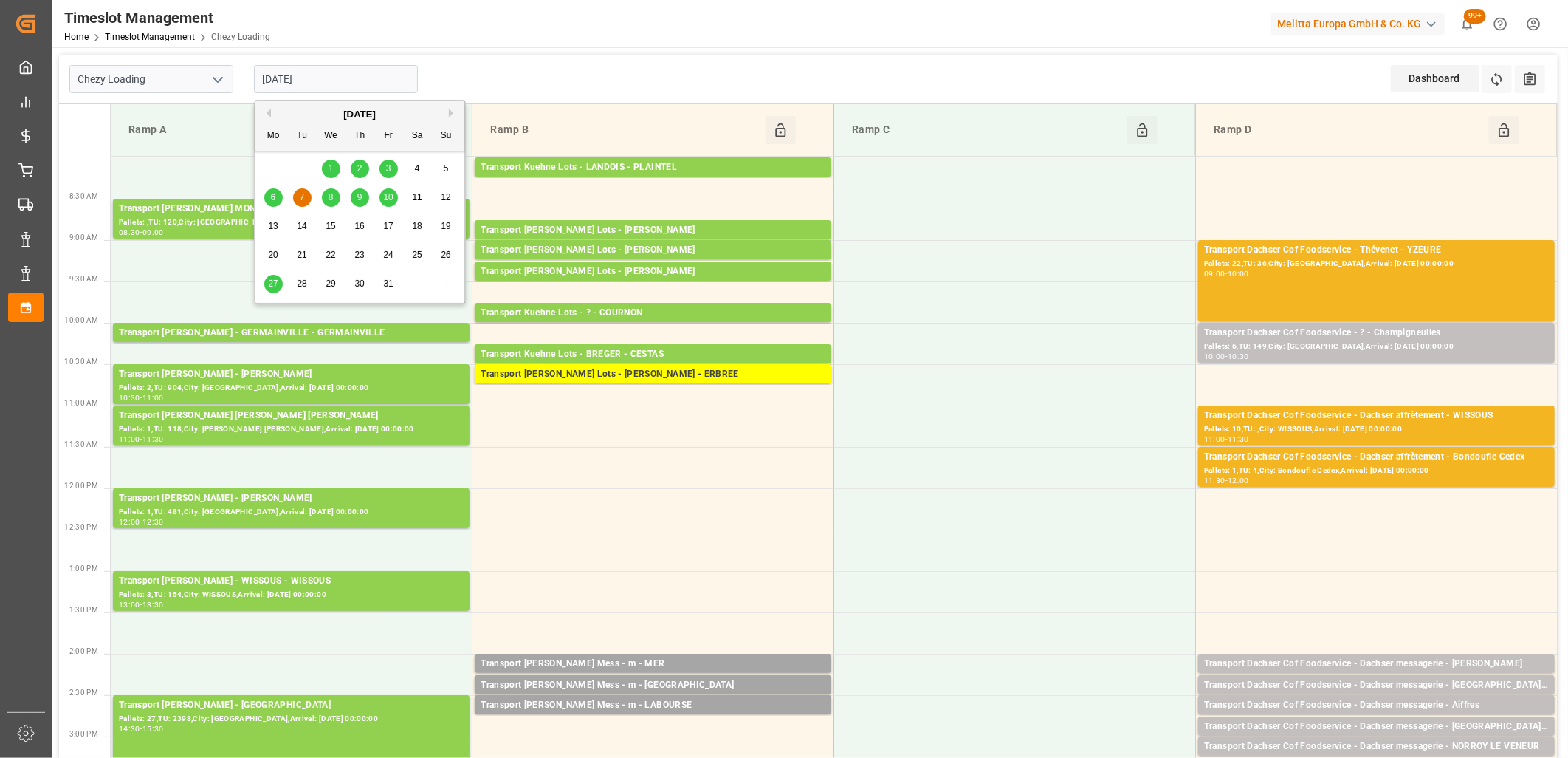
click at [333, 200] on span "8" at bounding box center [331, 197] width 5 height 11
type input "[DATE]"
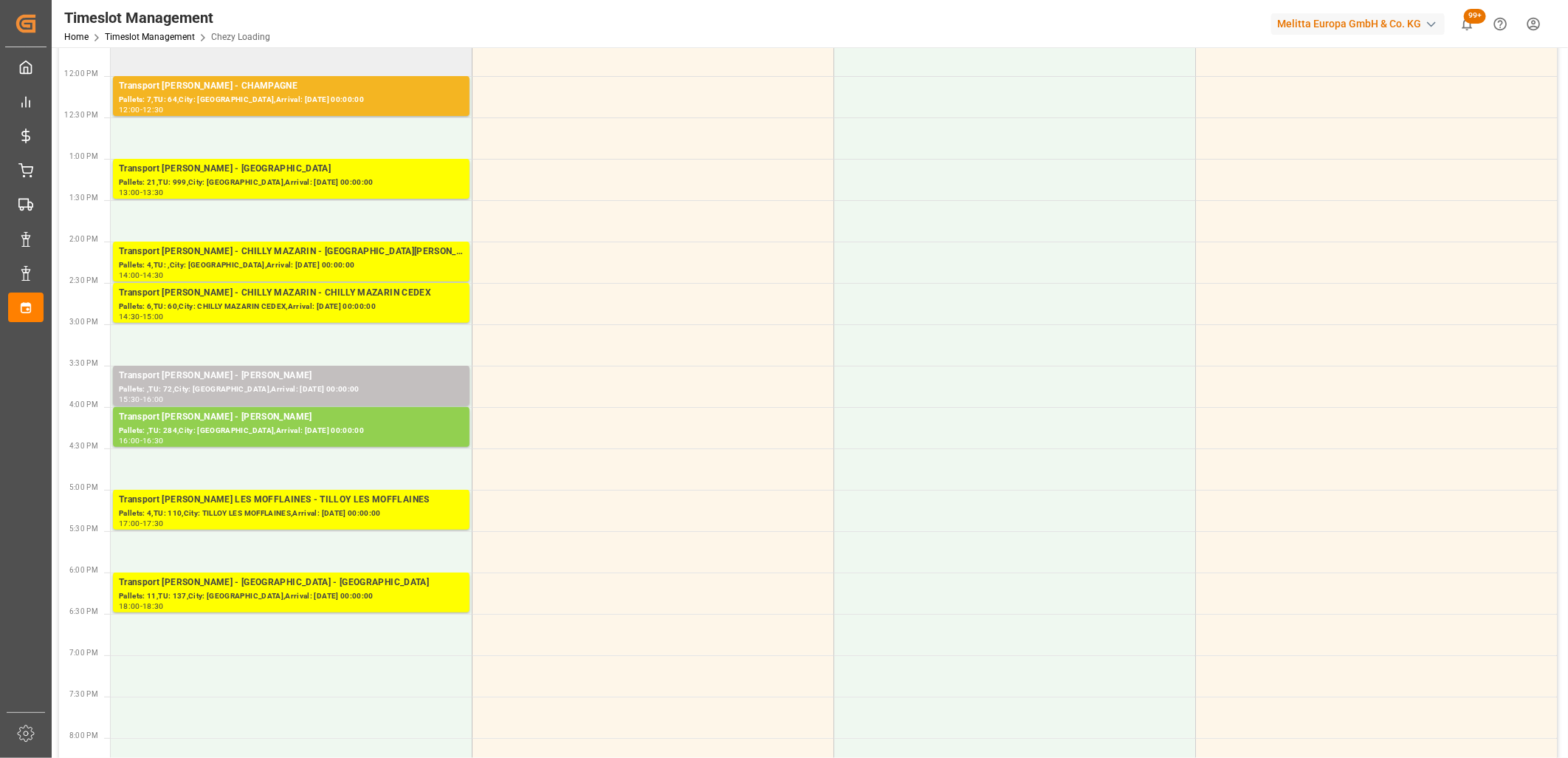
scroll to position [492, 0]
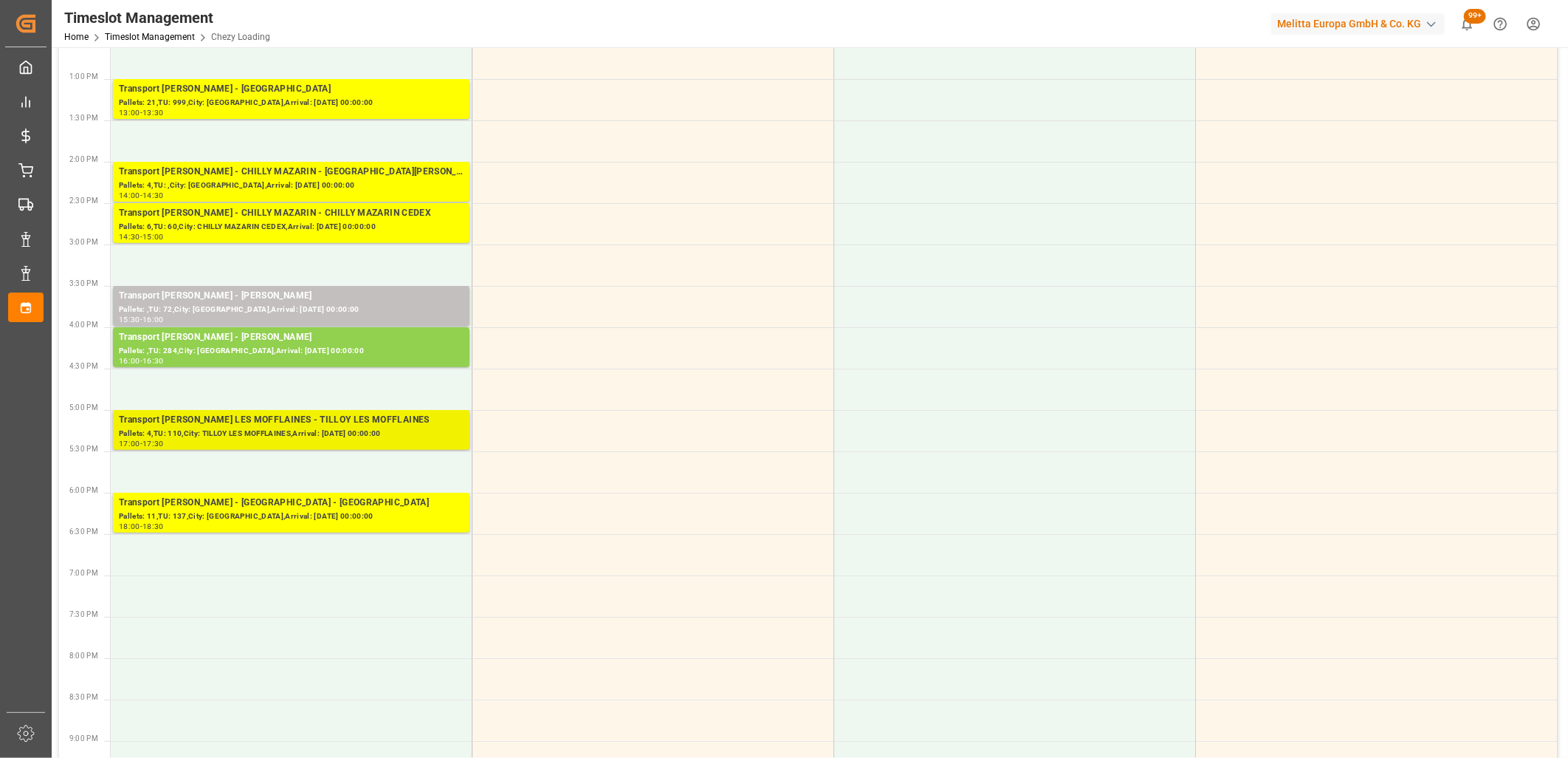
click at [279, 423] on div "Transport [PERSON_NAME] - TILLOY LES MOFFLAINES - TILLOY LES MOFFLAINES" at bounding box center [291, 420] width 345 height 15
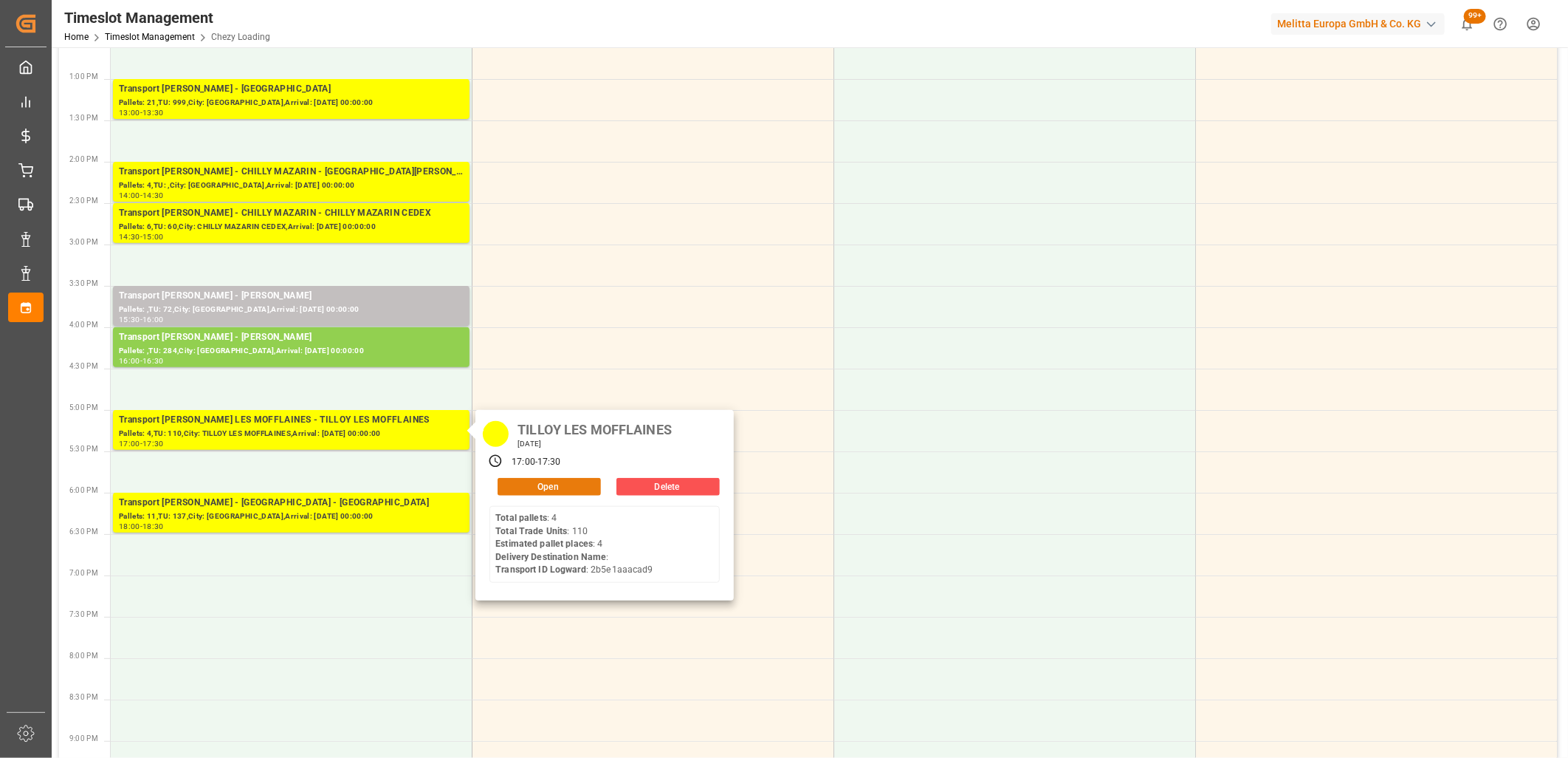
click at [515, 483] on button "Open" at bounding box center [549, 486] width 103 height 17
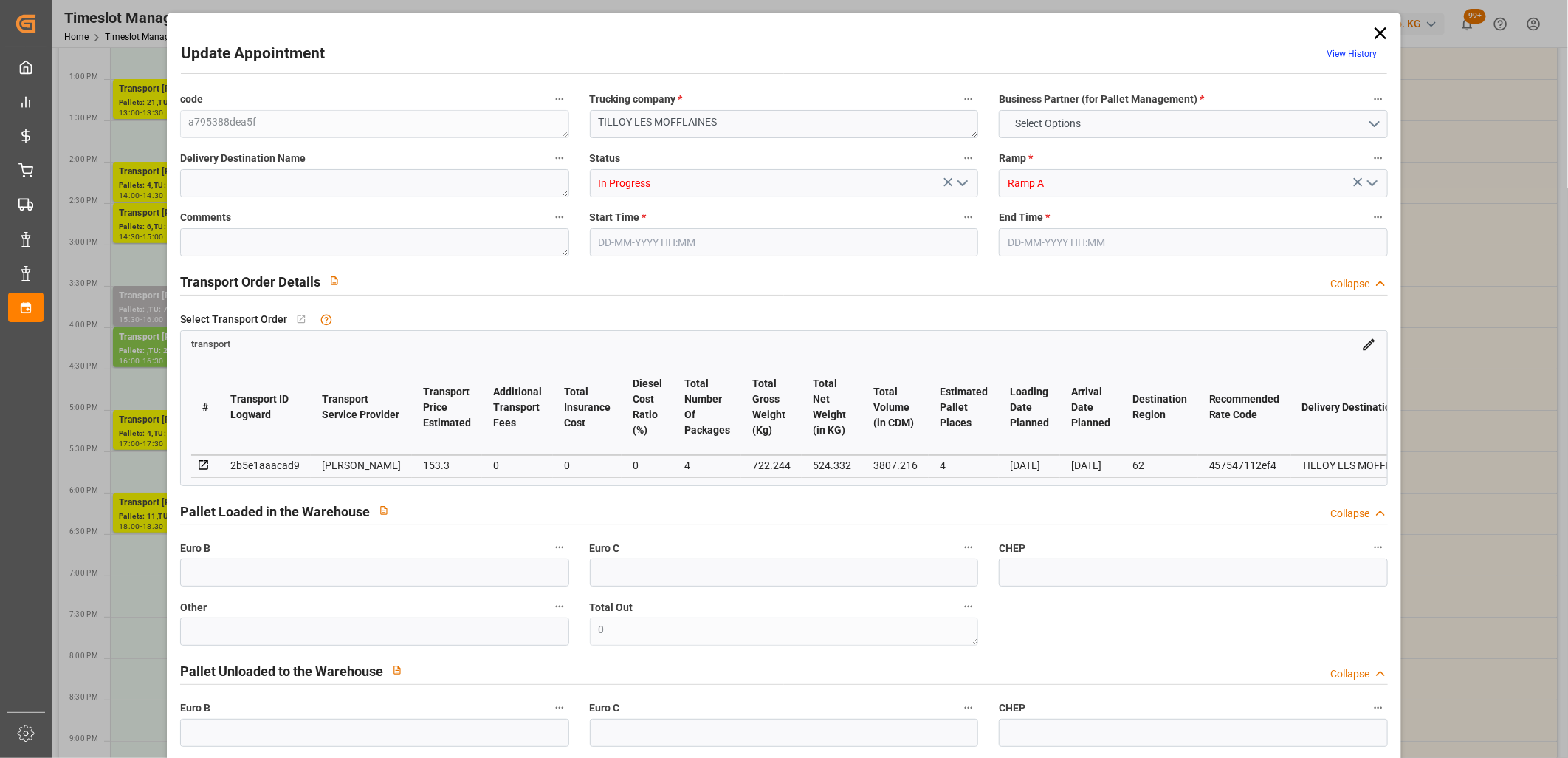
type input "4"
type input "153.3"
type input "0"
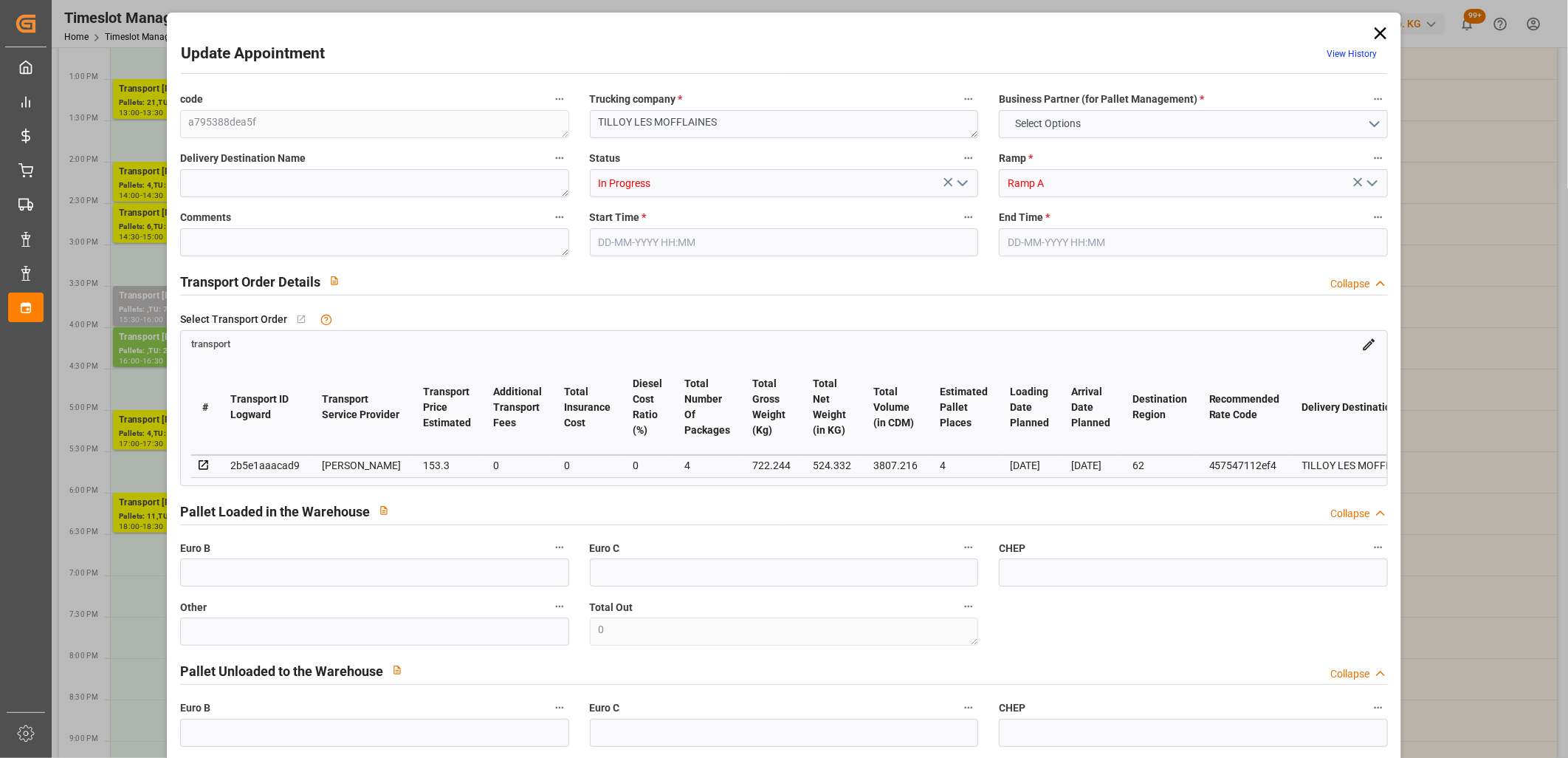
type input "148.1185"
type input "-5.1815"
type input "4"
type input "524.332"
type input "885.436"
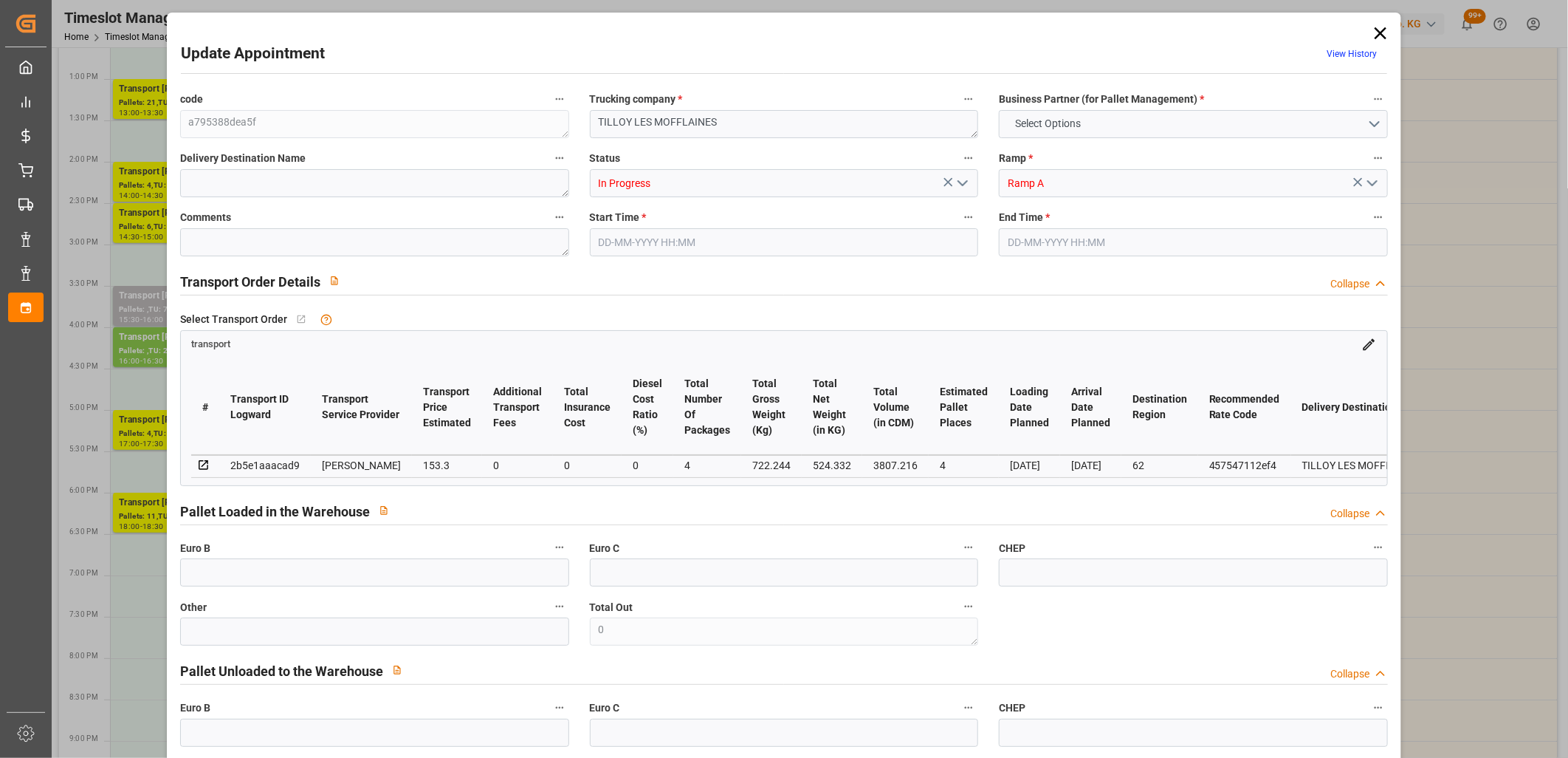
type input "3807.216"
type input "62"
type input "4"
type input "110"
type input "6"
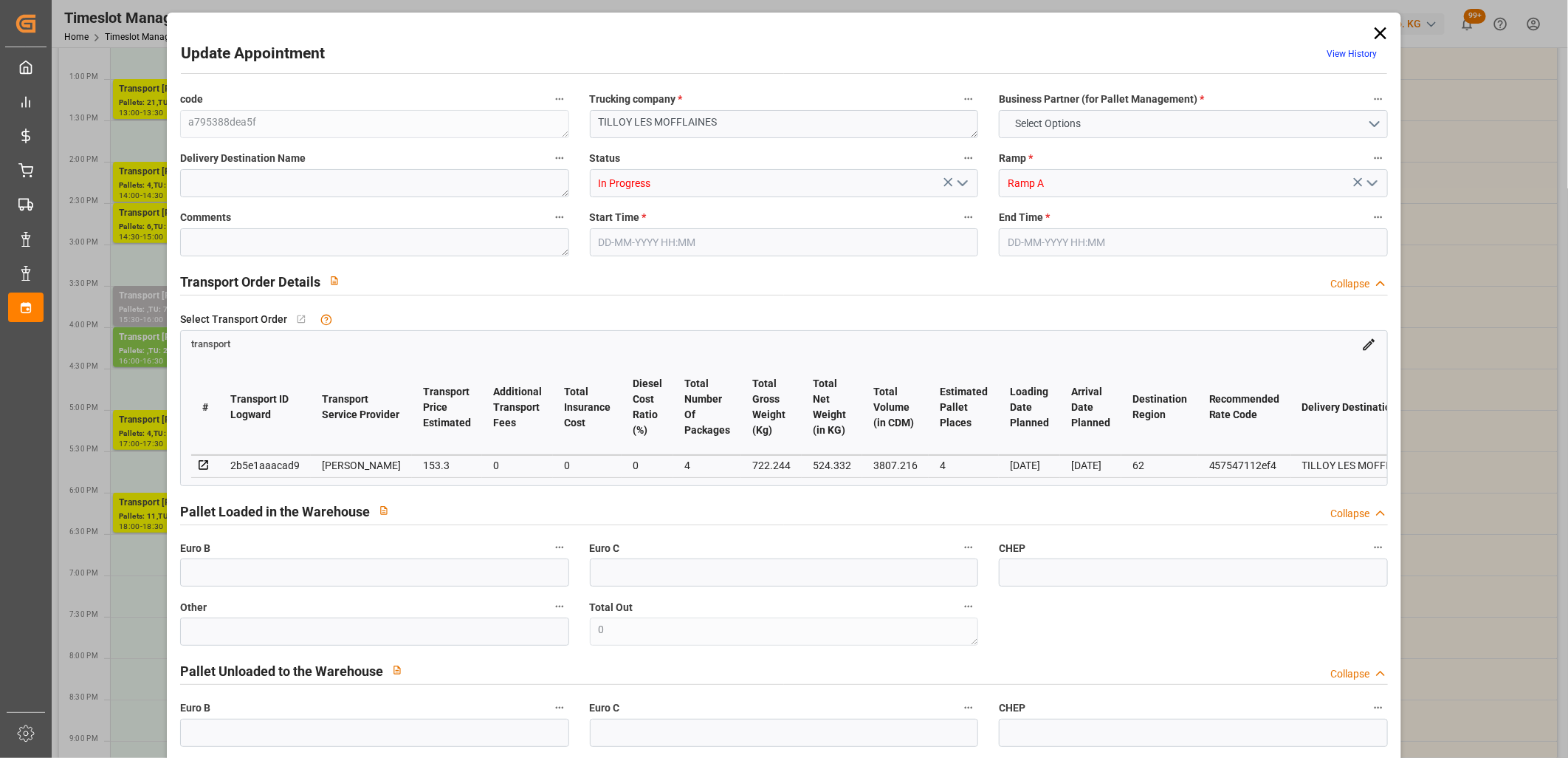
type input "101"
type input "722.244"
type input "0"
type input "4710.8598"
type input "0"
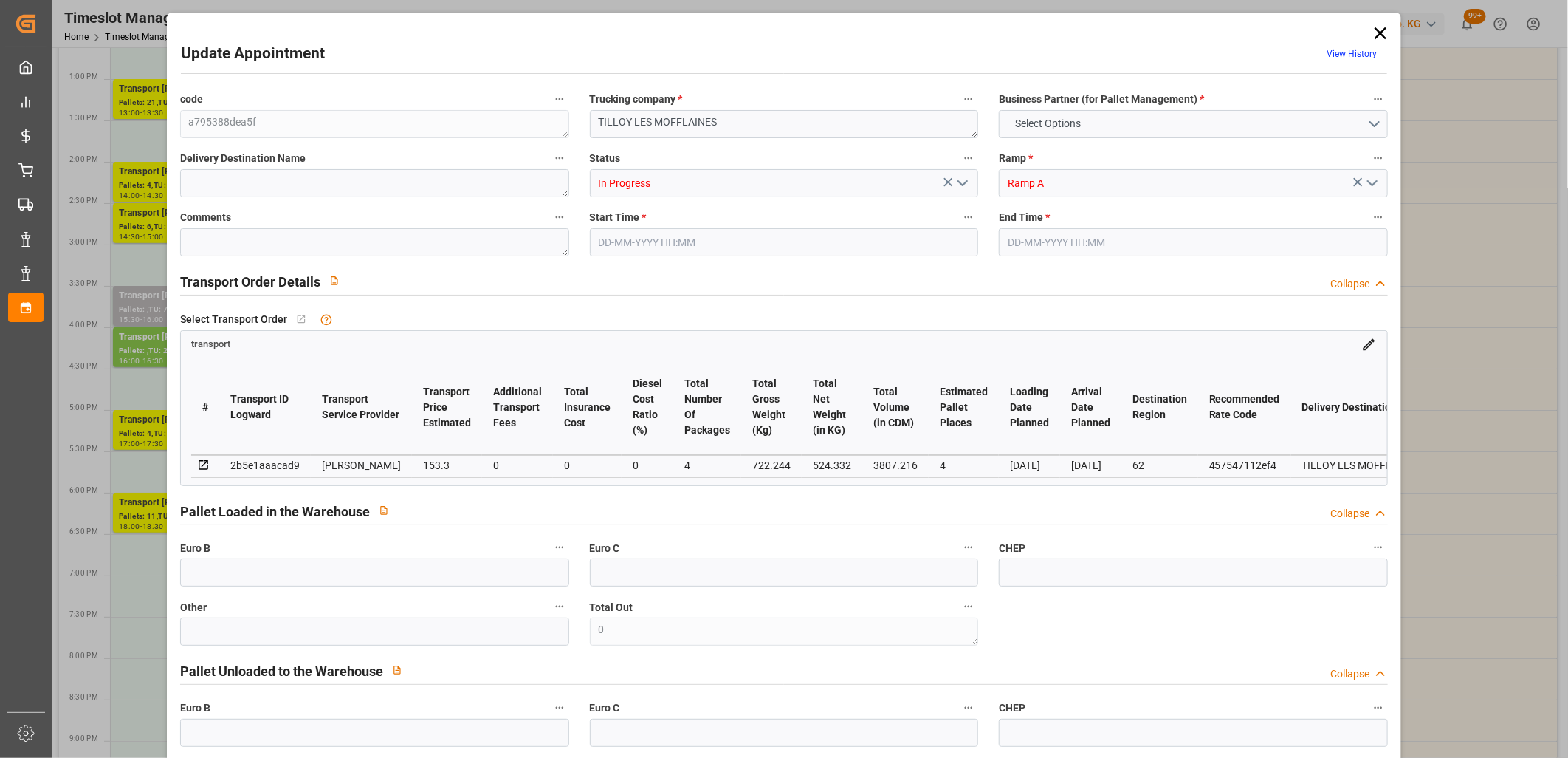
type input "0"
type input "21"
type input "35"
type input "08-10-2025 17:00"
type input "08-10-2025 17:30"
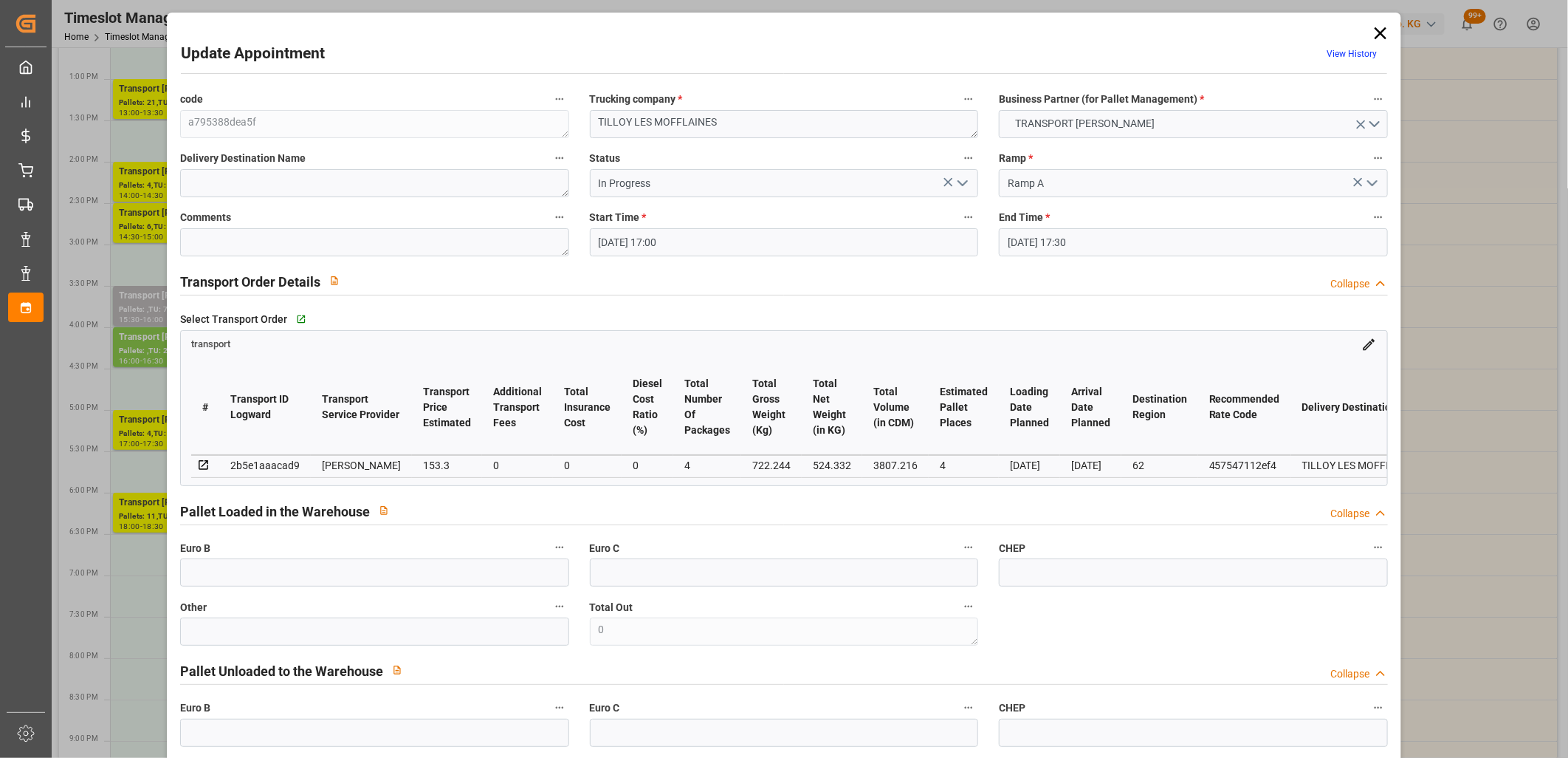
type input "03-10-2025 12:38"
type input "03-10-2025 11:54"
type input "[DATE]"
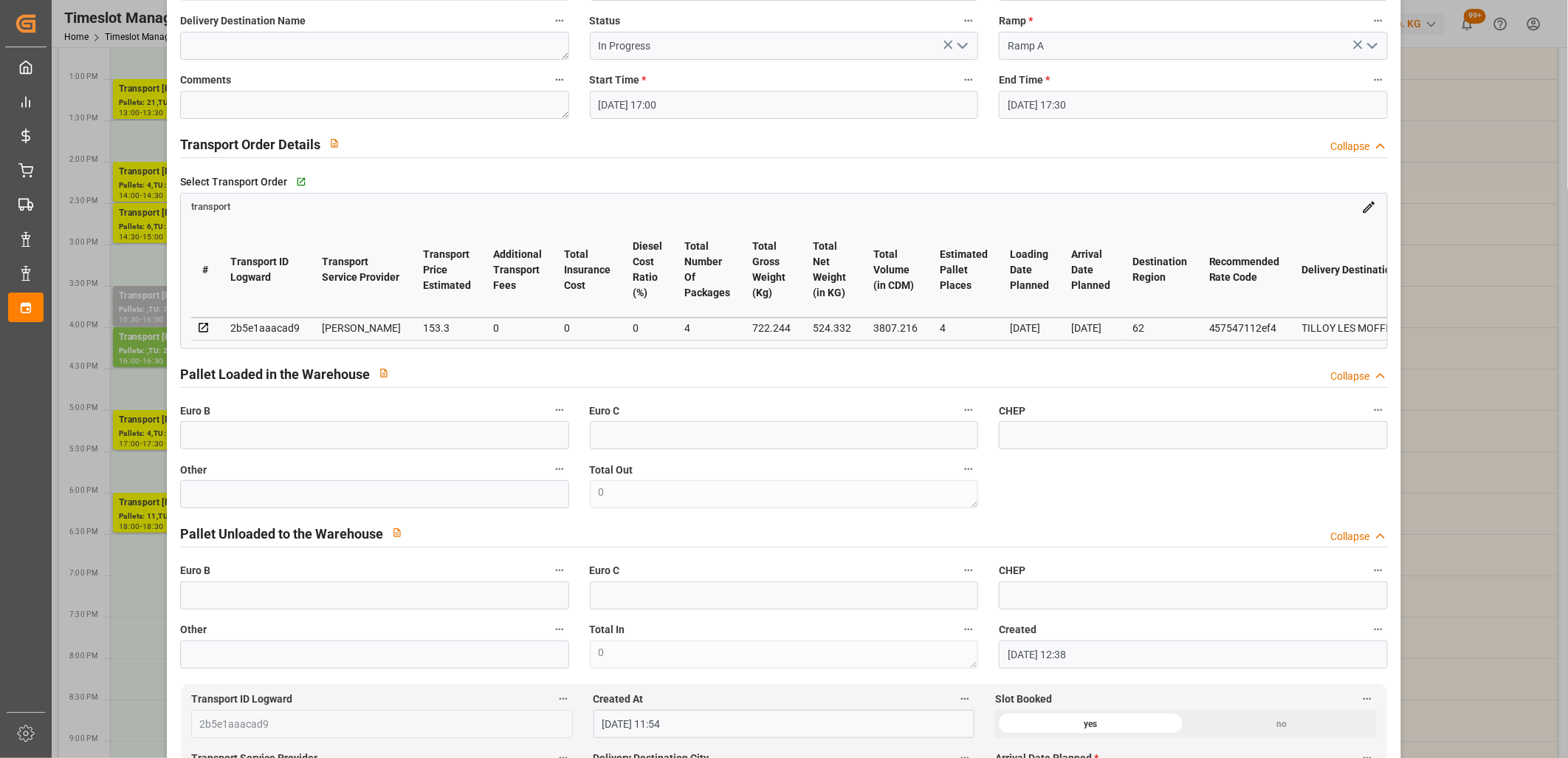
scroll to position [0, 0]
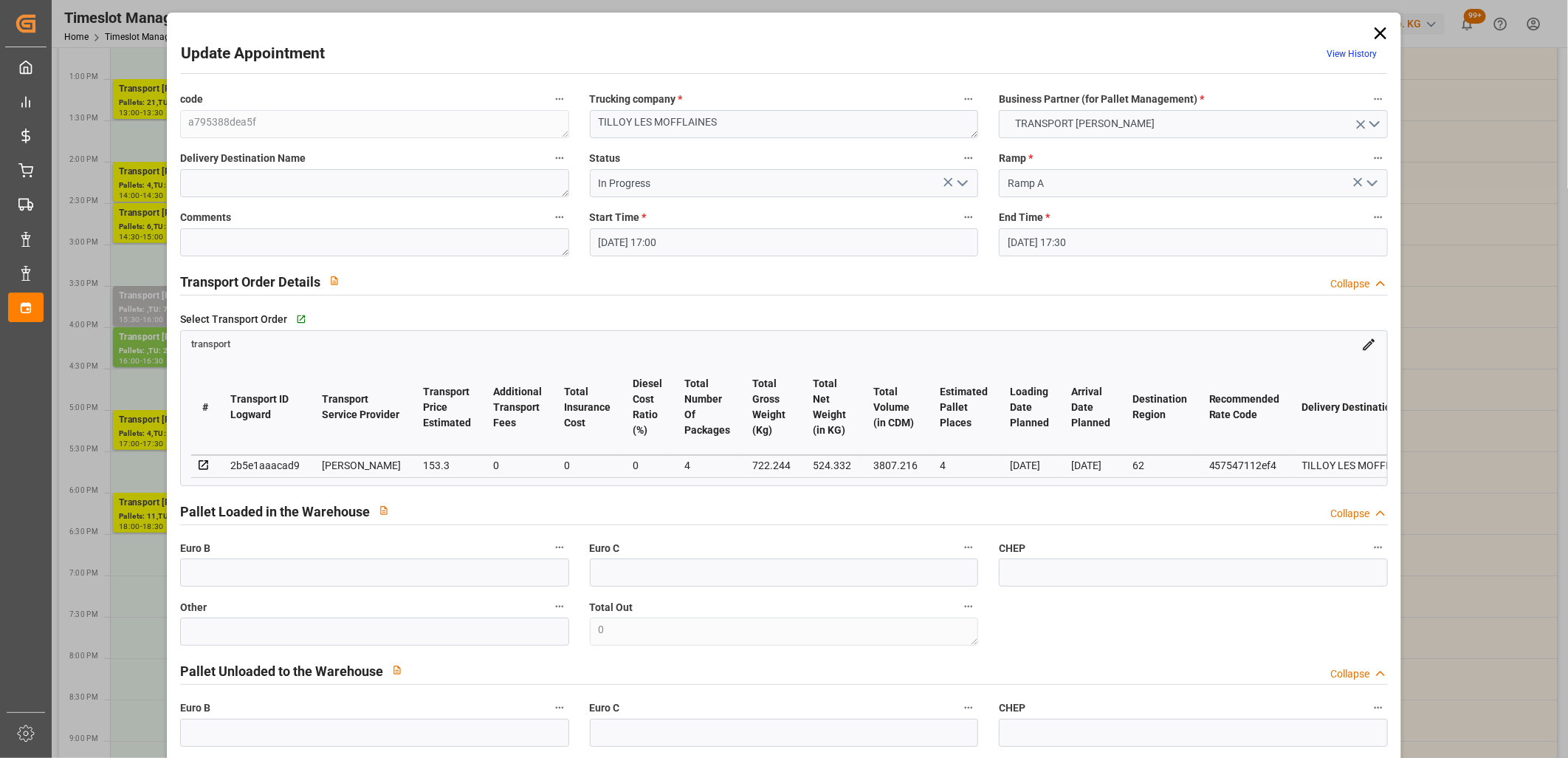
click at [961, 182] on icon "open menu" at bounding box center [962, 182] width 17 height 17
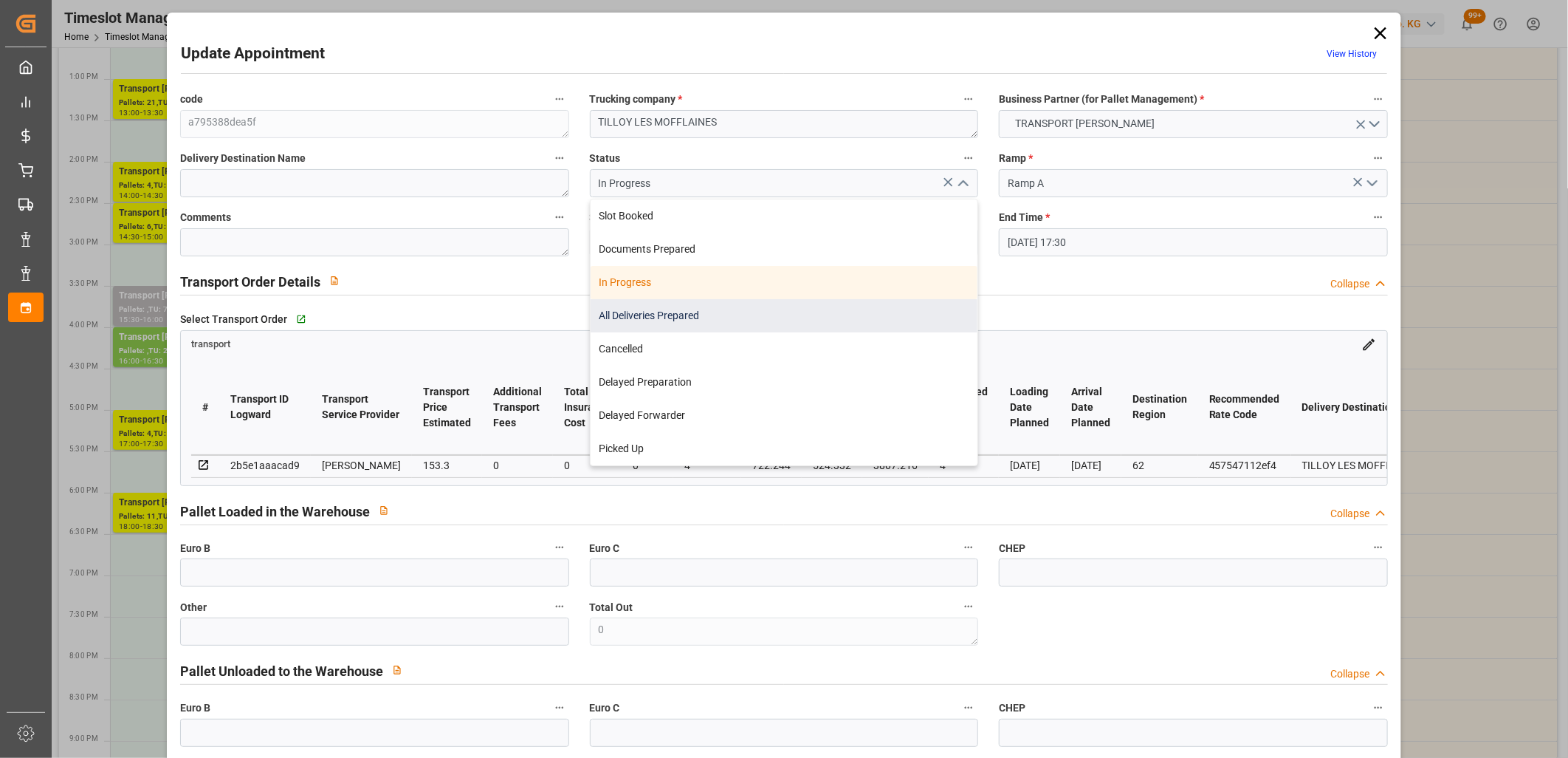
click at [815, 310] on div "All Deliveries Prepared" at bounding box center [785, 315] width 388 height 33
type input "All Deliveries Prepared"
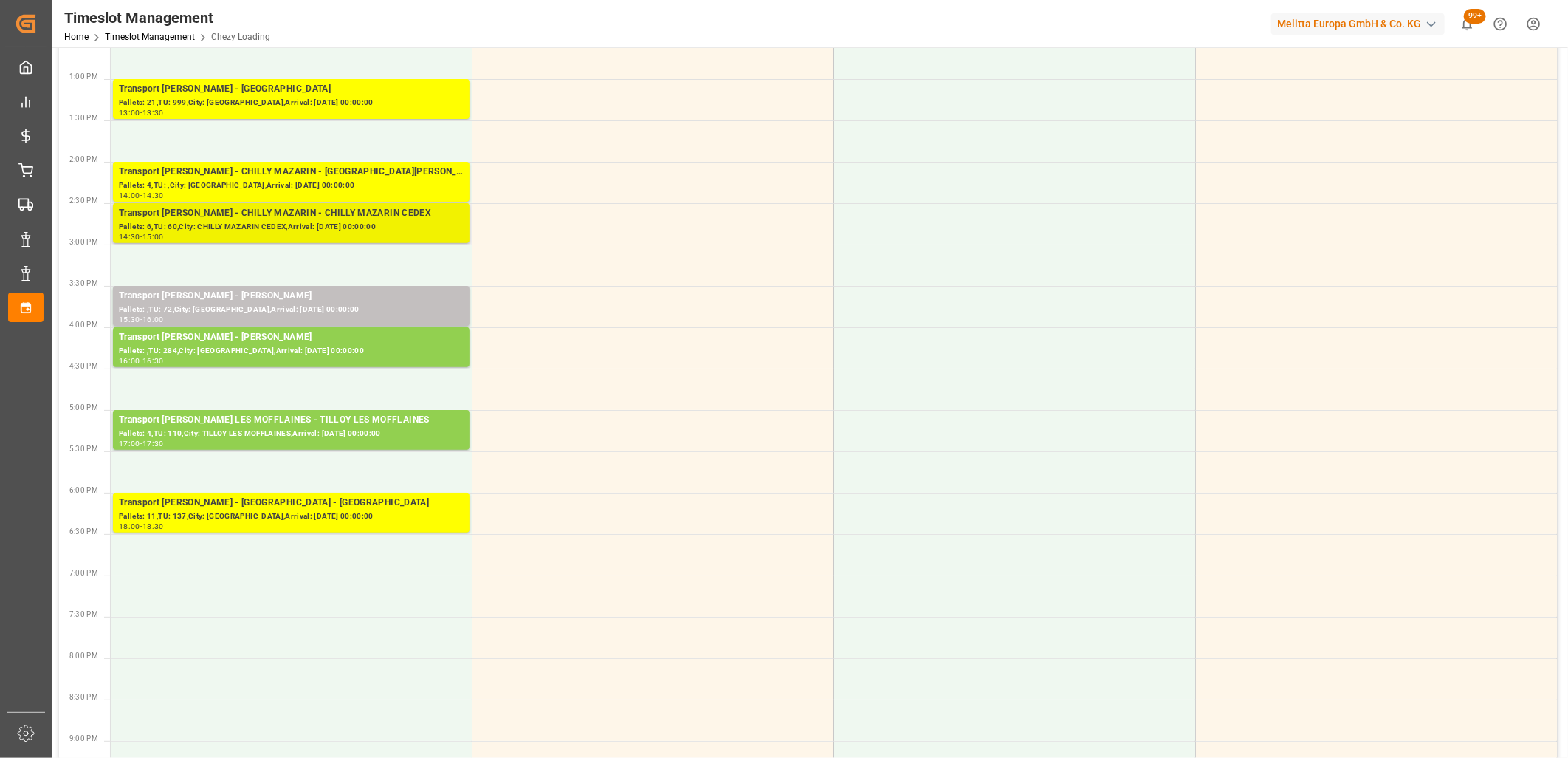
click at [234, 210] on div "Transport [PERSON_NAME] - CHILLY MAZARIN - CHILLY MAZARIN CEDEX" at bounding box center [291, 214] width 345 height 15
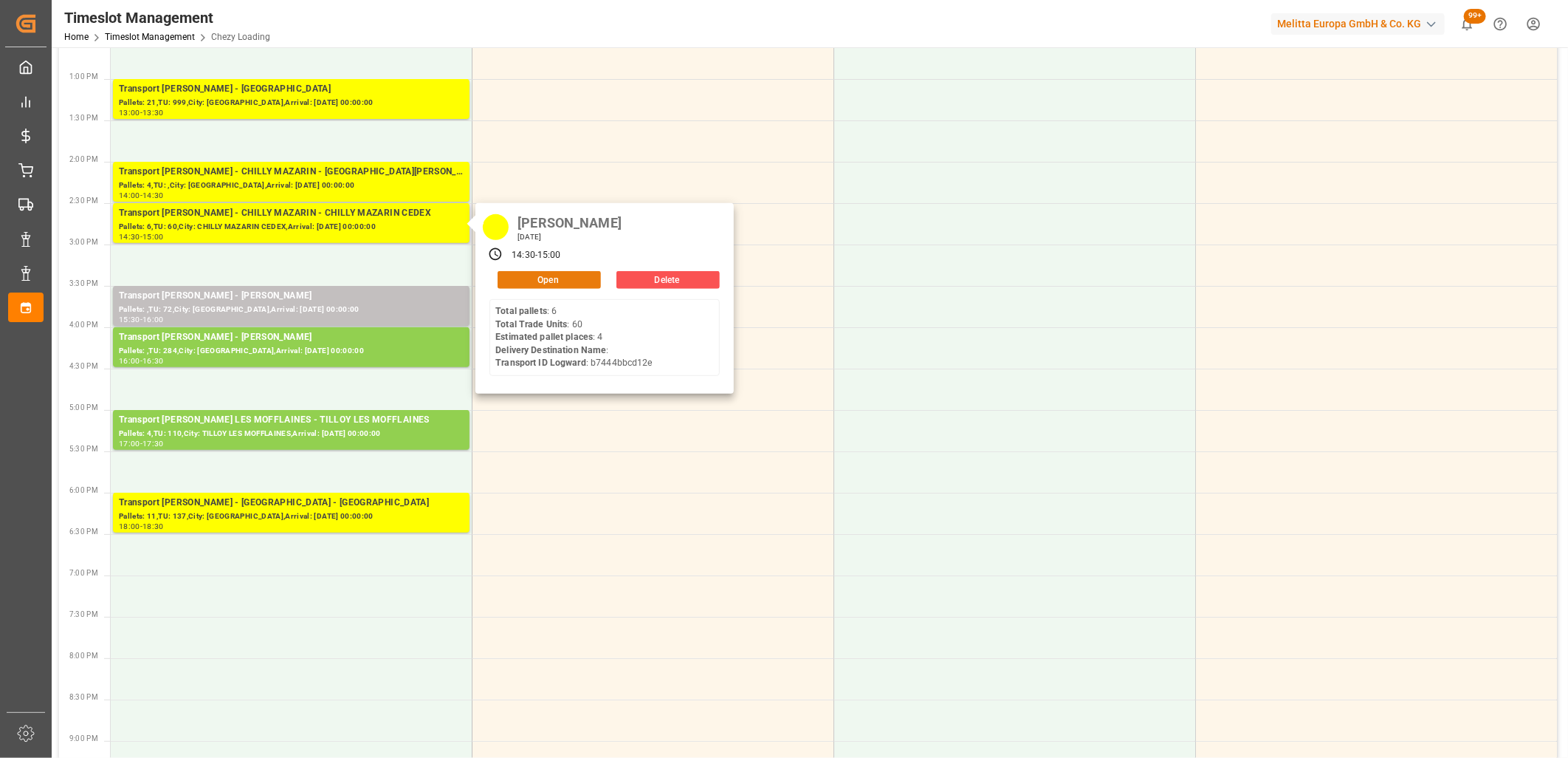
click at [556, 279] on button "Open" at bounding box center [549, 279] width 103 height 17
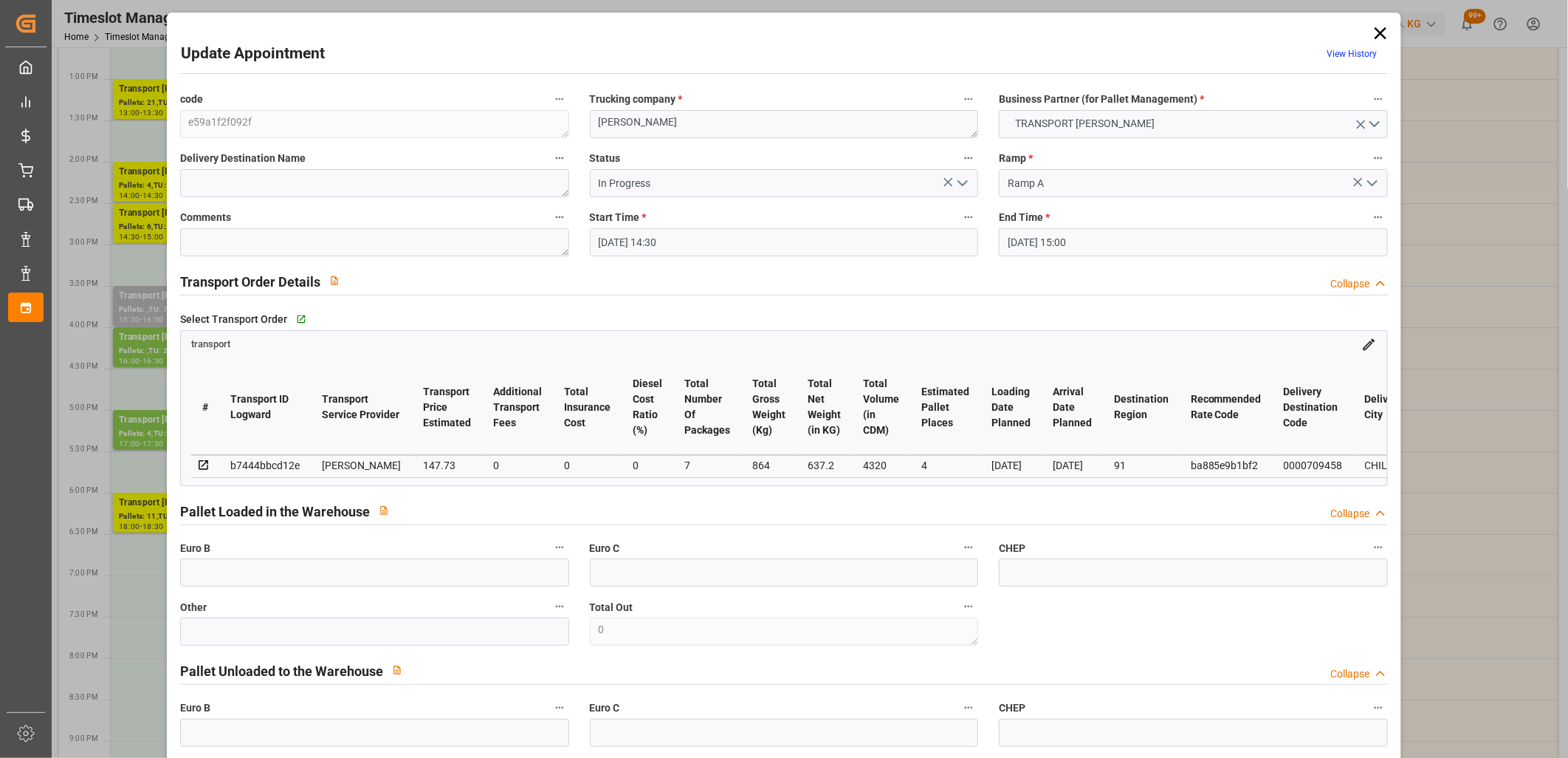
click at [956, 179] on icon "open menu" at bounding box center [962, 182] width 17 height 17
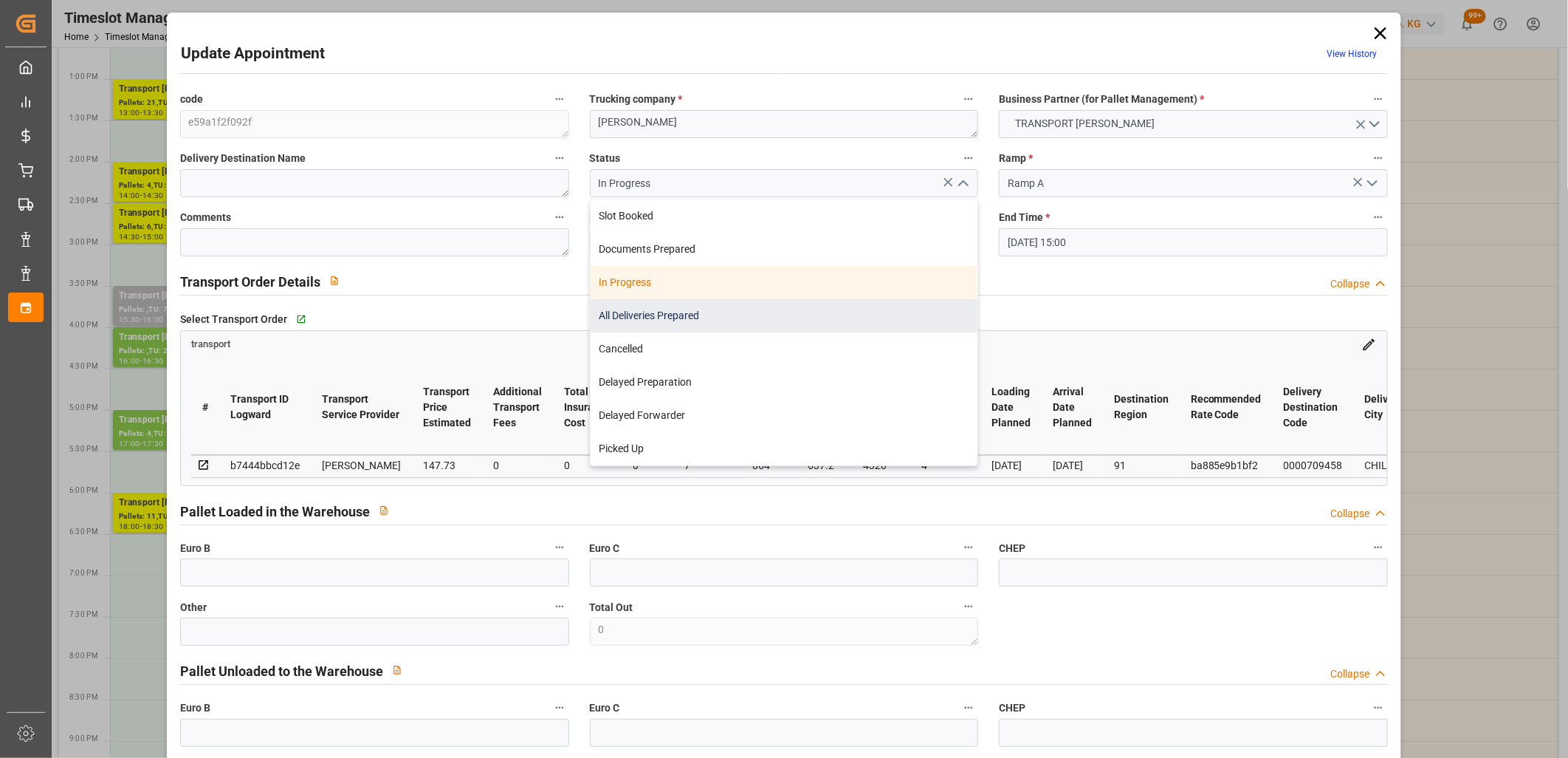
click at [876, 306] on div "All Deliveries Prepared" at bounding box center [785, 315] width 388 height 33
type input "All Deliveries Prepared"
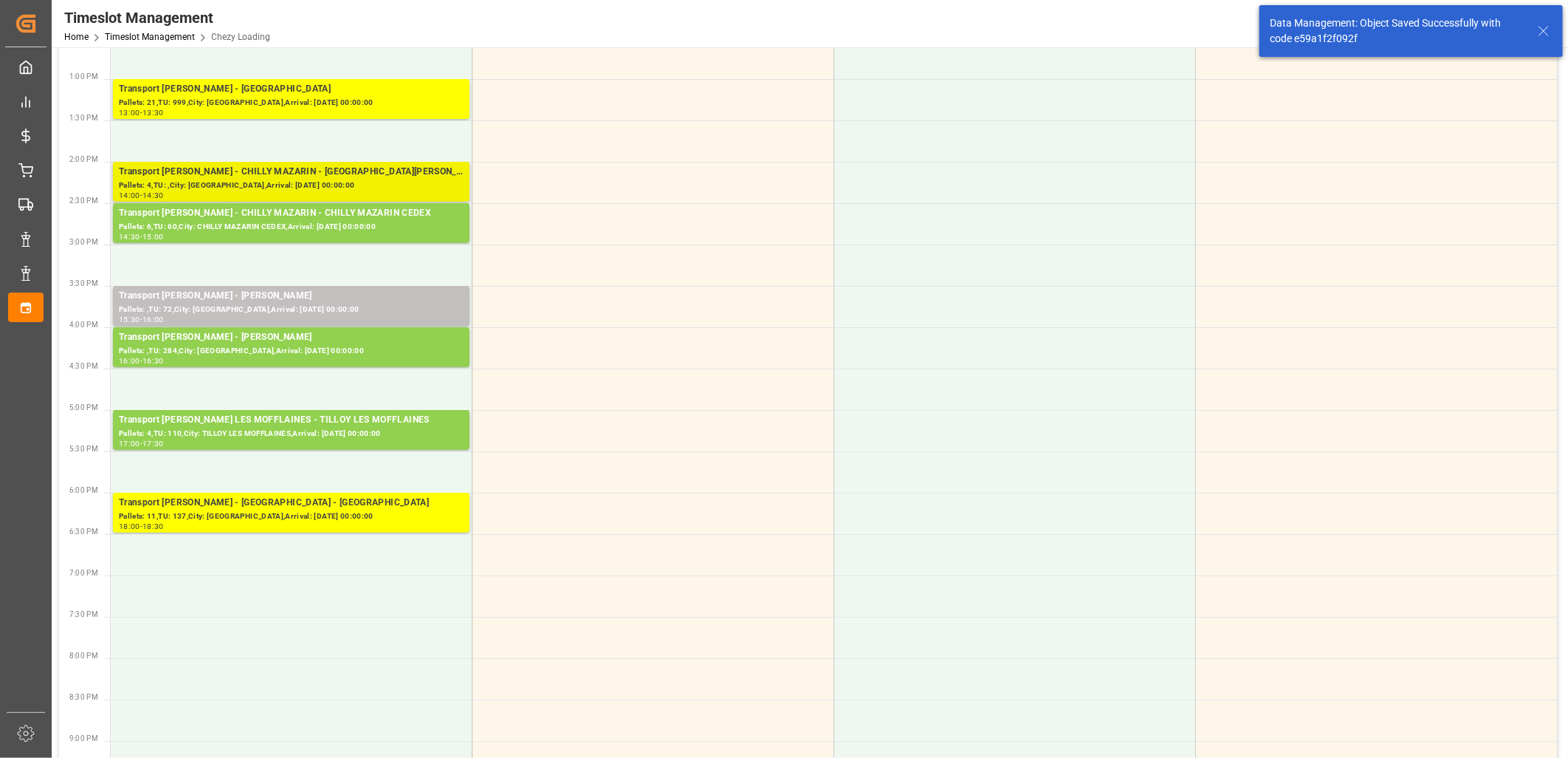
click at [300, 172] on div "Transport [PERSON_NAME] - CHILLY MAZARIN - [GEOGRAPHIC_DATA][PERSON_NAME]" at bounding box center [291, 172] width 345 height 15
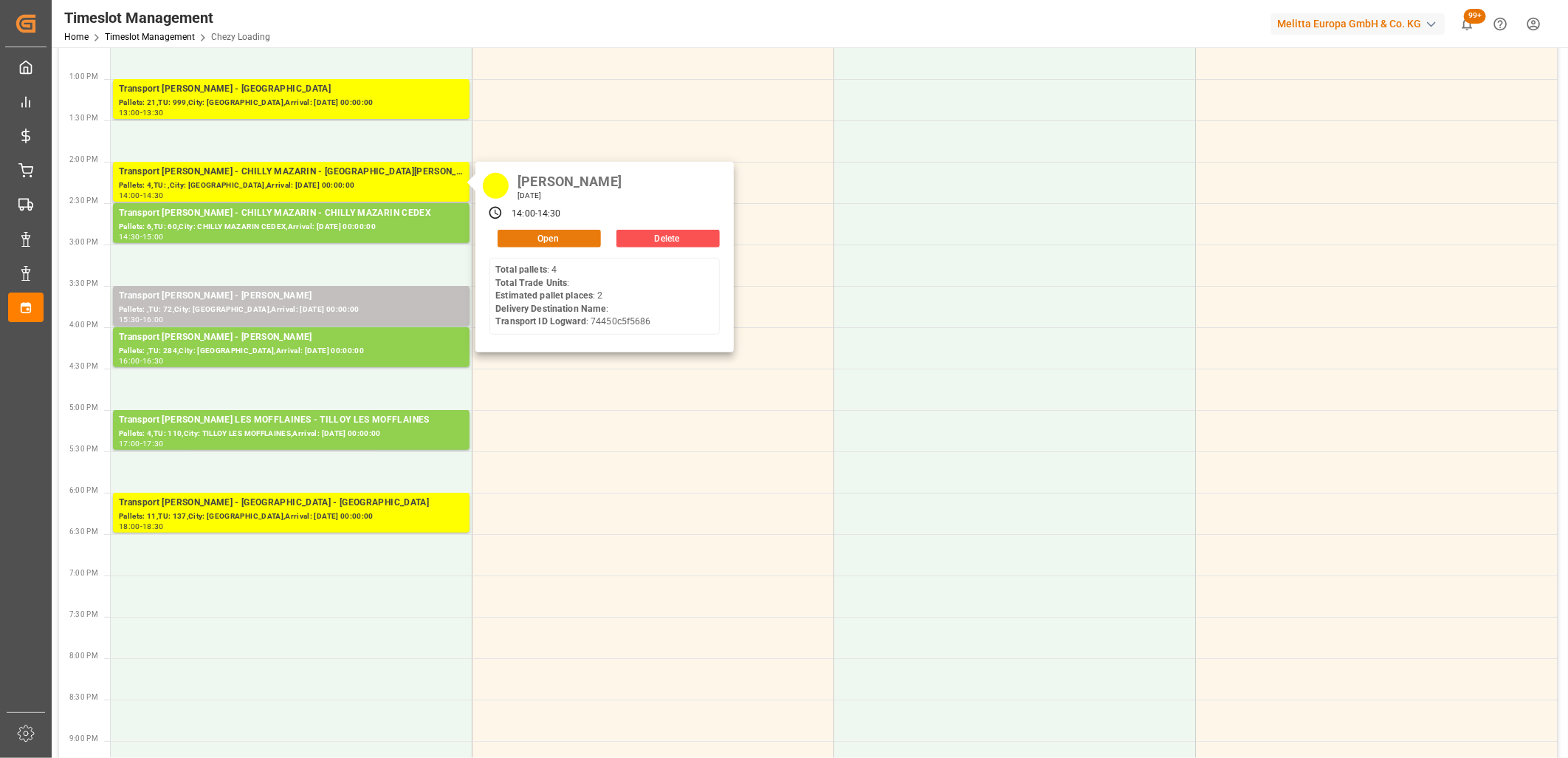
click at [513, 242] on button "Open" at bounding box center [549, 238] width 103 height 17
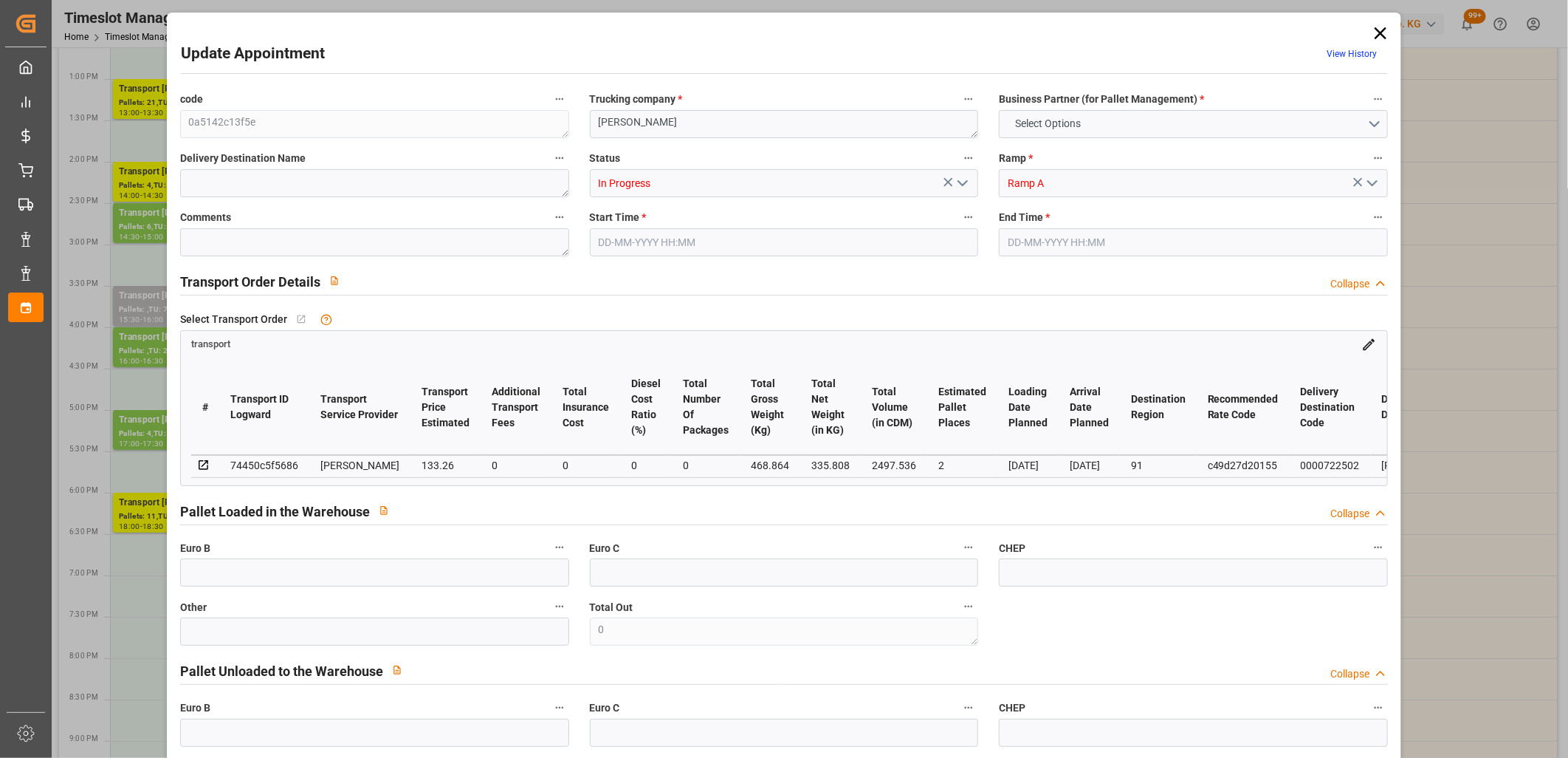
type input "2"
type input "133.26"
type input "0"
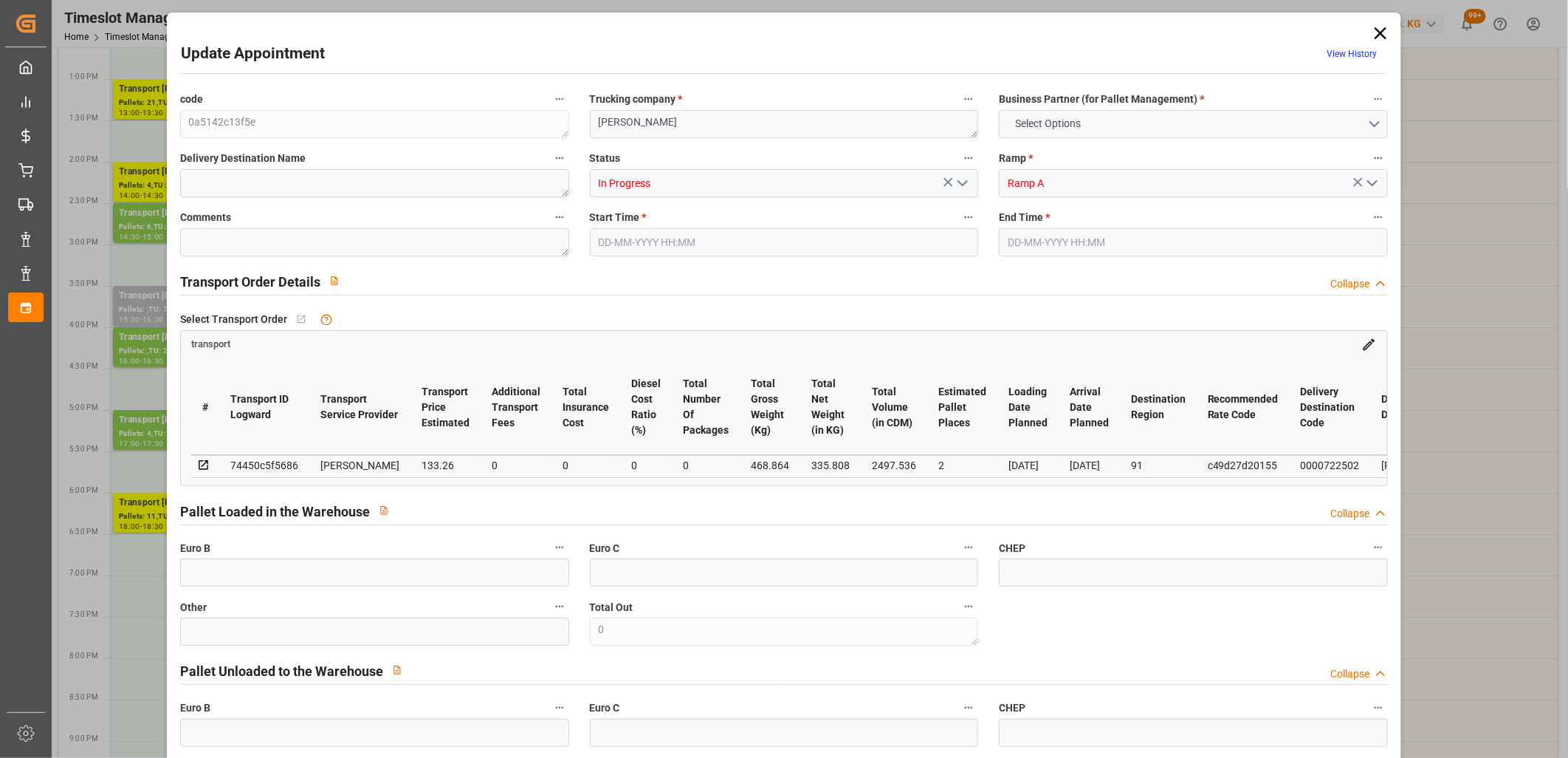
type input "128.7558"
type input "-4.5042"
type input "0"
type input "335.808"
type input "583"
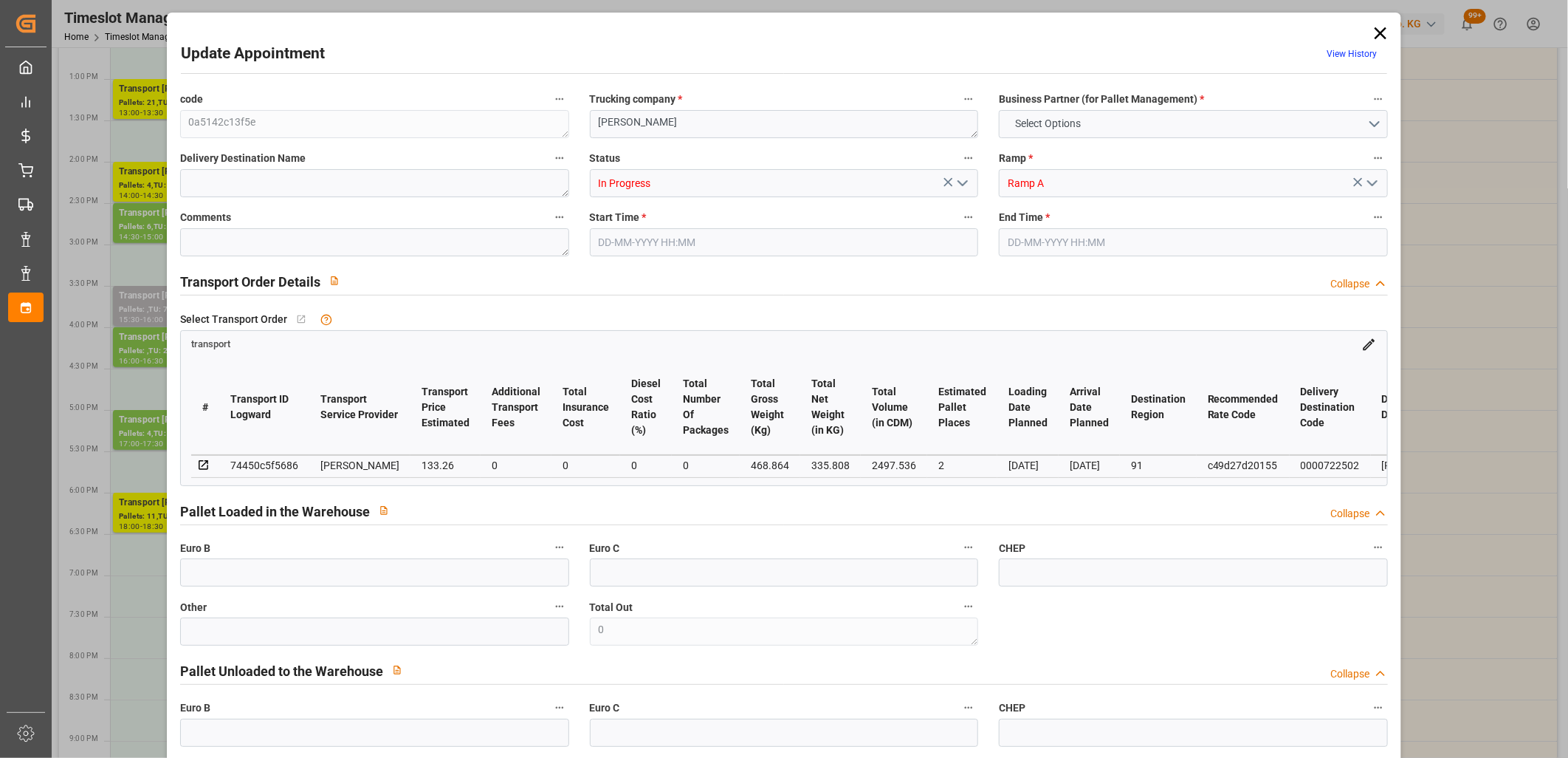
type input "2497.536"
type input "91"
type input "4"
type input "0"
type input "4"
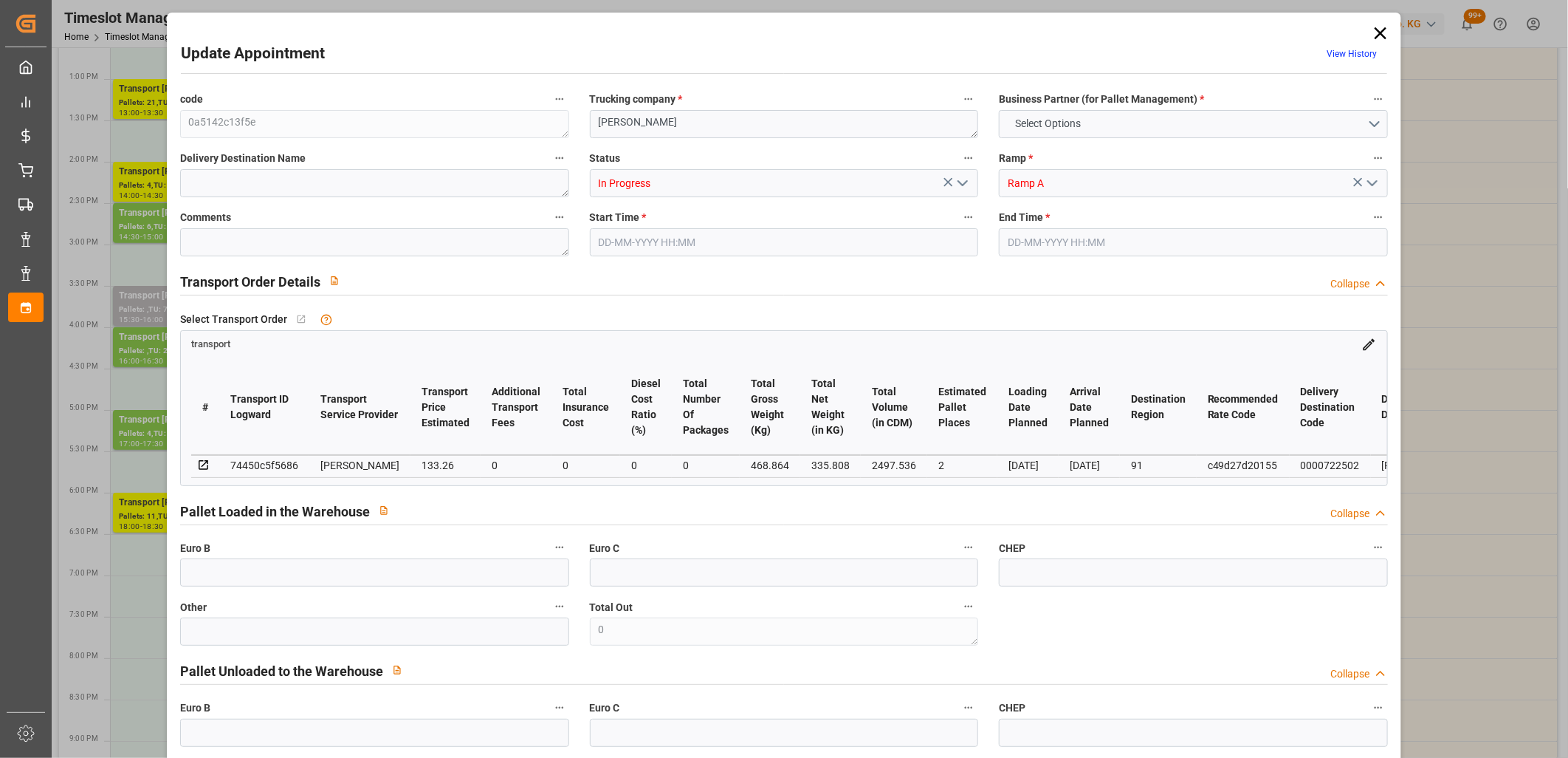
type input "101"
type input "468.864"
type input "0"
type input "4710.8598"
type input "0"
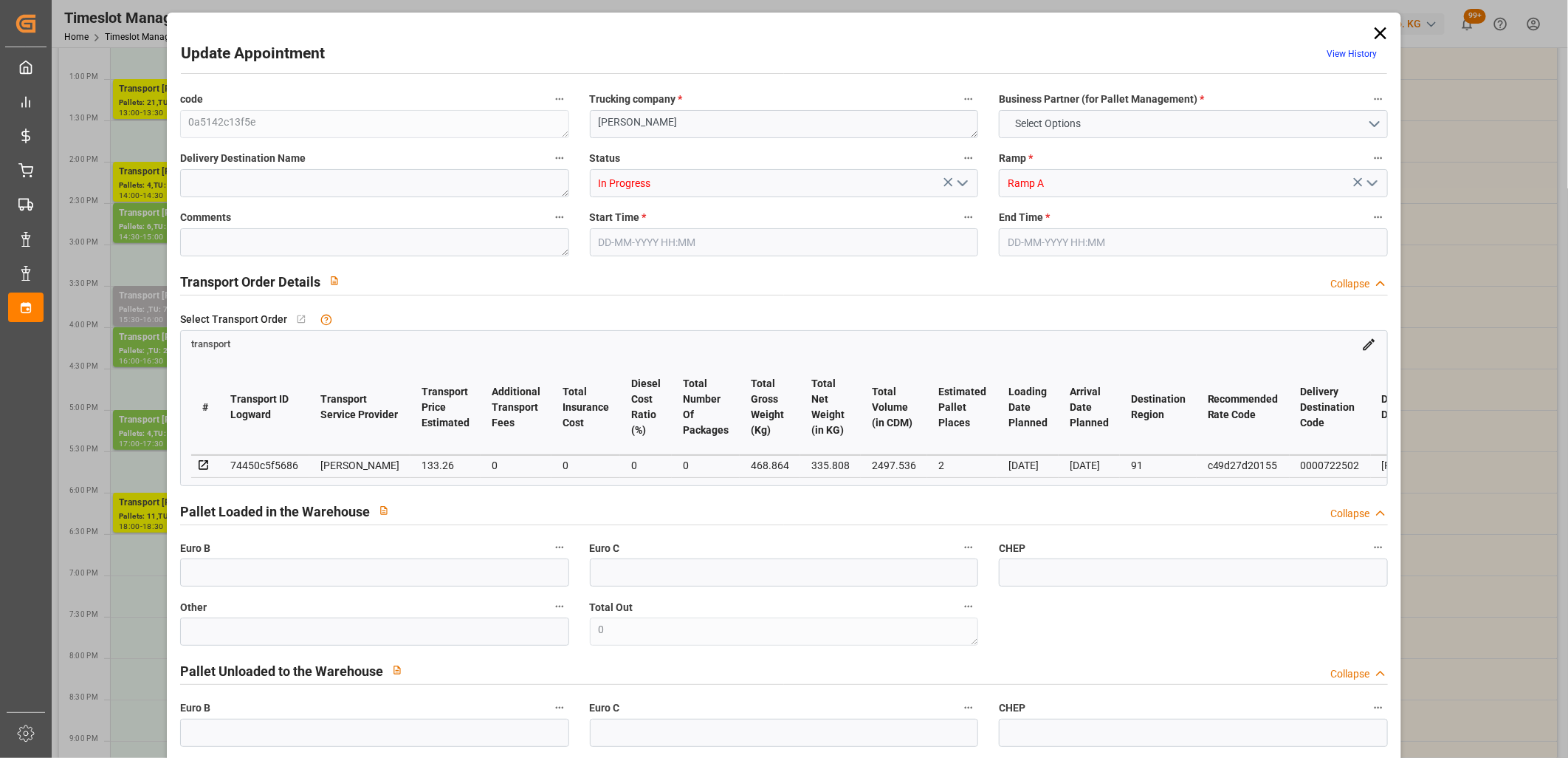
type input "0"
type input "21"
type input "35"
type input "08-10-2025 14:00"
type input "08-10-2025 14:30"
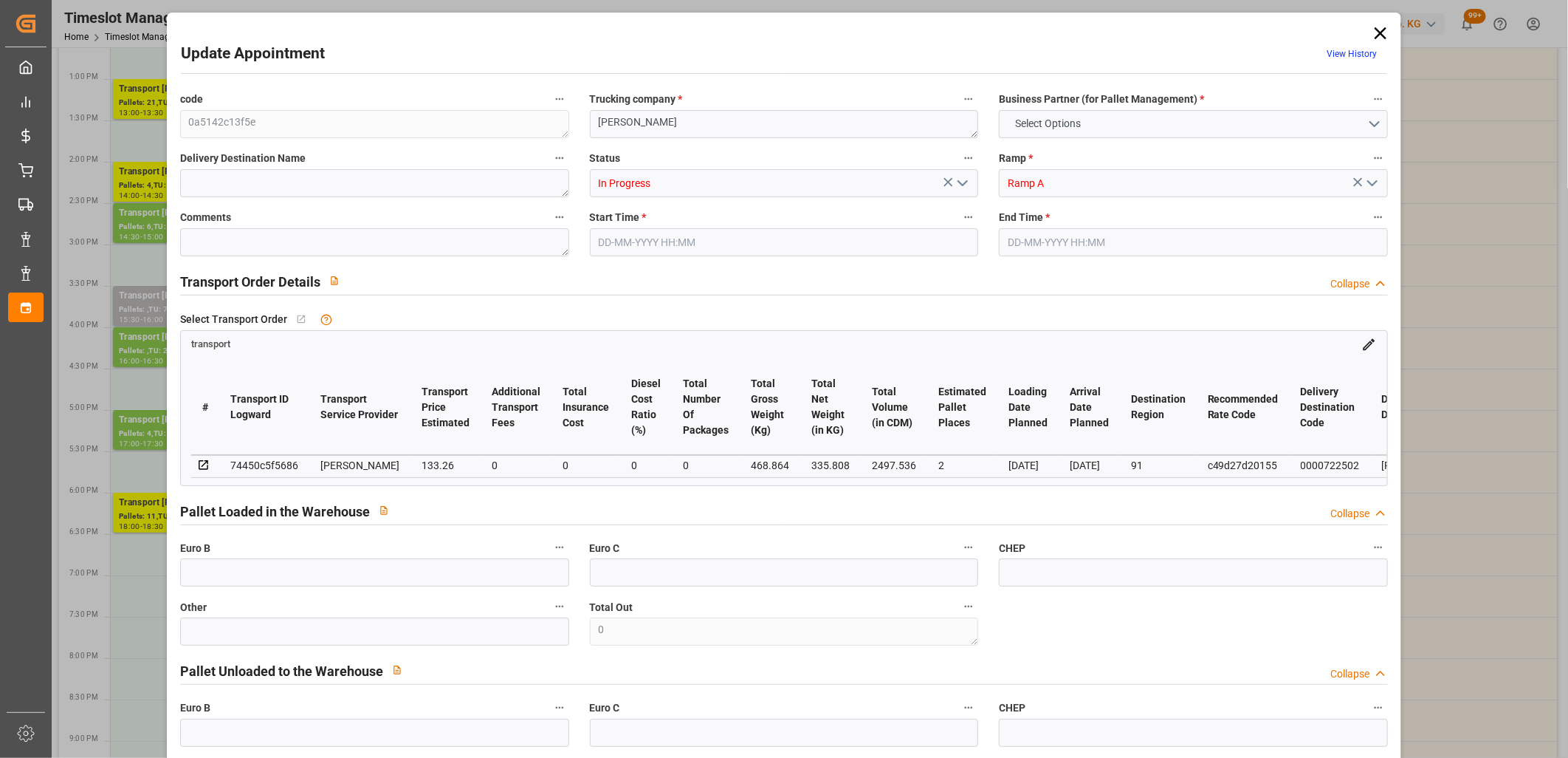
type input "02-10-2025 16:20"
type input "02-10-2025 12:14"
type input "[DATE]"
click at [961, 185] on polyline "open menu" at bounding box center [962, 182] width 9 height 4
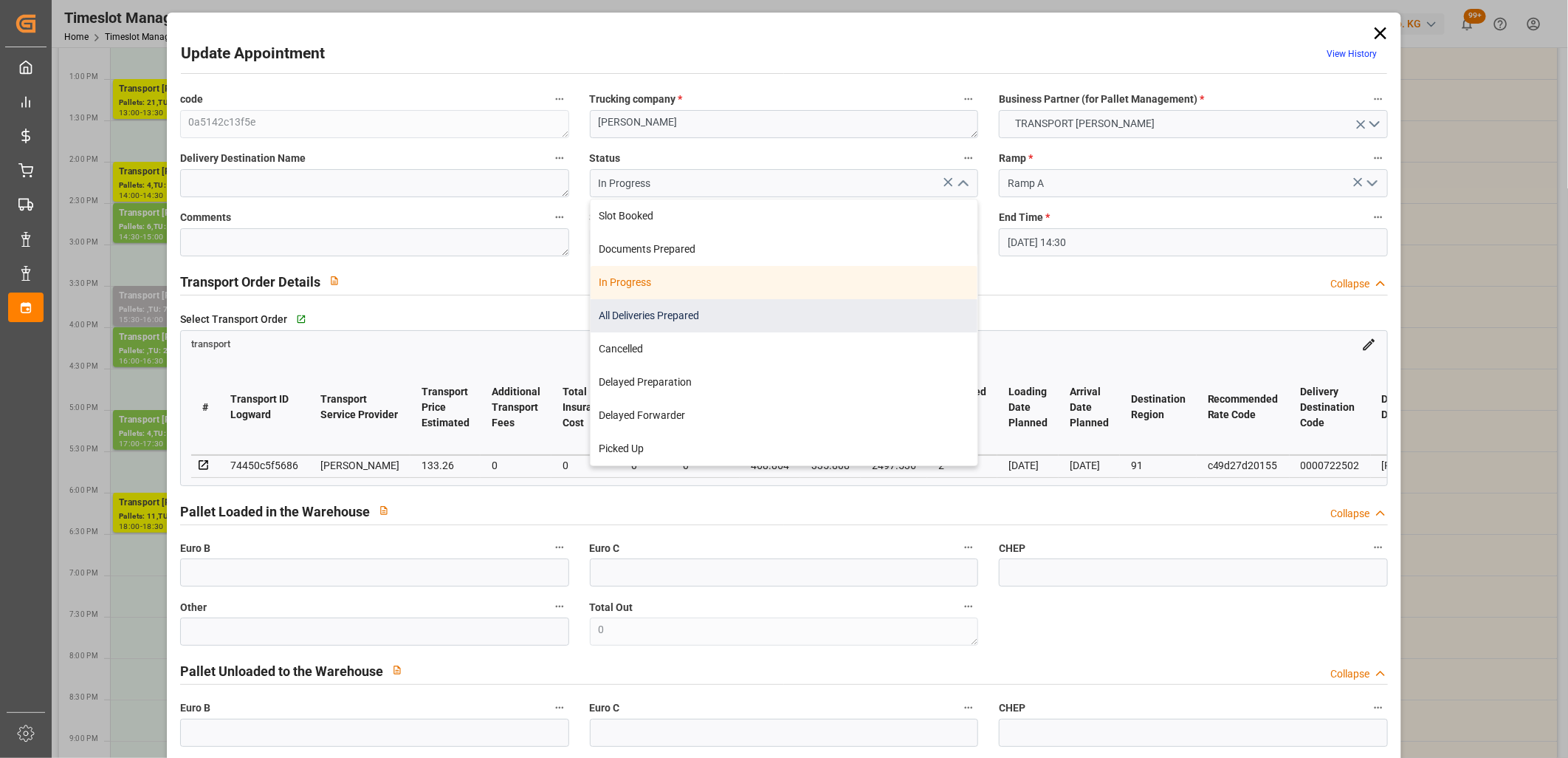
click at [797, 315] on div "All Deliveries Prepared" at bounding box center [785, 315] width 388 height 33
type input "All Deliveries Prepared"
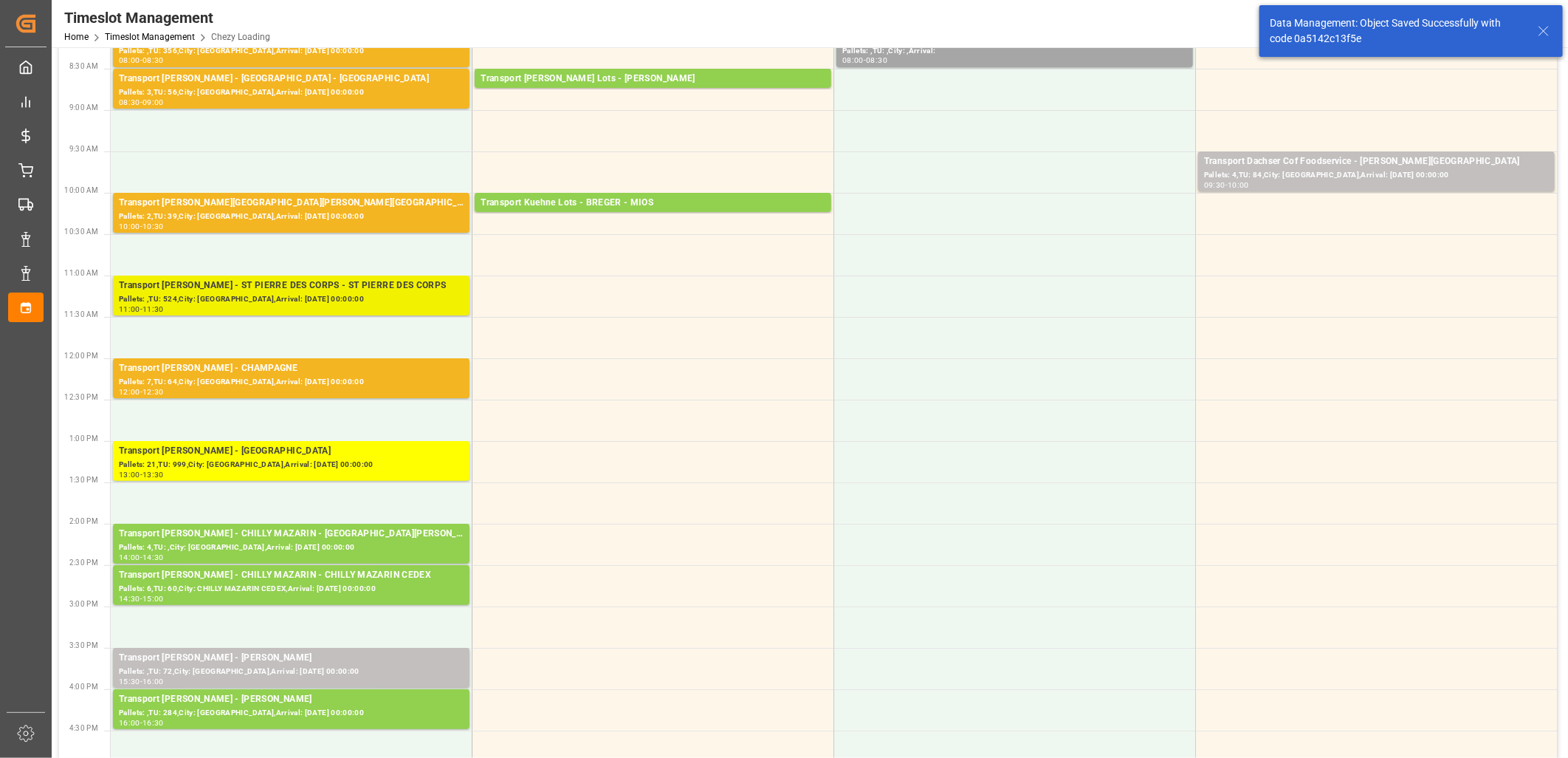
scroll to position [82, 0]
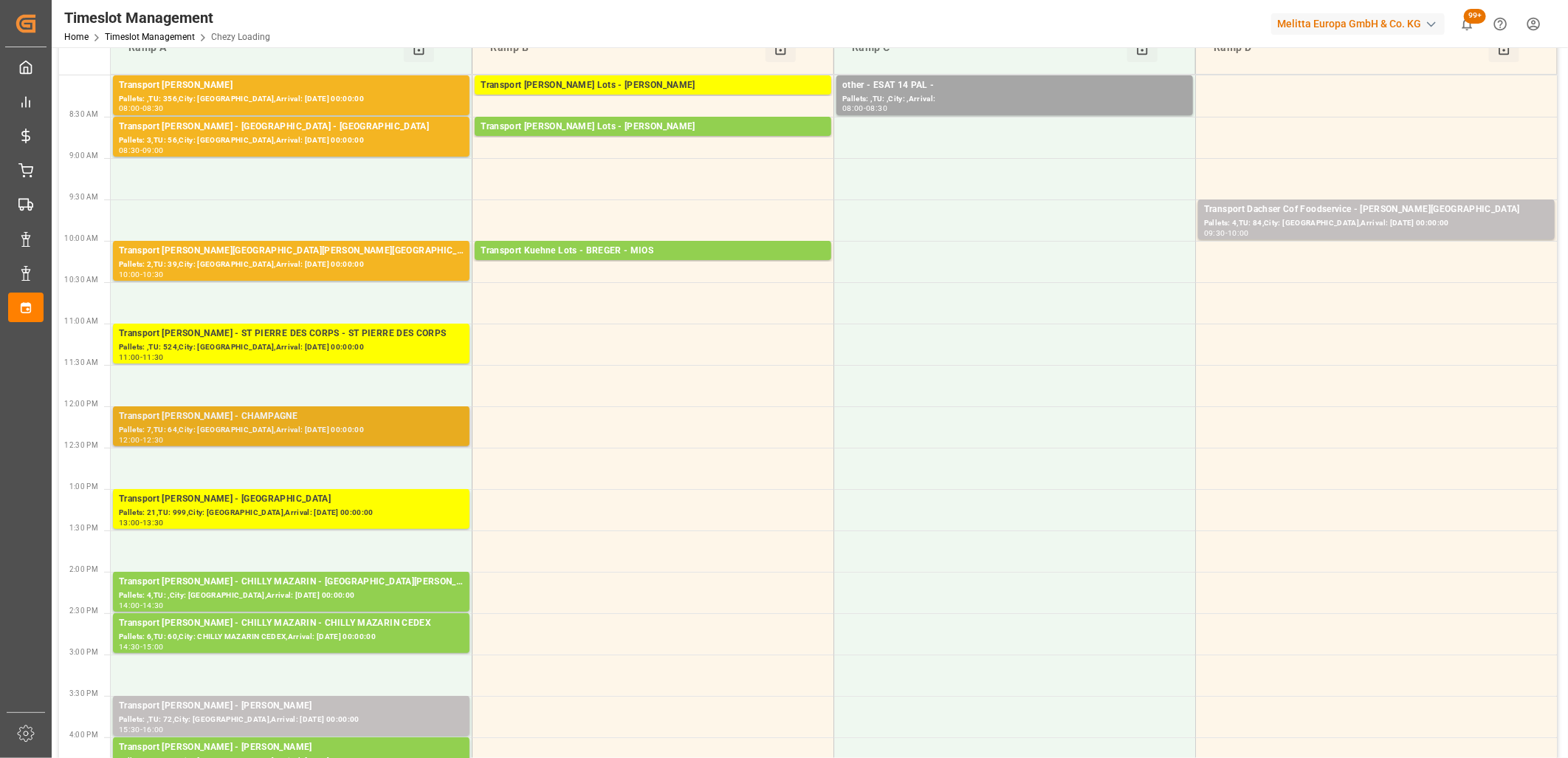
click at [305, 422] on div "Transport [PERSON_NAME] - CHAMPAGNE - CHAMPAGNE" at bounding box center [291, 417] width 345 height 15
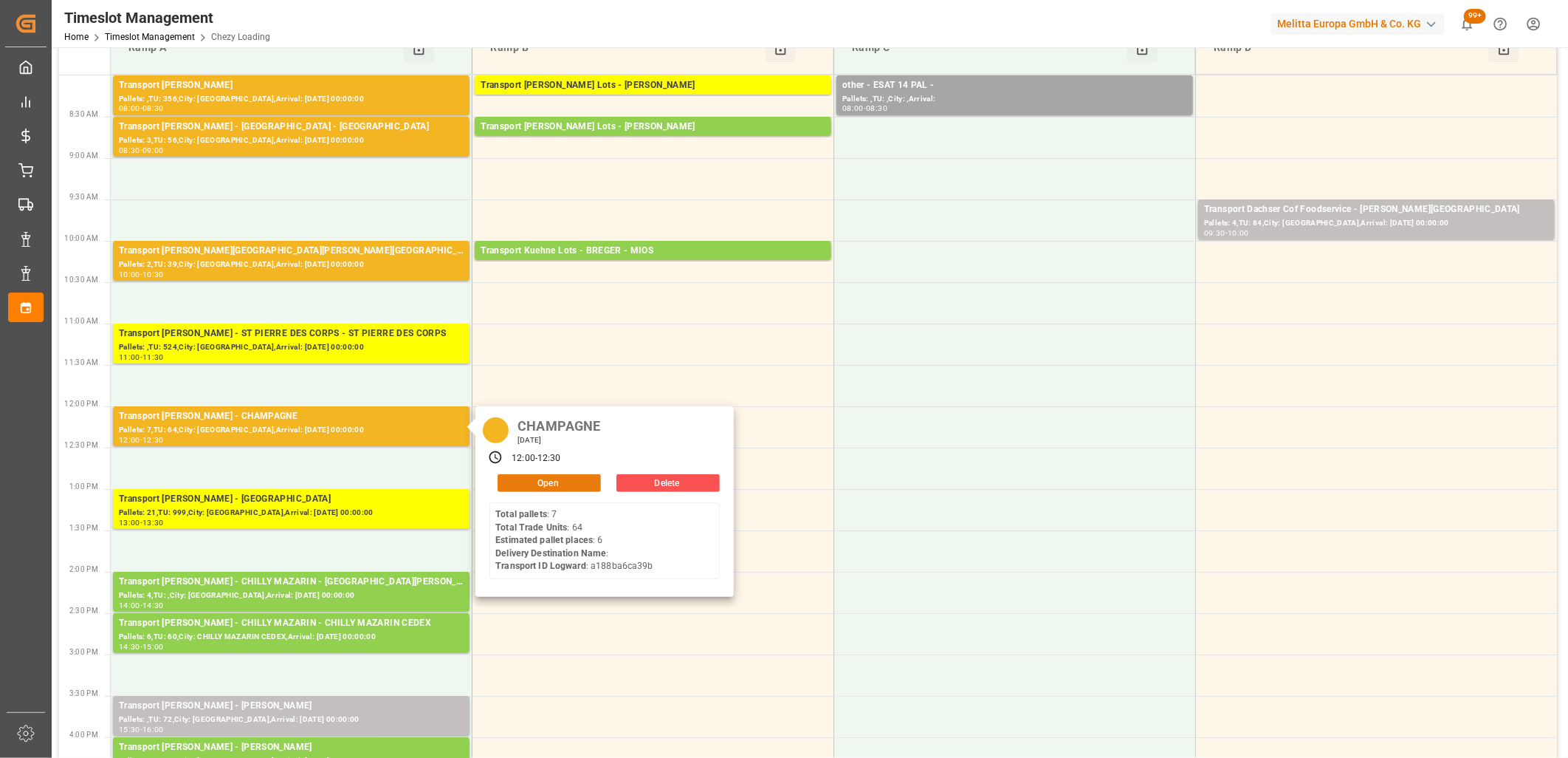
click at [536, 484] on button "Open" at bounding box center [549, 482] width 103 height 17
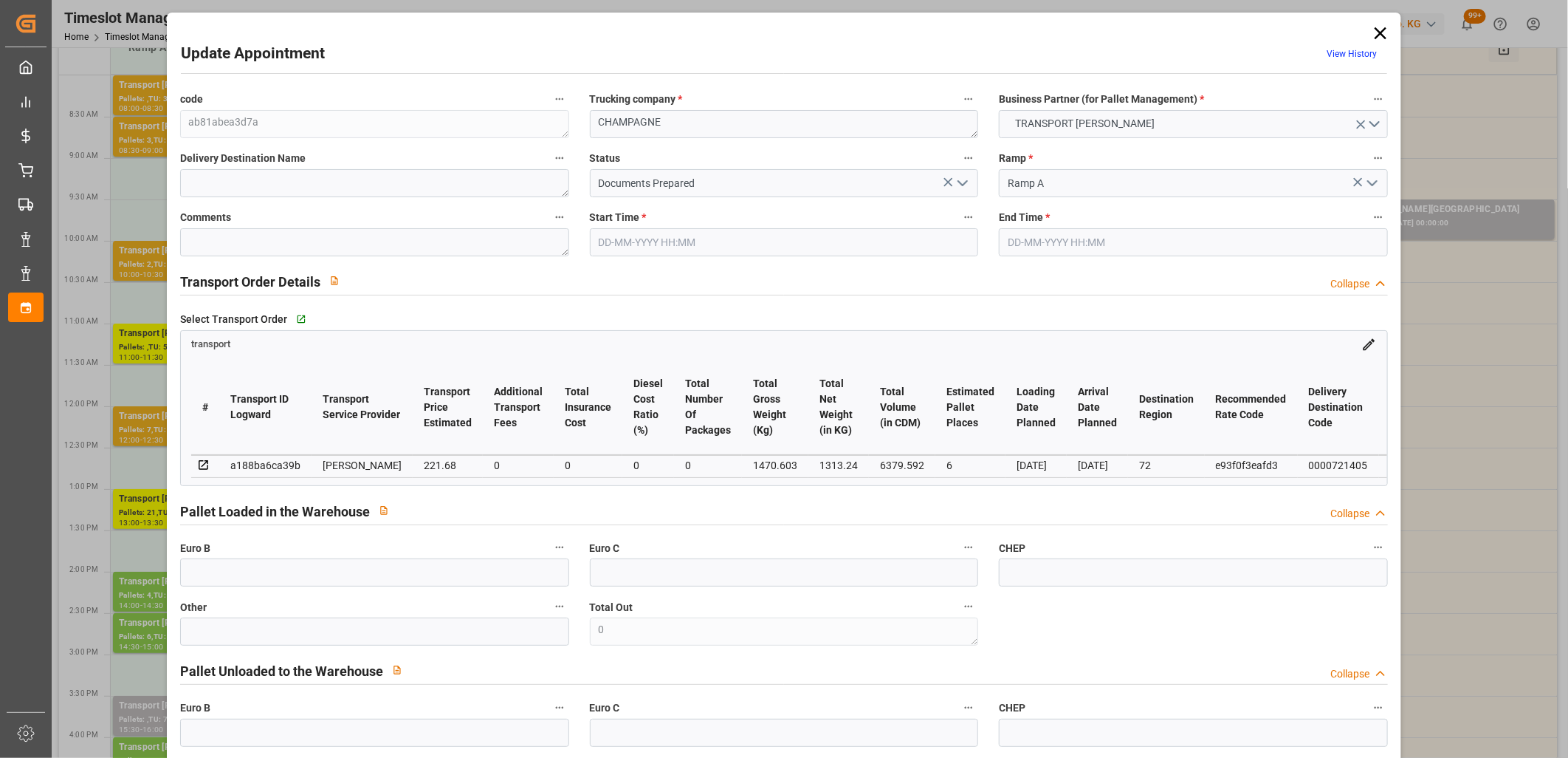
type input "08-10-2025 12:00"
type input "08-10-2025 12:30"
type input "02-10-2025 16:21"
type input "02-10-2025 12:13"
type input "[DATE]"
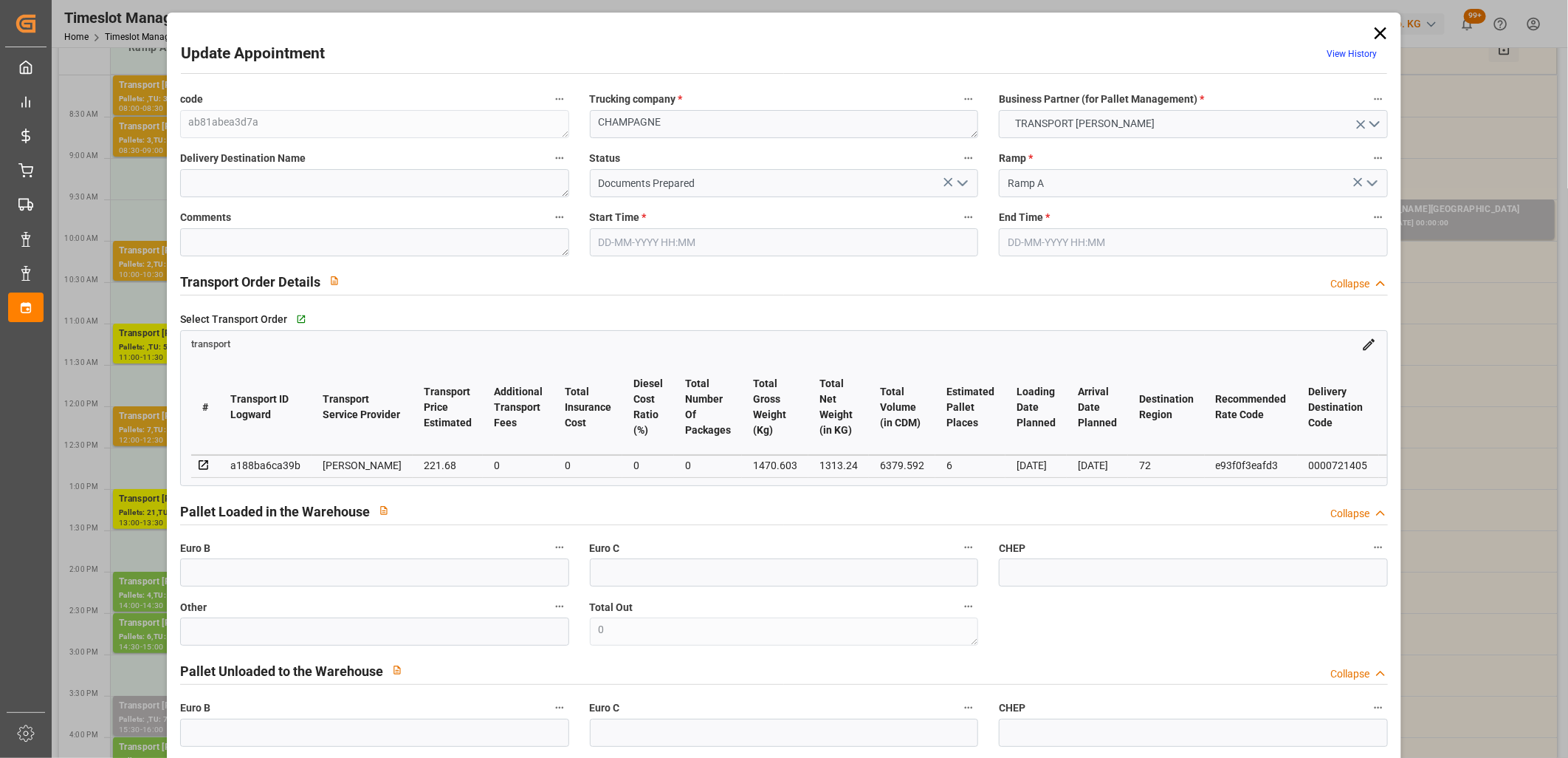
type input "[DATE]"
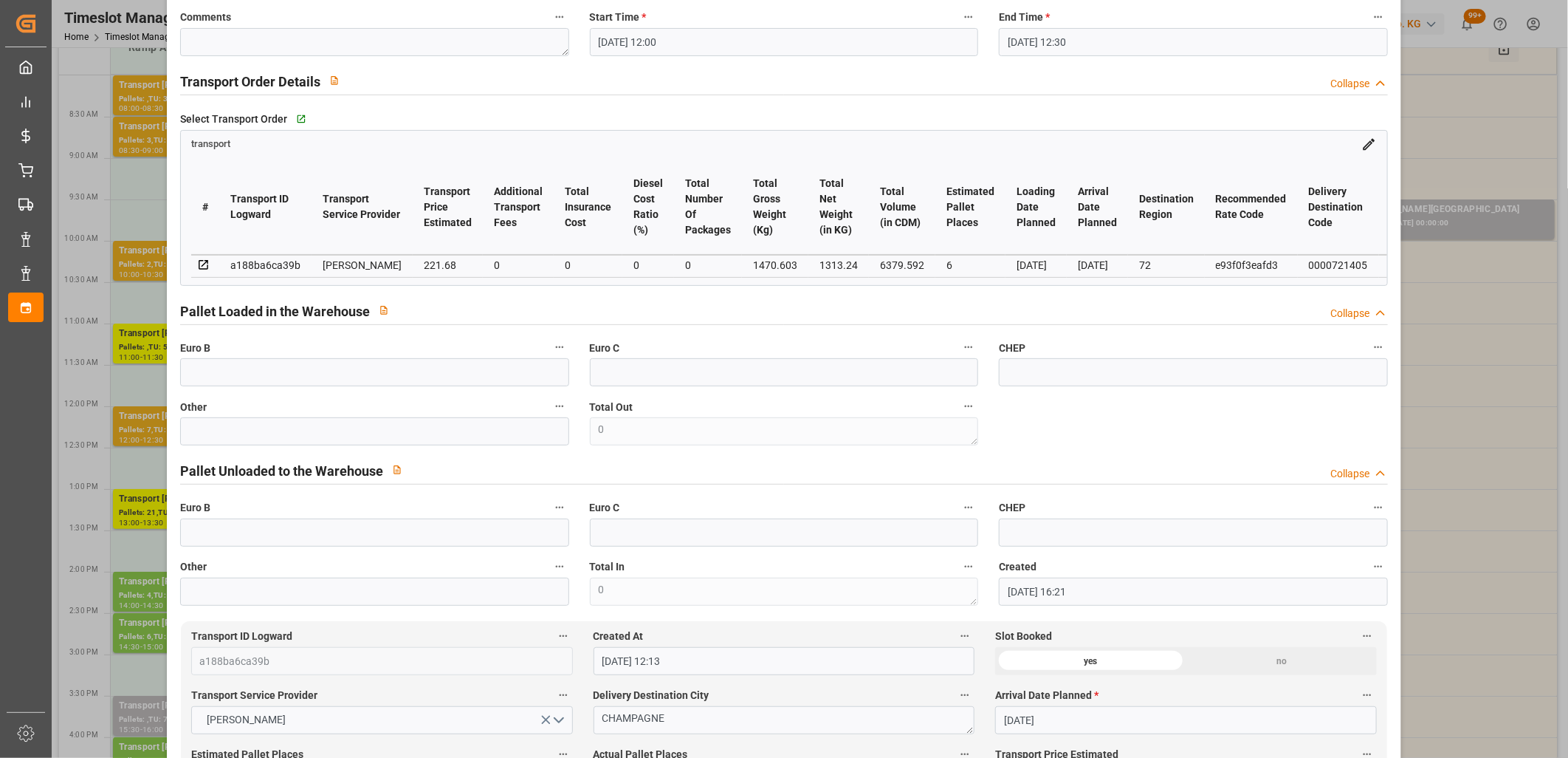
scroll to position [0, 0]
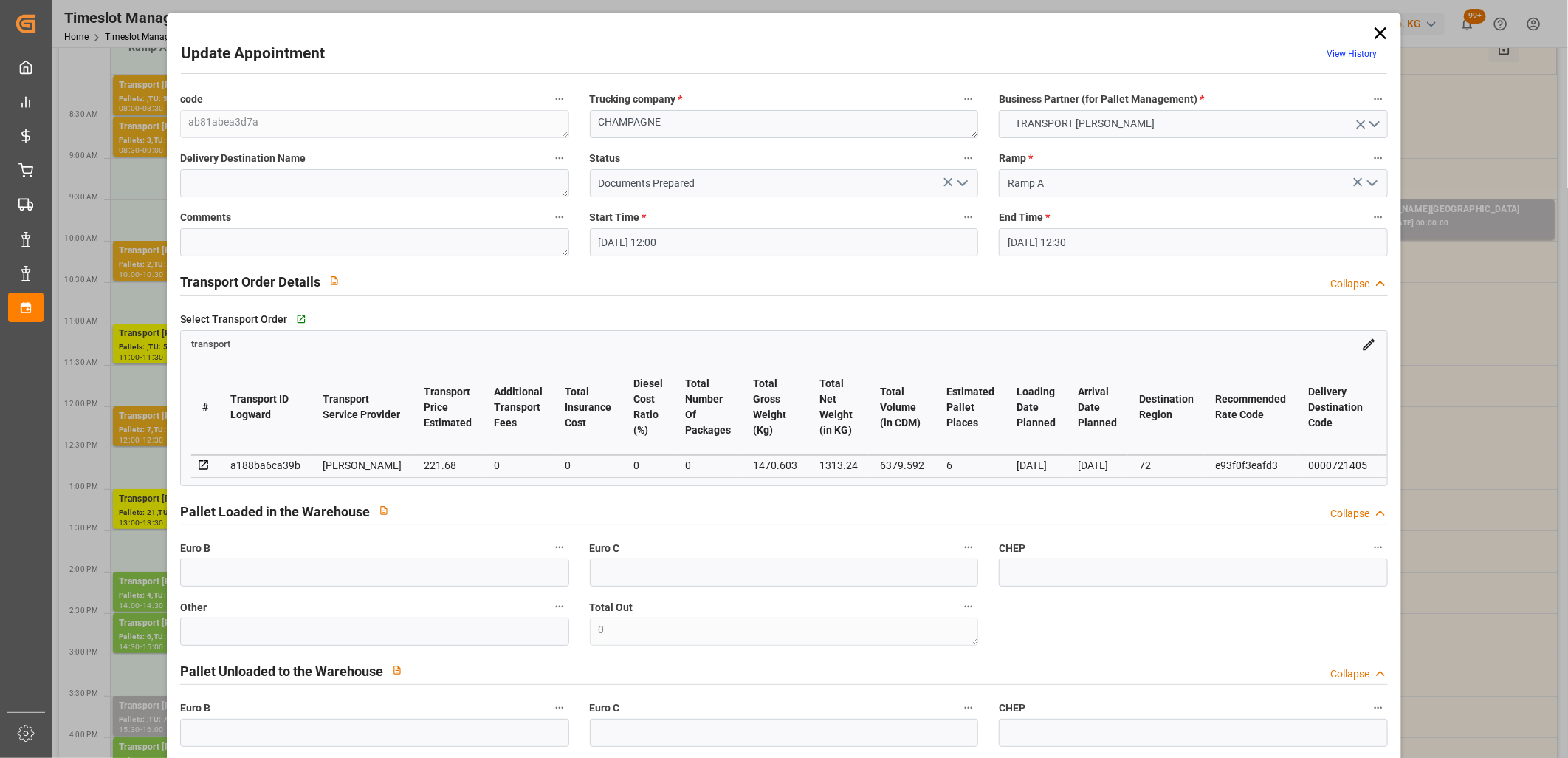
click at [961, 186] on icon "open menu" at bounding box center [962, 182] width 17 height 17
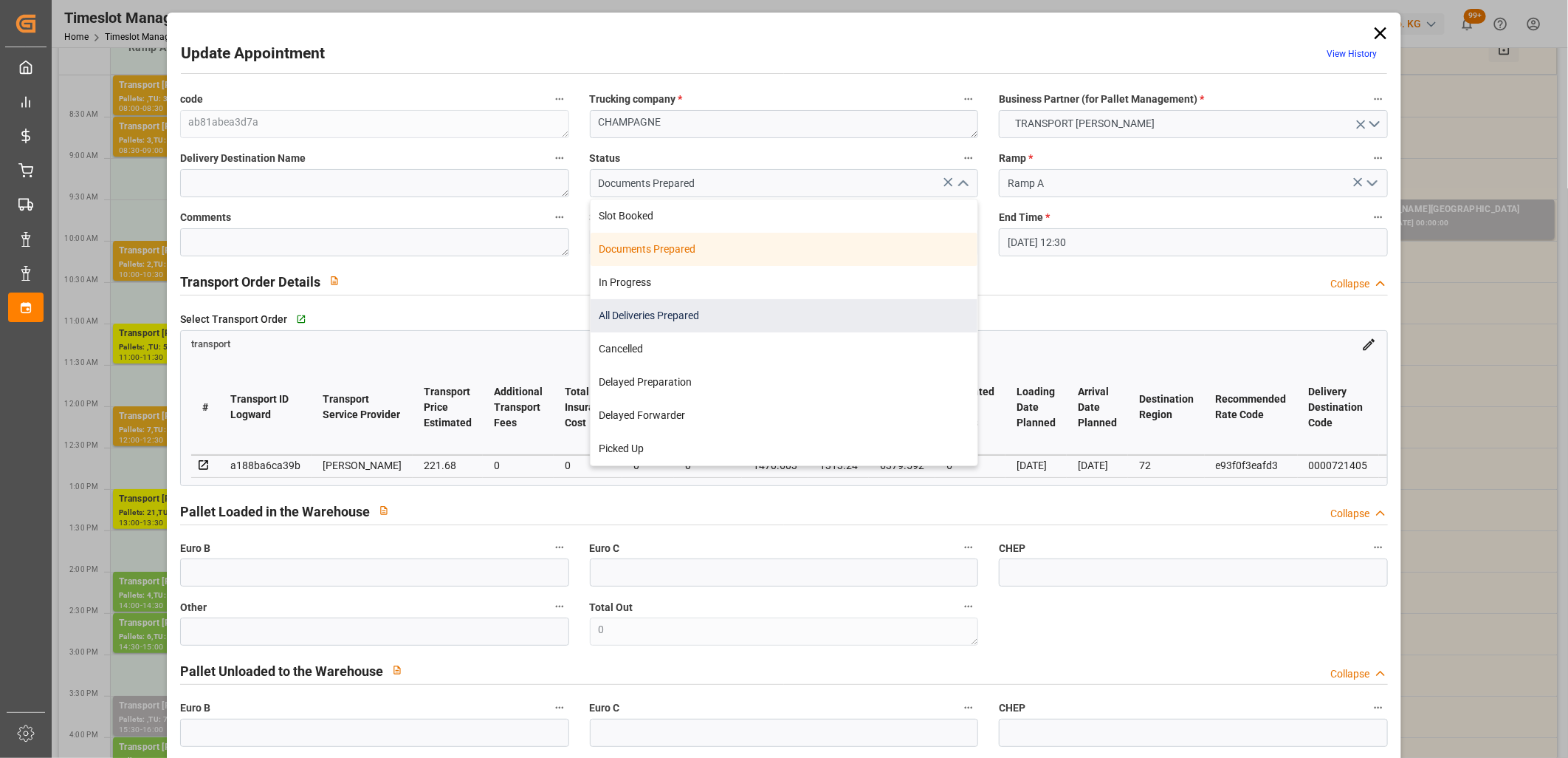
click at [850, 313] on div "All Deliveries Prepared" at bounding box center [785, 315] width 388 height 33
type input "All Deliveries Prepared"
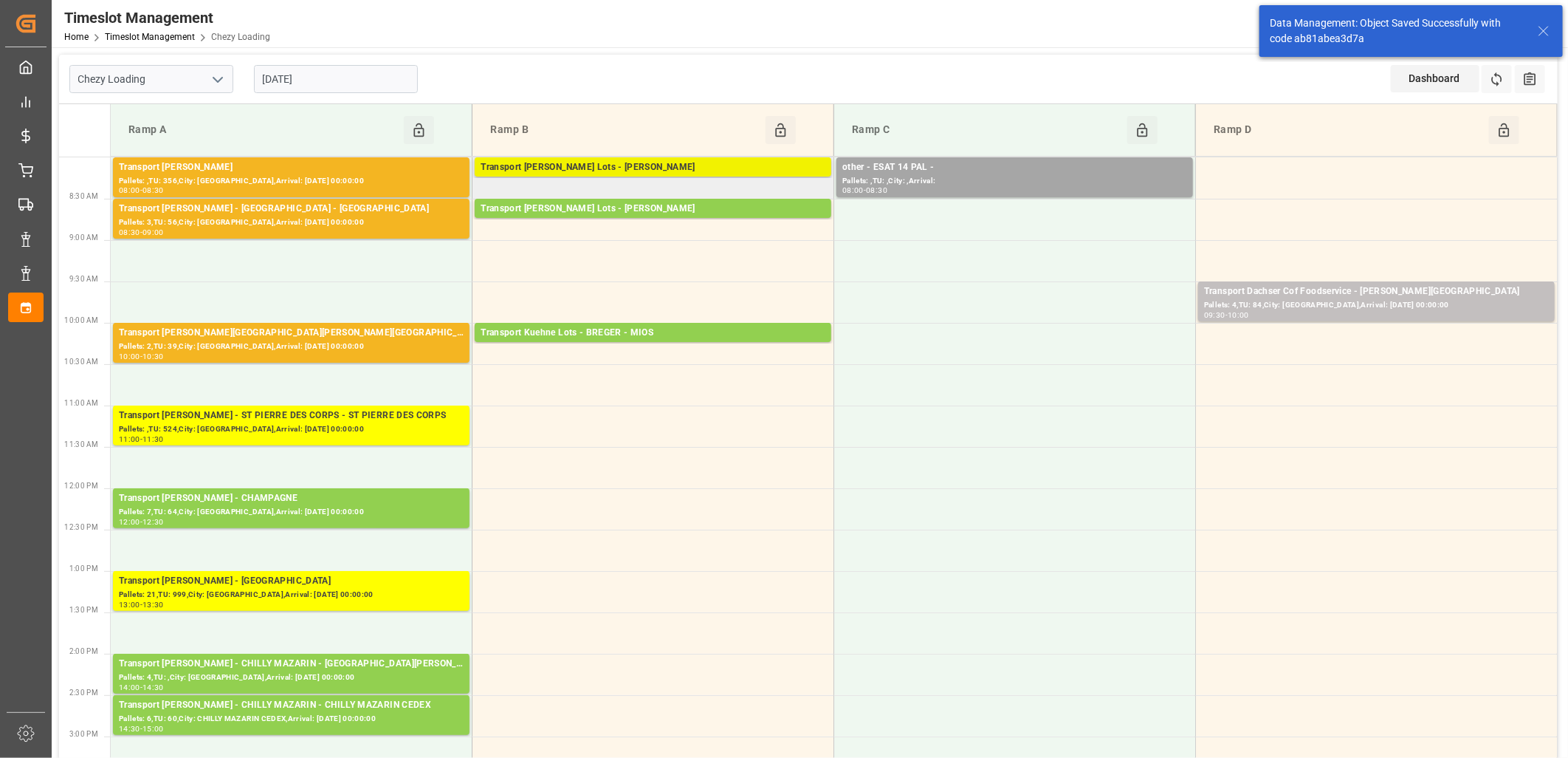
click at [644, 172] on div "Transport Kuehne Lots - LEBLANC - [PERSON_NAME]" at bounding box center [653, 168] width 345 height 15
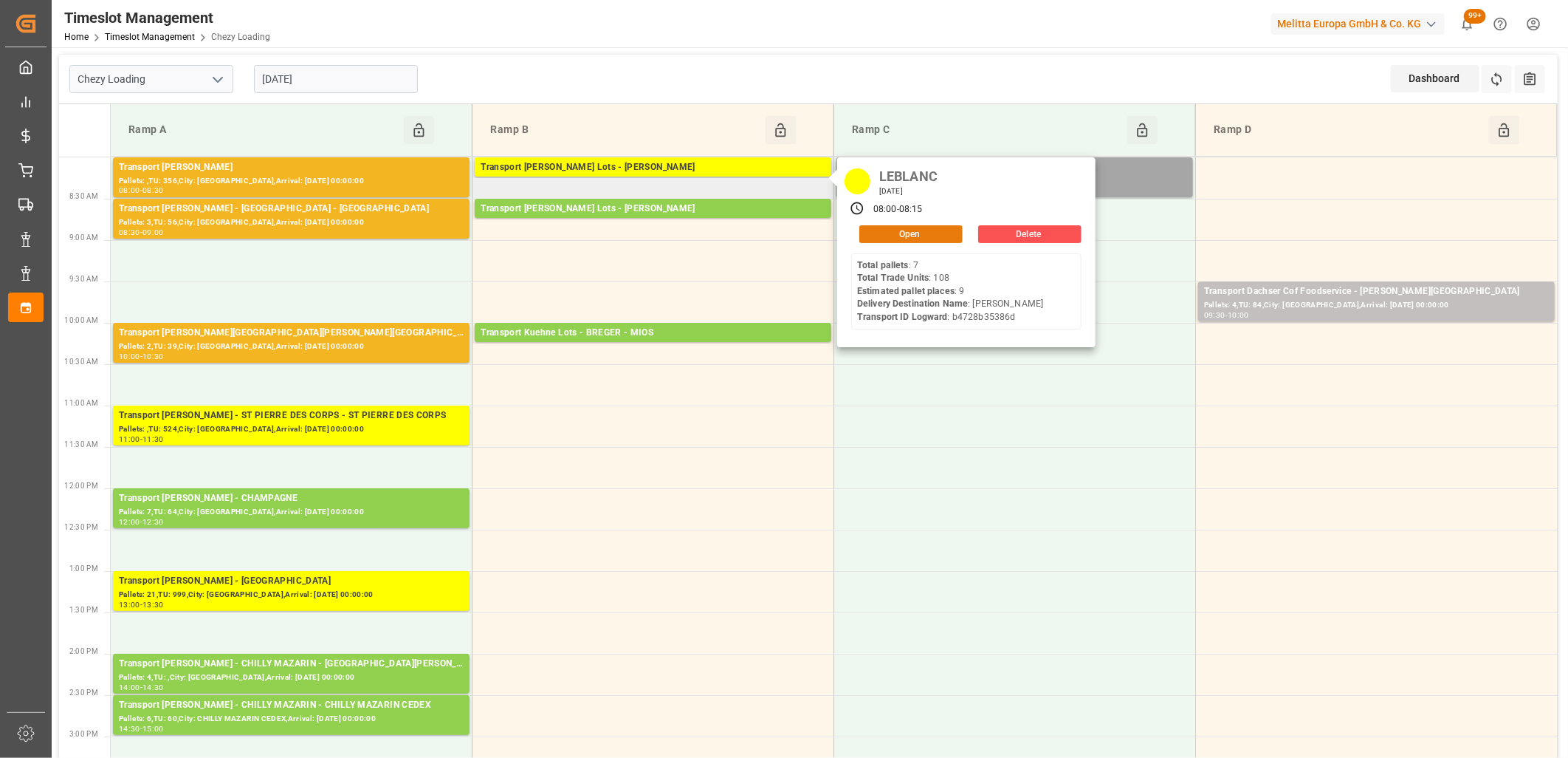
click at [889, 239] on button "Open" at bounding box center [910, 234] width 103 height 17
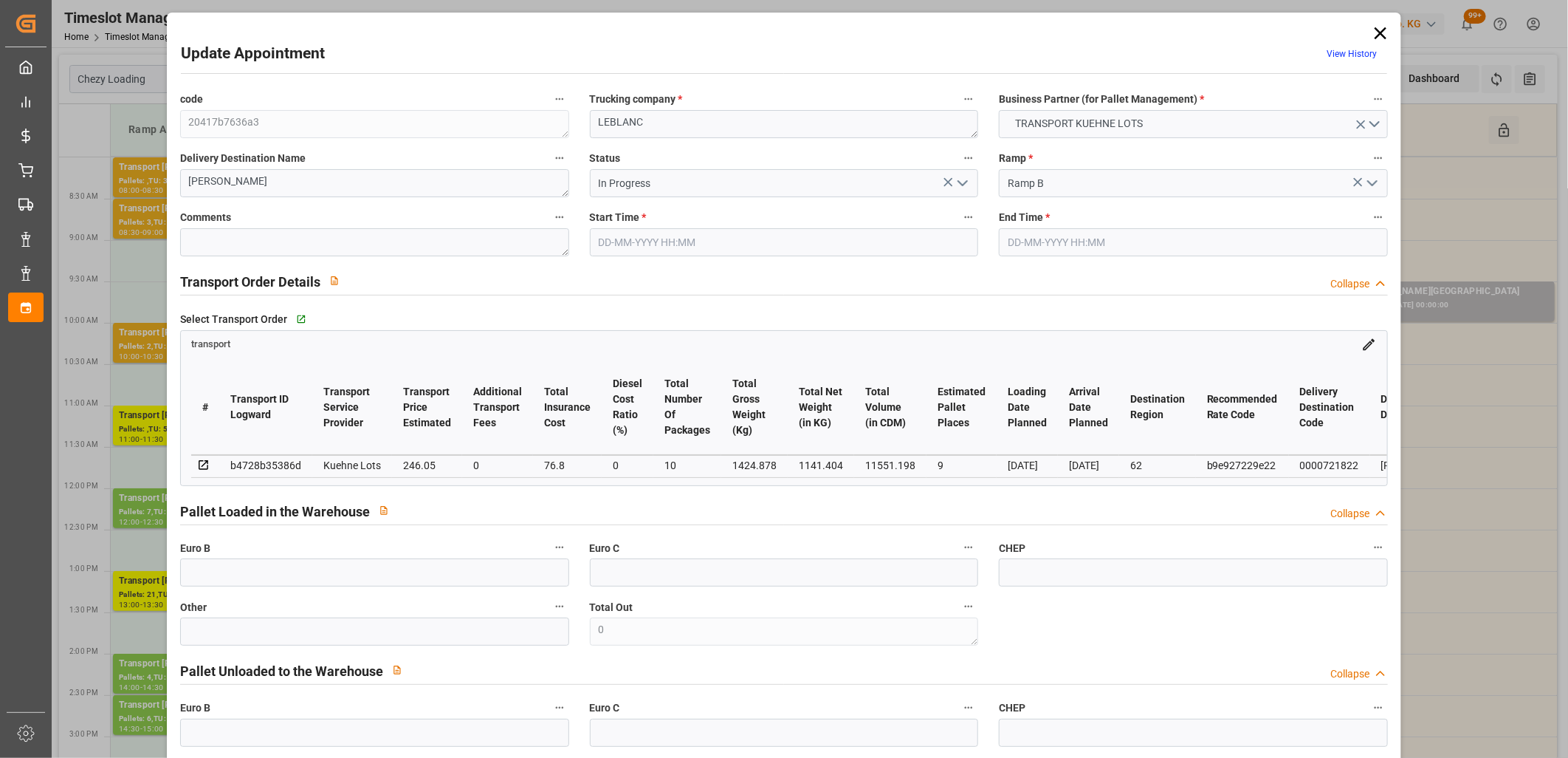
type input "08-10-2025 08:00"
type input "08-10-2025 08:15"
type input "24-09-2025 13:04"
type input "24-09-2025 11:23"
type input "[DATE]"
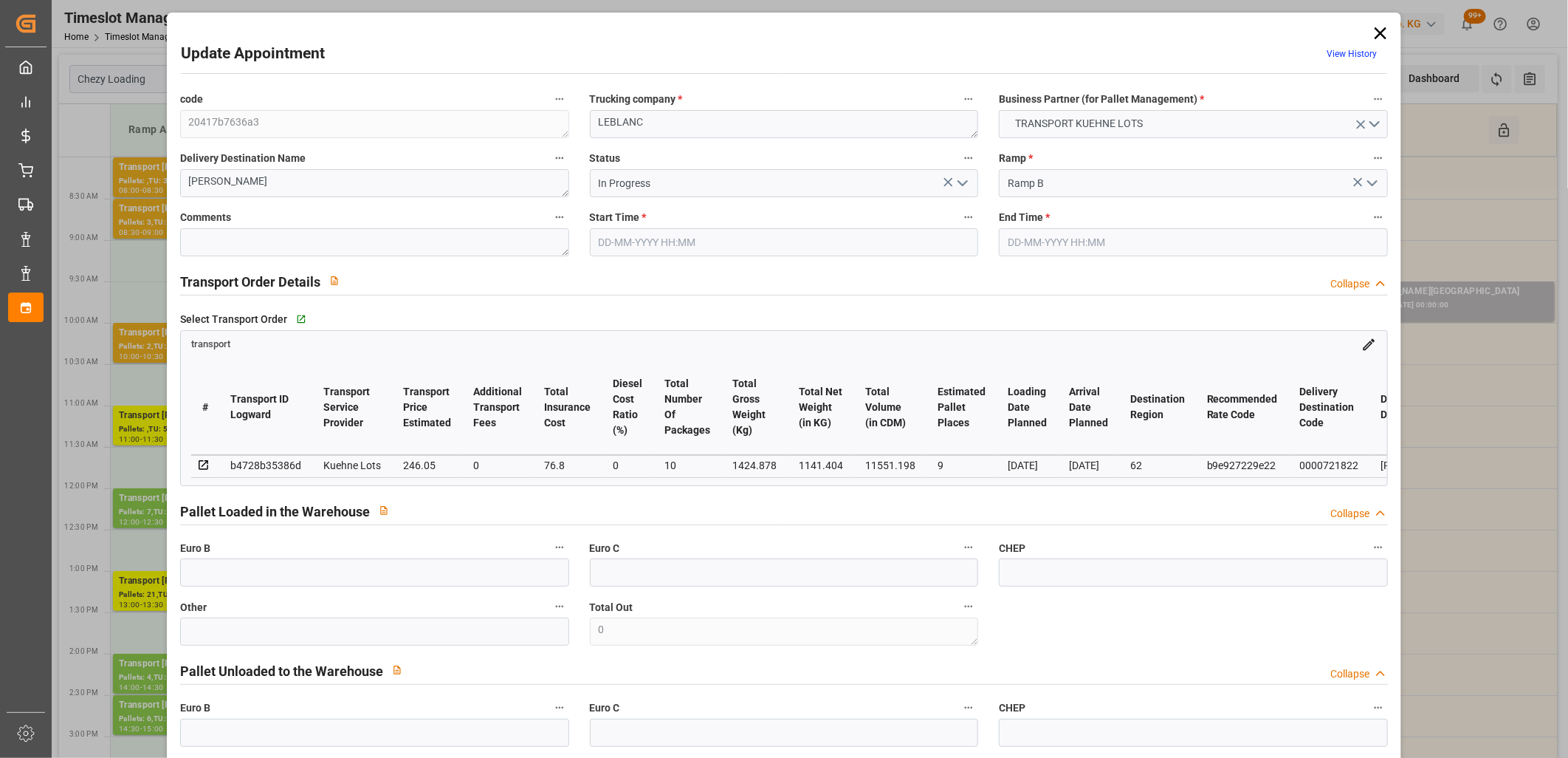
type input "[DATE]"
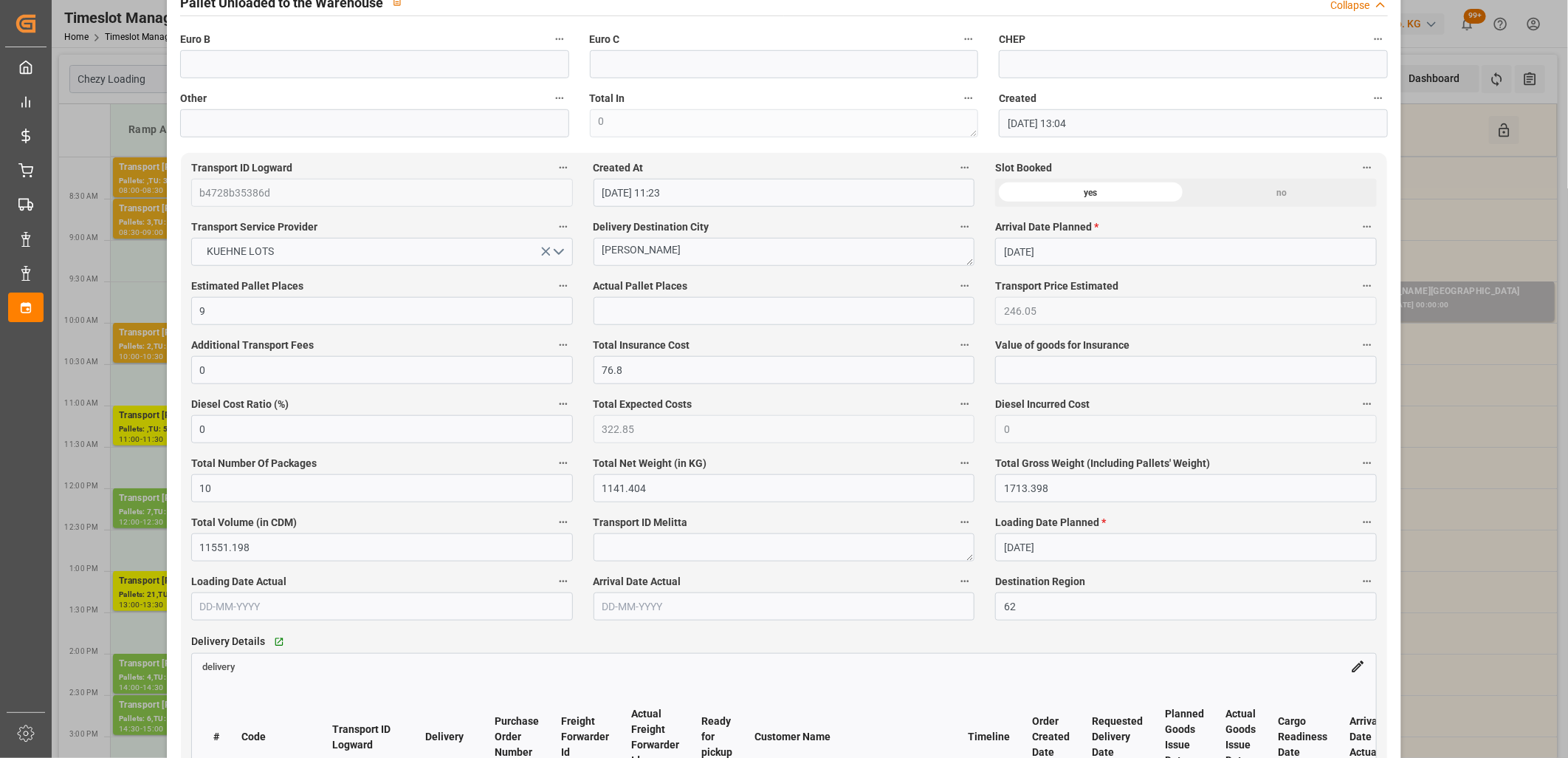
scroll to position [984, 0]
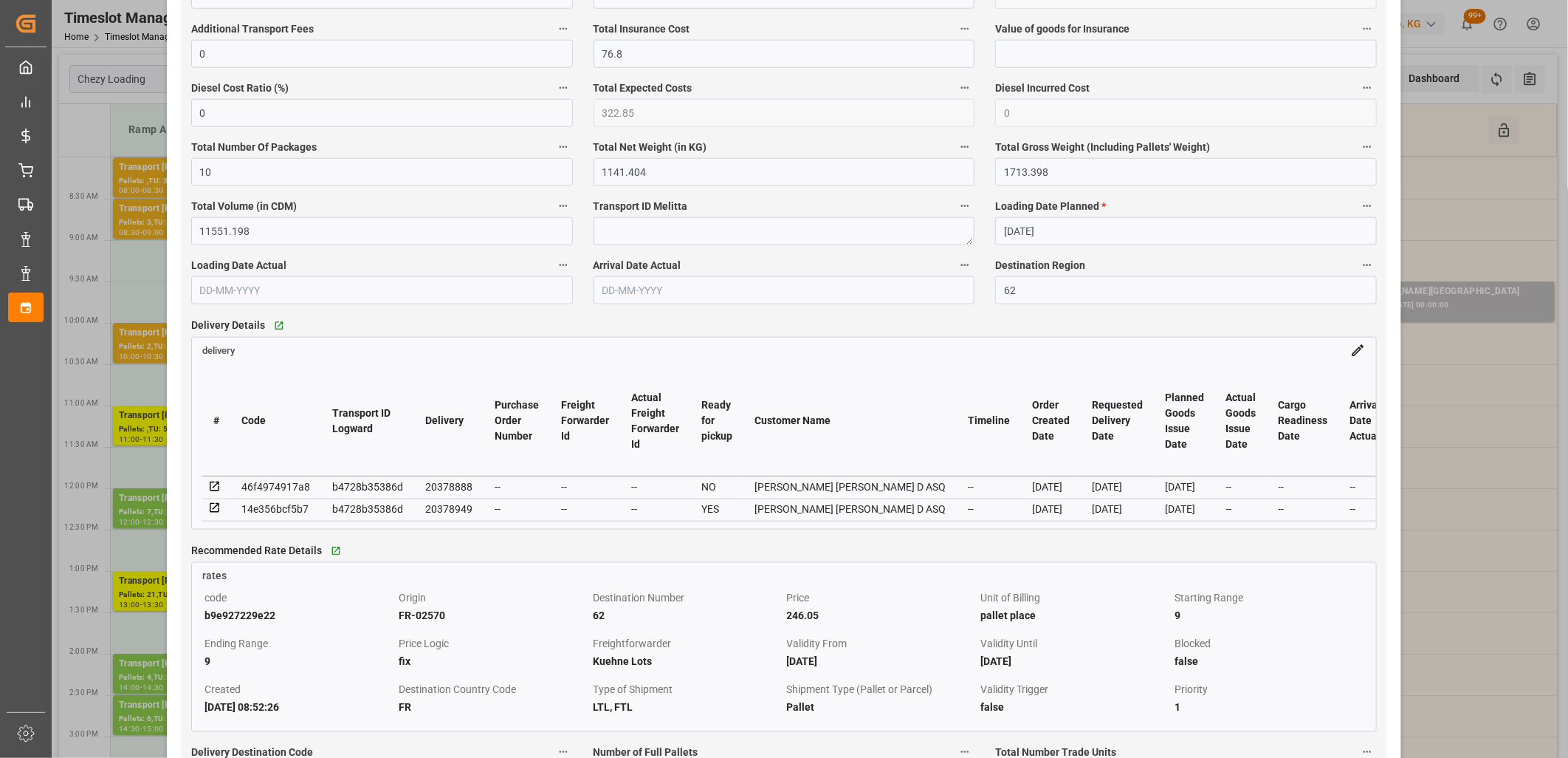
click at [211, 487] on icon at bounding box center [215, 486] width 13 height 13
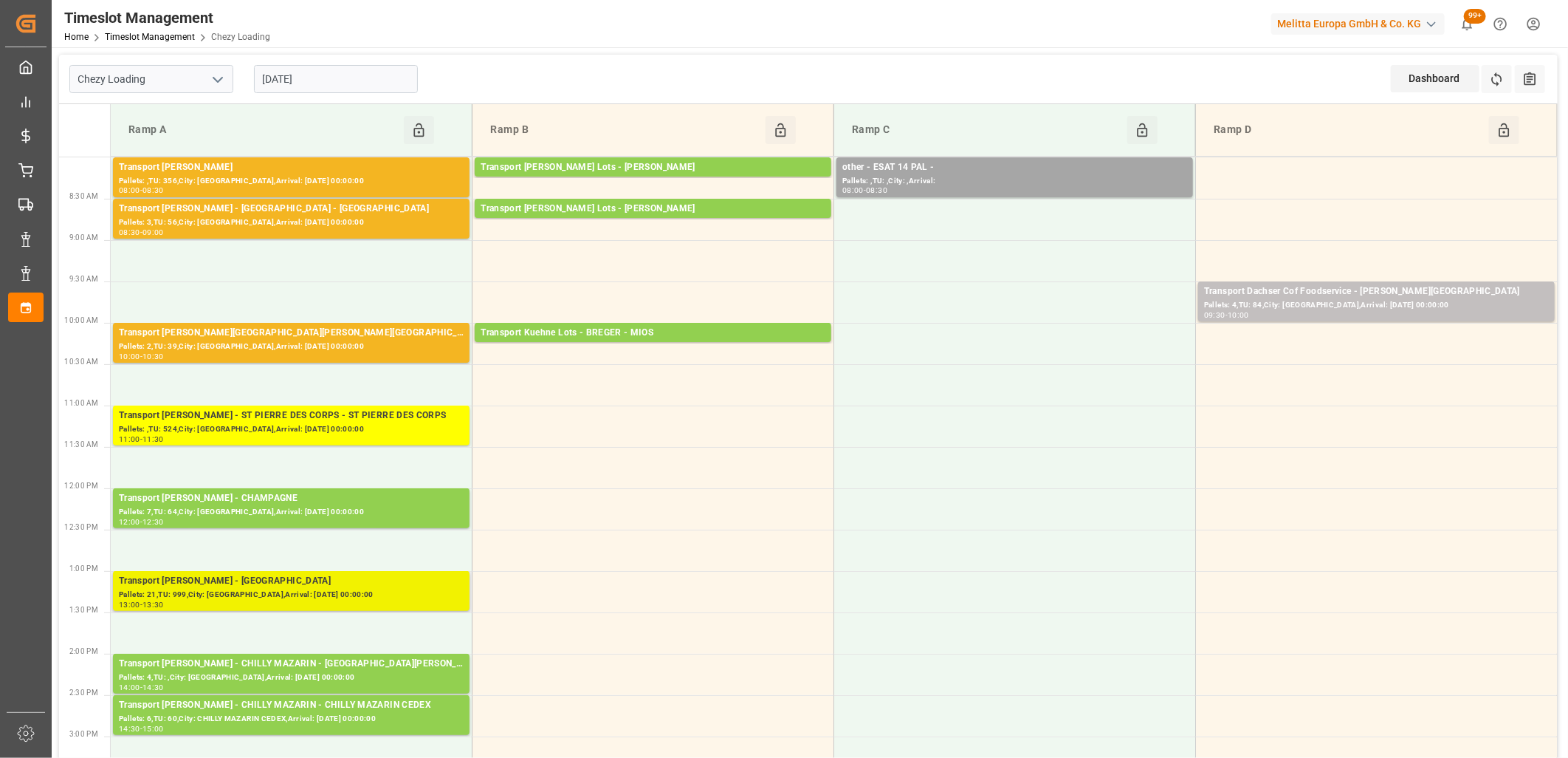
click at [286, 577] on div "Transport [PERSON_NAME] - [GEOGRAPHIC_DATA]" at bounding box center [291, 581] width 345 height 15
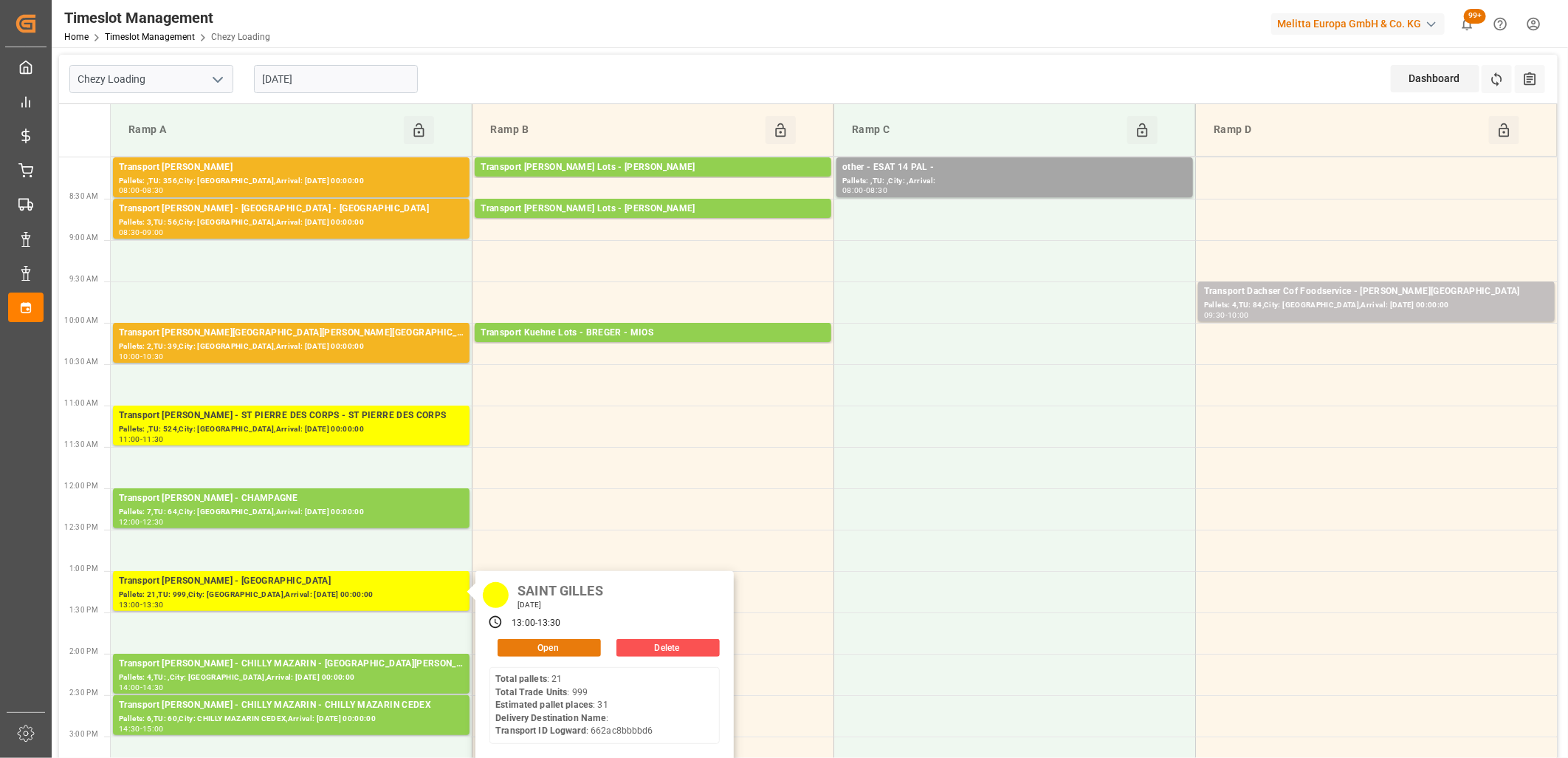
click at [539, 647] on button "Open" at bounding box center [549, 647] width 103 height 17
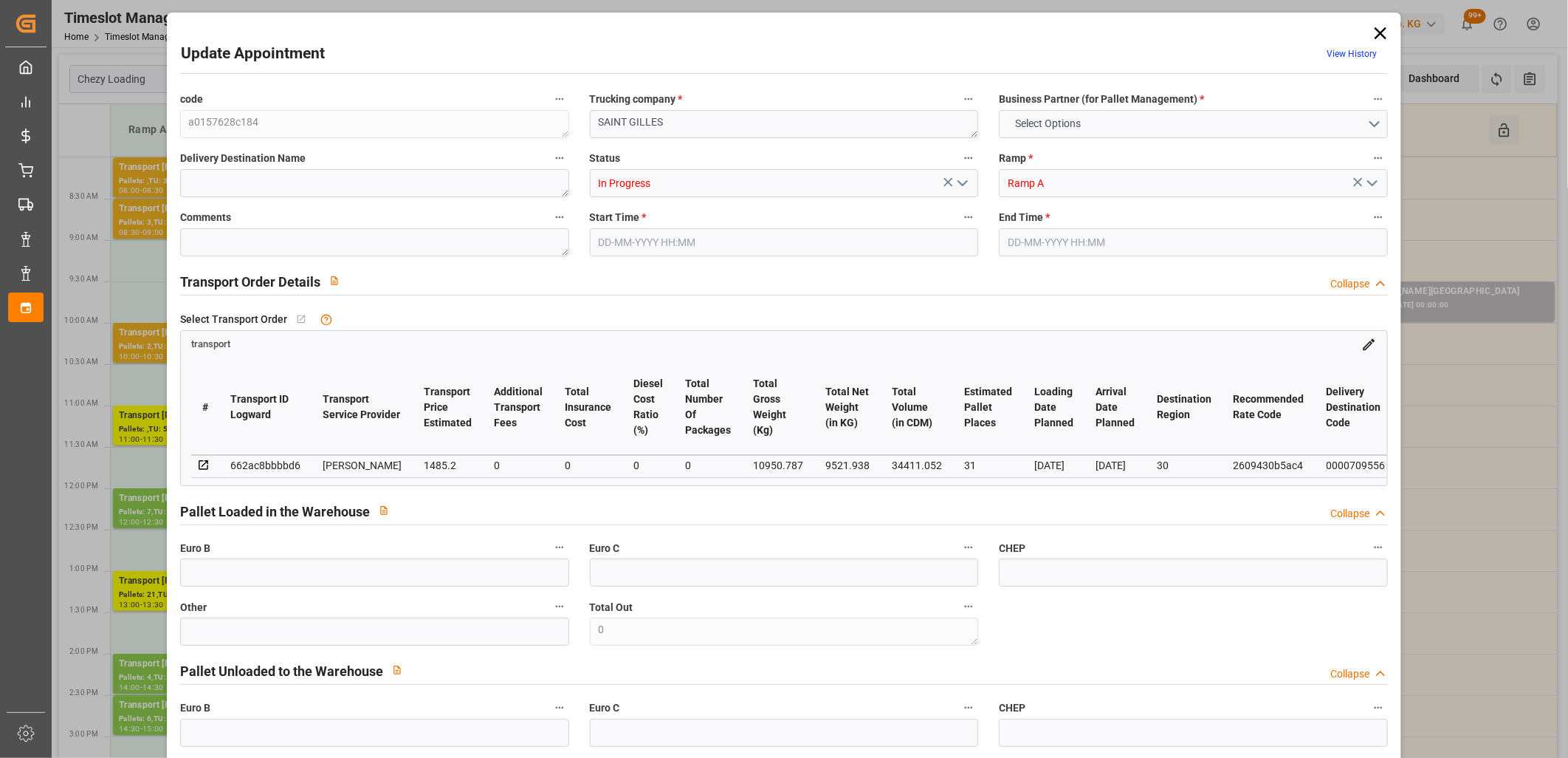
type input "31"
type input "1485.2"
type input "0"
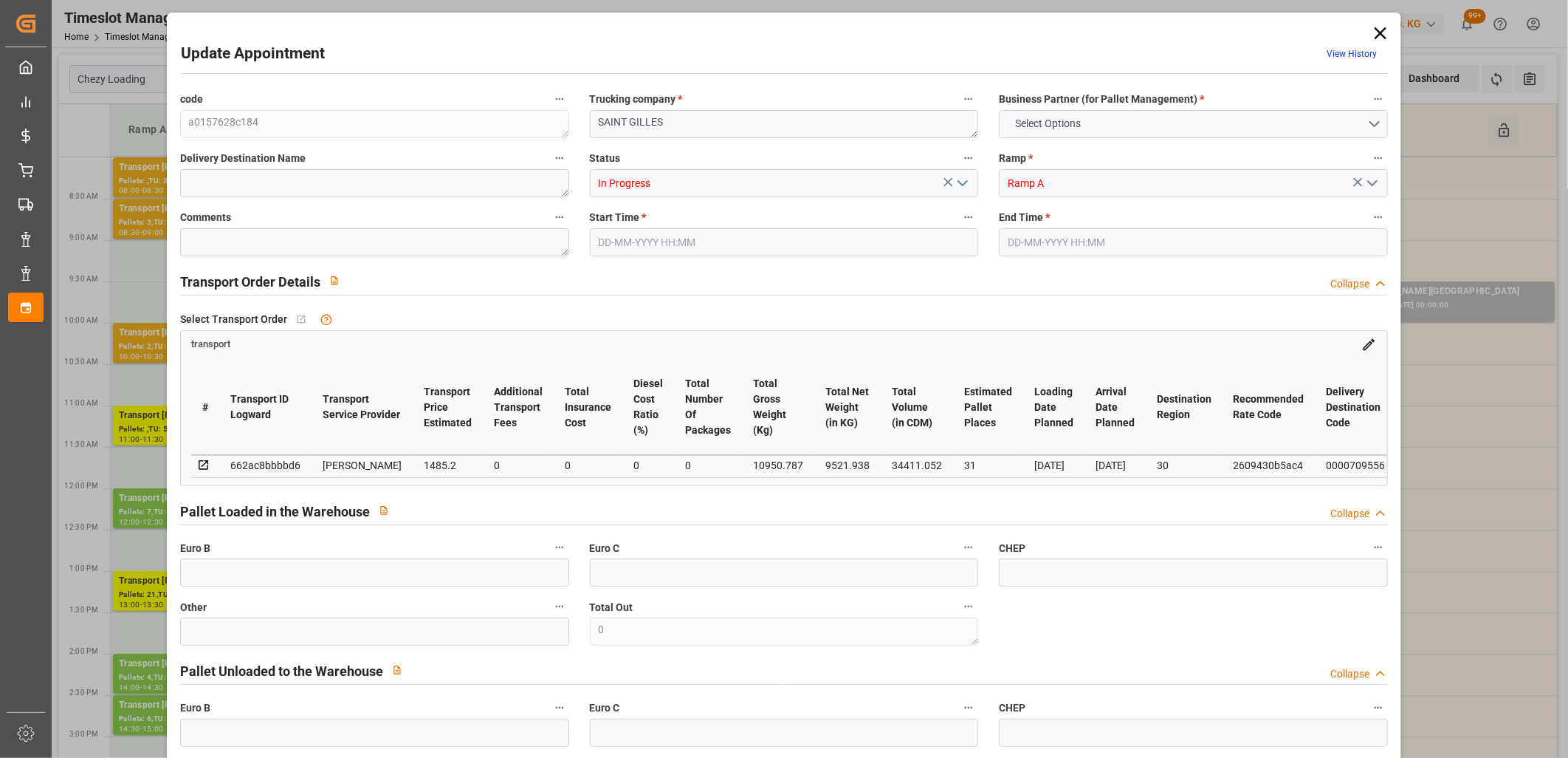
type input "1435.0002"
type input "-50.1998"
type input "0"
type input "9521.938"
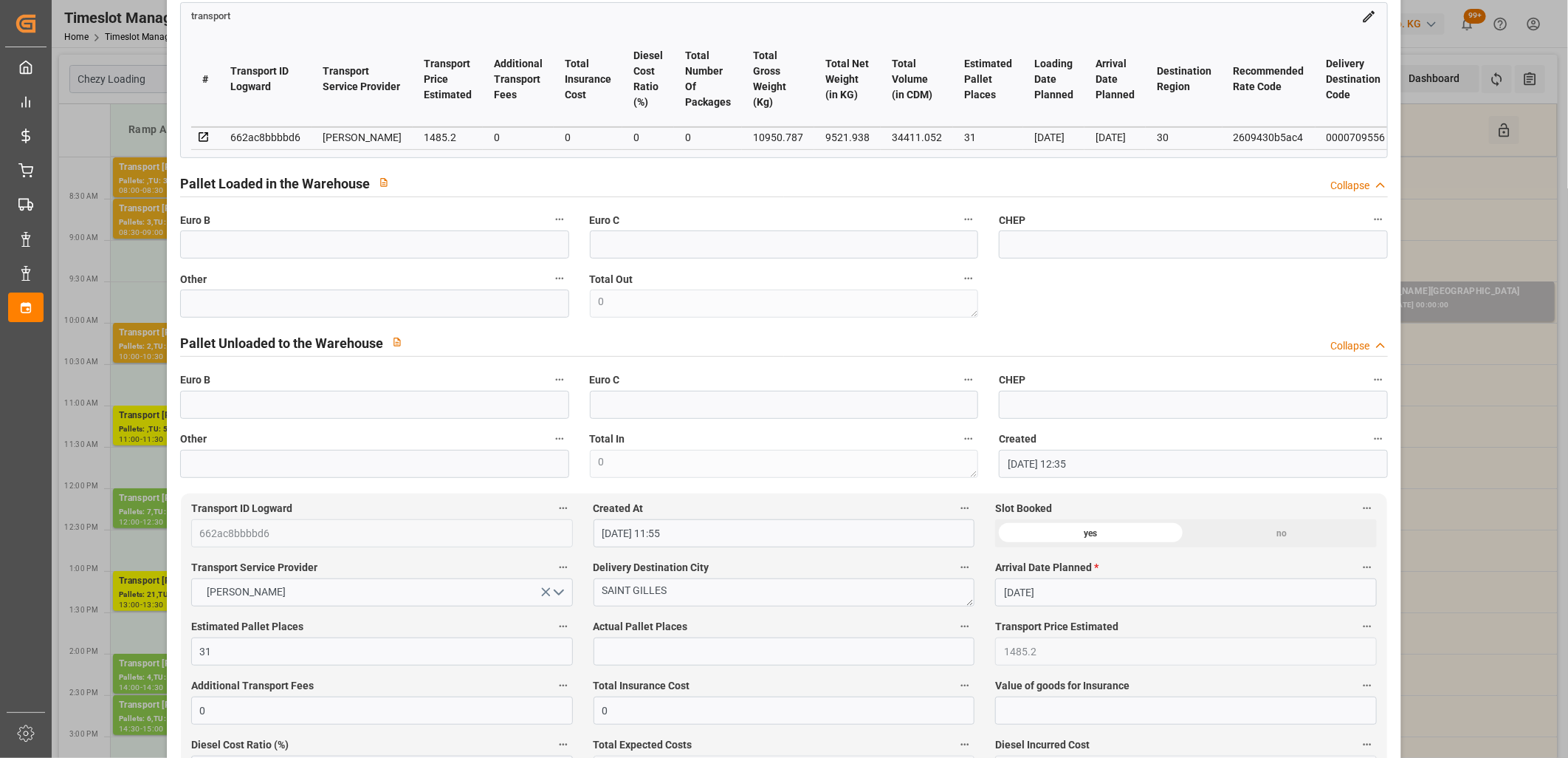
scroll to position [0, 0]
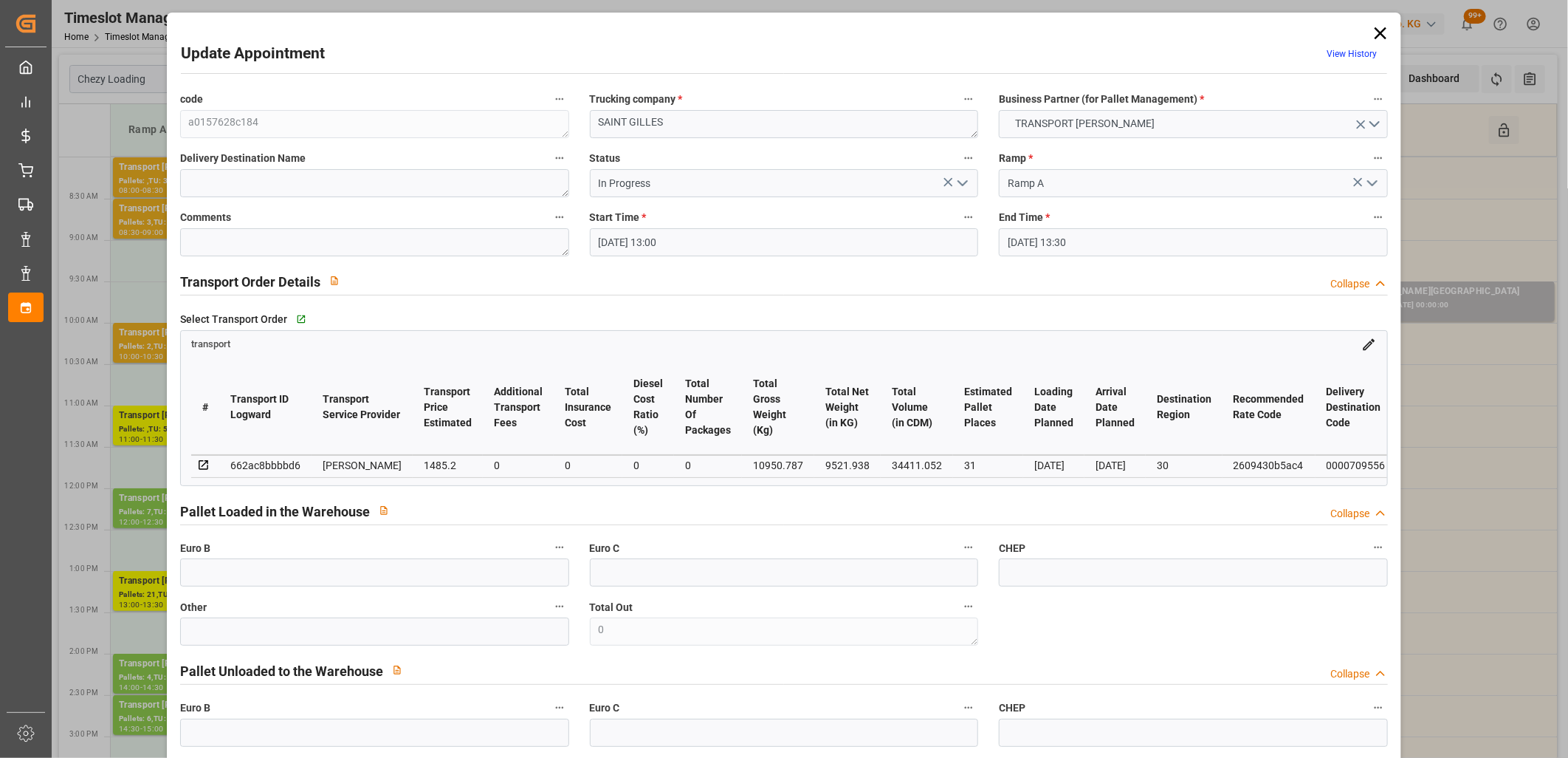
click at [958, 182] on polyline "open menu" at bounding box center [962, 182] width 9 height 4
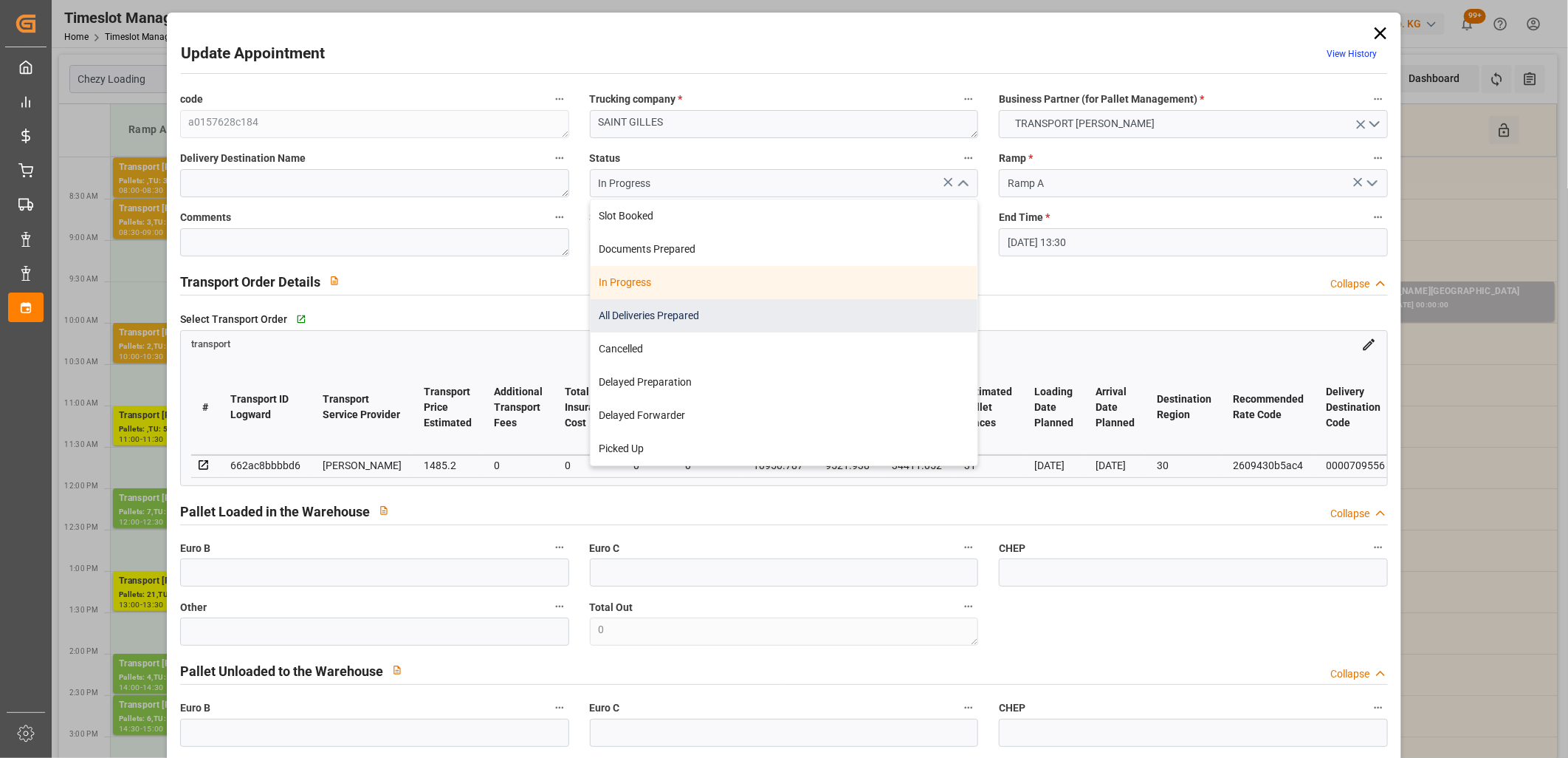
click at [793, 320] on div "All Deliveries Prepared" at bounding box center [785, 315] width 388 height 33
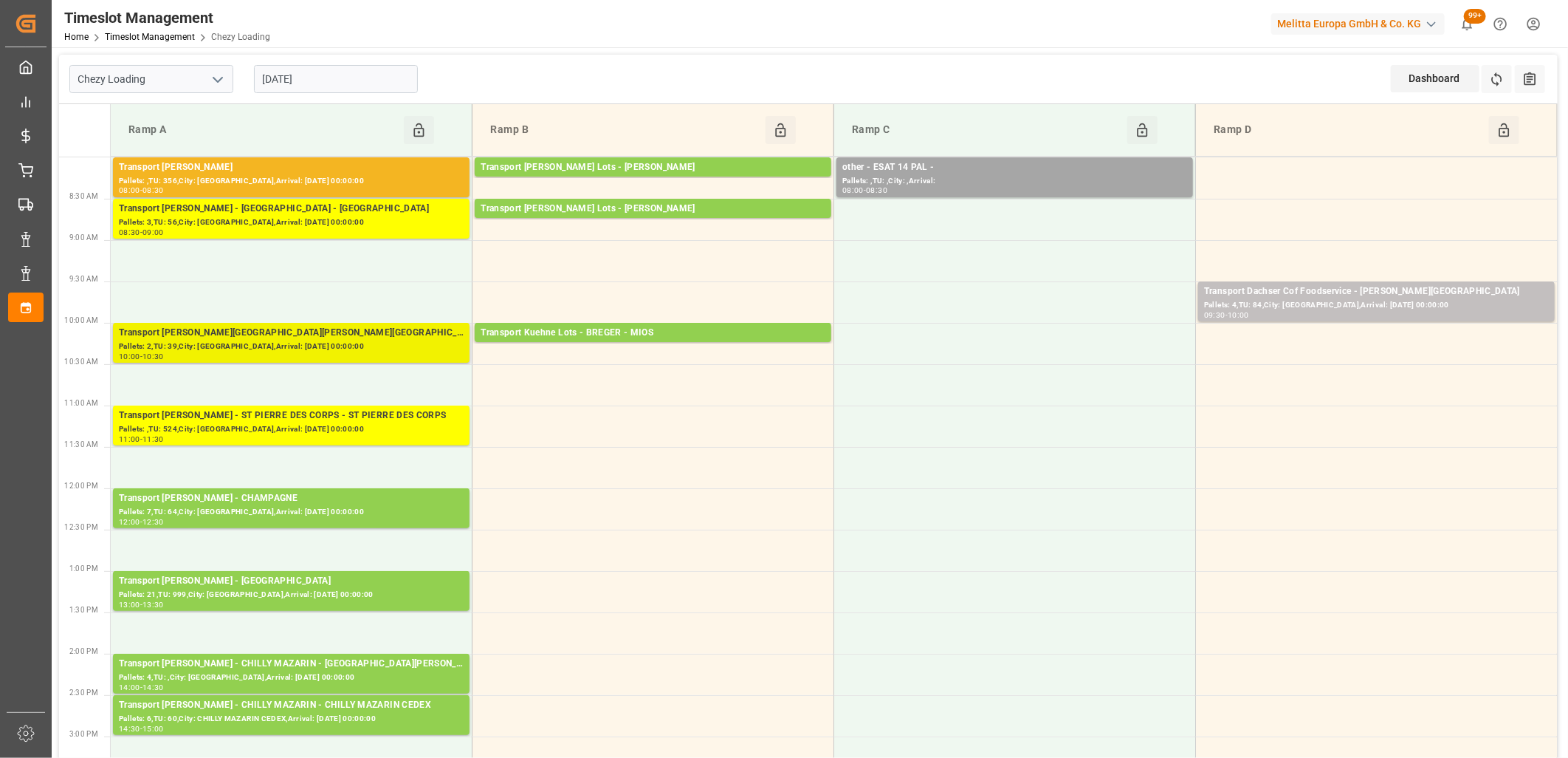
click at [263, 339] on div "Transport [PERSON_NAME] - [GEOGRAPHIC_DATA] - [GEOGRAPHIC_DATA]" at bounding box center [291, 333] width 345 height 15
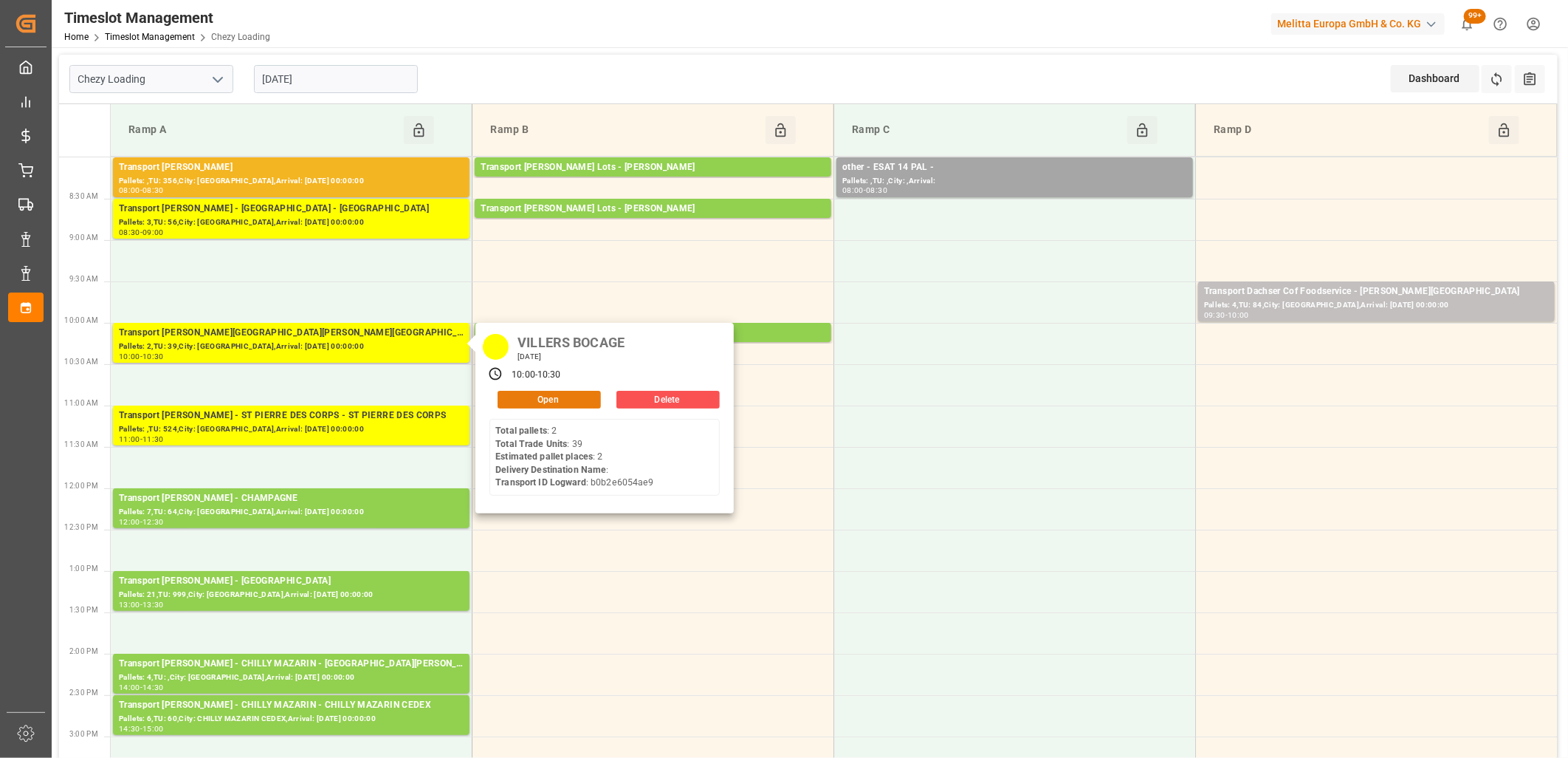
click at [518, 401] on button "Open" at bounding box center [549, 399] width 103 height 17
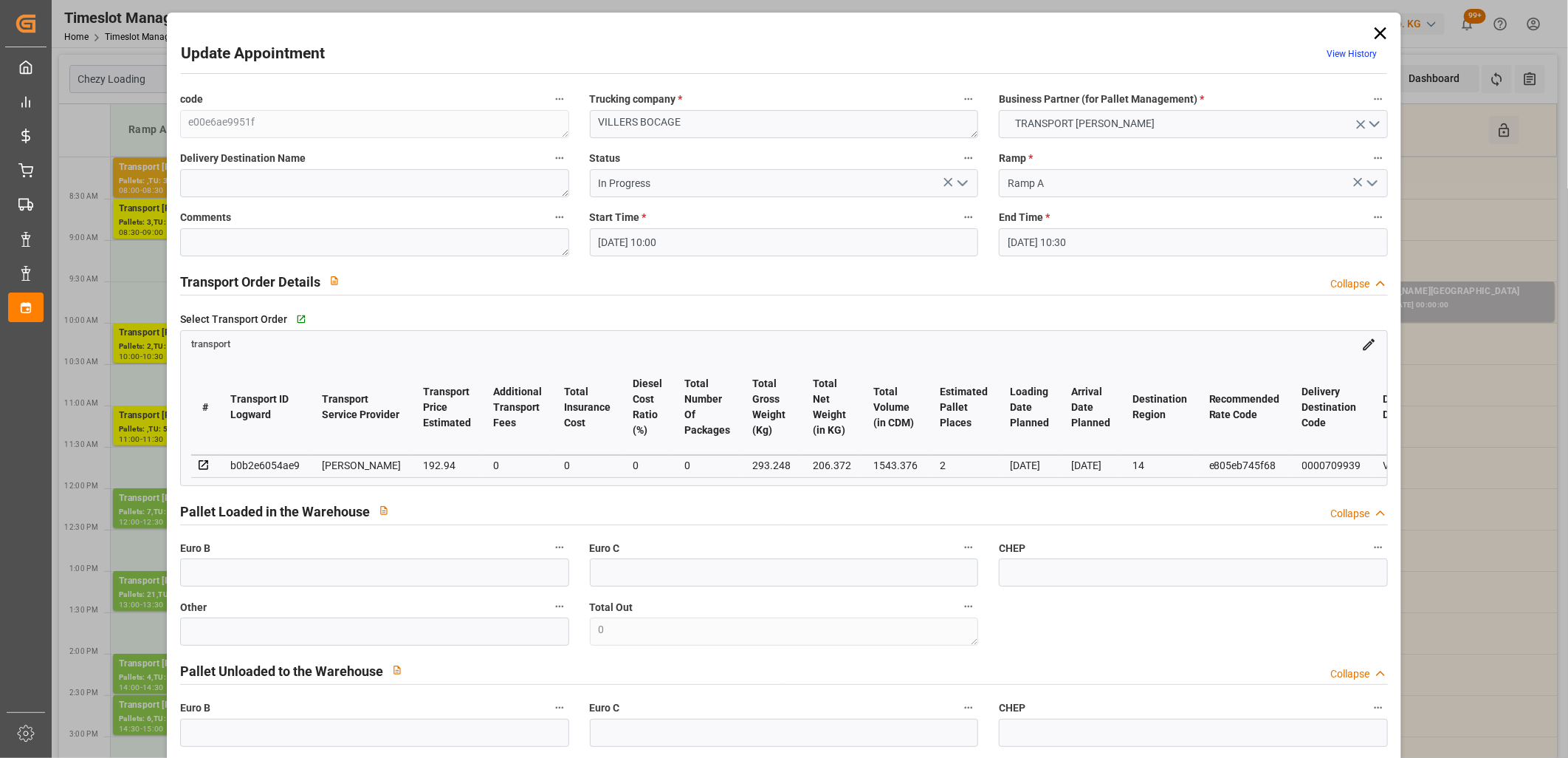
click at [958, 182] on icon "open menu" at bounding box center [962, 182] width 17 height 17
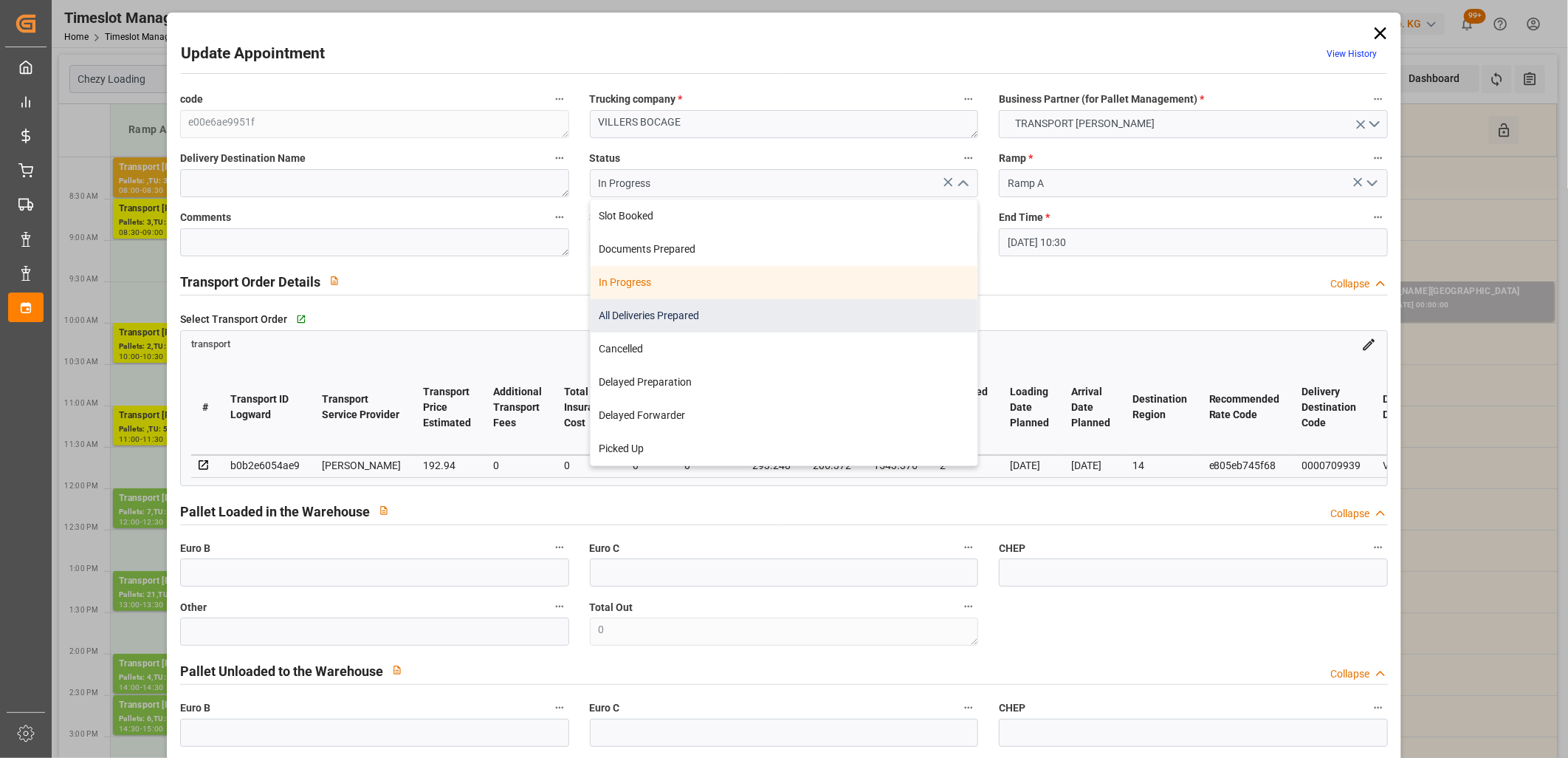
click at [829, 328] on div "All Deliveries Prepared" at bounding box center [785, 315] width 388 height 33
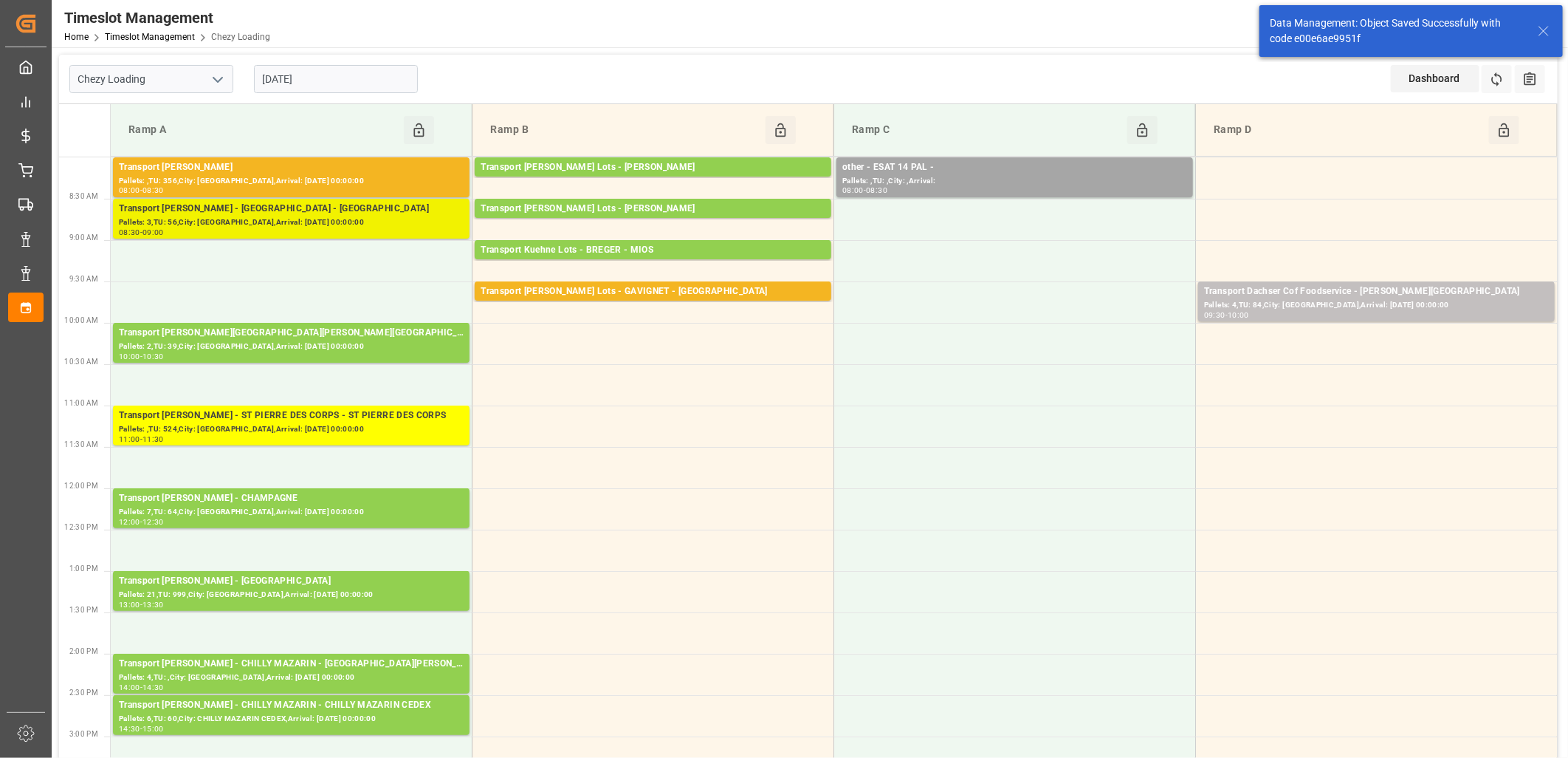
click at [296, 225] on div "Pallets: 3,TU: 56,City: [GEOGRAPHIC_DATA],Arrival: [DATE] 00:00:00" at bounding box center [291, 222] width 345 height 12
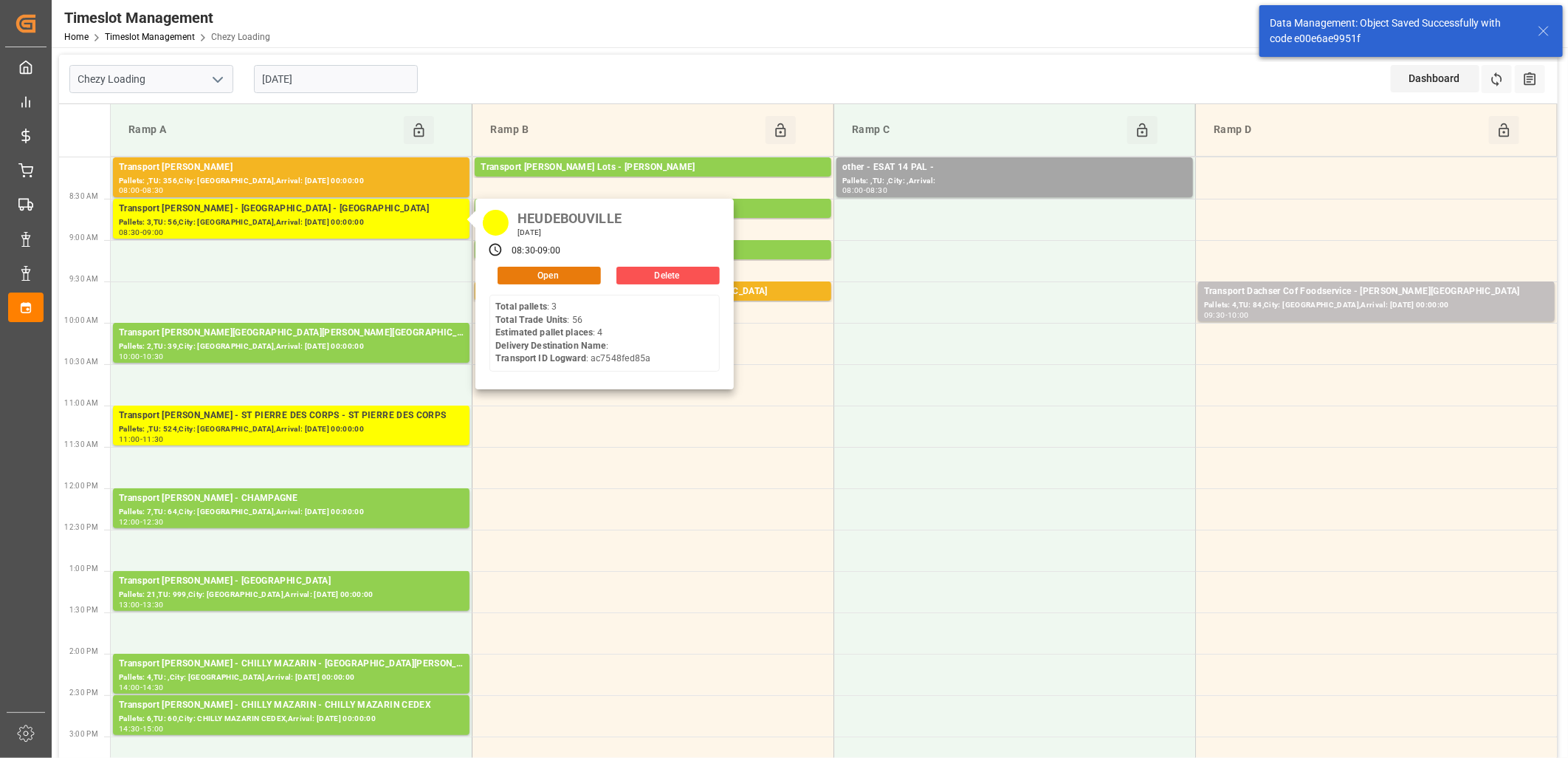
click at [522, 277] on button "Open" at bounding box center [549, 275] width 103 height 17
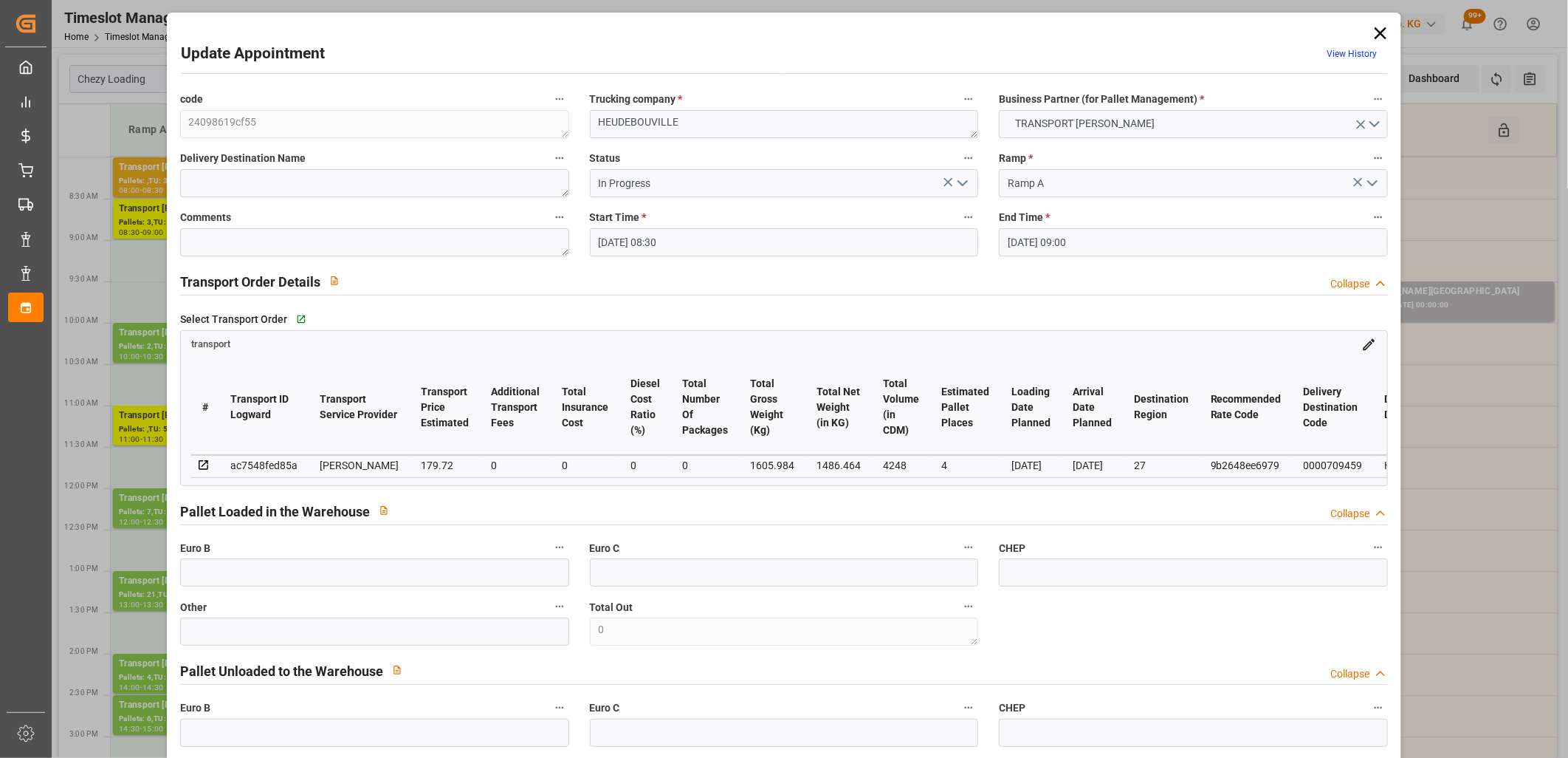
click at [962, 183] on icon "open menu" at bounding box center [962, 182] width 17 height 17
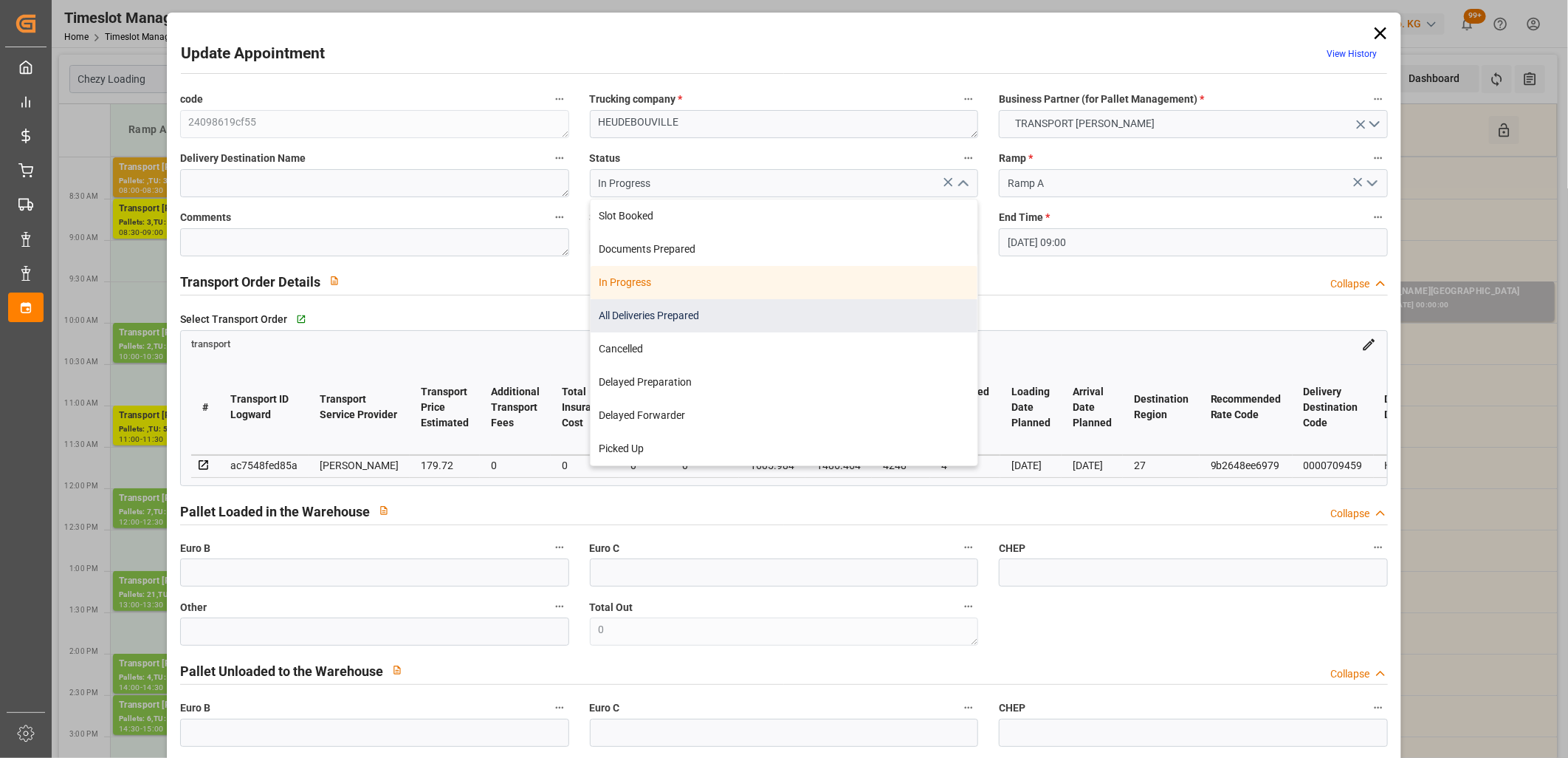
click at [767, 319] on div "All Deliveries Prepared" at bounding box center [785, 315] width 388 height 33
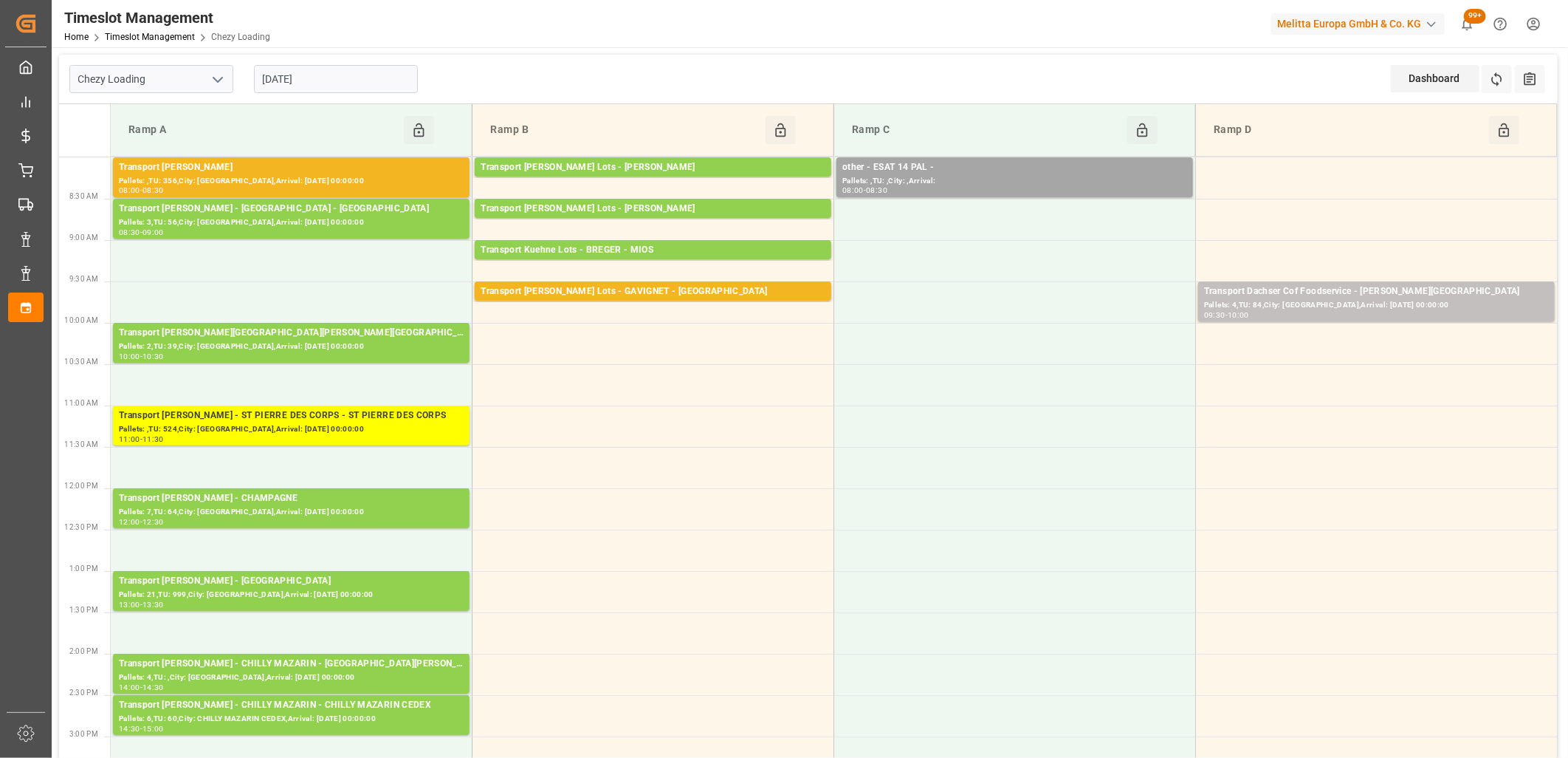
drag, startPoint x: 339, startPoint y: 74, endPoint x: 339, endPoint y: 87, distance: 13.0
click at [339, 75] on input "[DATE]" at bounding box center [336, 79] width 164 height 28
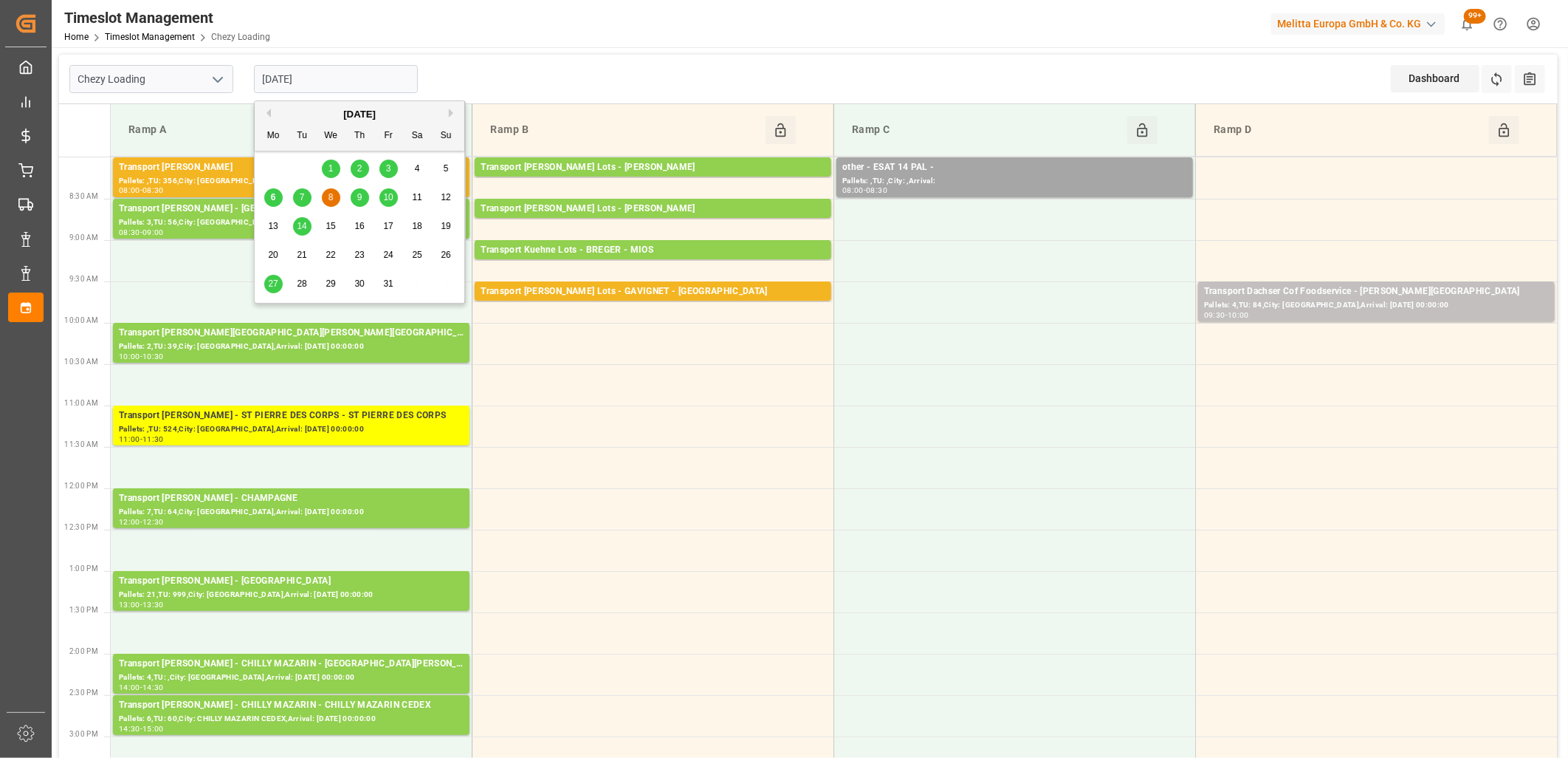
click at [362, 197] on div "9" at bounding box center [360, 197] width 18 height 17
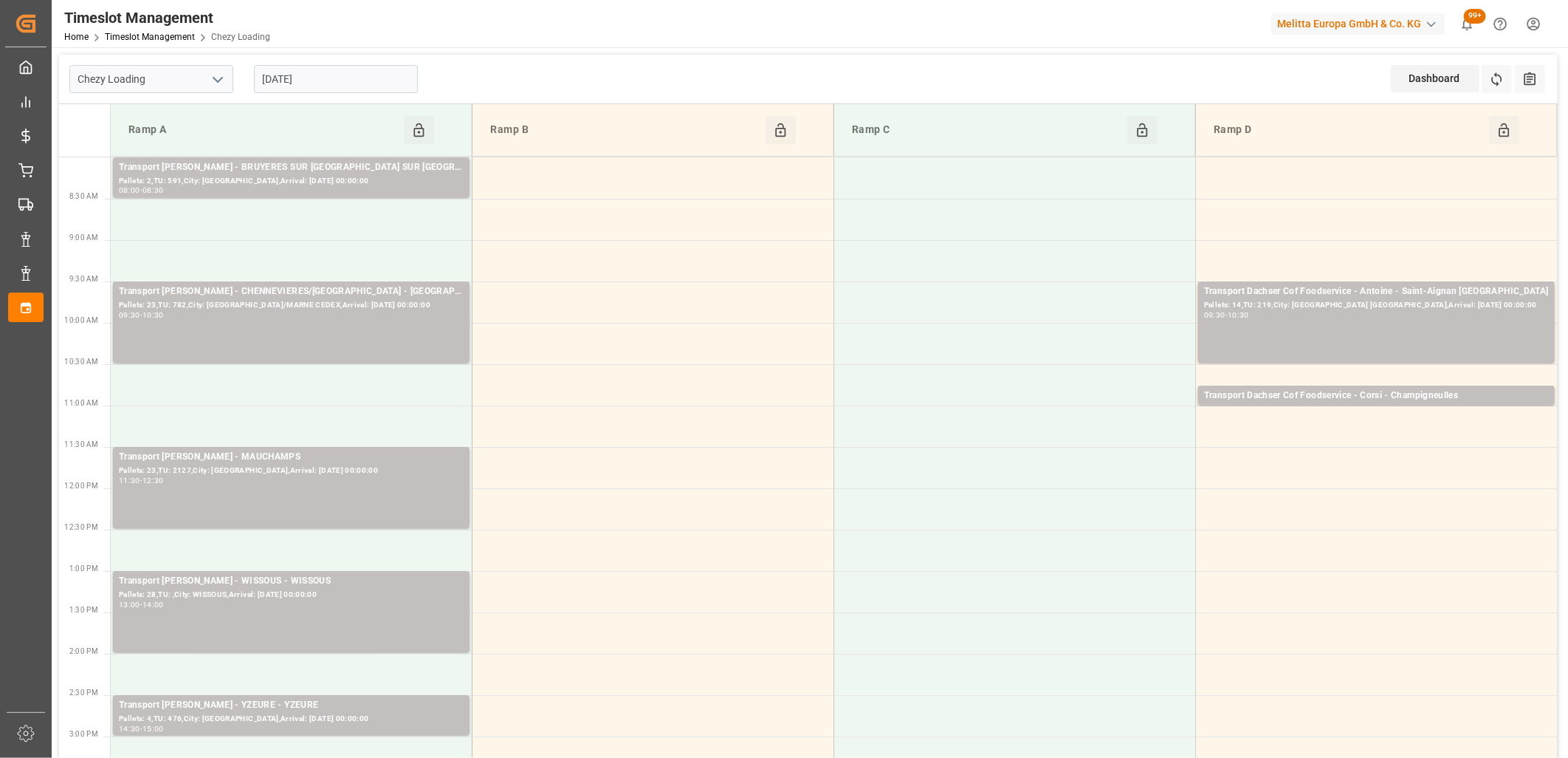
click at [377, 76] on input "[DATE]" at bounding box center [336, 79] width 164 height 28
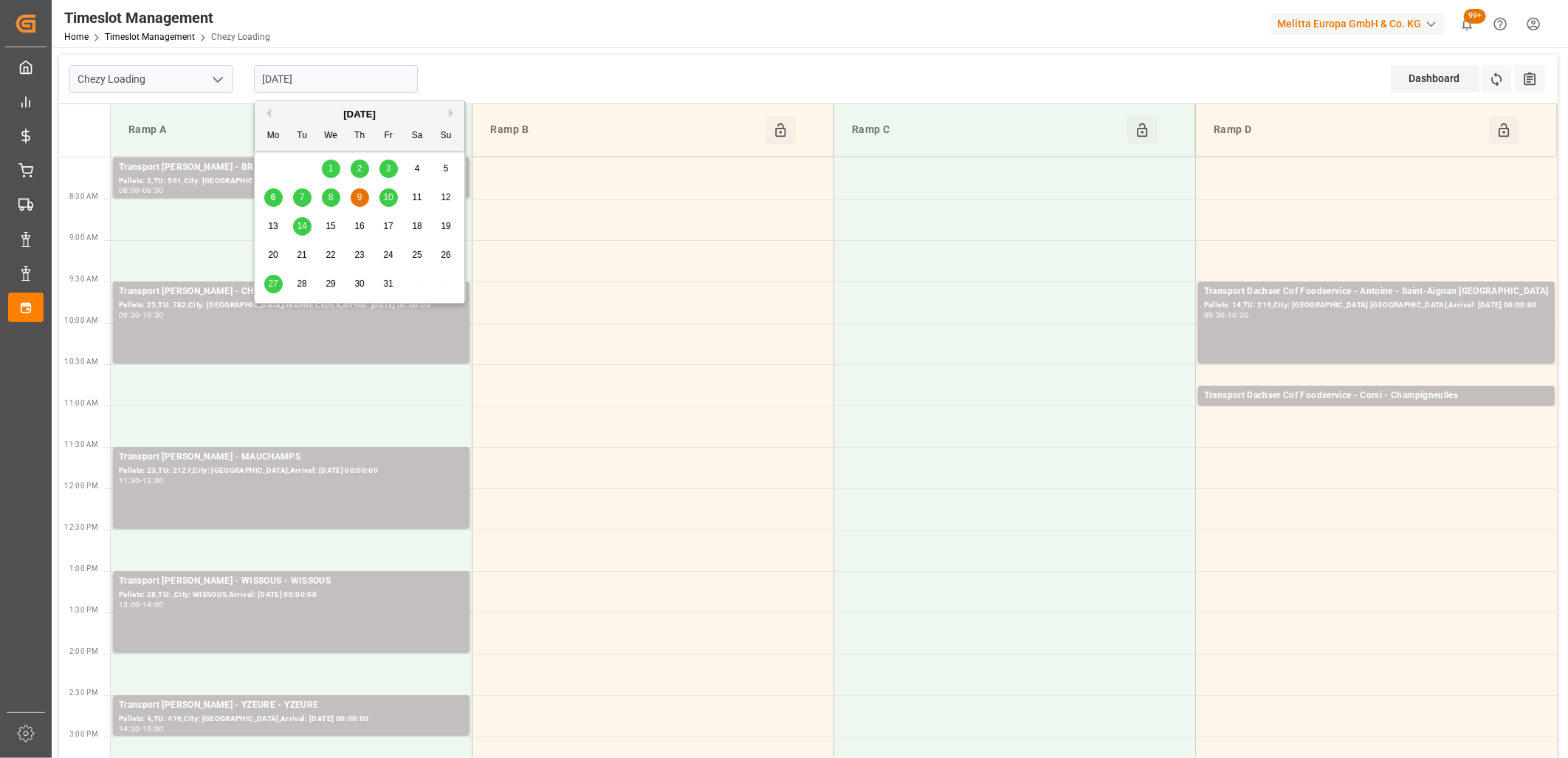
click at [388, 200] on span "10" at bounding box center [388, 197] width 10 height 11
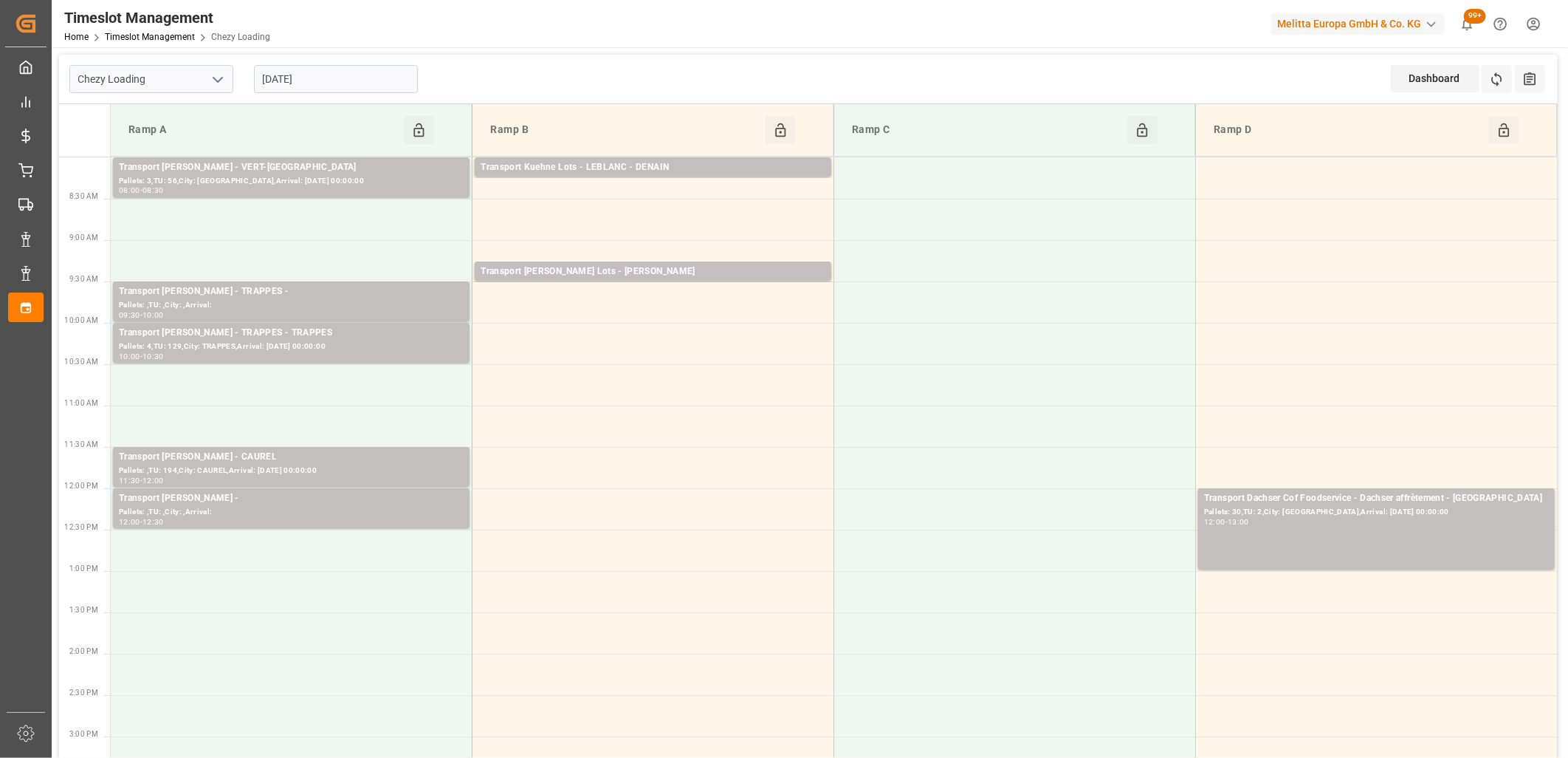
click at [371, 79] on input "[DATE]" at bounding box center [336, 79] width 164 height 28
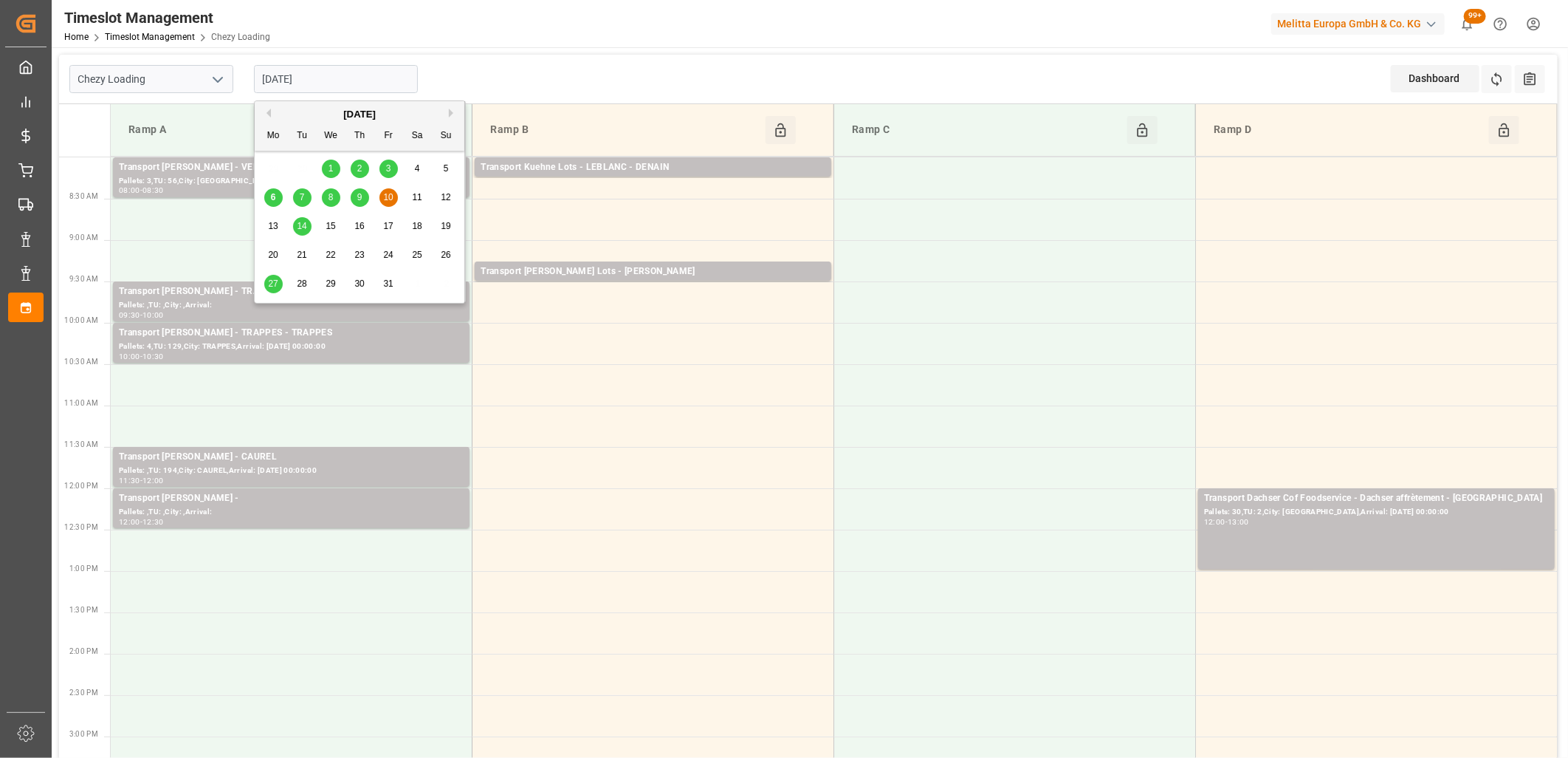
click at [305, 192] on span "7" at bounding box center [302, 197] width 5 height 11
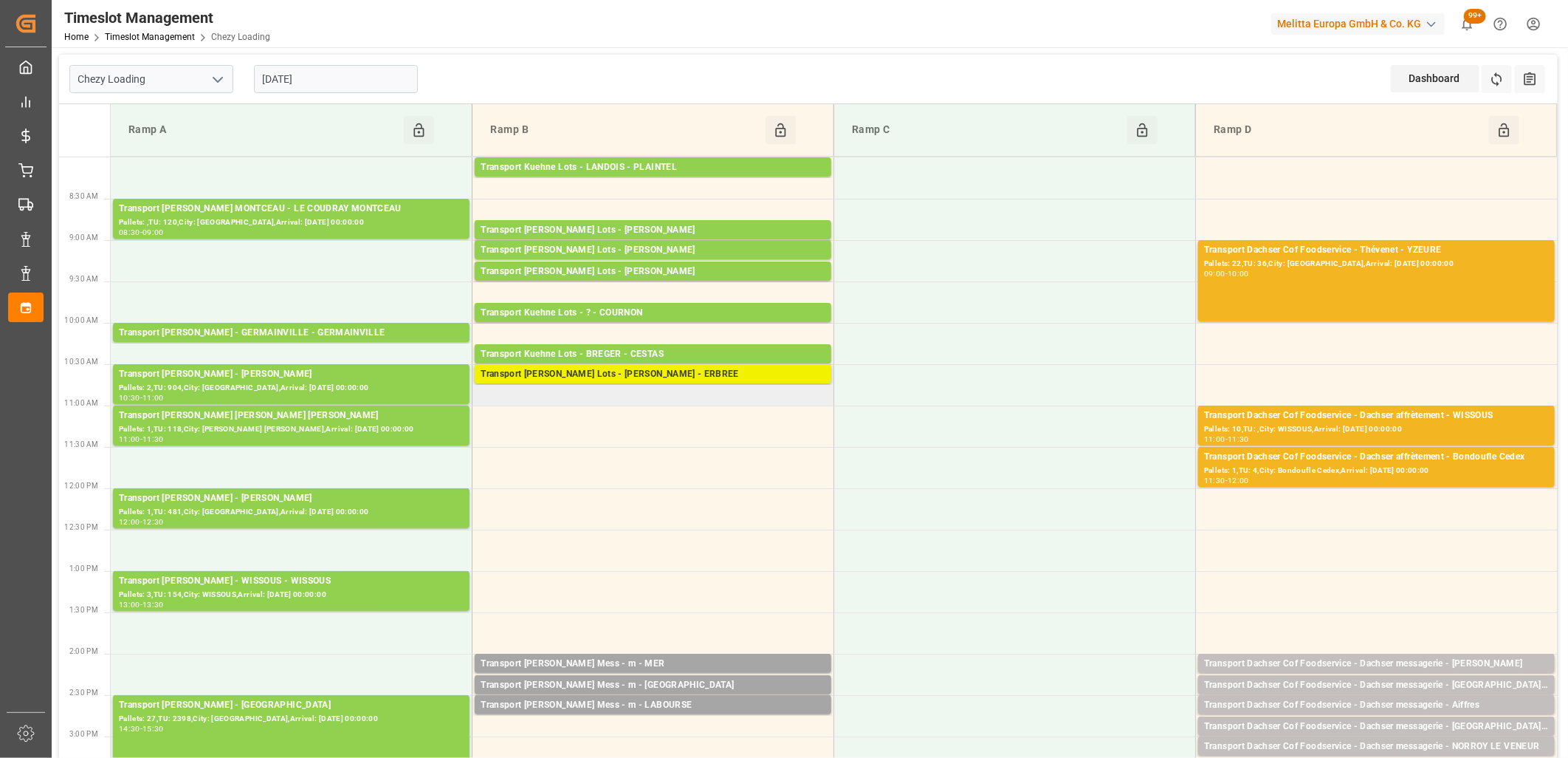
click at [603, 374] on div "Transport Kuehne Lots - BREGER - ERBREE" at bounding box center [653, 375] width 345 height 15
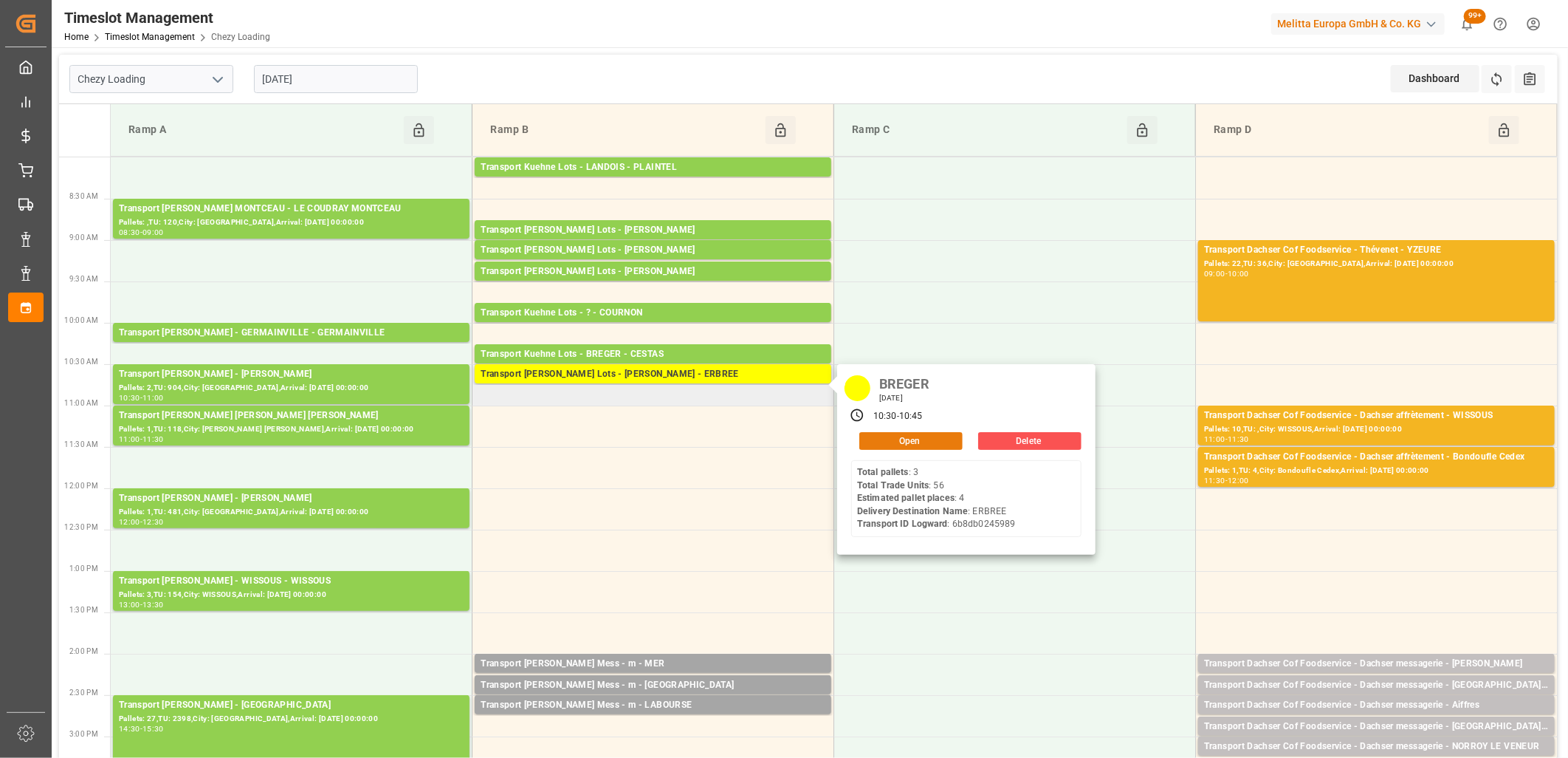
click at [906, 445] on button "Open" at bounding box center [910, 440] width 103 height 17
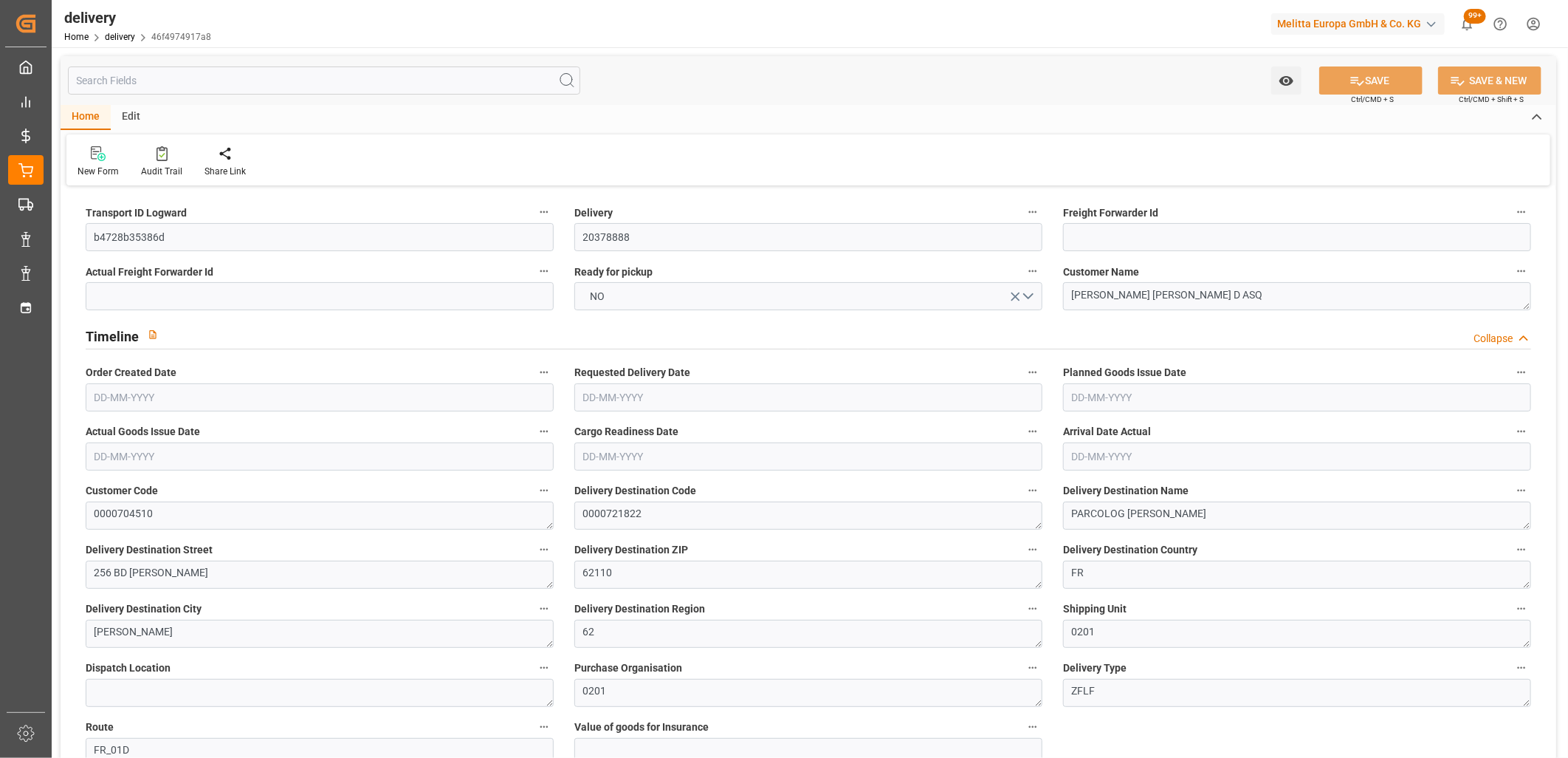
type input "[DATE]"
type input "[DATE] 11:01"
click at [616, 304] on button "NO" at bounding box center [808, 296] width 468 height 28
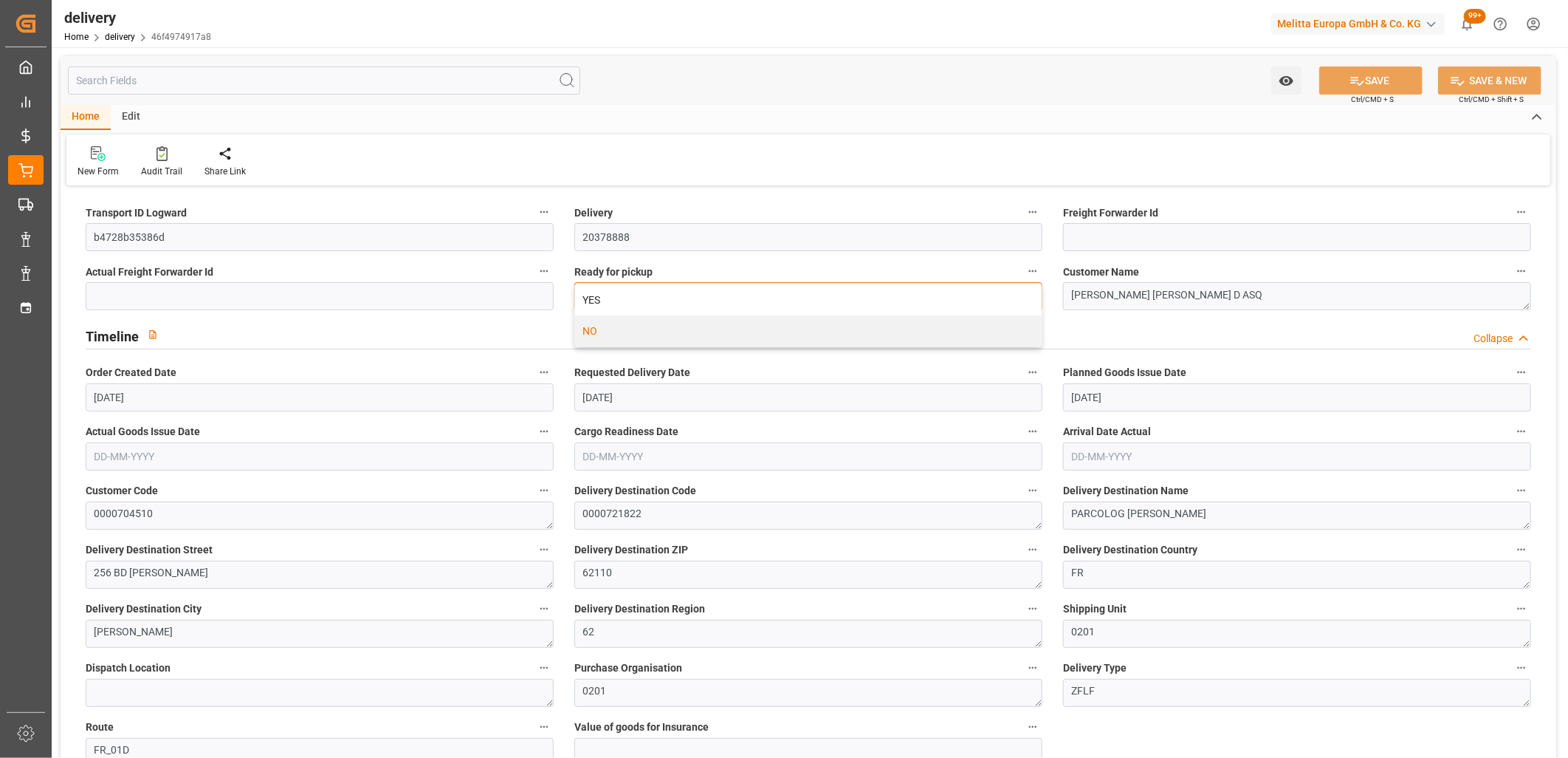
click at [616, 304] on div "YES" at bounding box center [808, 300] width 466 height 31
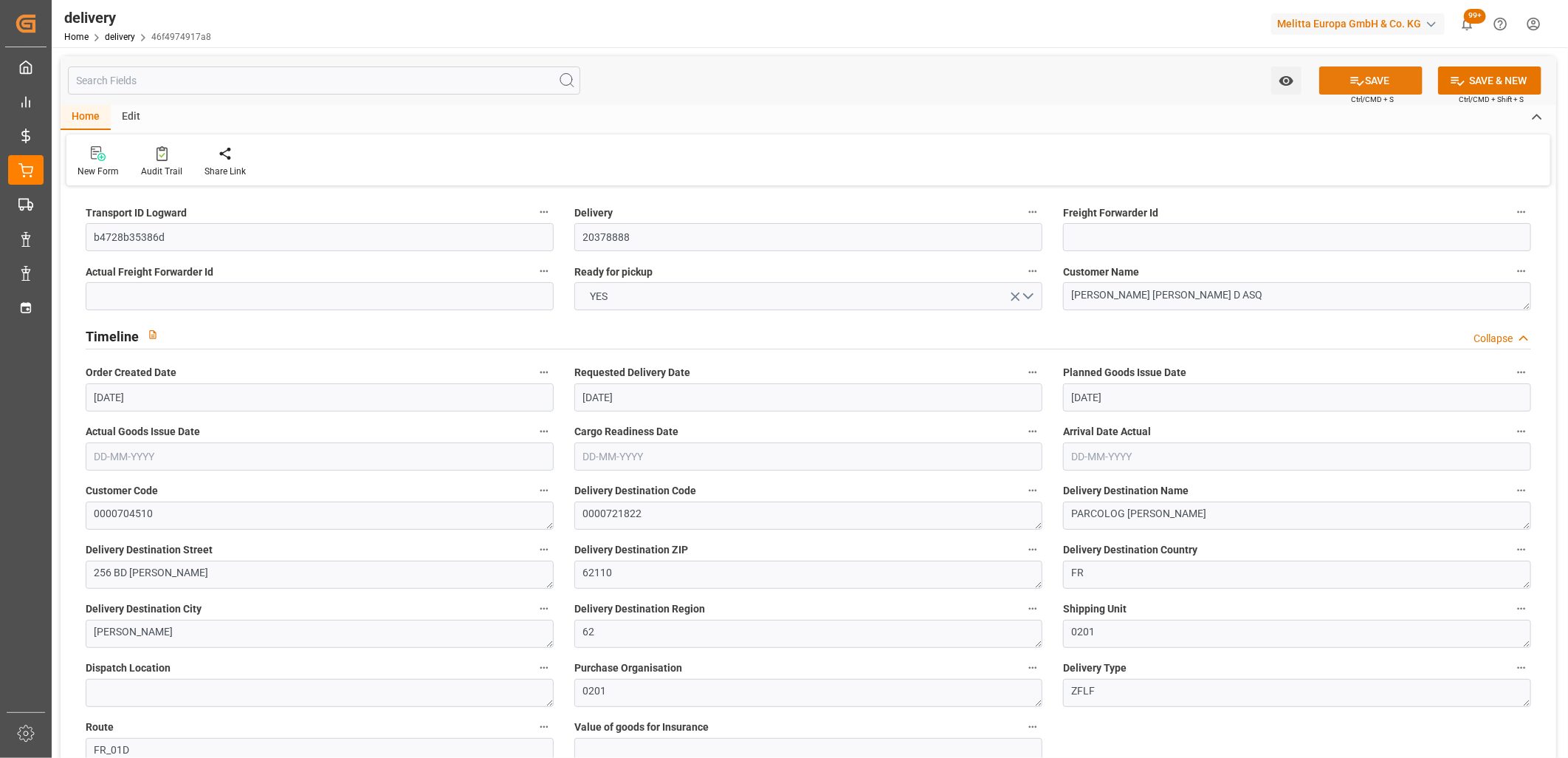
click at [1377, 80] on button "SAVE" at bounding box center [1371, 81] width 103 height 28
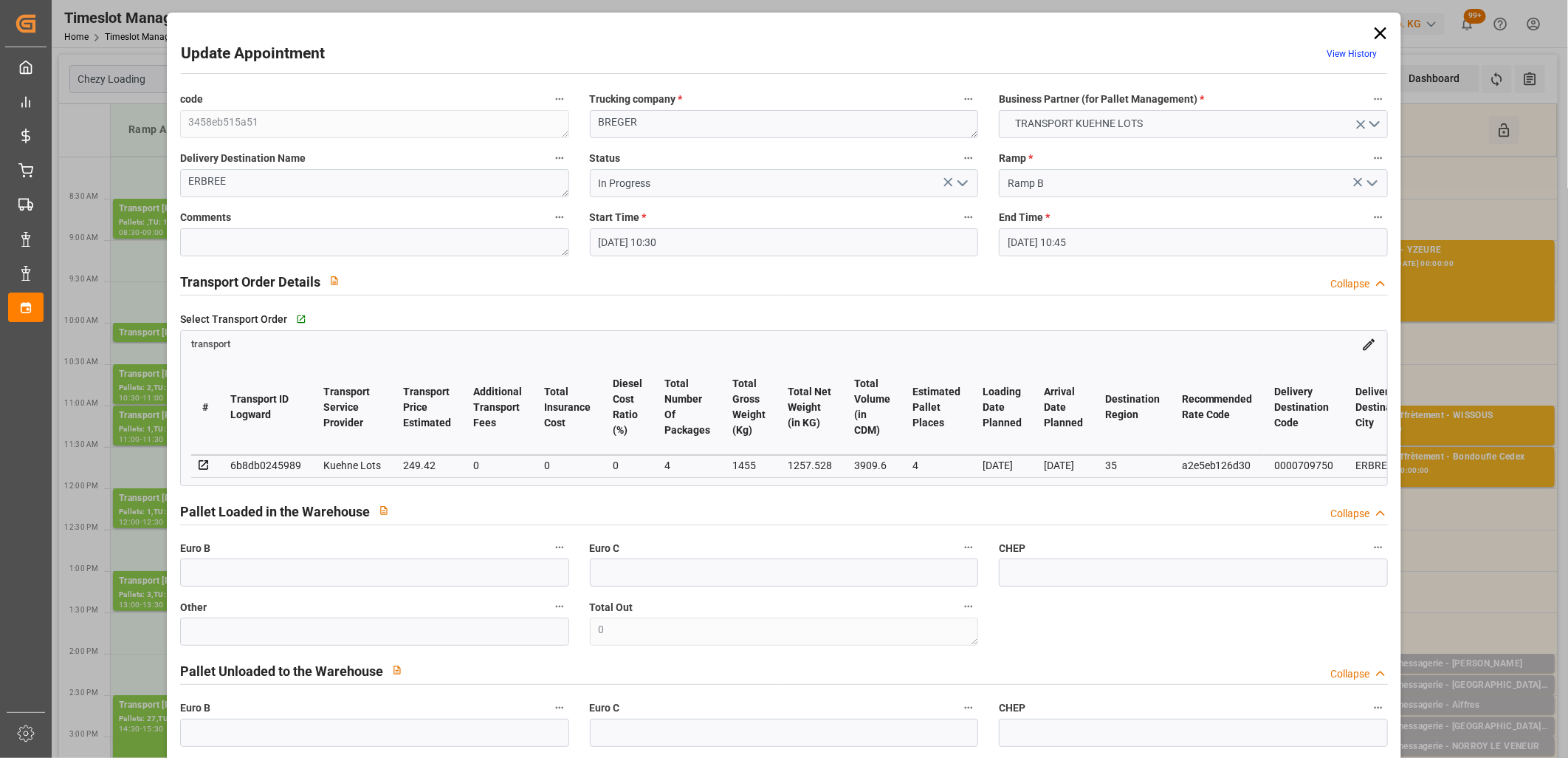
click at [965, 186] on icon "open menu" at bounding box center [962, 182] width 17 height 17
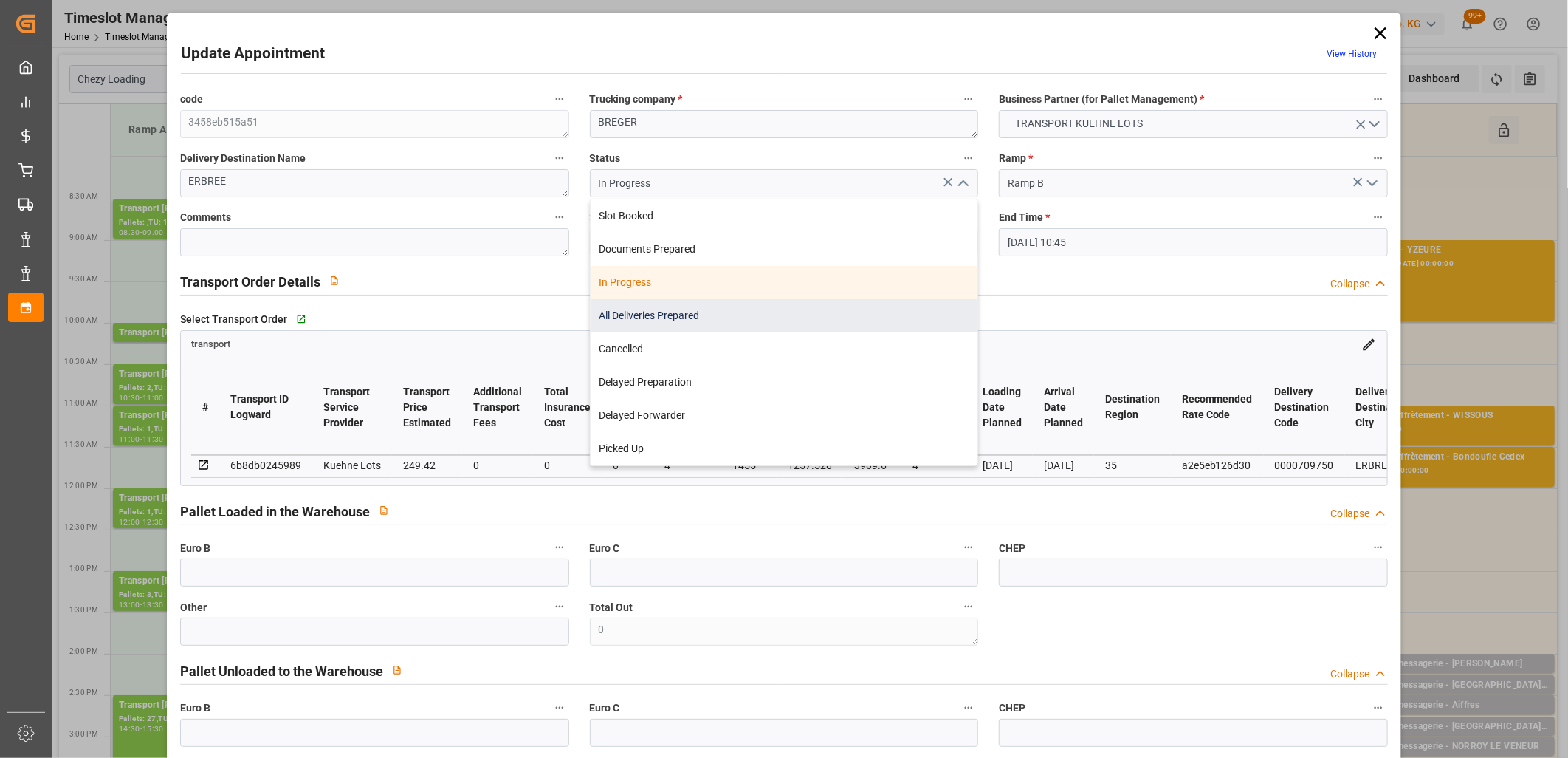
click at [795, 315] on div "All Deliveries Prepared" at bounding box center [785, 315] width 388 height 33
type input "All Deliveries Prepared"
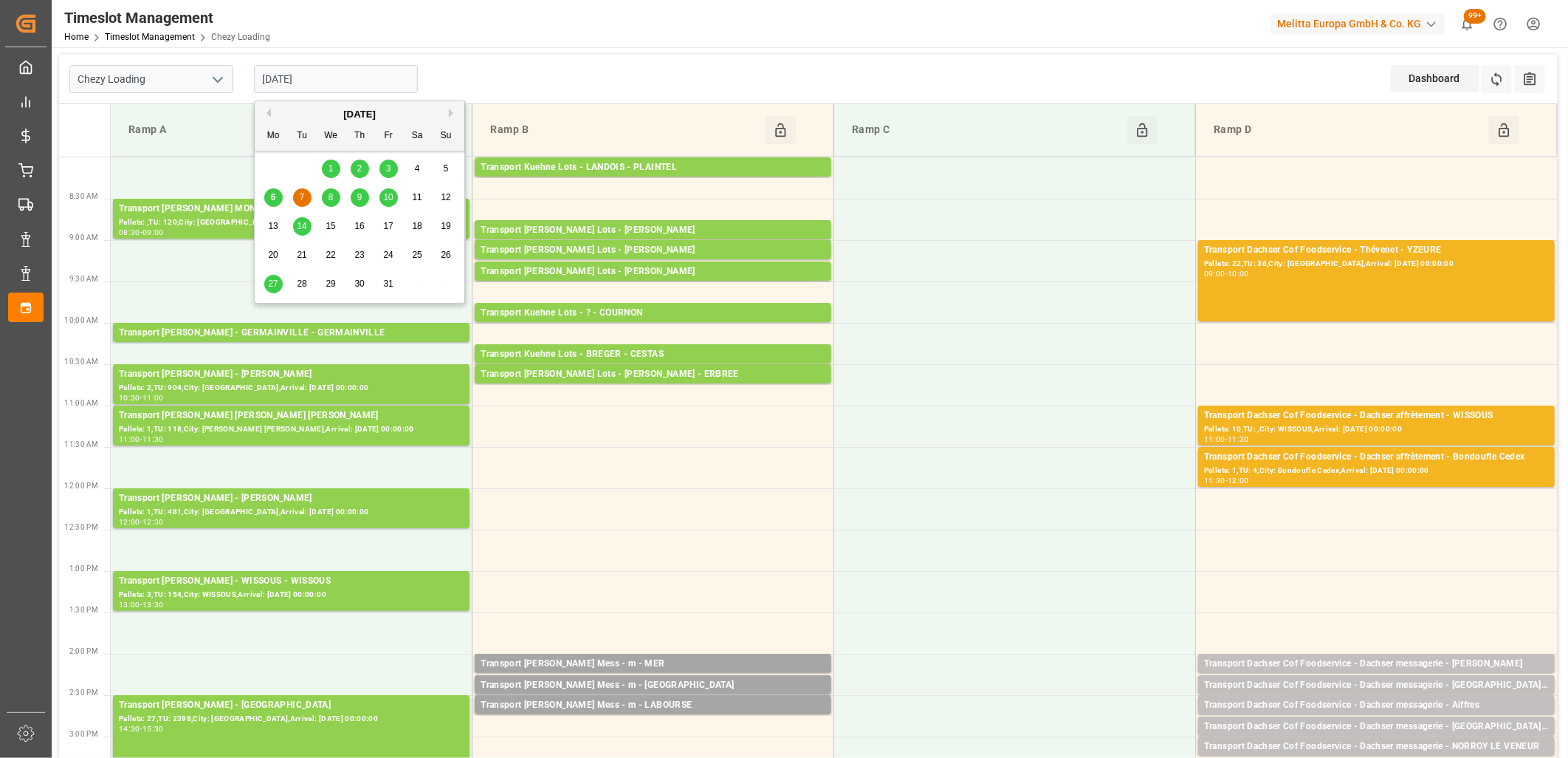
click at [385, 71] on input "[DATE]" at bounding box center [336, 79] width 164 height 28
click at [330, 195] on span "8" at bounding box center [331, 197] width 5 height 11
type input "[DATE]"
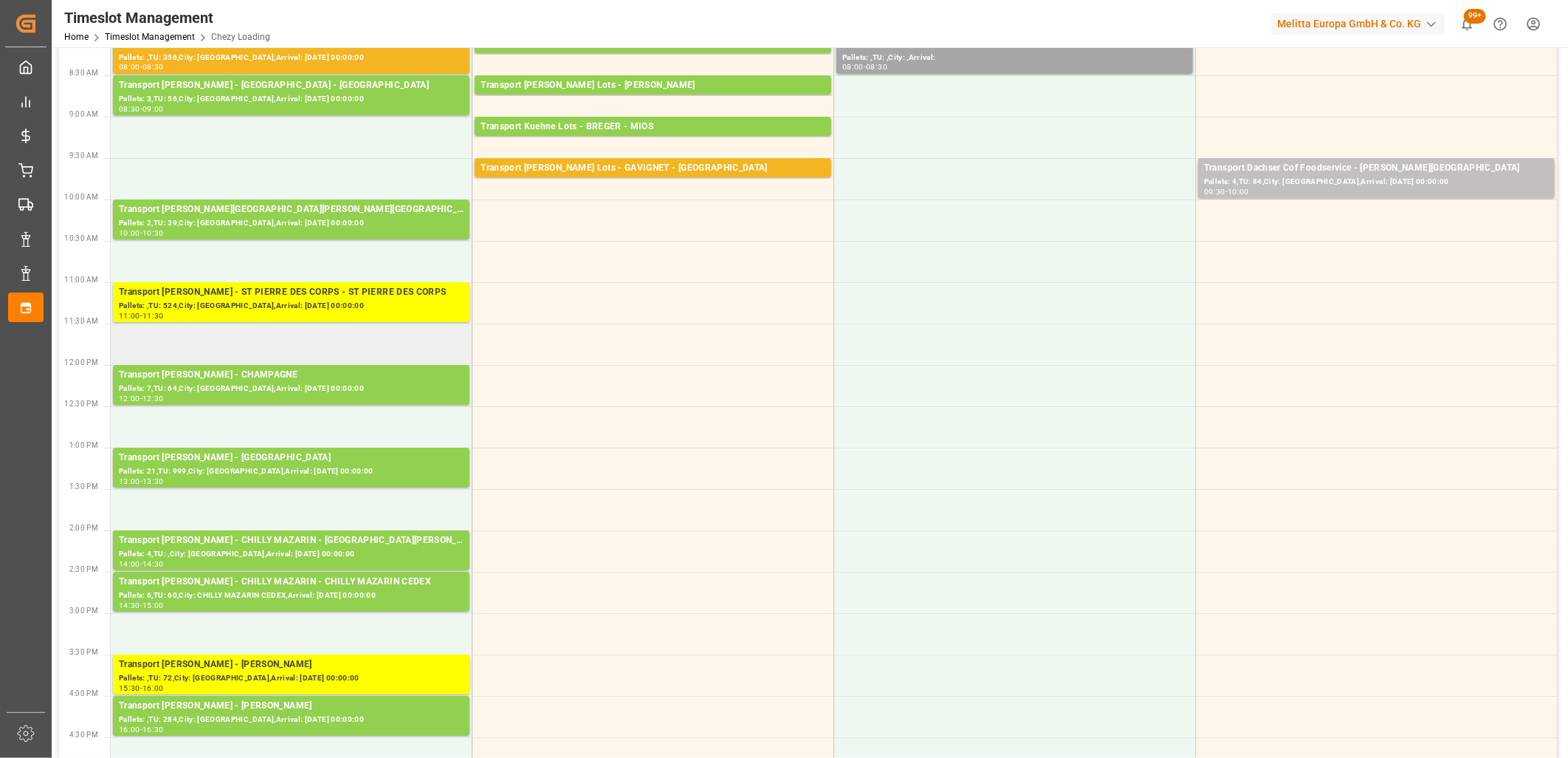
scroll to position [164, 0]
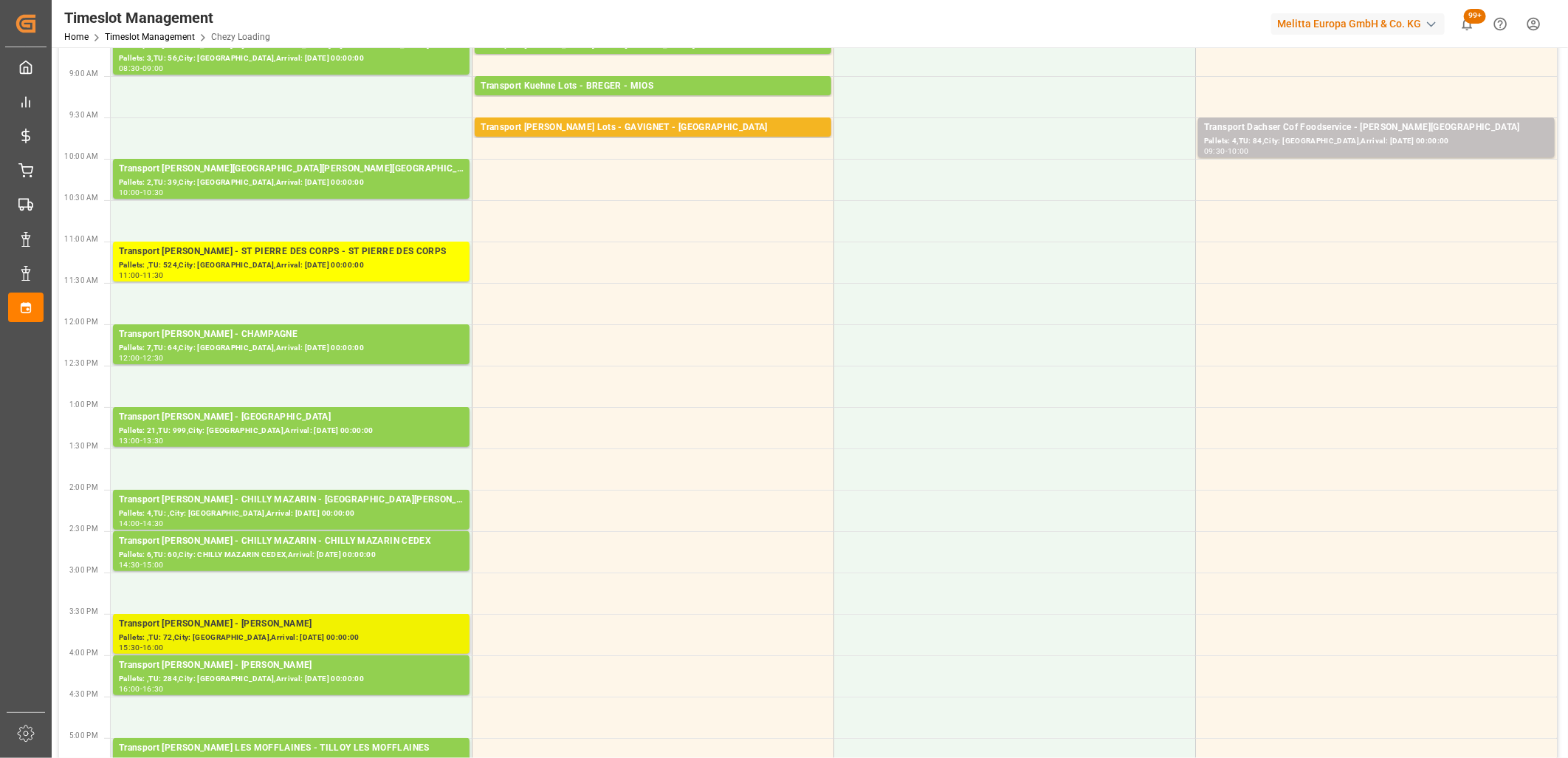
click at [296, 625] on div "Transport [PERSON_NAME] - LOMME - LOMME" at bounding box center [291, 624] width 345 height 15
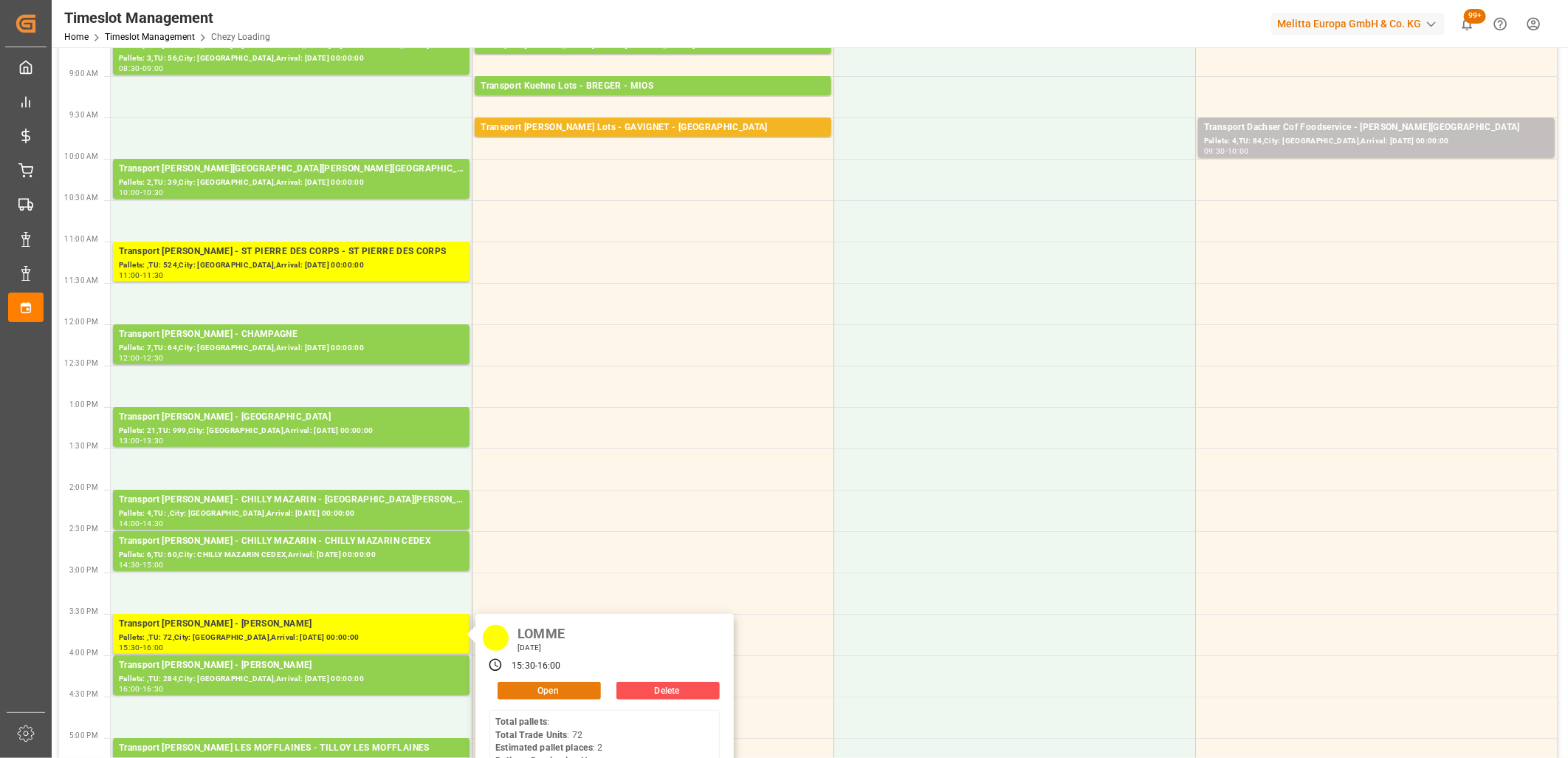
click at [547, 690] on button "Open" at bounding box center [549, 690] width 103 height 17
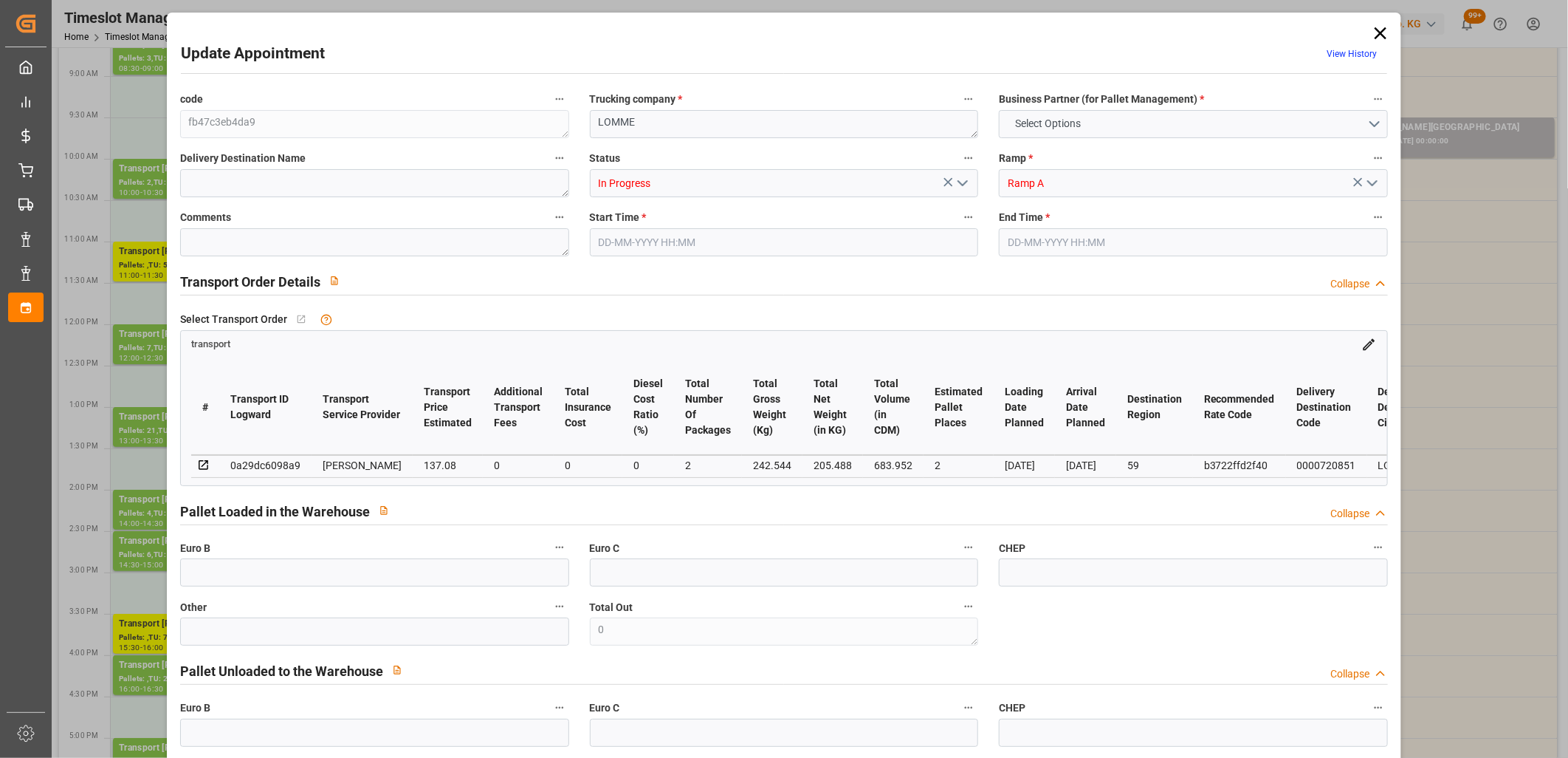
type input "2"
type input "137.08"
type input "0"
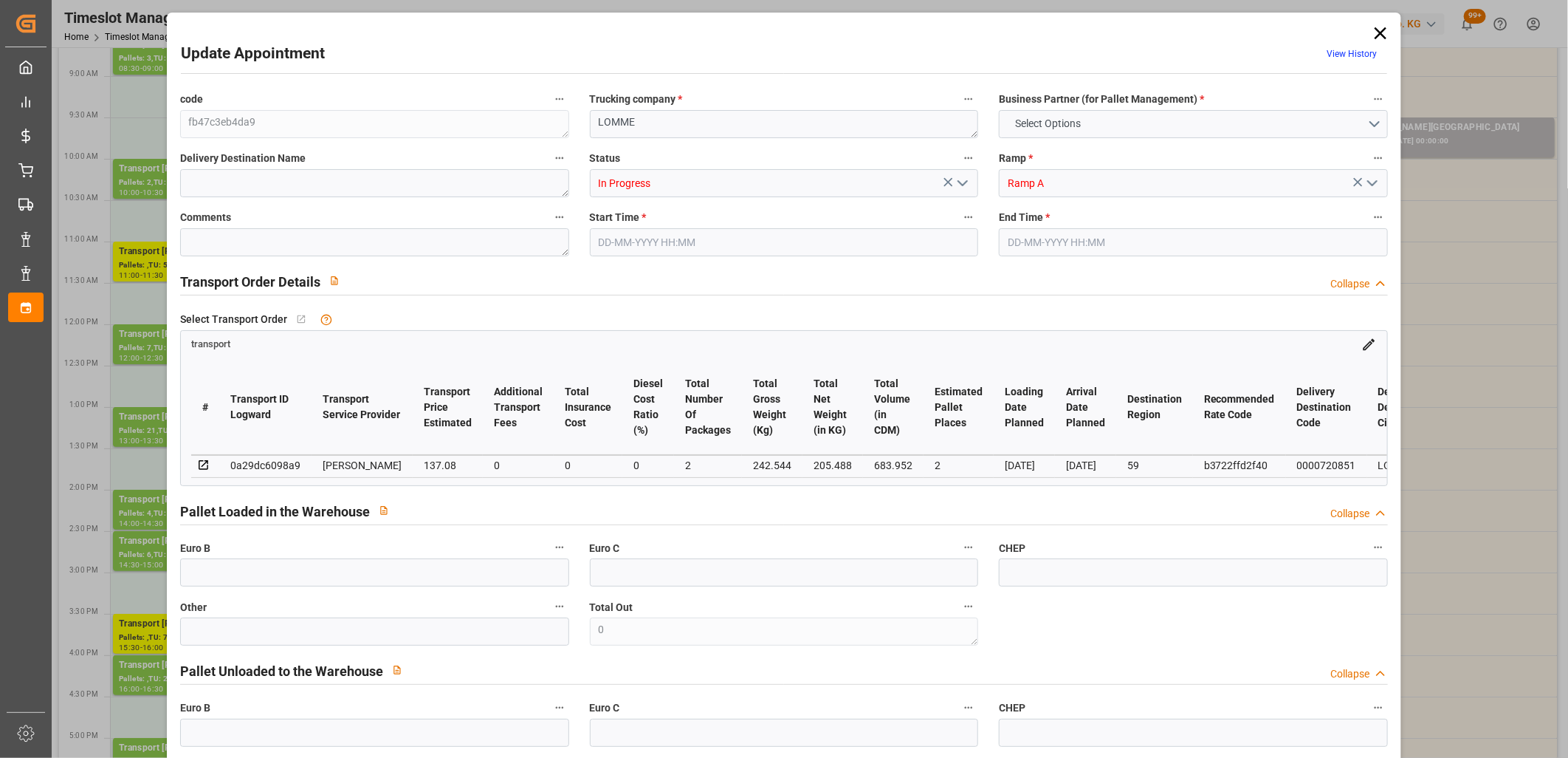
type input "132.4467"
type input "-4.6333"
type input "2"
type input "205.488"
type input "311.544"
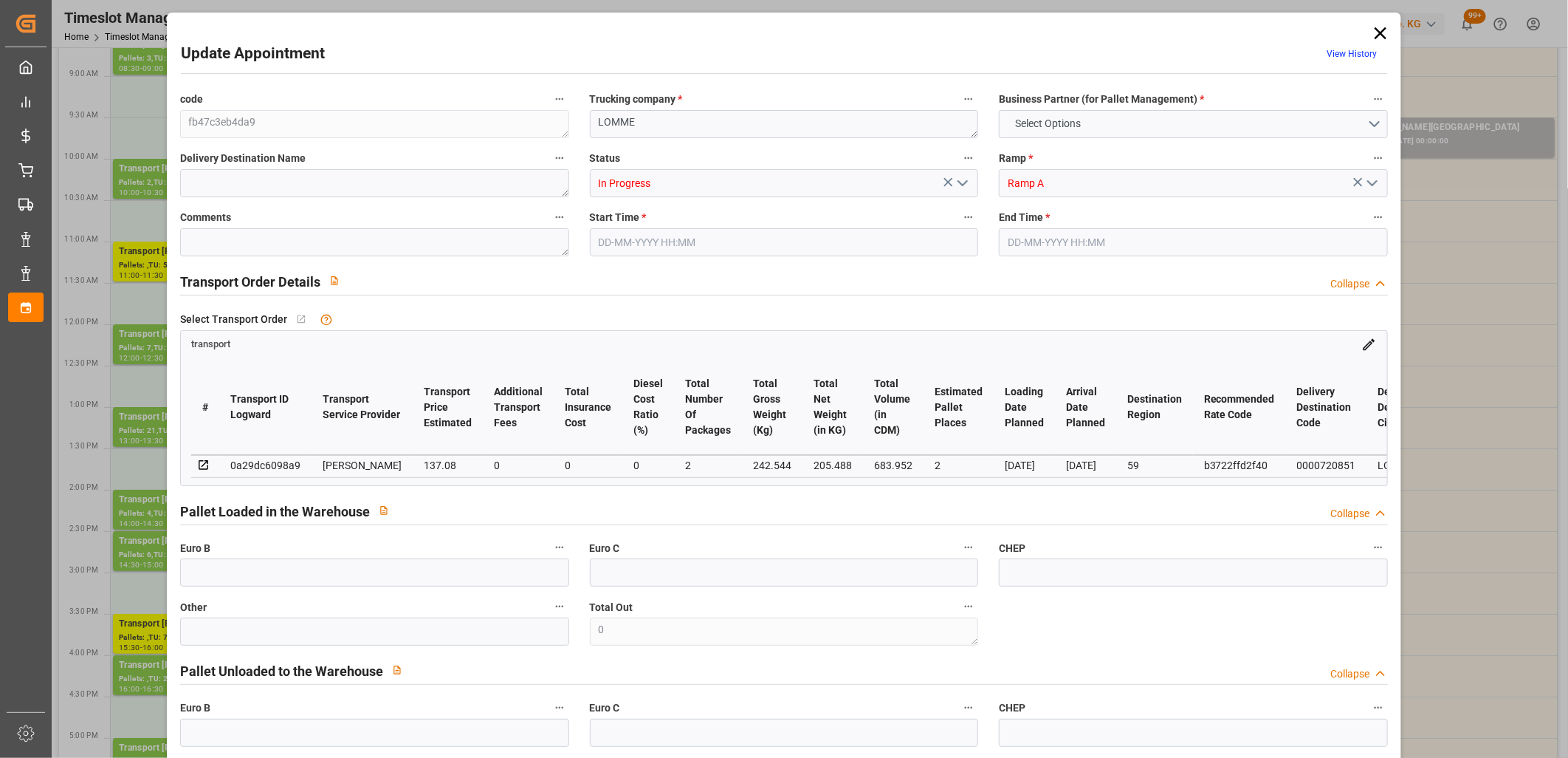
type input "683.952"
type input "59"
type input "0"
type input "72"
type input "3"
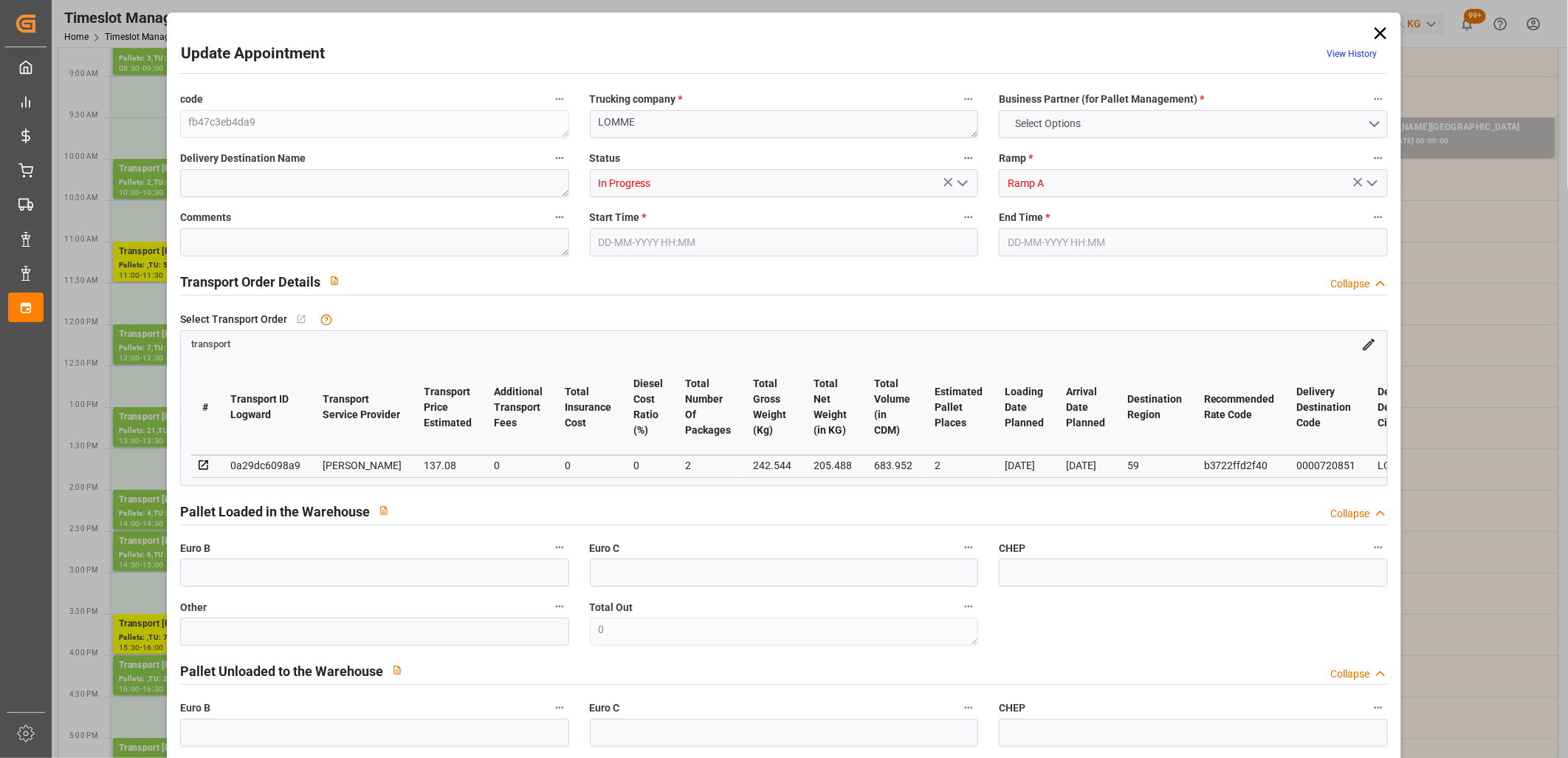
type input "101"
type input "242.544"
type input "0"
type input "4710.8598"
type input "0"
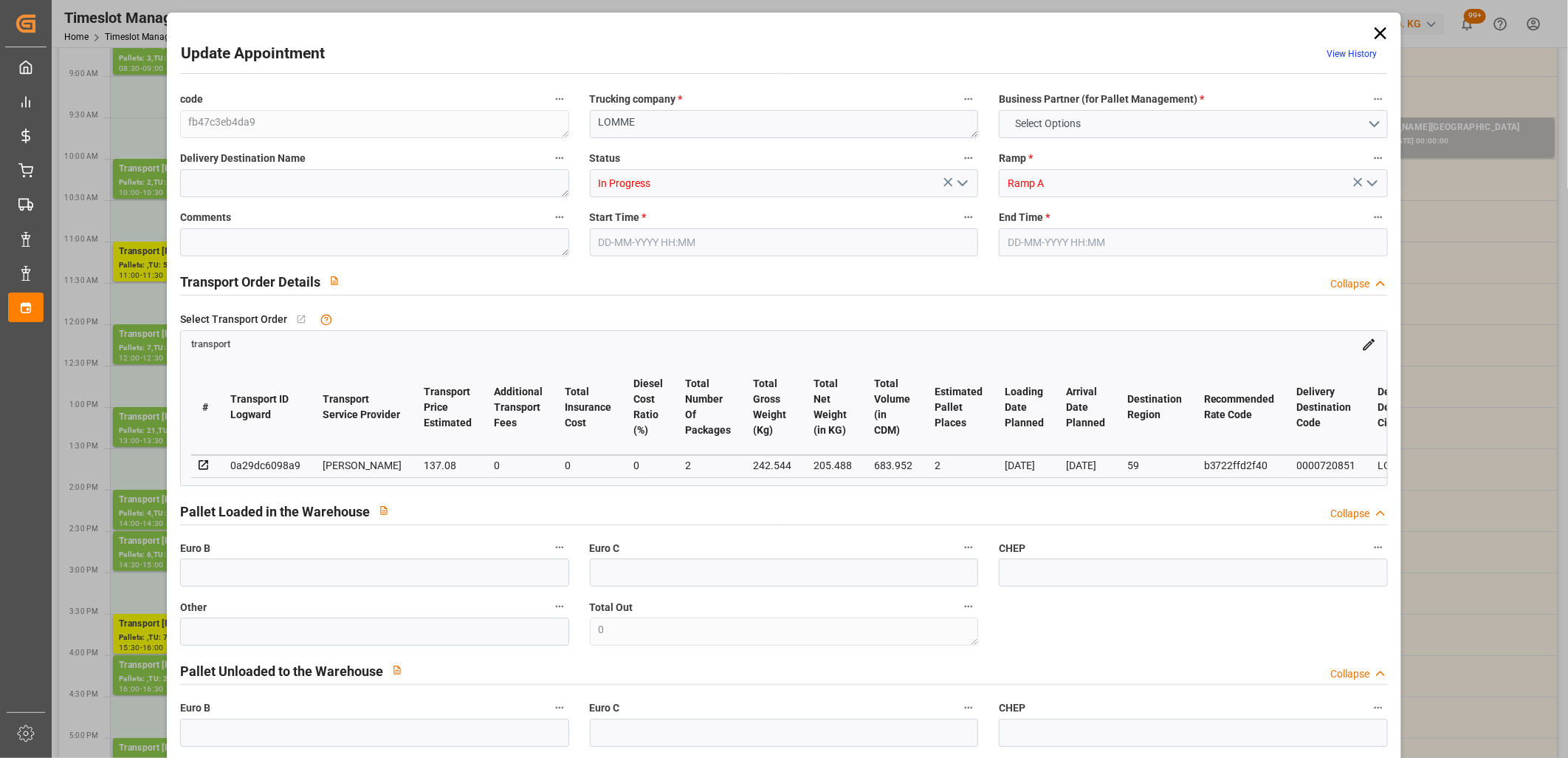
type input "0"
type input "21"
type input "35"
type input "08-10-2025 15:30"
type input "08-10-2025 16:00"
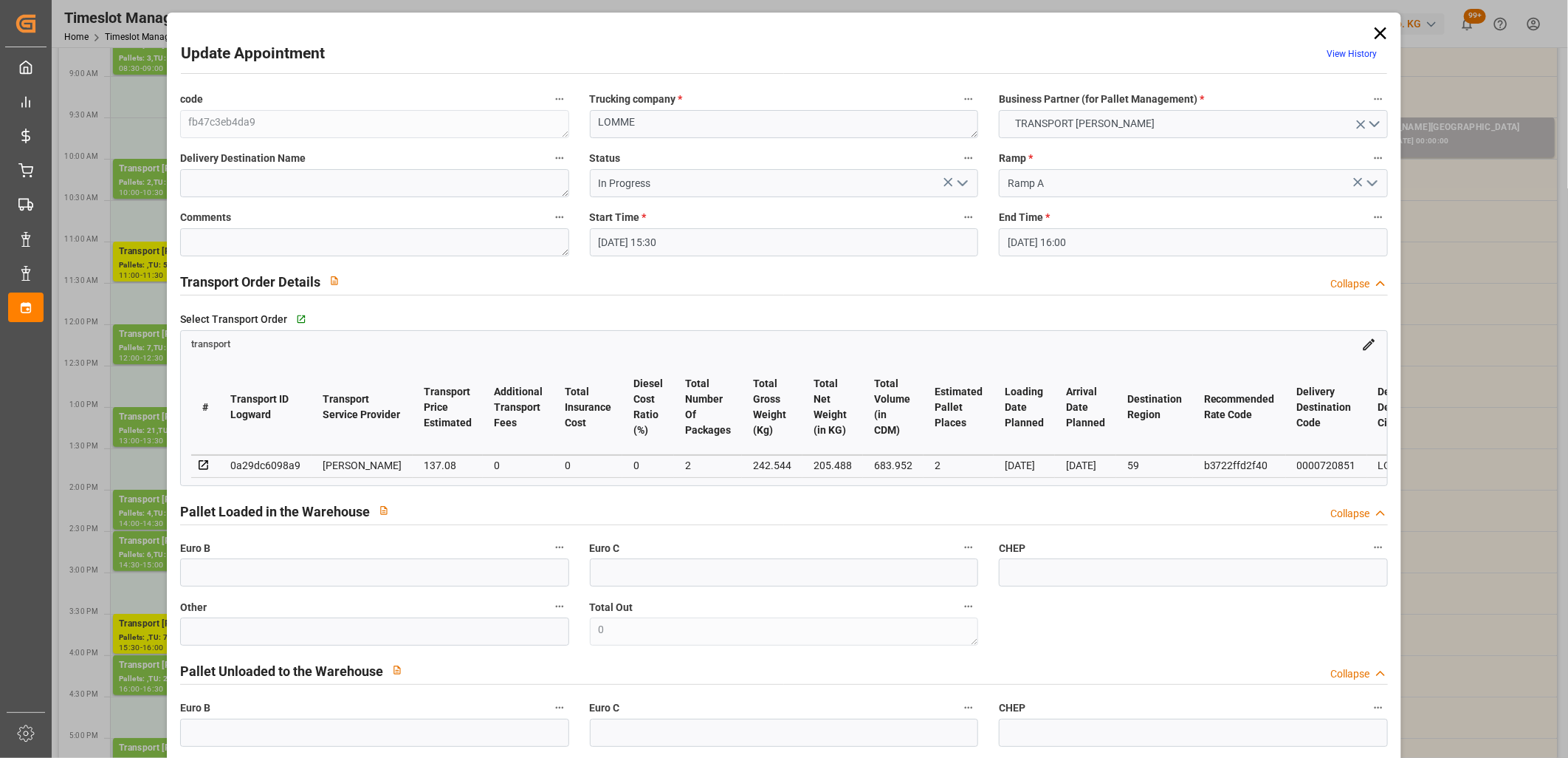
type input "06-10-2025 12:00"
type input "06-10-2025 11:21"
type input "[DATE]"
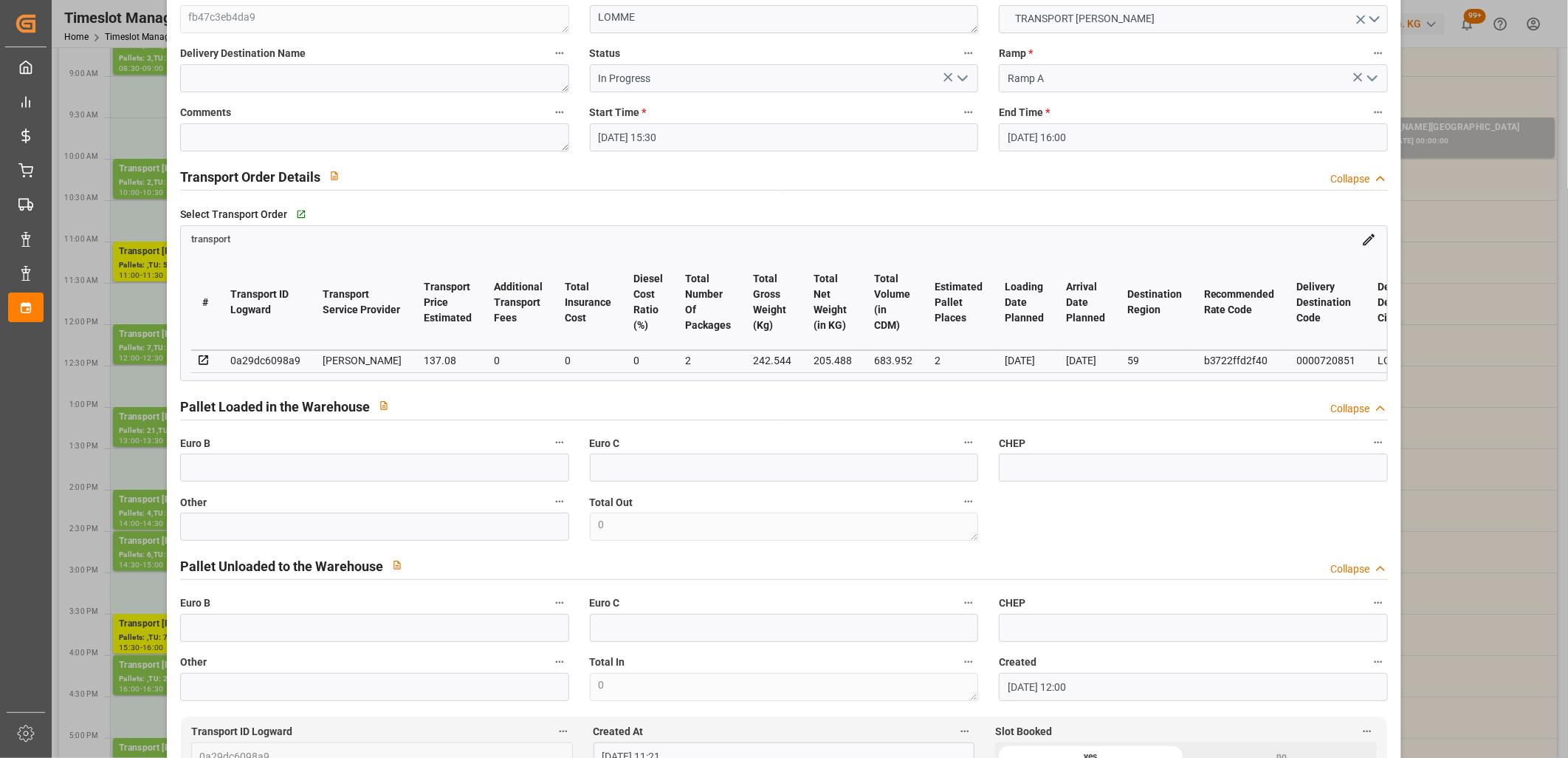
scroll to position [0, 0]
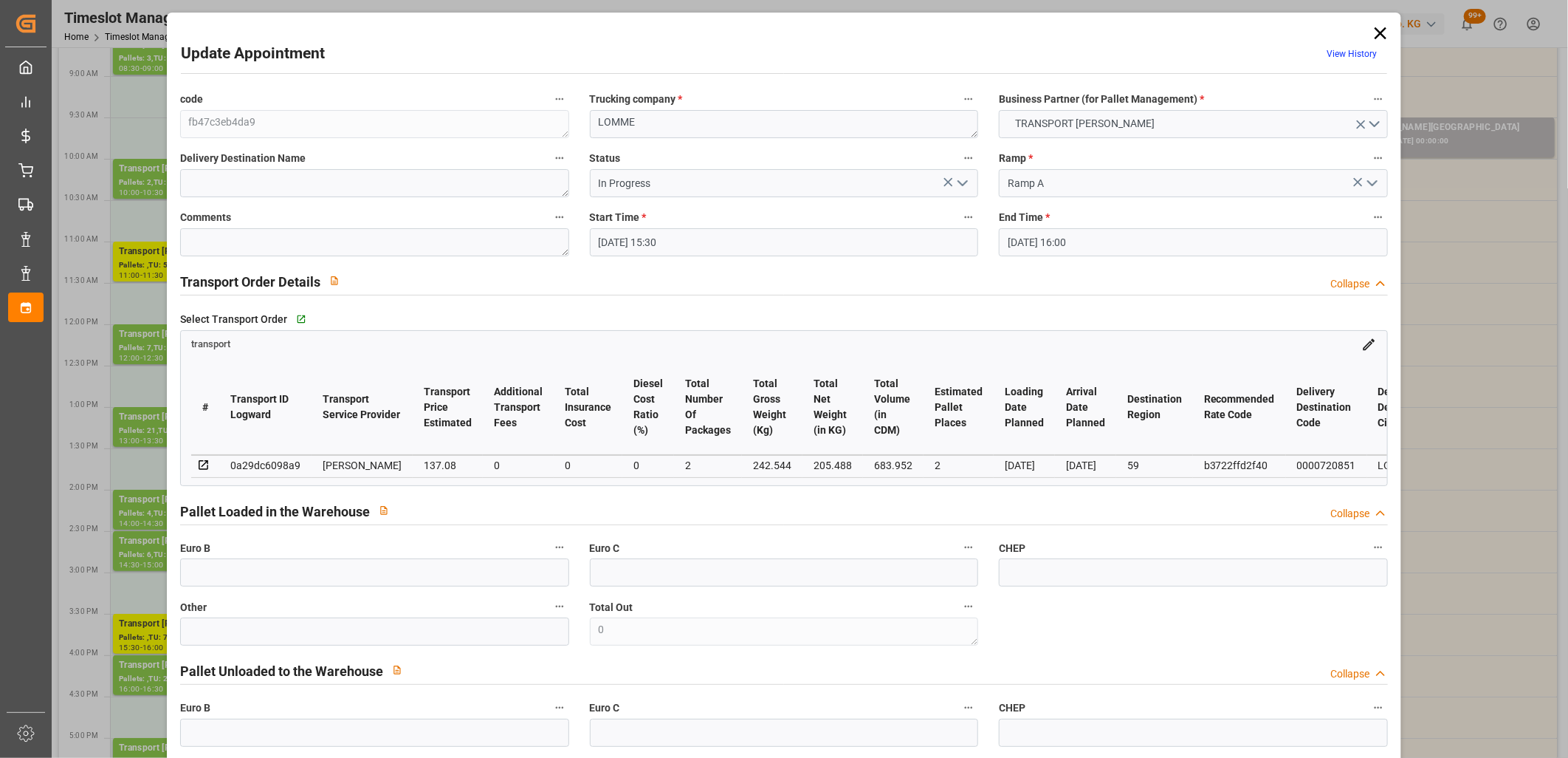
click at [962, 181] on icon "open menu" at bounding box center [962, 182] width 17 height 17
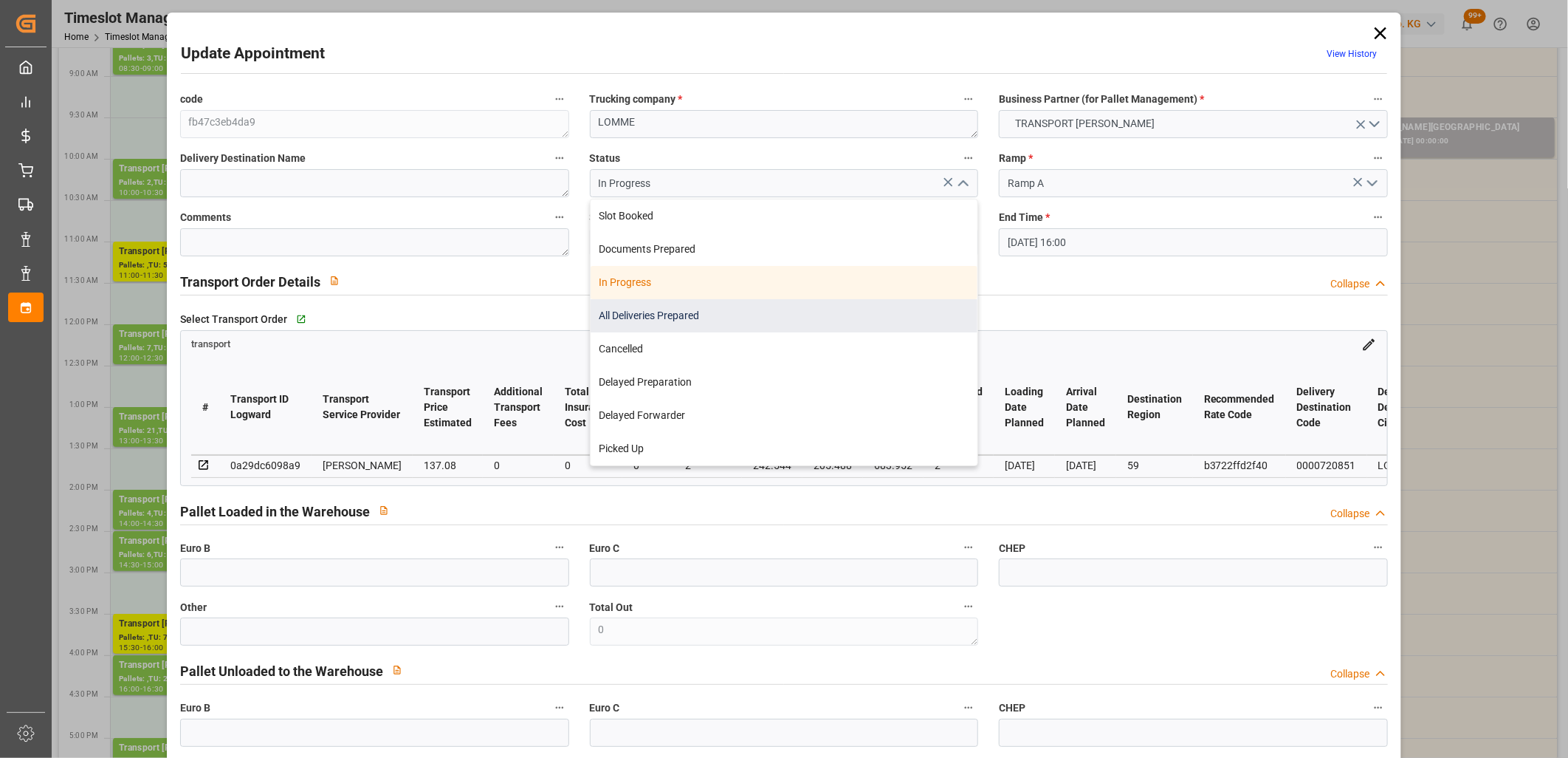
click at [800, 305] on div "All Deliveries Prepared" at bounding box center [785, 315] width 388 height 33
type input "All Deliveries Prepared"
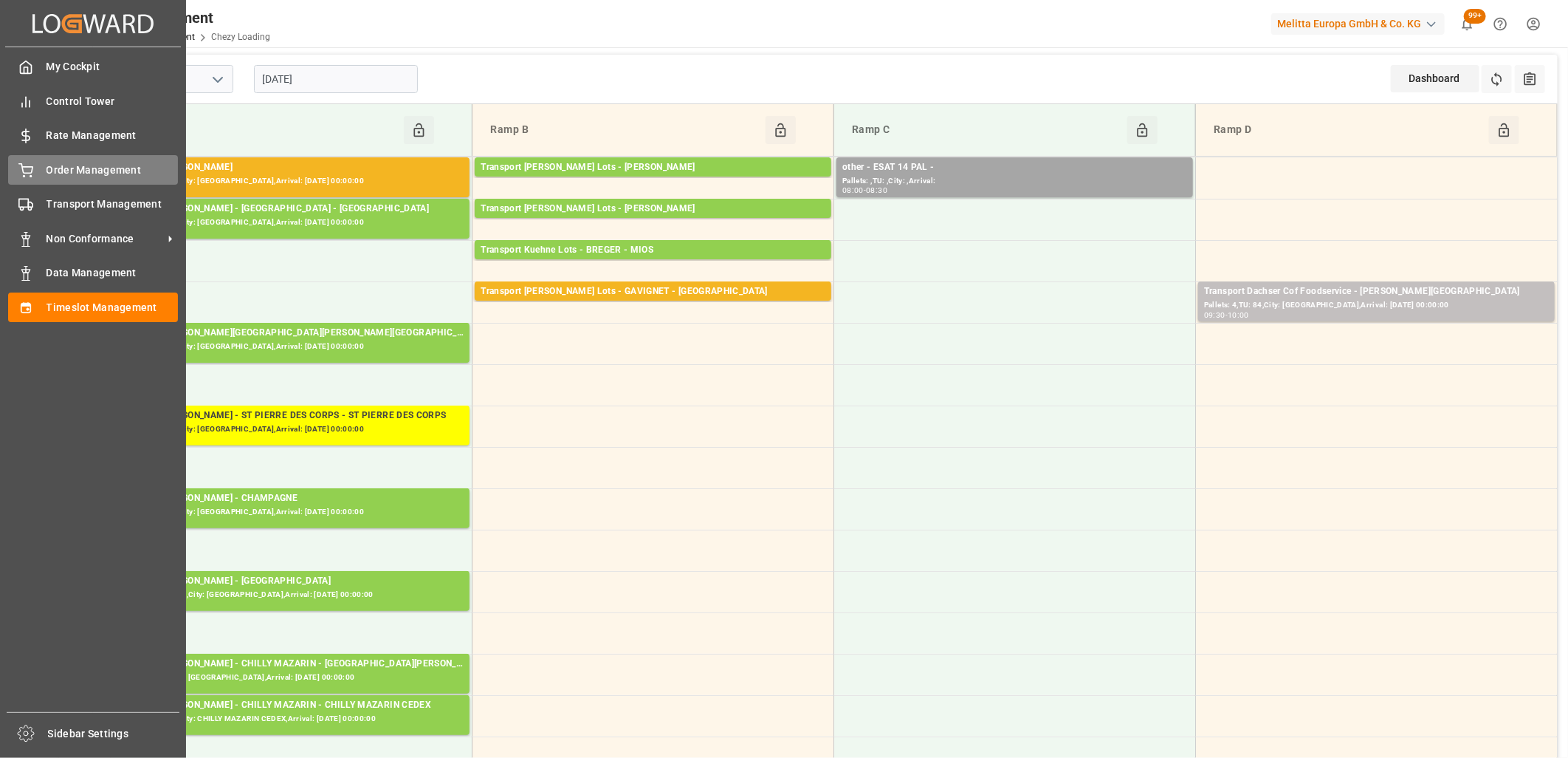
click at [35, 157] on div "My Cockpit My Cockpit Control Tower Control Tower Rate Management Rate Manageme…" at bounding box center [92, 379] width 176 height 665
click at [38, 164] on div "Order Management Order Management" at bounding box center [93, 169] width 170 height 29
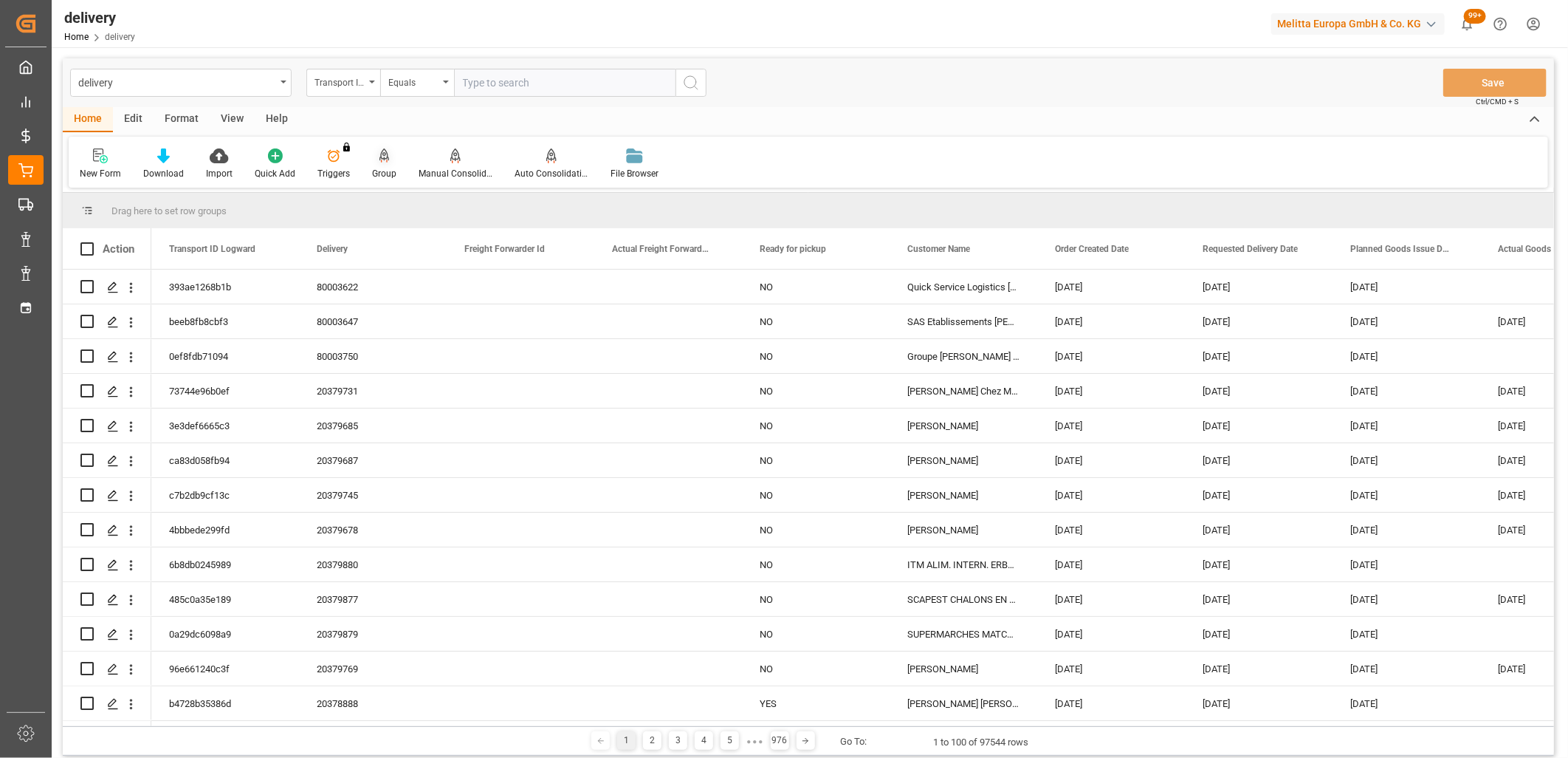
click at [381, 150] on icon at bounding box center [385, 156] width 11 height 15
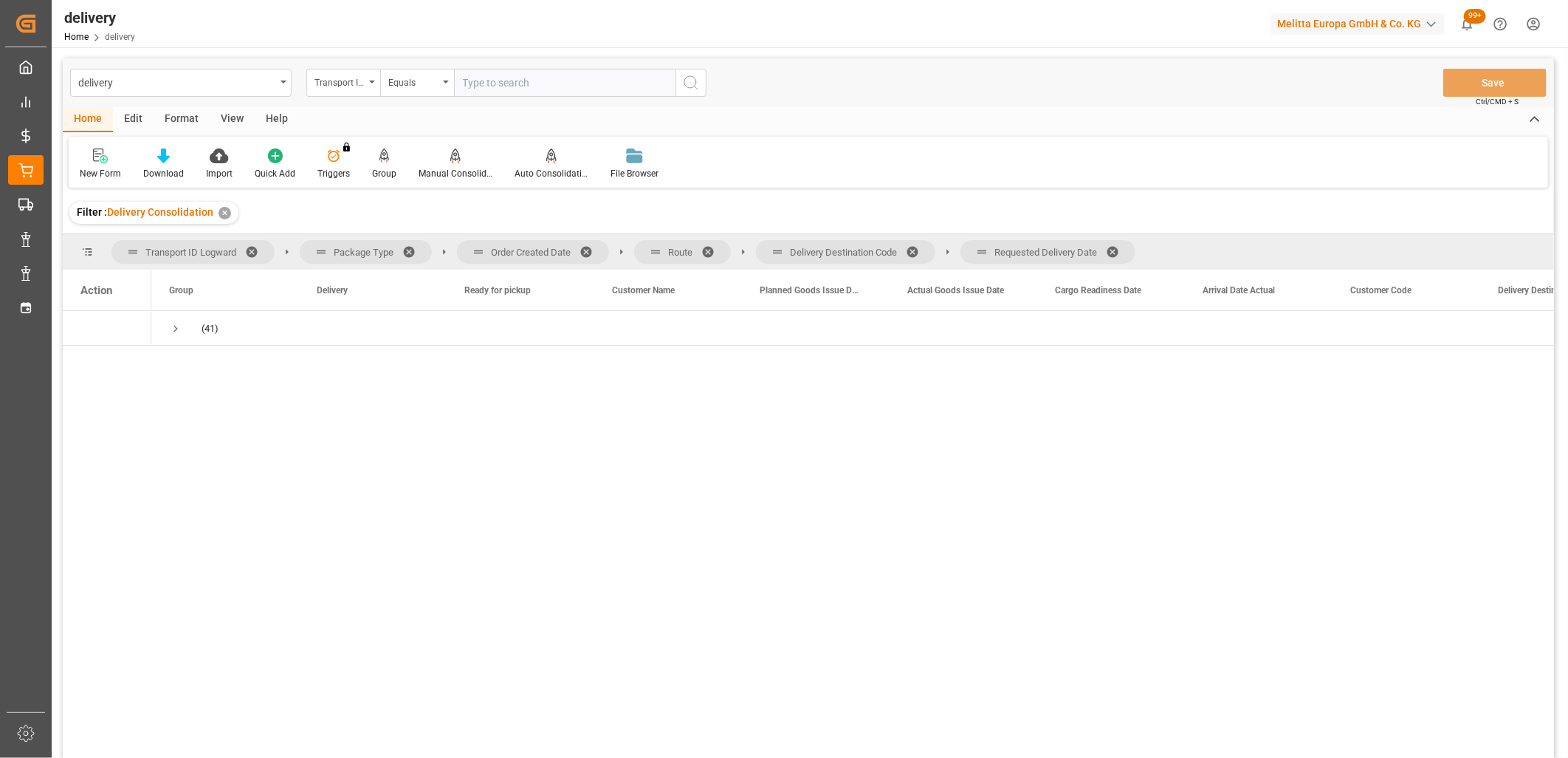
click at [1117, 249] on span at bounding box center [1117, 252] width 24 height 13
click at [919, 245] on span at bounding box center [918, 252] width 24 height 13
click at [709, 248] on span at bounding box center [713, 252] width 24 height 13
click at [587, 246] on span at bounding box center [591, 252] width 24 height 13
click at [173, 329] on span "Press SPACE to select this row." at bounding box center [176, 329] width 13 height 13
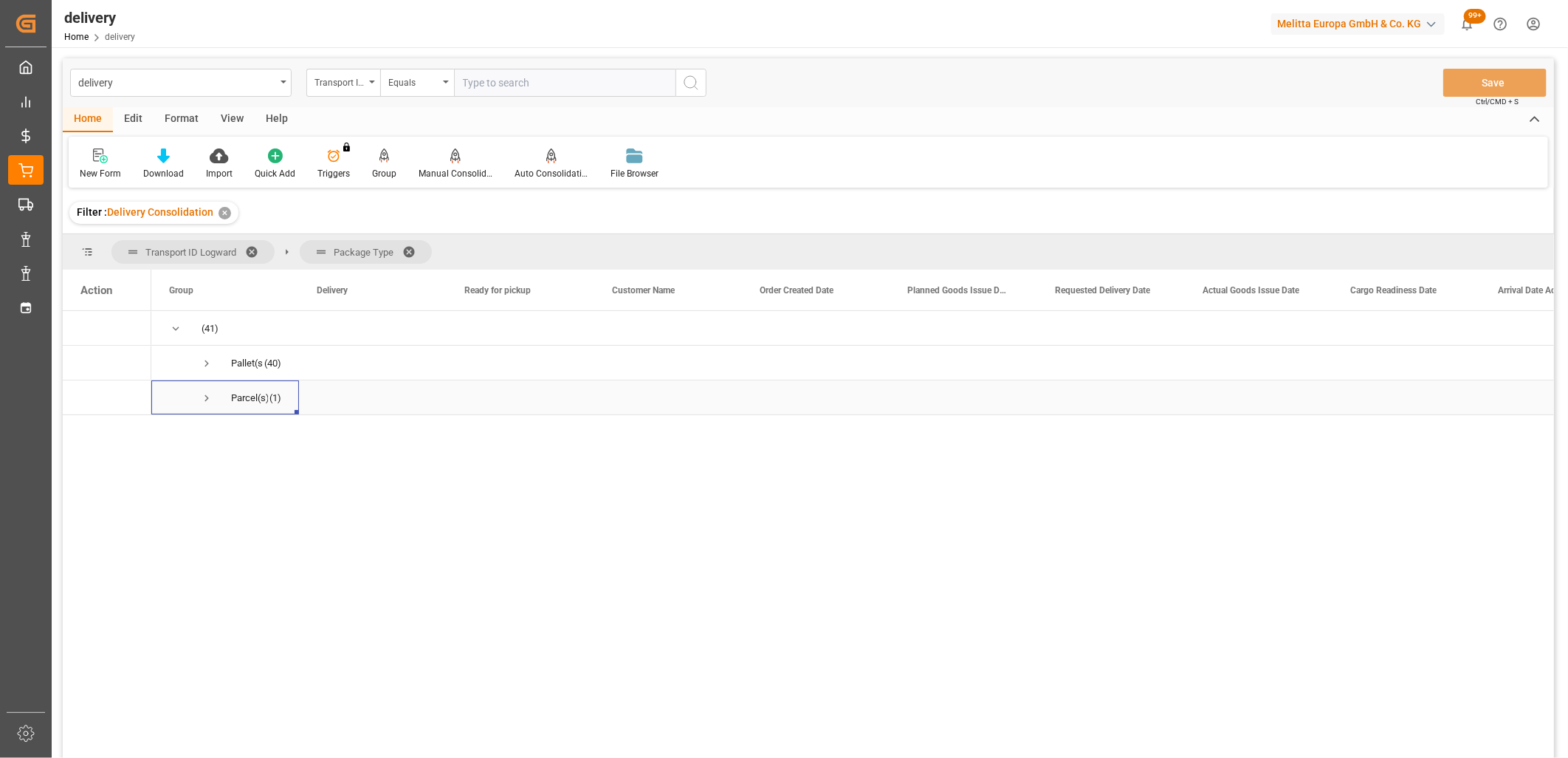
click at [204, 396] on span "Press SPACE to select this row." at bounding box center [206, 398] width 13 height 13
click at [87, 433] on input "Press Space to toggle row selection (unchecked)" at bounding box center [87, 432] width 13 height 13
checkbox input "true"
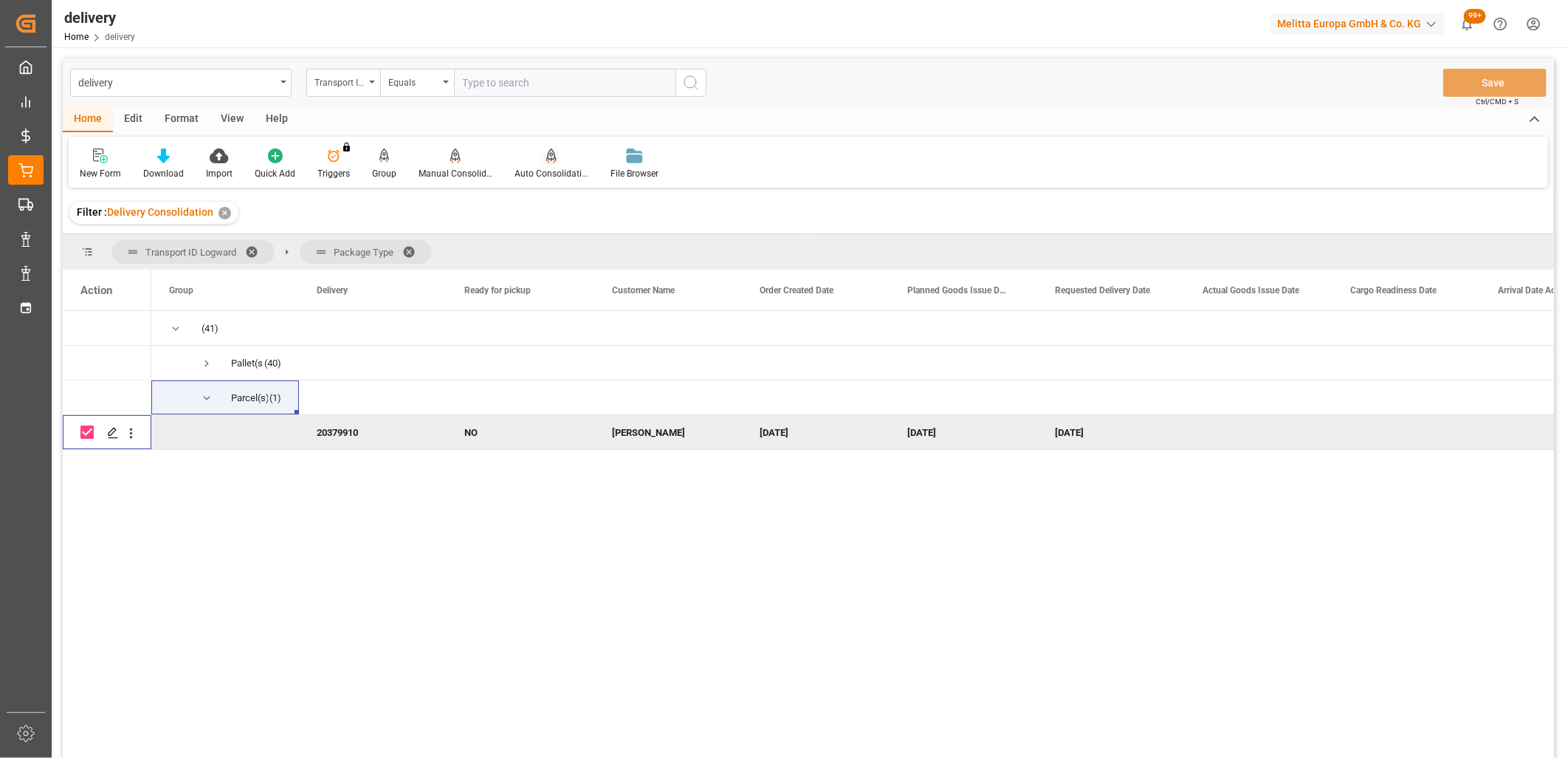
click at [540, 158] on div at bounding box center [550, 155] width 73 height 16
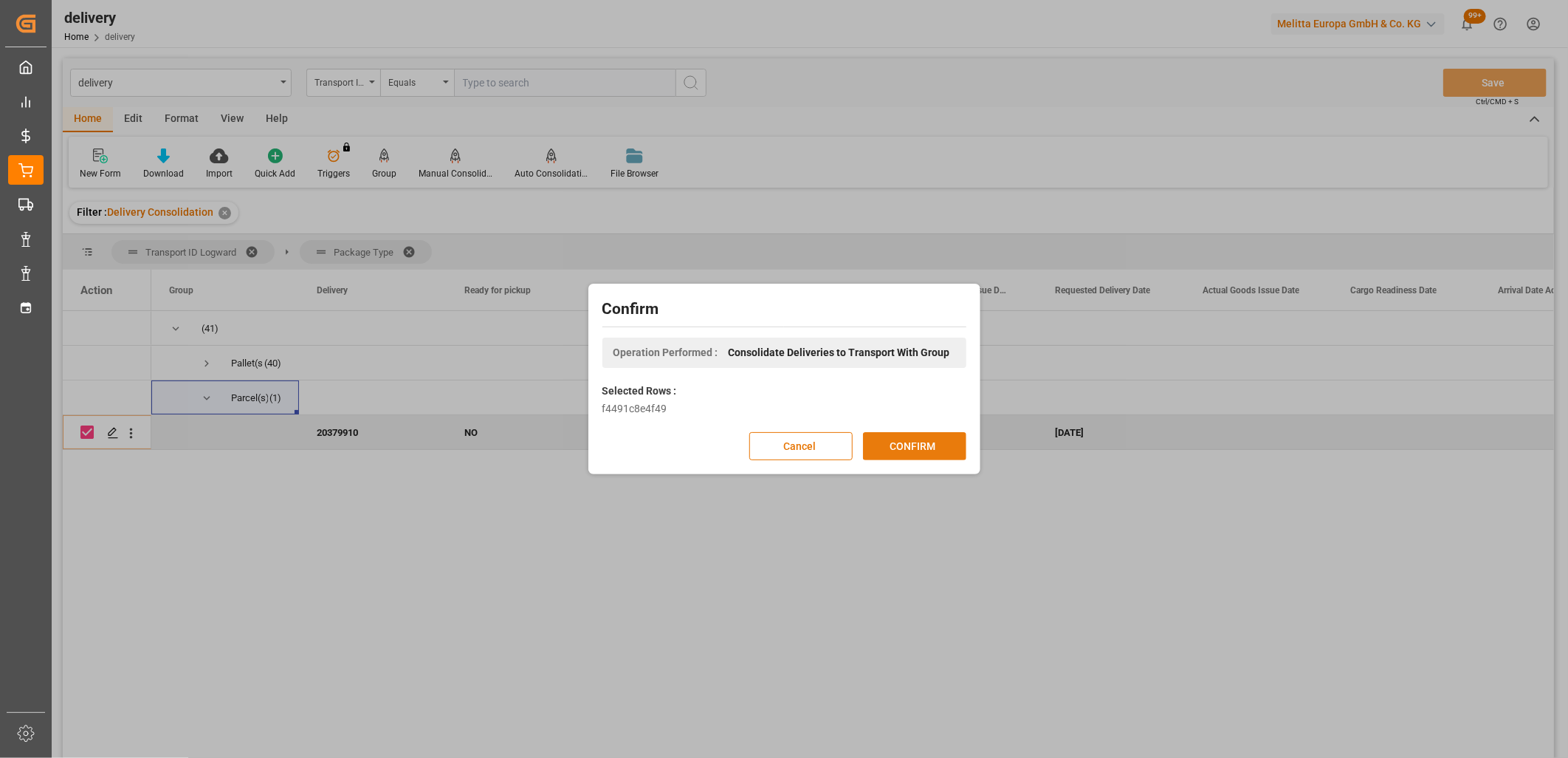
click at [895, 445] on button "CONFIRM" at bounding box center [914, 446] width 103 height 28
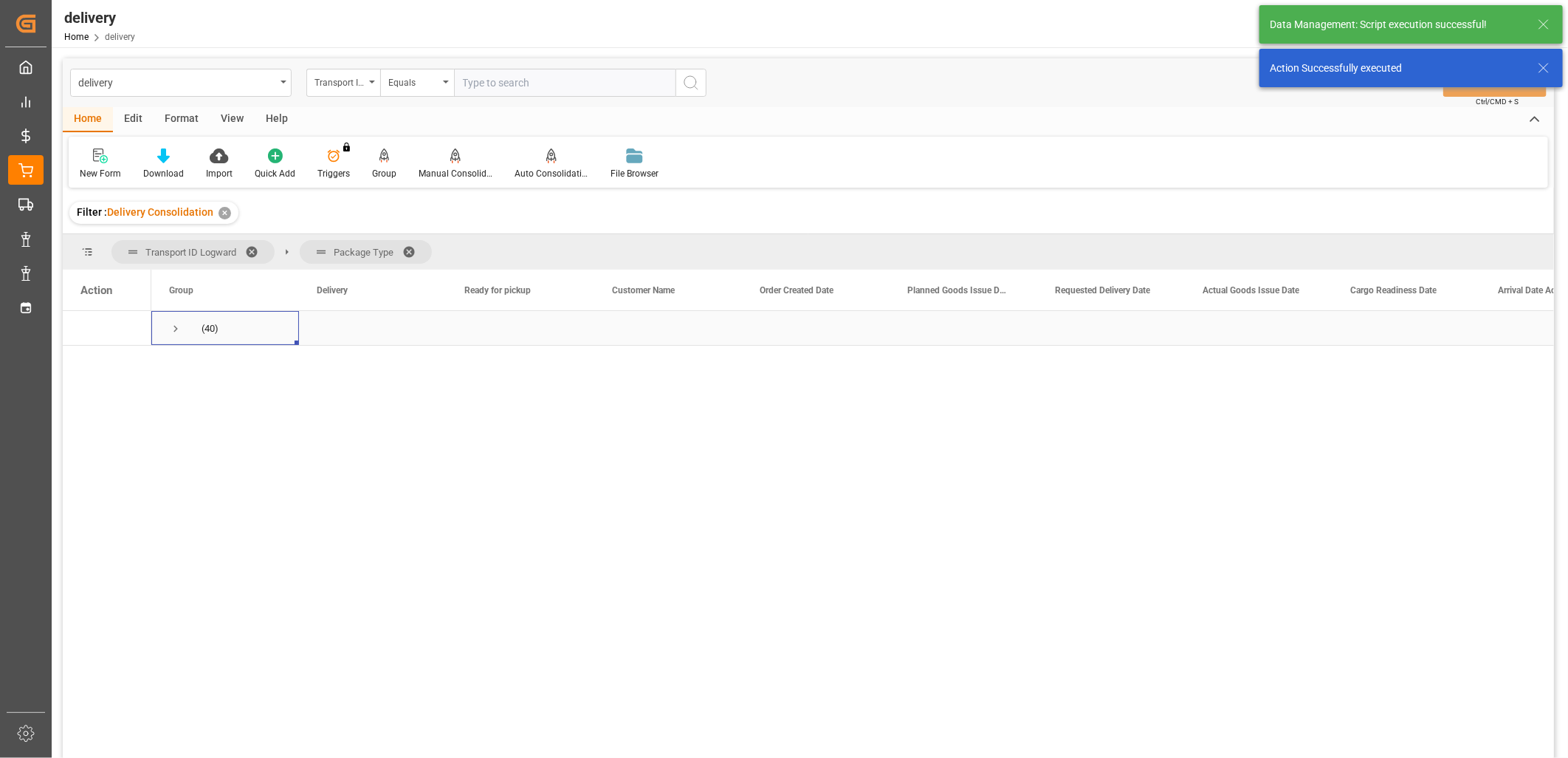
click at [172, 329] on span "Press SPACE to select this row." at bounding box center [176, 329] width 13 height 13
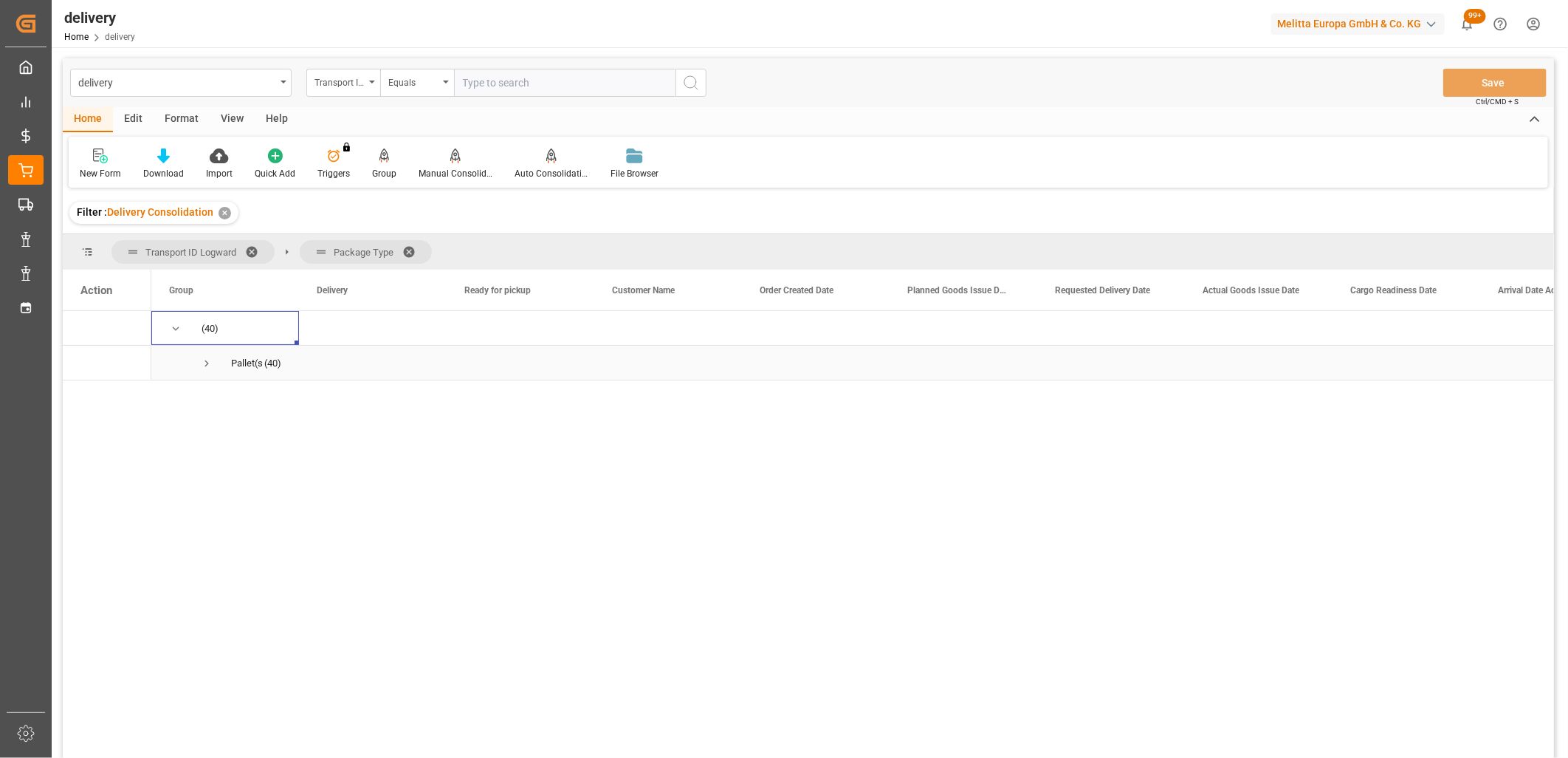
click at [201, 361] on span "Press SPACE to select this row." at bounding box center [206, 363] width 13 height 13
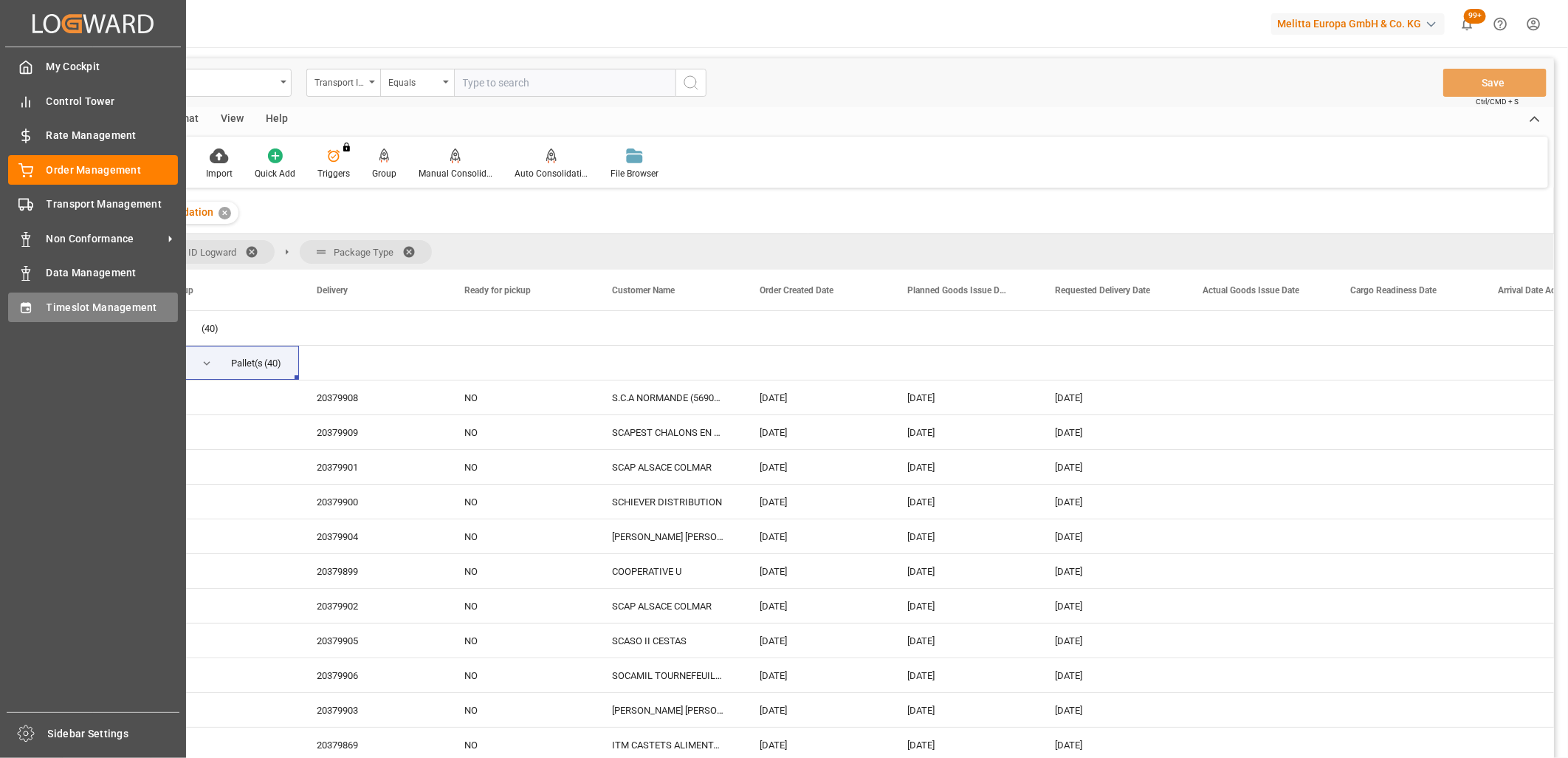
click at [26, 306] on icon at bounding box center [26, 307] width 10 height 11
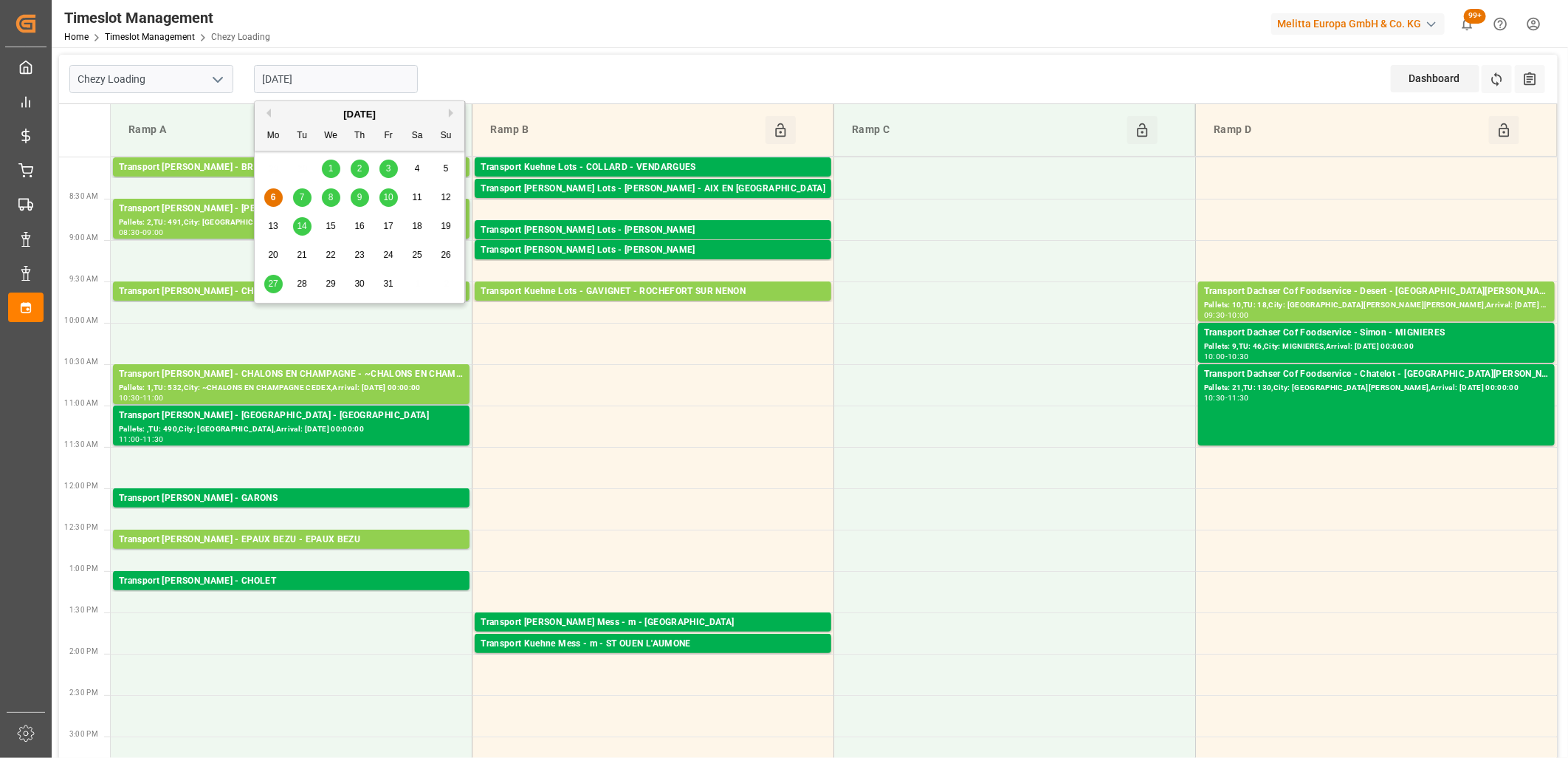
click at [346, 78] on input "[DATE]" at bounding box center [336, 79] width 164 height 28
click at [305, 197] on div "7" at bounding box center [302, 197] width 18 height 17
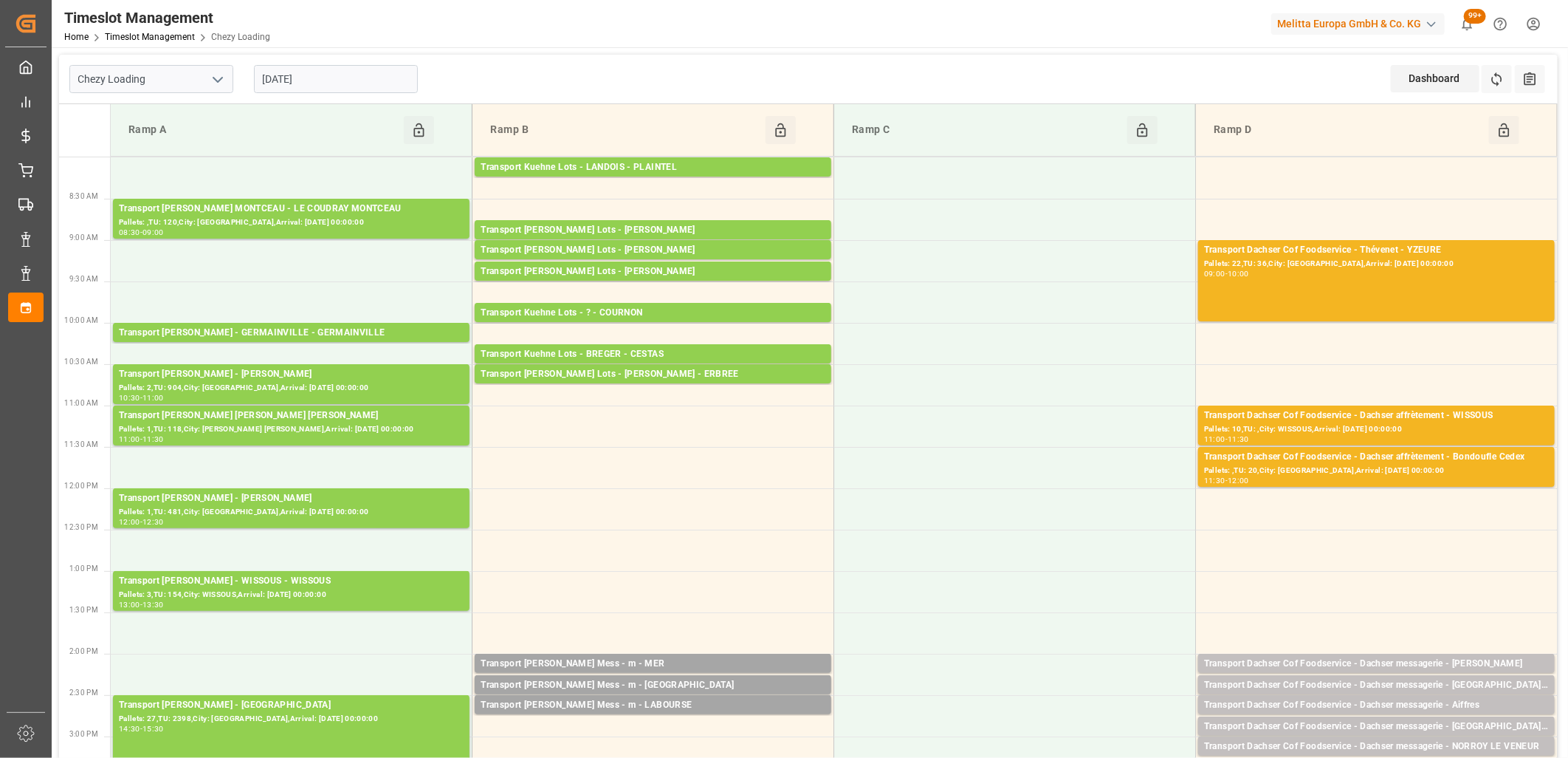
click at [371, 70] on input "[DATE]" at bounding box center [336, 79] width 164 height 28
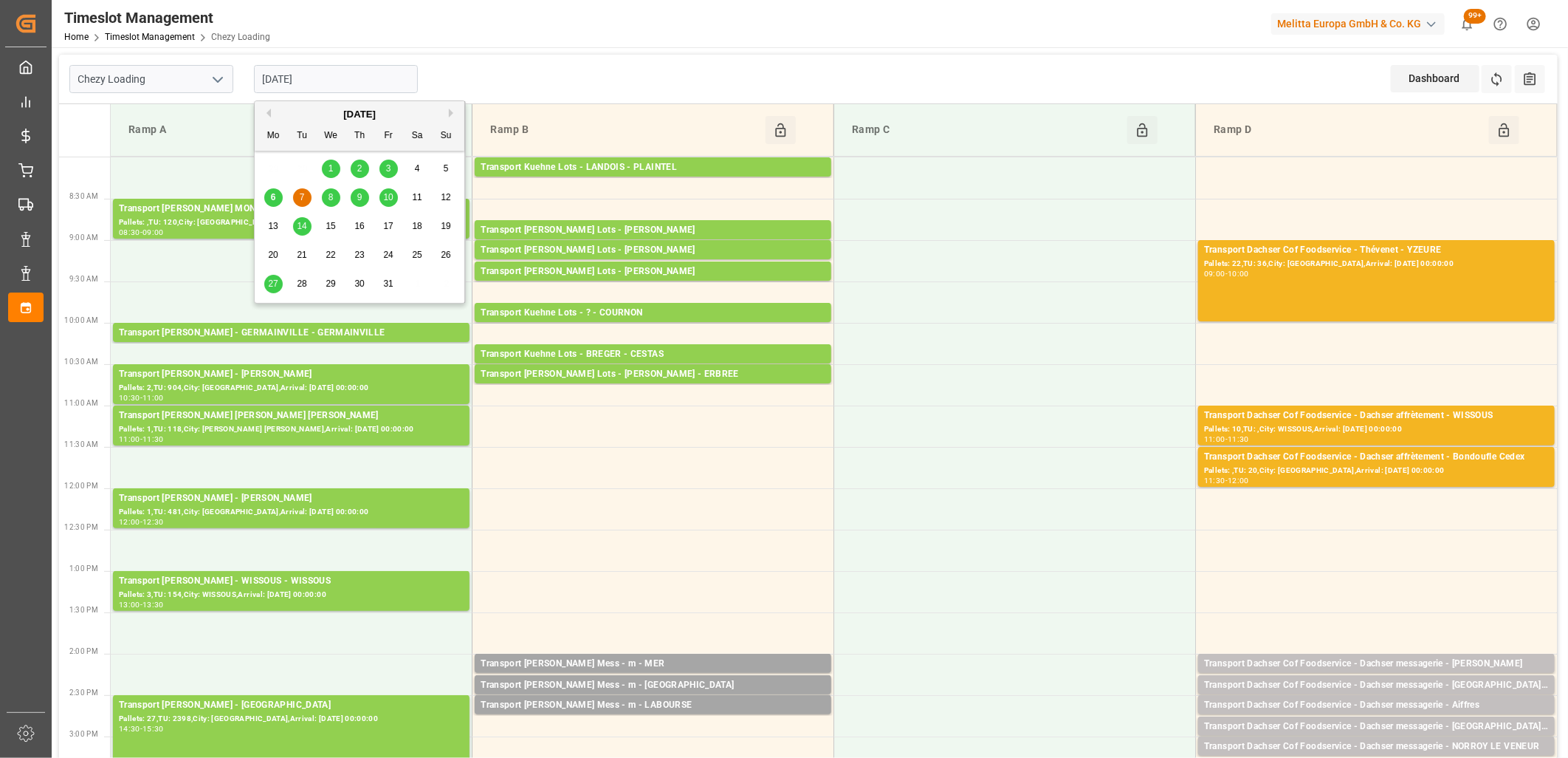
click at [331, 201] on span "8" at bounding box center [331, 197] width 5 height 11
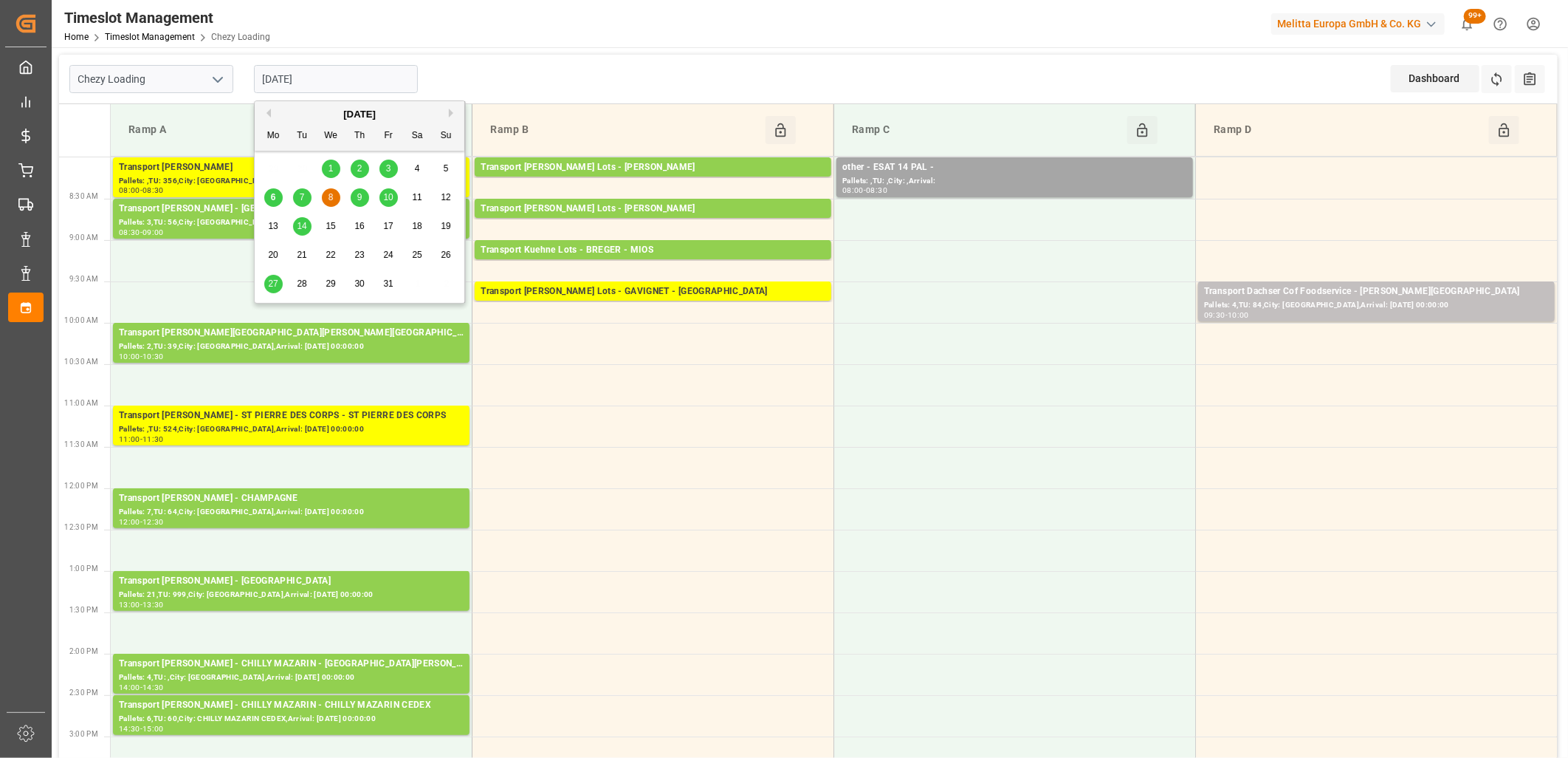
click at [372, 83] on input "[DATE]" at bounding box center [336, 79] width 164 height 28
click at [356, 192] on div "9" at bounding box center [360, 197] width 18 height 17
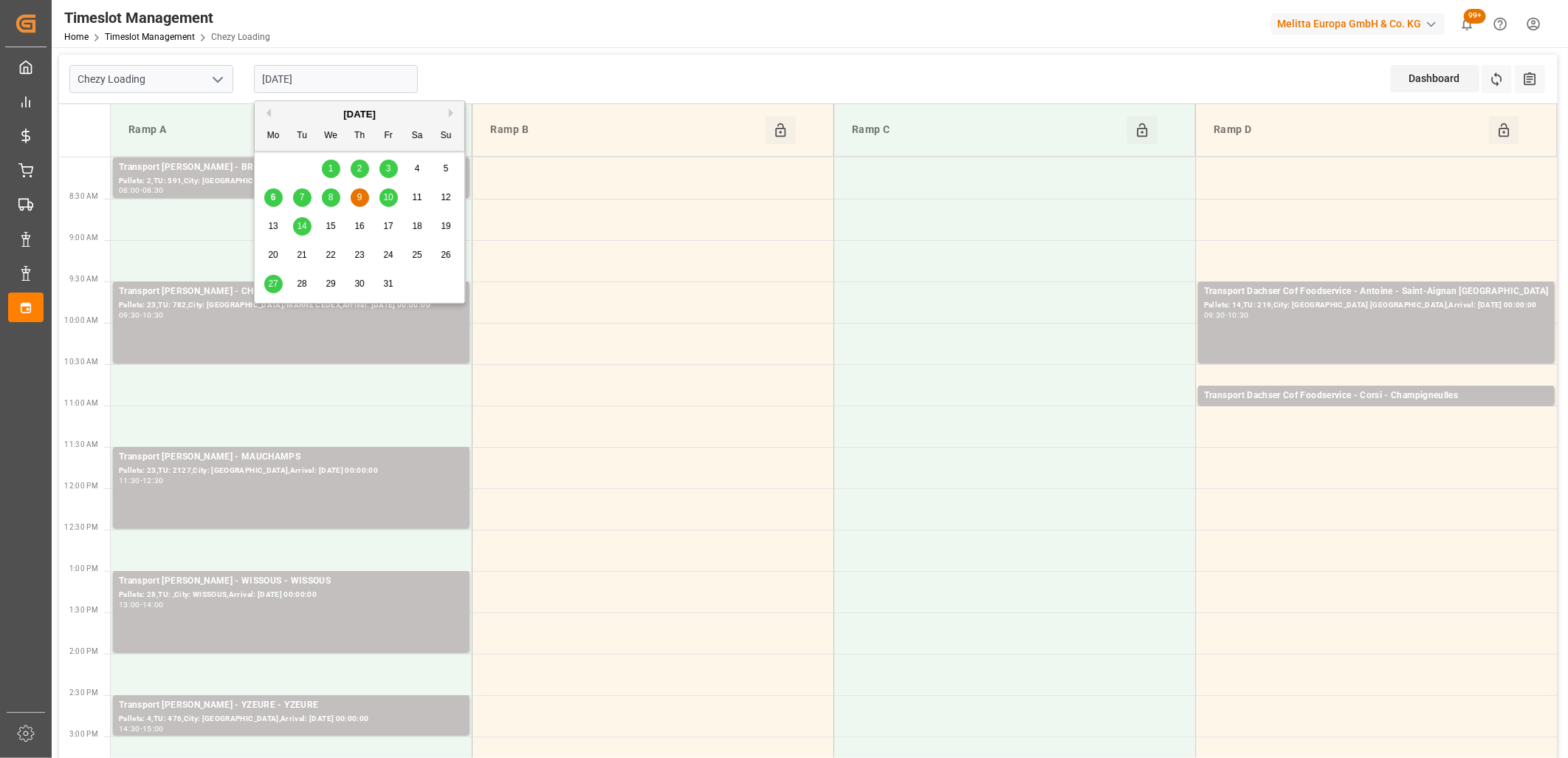
click at [396, 80] on input "[DATE]" at bounding box center [336, 79] width 164 height 28
click at [389, 194] on span "10" at bounding box center [388, 197] width 10 height 11
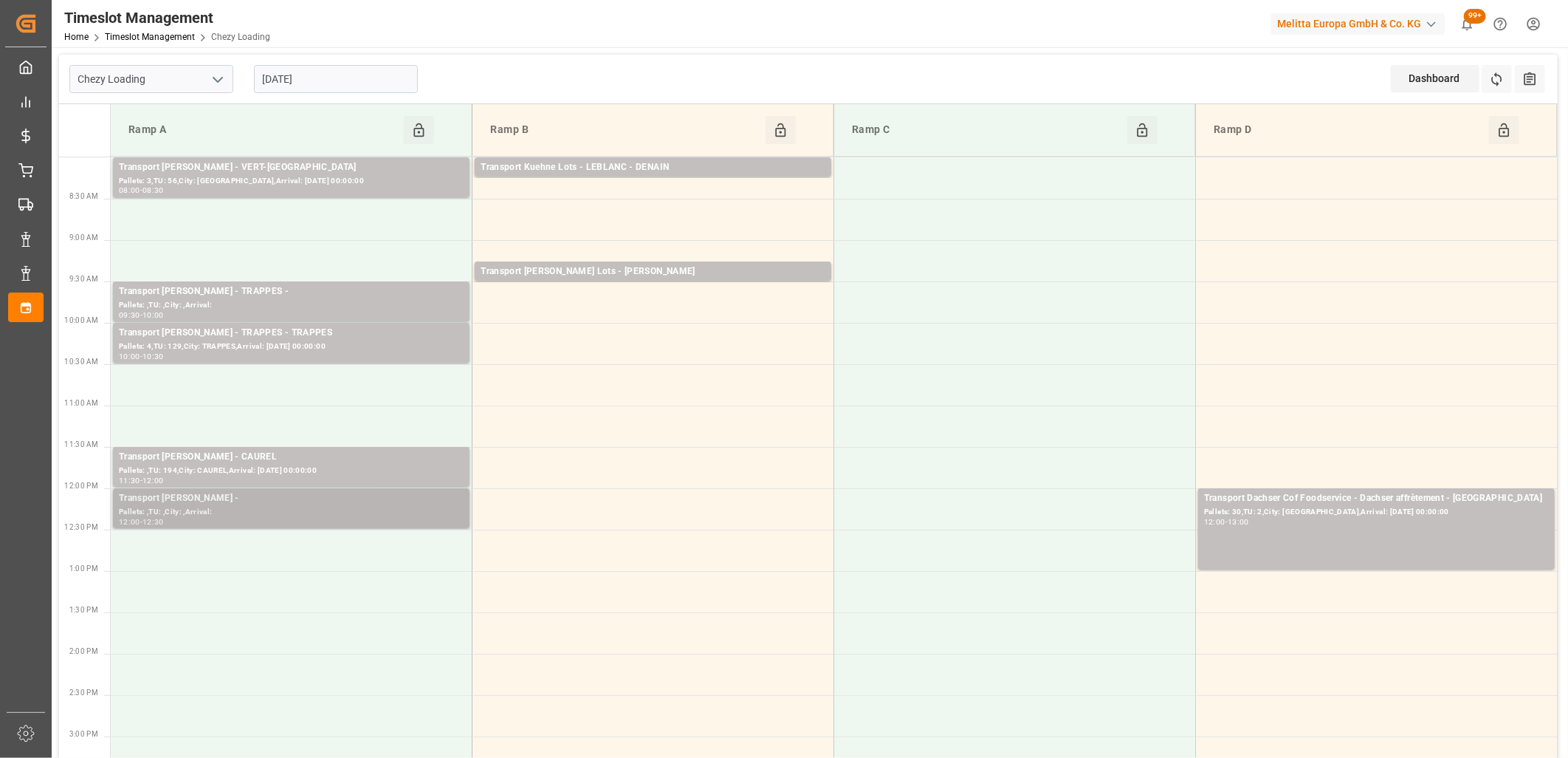
click at [319, 506] on div "Pallets: ,TU: ,City: ,Arrival:" at bounding box center [291, 512] width 345 height 12
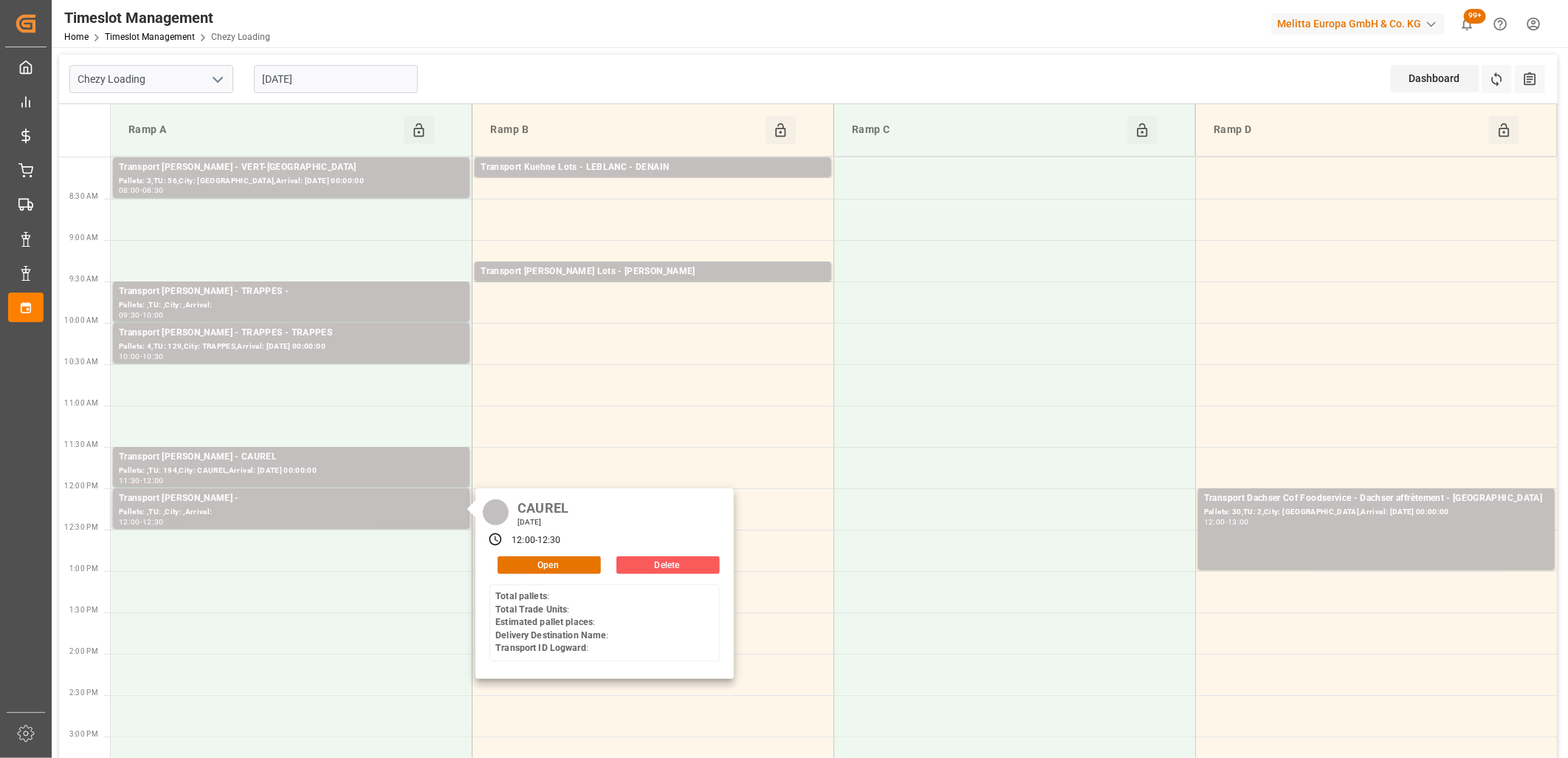
click at [672, 564] on button "Delete" at bounding box center [668, 565] width 103 height 17
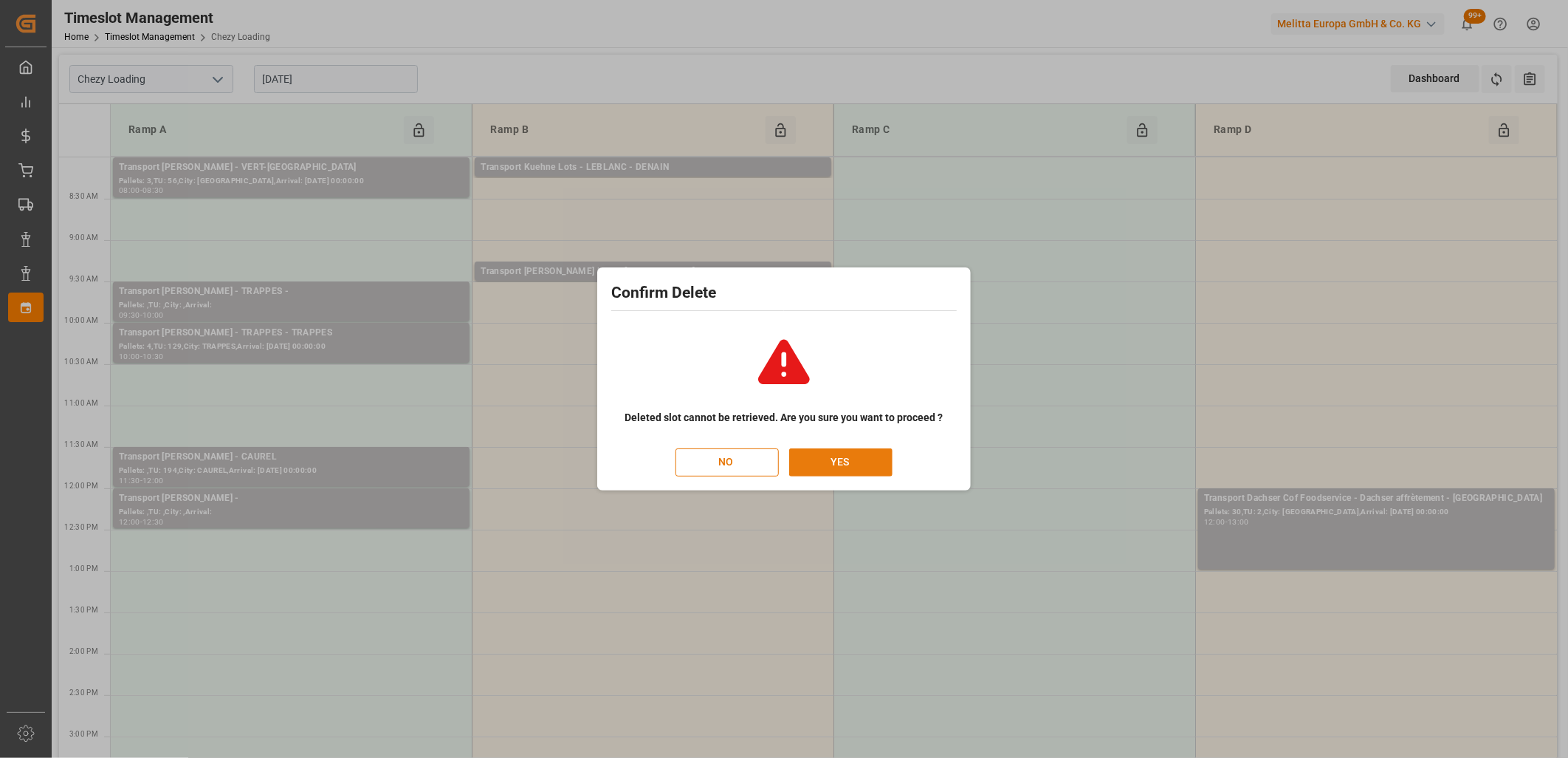
click at [845, 462] on button "YES" at bounding box center [840, 462] width 103 height 28
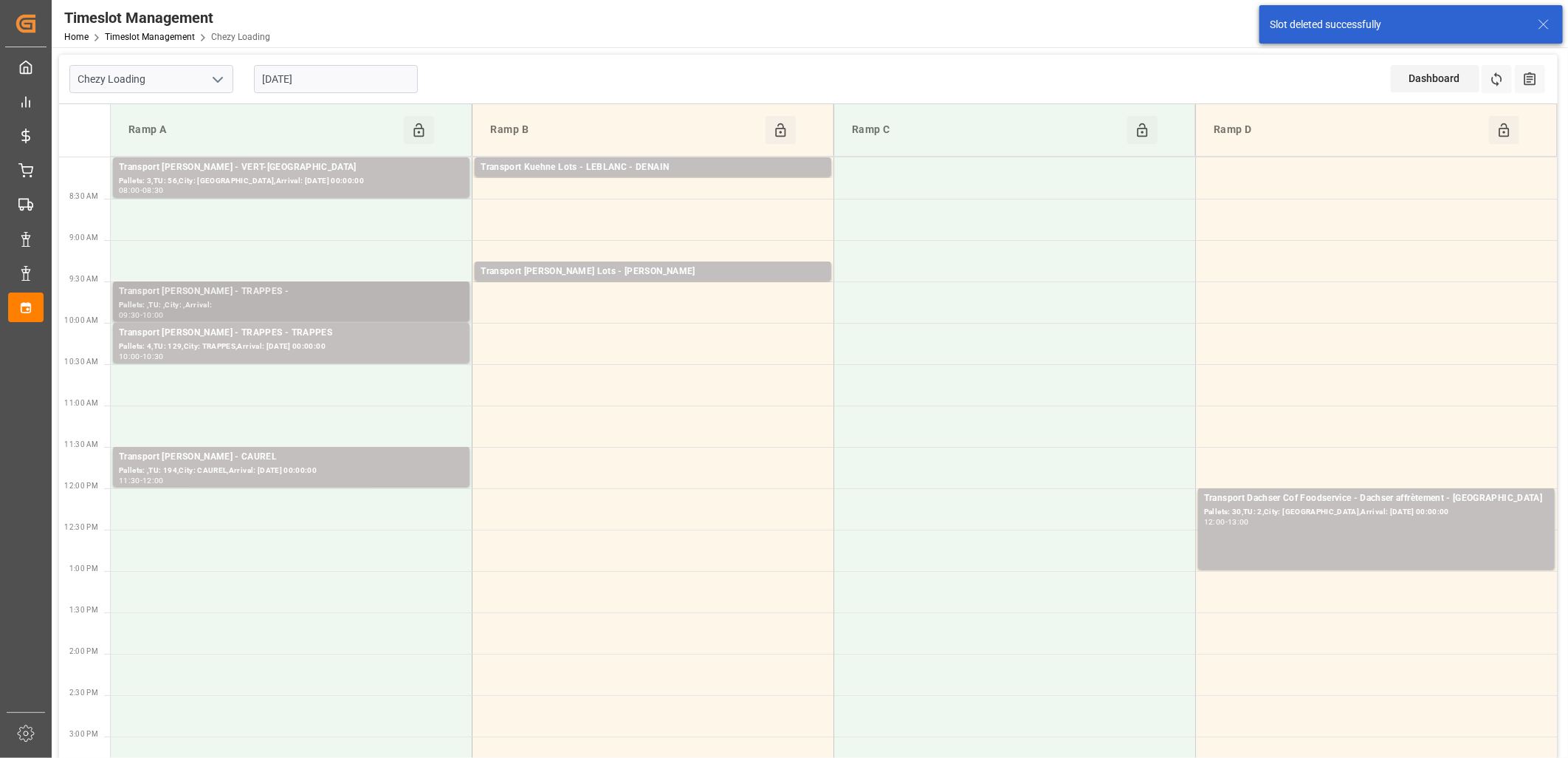
click at [342, 293] on div "Transport [PERSON_NAME] - TRAPPES -" at bounding box center [291, 291] width 345 height 15
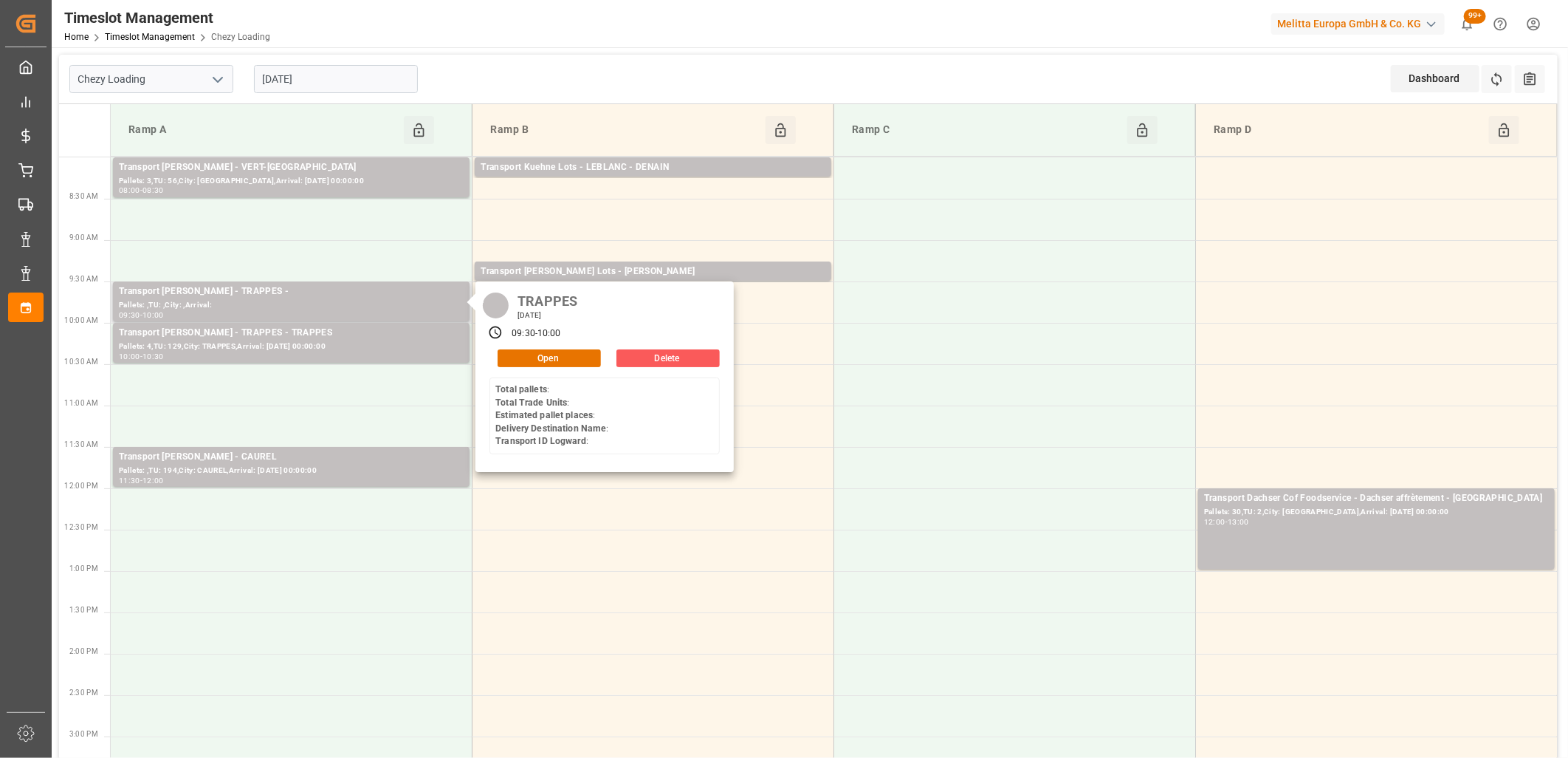
click at [673, 360] on button "Delete" at bounding box center [668, 358] width 103 height 17
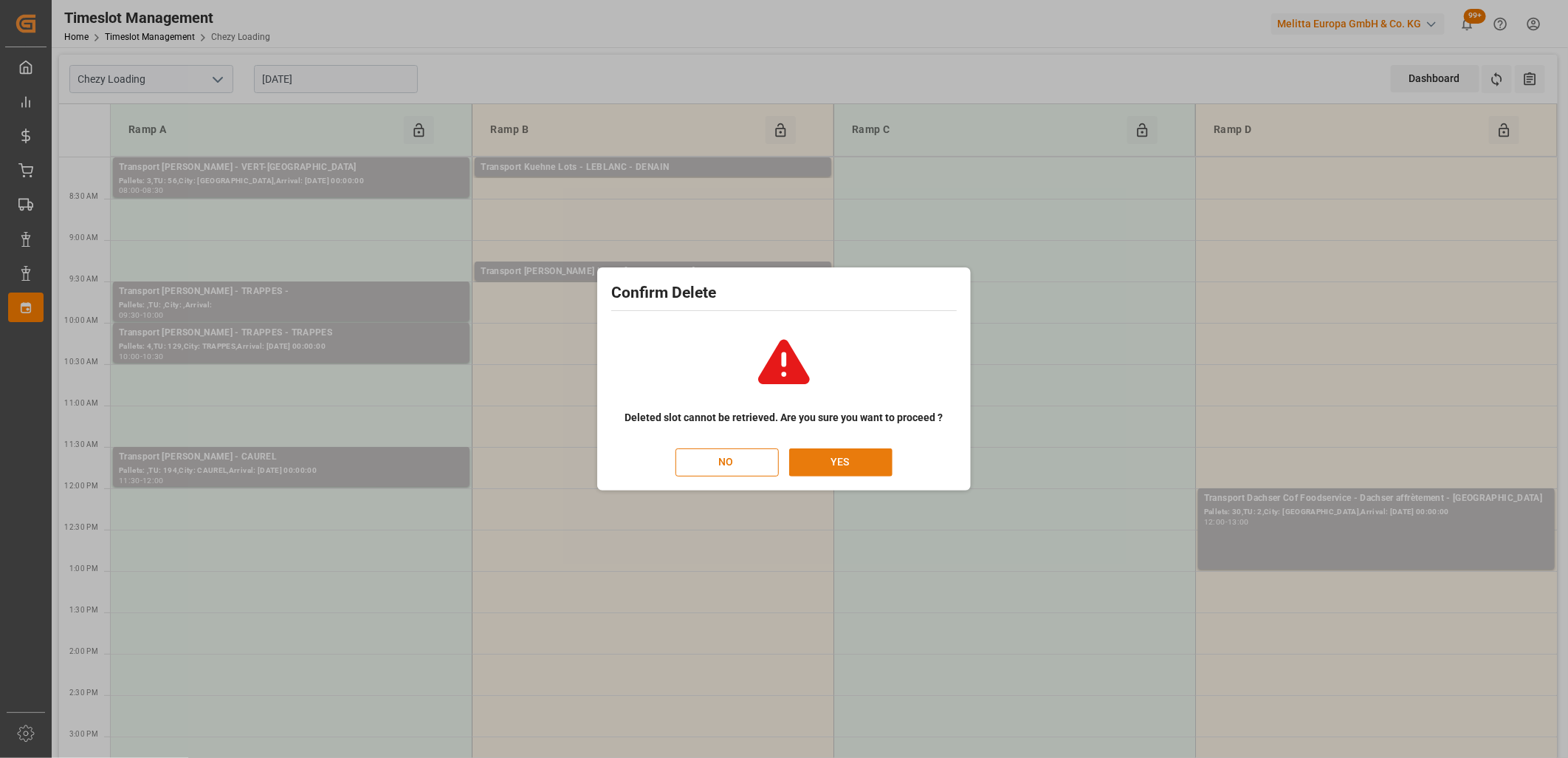
click at [859, 459] on button "YES" at bounding box center [840, 462] width 103 height 28
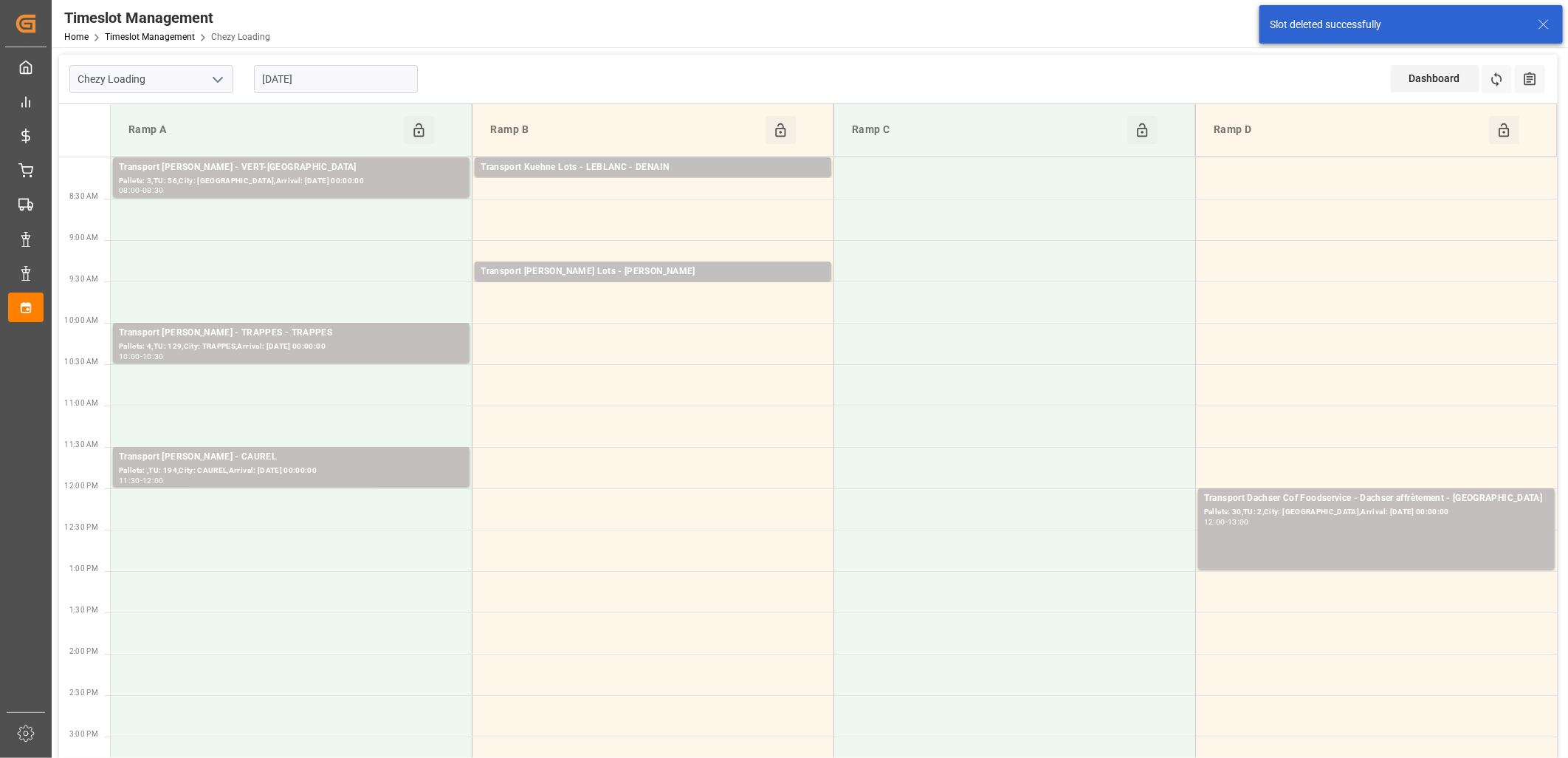
click at [369, 62] on div "[DATE]" at bounding box center [336, 78] width 185 height 49
click at [350, 82] on input "[DATE]" at bounding box center [336, 79] width 164 height 28
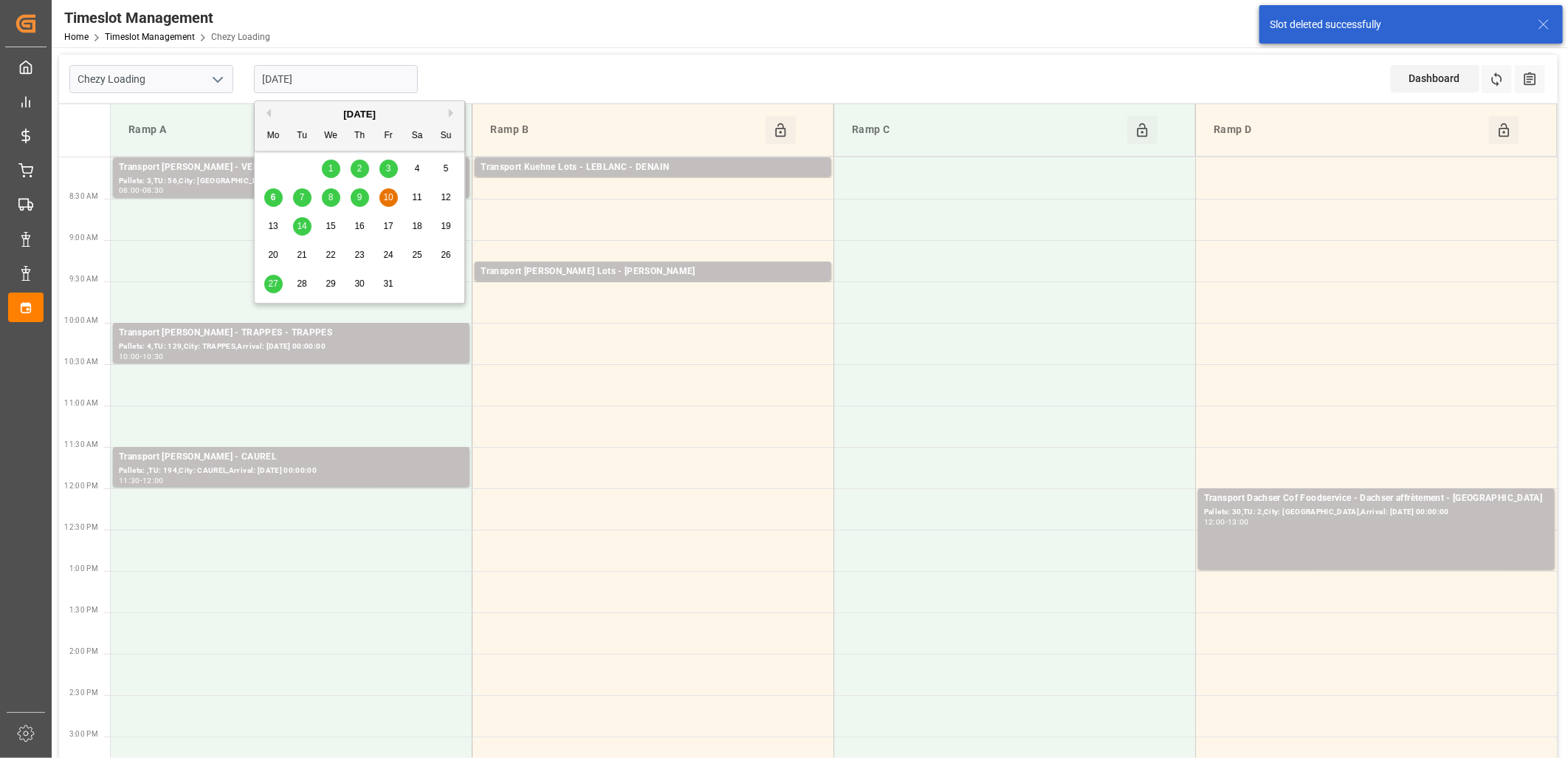
click at [305, 225] on span "14" at bounding box center [302, 225] width 10 height 11
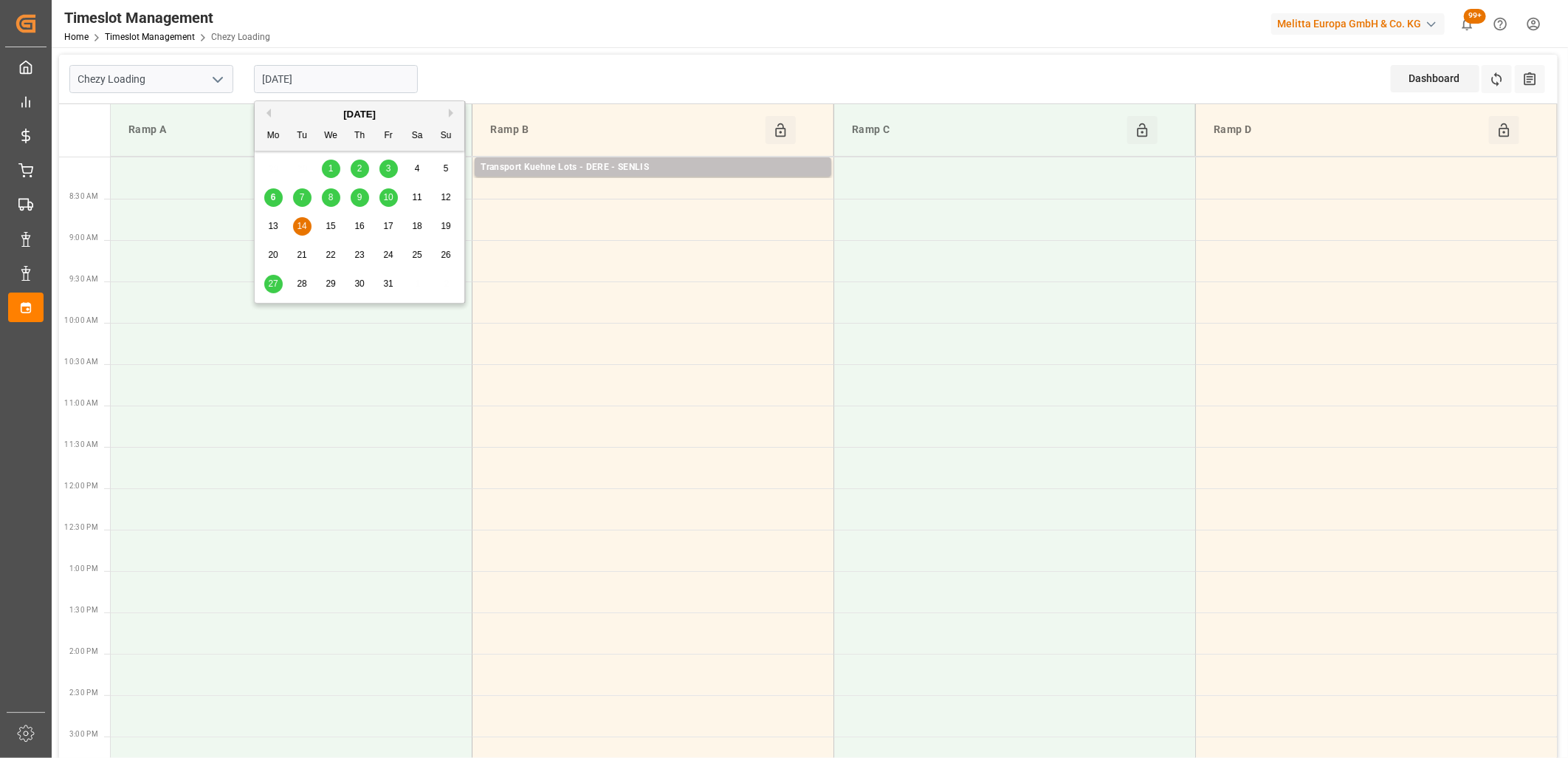
click at [333, 84] on input "[DATE]" at bounding box center [336, 79] width 164 height 28
click at [390, 195] on span "10" at bounding box center [388, 197] width 10 height 11
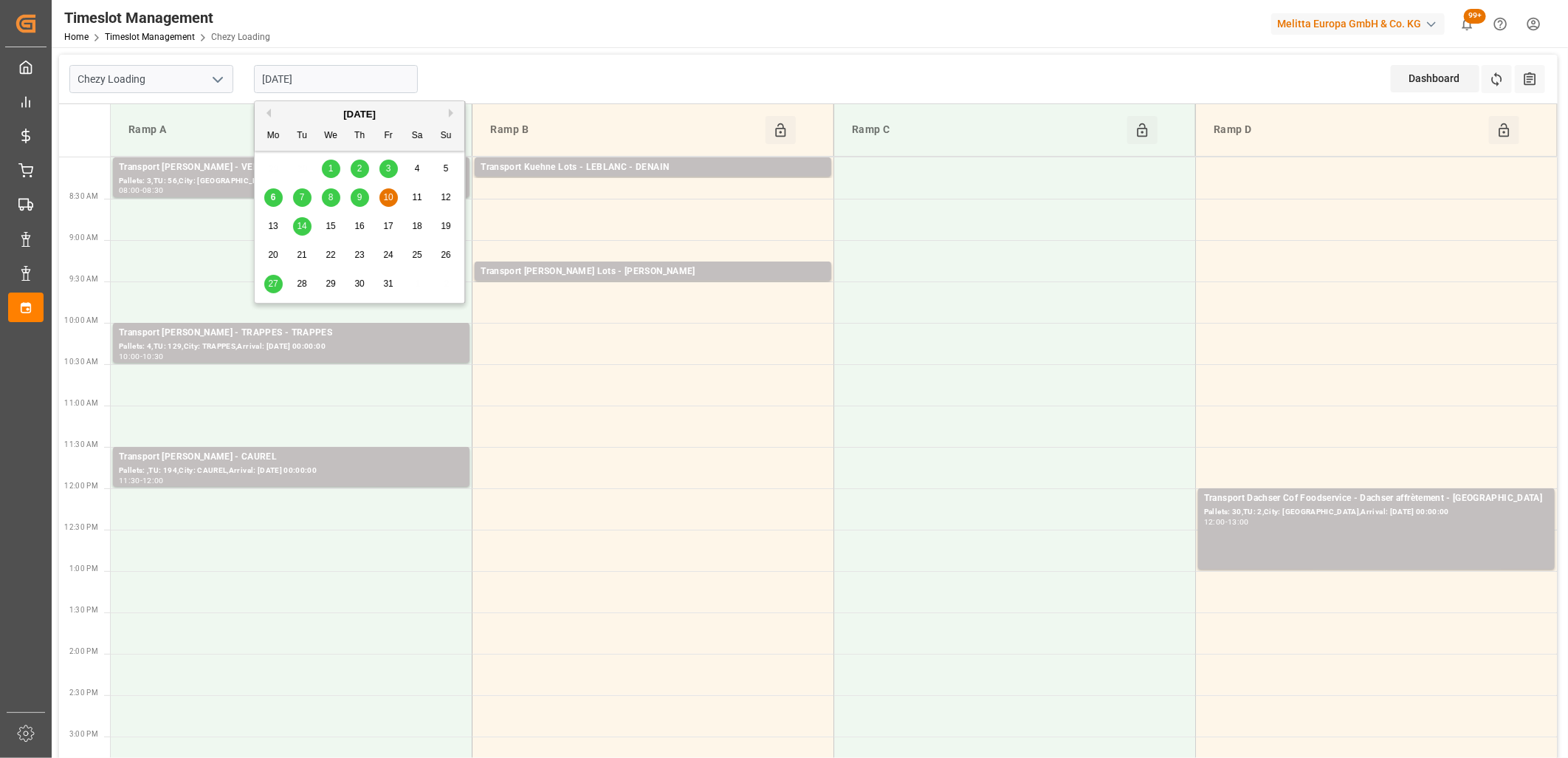
click at [385, 84] on input "[DATE]" at bounding box center [336, 79] width 164 height 28
click at [361, 200] on span "9" at bounding box center [360, 197] width 5 height 11
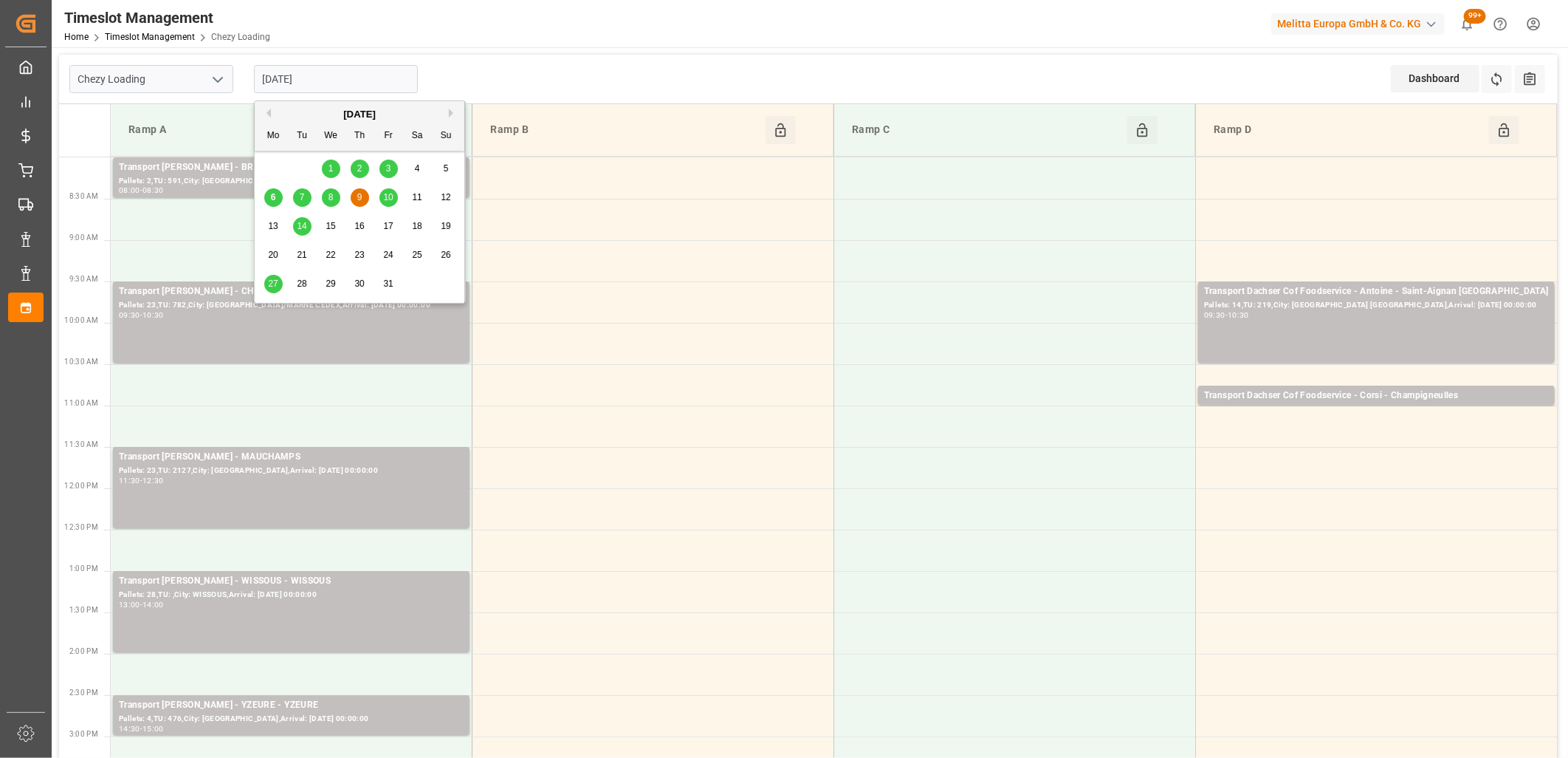
click at [367, 72] on input "[DATE]" at bounding box center [336, 79] width 164 height 28
click at [327, 200] on div "8" at bounding box center [331, 197] width 18 height 17
type input "08-10-2025"
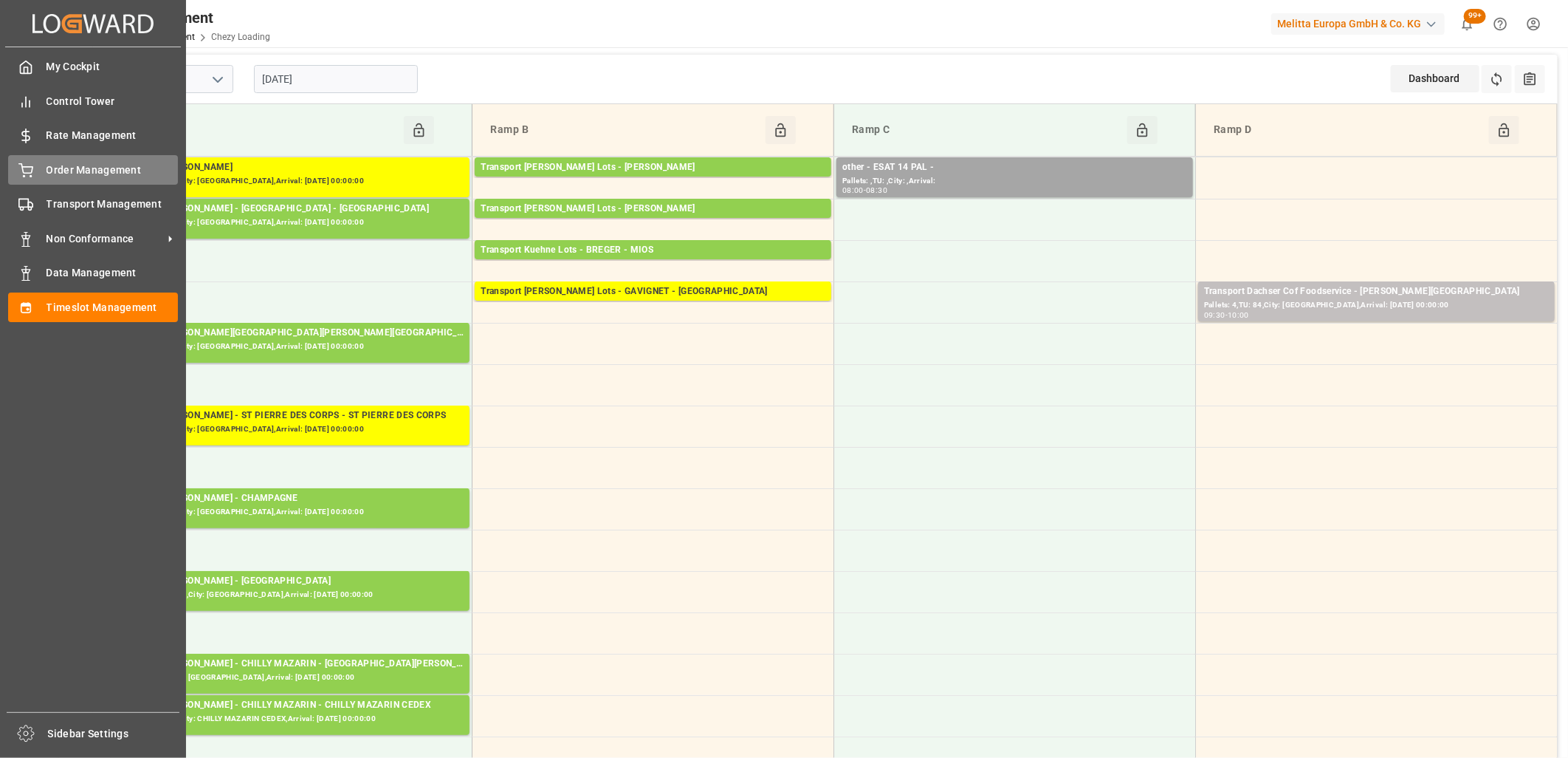
click at [38, 164] on div "Order Management Order Management" at bounding box center [93, 169] width 170 height 29
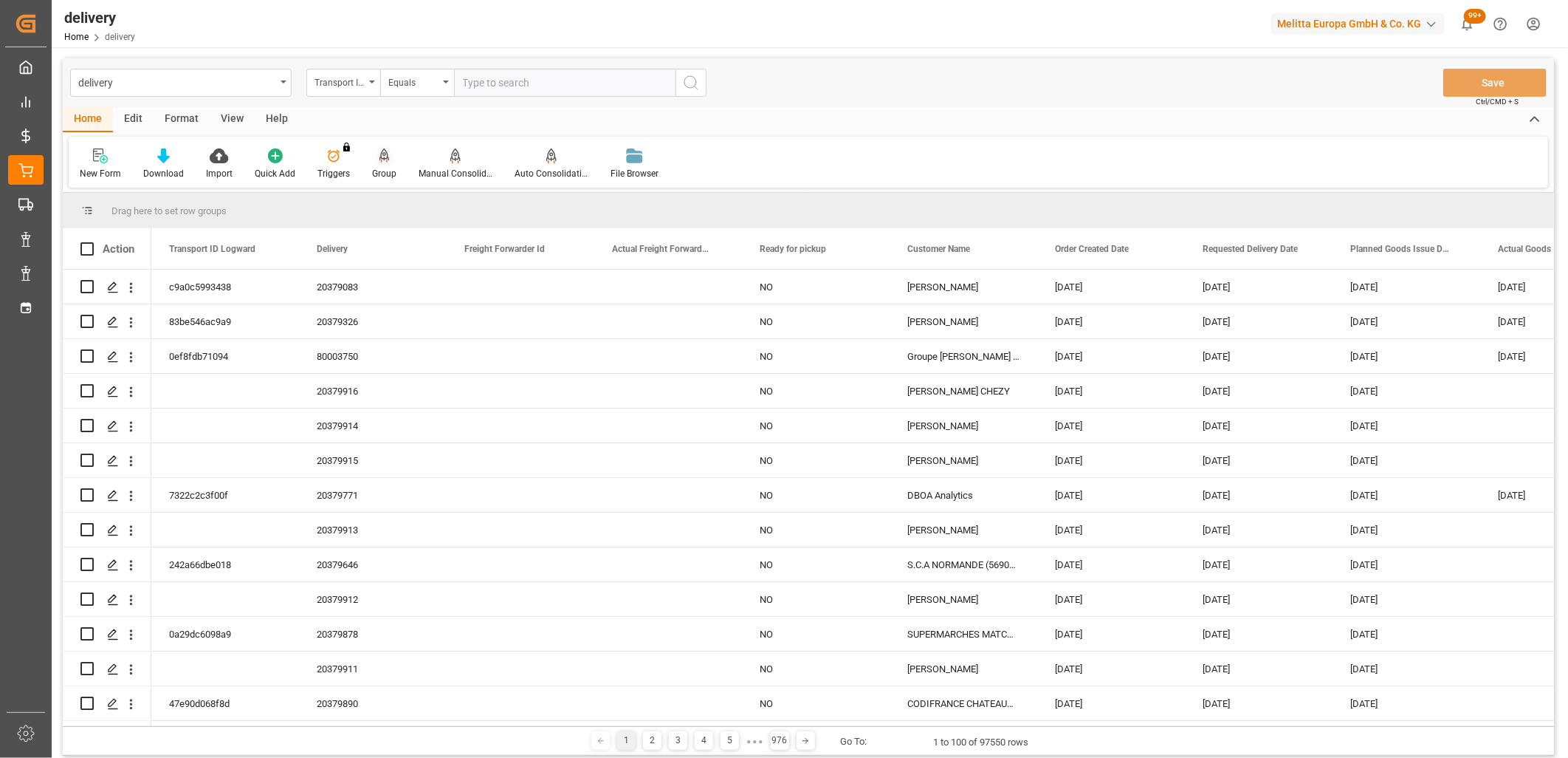
click at [381, 161] on icon at bounding box center [385, 156] width 11 height 15
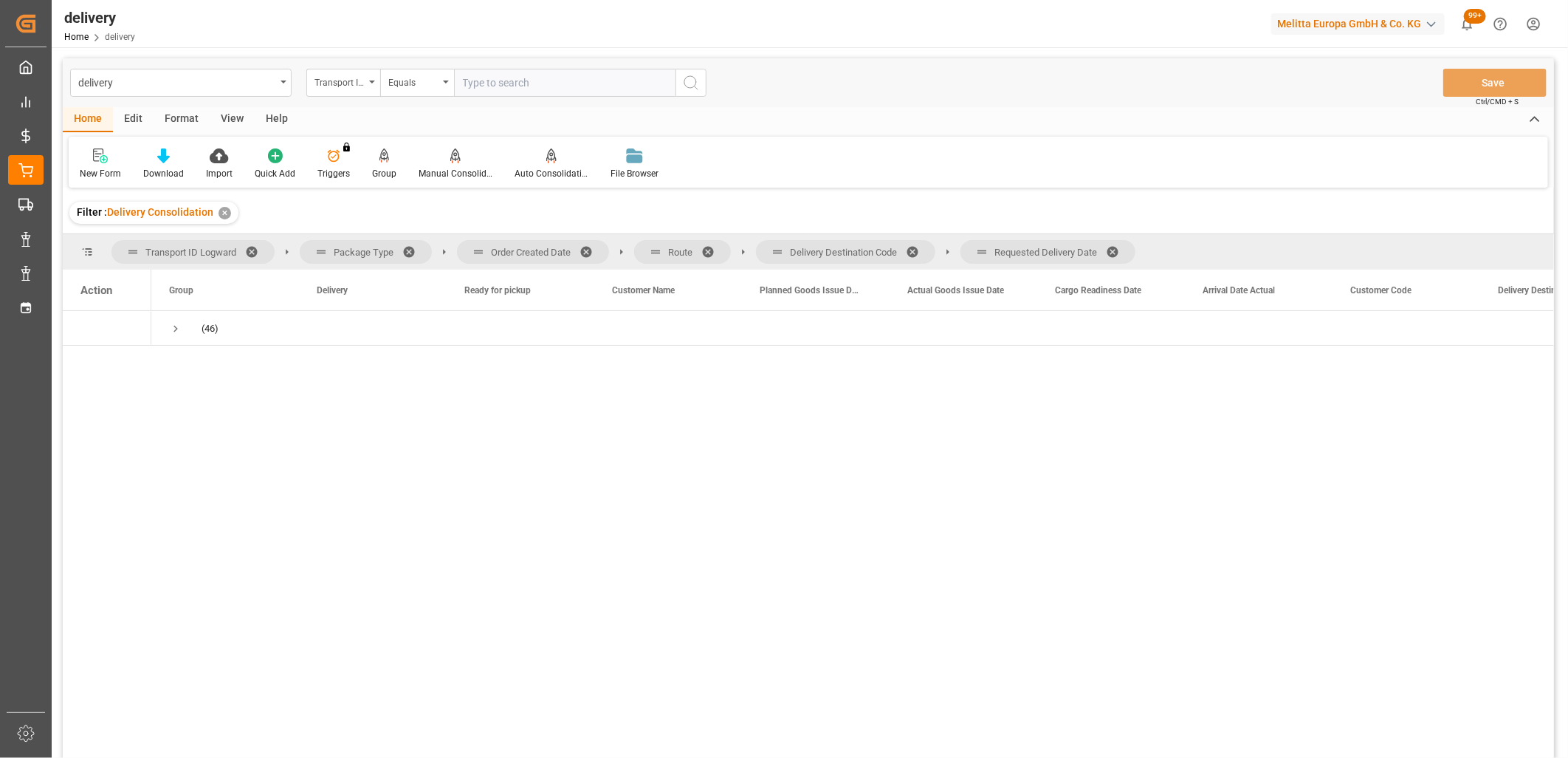
click at [1120, 249] on span at bounding box center [1117, 252] width 24 height 13
click at [913, 253] on span at bounding box center [918, 252] width 24 height 13
click at [707, 249] on span at bounding box center [713, 252] width 24 height 13
click at [592, 245] on span at bounding box center [591, 252] width 24 height 13
click at [174, 324] on span "Press SPACE to select this row." at bounding box center [176, 329] width 13 height 13
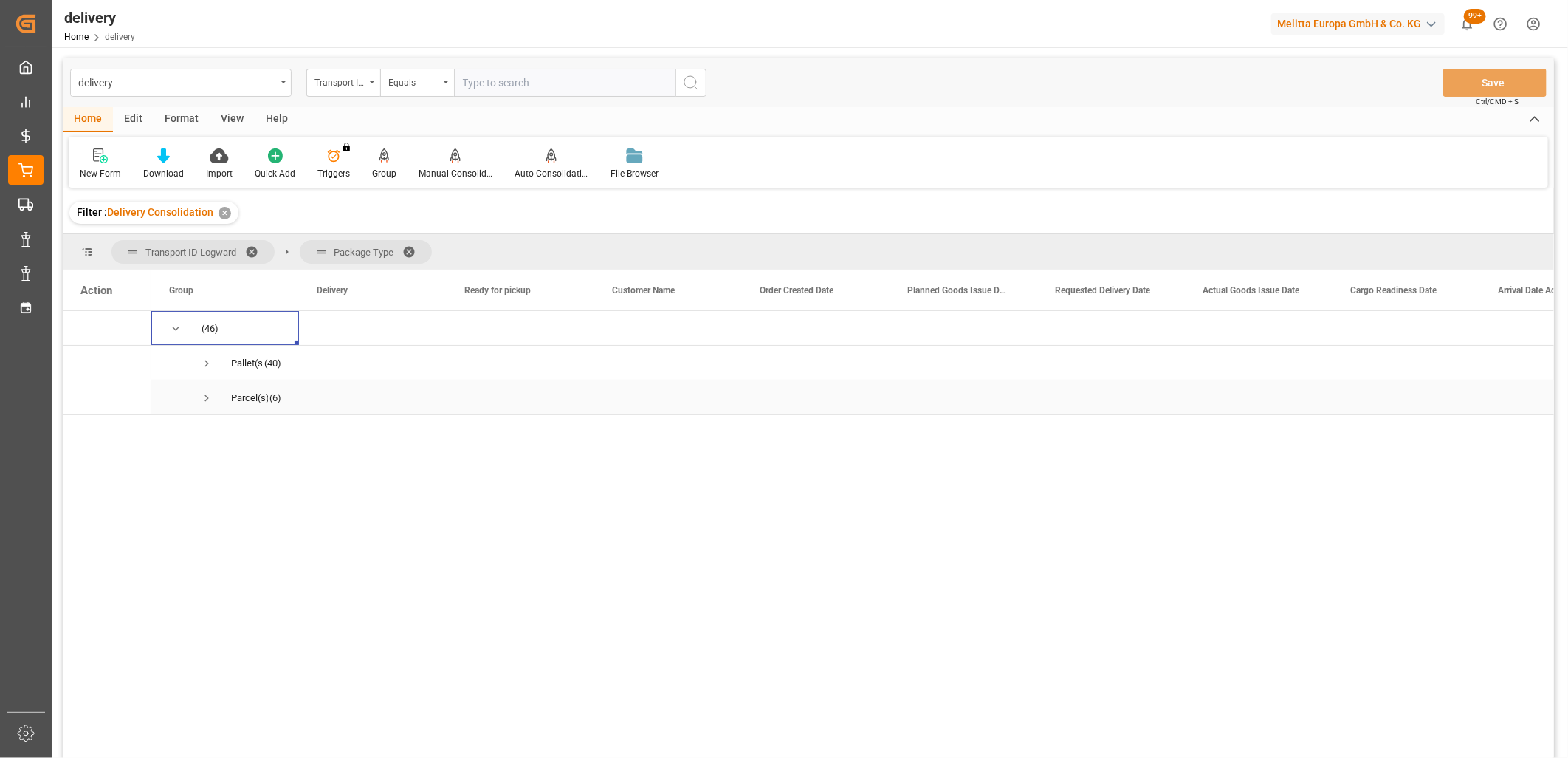
click at [204, 396] on span "Press SPACE to select this row." at bounding box center [206, 398] width 13 height 13
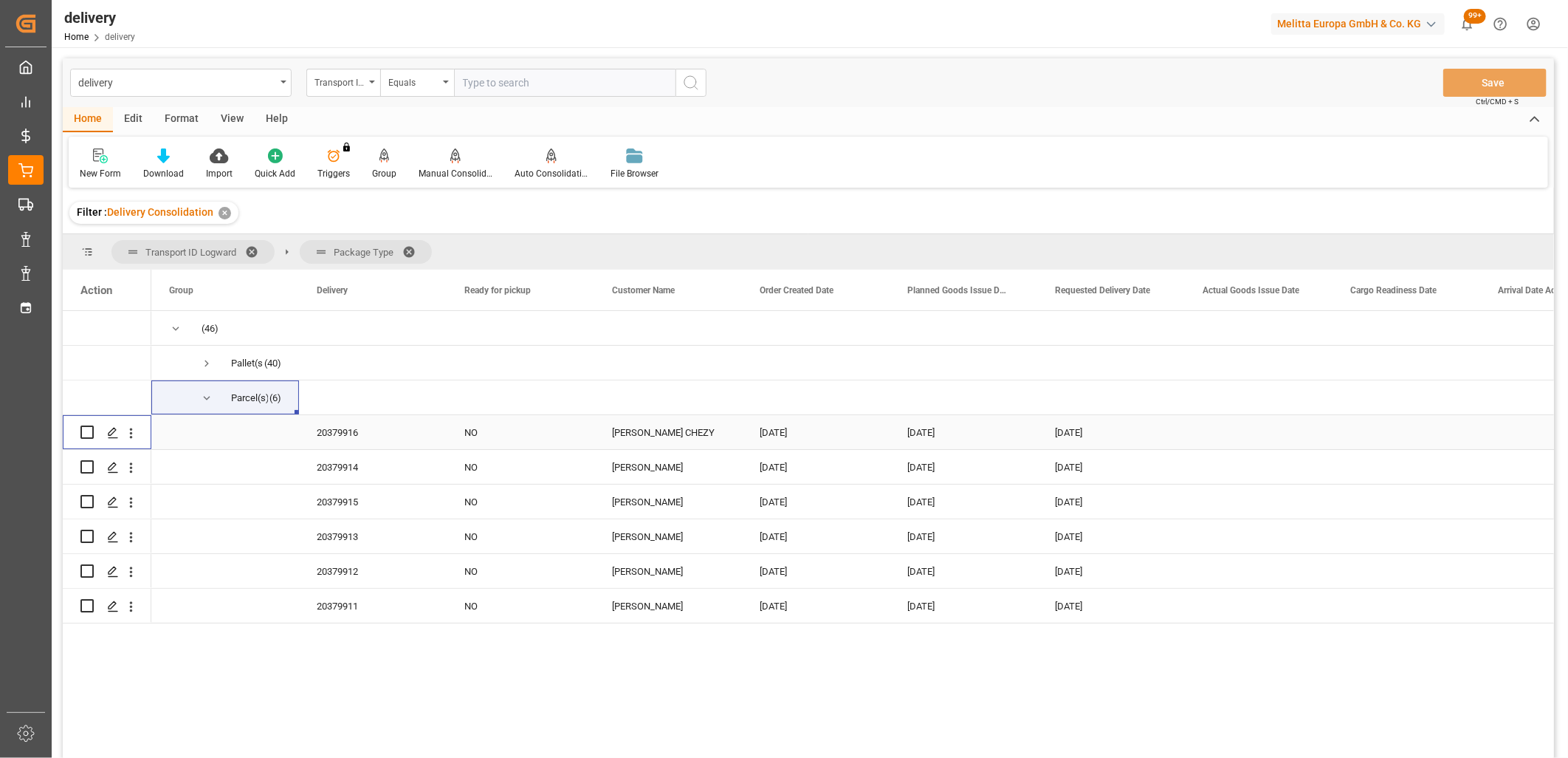
click at [87, 432] on input "Press Space to toggle row selection (unchecked)" at bounding box center [87, 432] width 13 height 13
checkbox input "true"
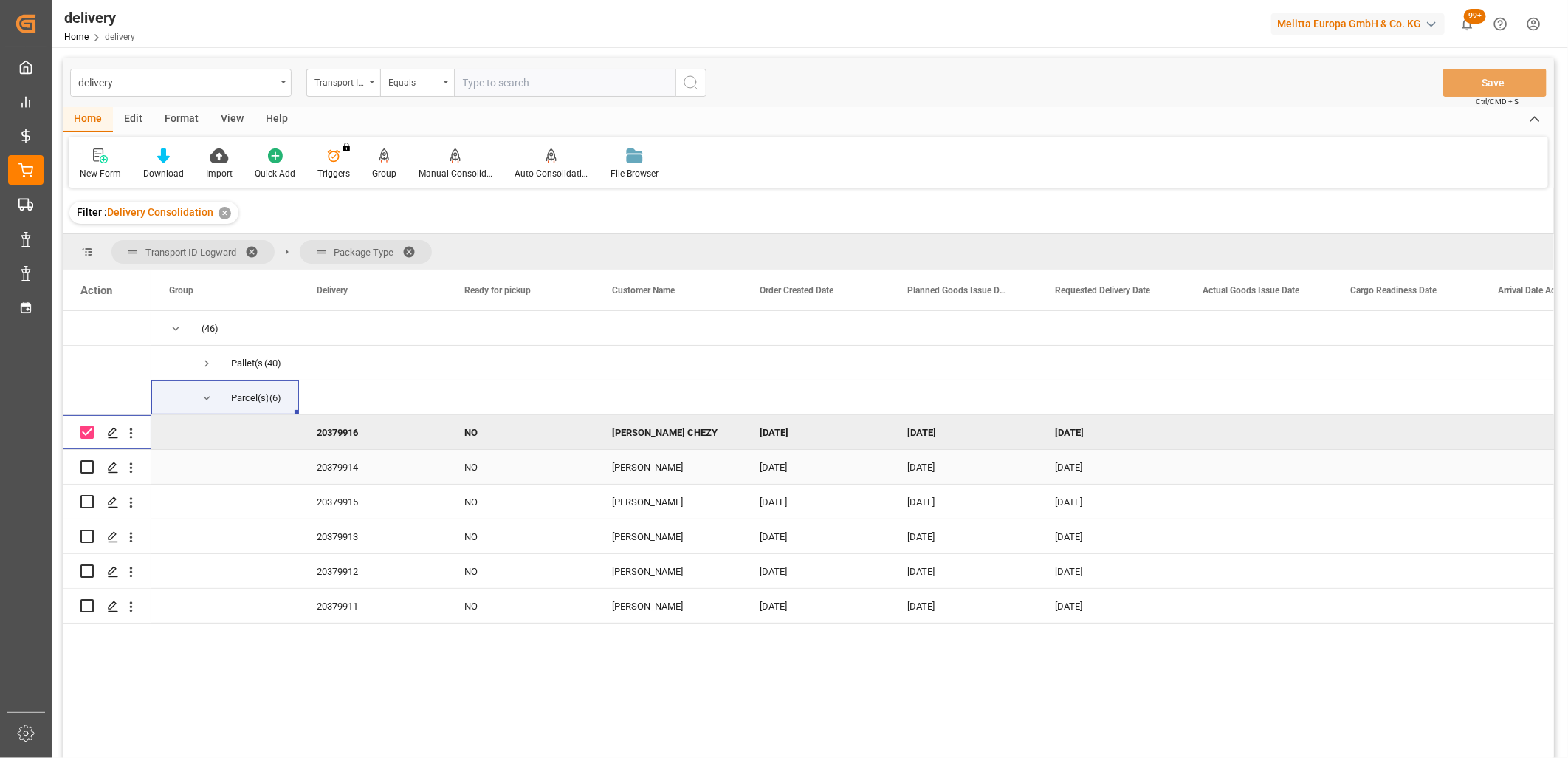
click at [84, 466] on input "Press Space to toggle row selection (unchecked)" at bounding box center [87, 467] width 13 height 13
checkbox input "true"
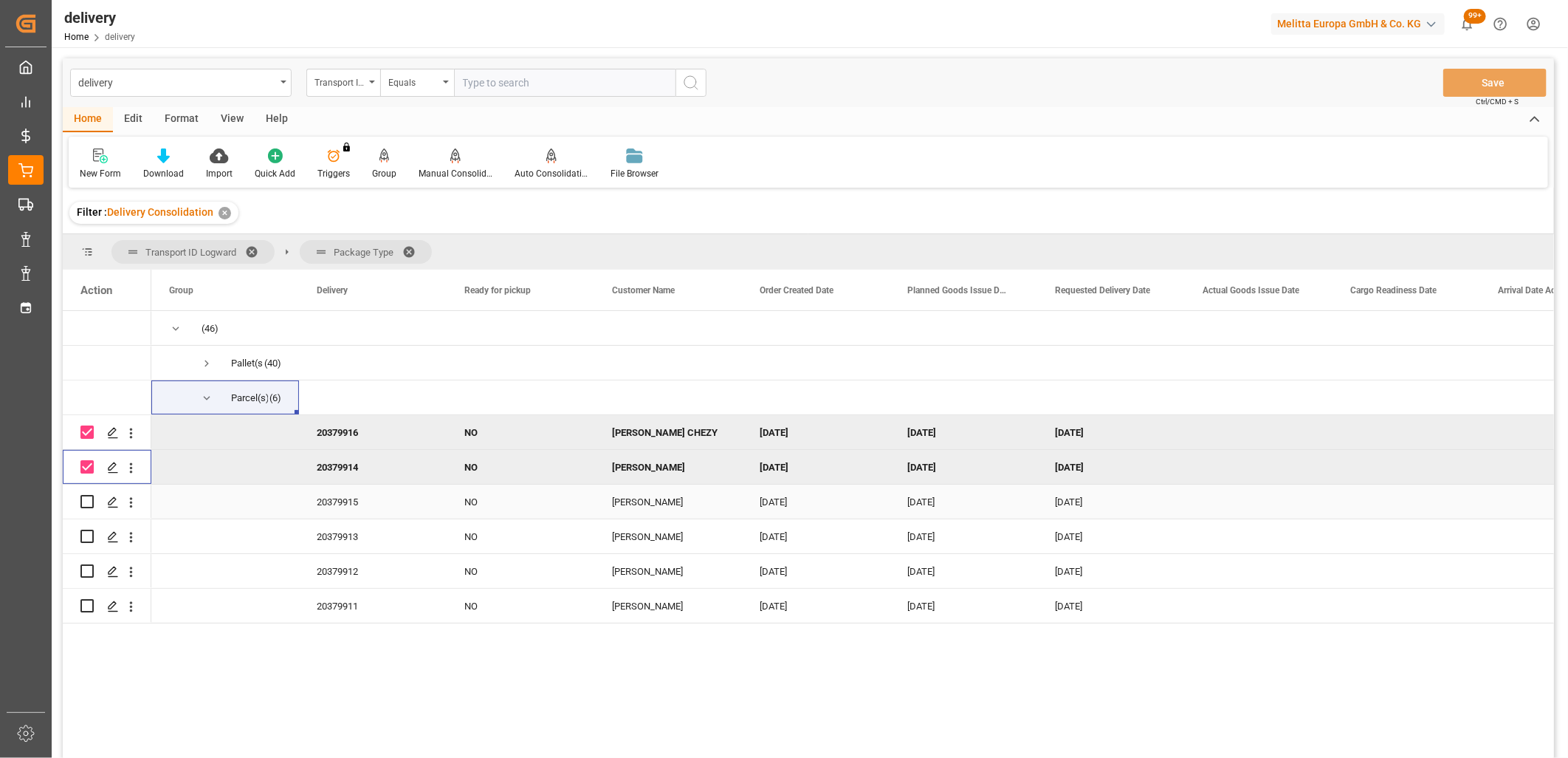
click at [82, 502] on input "Press Space to toggle row selection (unchecked)" at bounding box center [87, 501] width 13 height 13
checkbox input "true"
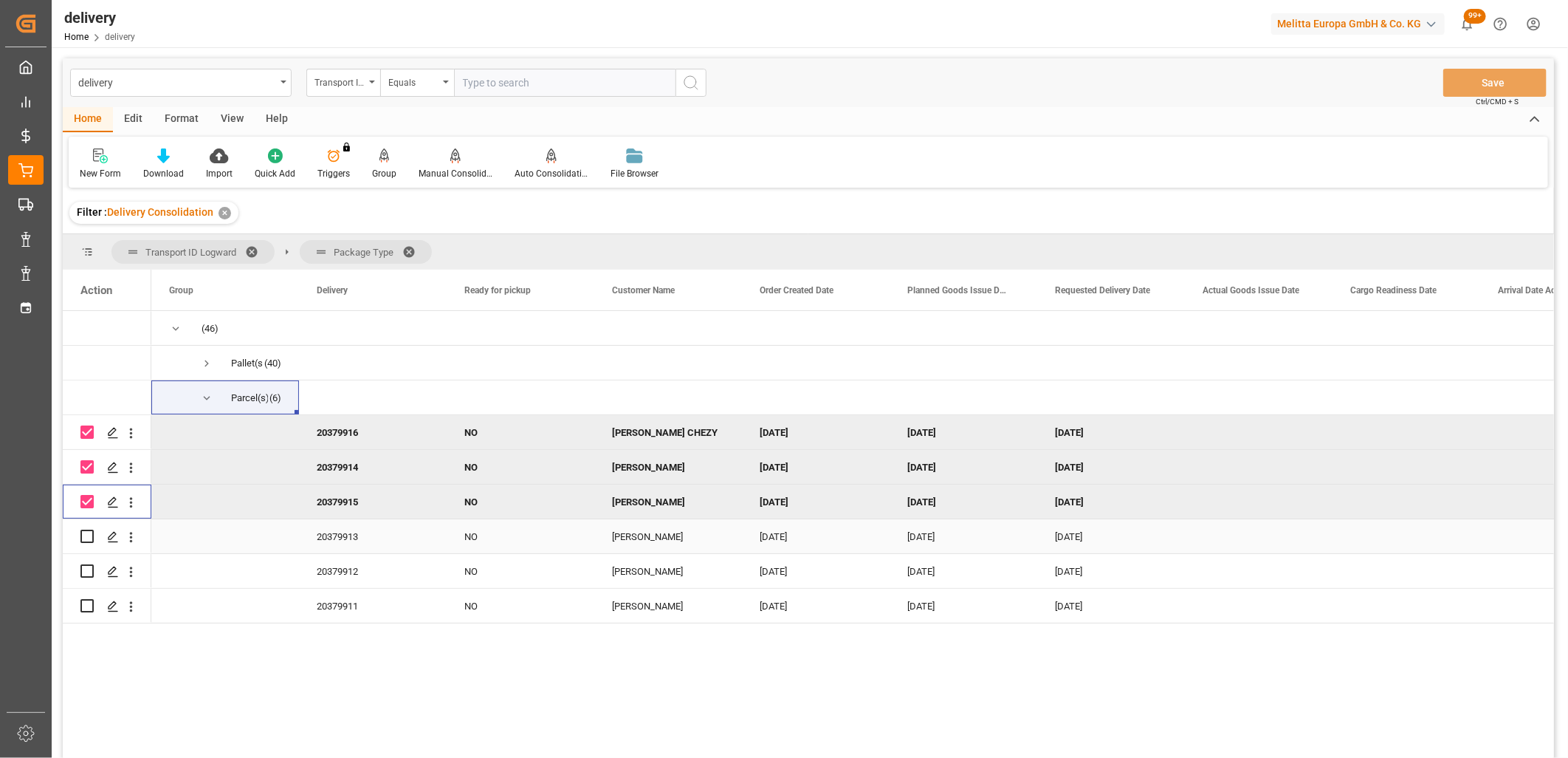
click at [90, 542] on input "Press Space to toggle row selection (unchecked)" at bounding box center [87, 536] width 13 height 13
checkbox input "true"
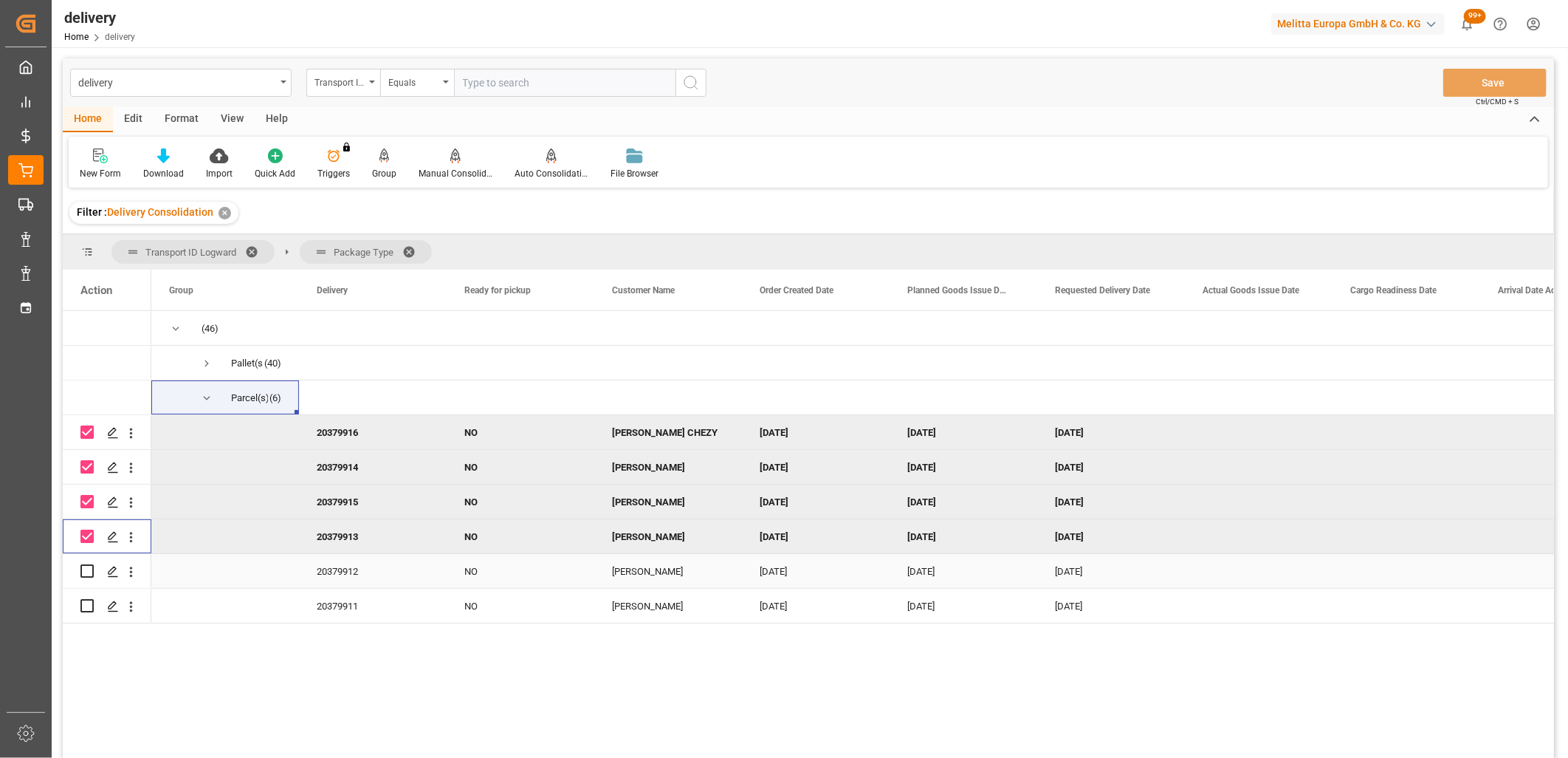
click at [89, 571] on input "Press Space to toggle row selection (unchecked)" at bounding box center [87, 571] width 13 height 13
checkbox input "true"
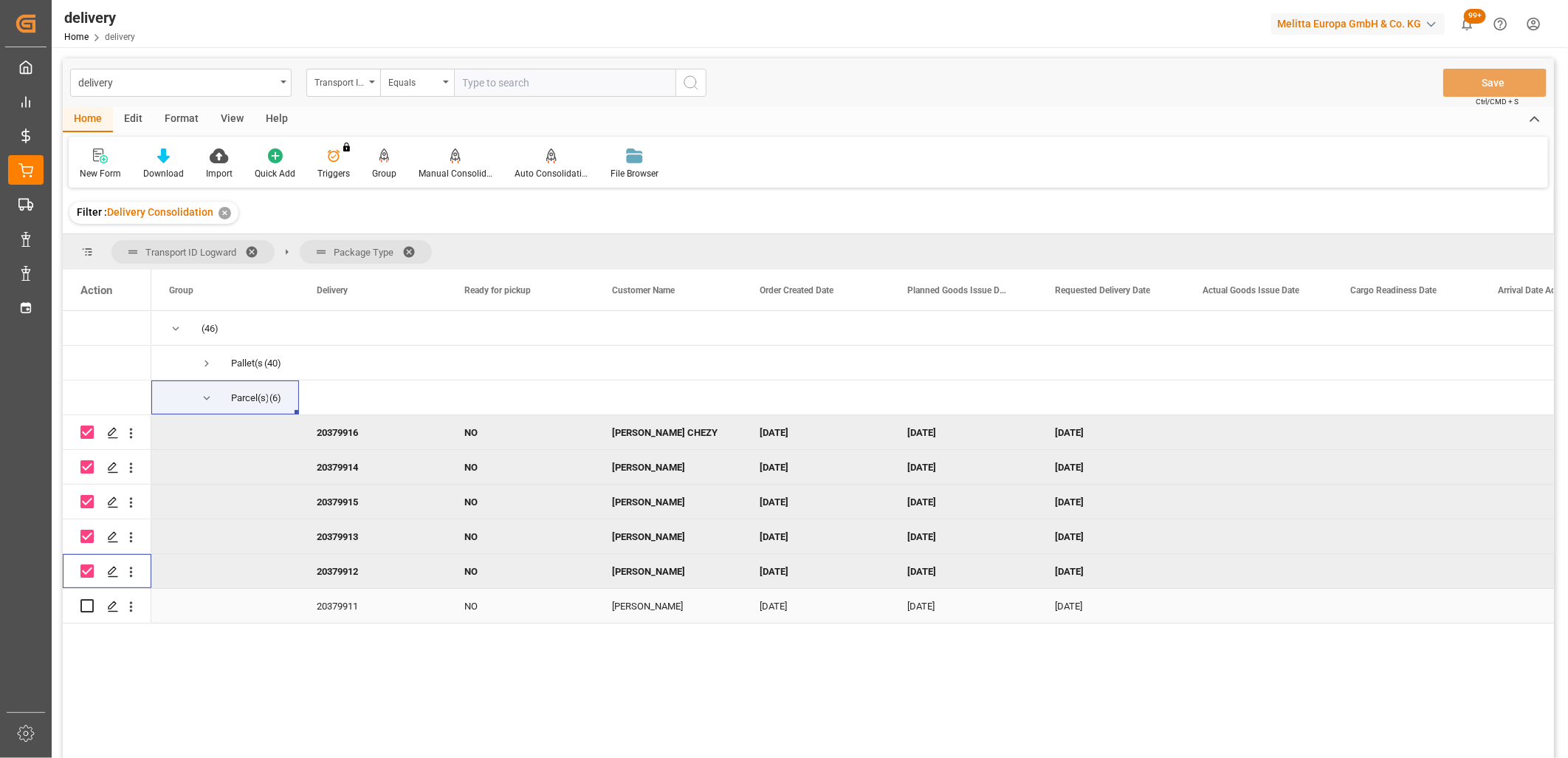
click at [87, 609] on input "Press Space to toggle row selection (unchecked)" at bounding box center [87, 605] width 13 height 13
checkbox input "true"
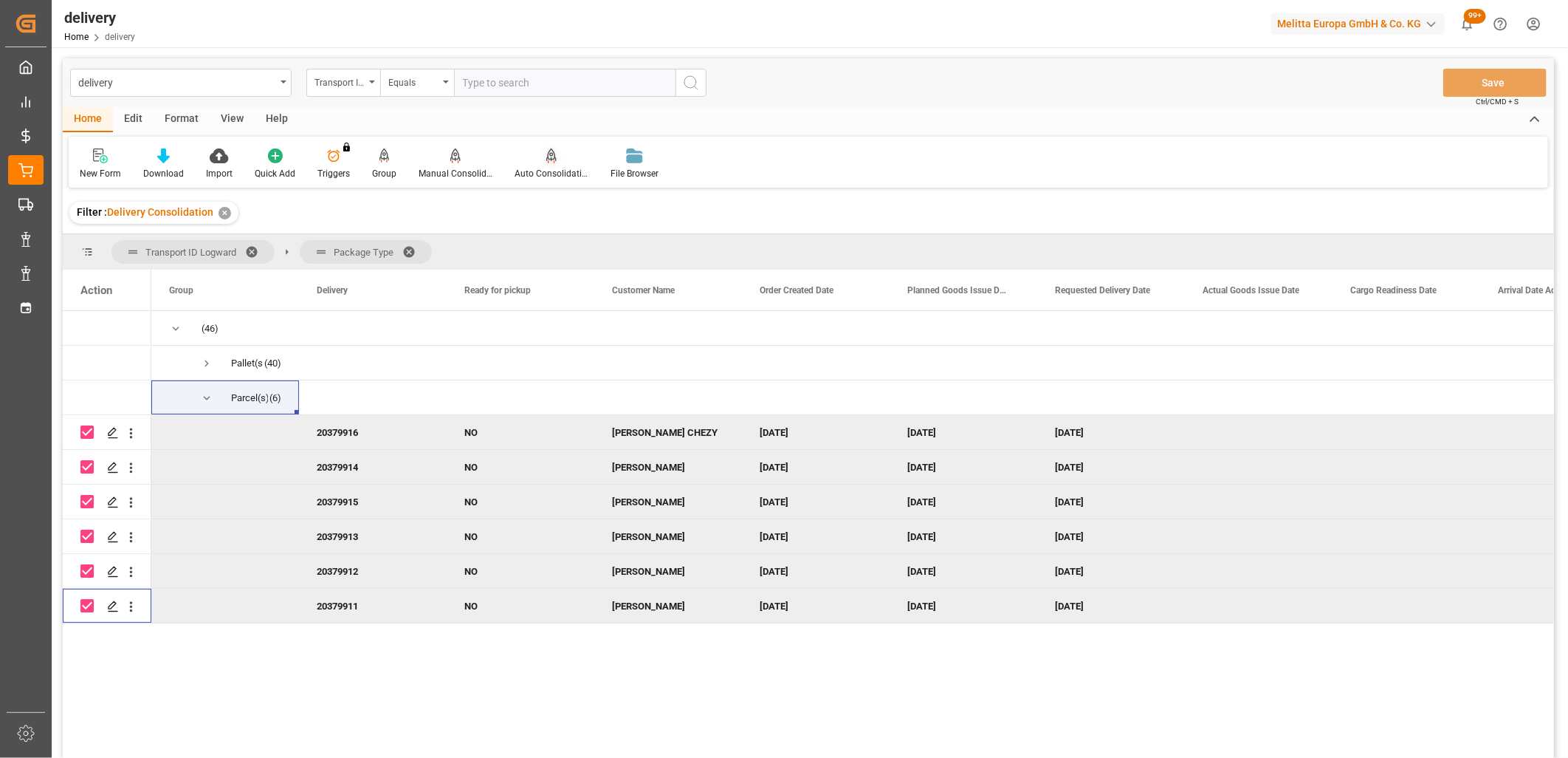
click at [542, 173] on div "Auto Consolidation" at bounding box center [550, 173] width 73 height 13
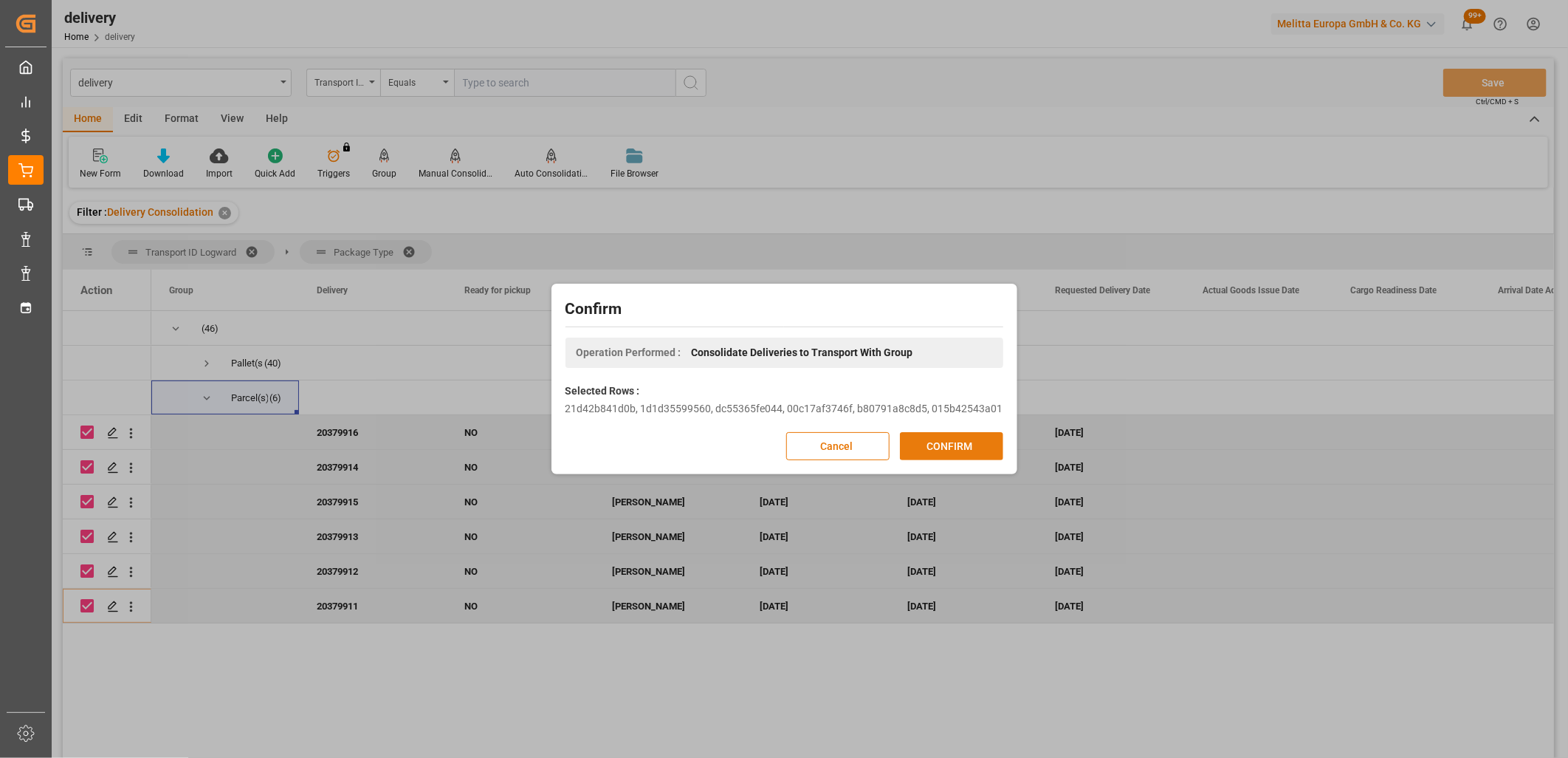
click at [940, 445] on button "CONFIRM" at bounding box center [951, 446] width 103 height 28
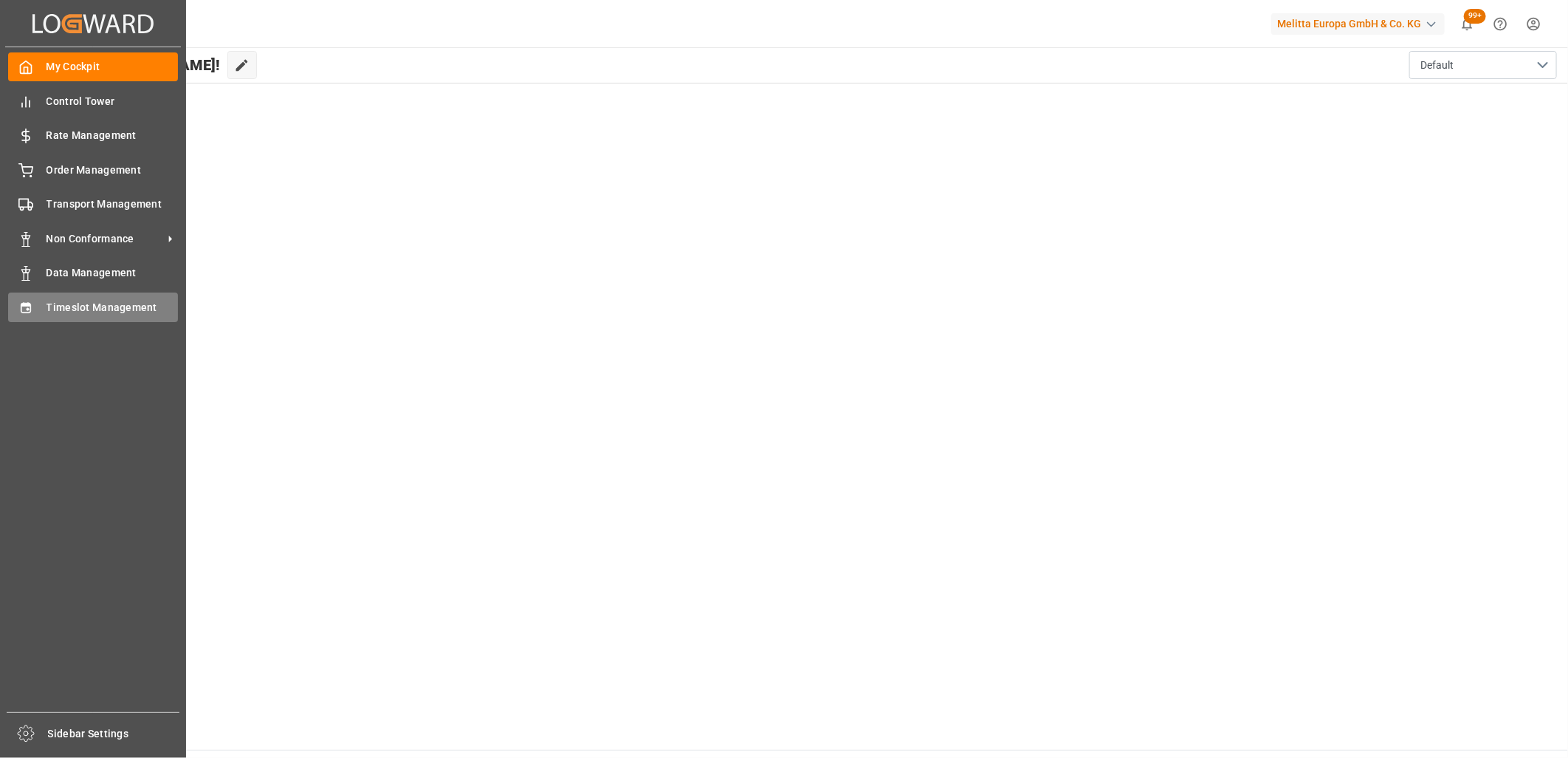
click at [31, 308] on icon at bounding box center [26, 308] width 15 height 15
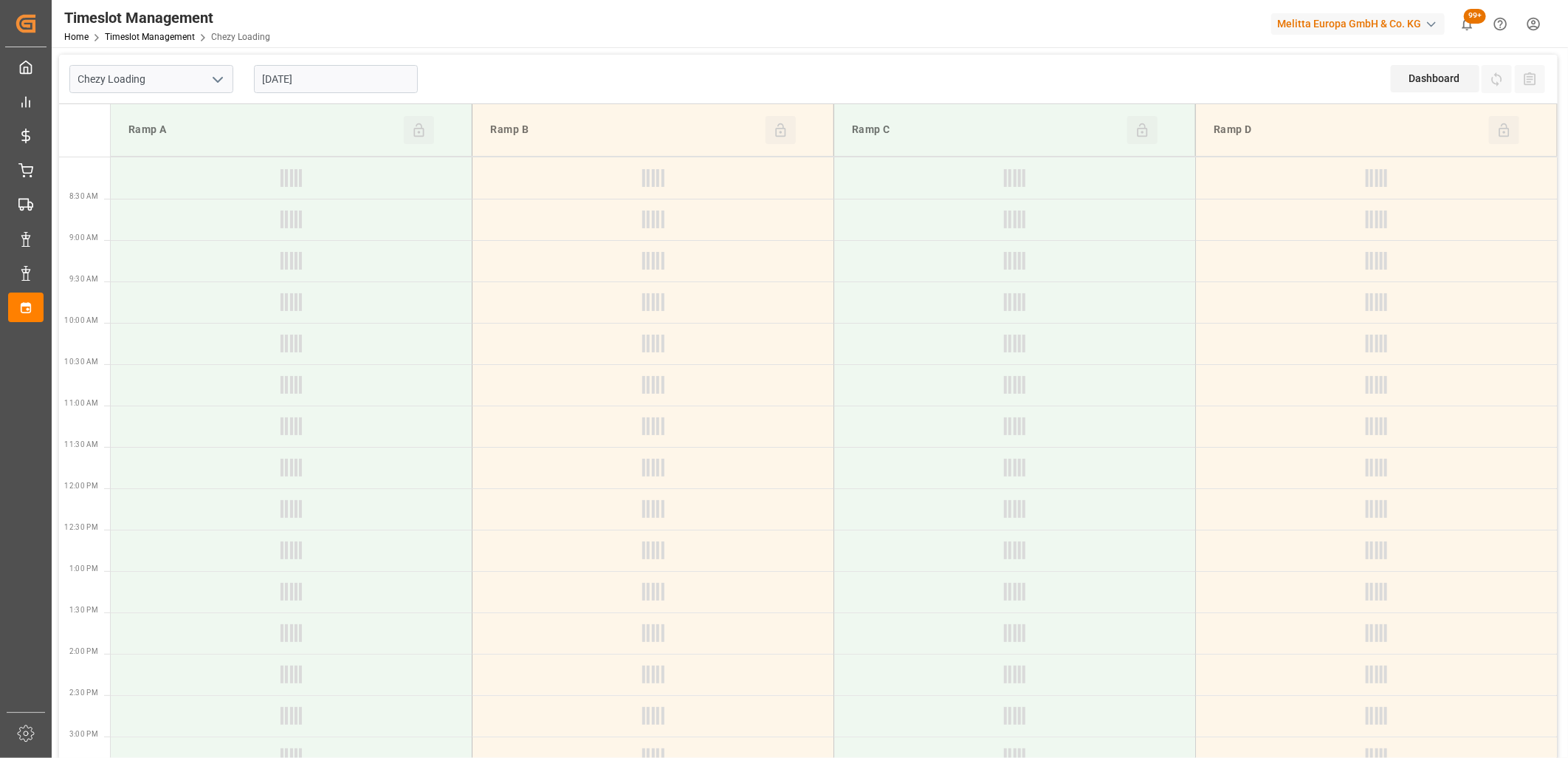
type input "Chezy Loading"
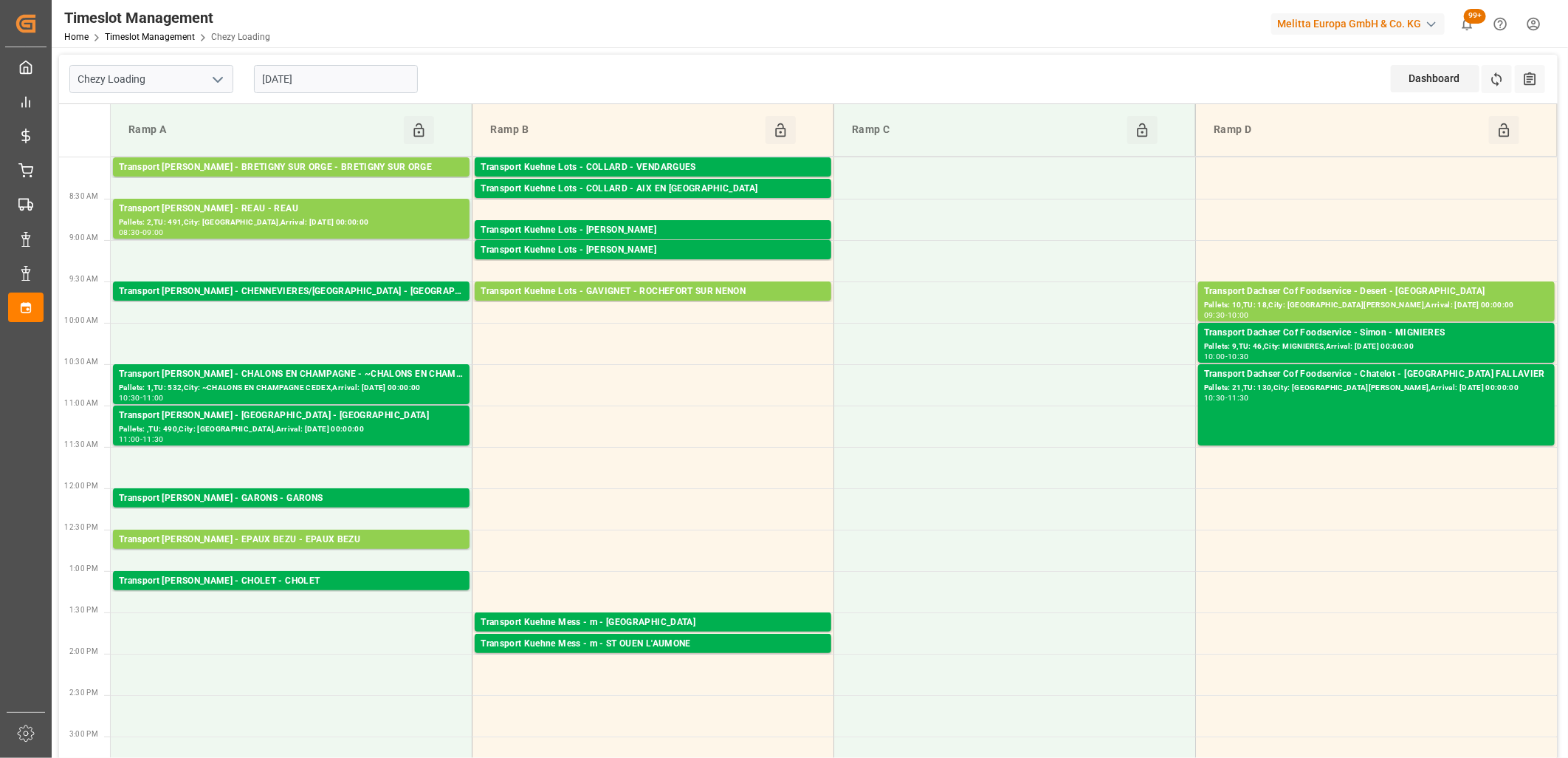
click at [373, 78] on input "[DATE]" at bounding box center [336, 79] width 164 height 28
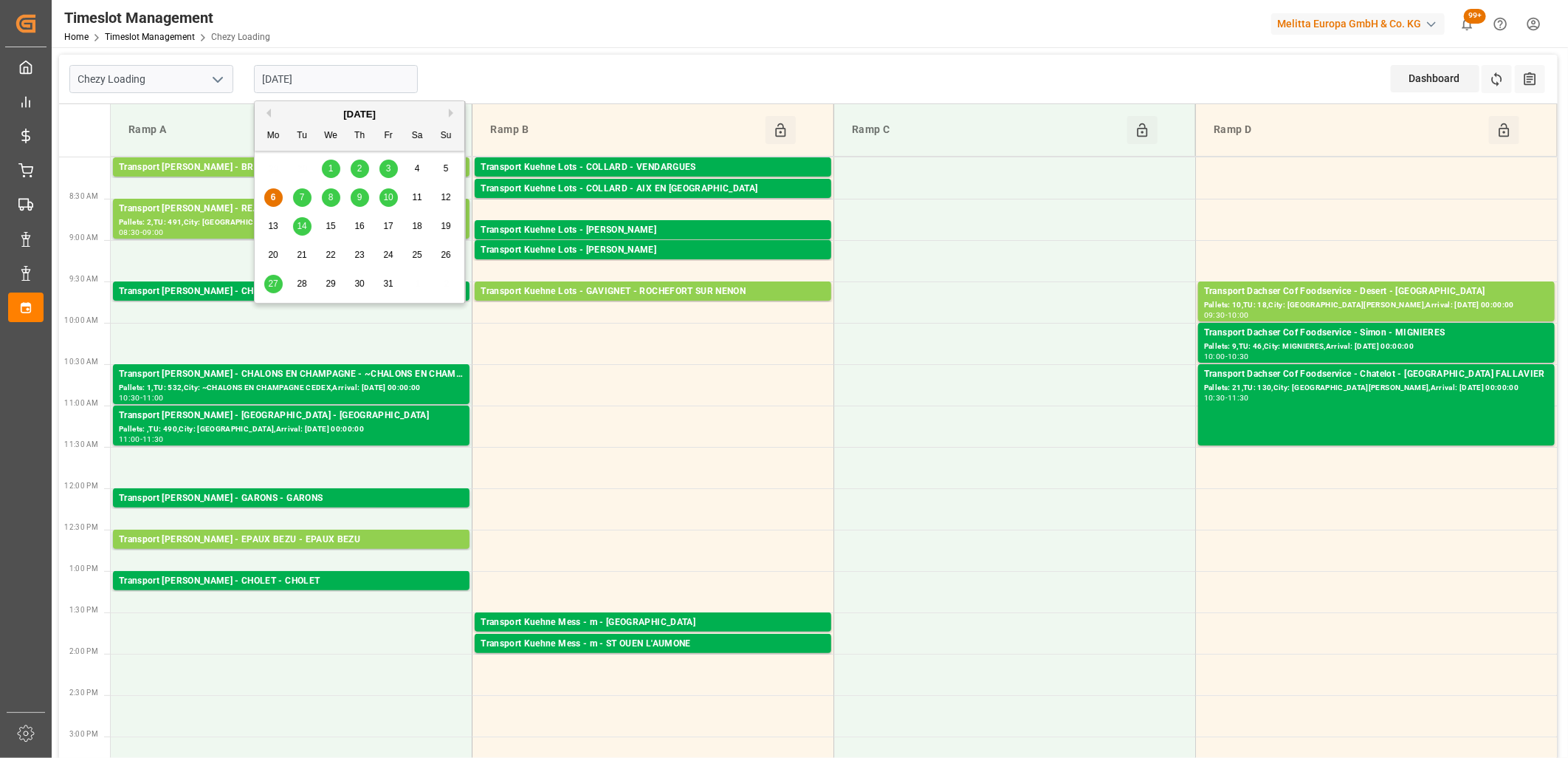
click at [305, 196] on span "7" at bounding box center [302, 197] width 5 height 11
type input "[DATE]"
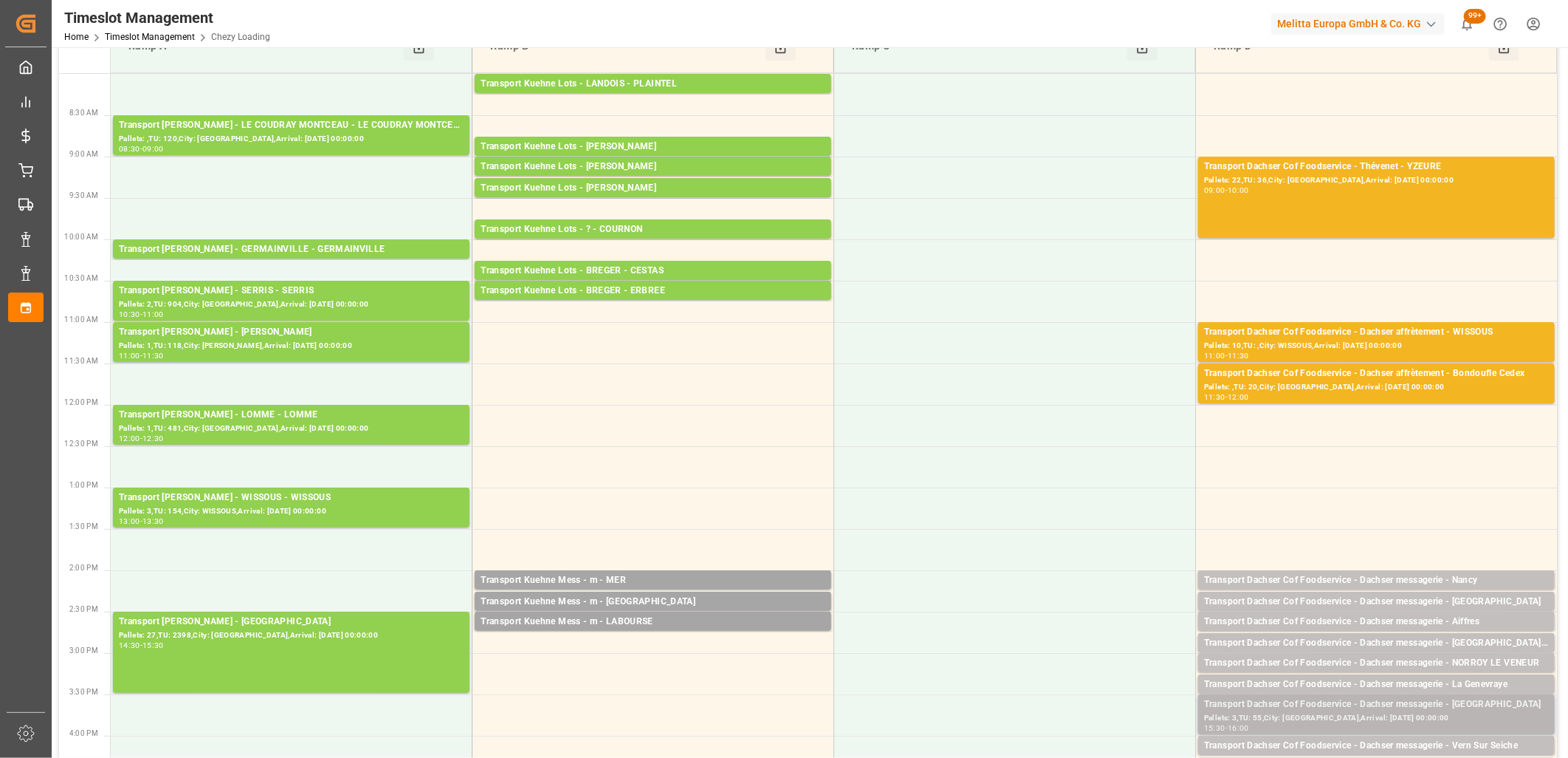
scroll to position [82, 0]
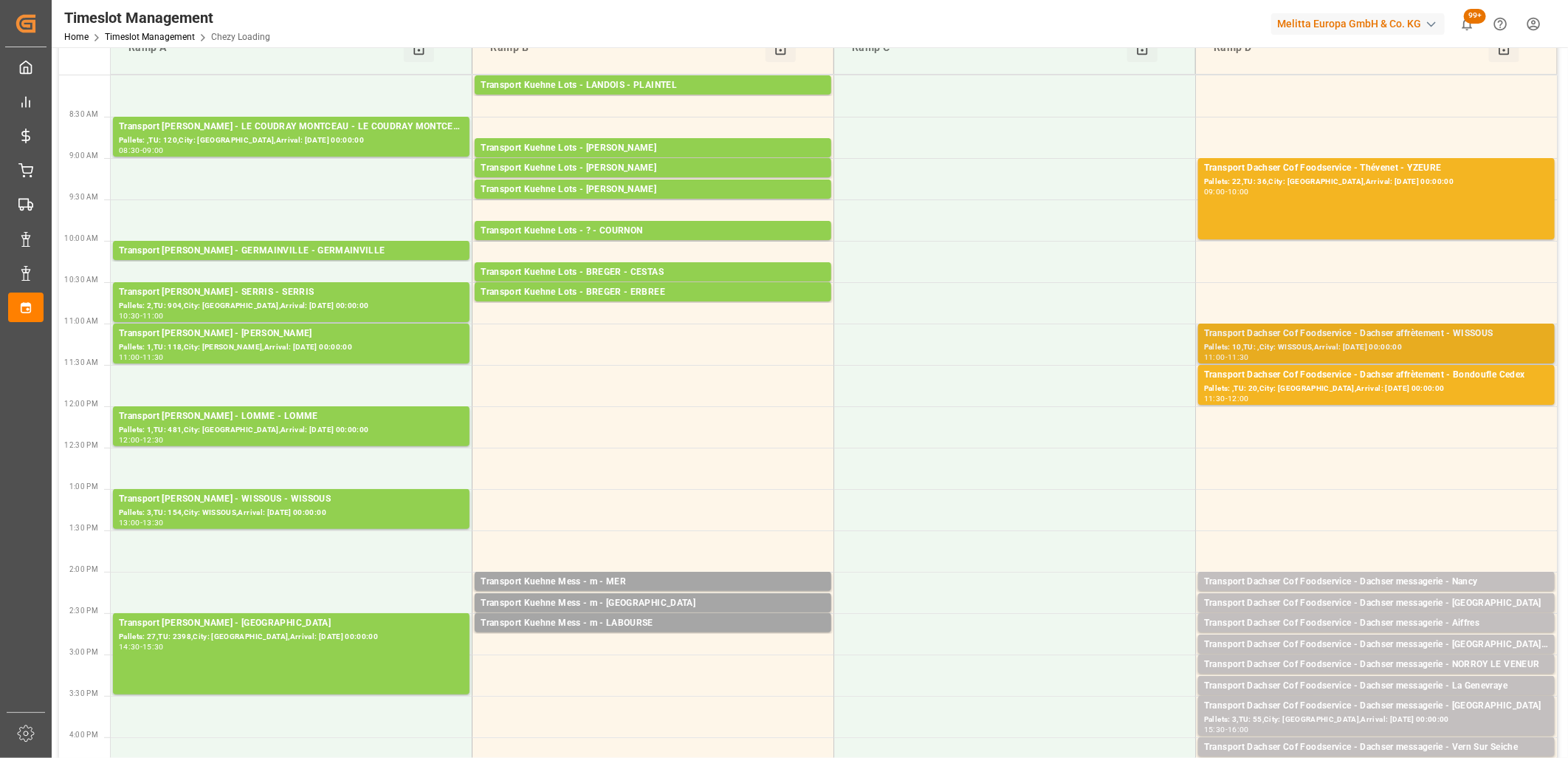
click at [1296, 343] on div "Pallets: 10,TU: ,City: WISSOUS,Arrival: [DATE] 00:00:00" at bounding box center [1377, 347] width 345 height 12
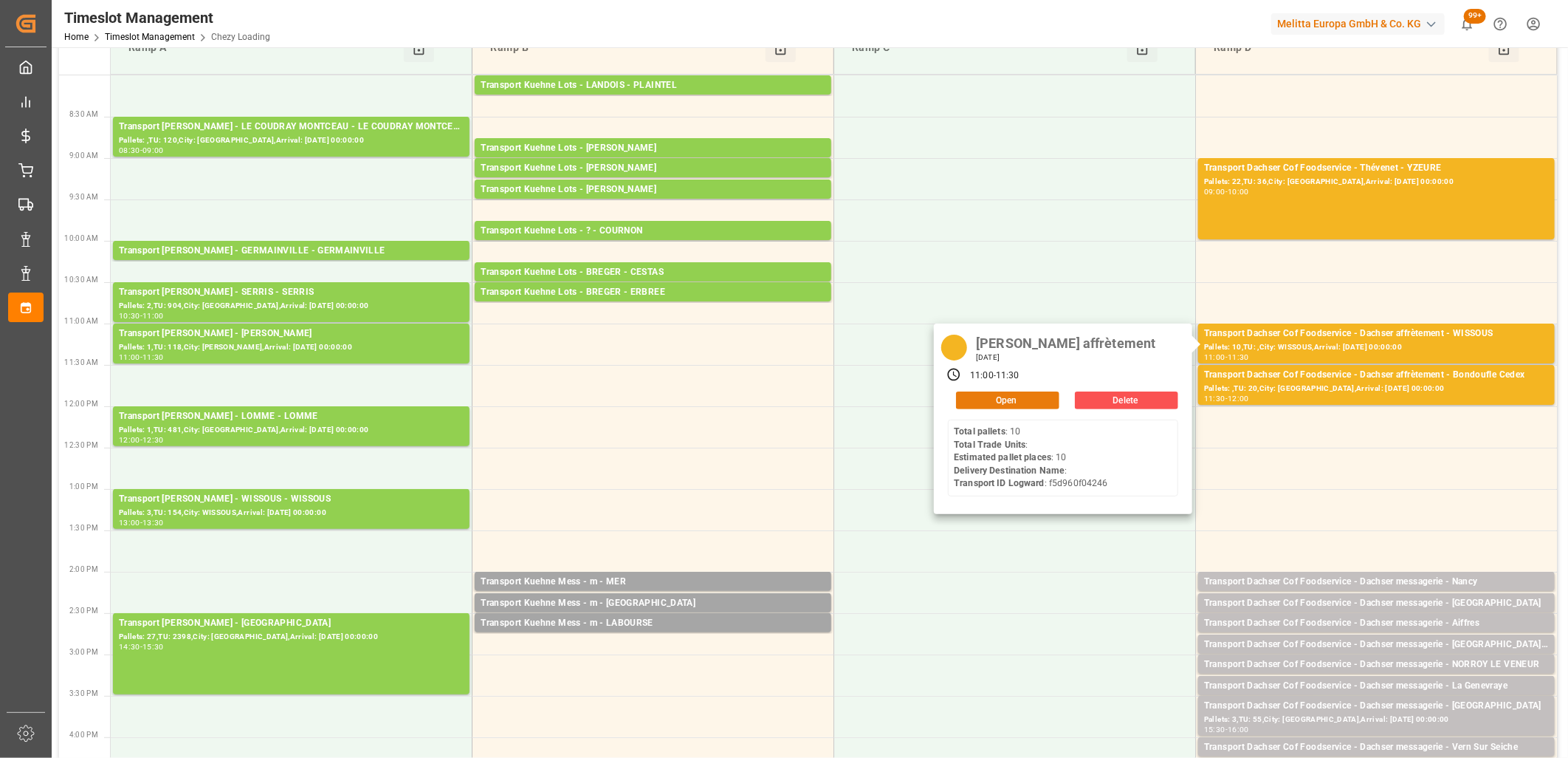
click at [994, 397] on button "Open" at bounding box center [1007, 400] width 103 height 17
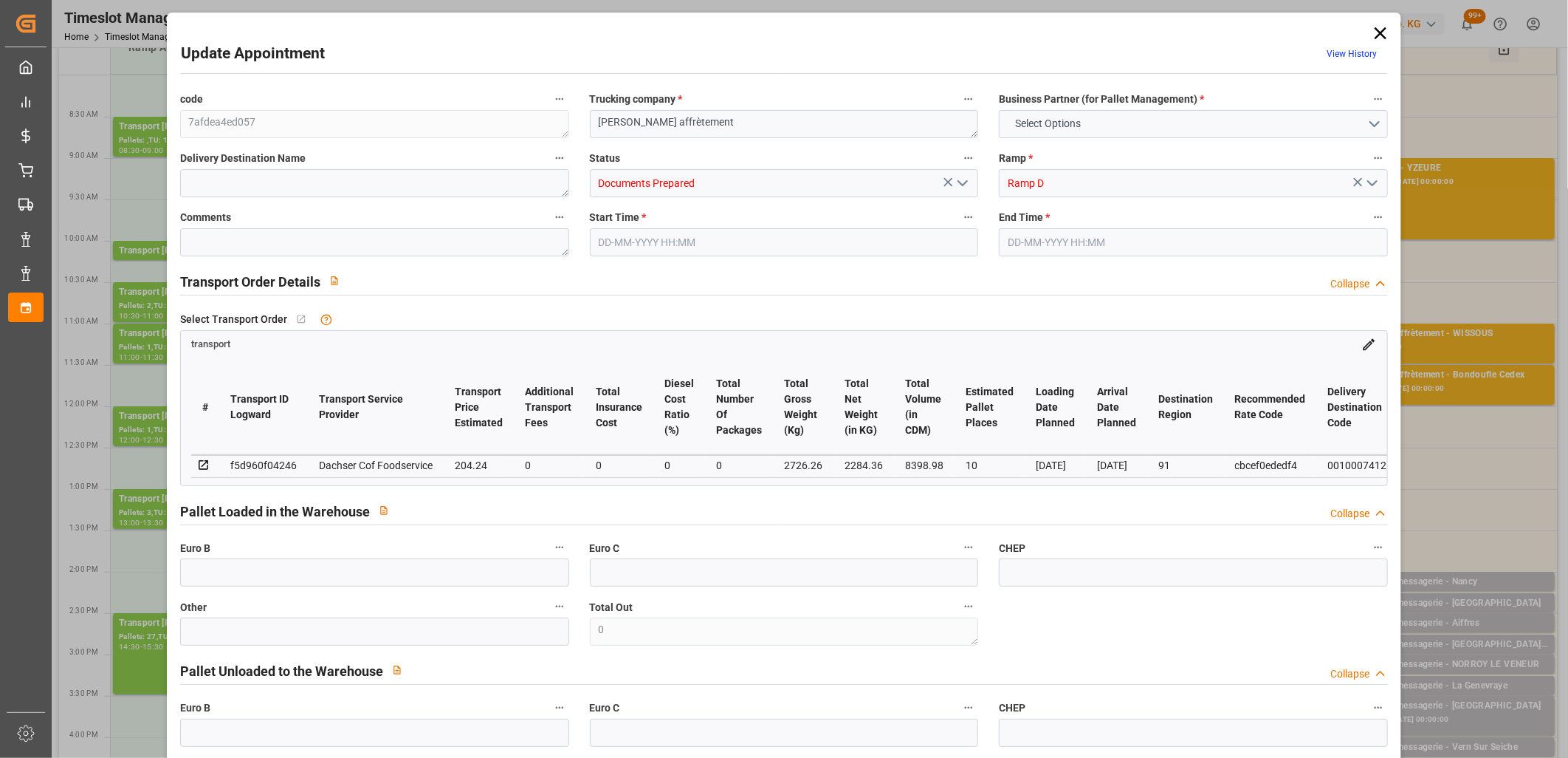
type input "10"
type input "204.24"
type input "0"
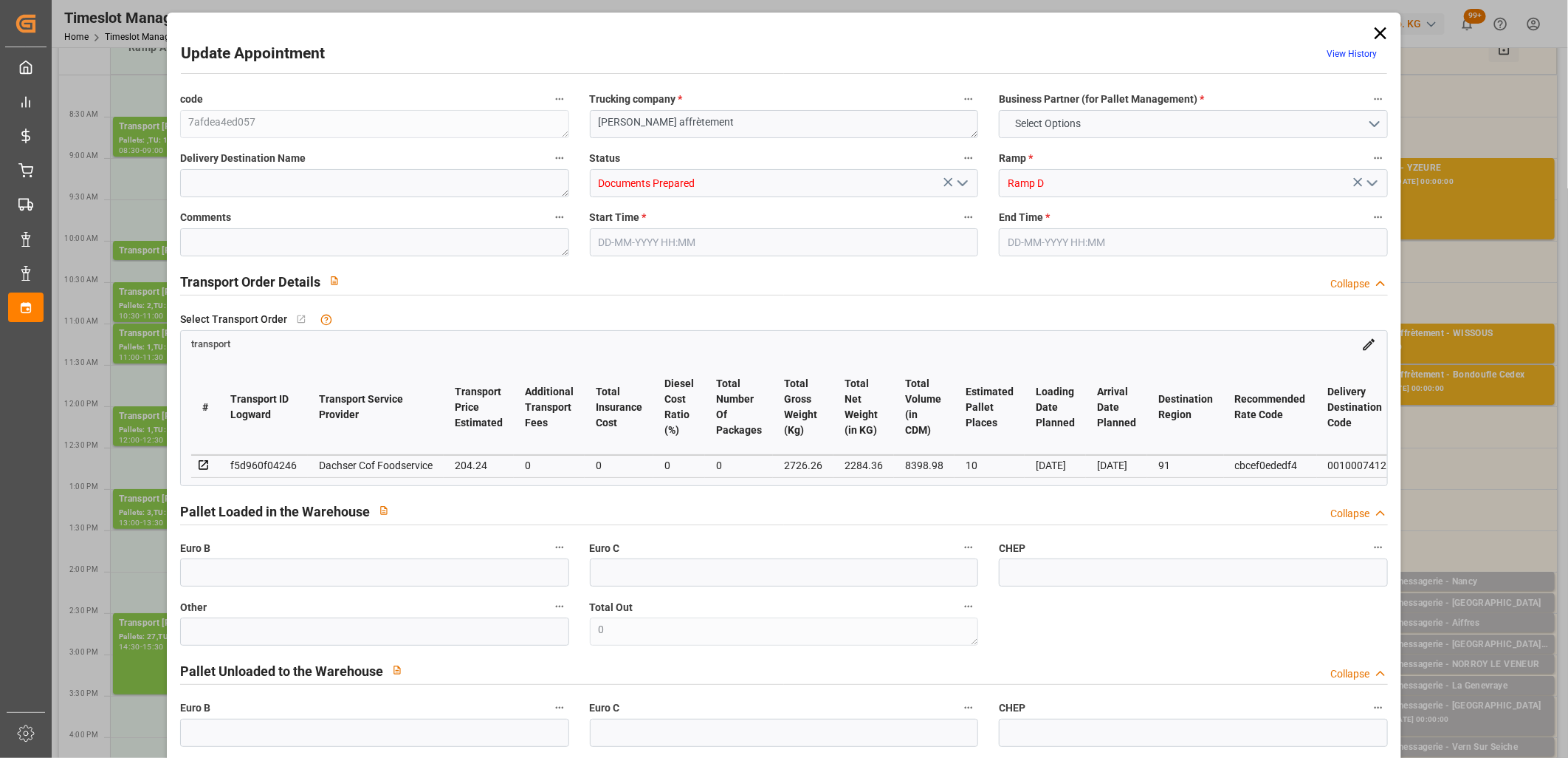
type input "200.6454"
type input "-3.5946"
type input "0"
type input "2284.36"
type input "2976"
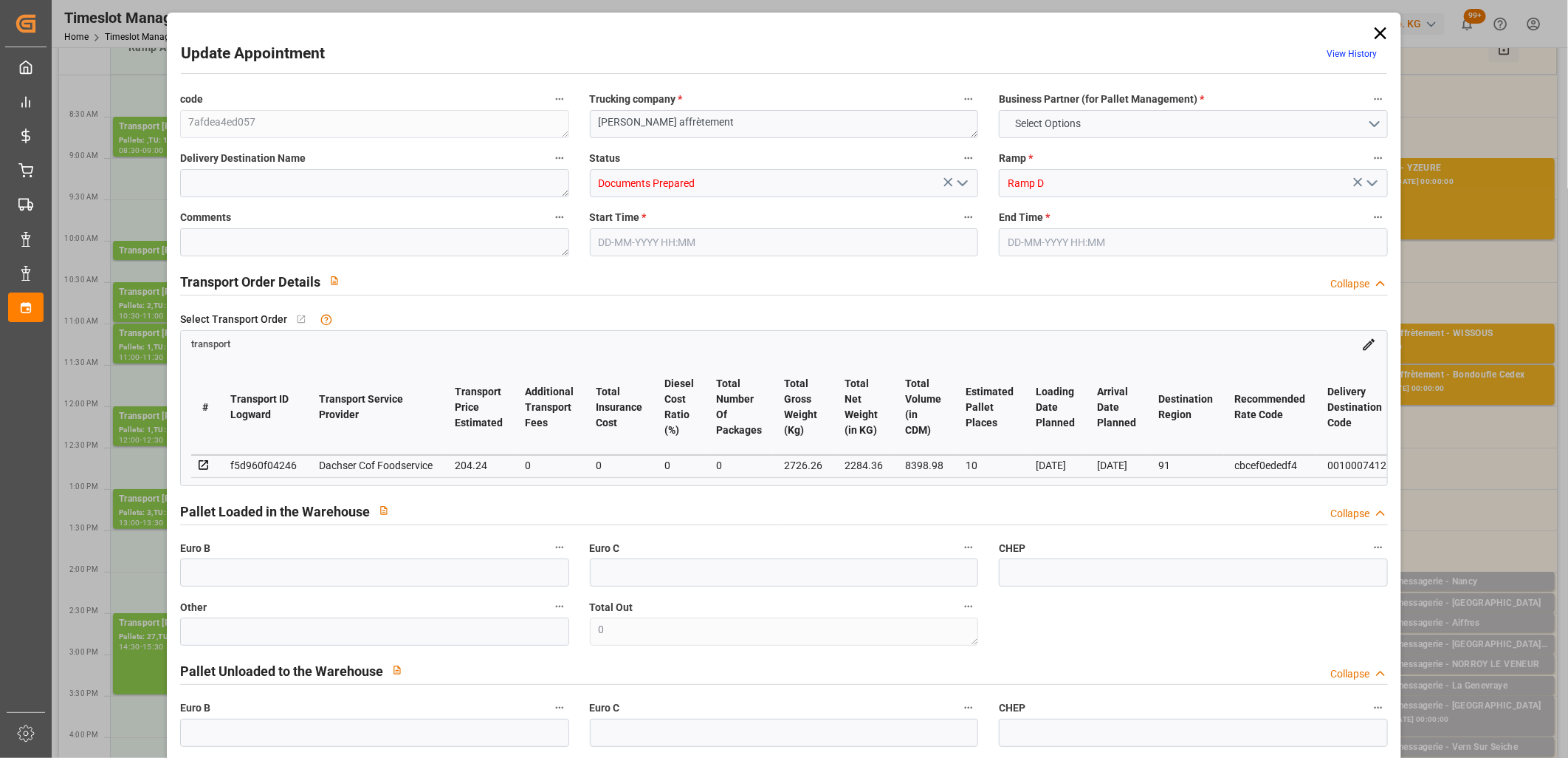
type input "8398.98"
type input "91"
type input "10"
type input "0"
type input "10"
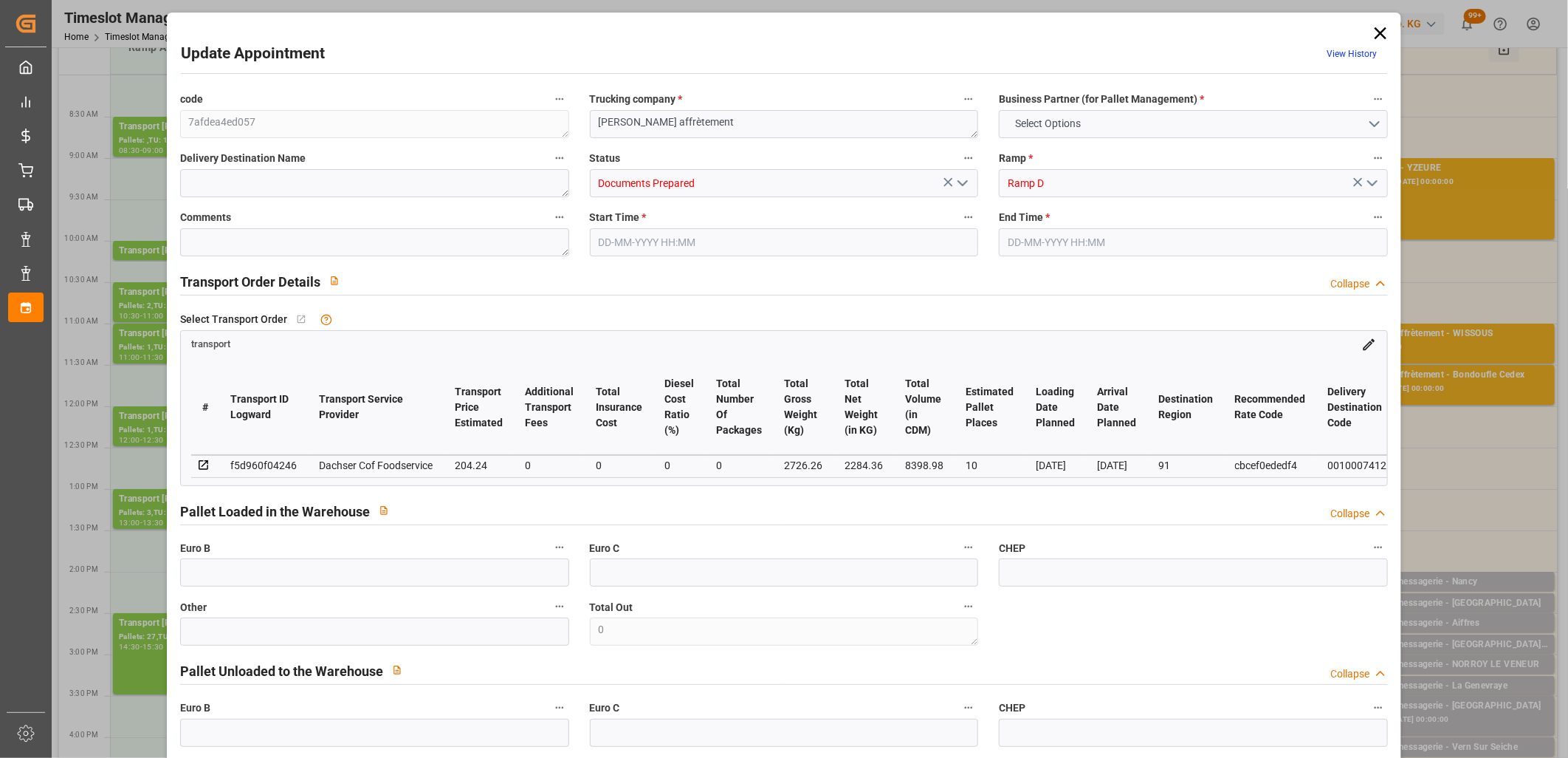
type input "101"
type input "2726.26"
type input "0"
type input "4710.8598"
type input "0"
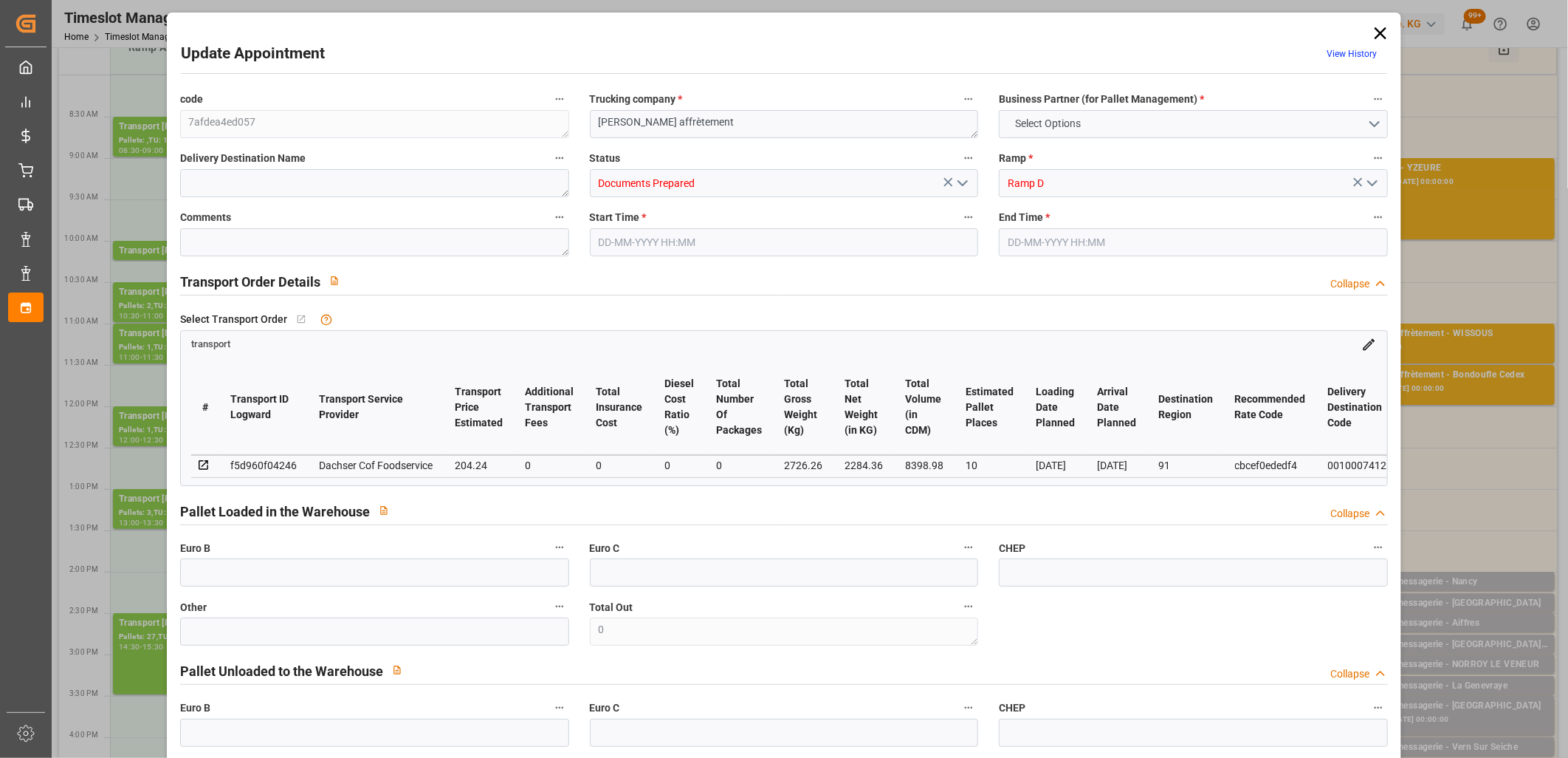
type input "0"
type input "21"
type input "35"
type input "[DATE] 11:00"
type input "[DATE] 11:30"
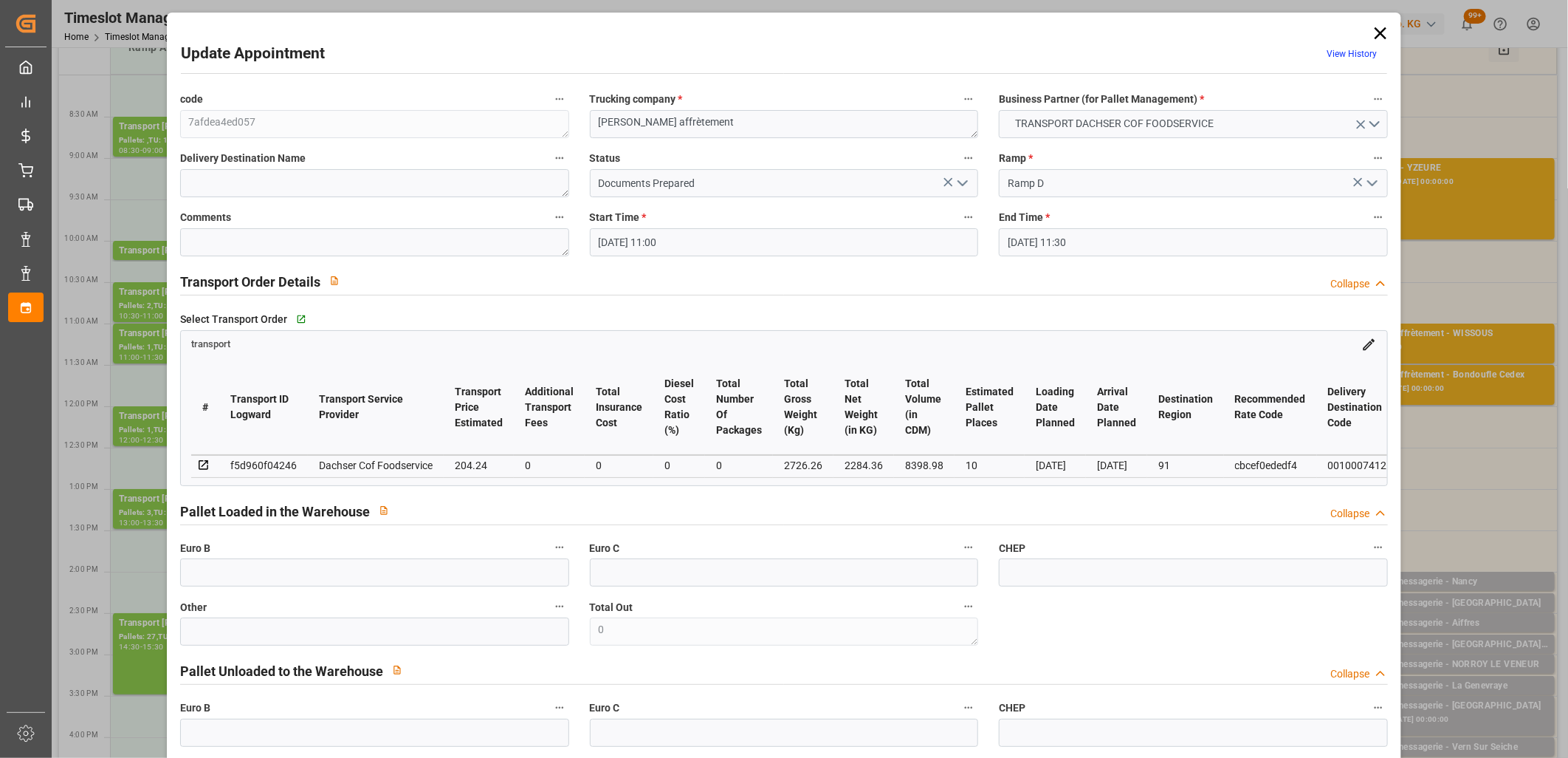
type input "[DATE] 13:34"
type input "[DATE] 12:26"
type input "[DATE]"
click at [956, 189] on icon "open menu" at bounding box center [962, 182] width 17 height 17
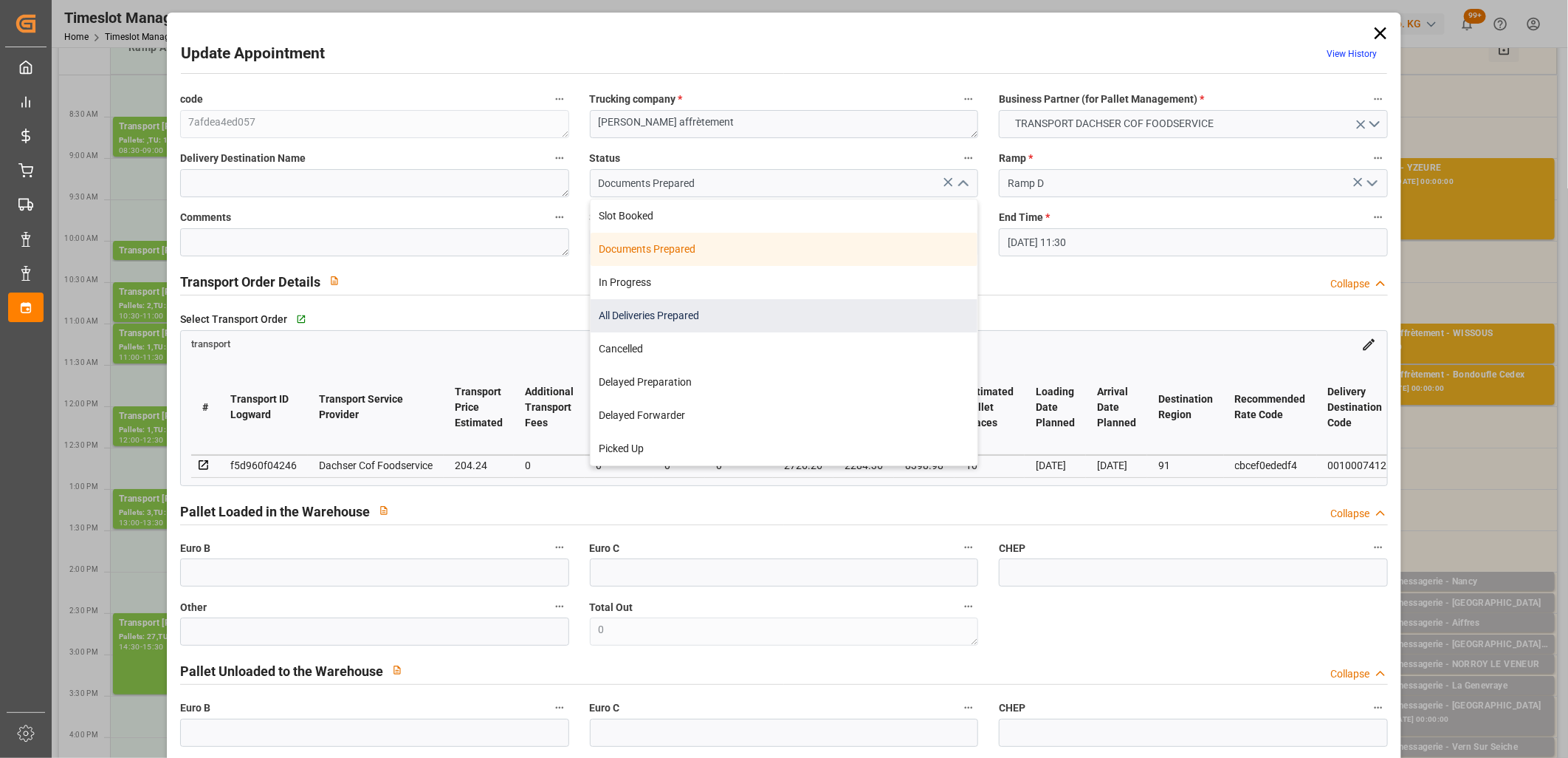
click at [867, 306] on div "All Deliveries Prepared" at bounding box center [785, 315] width 388 height 33
type input "All Deliveries Prepared"
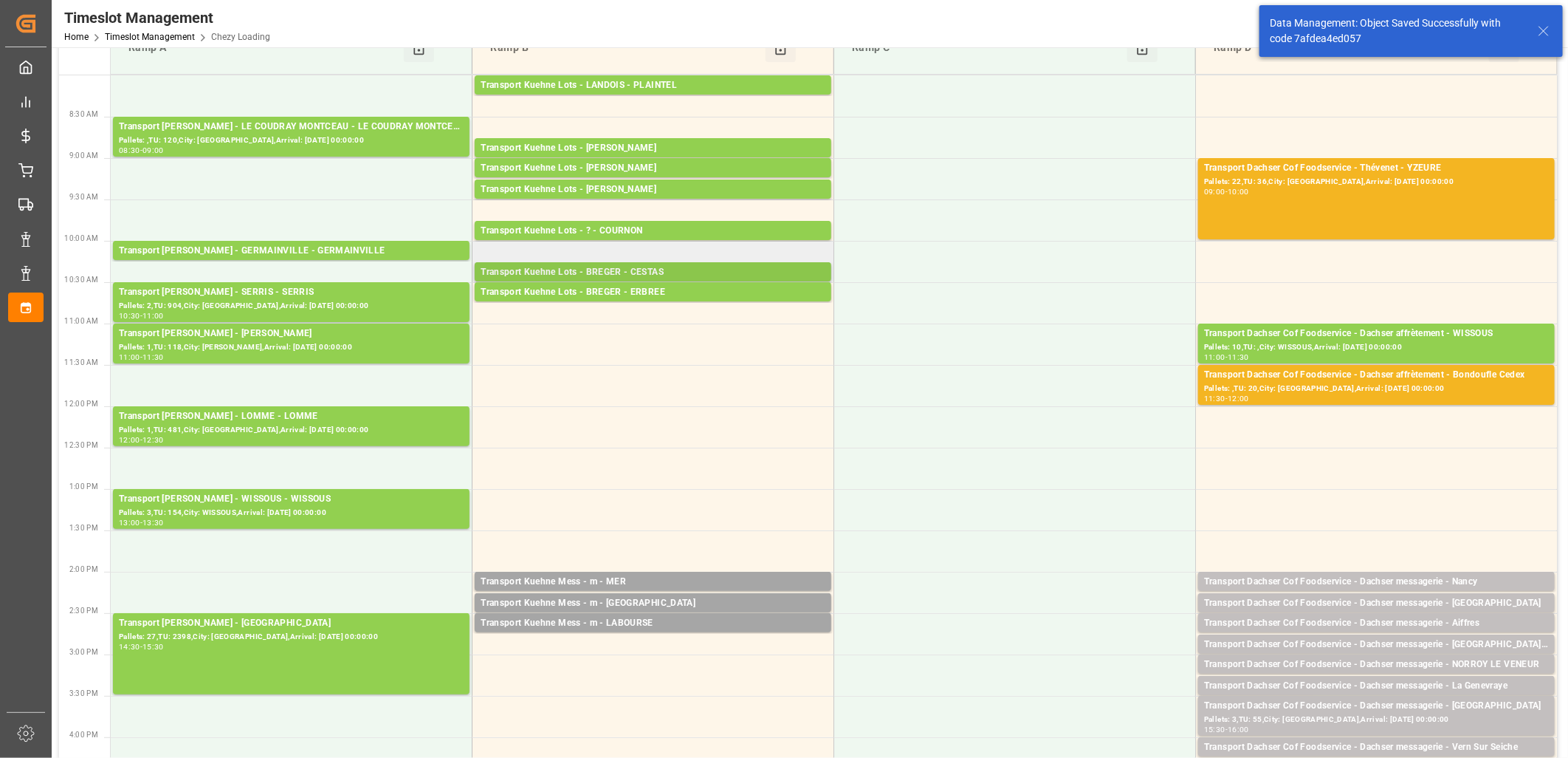
scroll to position [0, 0]
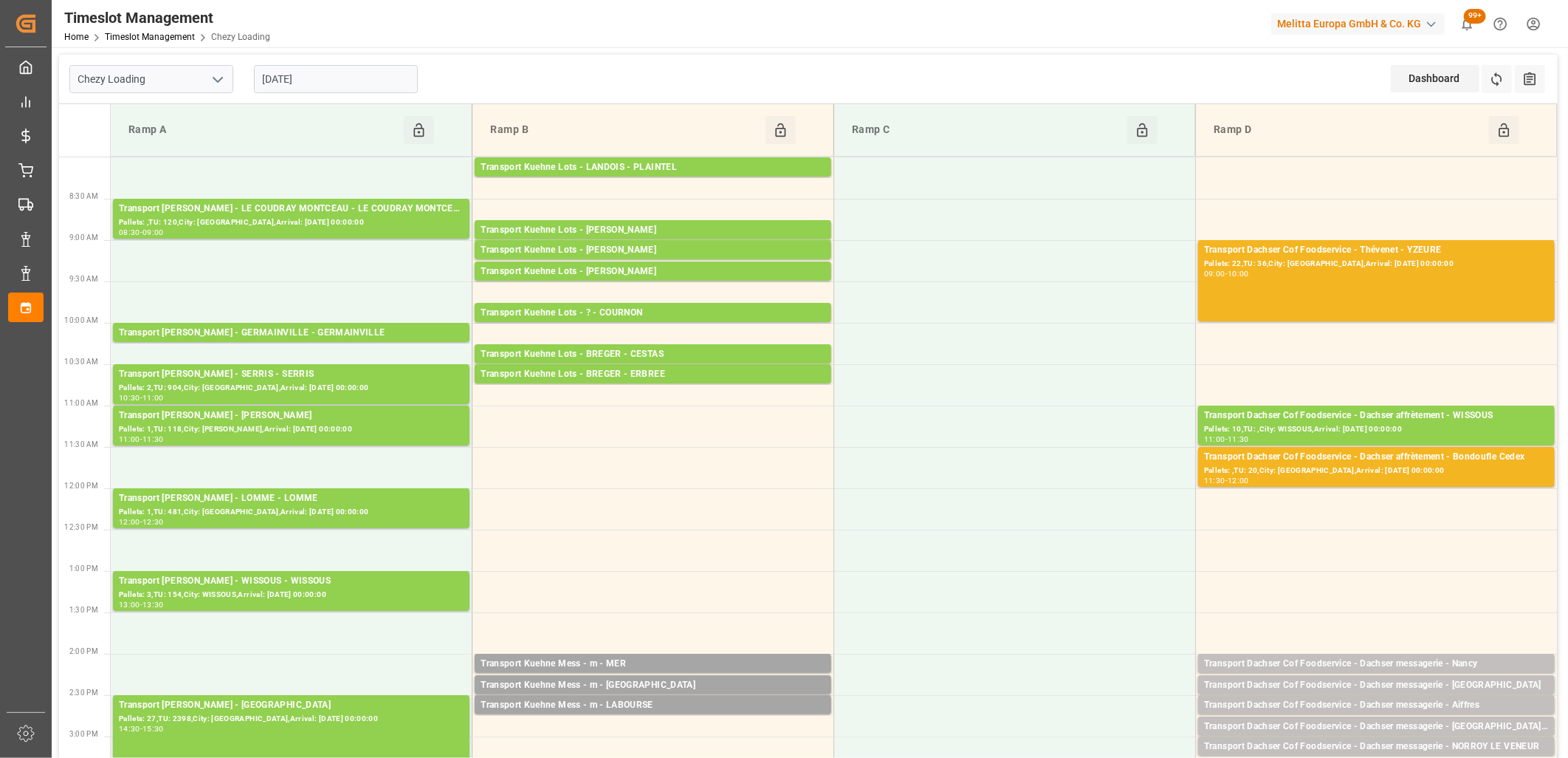
click at [333, 77] on input "[DATE]" at bounding box center [336, 79] width 164 height 28
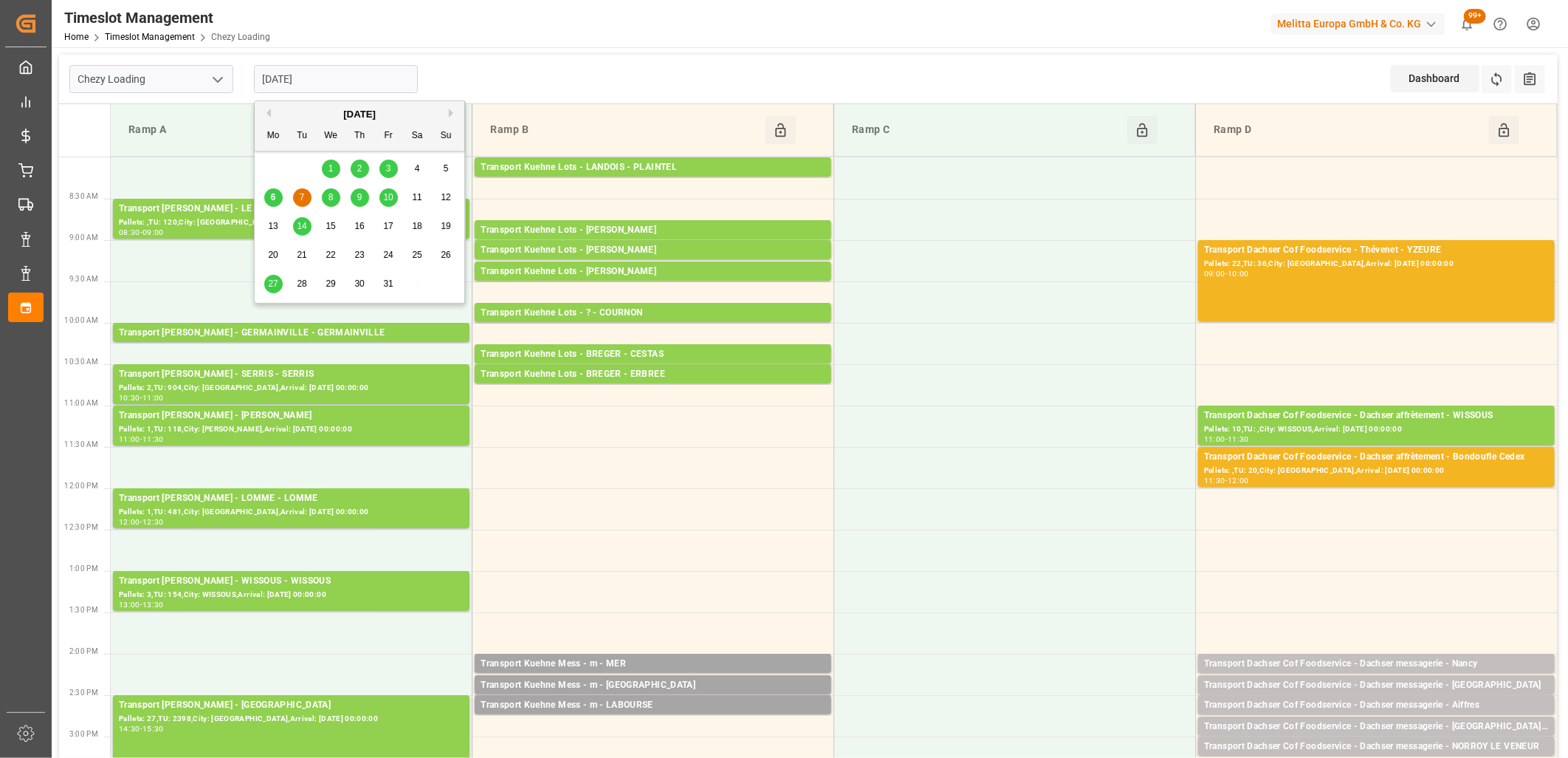
click at [325, 202] on div "8" at bounding box center [331, 197] width 18 height 17
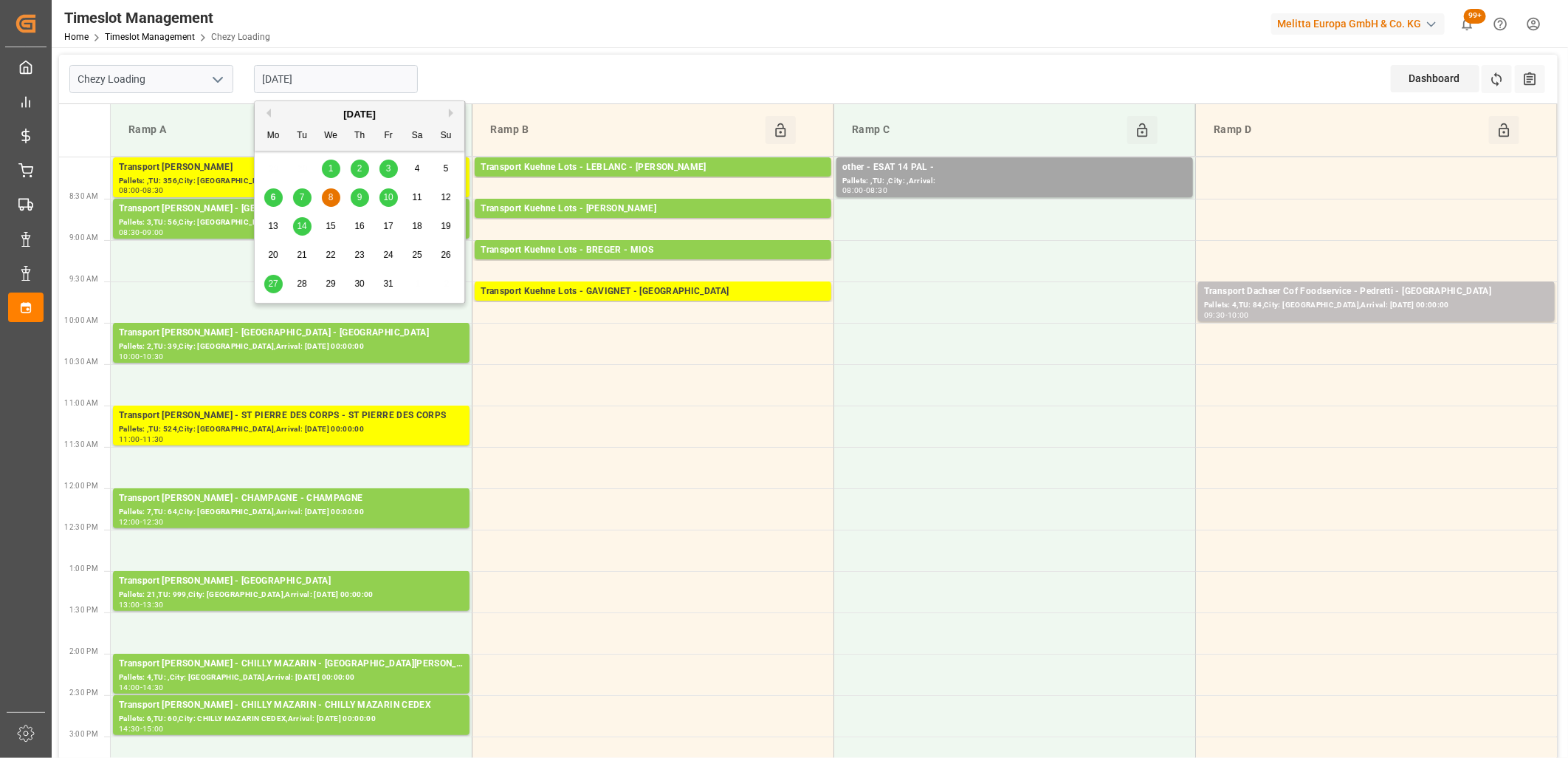
click at [354, 72] on input "[DATE]" at bounding box center [336, 79] width 164 height 28
click at [305, 195] on div "7" at bounding box center [302, 197] width 18 height 17
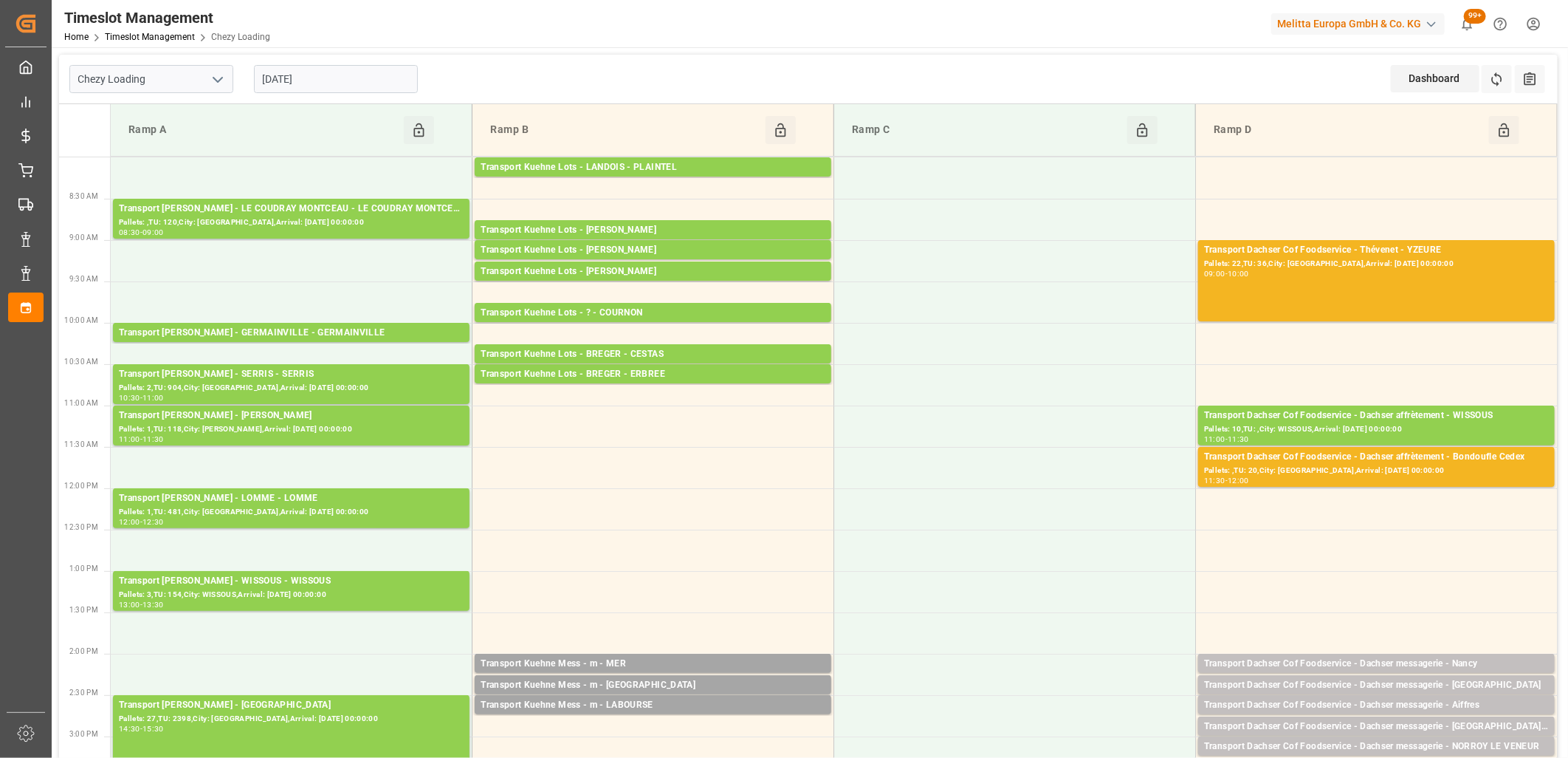
click at [396, 73] on input "[DATE]" at bounding box center [336, 79] width 164 height 28
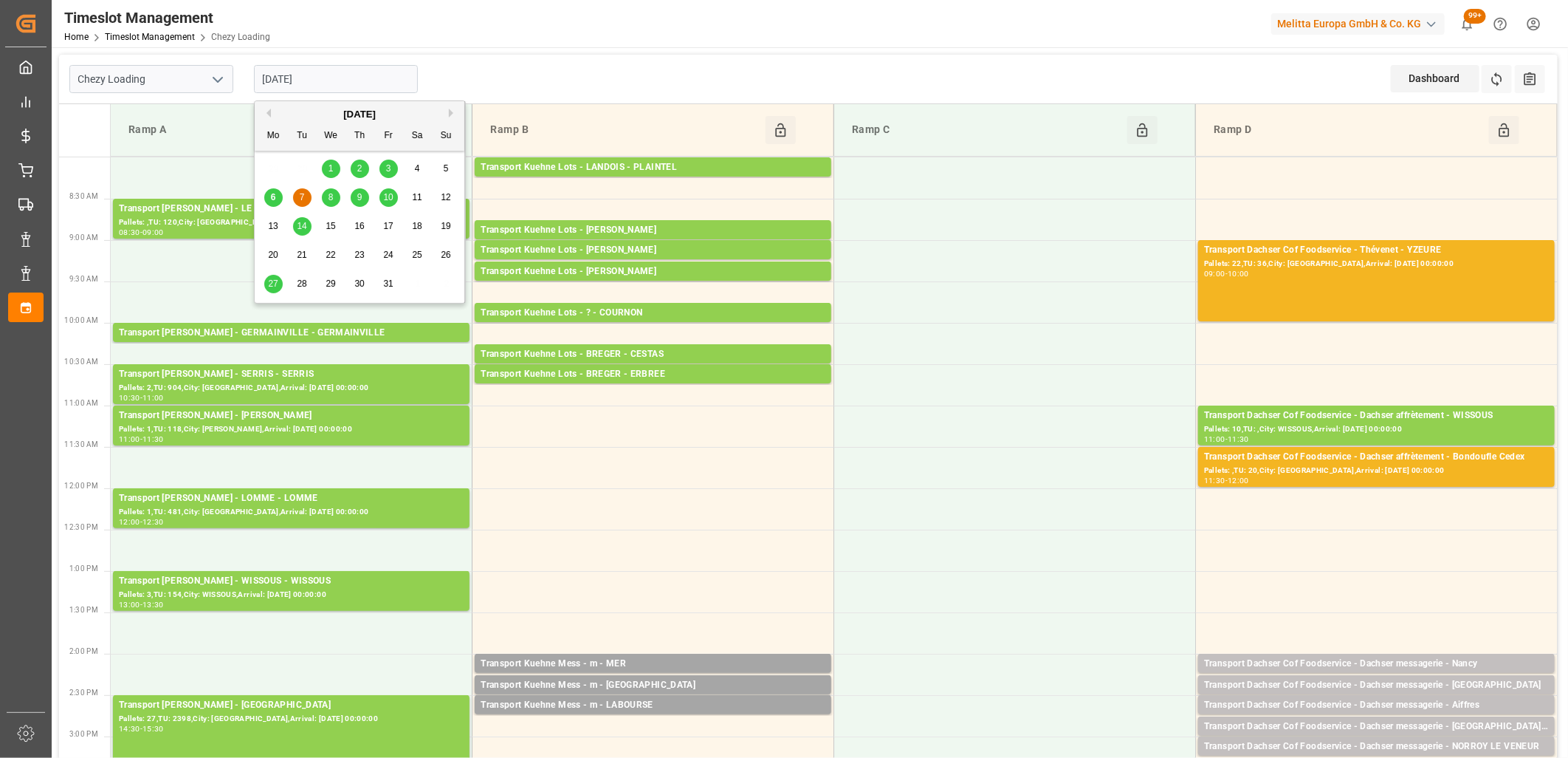
click at [271, 192] on span "6" at bounding box center [273, 197] width 5 height 11
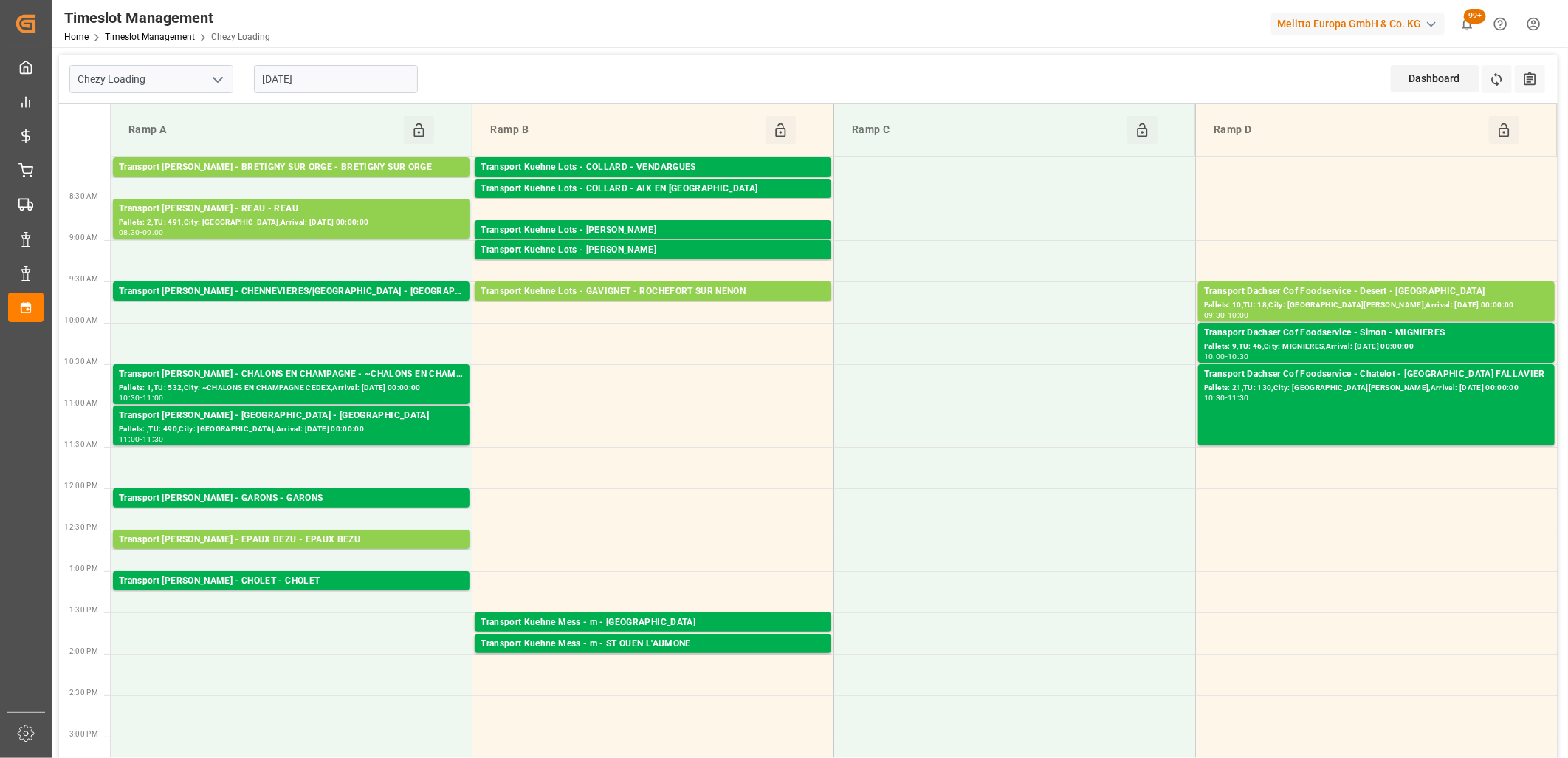
click at [352, 79] on input "[DATE]" at bounding box center [336, 79] width 164 height 28
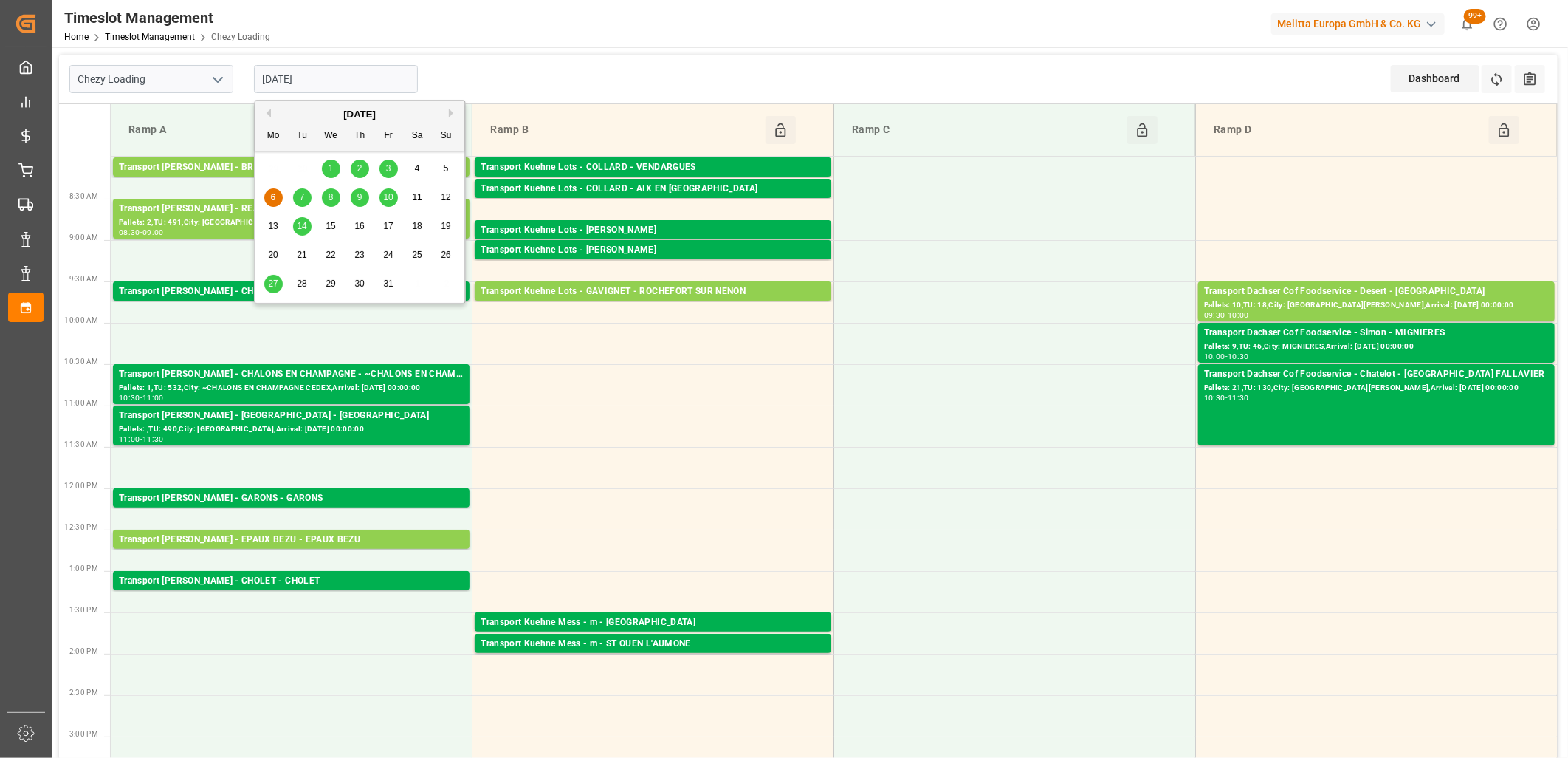
click at [306, 193] on div "7" at bounding box center [302, 197] width 18 height 17
type input "[DATE]"
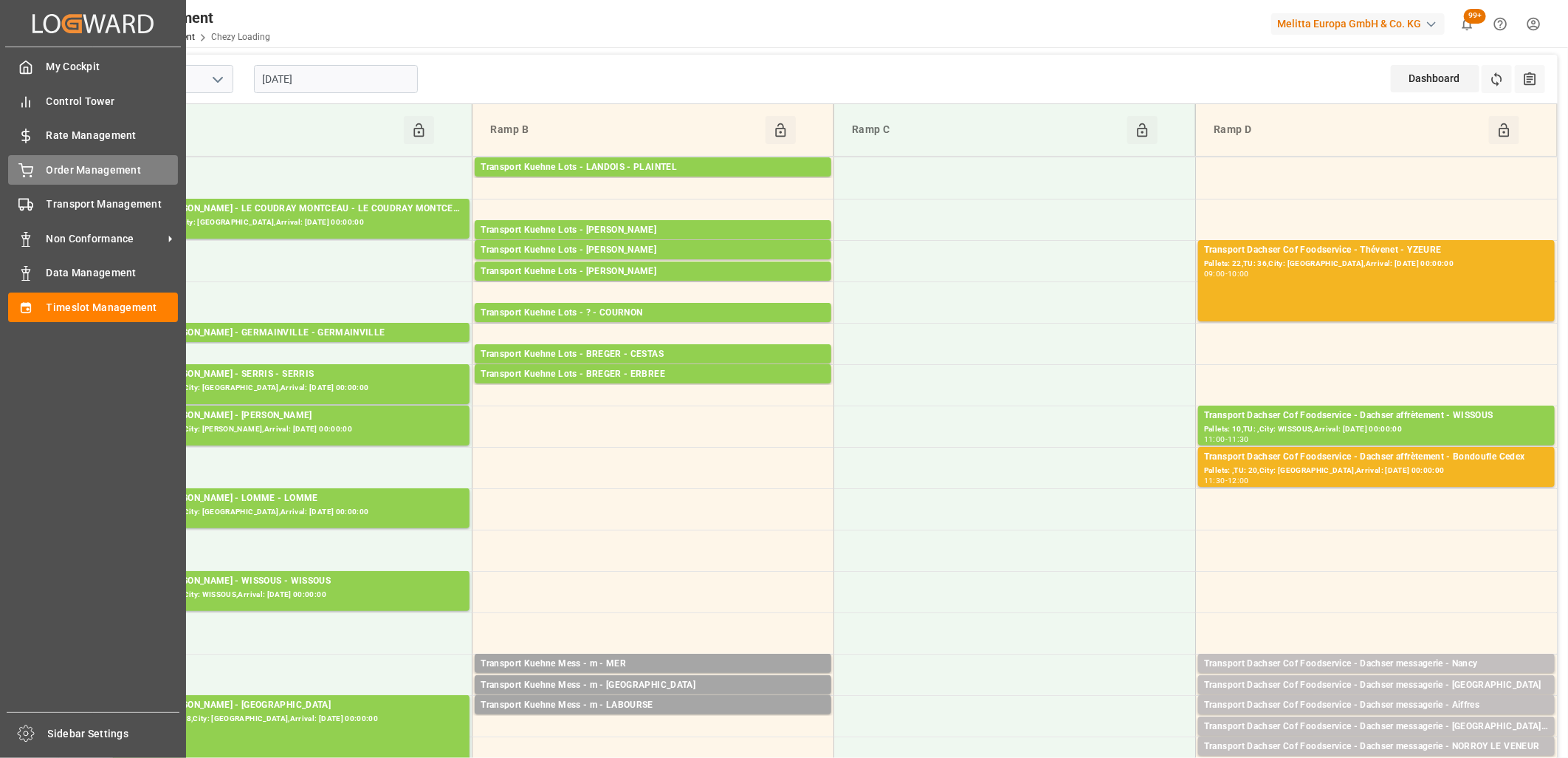
click at [46, 173] on span "Order Management" at bounding box center [112, 170] width 132 height 16
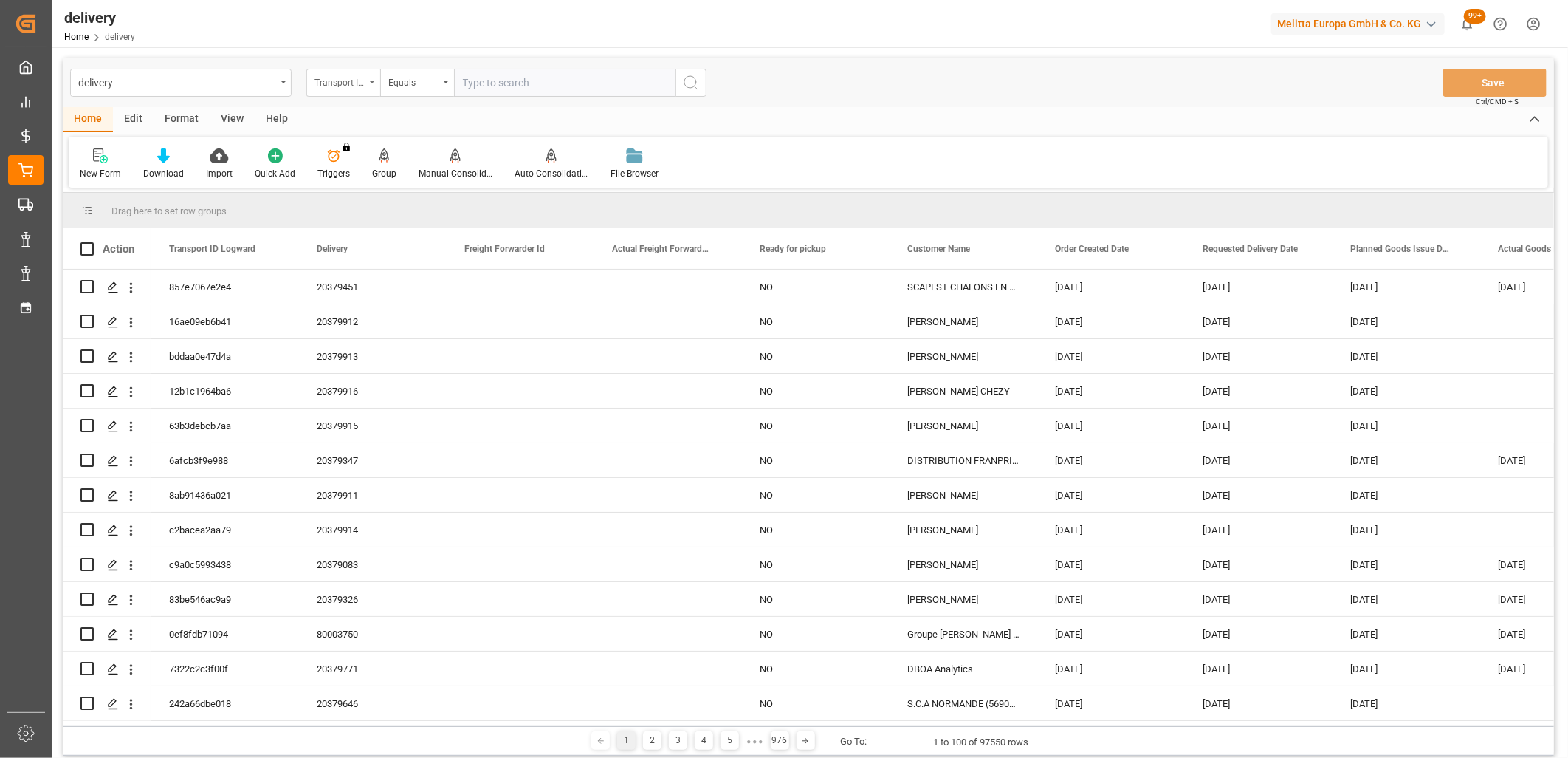
click at [339, 90] on div "Transport ID Logward" at bounding box center [342, 83] width 73 height 28
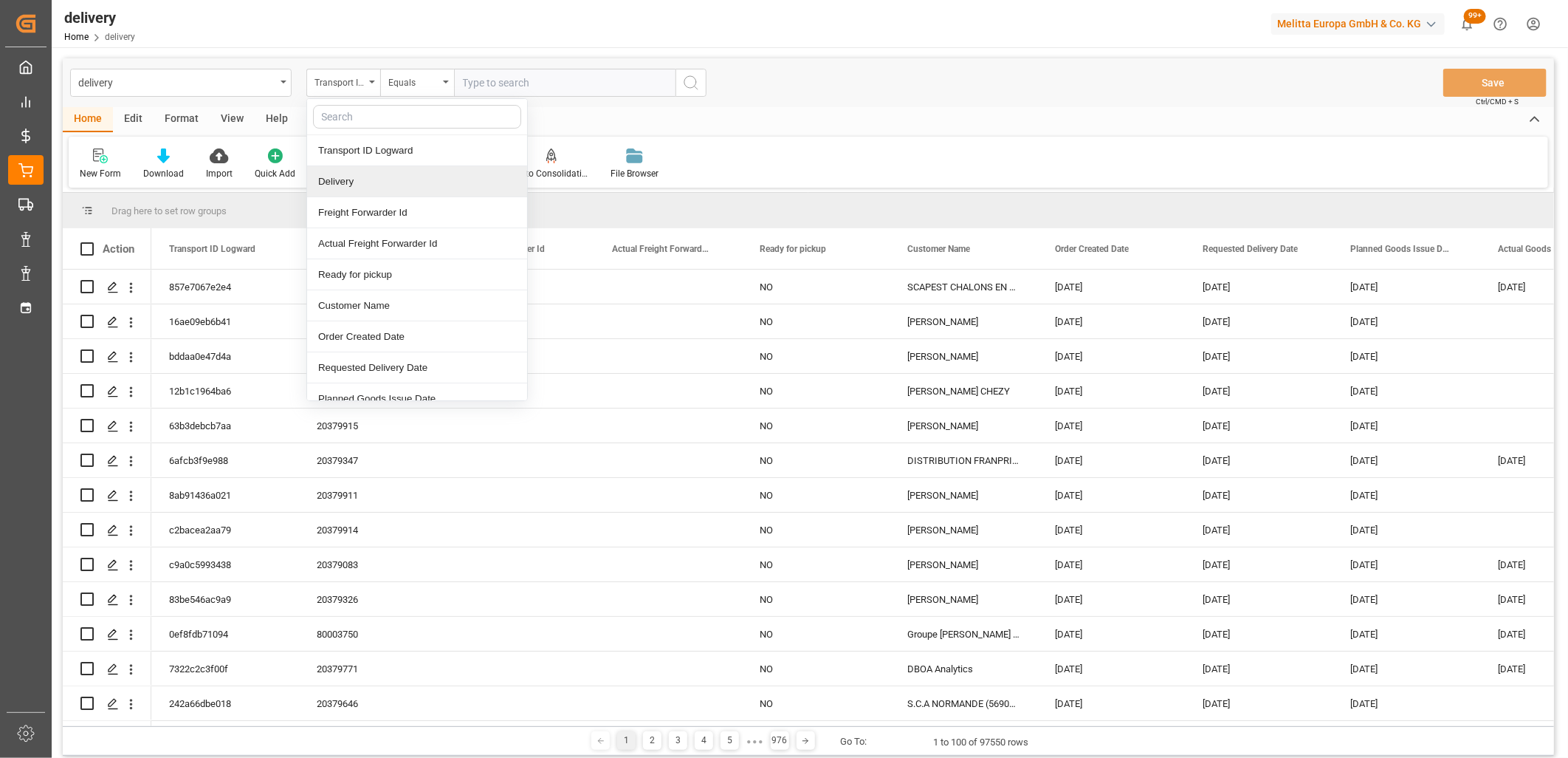
click at [338, 175] on div "Delivery" at bounding box center [417, 182] width 220 height 31
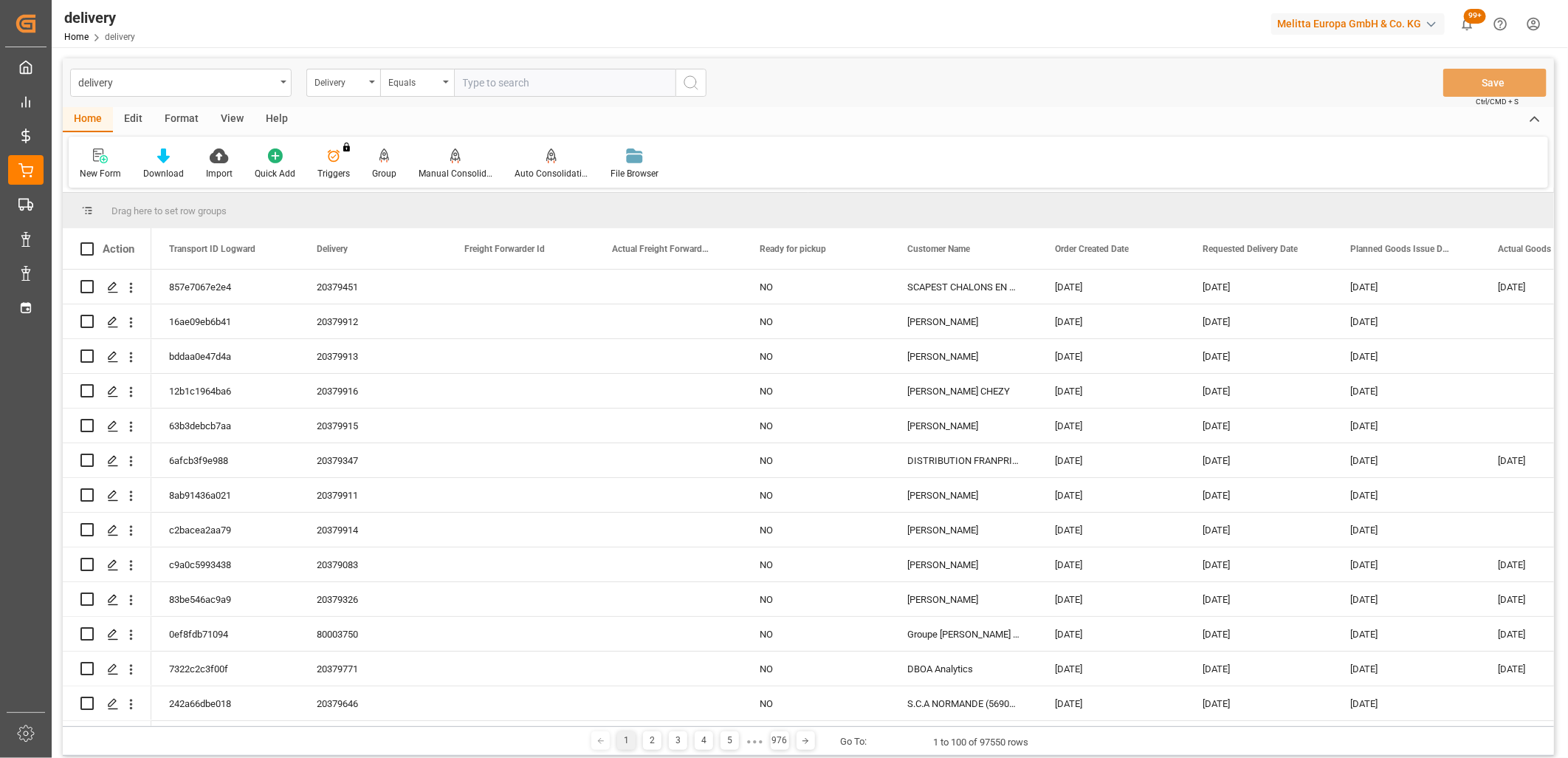
click at [495, 82] on input "text" at bounding box center [564, 83] width 221 height 28
type input "80003813"
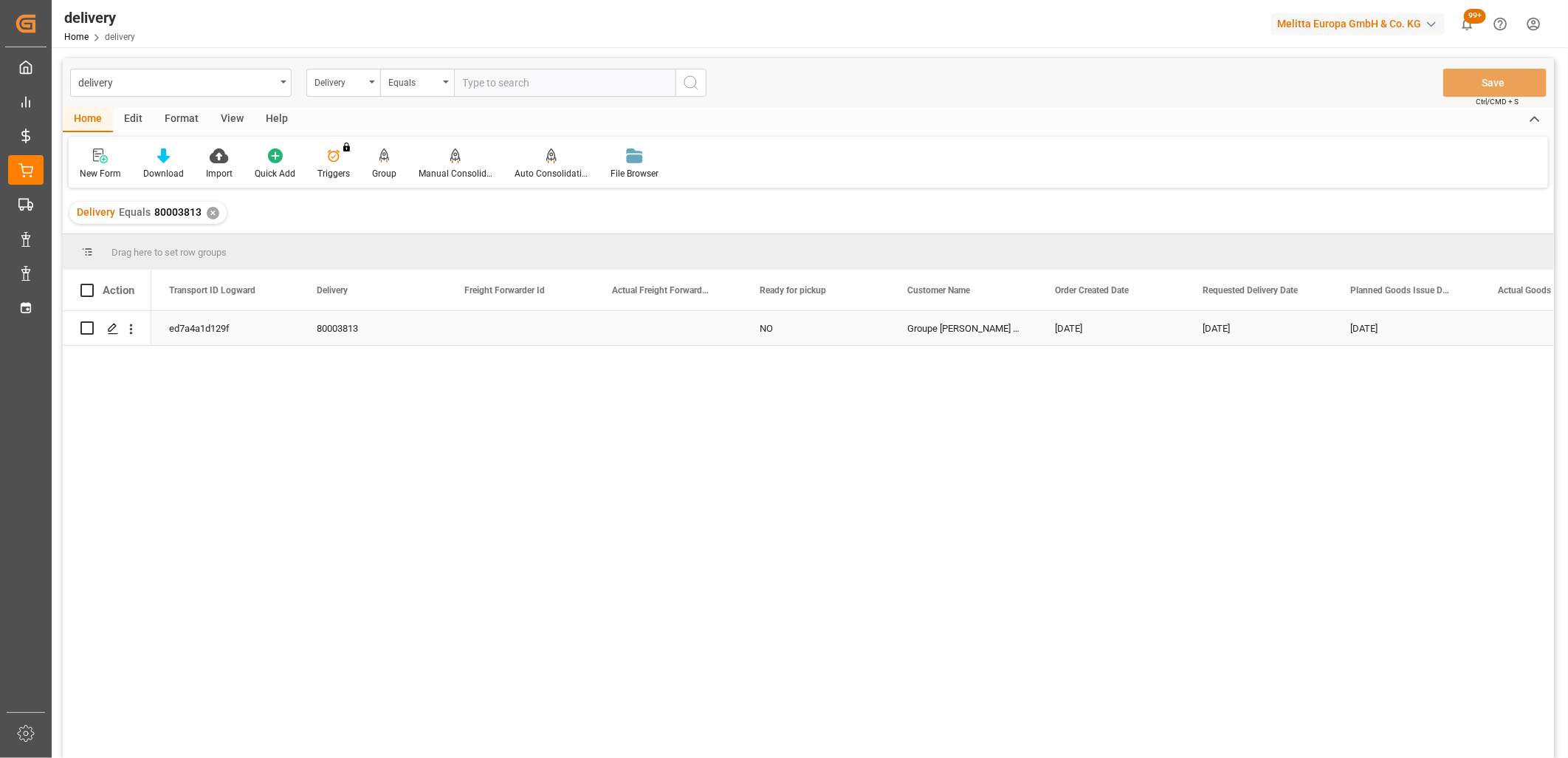
click at [220, 330] on div "ed7a4a1d129f" at bounding box center [224, 328] width 148 height 34
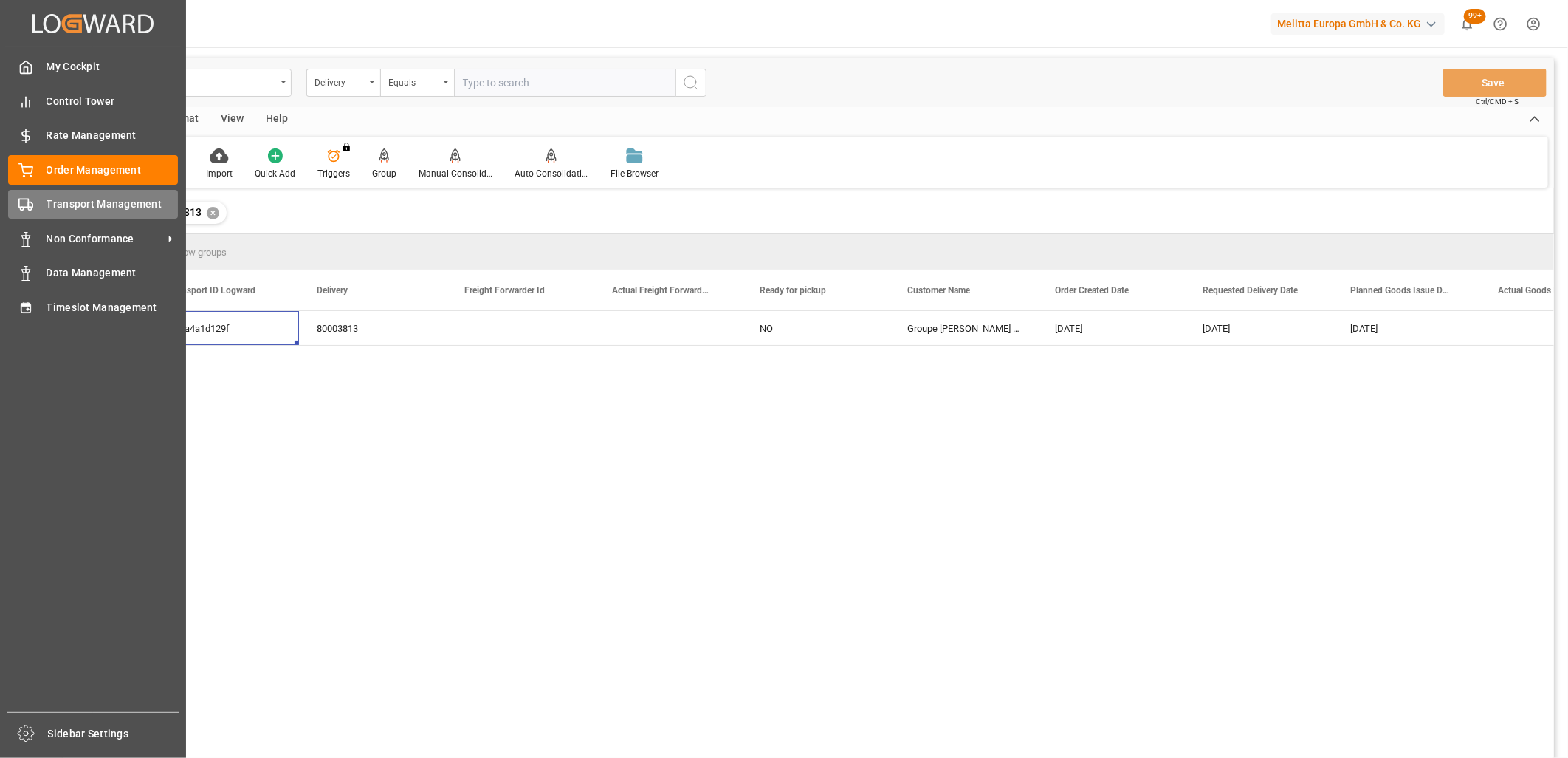
click at [39, 194] on div "Transport Management Transport Management" at bounding box center [93, 204] width 170 height 29
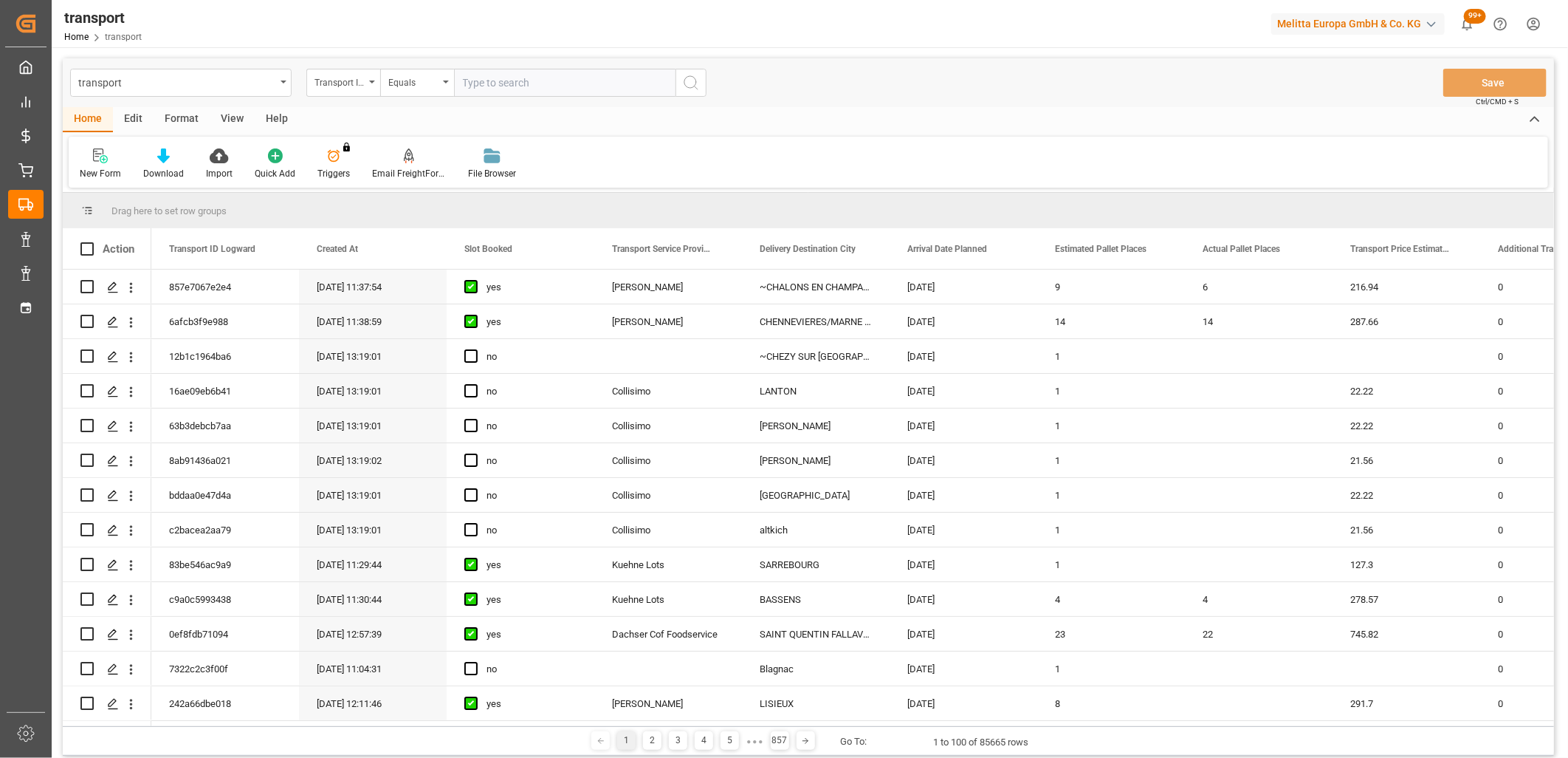
click at [564, 80] on input "text" at bounding box center [564, 83] width 221 height 28
paste input "ed7a4a1d129f"
type input "ed7a4a1d129f"
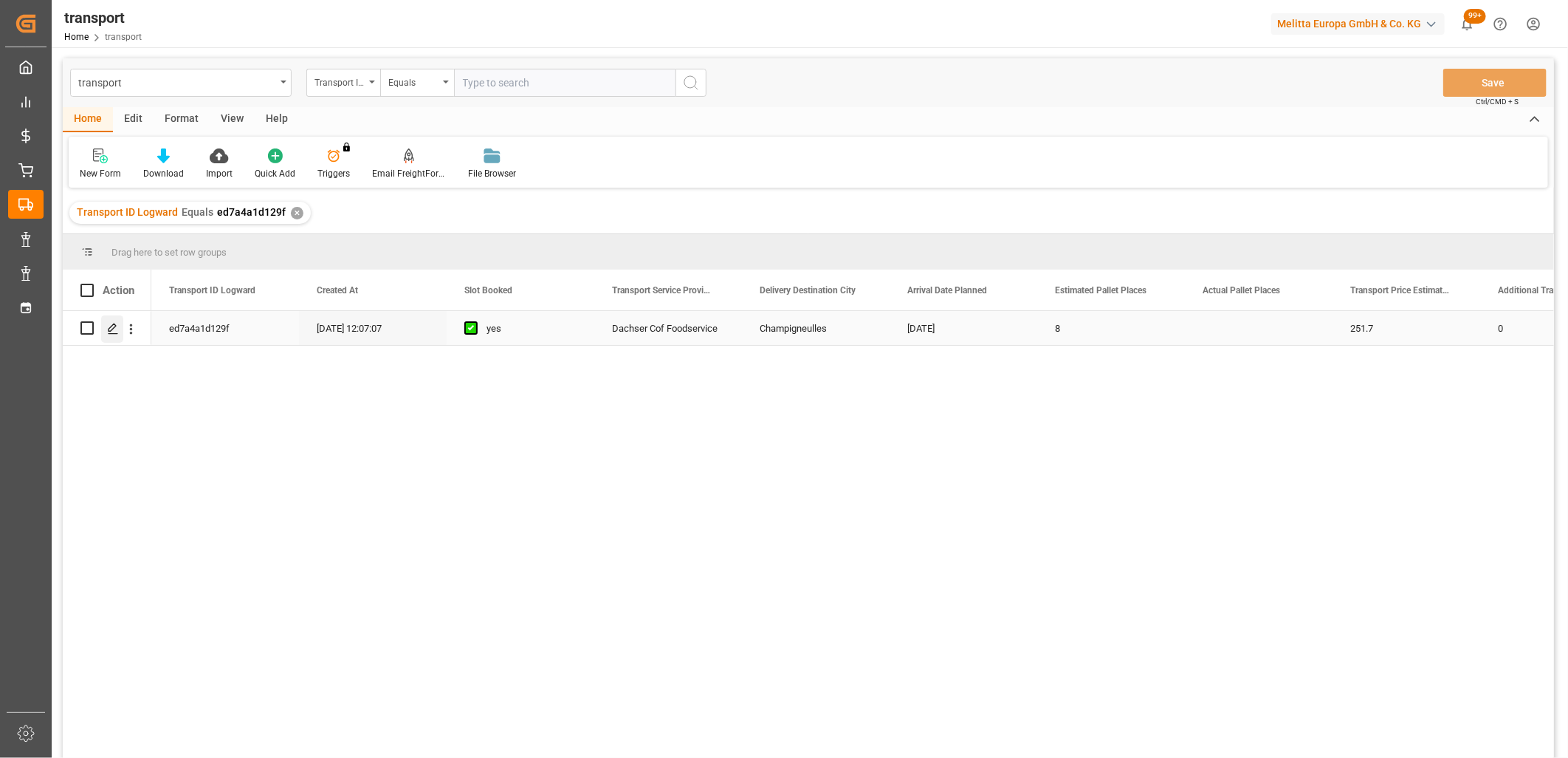
click at [107, 338] on div "Press SPACE to select this row." at bounding box center [112, 329] width 22 height 27
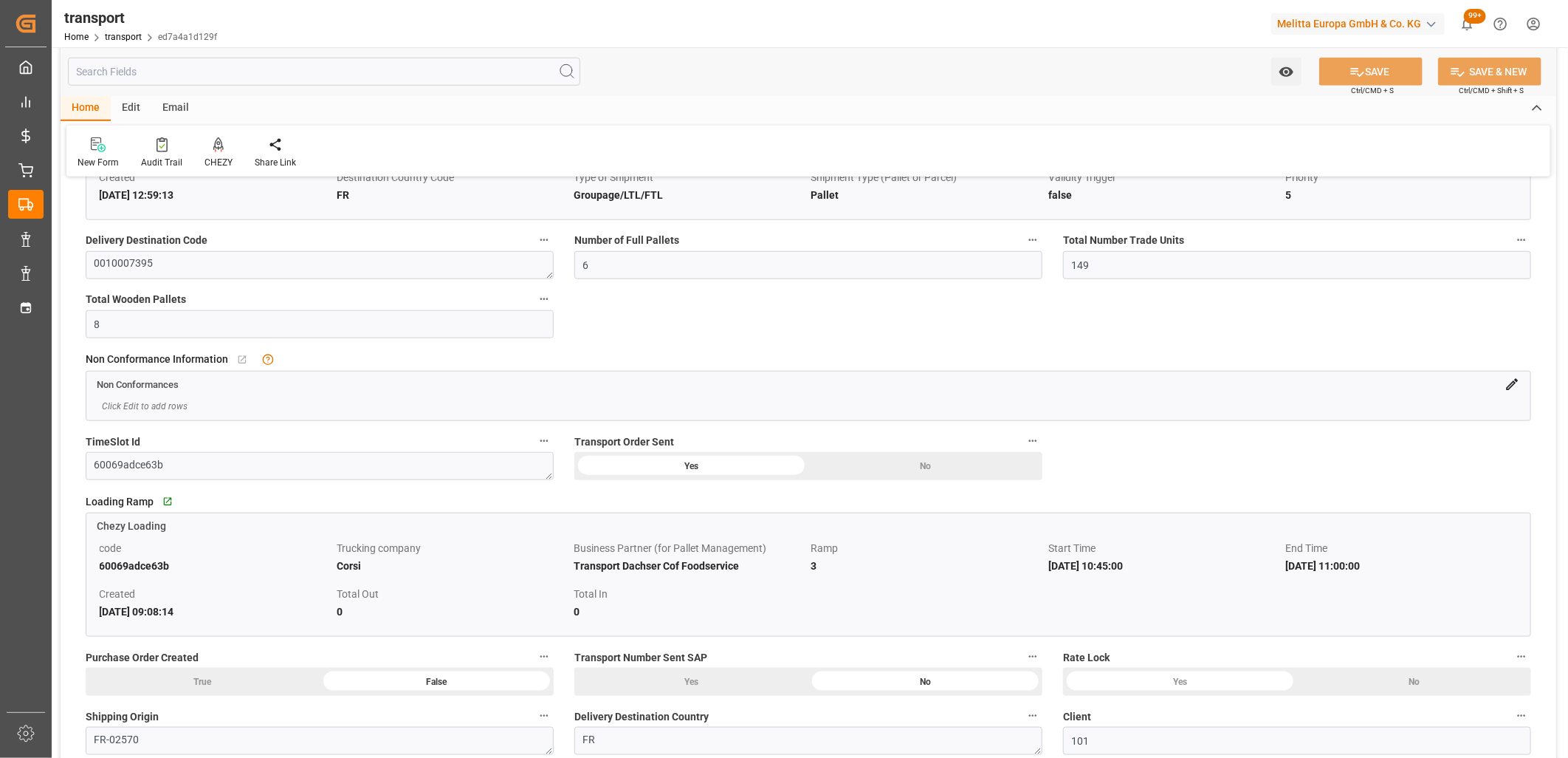
scroll to position [902, 0]
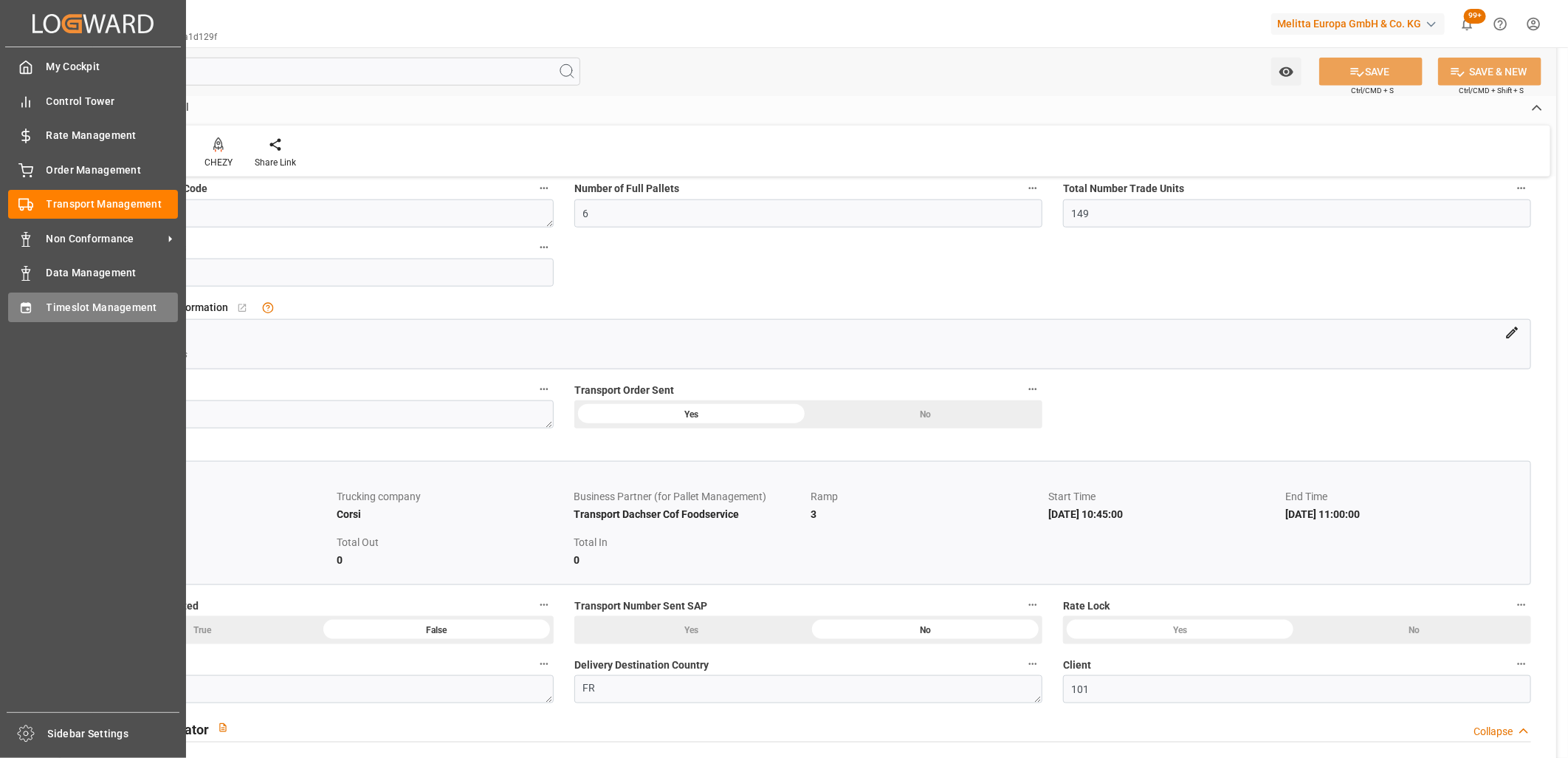
click at [27, 311] on icon at bounding box center [26, 307] width 10 height 11
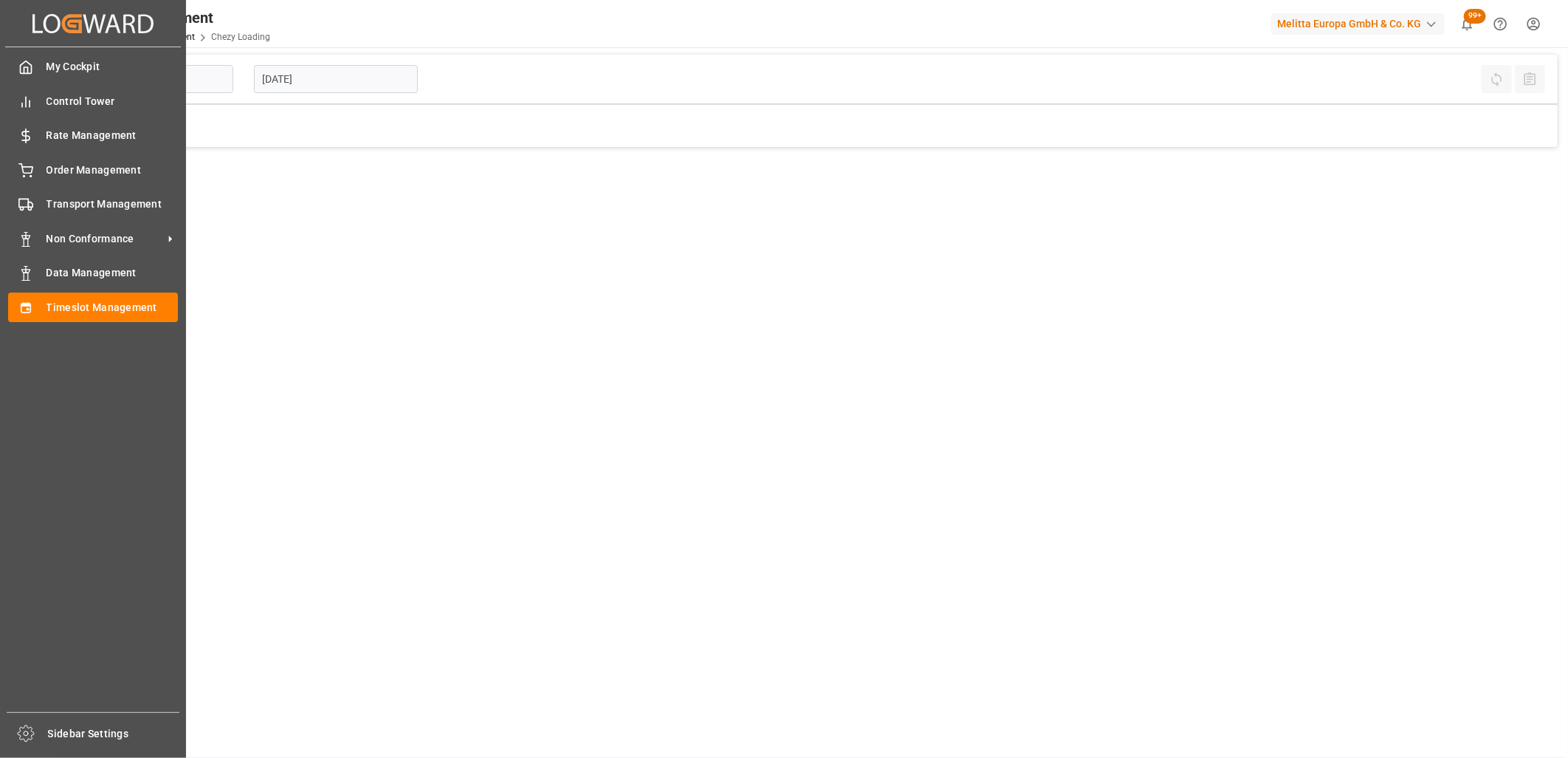
type input "Chezy Loading"
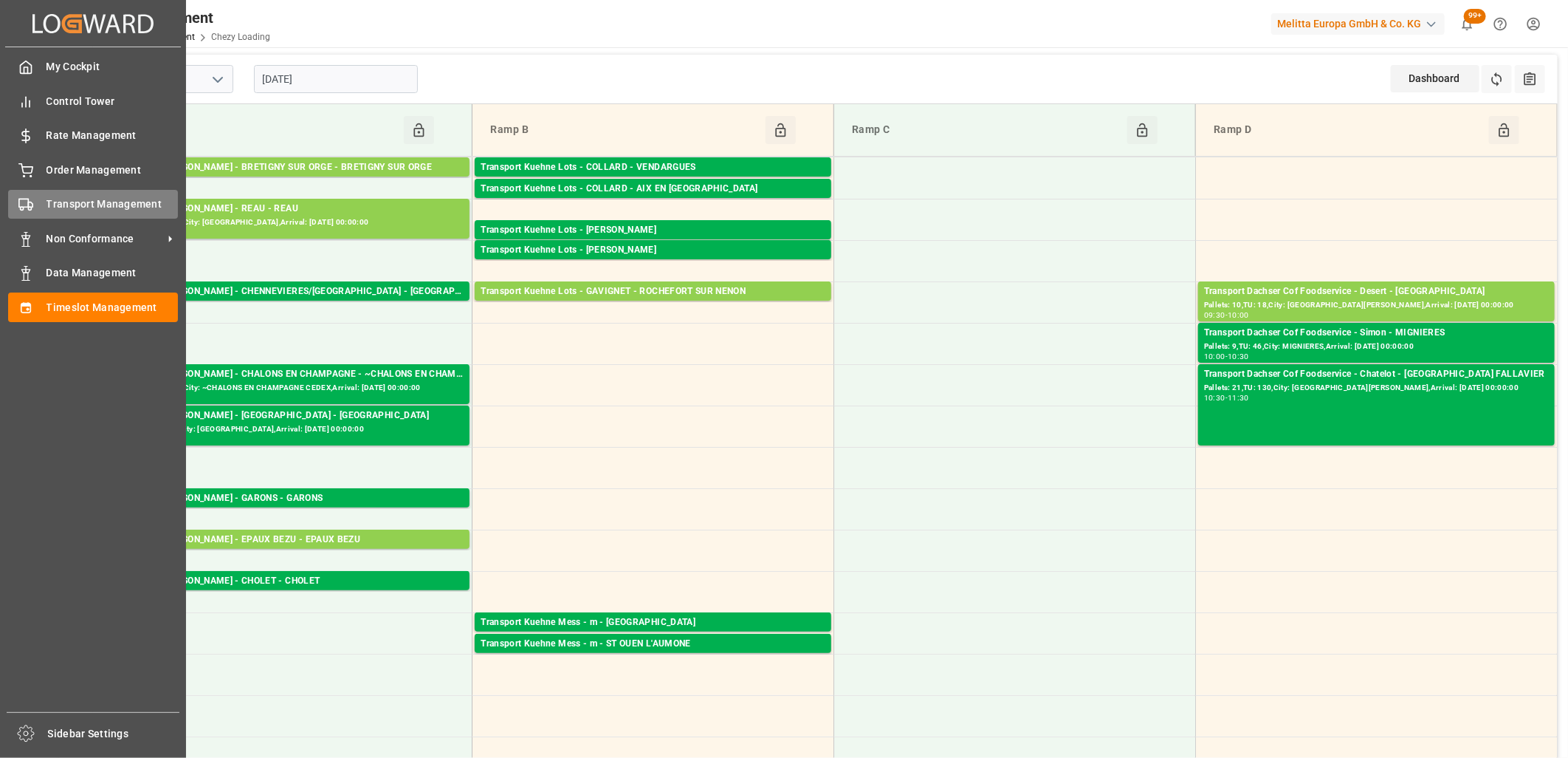
click at [23, 197] on div at bounding box center [21, 204] width 25 height 16
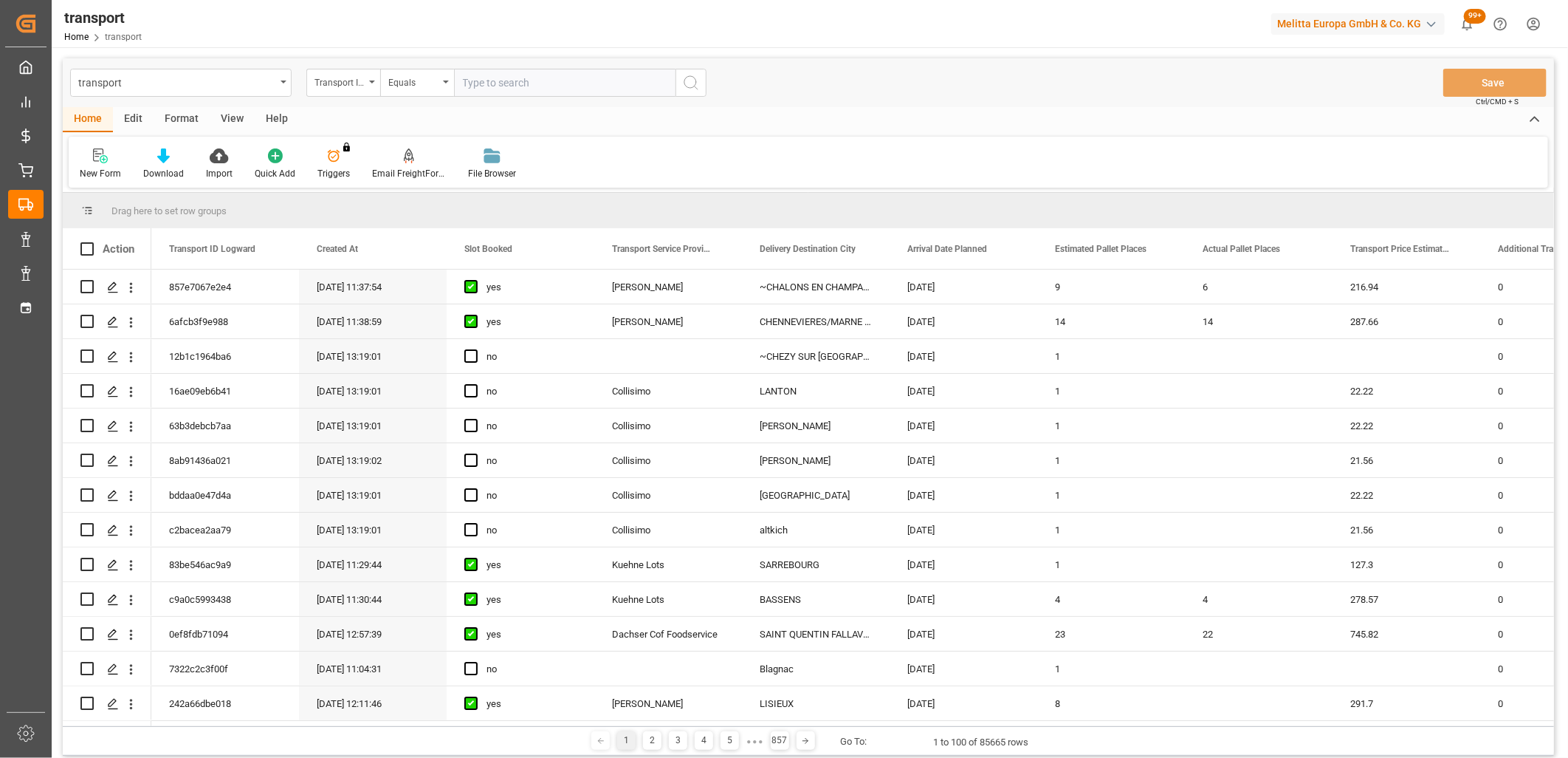
click at [511, 85] on input "text" at bounding box center [564, 83] width 221 height 28
type input "ed7a4a1d129f"
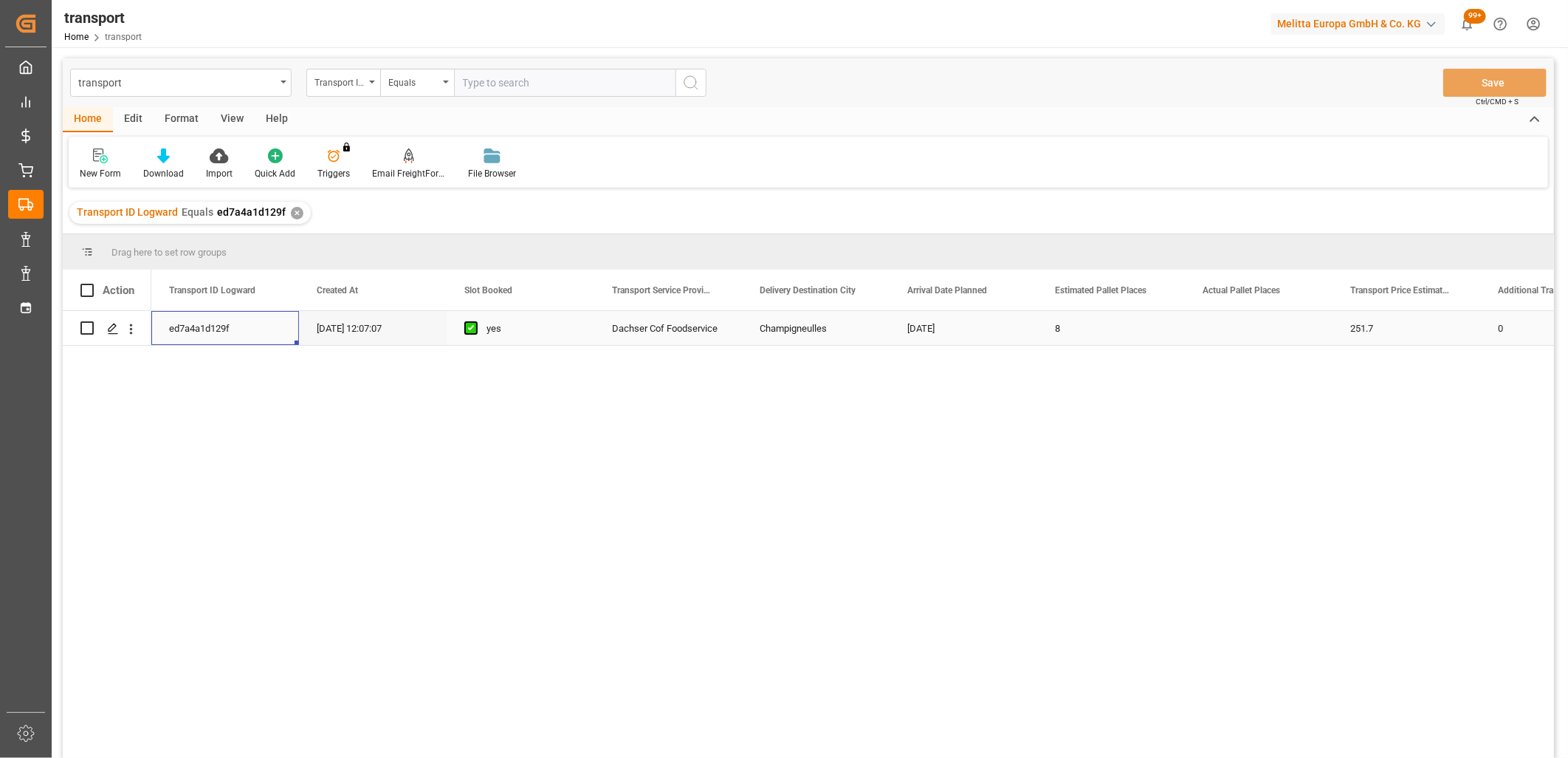
click at [178, 335] on div "ed7a4a1d129f" at bounding box center [224, 328] width 148 height 34
click at [466, 85] on input "text" at bounding box center [564, 83] width 221 height 28
paste input "ed7a4a1d129f"
type input "ed7a4a1d129f"
click at [116, 338] on div "Press SPACE to select this row." at bounding box center [112, 329] width 22 height 27
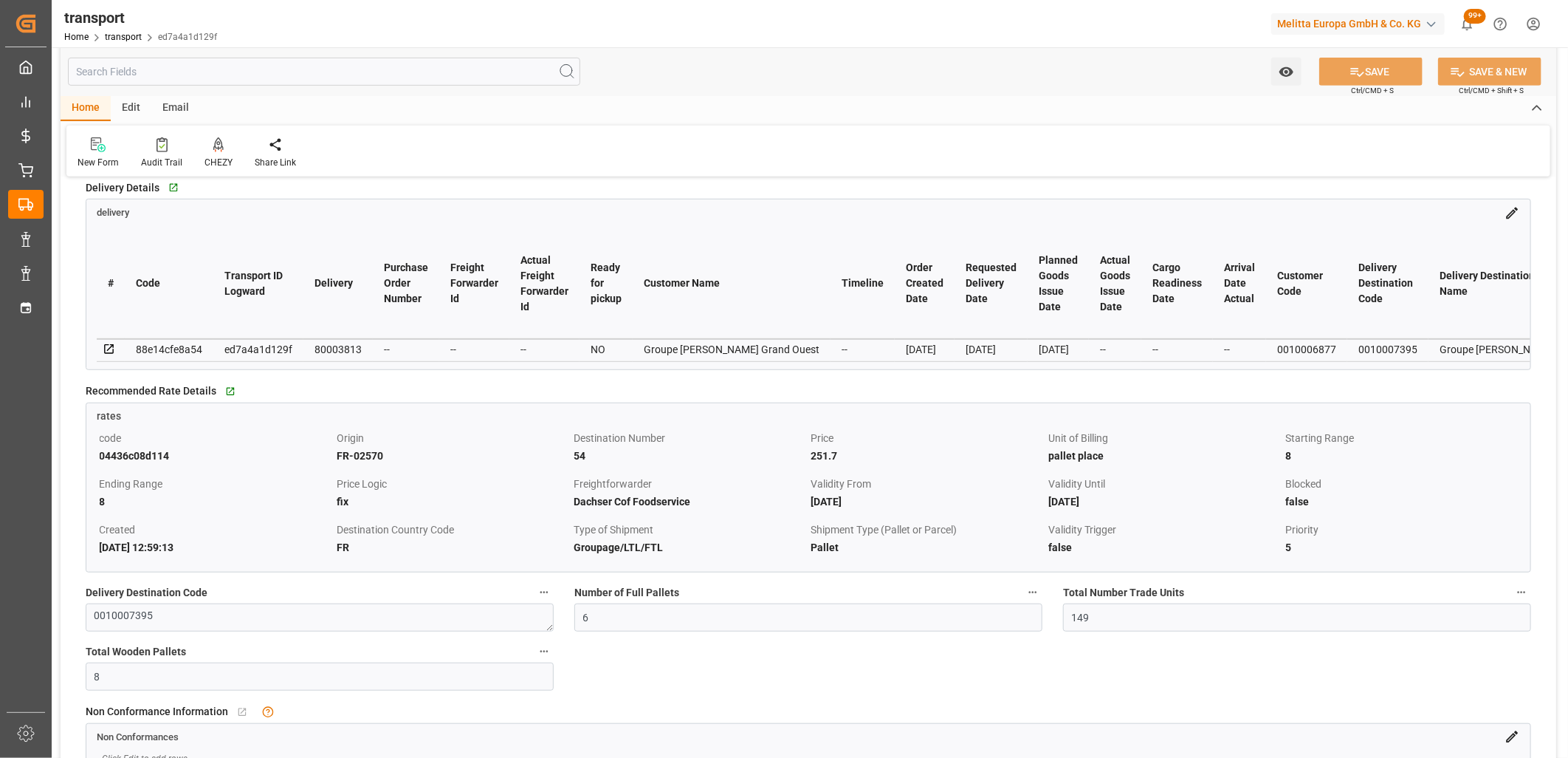
scroll to position [328, 0]
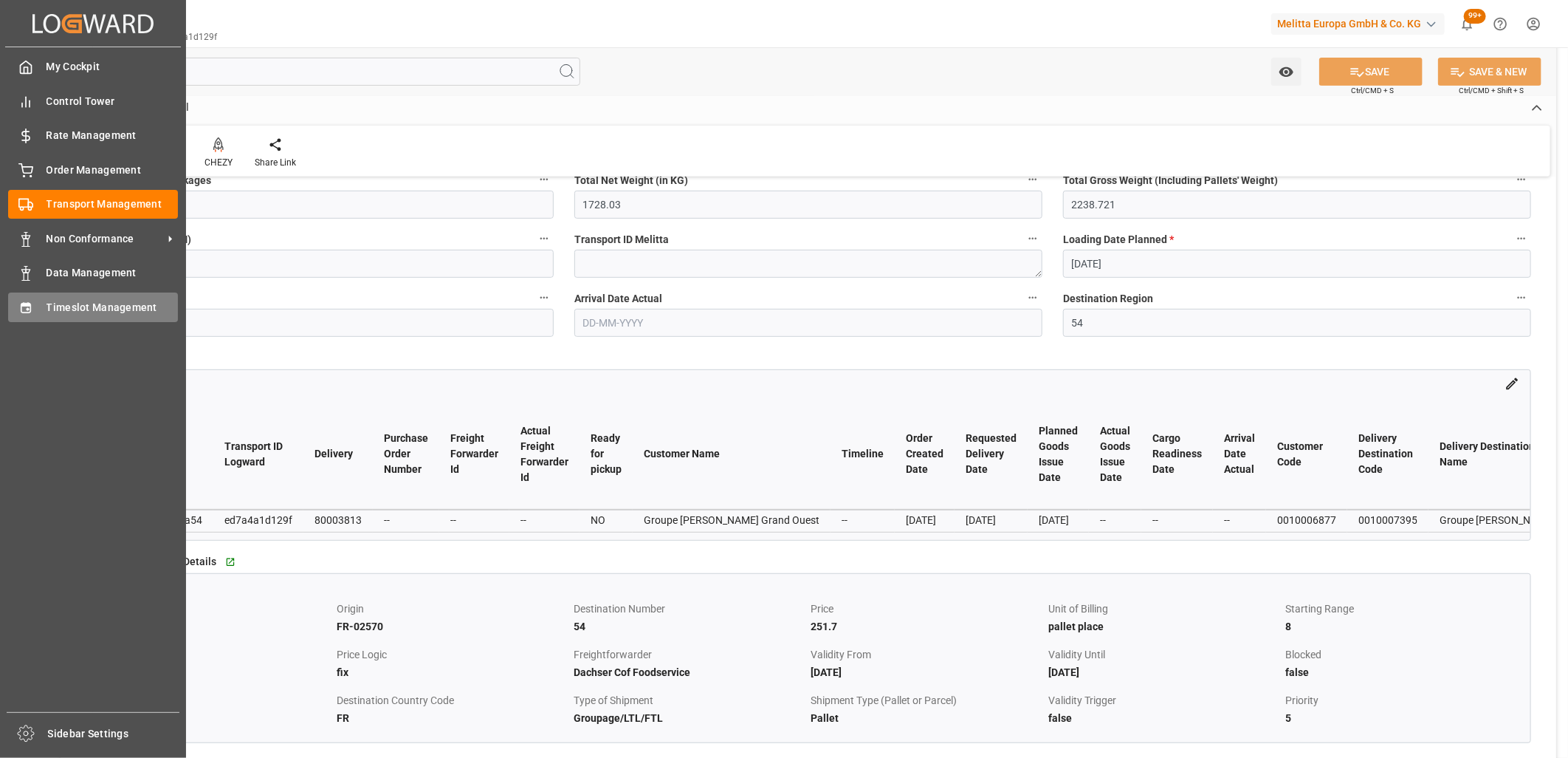
click at [27, 312] on icon at bounding box center [26, 308] width 15 height 15
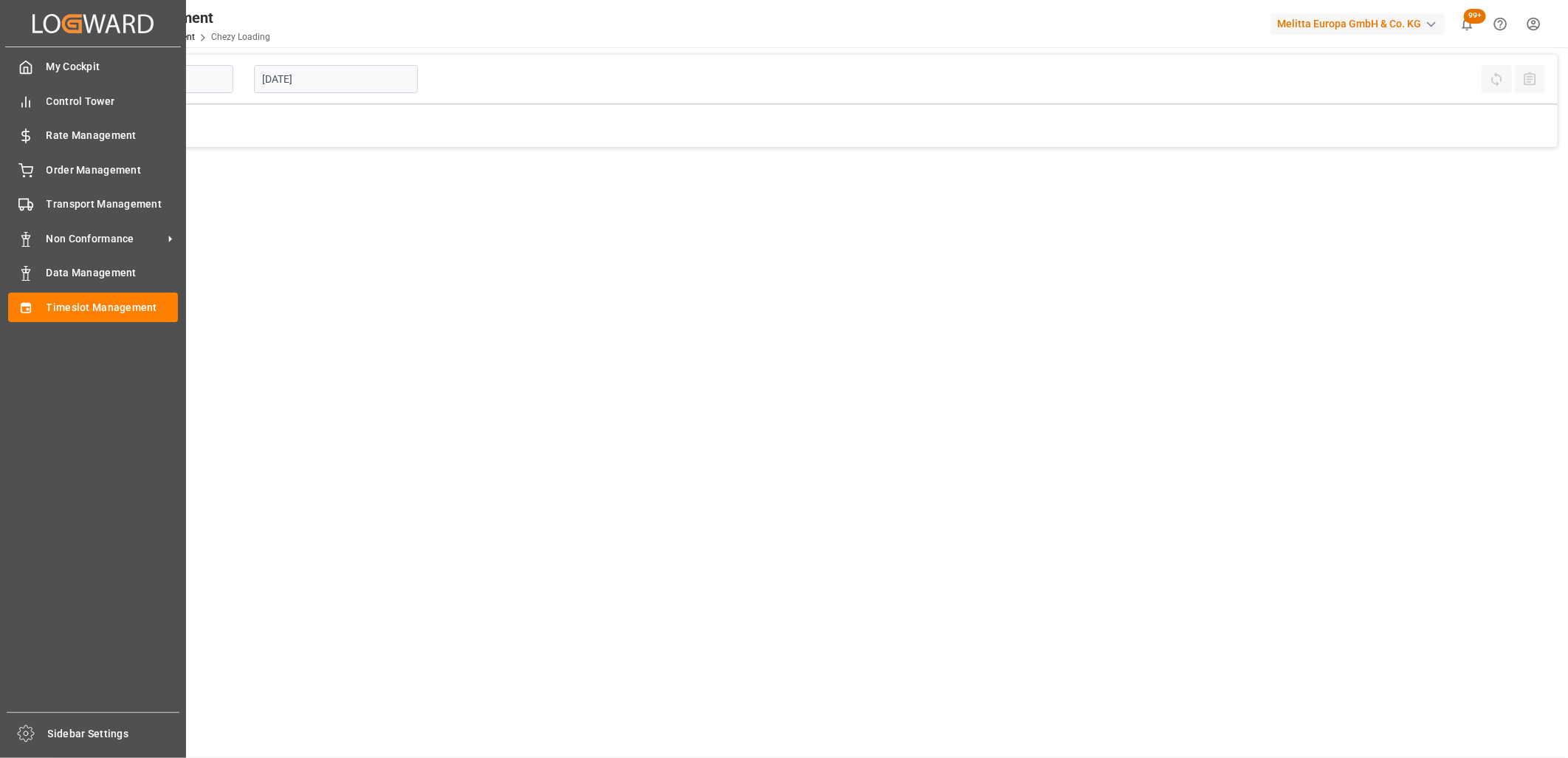
type input "Chezy Loading"
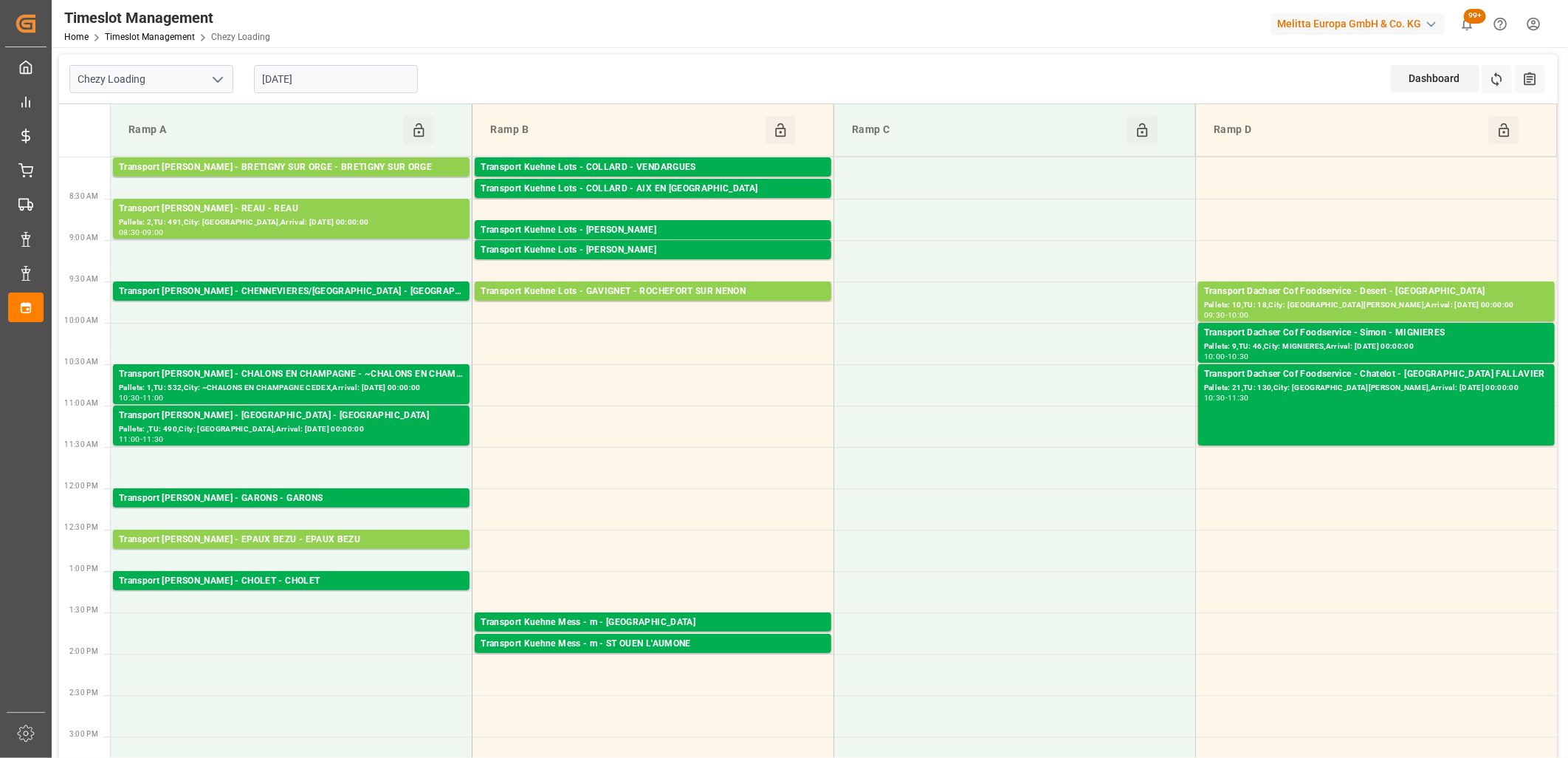
click at [362, 72] on input "[DATE]" at bounding box center [336, 79] width 164 height 28
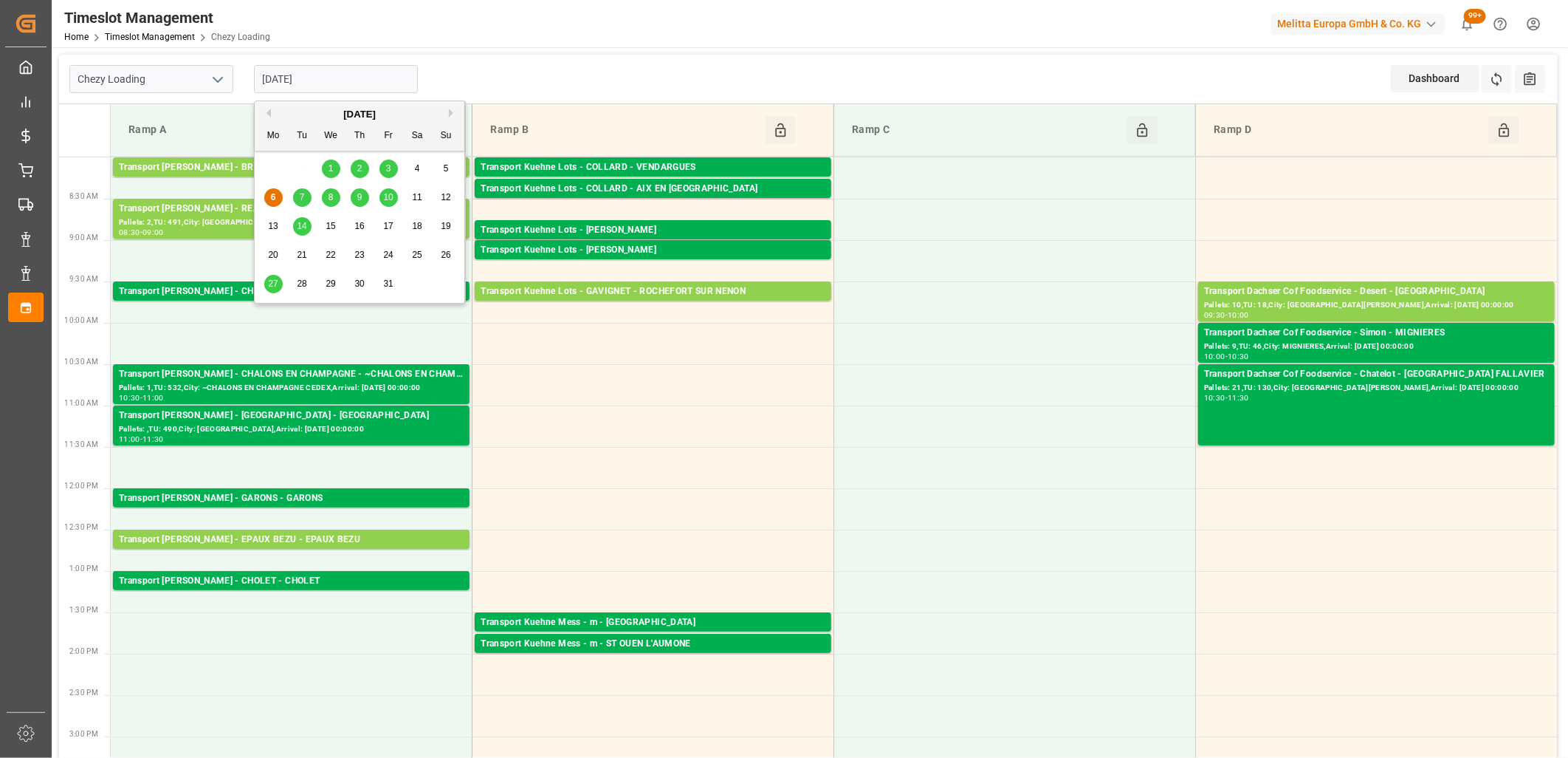
click at [355, 200] on div "9" at bounding box center [360, 197] width 18 height 17
type input "[DATE]"
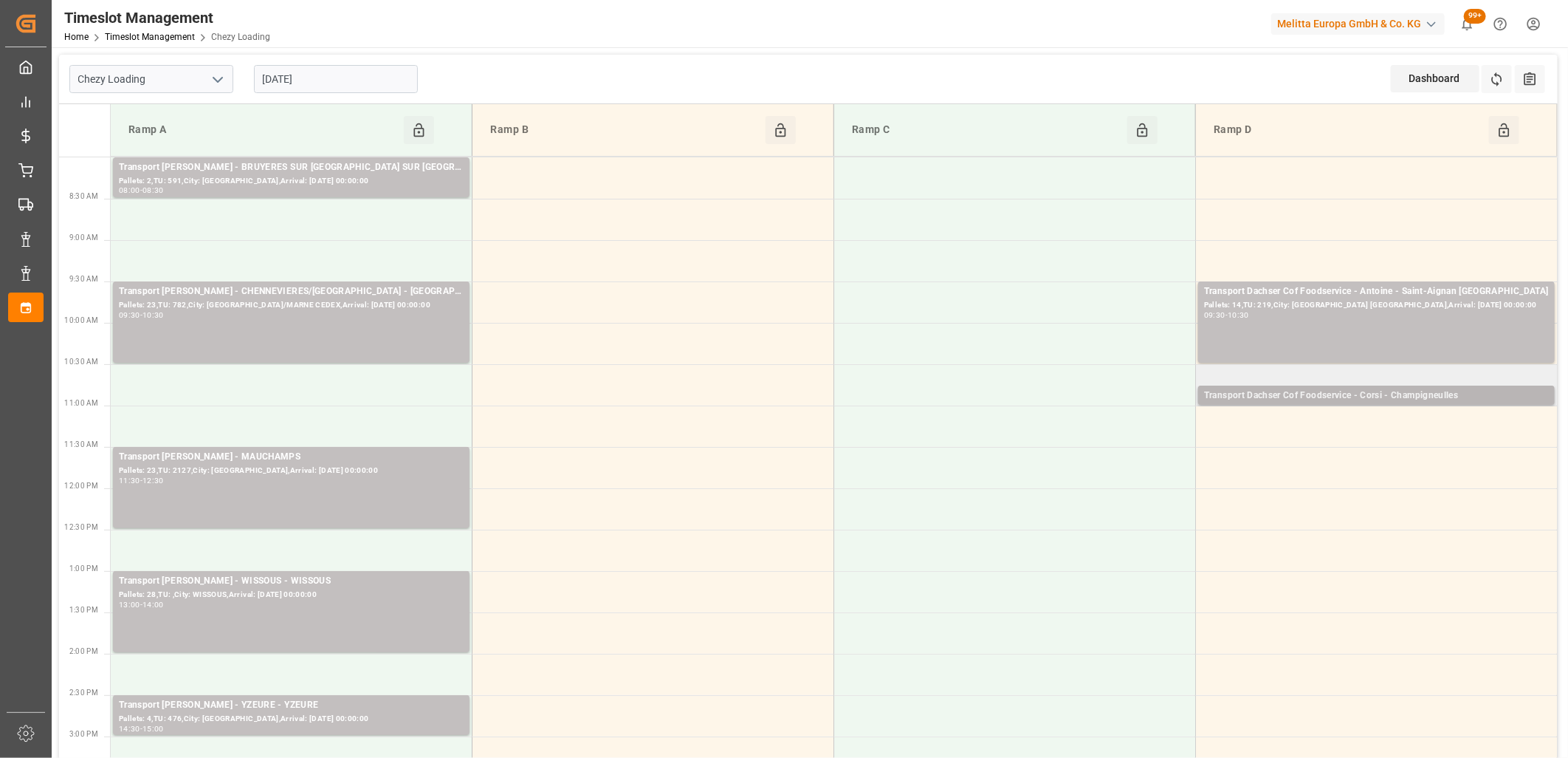
click at [1263, 389] on div "Transport Dachser Cof Foodservice - Corsi - Champigneulles" at bounding box center [1377, 396] width 345 height 15
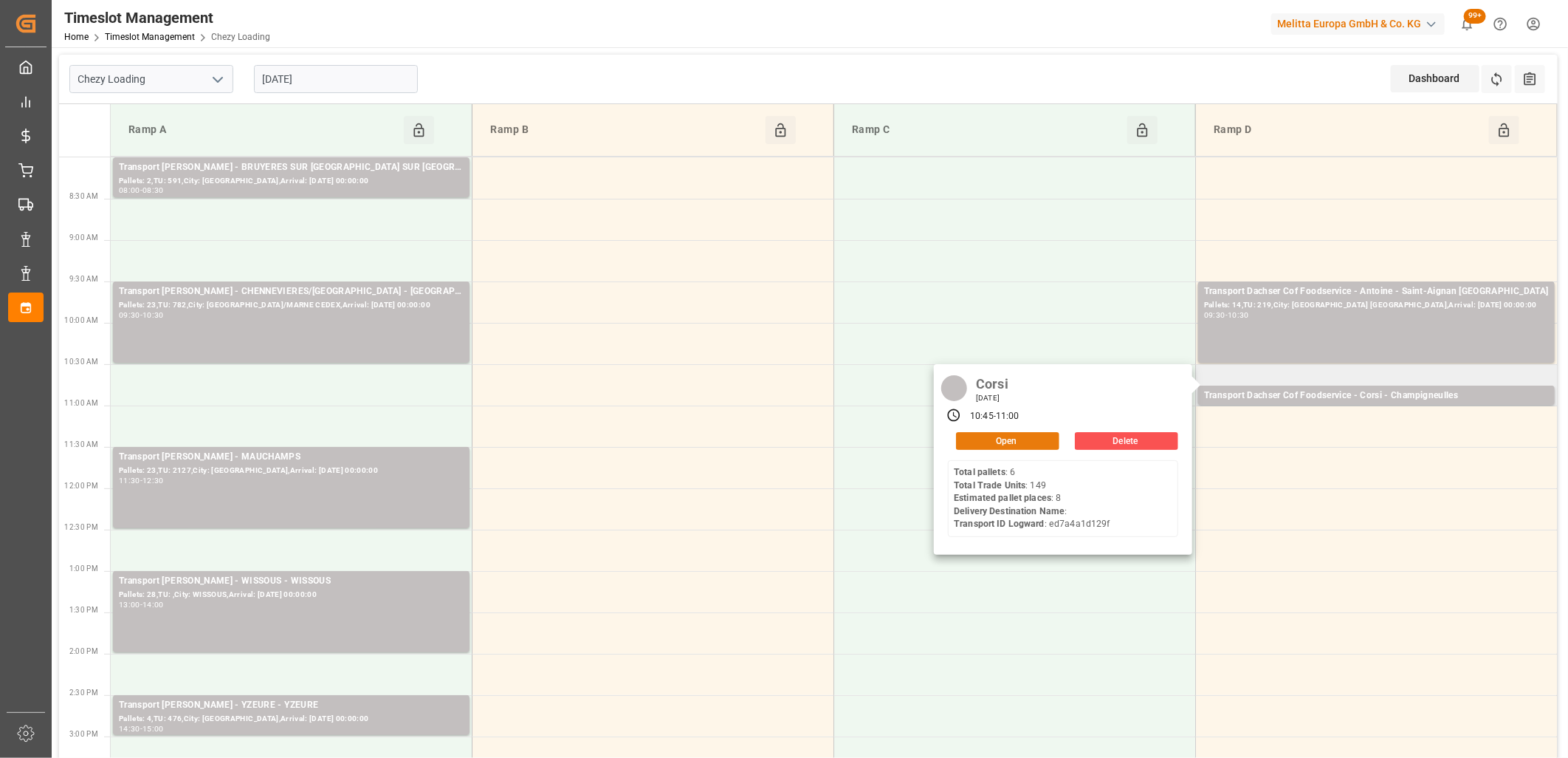
click at [1006, 440] on button "Open" at bounding box center [1007, 440] width 103 height 17
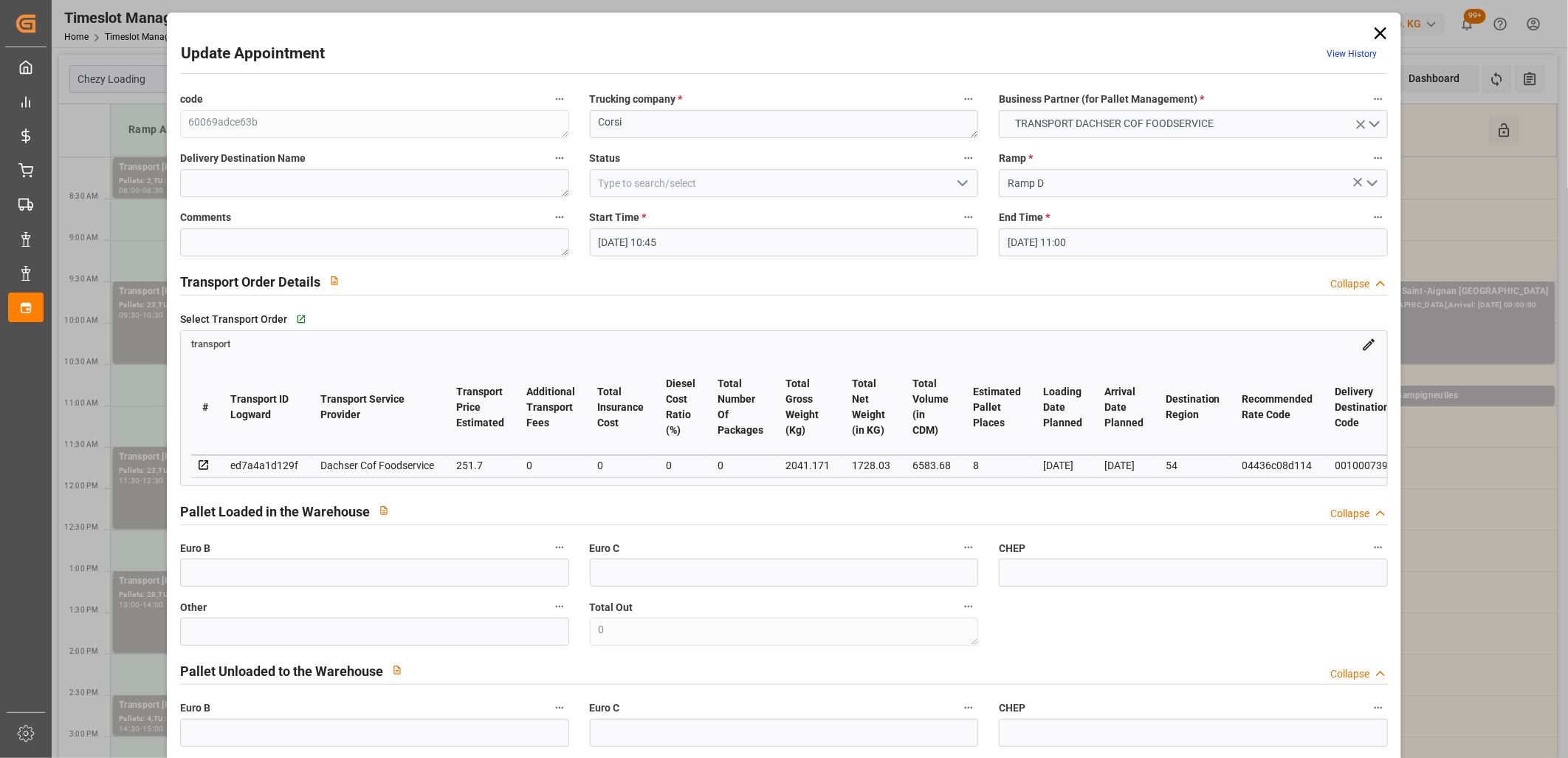
click at [958, 185] on polyline "open menu" at bounding box center [962, 182] width 9 height 4
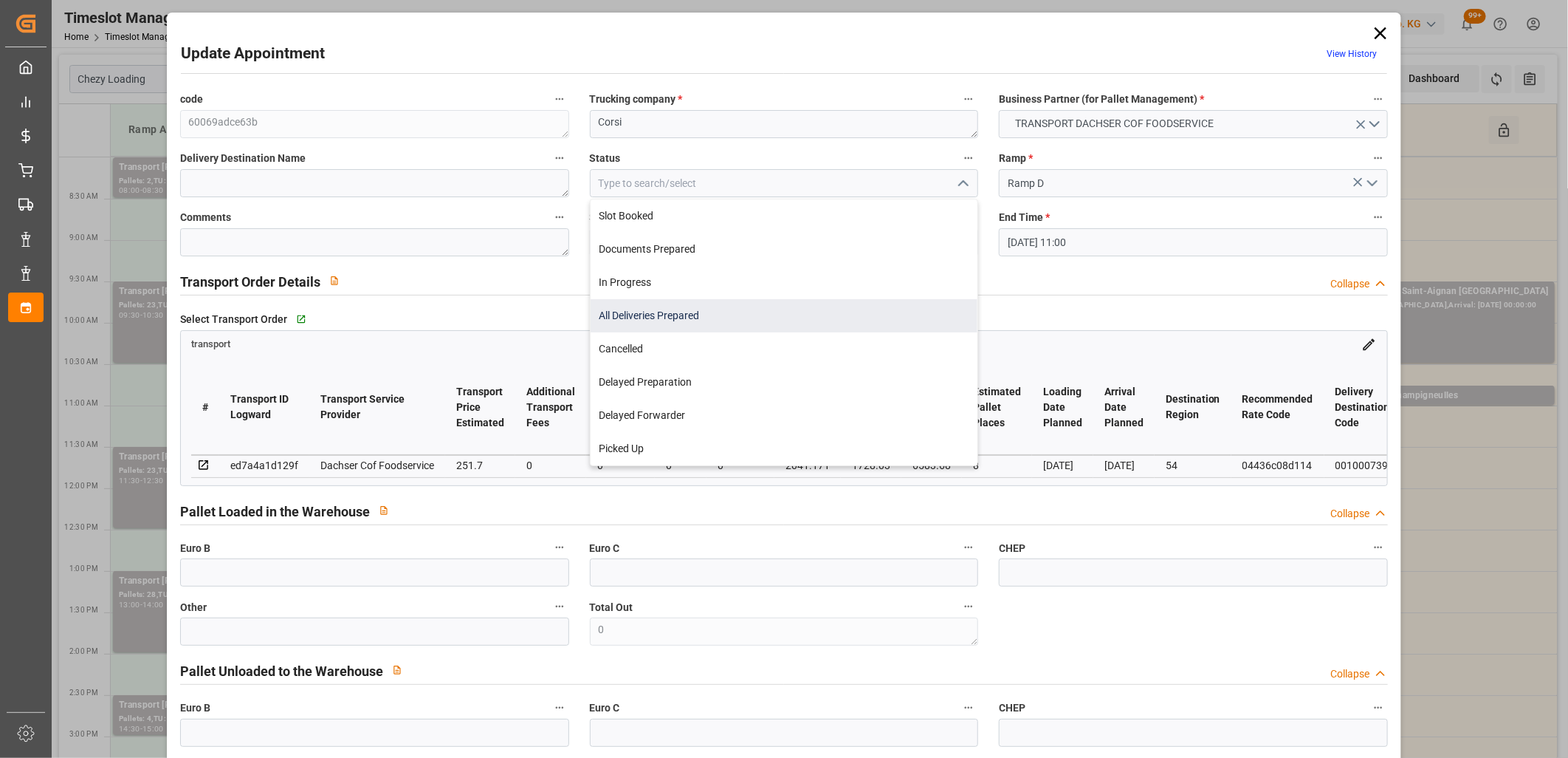
click at [862, 299] on div "All Deliveries Prepared" at bounding box center [785, 315] width 388 height 33
type input "All Deliveries Prepared"
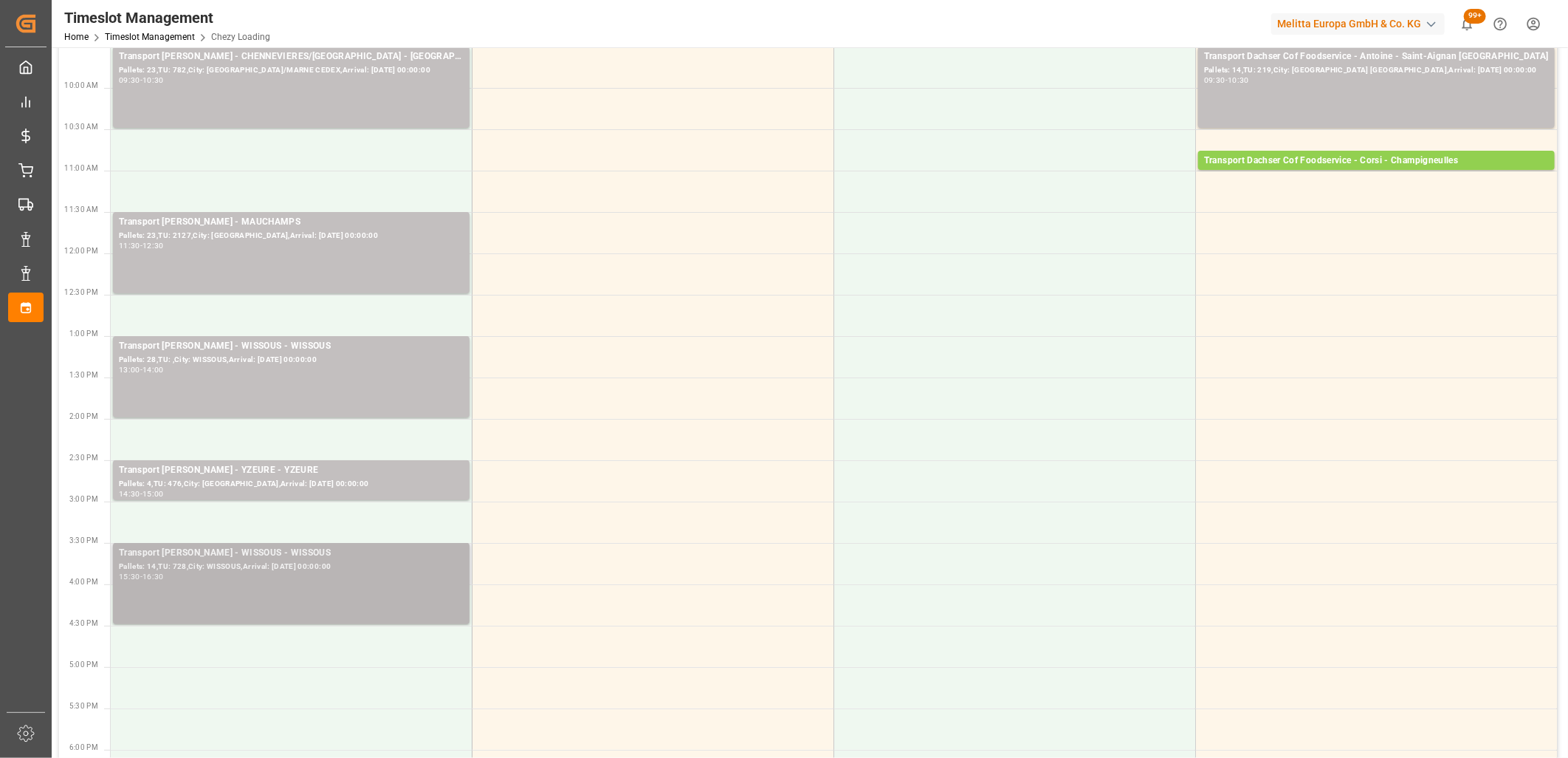
scroll to position [328, 0]
